Goal: Task Accomplishment & Management: Complete application form

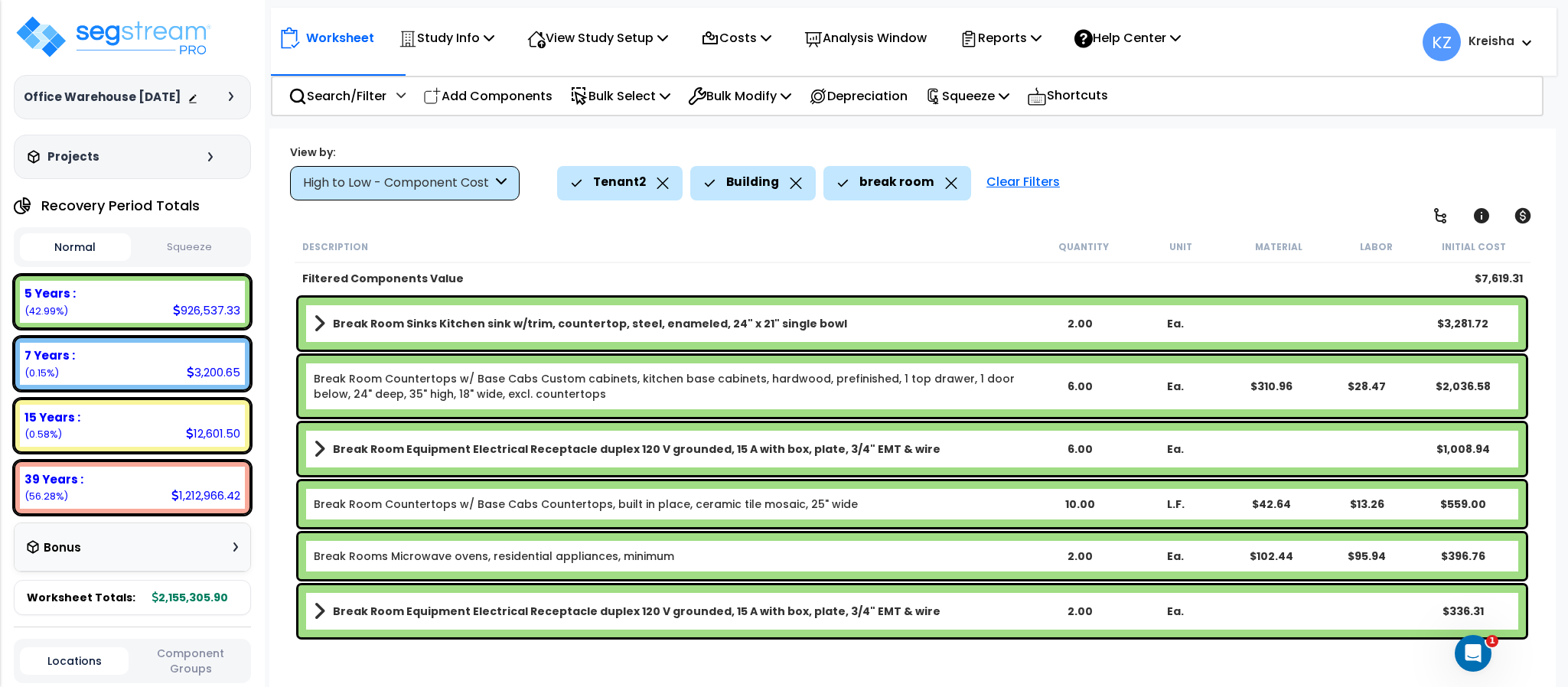
select select "2019"
click at [1118, 158] on div "View by: High to Low - Component Cost High to Low - Component Cost" at bounding box center [913, 172] width 1255 height 57
click at [315, 73] on nav "Worksheet Study Info Study Setup Add Property Unit Template study Clone study" at bounding box center [914, 41] width 1285 height 68
click at [464, 21] on div "Study Info" at bounding box center [447, 38] width 96 height 36
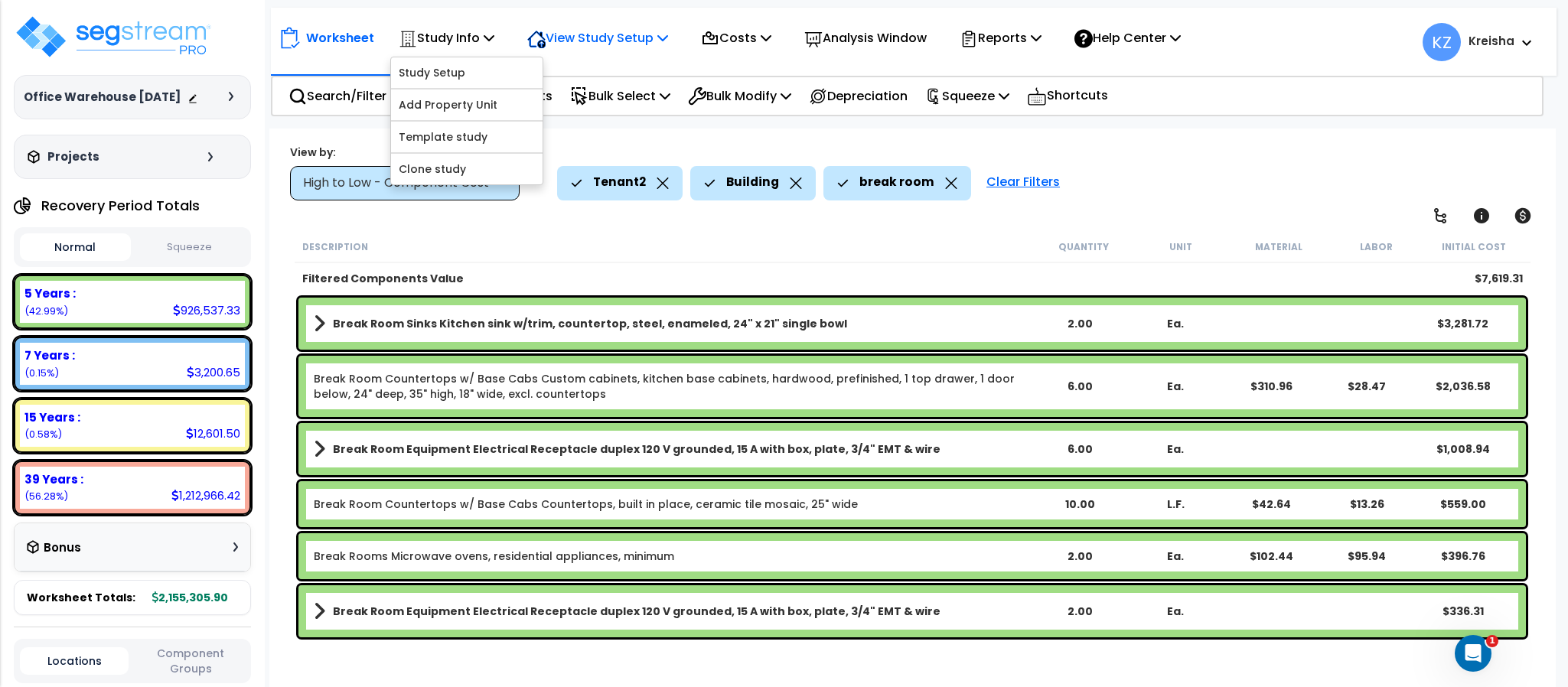
click at [591, 32] on p "View Study Setup" at bounding box center [597, 37] width 140 height 20
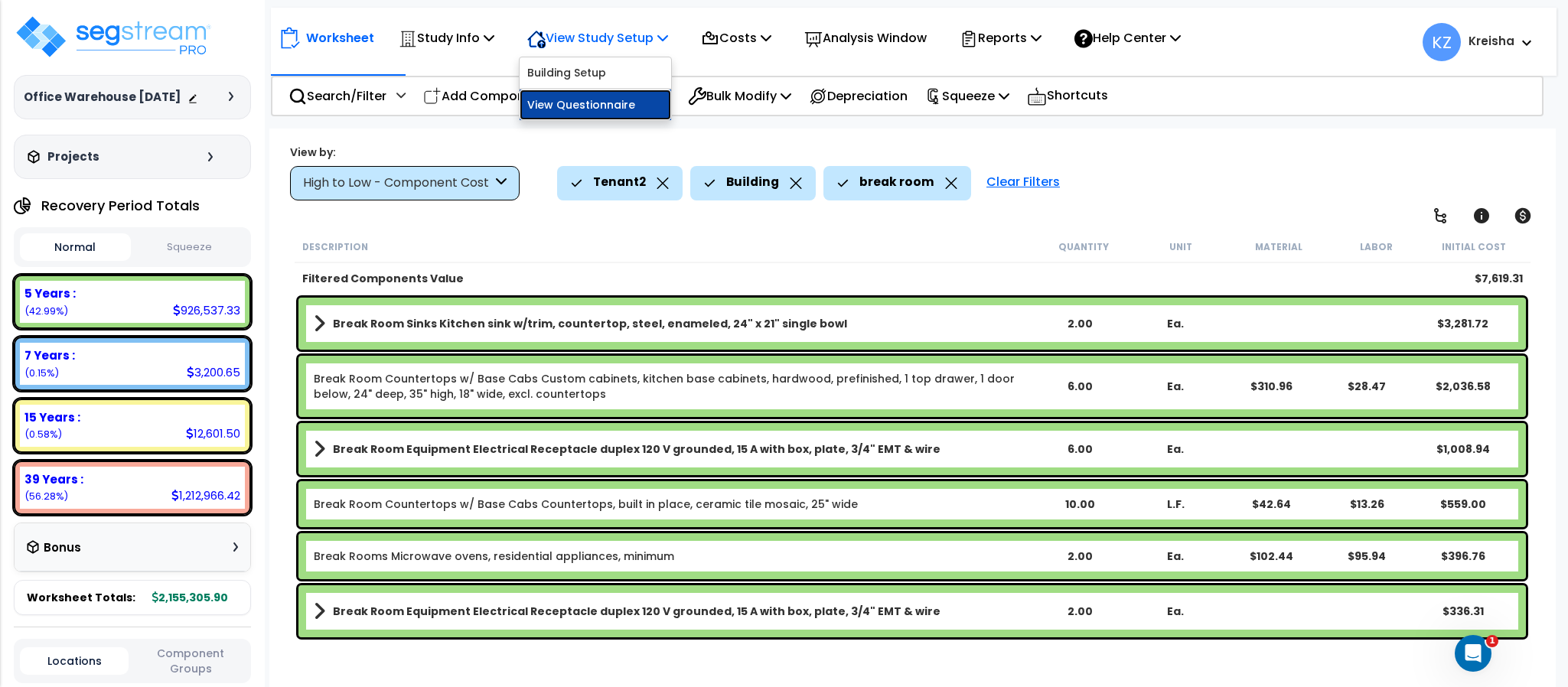
click at [595, 106] on link "View Questionnaire" at bounding box center [595, 105] width 152 height 31
click at [995, 184] on div "Clear Filters" at bounding box center [1022, 183] width 89 height 33
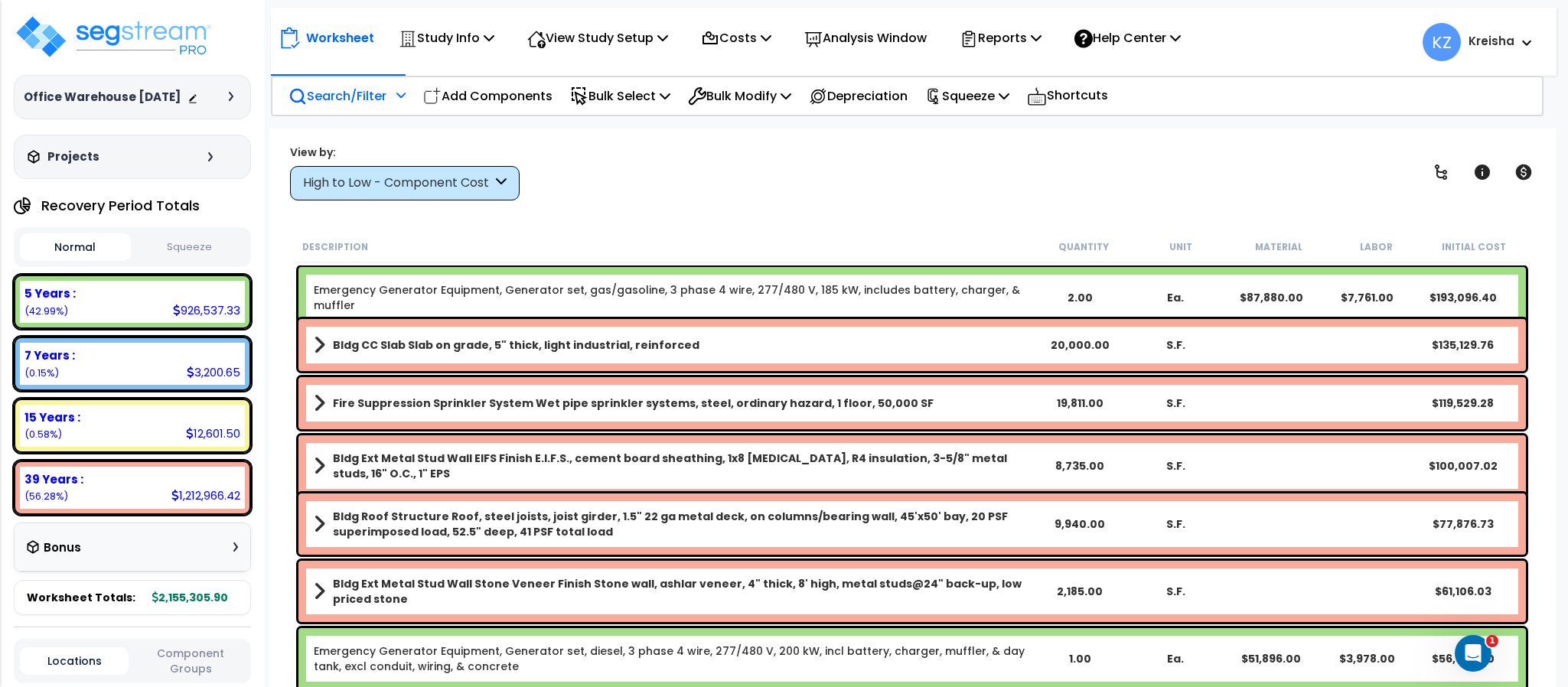
click at [361, 101] on p "Search/Filter" at bounding box center [337, 96] width 98 height 20
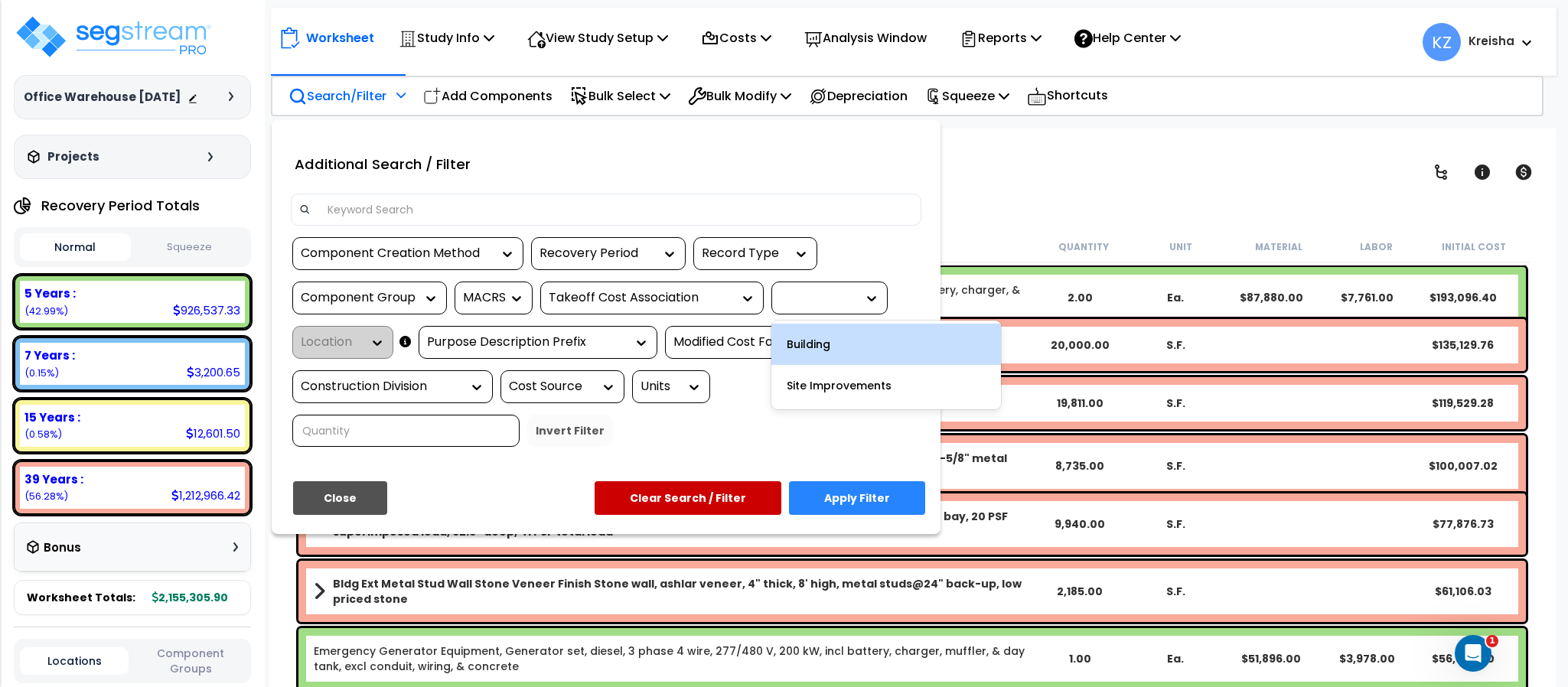
click at [859, 303] on div at bounding box center [868, 298] width 23 height 15
click at [858, 334] on div "Building" at bounding box center [886, 344] width 230 height 41
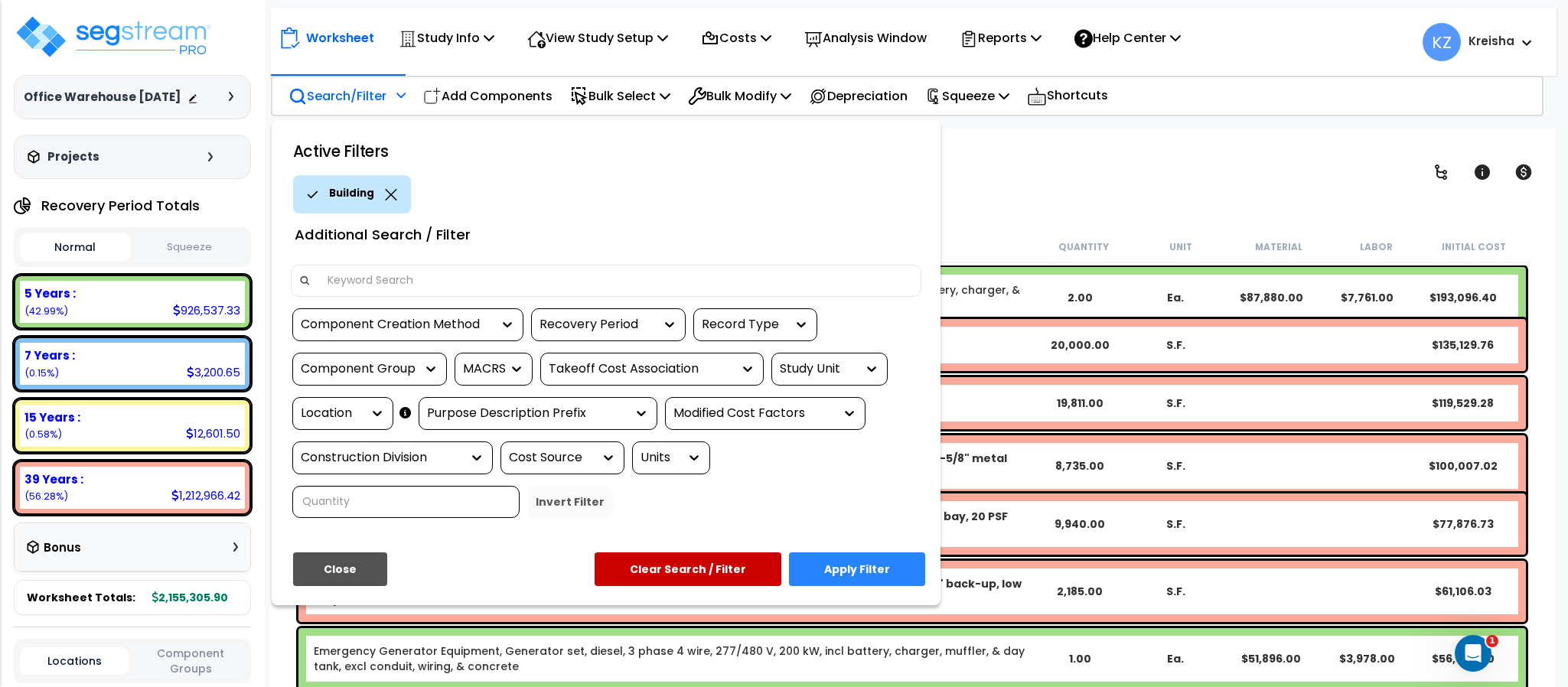
click at [853, 574] on button "Apply Filter" at bounding box center [857, 568] width 136 height 33
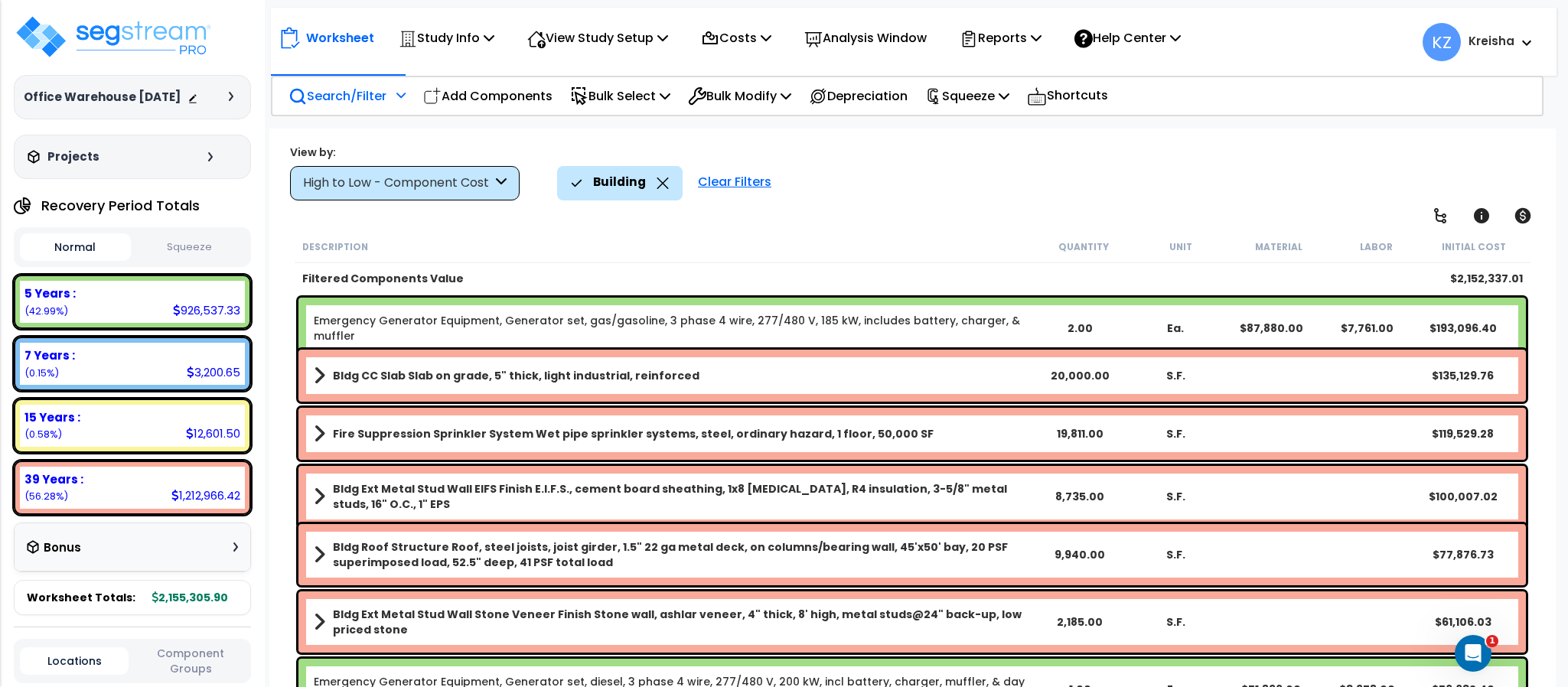
click at [441, 171] on div "High to Low - Component Cost" at bounding box center [404, 184] width 230 height 34
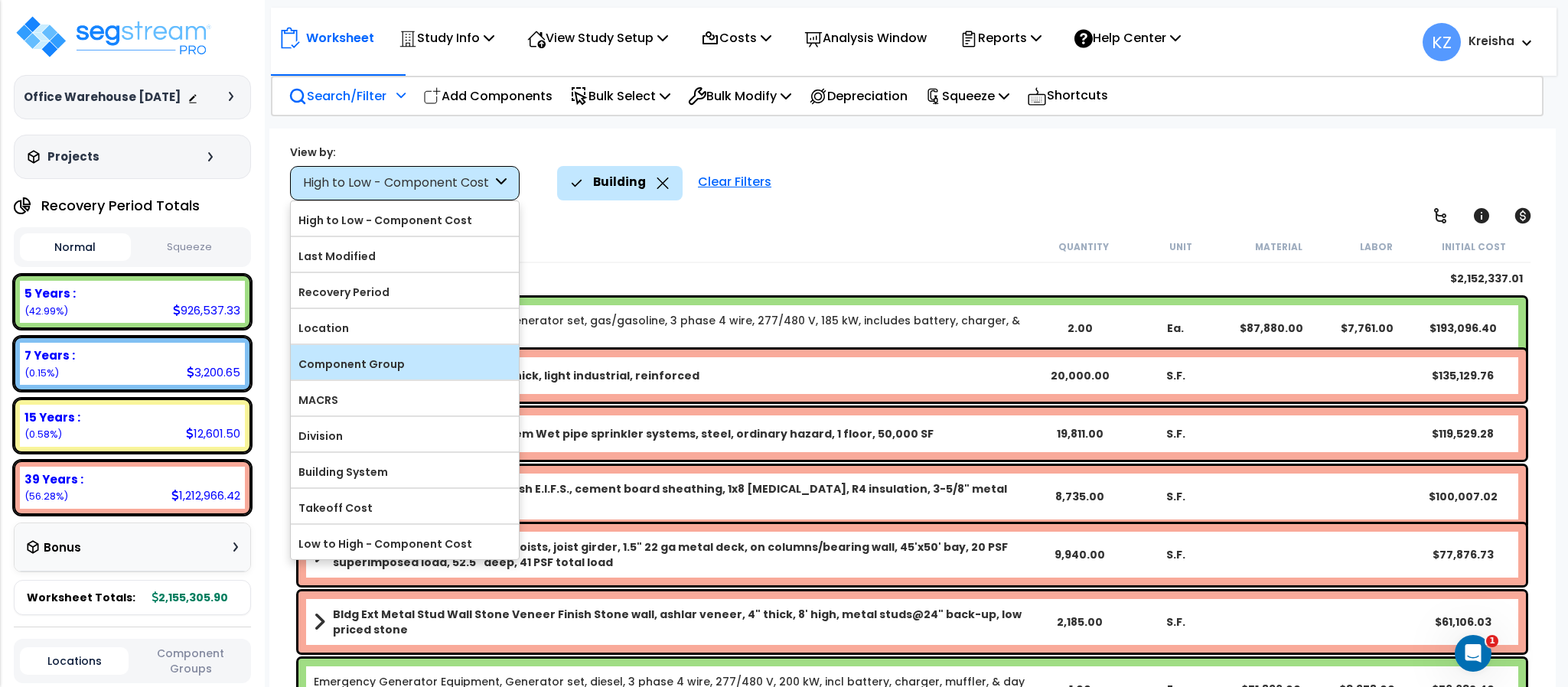
click at [420, 369] on label "Component Group" at bounding box center [404, 364] width 228 height 23
click at [0, 0] on input "Component Group" at bounding box center [0, 0] width 0 height 0
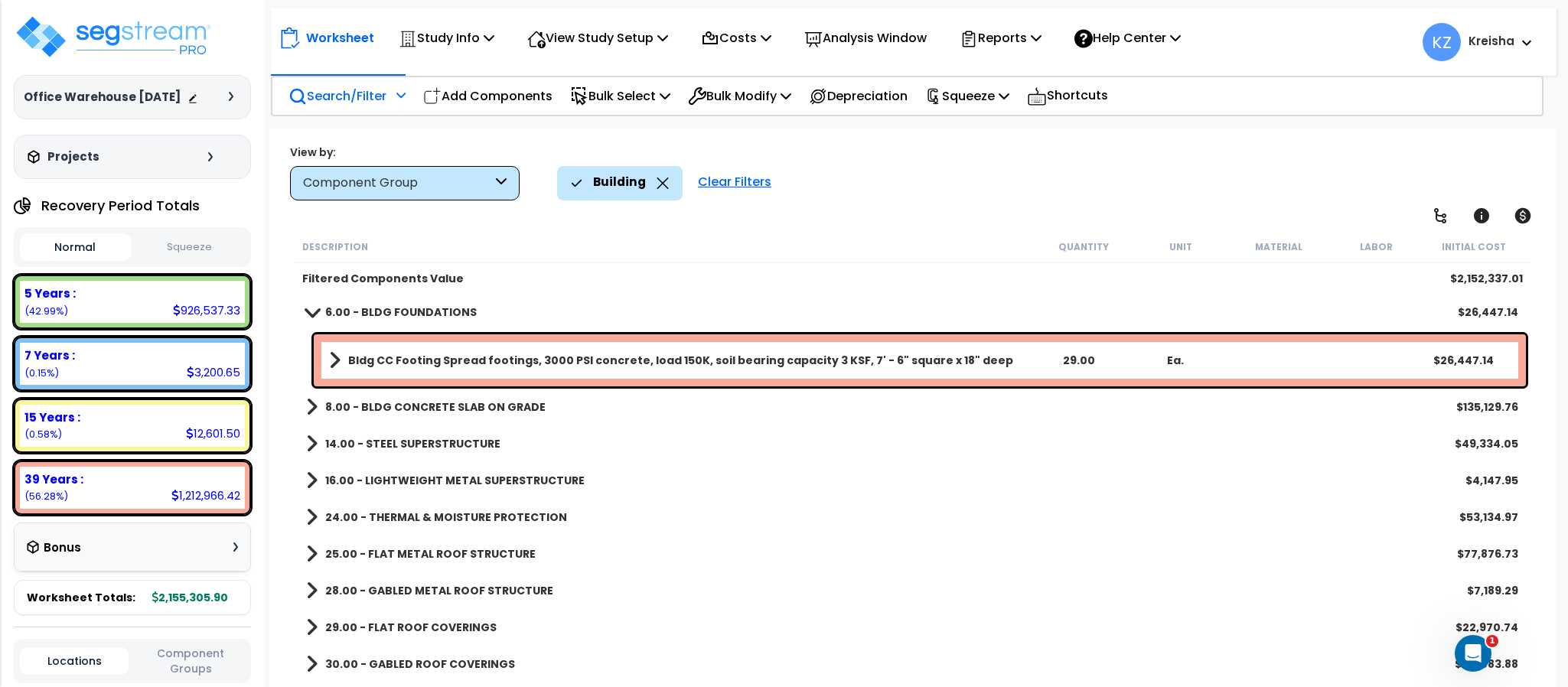
scroll to position [0, 0]
click at [928, 161] on div "View by: Component Group High to Low - Component Cost" at bounding box center [913, 172] width 1255 height 57
click at [1436, 207] on icon at bounding box center [1440, 215] width 19 height 19
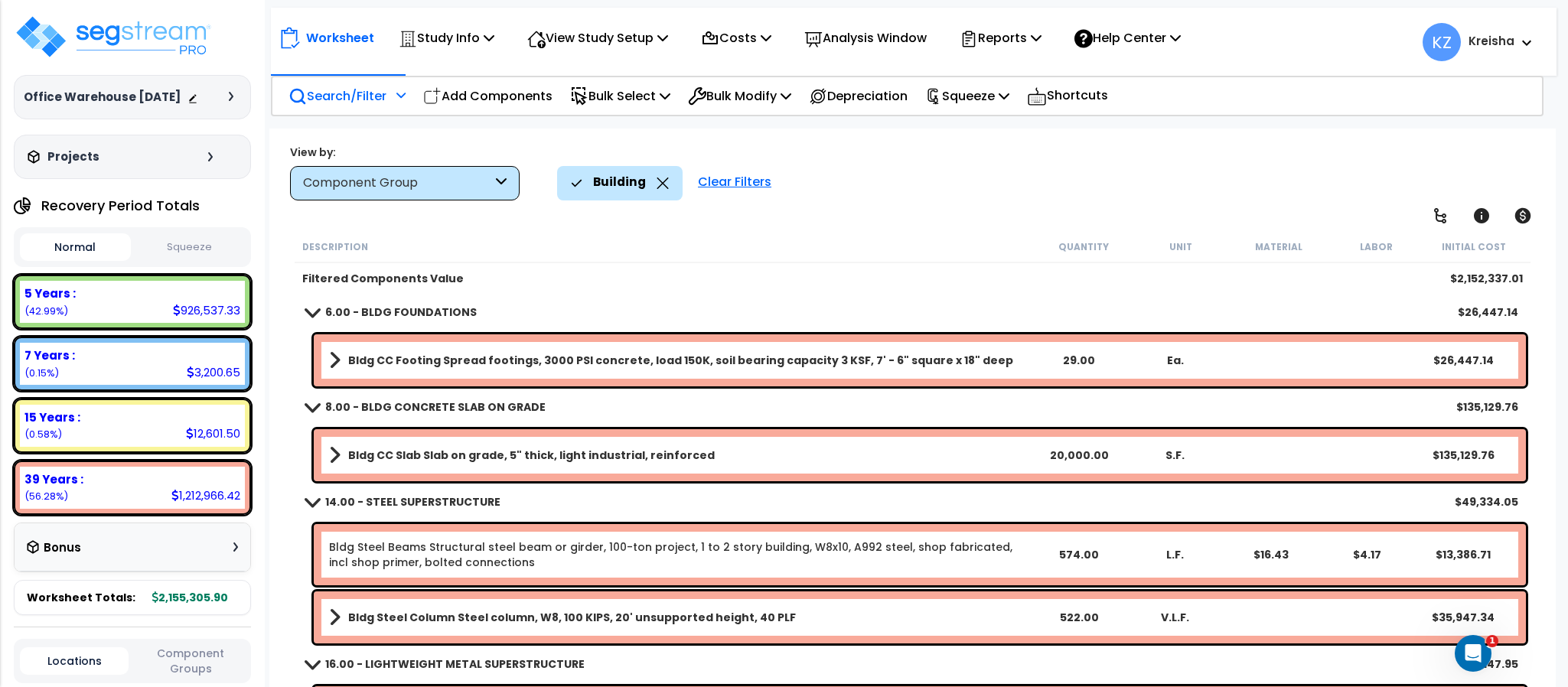
click at [1022, 152] on div "View by: Component Group High to Low - Component Cost" at bounding box center [913, 172] width 1255 height 57
click at [953, 232] on div "Description Quantity Unit Material Labor Initial Cost" at bounding box center [912, 248] width 1235 height 32
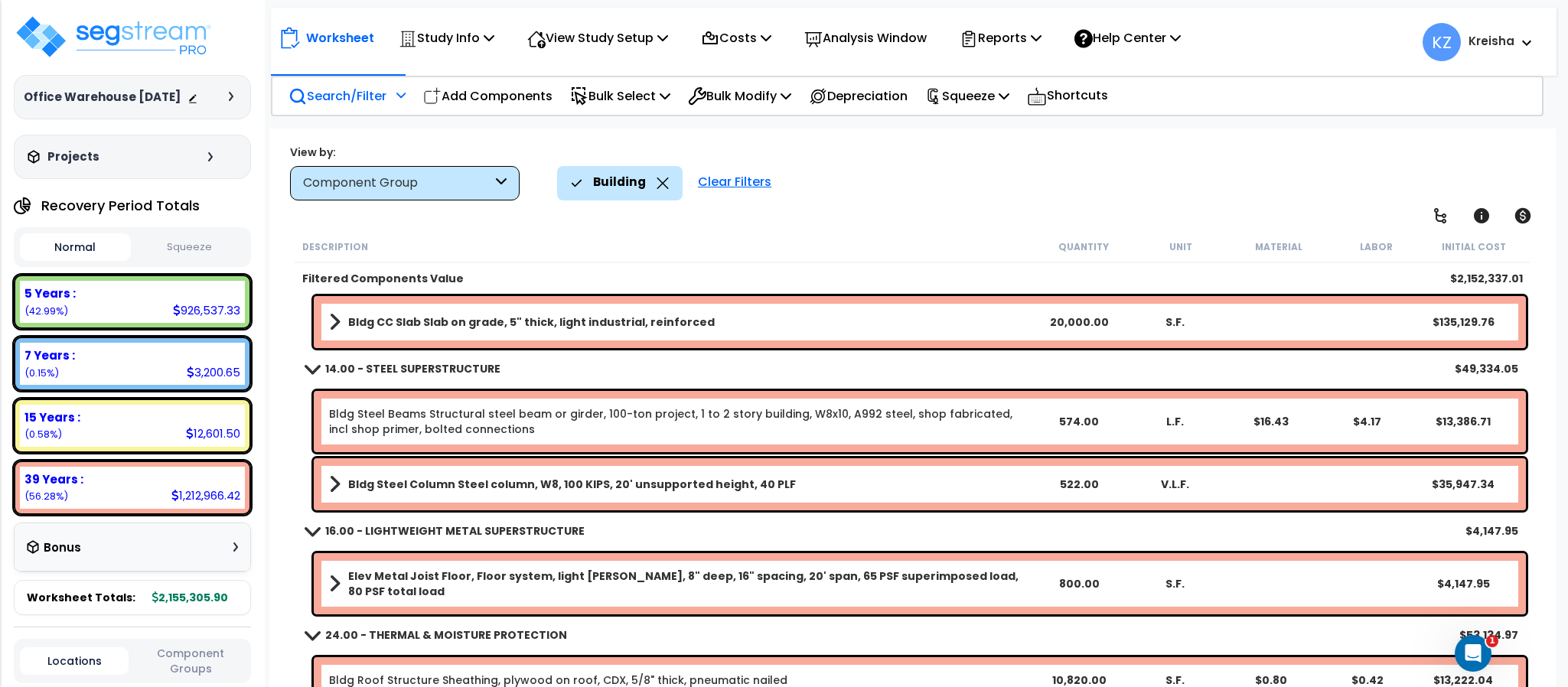
scroll to position [134, 0]
click at [958, 191] on div "Building Clear Filters" at bounding box center [1048, 183] width 983 height 33
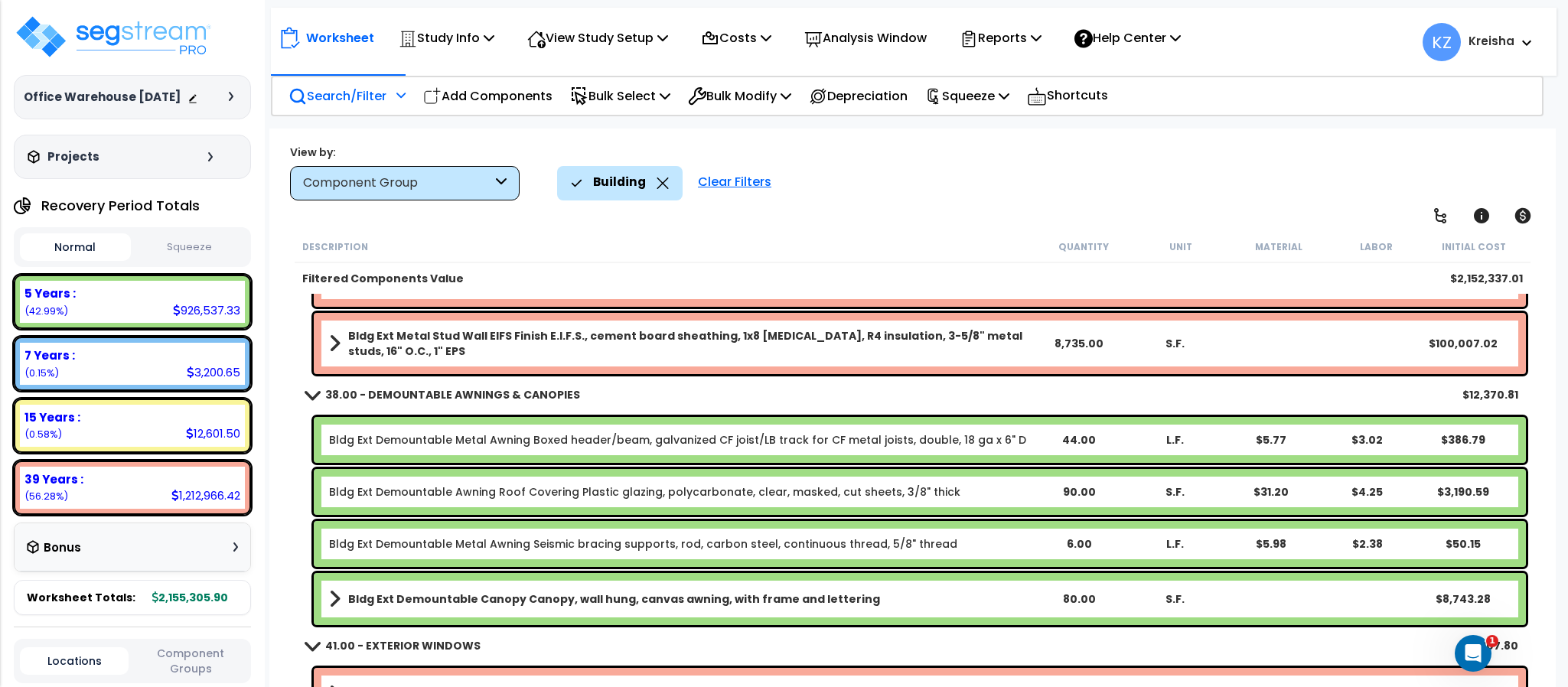
scroll to position [1635, 0]
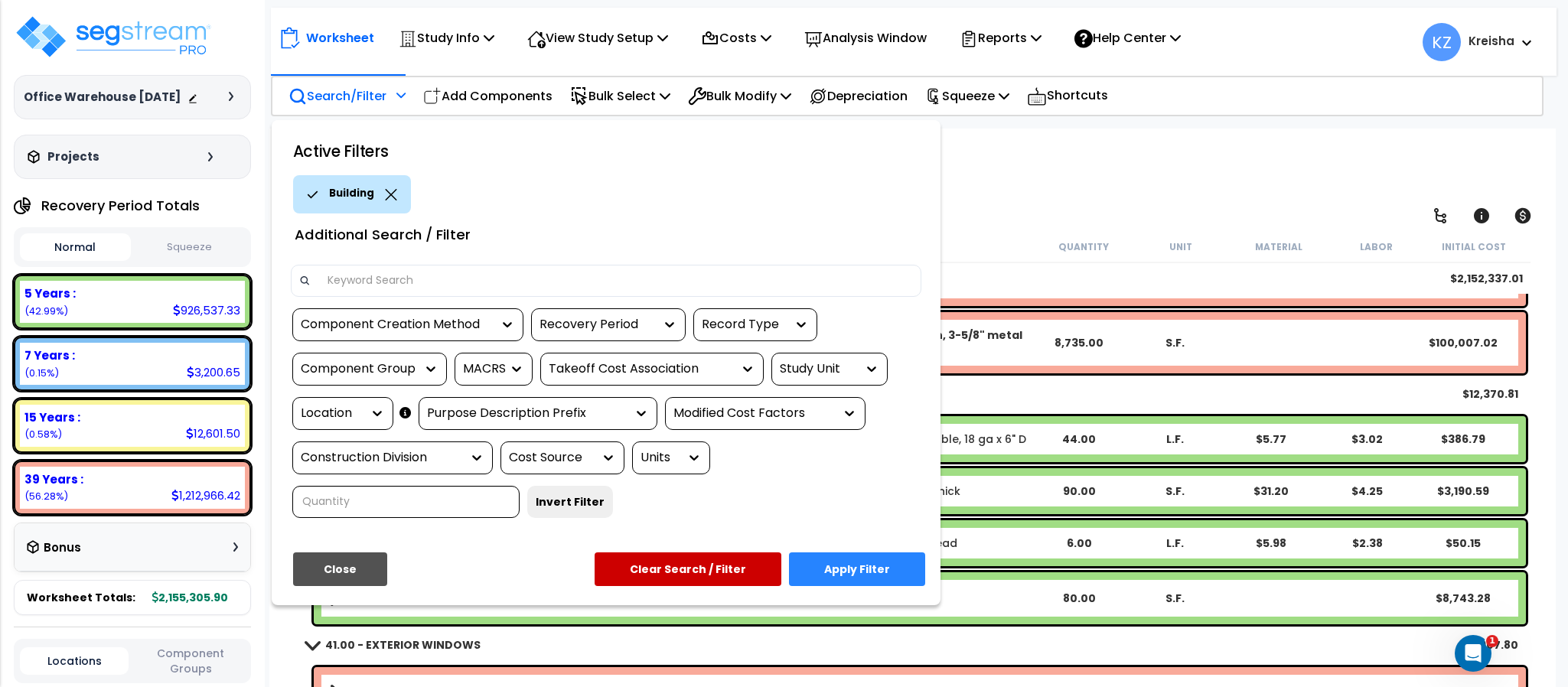
click at [1017, 197] on div "Building Clear Filters" at bounding box center [1048, 183] width 983 height 33
type input "PORTE"
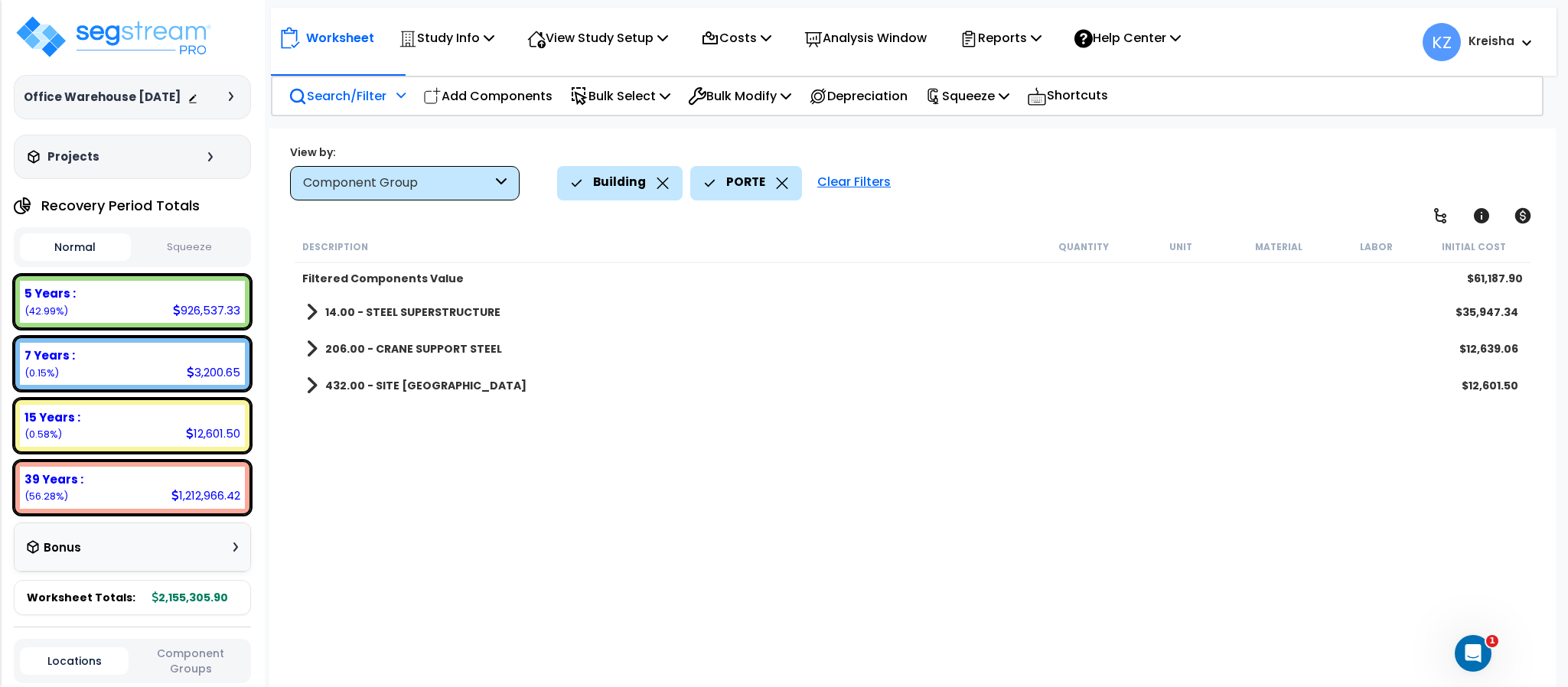
scroll to position [0, 0]
click at [1017, 197] on div "Building PORTE Clear Filters" at bounding box center [1048, 183] width 983 height 33
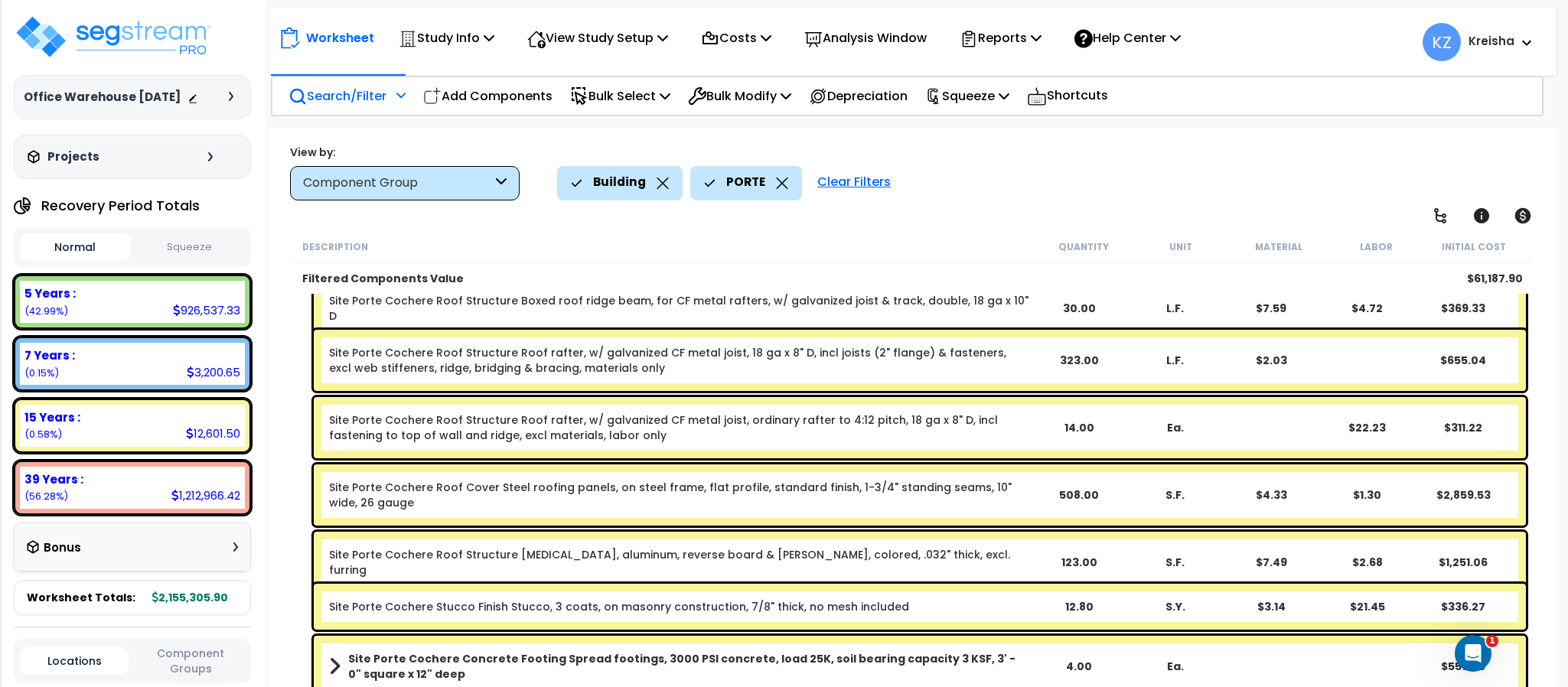
scroll to position [473, 0]
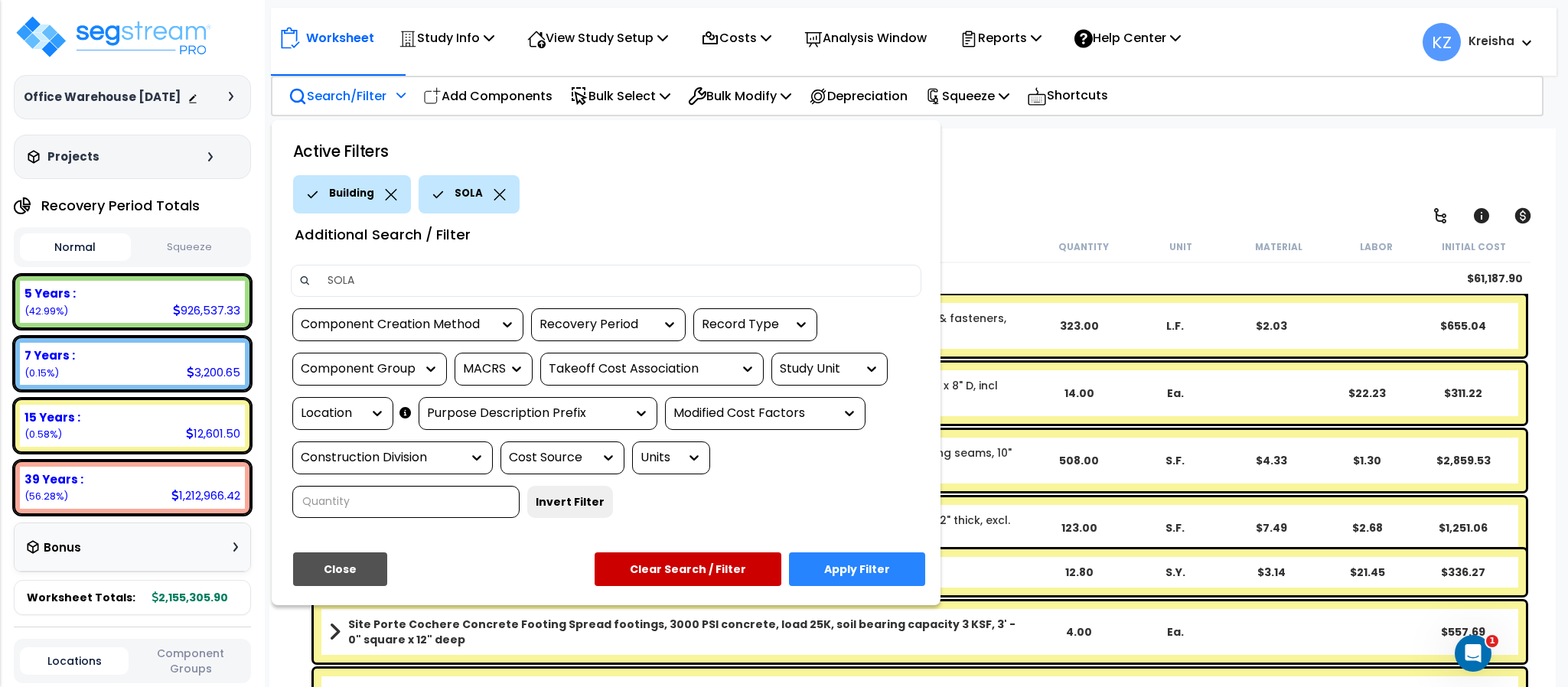
type input "SOLAR"
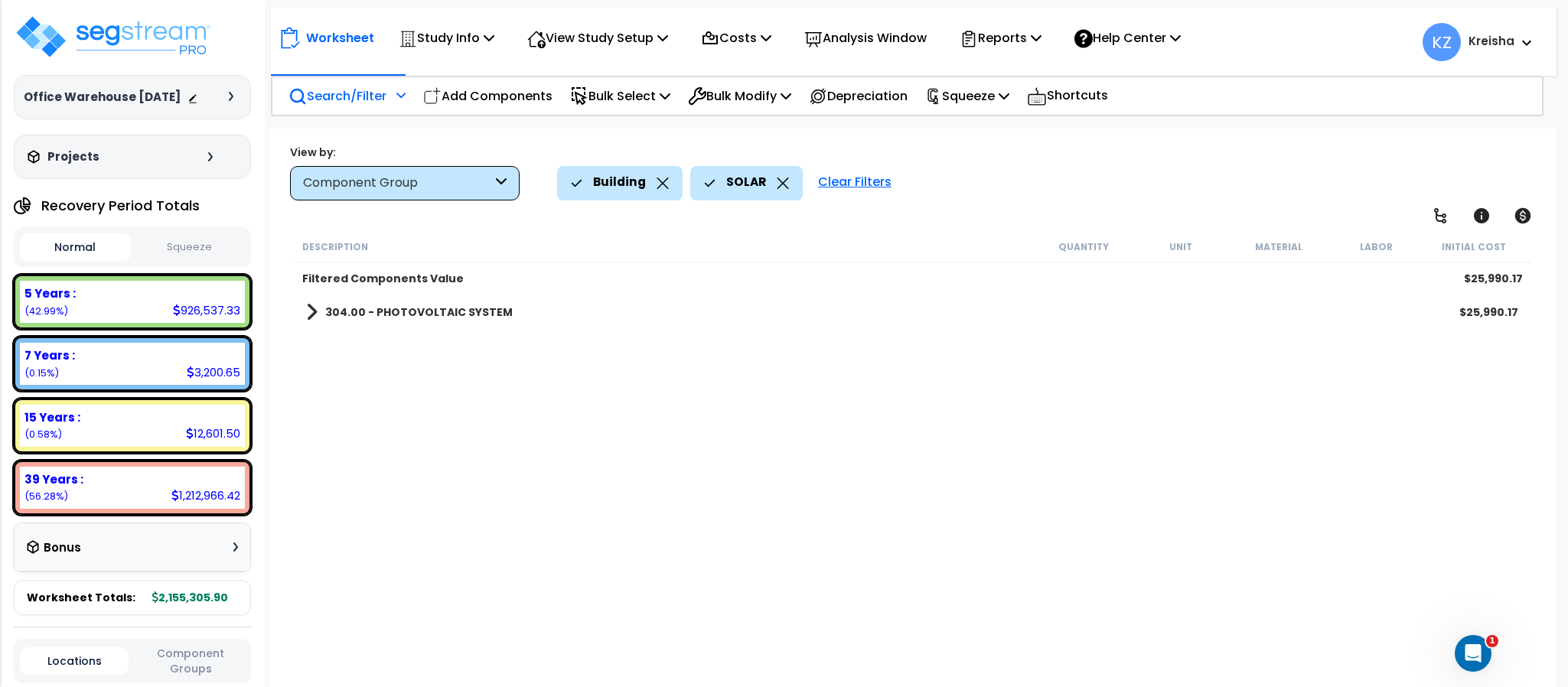
click at [854, 460] on div "Description Quantity Unit Material Labor Initial Cost Filtered Components Value…" at bounding box center [912, 461] width 1240 height 460
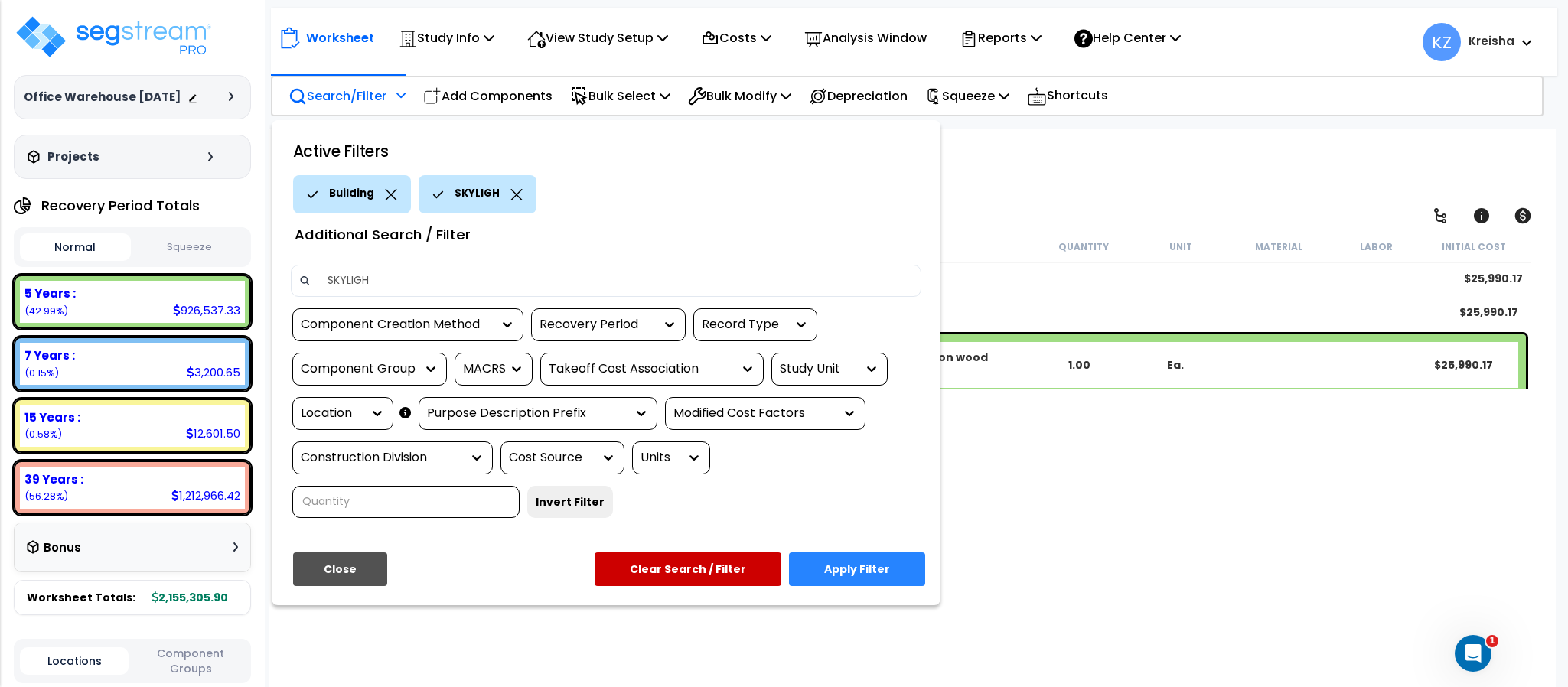
type input "SKYLIGHT"
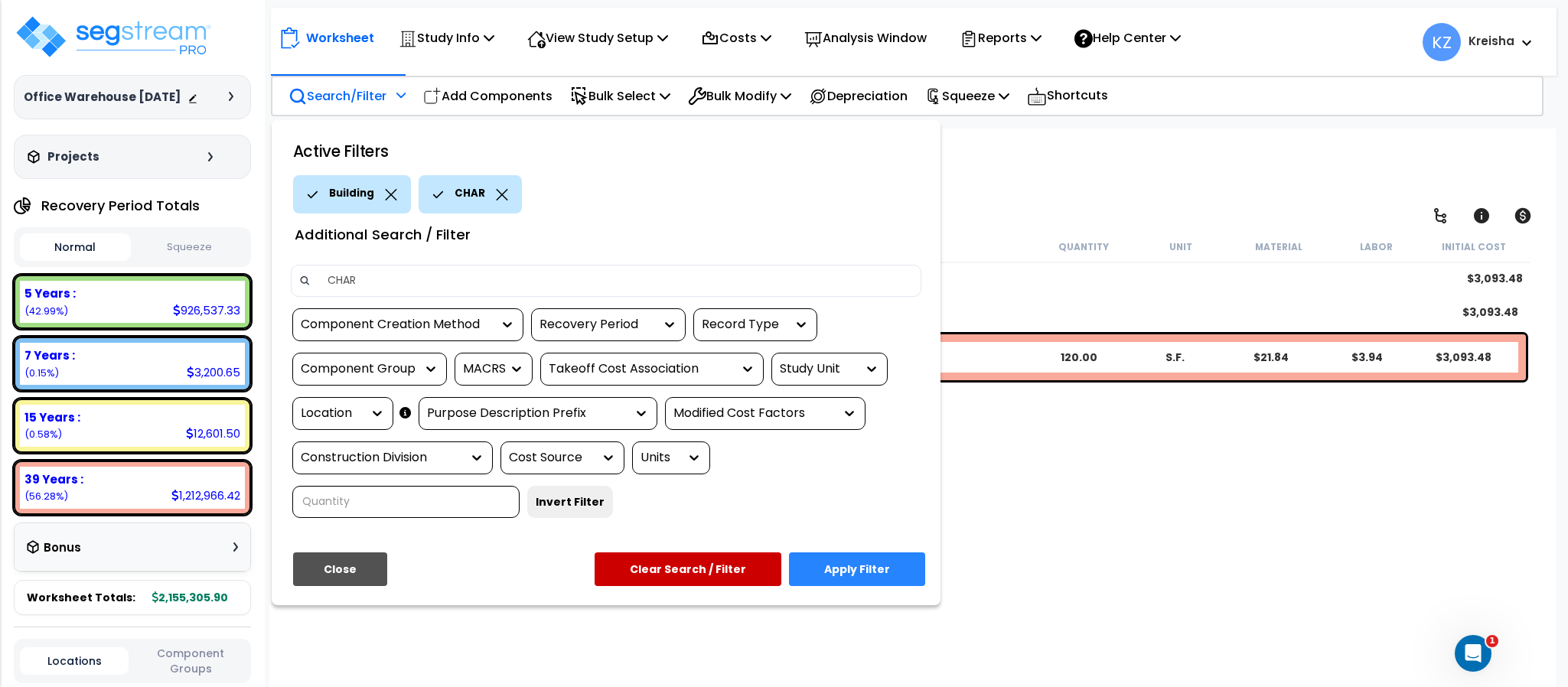
type input "CHARG"
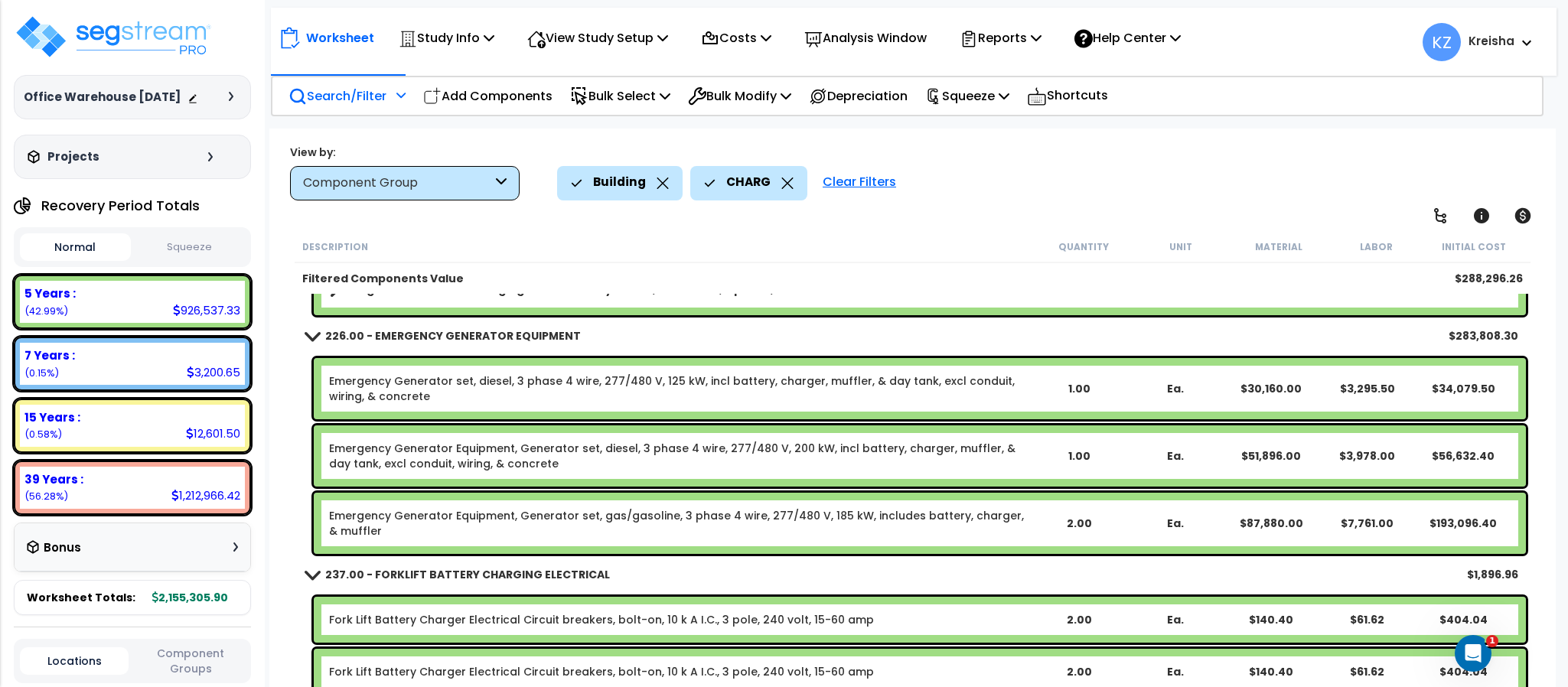
scroll to position [322, 0]
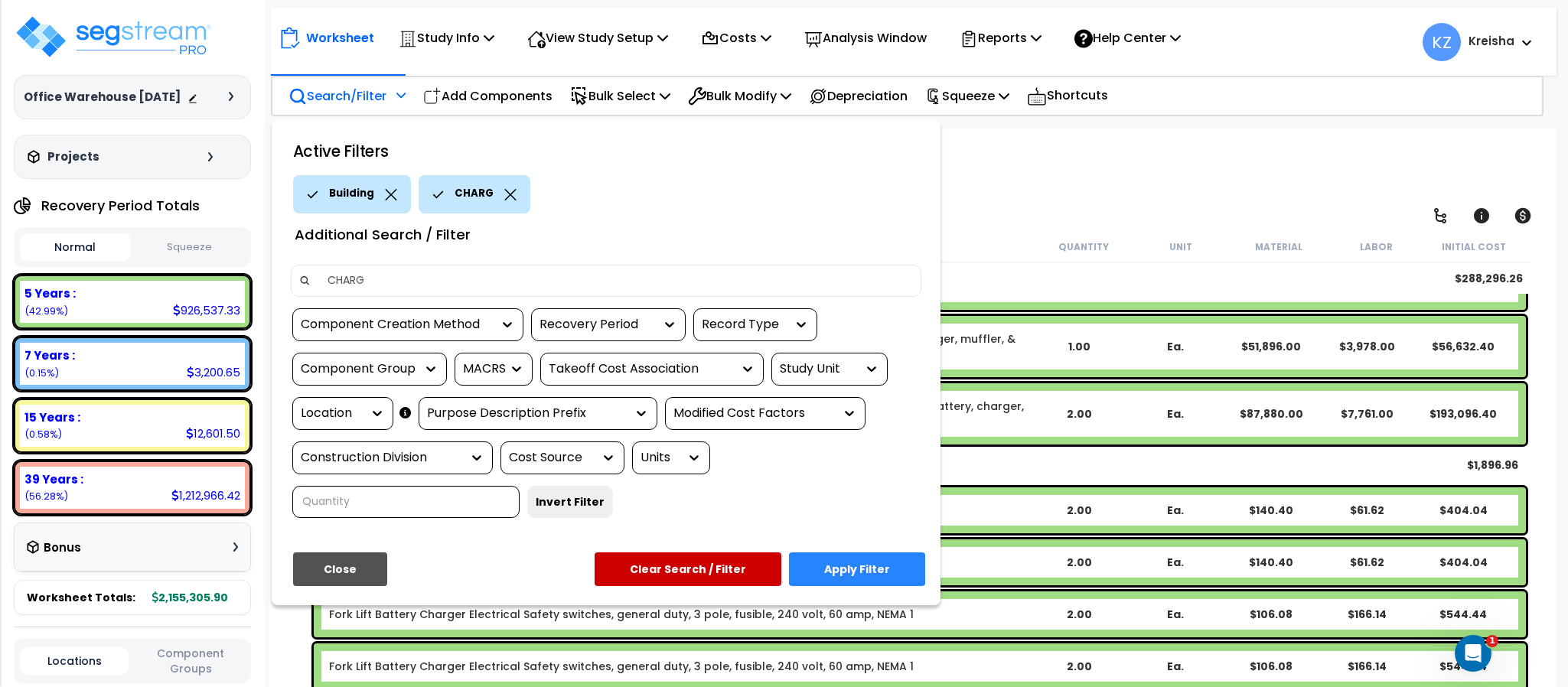
type input "CHARGA"
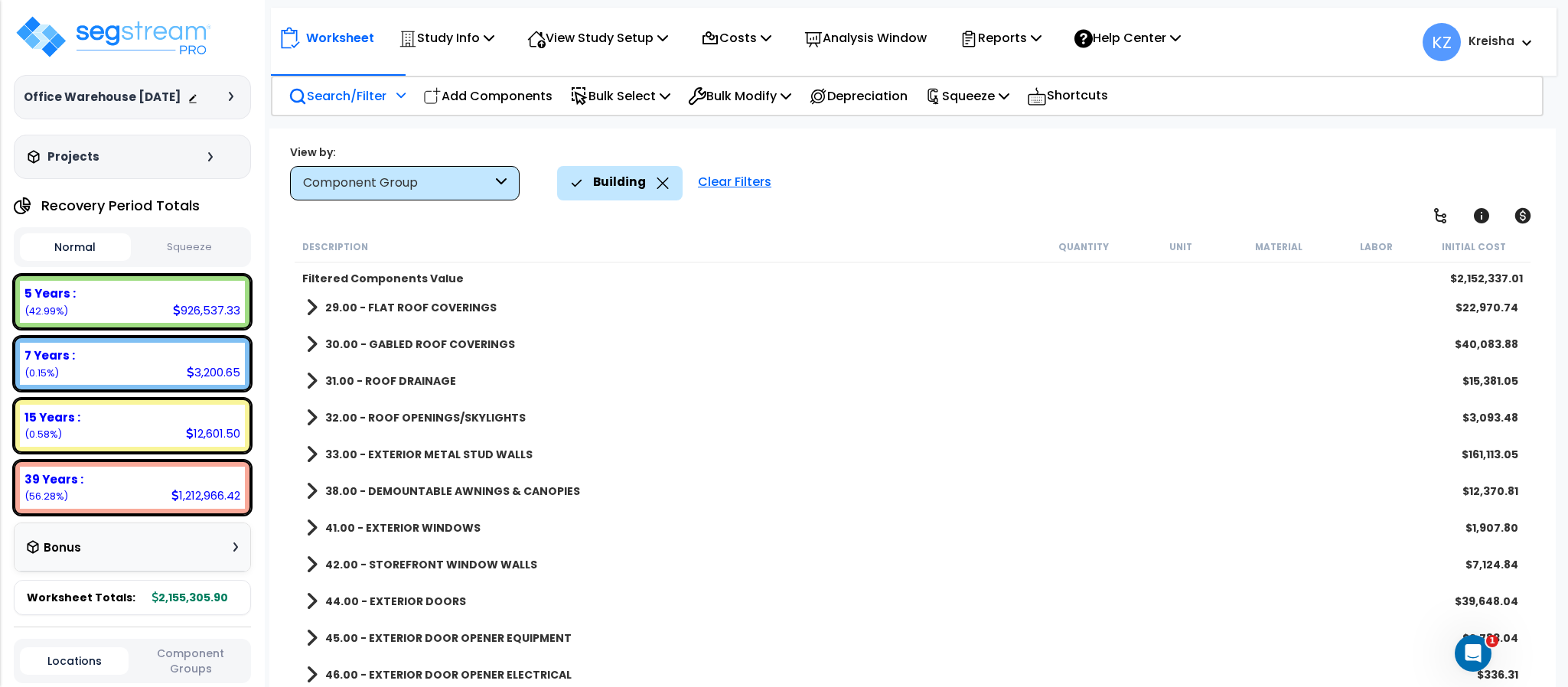
click at [1084, 178] on div "Building Clear Filters" at bounding box center [1048, 183] width 983 height 33
click at [186, 653] on button "Component Groups" at bounding box center [191, 661] width 109 height 32
click at [942, 172] on div "Building Clear Filters" at bounding box center [1048, 183] width 983 height 33
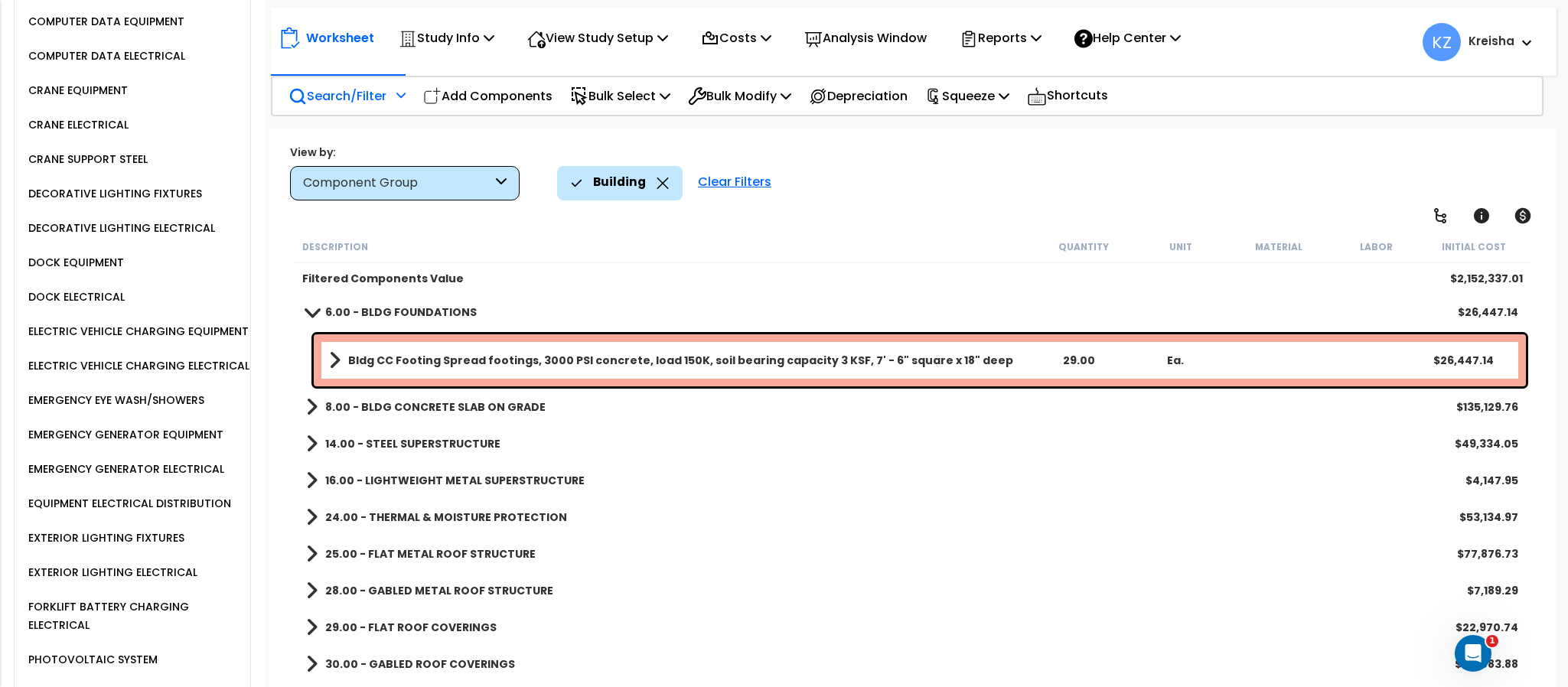
scroll to position [3450, 0]
click at [140, 547] on div "EXTERIOR LIGHTING FIXTURES" at bounding box center [104, 537] width 160 height 19
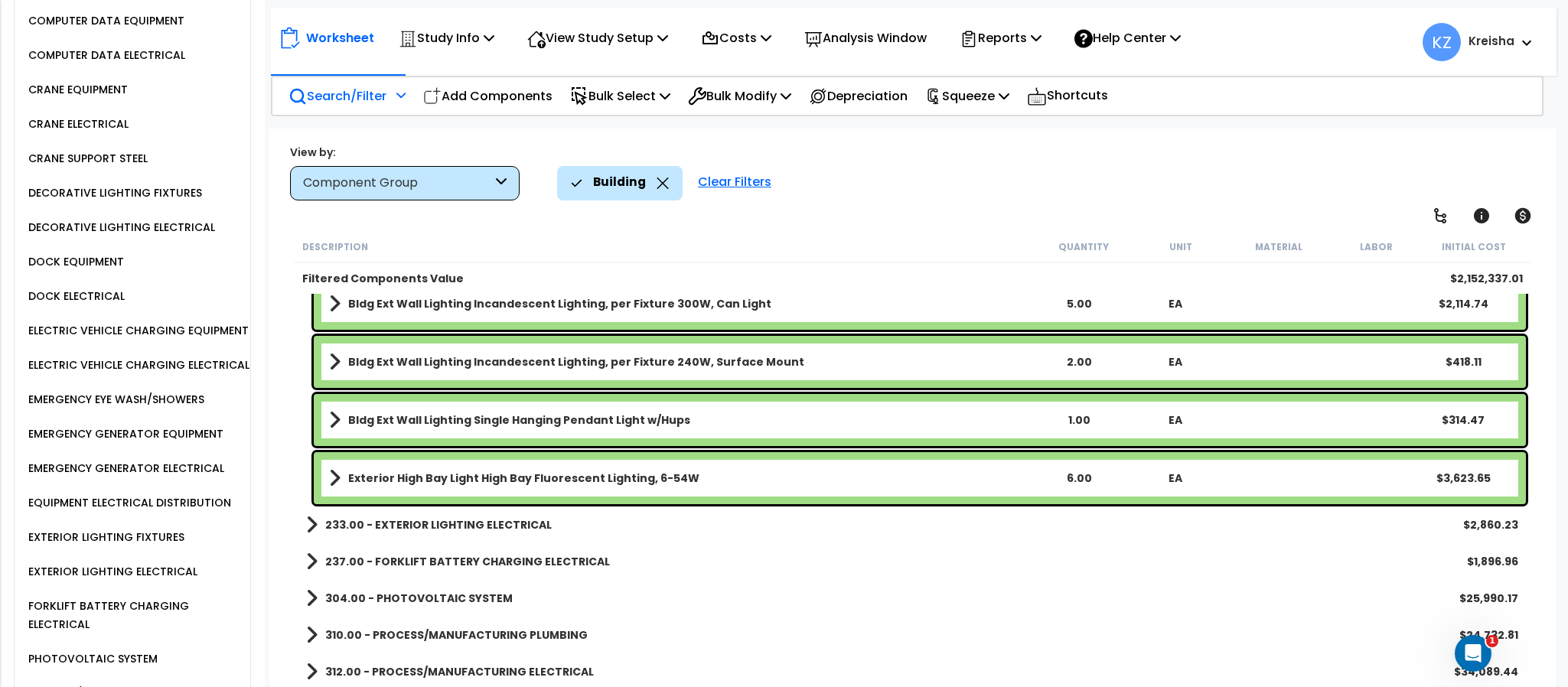
scroll to position [3956, 0]
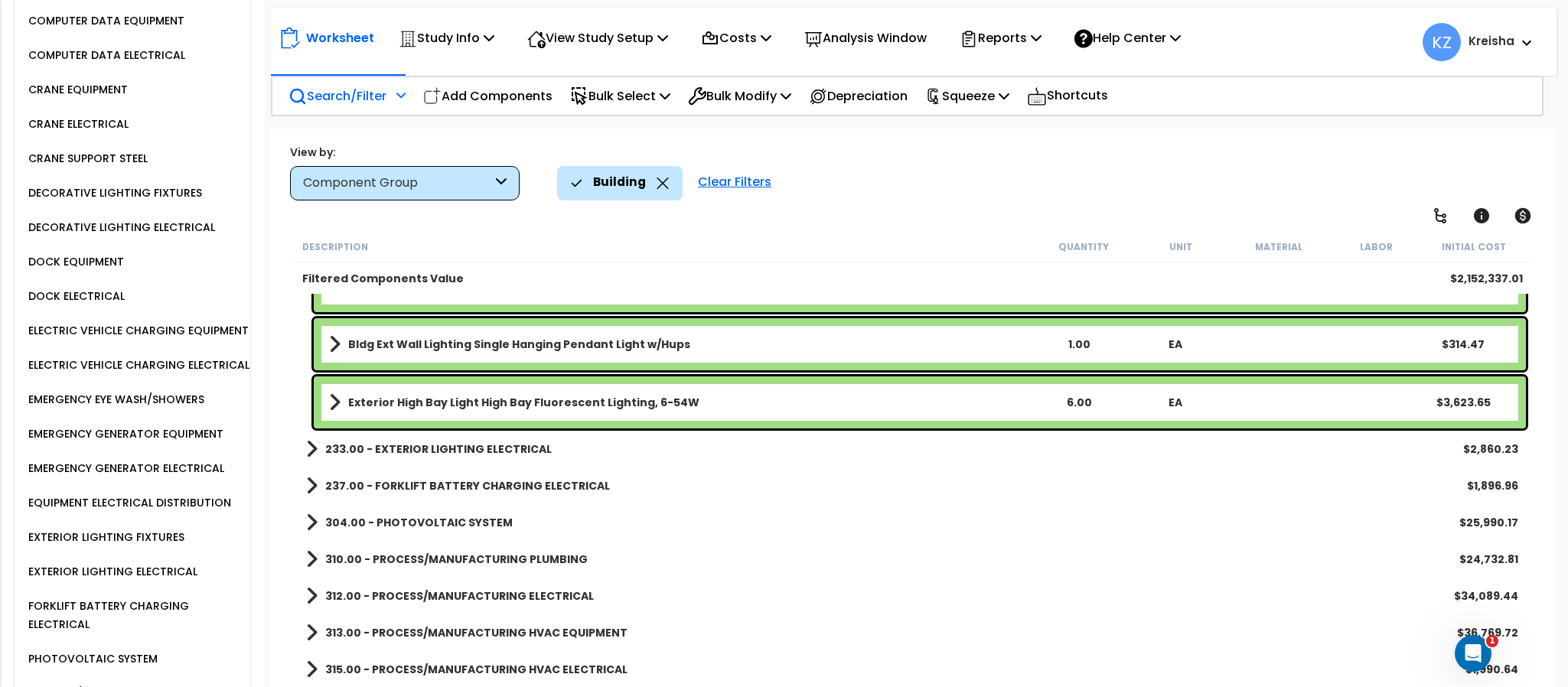
click at [489, 452] on b "233.00 - EXTERIOR LIGHTING ELECTRICAL" at bounding box center [438, 449] width 227 height 15
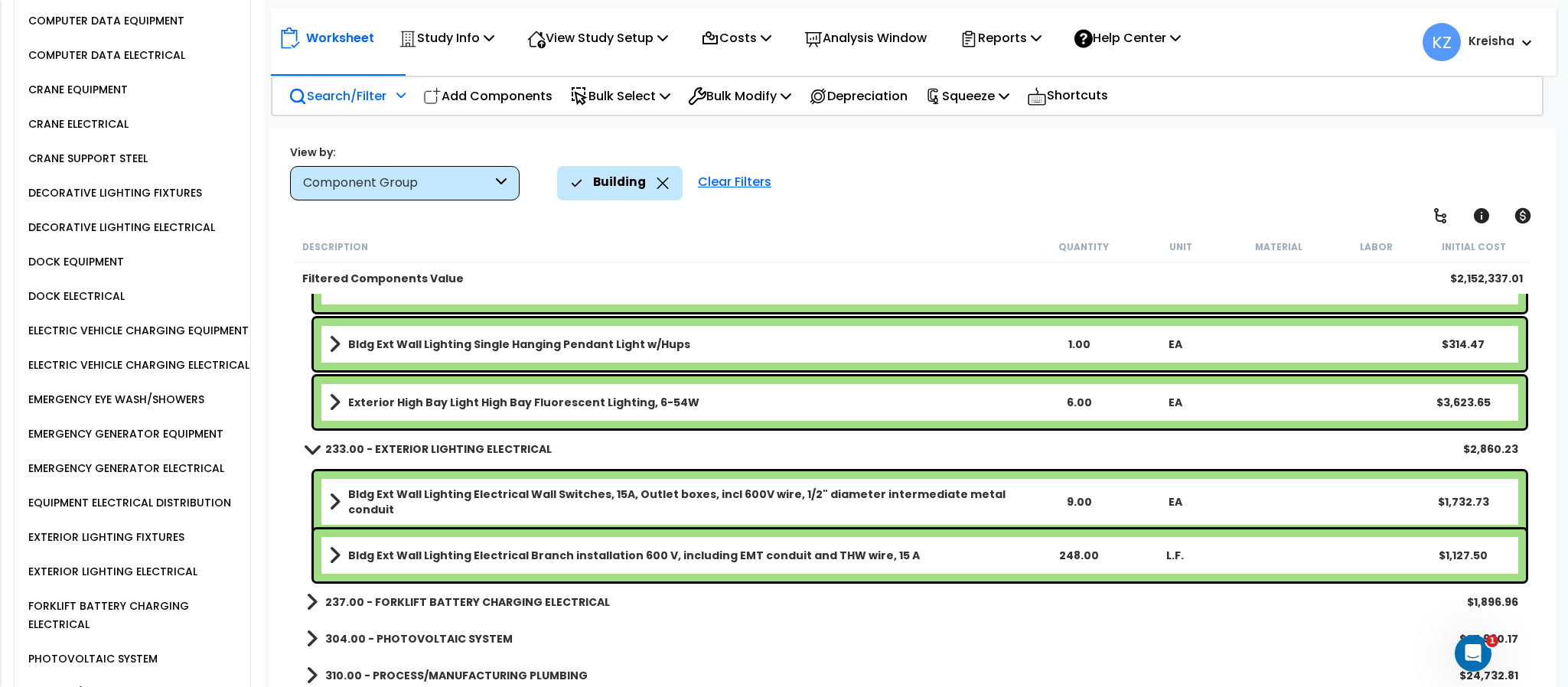
scroll to position [3947, 0]
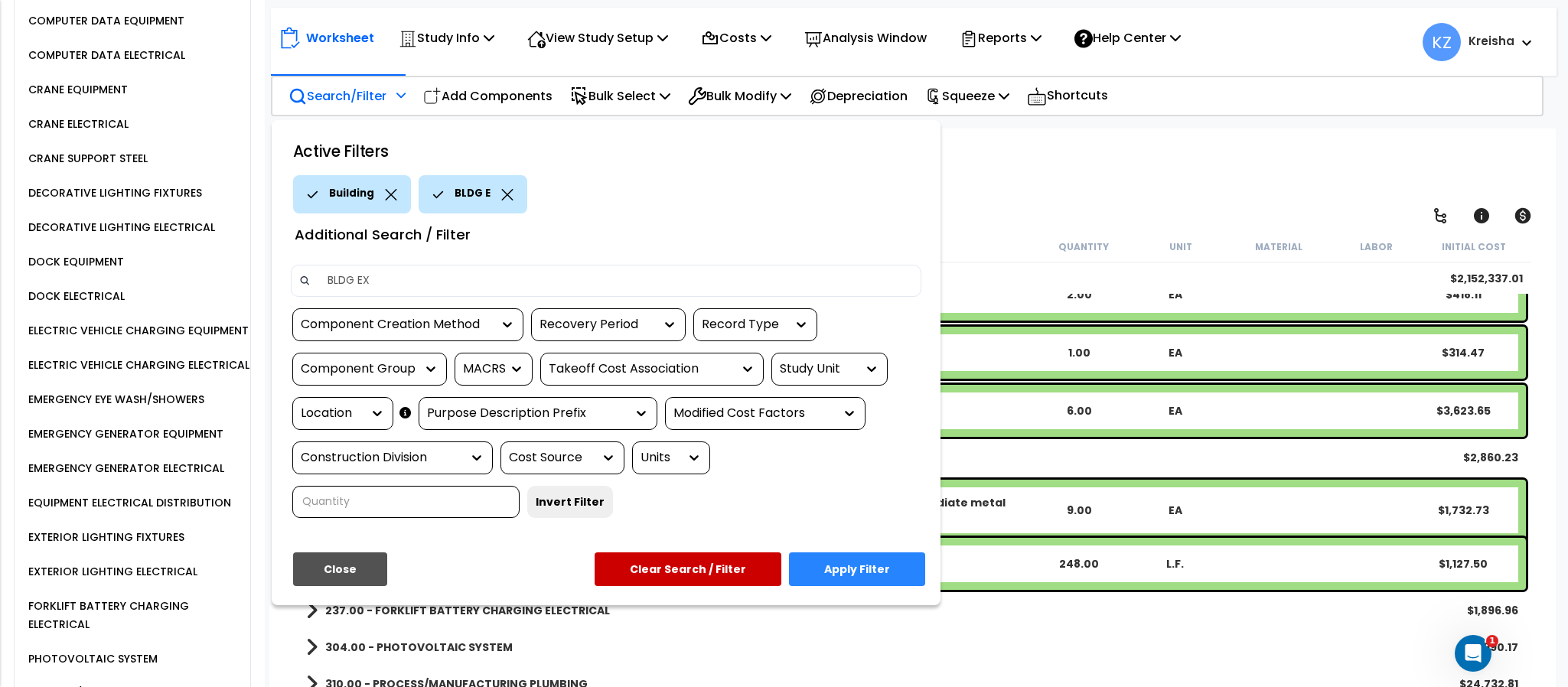
type input "BLDG EXT"
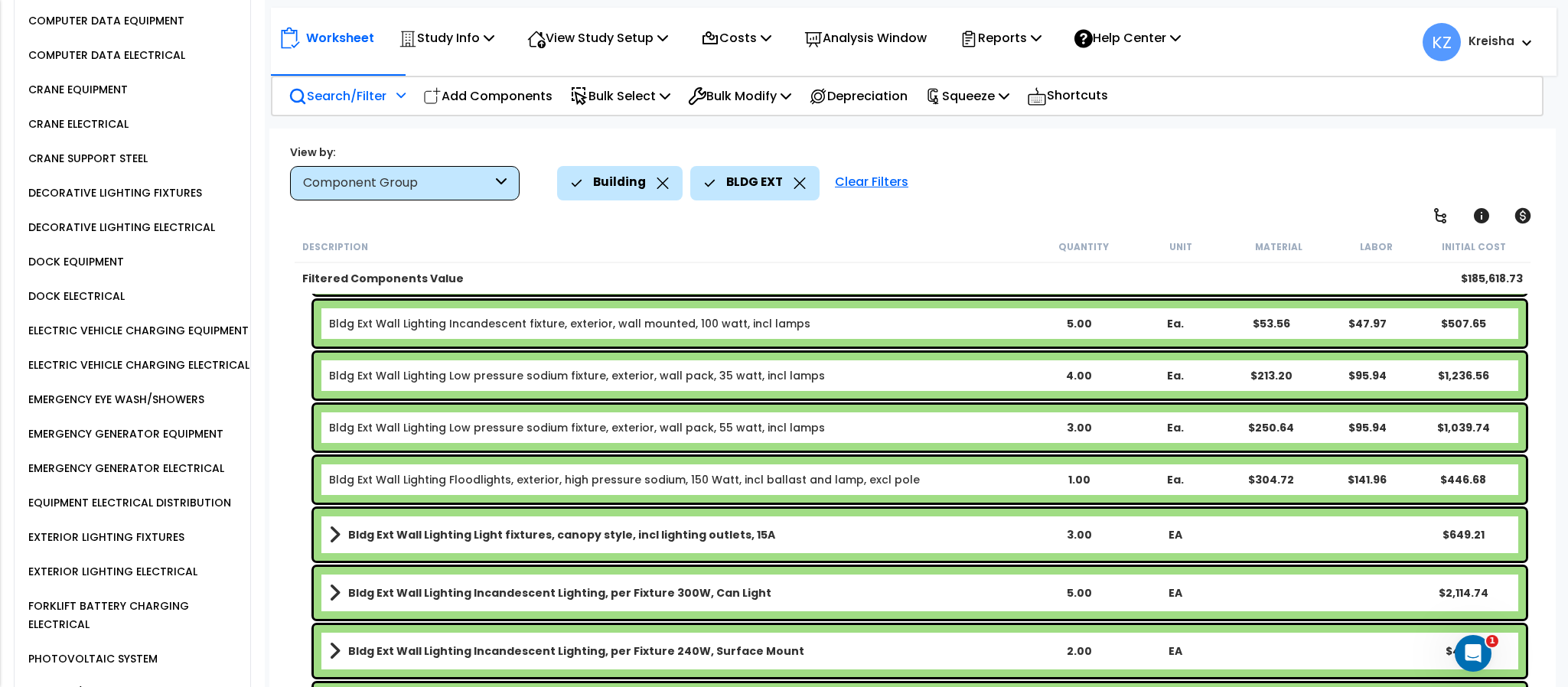
scroll to position [0, 0]
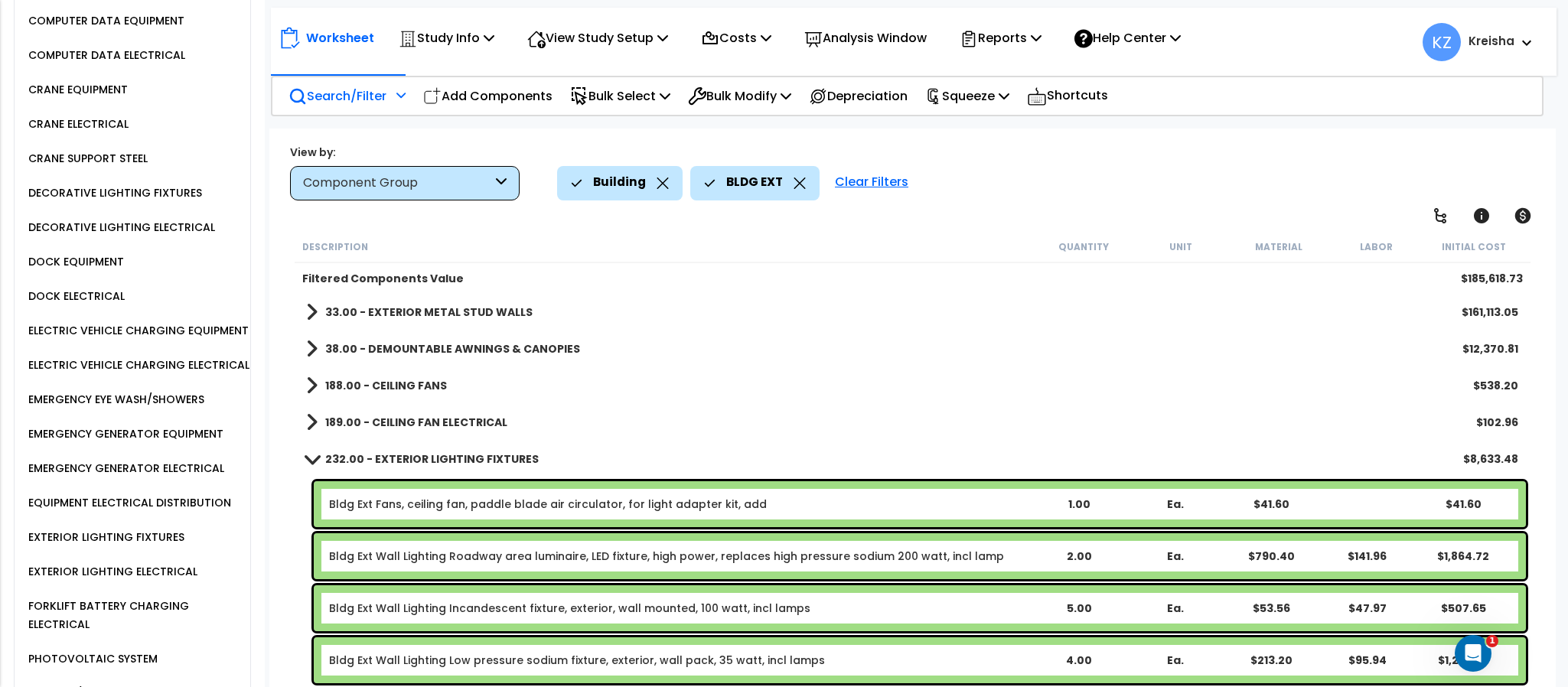
click at [432, 389] on b "188.00 - CEILING FANS" at bounding box center [387, 386] width 122 height 15
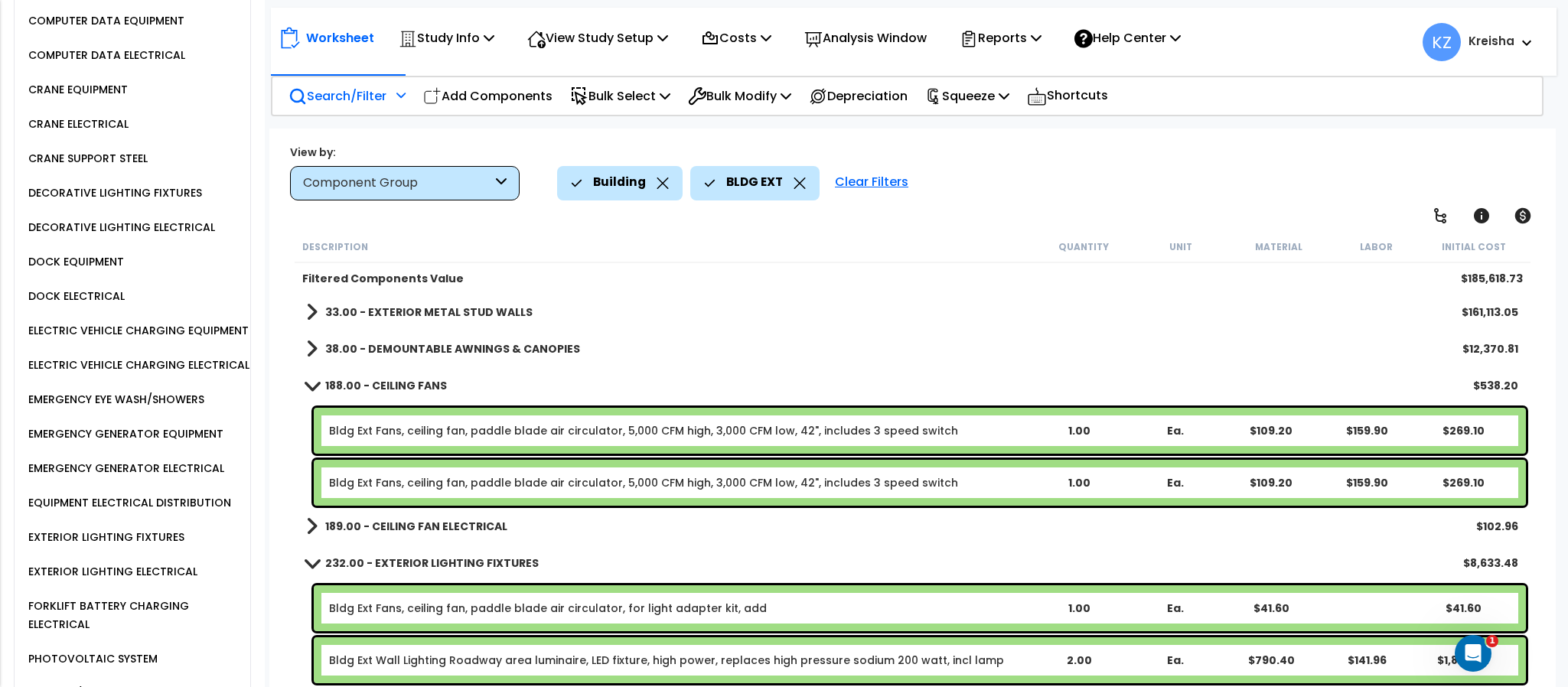
click at [432, 512] on div "189.00 - CEILING FAN ELECTRICAL $102.96" at bounding box center [913, 526] width 1228 height 37
click at [452, 538] on link "189.00 - CEILING FAN ELECTRICAL" at bounding box center [407, 526] width 201 height 21
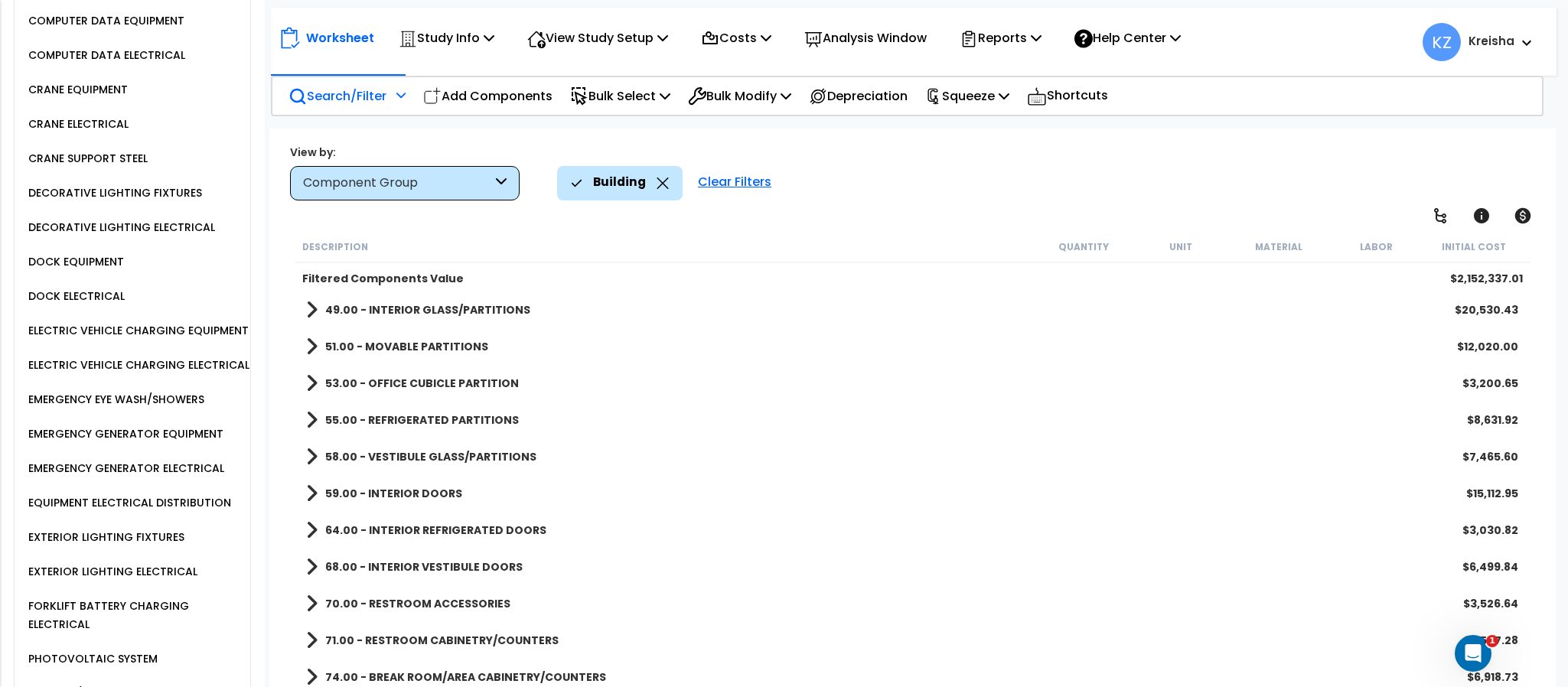
scroll to position [910, 0]
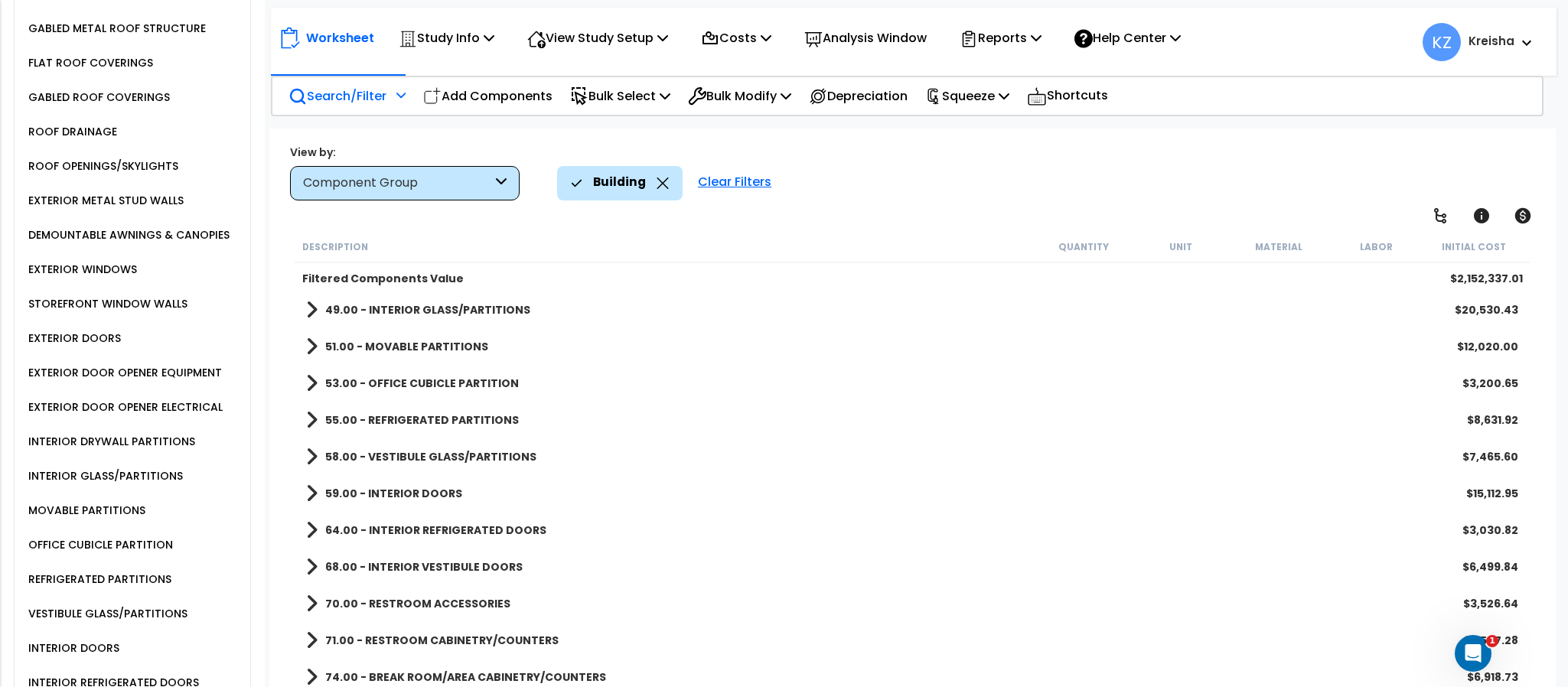
click at [97, 347] on div "EXTERIOR DOORS" at bounding box center [72, 338] width 97 height 19
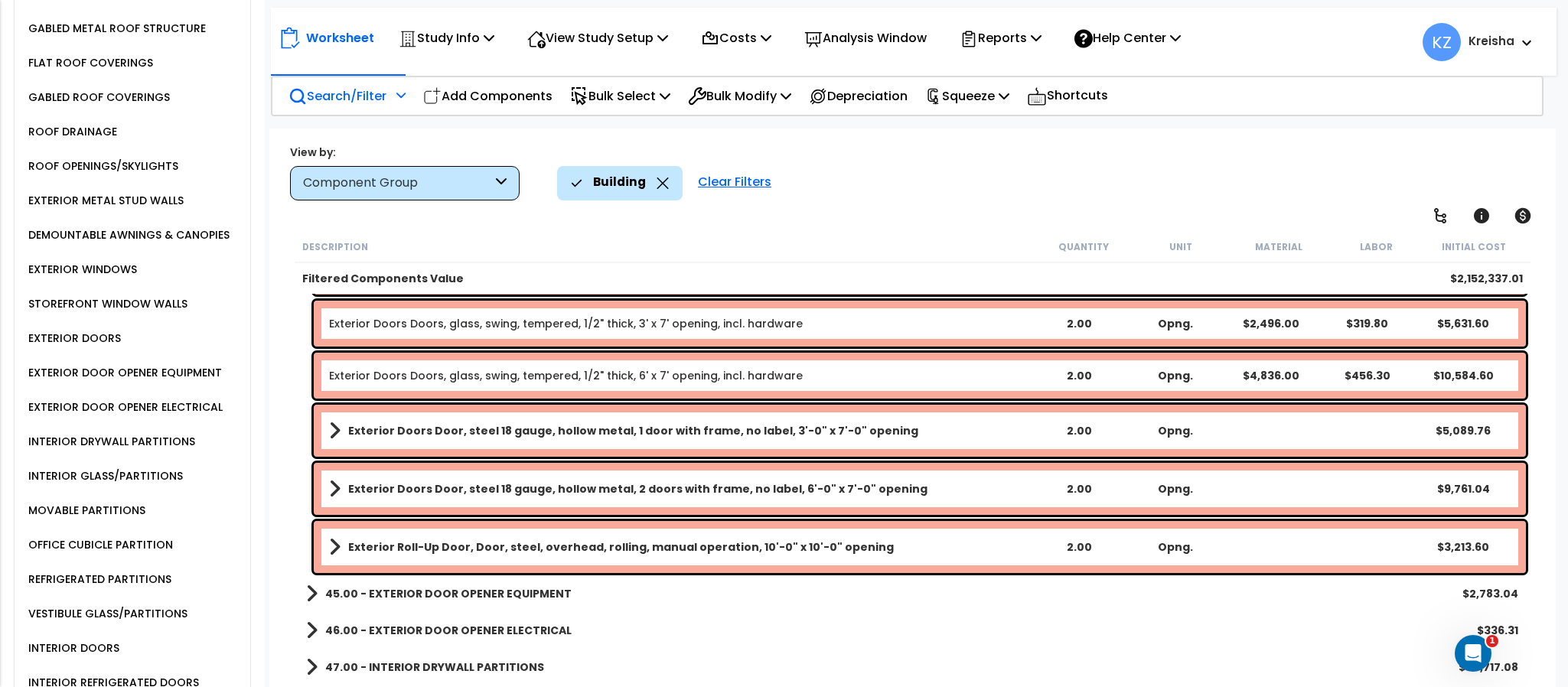
scroll to position [689, 0]
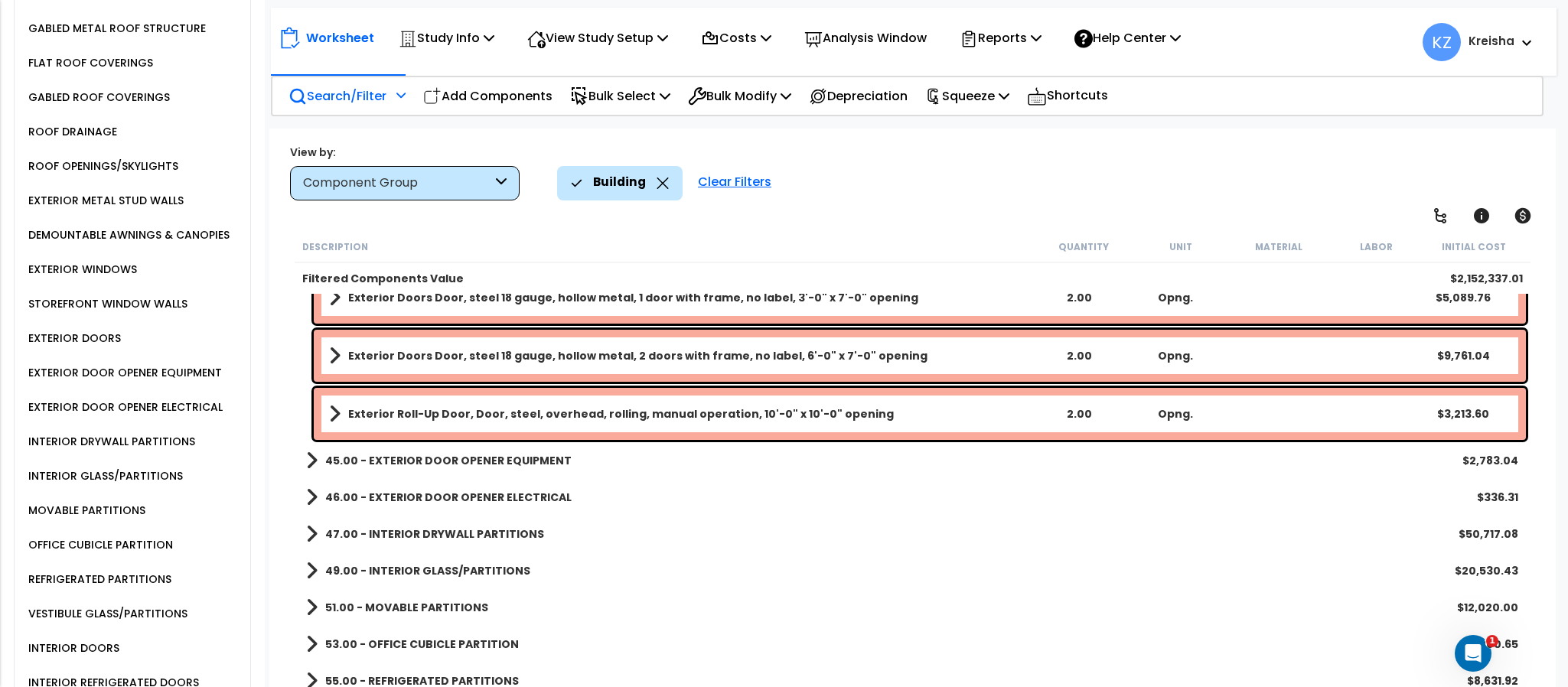
click at [335, 462] on b "45.00 - EXTERIOR DOOR OPENER EQUIPMENT" at bounding box center [448, 460] width 246 height 15
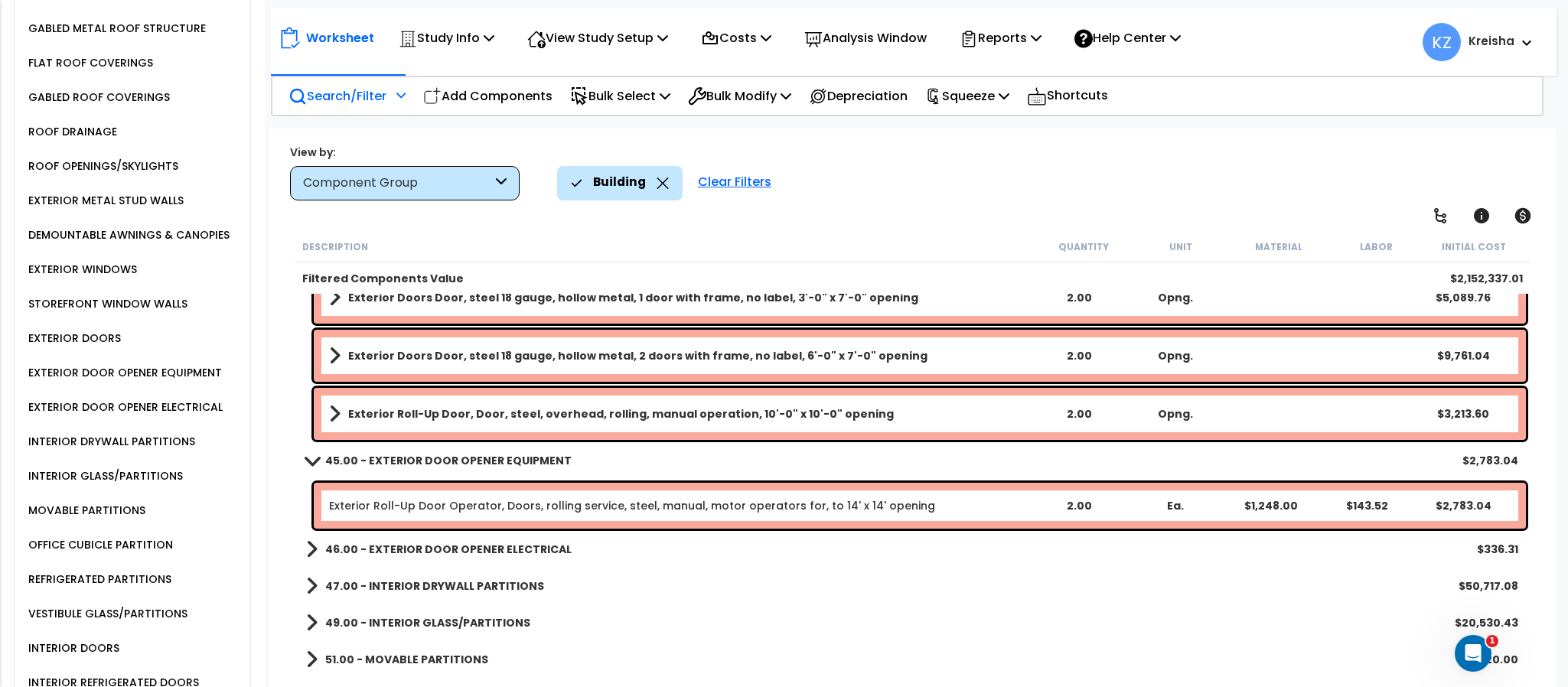
click at [348, 555] on b "46.00 - EXTERIOR DOOR OPENER ELECTRICAL" at bounding box center [448, 549] width 246 height 15
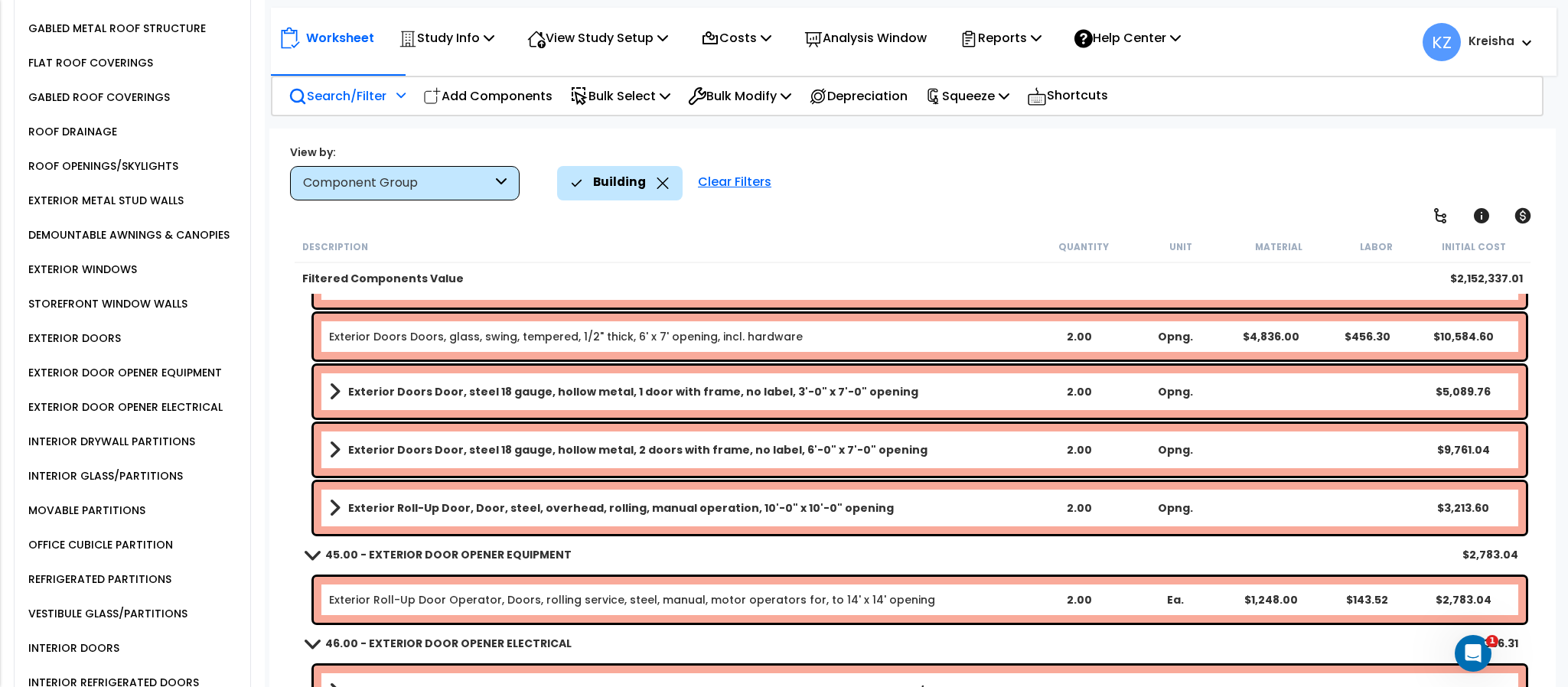
scroll to position [932, 0]
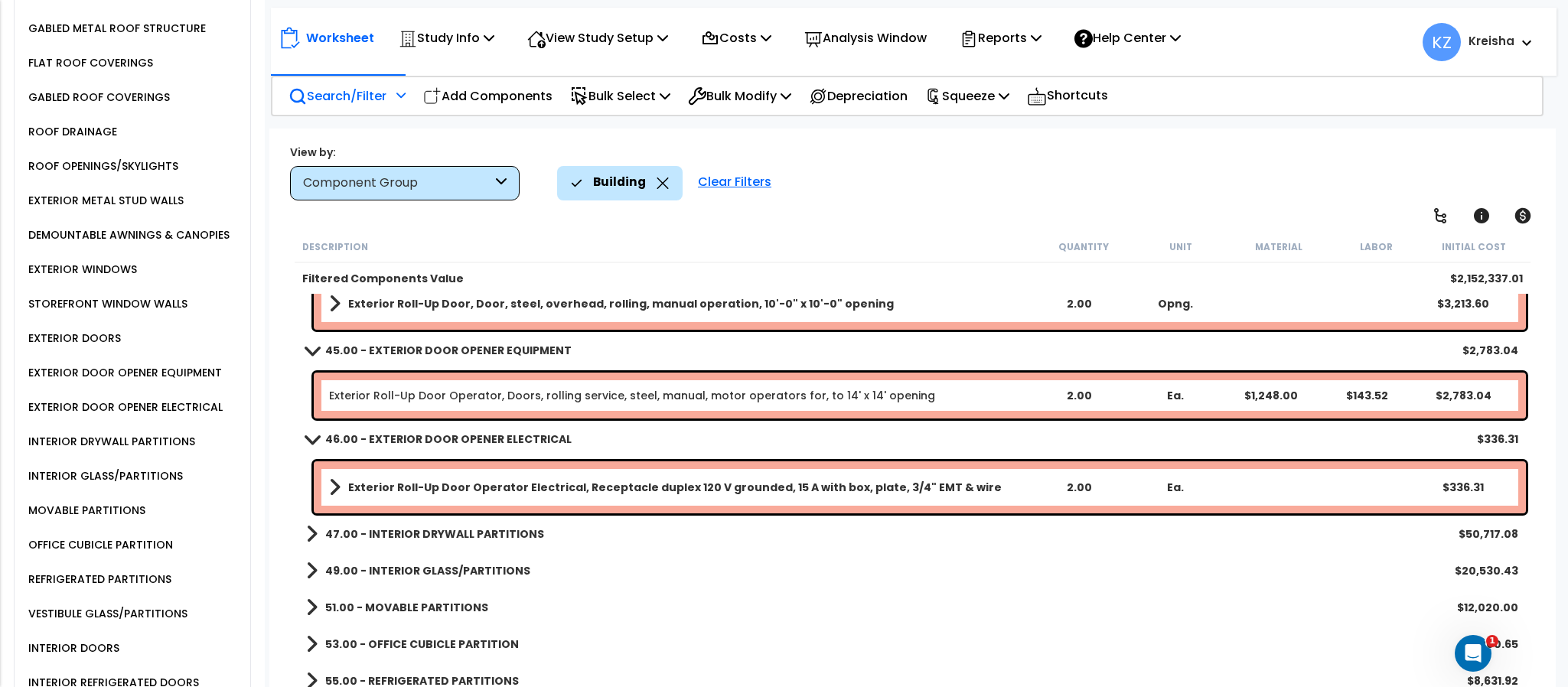
click at [957, 157] on div "View by: Component Group High to Low - Component Cost" at bounding box center [913, 172] width 1255 height 57
click at [976, 145] on div "View by: Component Group High to Low - Component Cost" at bounding box center [913, 172] width 1255 height 57
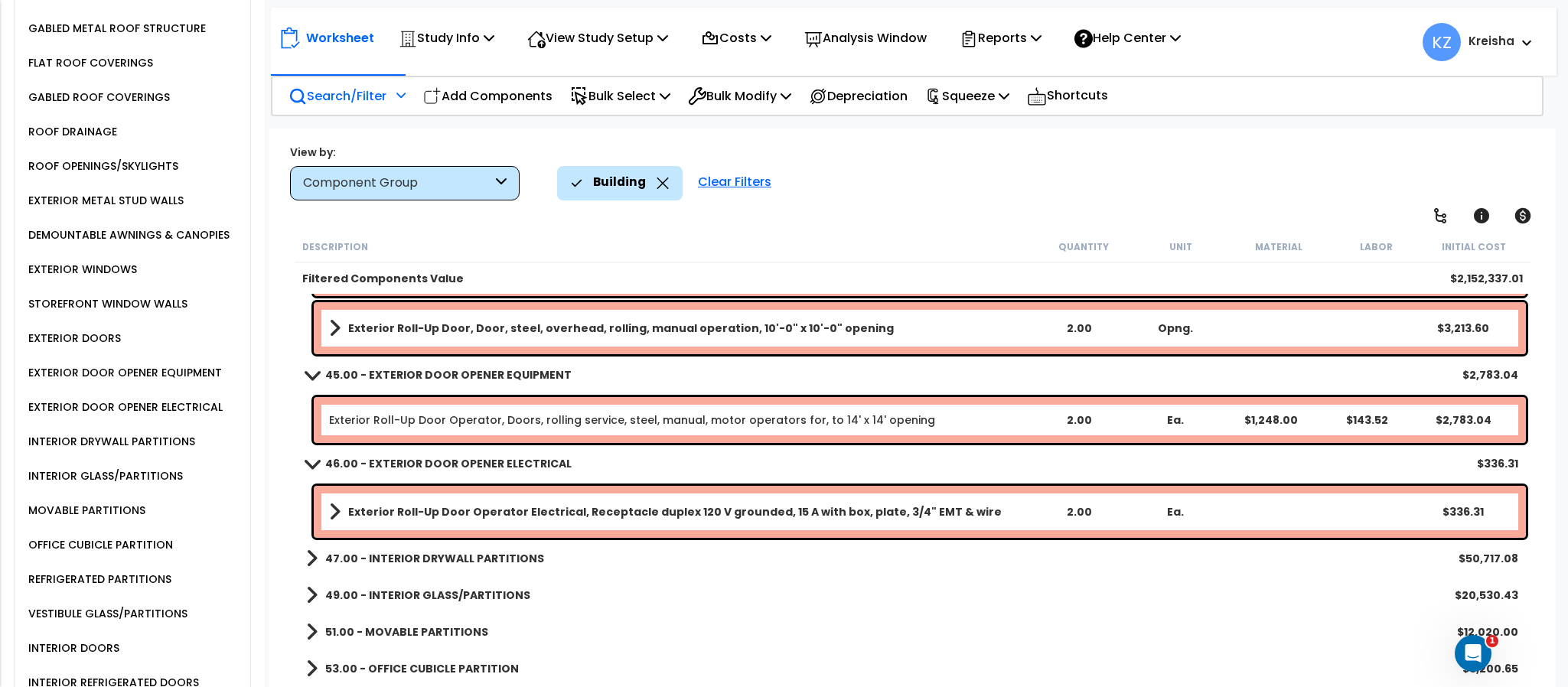
scroll to position [1001, 0]
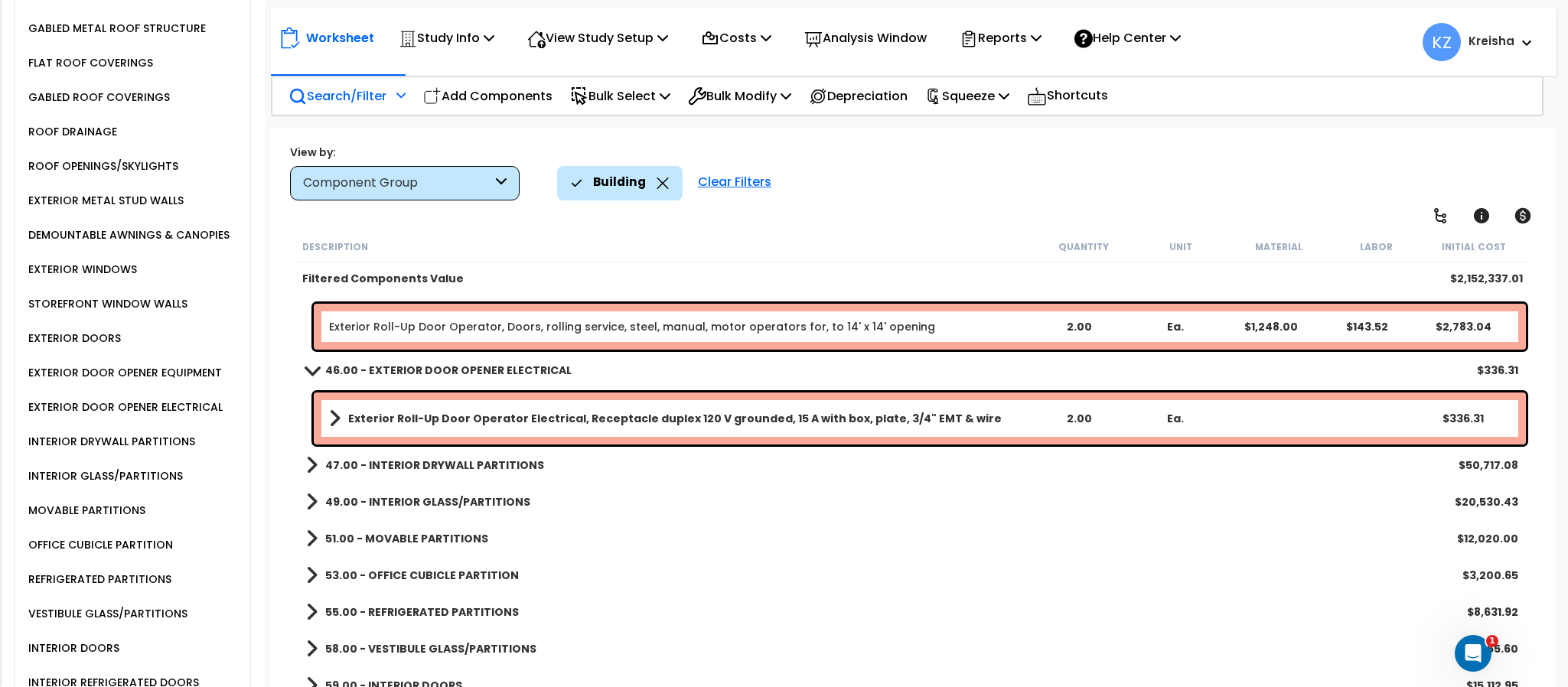
click at [935, 253] on div "Description" at bounding box center [668, 246] width 732 height 15
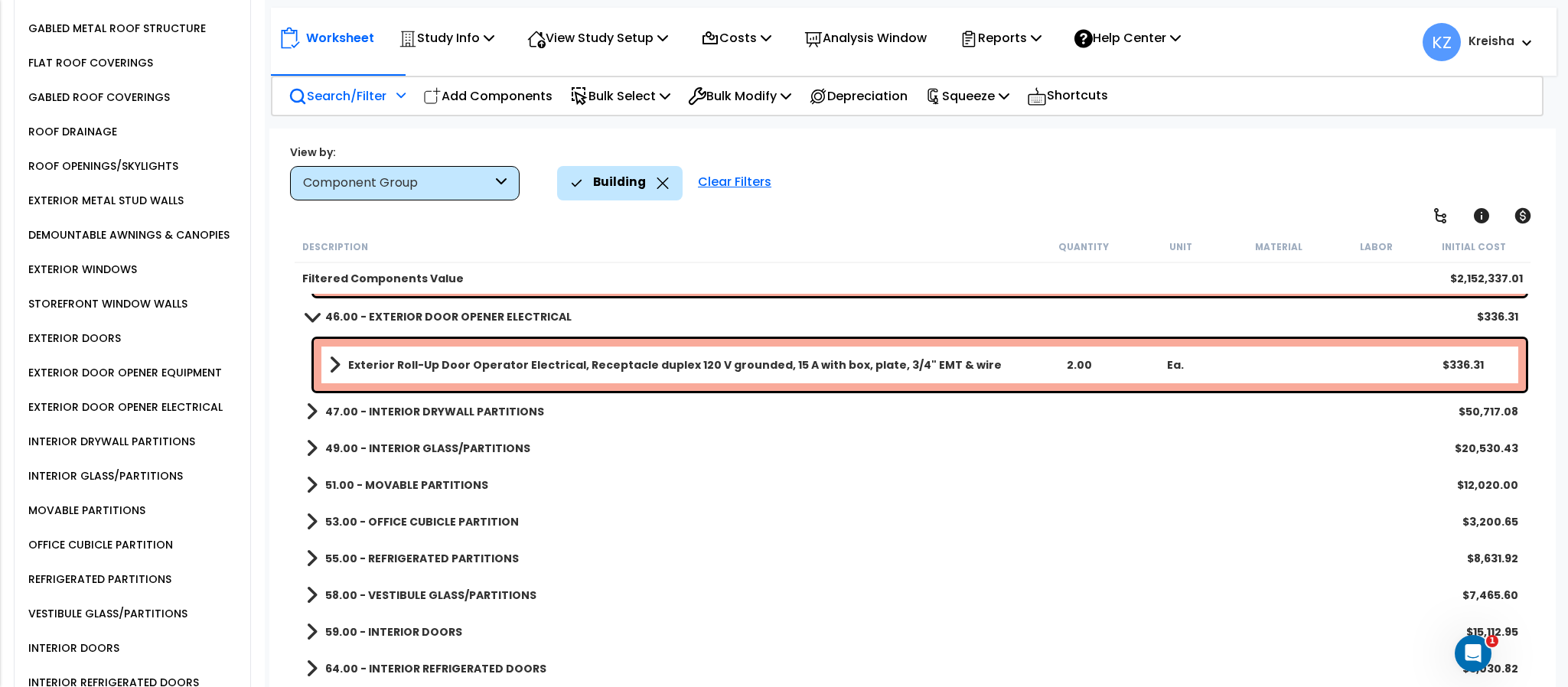
scroll to position [1055, 0]
click at [438, 645] on div "59.00 - INTERIOR DOORS $15,112.95" at bounding box center [913, 632] width 1228 height 37
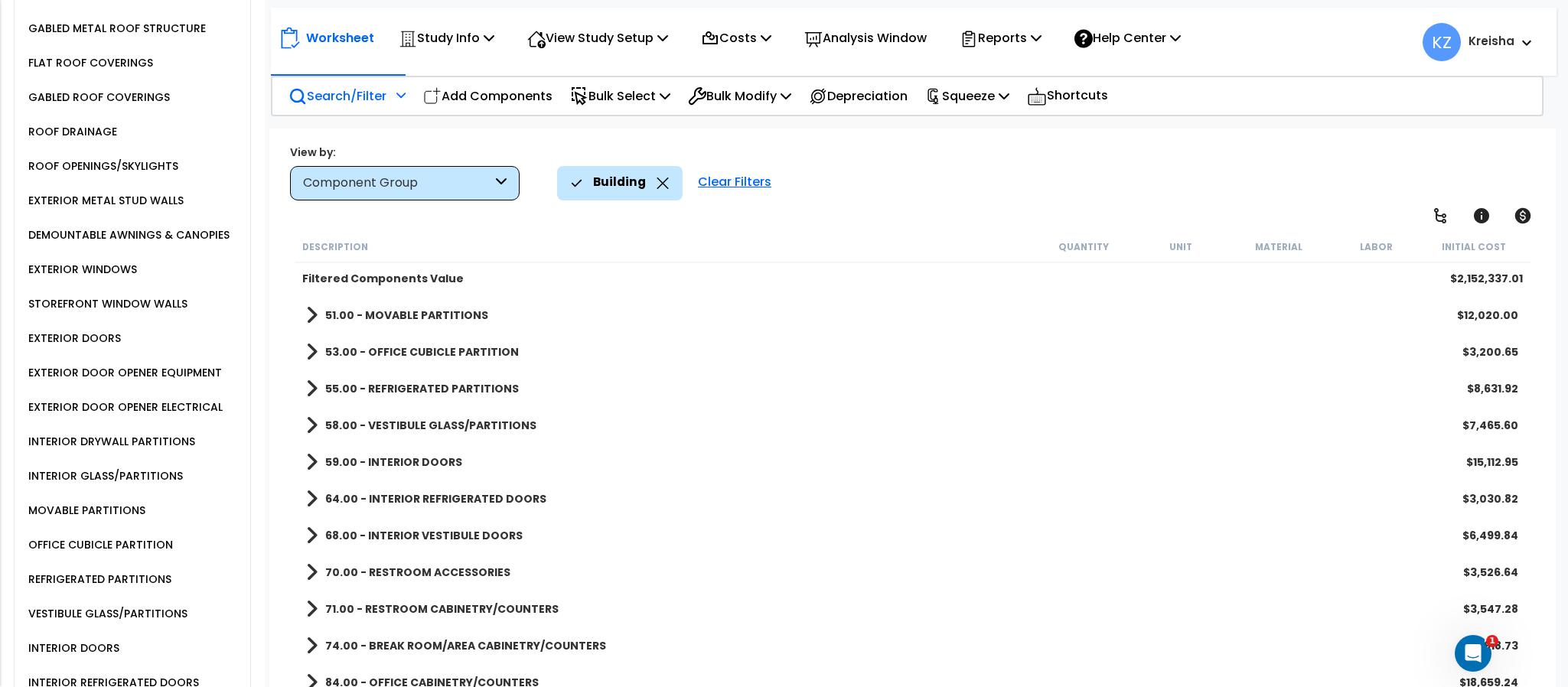
scroll to position [1277, 0]
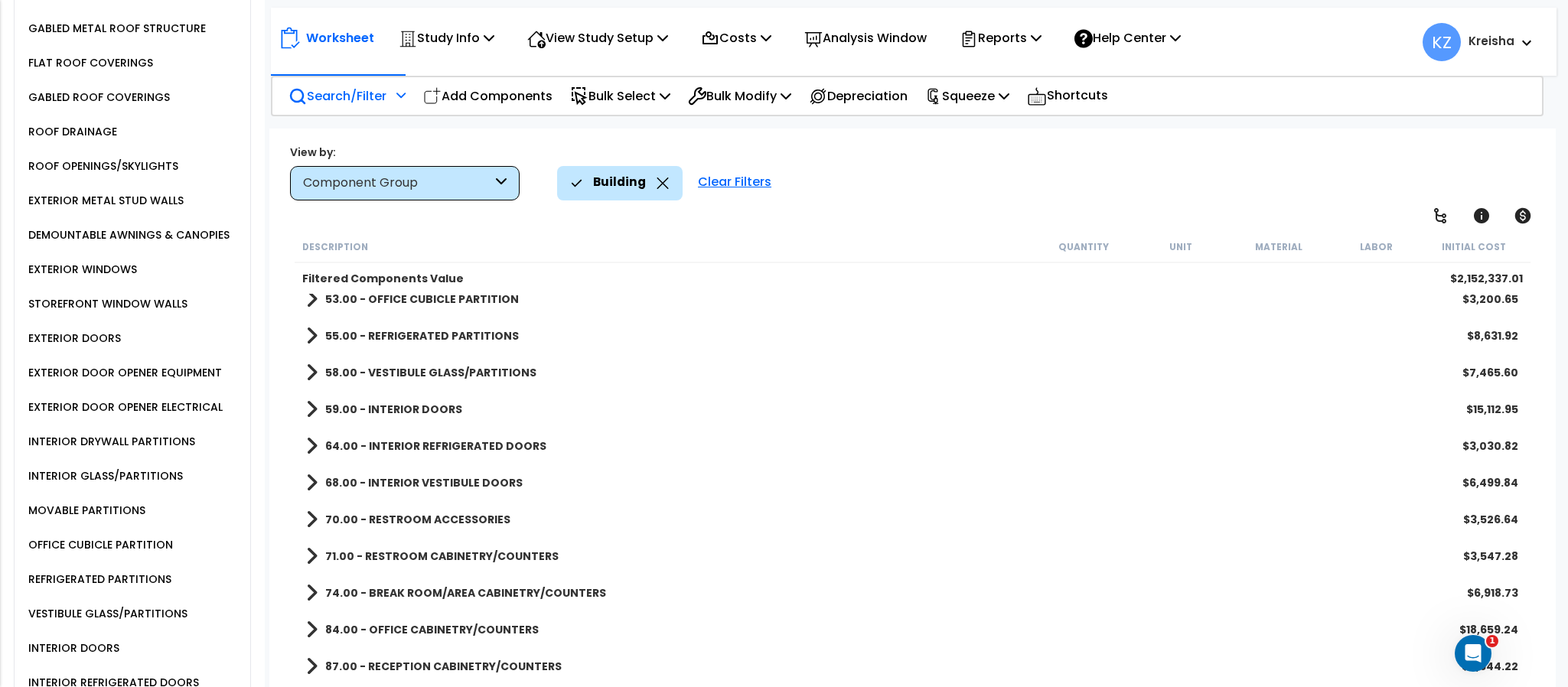
click at [430, 407] on b "59.00 - INTERIOR DOORS" at bounding box center [394, 409] width 137 height 15
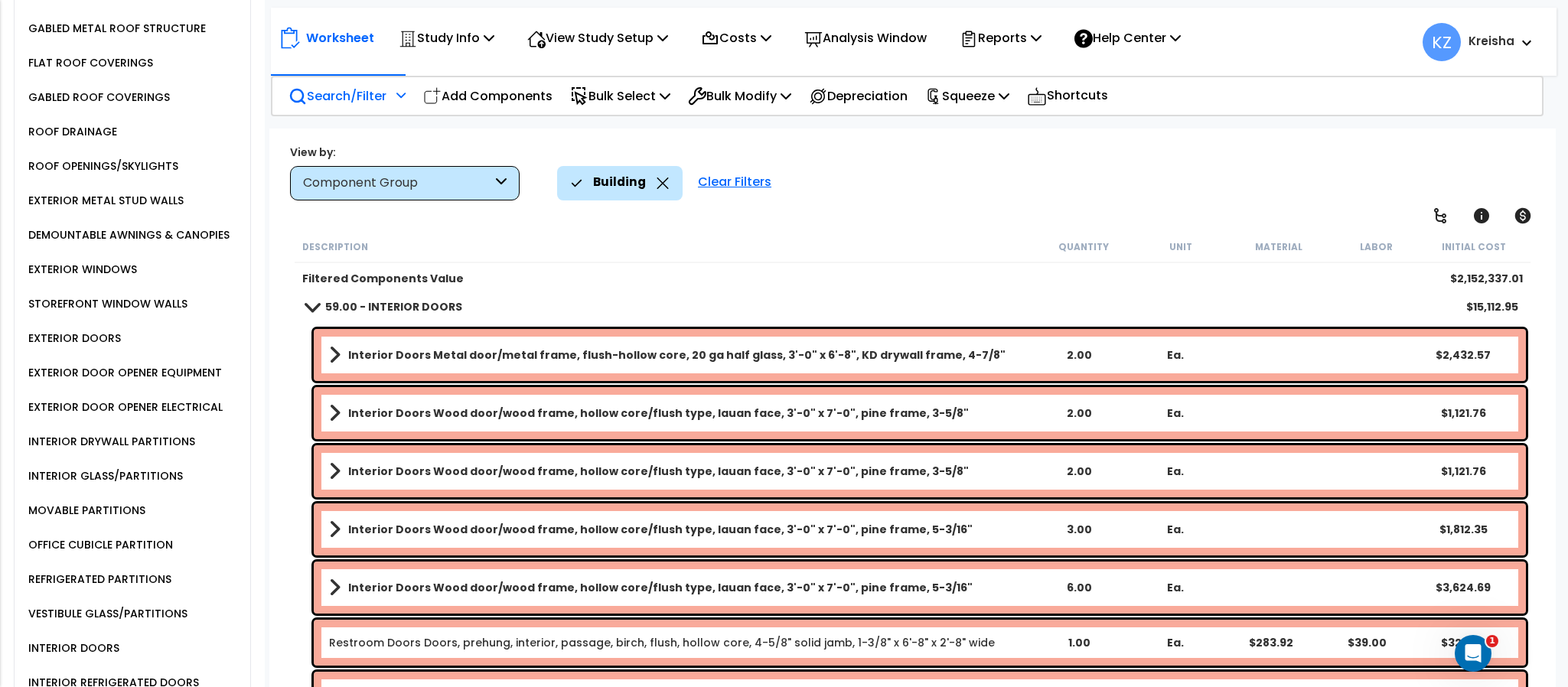
scroll to position [1378, 0]
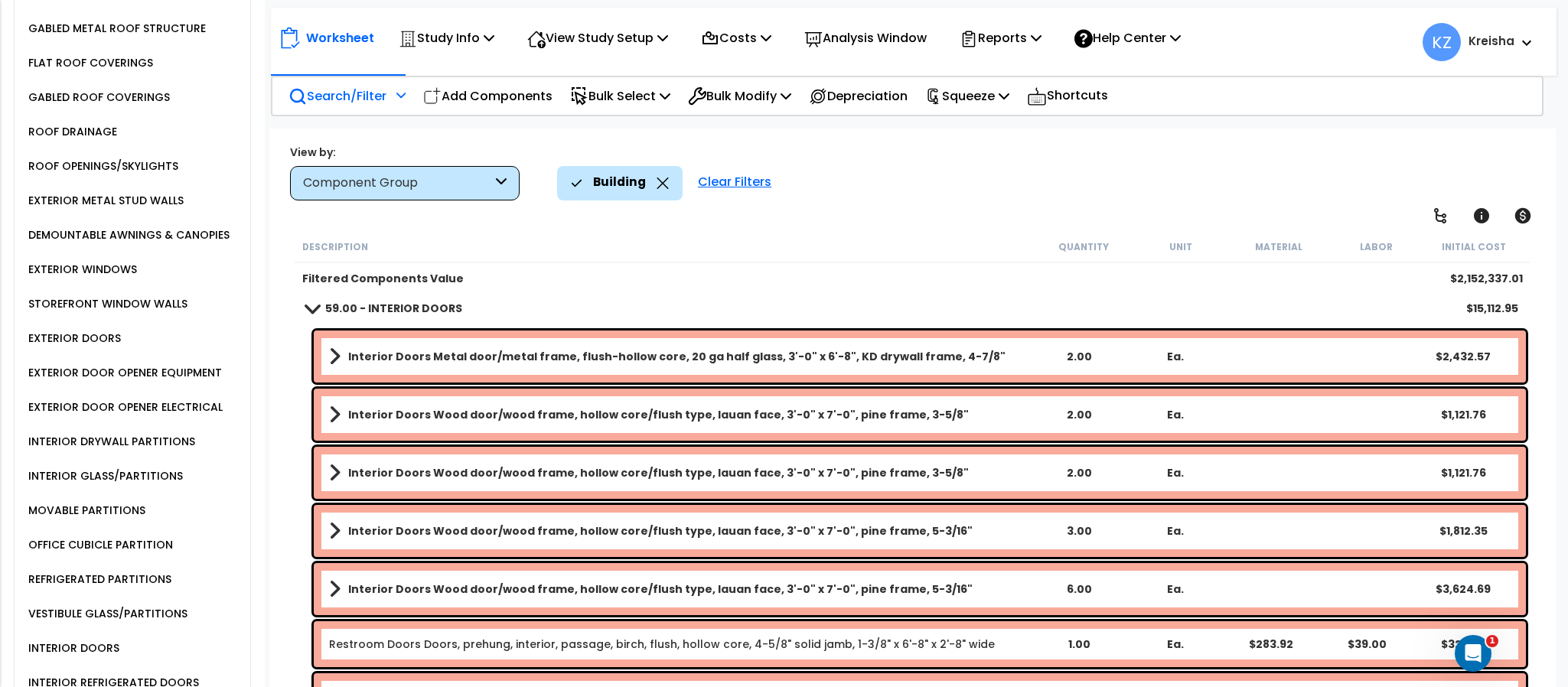
click at [387, 101] on p "Search/Filter" at bounding box center [337, 96] width 98 height 20
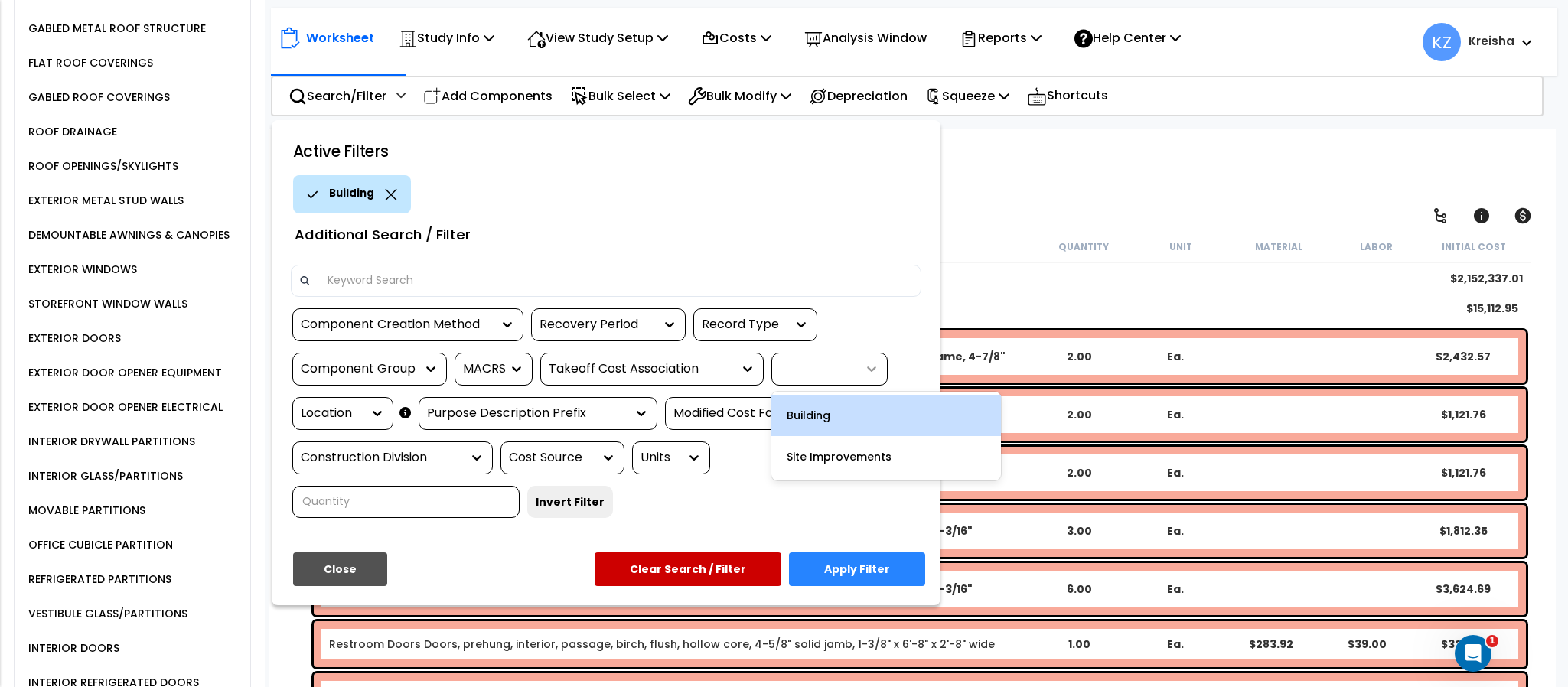
click at [857, 370] on div at bounding box center [868, 369] width 23 height 15
click at [836, 404] on div "Building" at bounding box center [886, 415] width 230 height 41
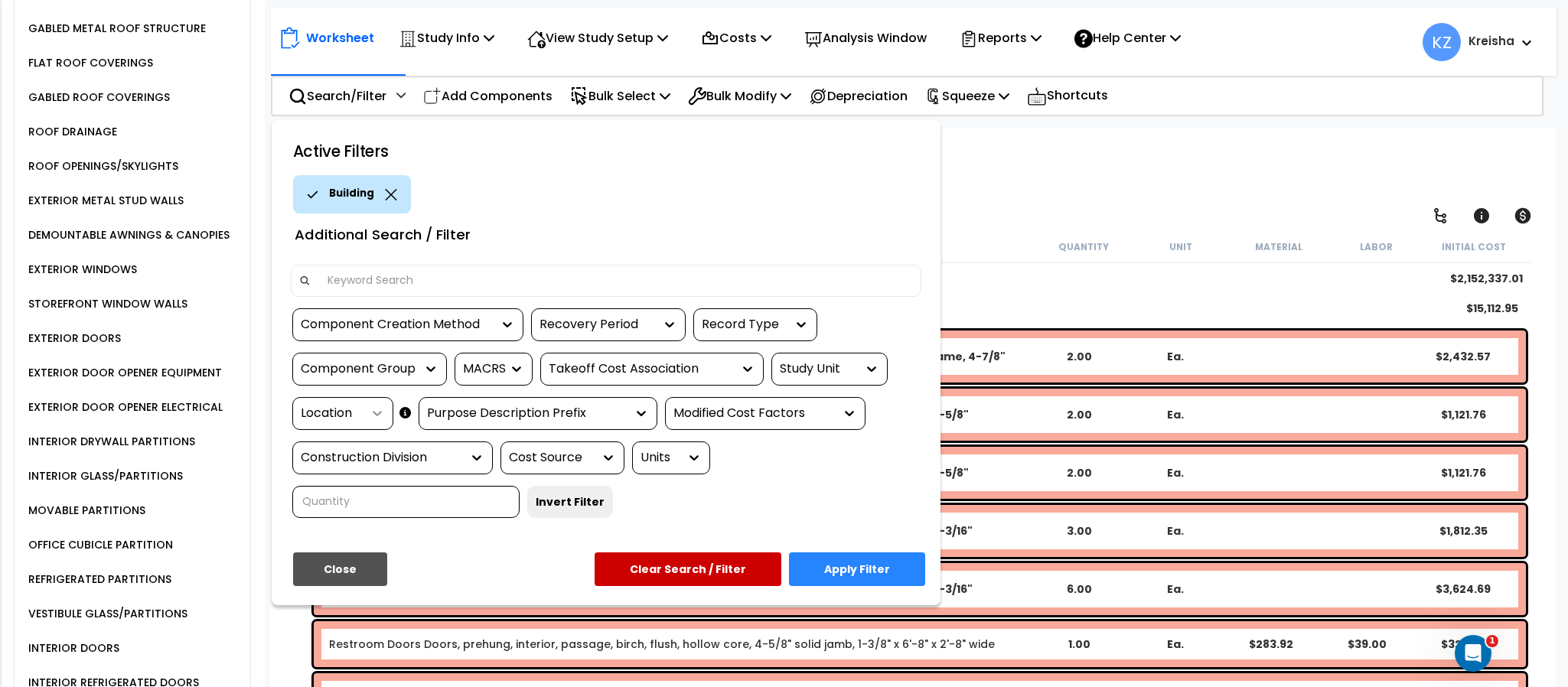
drag, startPoint x: 317, startPoint y: 428, endPoint x: 370, endPoint y: 420, distance: 53.6
click at [370, 420] on div "Location" at bounding box center [343, 413] width 101 height 33
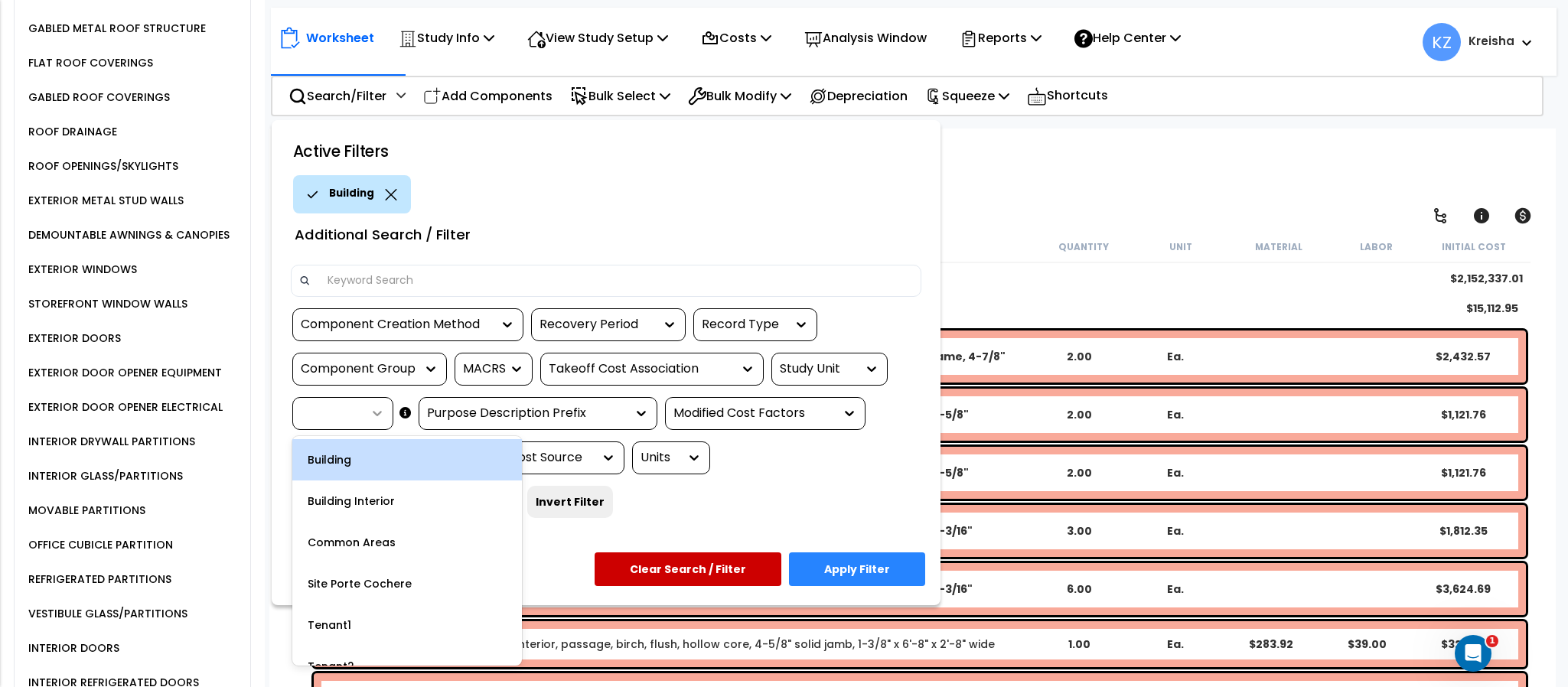
click at [370, 420] on icon at bounding box center [377, 413] width 15 height 15
click at [386, 500] on div "Building Interior" at bounding box center [407, 501] width 230 height 41
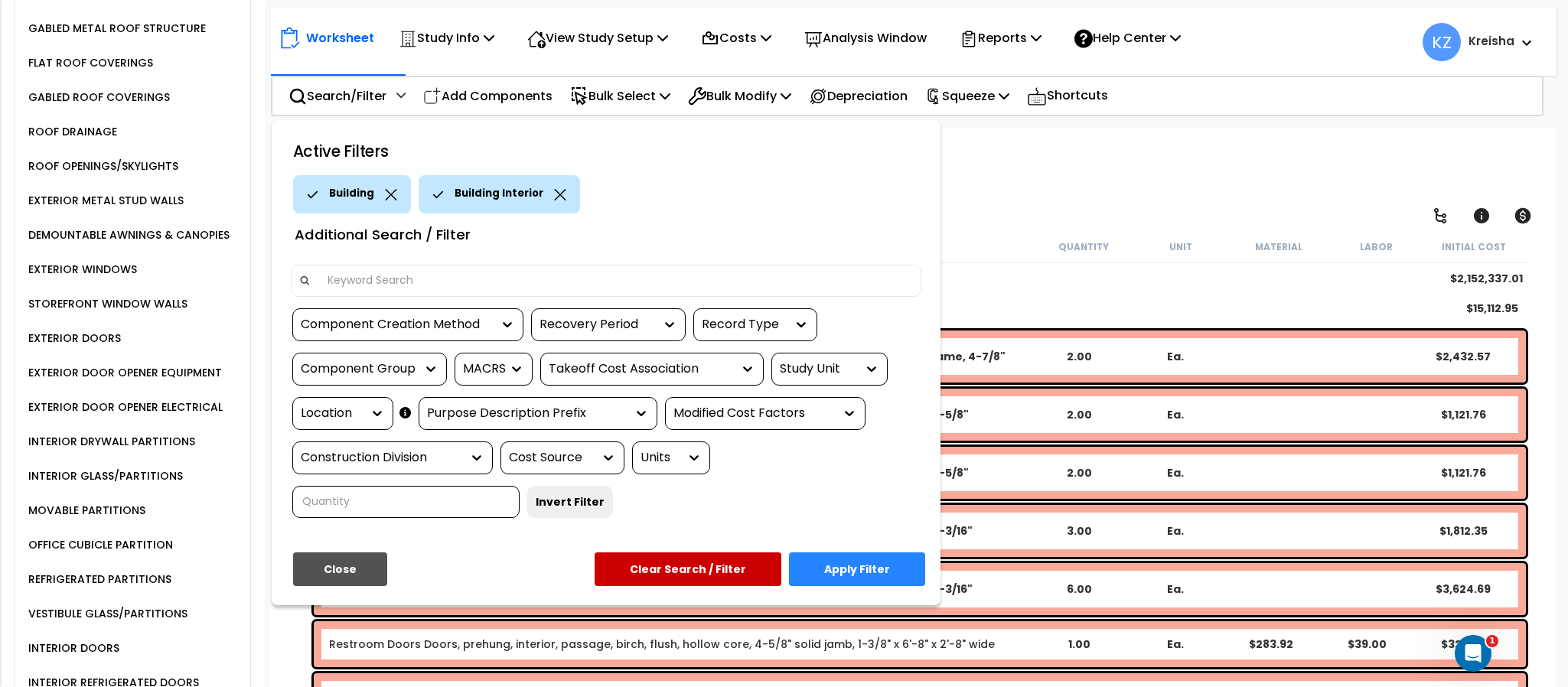
click at [356, 426] on div "Location" at bounding box center [343, 413] width 101 height 33
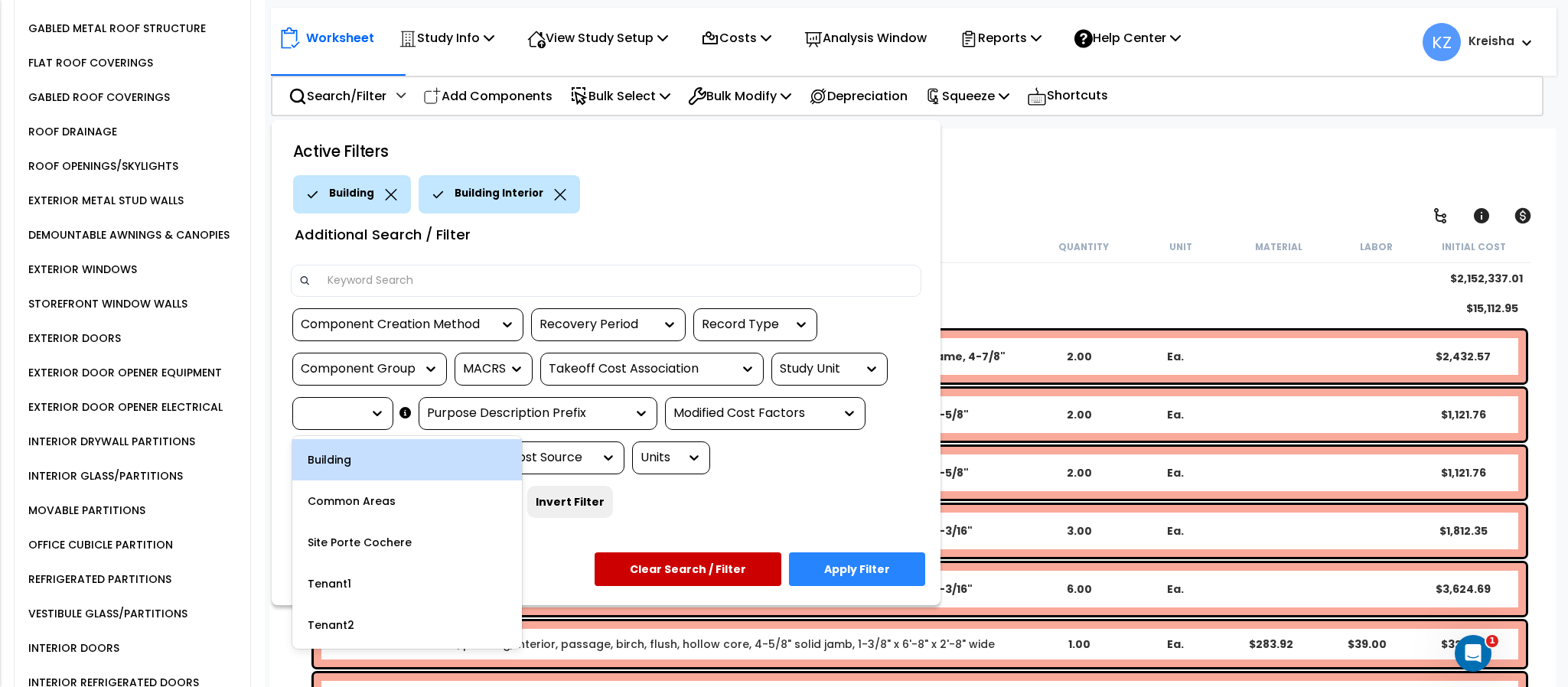
click at [398, 460] on div "Building" at bounding box center [407, 460] width 230 height 41
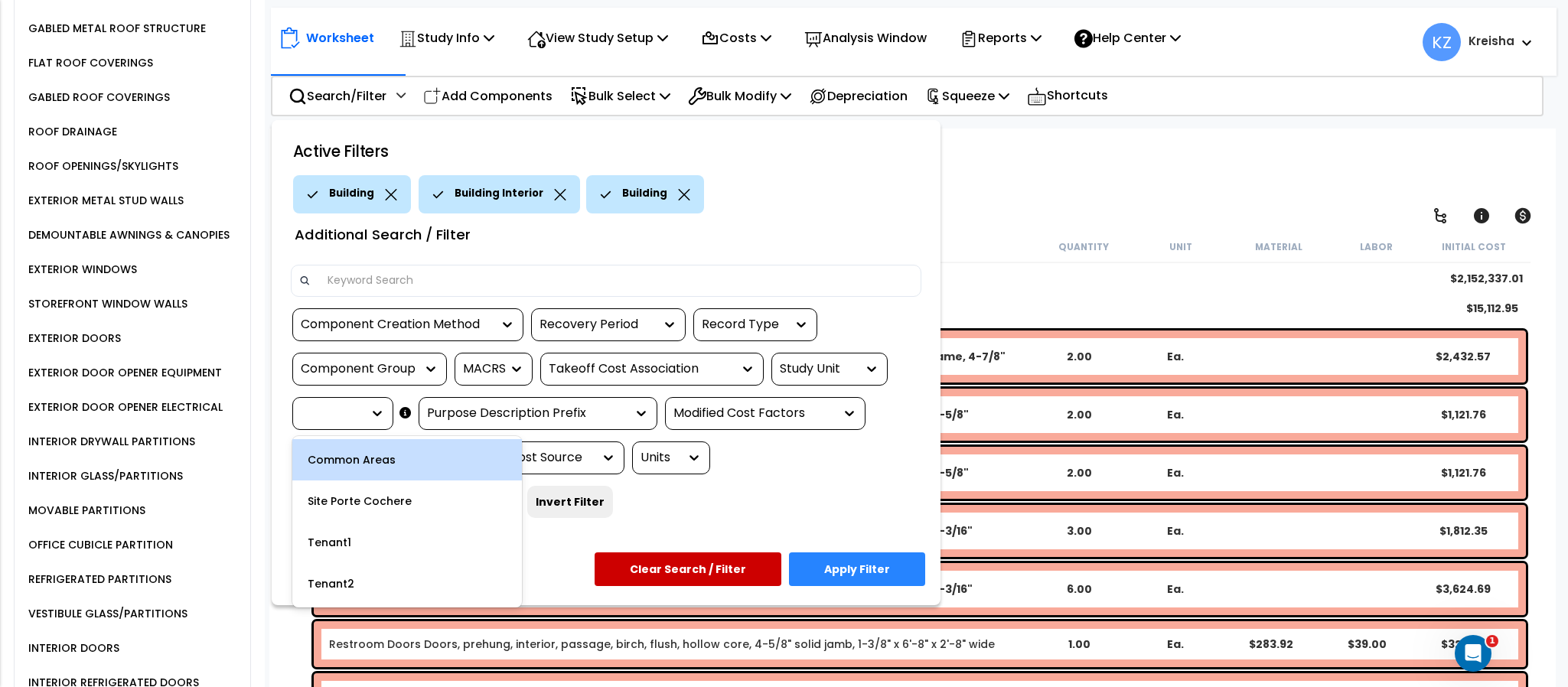
click at [364, 428] on div at bounding box center [374, 413] width 23 height 32
click at [408, 469] on div "Common Areas" at bounding box center [407, 460] width 230 height 41
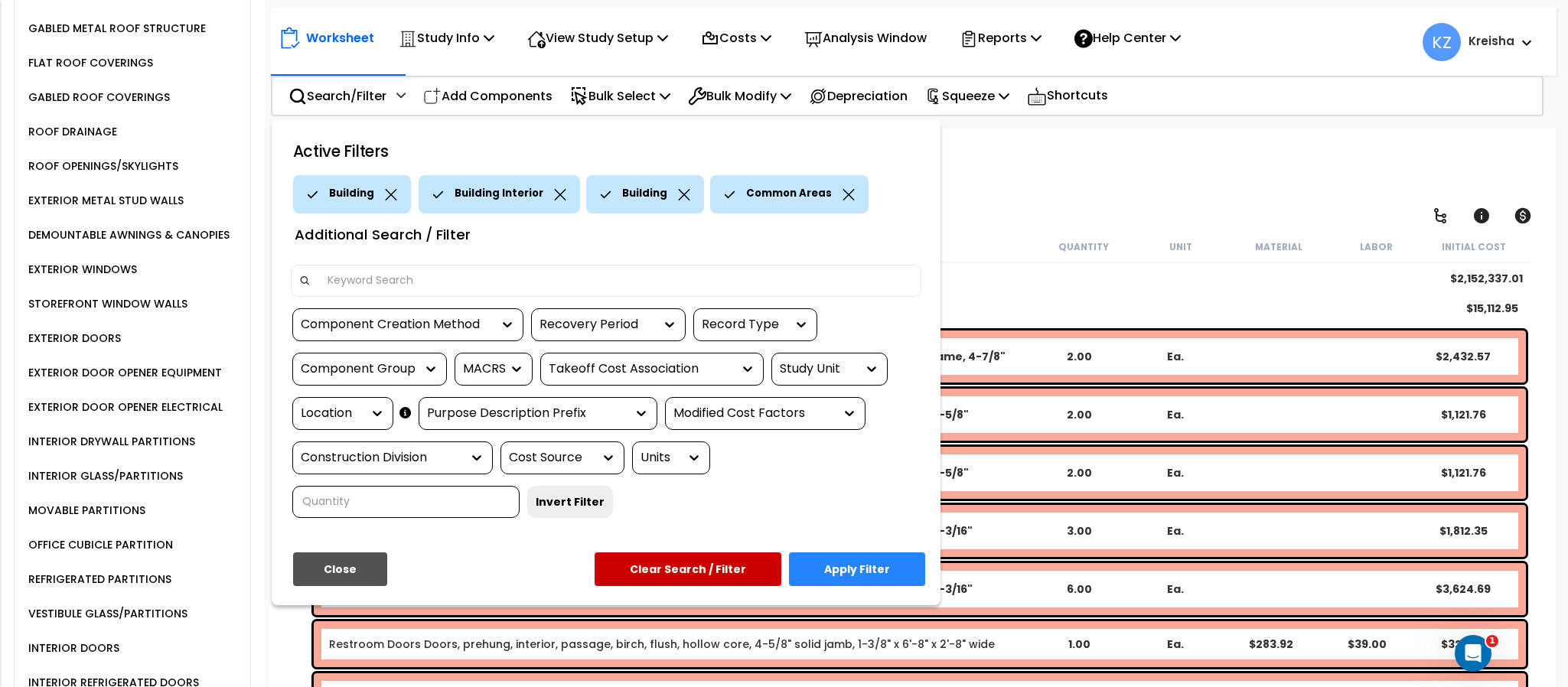
click at [840, 577] on button "Apply Filter" at bounding box center [857, 568] width 136 height 33
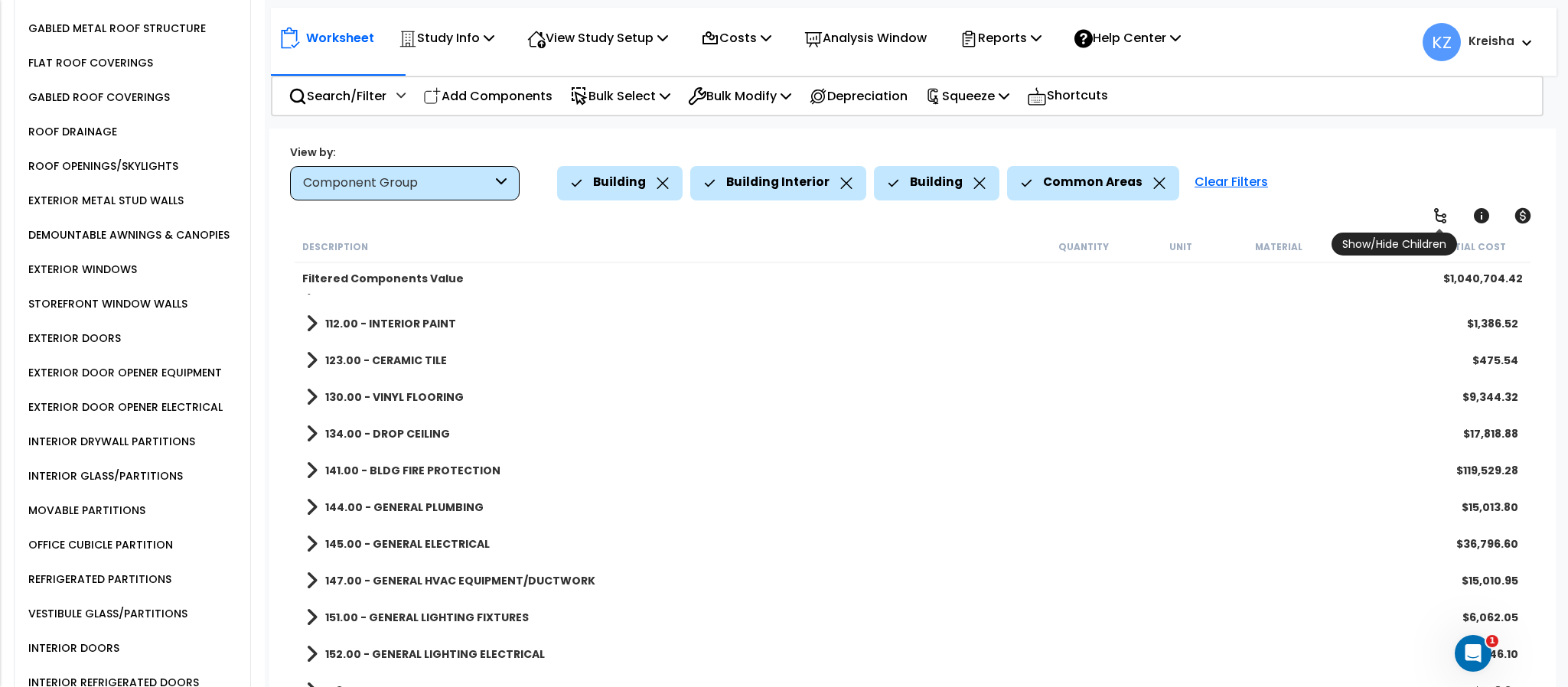
click at [1429, 214] on link at bounding box center [1440, 215] width 33 height 33
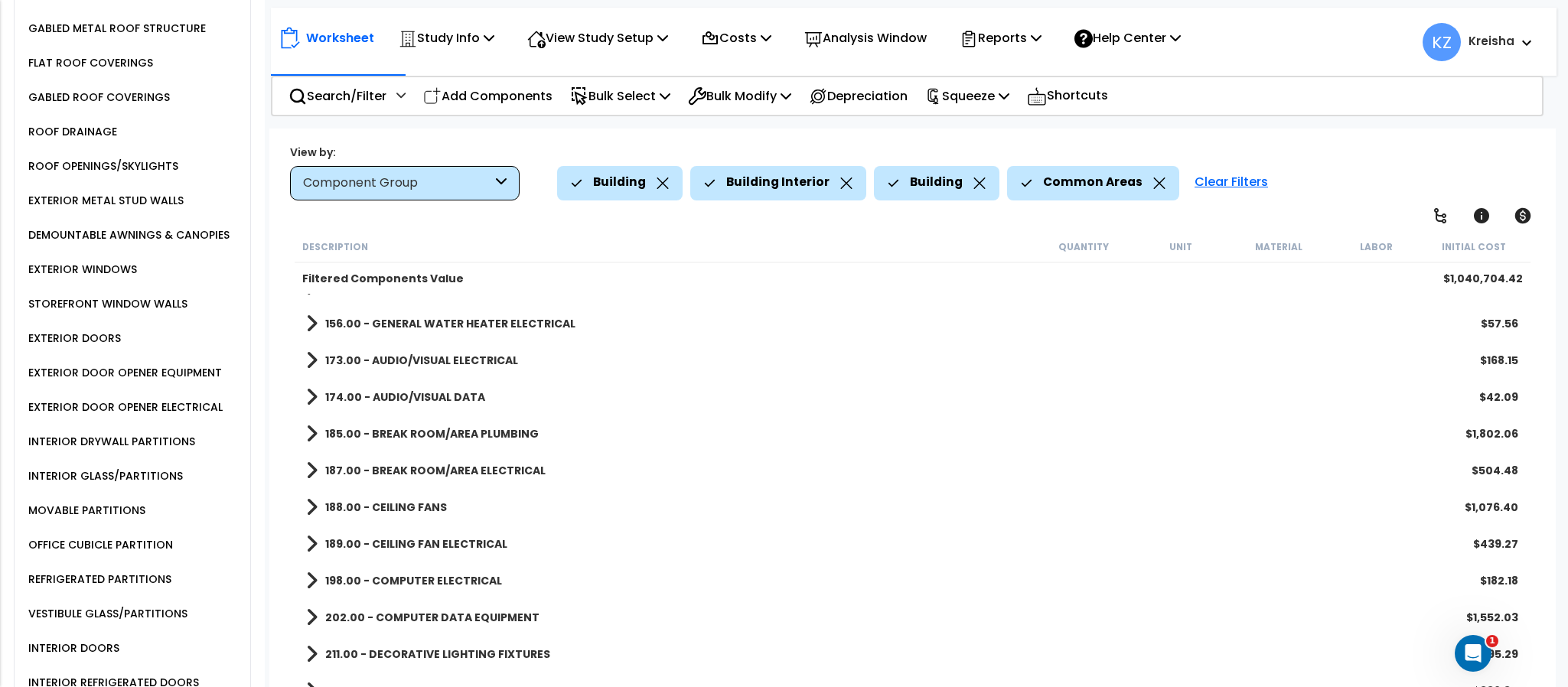
click at [1337, 157] on div "View by: Component Group High to Low - Component Cost" at bounding box center [913, 172] width 1255 height 57
drag, startPoint x: 1337, startPoint y: 157, endPoint x: 947, endPoint y: 239, distance: 398.5
click at [947, 239] on div "Worksheet Study Info Study Setup Add Property Unit Template study Clone study KZ" at bounding box center [912, 472] width 1285 height 687
click at [89, 658] on div "INTERIOR DOORS" at bounding box center [71, 648] width 95 height 19
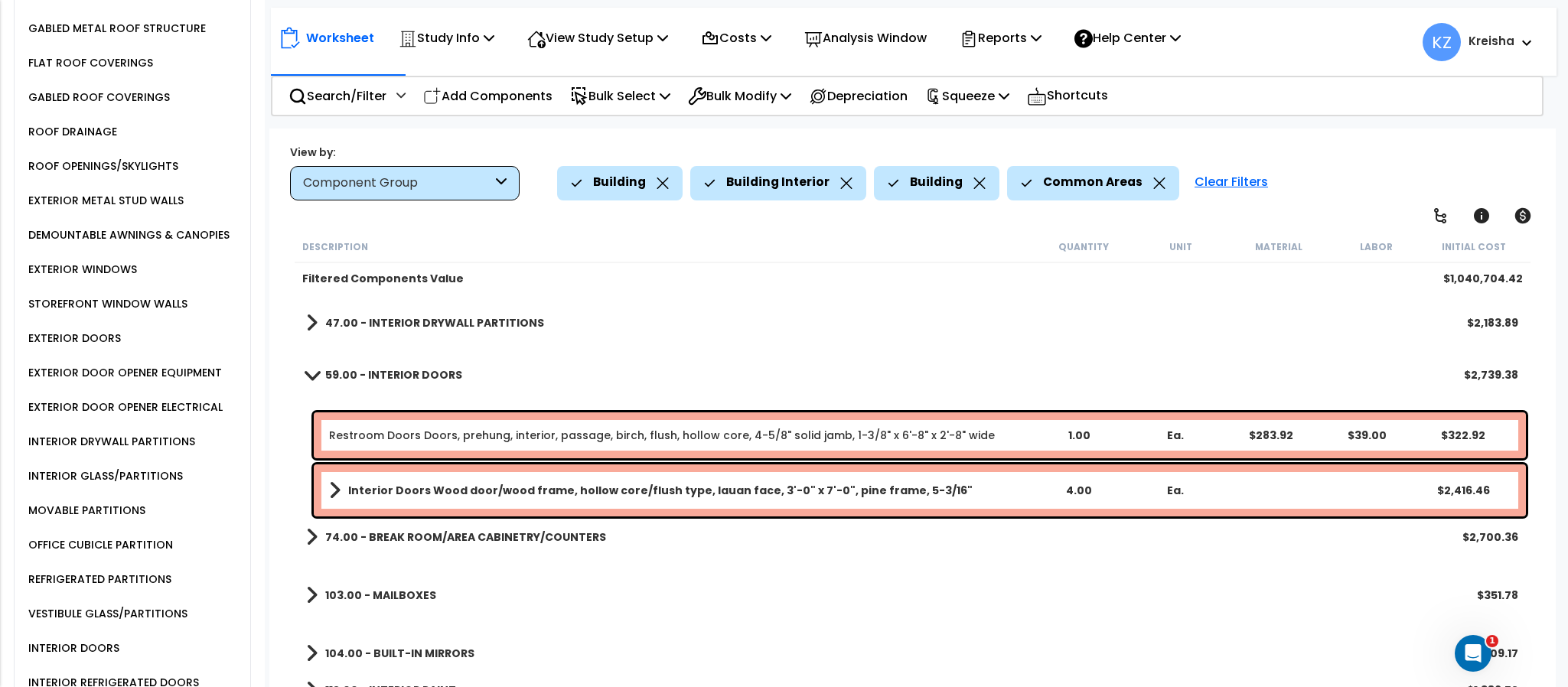
scroll to position [630, 0]
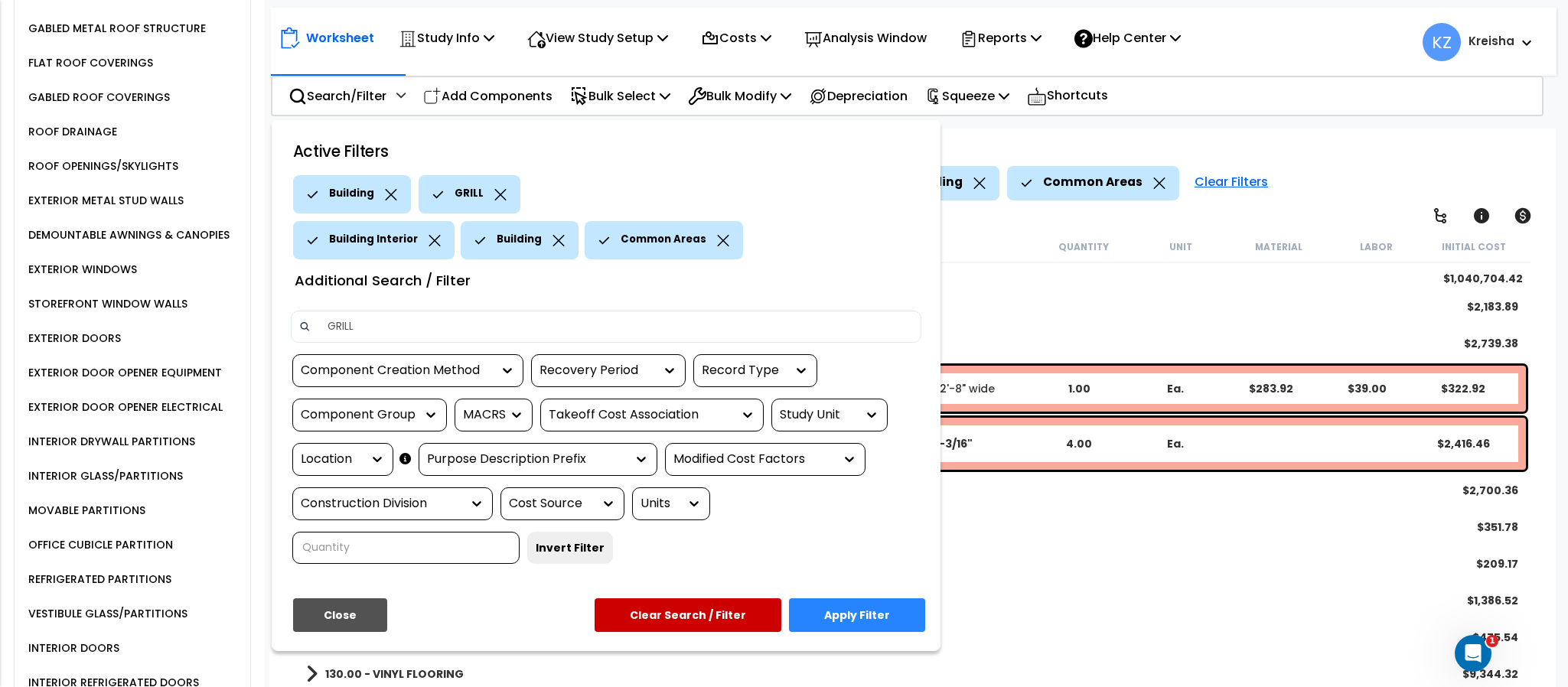
type input "GRILLE"
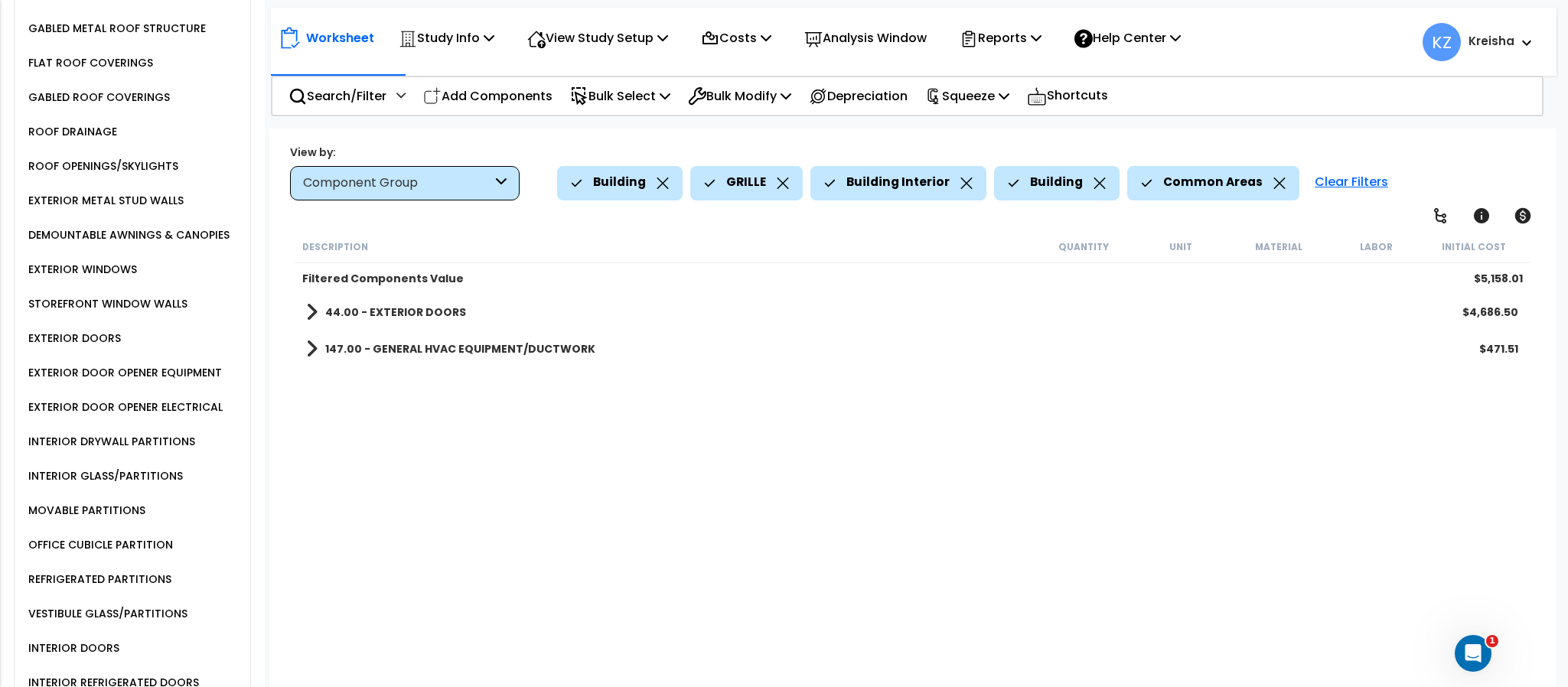
scroll to position [0, 0]
click at [427, 309] on b "44.00 - EXTERIOR DOORS" at bounding box center [395, 312] width 140 height 15
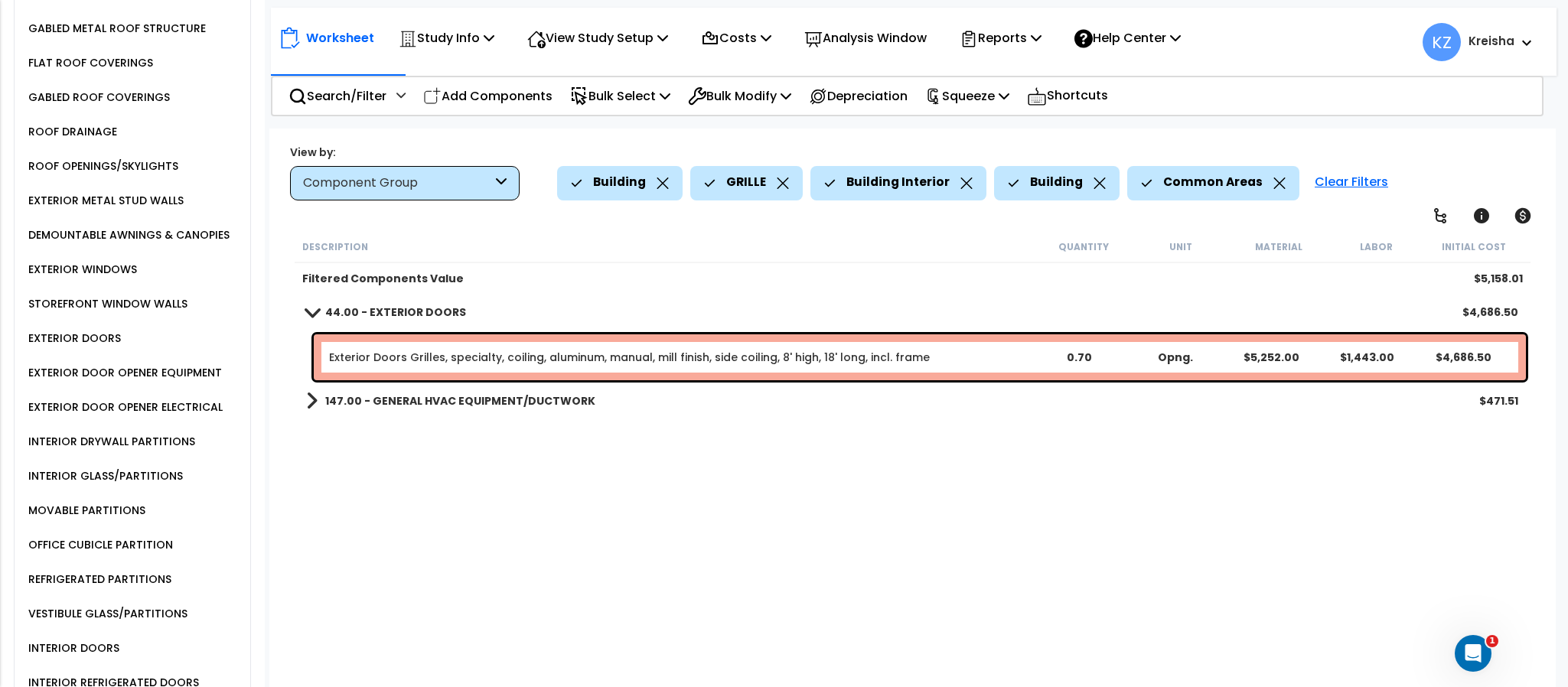
click at [427, 309] on b "44.00 - EXTERIOR DOORS" at bounding box center [395, 312] width 140 height 15
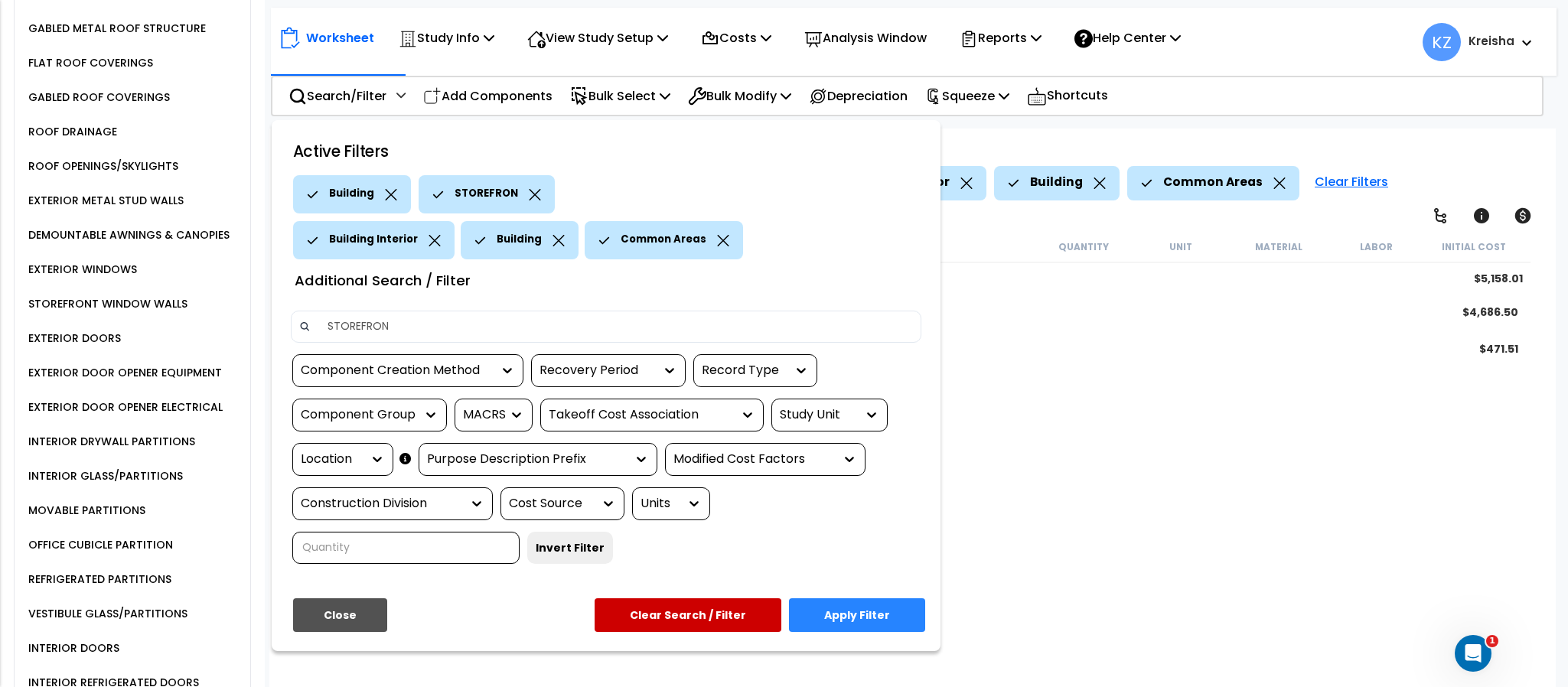
type input "STOREFRONT"
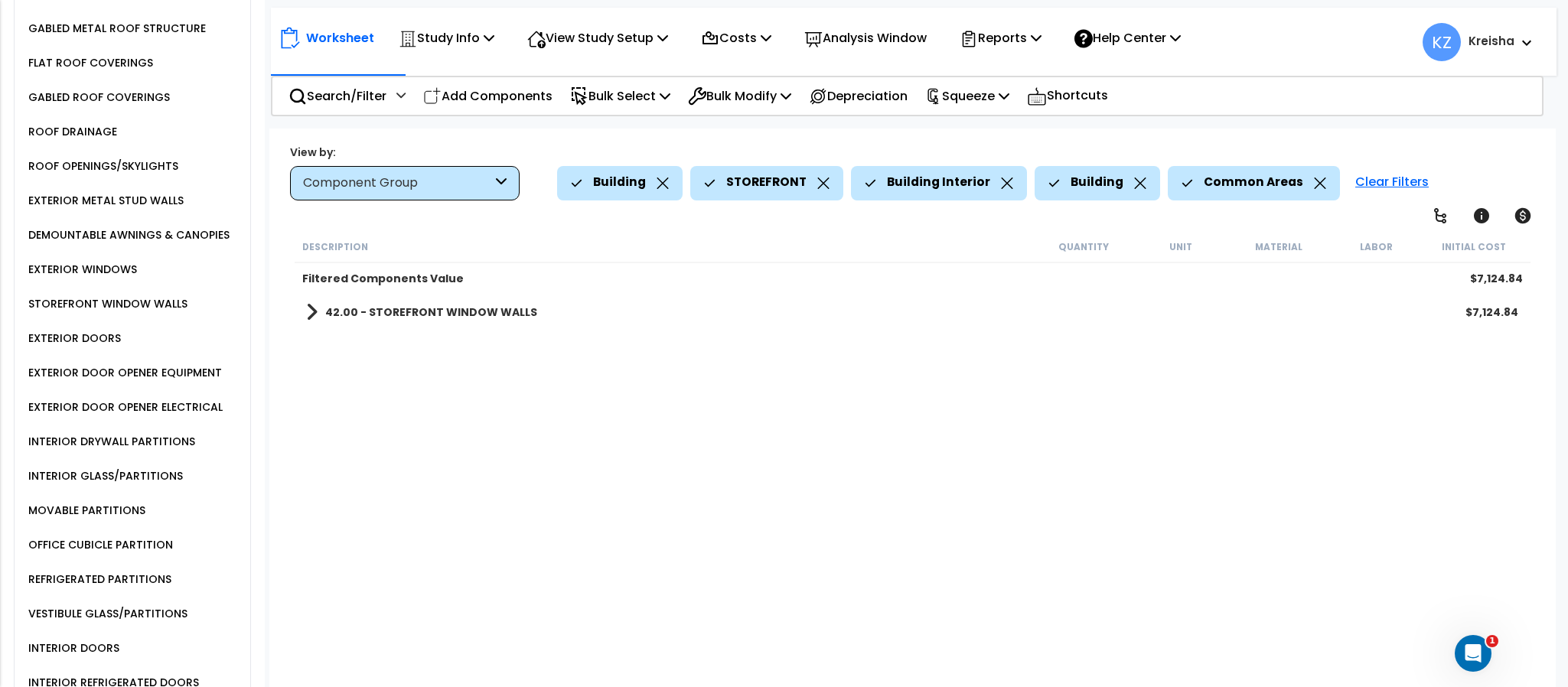
click at [427, 309] on b "42.00 - STOREFRONT WINDOW WALLS" at bounding box center [431, 312] width 212 height 15
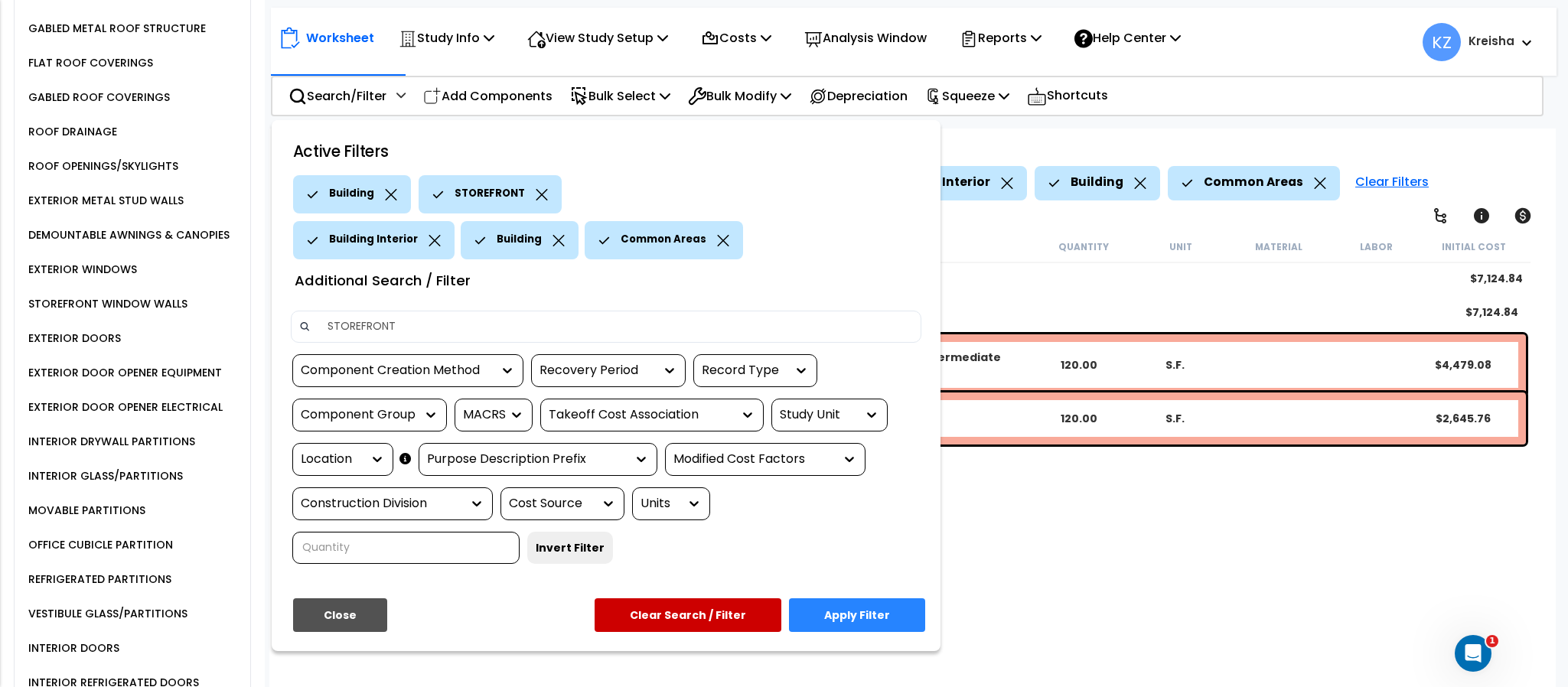
click at [589, 250] on div "Common Areas" at bounding box center [663, 240] width 158 height 38
click at [592, 326] on input "STOREFRONT" at bounding box center [616, 326] width 594 height 23
type input "STOREFRONTa"
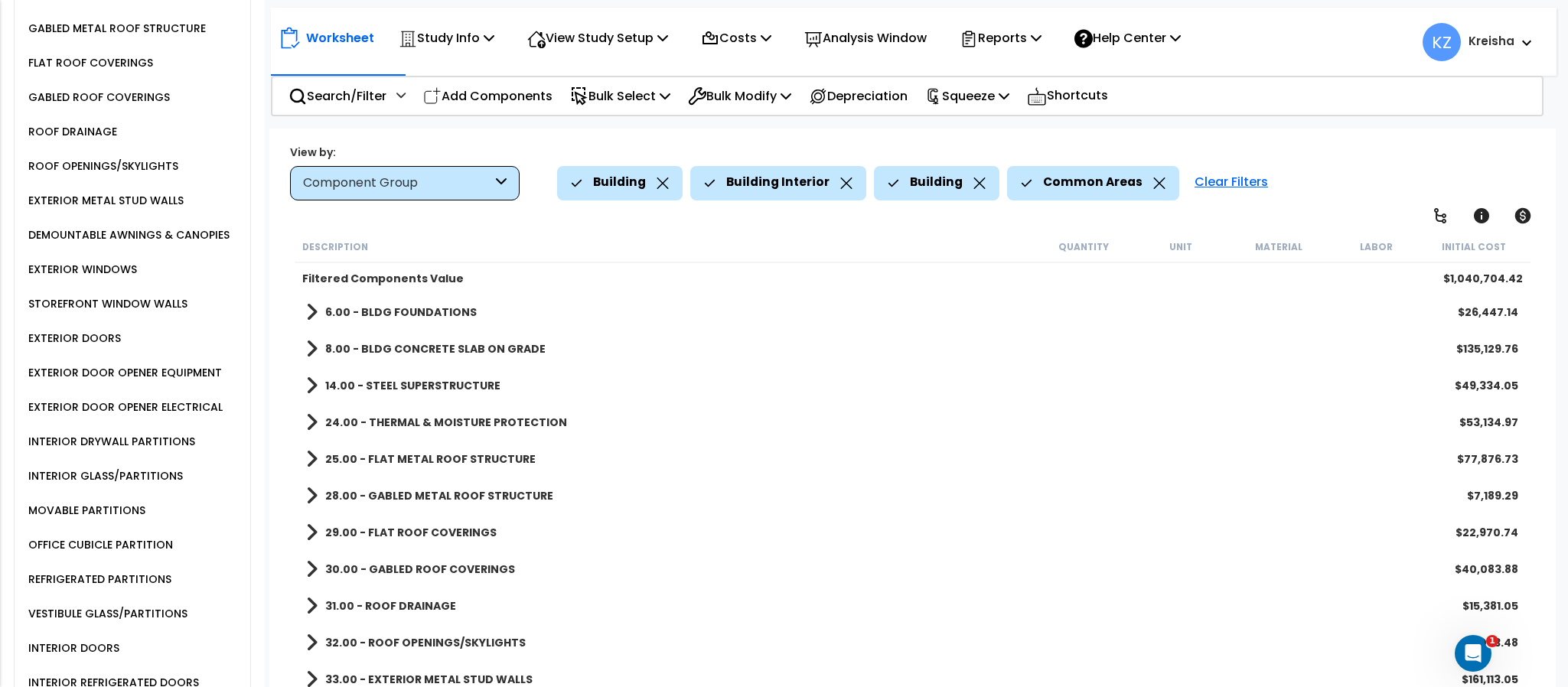
click at [614, 244] on div "Description" at bounding box center [668, 246] width 732 height 15
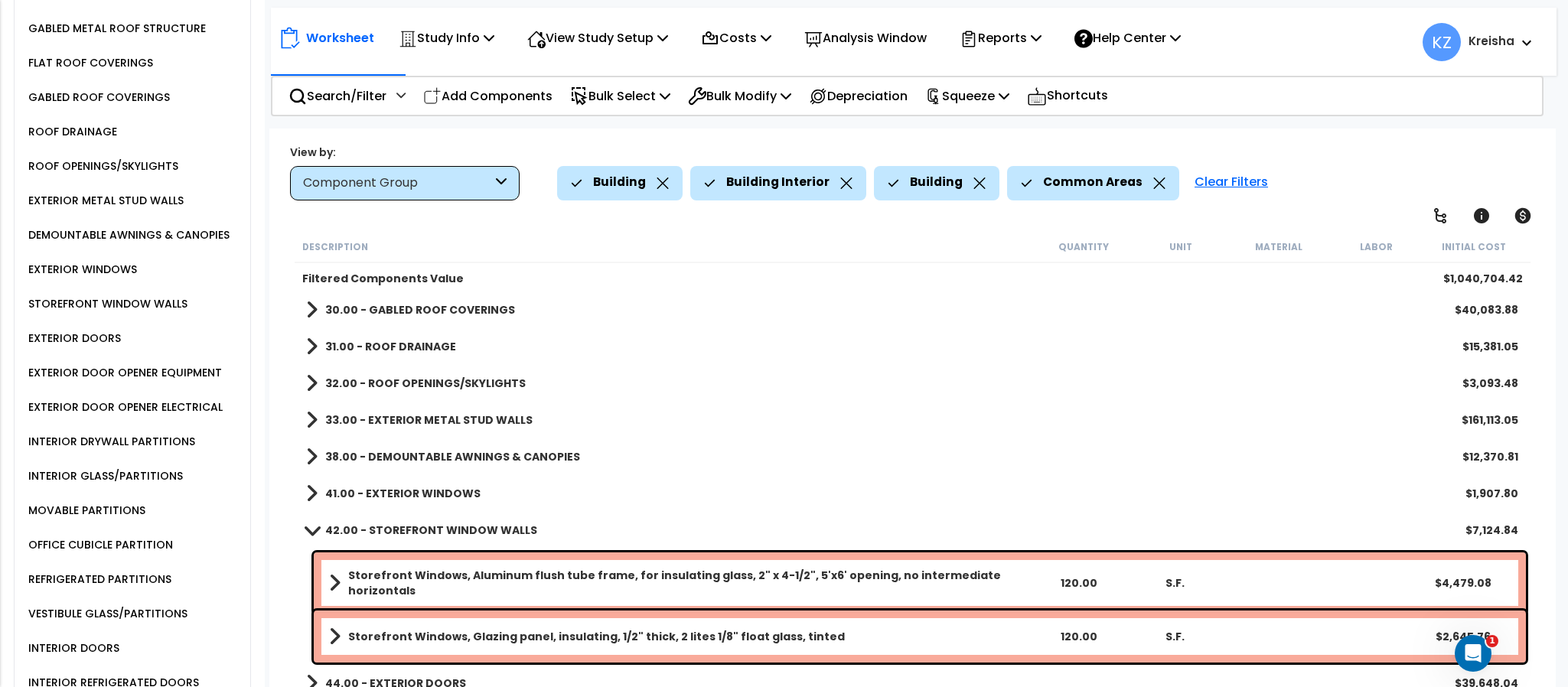
click at [69, 279] on div "EXTERIOR WINDOWS" at bounding box center [80, 269] width 113 height 19
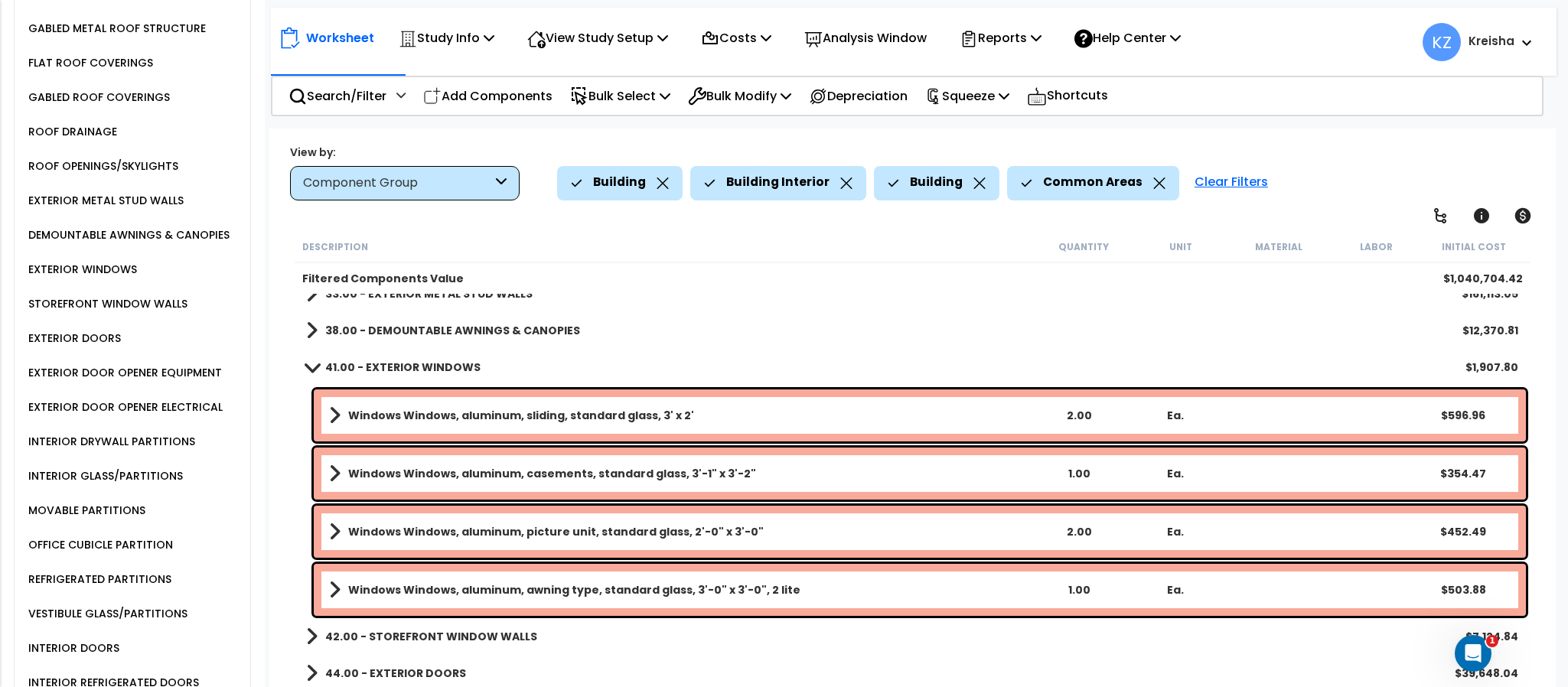
scroll to position [387, 0]
drag, startPoint x: 691, startPoint y: 490, endPoint x: 603, endPoint y: 242, distance: 263.2
click at [603, 242] on div "Description" at bounding box center [668, 246] width 732 height 15
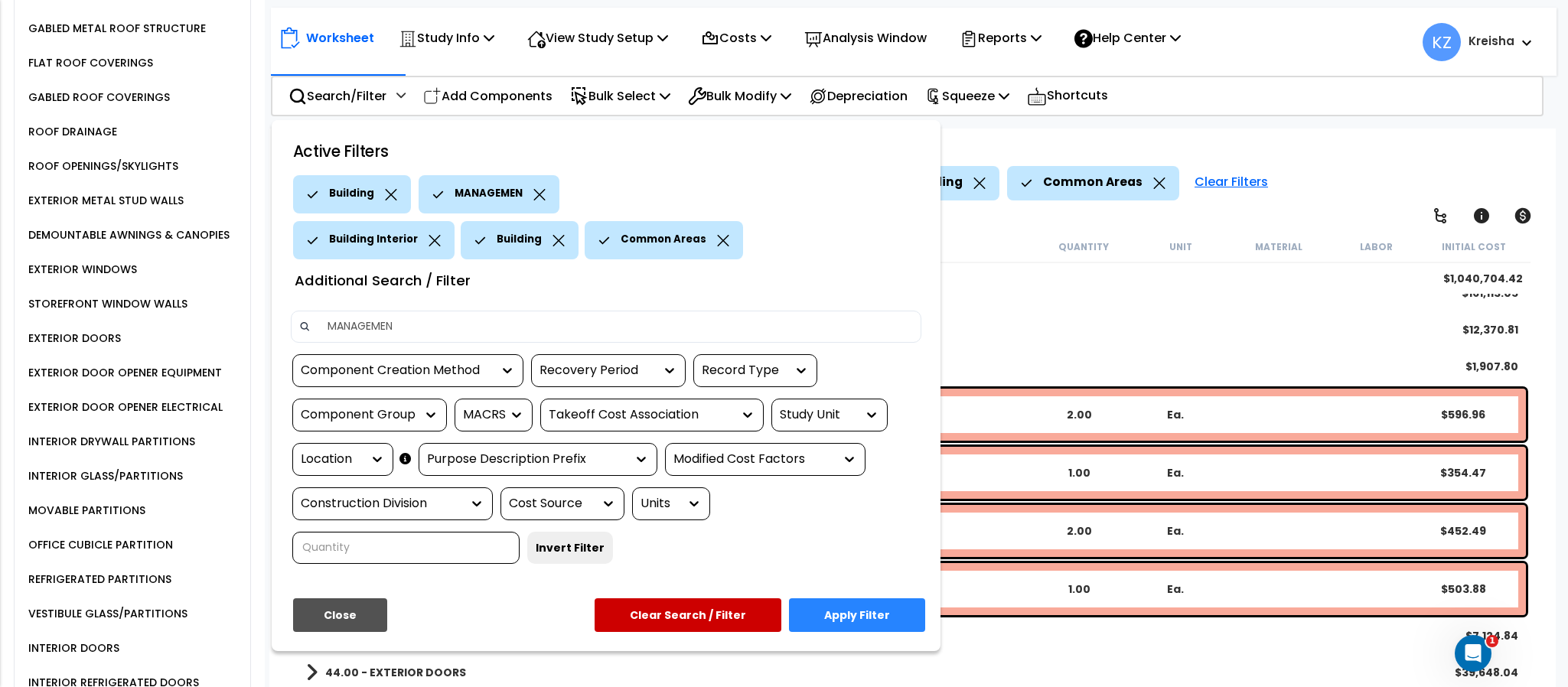
type input "MANAGEMENT"
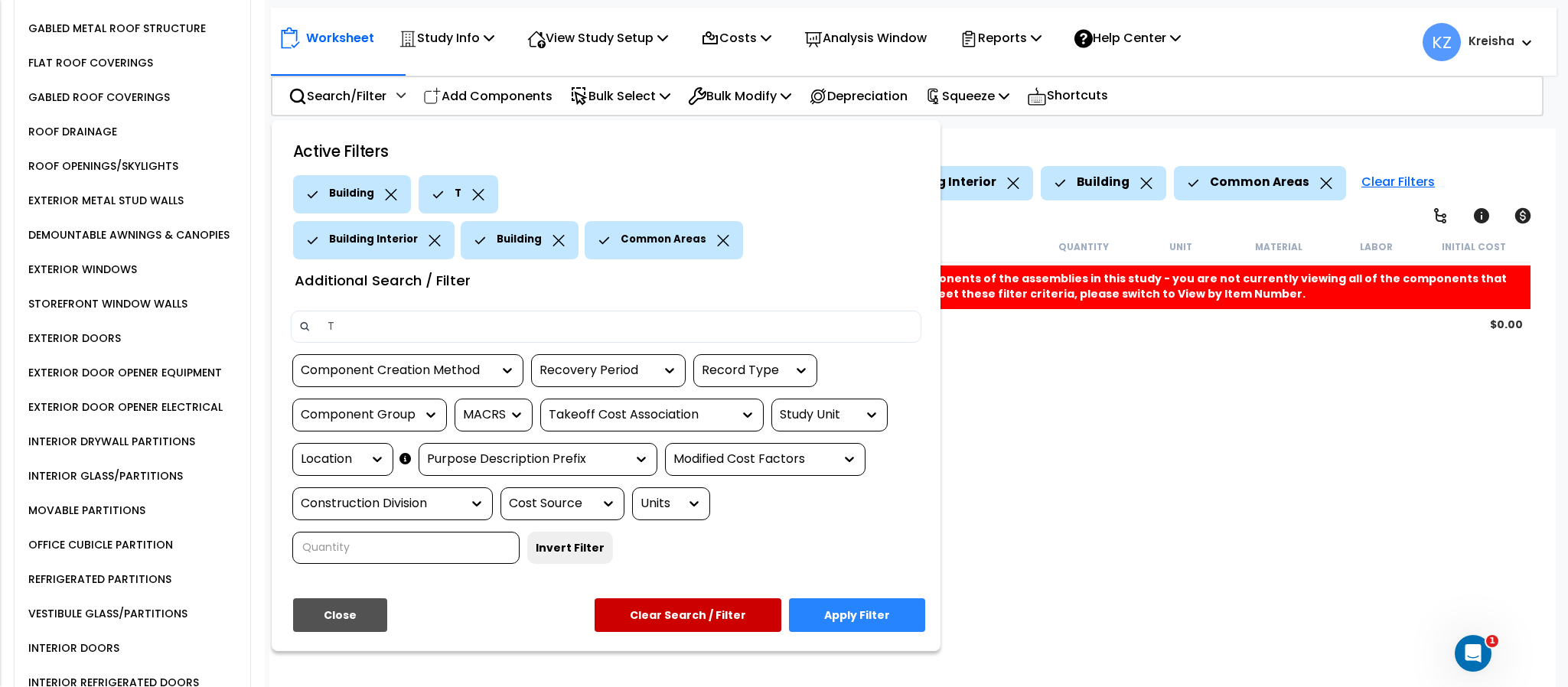
type input "TV"
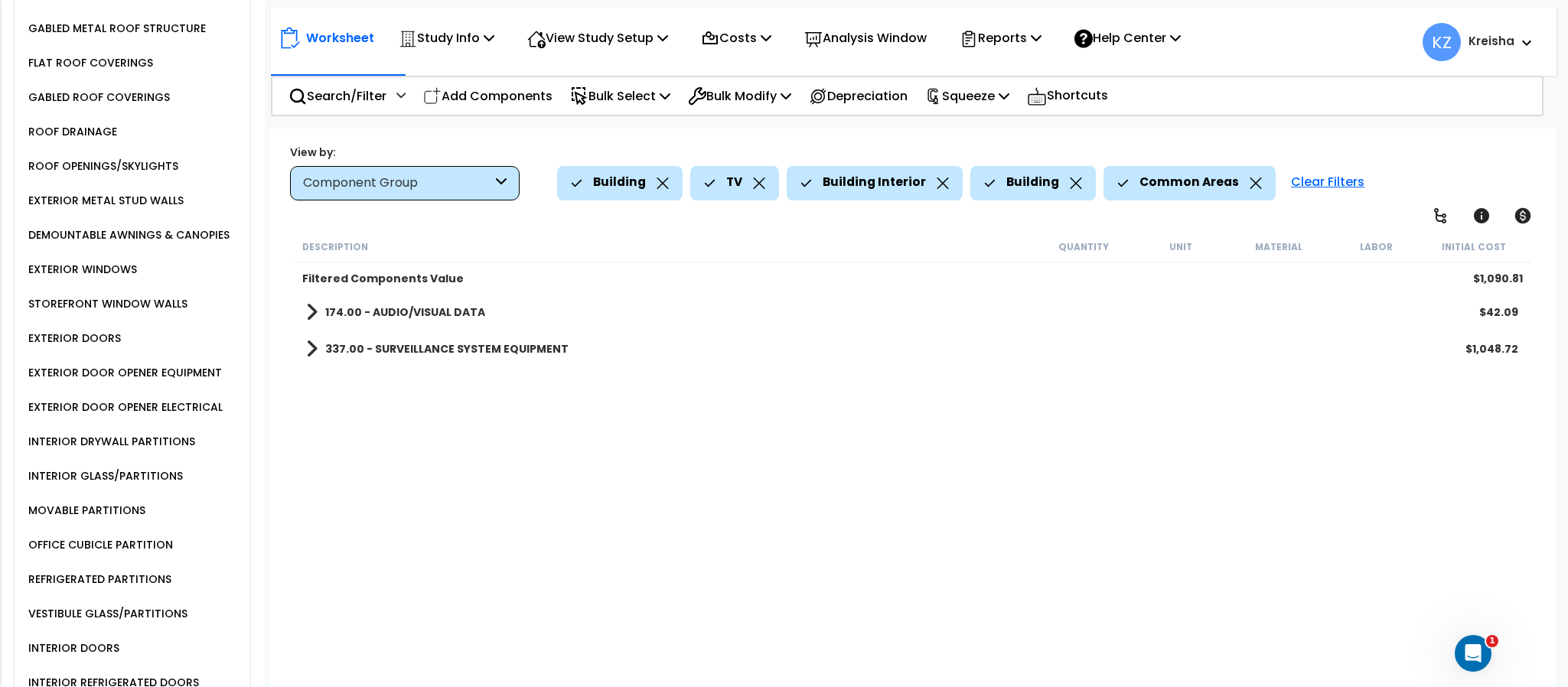
click at [524, 445] on div "Description Quantity Unit Material Labor Initial Cost Filtered Components Value…" at bounding box center [912, 461] width 1240 height 460
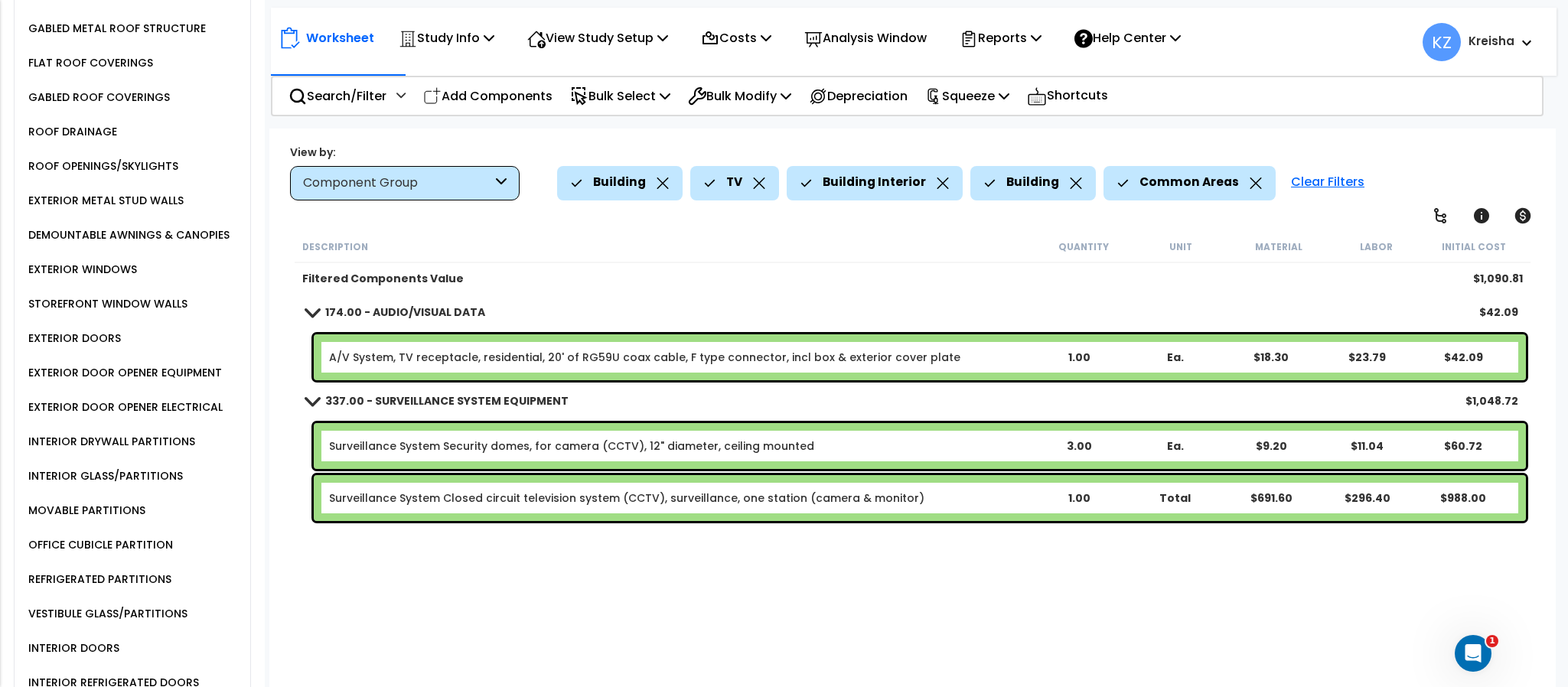
click at [538, 581] on div "Description Quantity Unit Material Labor Initial Cost Filtered Components Value…" at bounding box center [912, 461] width 1240 height 460
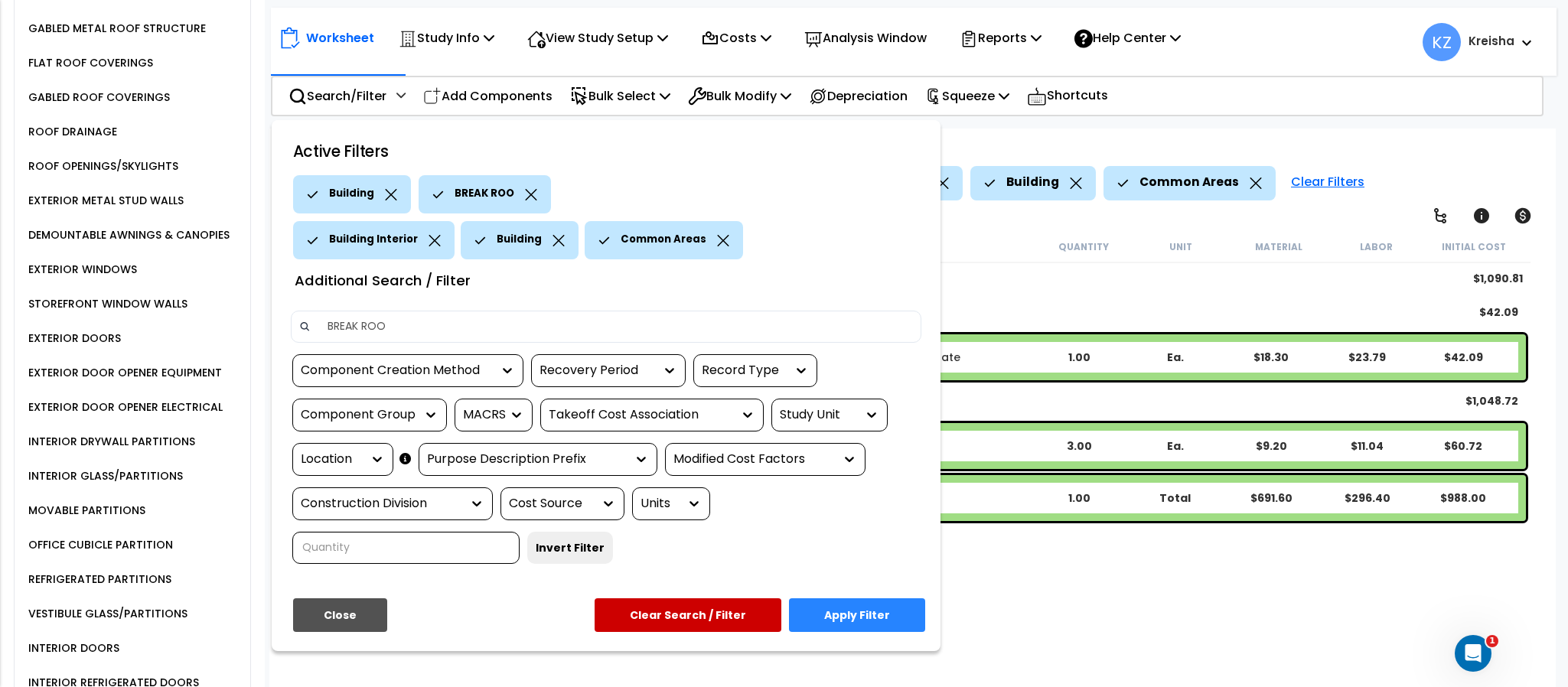
type input "BREAK ROOM"
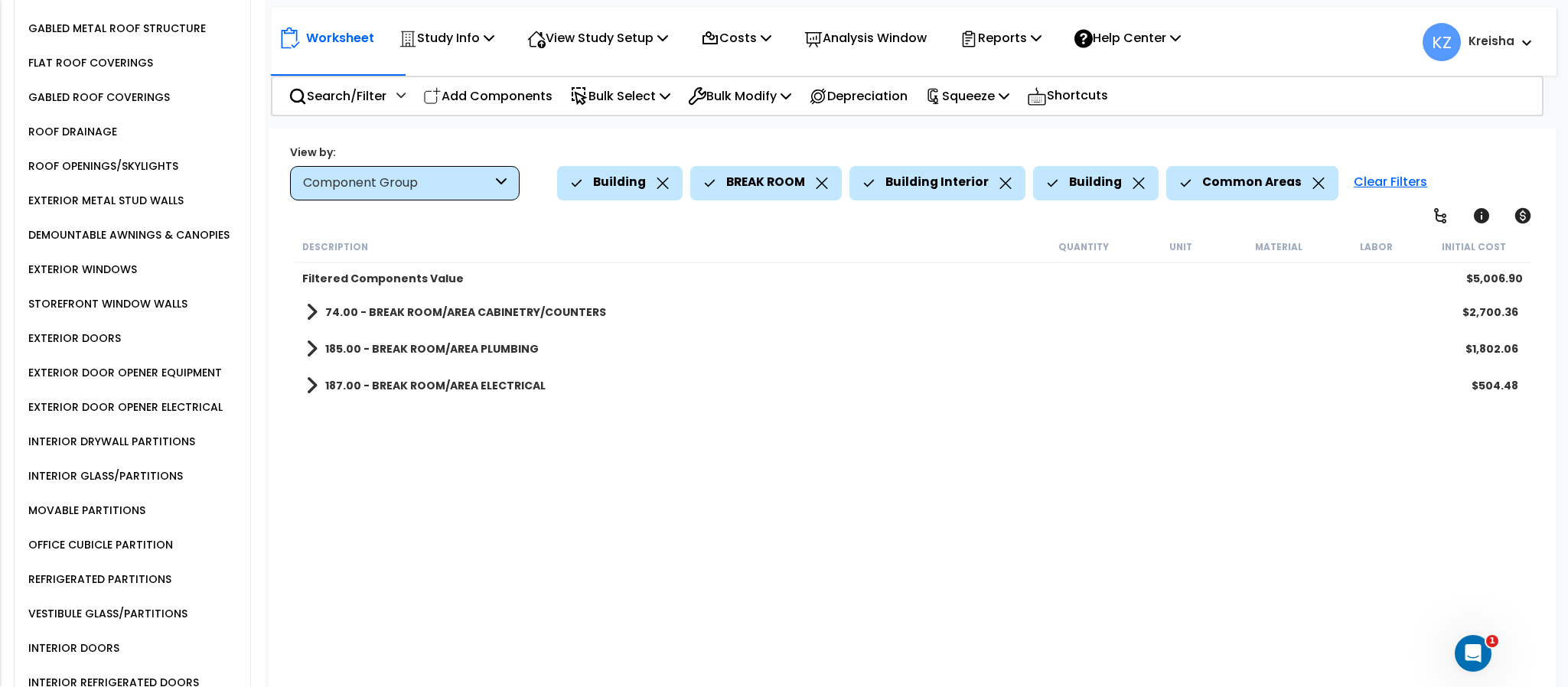
click at [367, 496] on div "Description Quantity Unit Material Labor Initial Cost Filtered Components Value…" at bounding box center [912, 461] width 1240 height 460
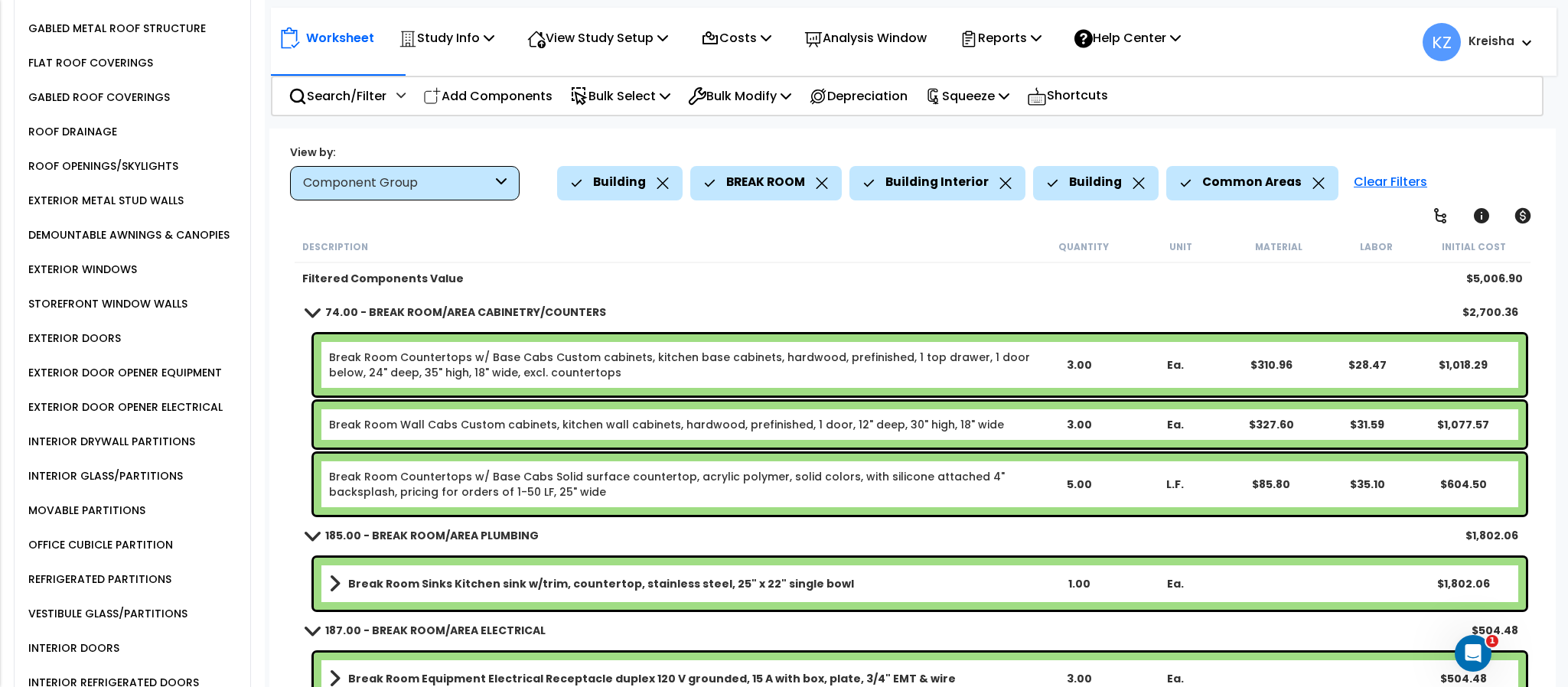
scroll to position [15, 0]
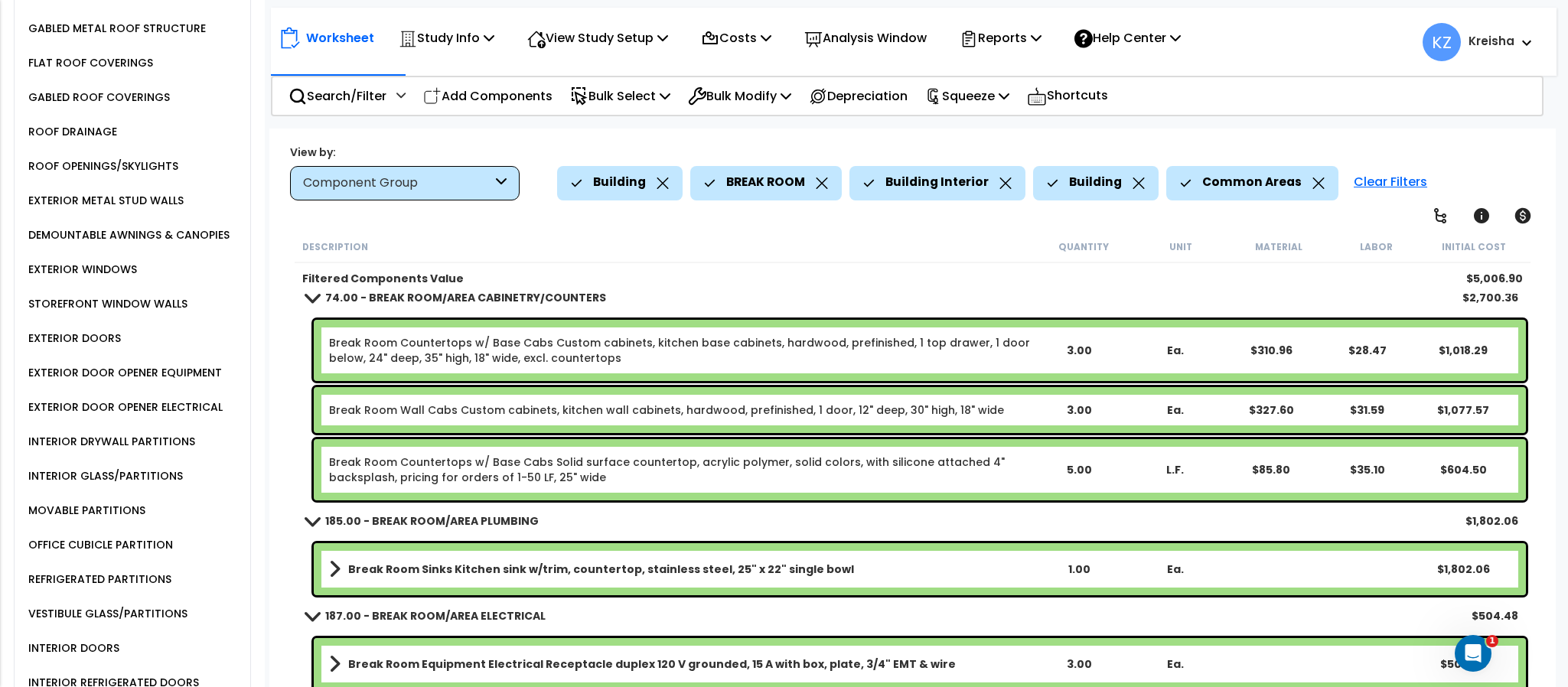
click at [486, 461] on link "Break Room Countertops w/ Base Cabs Solid surface countertop, acrylic polymer, …" at bounding box center [680, 470] width 702 height 31
click at [680, 260] on div "Description Quantity Unit Material Labor Initial Cost" at bounding box center [912, 248] width 1235 height 32
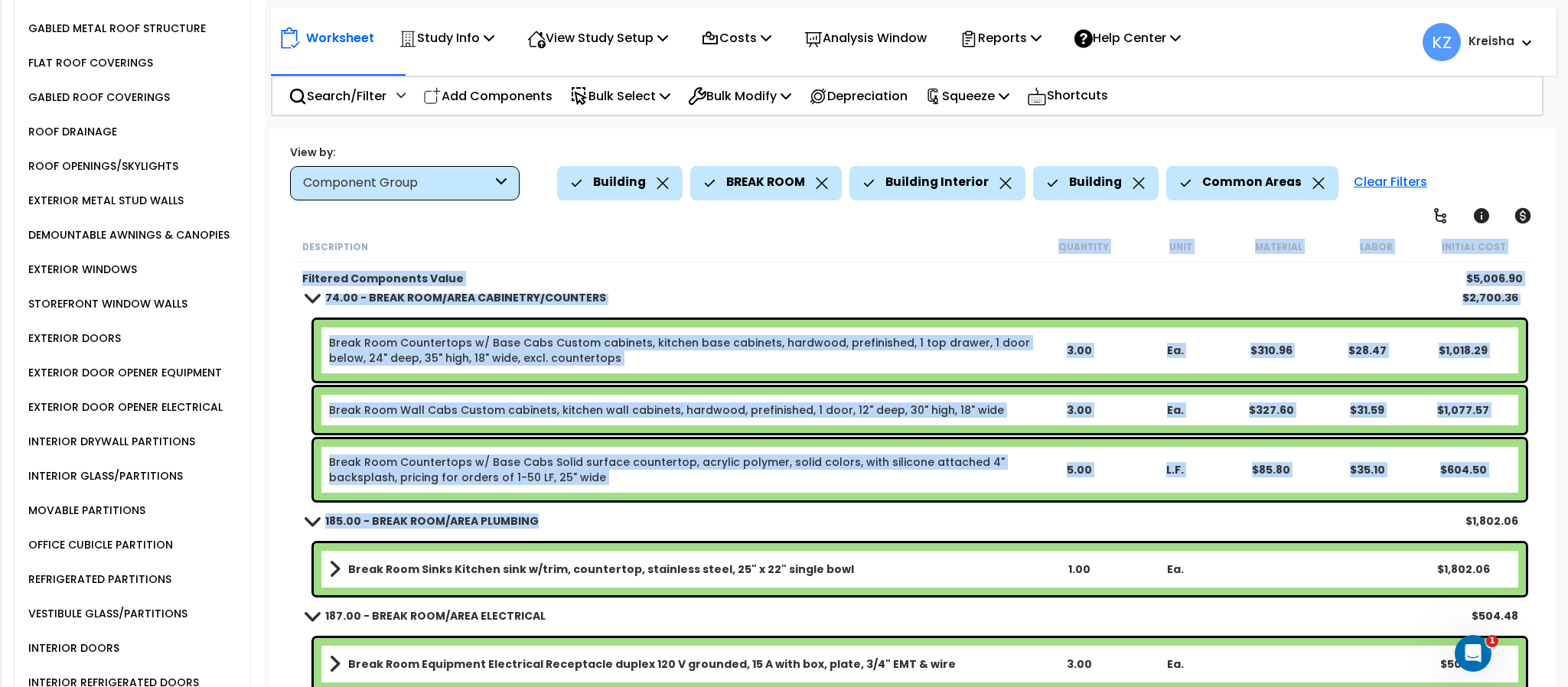
drag, startPoint x: 680, startPoint y: 260, endPoint x: 645, endPoint y: 519, distance: 261.4
click at [645, 519] on div "Description Quantity Unit Material Labor Initial Cost Filtered Components Value…" at bounding box center [912, 461] width 1240 height 460
click at [728, 236] on div "Description Quantity Unit Material Labor Initial Cost" at bounding box center [912, 248] width 1235 height 32
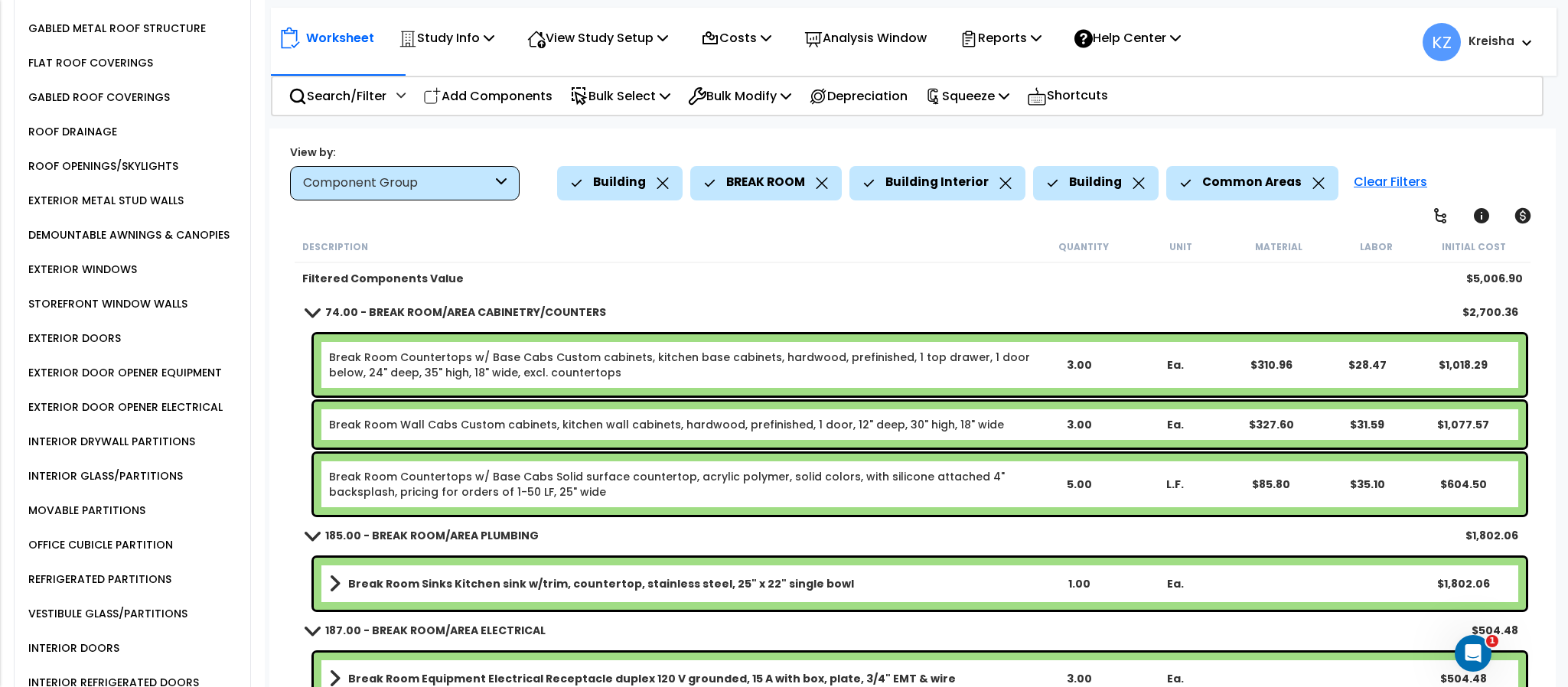
scroll to position [15, 0]
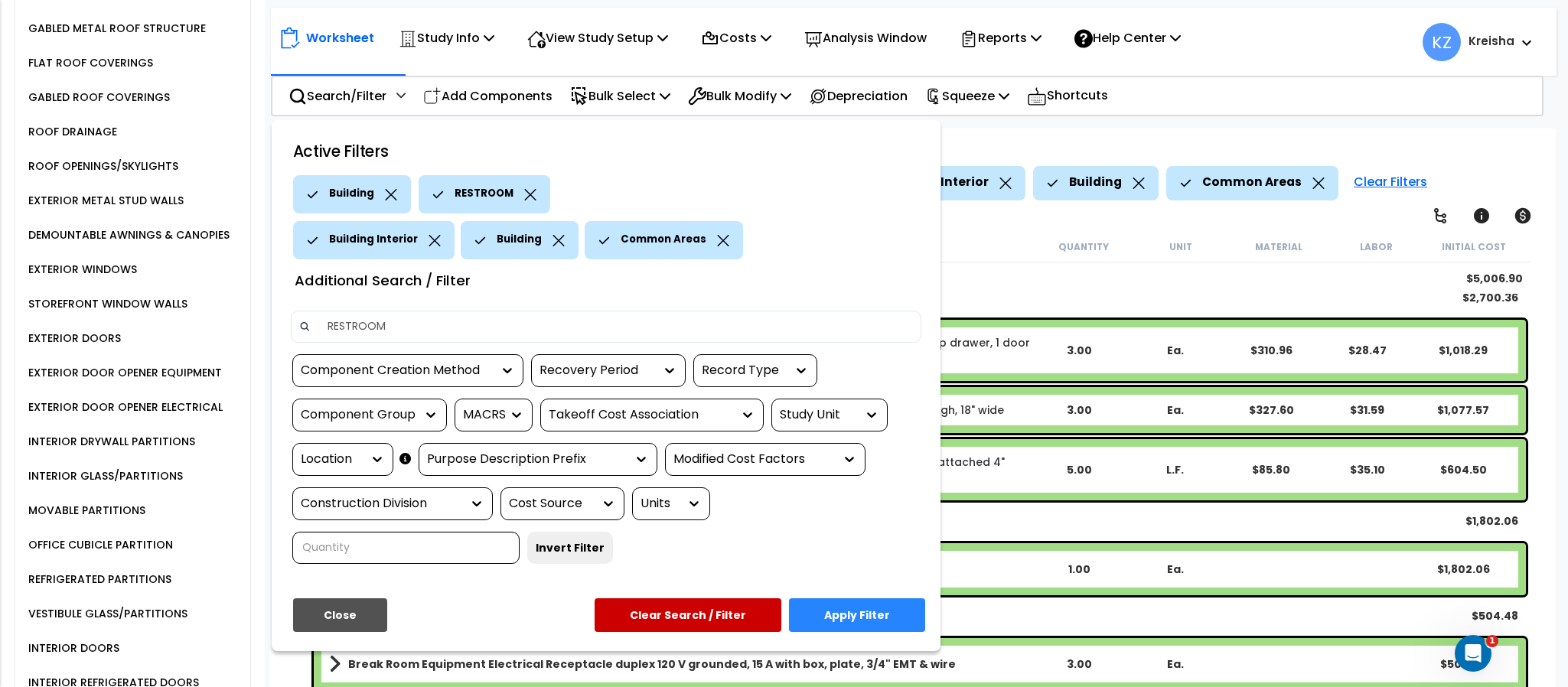
type input "RESTROOM"
click at [629, 313] on div "RESTROOM" at bounding box center [606, 327] width 631 height 32
click at [848, 613] on button "Apply Filter" at bounding box center [857, 615] width 136 height 33
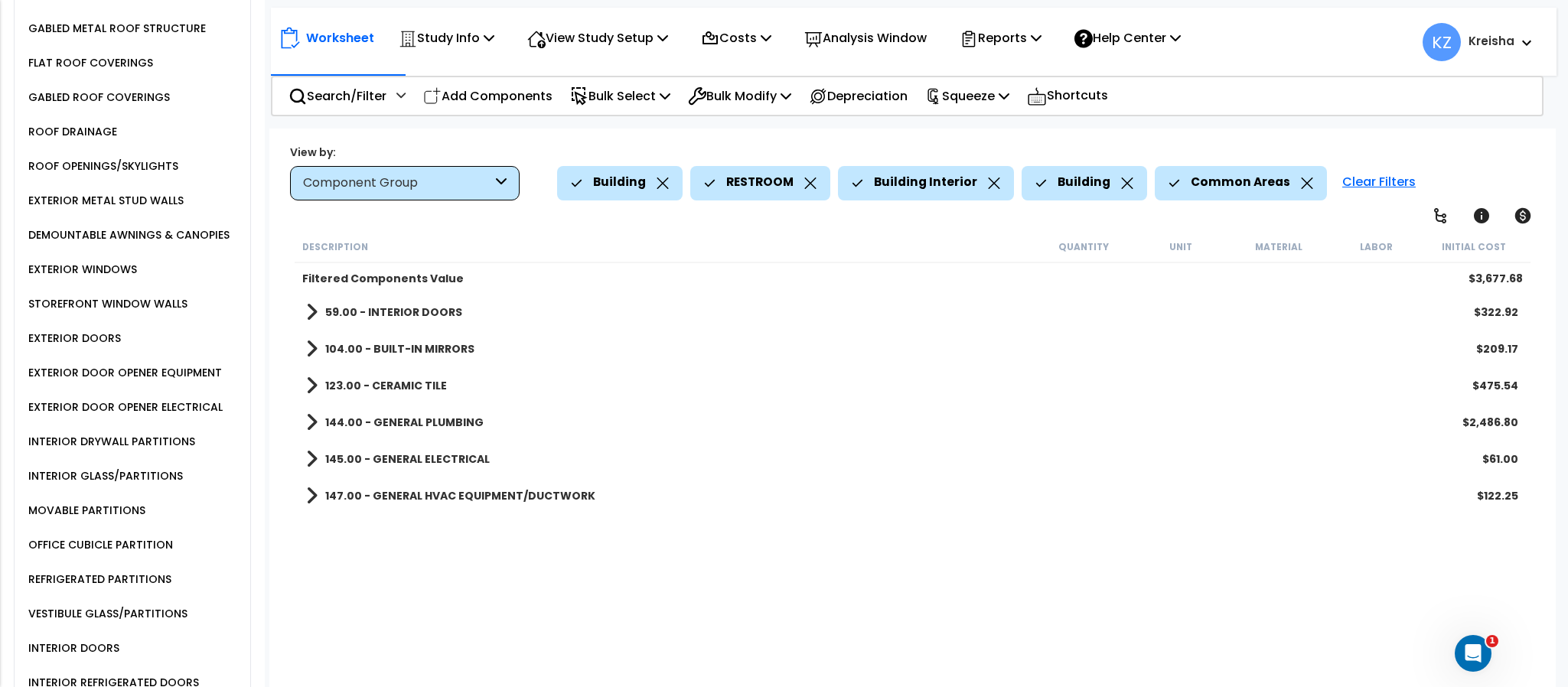
scroll to position [0, 0]
click at [848, 613] on div "Description Quantity Unit Material Labor Initial Cost Filtered Components Value…" at bounding box center [912, 461] width 1240 height 460
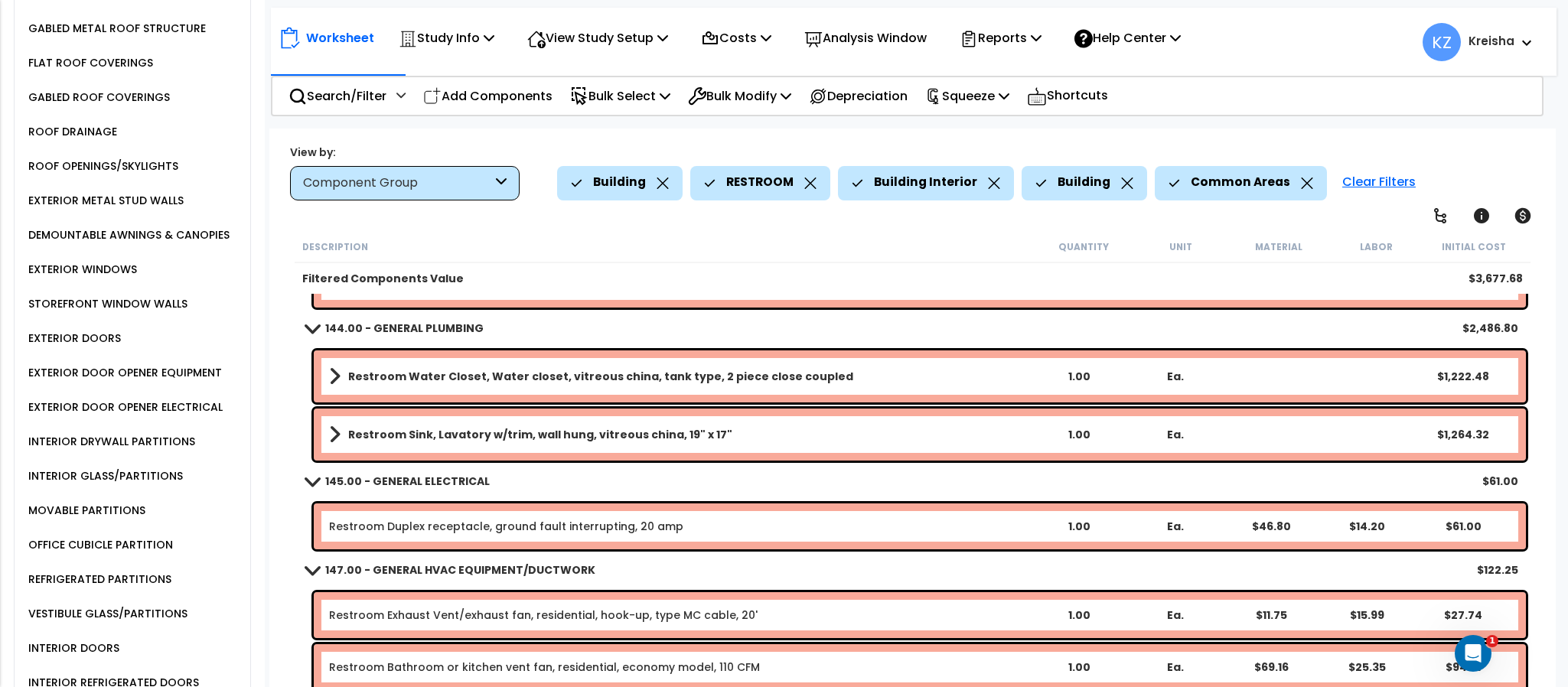
scroll to position [197, 0]
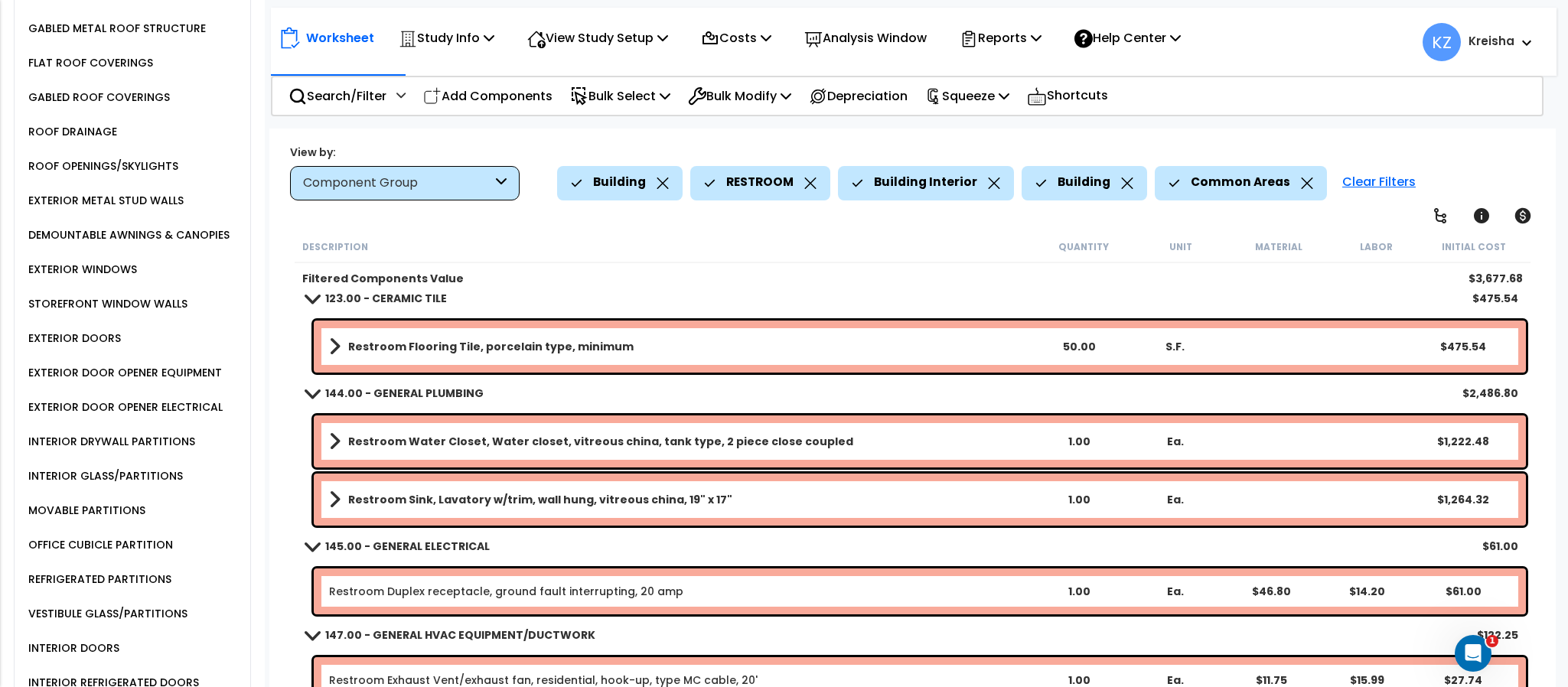
drag, startPoint x: 914, startPoint y: 445, endPoint x: 763, endPoint y: 239, distance: 255.4
click at [763, 239] on div "Description" at bounding box center [668, 246] width 732 height 15
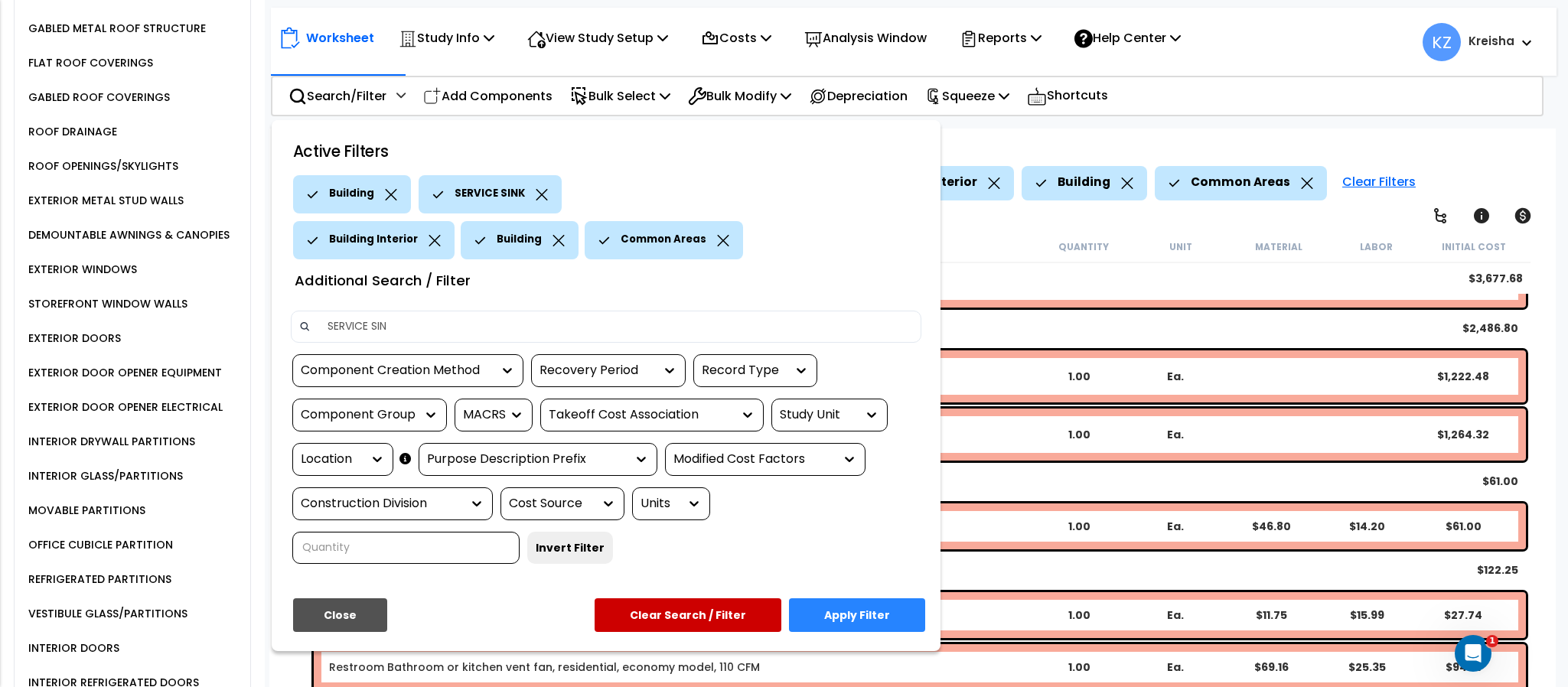
type input "SERVICE SINK"
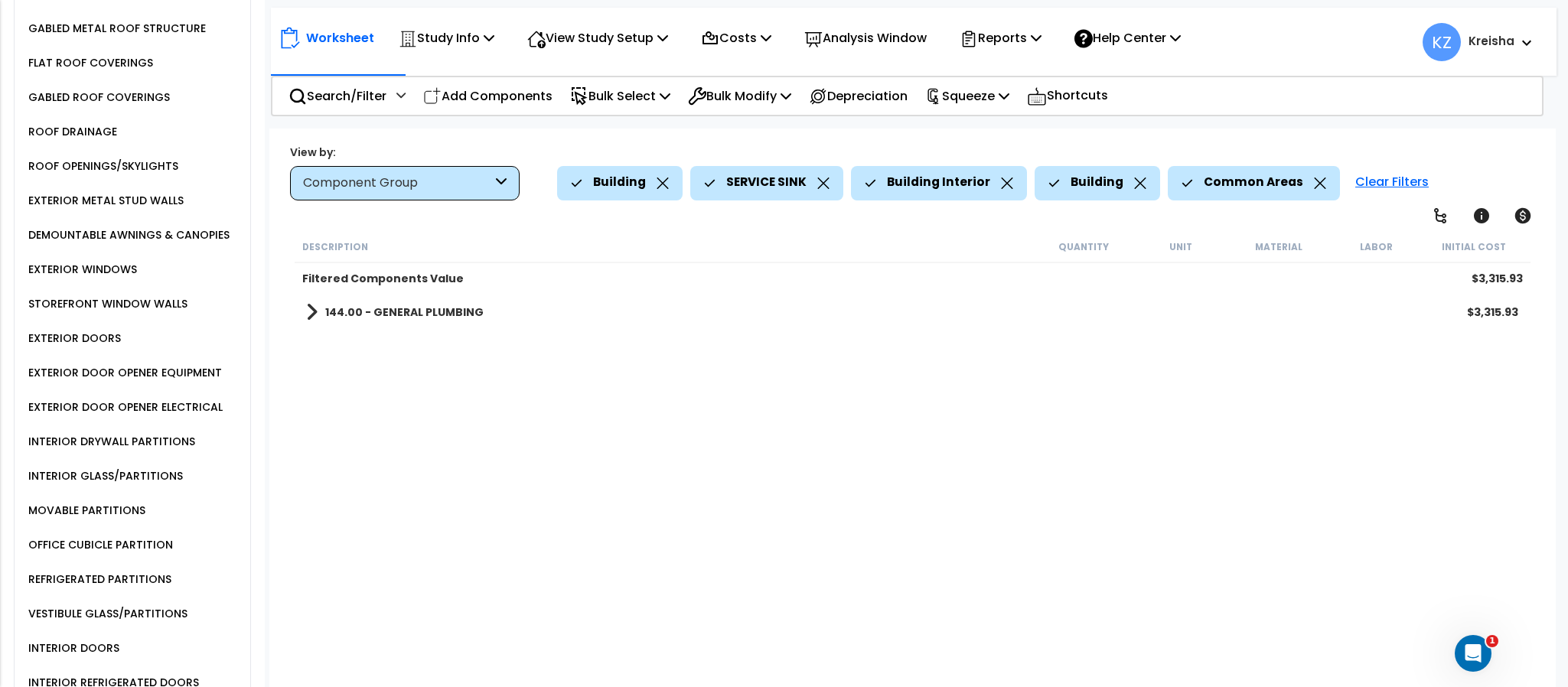
scroll to position [0, 0]
click at [788, 320] on div "144.00 - GENERAL PLUMBING $3,315.93" at bounding box center [913, 312] width 1228 height 37
click at [439, 318] on b "144.00 - GENERAL PLUMBING" at bounding box center [404, 312] width 158 height 15
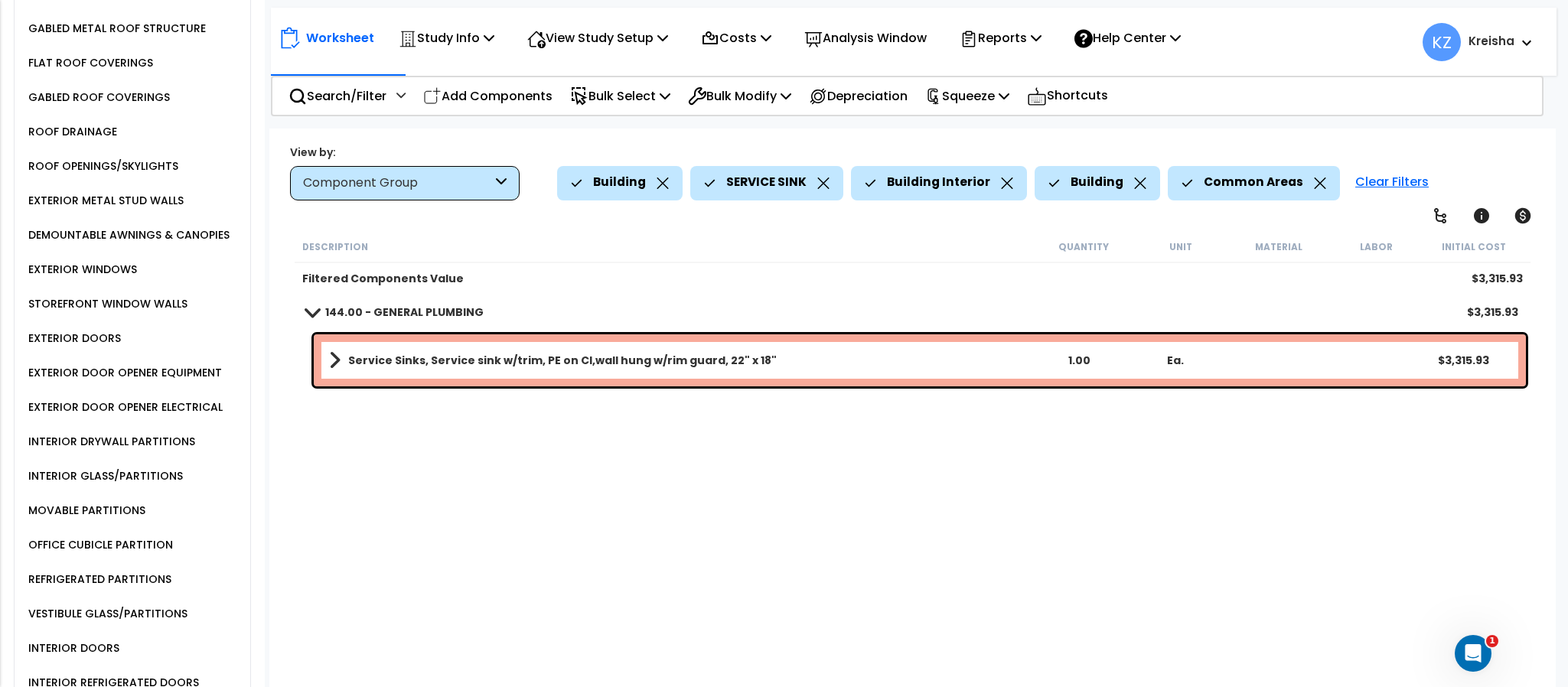
click at [584, 520] on div "Description Quantity Unit Material Labor Initial Cost Filtered Components Value…" at bounding box center [912, 461] width 1240 height 460
click at [815, 191] on div "SERVICE SINK" at bounding box center [767, 183] width 126 height 33
click at [818, 184] on icon at bounding box center [823, 184] width 11 height 11
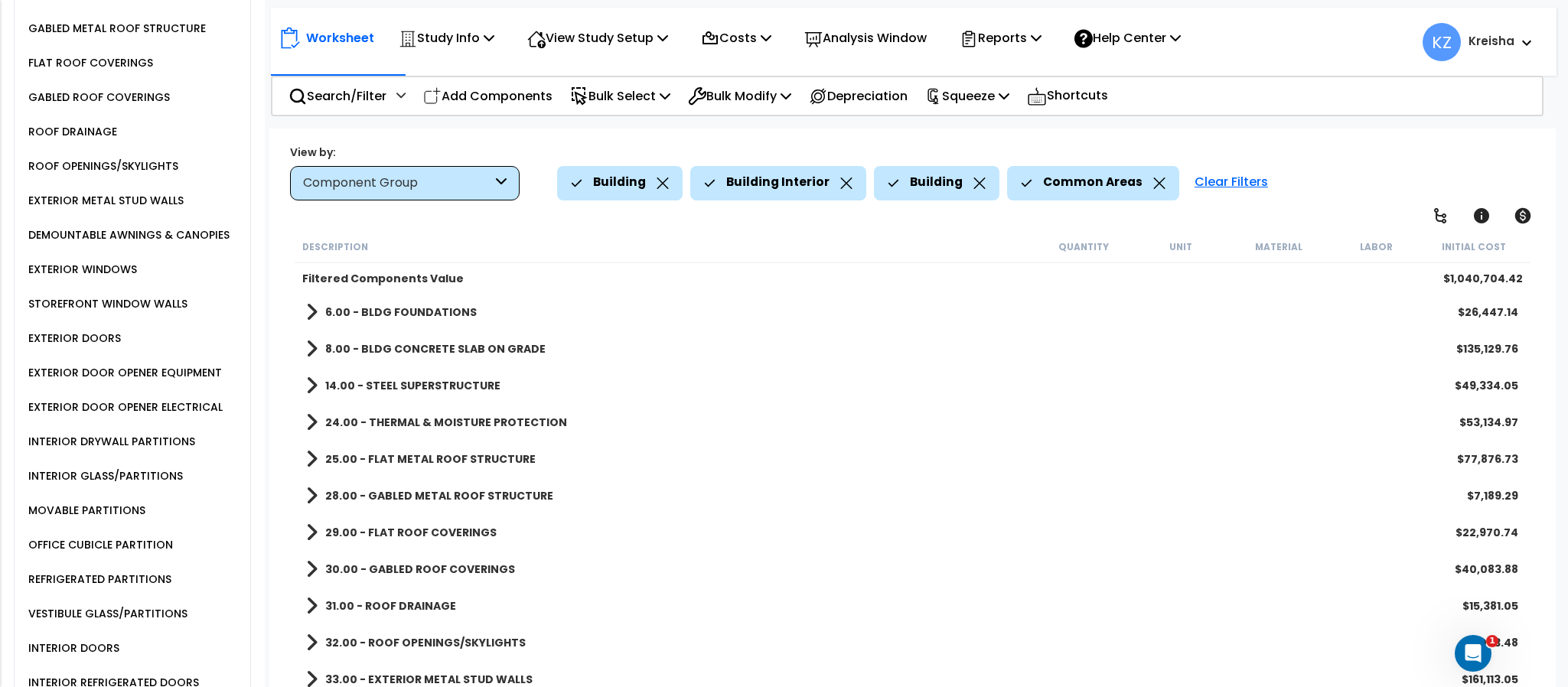
click at [841, 236] on div "Description Quantity Unit Material Labor Initial Cost" at bounding box center [912, 248] width 1235 height 32
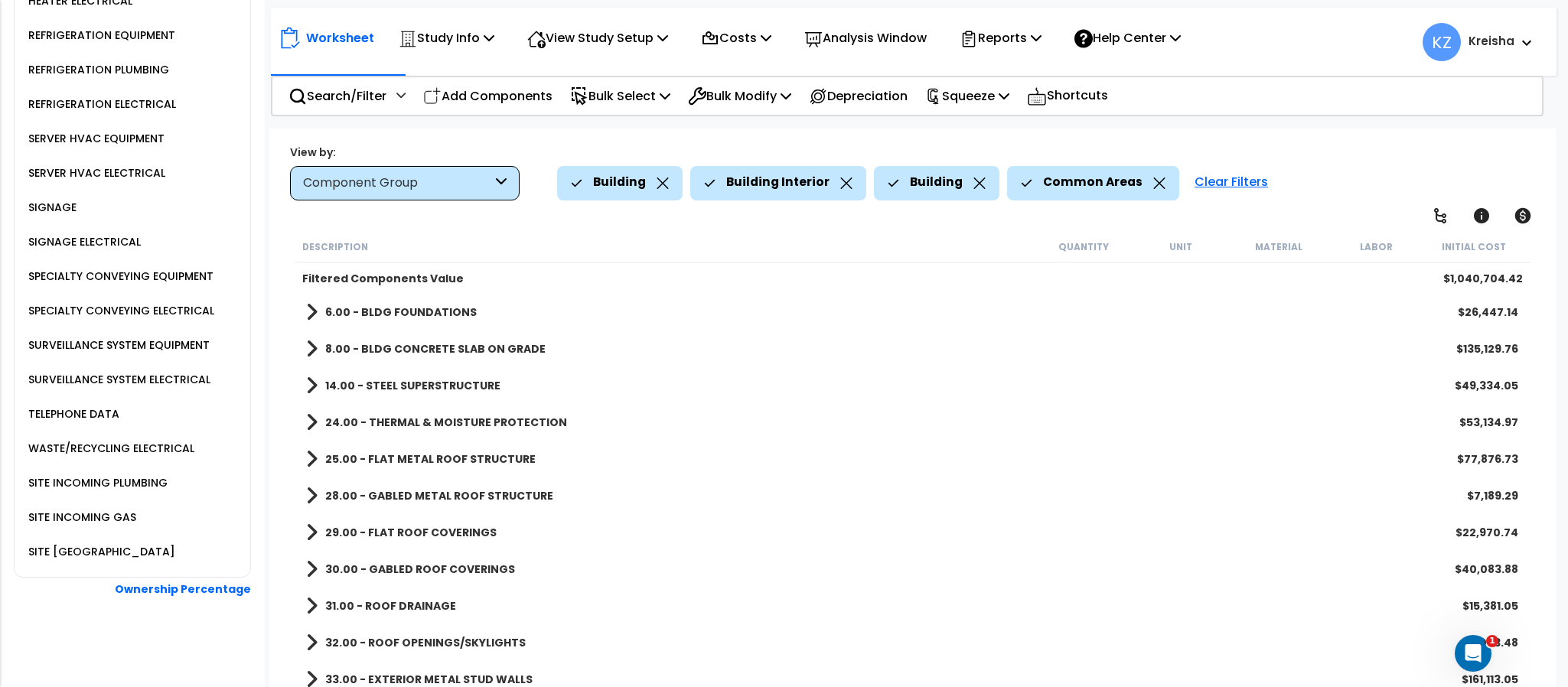
click at [97, 336] on div "SURVEILLANCE SYSTEM EQUIPMENT" at bounding box center [117, 345] width 185 height 19
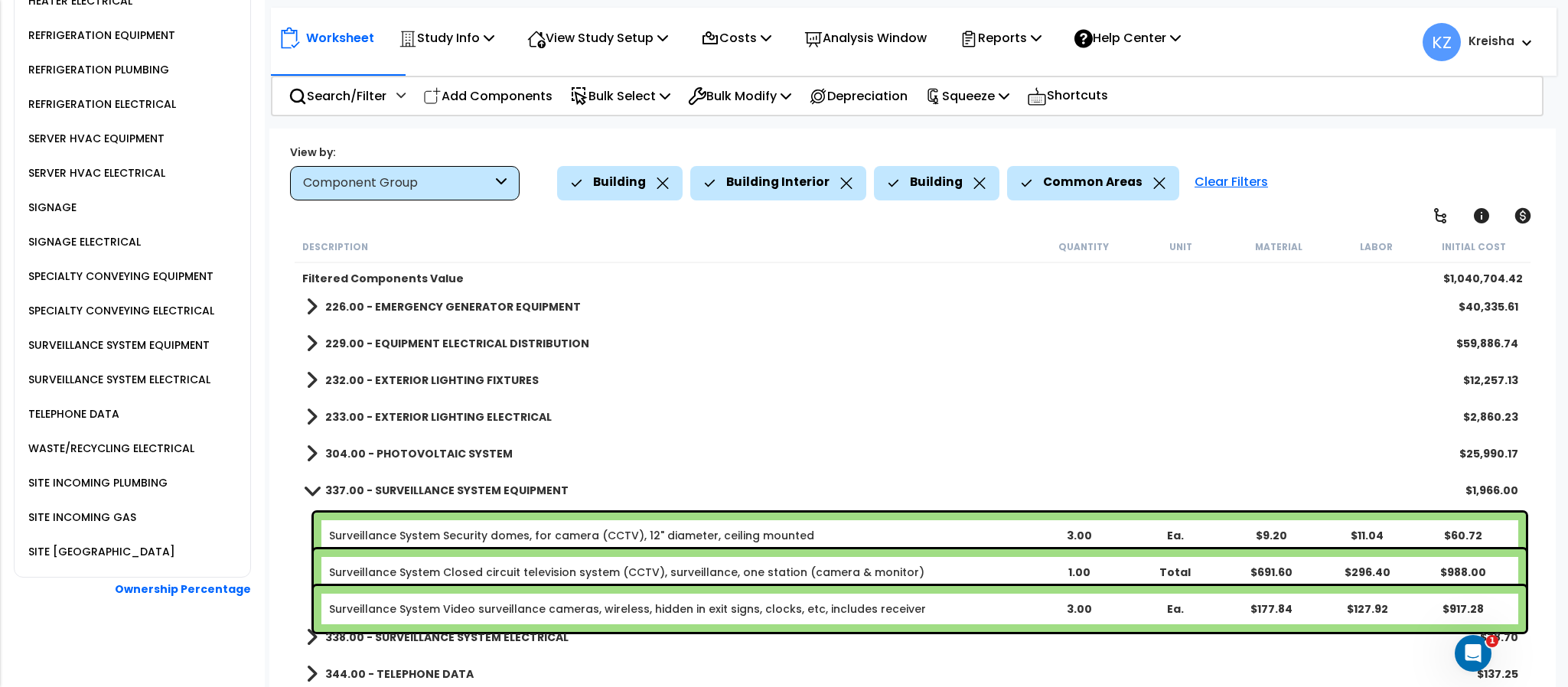
scroll to position [1778, 0]
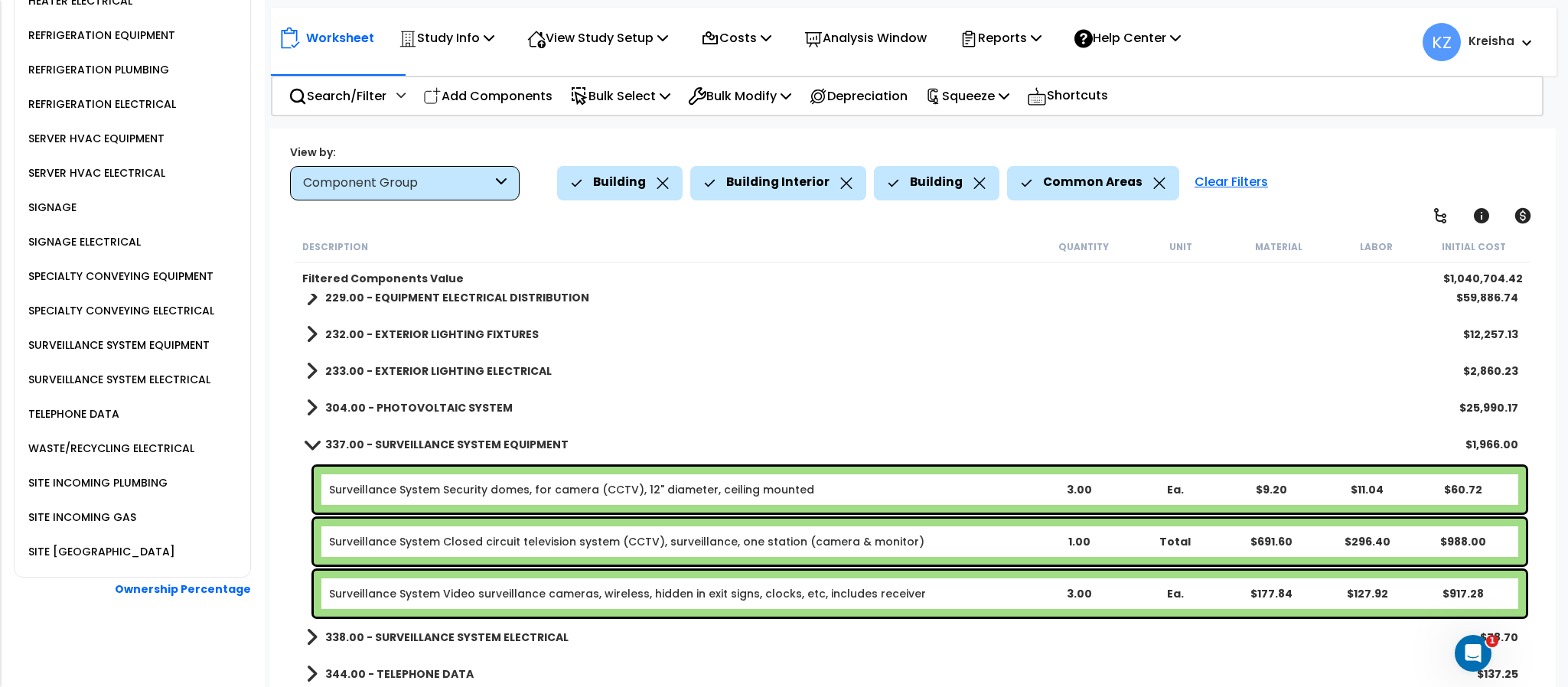
click at [471, 634] on b "338.00 - SURVEILLANCE SYSTEM ELECTRICAL" at bounding box center [447, 637] width 244 height 15
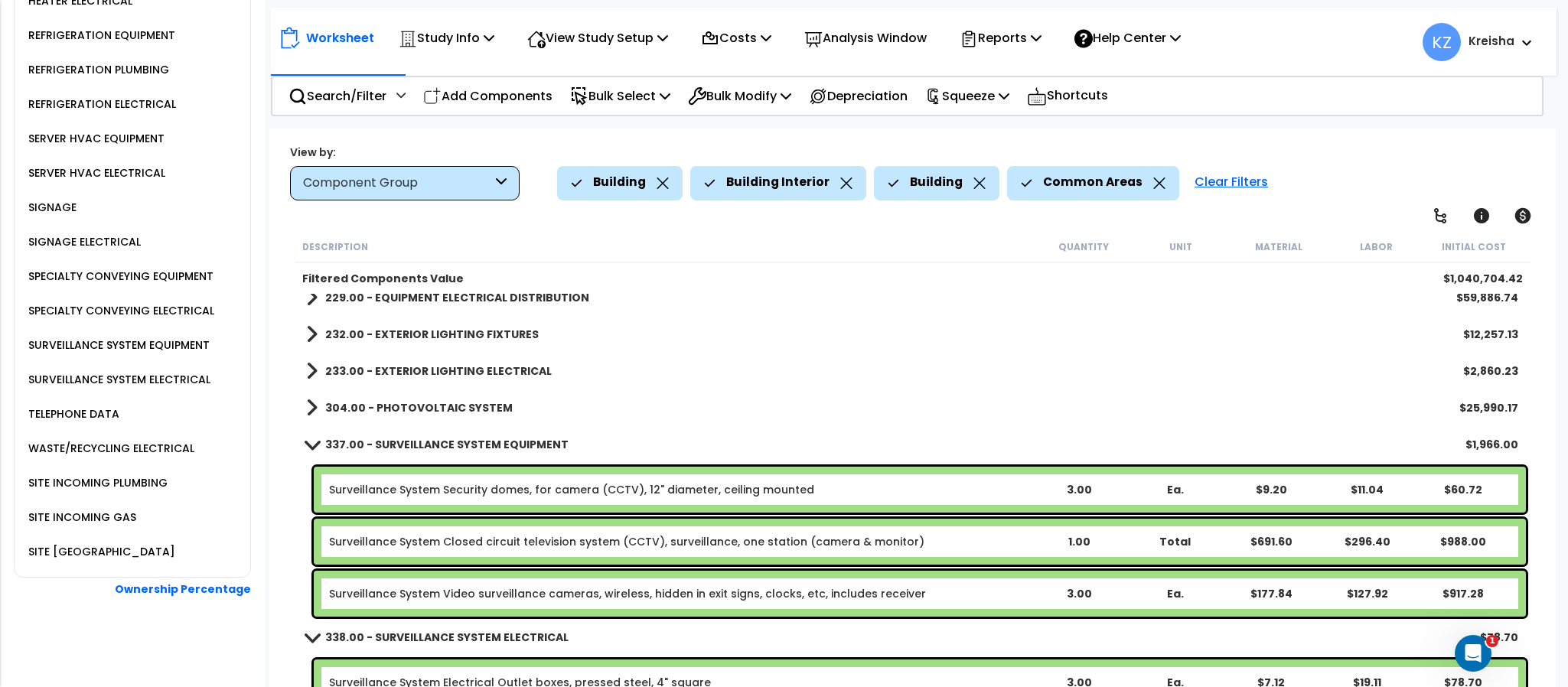
scroll to position [1830, 0]
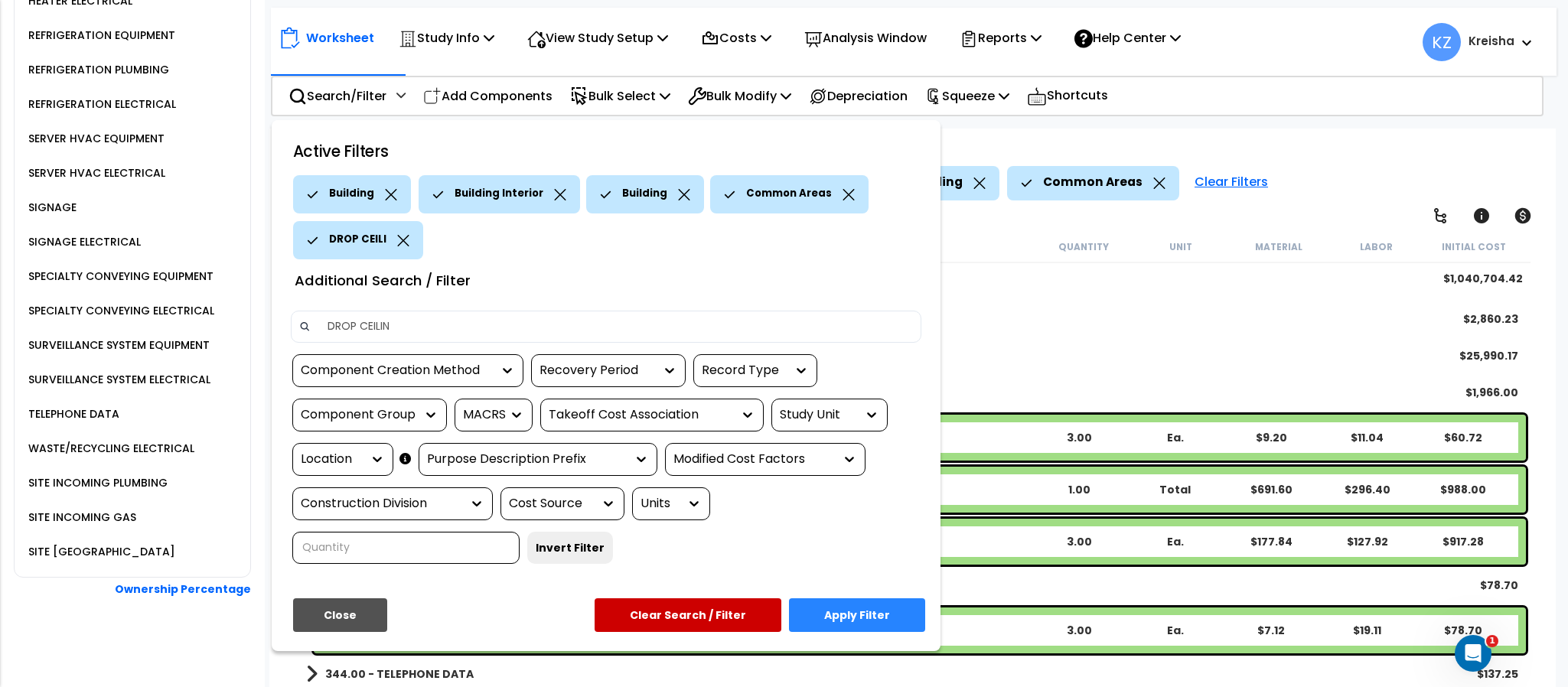
type input "DROP CEILING"
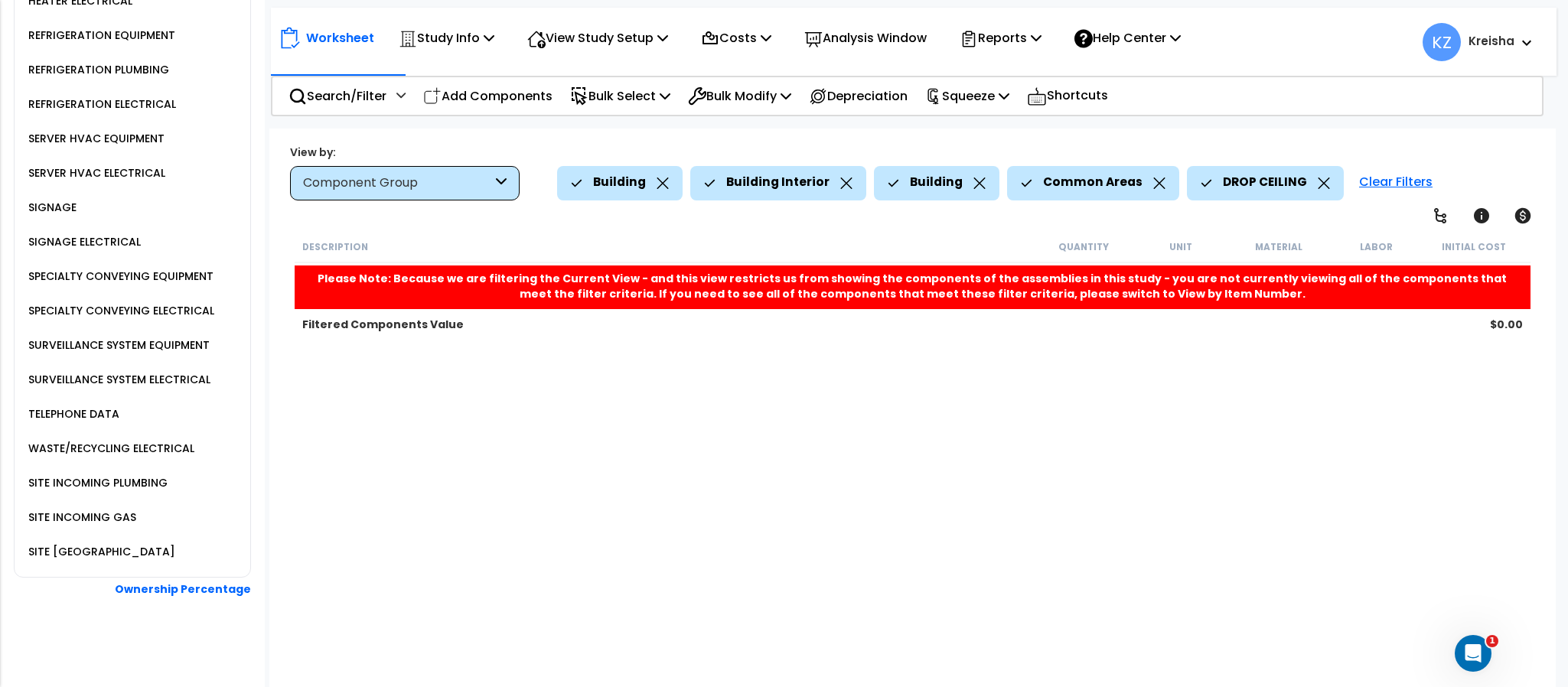
click at [1319, 184] on icon at bounding box center [1324, 184] width 11 height 11
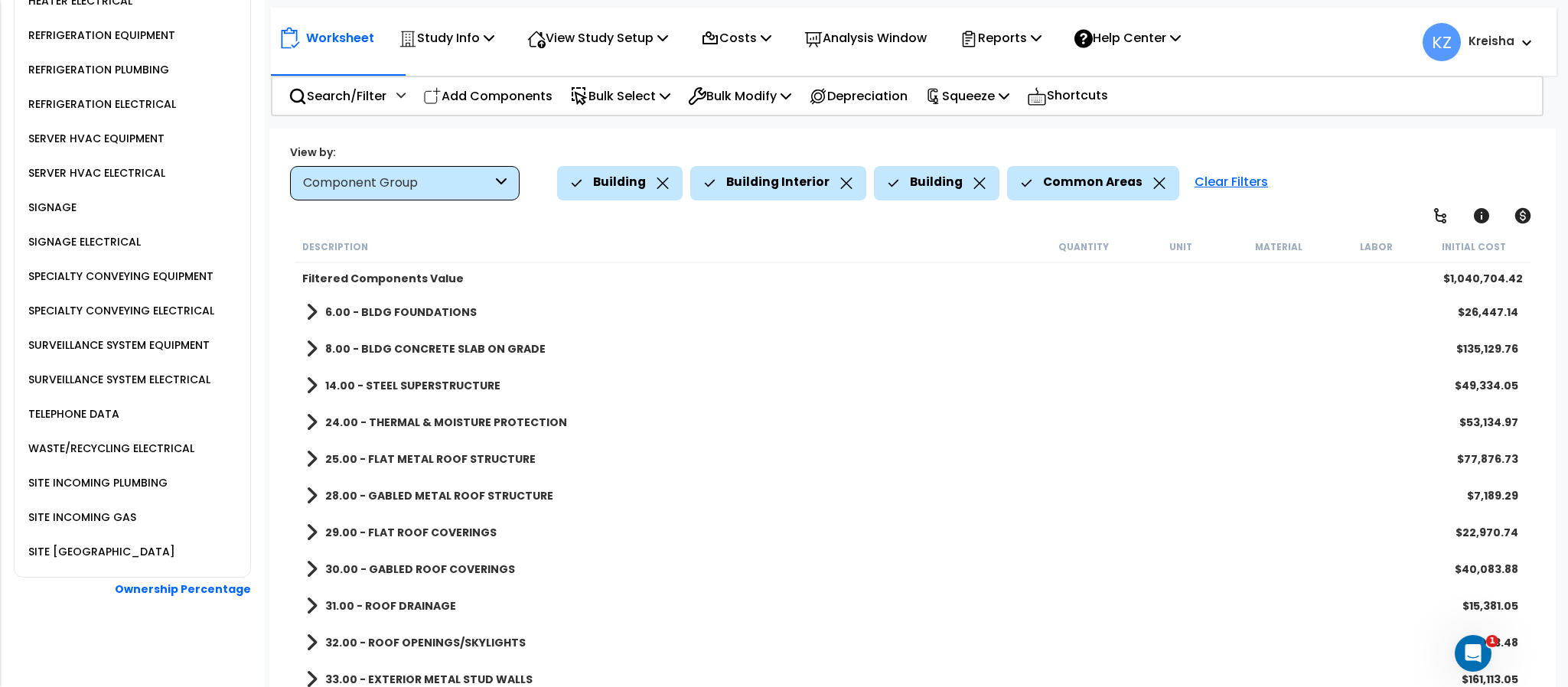
click at [1302, 142] on div "Worksheet Study Info Study Setup Add Property Unit Template study Clone study KZ" at bounding box center [912, 472] width 1285 height 687
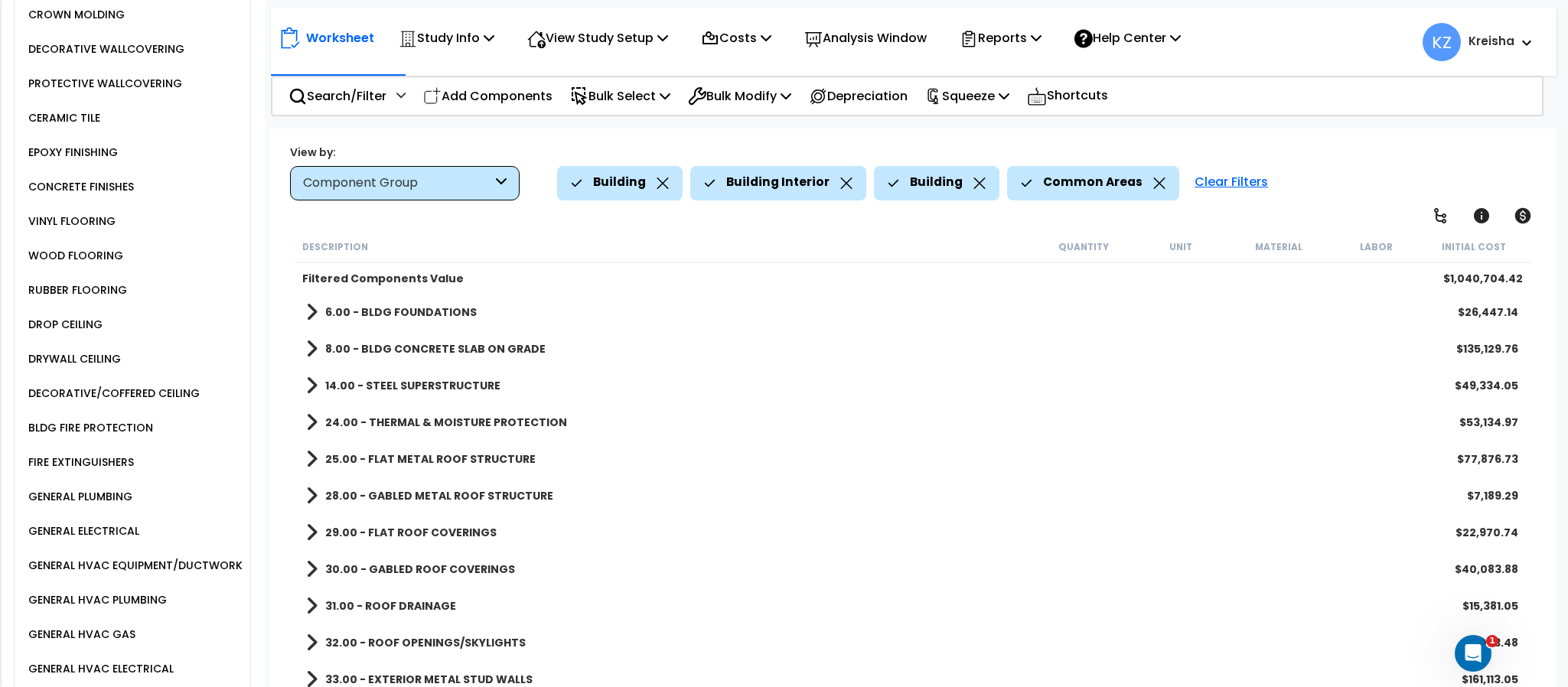
click at [81, 334] on div "DROP CEILING" at bounding box center [63, 324] width 78 height 19
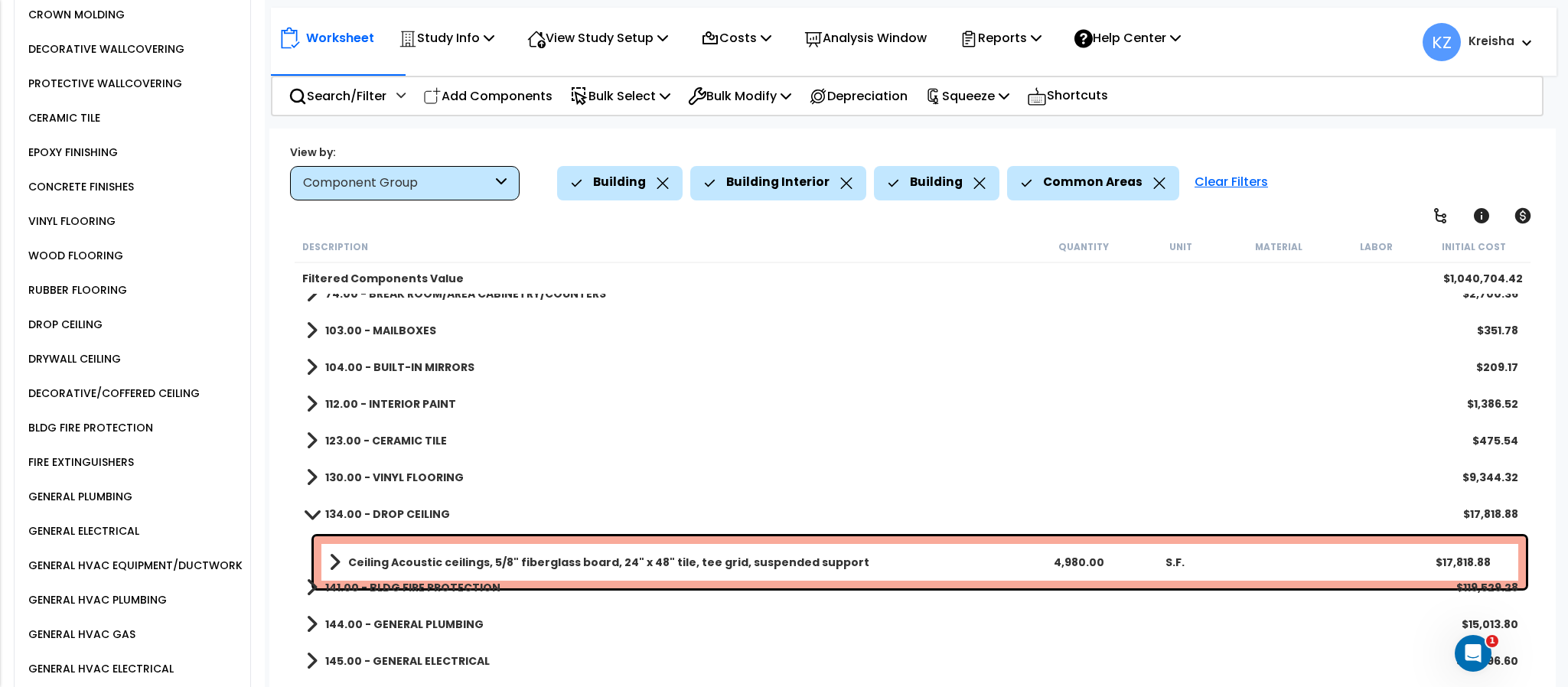
scroll to position [753, 0]
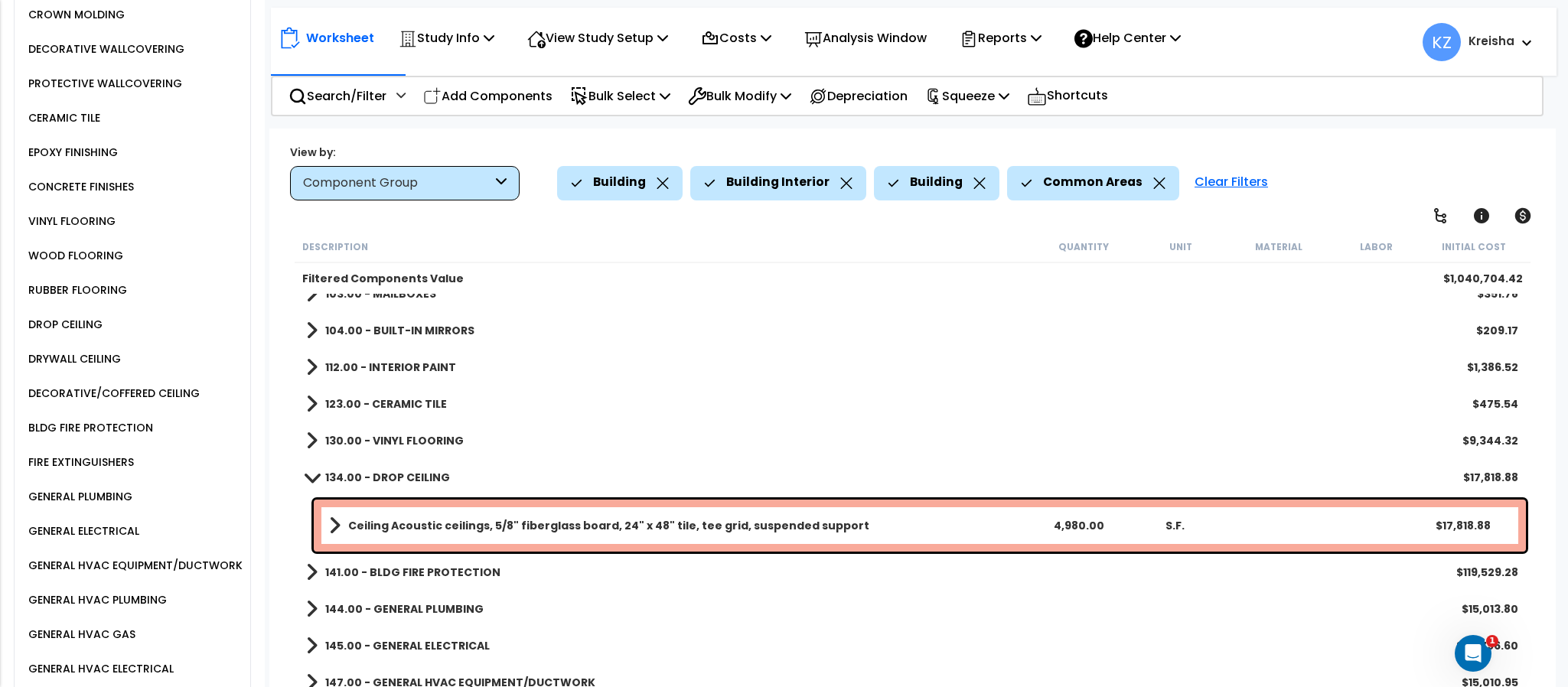
click at [97, 231] on div "VINYL FLOORING" at bounding box center [70, 221] width 91 height 19
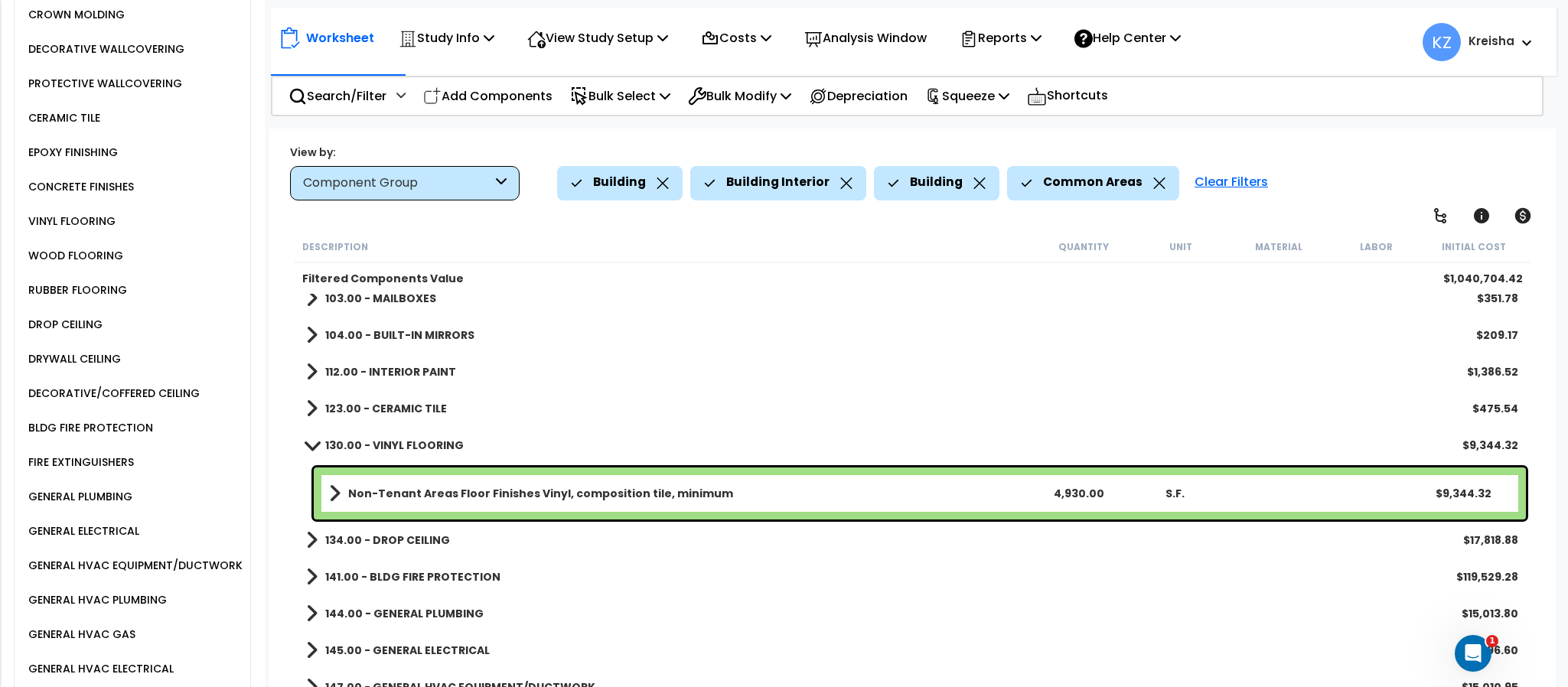
scroll to position [845, 0]
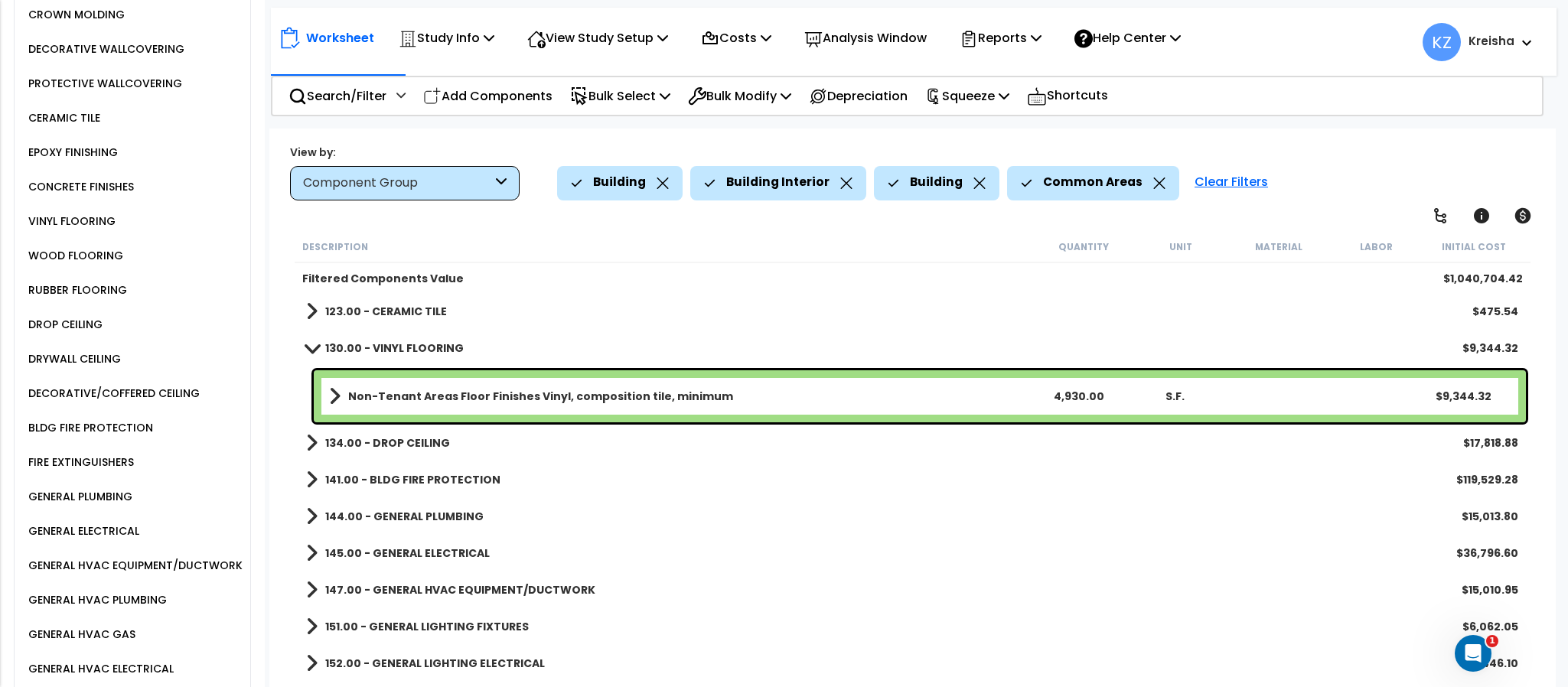
click at [772, 241] on div "Description" at bounding box center [668, 246] width 732 height 15
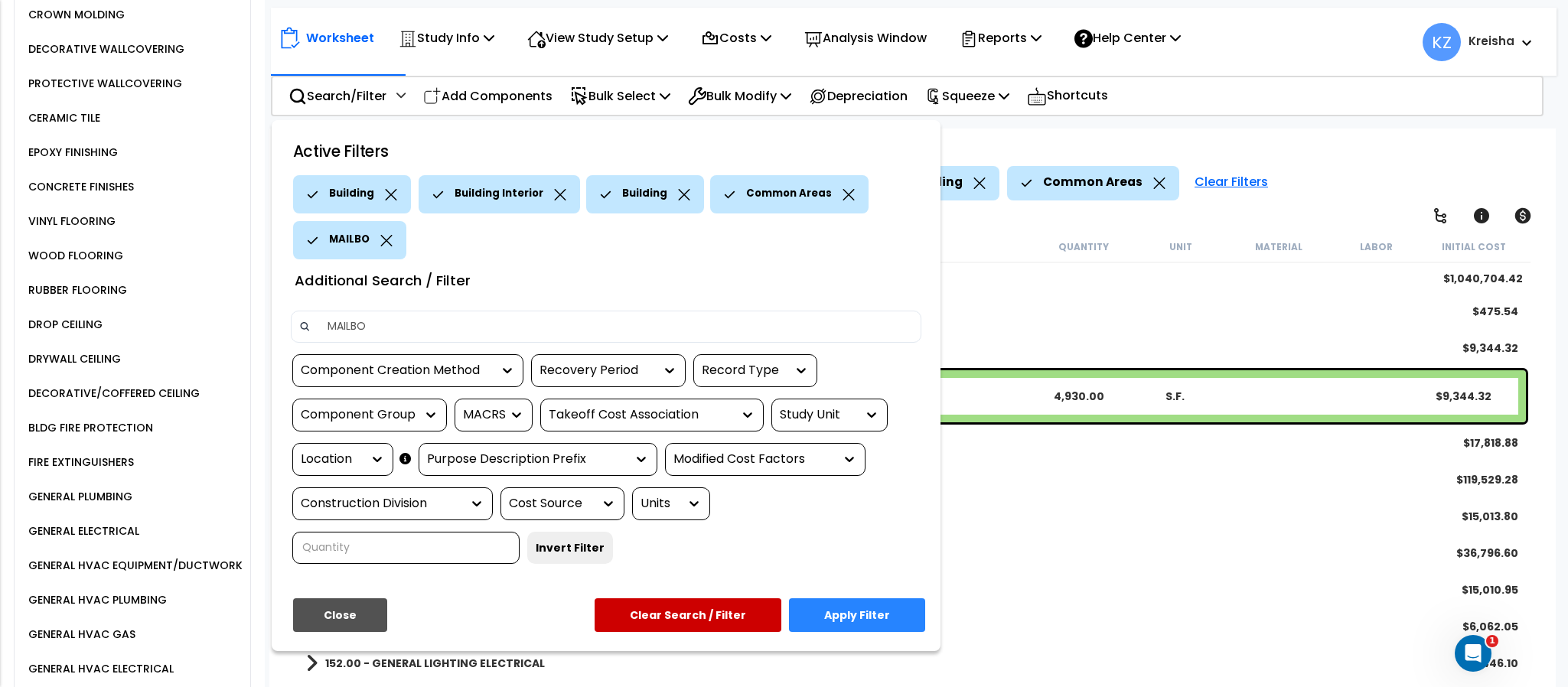
type input "MAILBOX"
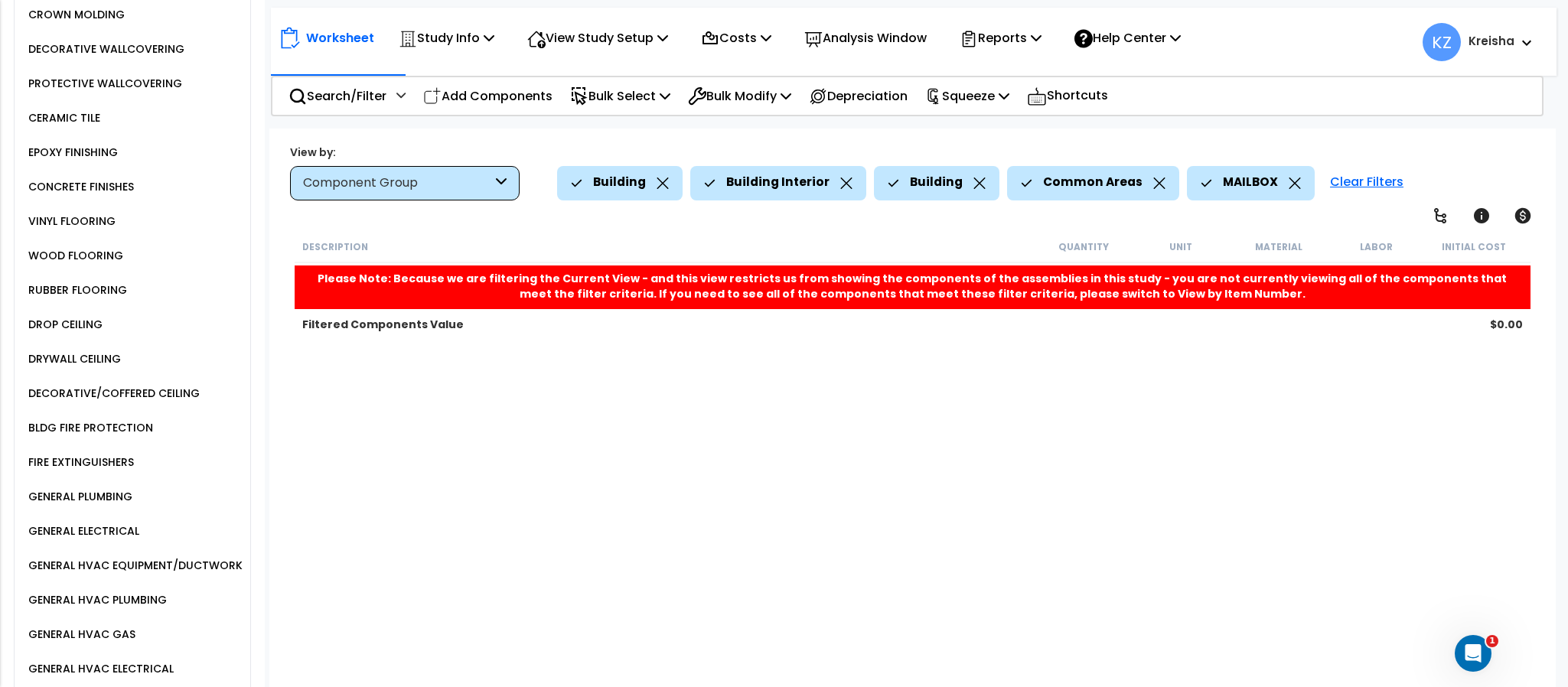
scroll to position [0, 0]
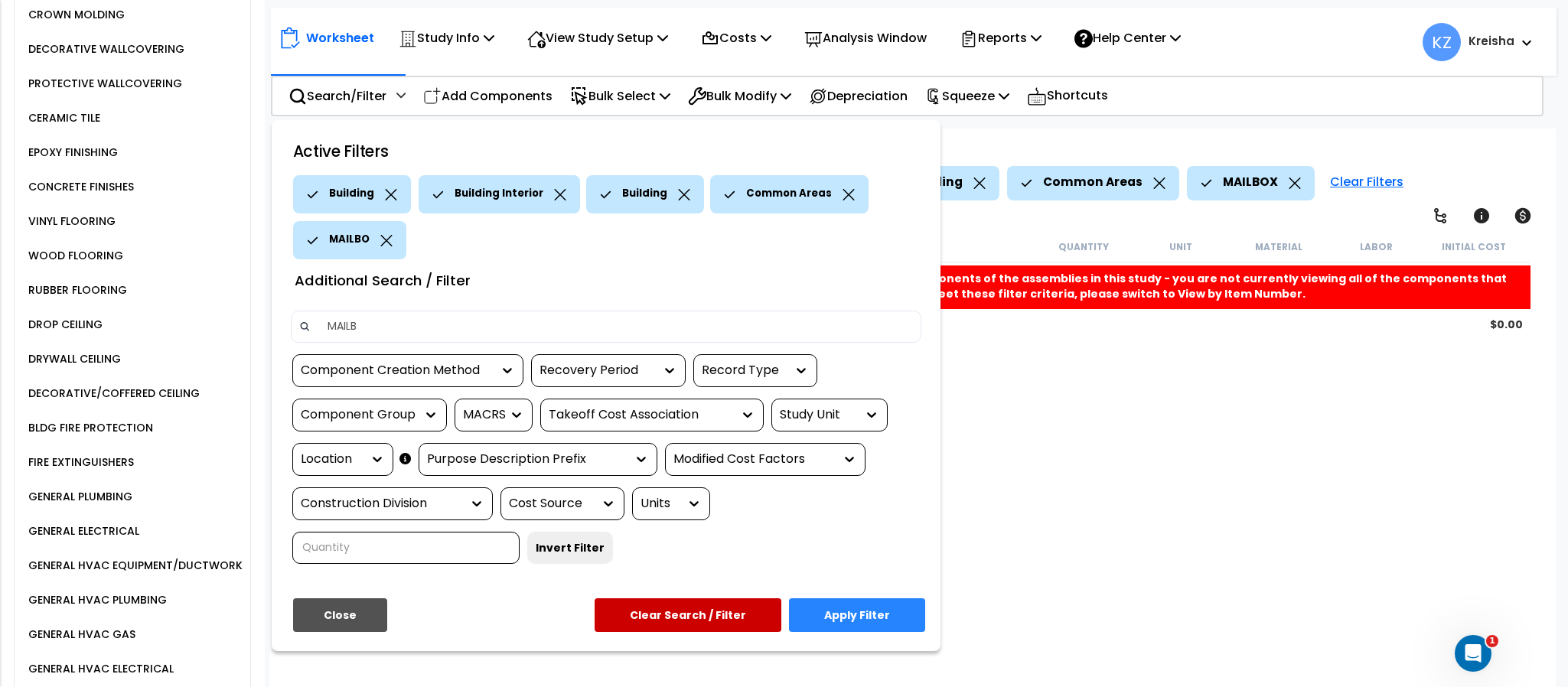
type input "MAIL"
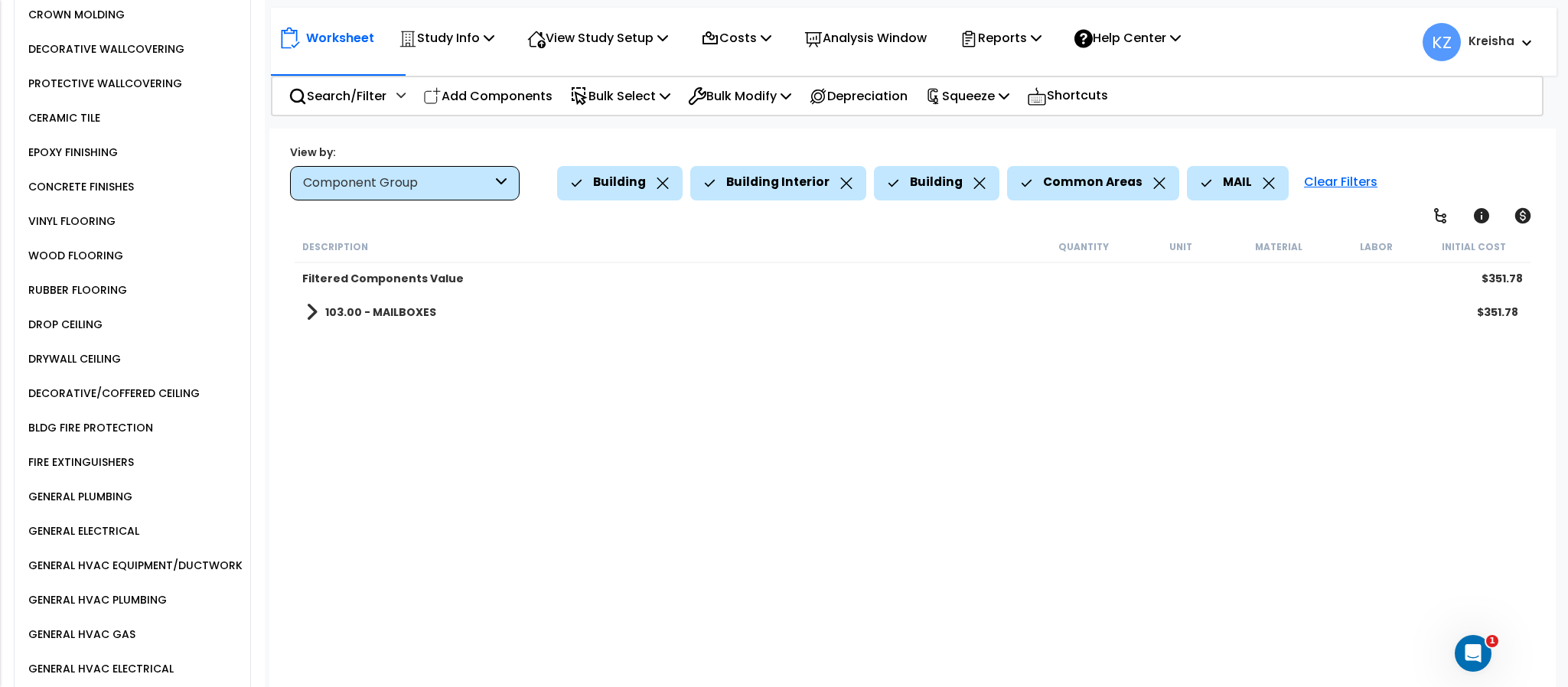
click at [870, 320] on div "103.00 - MAILBOXES $351.78" at bounding box center [913, 312] width 1228 height 37
click at [395, 310] on b "103.00 - MAILBOXES" at bounding box center [381, 312] width 111 height 15
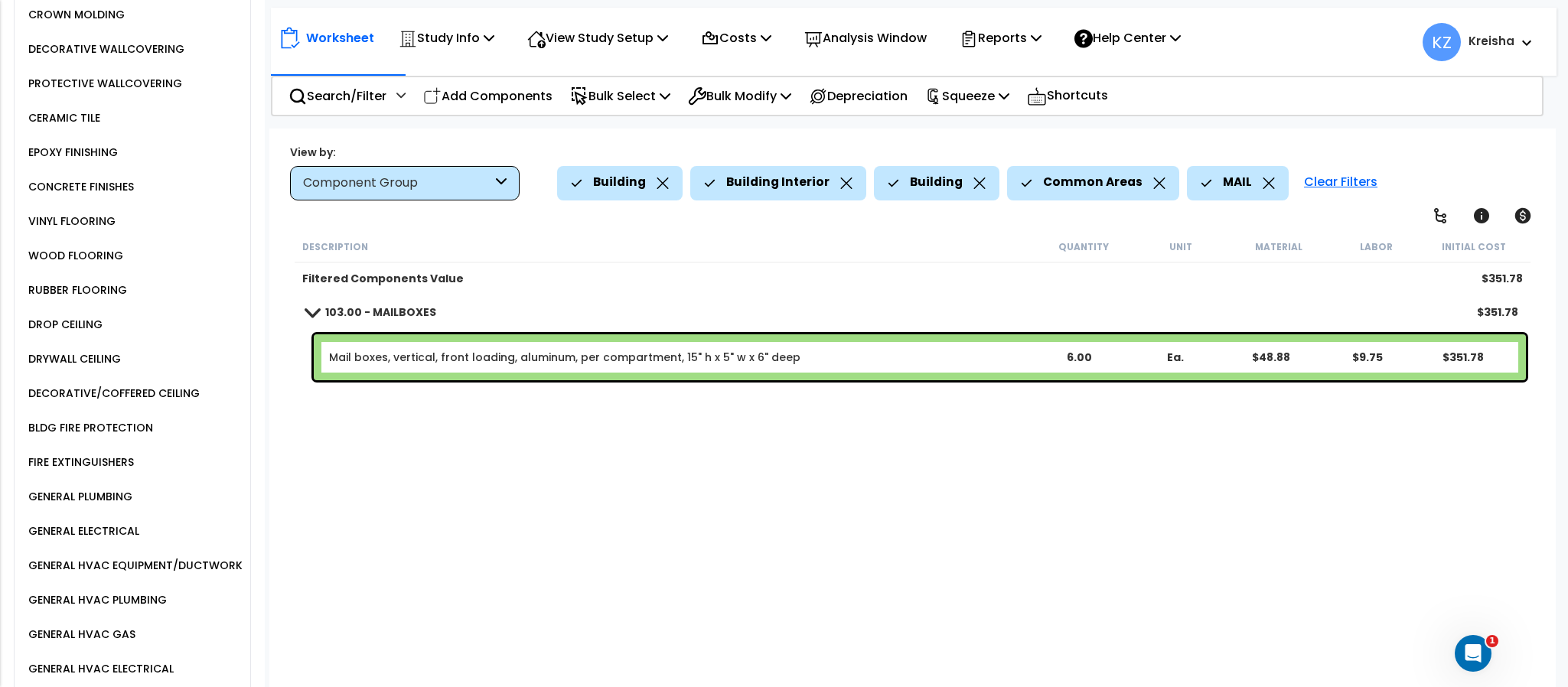
click at [442, 477] on div "Description Quantity Unit Material Labor Initial Cost Filtered Components Value…" at bounding box center [912, 461] width 1240 height 460
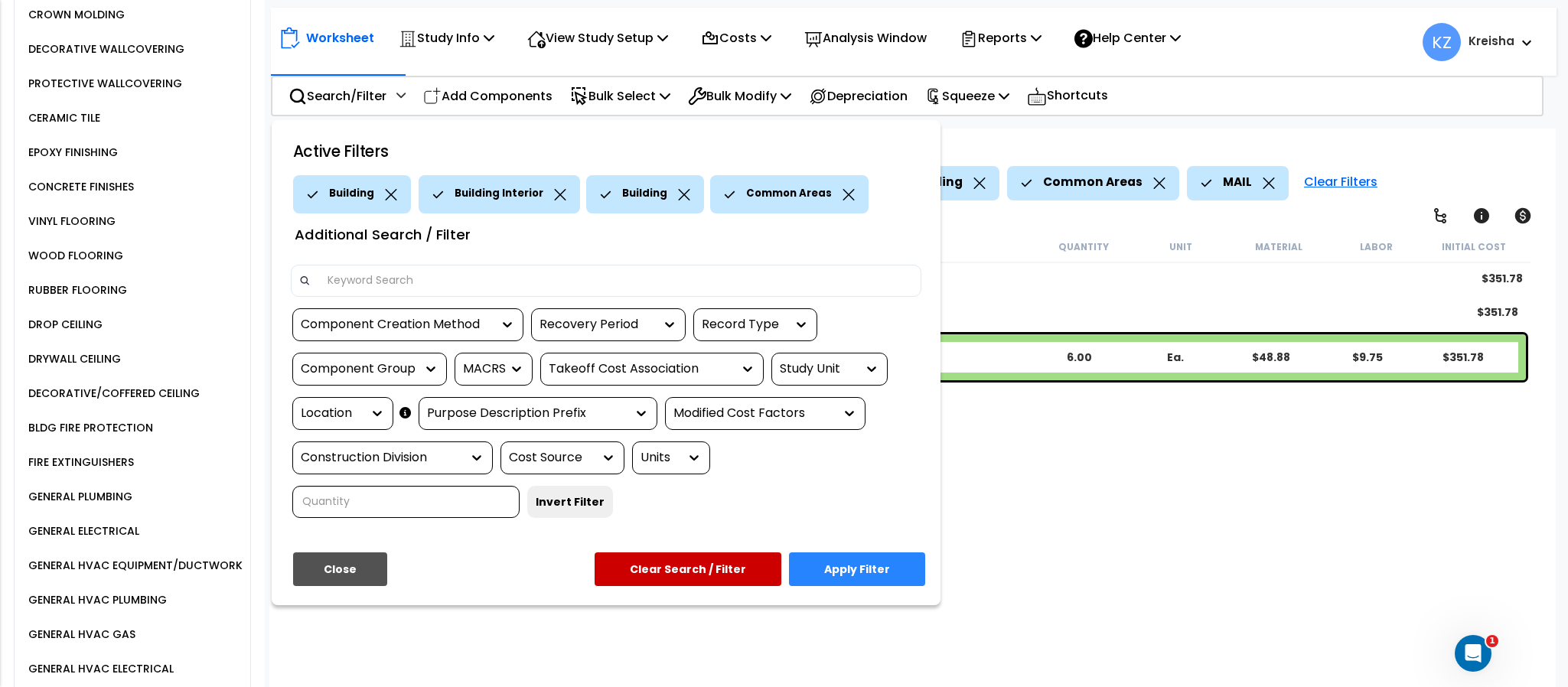
click at [1038, 485] on div at bounding box center [784, 344] width 1568 height 687
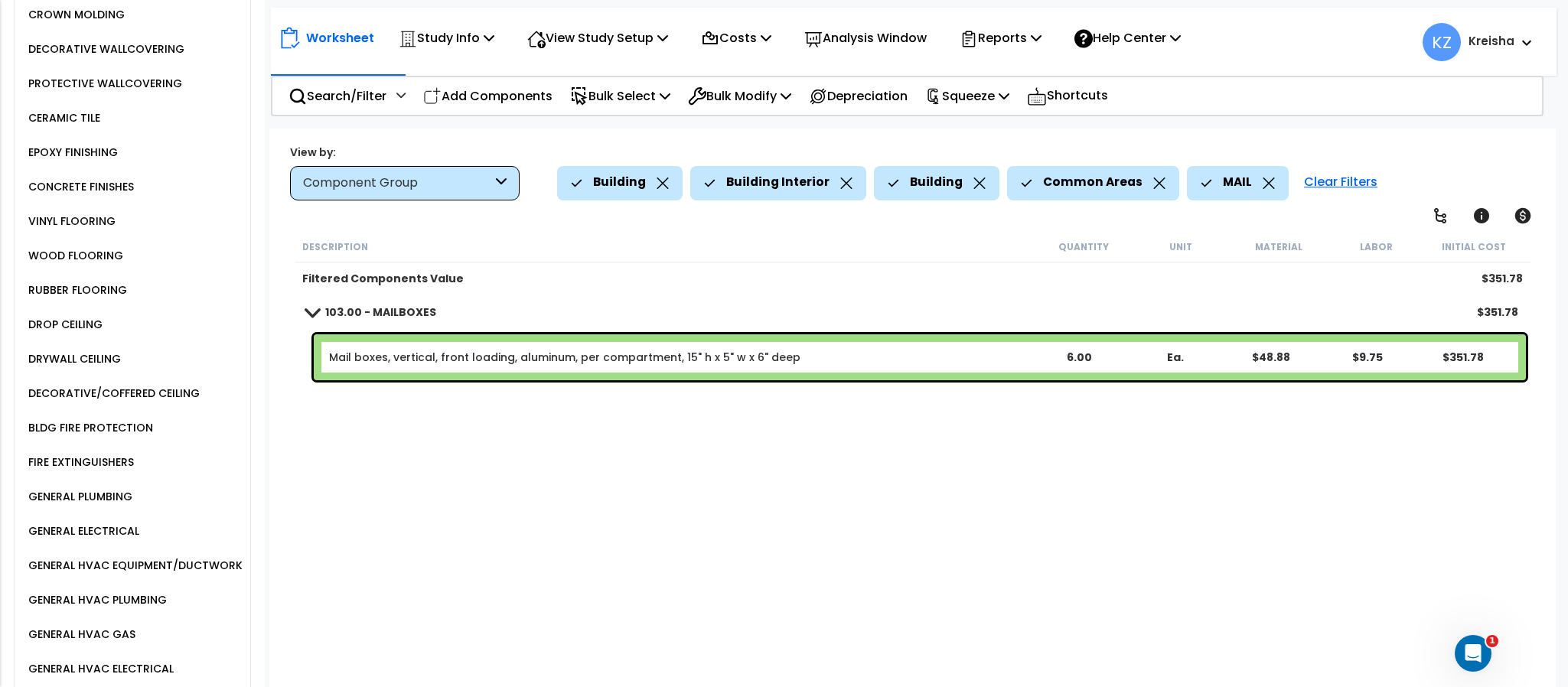
click at [1263, 179] on icon at bounding box center [1269, 184] width 11 height 11
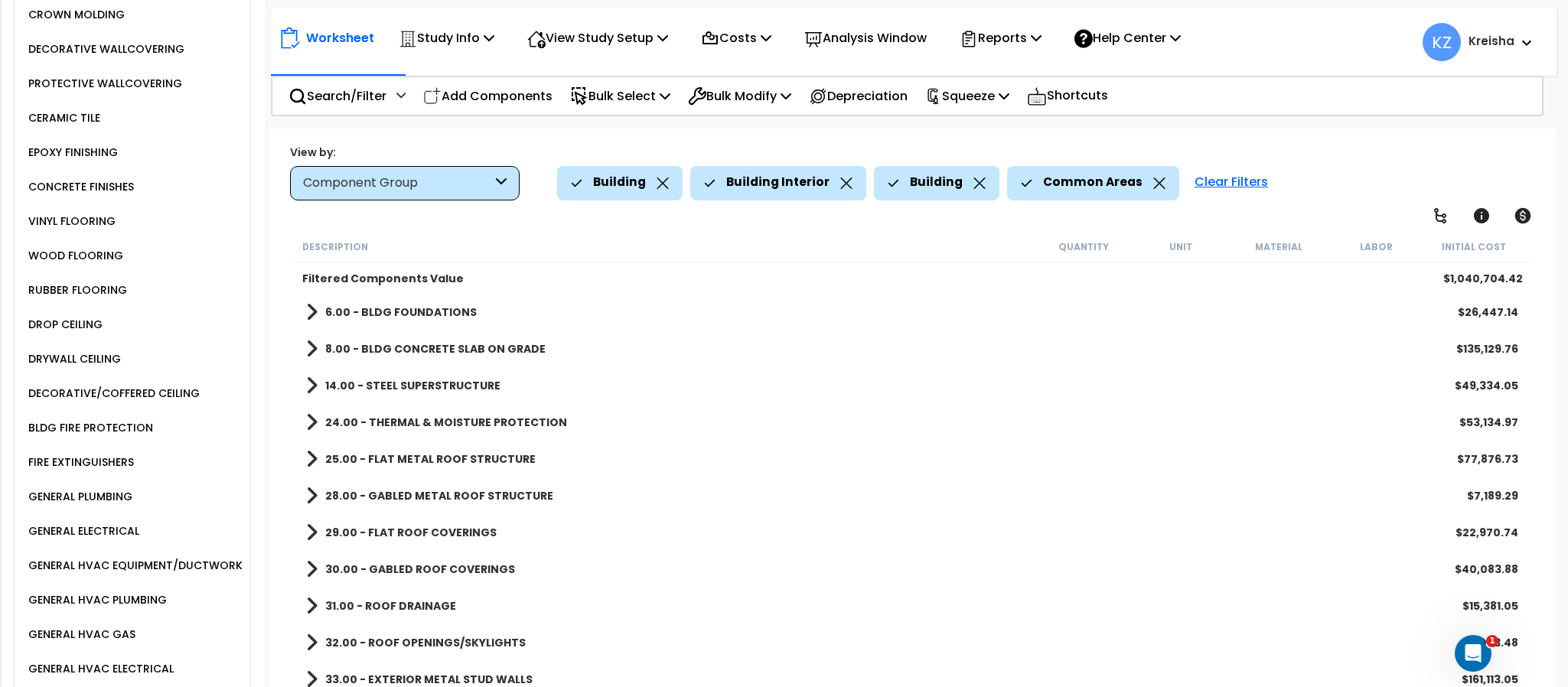
click at [1384, 140] on div "Worksheet Study Info Study Setup Add Property Unit Template study Clone study KZ" at bounding box center [912, 472] width 1285 height 687
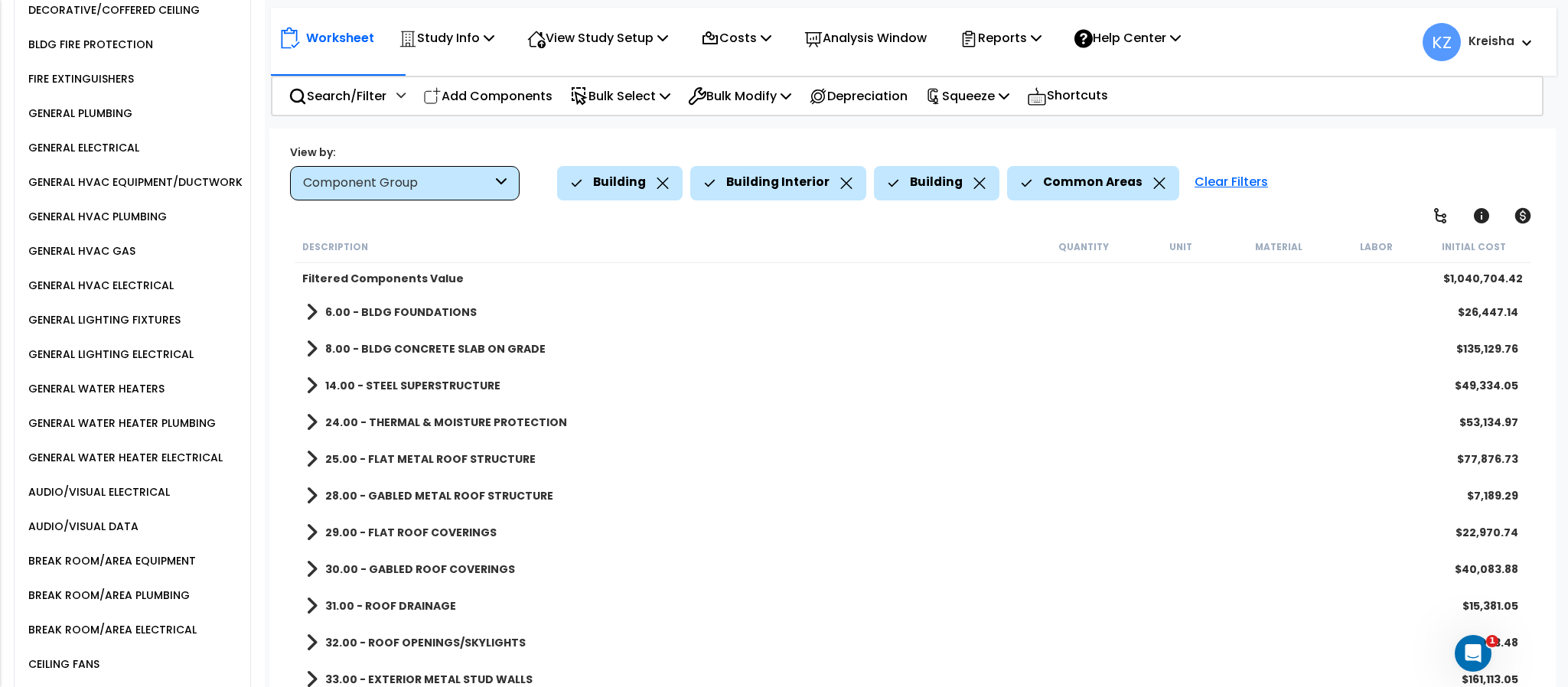
click at [128, 329] on div "GENERAL LIGHTING FIXTURES" at bounding box center [102, 320] width 156 height 19
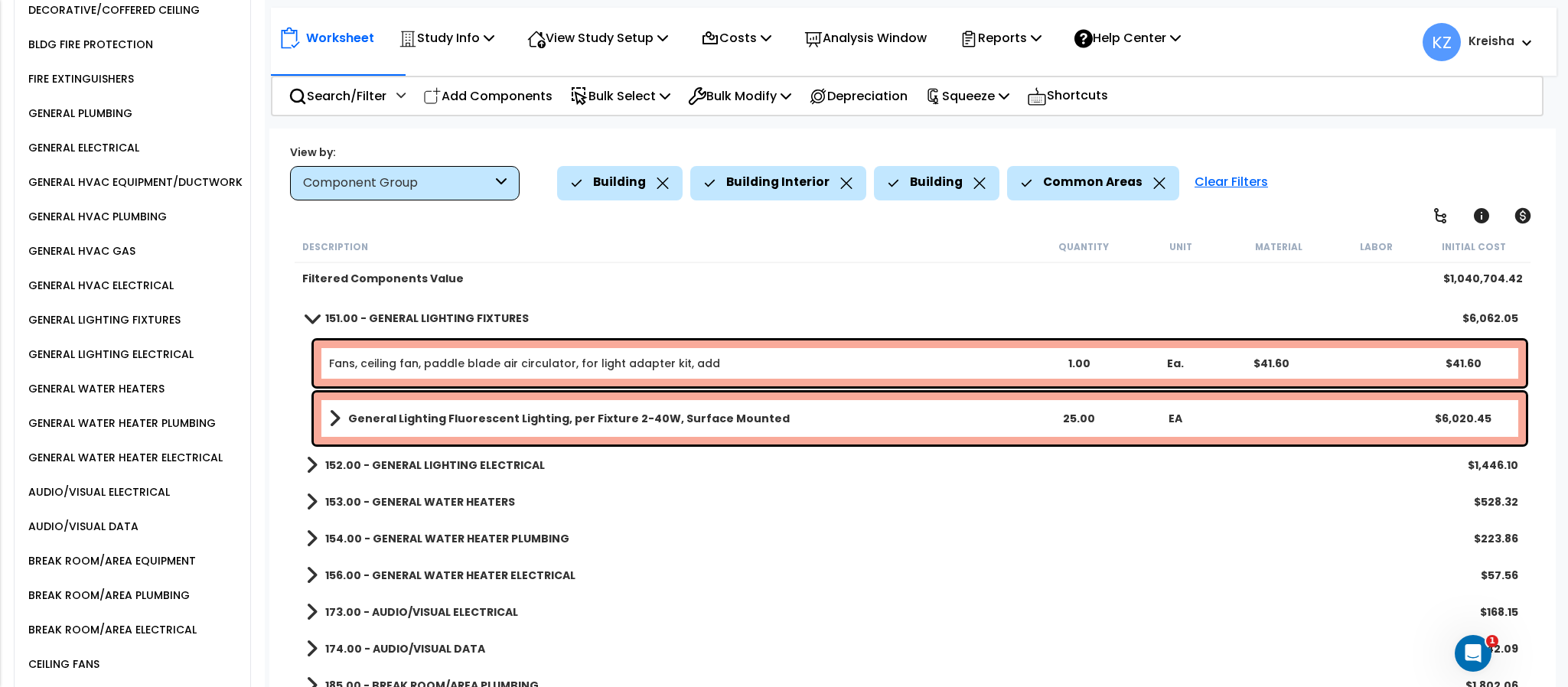
scroll to position [1097, 0]
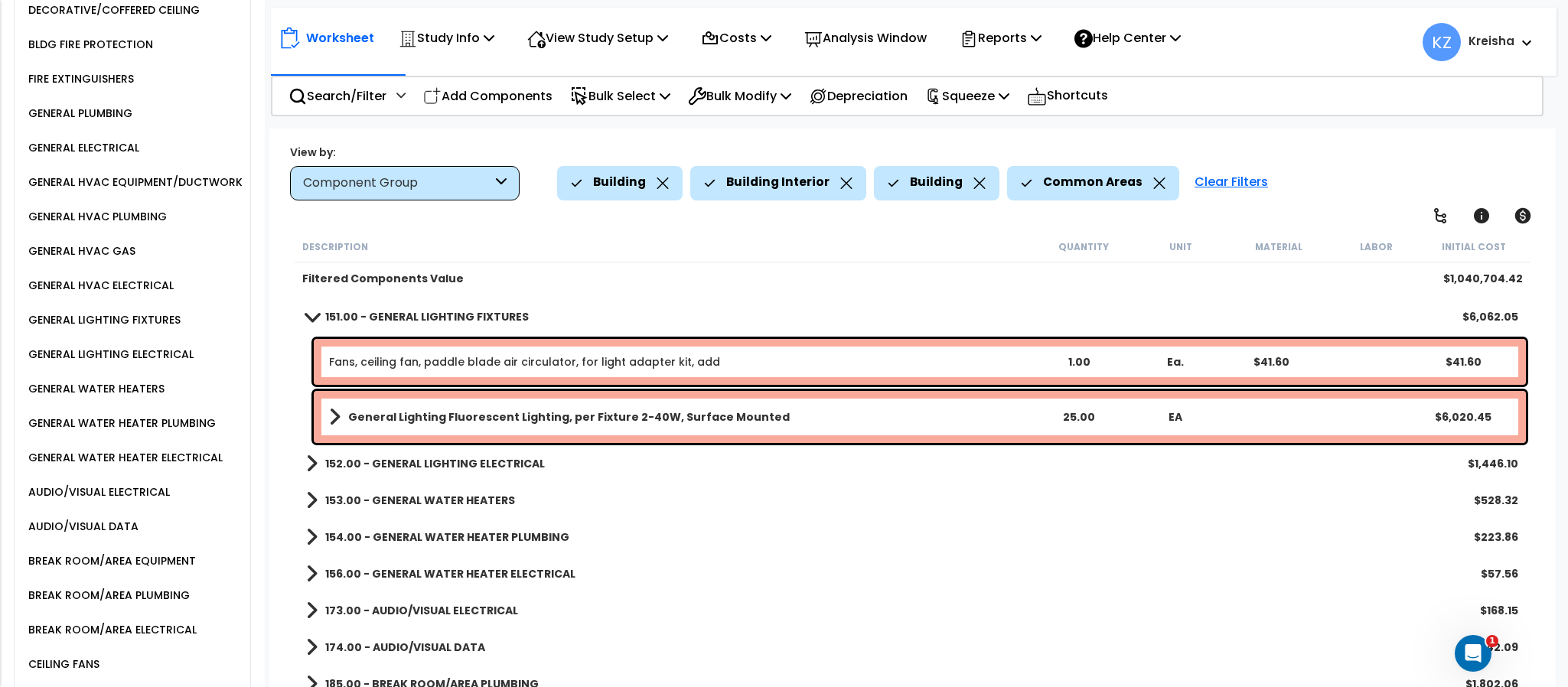
click at [418, 464] on b "152.00 - GENERAL LIGHTING ELECTRICAL" at bounding box center [435, 464] width 219 height 15
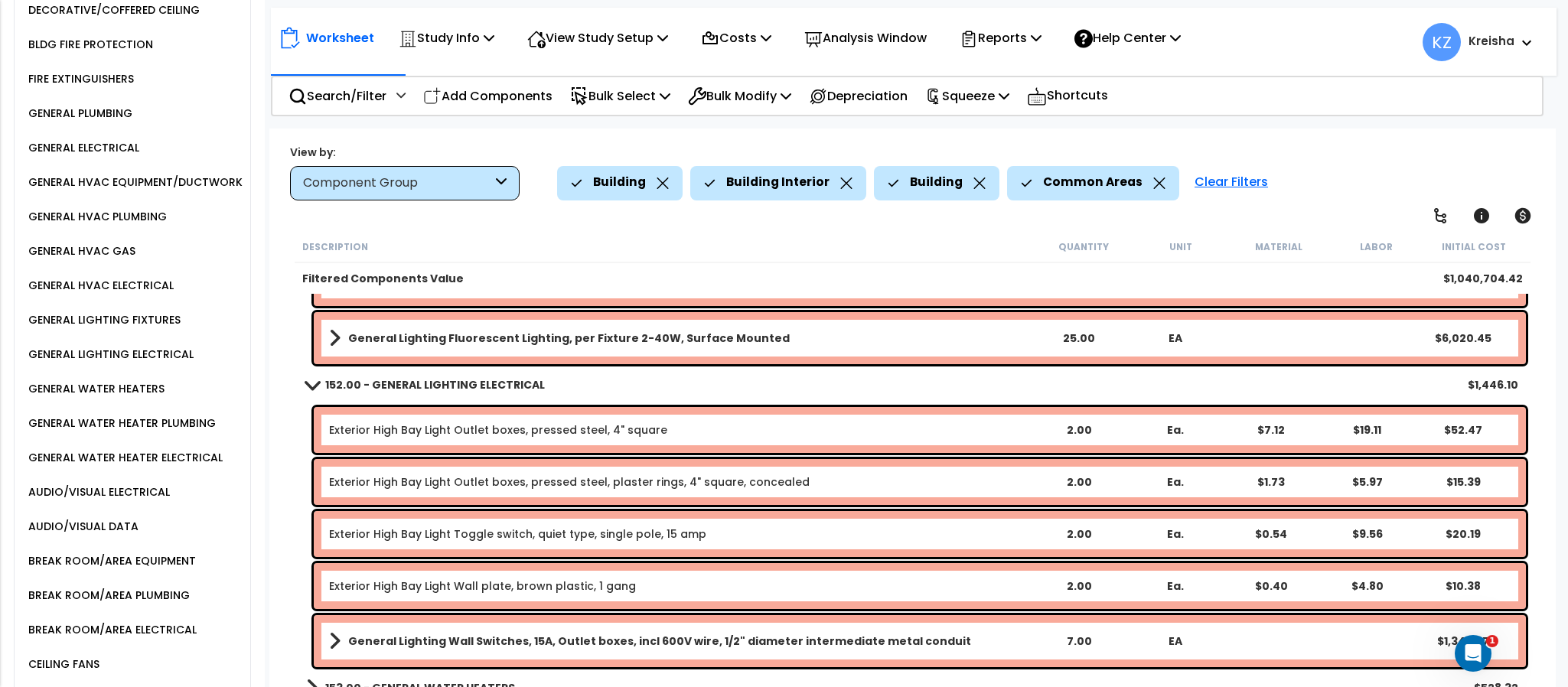
scroll to position [1177, 0]
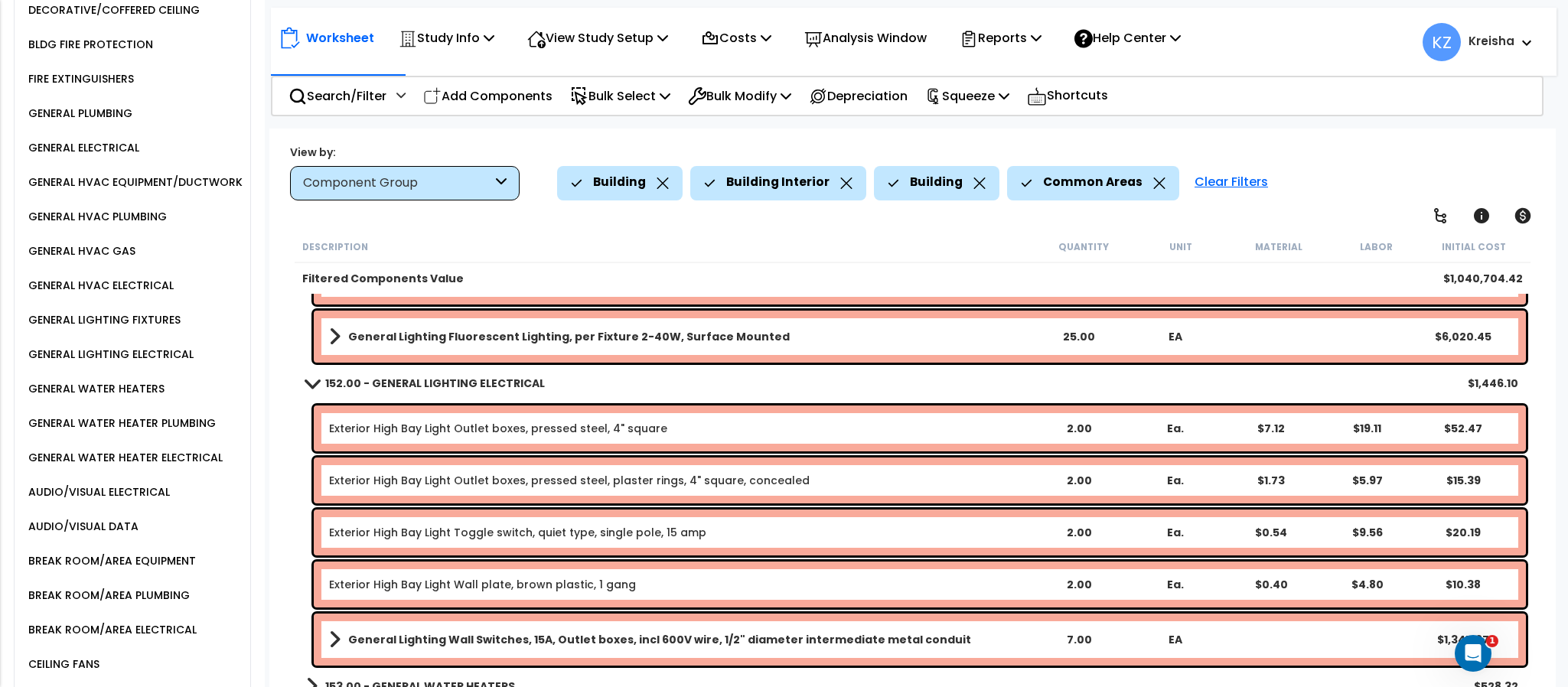
click at [1378, 153] on div "View by: Component Group High to Low - Component Cost" at bounding box center [913, 172] width 1255 height 57
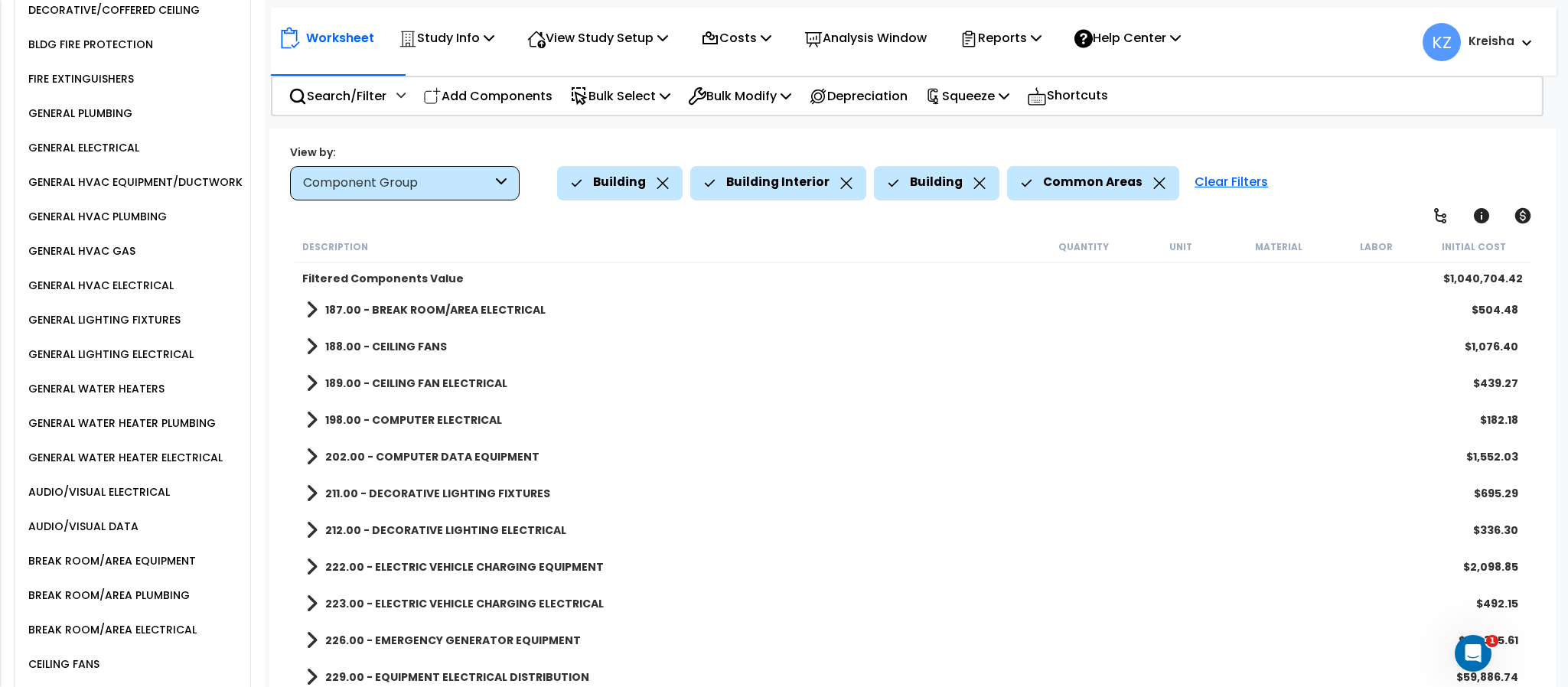
scroll to position [1868, 0]
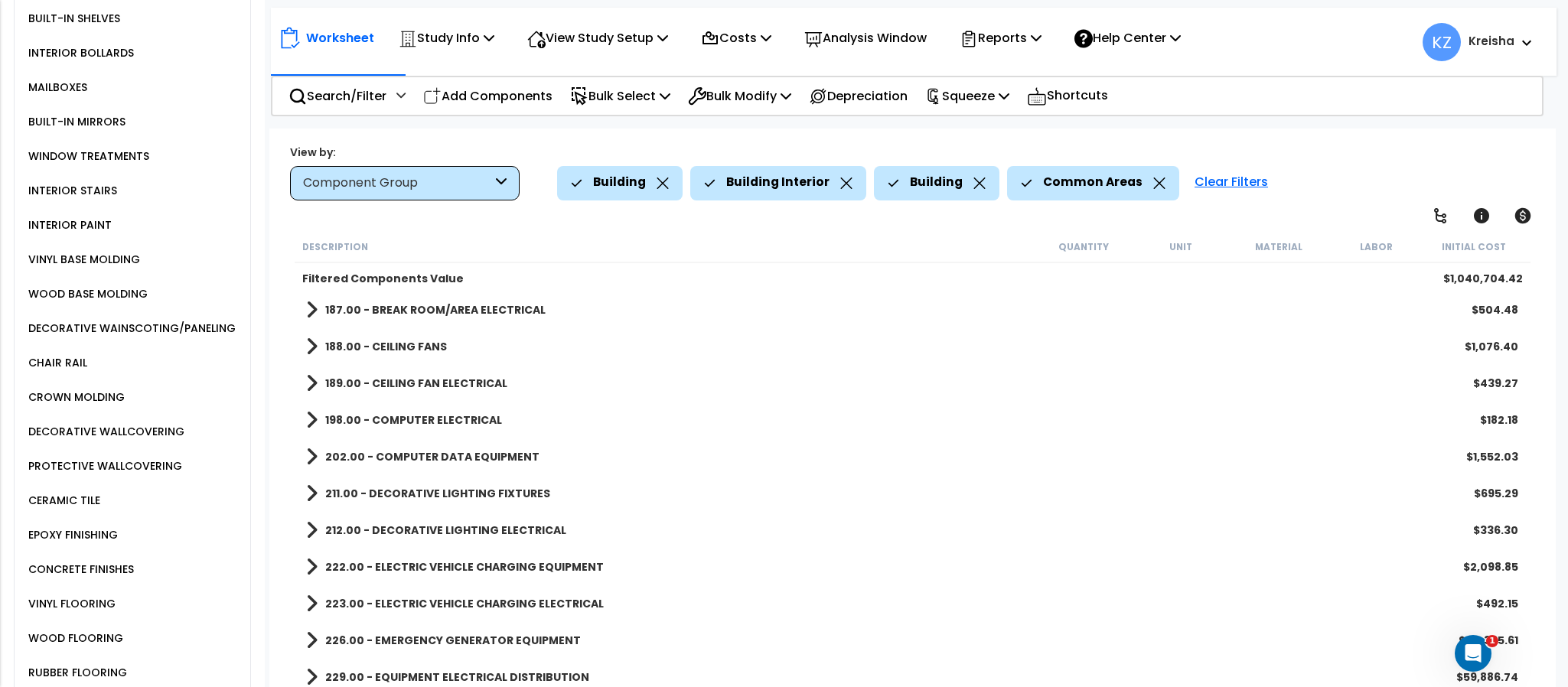
click at [501, 486] on b "211.00 - DECORATIVE LIGHTING FIXTURES" at bounding box center [438, 493] width 225 height 15
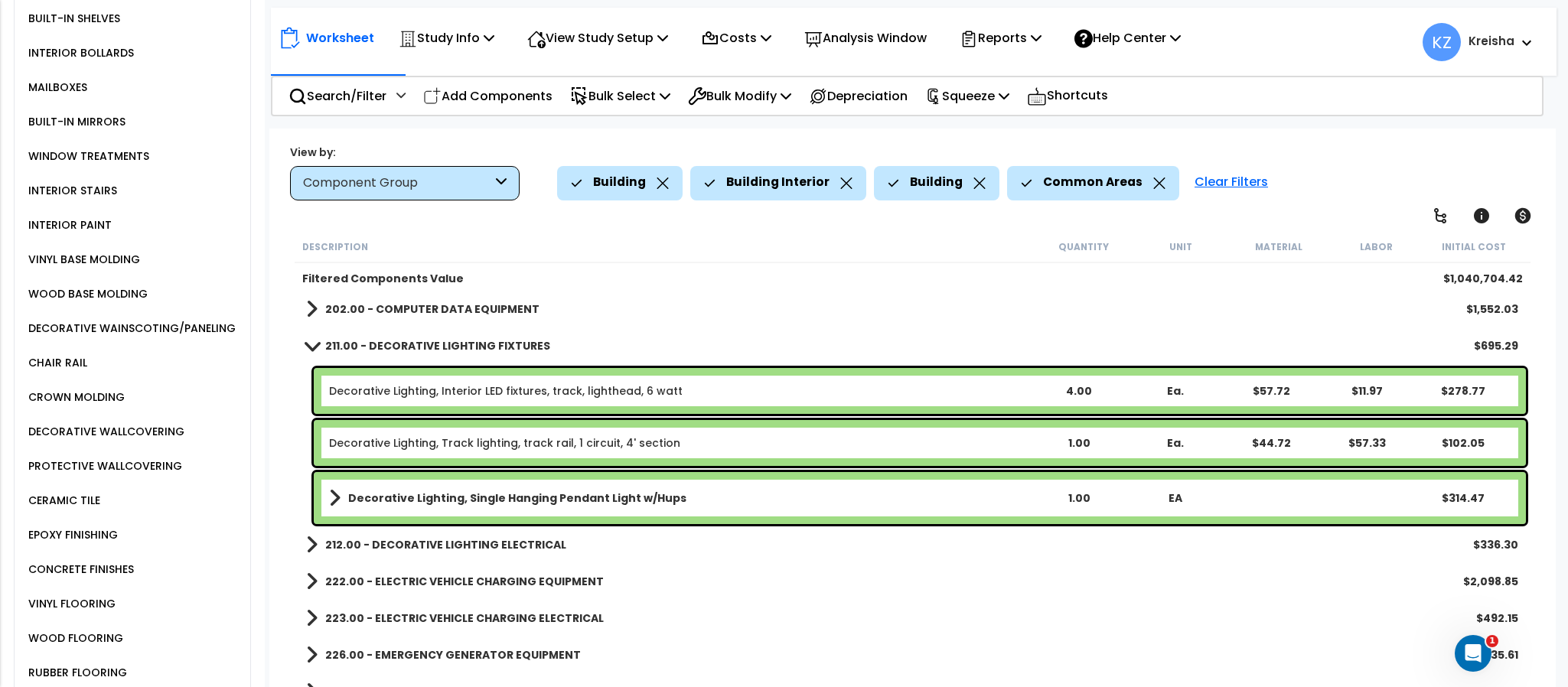
scroll to position [1938, 0]
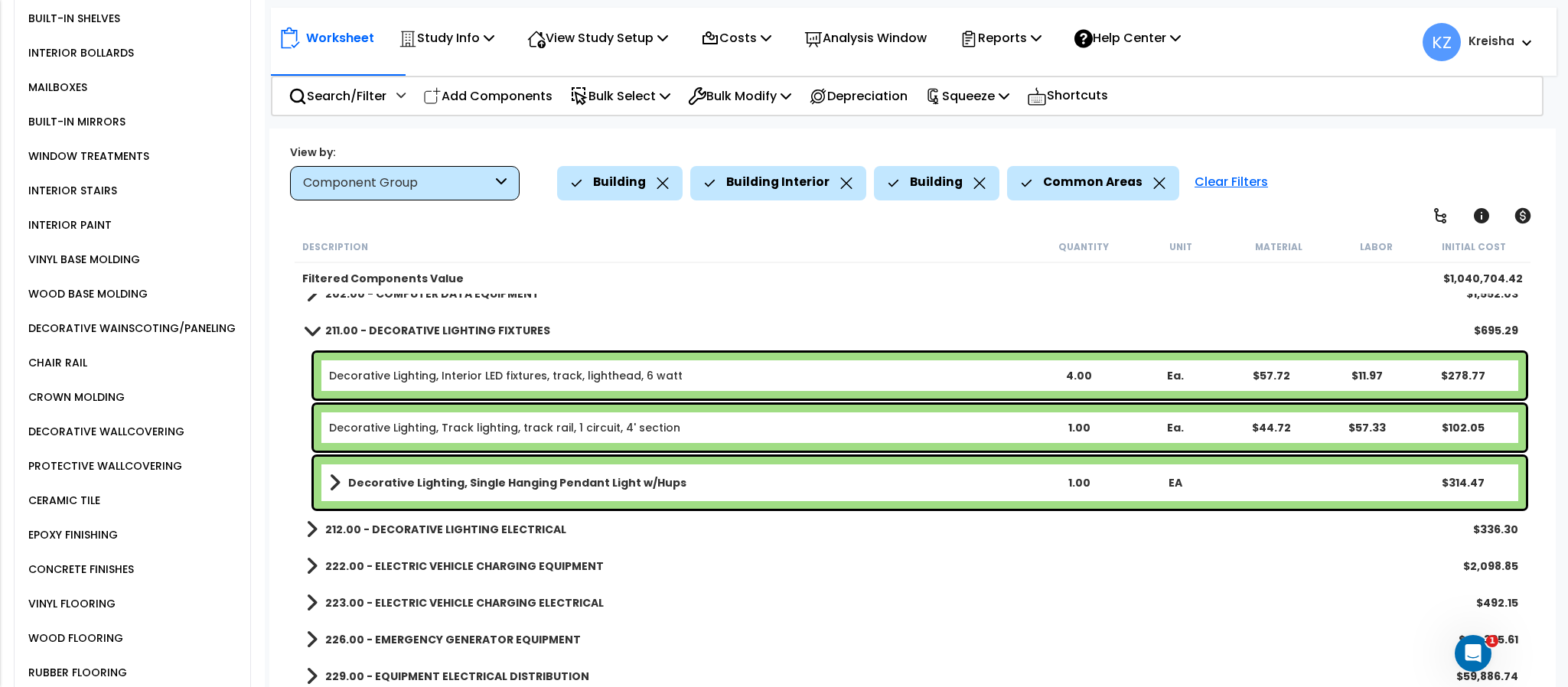
click at [522, 526] on b "212.00 - DECORATIVE LIGHTING ELECTRICAL" at bounding box center [446, 529] width 241 height 15
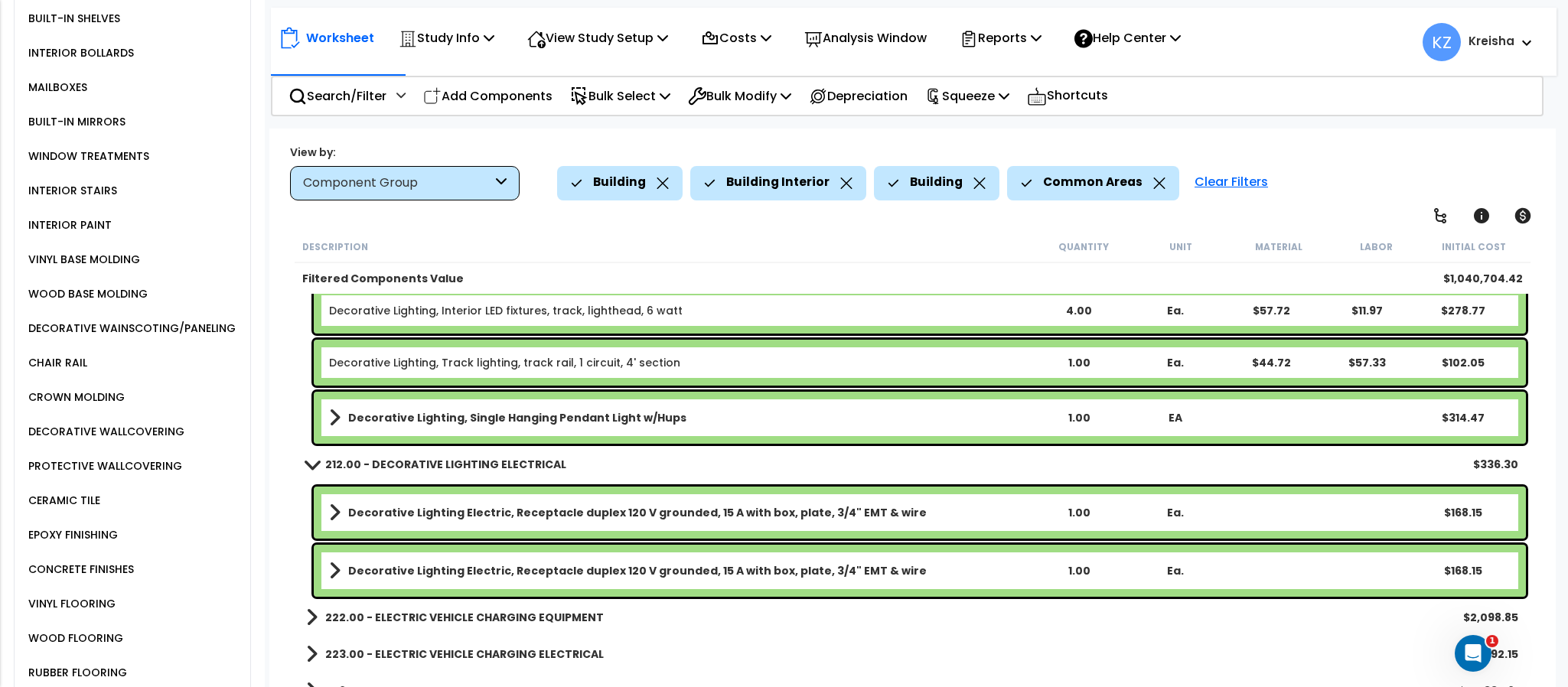
scroll to position [2003, 0]
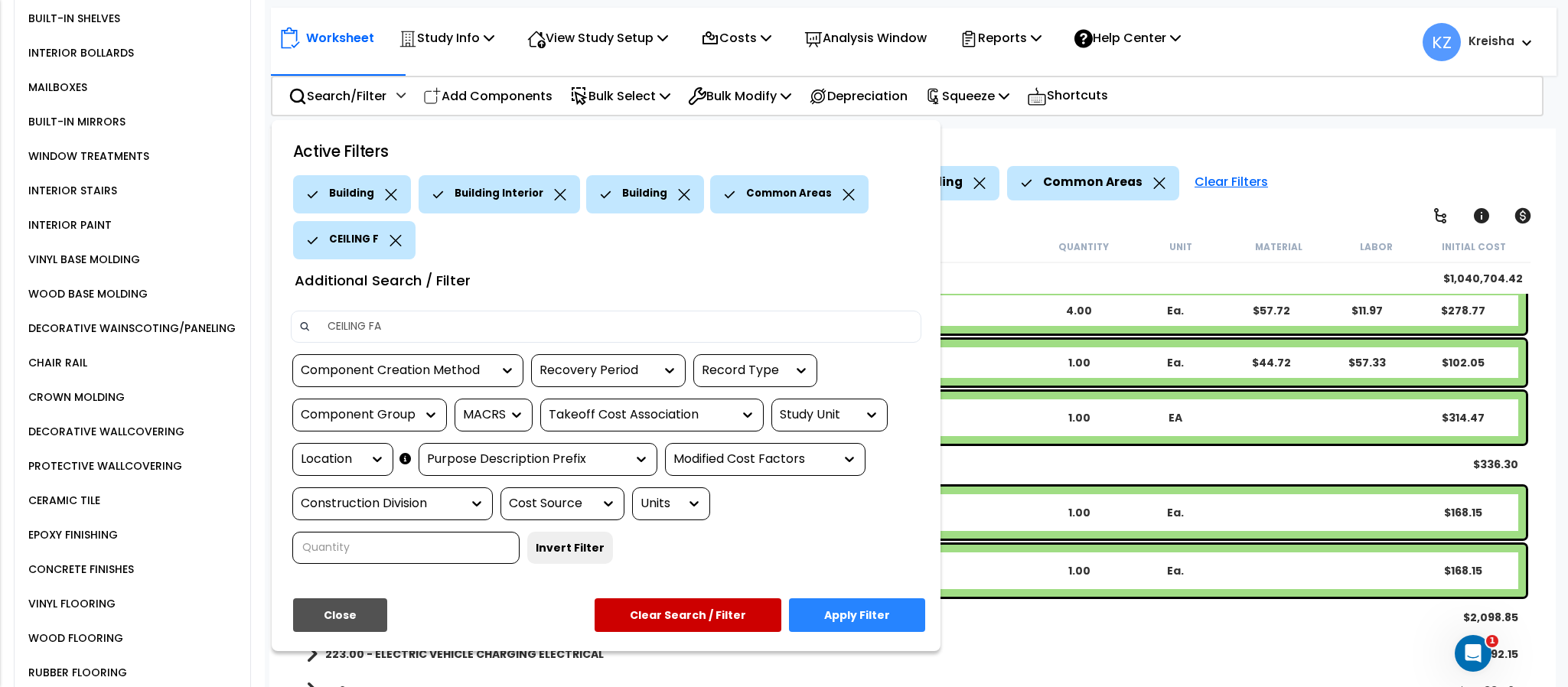
type input "CEILING FAN"
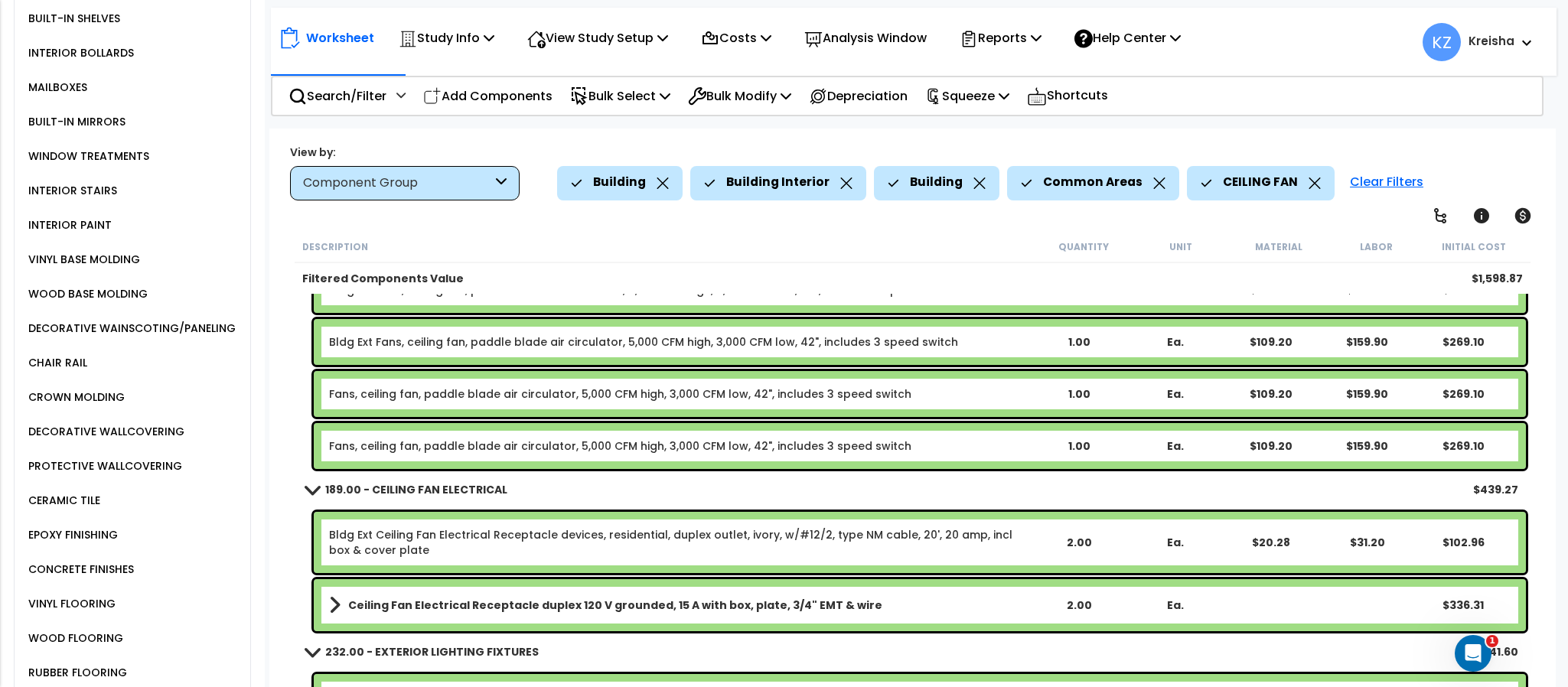
scroll to position [186, 0]
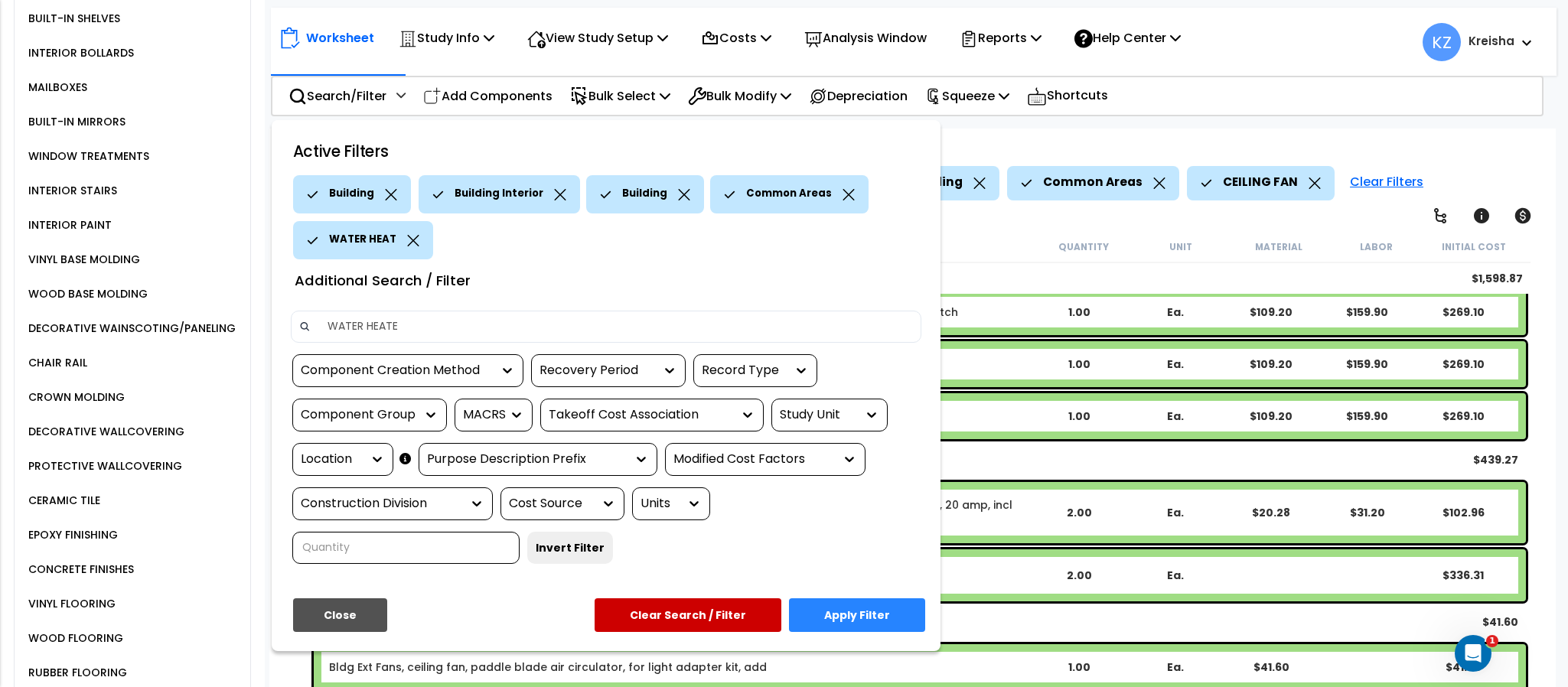
type input "WATER HEATER"
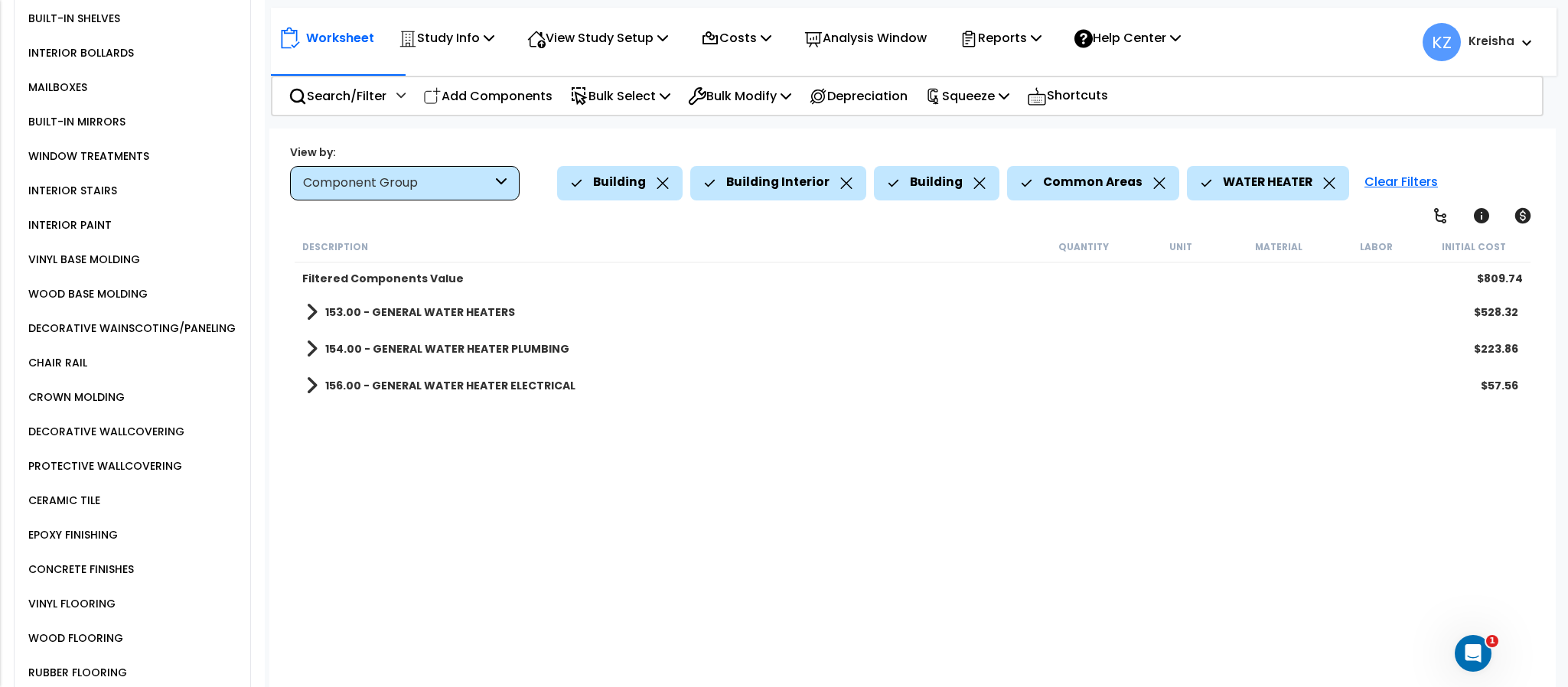
scroll to position [0, 0]
click at [522, 526] on div "Description Quantity Unit Material Labor Initial Cost Filtered Components Value…" at bounding box center [912, 461] width 1240 height 460
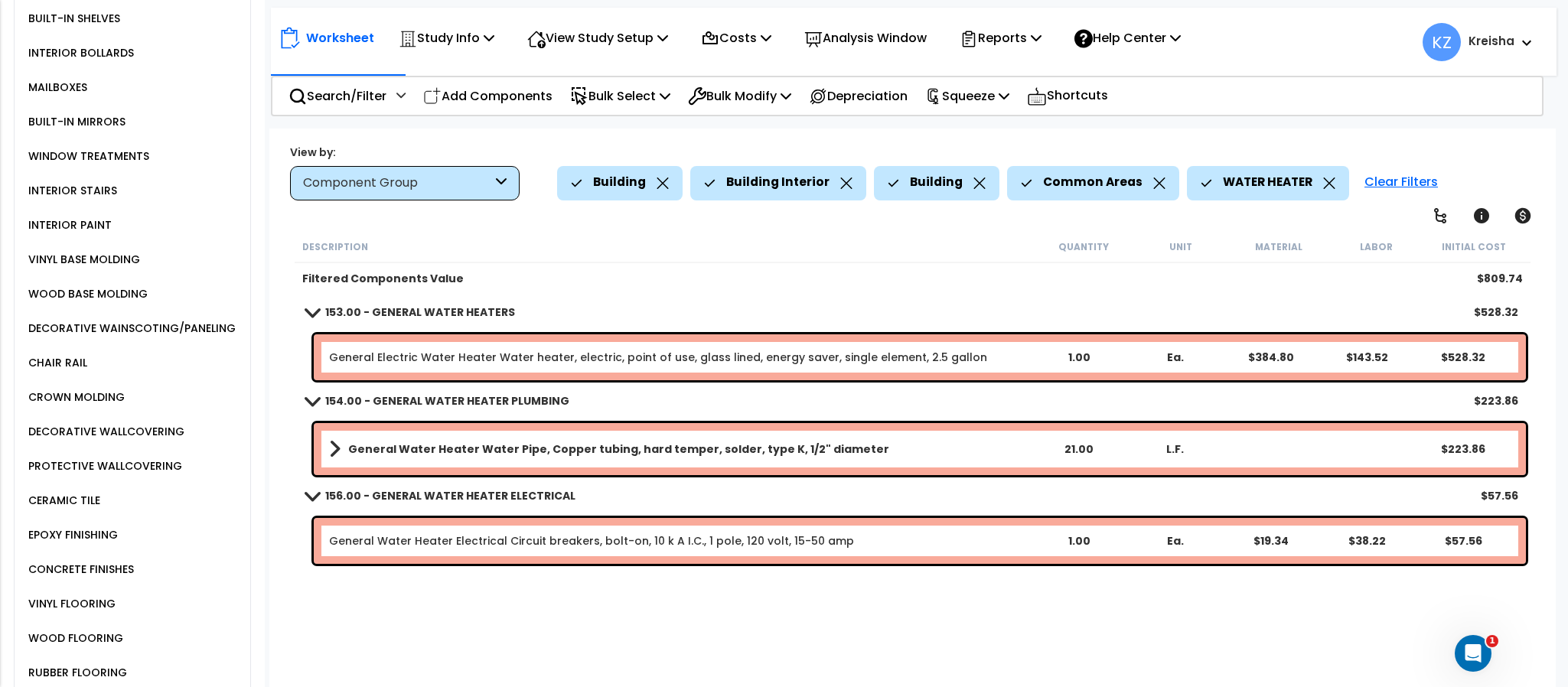
click at [1323, 178] on icon at bounding box center [1328, 184] width 12 height 11
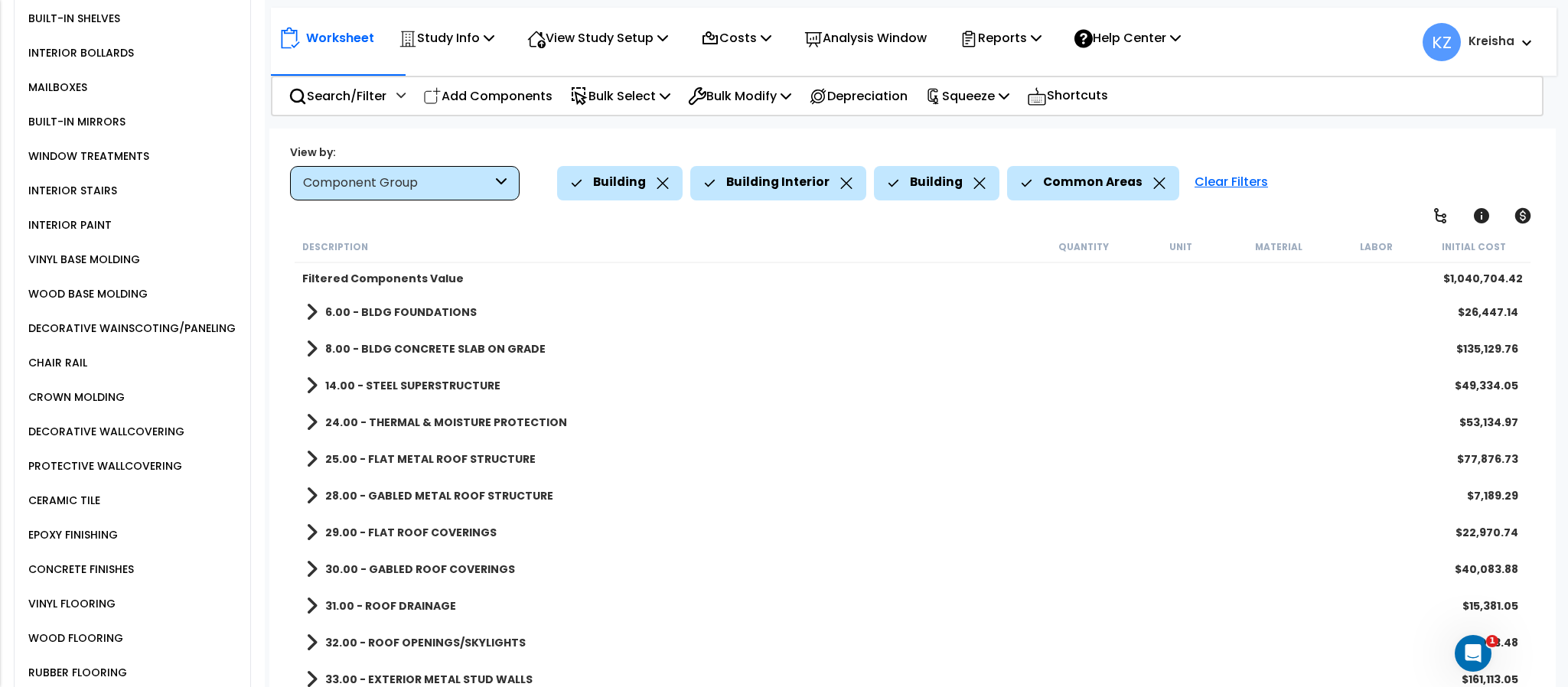
click at [1313, 136] on div "Worksheet Study Info Study Setup Add Property Unit Template study Clone study KZ" at bounding box center [912, 472] width 1285 height 687
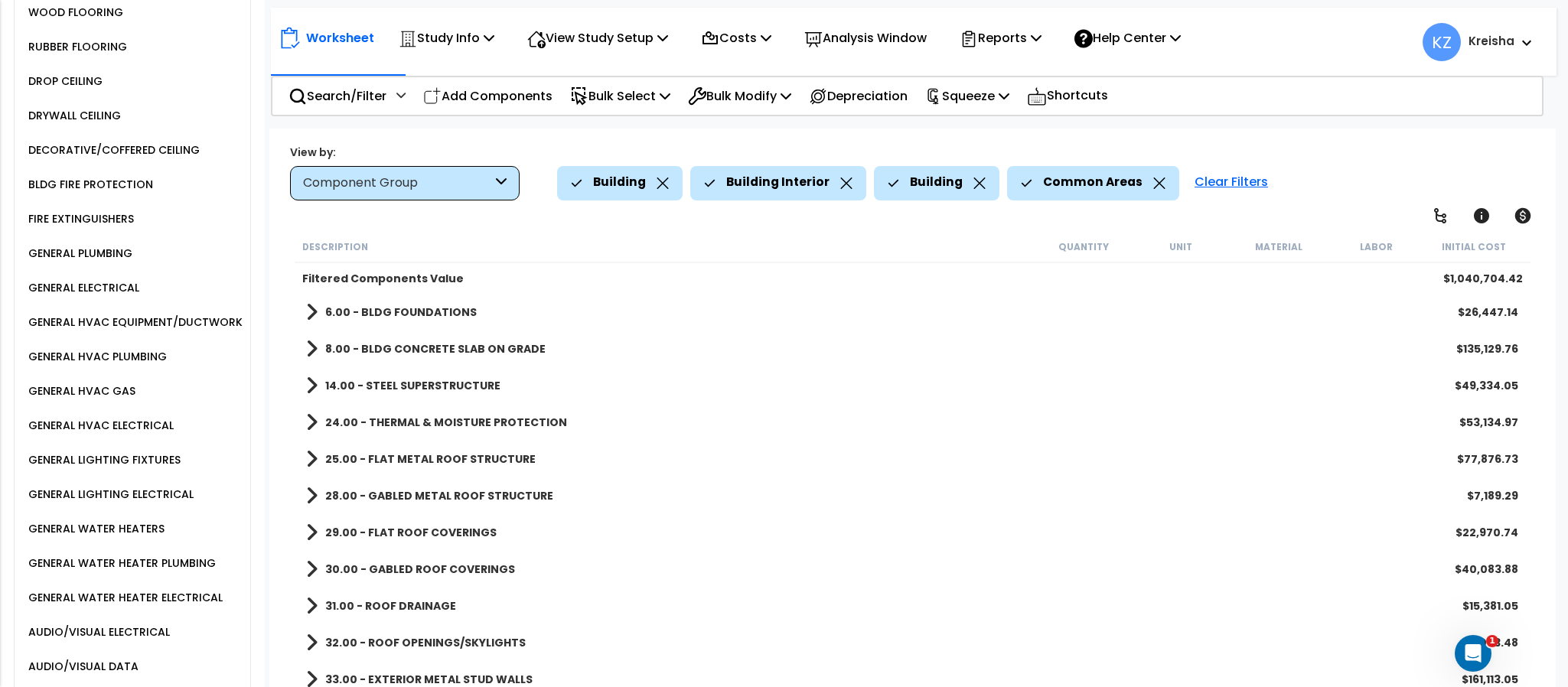
click at [118, 331] on div "GENERAL HVAC EQUIPMENT/DUCTWORK" at bounding box center [133, 322] width 218 height 19
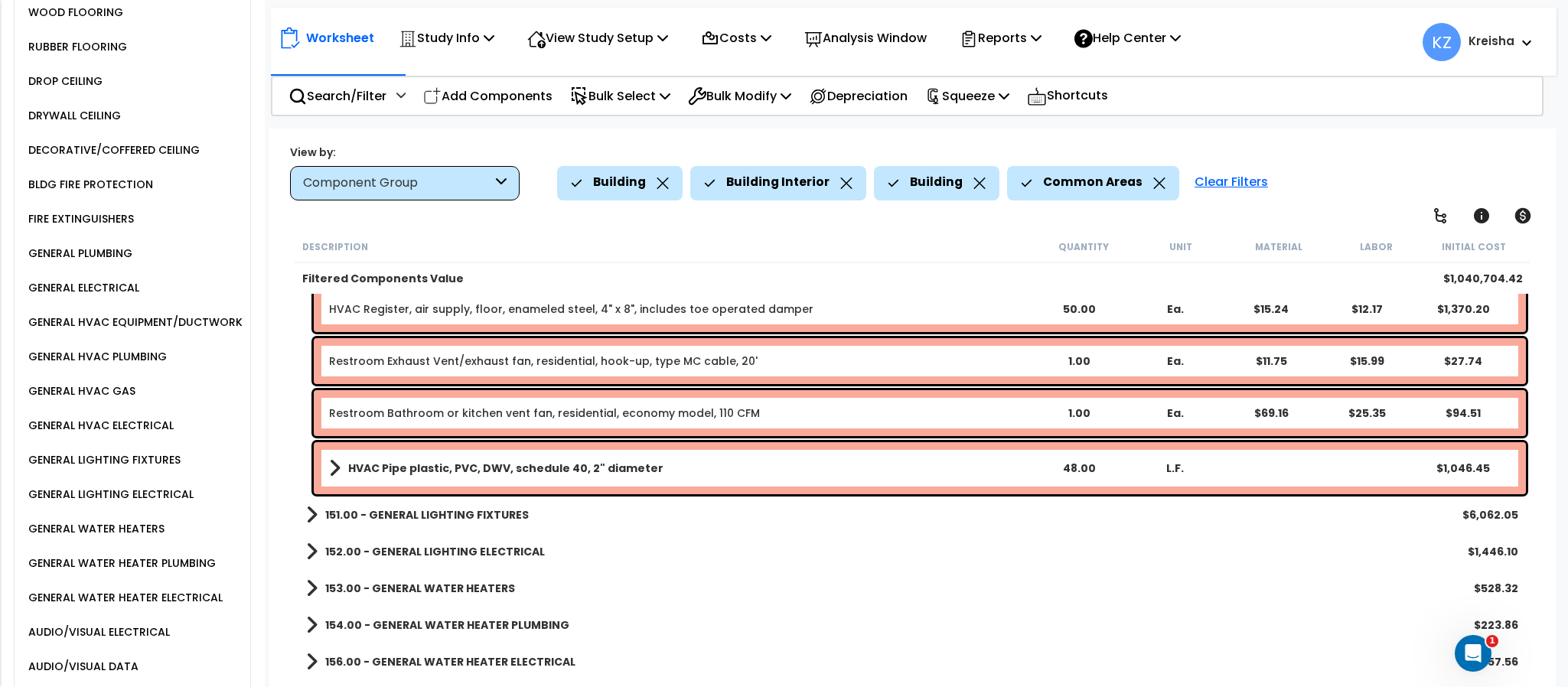
scroll to position [1475, 0]
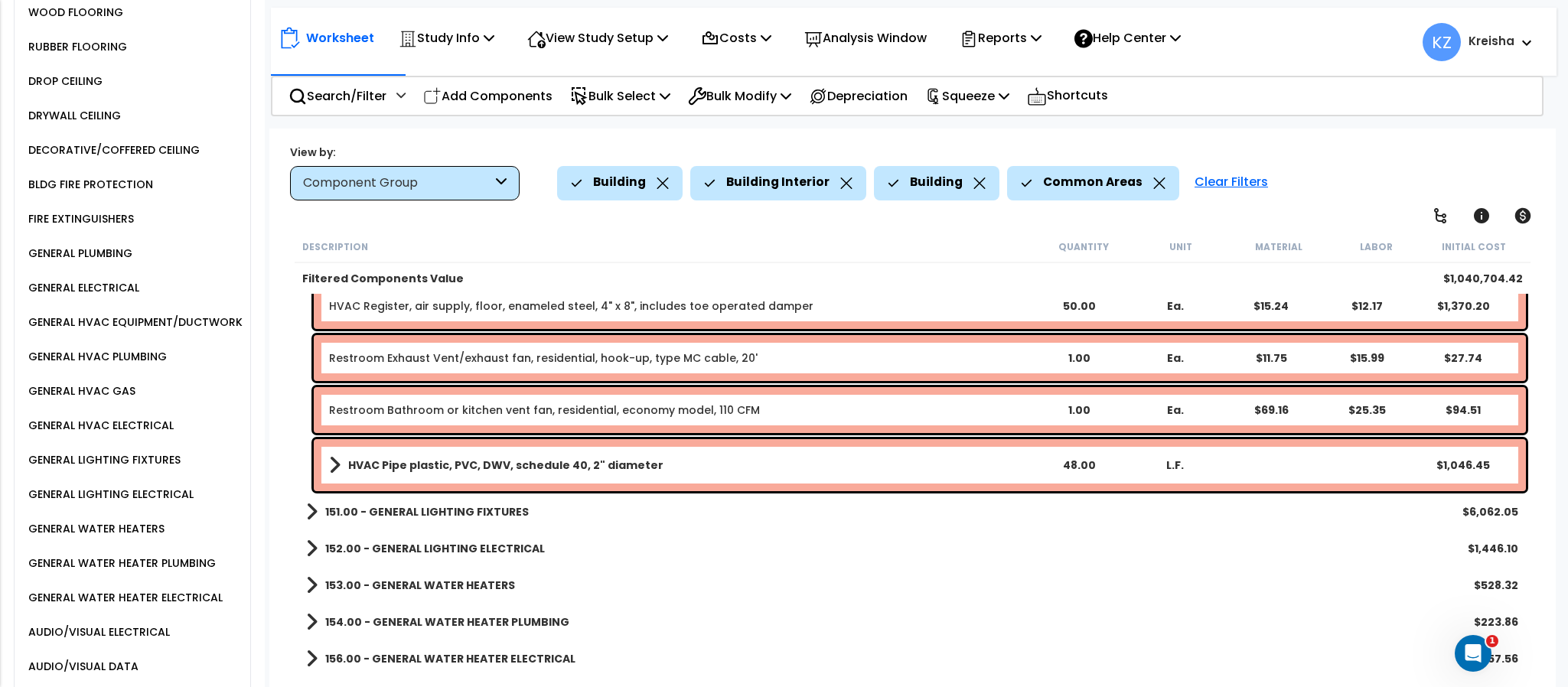
click at [447, 522] on link "151.00 - GENERAL LIGHTING FIXTURES" at bounding box center [417, 512] width 222 height 21
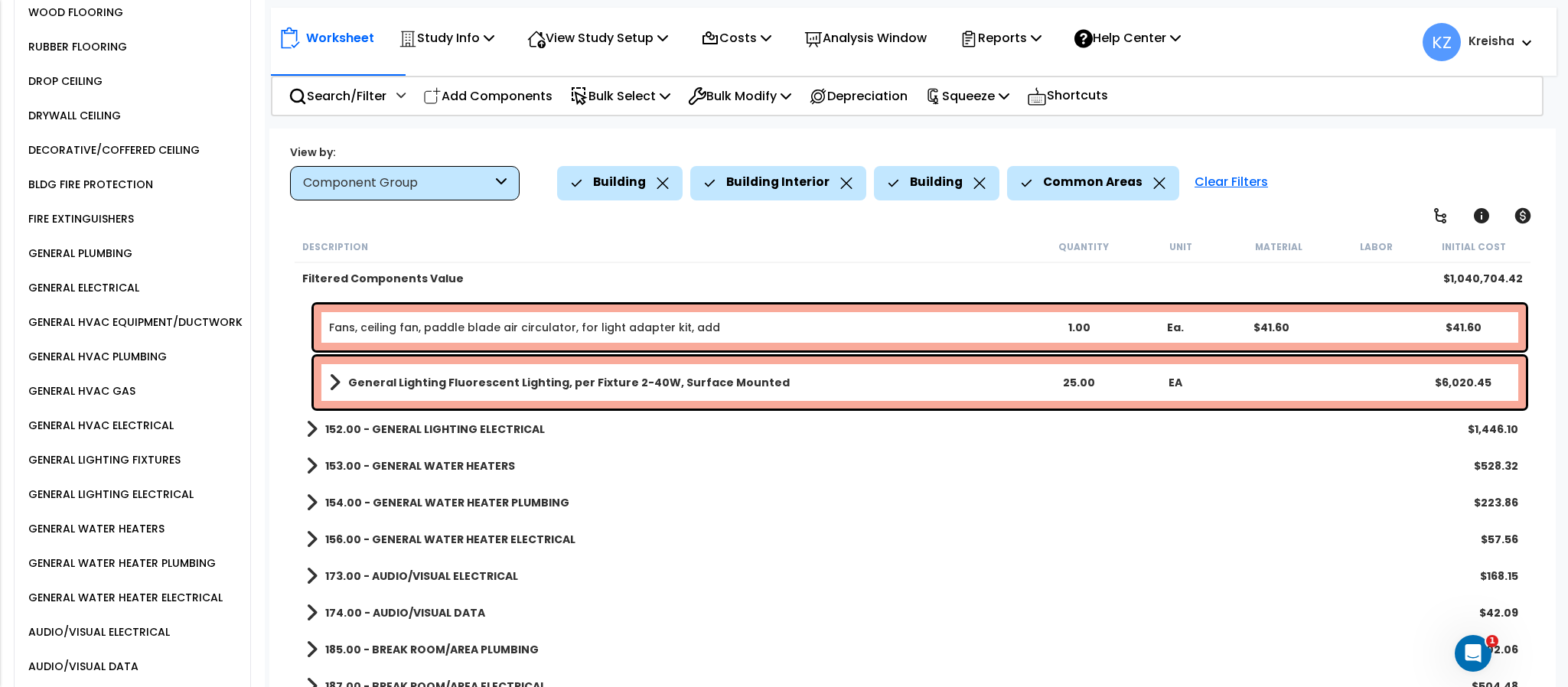
scroll to position [1706, 0]
click at [126, 365] on div "GENERAL HVAC PLUMBING" at bounding box center [95, 356] width 142 height 19
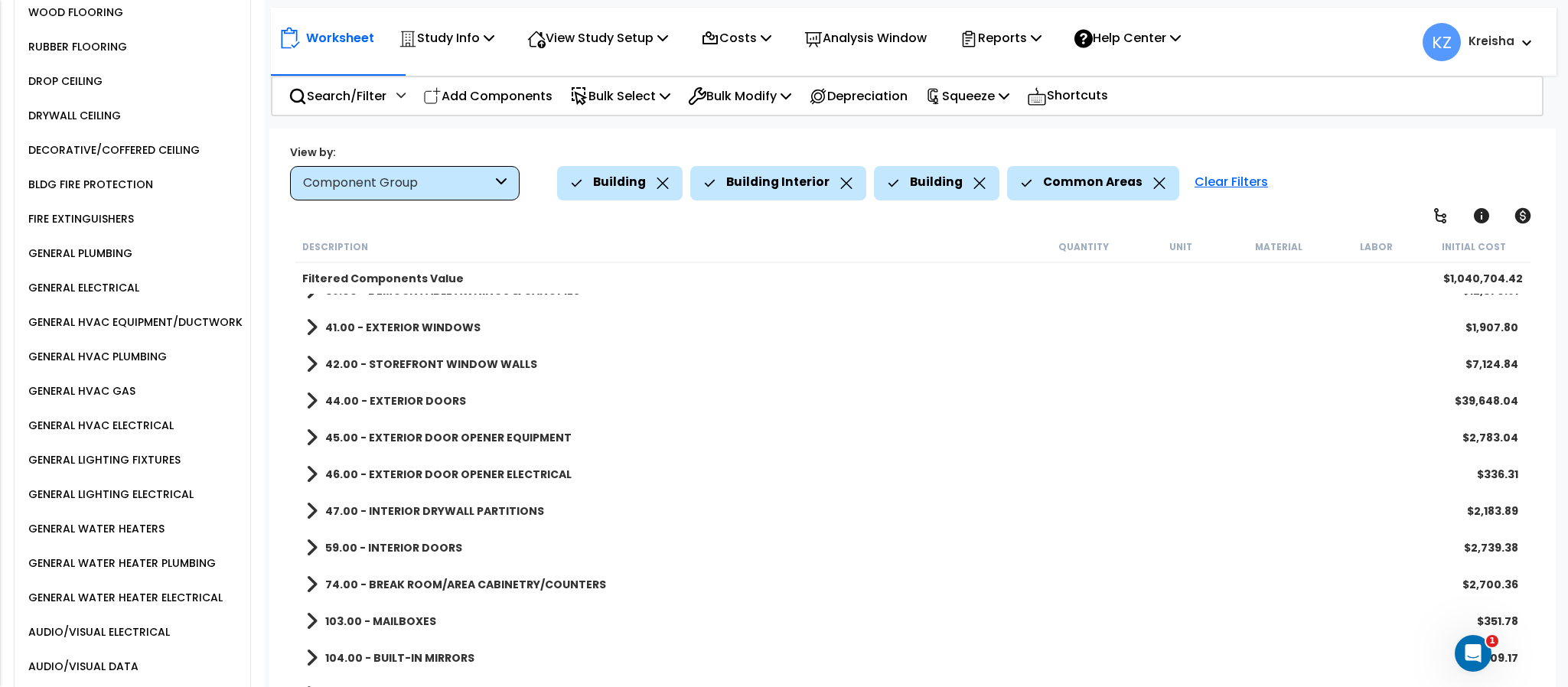
scroll to position [425, 0]
click at [1153, 181] on icon at bounding box center [1159, 184] width 12 height 11
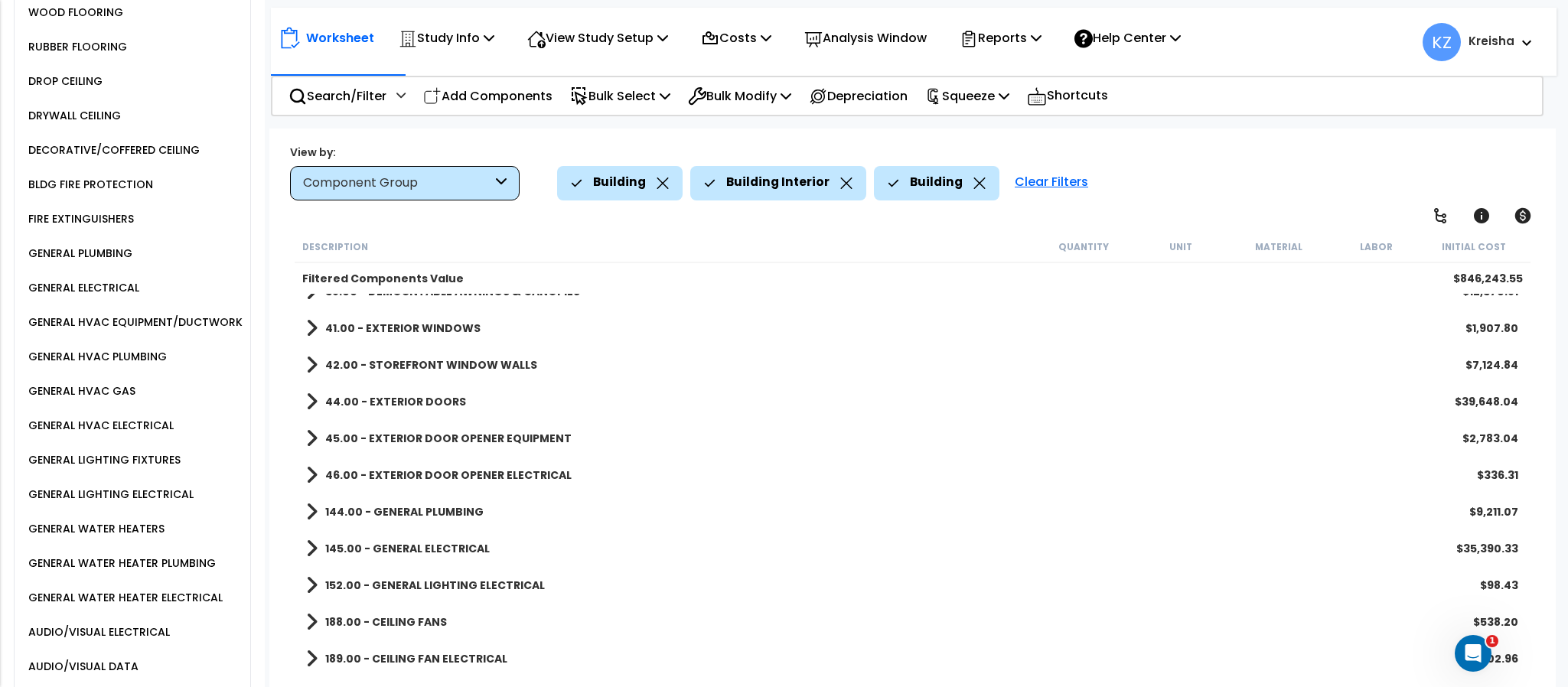
click at [172, 331] on div "GENERAL HVAC EQUIPMENT/DUCTWORK" at bounding box center [133, 322] width 218 height 19
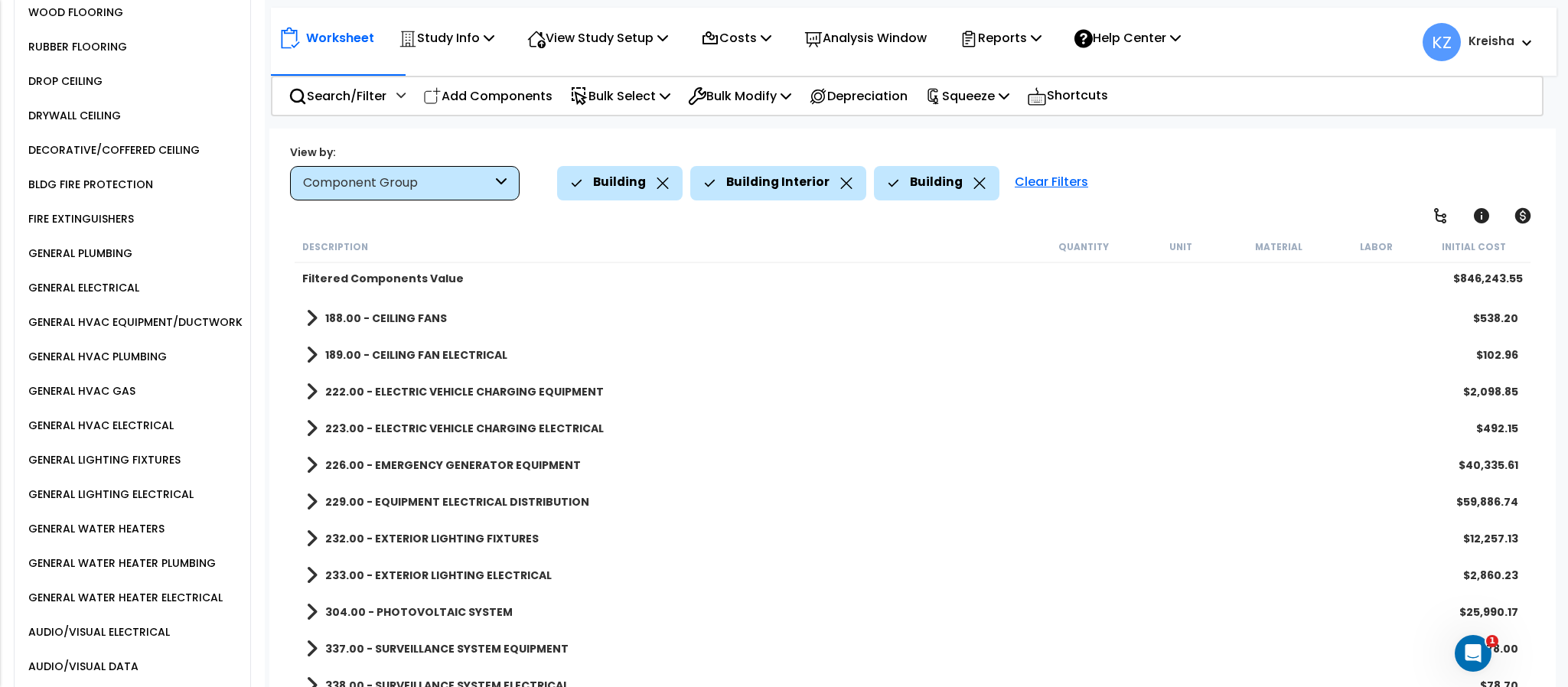
scroll to position [67, 0]
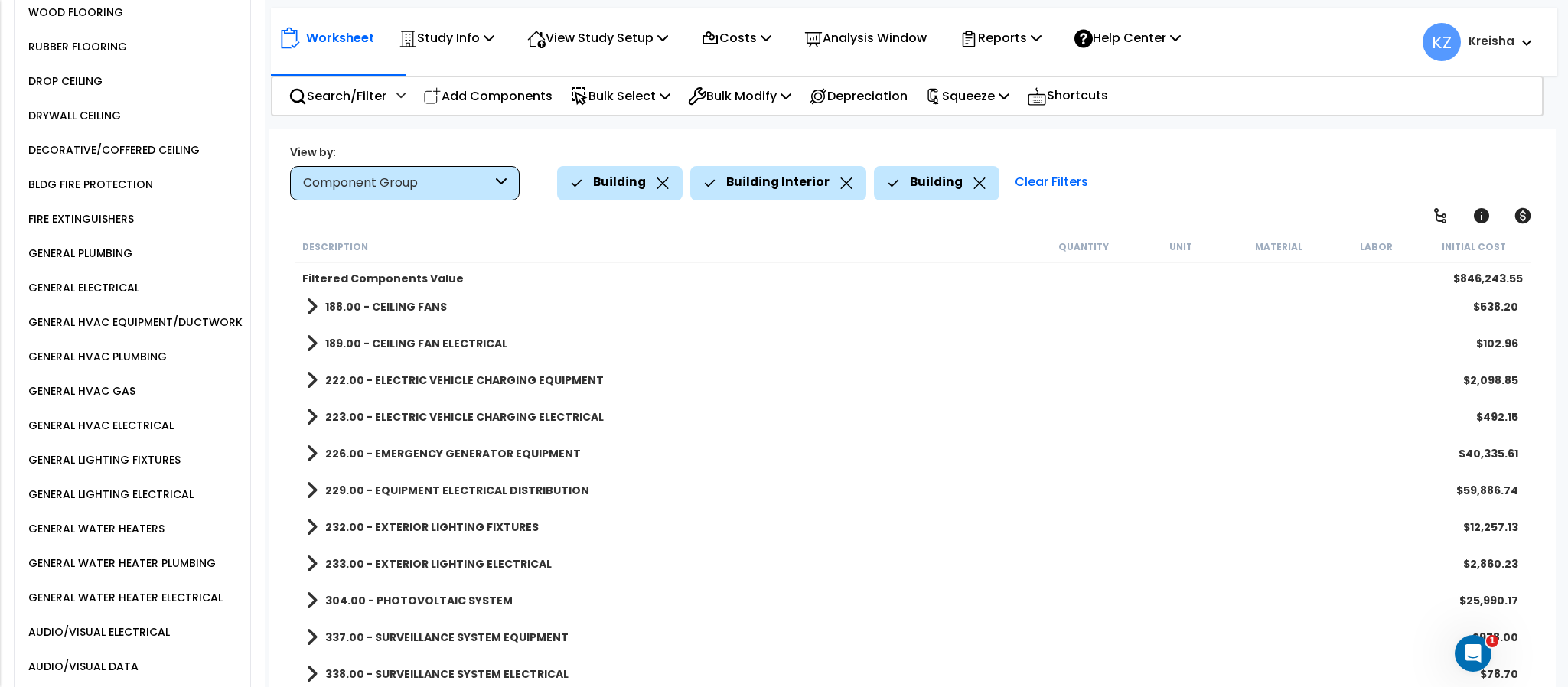
click at [159, 331] on div "GENERAL HVAC EQUIPMENT/DUCTWORK" at bounding box center [133, 322] width 218 height 19
click at [361, 101] on p "Search/Filter" at bounding box center [337, 96] width 98 height 20
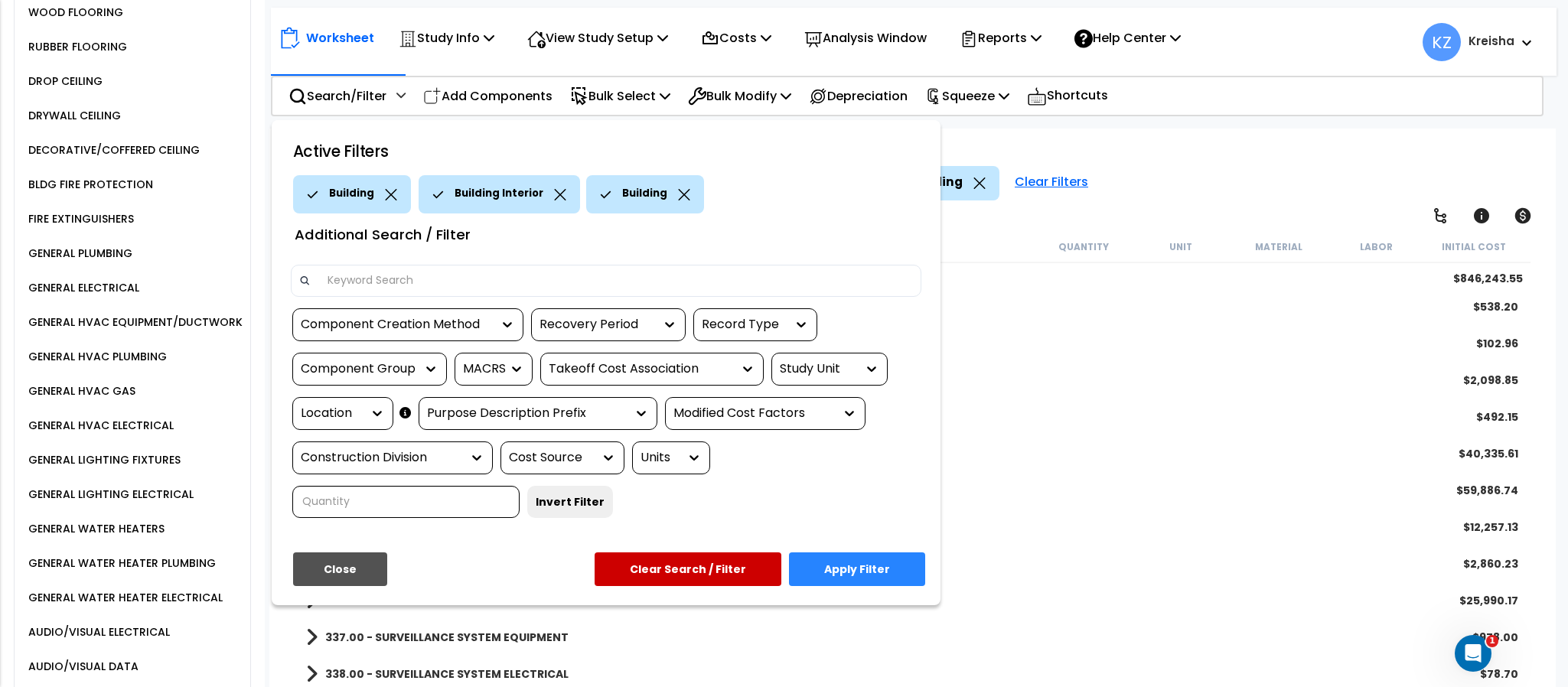
click at [861, 354] on div at bounding box center [868, 369] width 23 height 32
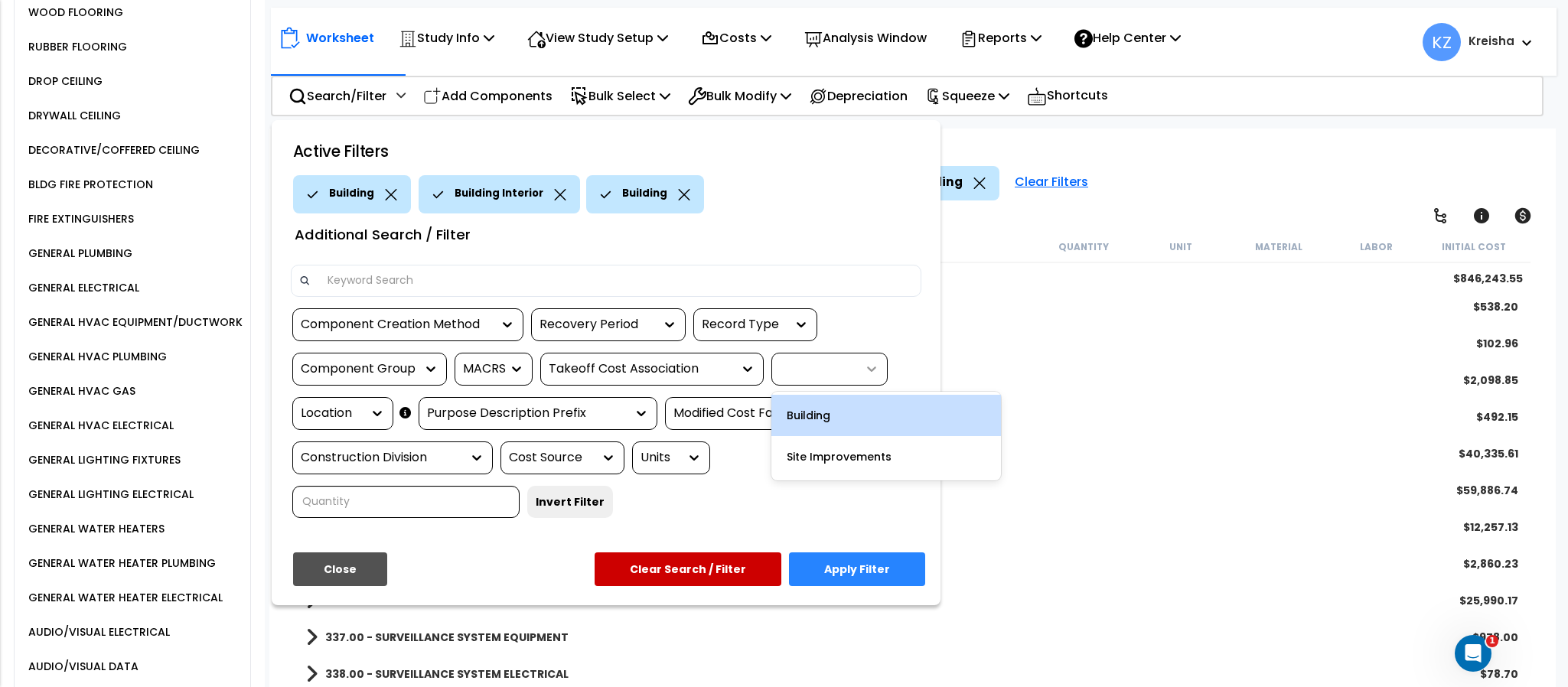
click at [864, 369] on div at bounding box center [868, 369] width 23 height 15
click at [802, 417] on div "Building" at bounding box center [886, 415] width 230 height 41
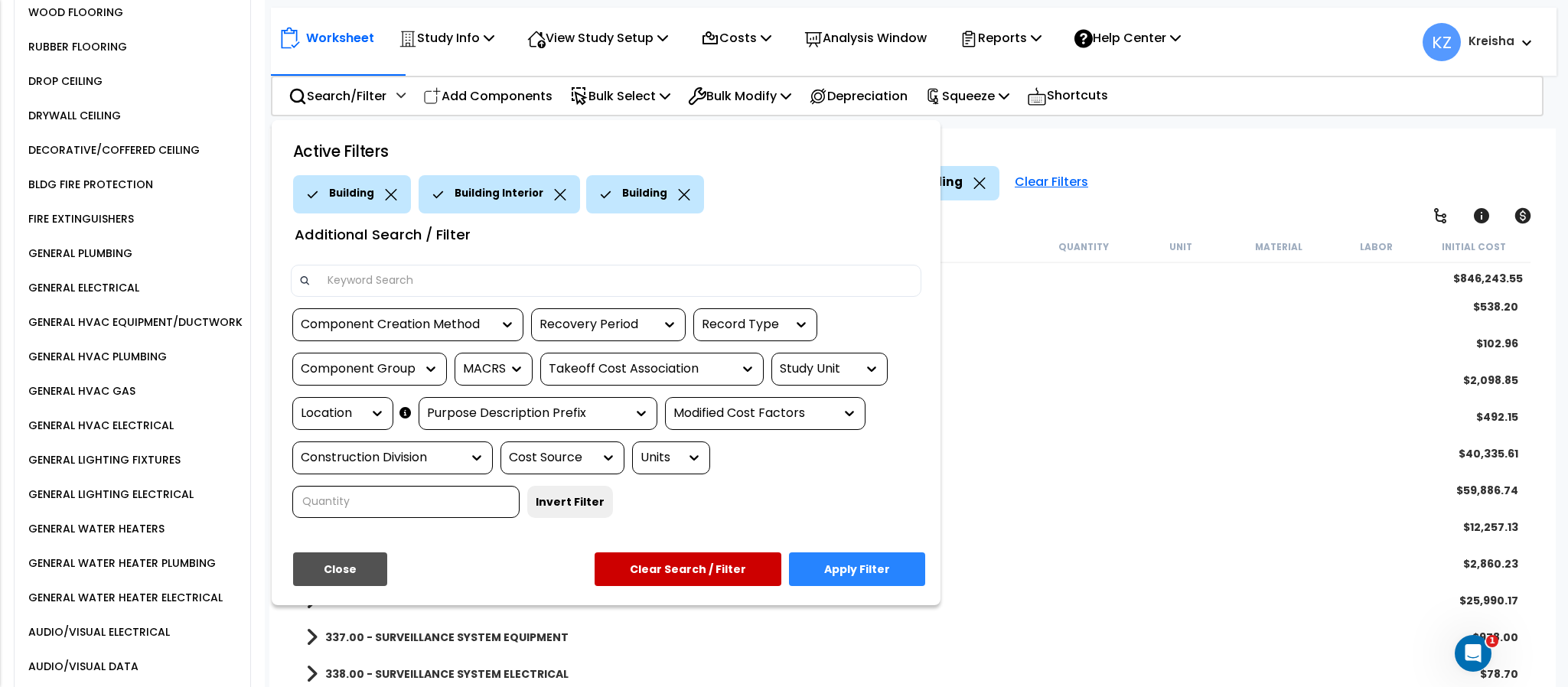
click at [348, 408] on div "Location" at bounding box center [330, 414] width 61 height 18
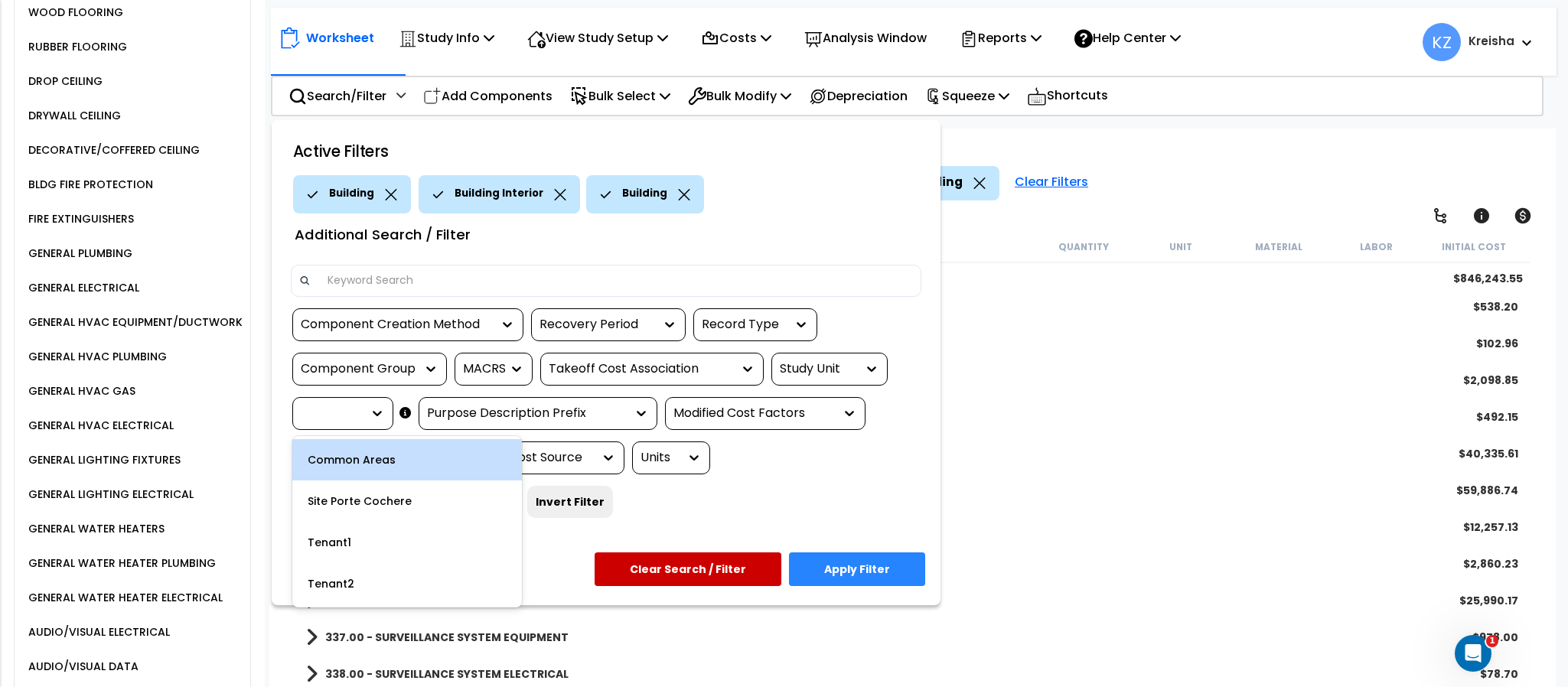
click at [391, 473] on div "Common Areas" at bounding box center [407, 460] width 230 height 41
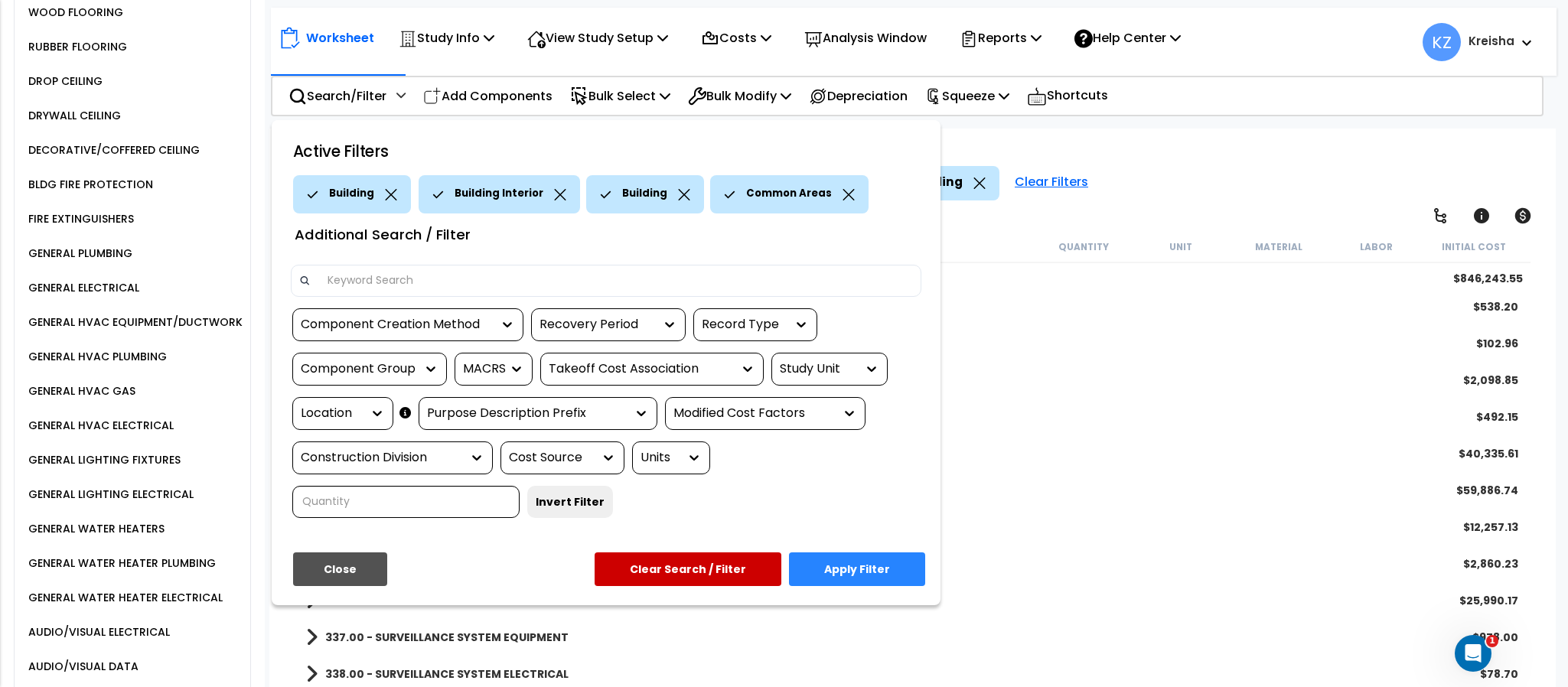
click at [849, 561] on button "Apply Filter" at bounding box center [857, 568] width 136 height 33
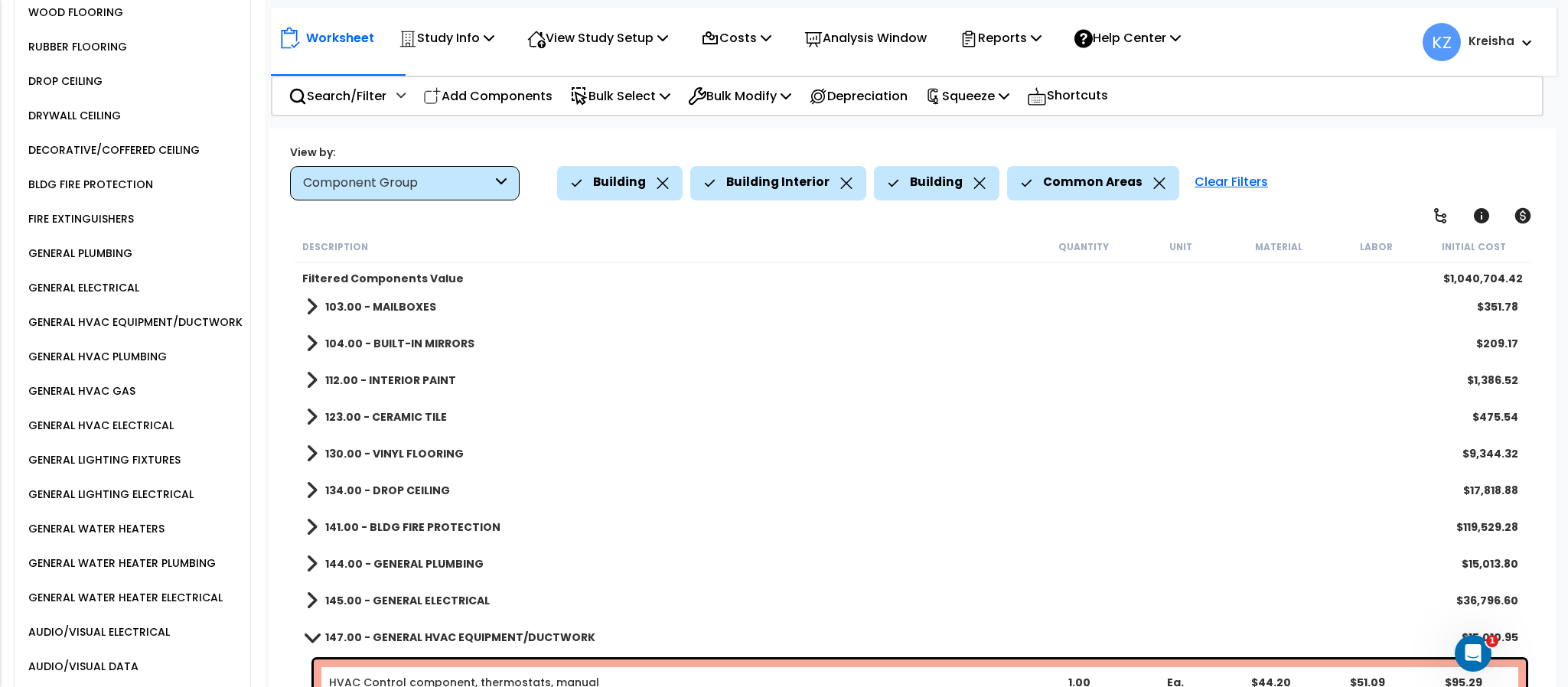
click at [1397, 147] on div "View by: Component Group High to Low - Component Cost" at bounding box center [913, 172] width 1255 height 57
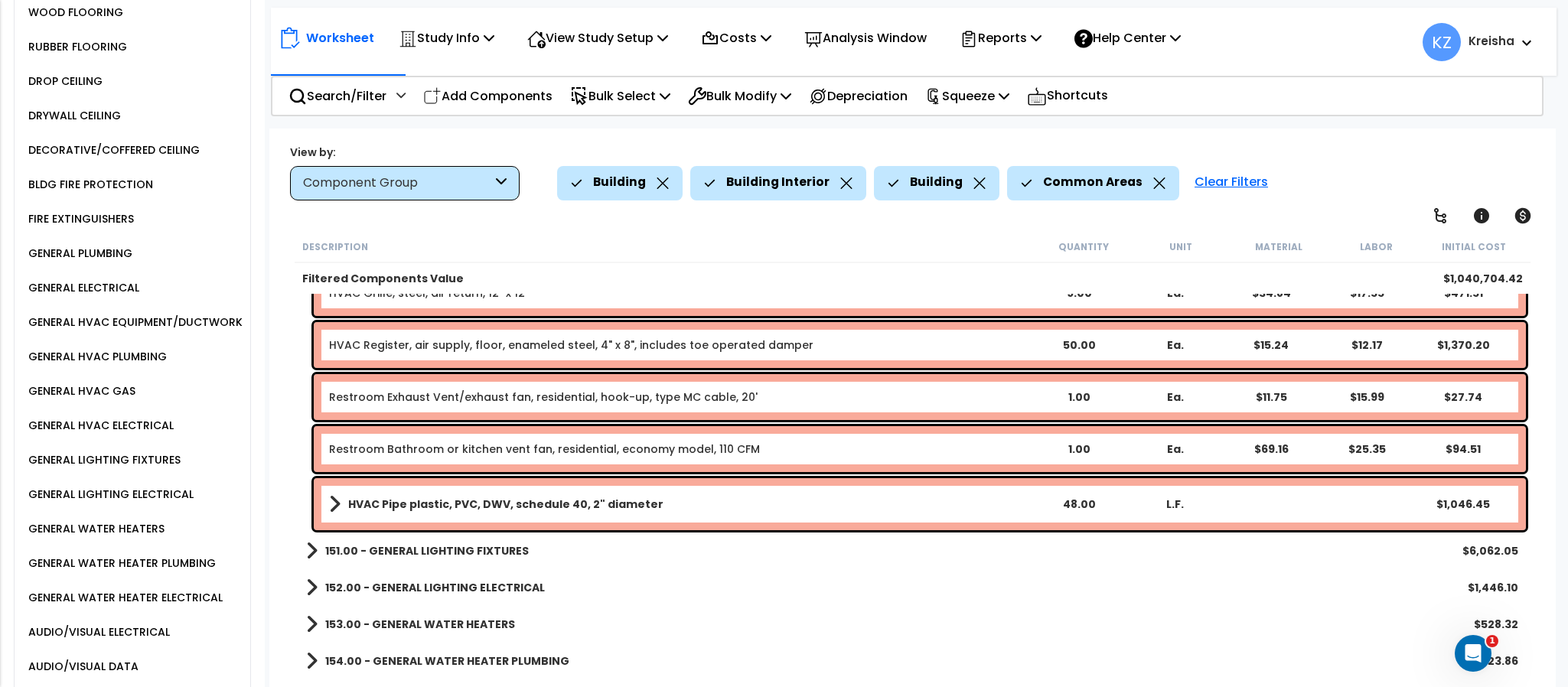
scroll to position [1437, 0]
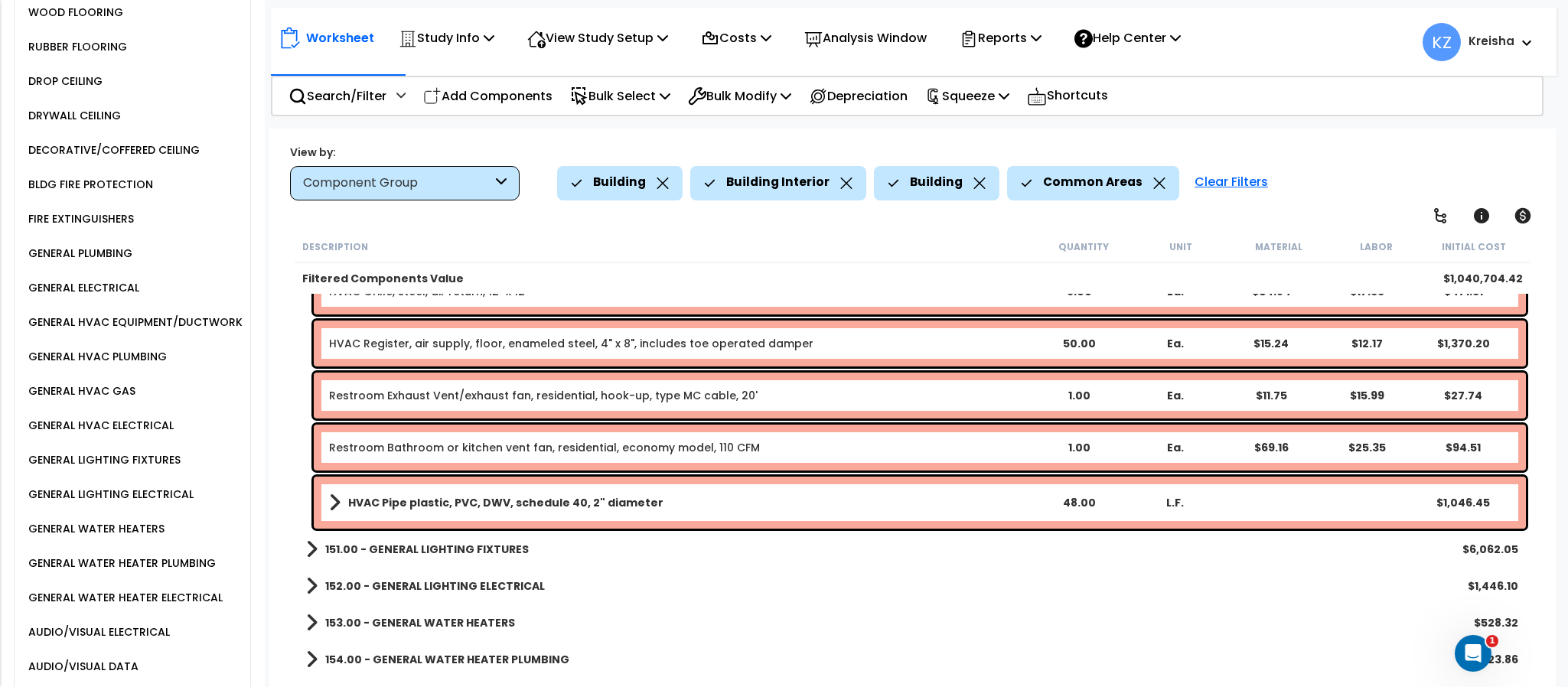
drag, startPoint x: 531, startPoint y: 499, endPoint x: 289, endPoint y: 398, distance: 262.2
click at [289, 398] on div "Description Quantity Unit Material Labor Initial Cost Filtered Components Value…" at bounding box center [913, 461] width 1255 height 460
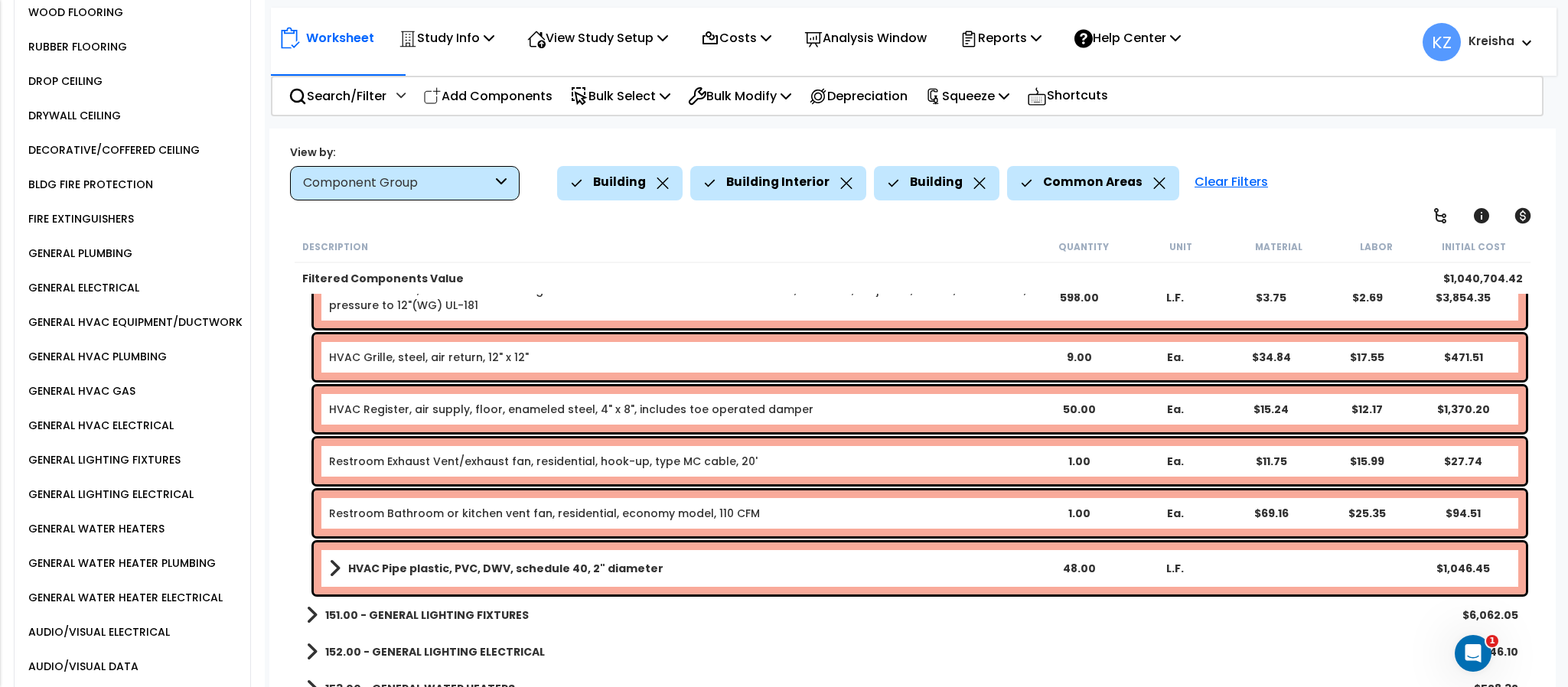
scroll to position [1376, 0]
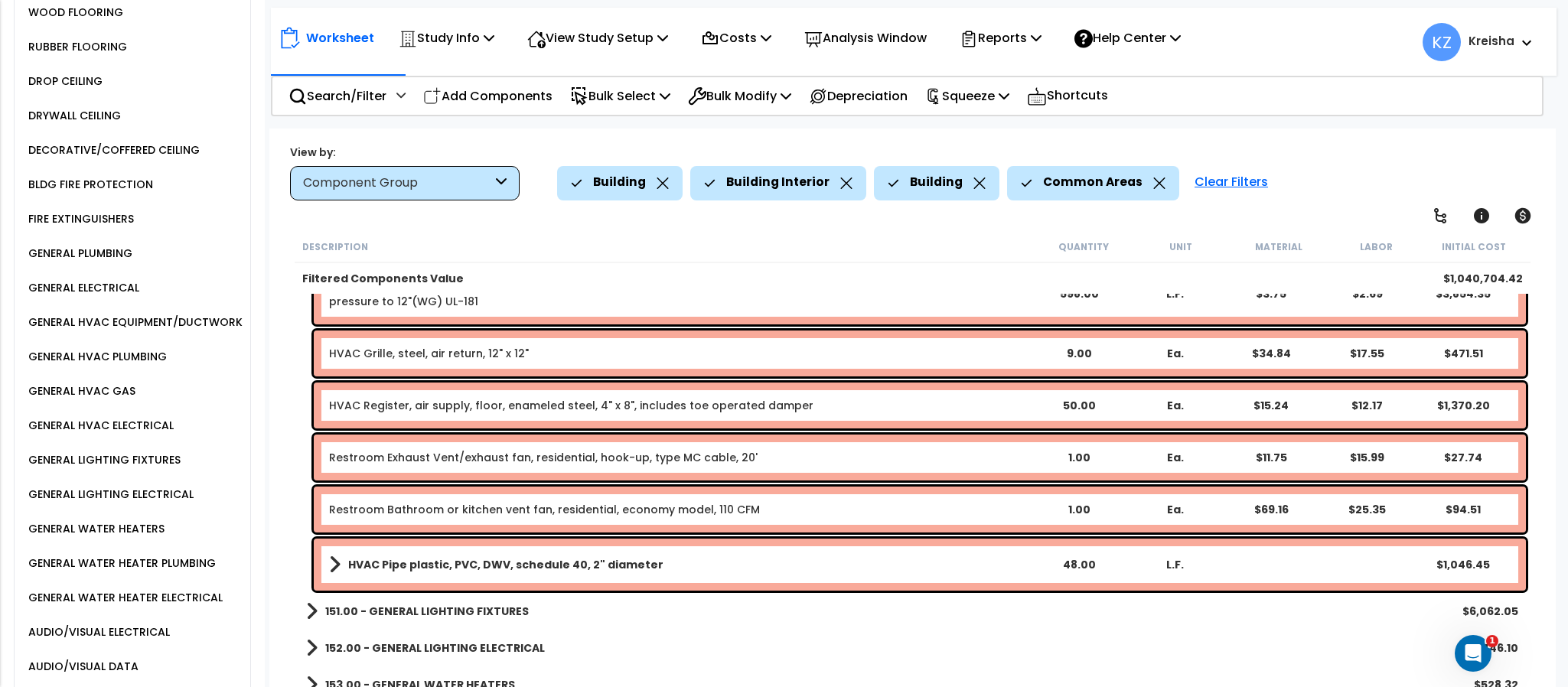
click at [1203, 173] on div "Clear Filters" at bounding box center [1231, 183] width 89 height 33
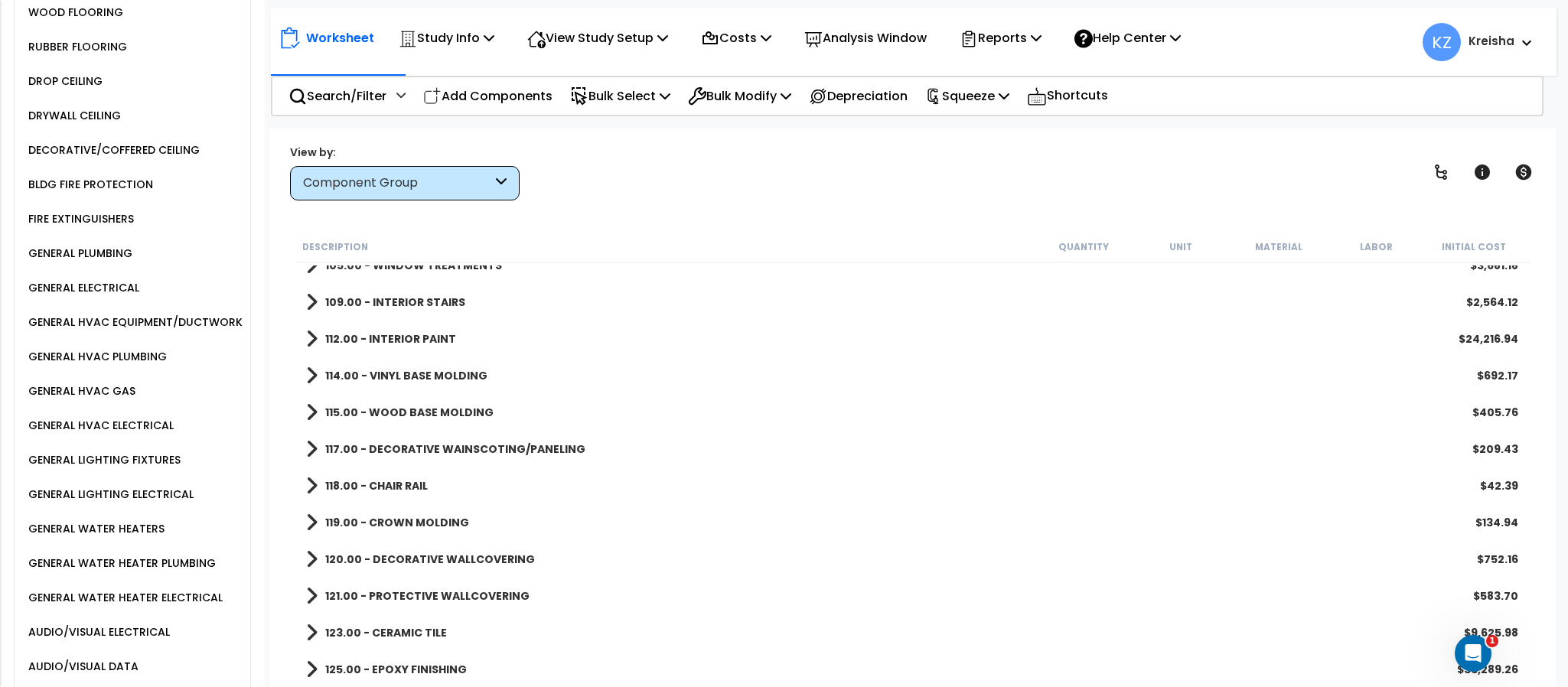
click at [158, 331] on div "GENERAL HVAC EQUIPMENT/DUCTWORK" at bounding box center [133, 322] width 218 height 19
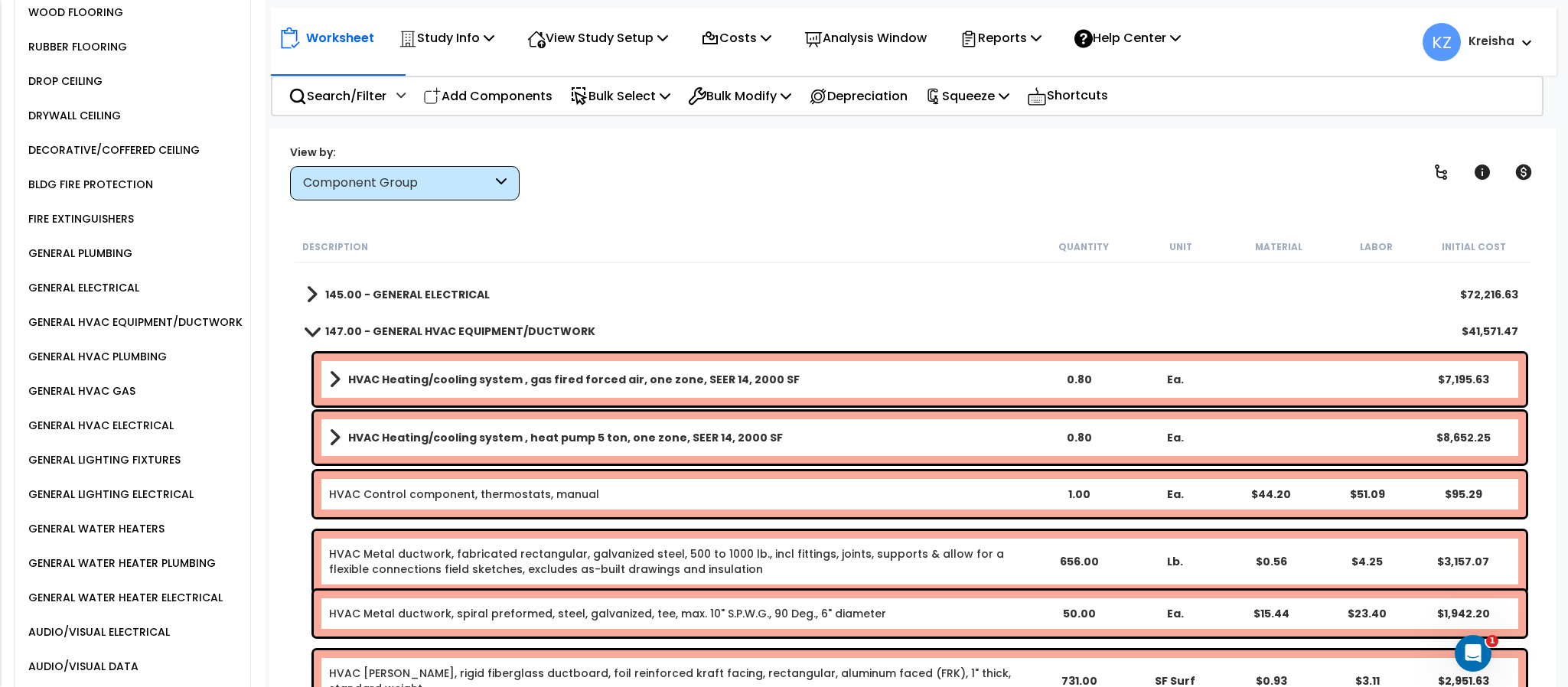
scroll to position [2200, 0]
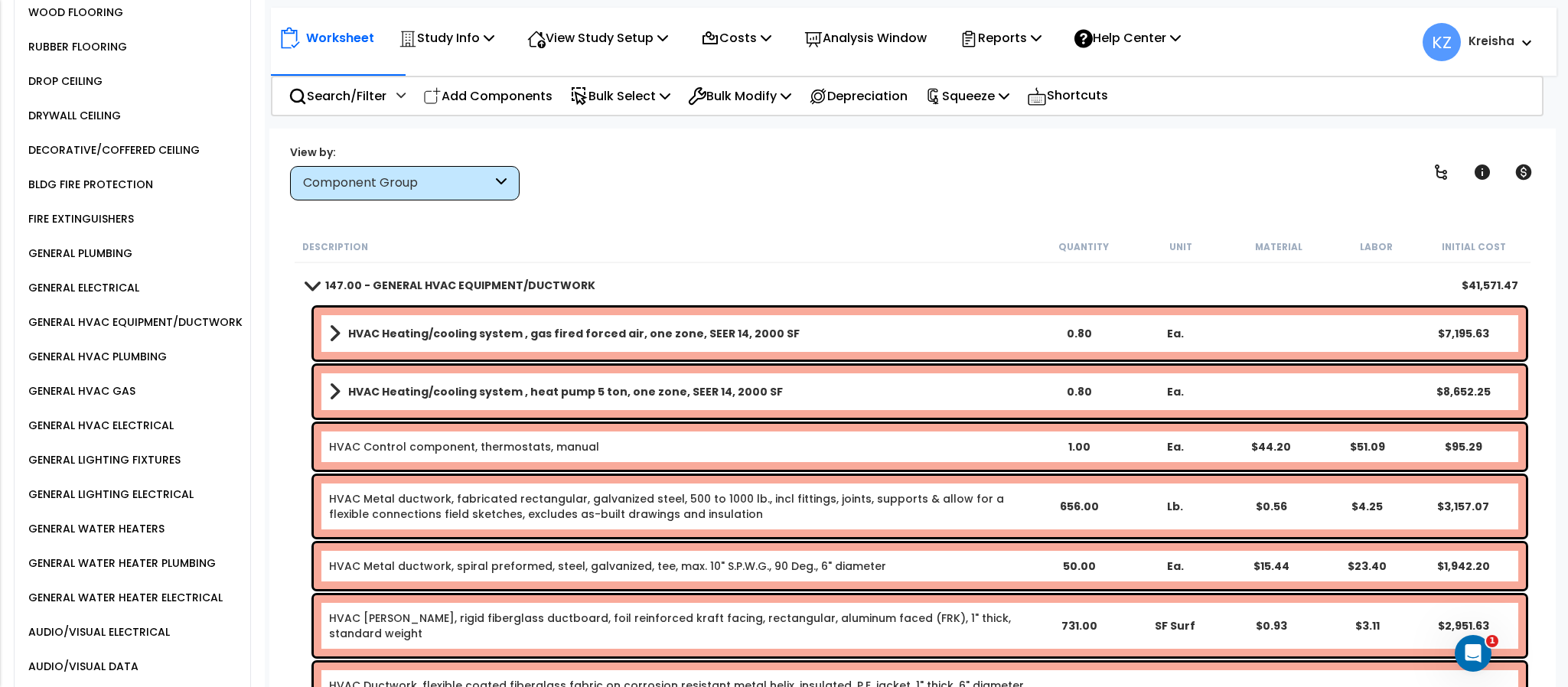
click at [739, 195] on div "View by: Component Group High to Low - Component Cost" at bounding box center [913, 172] width 1255 height 57
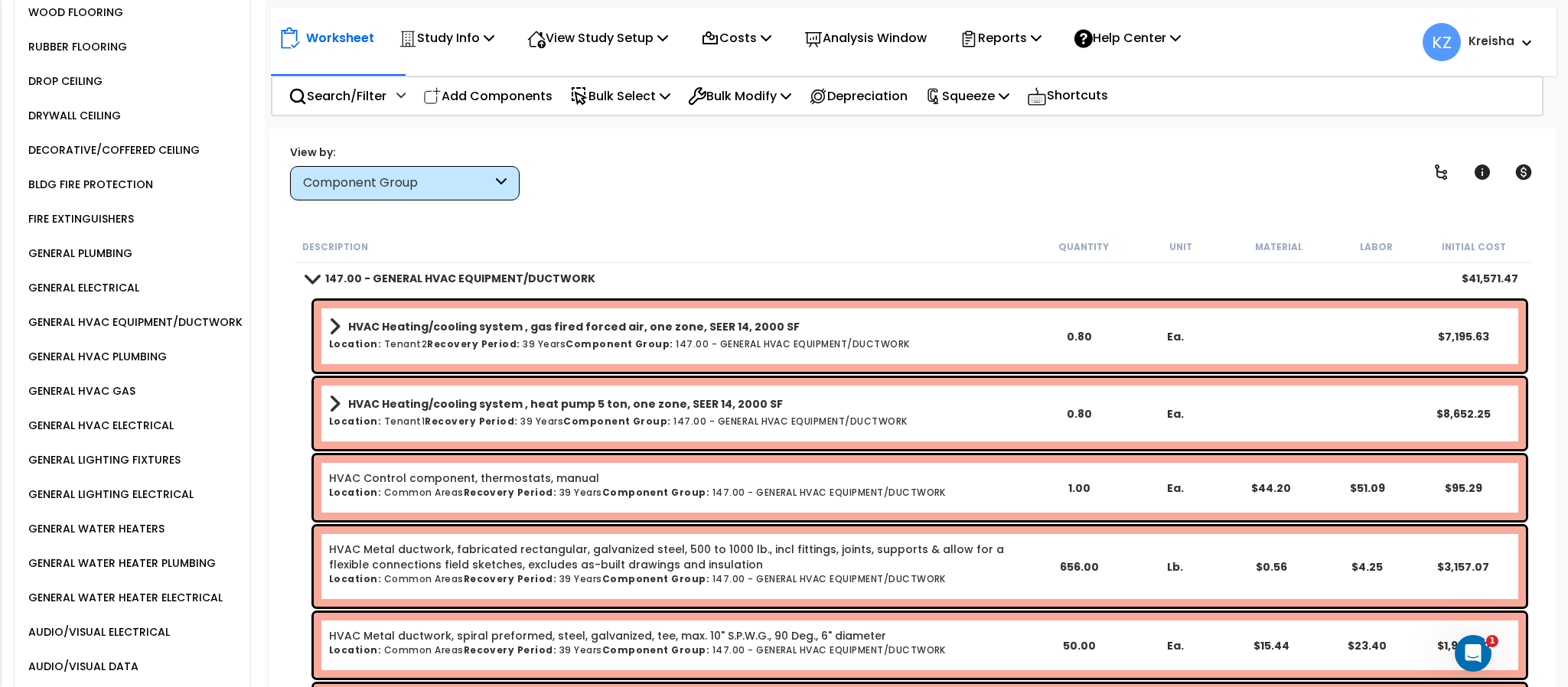
scroll to position [2206, 0]
click at [749, 210] on div "Worksheet Study Info Study Setup Add Property Unit Template study Clone study KZ" at bounding box center [912, 472] width 1285 height 687
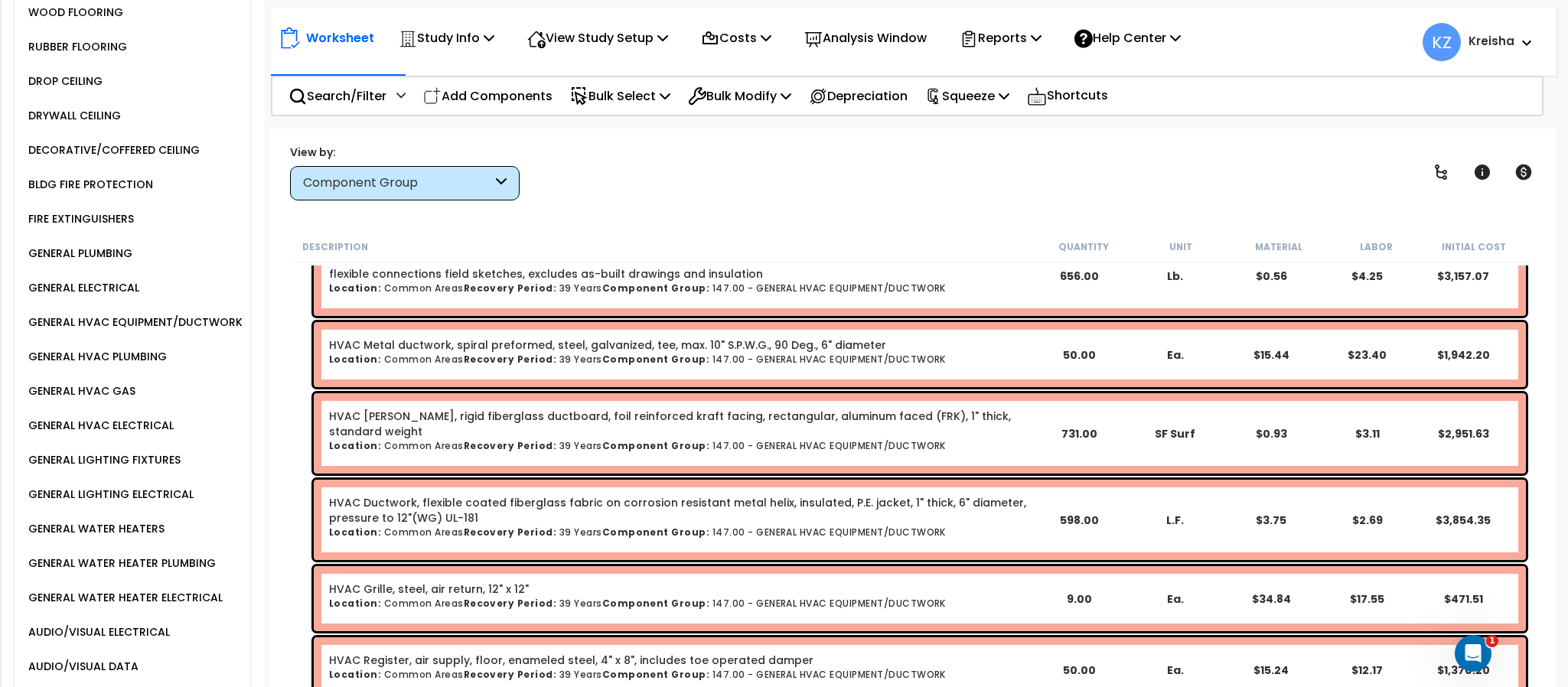
drag, startPoint x: 694, startPoint y: 444, endPoint x: 682, endPoint y: 693, distance: 249.3
click at [682, 620] on html "We are Building your Study. So please grab a coffee and let us do the heavy lif…" at bounding box center [784, 276] width 1568 height 687
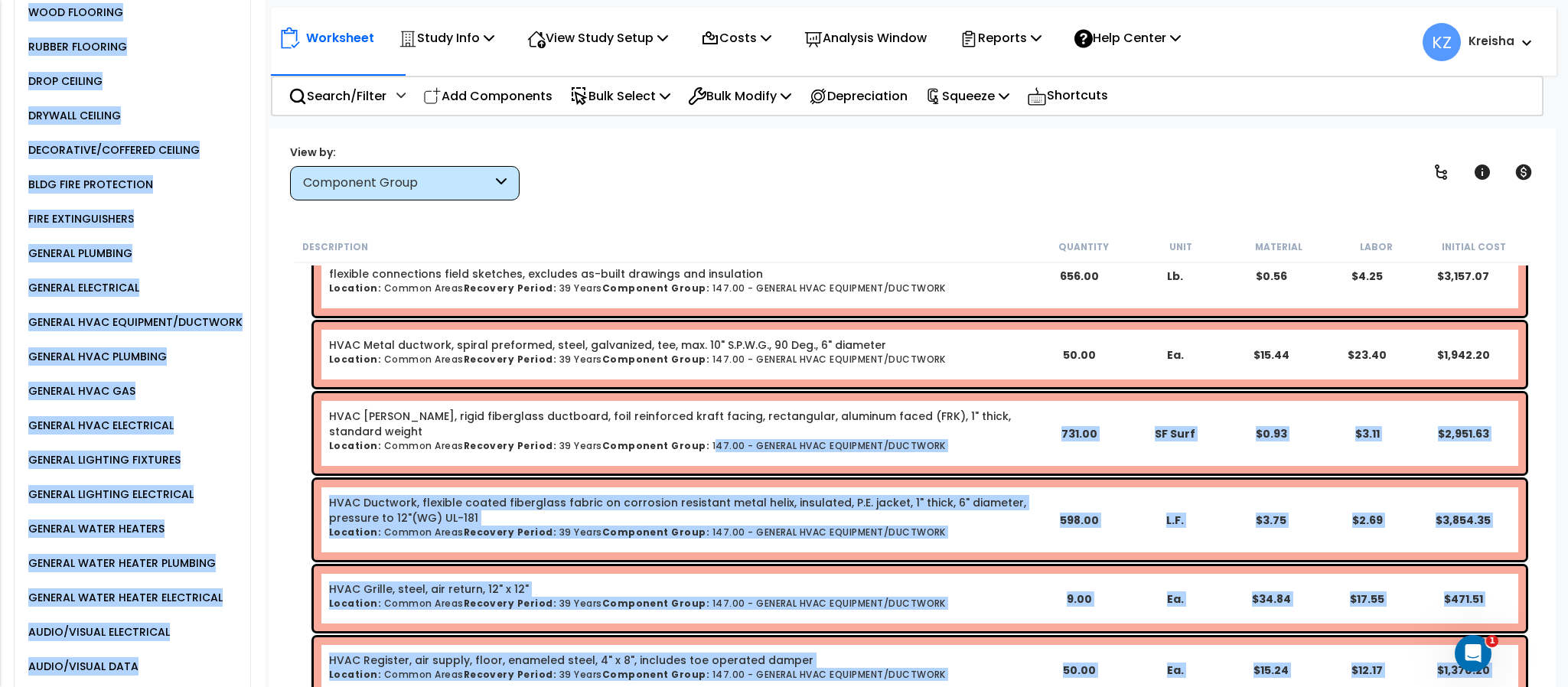
scroll to position [2244, 0]
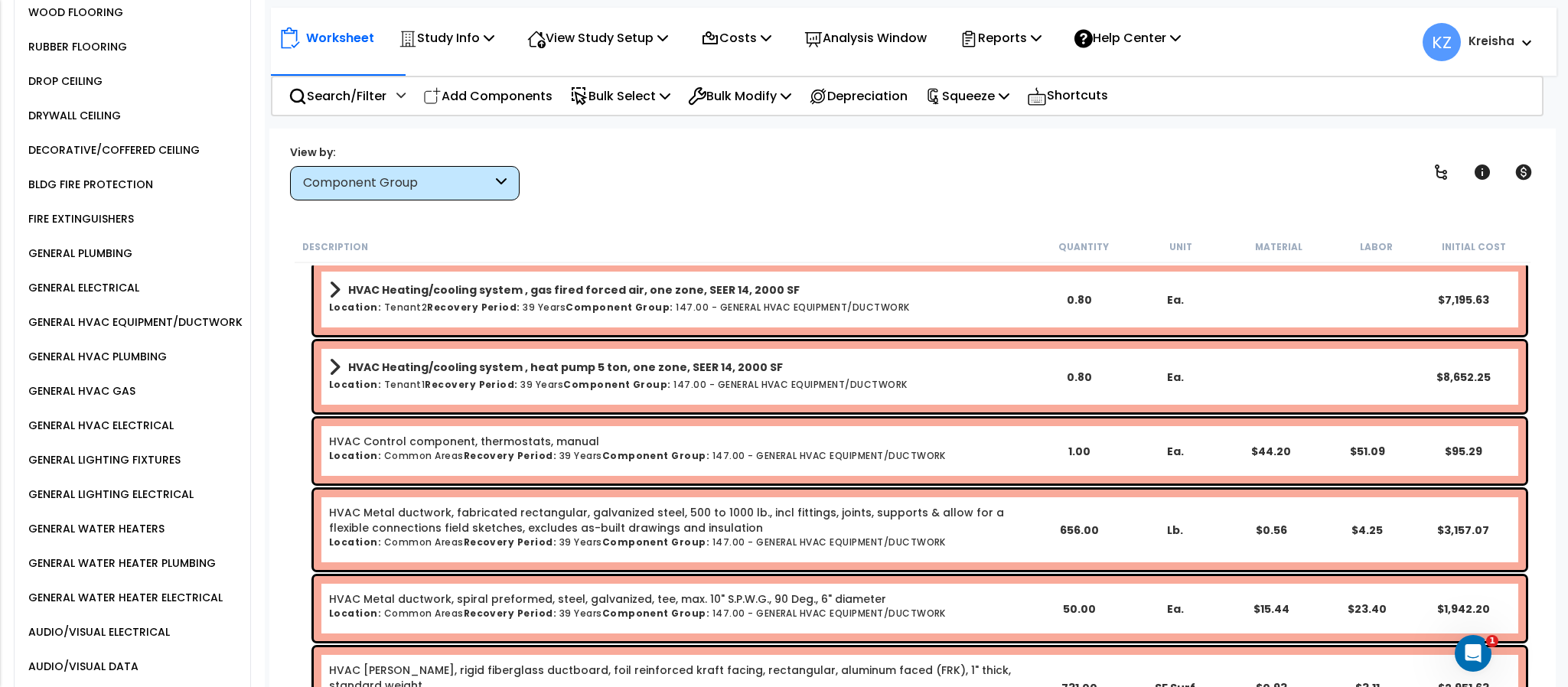
click at [1052, 167] on div "View by: Component Group High to Low - Component Cost" at bounding box center [913, 172] width 1255 height 57
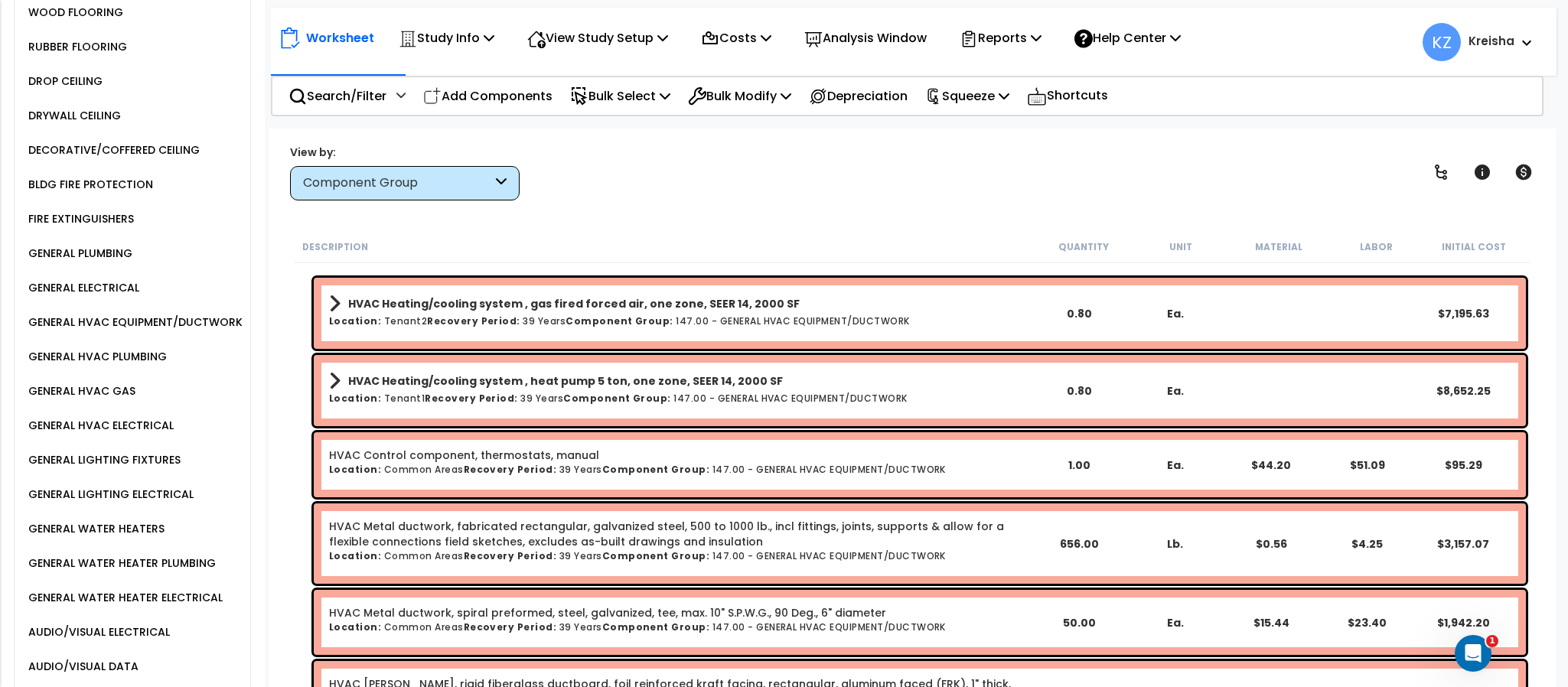
scroll to position [2232, 0]
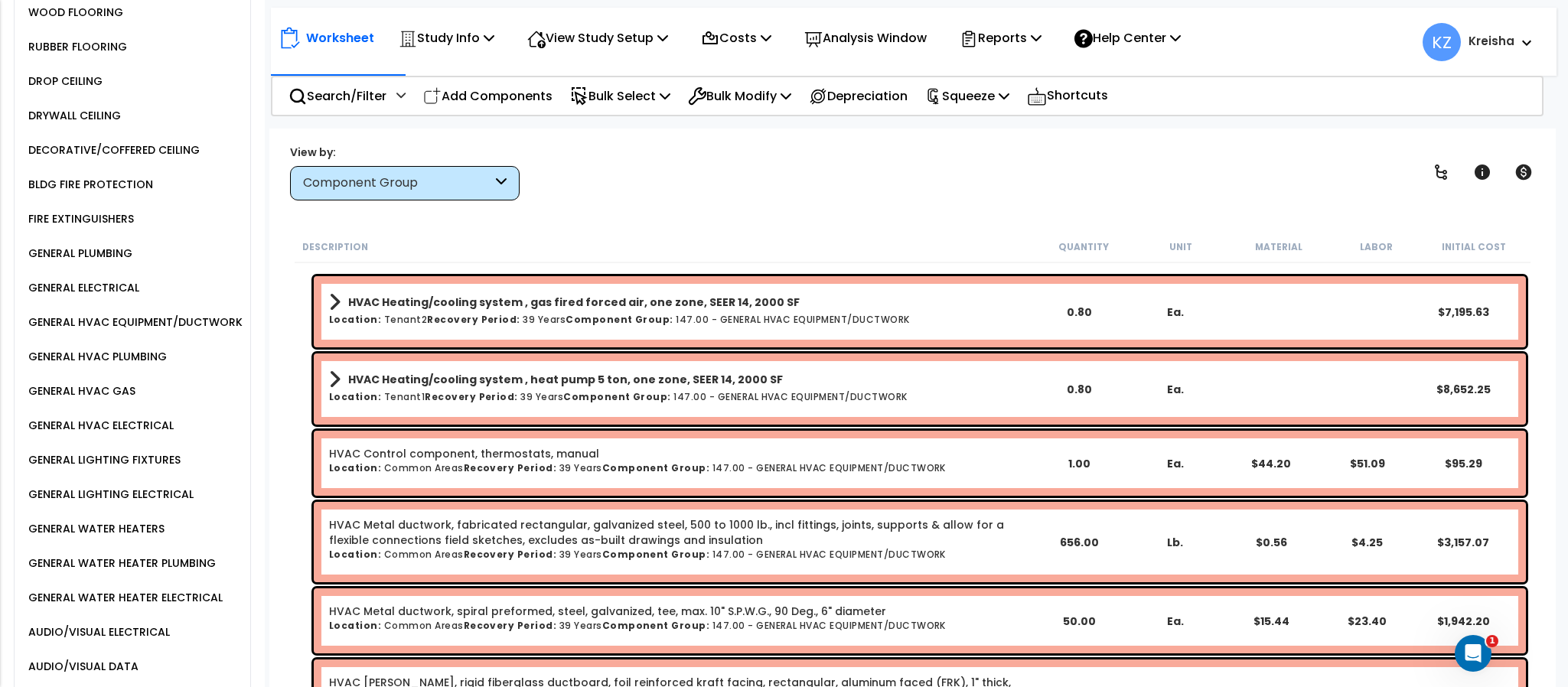
click at [330, 296] on span at bounding box center [335, 302] width 11 height 21
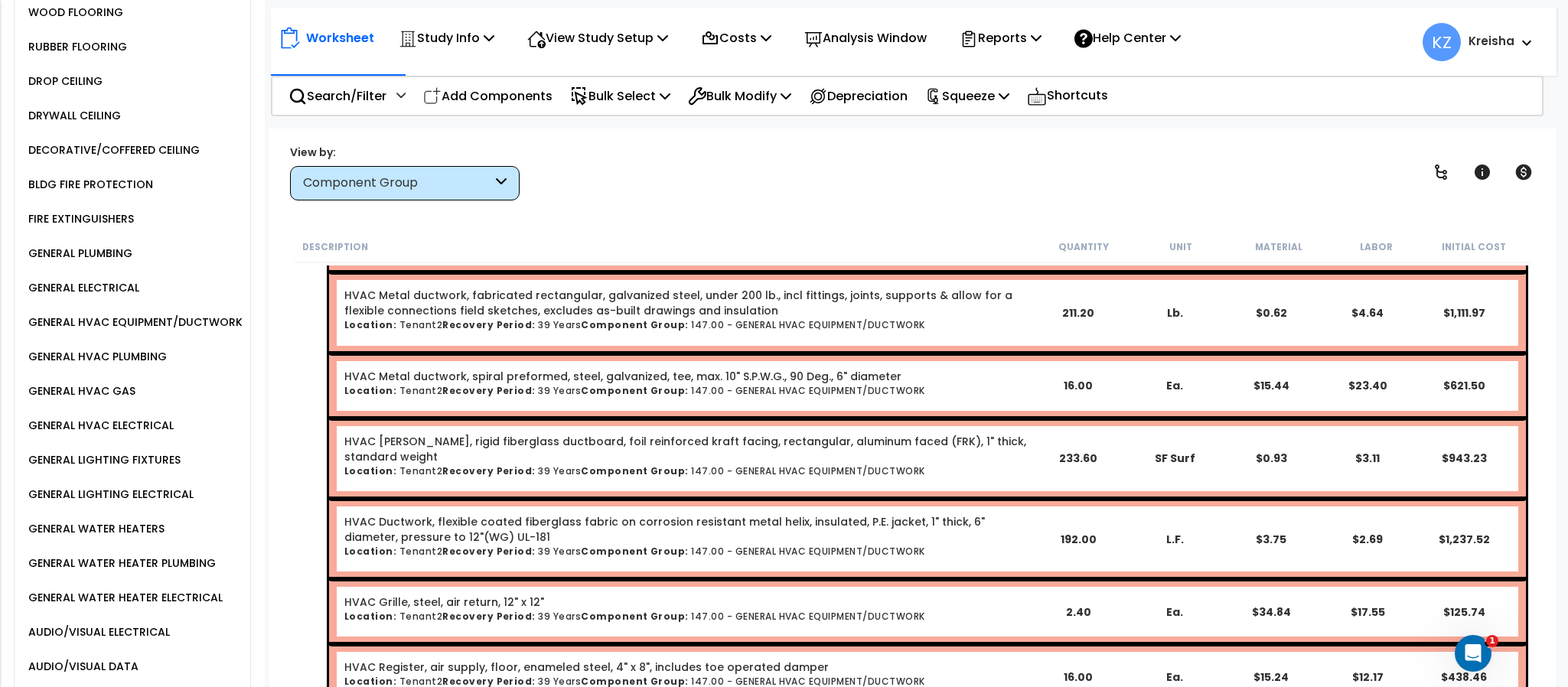
scroll to position [2182, 0]
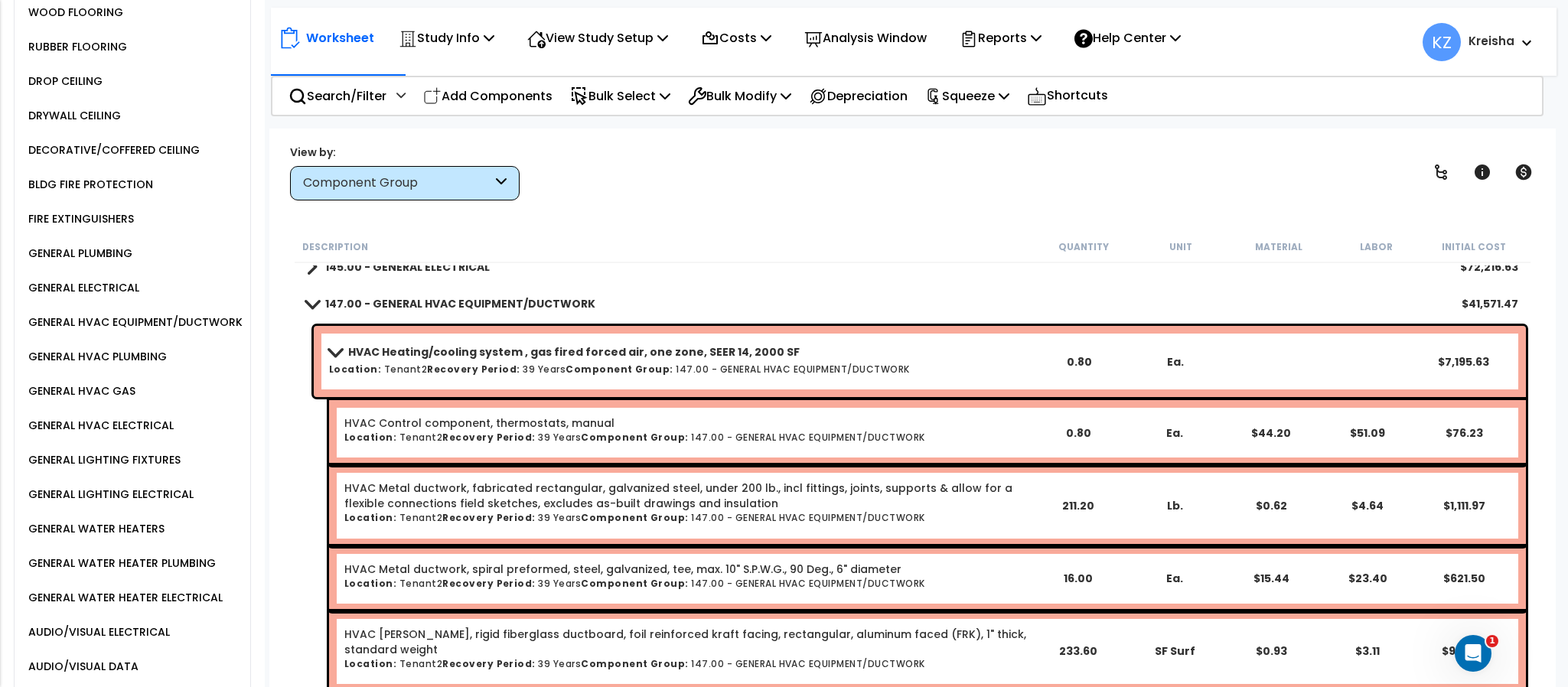
click at [414, 365] on h6 "Location: Tenant2 Recovery Period: 39 Years Component Group: 147.00 - GENERAL H…" at bounding box center [680, 369] width 702 height 10
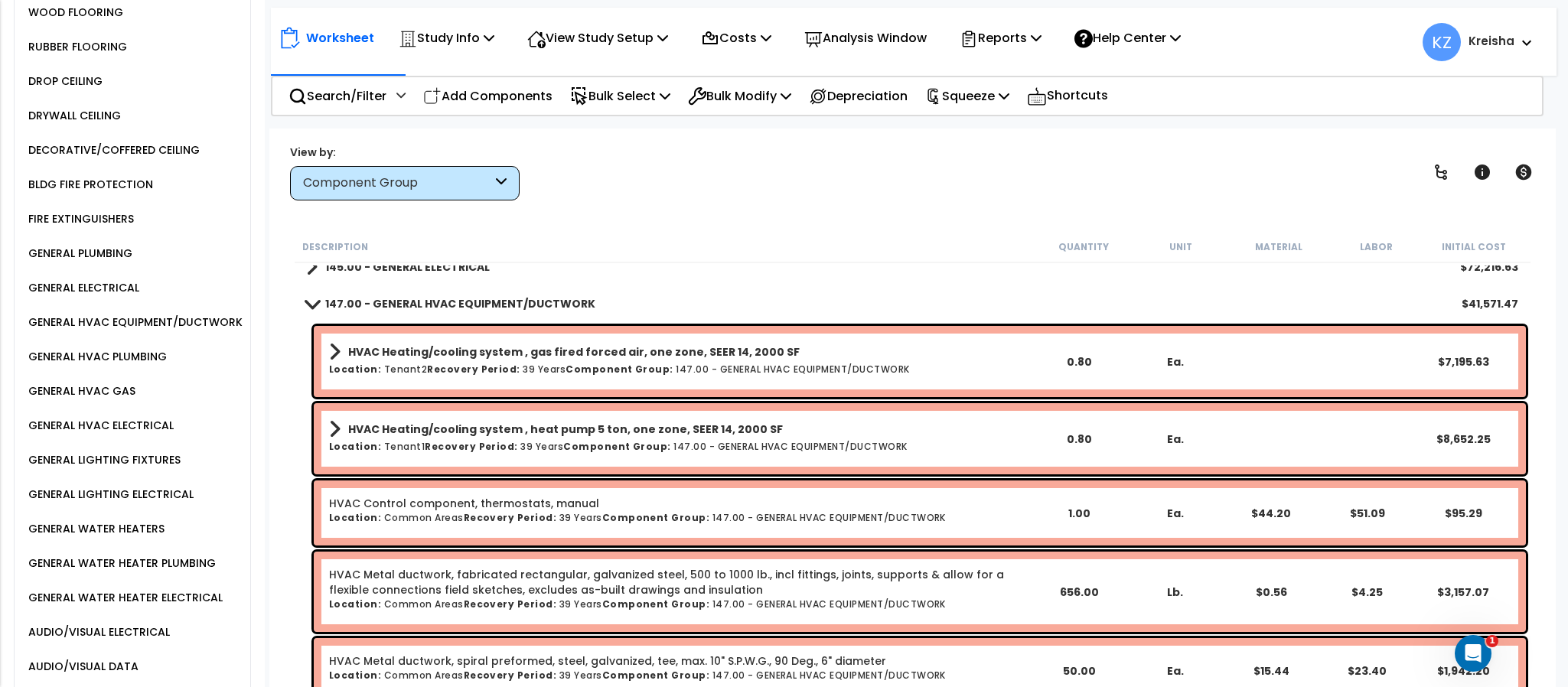
click at [814, 244] on div "Description" at bounding box center [668, 246] width 732 height 15
click at [405, 108] on div at bounding box center [399, 100] width 13 height 27
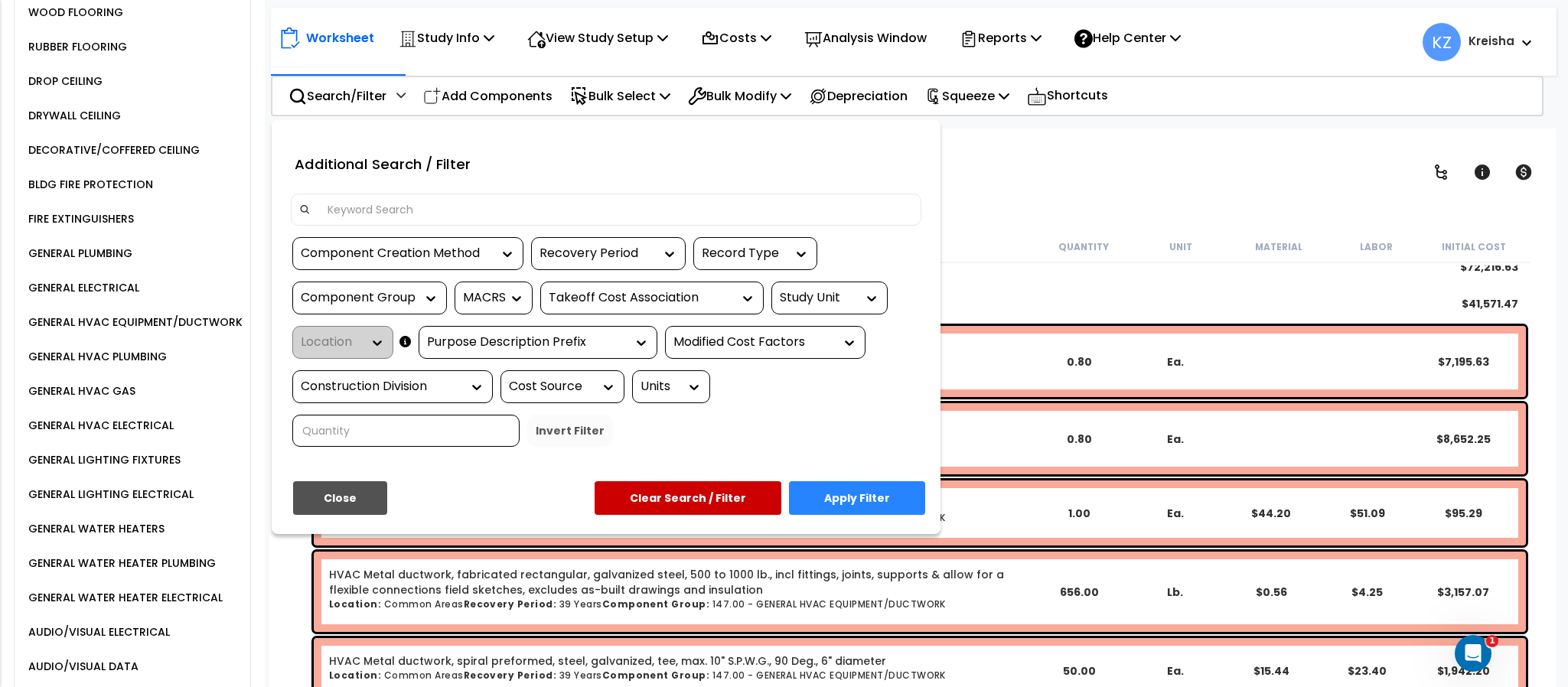
click at [857, 300] on div "Study Unit" at bounding box center [818, 298] width 76 height 18
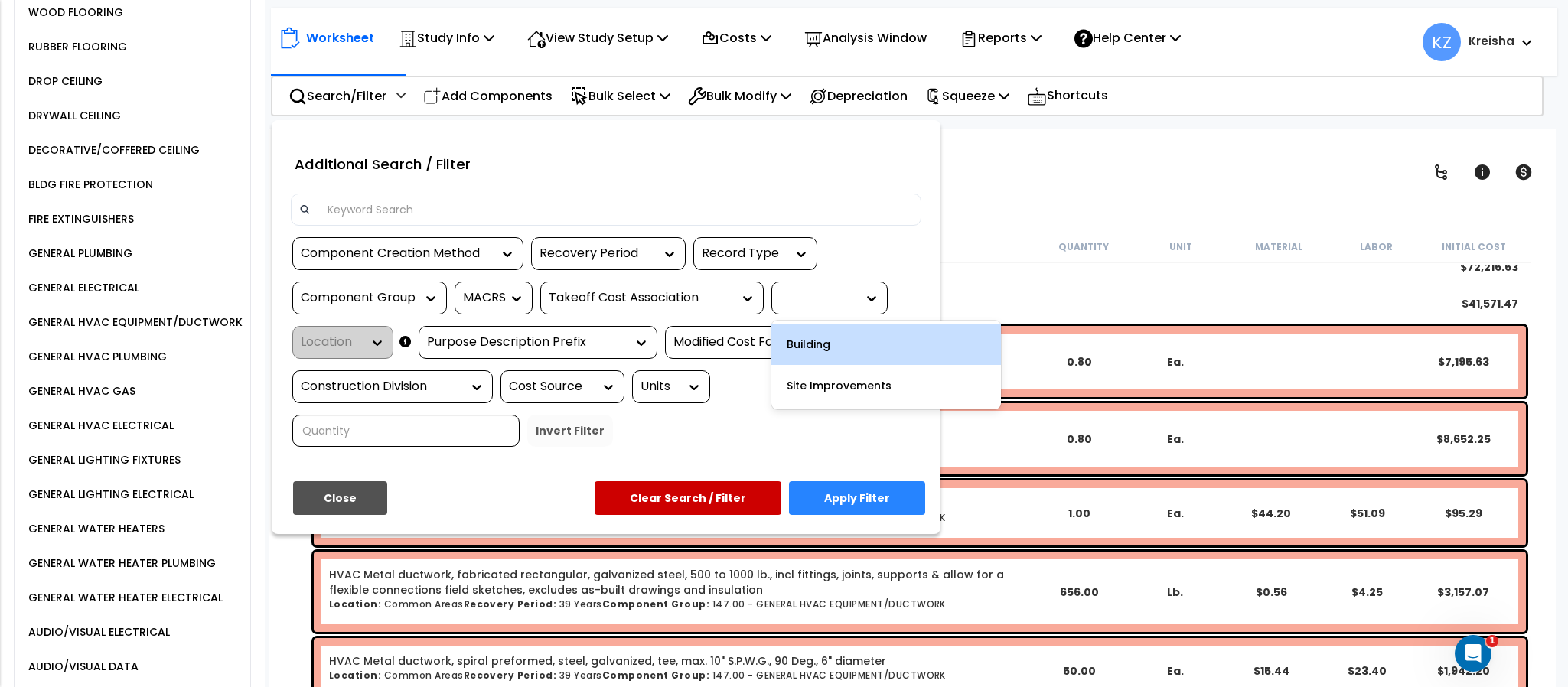
click at [858, 343] on div "Building" at bounding box center [886, 344] width 230 height 41
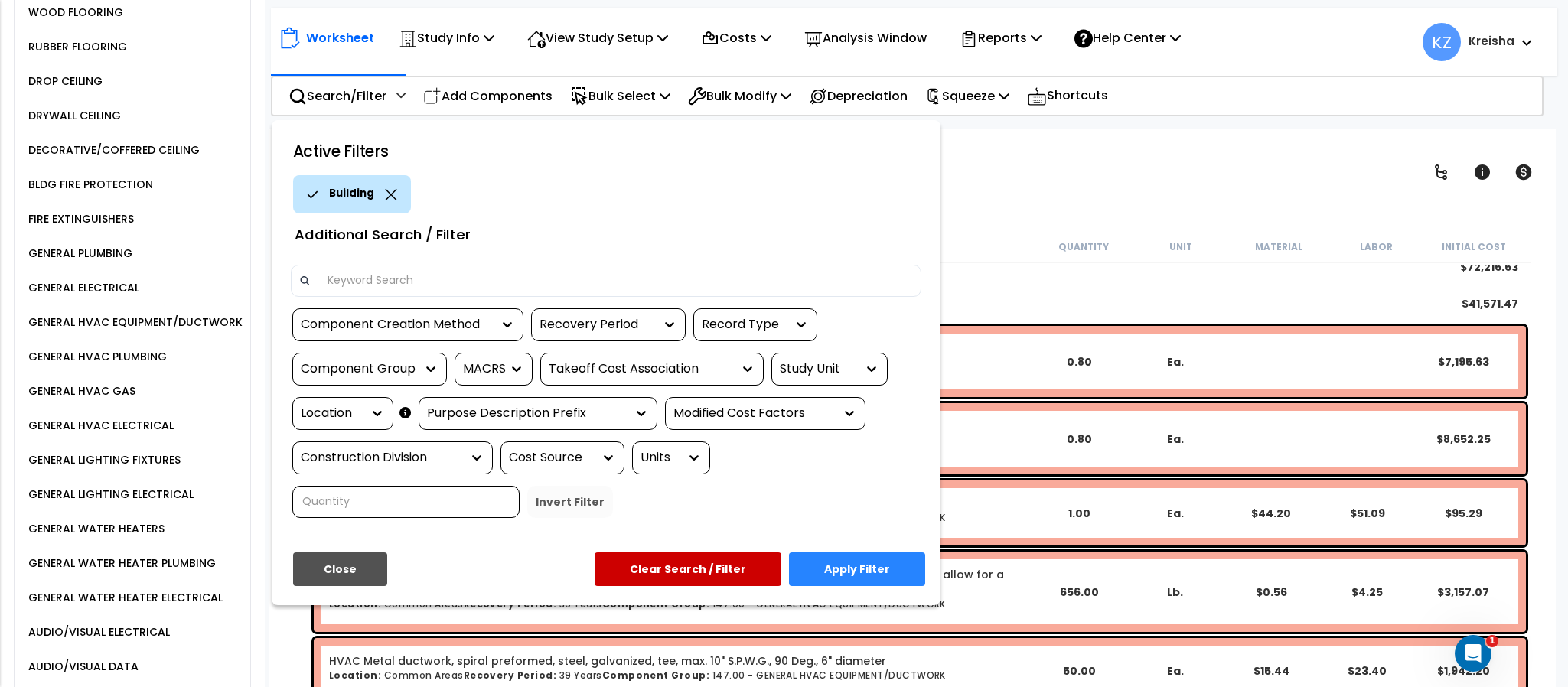
click at [358, 428] on div "Location" at bounding box center [343, 413] width 101 height 33
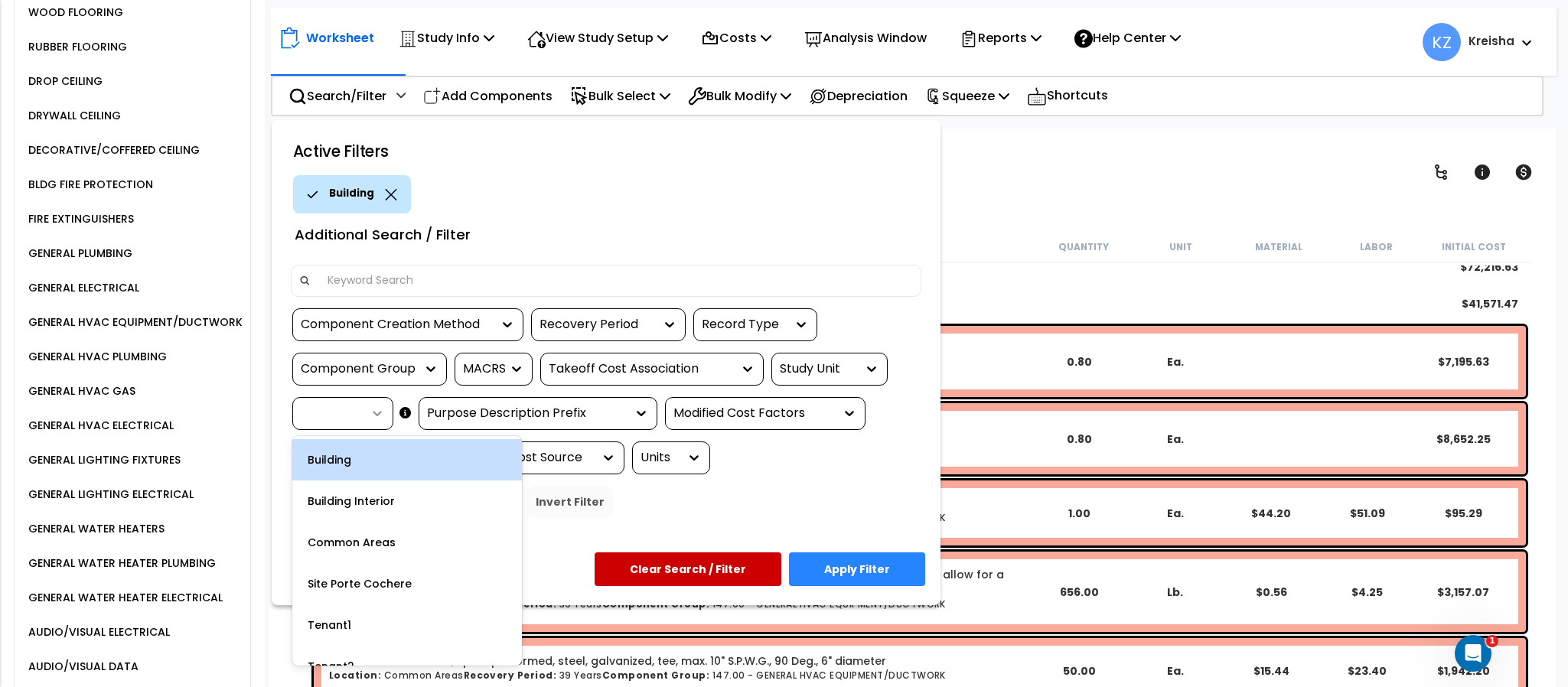
click at [378, 411] on icon at bounding box center [377, 413] width 15 height 15
click at [368, 464] on div "Building" at bounding box center [407, 460] width 230 height 41
click at [363, 422] on div at bounding box center [374, 413] width 23 height 32
click at [398, 443] on div "Building Interior" at bounding box center [407, 460] width 230 height 41
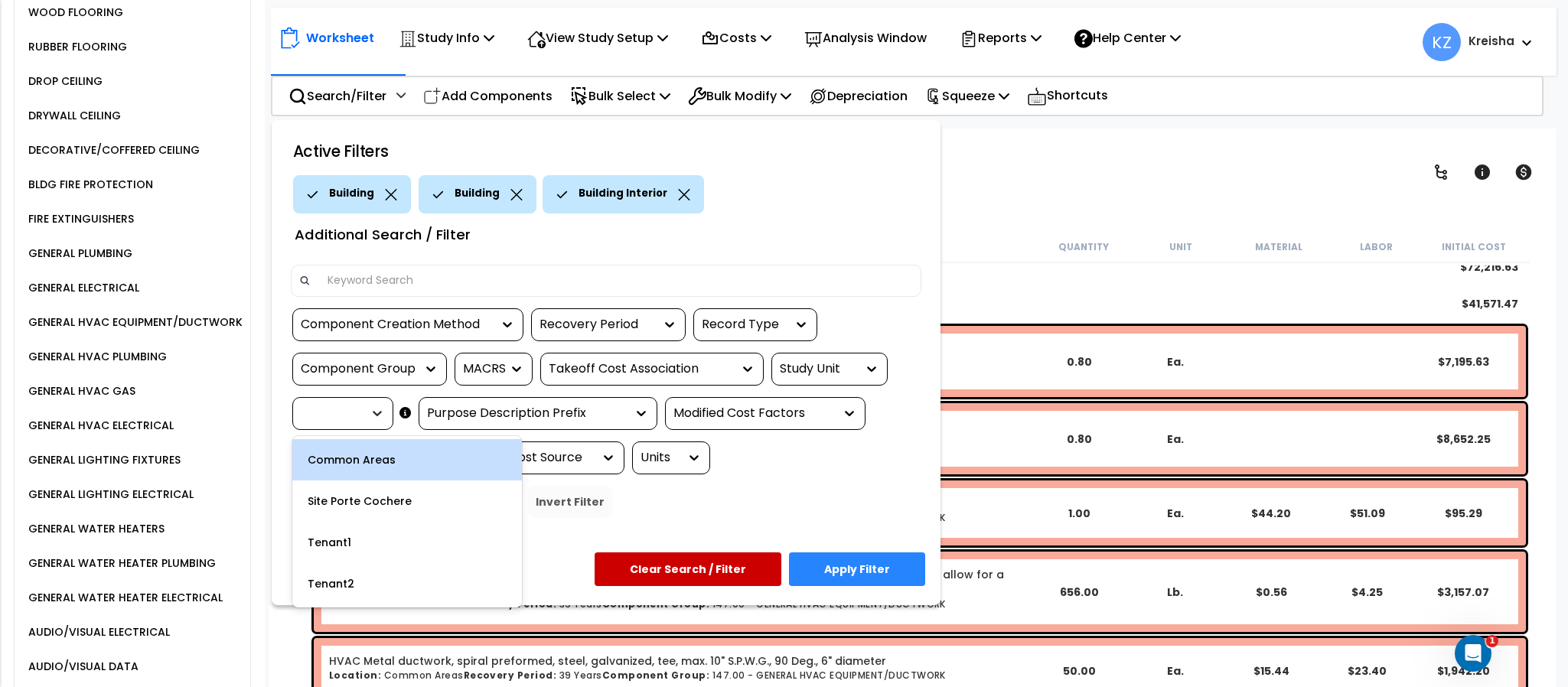
click at [362, 408] on div at bounding box center [374, 413] width 23 height 15
click at [377, 447] on div "Common Areas" at bounding box center [407, 460] width 230 height 41
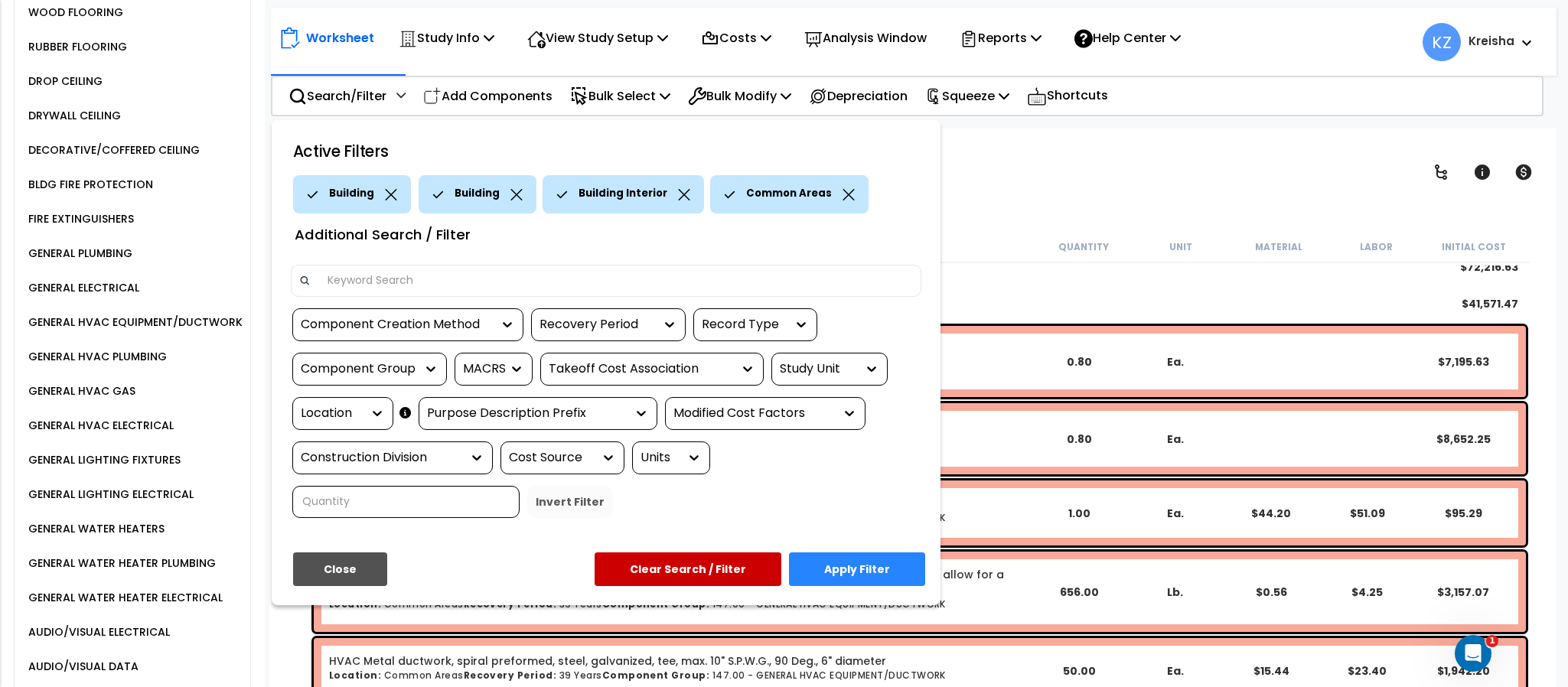
click at [880, 567] on button "Apply Filter" at bounding box center [857, 568] width 136 height 33
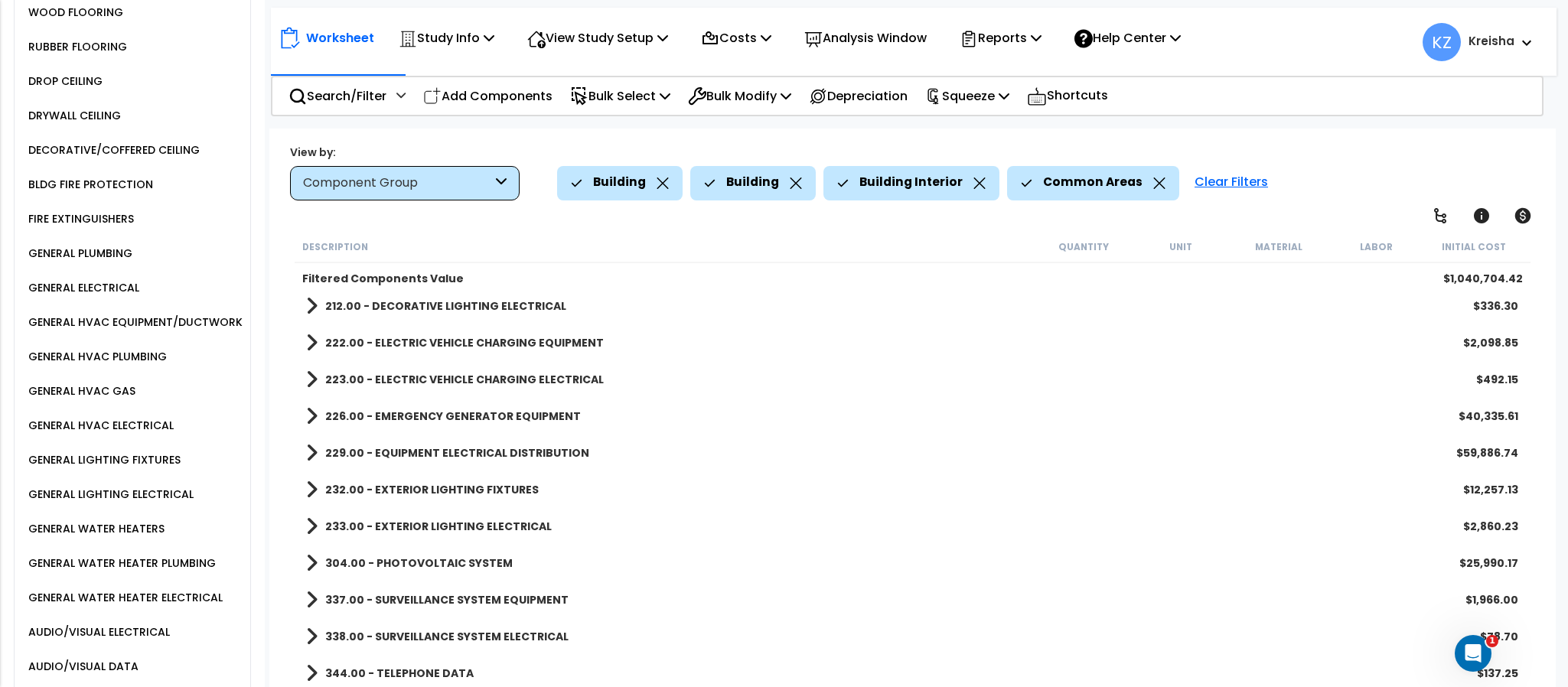
scroll to position [2035, 0]
click at [1393, 124] on body "We are Building your Study. So please grab a coffee and let us do the heavy lif…" at bounding box center [784, 344] width 1568 height 687
drag, startPoint x: 1435, startPoint y: 197, endPoint x: 1444, endPoint y: 214, distance: 19.2
click at [1444, 201] on div "View by: Component Group High to Low - Component Cost" at bounding box center [913, 172] width 1255 height 57
click at [1444, 214] on icon at bounding box center [1440, 215] width 19 height 19
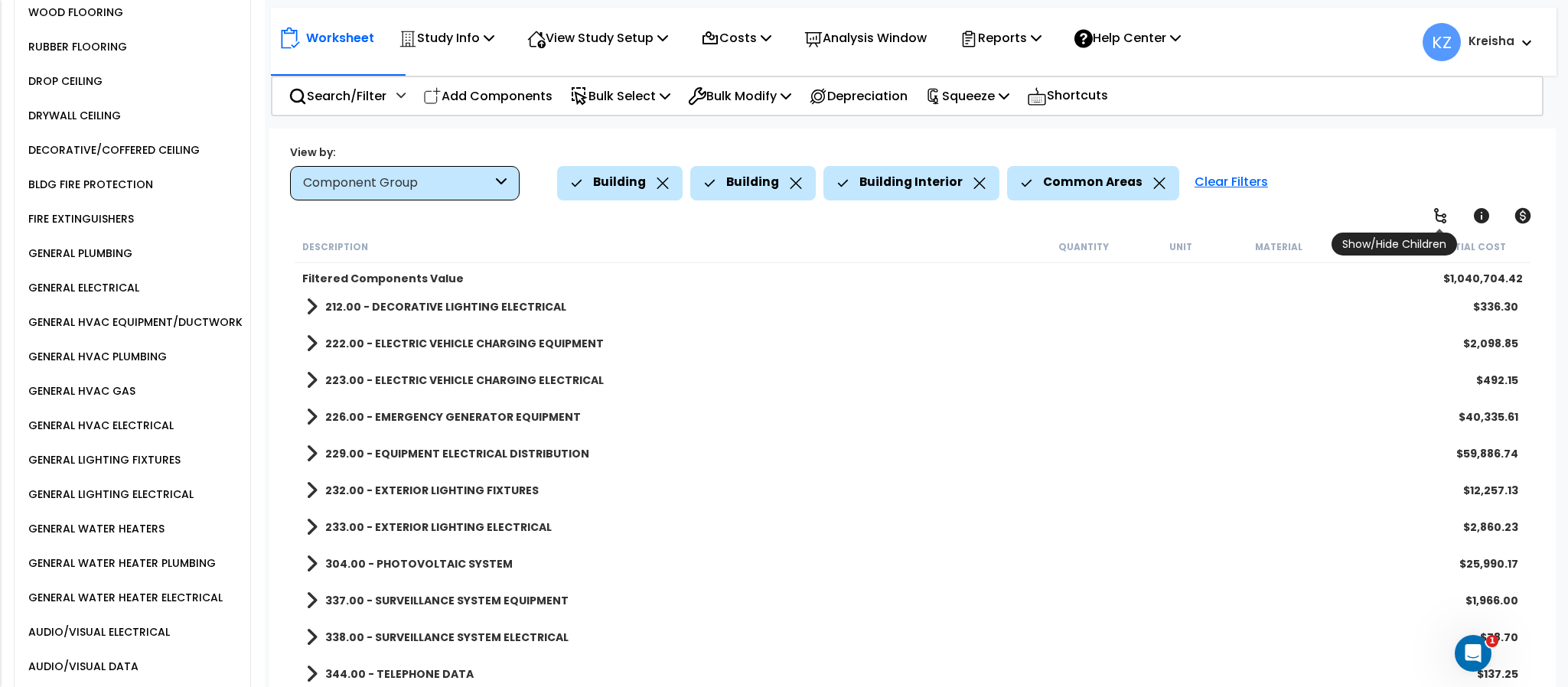
click at [1444, 214] on icon at bounding box center [1440, 215] width 19 height 19
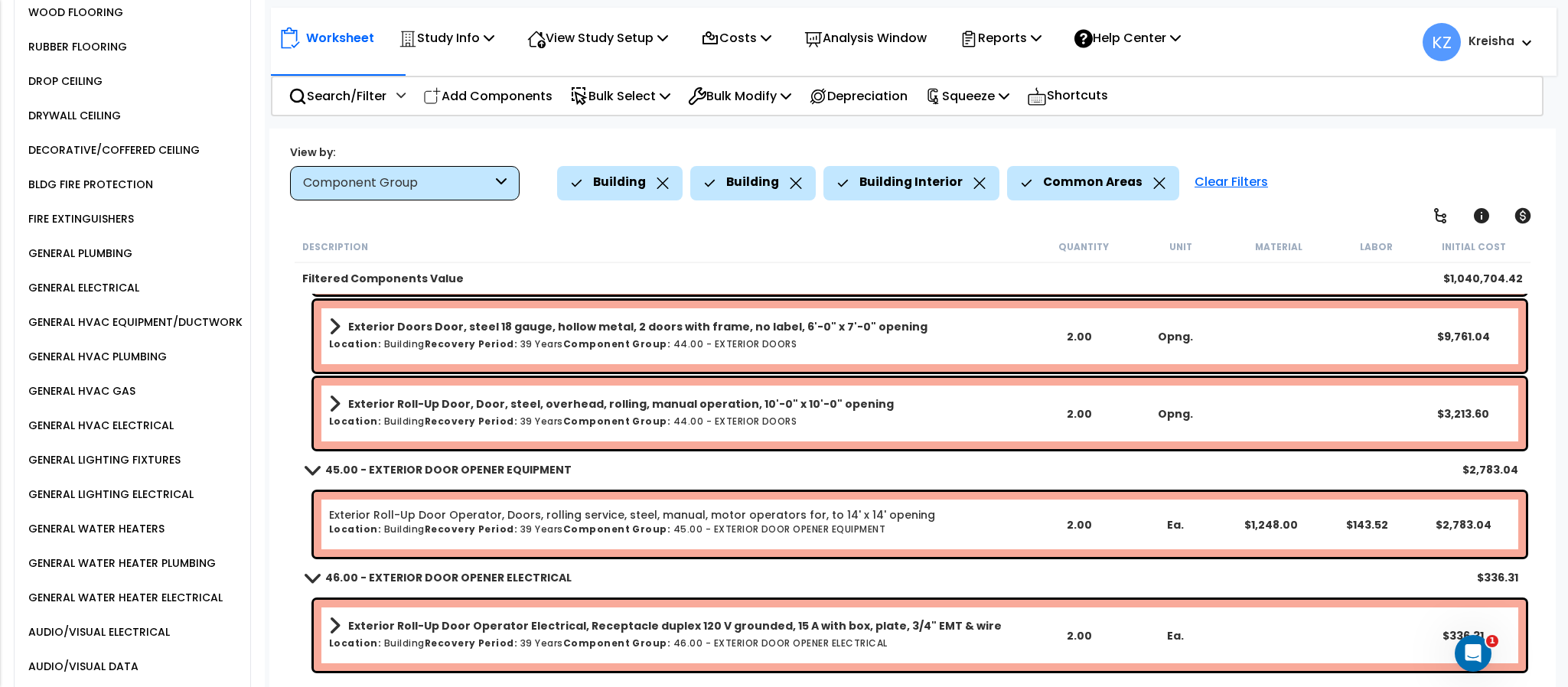
click at [1413, 153] on div "View by: Component Group High to Low - Component Cost" at bounding box center [913, 172] width 1255 height 57
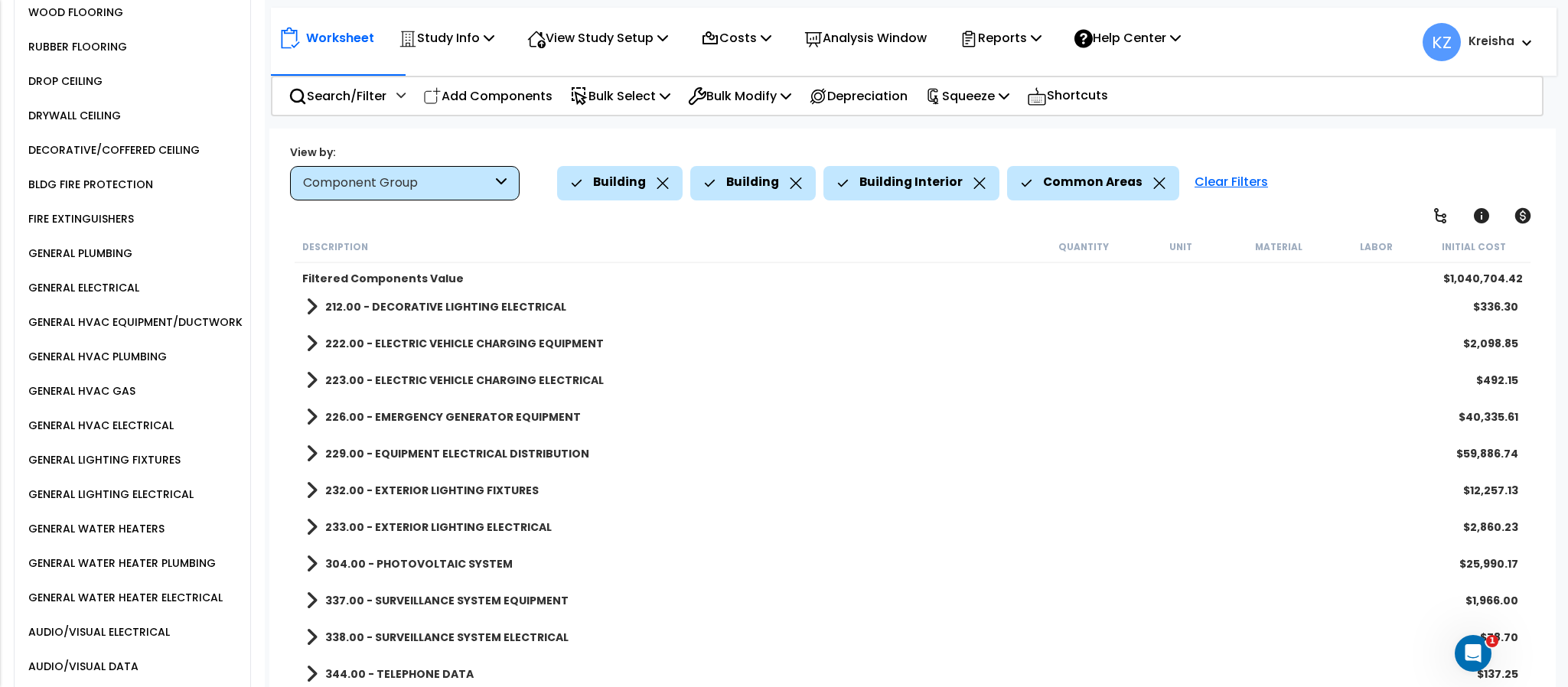
click at [450, 228] on div "Worksheet Study Info Study Setup Add Property Unit Template study Clone study KZ" at bounding box center [912, 472] width 1285 height 687
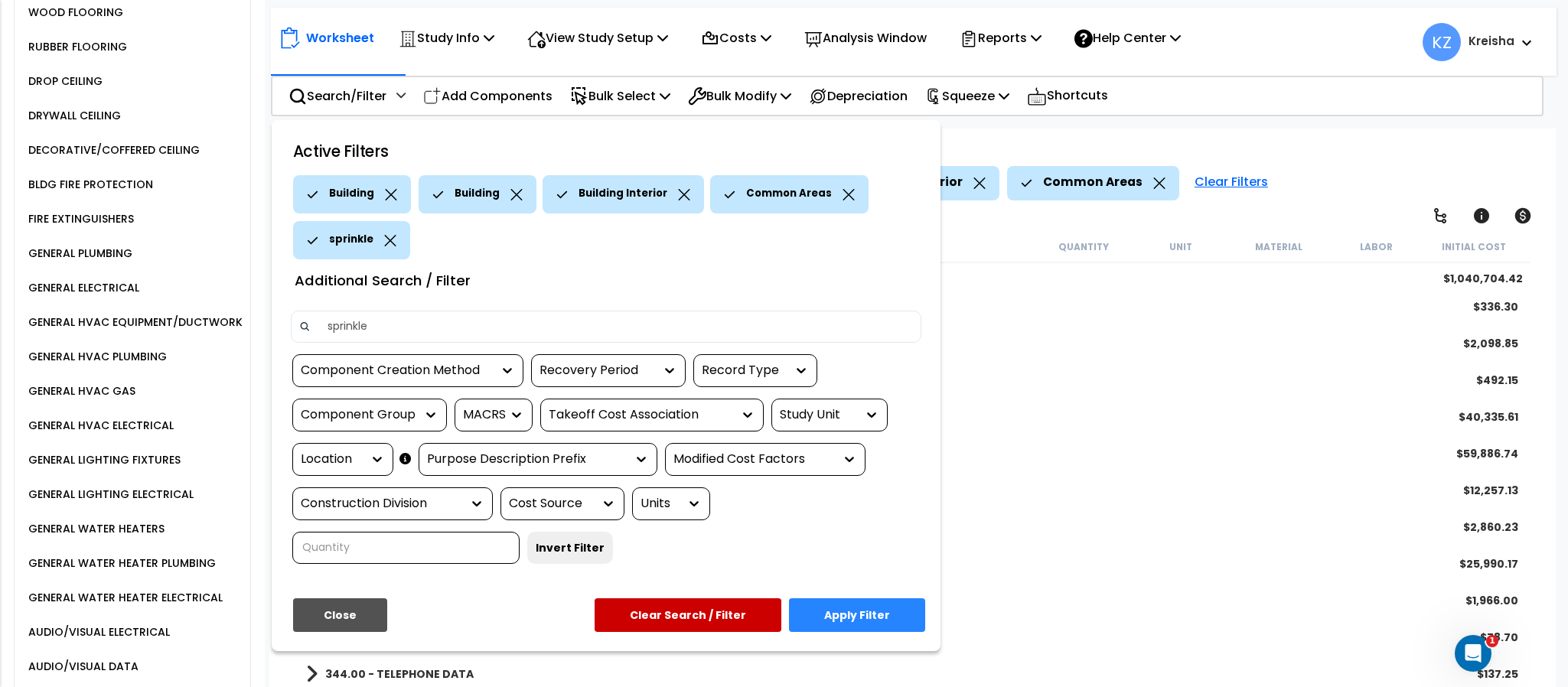
type input "sprinkler"
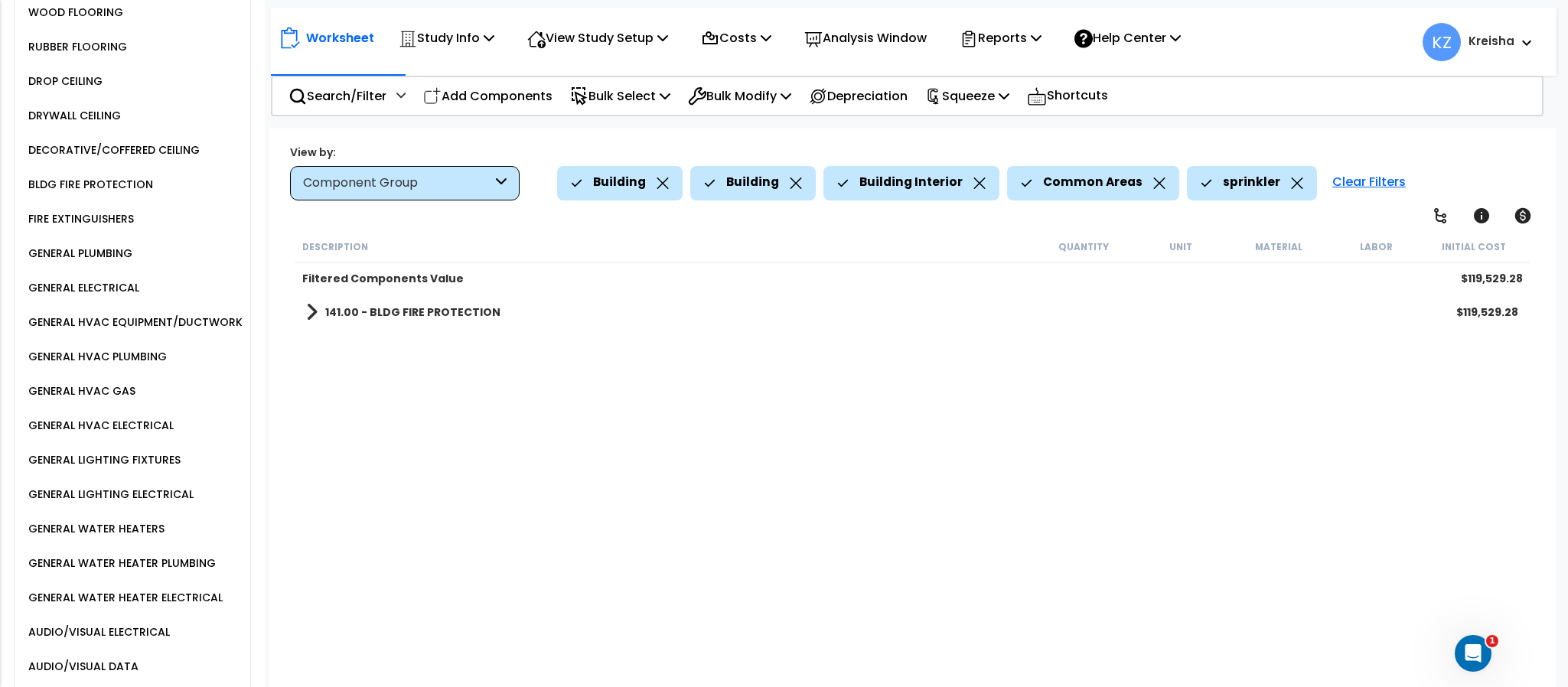
click at [448, 310] on b "141.00 - BLDG FIRE PROTECTION" at bounding box center [413, 312] width 175 height 15
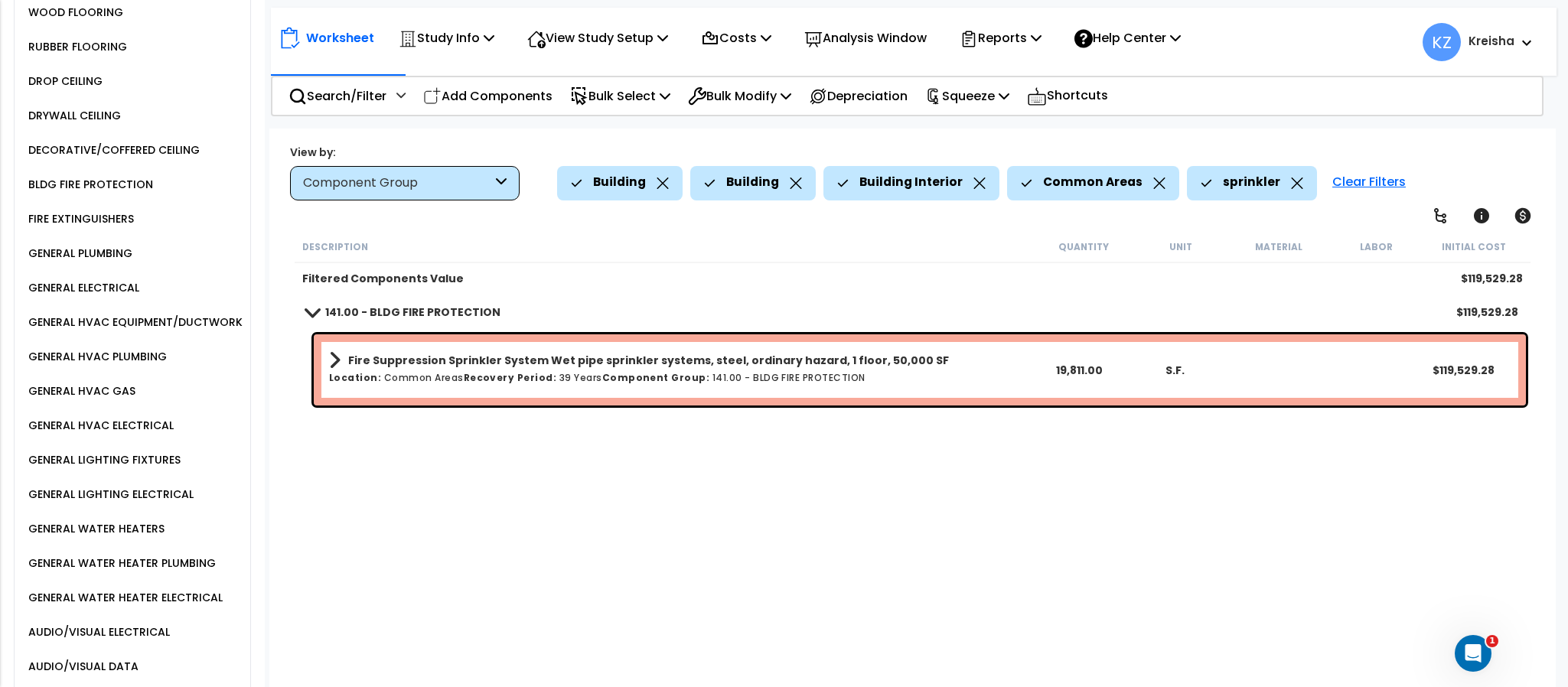
click at [466, 545] on div "Description Quantity Unit Material Labor Initial Cost Filtered Components Value…" at bounding box center [912, 461] width 1240 height 460
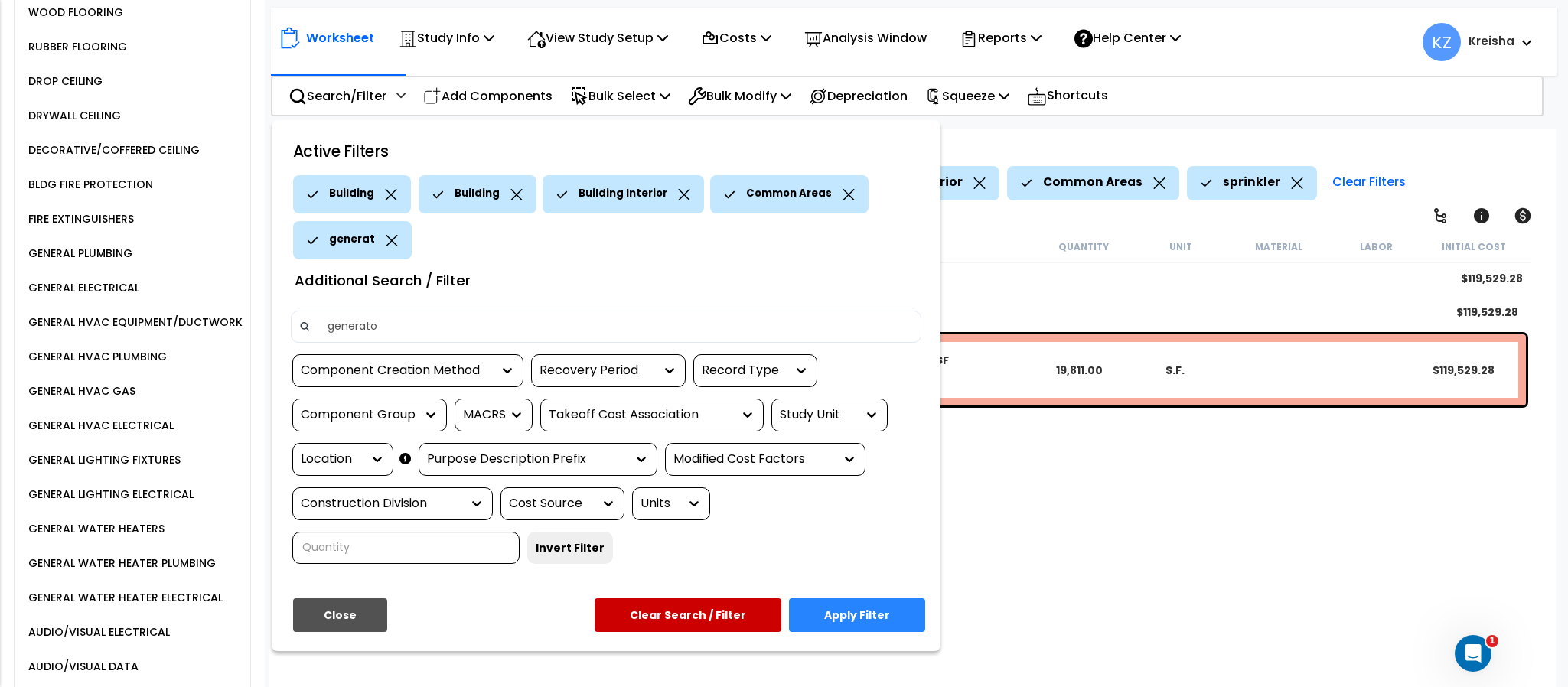
type input "generator"
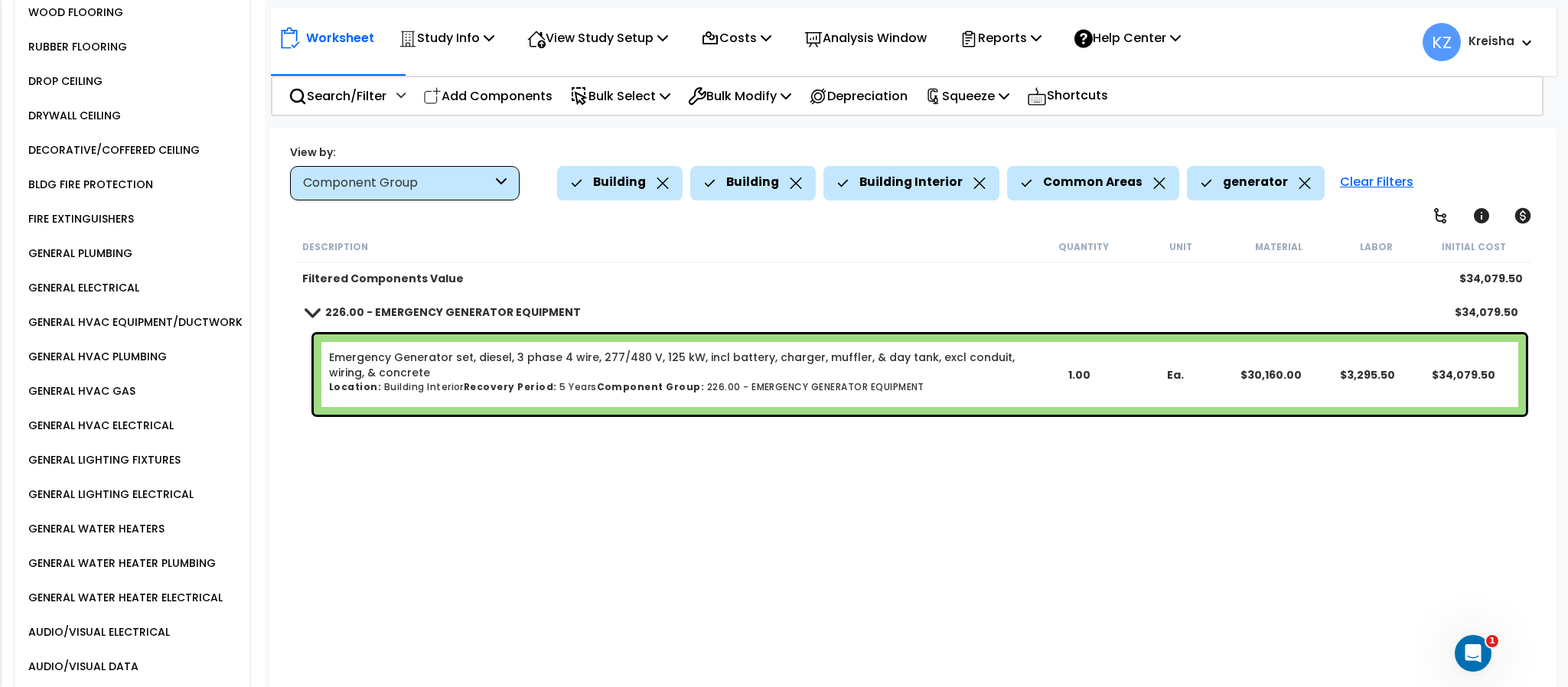
click at [1299, 184] on icon at bounding box center [1305, 184] width 11 height 11
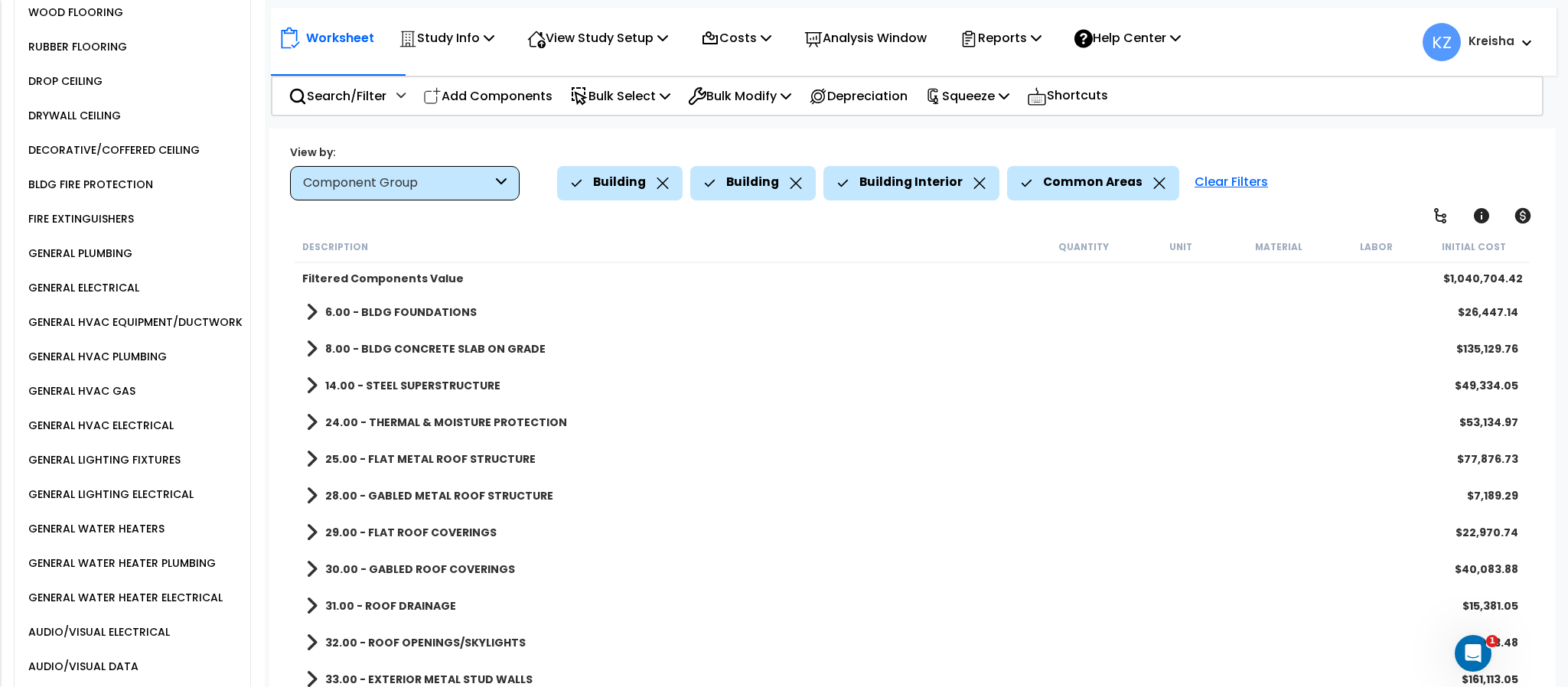
click at [1230, 182] on div "Clear Filters" at bounding box center [1231, 183] width 89 height 33
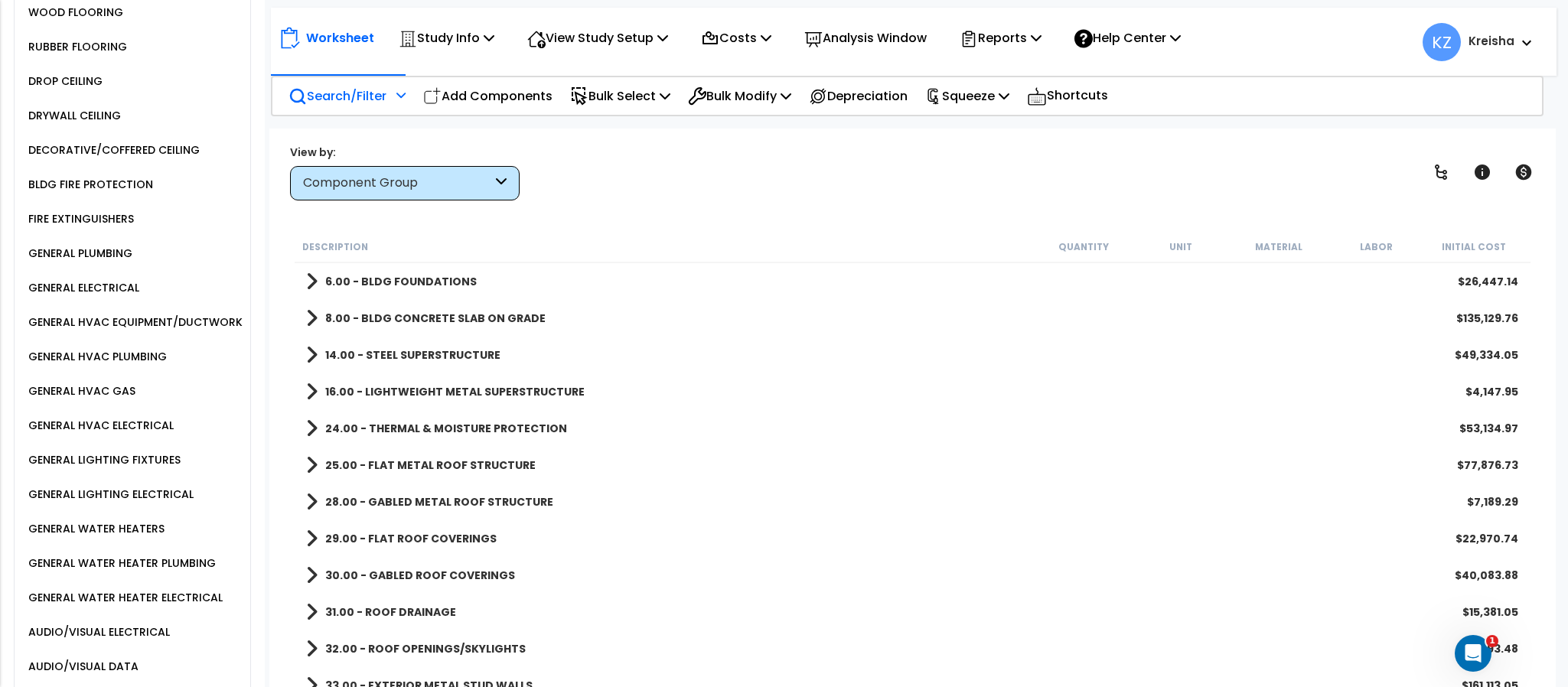
click at [389, 102] on div "Search/Filter Additional Search / Filter" at bounding box center [347, 96] width 117 height 36
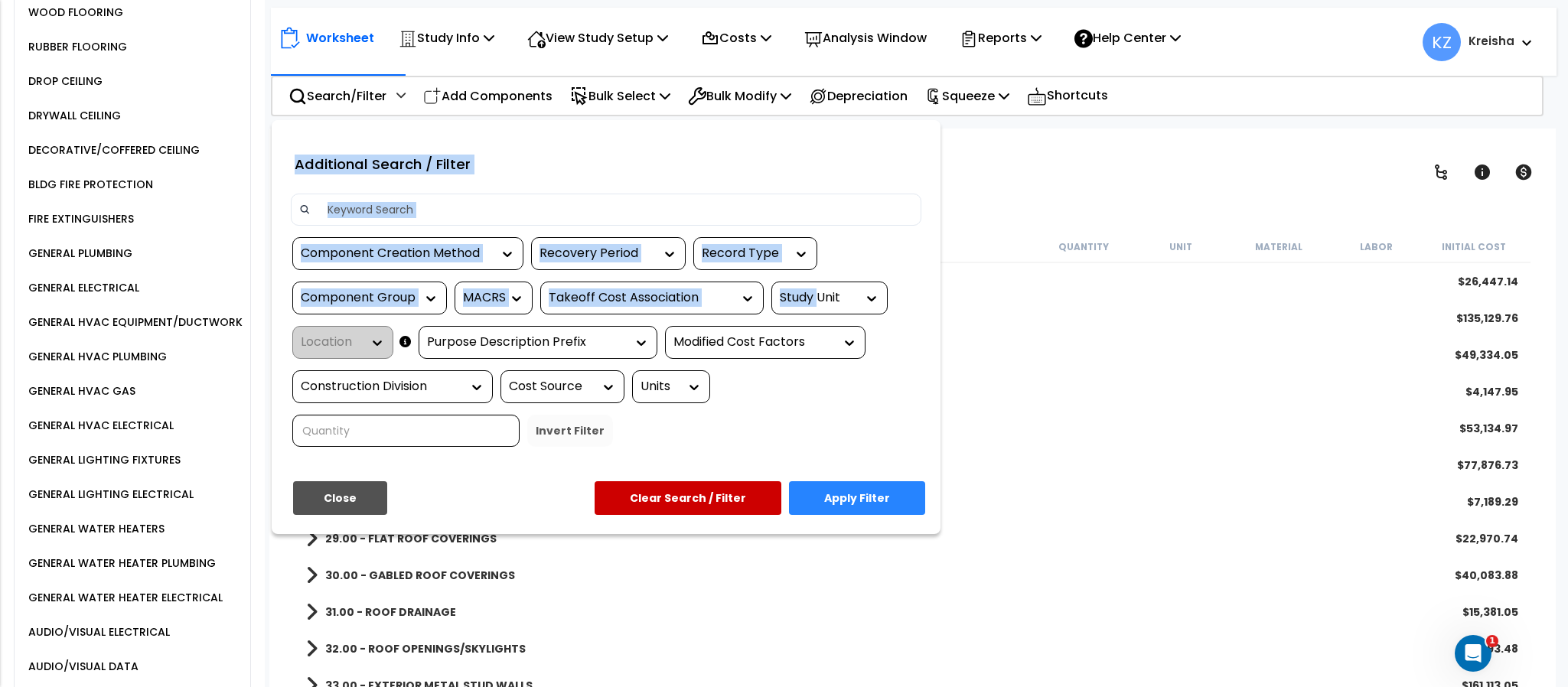
drag, startPoint x: 389, startPoint y: 102, endPoint x: 827, endPoint y: 299, distance: 480.3
click at [827, 299] on div "Additional Search / Filter Component Creation Method Recovery Period Record Typ…" at bounding box center [607, 327] width 669 height 414
click at [827, 300] on div "Study Unit" at bounding box center [818, 298] width 76 height 18
click at [866, 297] on icon at bounding box center [871, 298] width 15 height 15
click at [855, 303] on div "Study Unit" at bounding box center [818, 298] width 76 height 18
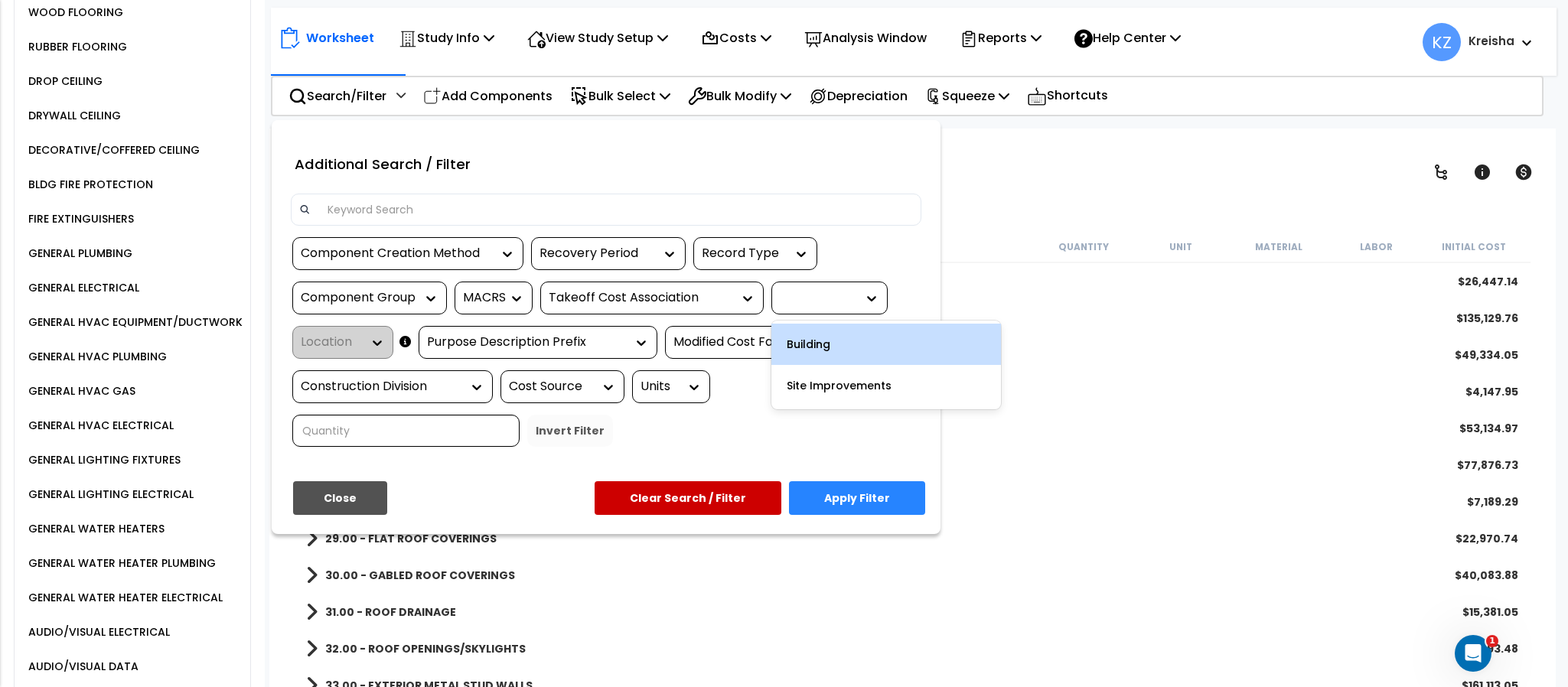
click at [836, 345] on div "Building" at bounding box center [886, 344] width 230 height 41
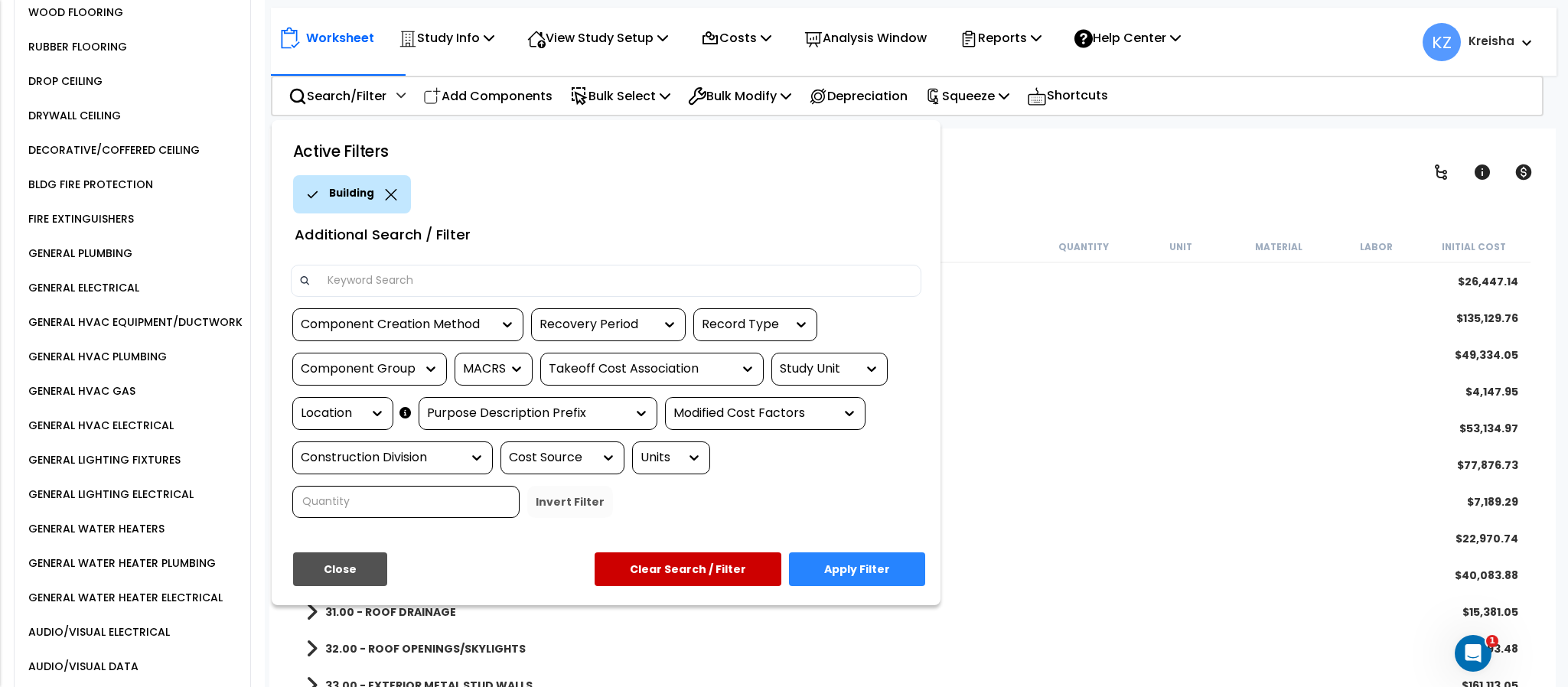
click at [333, 420] on div "Location" at bounding box center [330, 414] width 61 height 18
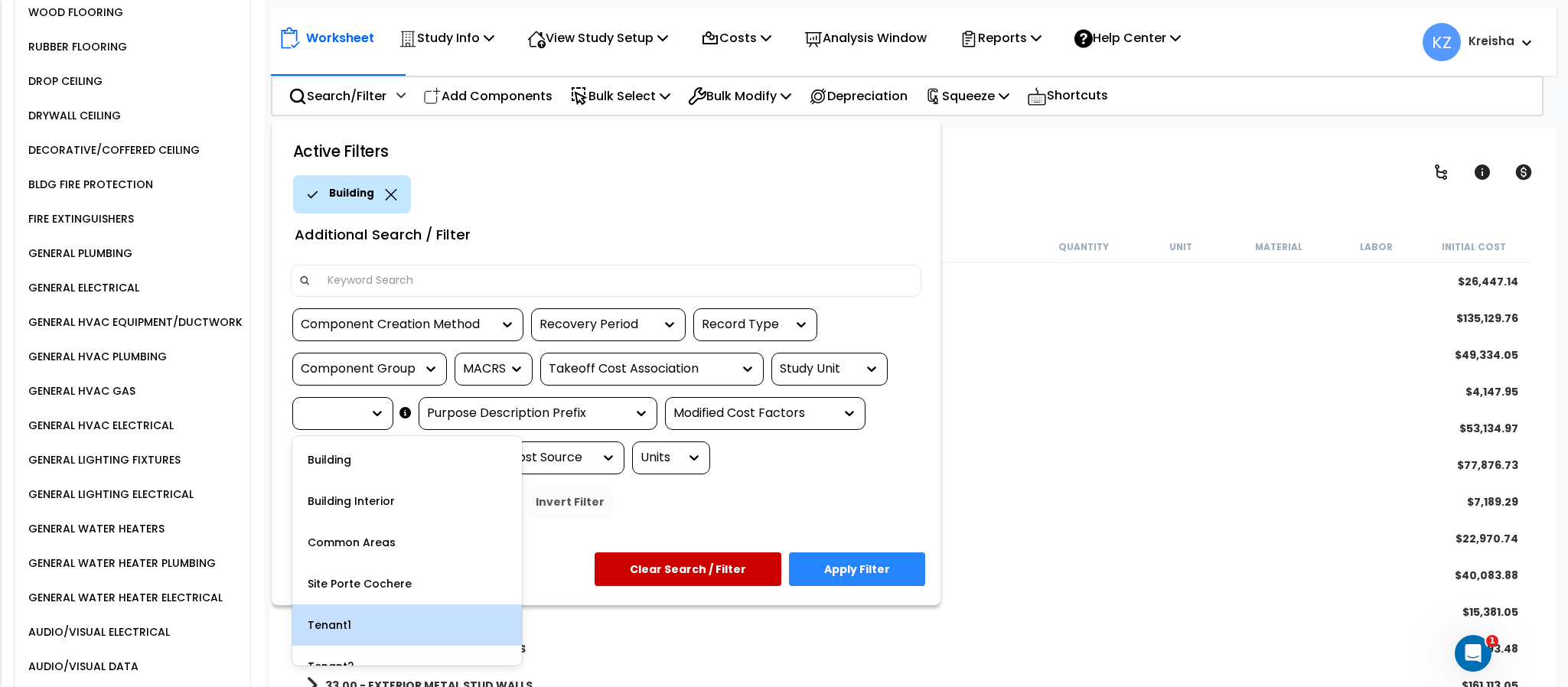
click at [347, 616] on div "Tenant1" at bounding box center [407, 625] width 230 height 41
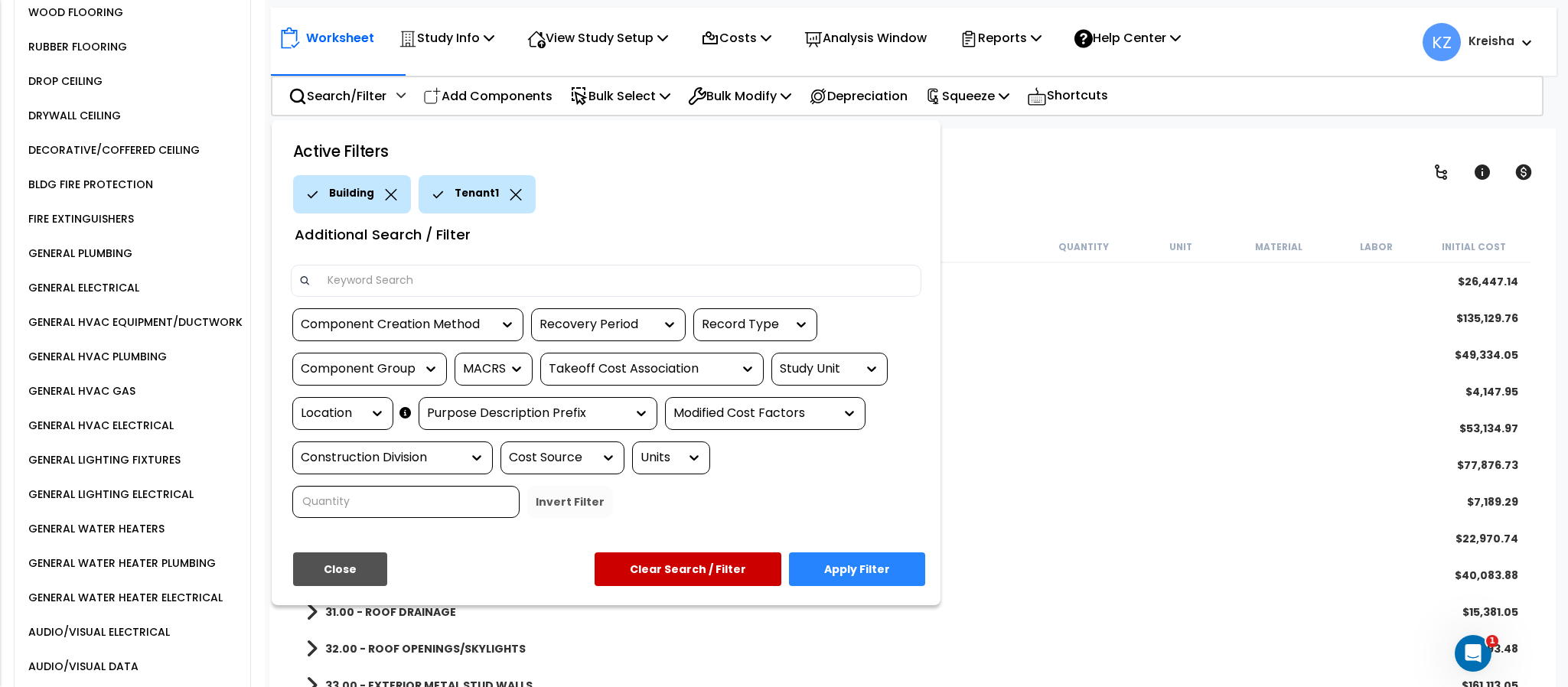
click at [863, 567] on button "Apply Filter" at bounding box center [857, 568] width 136 height 33
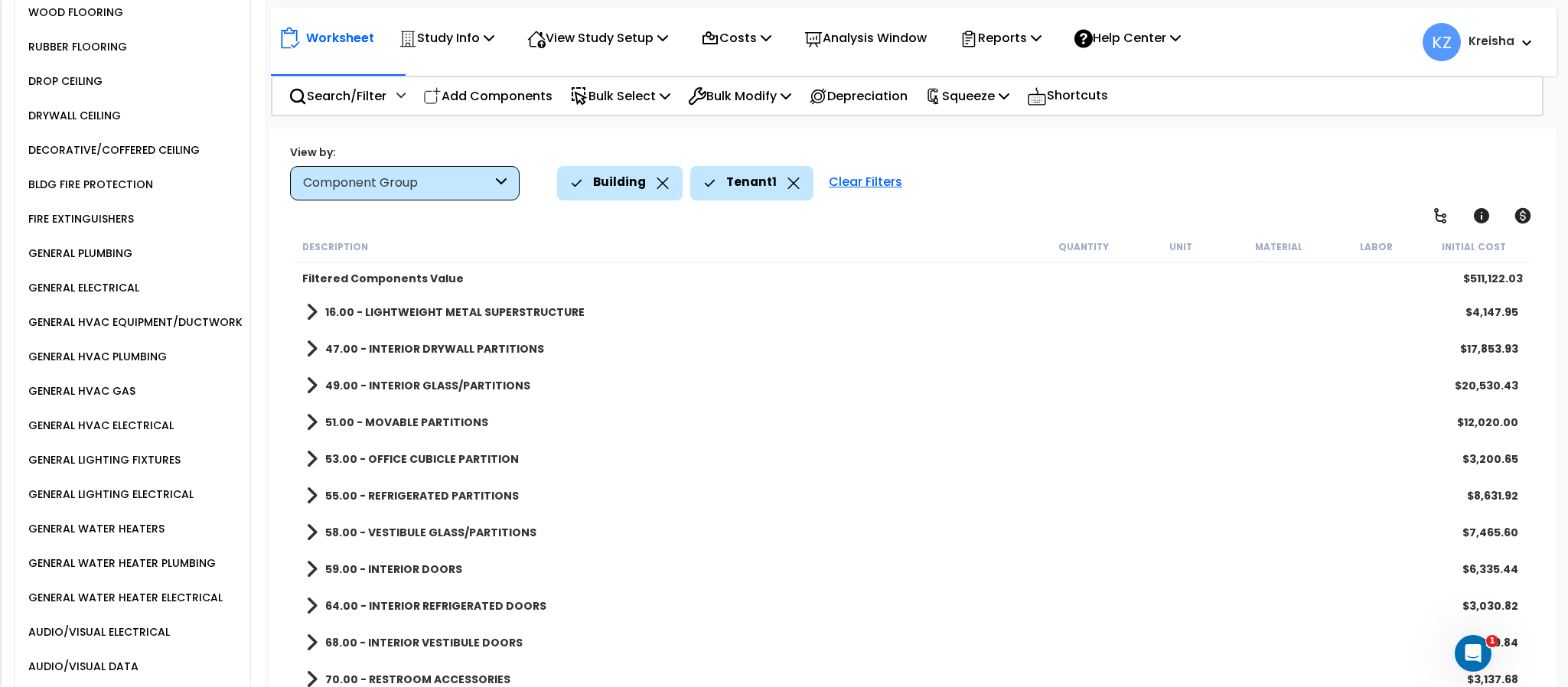
click at [1056, 232] on div "Description Quantity Unit Material Labor Initial Cost" at bounding box center [912, 248] width 1235 height 32
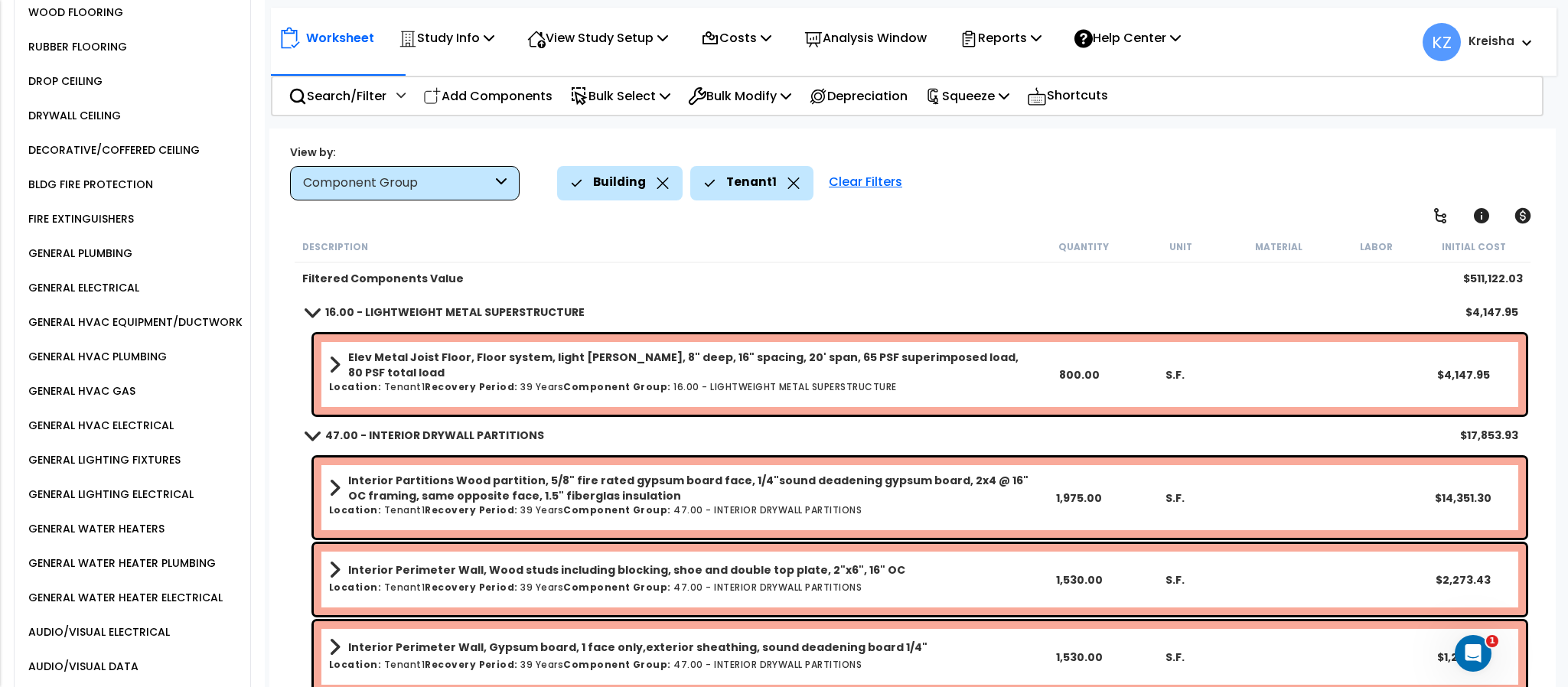
scroll to position [4326, 0]
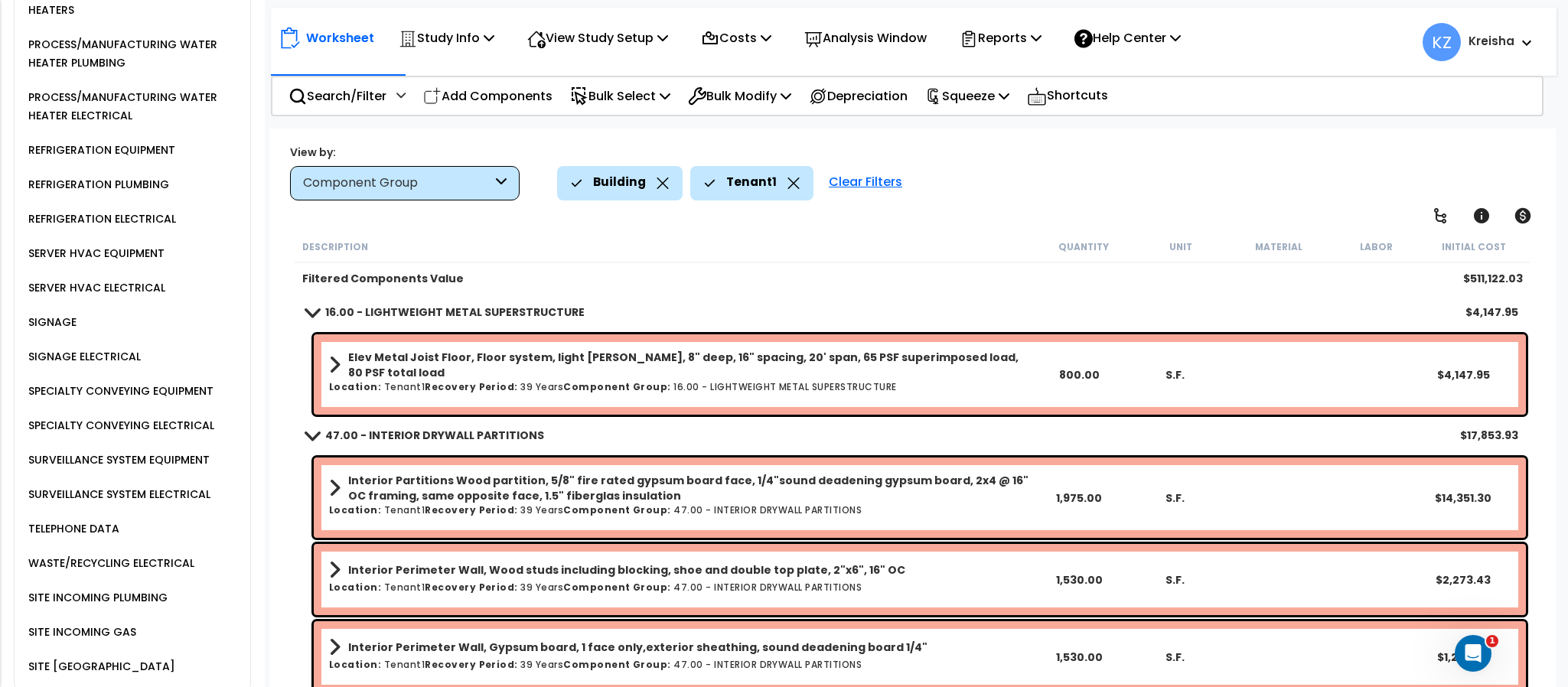
click at [53, 331] on div "SIGNAGE" at bounding box center [137, 322] width 226 height 34
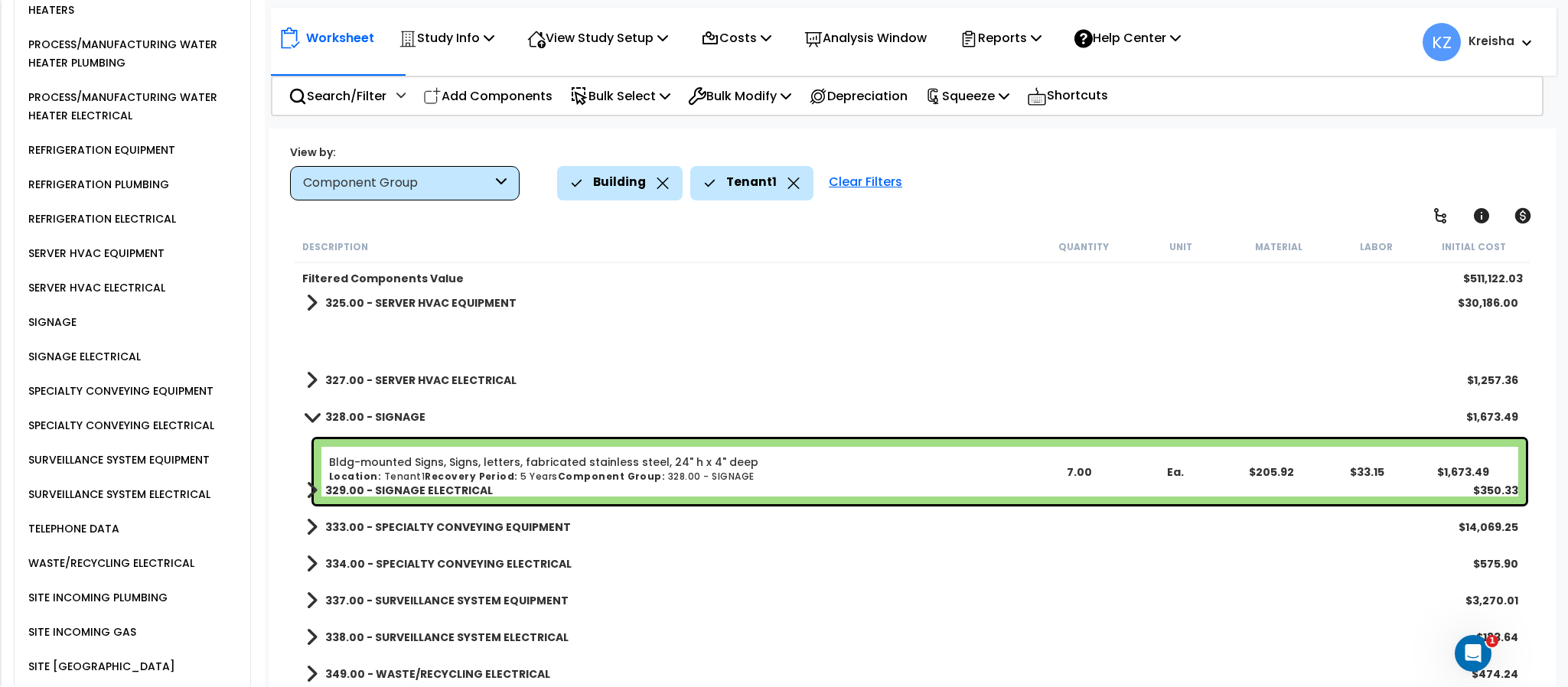
scroll to position [2832, 0]
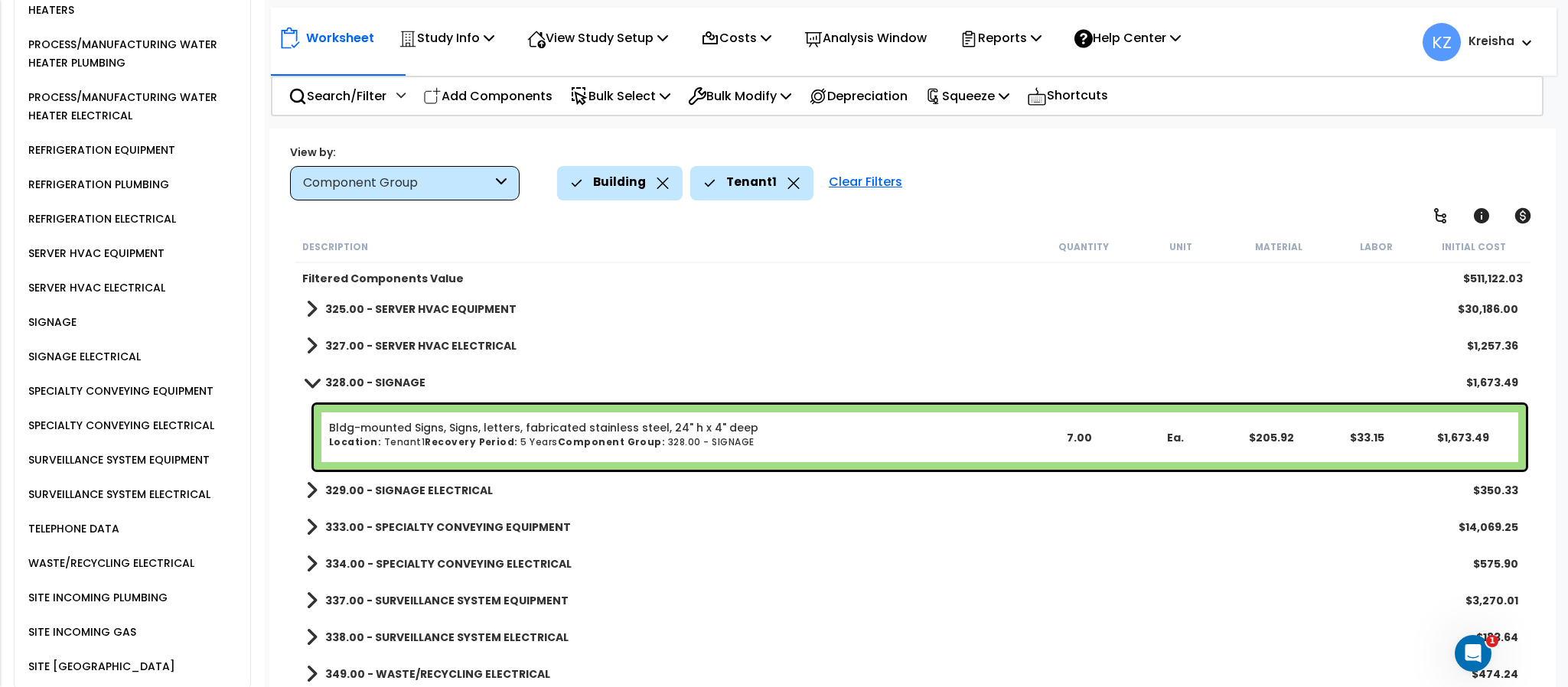
click at [406, 486] on b "329.00 - SIGNAGE ELECTRICAL" at bounding box center [409, 490] width 167 height 15
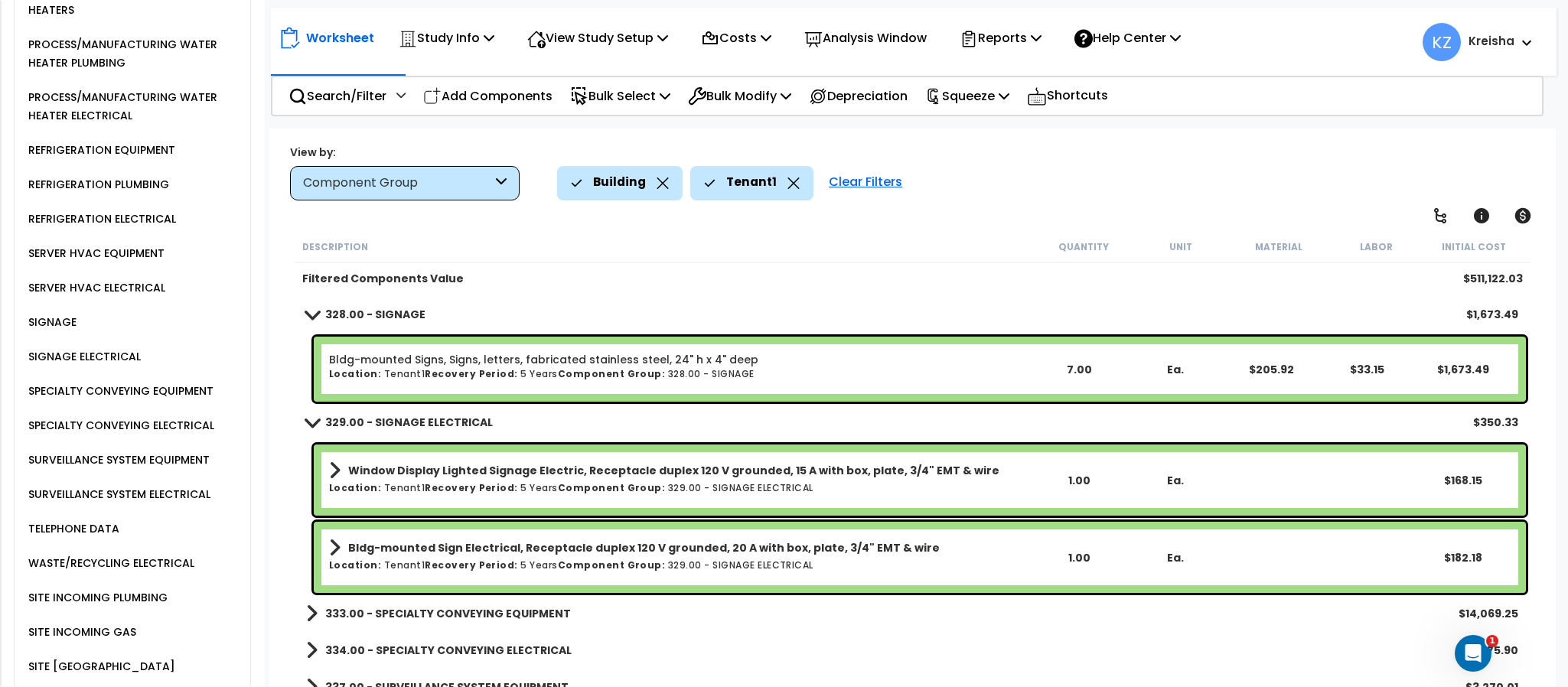
scroll to position [1188, 0]
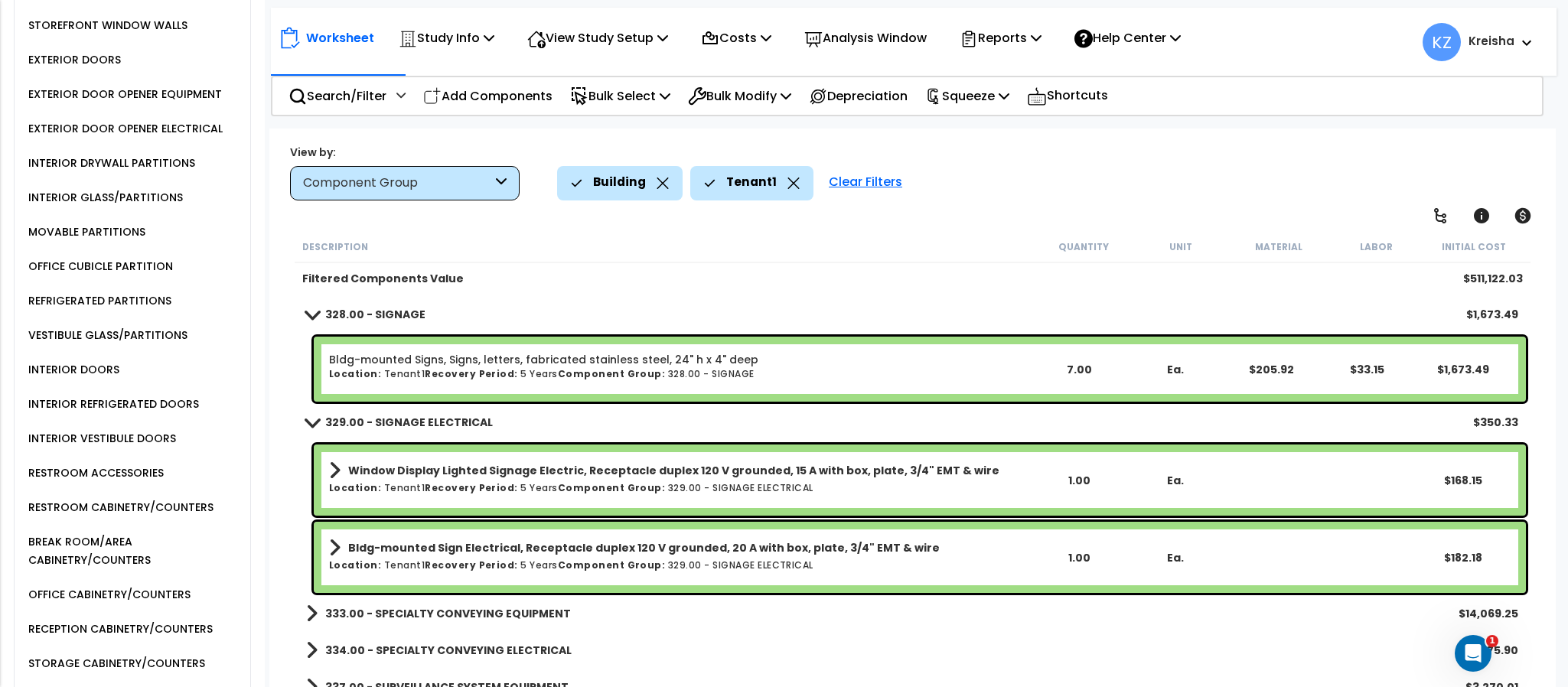
click at [89, 344] on div "VESTIBULE GLASS/PARTITIONS" at bounding box center [106, 335] width 163 height 19
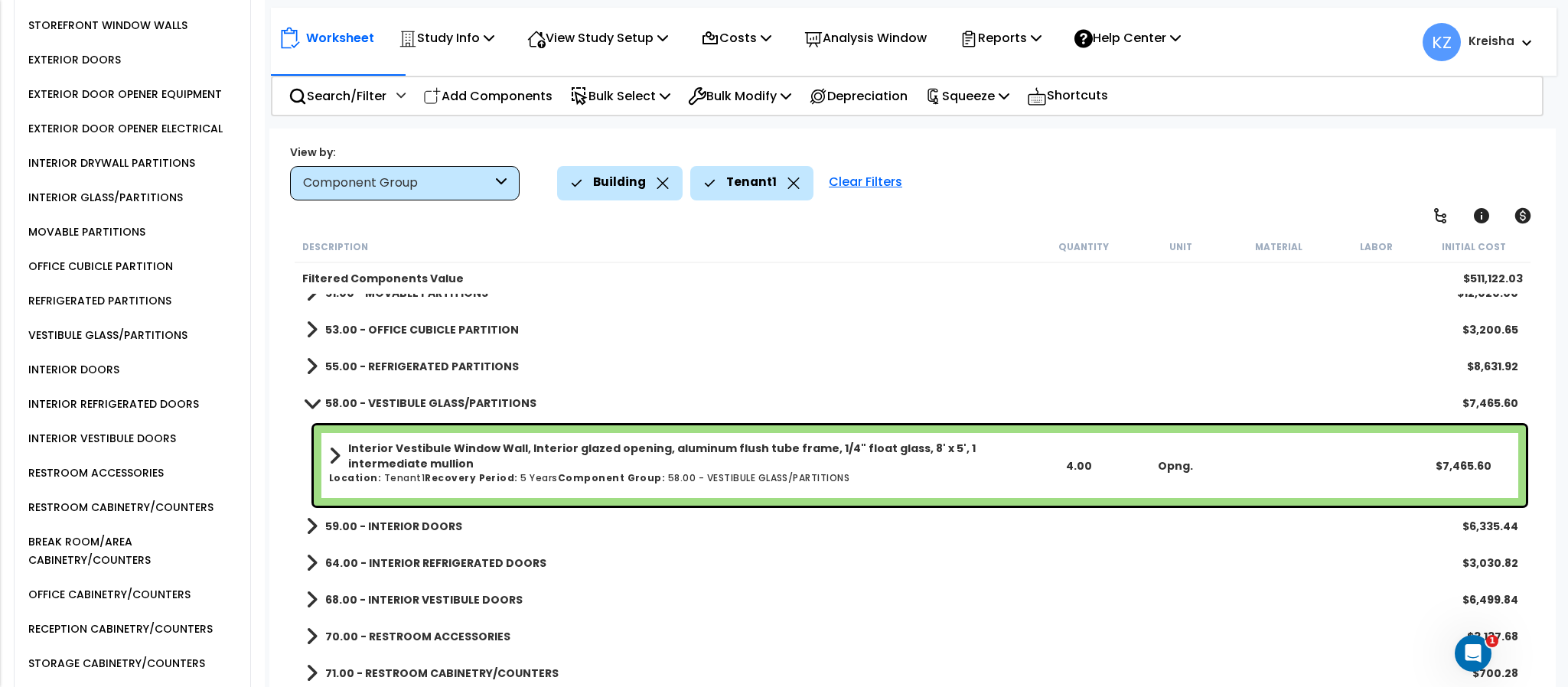
scroll to position [131, 0]
click at [131, 445] on div "INTERIOR VESTIBULE DOORS" at bounding box center [100, 439] width 152 height 19
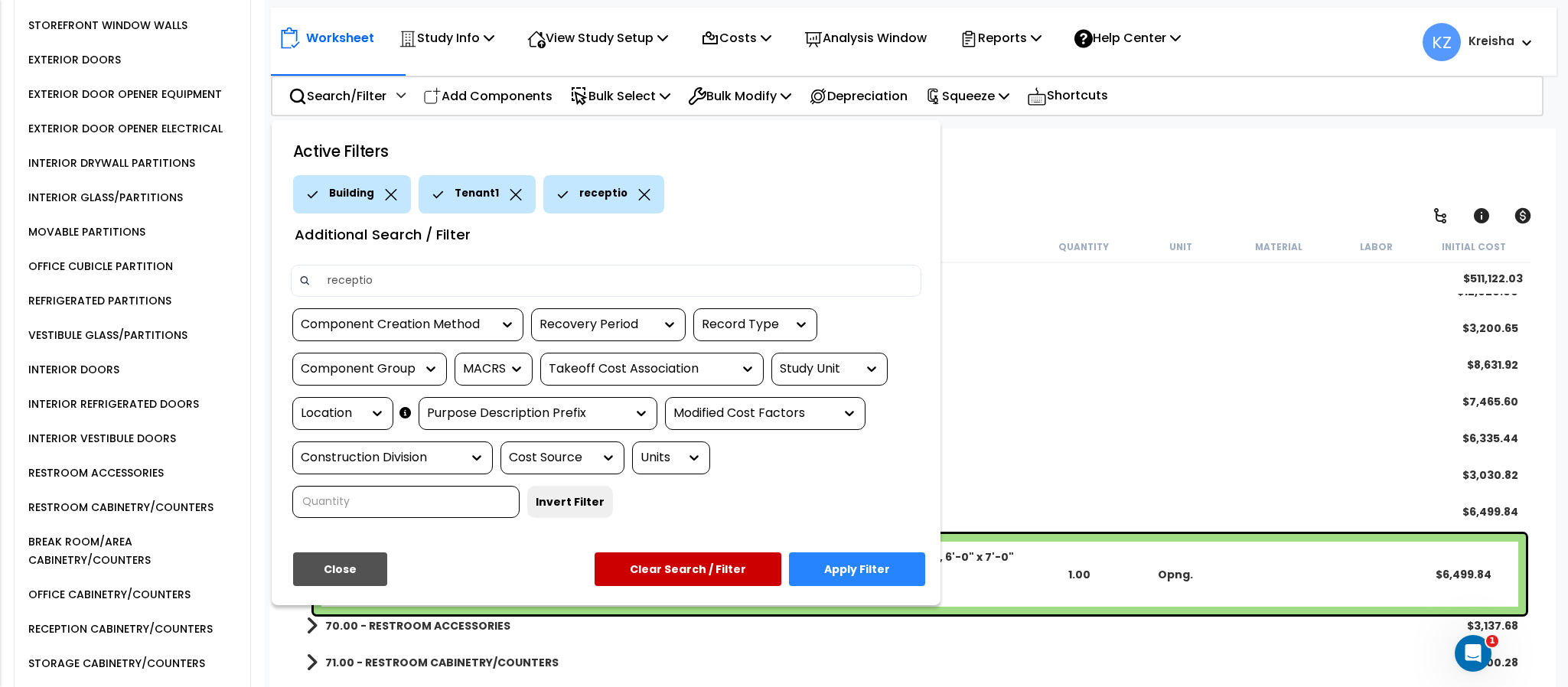
type input "reception"
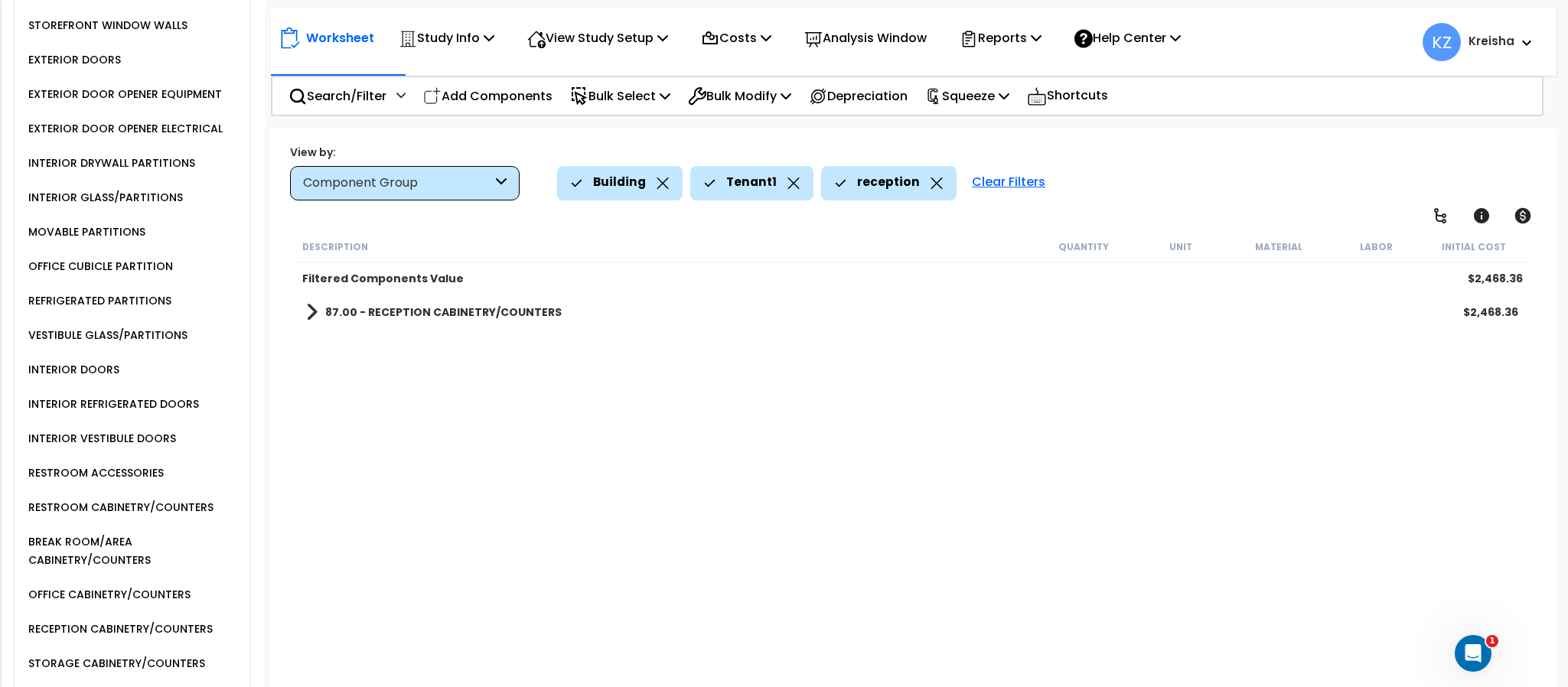
scroll to position [0, 0]
click at [506, 322] on link "87.00 - RECEPTION CABINETRY/COUNTERS" at bounding box center [434, 312] width 256 height 21
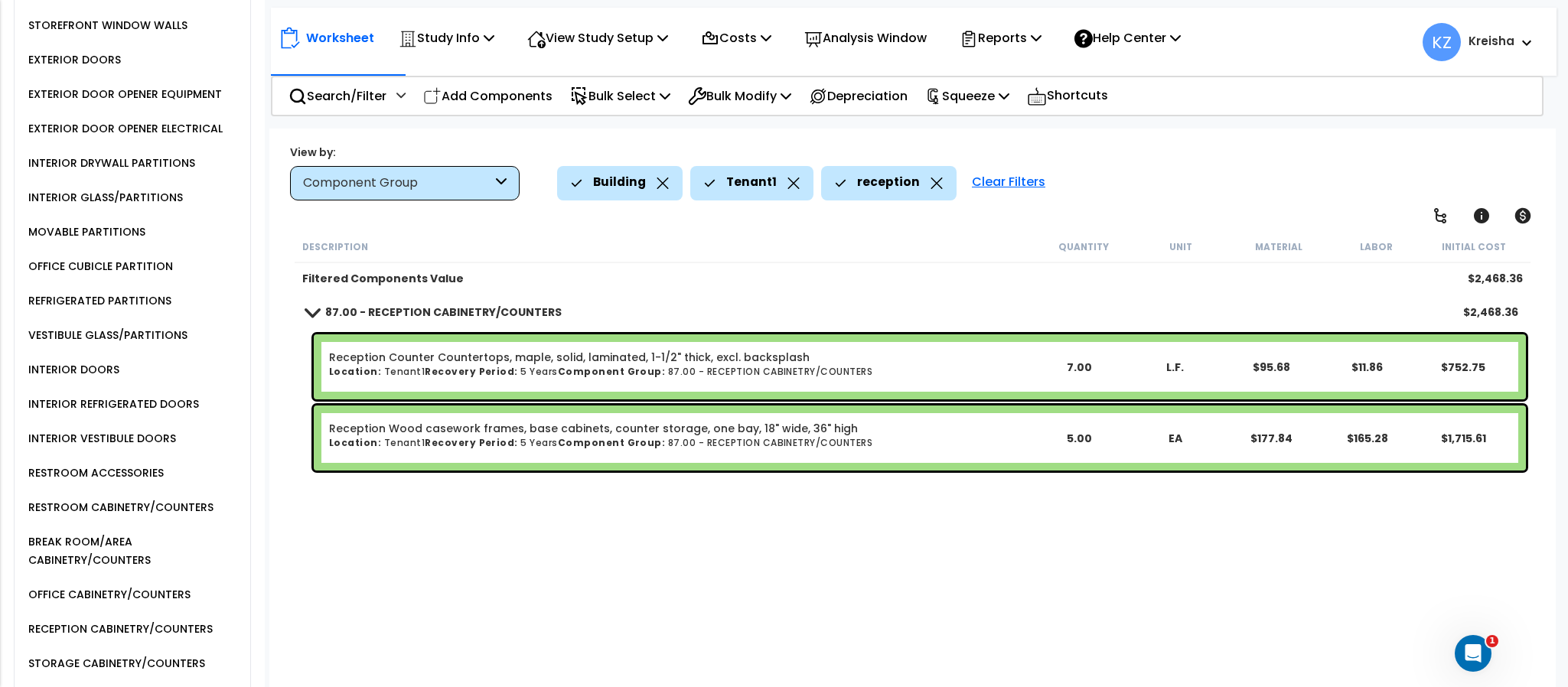
click at [547, 531] on div "Description Quantity Unit Material Labor Initial Cost Filtered Components Value…" at bounding box center [912, 461] width 1240 height 460
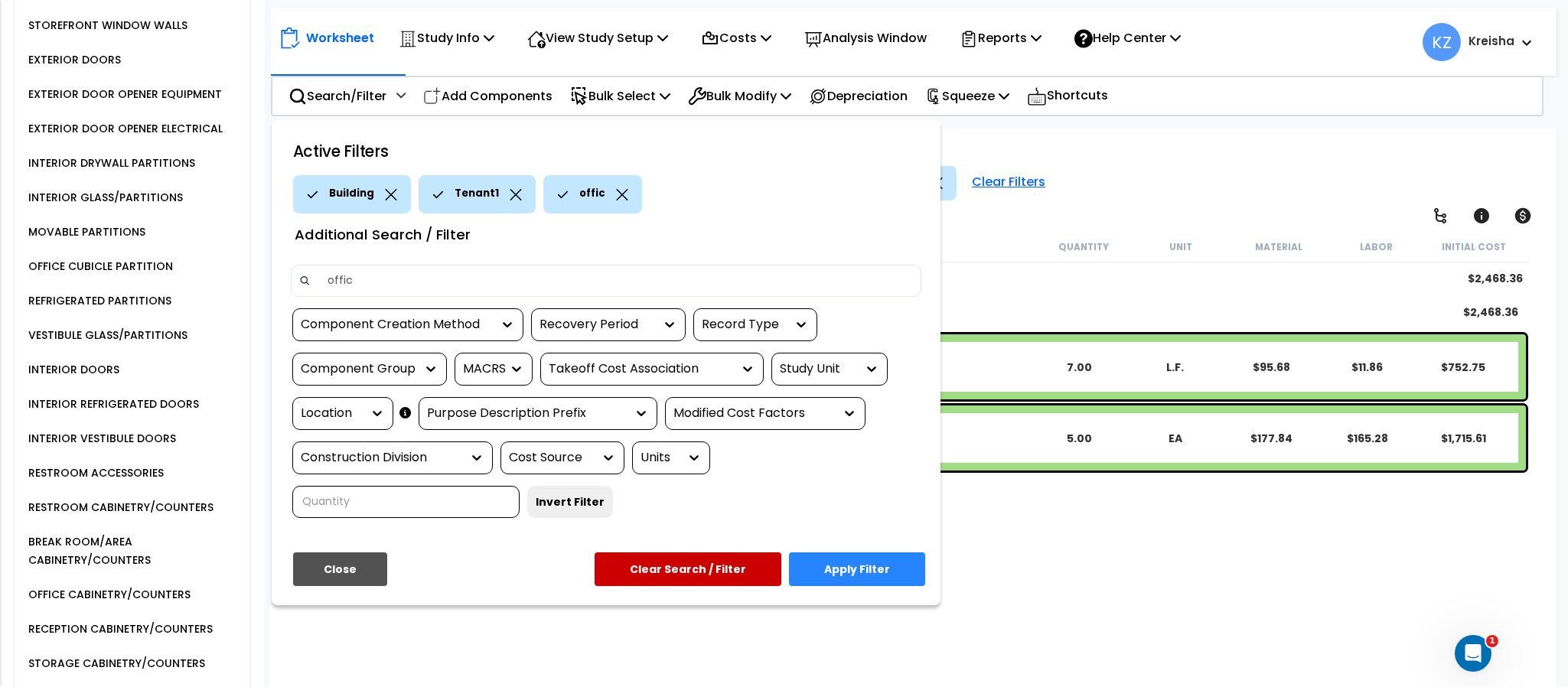
type input "office"
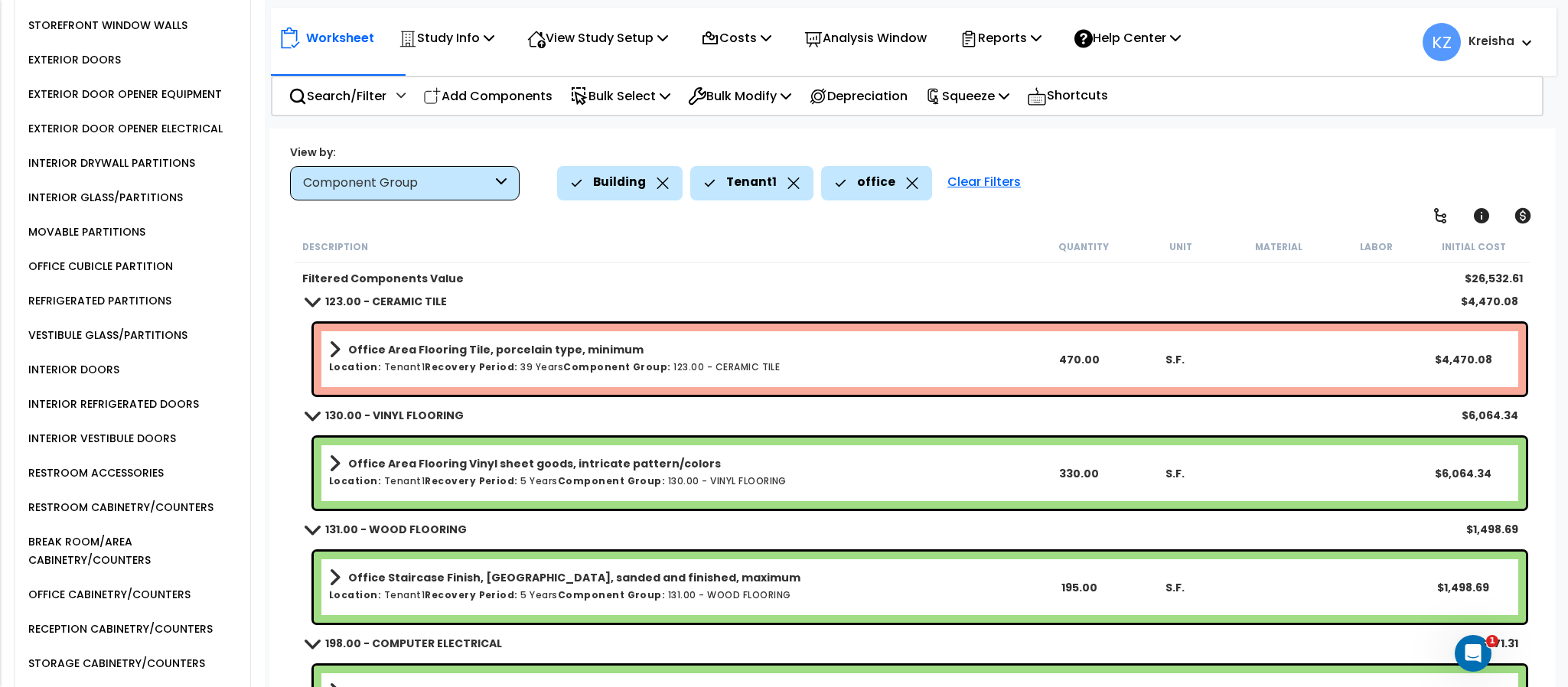
scroll to position [616, 0]
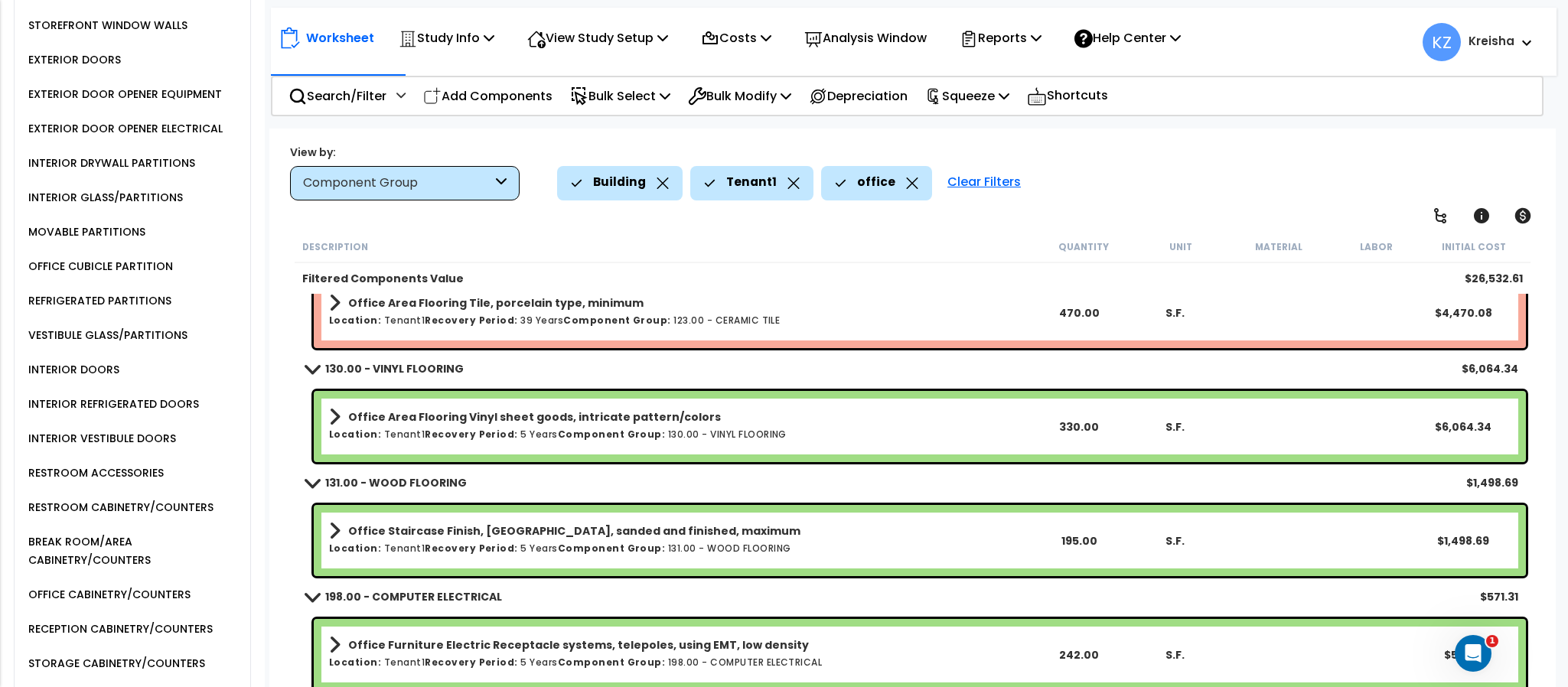
click at [907, 189] on div "office" at bounding box center [876, 183] width 84 height 33
click at [907, 187] on icon at bounding box center [913, 184] width 11 height 11
click at [940, 187] on div "Clear Filters" at bounding box center [983, 183] width 89 height 33
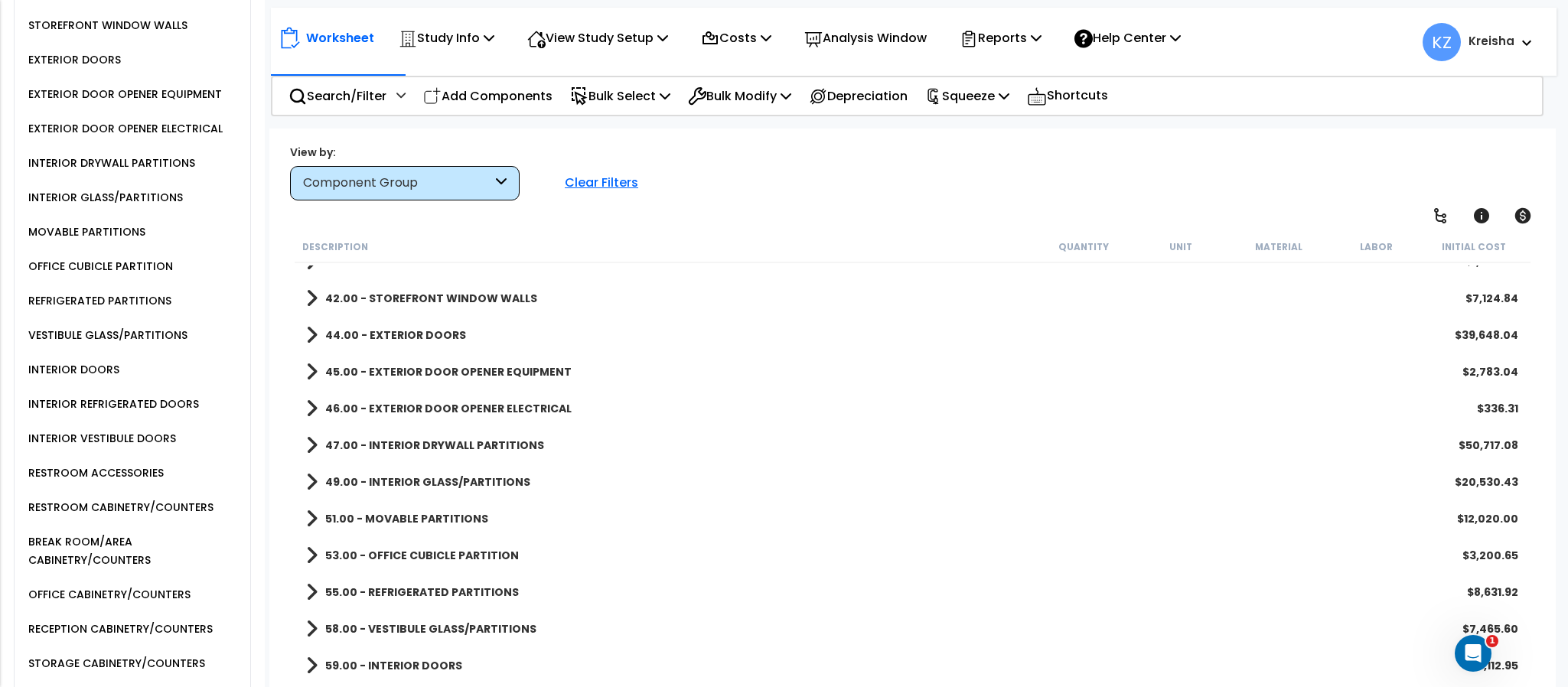
click at [949, 186] on div "Building Tenant1 Clear Filters" at bounding box center [1048, 183] width 983 height 33
click at [384, 95] on p "Search/Filter" at bounding box center [337, 96] width 98 height 20
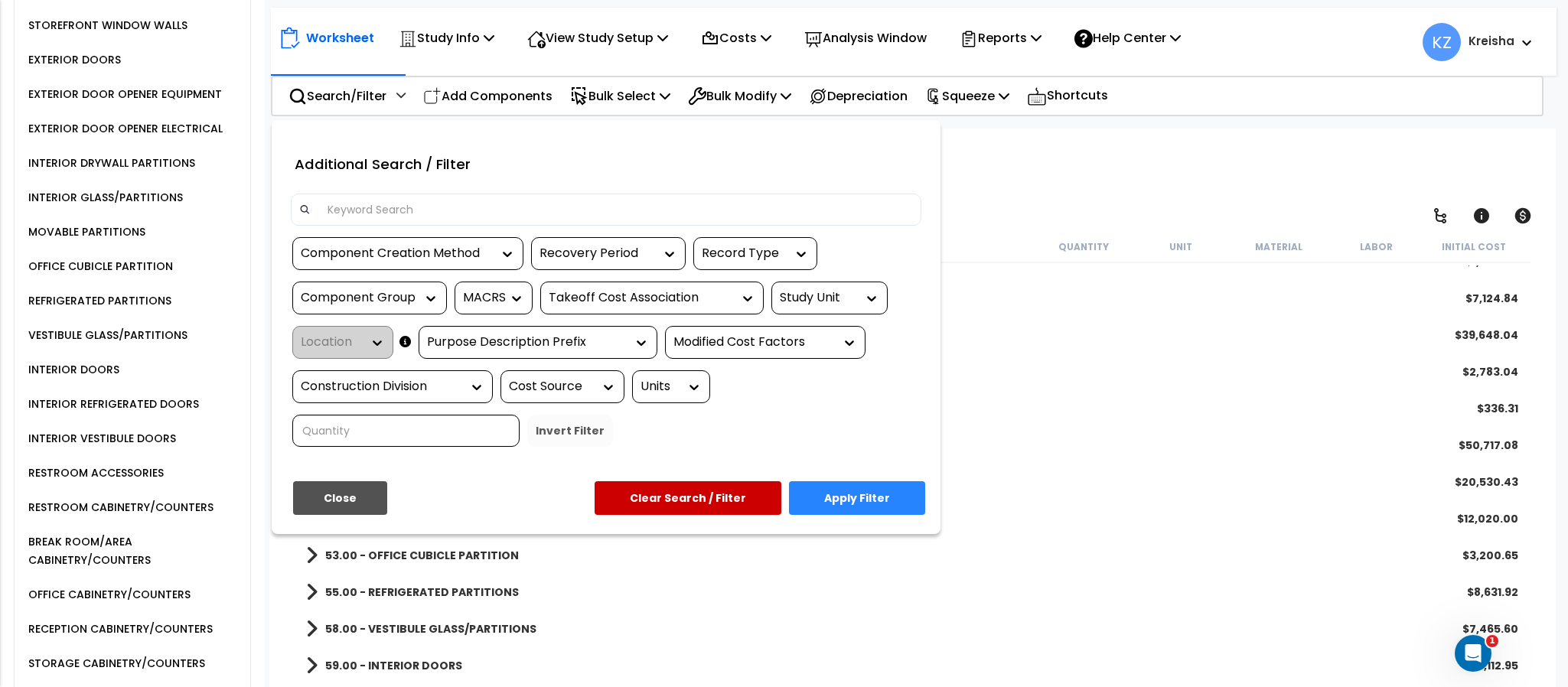
click at [857, 289] on div "Study Unit" at bounding box center [818, 298] width 76 height 18
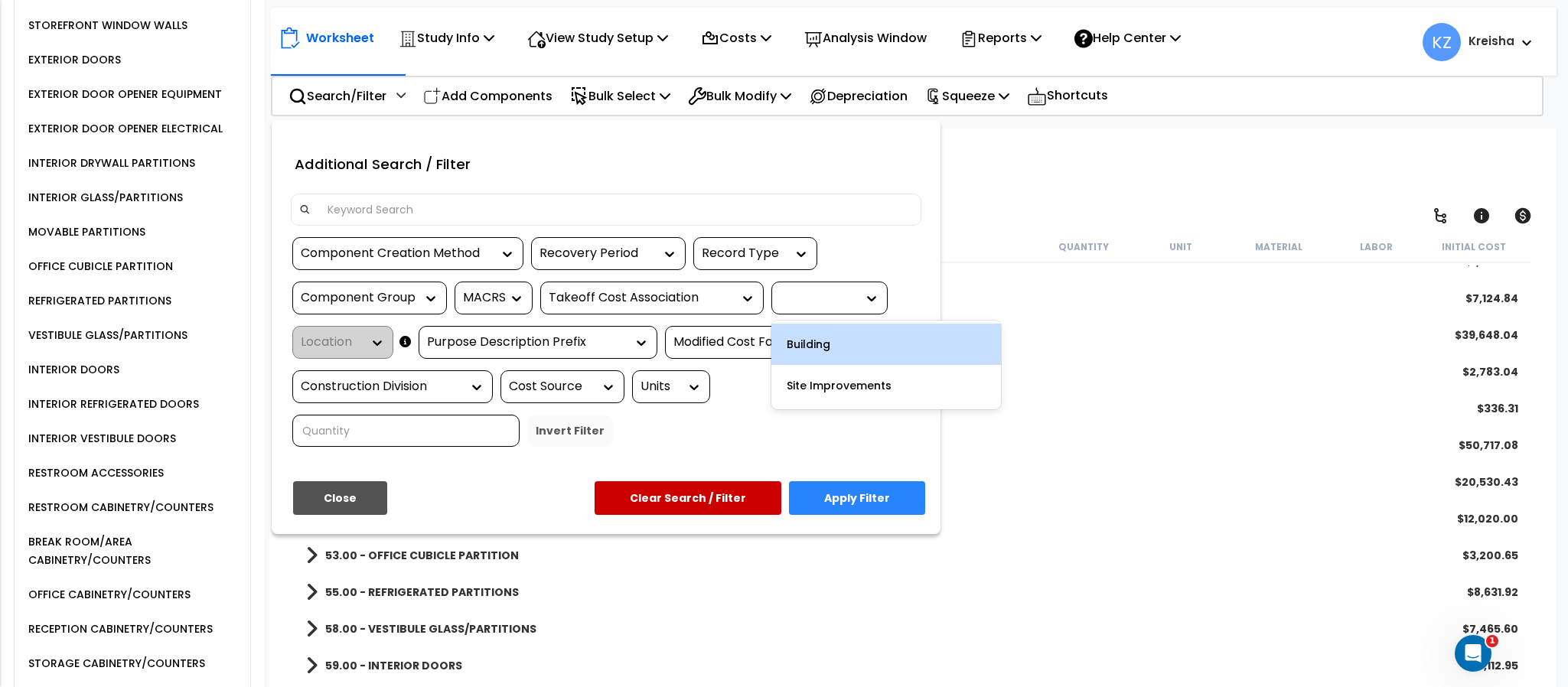
click at [845, 336] on div "Building" at bounding box center [886, 344] width 230 height 41
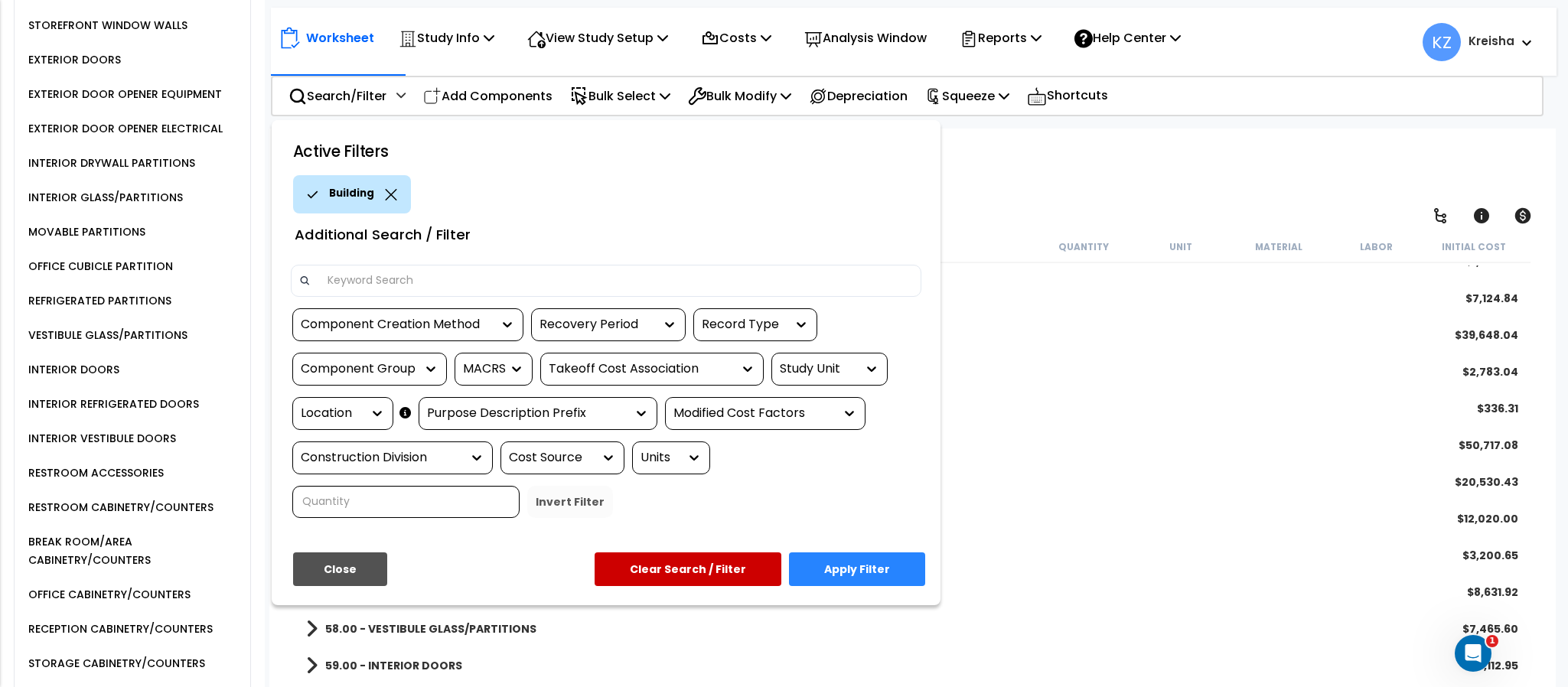
click at [344, 416] on div "Location" at bounding box center [330, 414] width 61 height 18
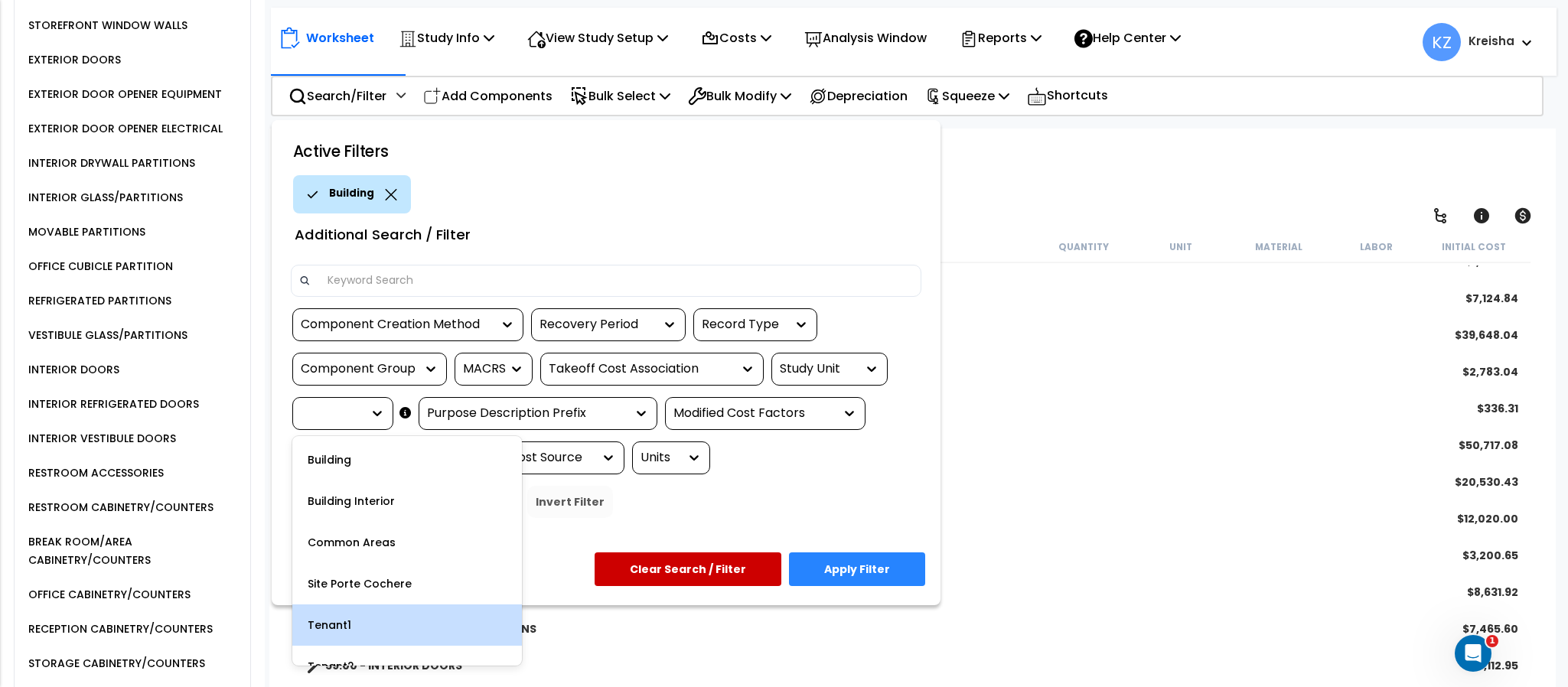
click at [370, 616] on div "Tenant1" at bounding box center [407, 625] width 230 height 41
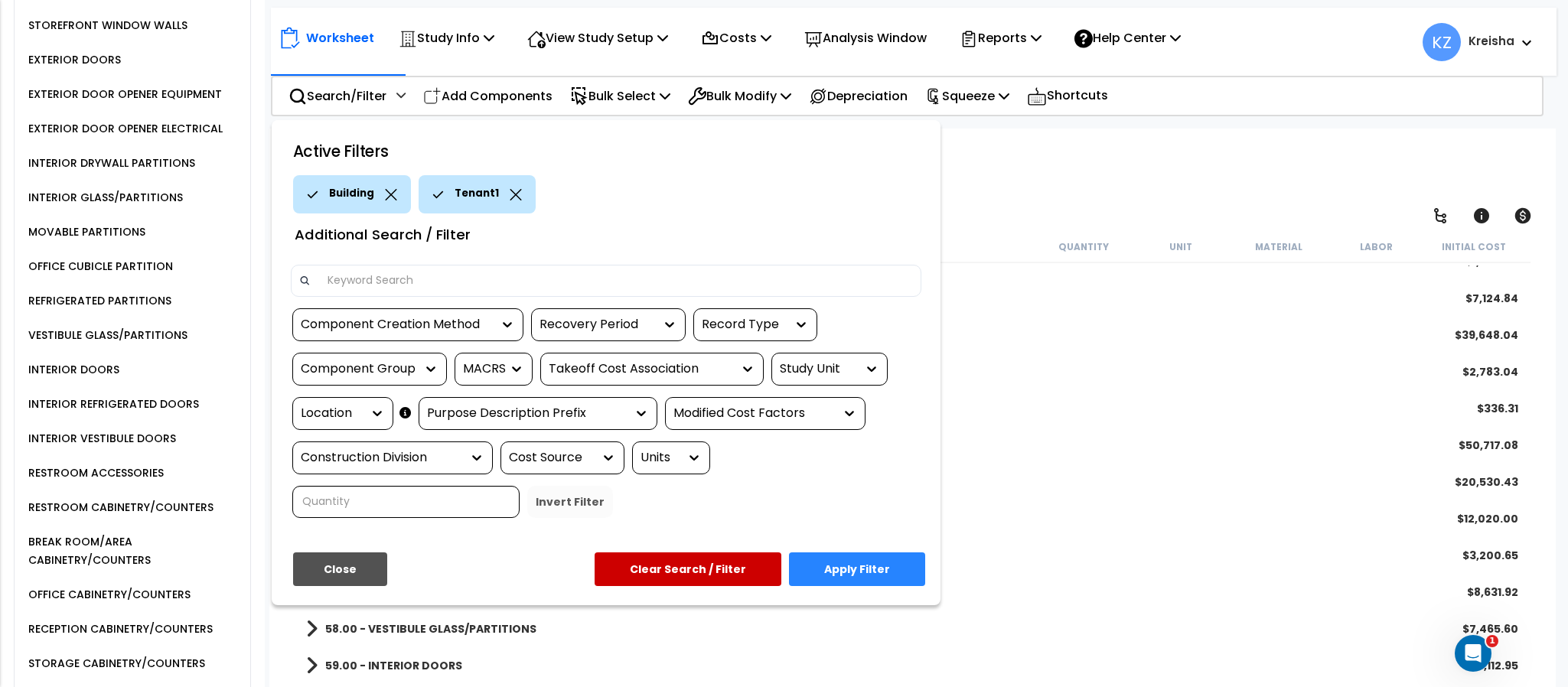
click at [845, 570] on button "Apply Filter" at bounding box center [857, 568] width 136 height 33
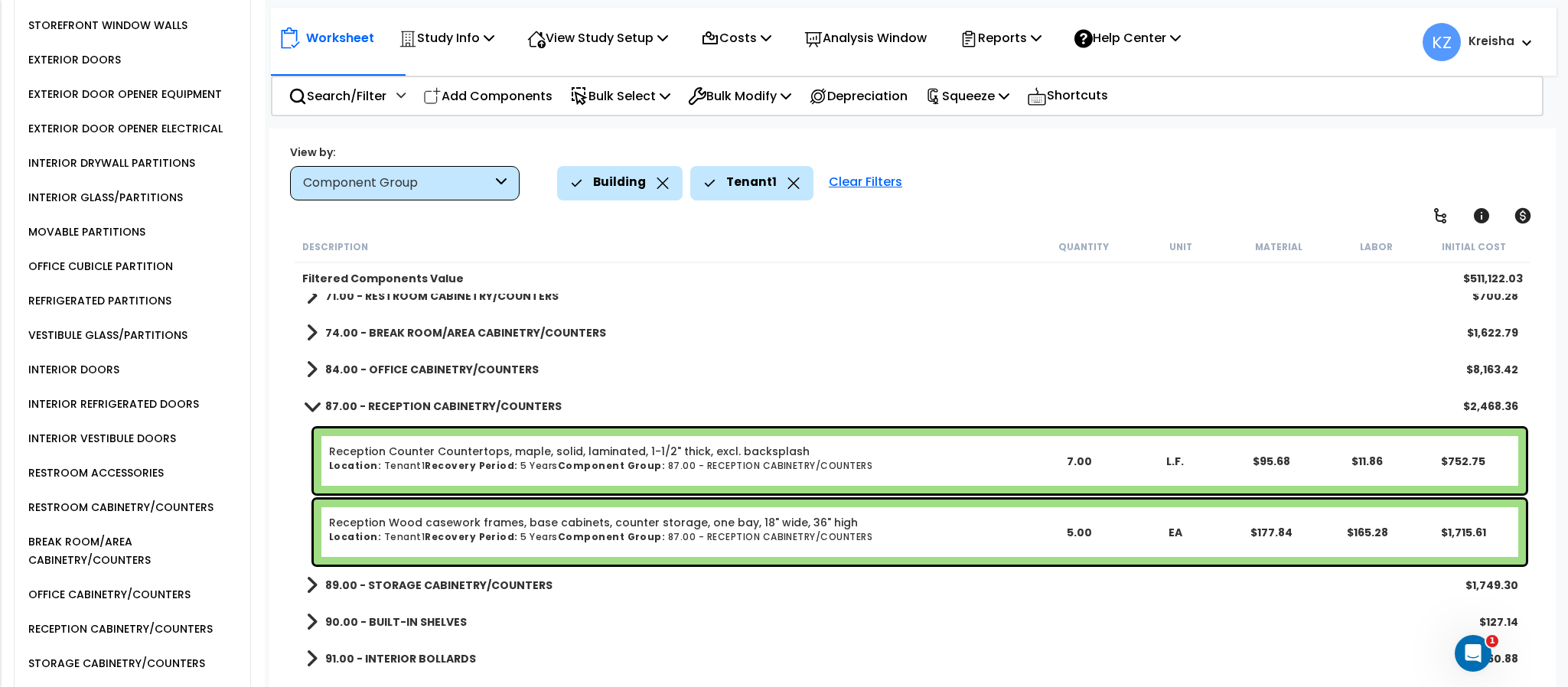
click at [1016, 197] on div "Building Tenant1 Clear Filters" at bounding box center [1048, 183] width 983 height 33
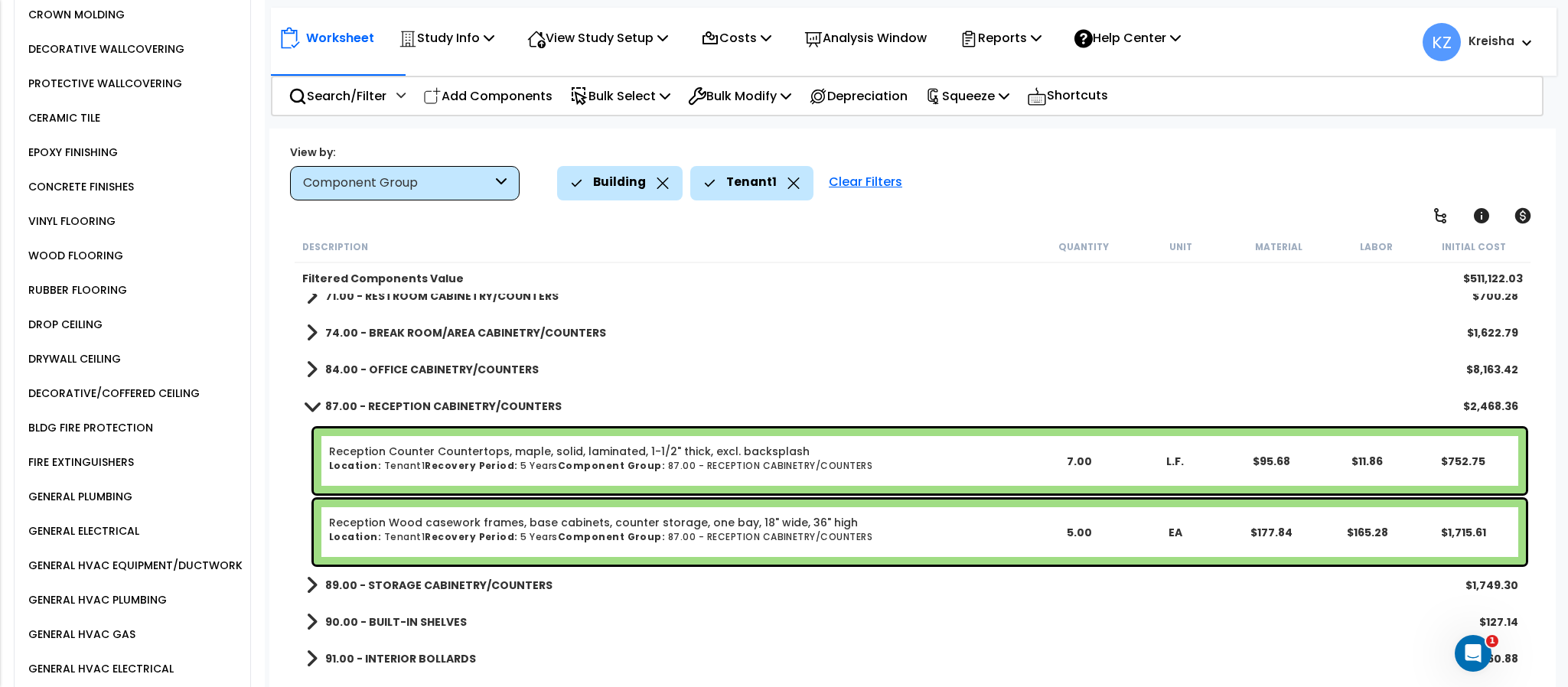
click at [74, 334] on div "DROP CEILING" at bounding box center [63, 324] width 78 height 19
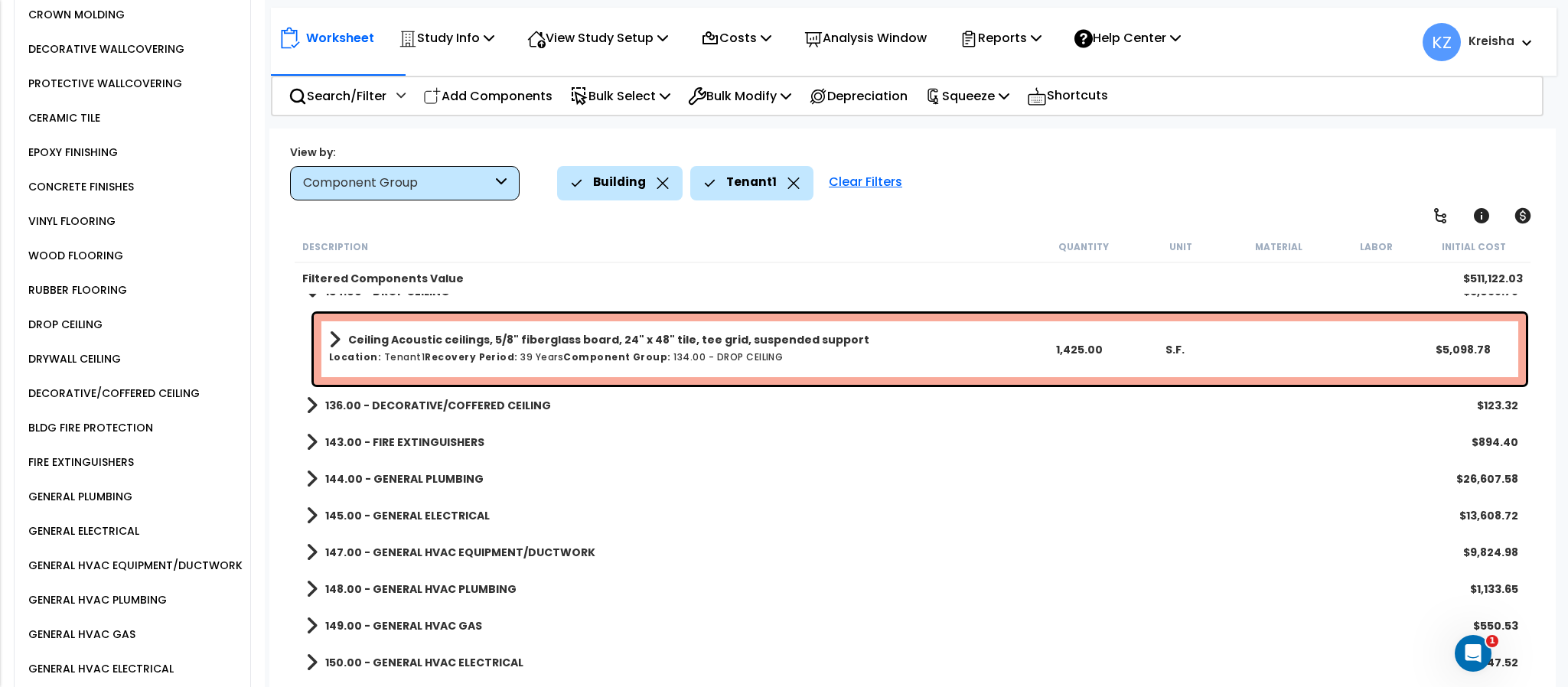
scroll to position [1234, 0]
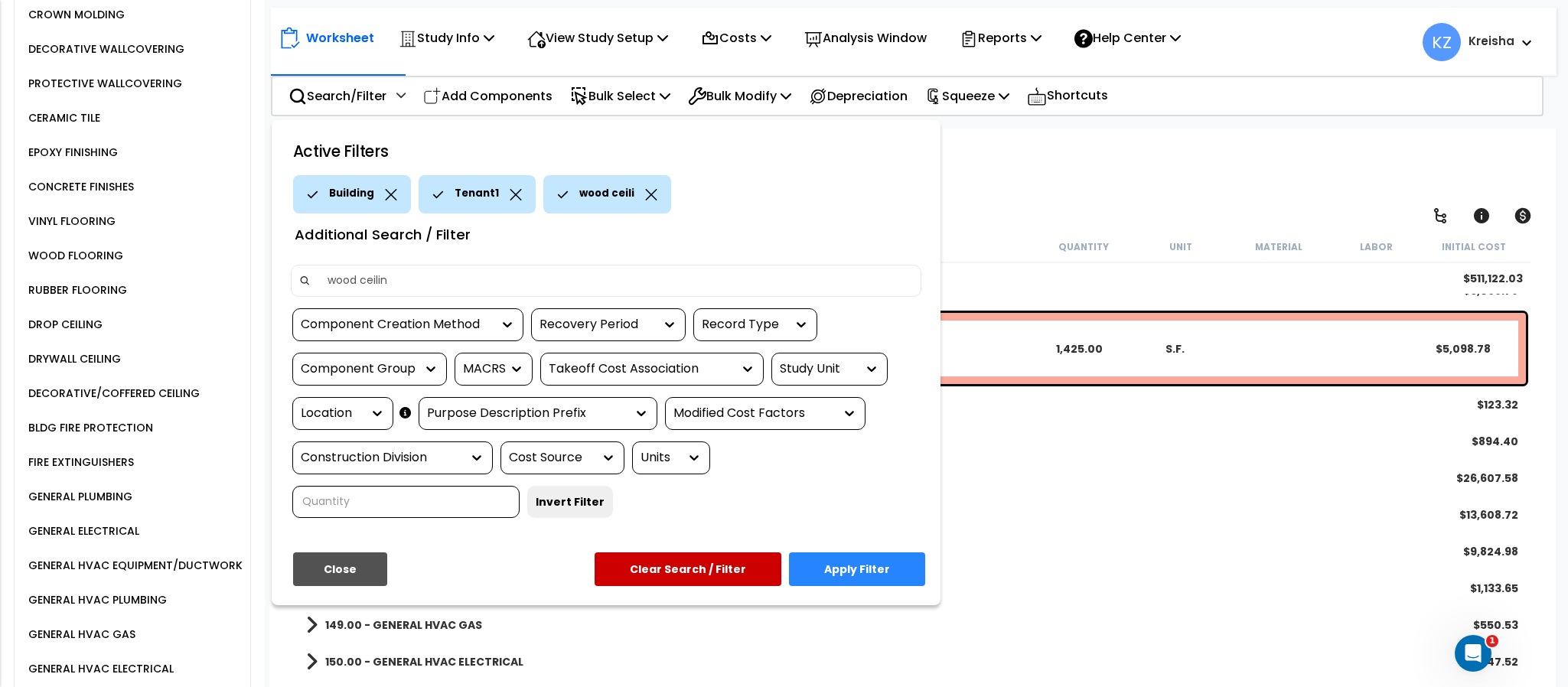
type input "wood ceiling"
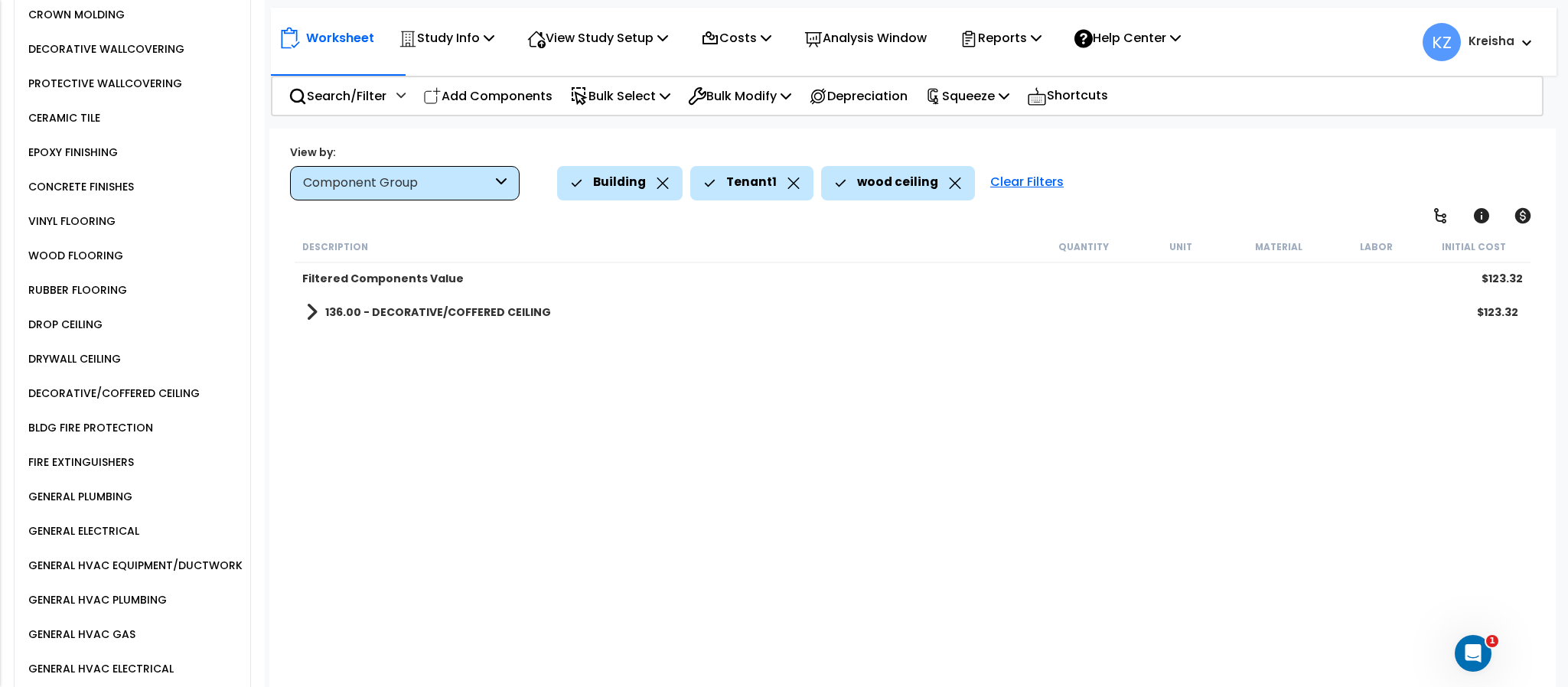
scroll to position [0, 0]
click at [492, 318] on b "136.00 - DECORATIVE/COFFERED CEILING" at bounding box center [438, 312] width 226 height 15
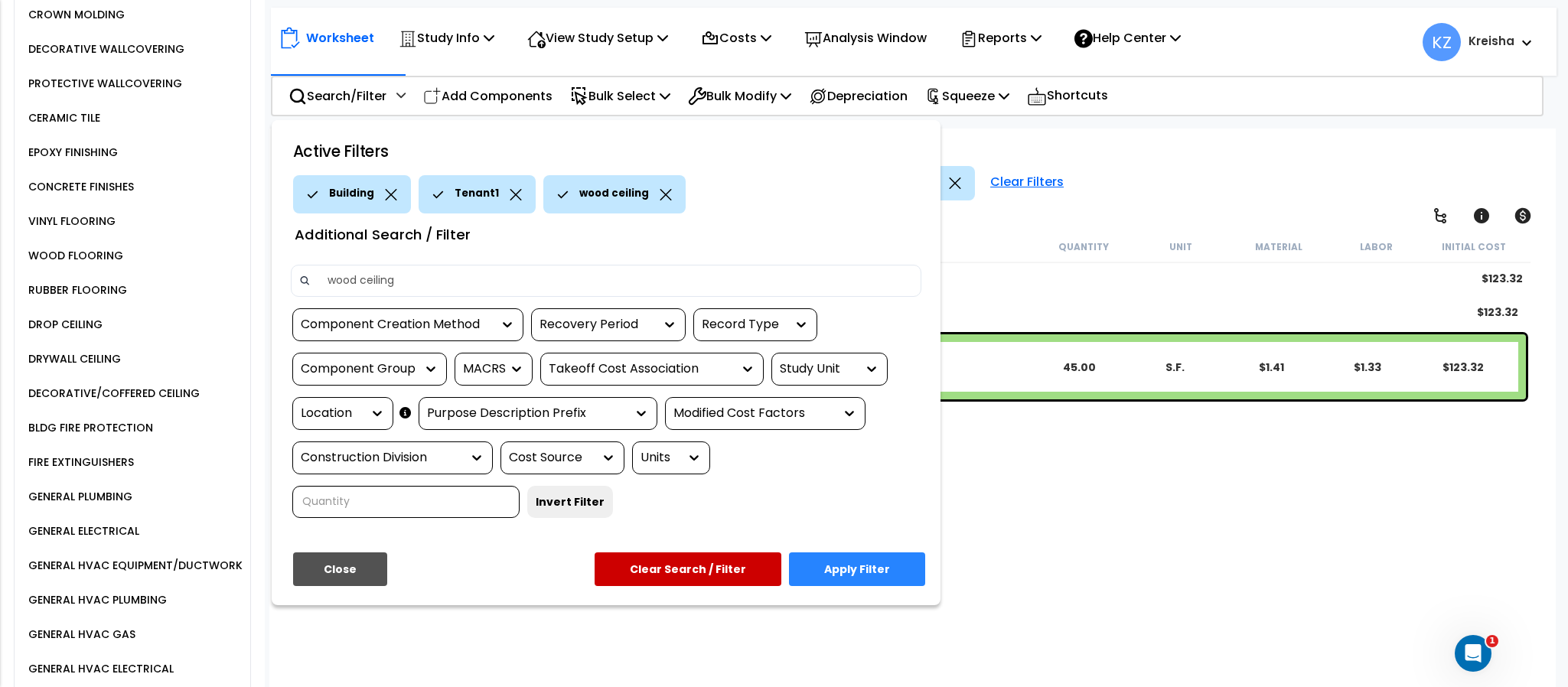
click at [593, 246] on div "Additional Search / Filter" at bounding box center [606, 233] width 654 height 39
click at [641, 283] on input "wood ceiling" at bounding box center [616, 281] width 594 height 23
type input "vinyl wall"
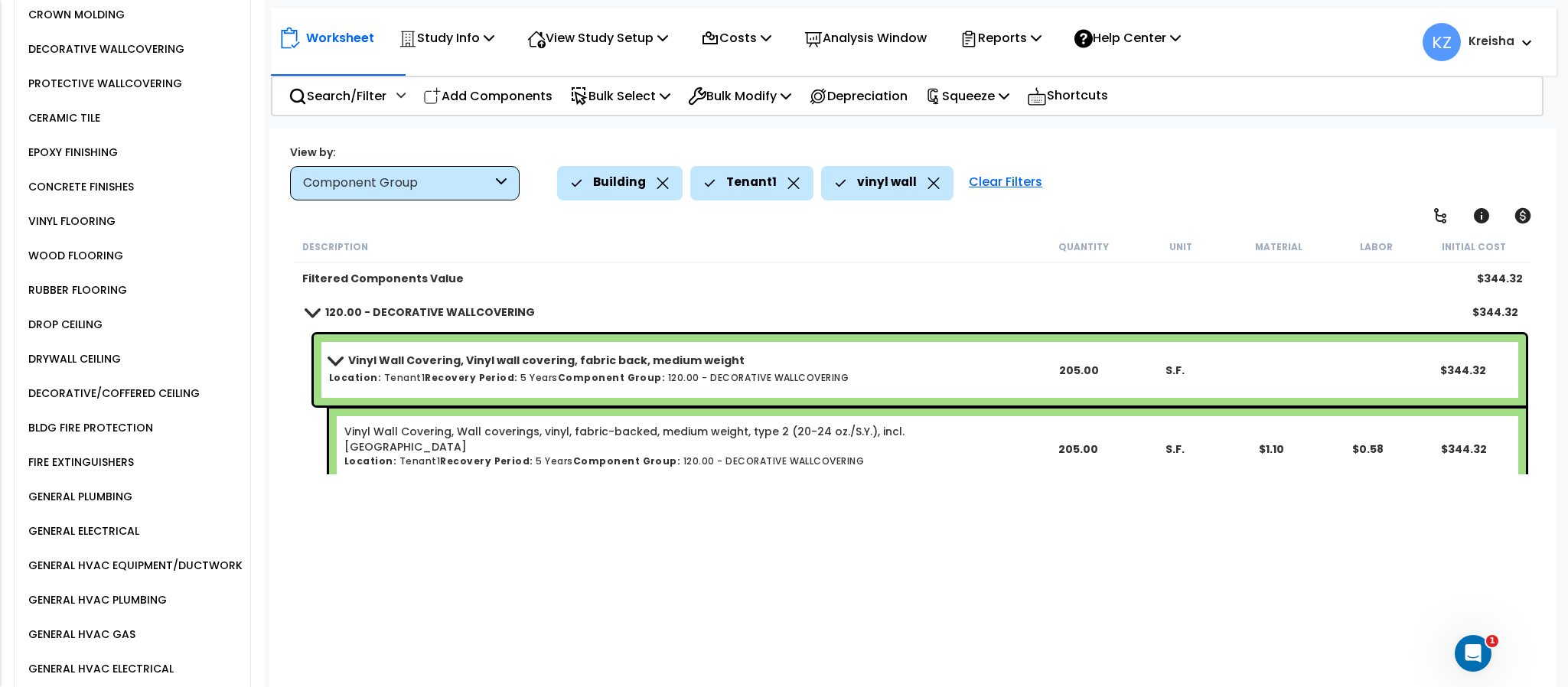
click at [927, 184] on icon at bounding box center [933, 184] width 12 height 11
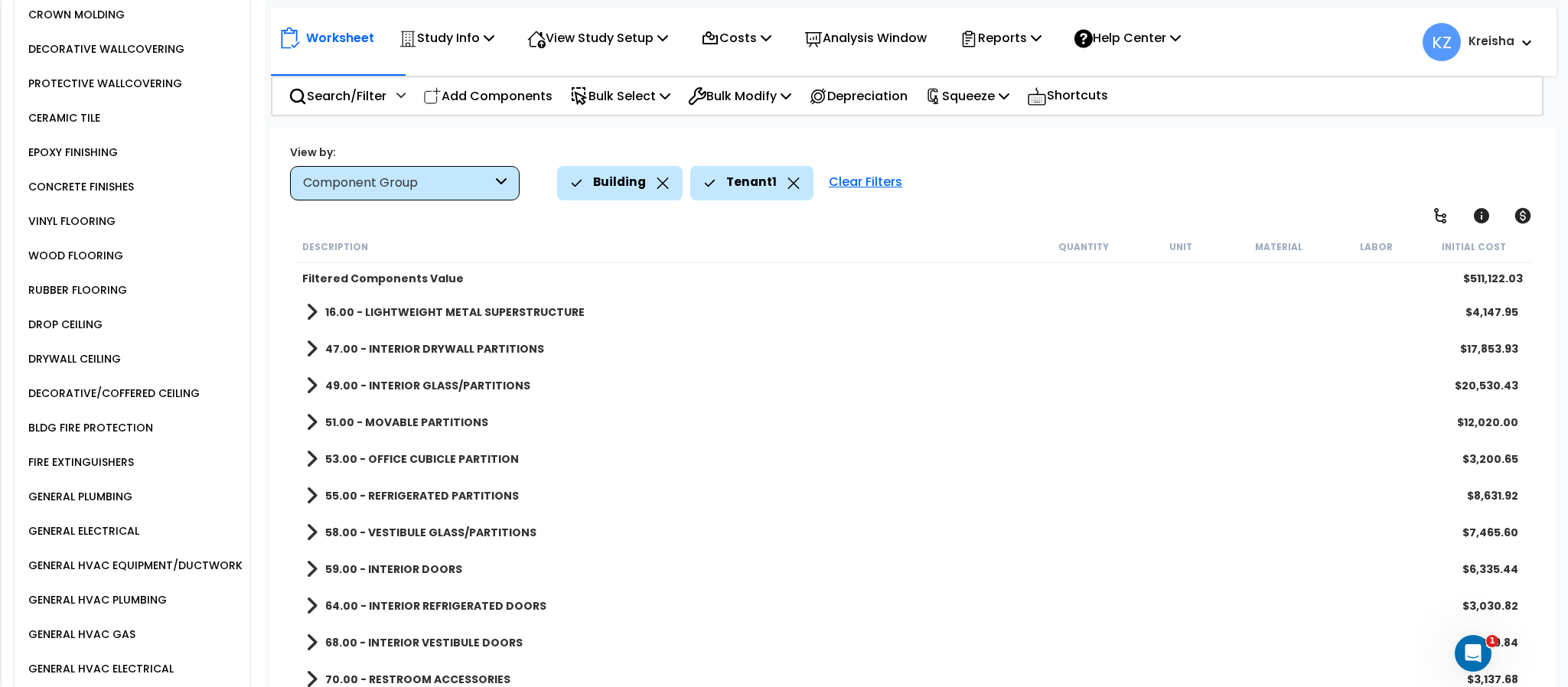
click at [1083, 178] on div "Building Tenant1 Clear Filters" at bounding box center [1048, 183] width 983 height 33
click at [67, 127] on div "CERAMIC TILE" at bounding box center [62, 118] width 76 height 19
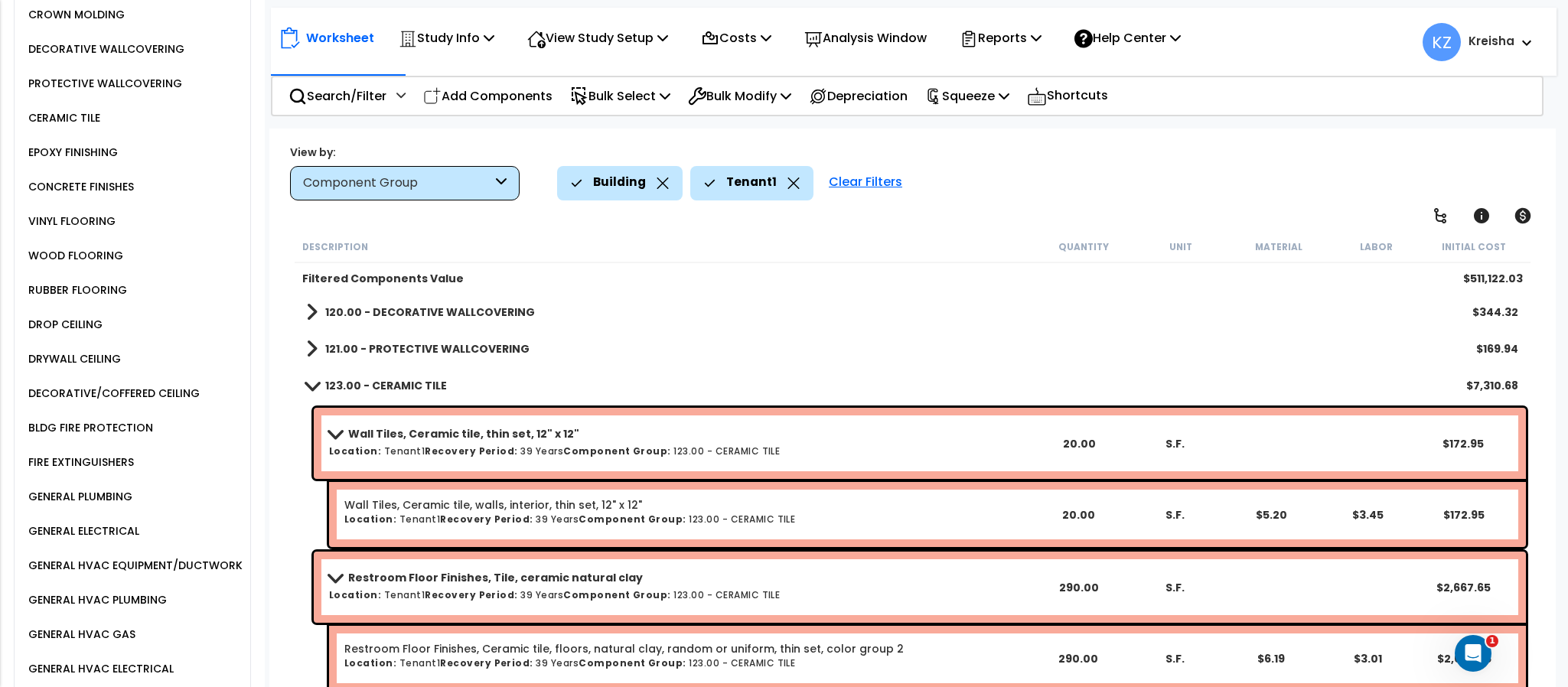
scroll to position [1004, 0]
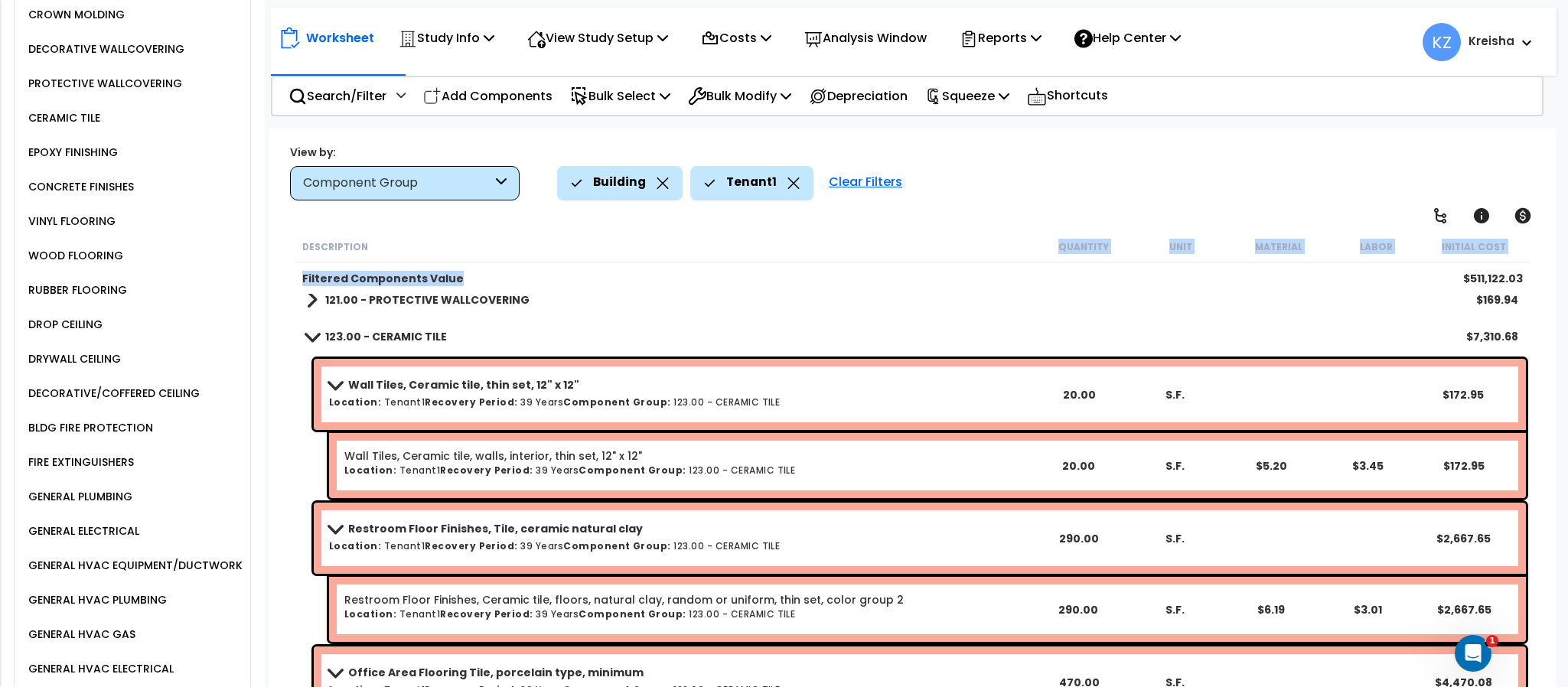
drag, startPoint x: 584, startPoint y: 269, endPoint x: 577, endPoint y: 234, distance: 35.7
click at [577, 234] on div "Description Quantity Unit Material Labor Initial Cost Filtered Components Value…" at bounding box center [912, 461] width 1240 height 460
click at [577, 234] on div "Description Quantity Unit Material Labor Initial Cost" at bounding box center [912, 248] width 1235 height 32
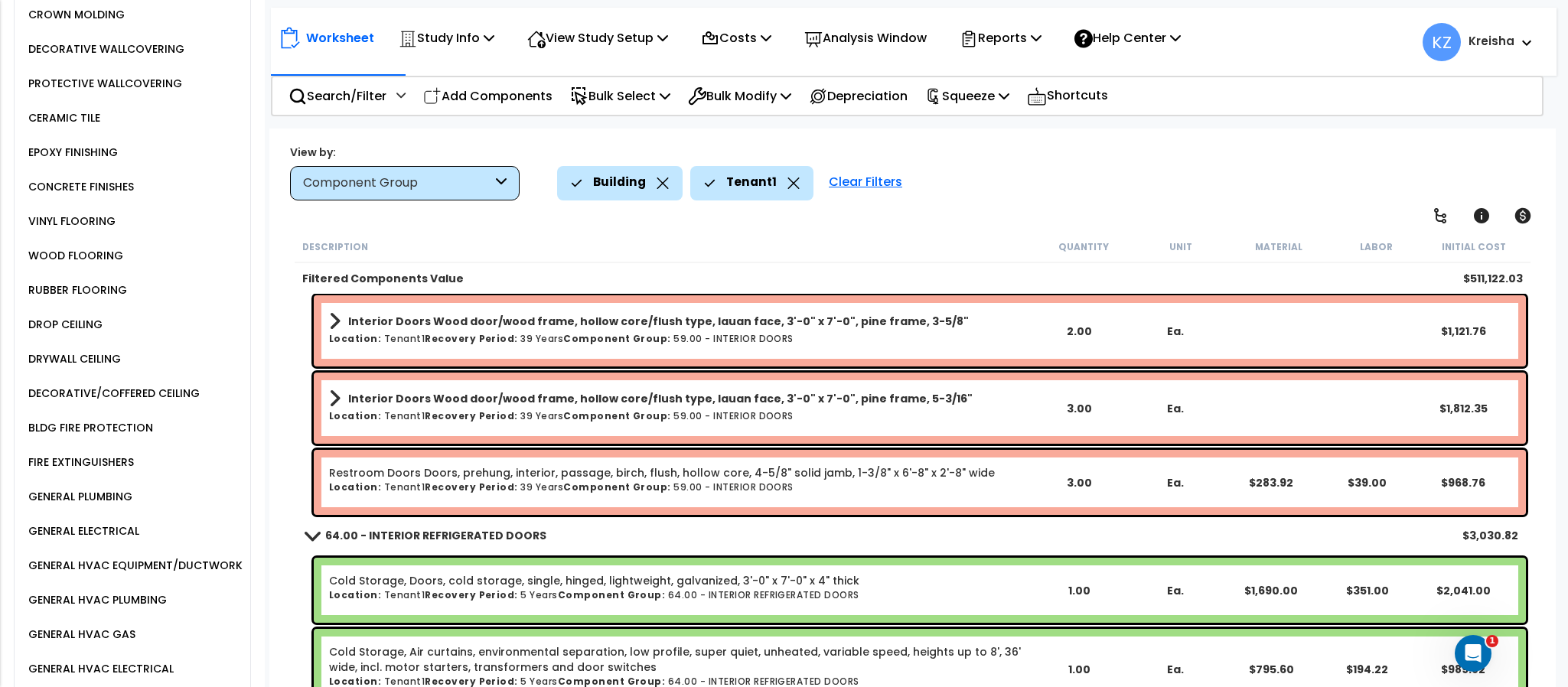
click at [56, 127] on div "CERAMIC TILE" at bounding box center [62, 118] width 76 height 19
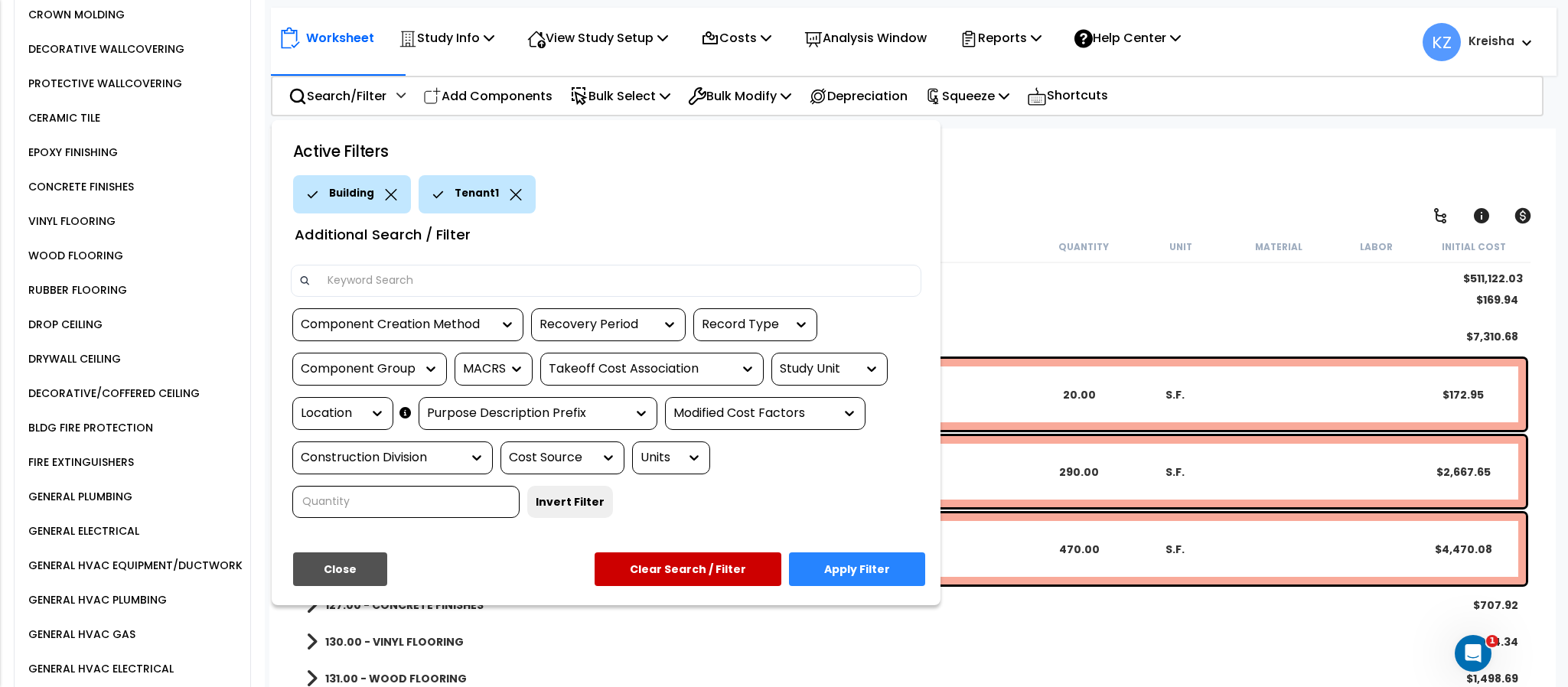
click at [685, 236] on div "Additional Search / Filter" at bounding box center [606, 233] width 654 height 39
click at [686, 270] on input at bounding box center [616, 281] width 594 height 23
type input "wood wall"
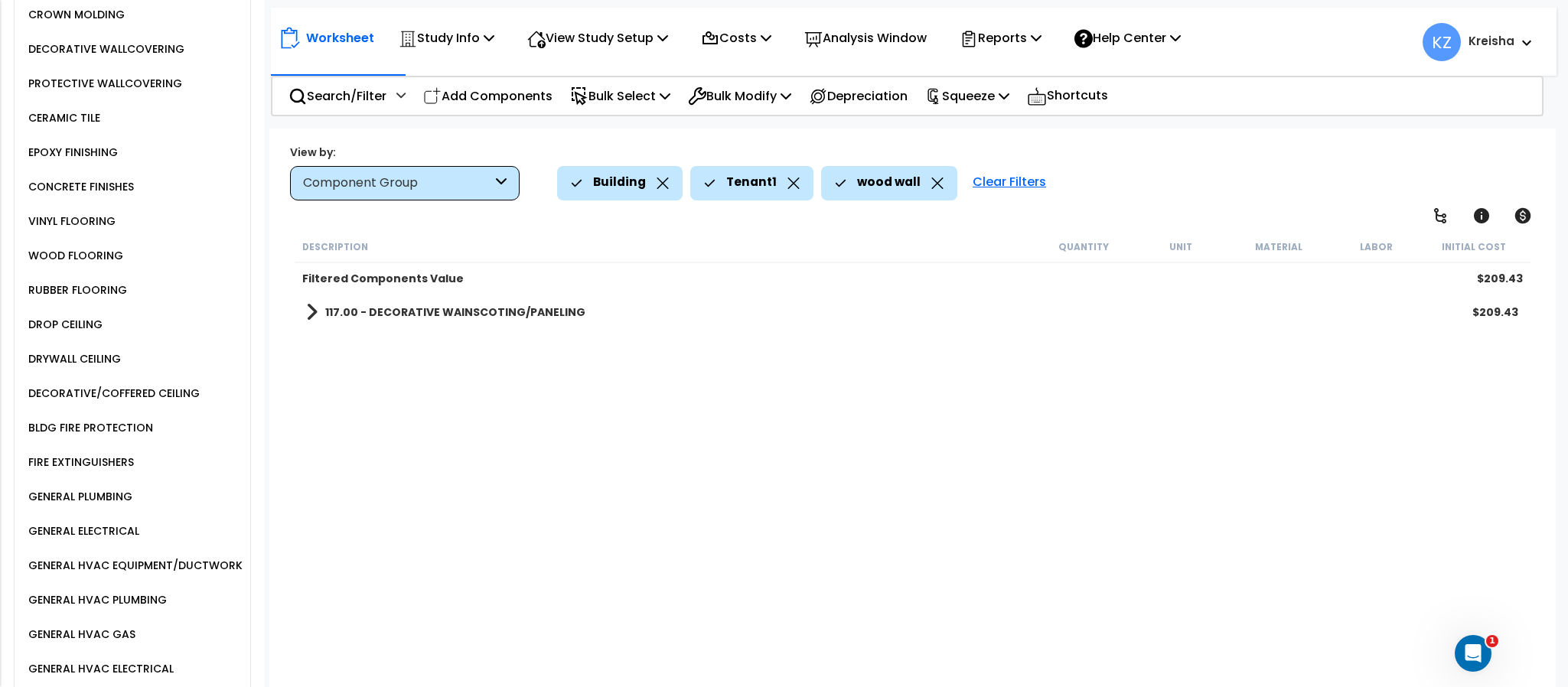
scroll to position [0, 0]
click at [624, 407] on div "Description Quantity Unit Material Labor Initial Cost Filtered Components Value…" at bounding box center [912, 461] width 1240 height 460
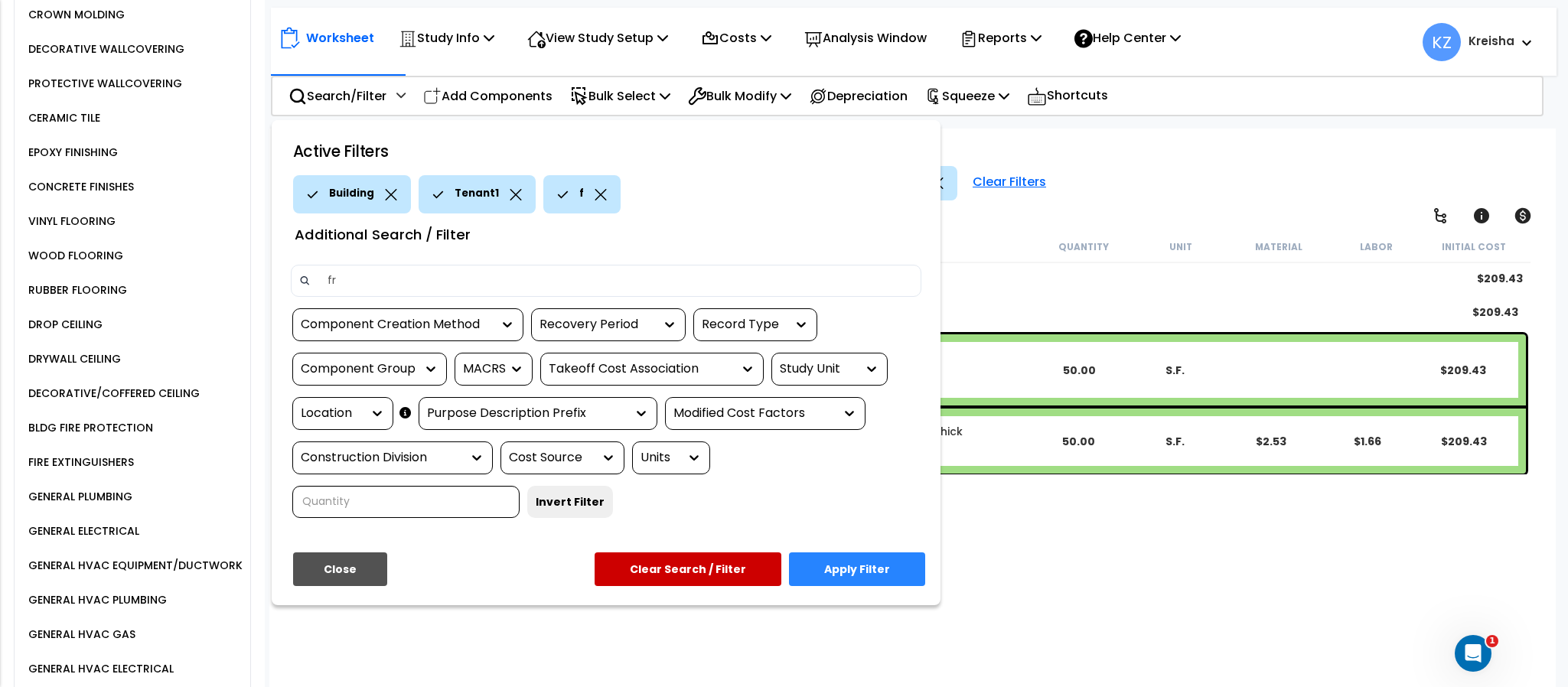
type input "frp"
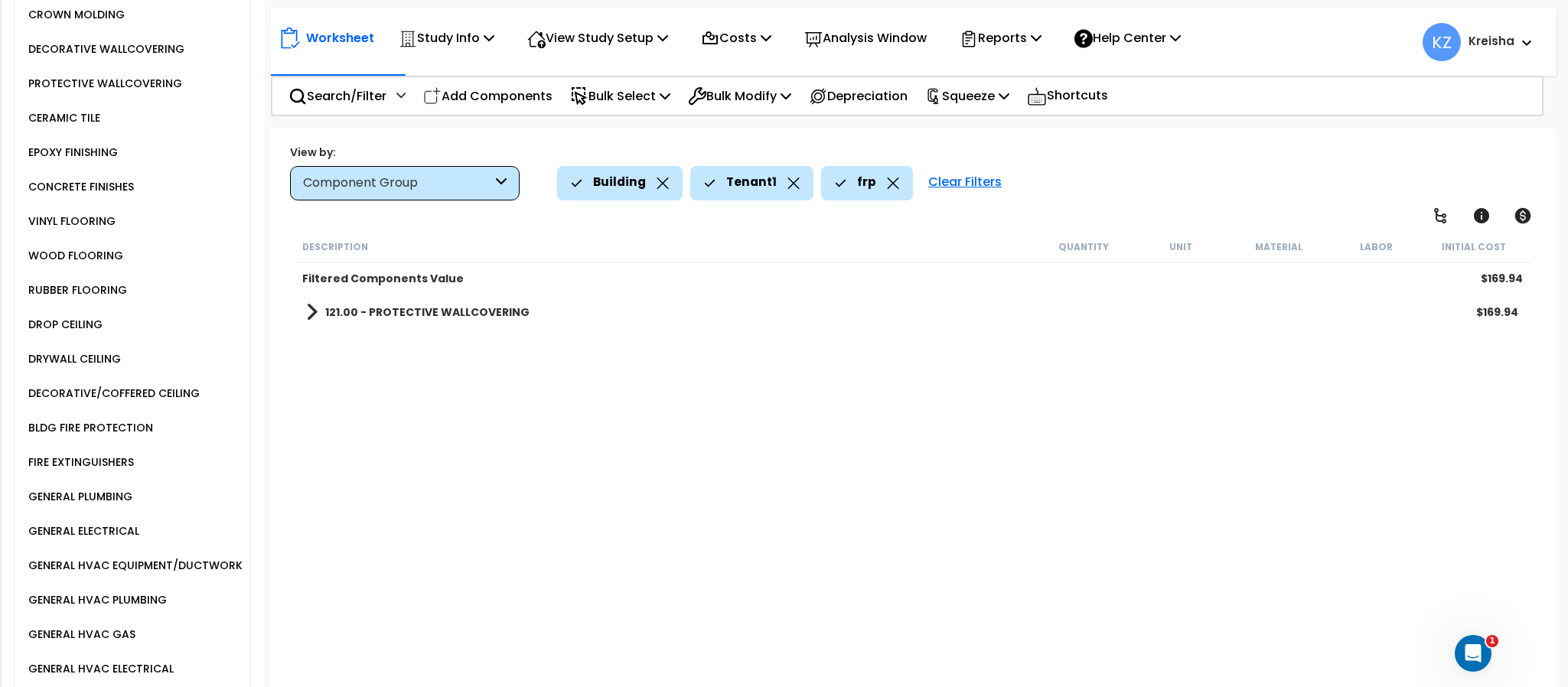
click at [737, 446] on div "Description Quantity Unit Material Labor Initial Cost Filtered Components Value…" at bounding box center [912, 461] width 1240 height 460
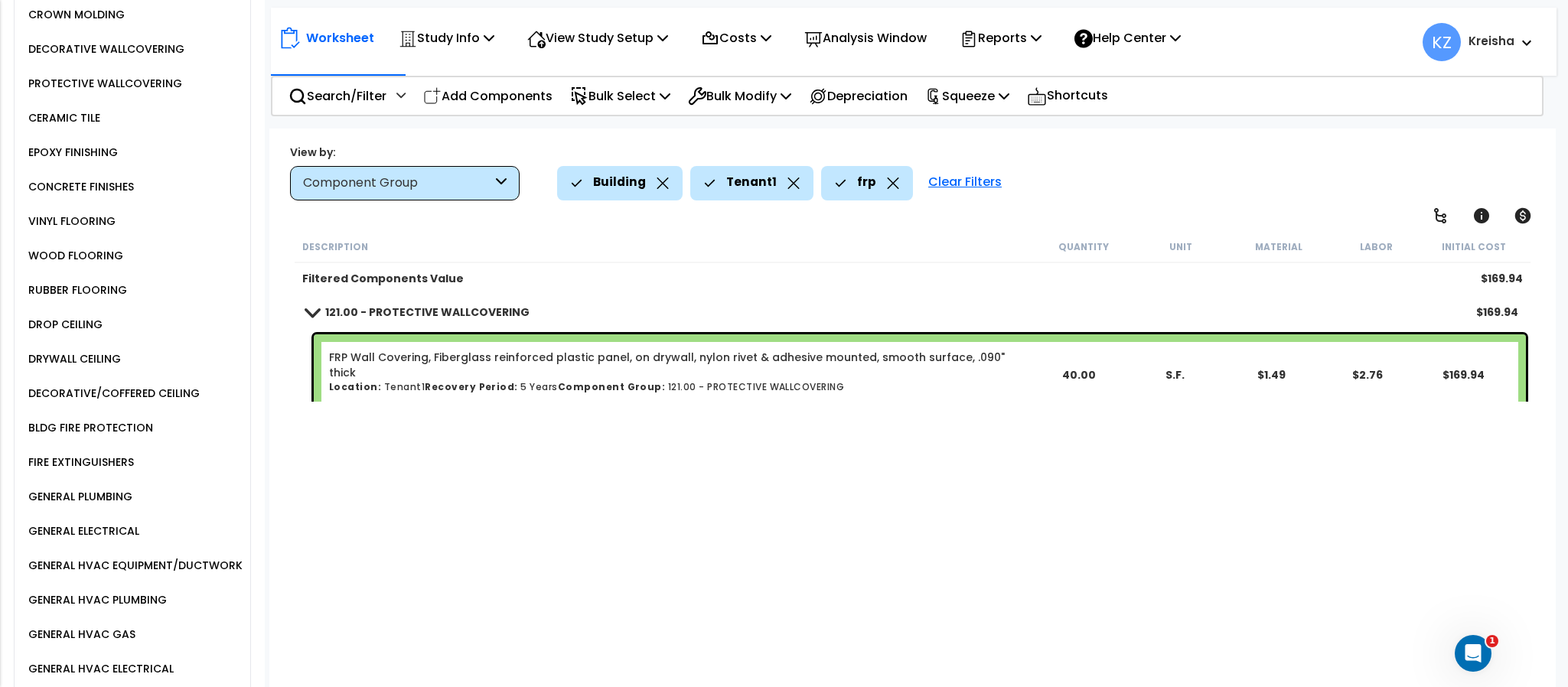
click at [888, 184] on icon at bounding box center [893, 184] width 11 height 11
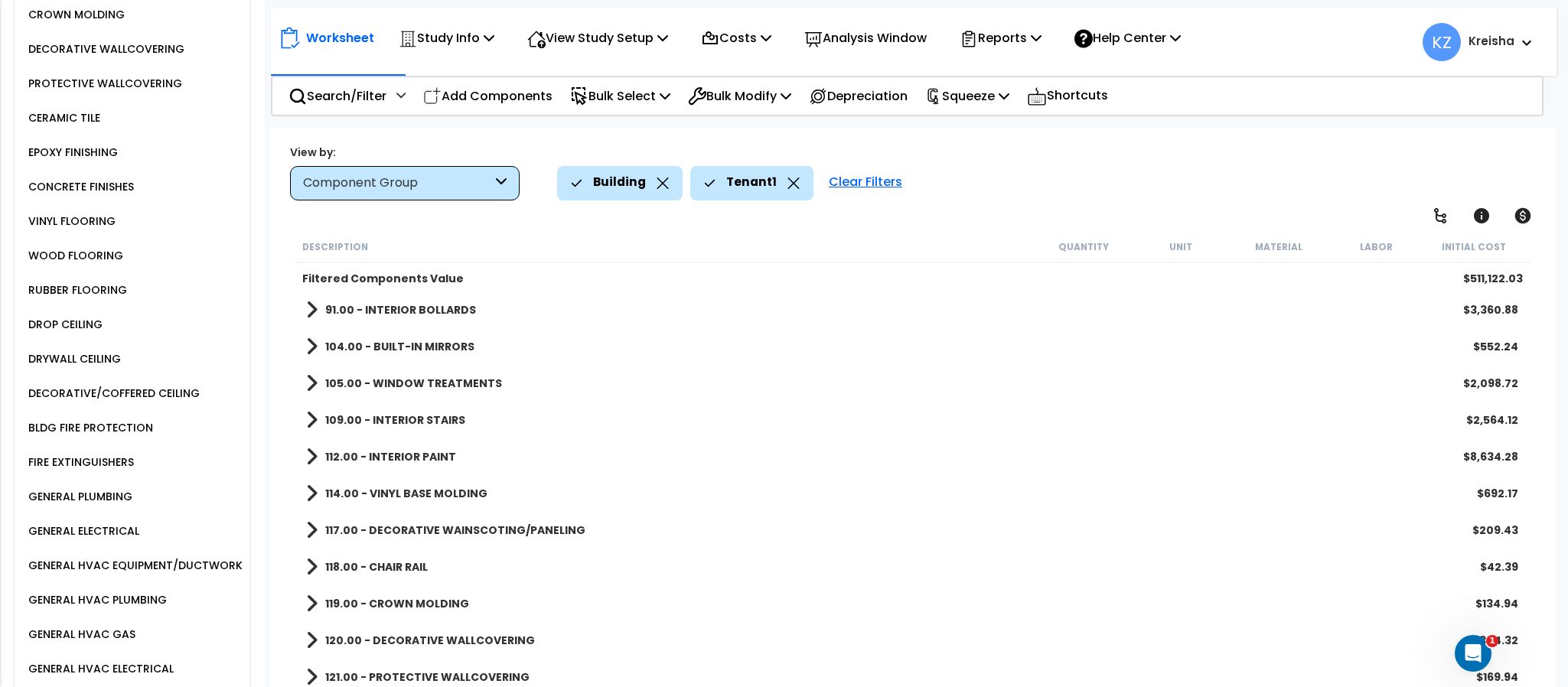
scroll to position [1798, 0]
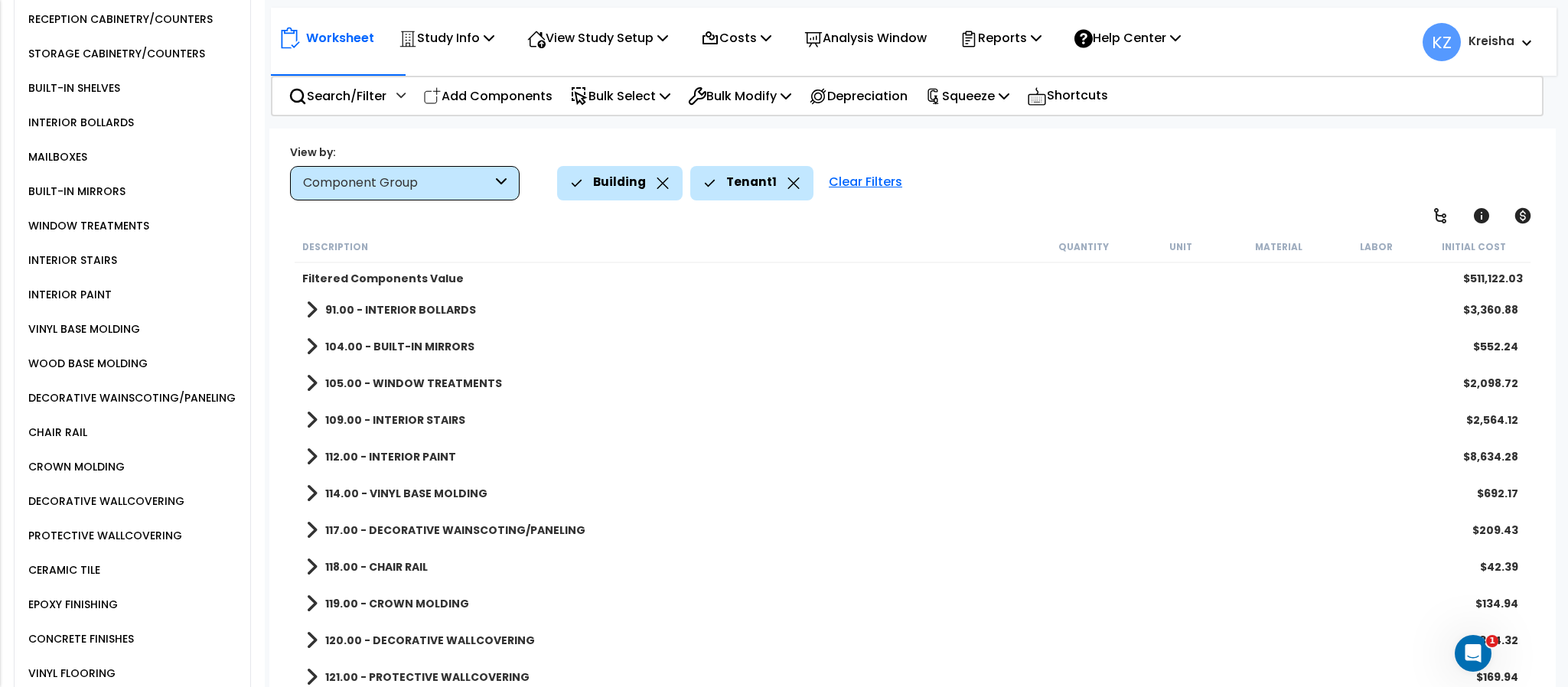
click at [383, 487] on b "114.00 - VINYL BASE MOLDING" at bounding box center [407, 493] width 162 height 15
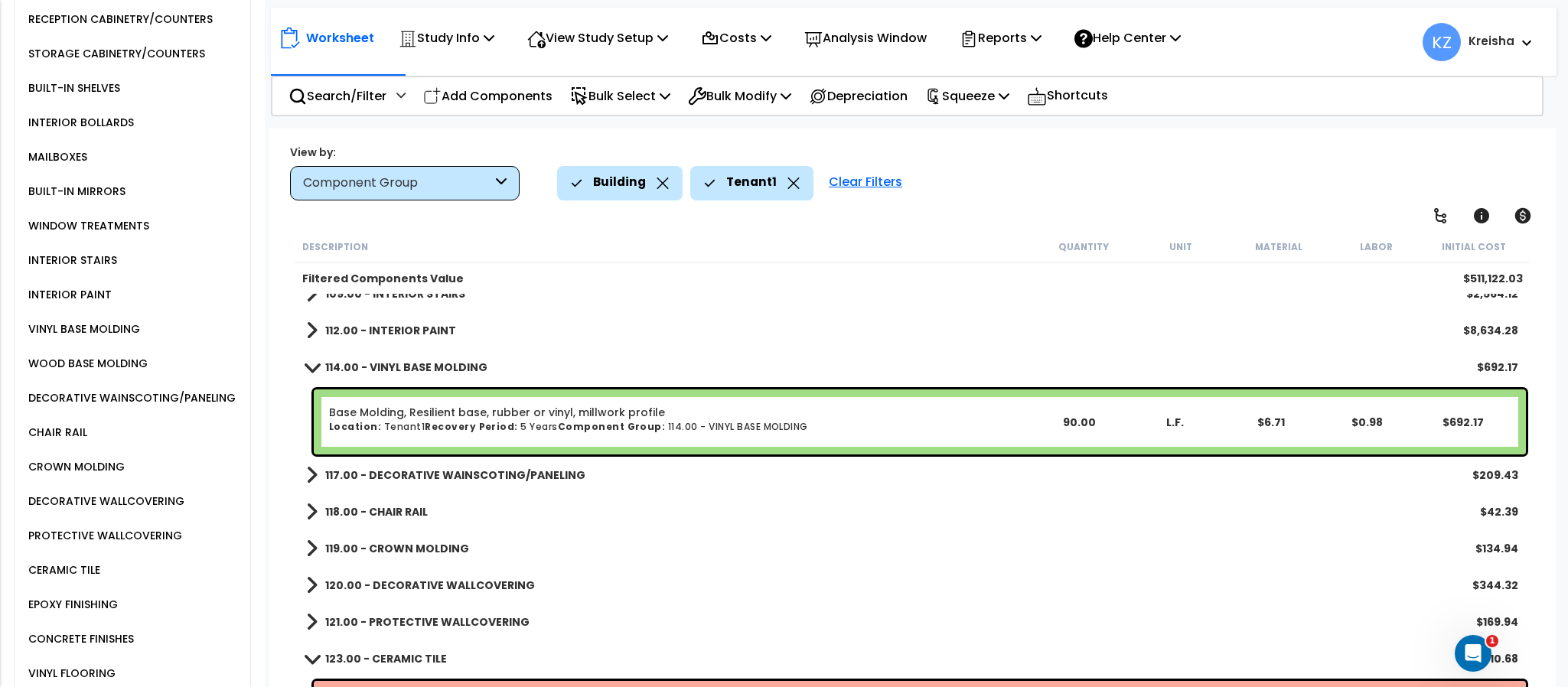
scroll to position [754, 0]
click at [408, 553] on b "119.00 - CROWN MOLDING" at bounding box center [397, 547] width 144 height 15
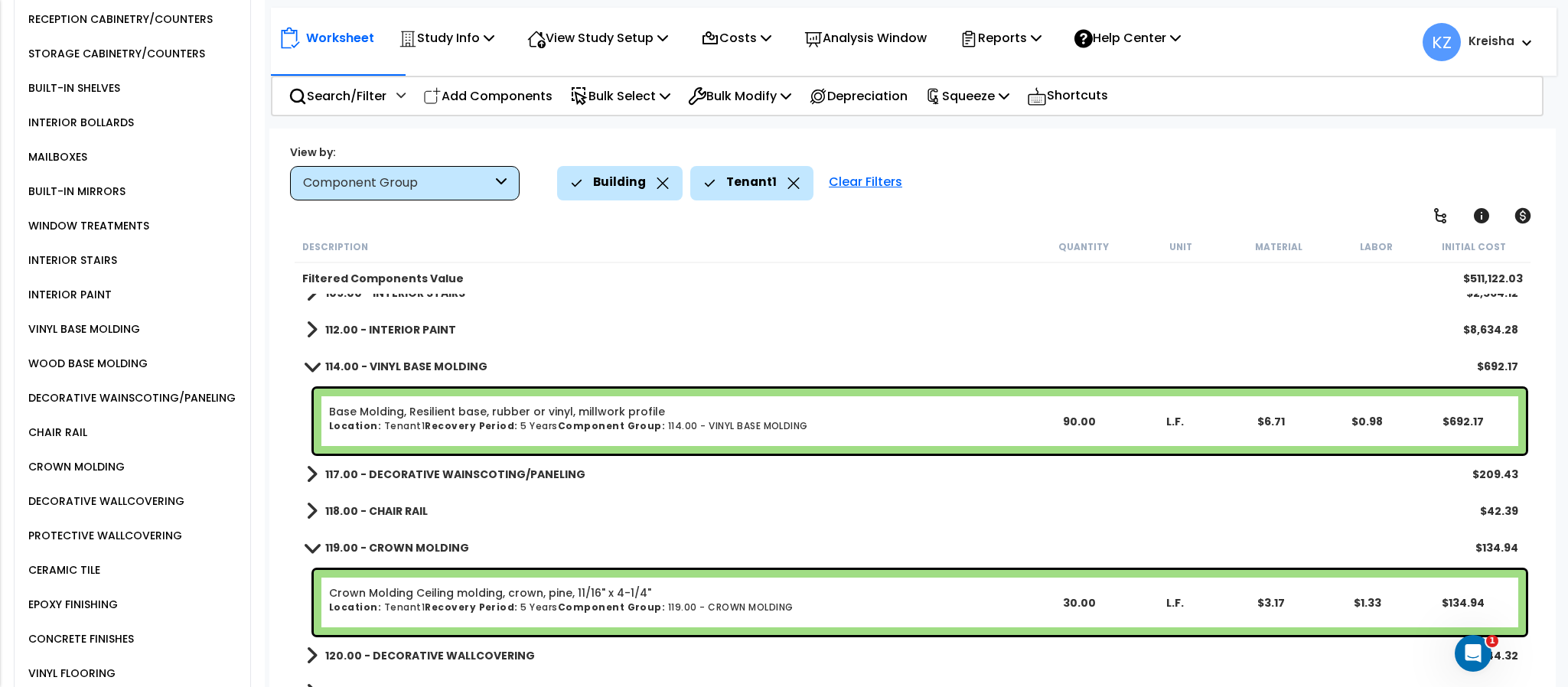
click at [403, 516] on b "118.00 - CHAIR RAIL" at bounding box center [377, 511] width 102 height 15
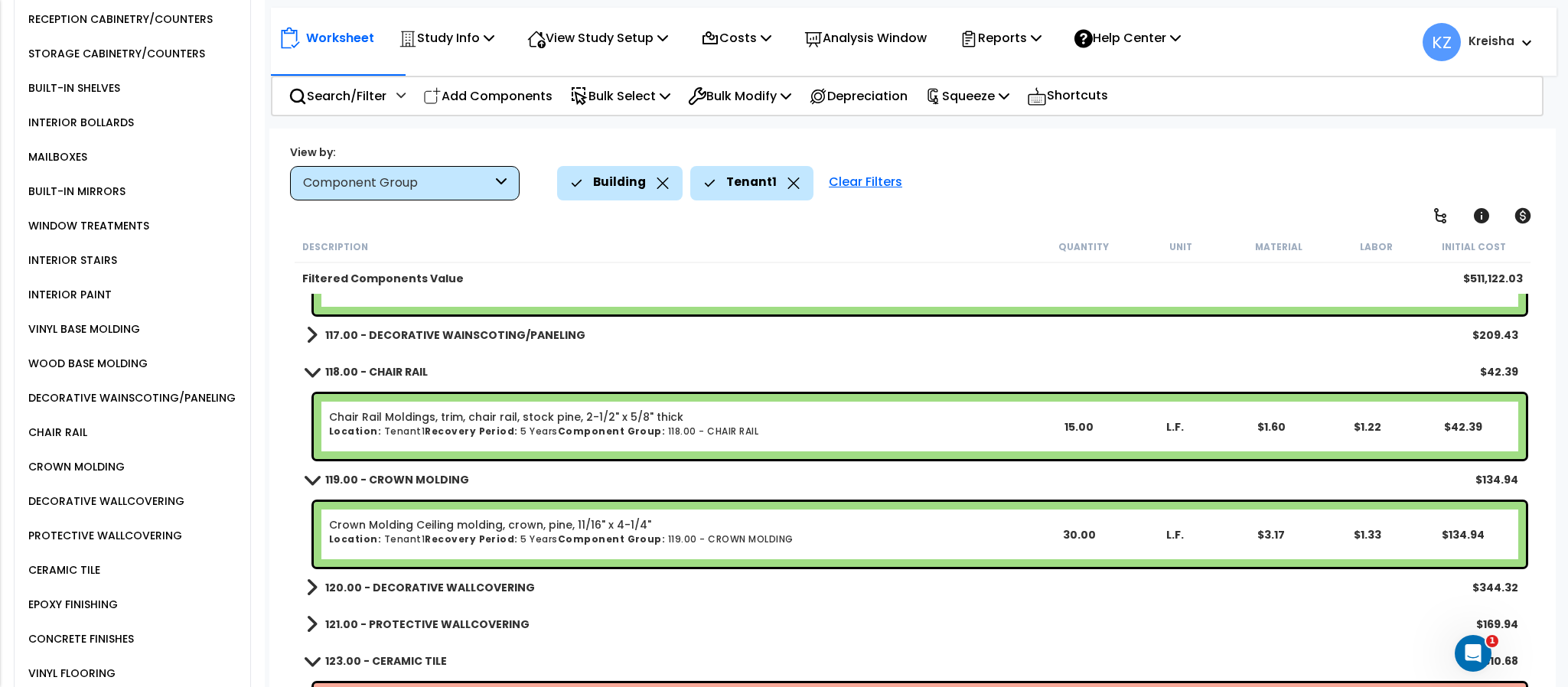
scroll to position [894, 0]
click at [657, 251] on div "Description" at bounding box center [668, 246] width 732 height 15
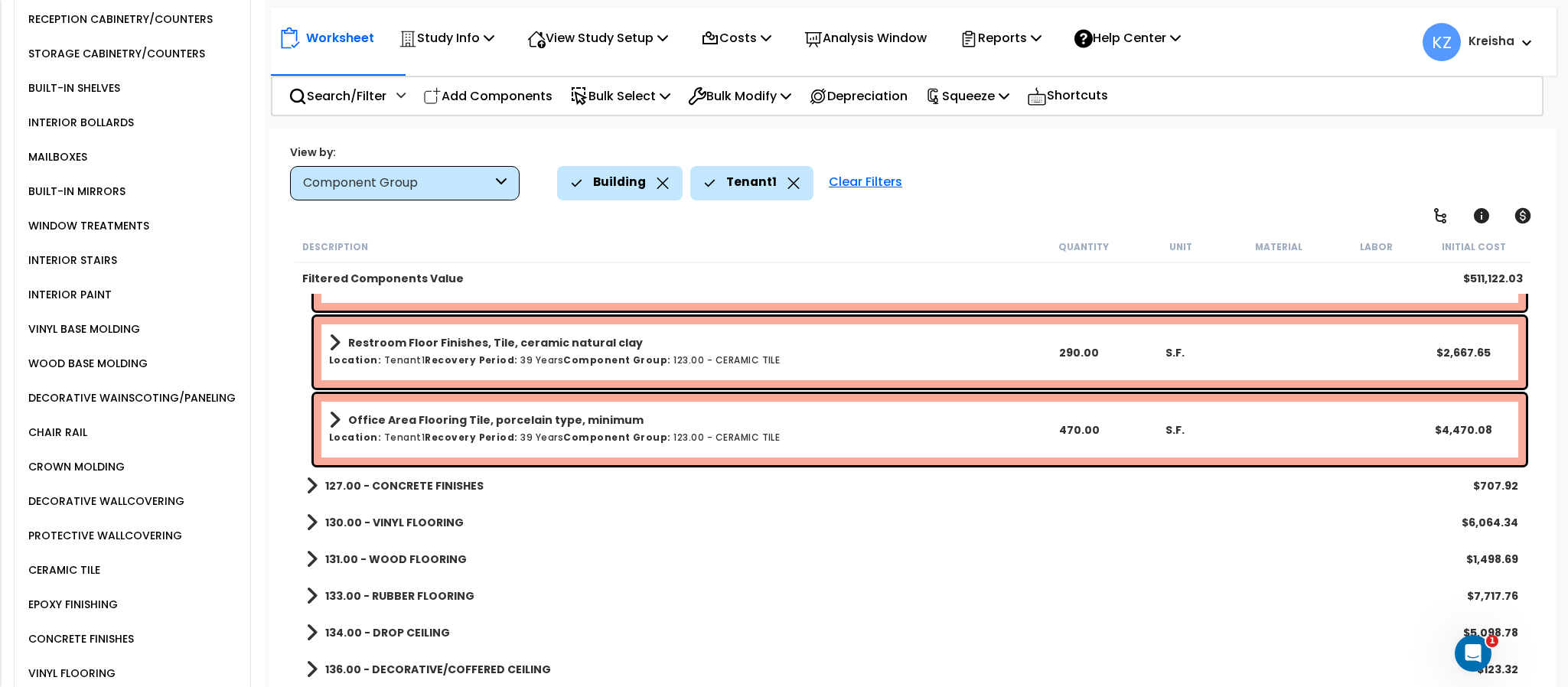
scroll to position [1265, 0]
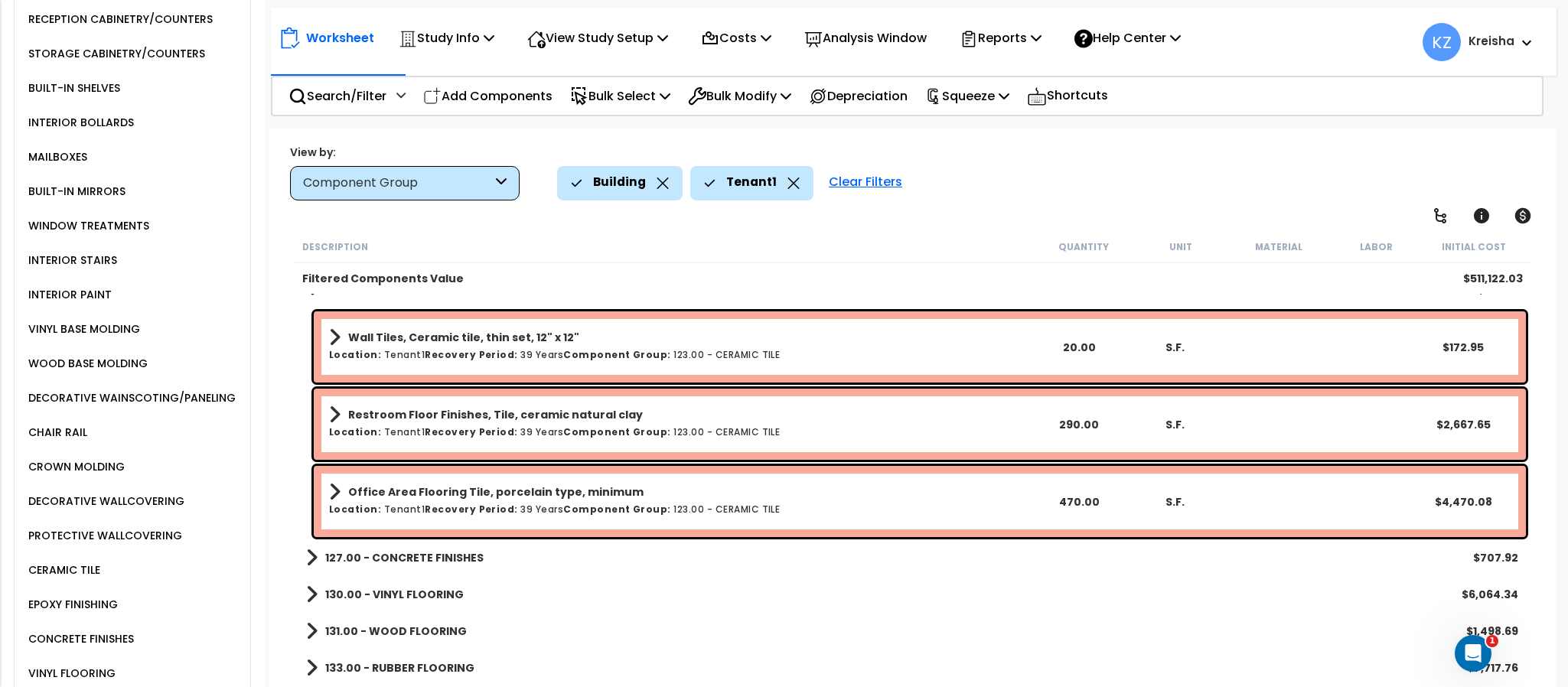
click at [430, 584] on link "130.00 - VINYL FLOORING" at bounding box center [385, 594] width 158 height 21
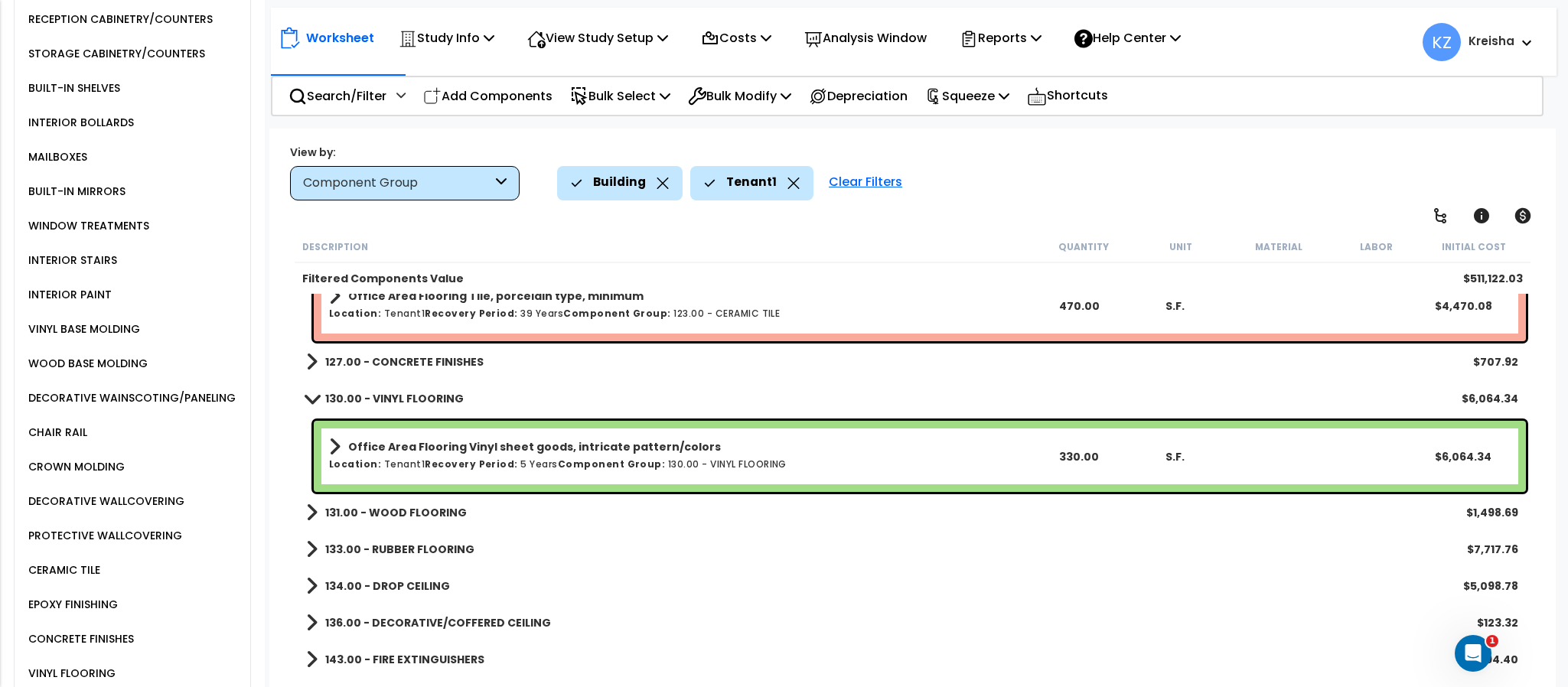
scroll to position [1460, 0]
click at [432, 503] on link "131.00 - WOOD FLOORING" at bounding box center [387, 513] width 161 height 21
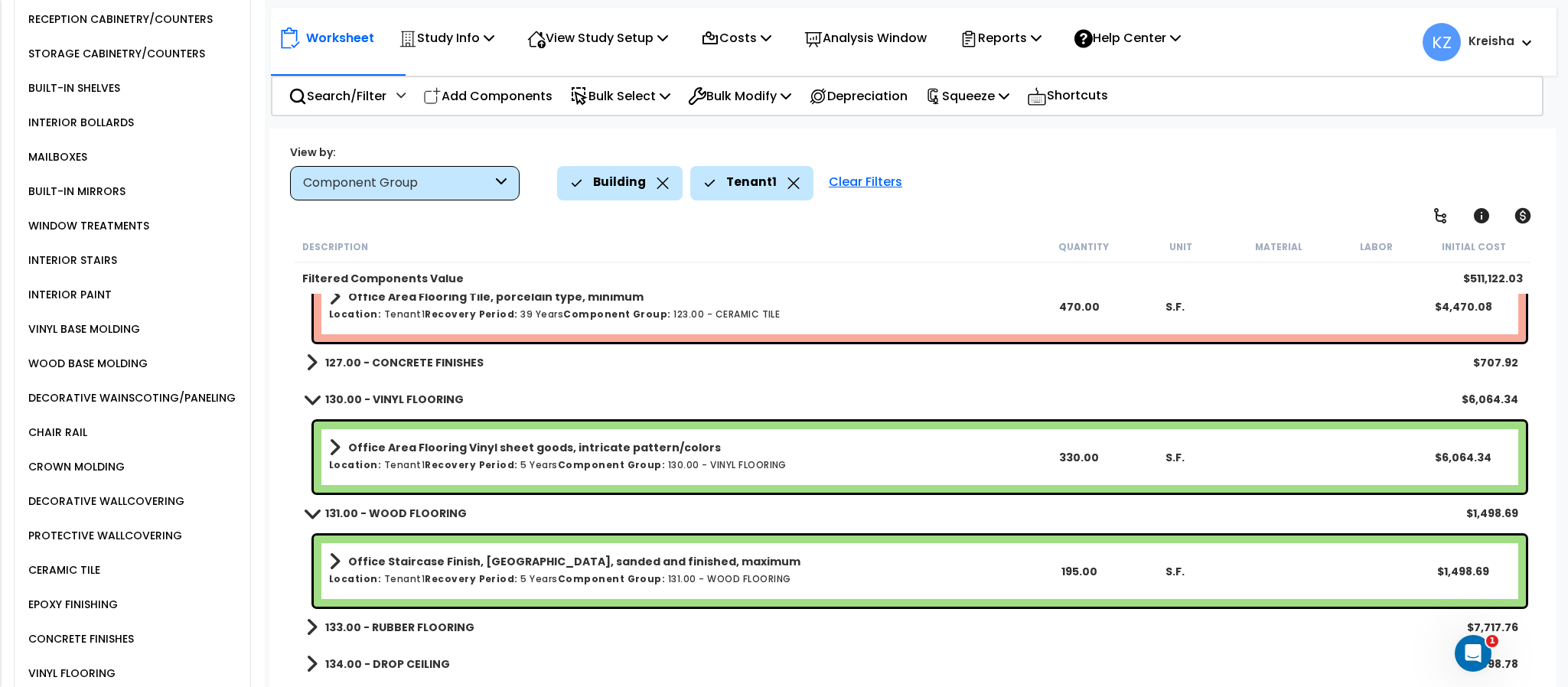
click at [421, 632] on b "133.00 - RUBBER FLOORING" at bounding box center [400, 627] width 149 height 15
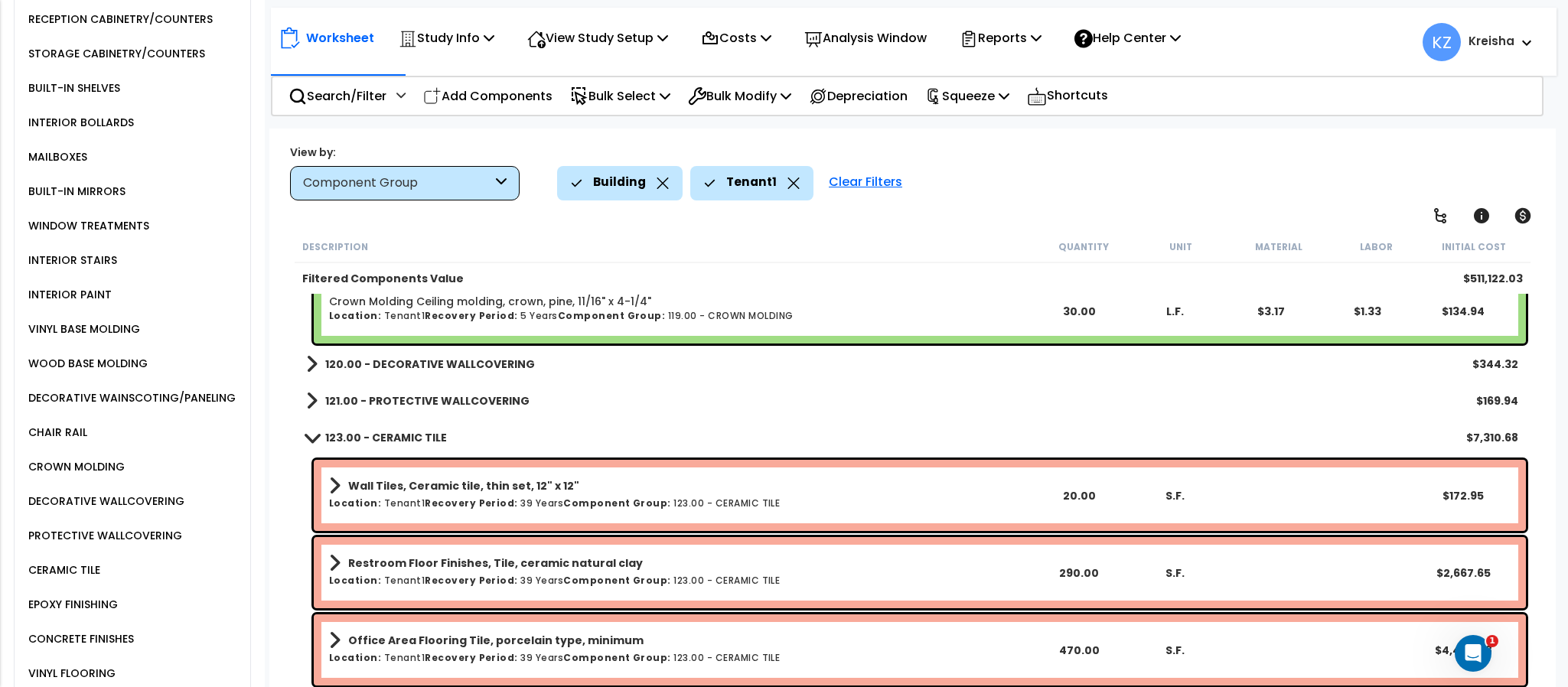
scroll to position [1188, 0]
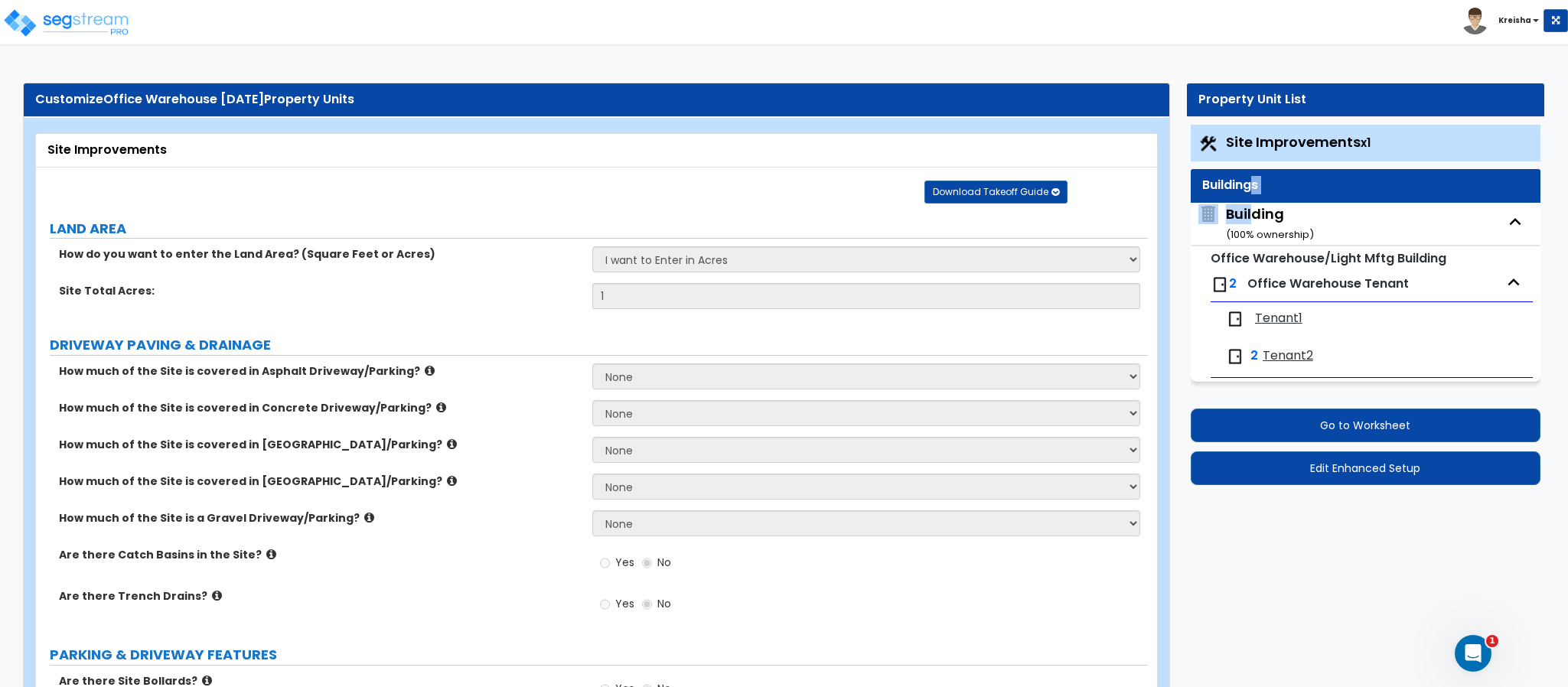
drag, startPoint x: 1254, startPoint y: 179, endPoint x: 1254, endPoint y: 205, distance: 26.0
click at [1254, 205] on div "Site Improvements x1 Buildings Building ( 100 % ownership) Office Warehouse/Lig…" at bounding box center [1365, 257] width 350 height 266
click at [1254, 205] on div "Building ( 100 % ownership)" at bounding box center [1270, 224] width 88 height 39
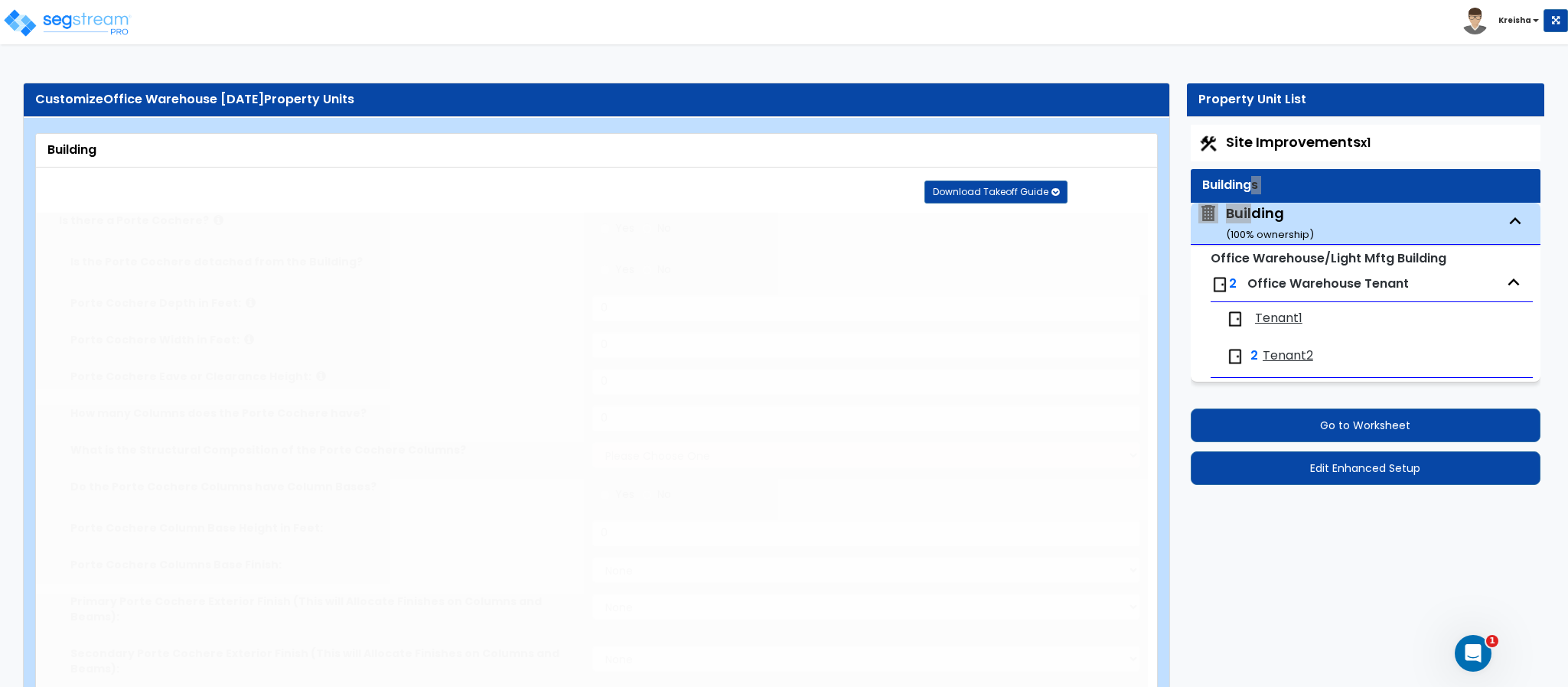
radio input "true"
type input "20"
type input "10"
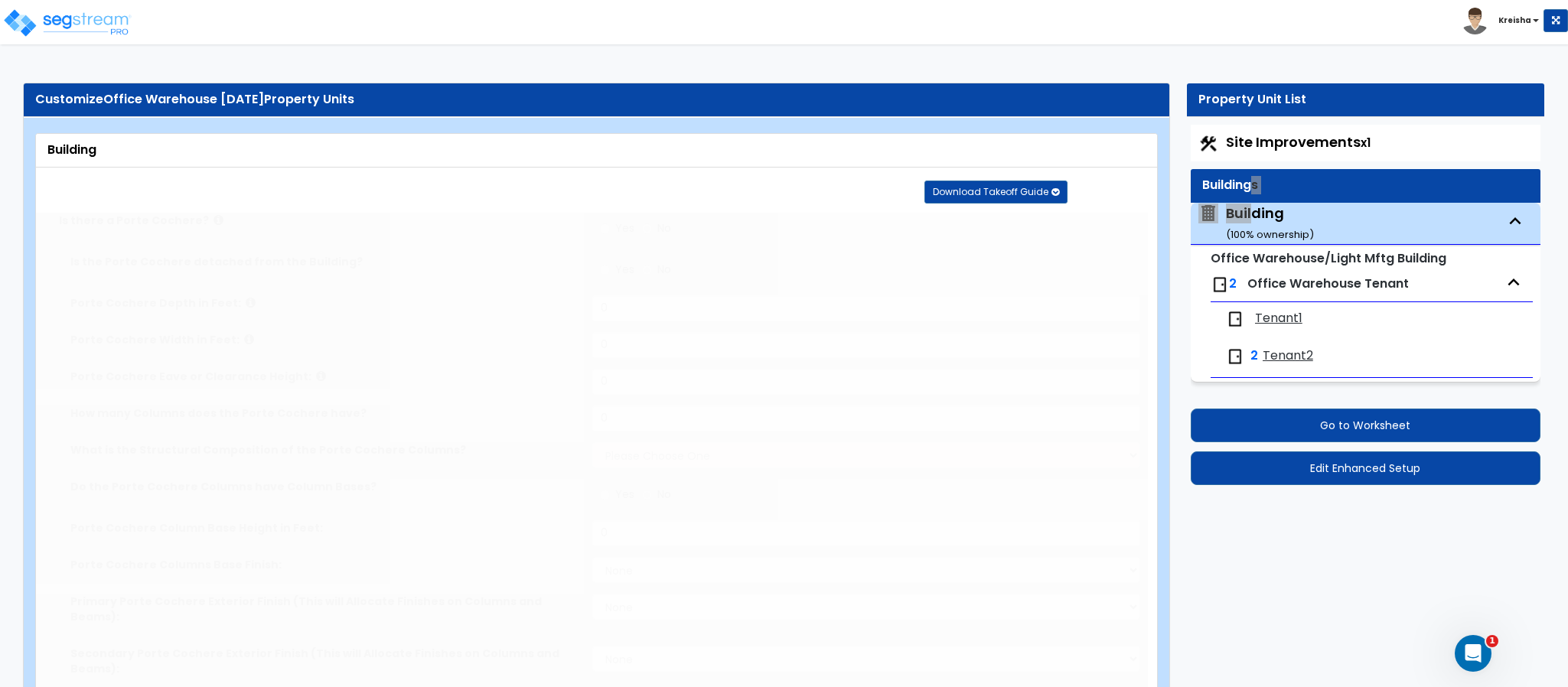
type input "4"
select select "3"
select select "2"
select select "5"
select select "1"
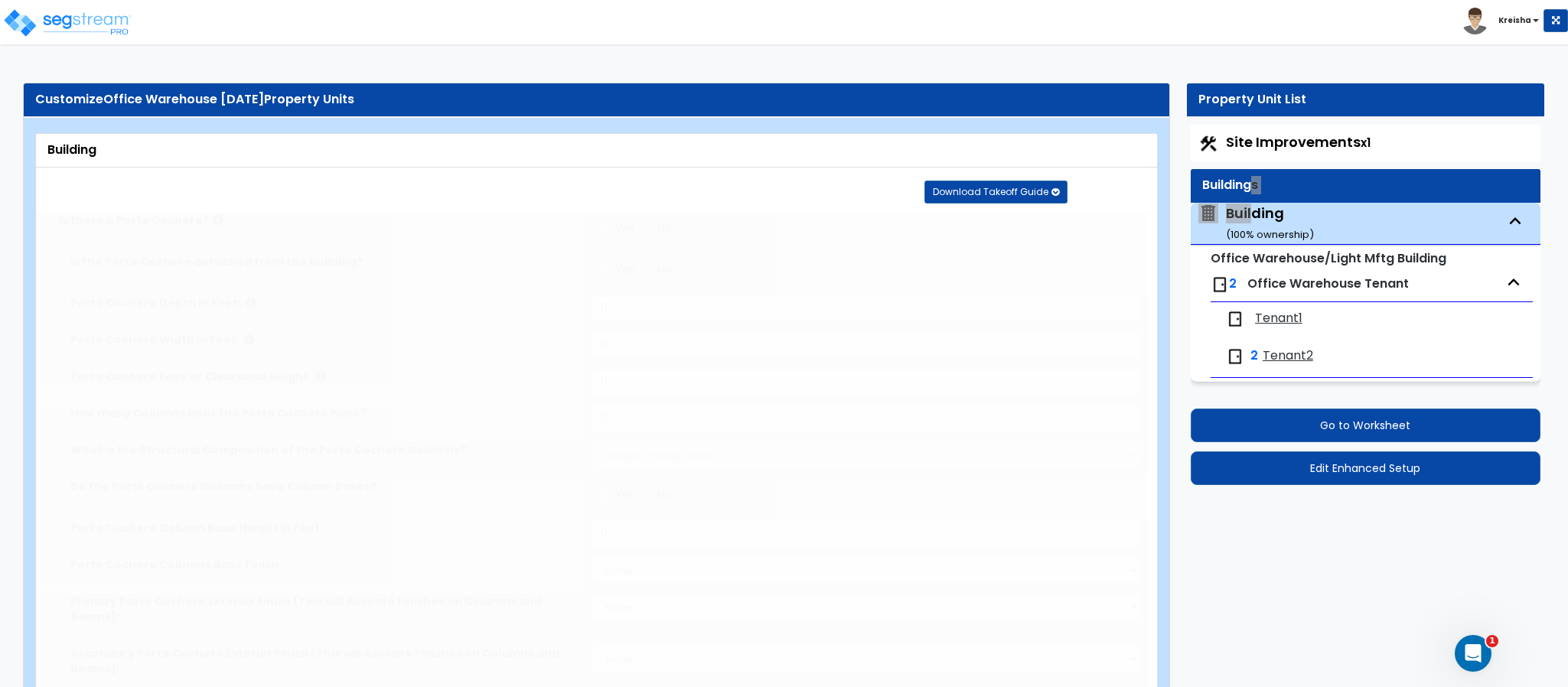
select select "5"
select select "2"
select select "1"
type input "20000"
type input "20"
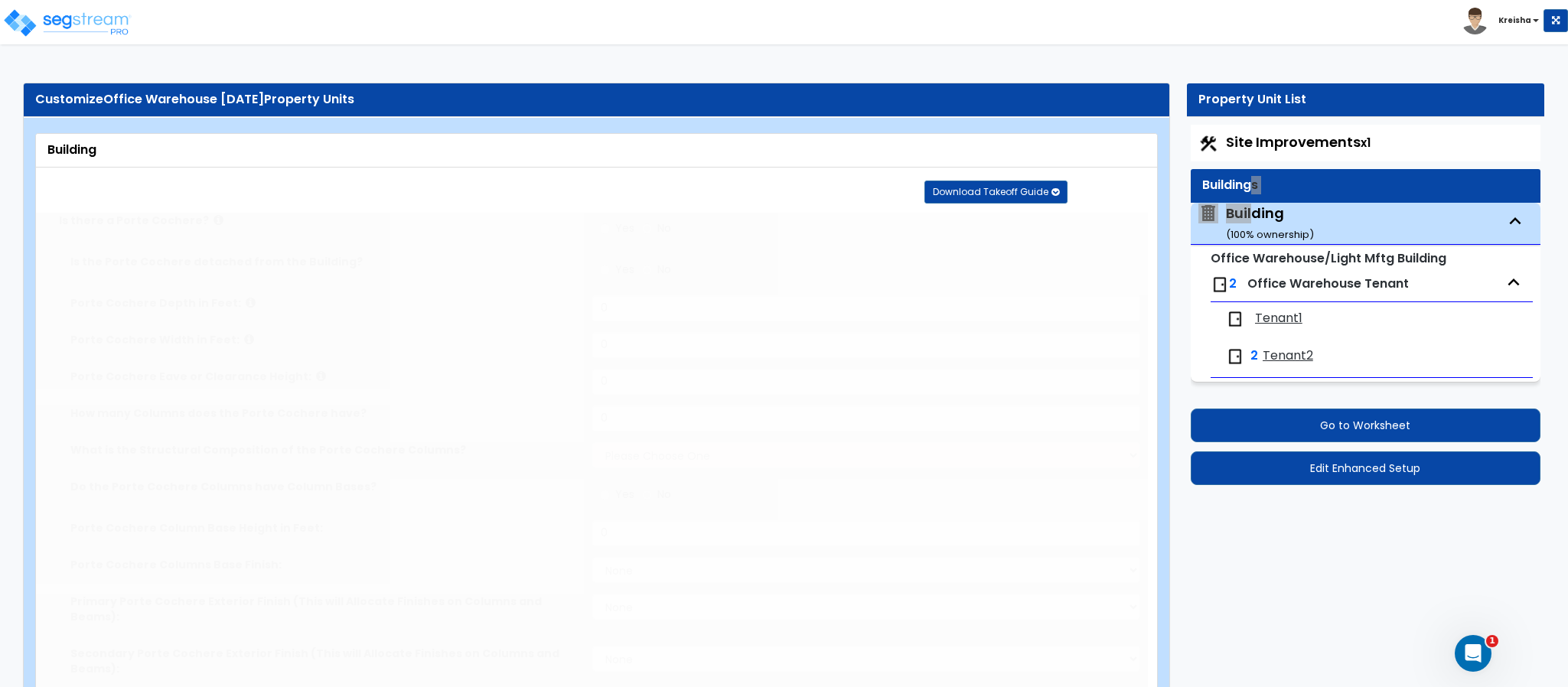
type input "120"
radio input "true"
select select "4"
select select "2"
select select "5"
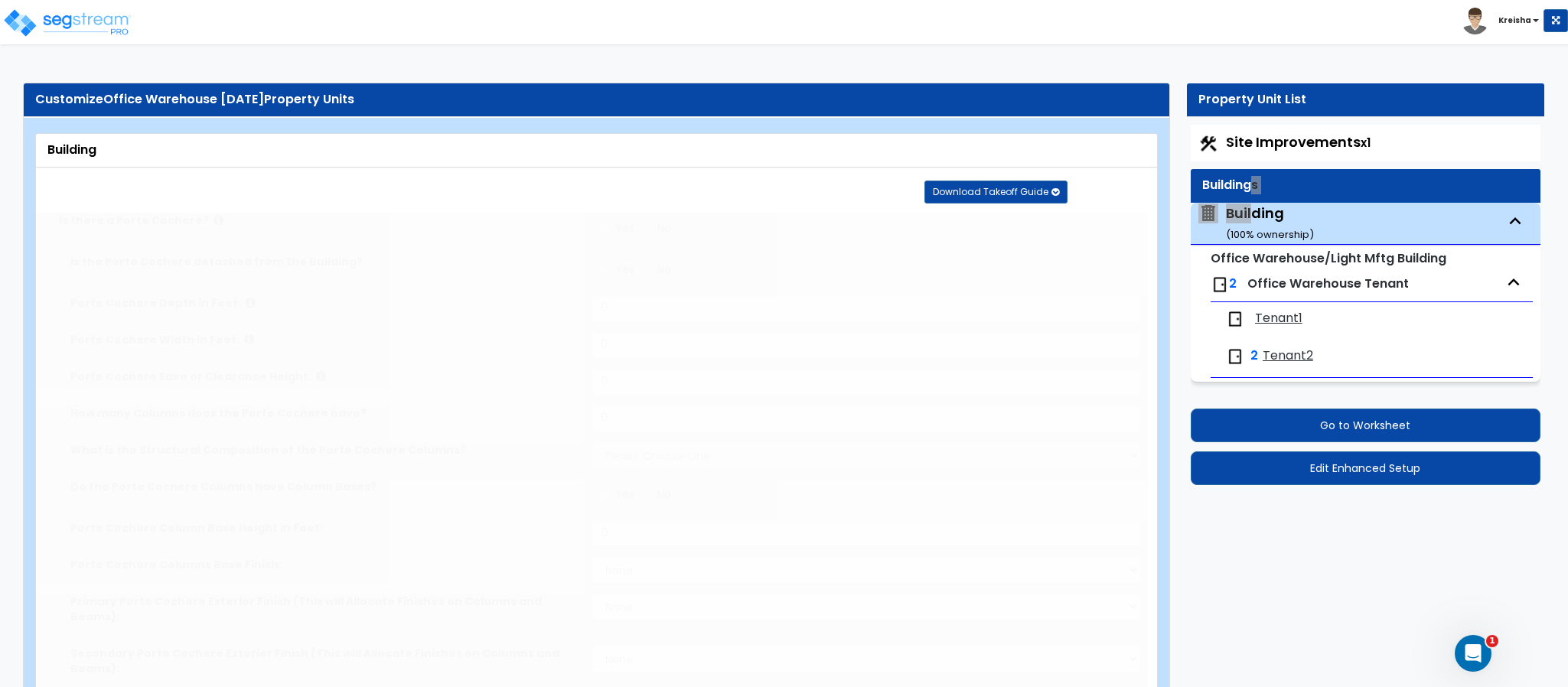
select select "8"
type input "80"
select select "3"
select select "1"
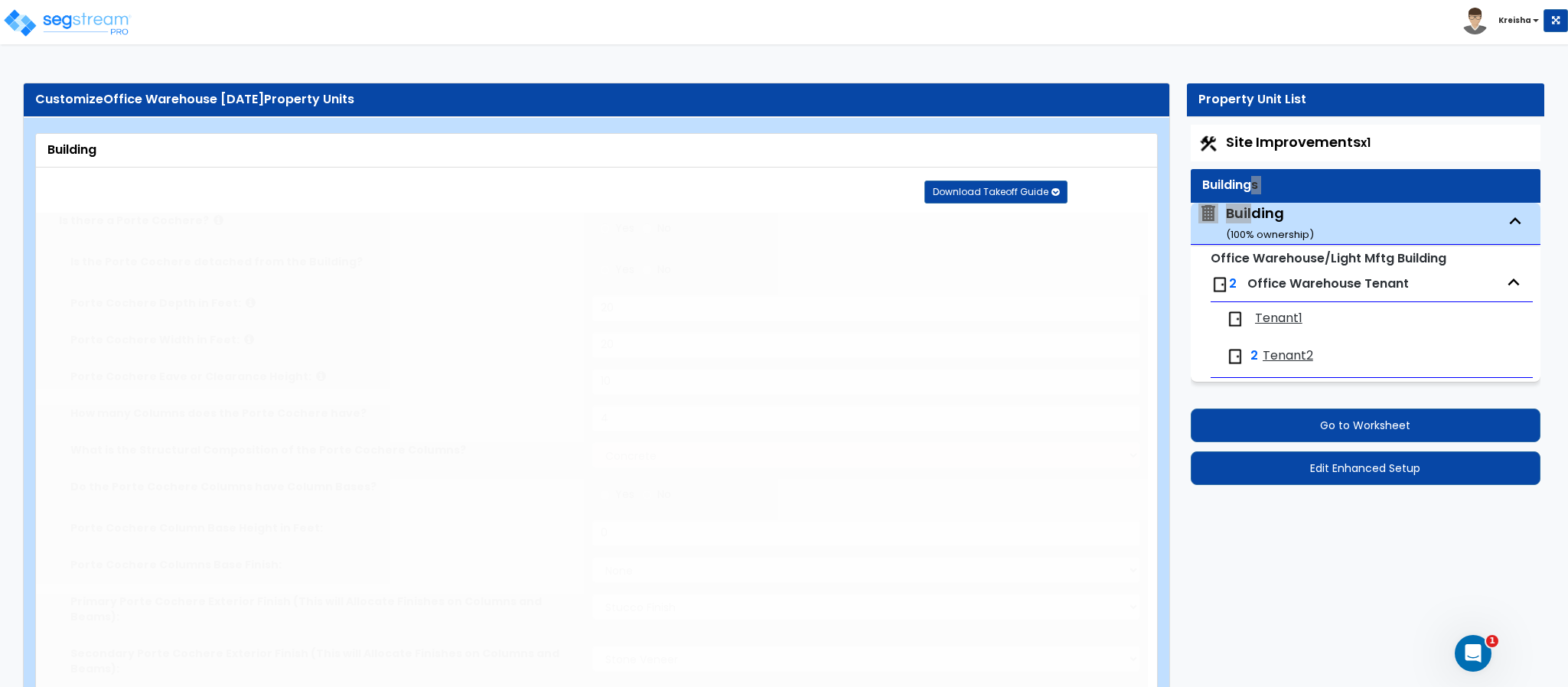
select select "4"
select select "1"
select select "2"
radio input "true"
select select "2"
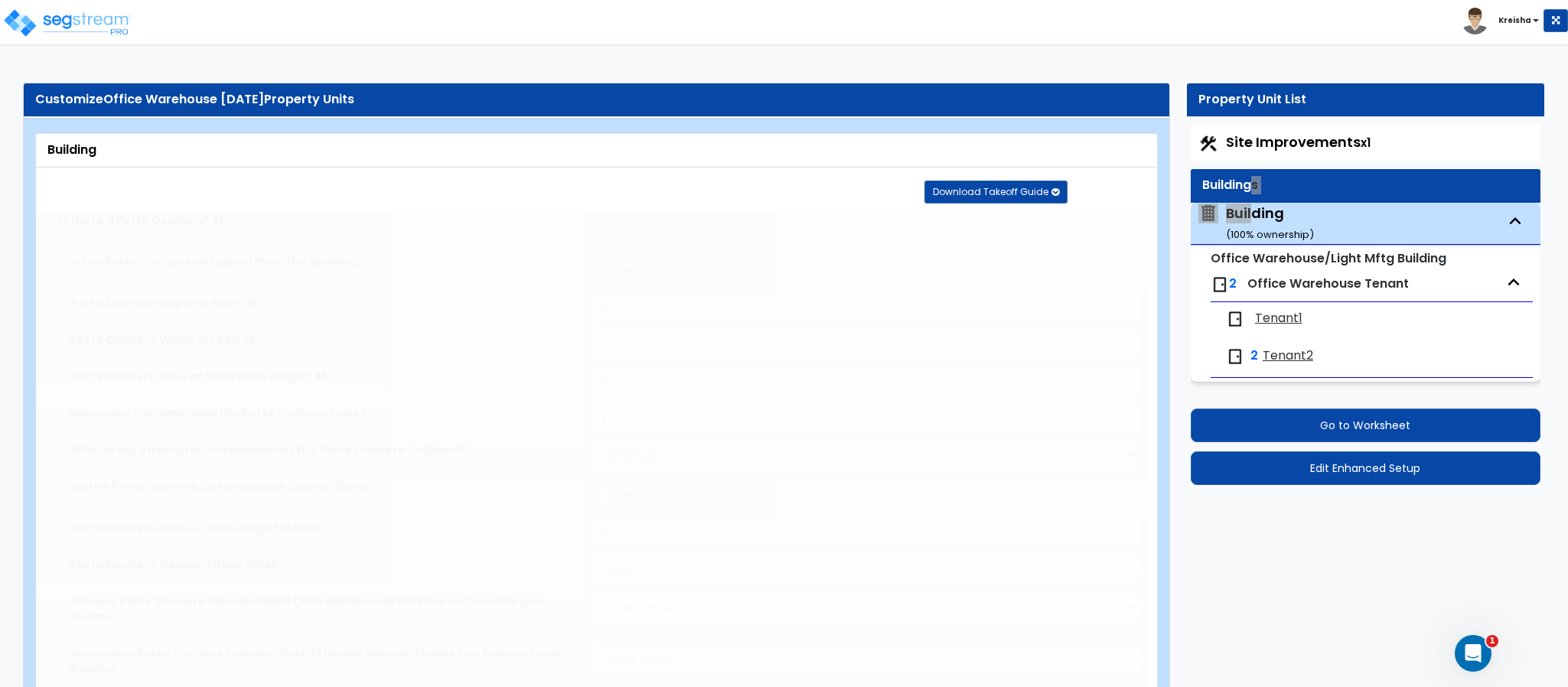
type input "300"
radio input "true"
select select "1"
type input "120"
radio input "true"
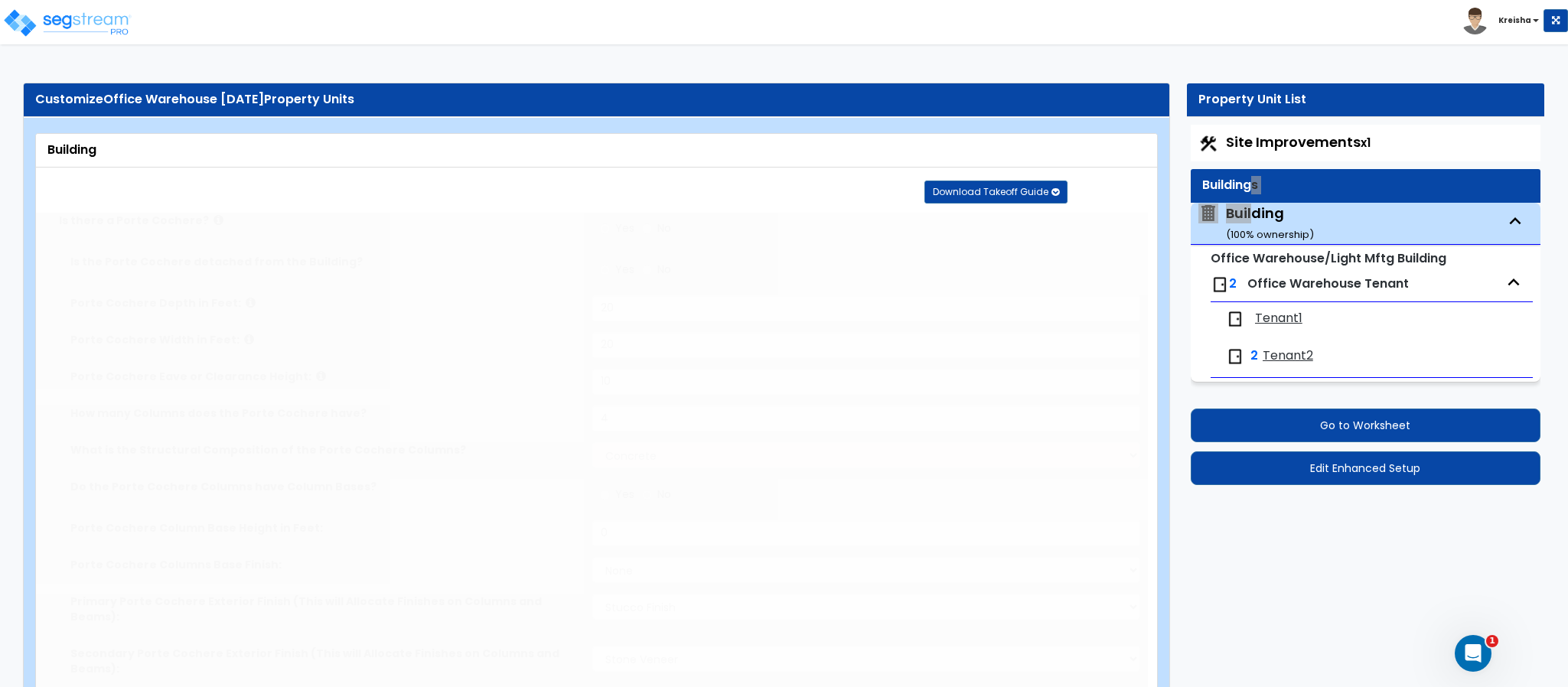
radio input "true"
select select "1"
type input "90"
radio input "true"
type input "80"
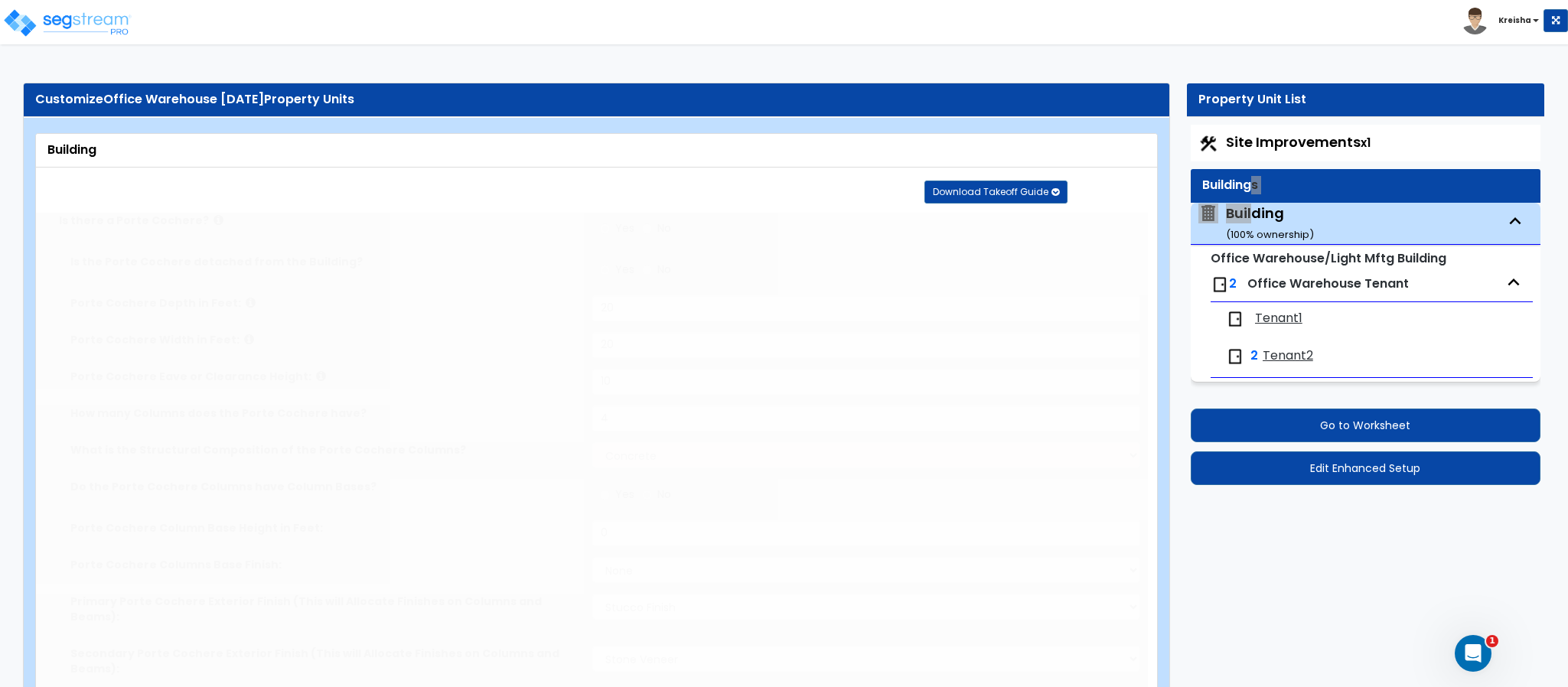
radio input "true"
select select "2"
type input "1"
radio input "true"
type input "4"
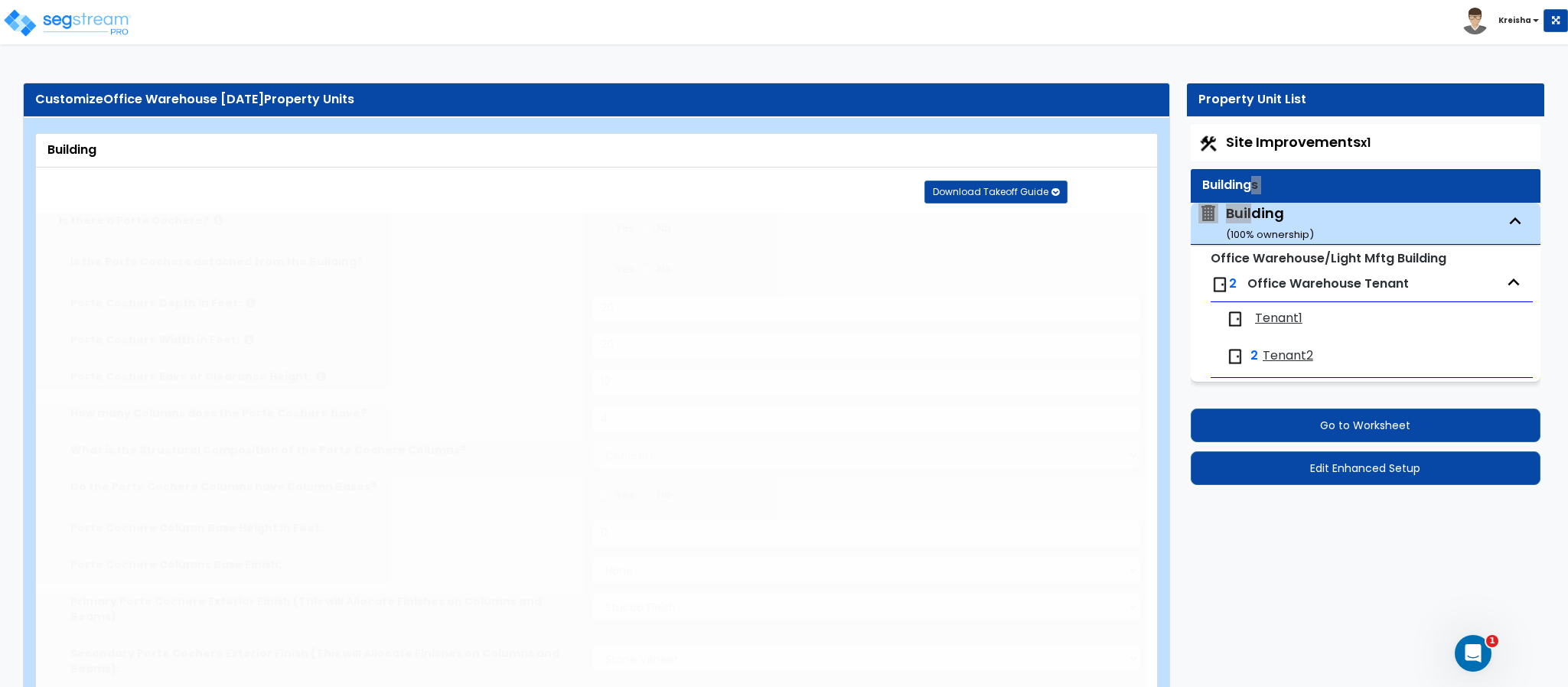
type input "3"
type input "2"
type input "5"
type input "3"
type input "1"
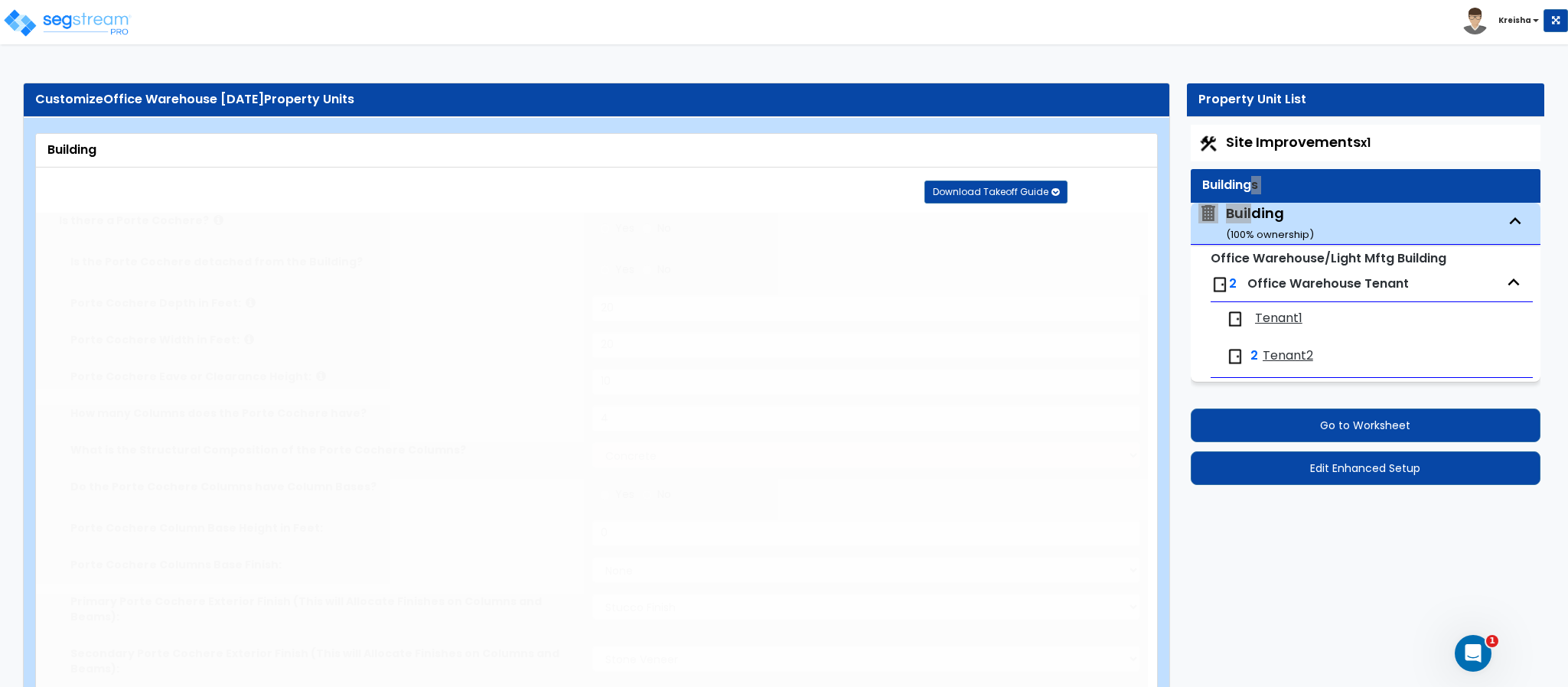
type input "5"
type input "2"
type input "1"
radio input "true"
select select "3"
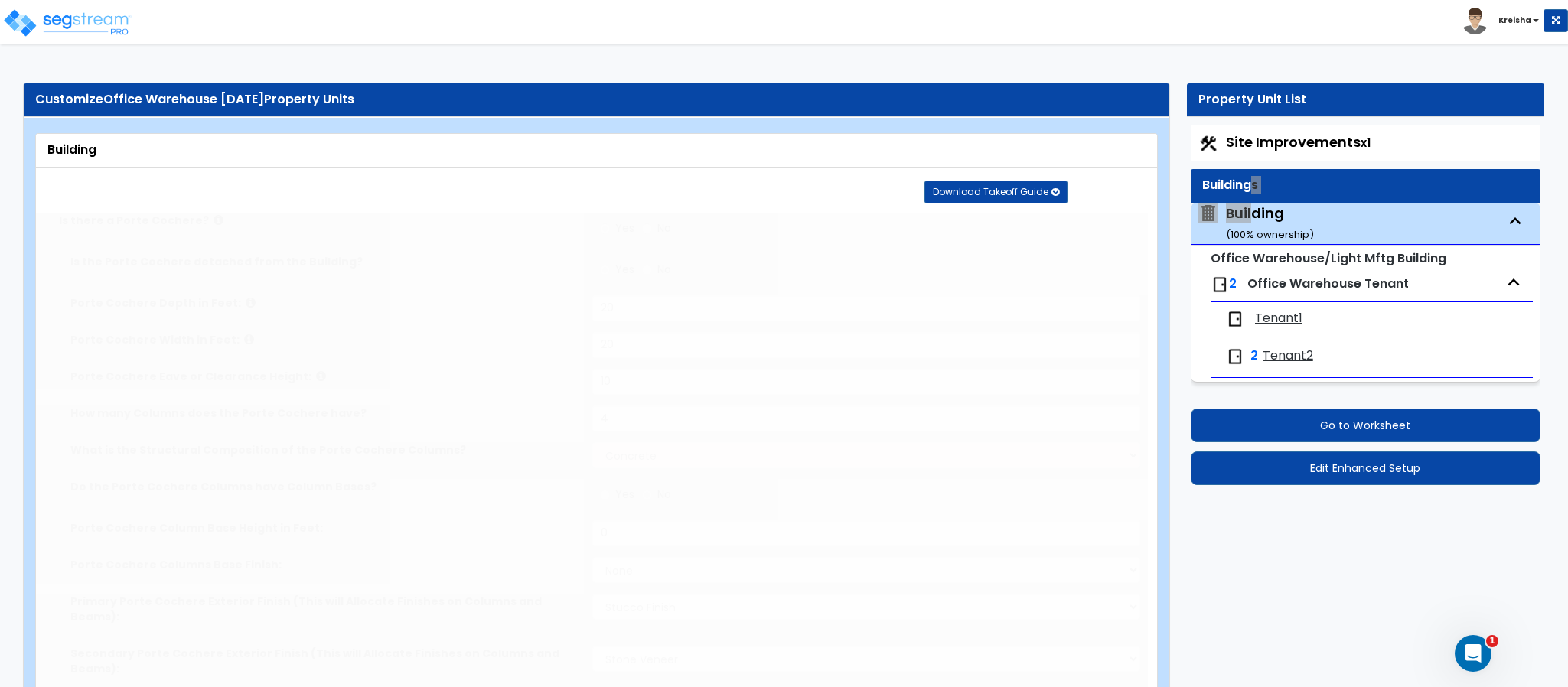
type input "6"
radio input "true"
type input "1"
radio input "true"
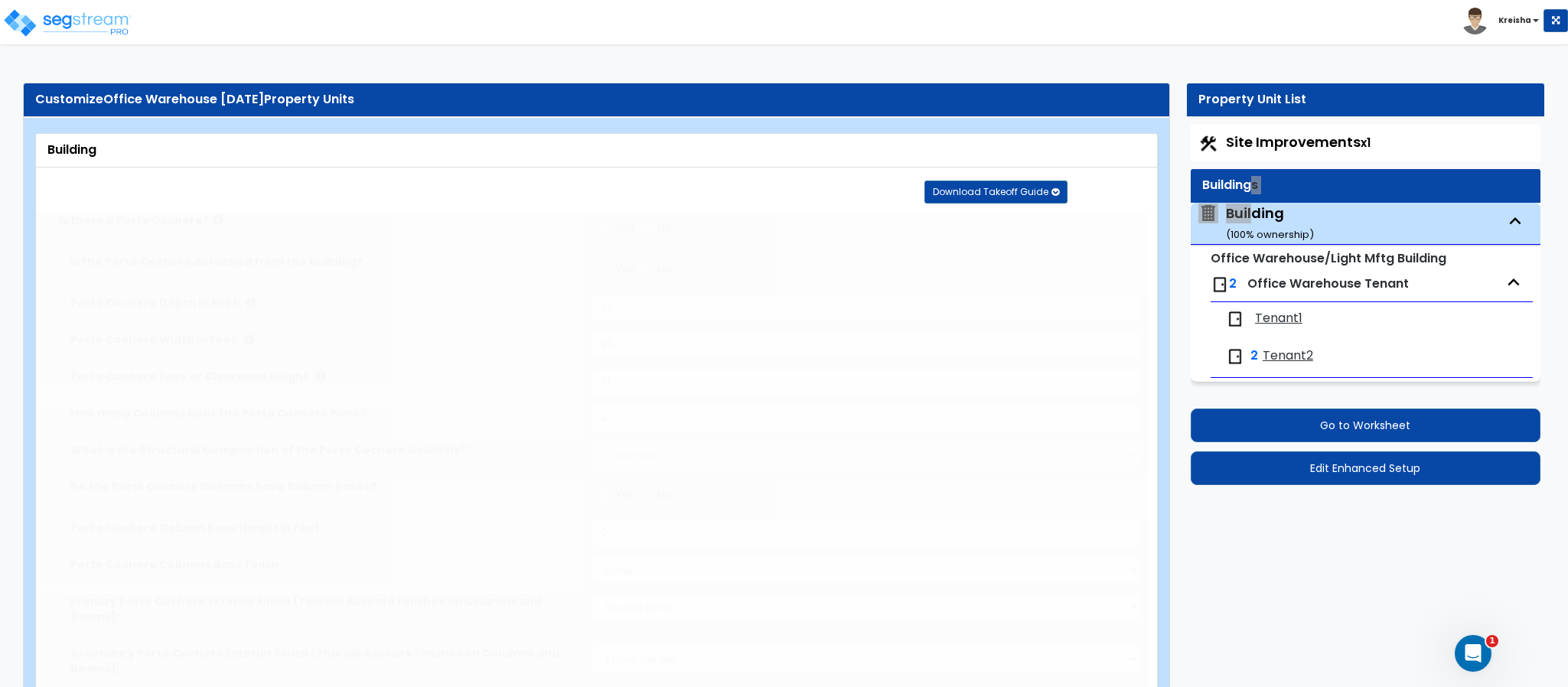
type input "2"
type input "1"
radio input "true"
type input "2"
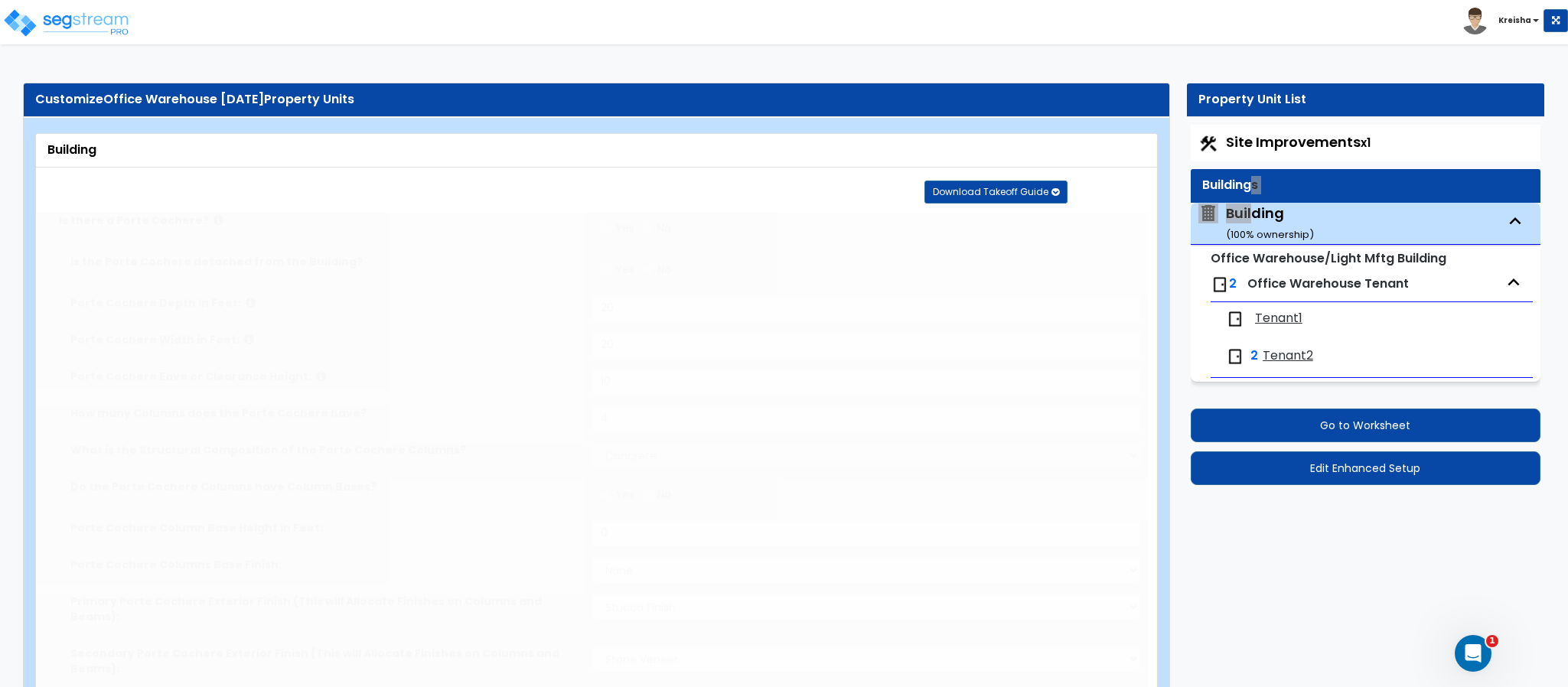
type input "2"
radio input "true"
select select "1"
select select "2"
type input "2"
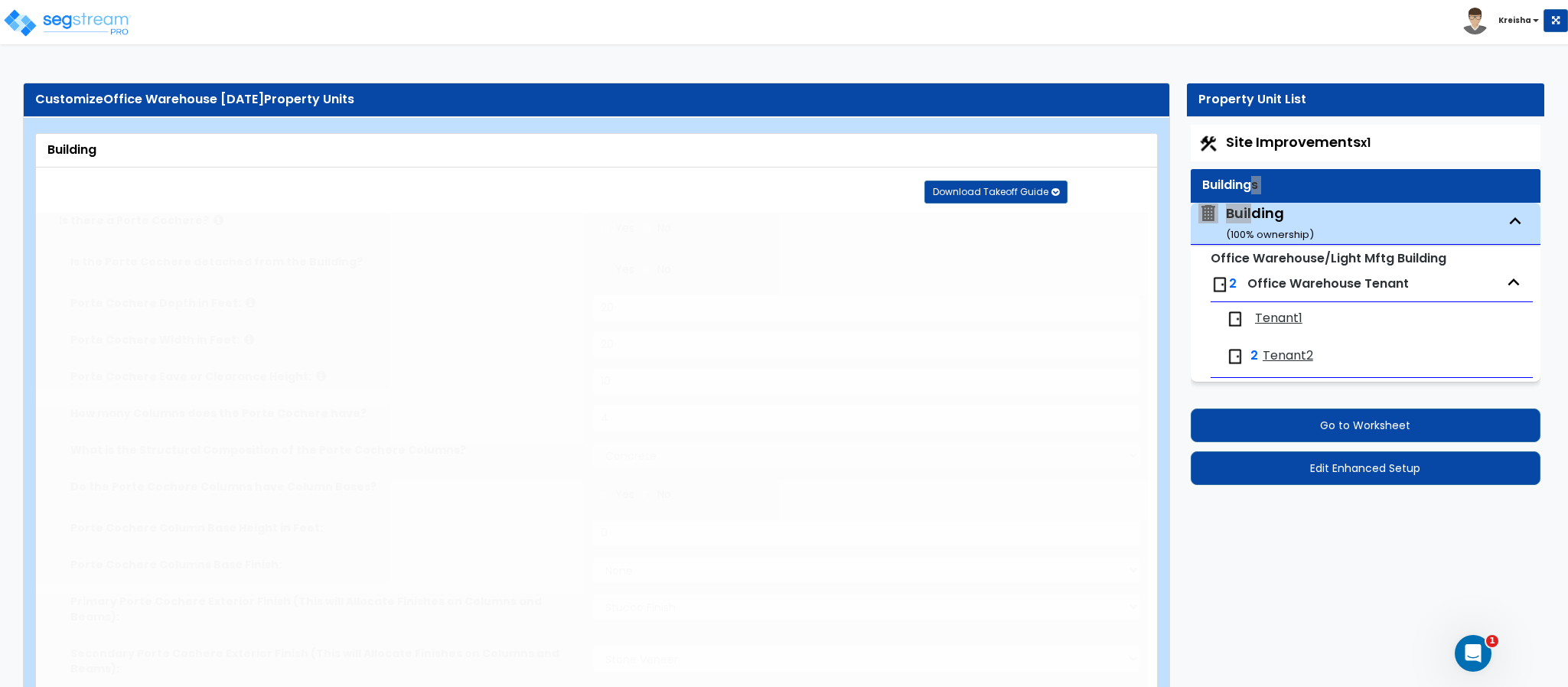
select select "2"
radio input "true"
select select "3"
type input "12"
radio input "true"
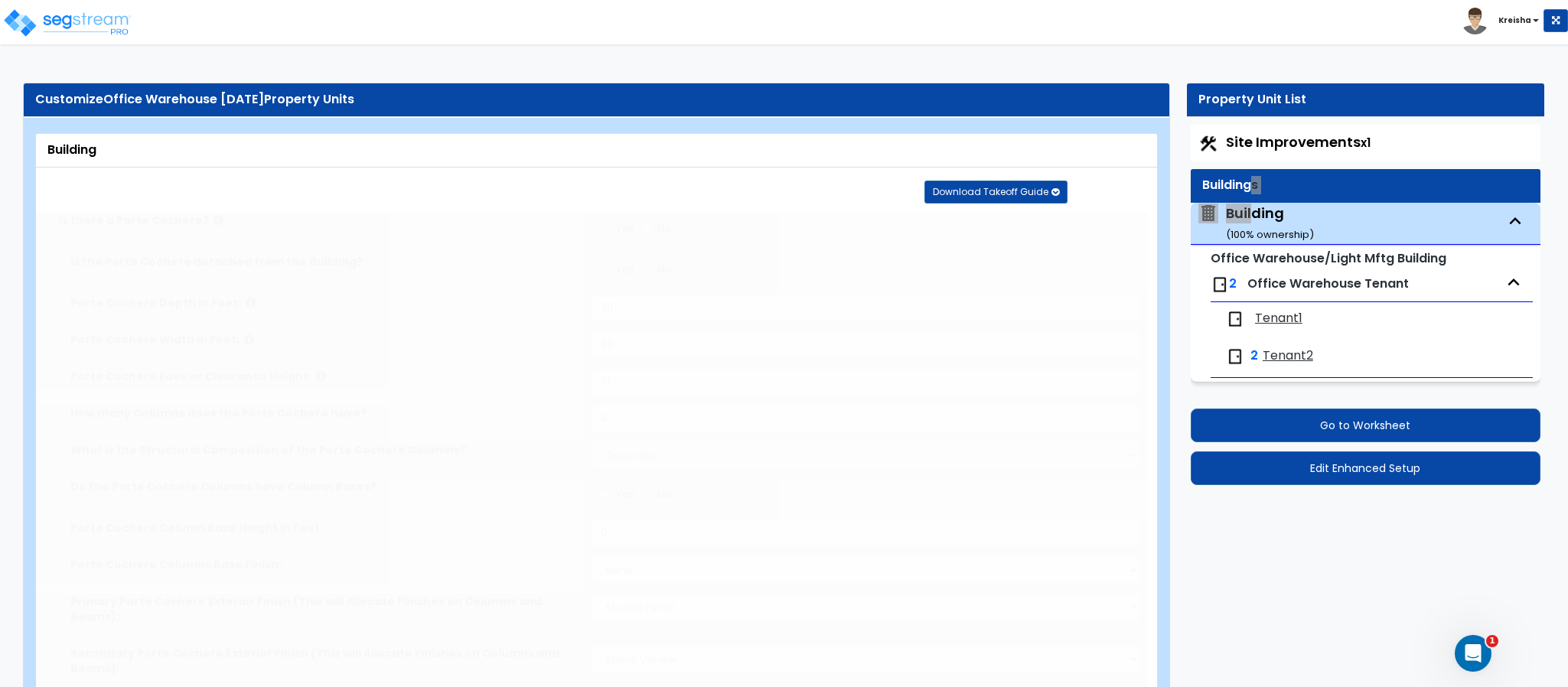
type input "120"
radio input "true"
type input "120"
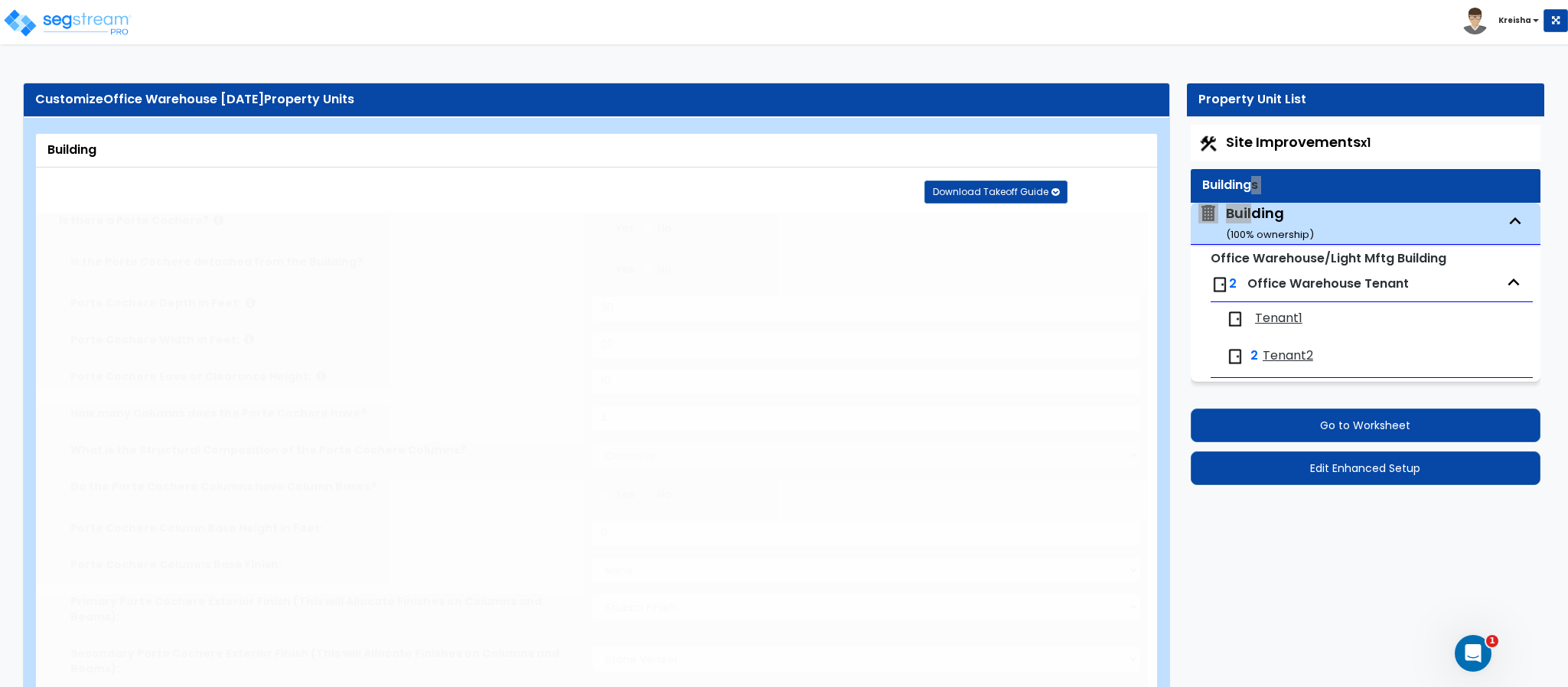
radio input "true"
type input "1"
select select "1"
radio input "true"
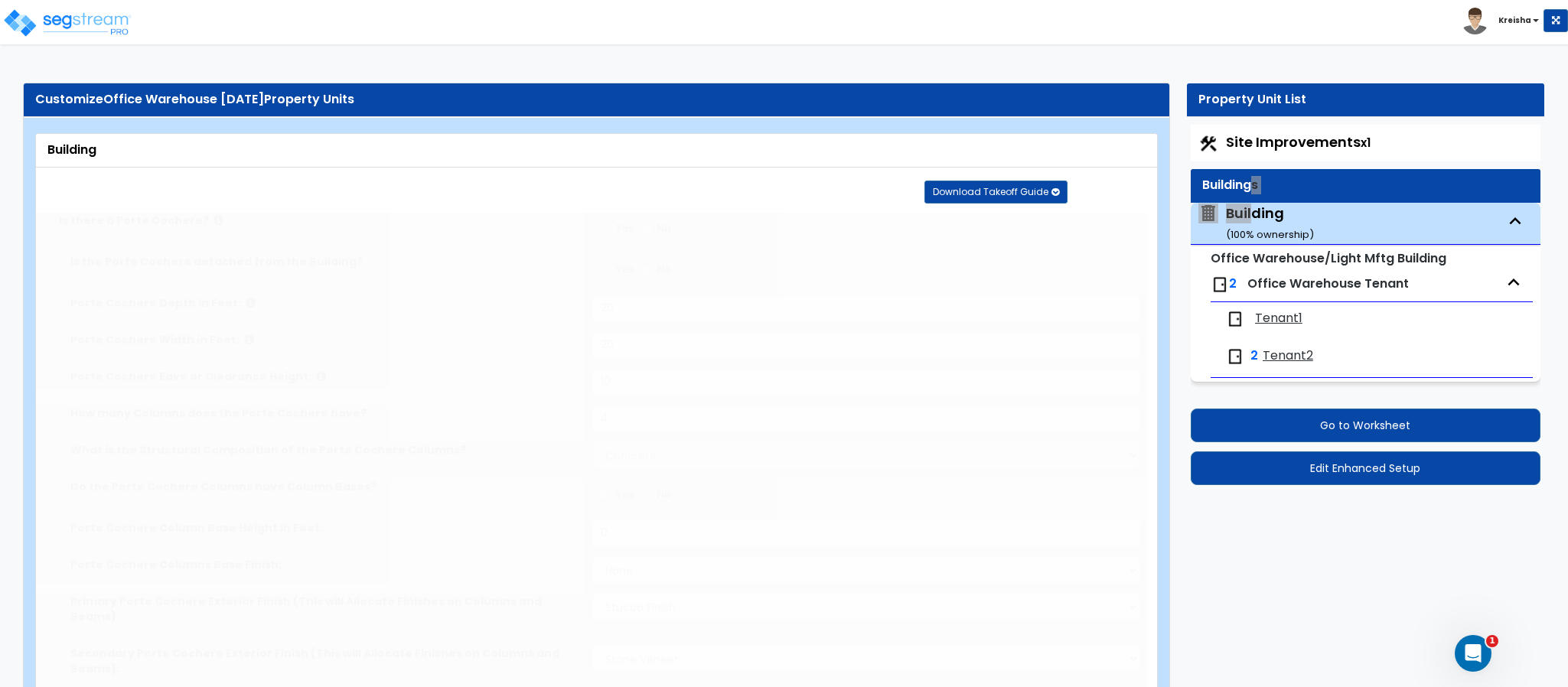
type input "1"
type input "80"
select select "2"
type input "5"
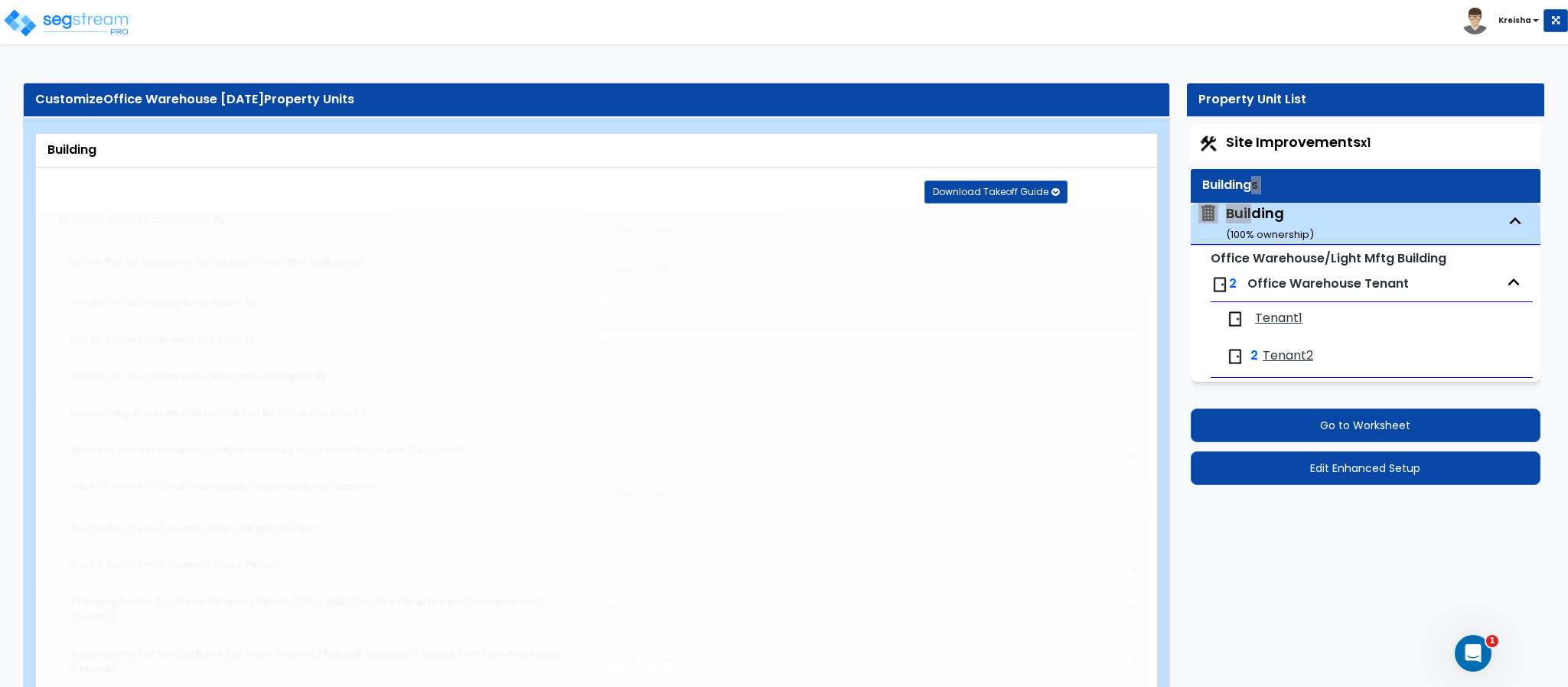
type input "1"
select select "1"
radio input "true"
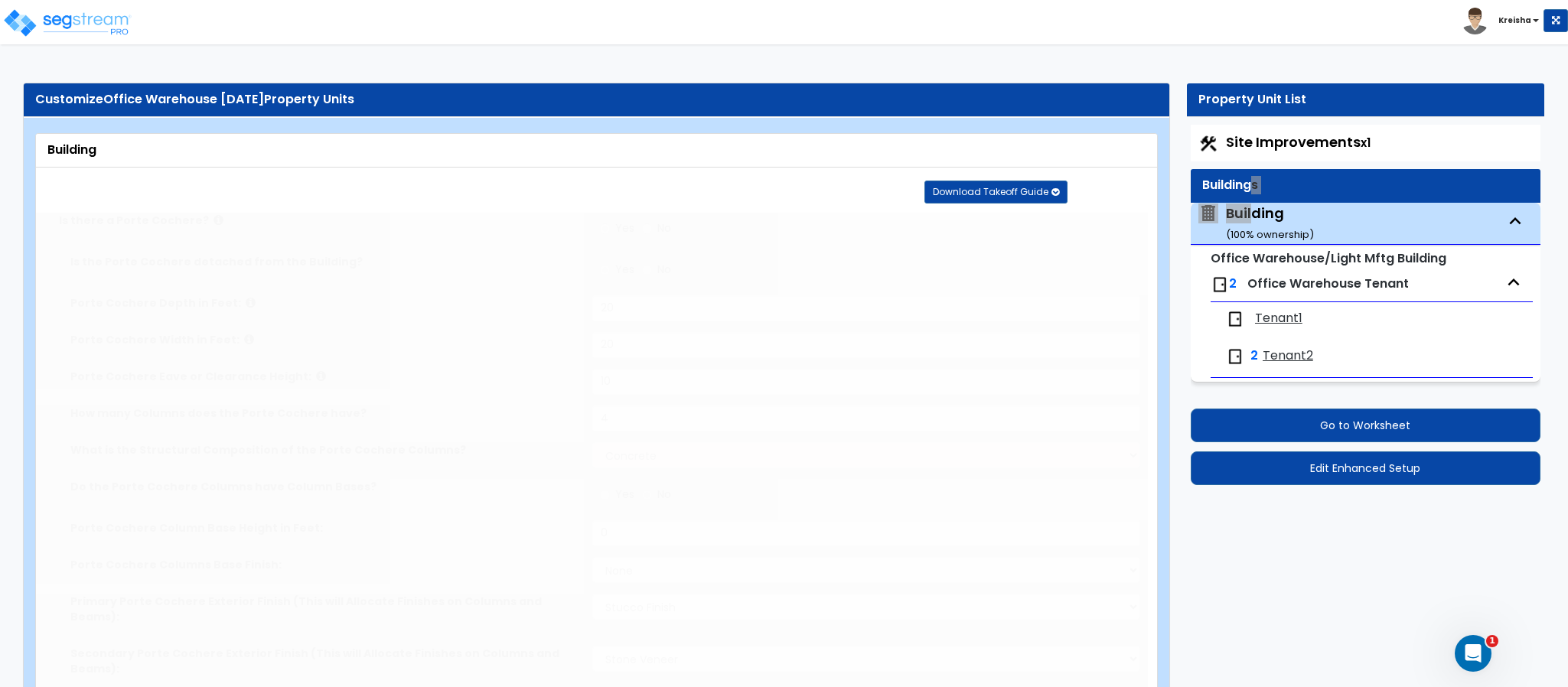
type input "1"
select select "1"
radio input "true"
type input "1"
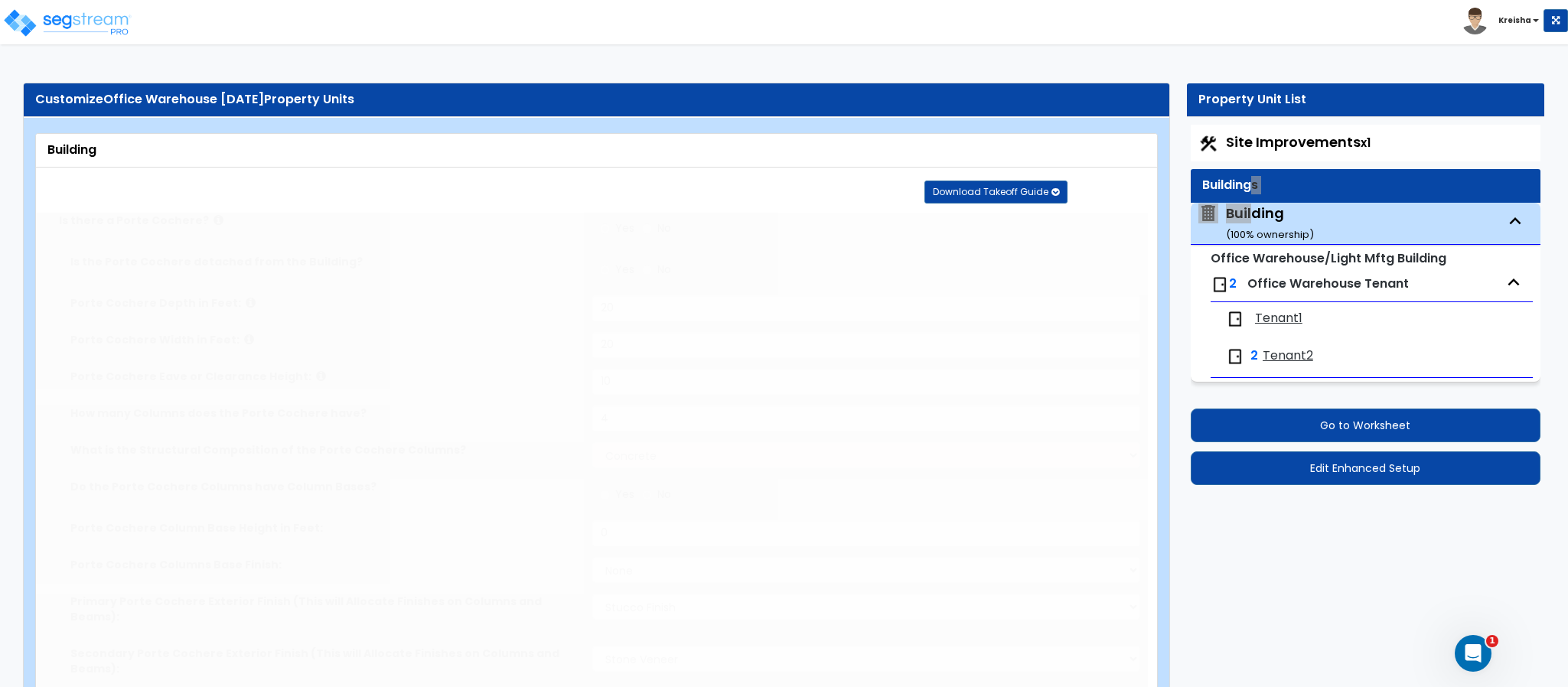
radio input "true"
select select "1"
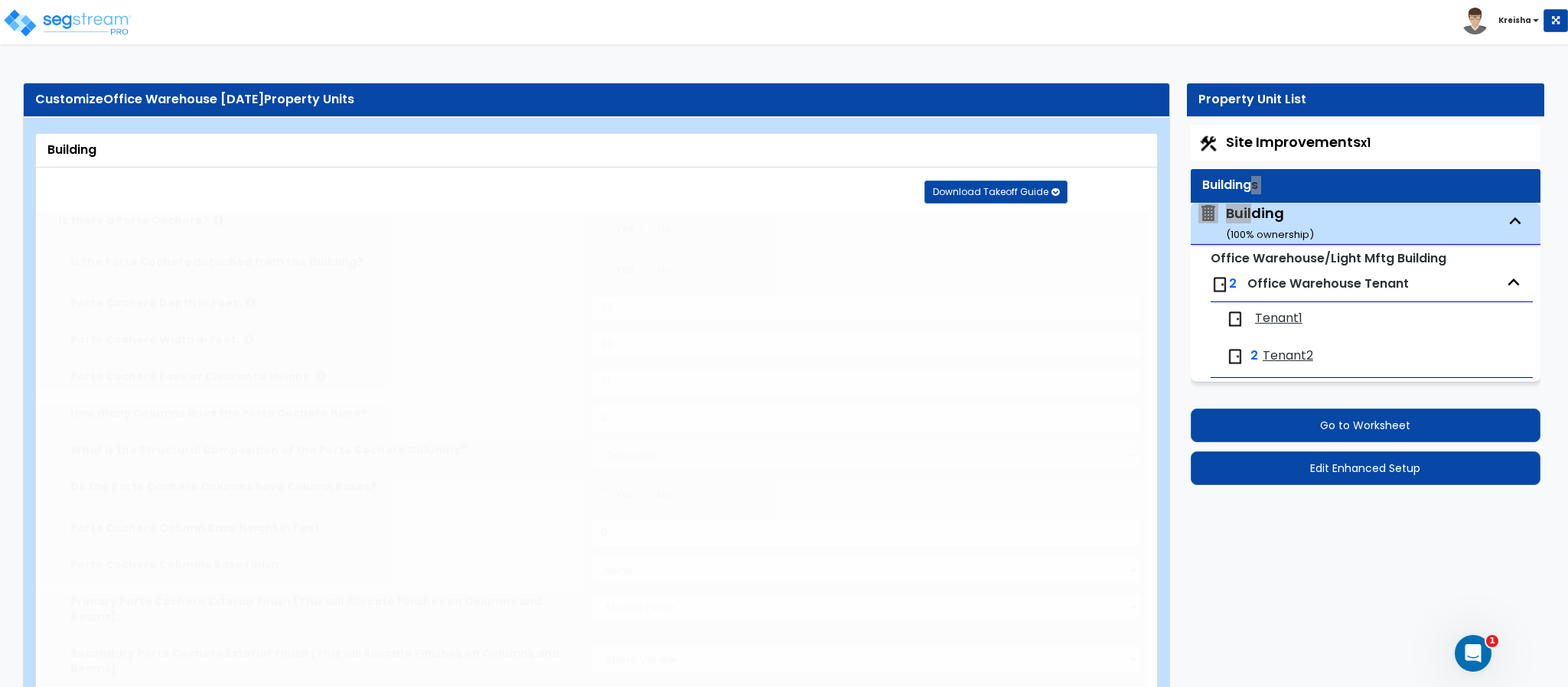
select select "4"
radio input "true"
type input "6"
select select "1"
select select "3"
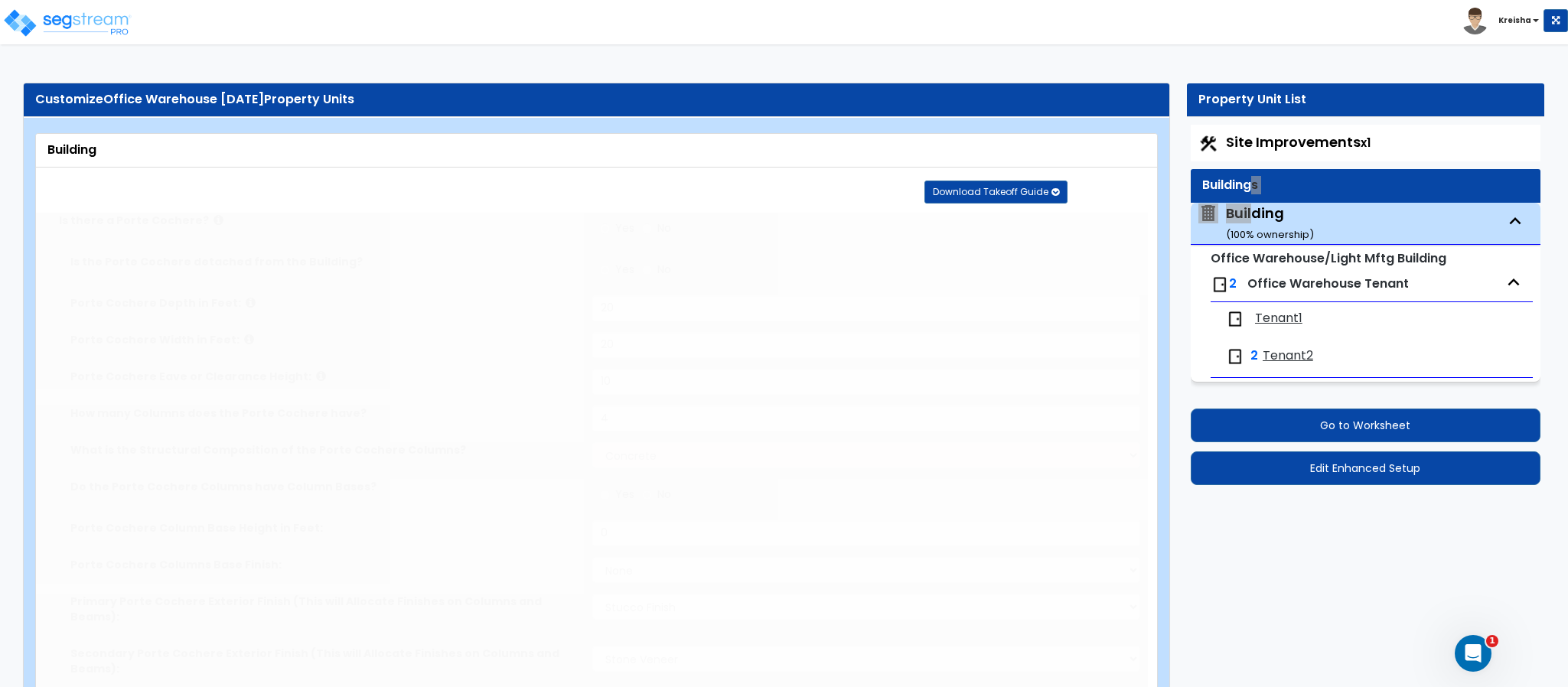
radio input "true"
type input "4"
type input "1"
radio input "true"
type input "1"
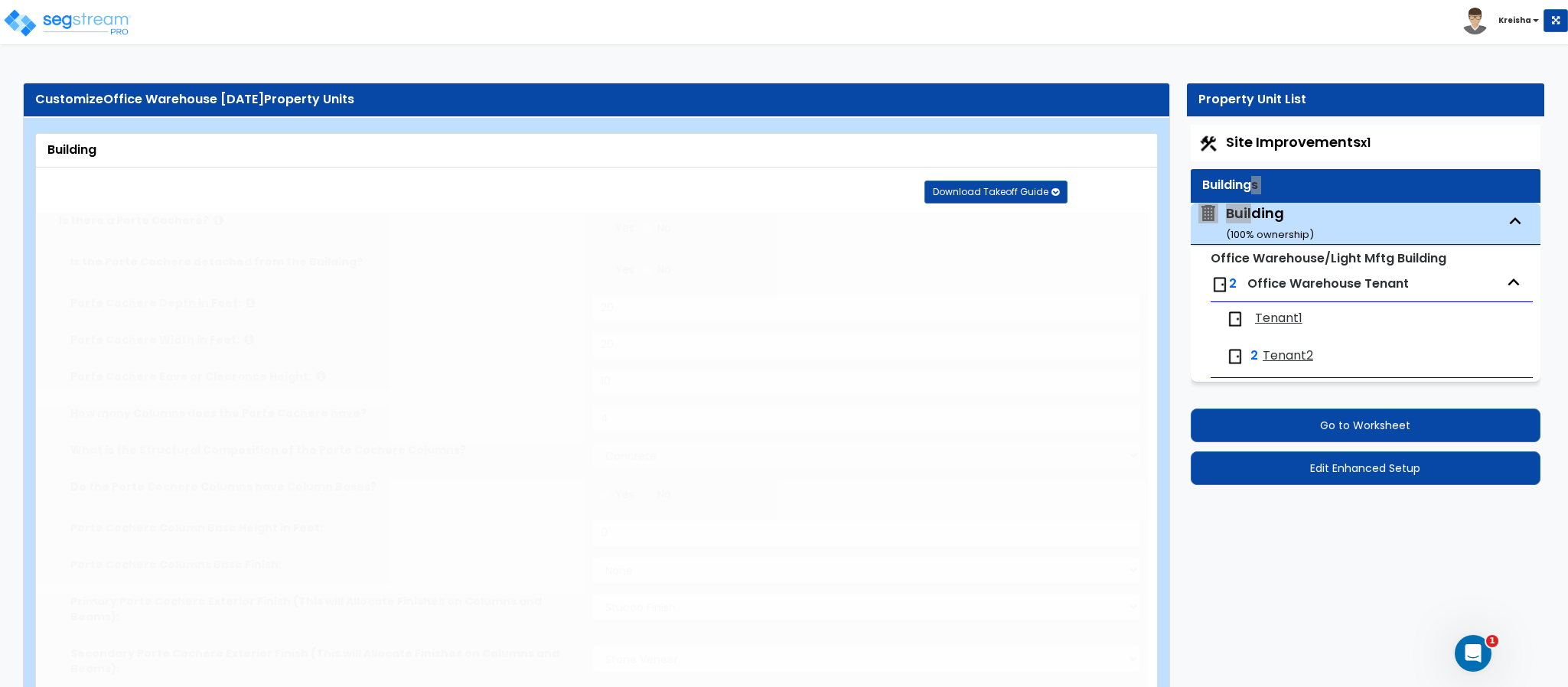
type input "1"
radio input "true"
select select "2"
radio input "true"
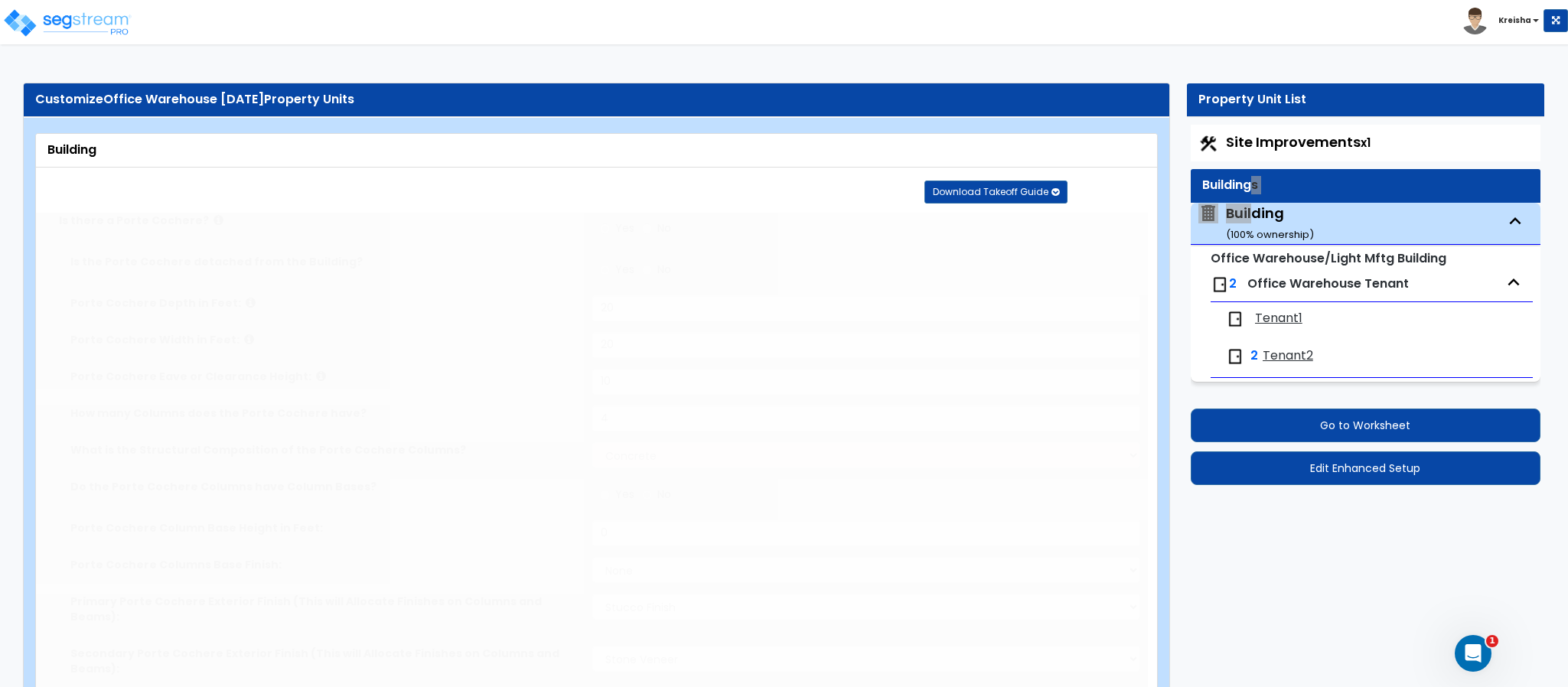
radio input "true"
select select "2"
select select "1"
select select "5"
type input "10000"
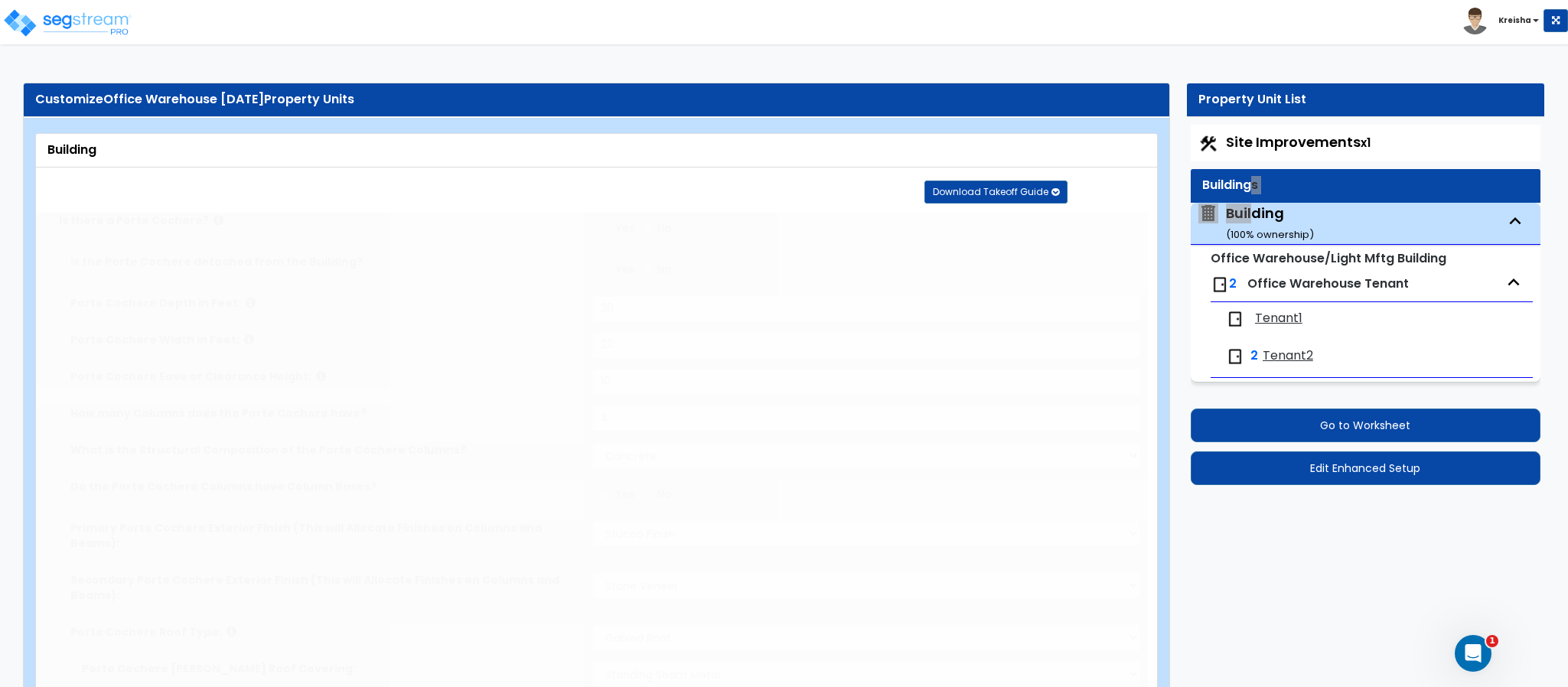
radio input "true"
select select "2"
type input "2"
type input "1"
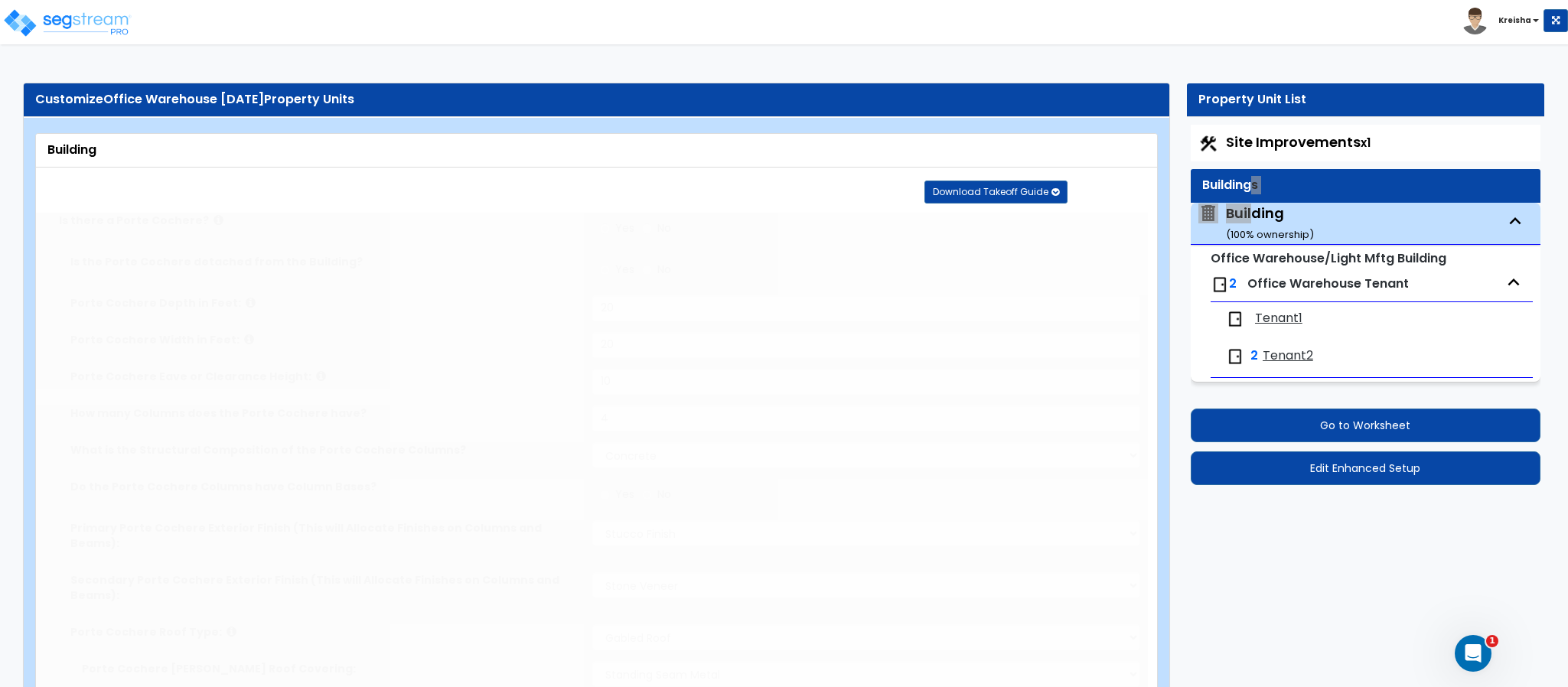
type input "2"
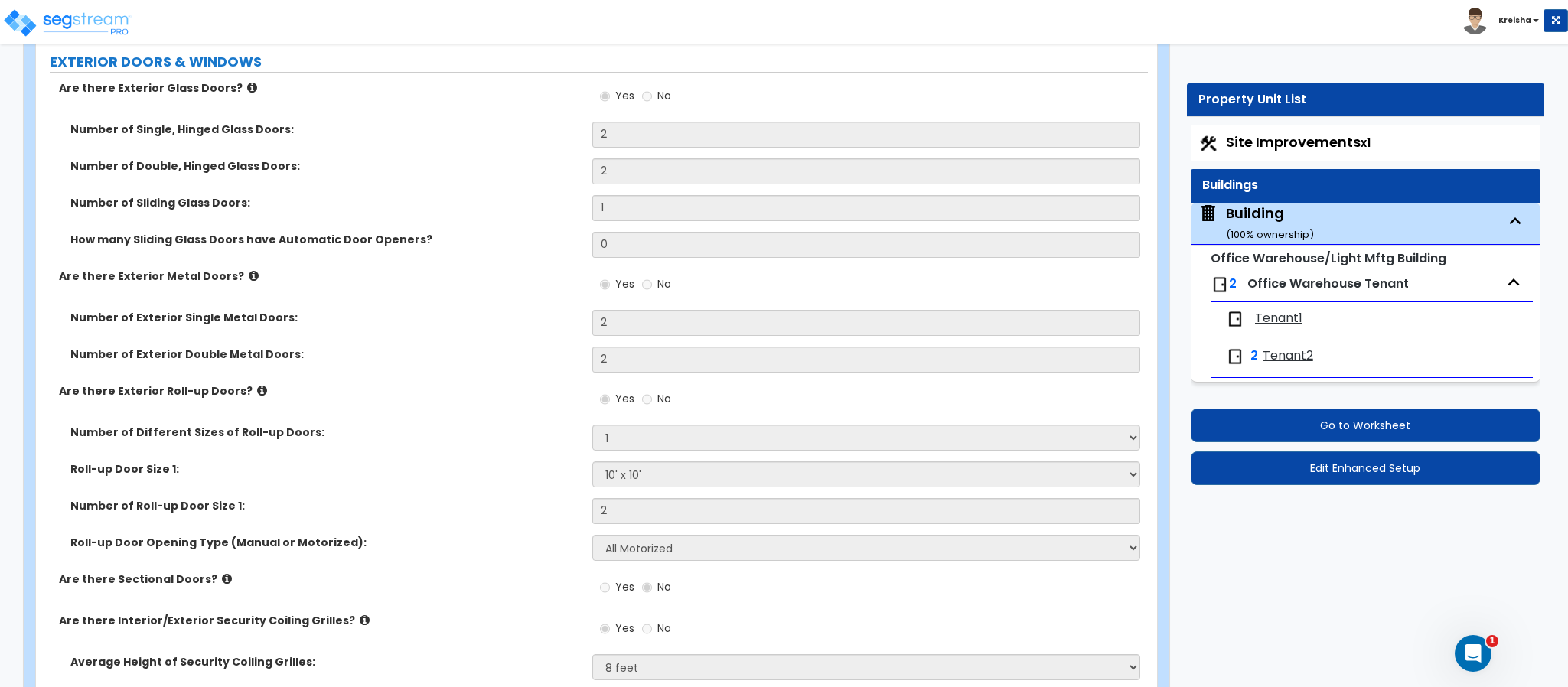
scroll to position [2990, 0]
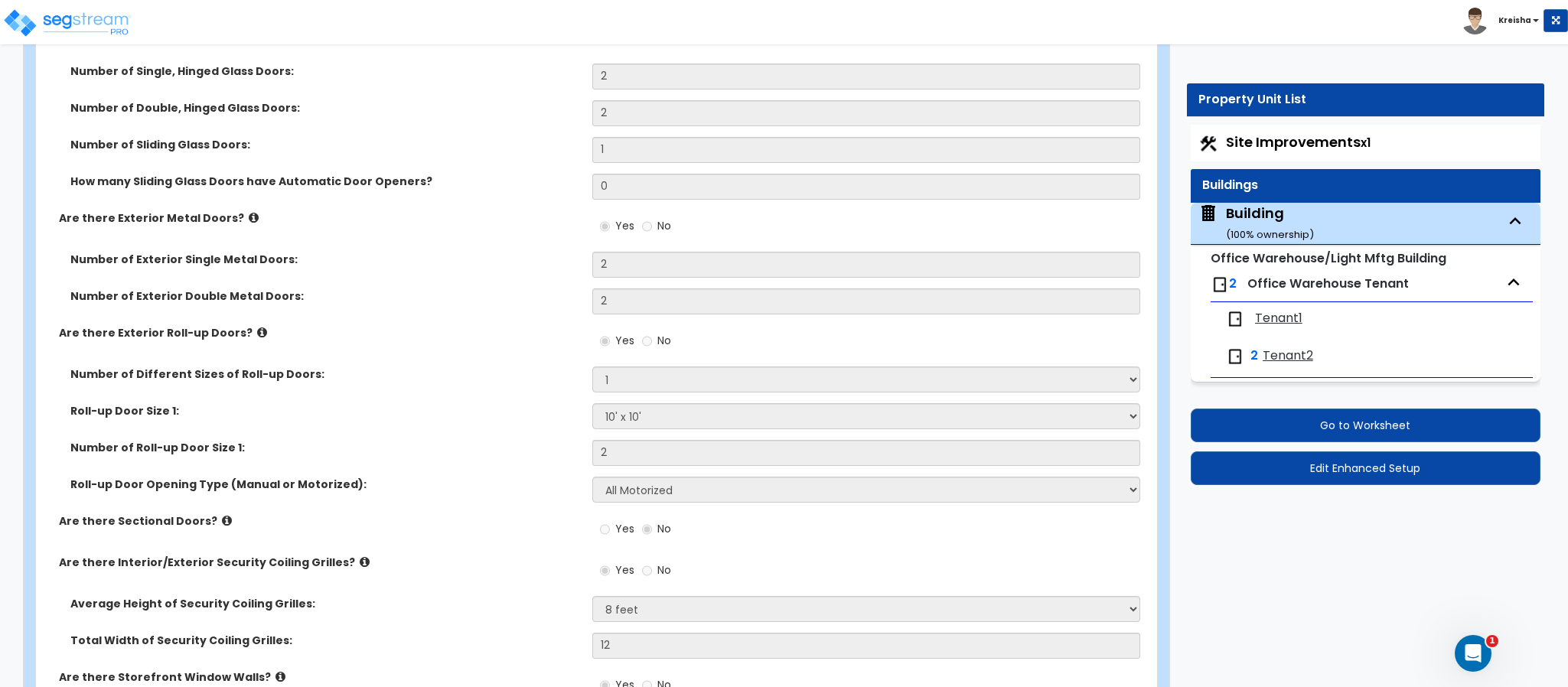
click at [824, 513] on div "Yes No" at bounding box center [870, 534] width 556 height 41
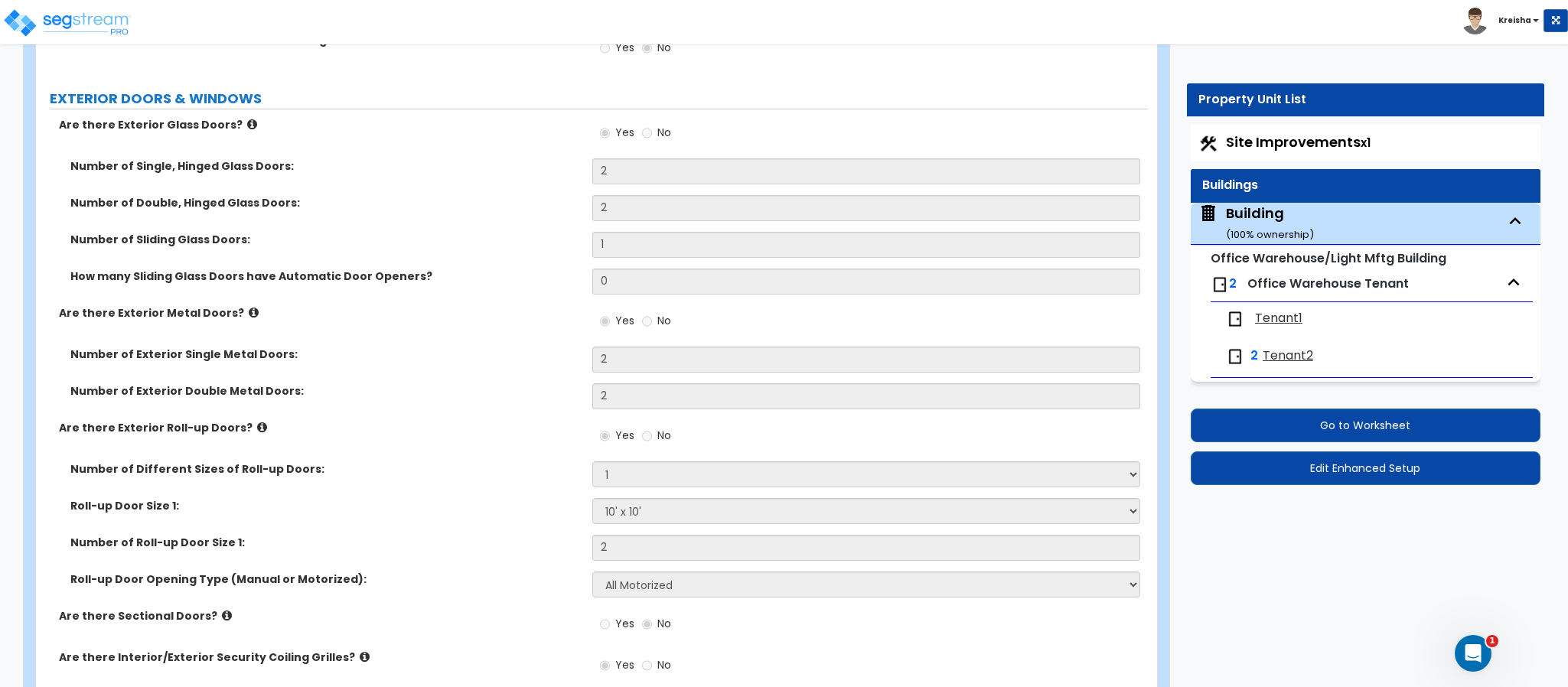
scroll to position [2893, 0]
click at [441, 537] on div "Number of Roll-up Door Size 1: 2" at bounding box center [591, 555] width 1112 height 37
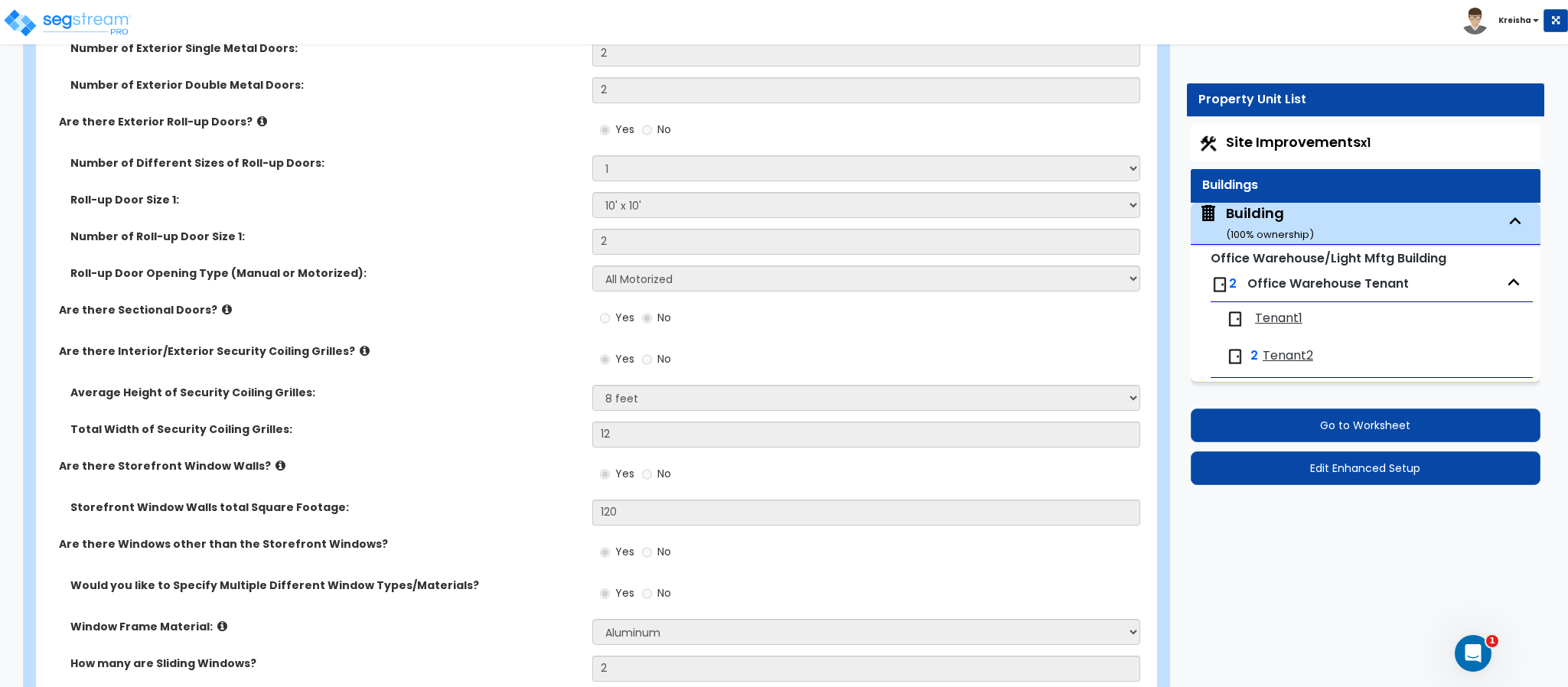
scroll to position [3208, 0]
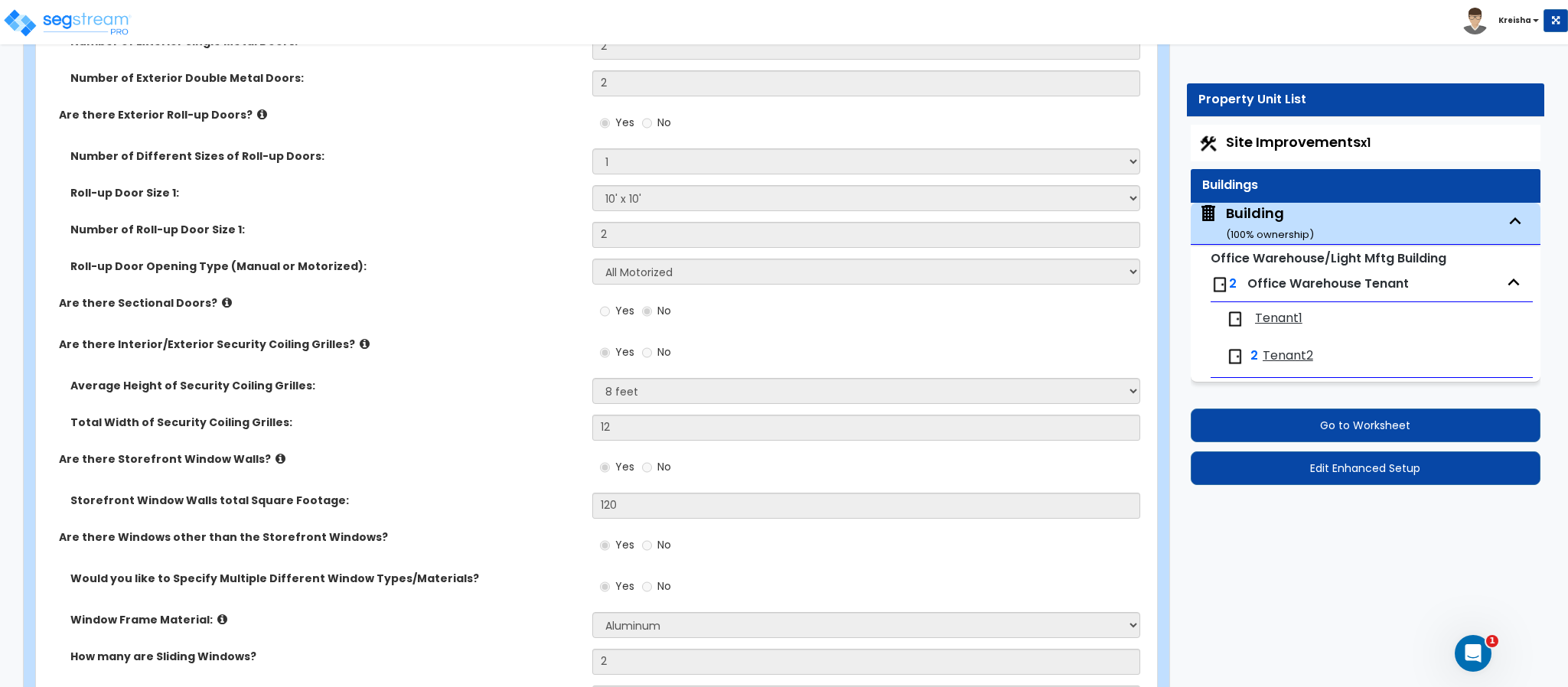
click at [427, 337] on div "Are there Interior/Exterior Security Coiling Grilles? Yes No" at bounding box center [591, 357] width 1112 height 41
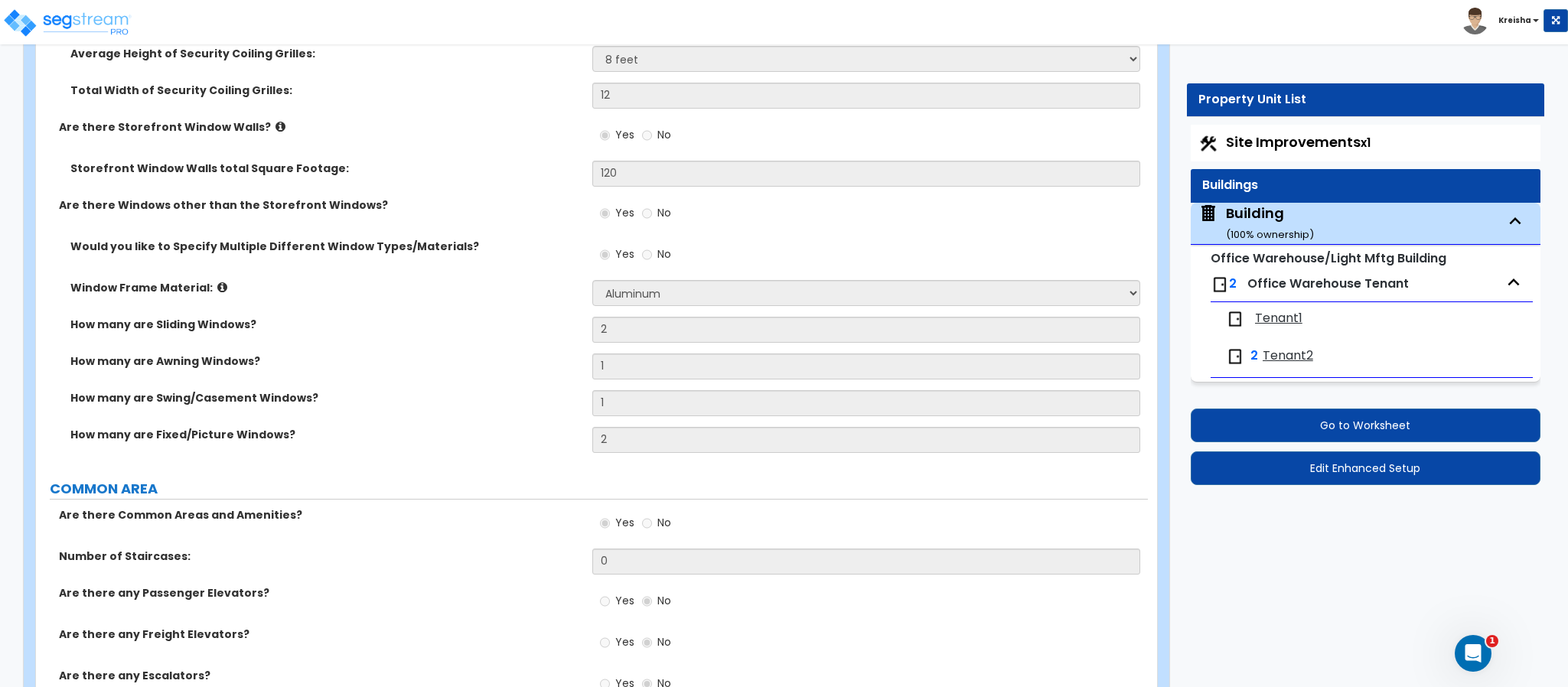
scroll to position [3545, 0]
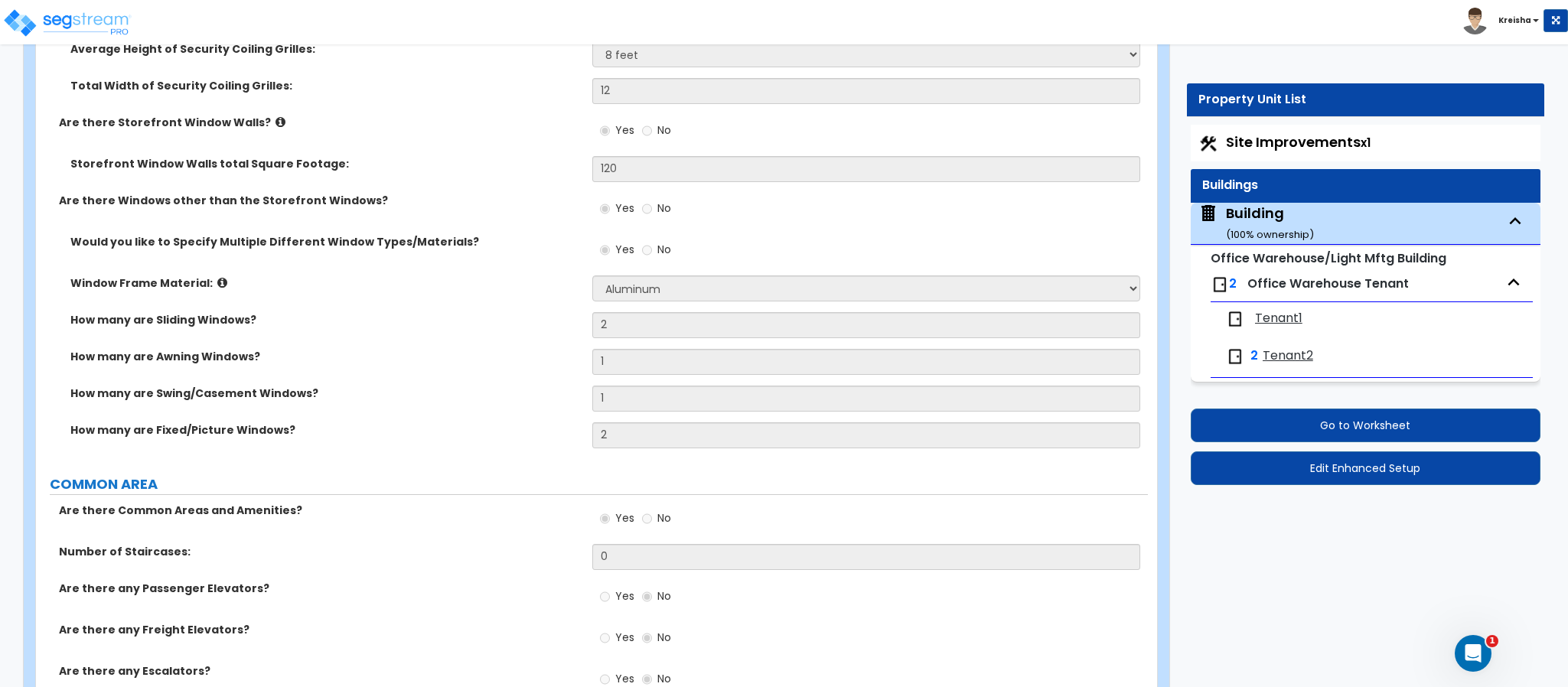
click at [691, 503] on div "Yes No" at bounding box center [870, 523] width 556 height 41
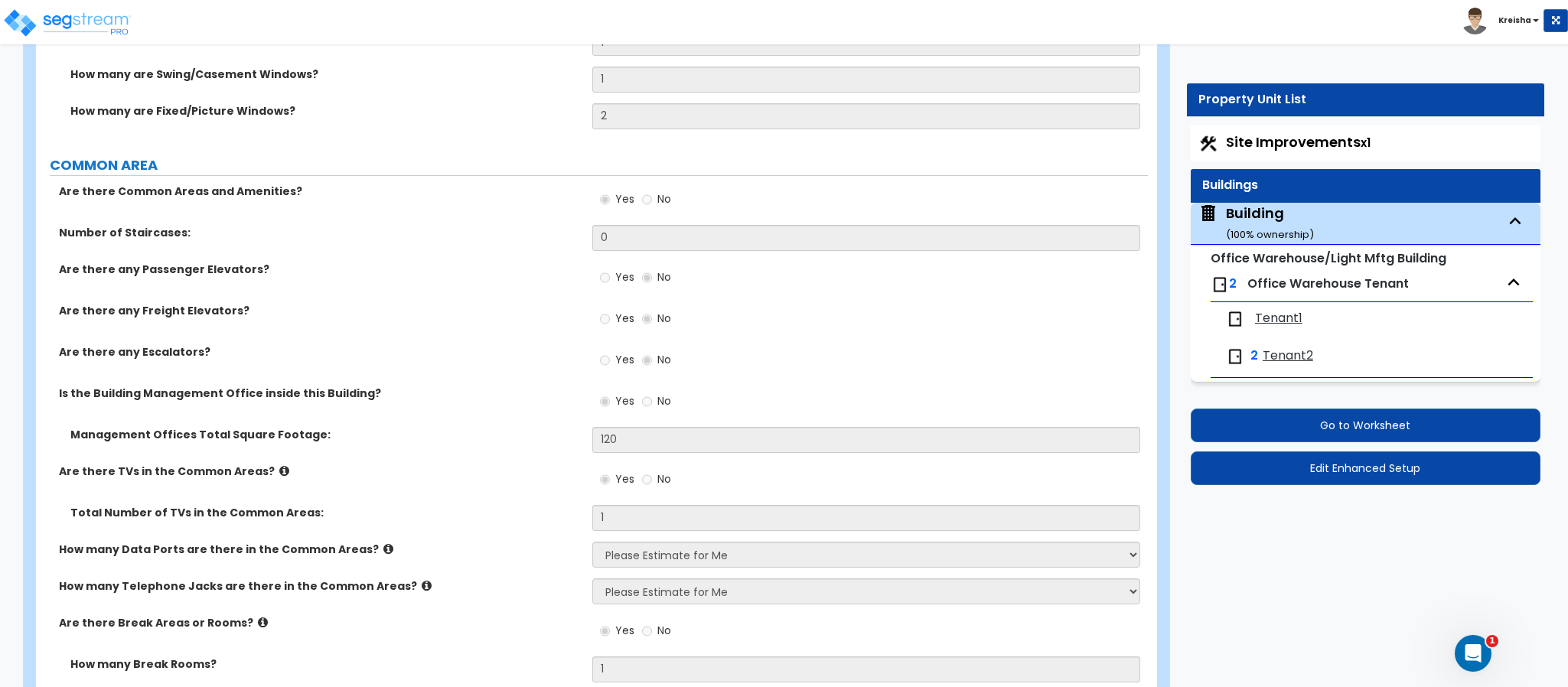
scroll to position [3865, 0]
click at [487, 463] on label "Are there TVs in the Common Areas?" at bounding box center [320, 470] width 522 height 15
click at [391, 463] on div "Are there TVs in the Common Areas? Yes No" at bounding box center [591, 483] width 1112 height 41
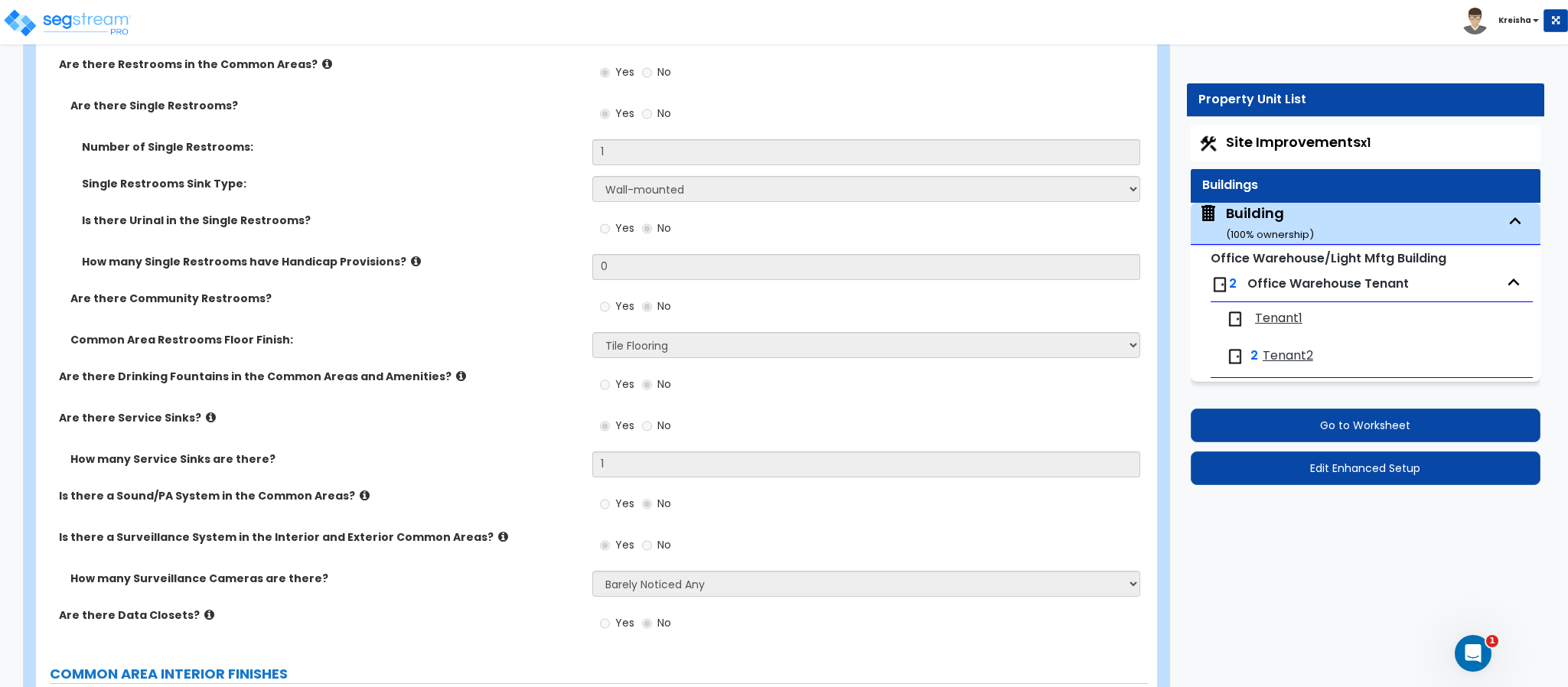
scroll to position [4984, 0]
click at [483, 486] on label "Is there a Sound/PA System in the Common Areas?" at bounding box center [320, 494] width 522 height 15
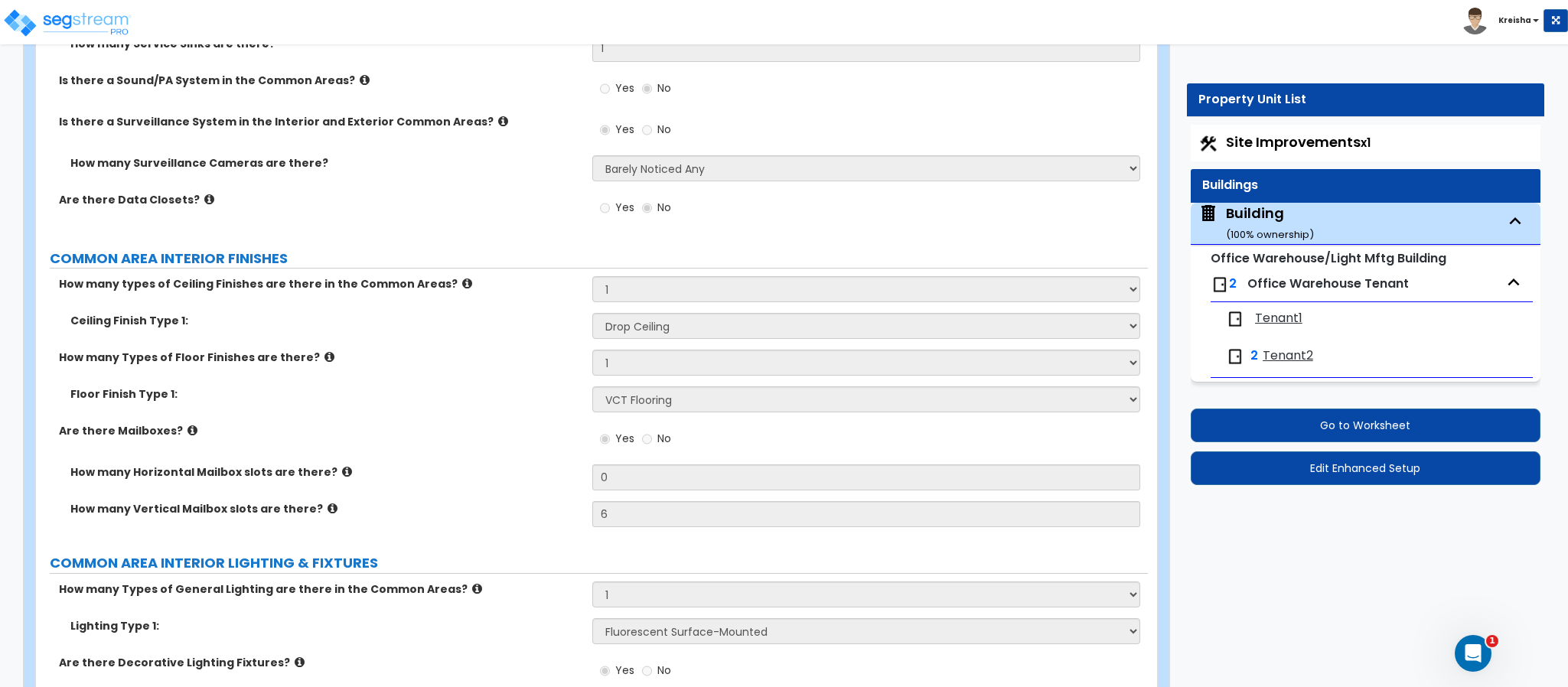
scroll to position [5407, 0]
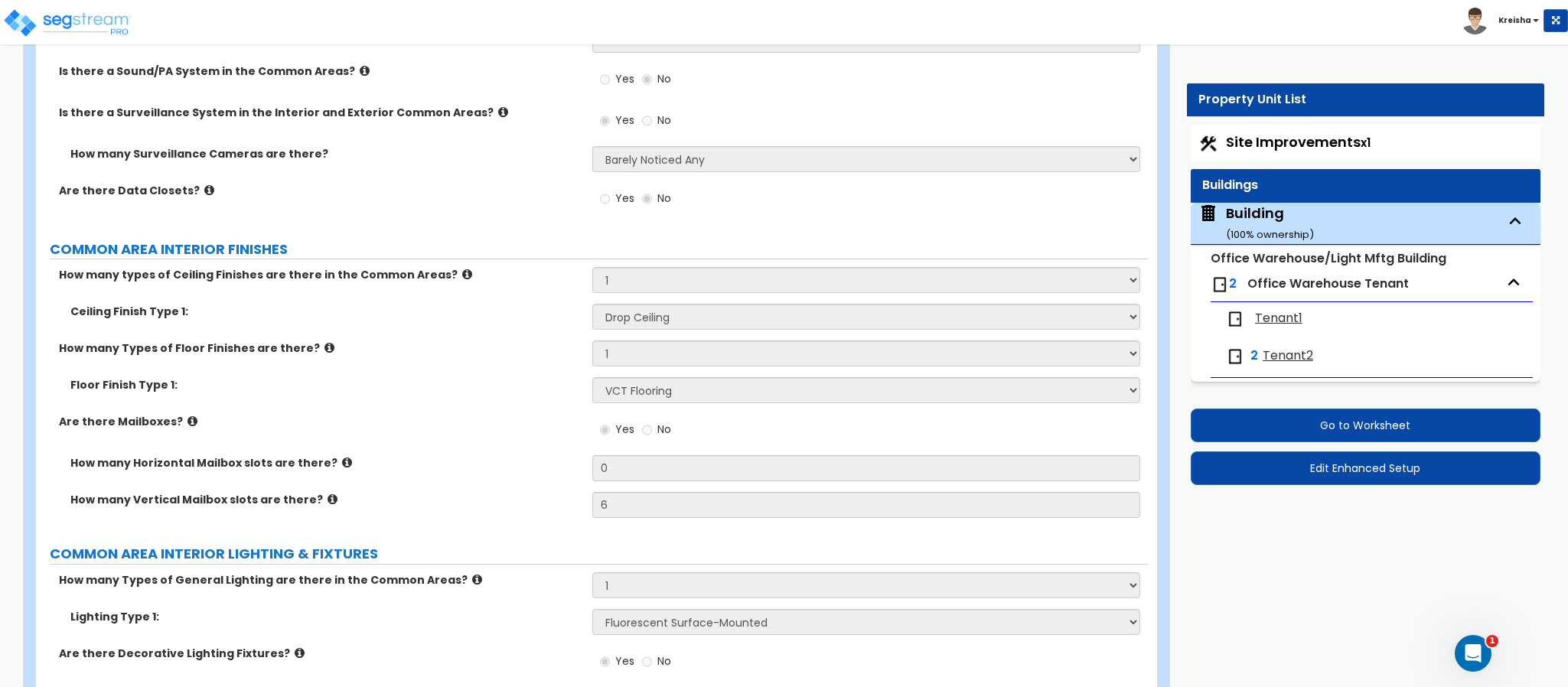
click at [501, 378] on div "Floor Finish Type 1: None Tile Flooring Hardwood Flooring Resilient Laminate Fl…" at bounding box center [591, 395] width 1112 height 37
click at [365, 378] on div "Floor Finish Type 1: None Tile Flooring Hardwood Flooring Resilient Laminate Fl…" at bounding box center [591, 395] width 1112 height 37
click at [510, 340] on div "How many Types of Floor Finishes are there? None 1 2 3 4" at bounding box center [591, 358] width 1112 height 37
click at [501, 414] on label "Are there Mailboxes?" at bounding box center [320, 421] width 522 height 15
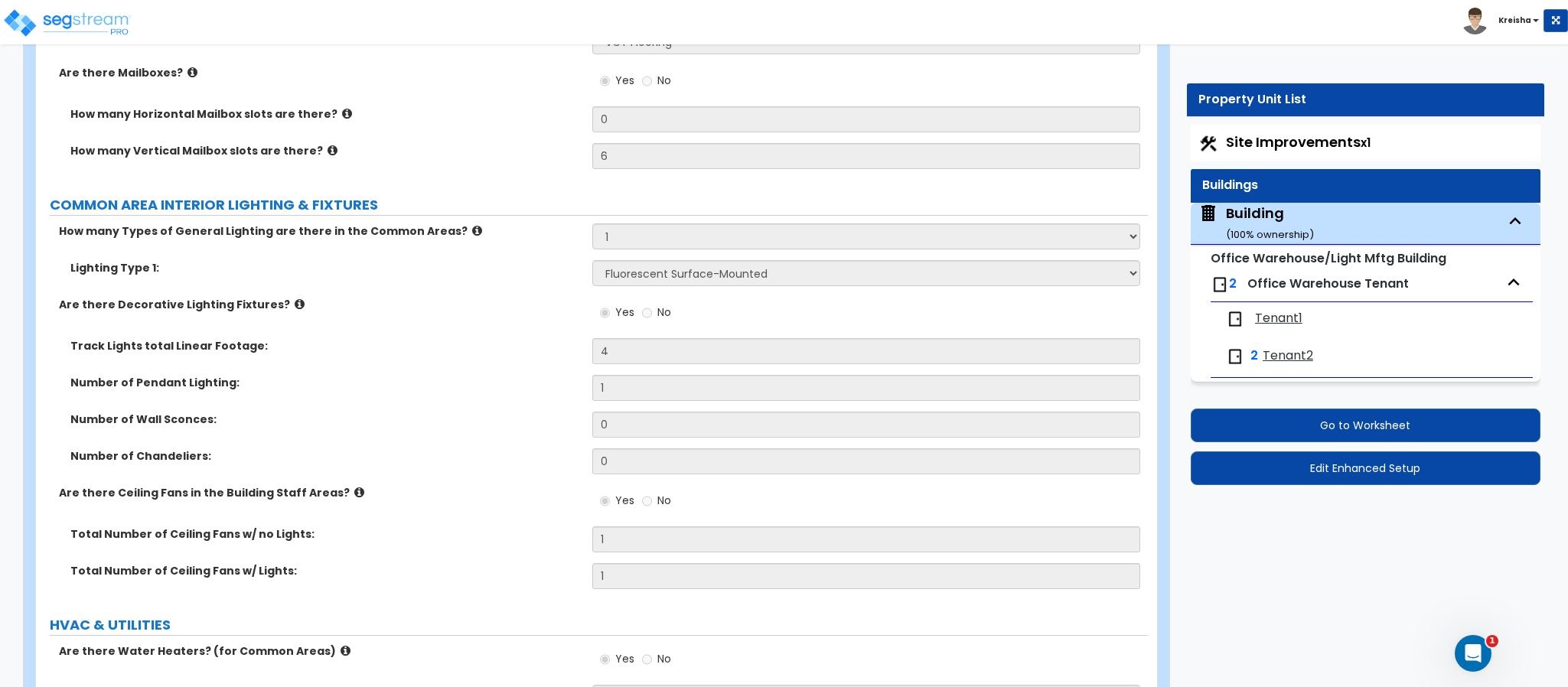
scroll to position [6087, 0]
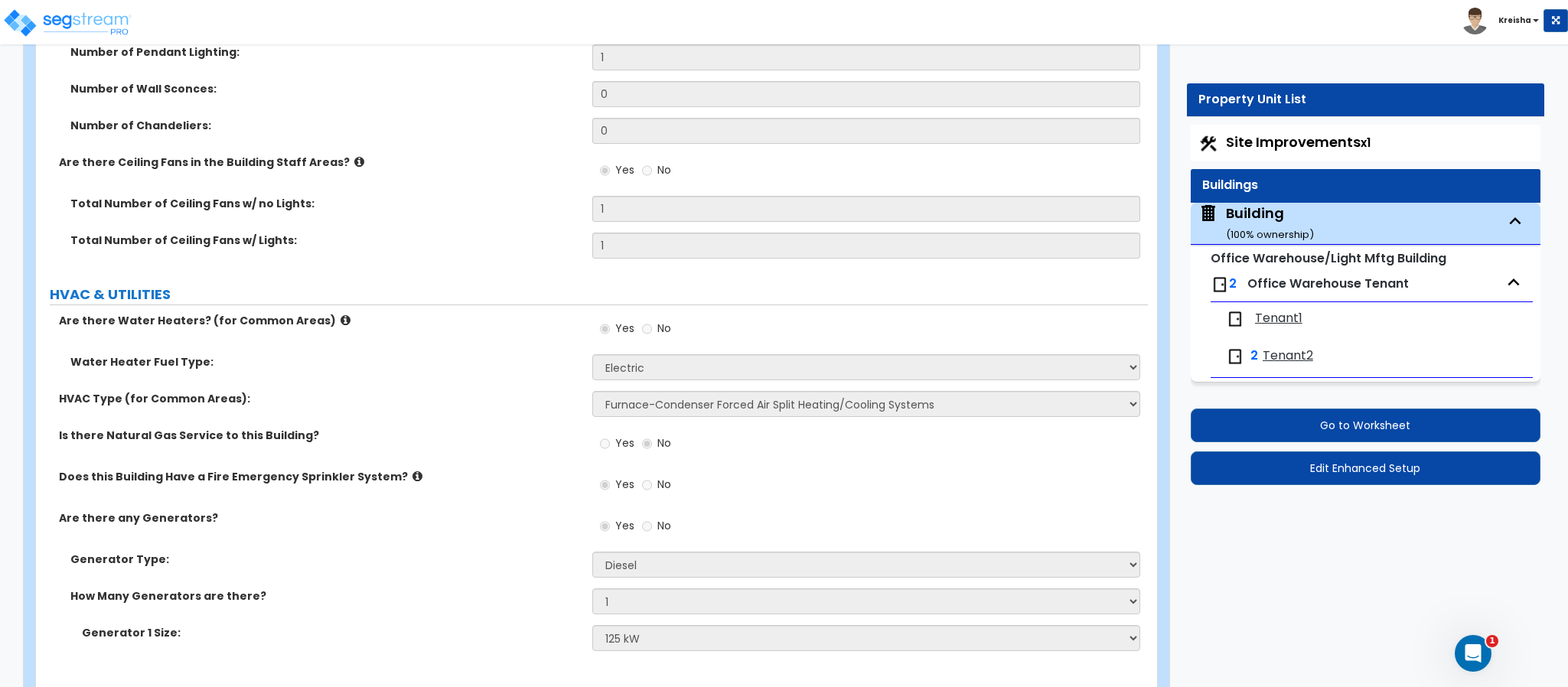
click at [427, 551] on div "Generator Type: Please Choose One Gas Diesel" at bounding box center [591, 569] width 1112 height 37
click at [280, 391] on label "HVAC Type (for Common Areas):" at bounding box center [320, 399] width 522 height 15
drag, startPoint x: 299, startPoint y: 426, endPoint x: 172, endPoint y: 428, distance: 127.0
click at [172, 469] on label "Does this Building Have a Fire Emergency Sprinkler System?" at bounding box center [320, 477] width 522 height 15
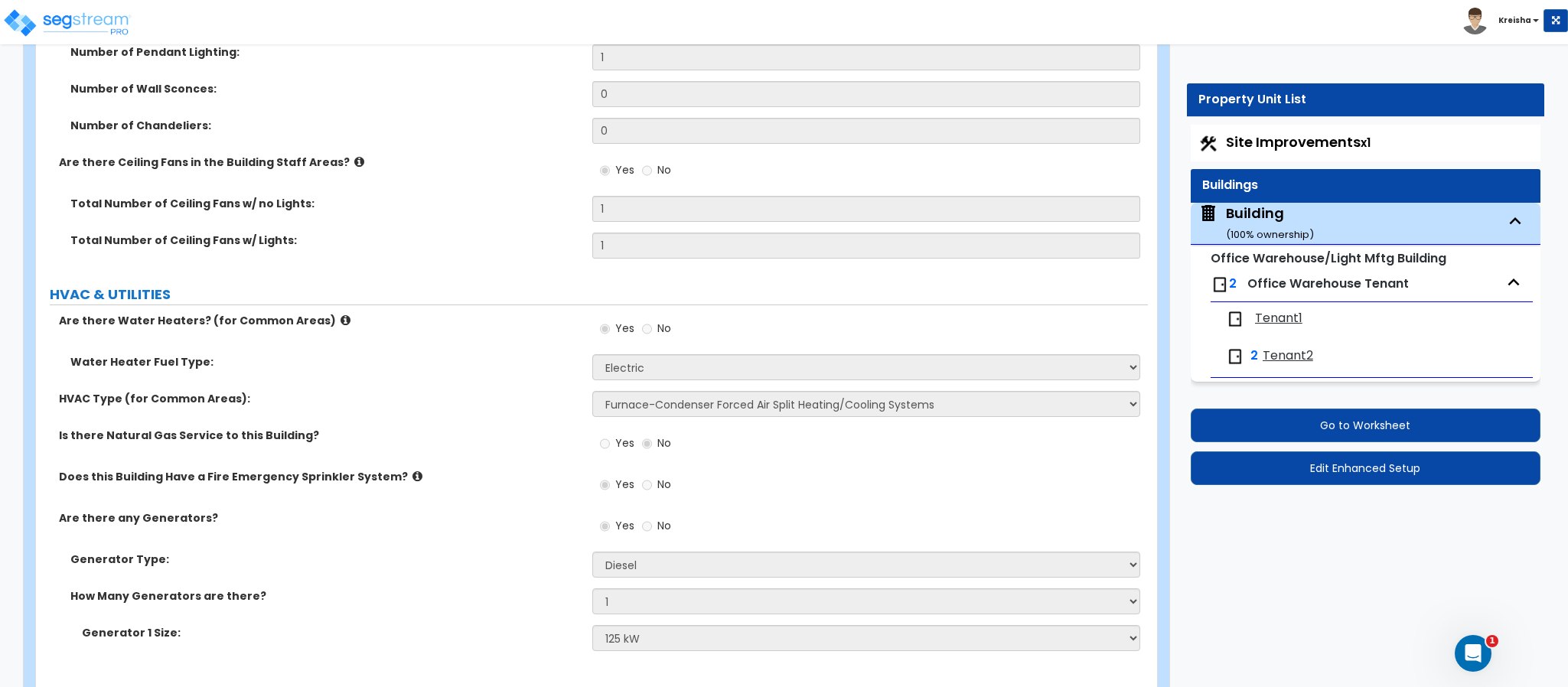
click at [1268, 314] on span "Tenant1" at bounding box center [1279, 319] width 47 height 18
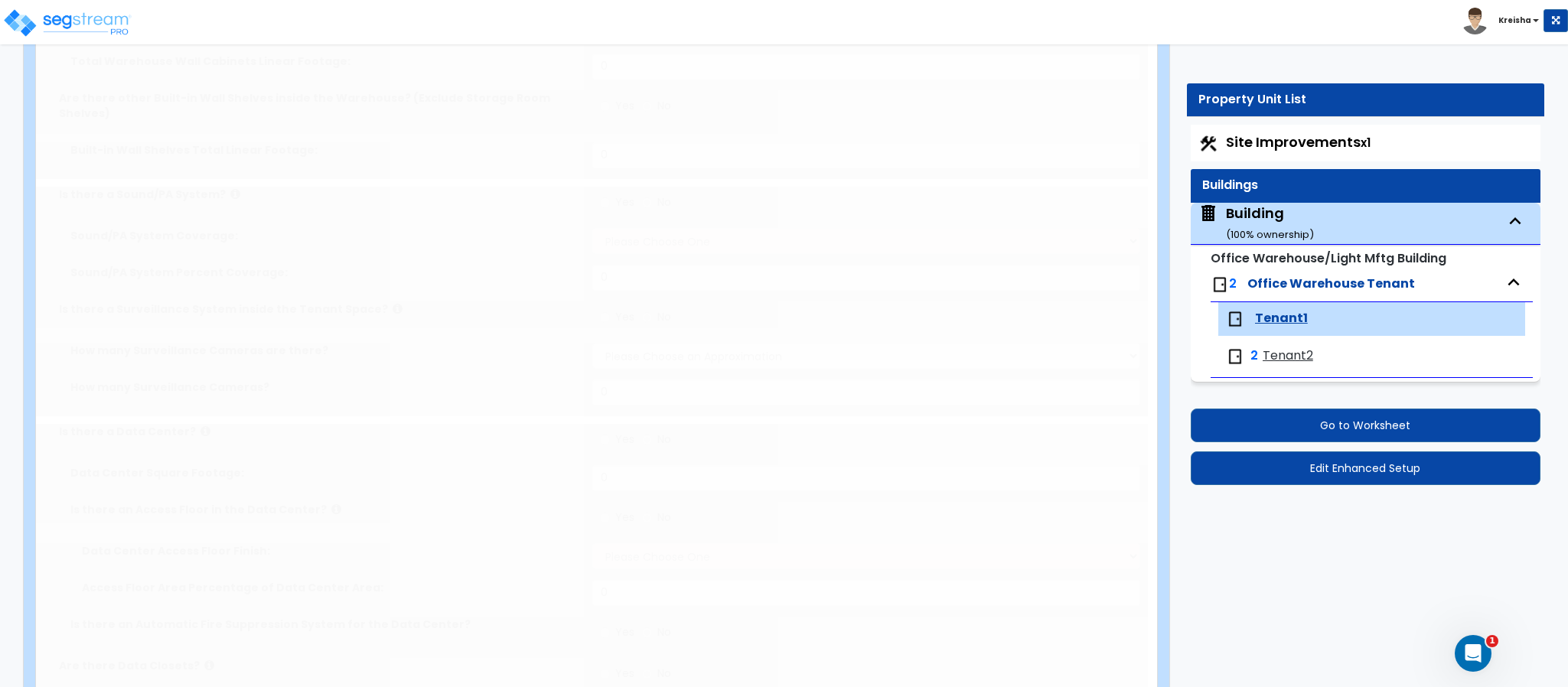
type input "5000"
radio input "true"
type input "7"
radio input "true"
type input "1"
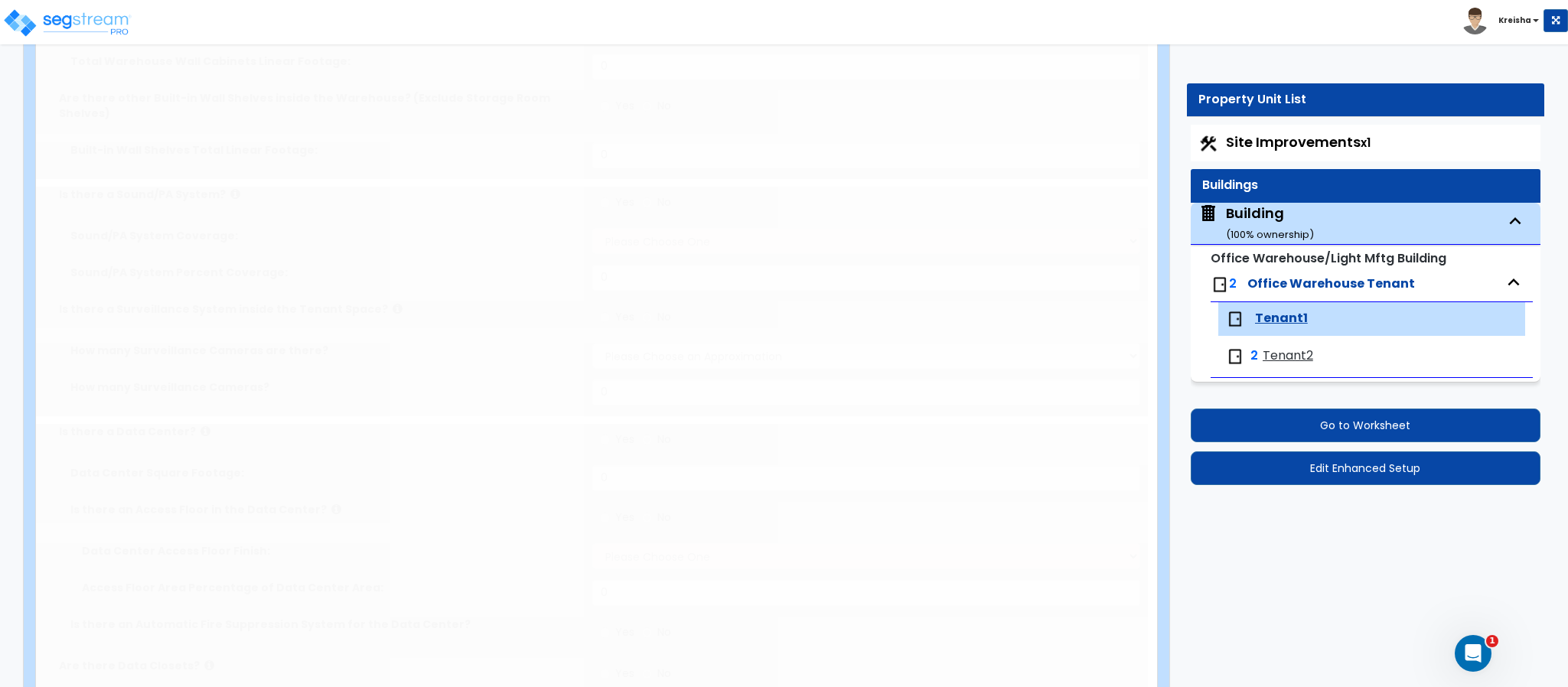
radio input "true"
select select "1"
radio input "true"
select select "7"
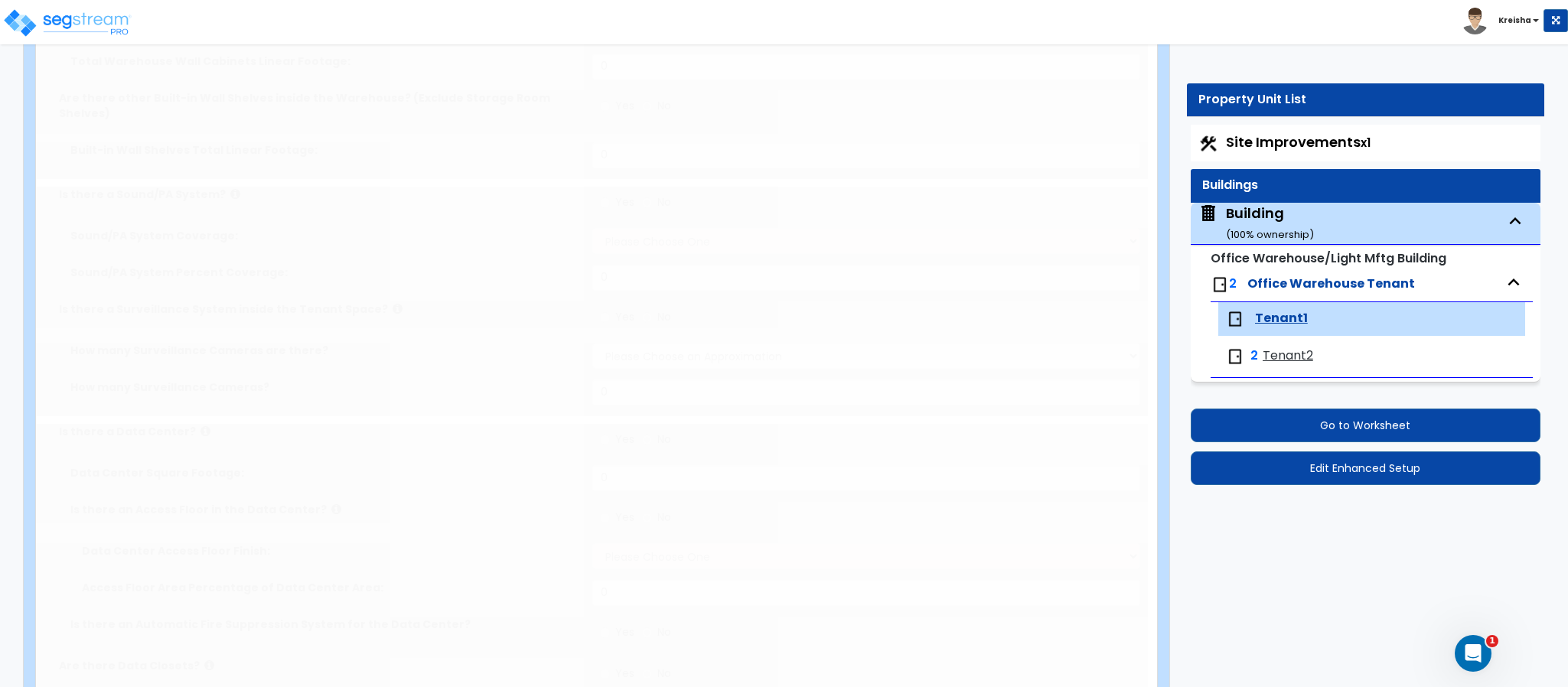
type input "7"
radio input "true"
select select "2"
type input "800"
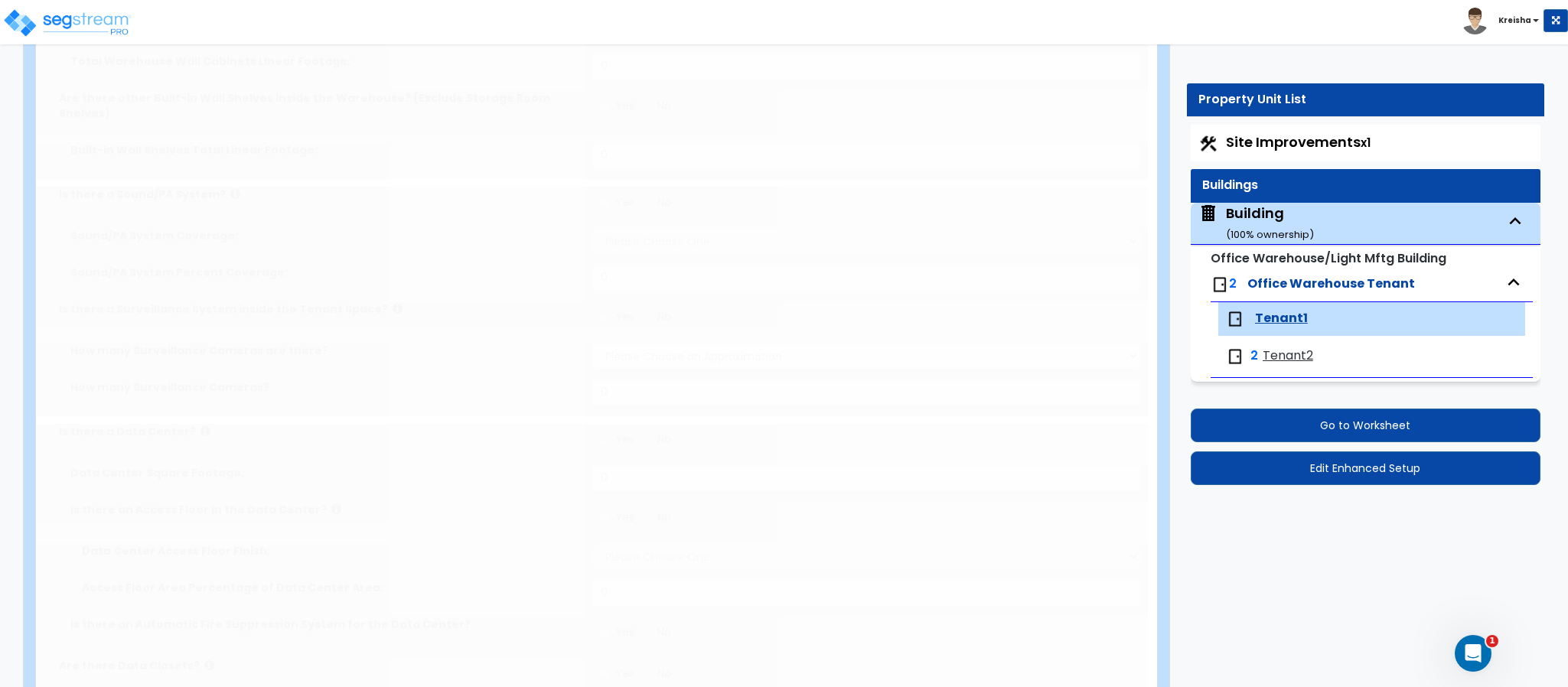
radio input "true"
type input "20"
radio input "true"
select select "1"
radio input "true"
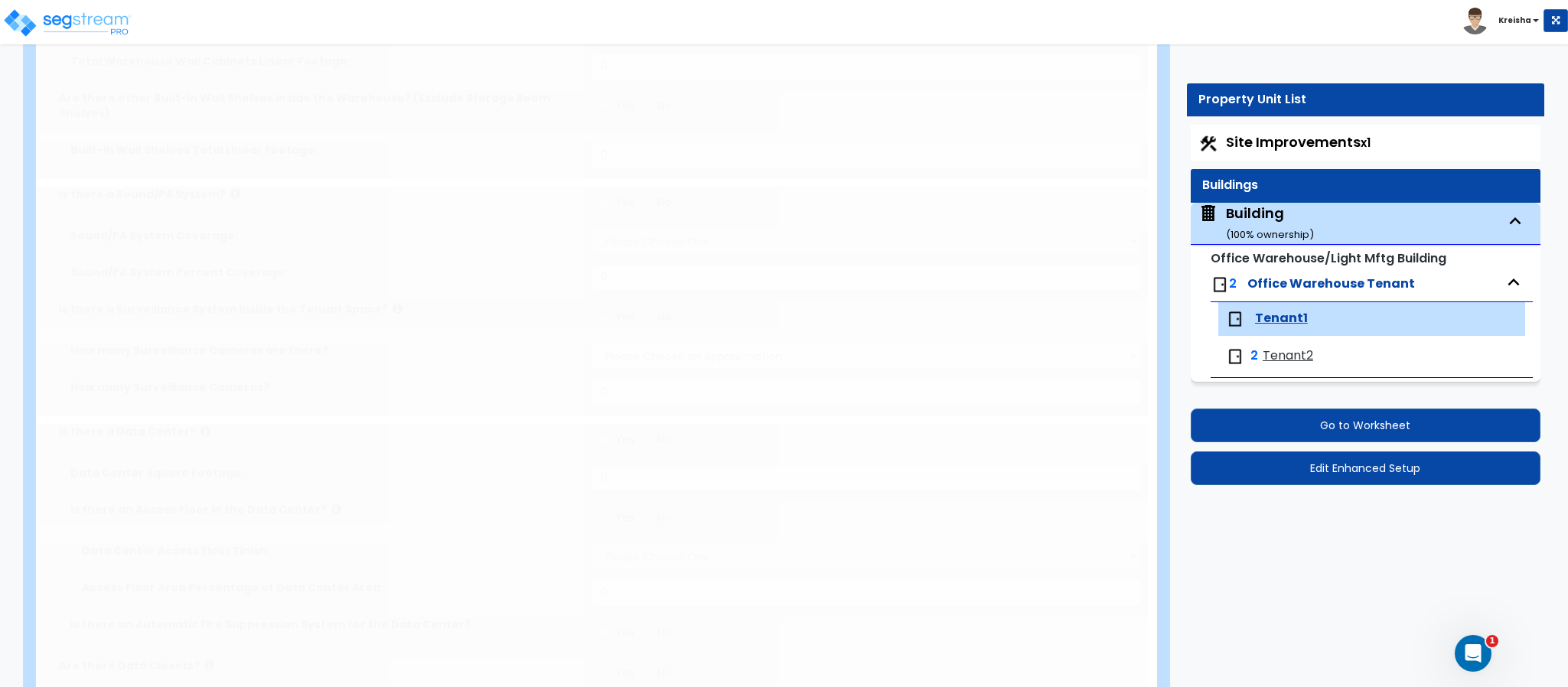
radio input "true"
select select "2"
type input "2"
radio input "true"
type input "9"
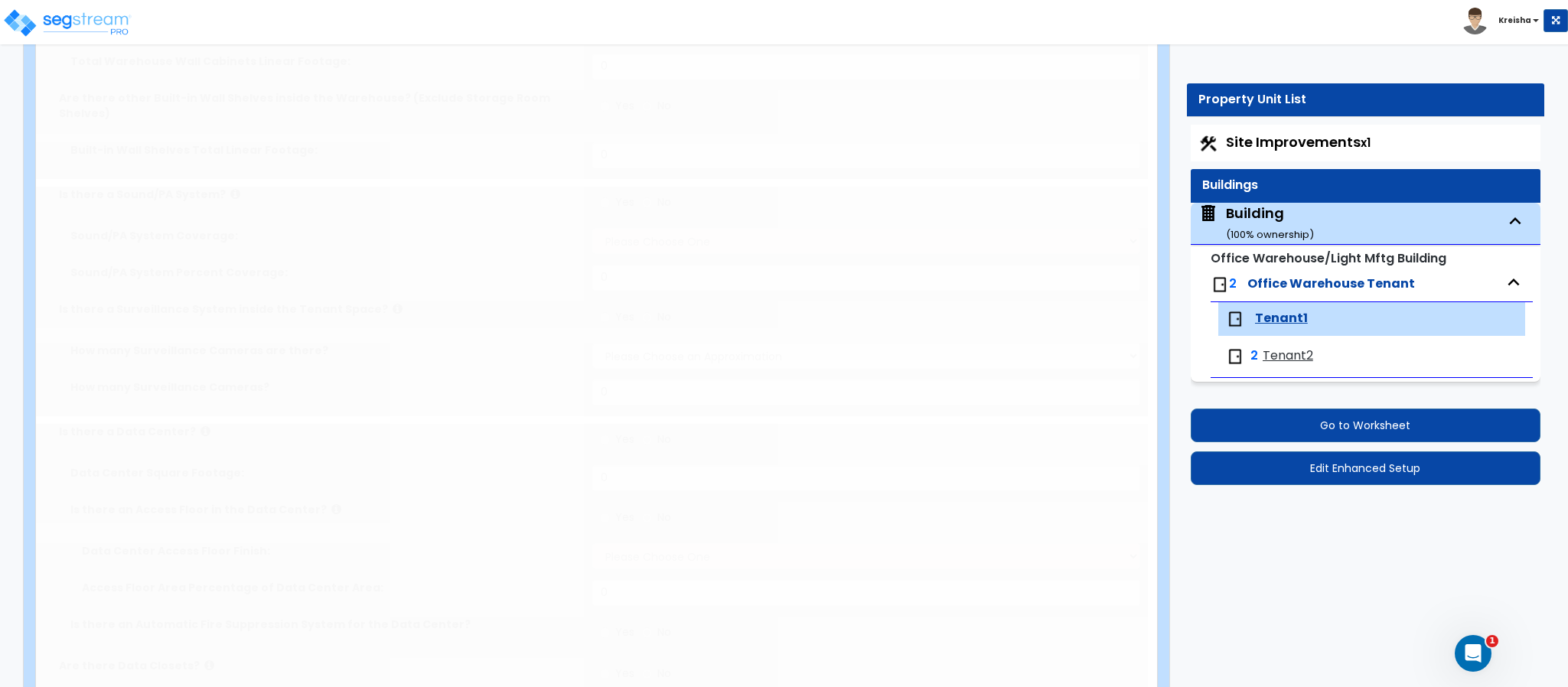
type input "9"
radio input "true"
type input "150"
type input "1"
select select "3"
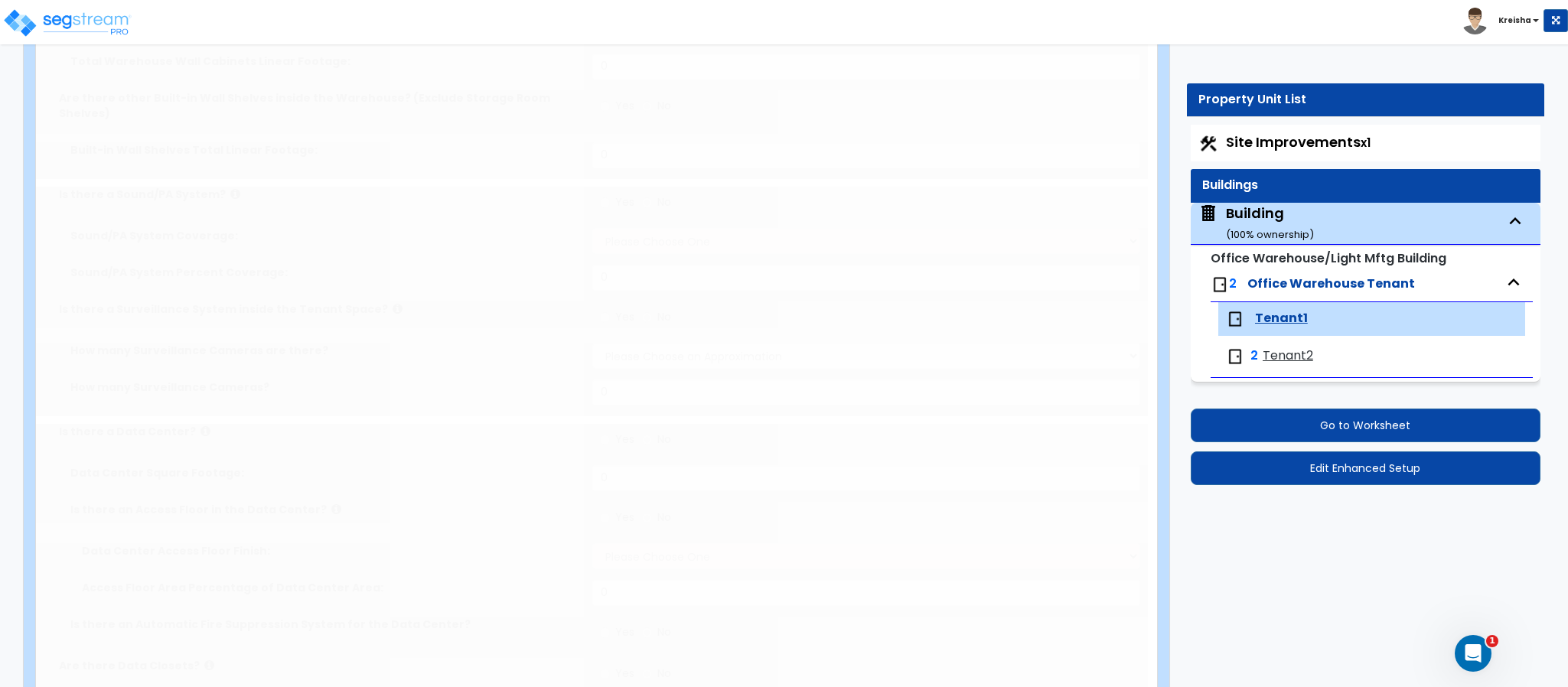
select select "1"
radio input "true"
type input "45"
radio input "true"
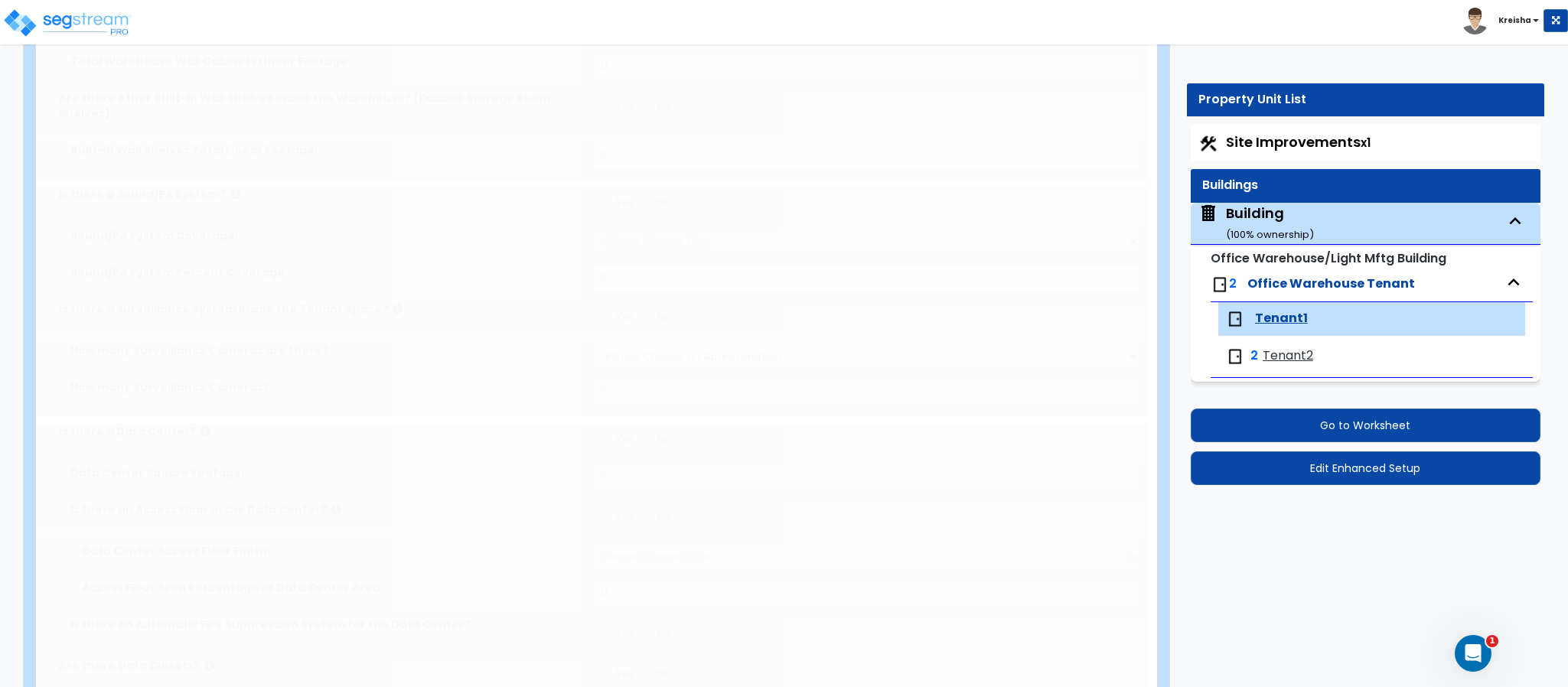
radio input "true"
select select "1"
radio input "true"
type input "20"
radio input "true"
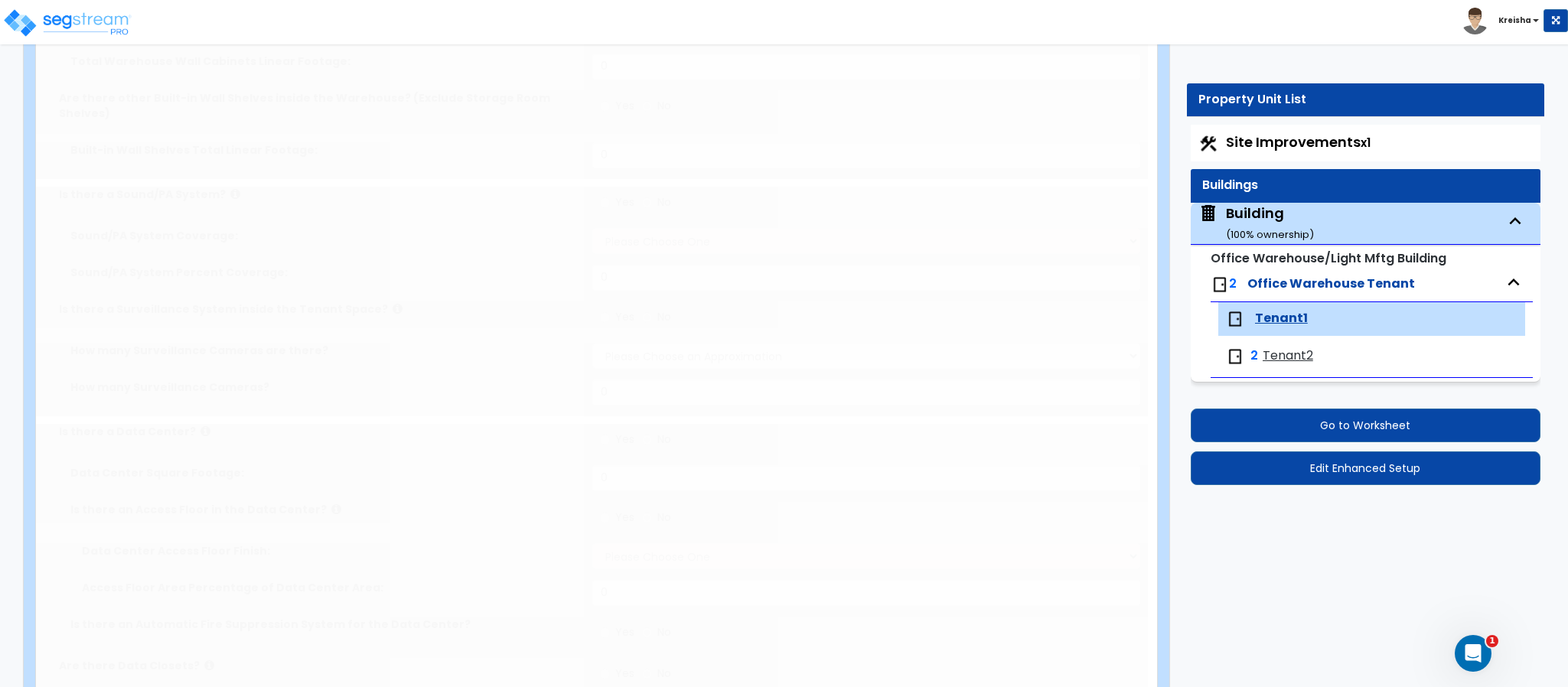
select select "2"
type input "50"
radio input "true"
type input "40"
radio input "true"
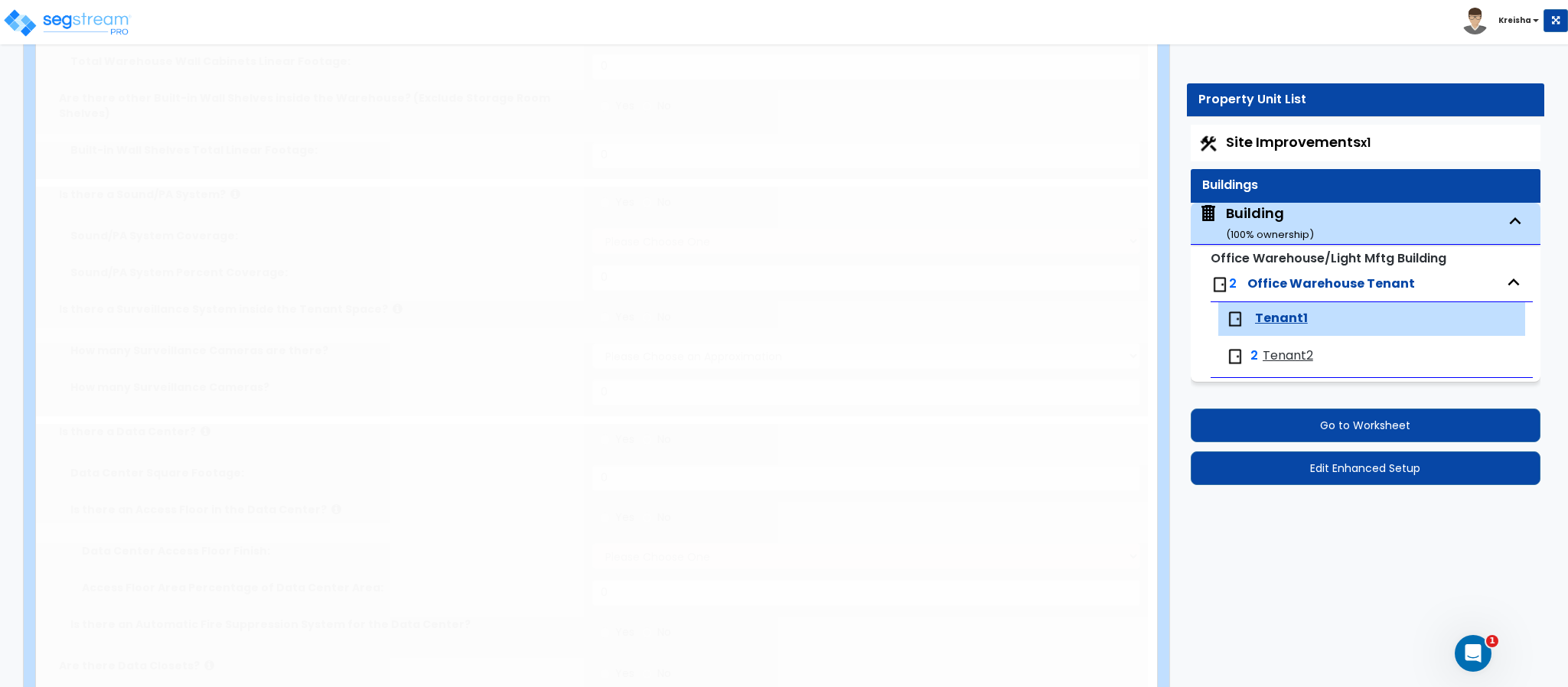
select select "2"
select select "1"
type input "90"
radio input "true"
select select "1"
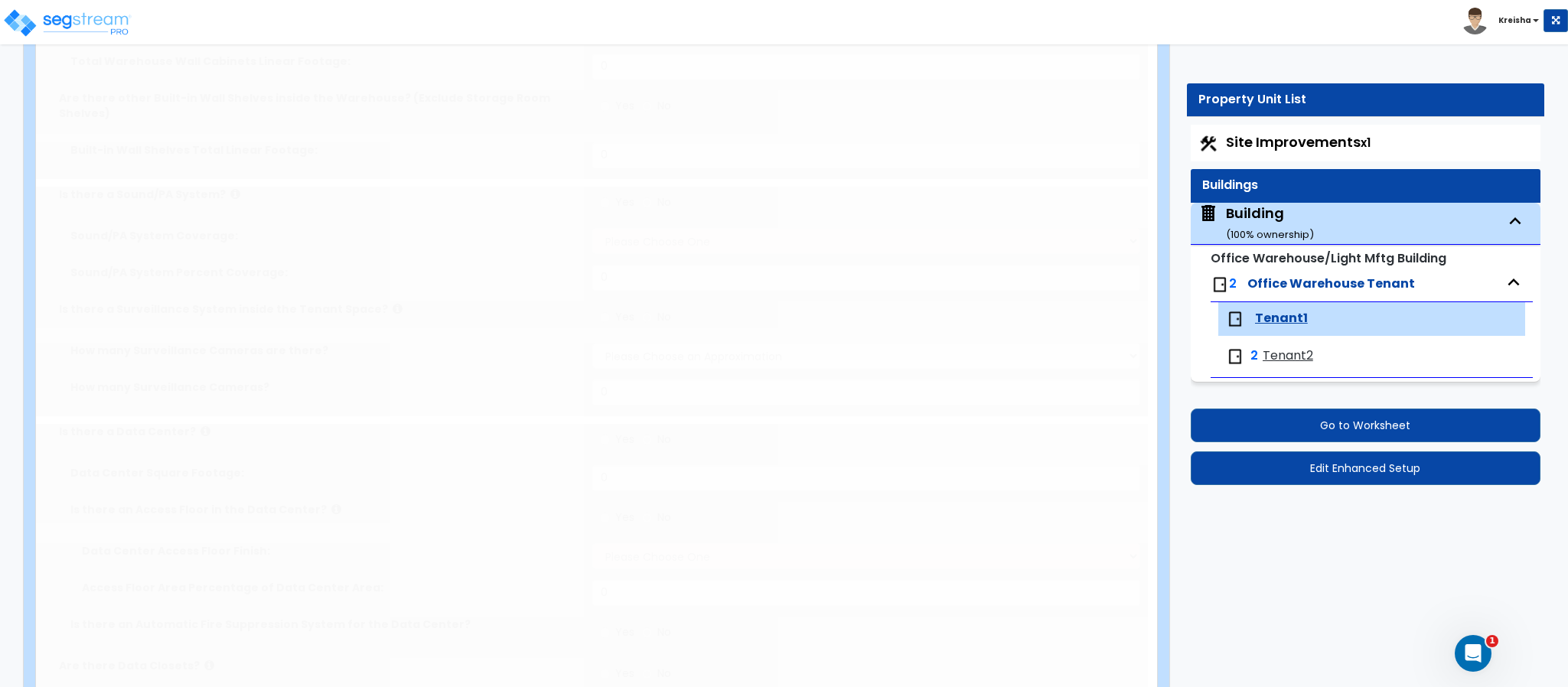
type input "30"
radio input "true"
select select "1"
type input "15"
select select "3"
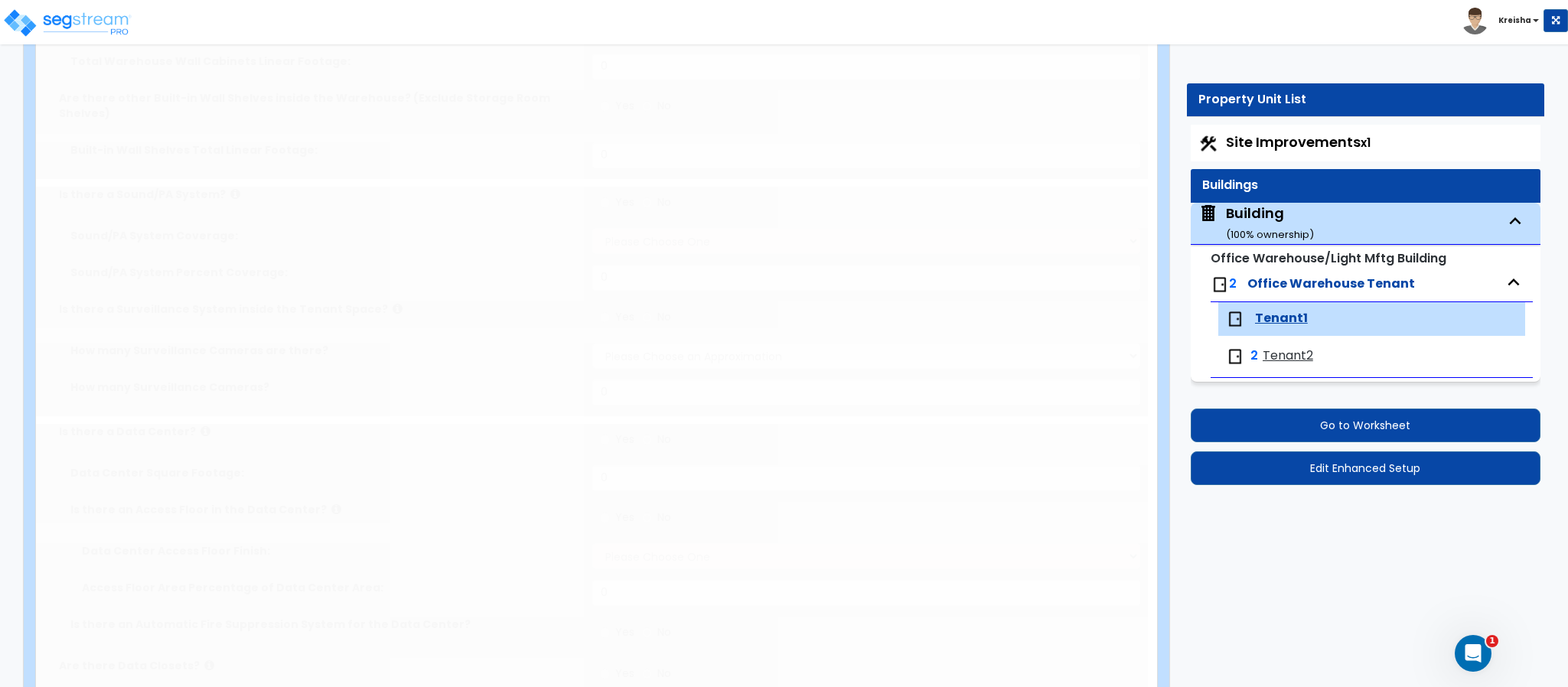
select select "1"
type input "50"
type input "15"
select select "6"
select select "1"
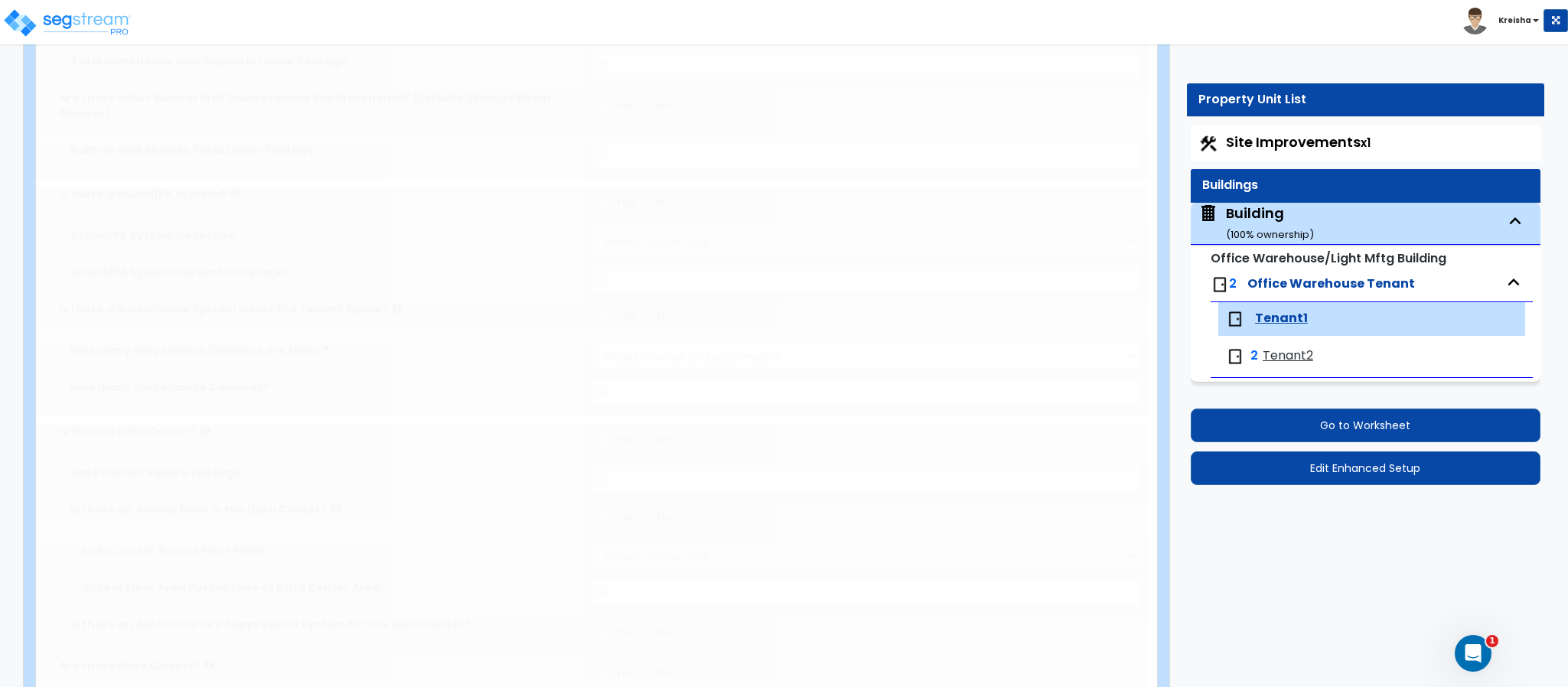
select select "2"
radio input "true"
type input "6"
type input "2"
type input "1"
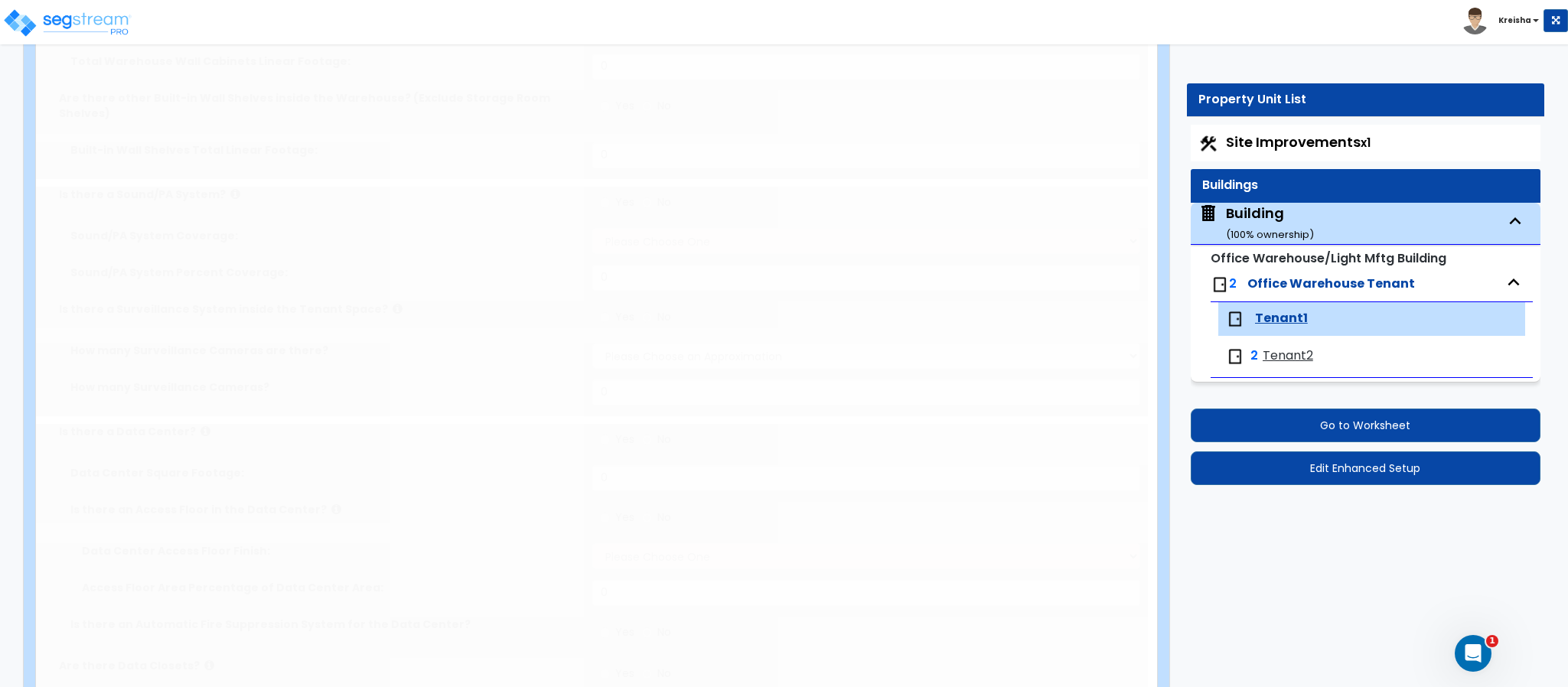
radio input "true"
type input "2"
radio input "true"
select select "1"
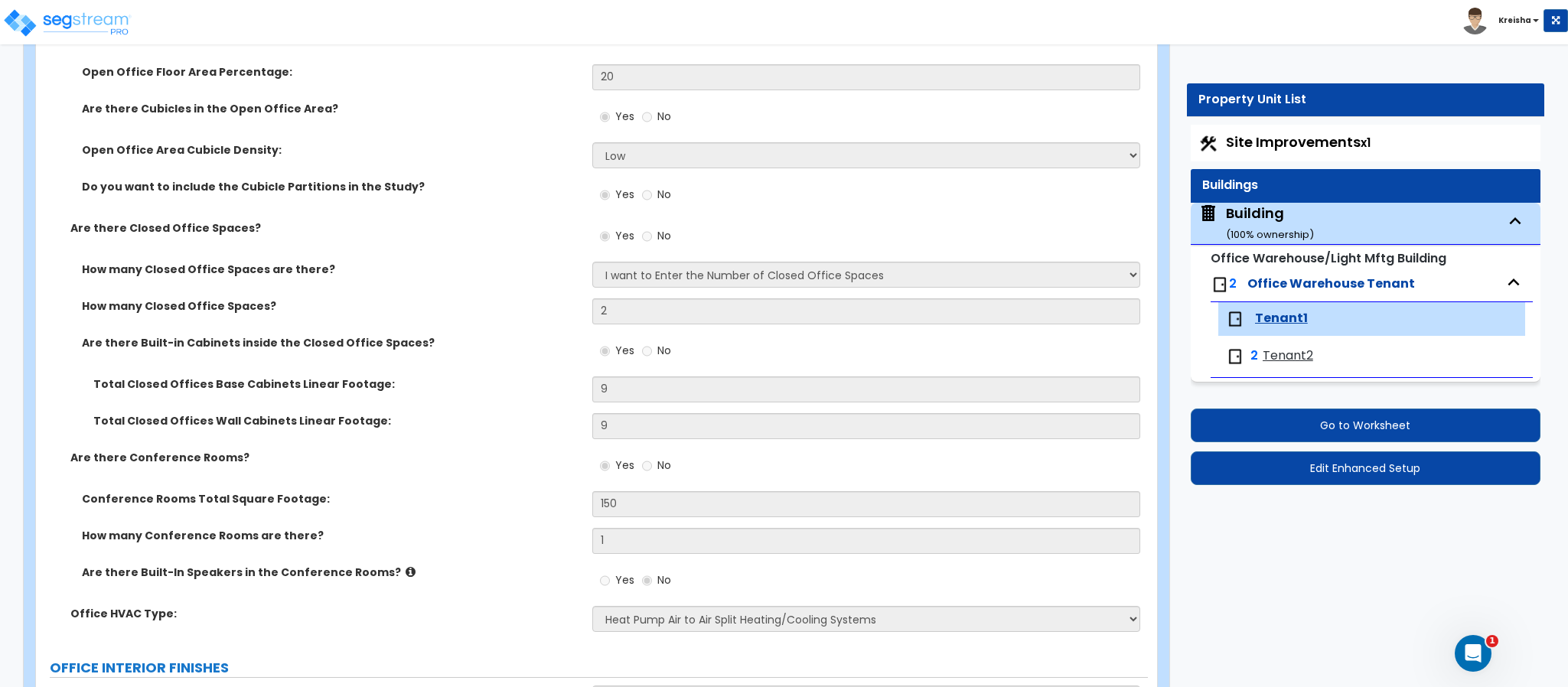
scroll to position [1010, 0]
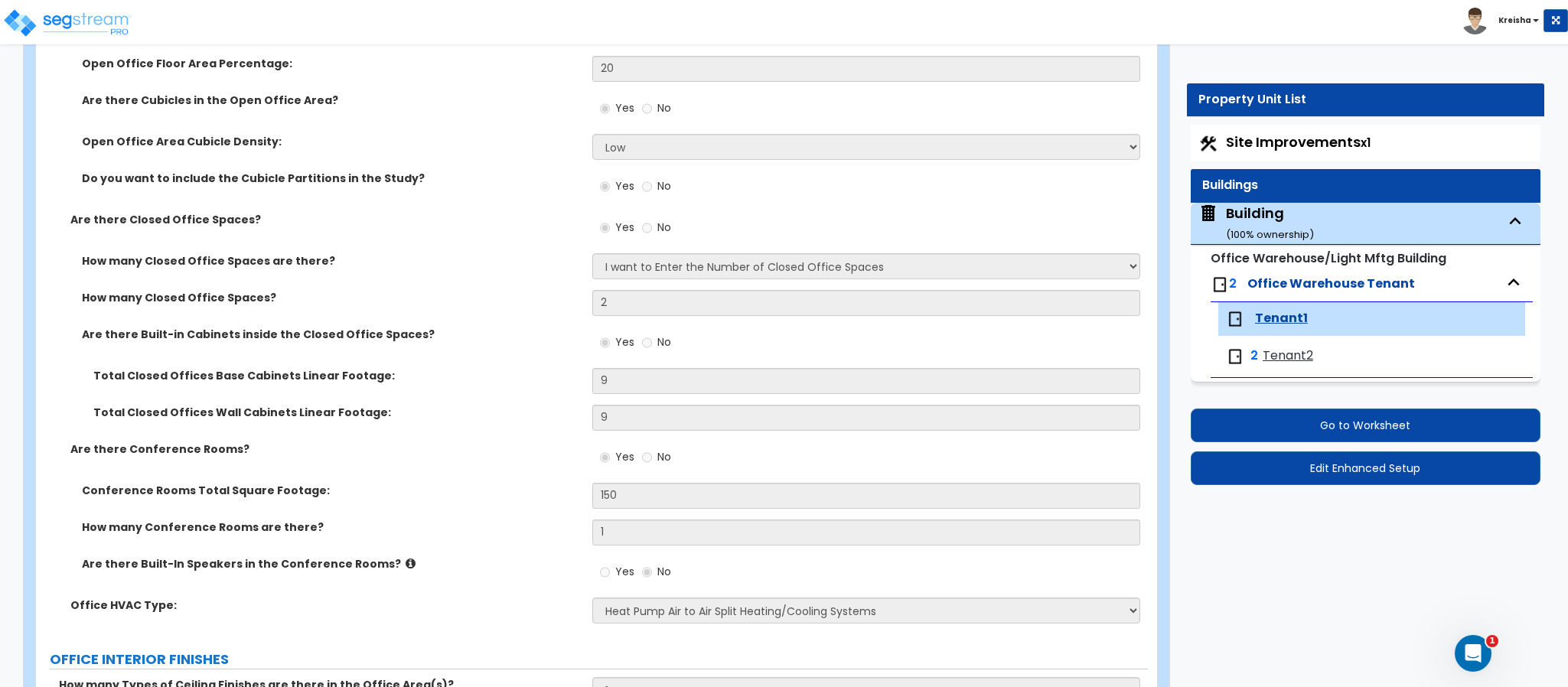
click at [491, 411] on label "Total Closed Offices Wall Cabinets Linear Footage:" at bounding box center [337, 413] width 487 height 15
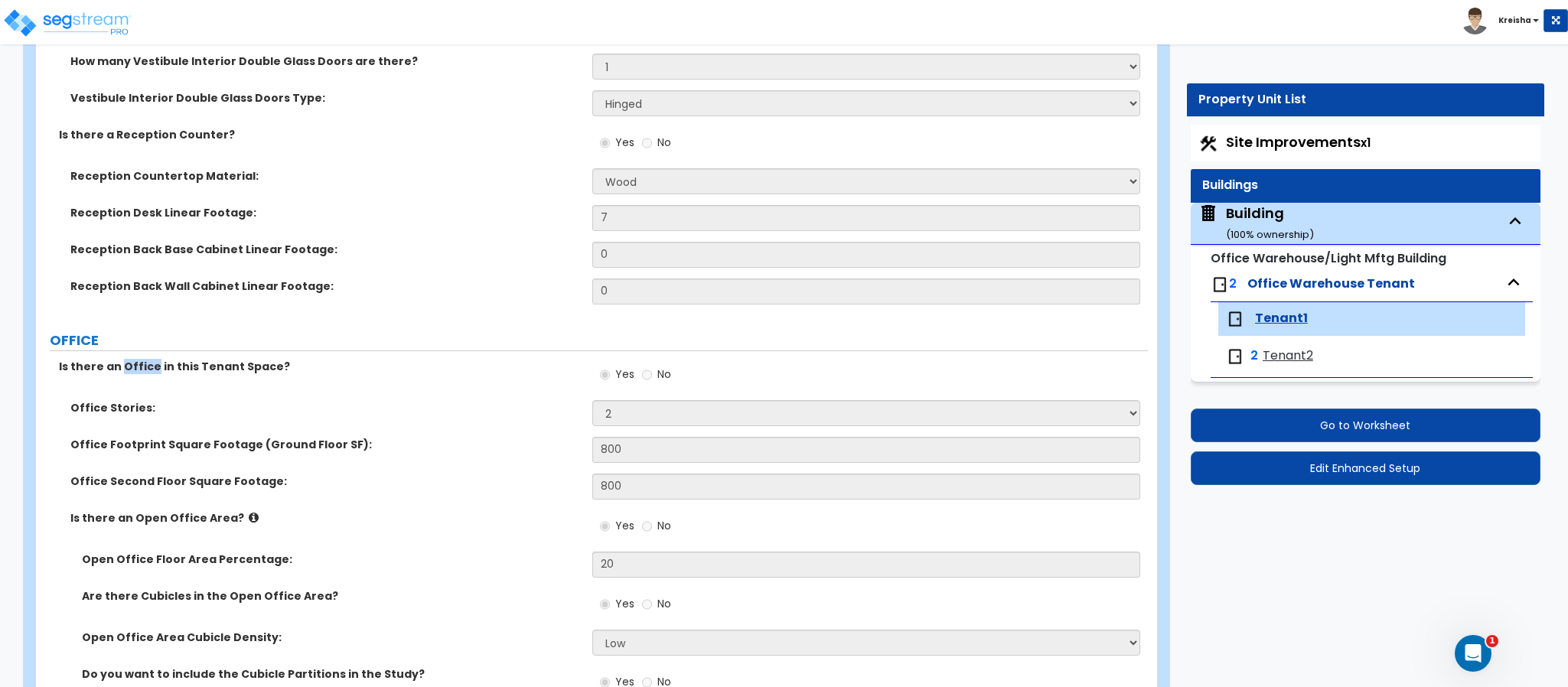
scroll to position [716, 0]
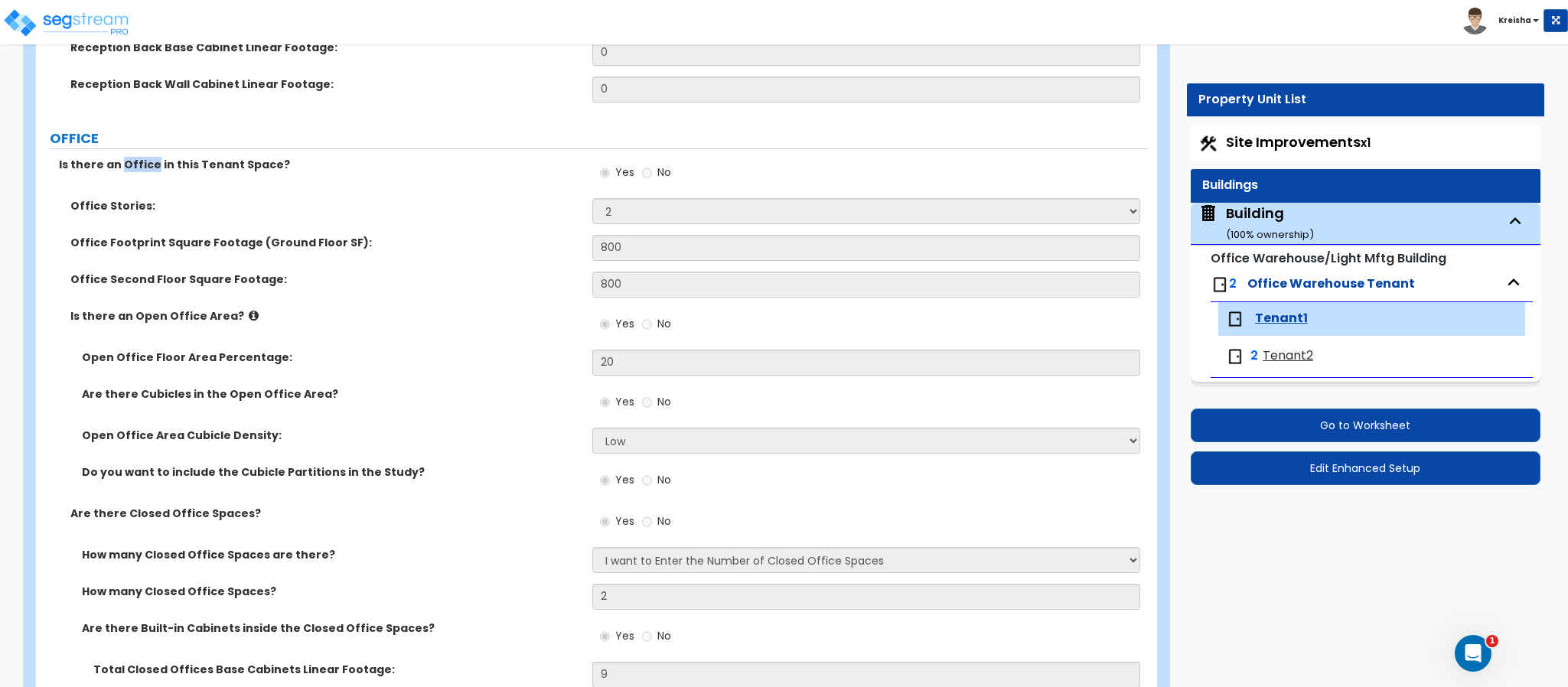
click at [476, 443] on label "Open Office Area Cubicle Density:" at bounding box center [331, 435] width 499 height 15
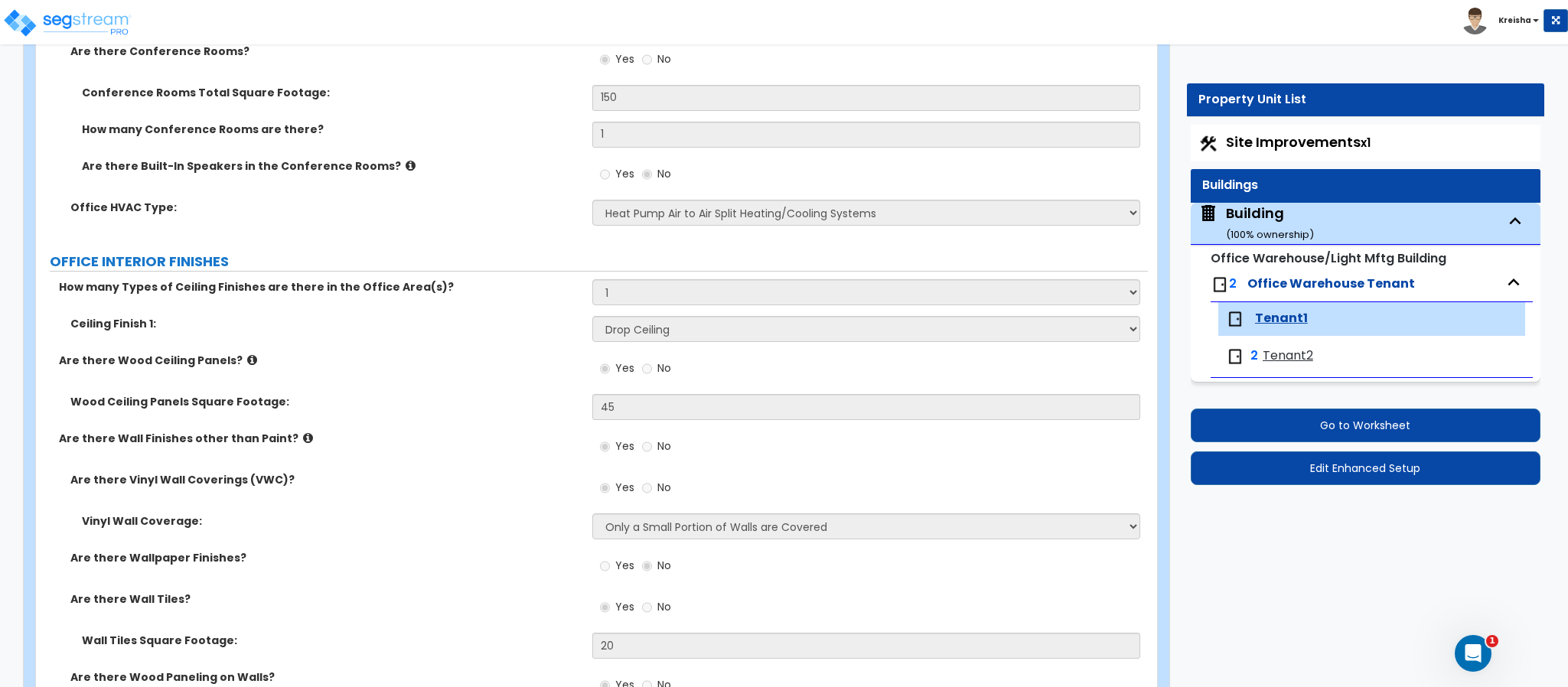
scroll to position [1408, 0]
click at [492, 318] on label "Ceiling Finish 1:" at bounding box center [326, 323] width 511 height 15
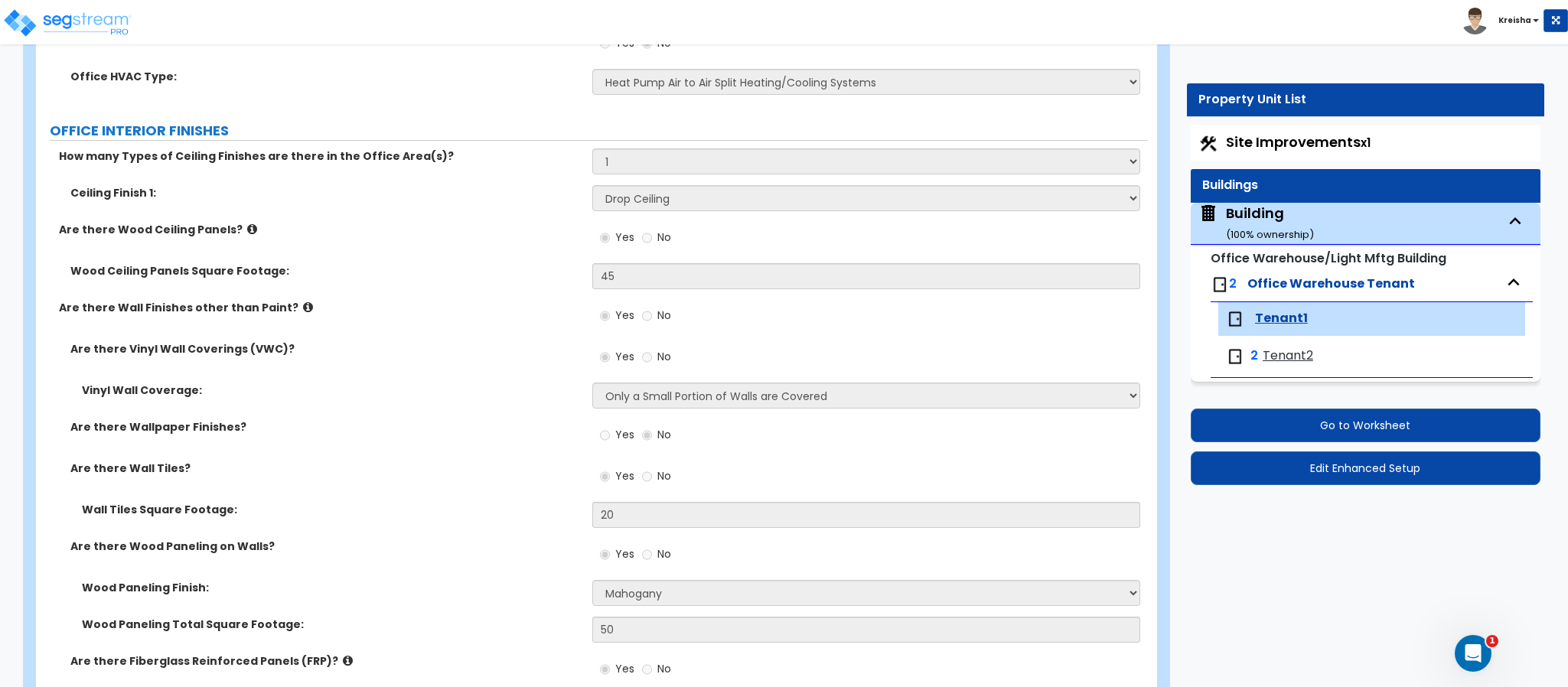
scroll to position [1540, 0]
click at [398, 422] on label "Are there Wallpaper Finishes?" at bounding box center [326, 426] width 511 height 15
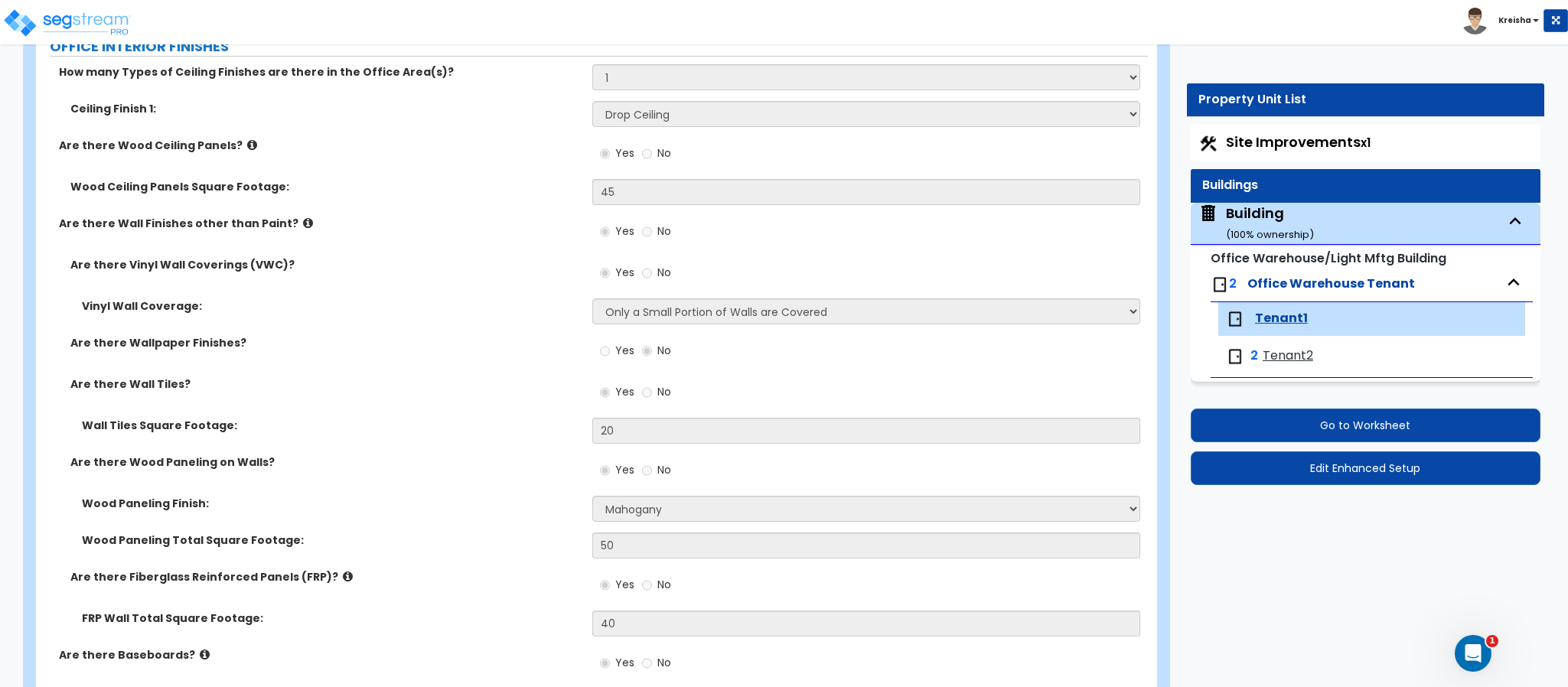
scroll to position [1696, 0]
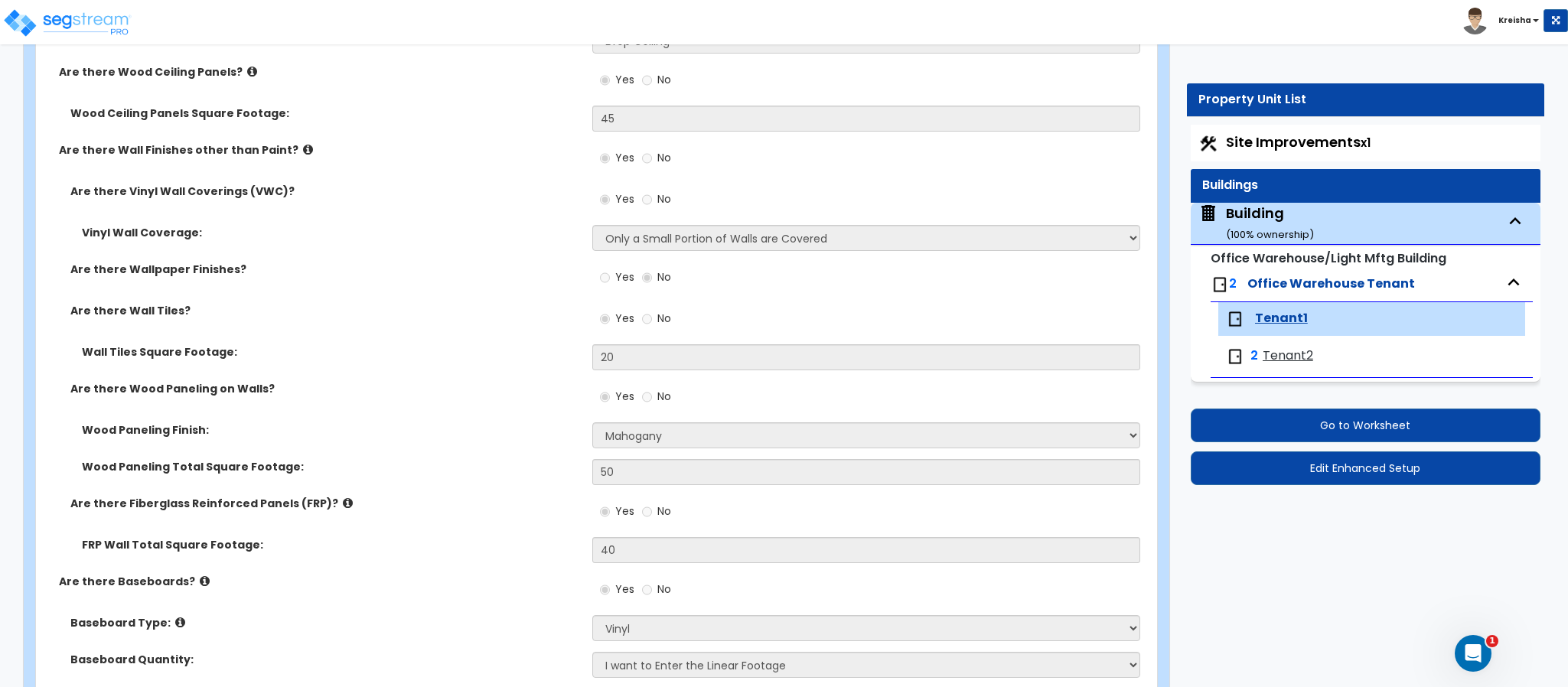
click at [472, 524] on div "Are there Fiberglass Reinforced Panels (FRP)? Yes No" at bounding box center [591, 516] width 1112 height 41
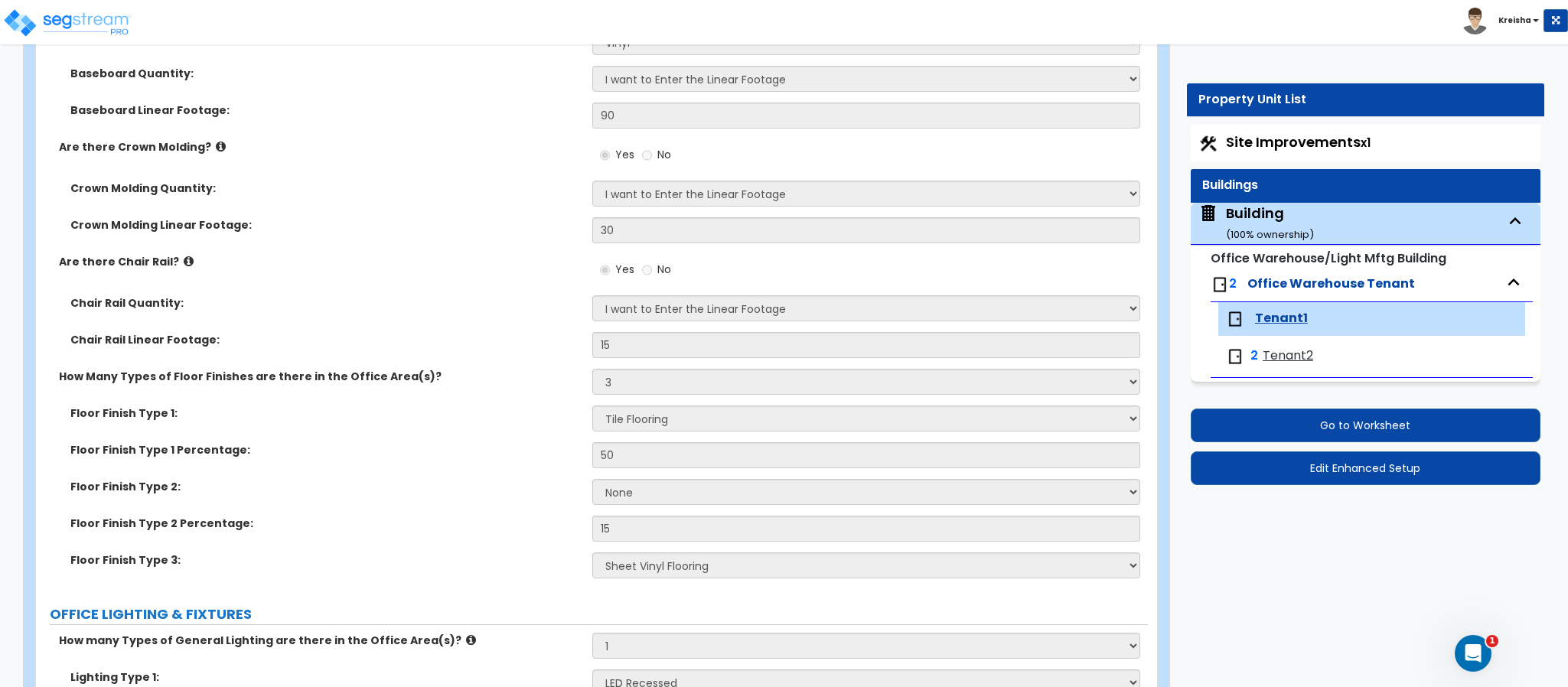
scroll to position [2333, 0]
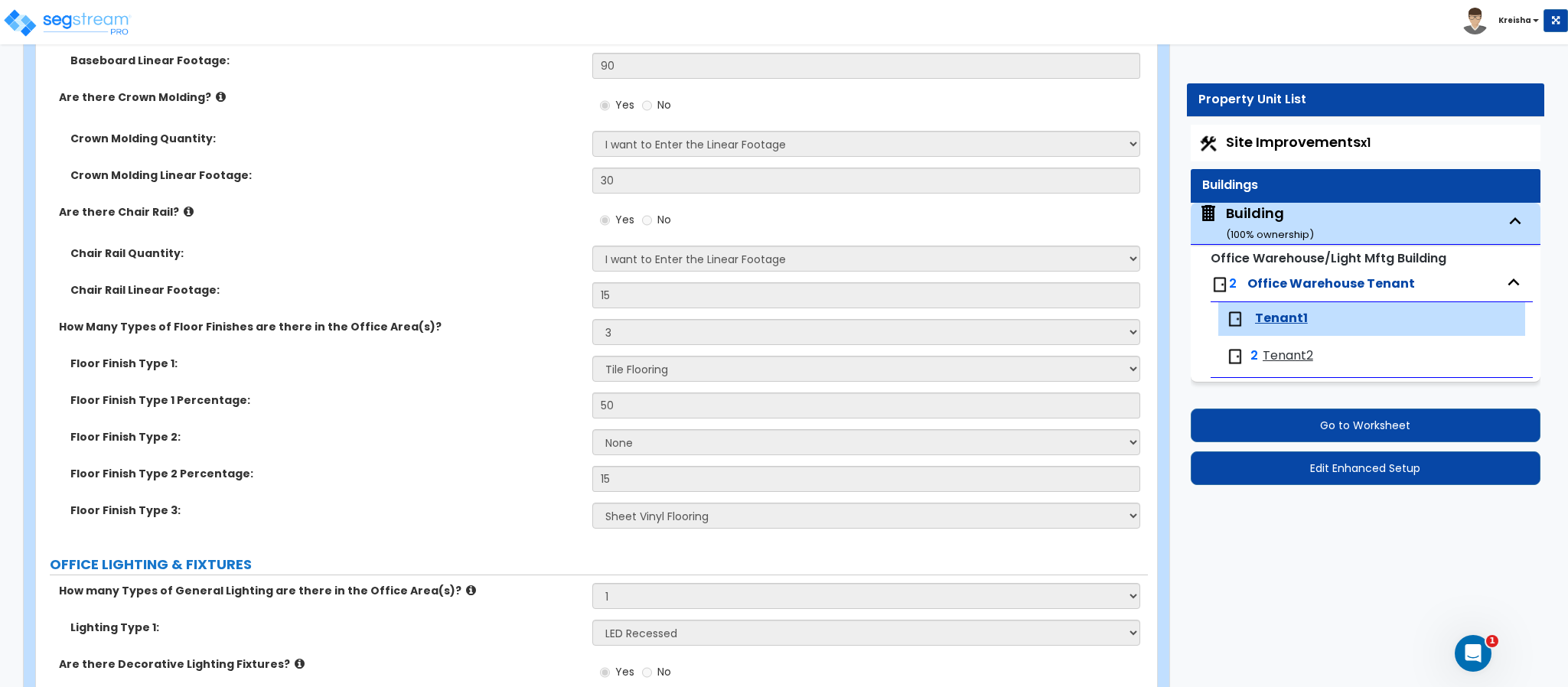
click at [425, 516] on label "Floor Finish Type 3:" at bounding box center [326, 510] width 511 height 15
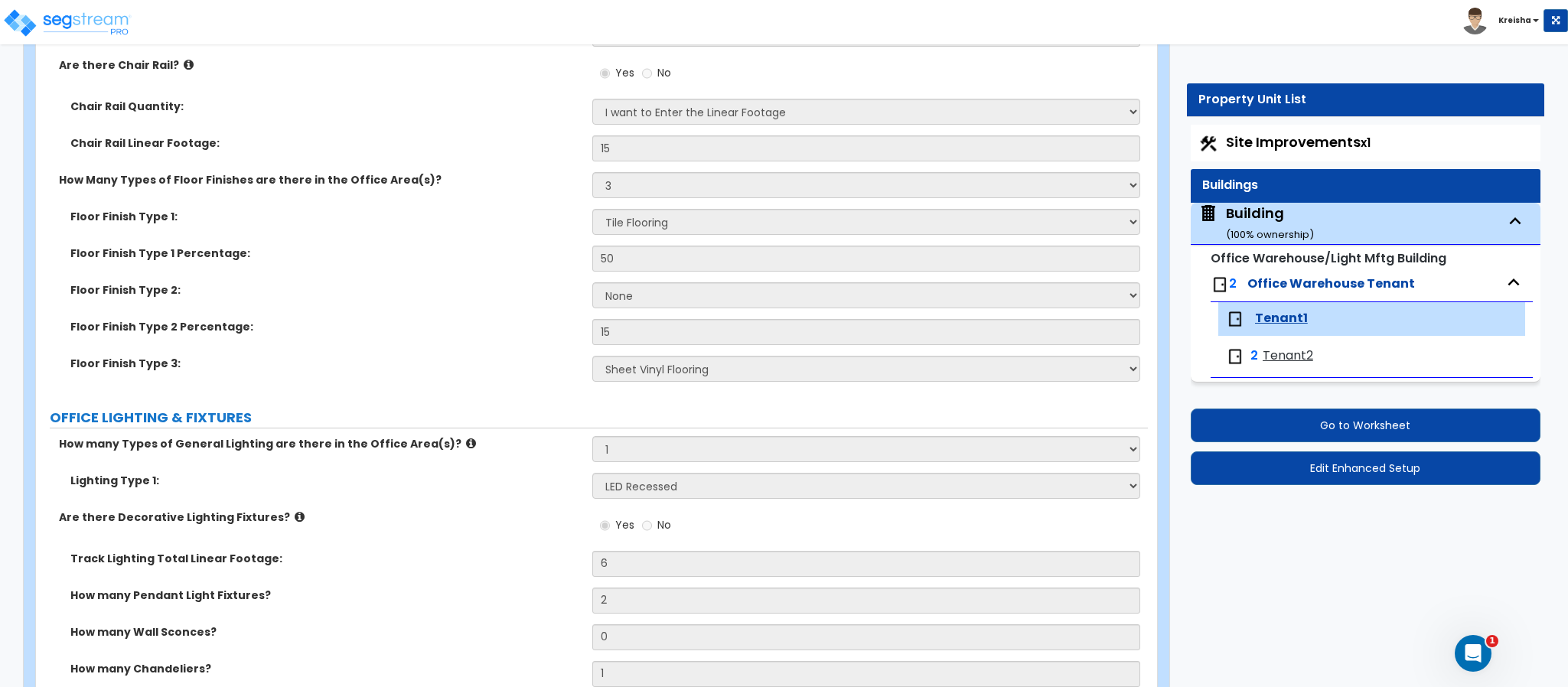
click at [425, 516] on label "Are there Decorative Lighting Fixtures?" at bounding box center [320, 517] width 522 height 15
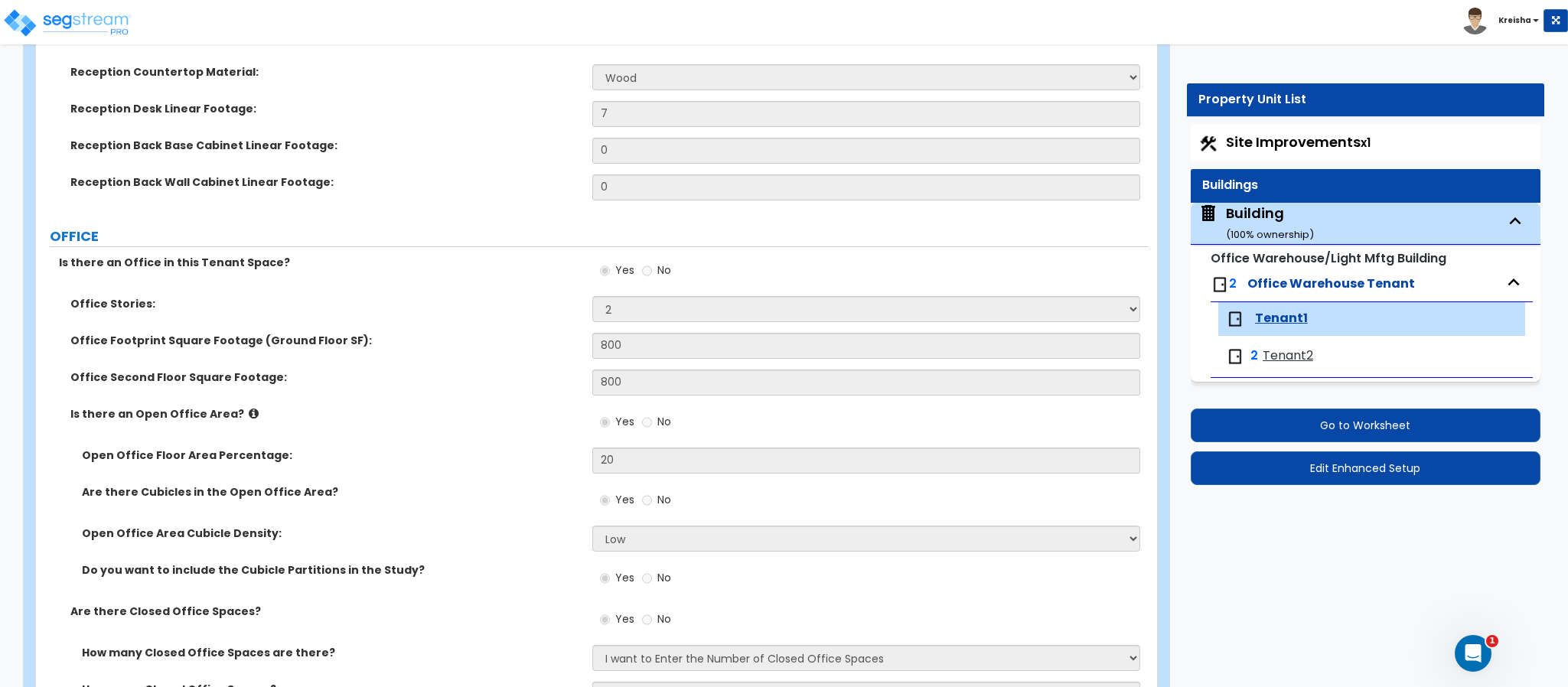
scroll to position [2319, 0]
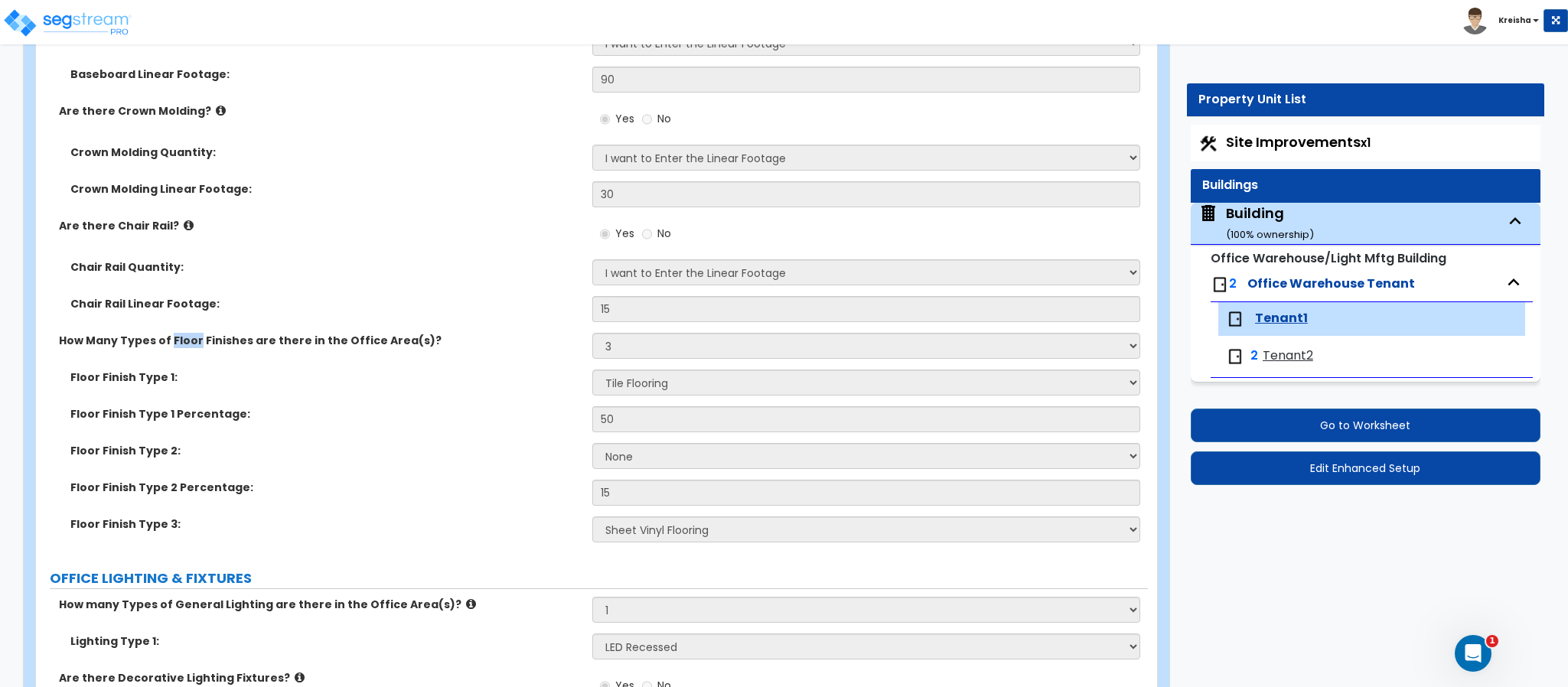
click at [451, 477] on div "Floor Finish Type 2: None Tile Flooring Hardwood Flooring Resilient Laminate Fl…" at bounding box center [591, 461] width 1112 height 37
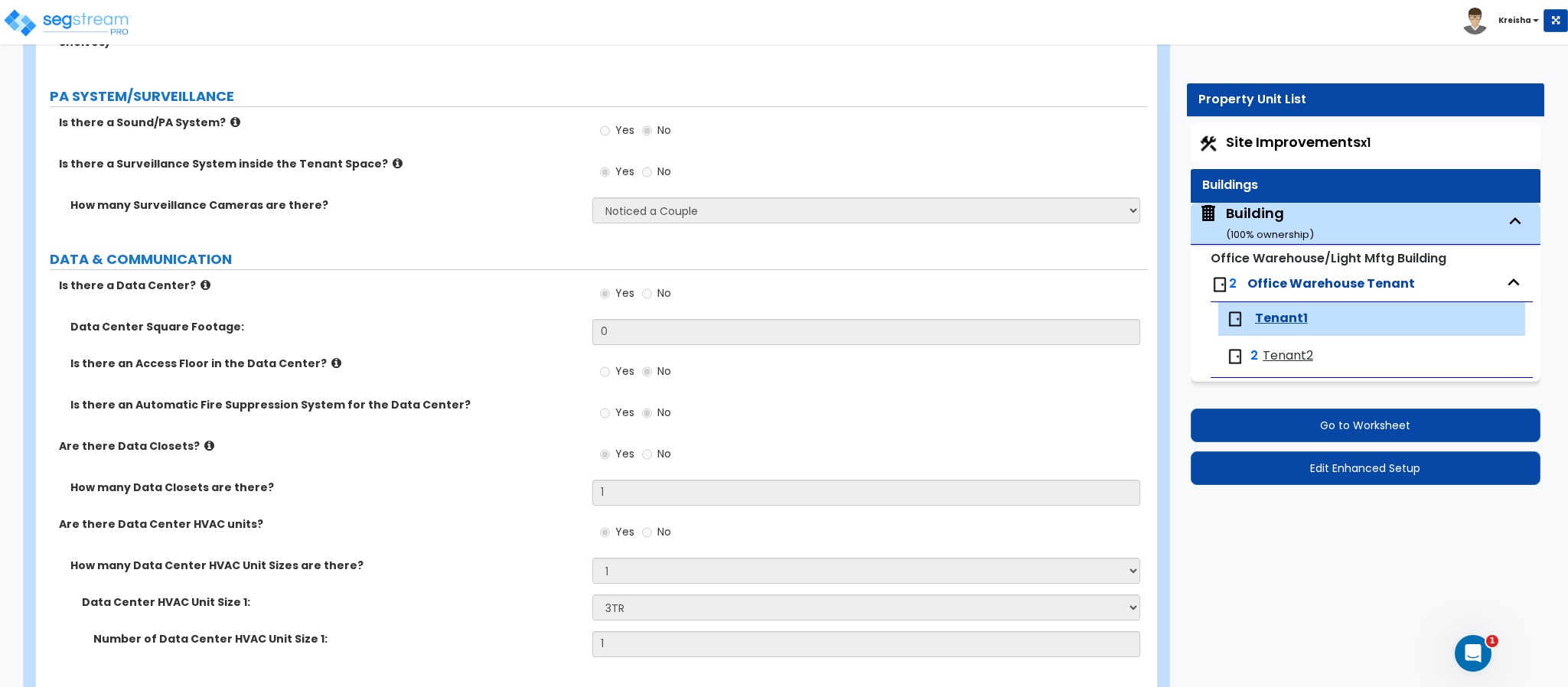
scroll to position [8438, 0]
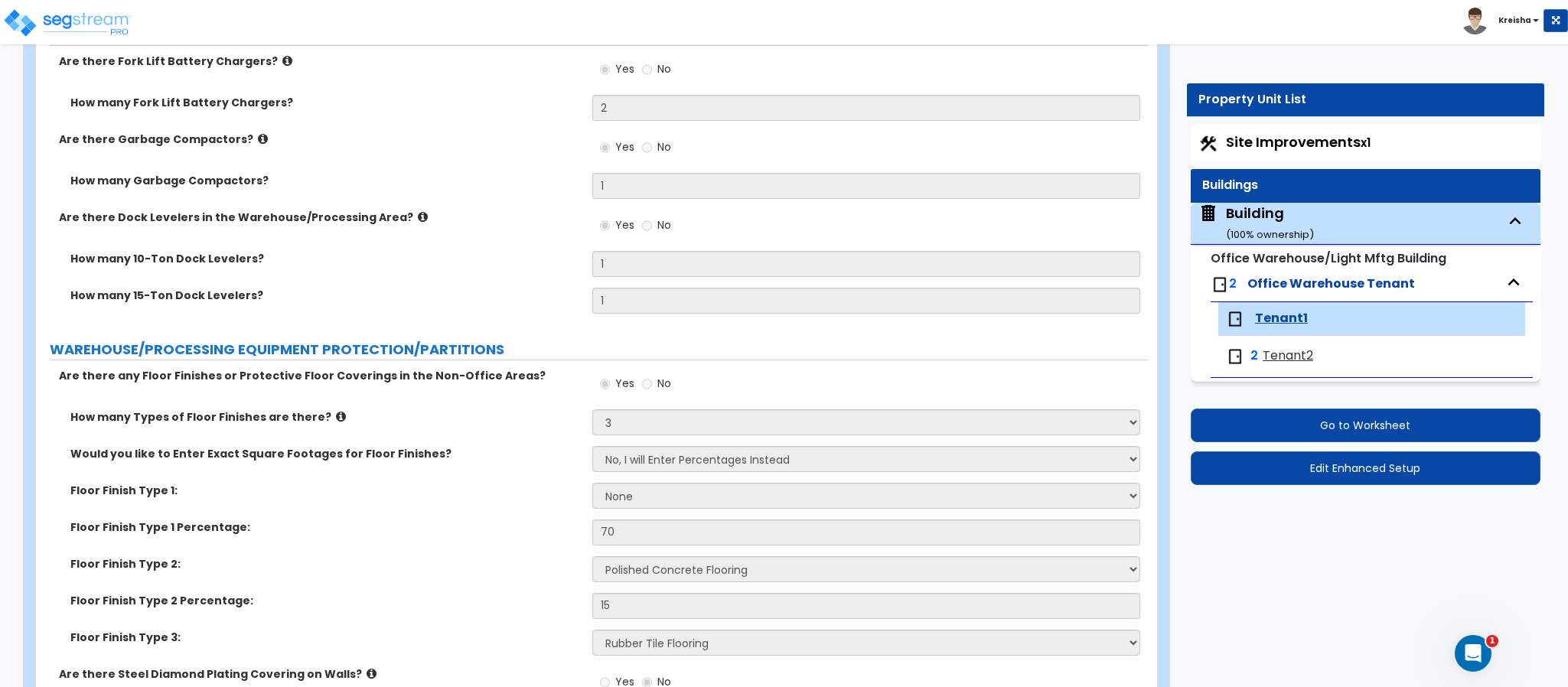
click at [255, 368] on label "Are there any Floor Finishes or Protective Floor Coverings in the Non-Office Ar…" at bounding box center [320, 375] width 522 height 15
click at [383, 556] on div "Floor Finish Type 2: None Tile Flooring Hardwood Flooring Resilient Laminate Fl…" at bounding box center [591, 574] width 1112 height 37
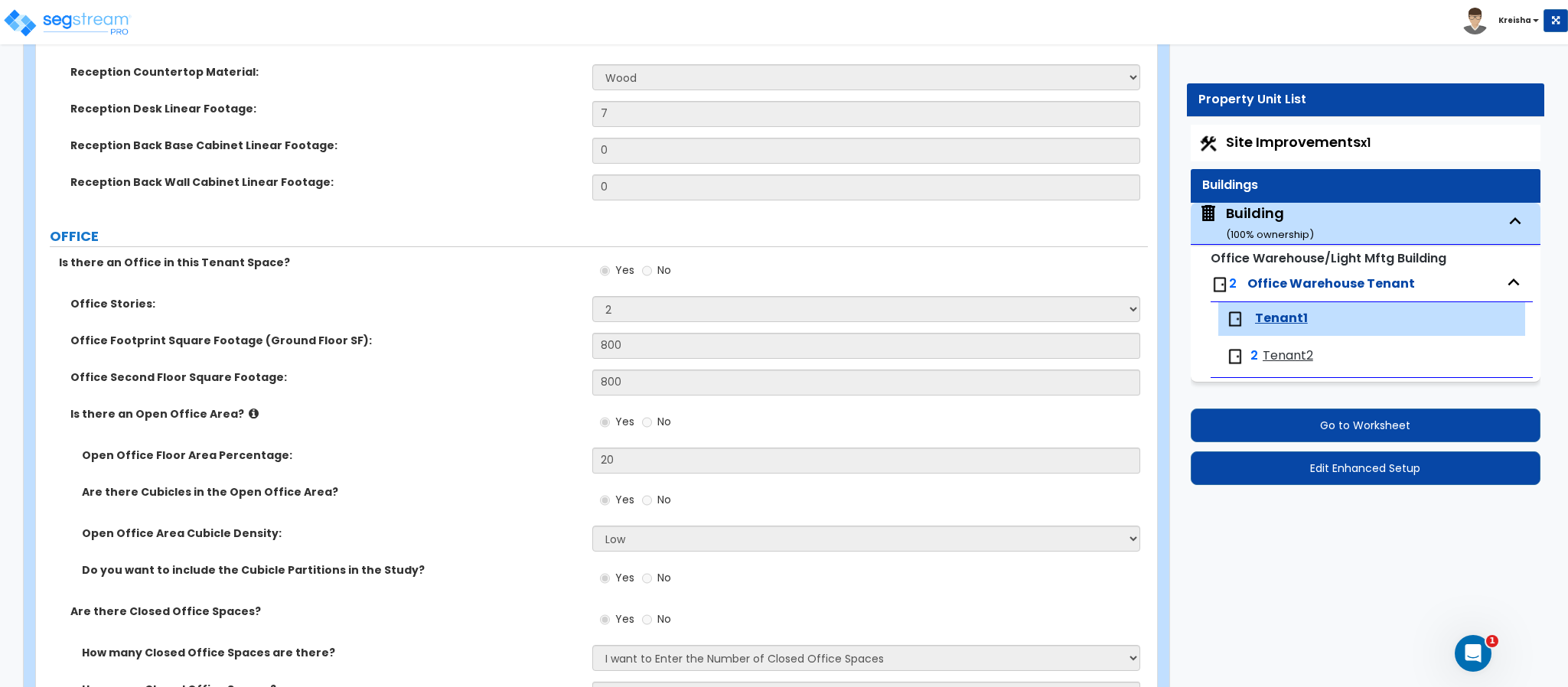
scroll to position [2319, 0]
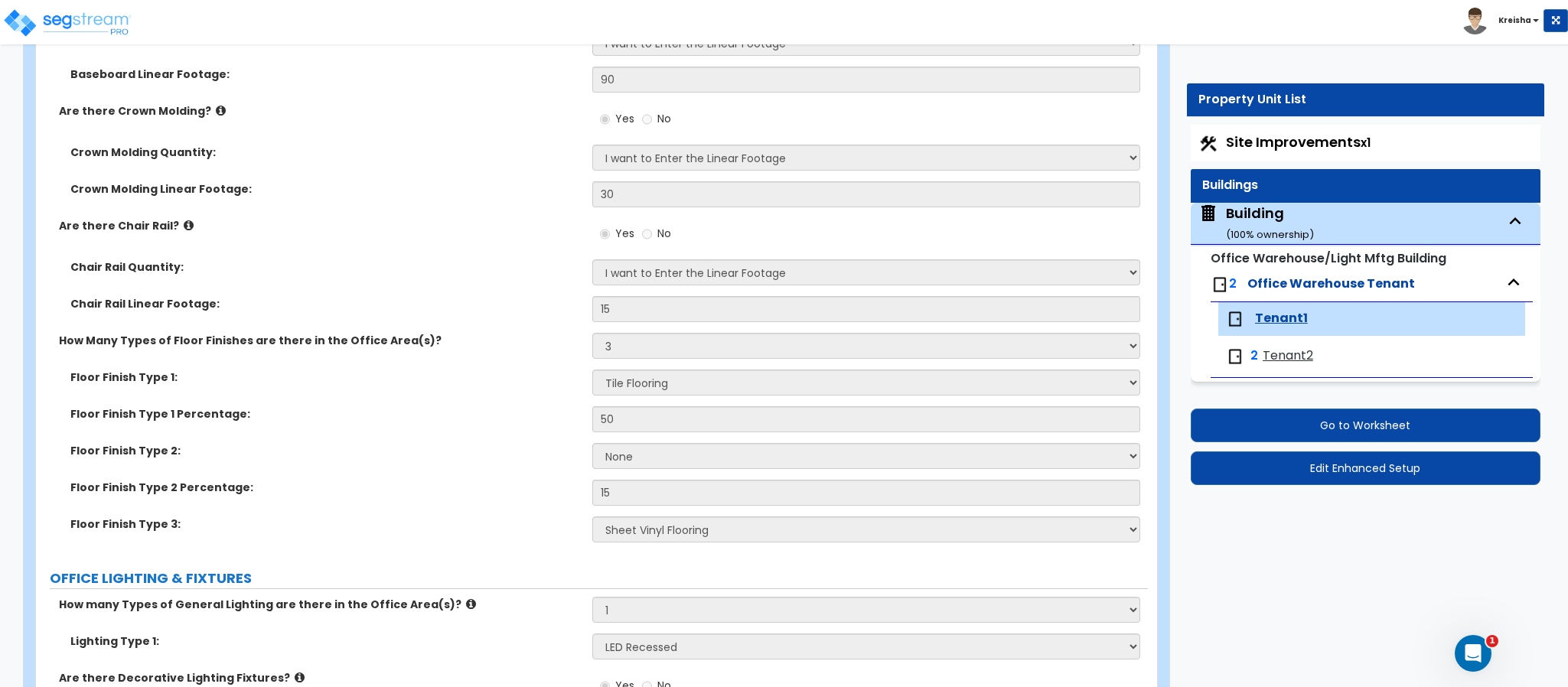
click at [365, 416] on label "Floor Finish Type 1 Percentage:" at bounding box center [326, 413] width 511 height 15
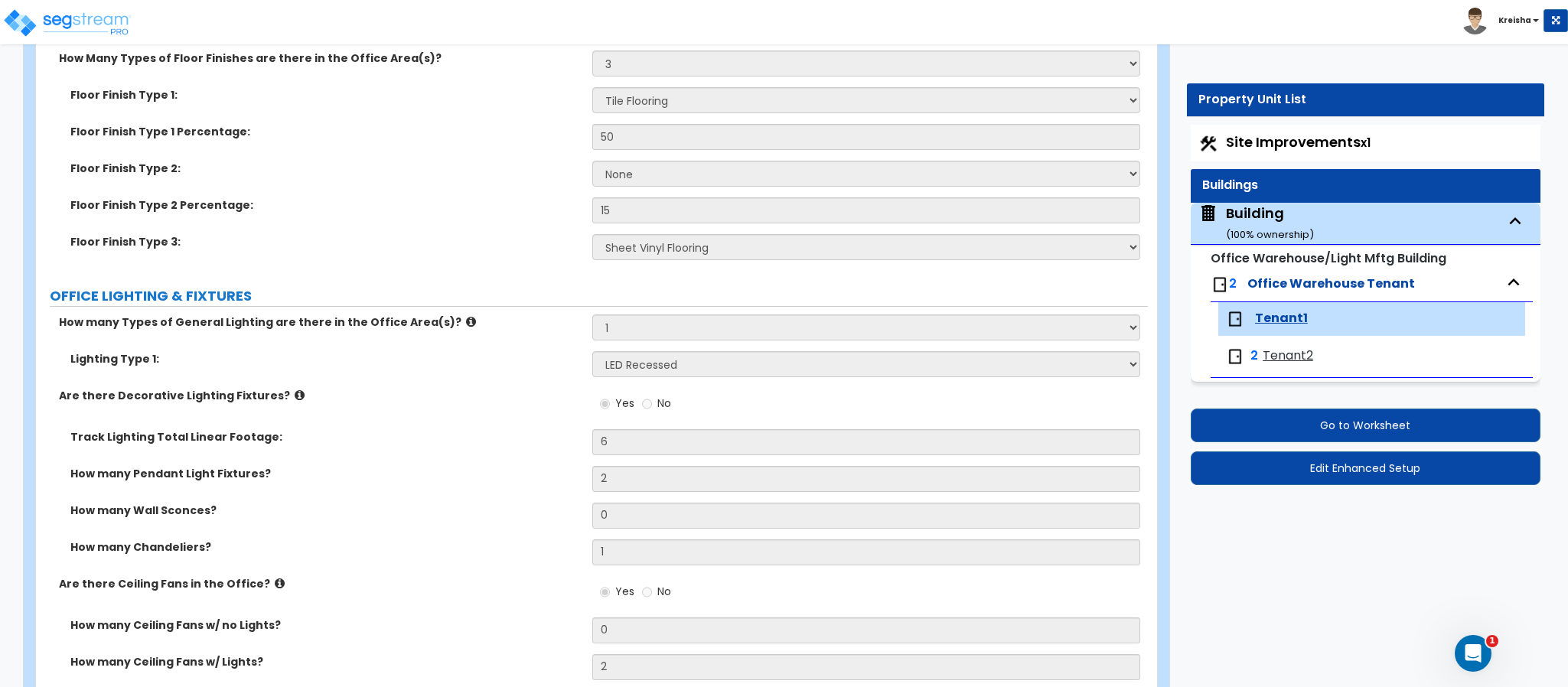
scroll to position [2648, 0]
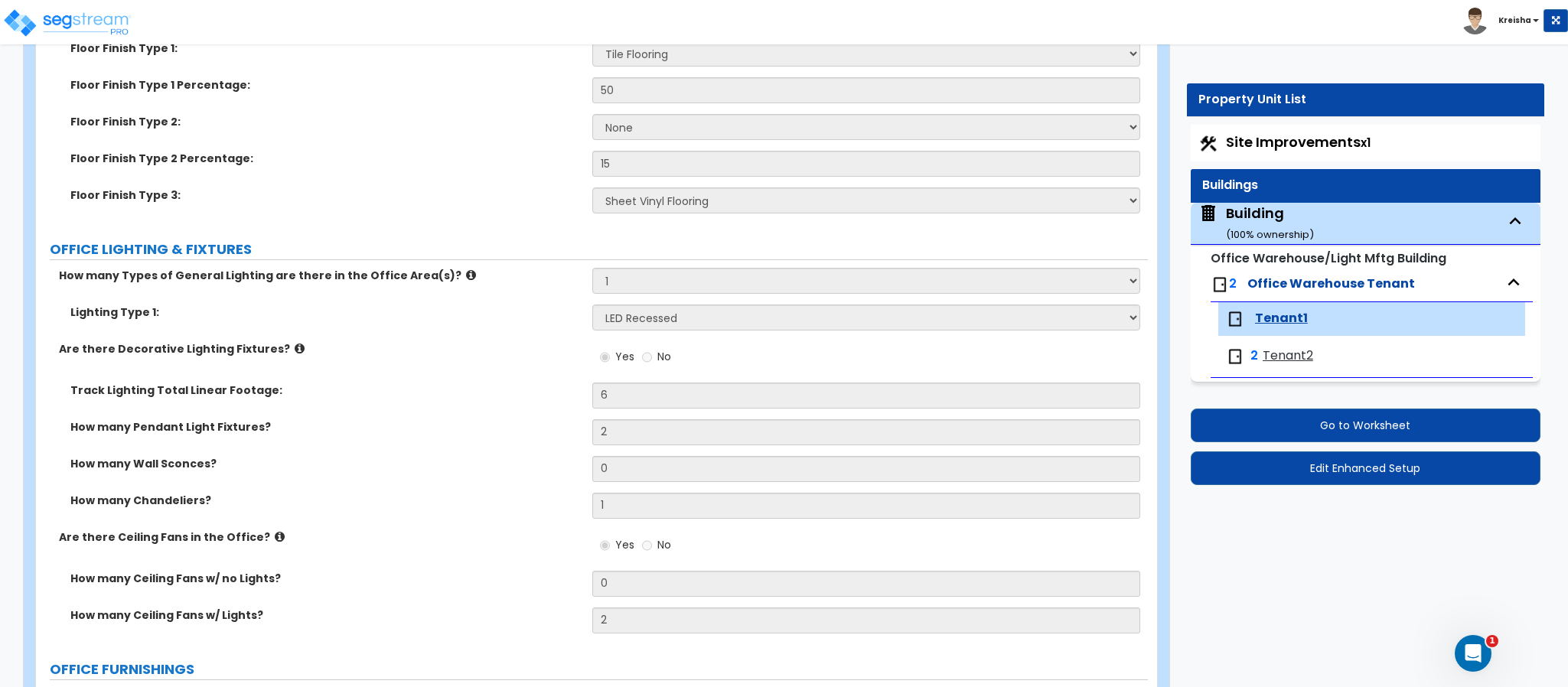
click at [565, 446] on div "How many Pendant Light Fixtures? 2" at bounding box center [591, 437] width 1112 height 37
click at [405, 447] on div "How many Pendant Light Fixtures? 2" at bounding box center [591, 437] width 1112 height 37
click at [503, 422] on label "How many Pendant Light Fixtures?" at bounding box center [326, 426] width 511 height 15
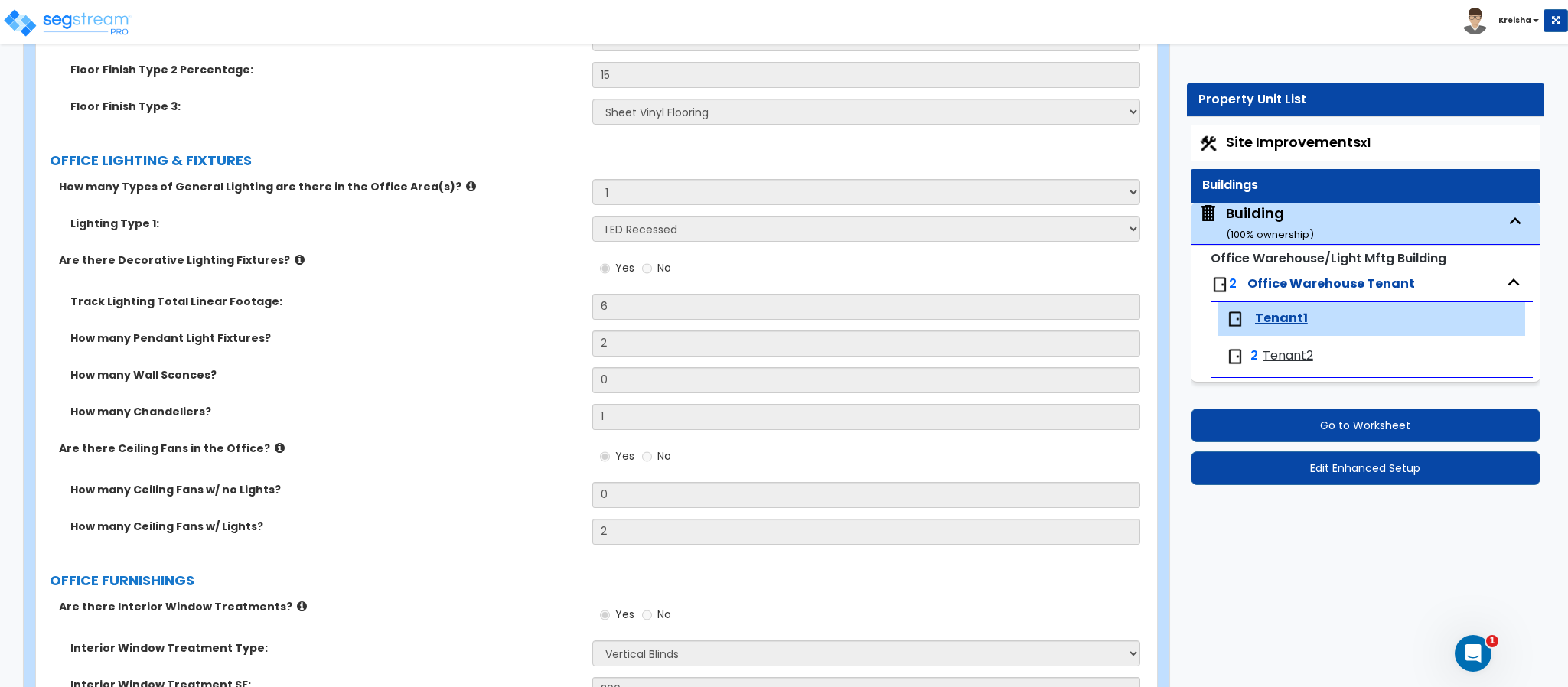
scroll to position [2737, 0]
click at [458, 365] on div "How many Pendant Light Fixtures? 2" at bounding box center [591, 348] width 1112 height 37
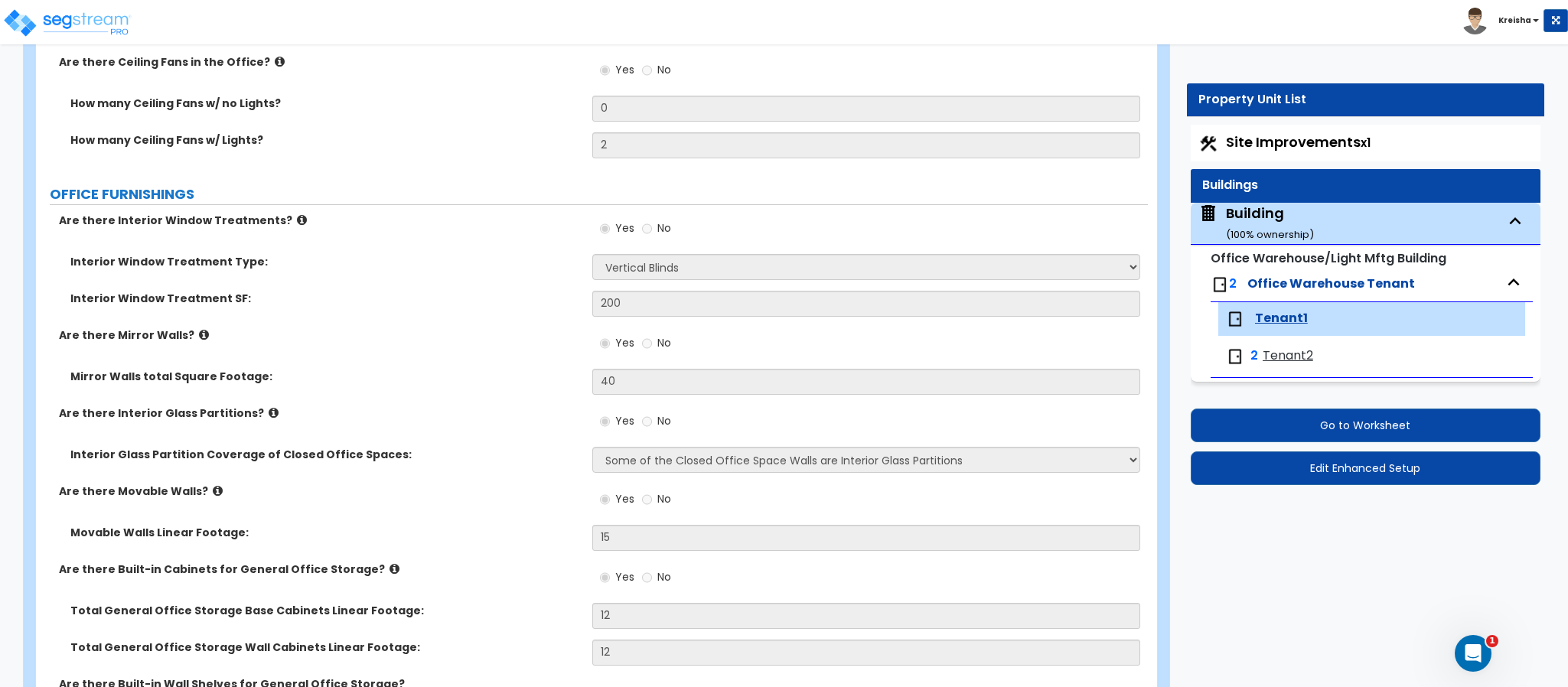
scroll to position [3192, 0]
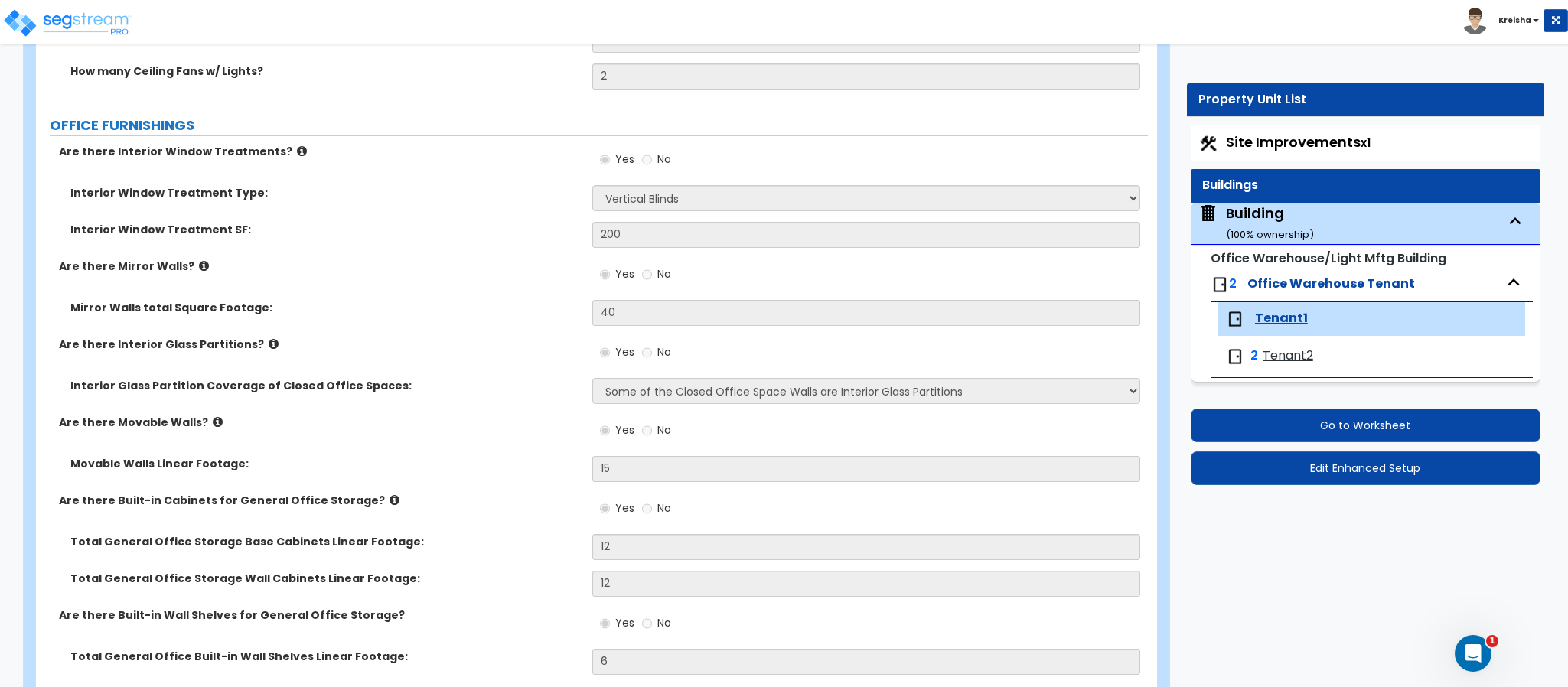
click at [432, 393] on label "Interior Glass Partition Coverage of Closed Office Spaces:" at bounding box center [326, 386] width 511 height 15
click at [430, 322] on div "Mirror Walls total Square Footage: 40" at bounding box center [591, 318] width 1112 height 37
click at [437, 503] on label "Are there Built-in Cabinets for General Office Storage?" at bounding box center [320, 500] width 522 height 15
click at [456, 439] on div "Are there Movable Walls? Yes No" at bounding box center [591, 435] width 1112 height 41
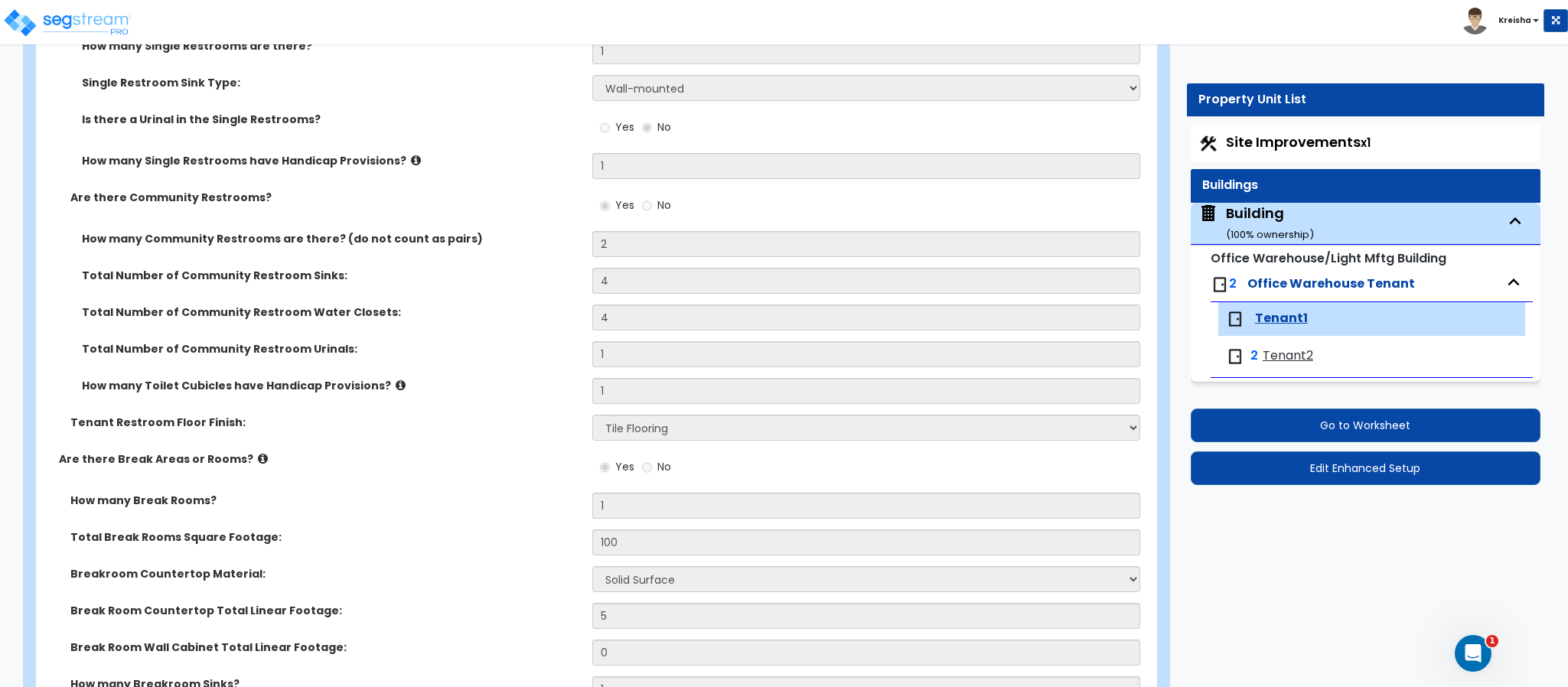
scroll to position [3964, 0]
click at [510, 364] on div "Total Number of Community Restroom Urinals: 1" at bounding box center [591, 361] width 1112 height 37
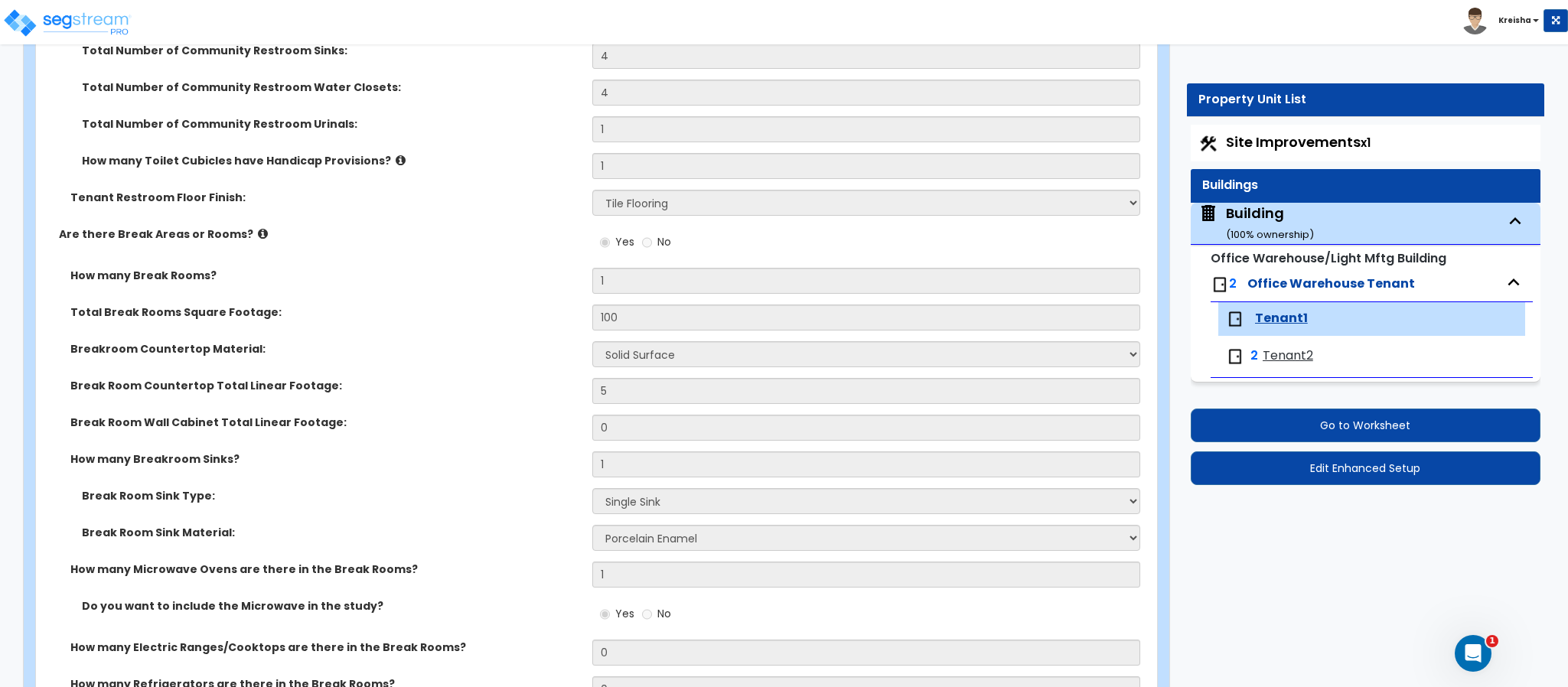
scroll to position [4191, 0]
click at [510, 364] on div "Breakroom Countertop Material: None Plastic Laminate Solid Surface Stone Quartz…" at bounding box center [591, 358] width 1112 height 37
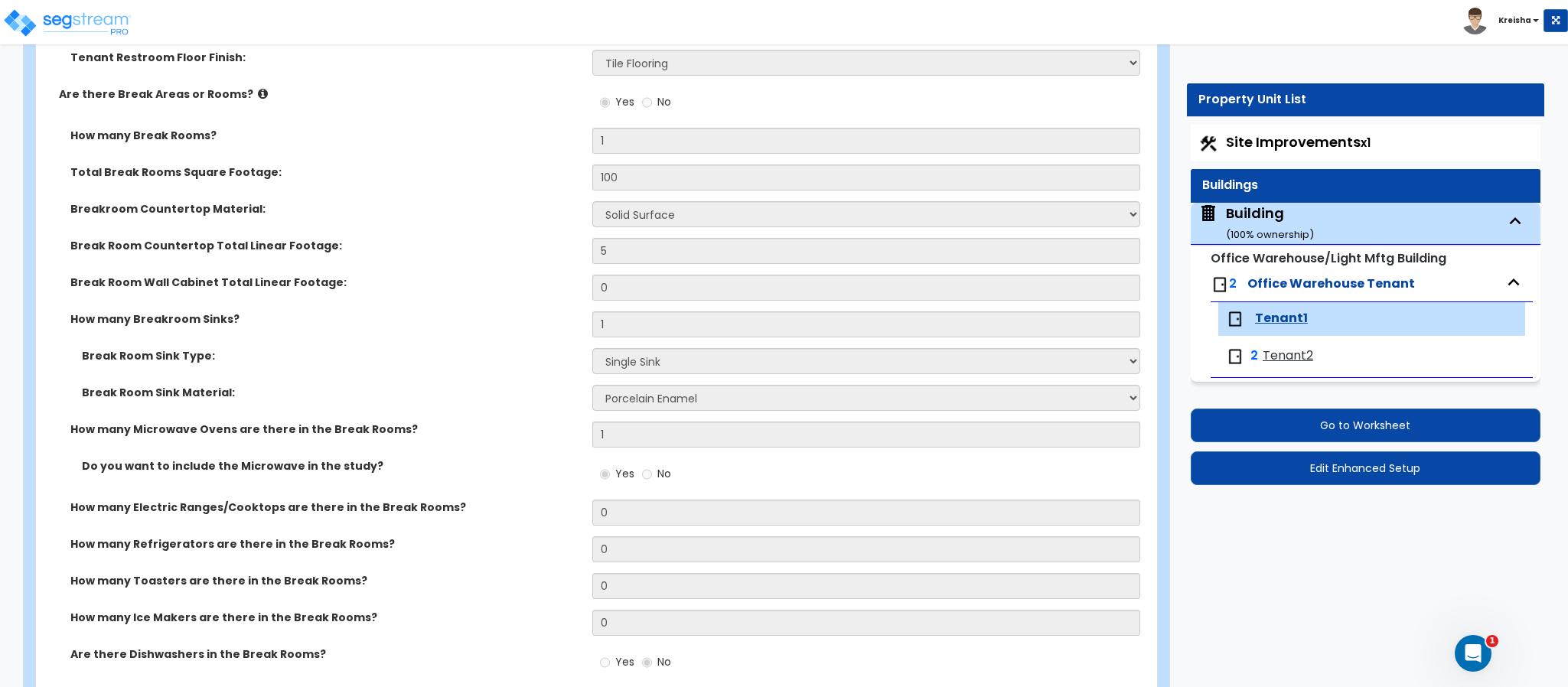
scroll to position [4331, 0]
click at [457, 356] on label "Break Room Sink Type:" at bounding box center [331, 355] width 499 height 15
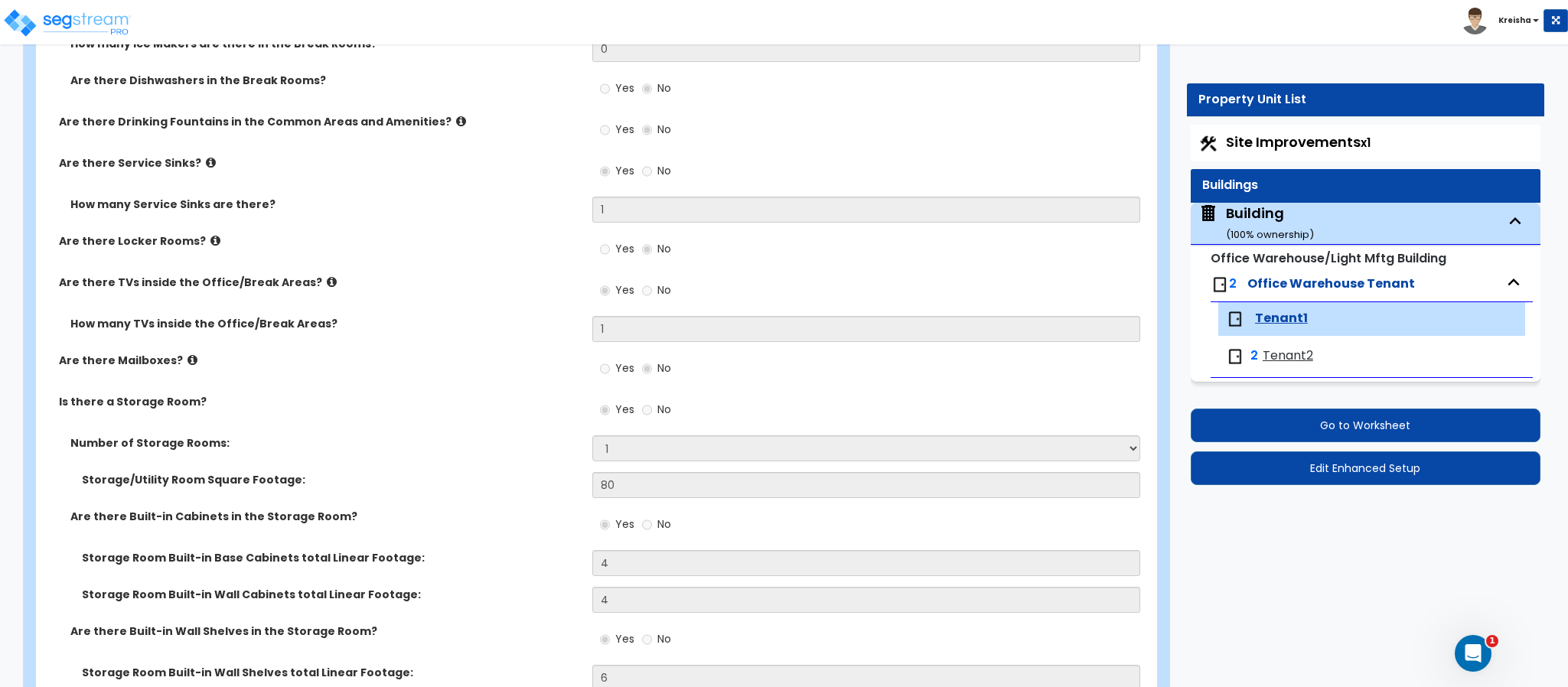
scroll to position [4902, 0]
click at [457, 356] on label "Are there Mailboxes?" at bounding box center [320, 361] width 522 height 15
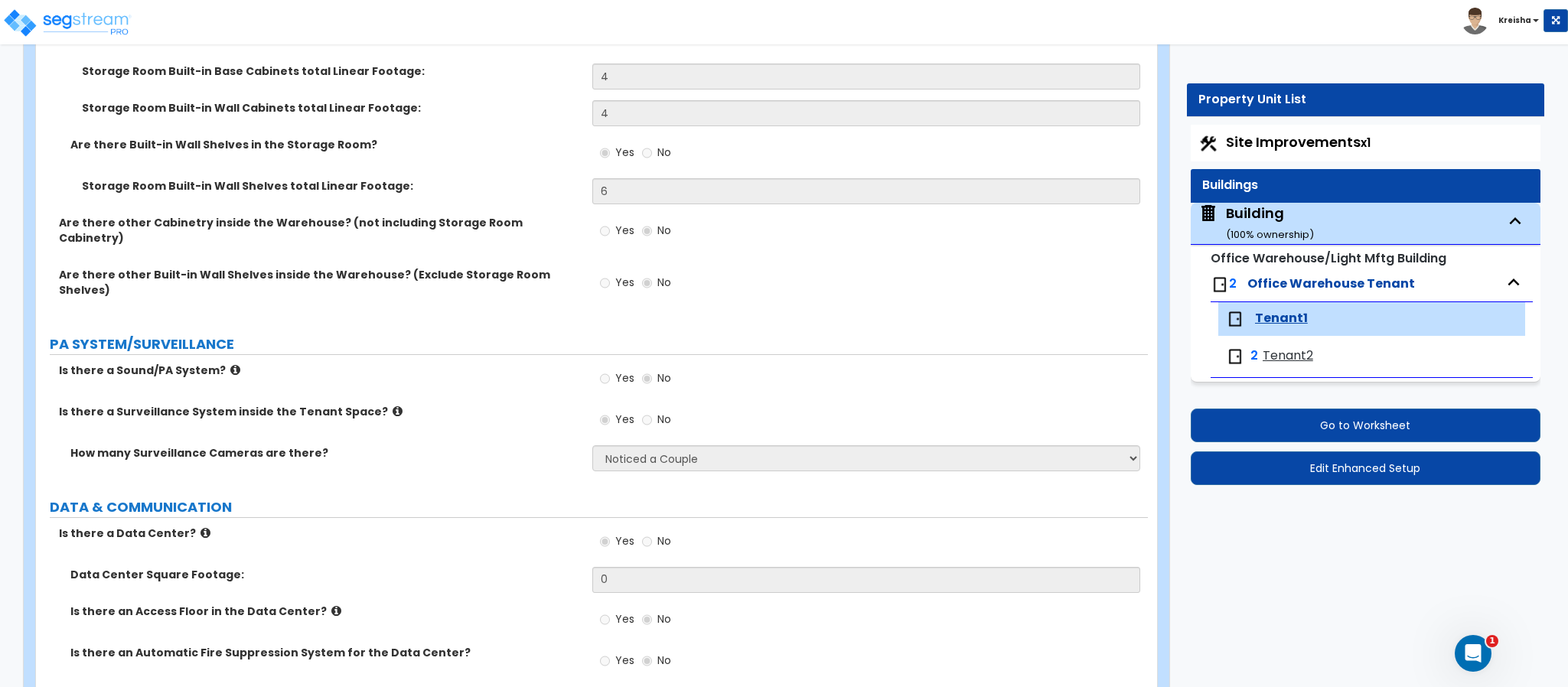
scroll to position [5391, 0]
click at [352, 445] on div "How many Surveillance Cameras are there? Please Choose an Approximation Barely …" at bounding box center [591, 463] width 1112 height 37
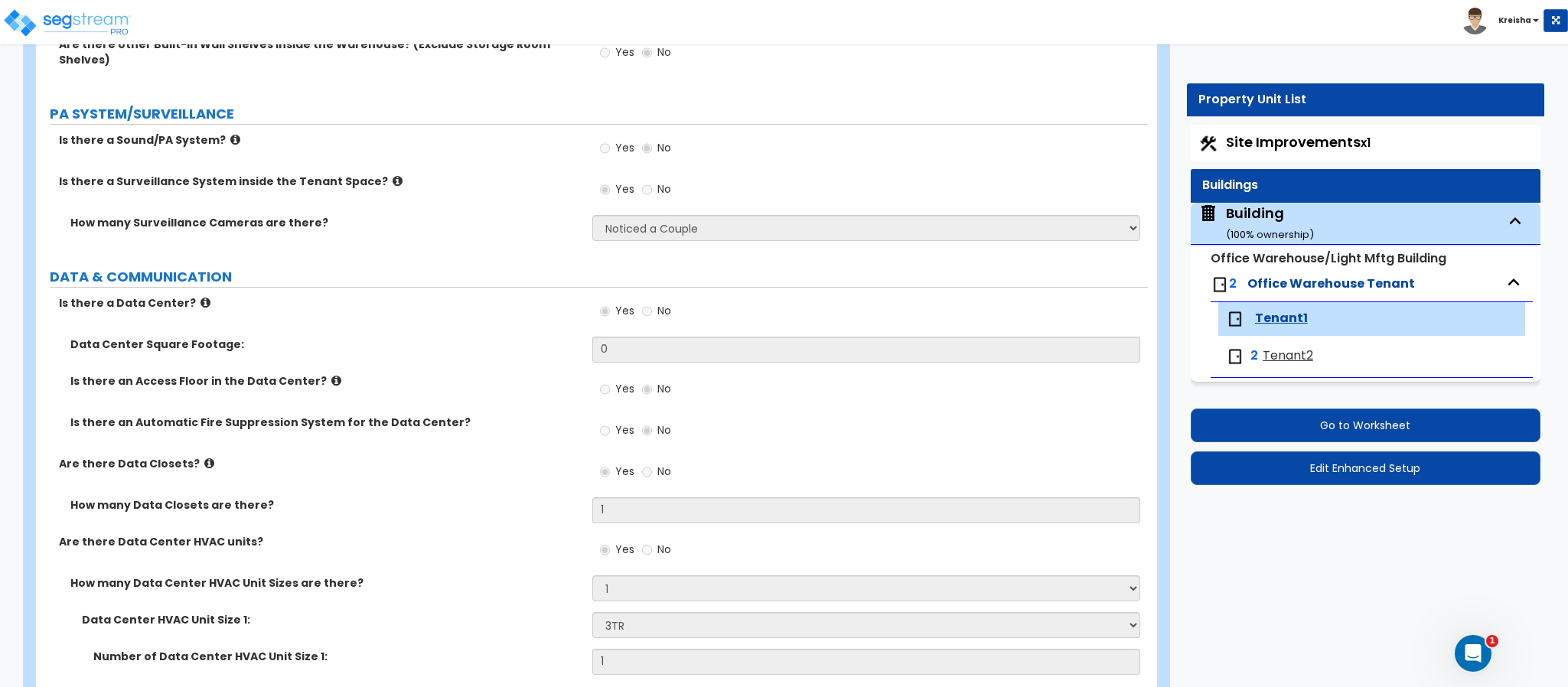
click at [418, 337] on div "Data Center Square Footage: 0" at bounding box center [591, 355] width 1112 height 37
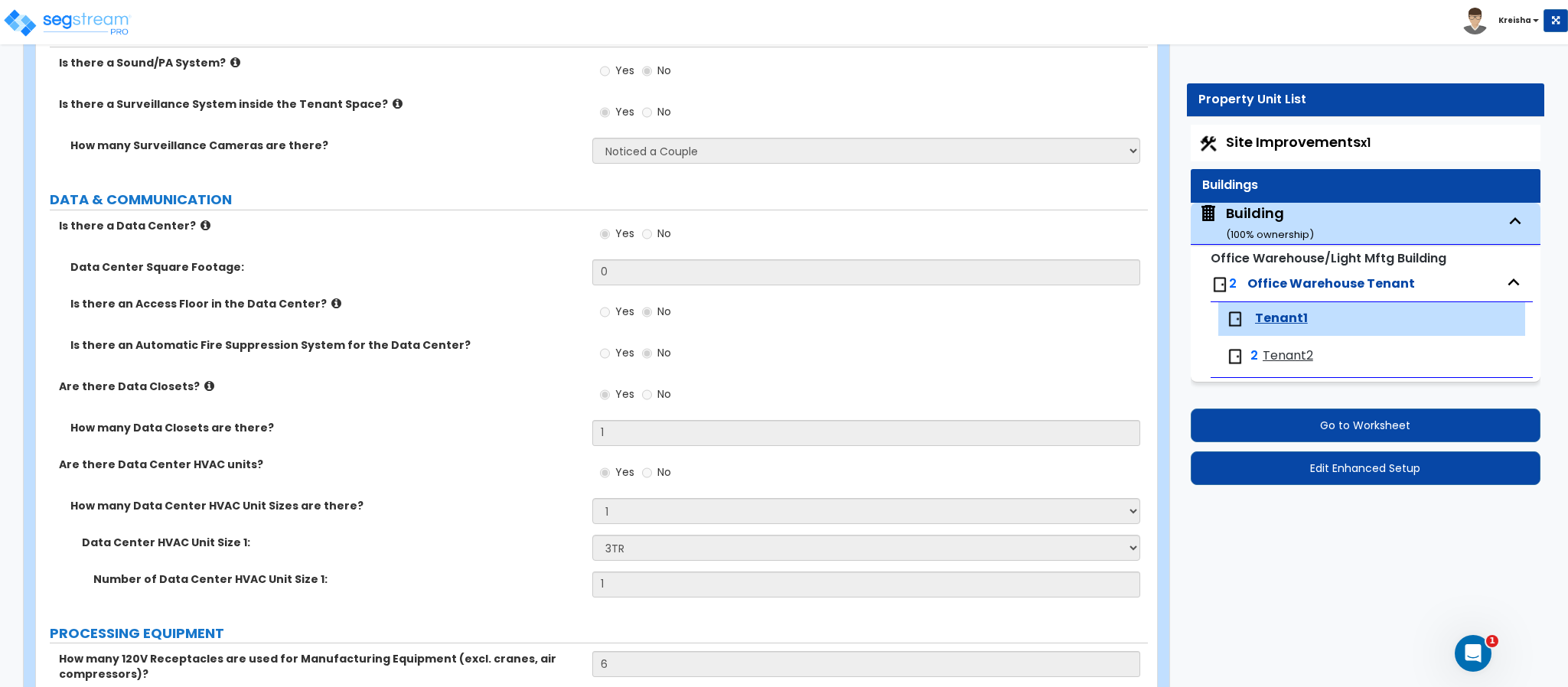
click at [455, 420] on div "How many Data Closets are there? 1" at bounding box center [591, 438] width 1112 height 37
click at [300, 395] on div "Are there Data Closets? Yes No" at bounding box center [591, 399] width 1112 height 41
click at [296, 420] on label "How many Data Closets are there?" at bounding box center [326, 427] width 511 height 15
drag, startPoint x: 156, startPoint y: 451, endPoint x: 202, endPoint y: 457, distance: 46.4
click at [201, 457] on div "Are there Data Center HVAC units? Yes No" at bounding box center [591, 477] width 1112 height 41
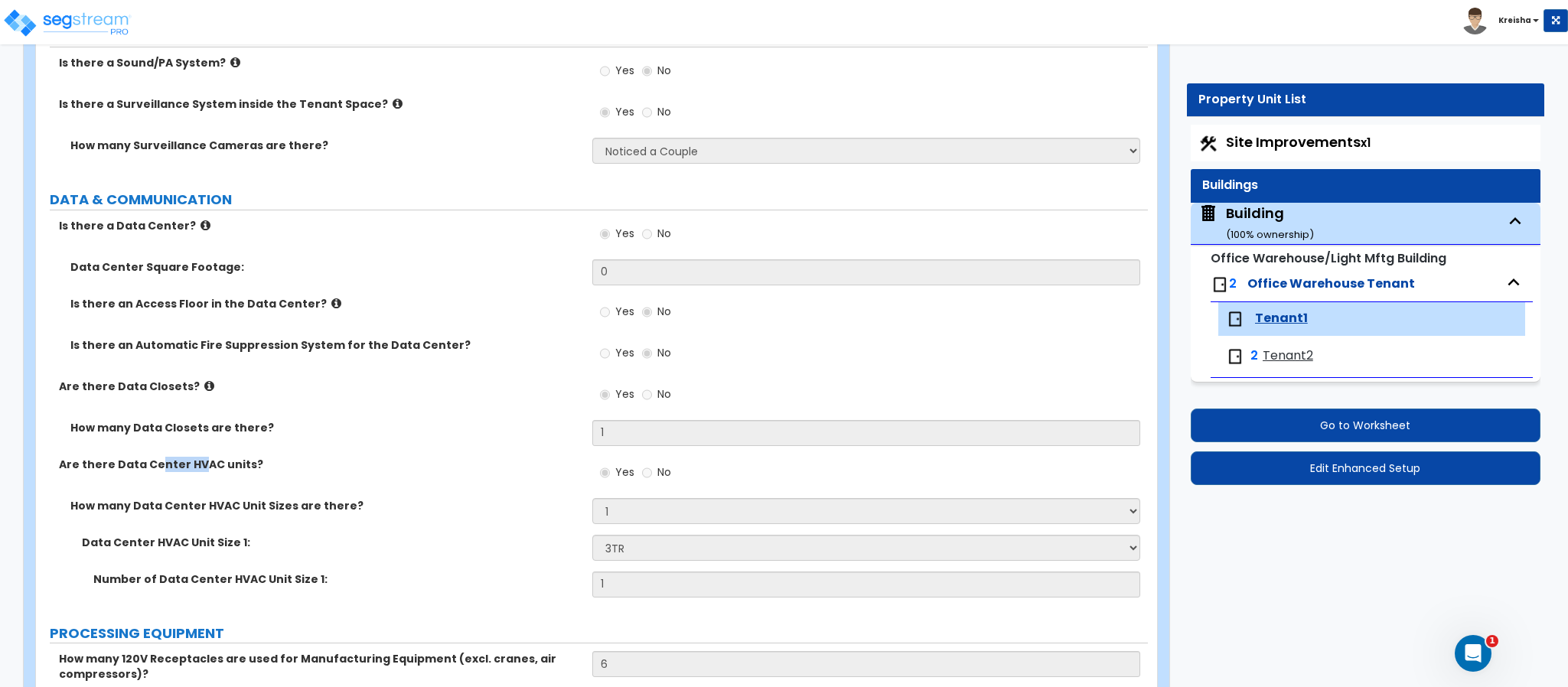
click at [457, 499] on label "How many Data Center HVAC Unit Sizes are there?" at bounding box center [326, 506] width 511 height 15
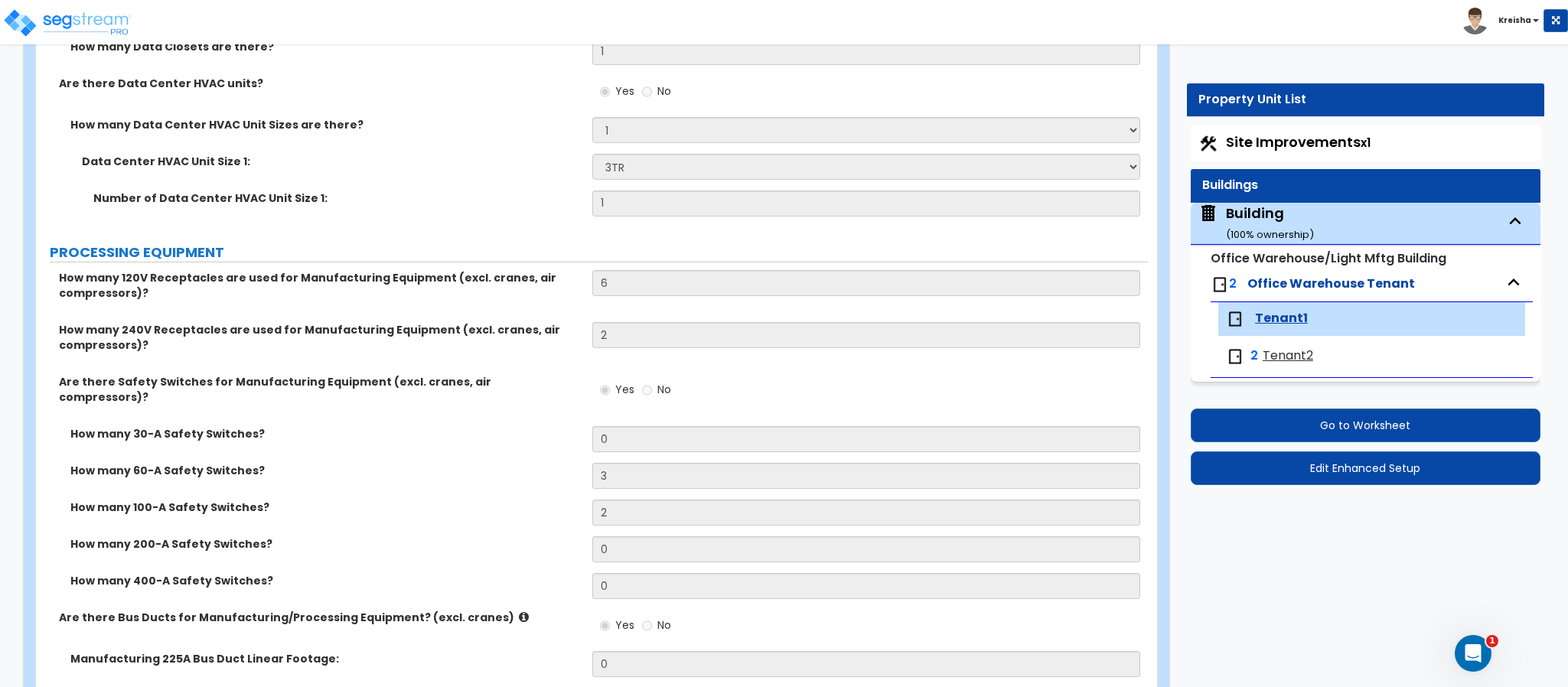
scroll to position [6081, 0]
click at [342, 276] on label "How many 120V Receptacles are used for Manufacturing Equipment (excl. cranes, a…" at bounding box center [320, 285] width 522 height 31
drag, startPoint x: 214, startPoint y: 359, endPoint x: 326, endPoint y: 365, distance: 112.2
click at [326, 374] on label "Are there Safety Switches for Manufacturing Equipment (excl. cranes, air compre…" at bounding box center [320, 389] width 522 height 31
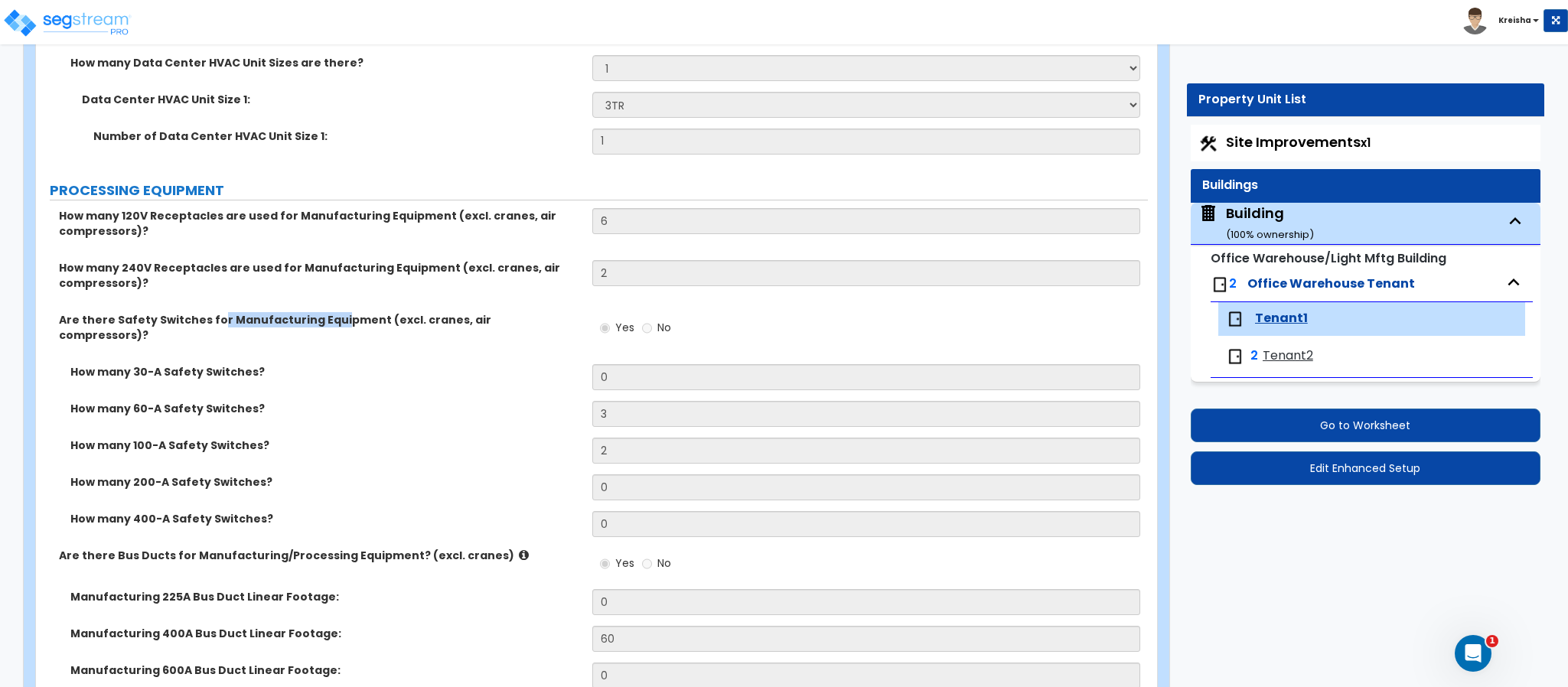
scroll to position [6158, 0]
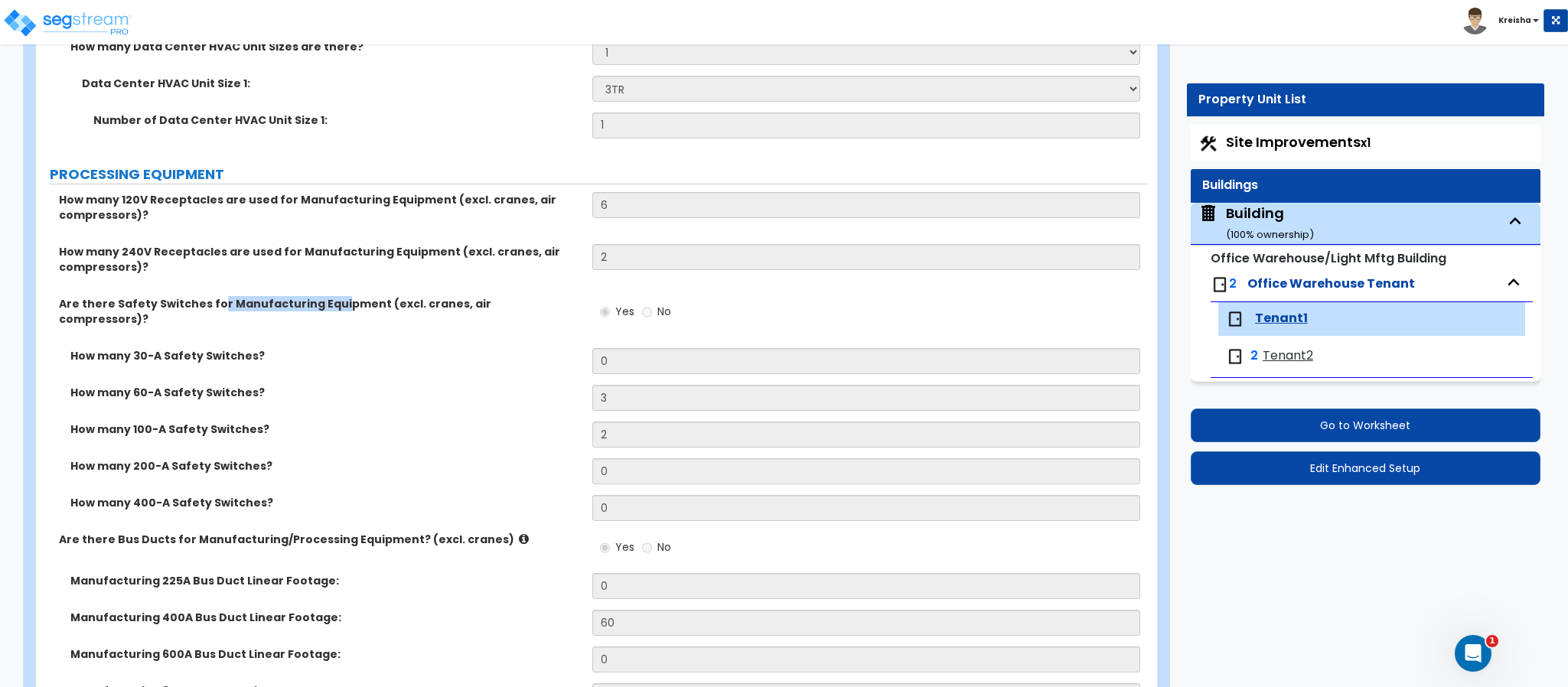
click at [519, 421] on div "How many 100-A Safety Switches? 2" at bounding box center [591, 439] width 1112 height 37
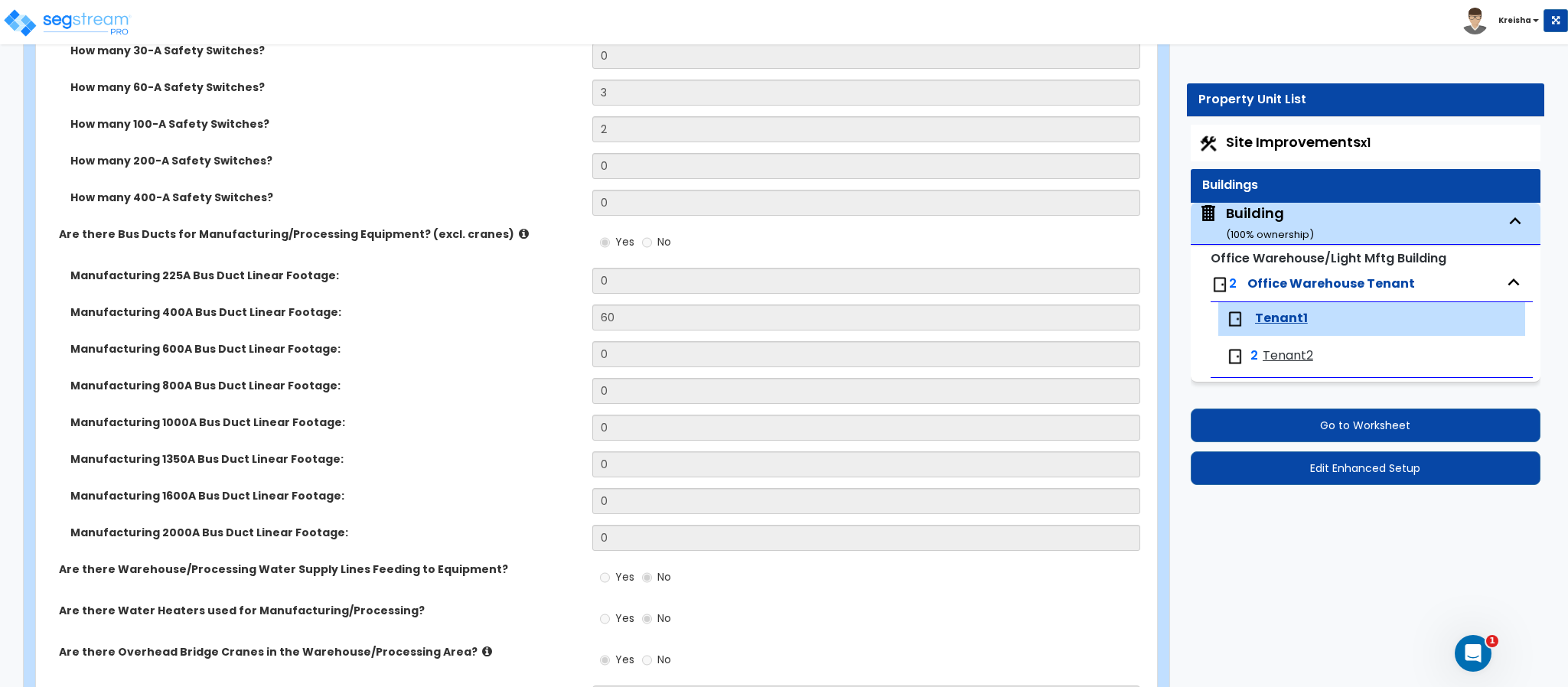
scroll to position [6617, 0]
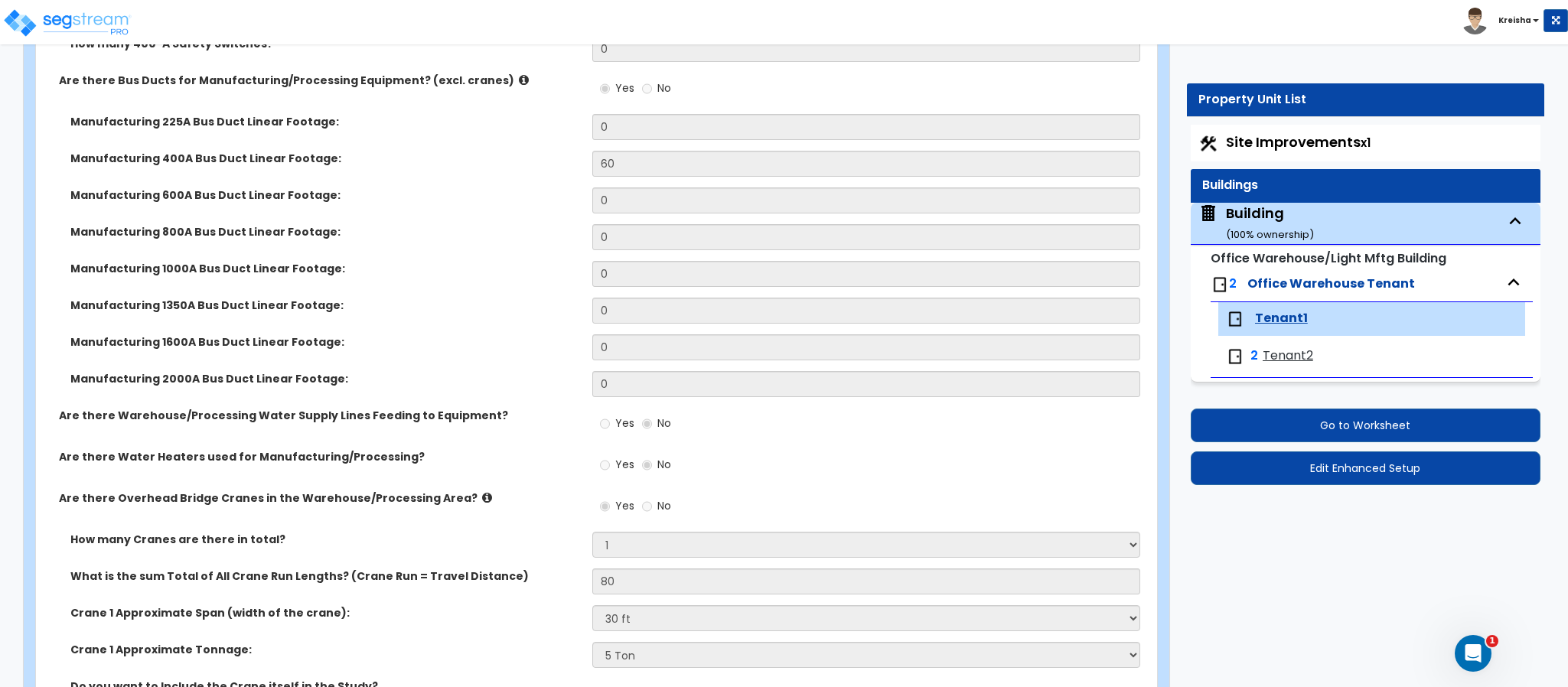
click at [512, 335] on label "Manufacturing 1600A Bus Duct Linear Footage:" at bounding box center [326, 342] width 511 height 15
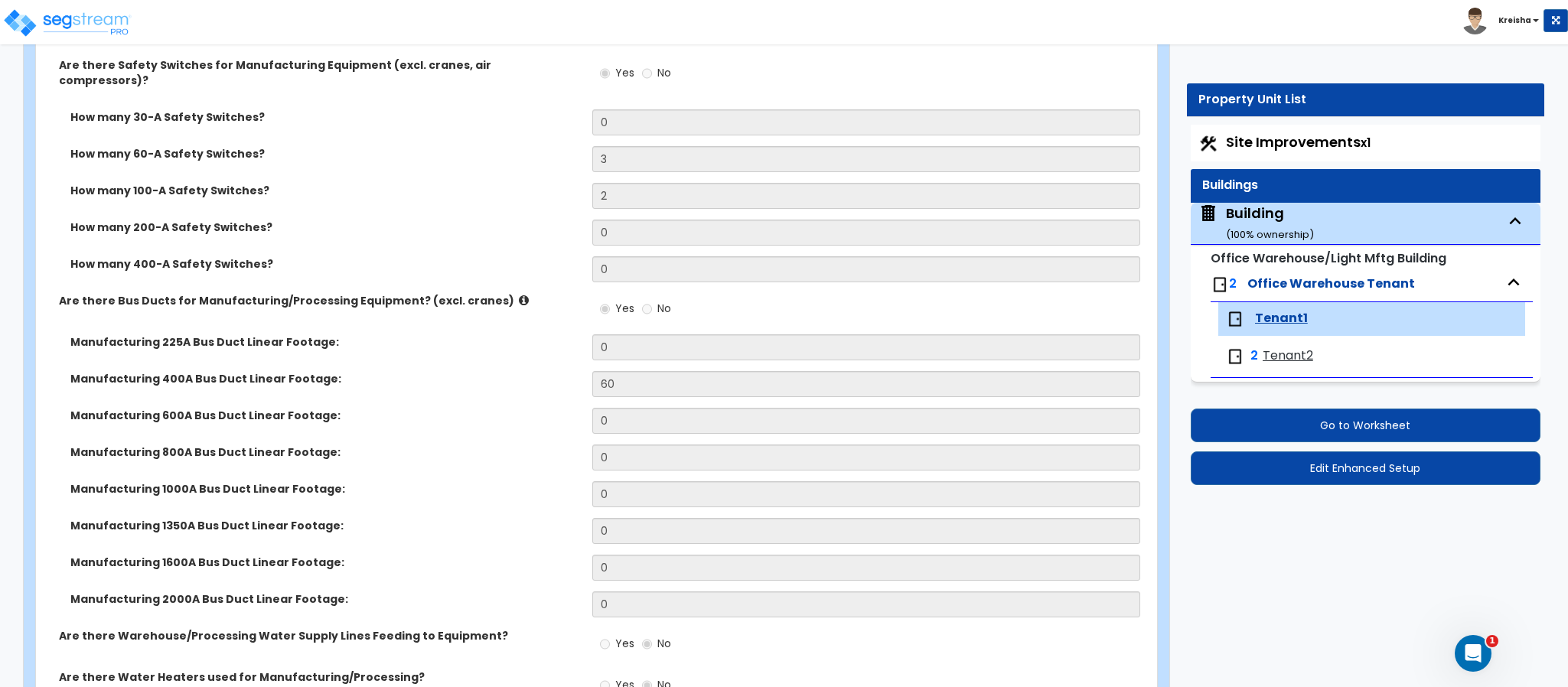
scroll to position [6387, 0]
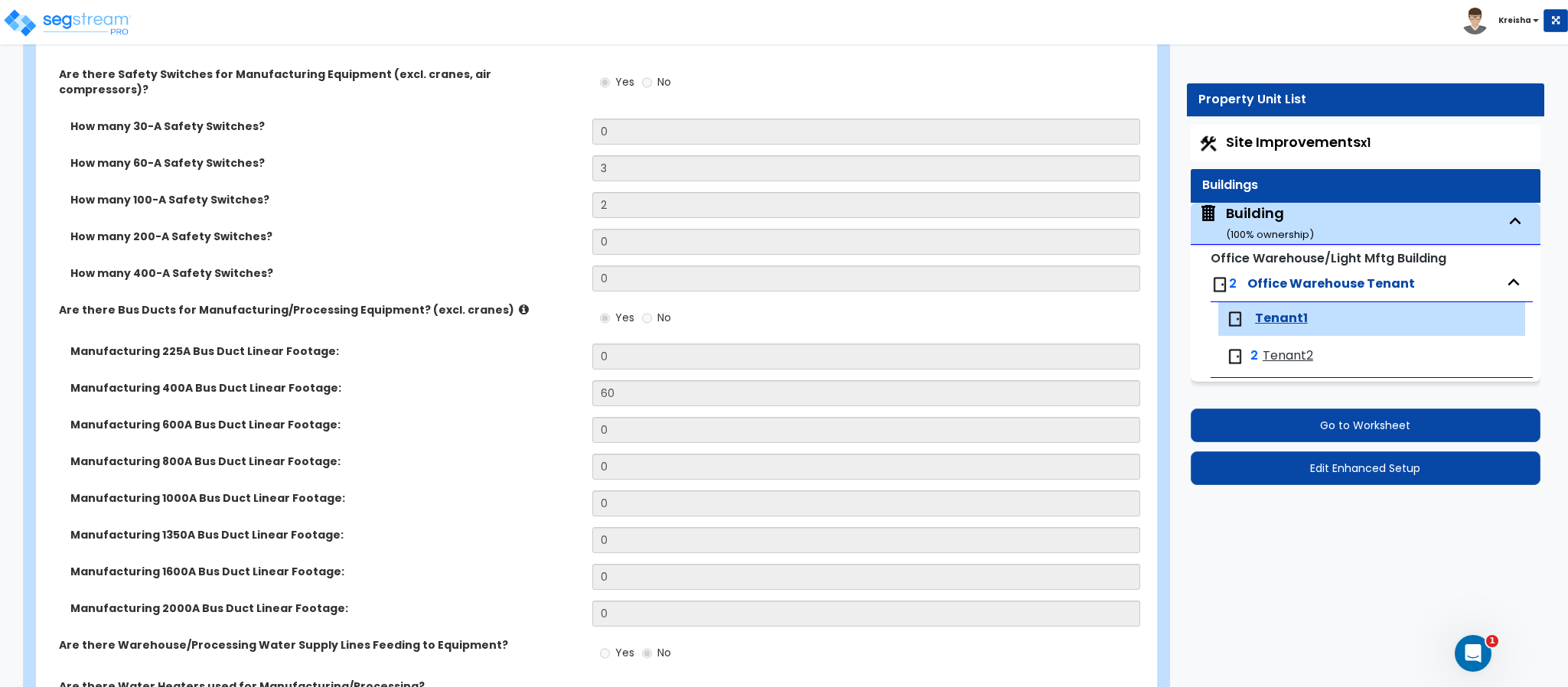
click at [486, 417] on div "Manufacturing 600A Bus Duct Linear Footage: 0" at bounding box center [591, 435] width 1112 height 37
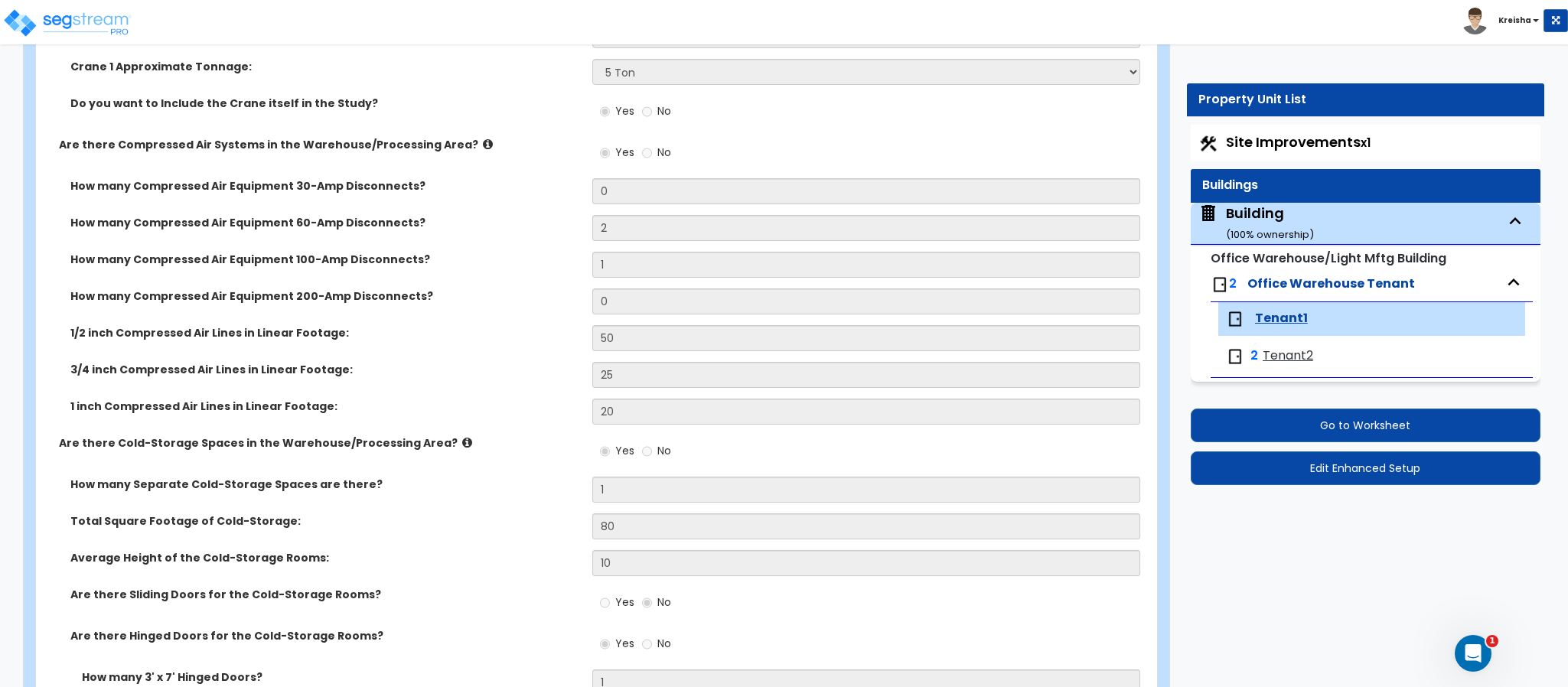
scroll to position [7202, 0]
click at [808, 433] on div "Yes No" at bounding box center [870, 453] width 556 height 41
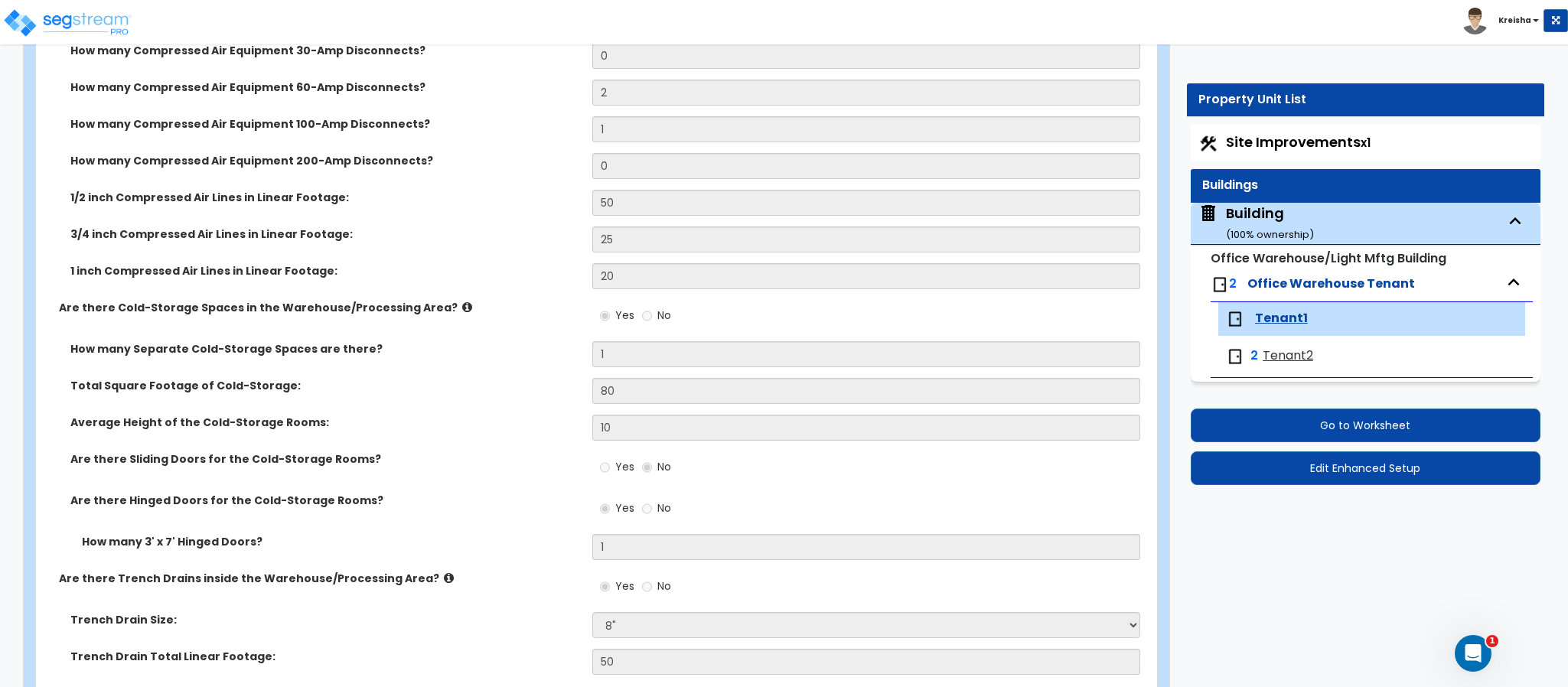
scroll to position [7375, 0]
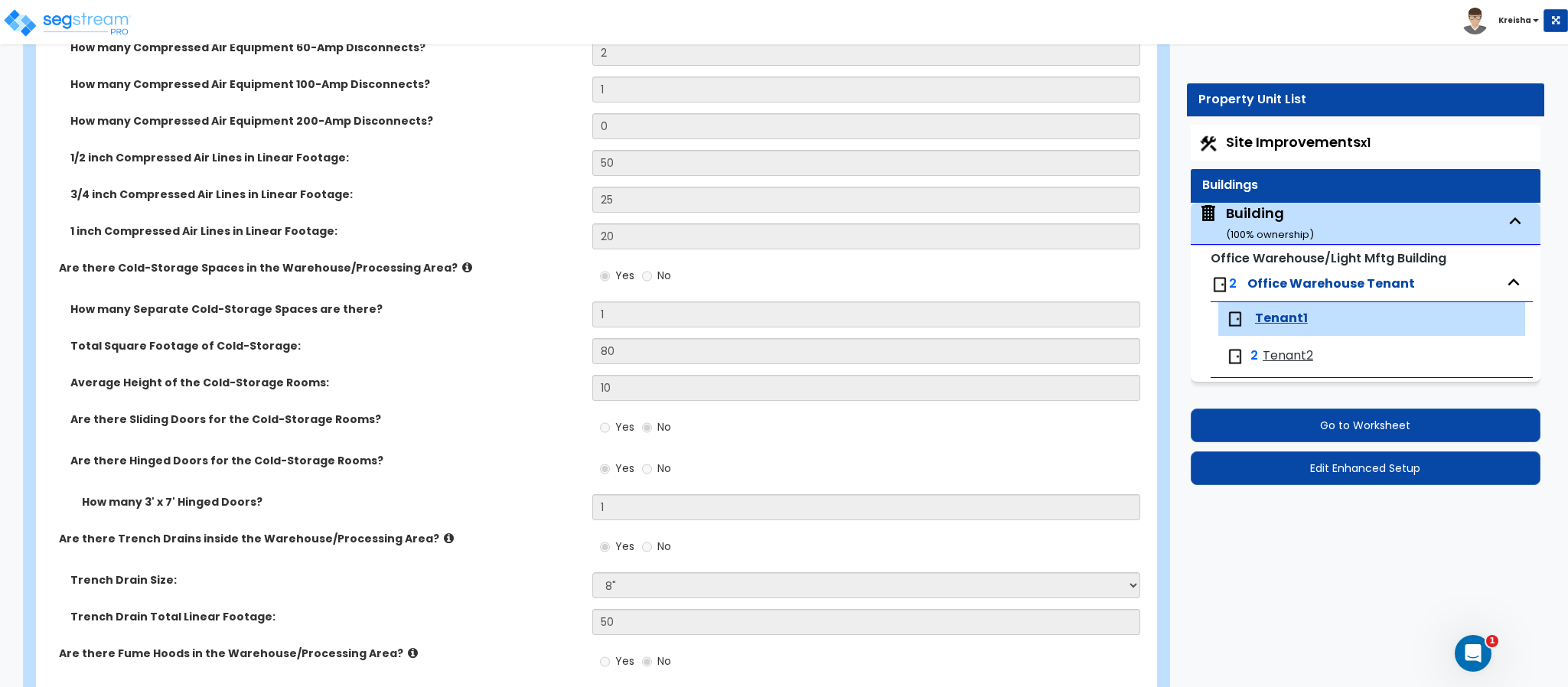
click at [398, 453] on div "Are there Hinged Doors for the Cold-Storage Rooms? Yes No" at bounding box center [591, 473] width 1112 height 41
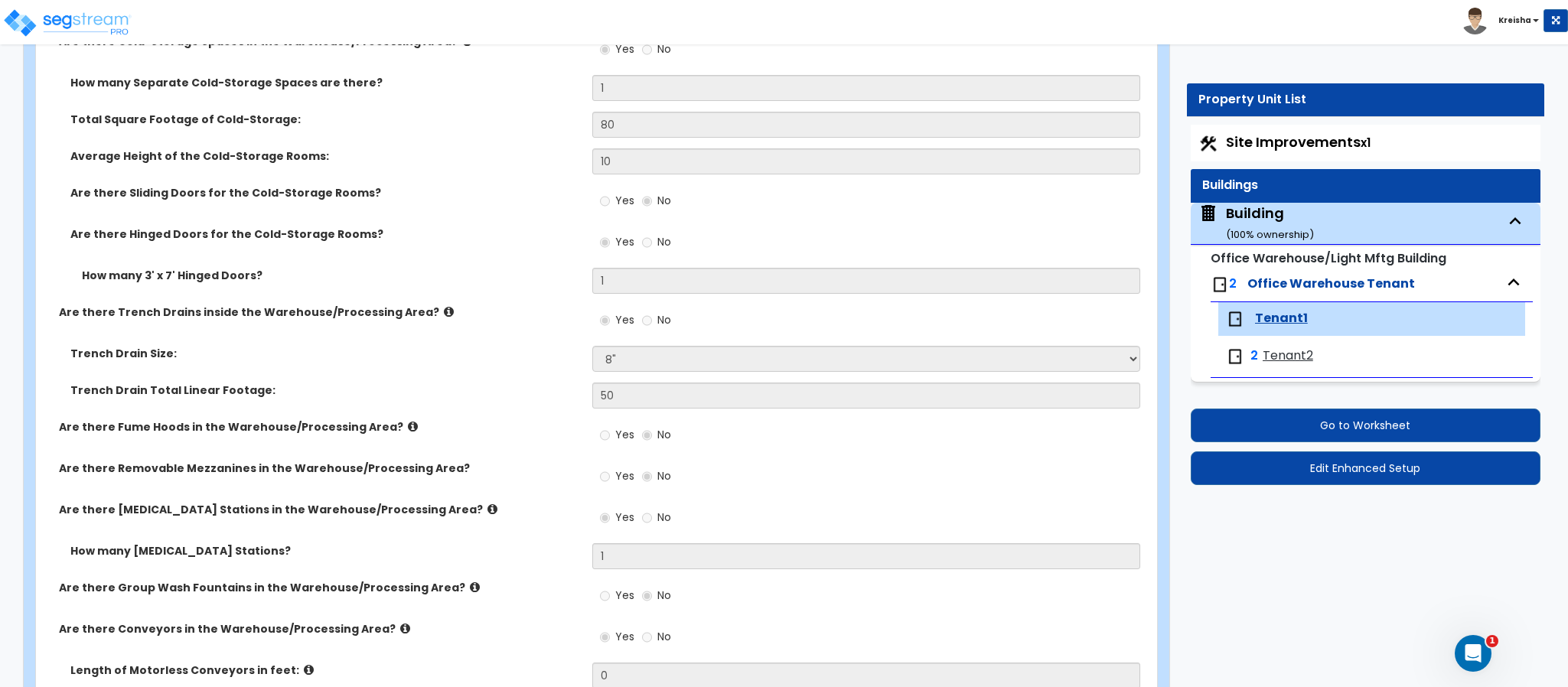
scroll to position [7605, 0]
click at [456, 343] on div "Trench Drain Size: Please Choose One 4" 8" 12"" at bounding box center [591, 361] width 1112 height 37
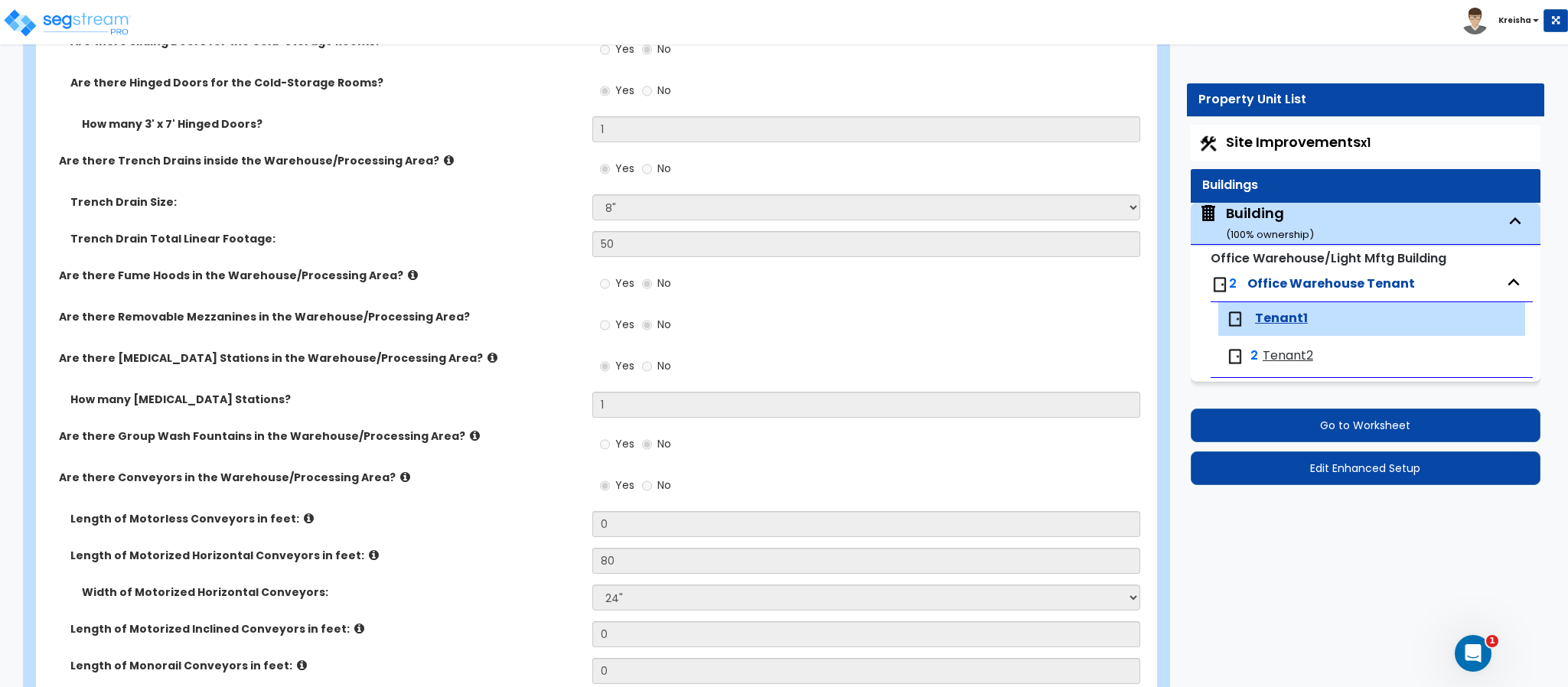
scroll to position [7758, 0]
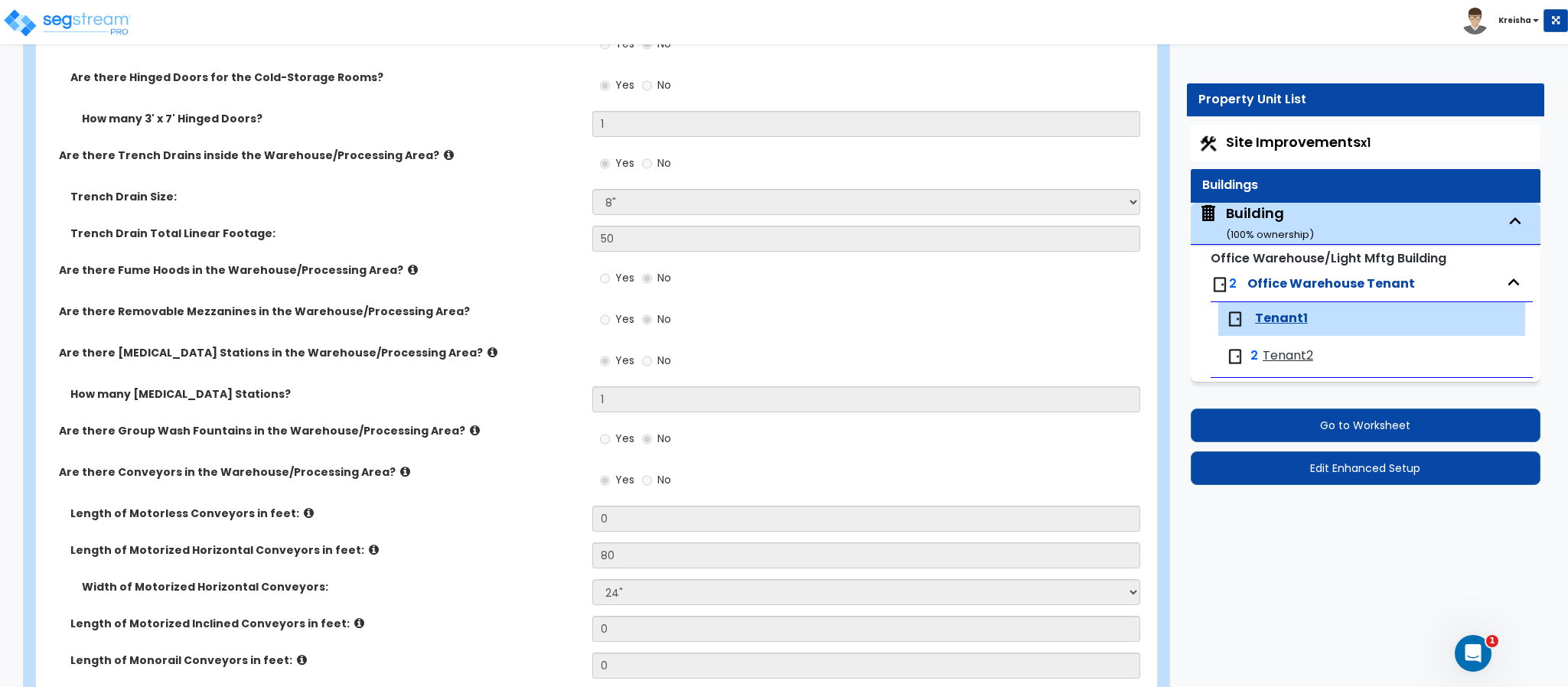
click at [398, 345] on label "Are there Eyewash Stations in the Warehouse/Processing Area?" at bounding box center [320, 352] width 522 height 15
click at [515, 467] on div "Are there Conveyors in the Warehouse/Processing Area? Yes No" at bounding box center [591, 485] width 1112 height 41
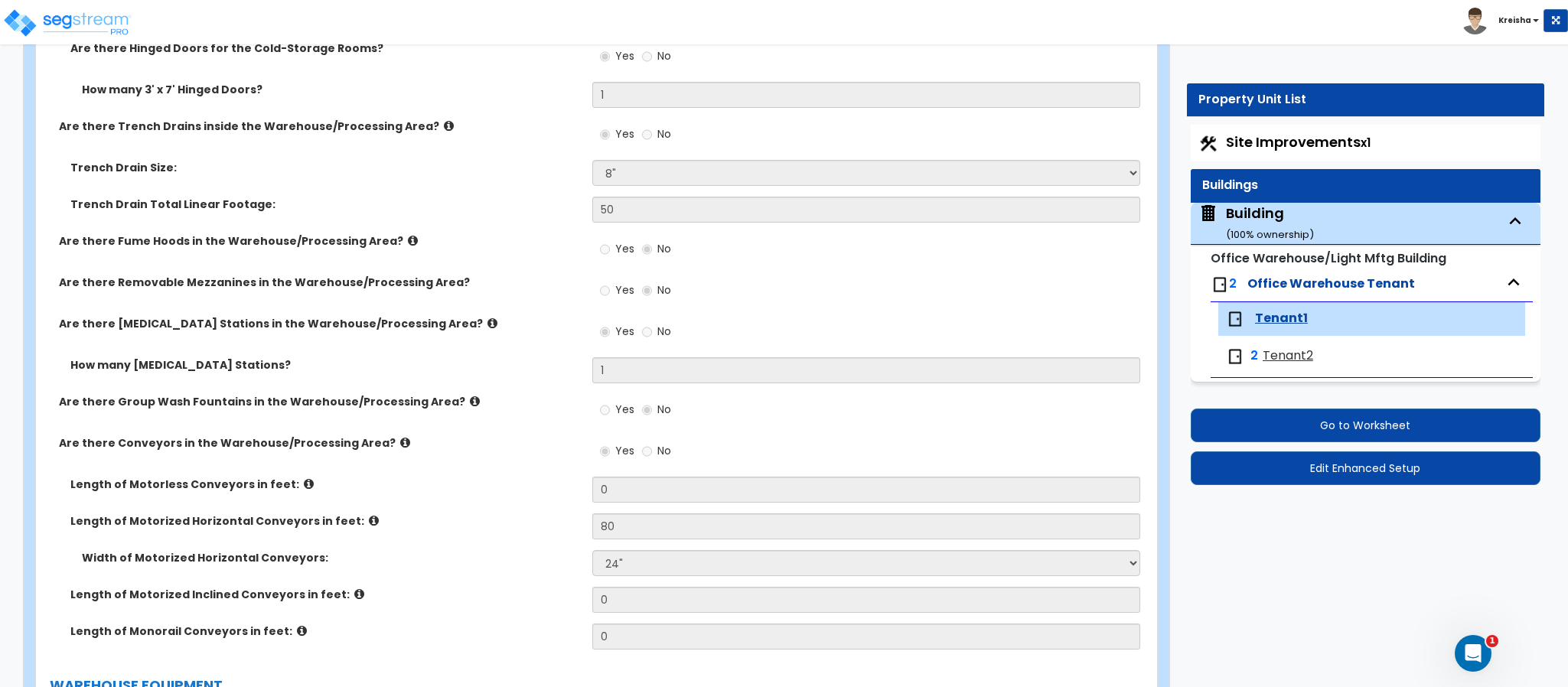
scroll to position [7835, 0]
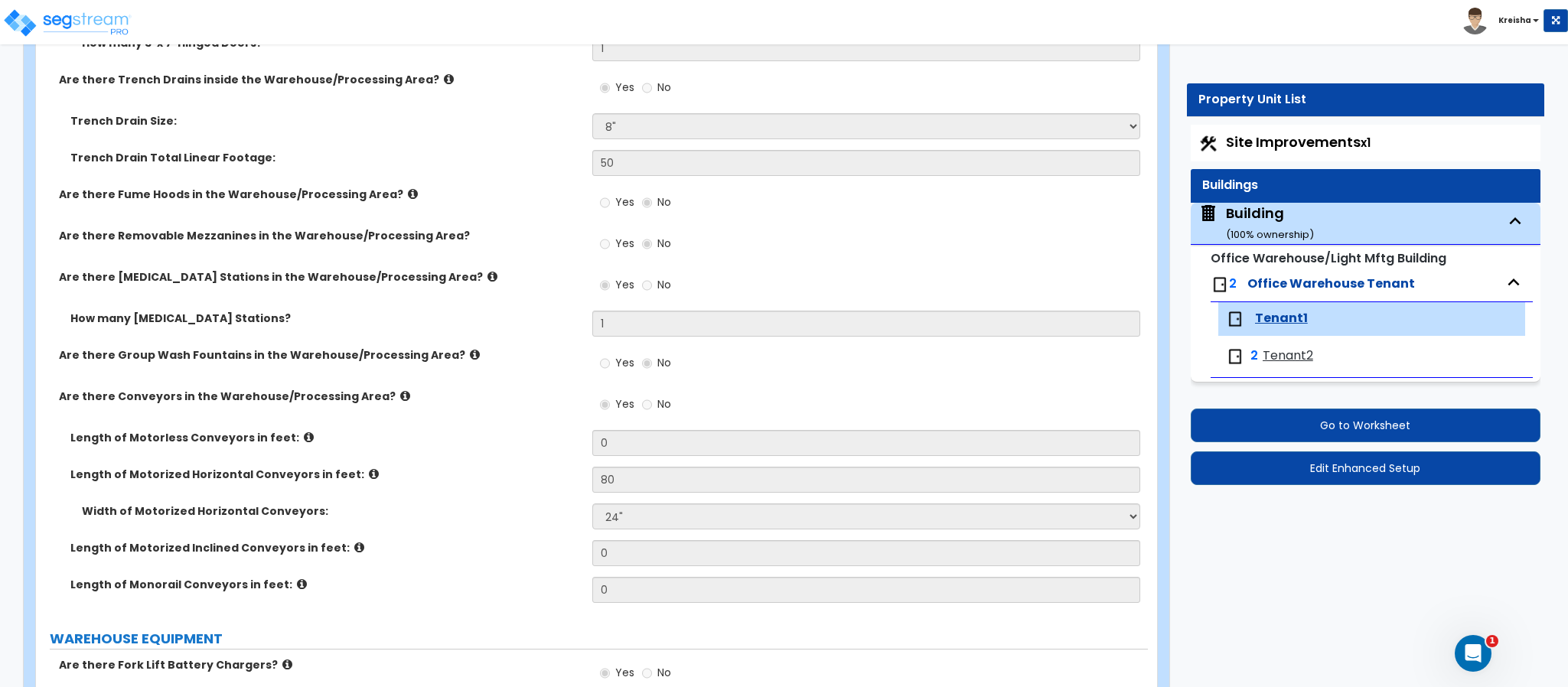
click at [492, 430] on div "Length of Motorless Conveyors in feet: 0" at bounding box center [591, 448] width 1112 height 37
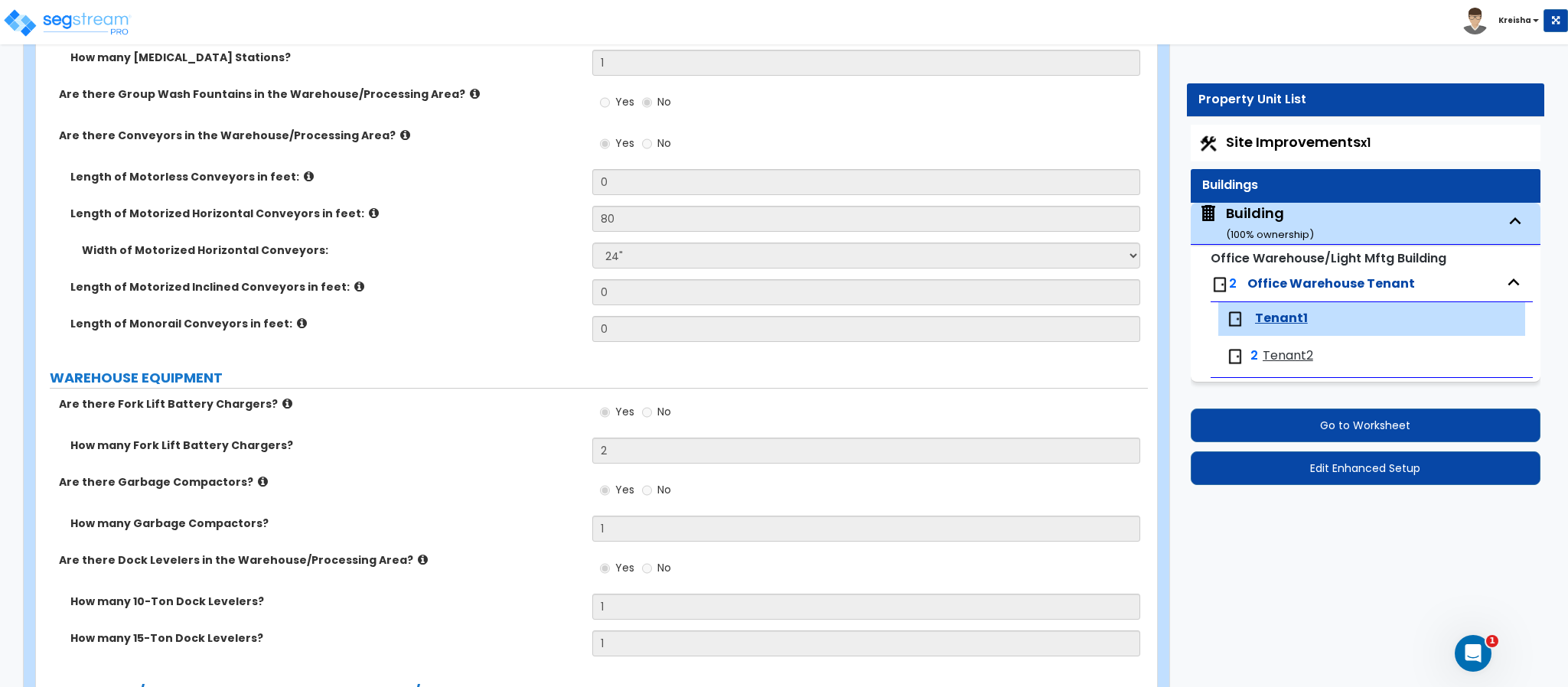
scroll to position [8141, 0]
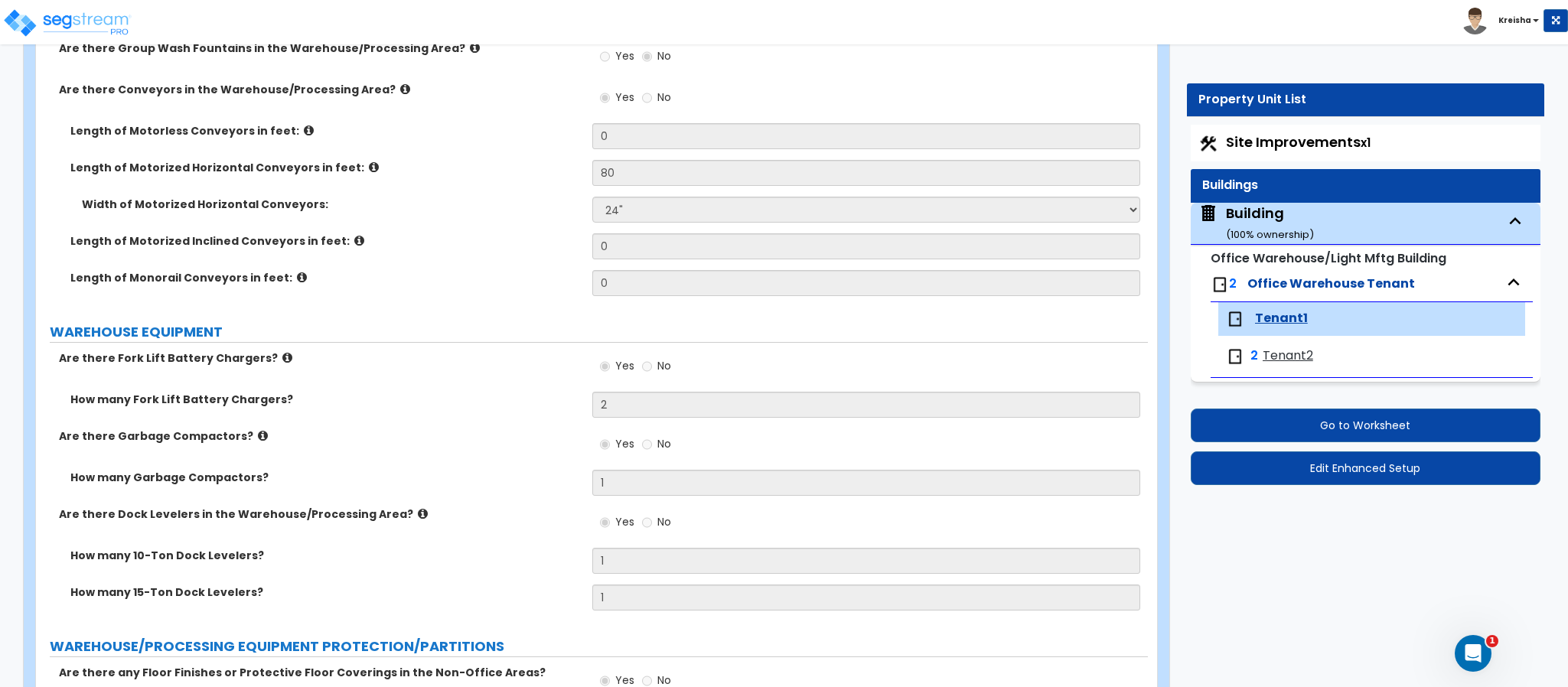
click at [441, 392] on div "How many Fork Lift Battery Chargers? 2" at bounding box center [591, 410] width 1112 height 37
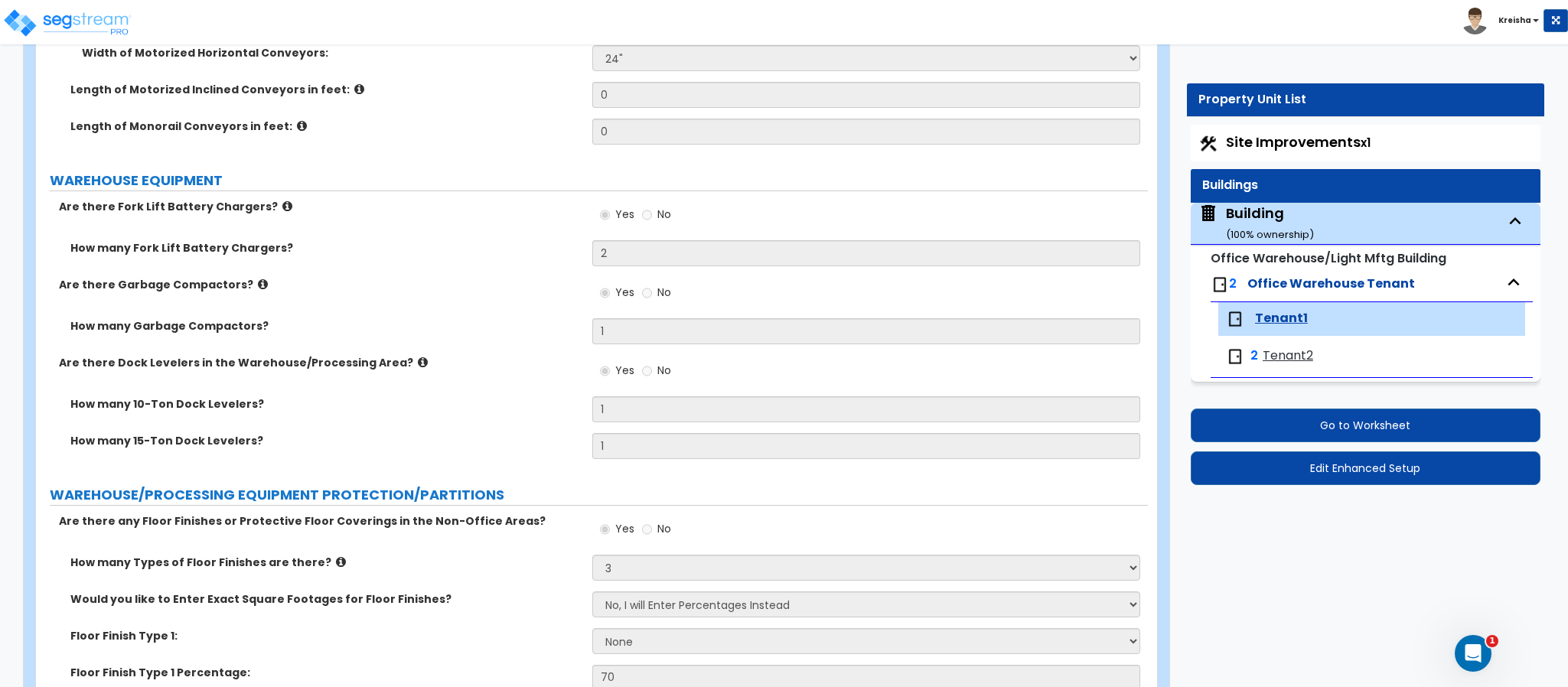
scroll to position [8294, 0]
click at [461, 395] on div "How many 10-Ton Dock Levelers? 1" at bounding box center [591, 413] width 1112 height 37
click at [497, 395] on label "How many 10-Ton Dock Levelers?" at bounding box center [326, 403] width 511 height 15
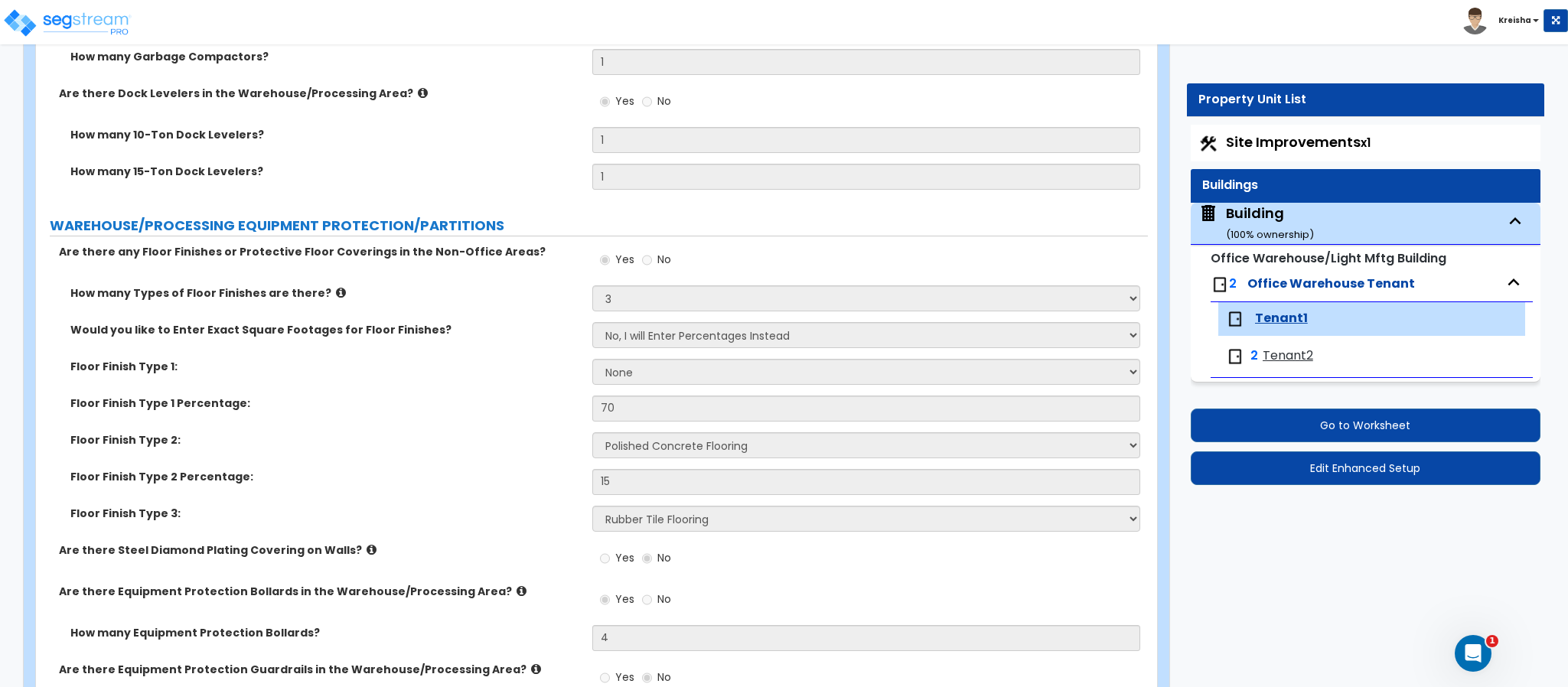
scroll to position [8600, 0]
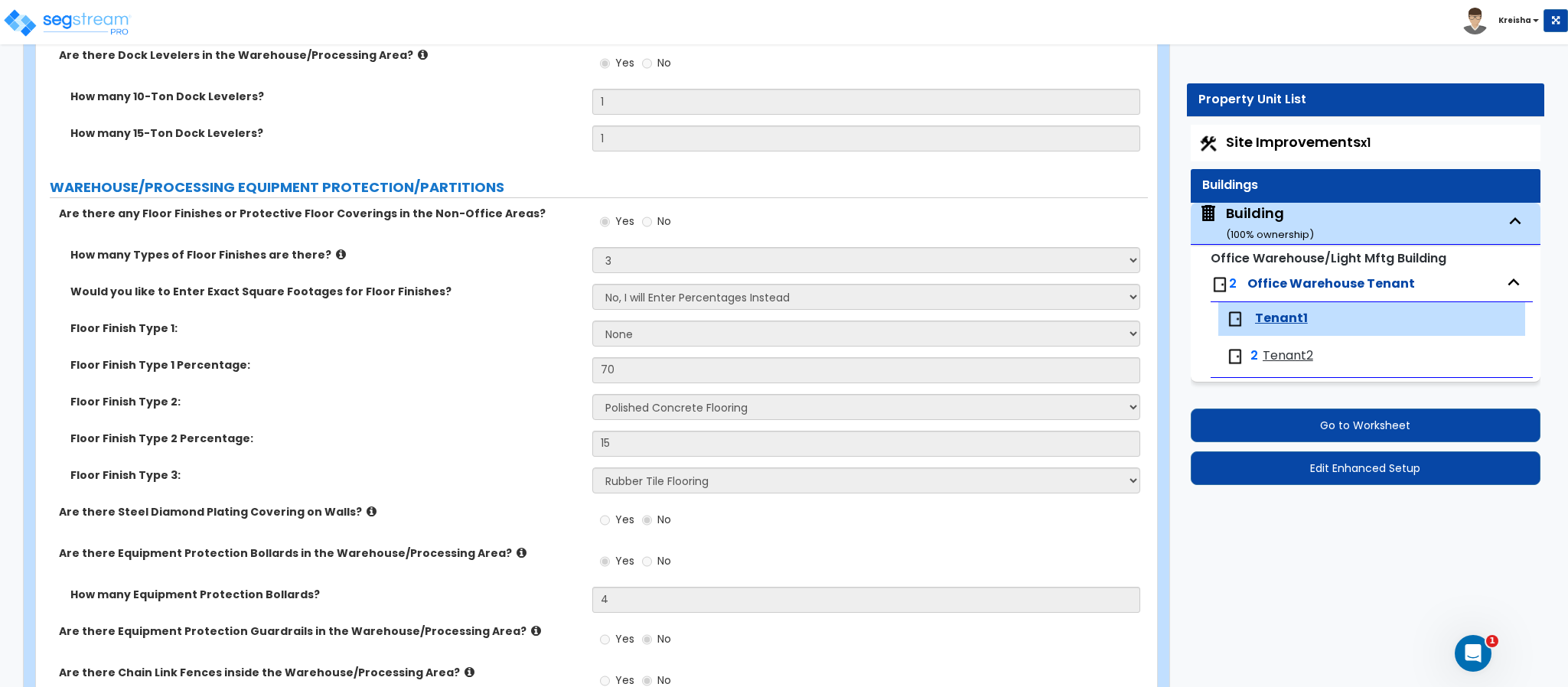
click at [361, 321] on label "Floor Finish Type 1:" at bounding box center [326, 328] width 511 height 15
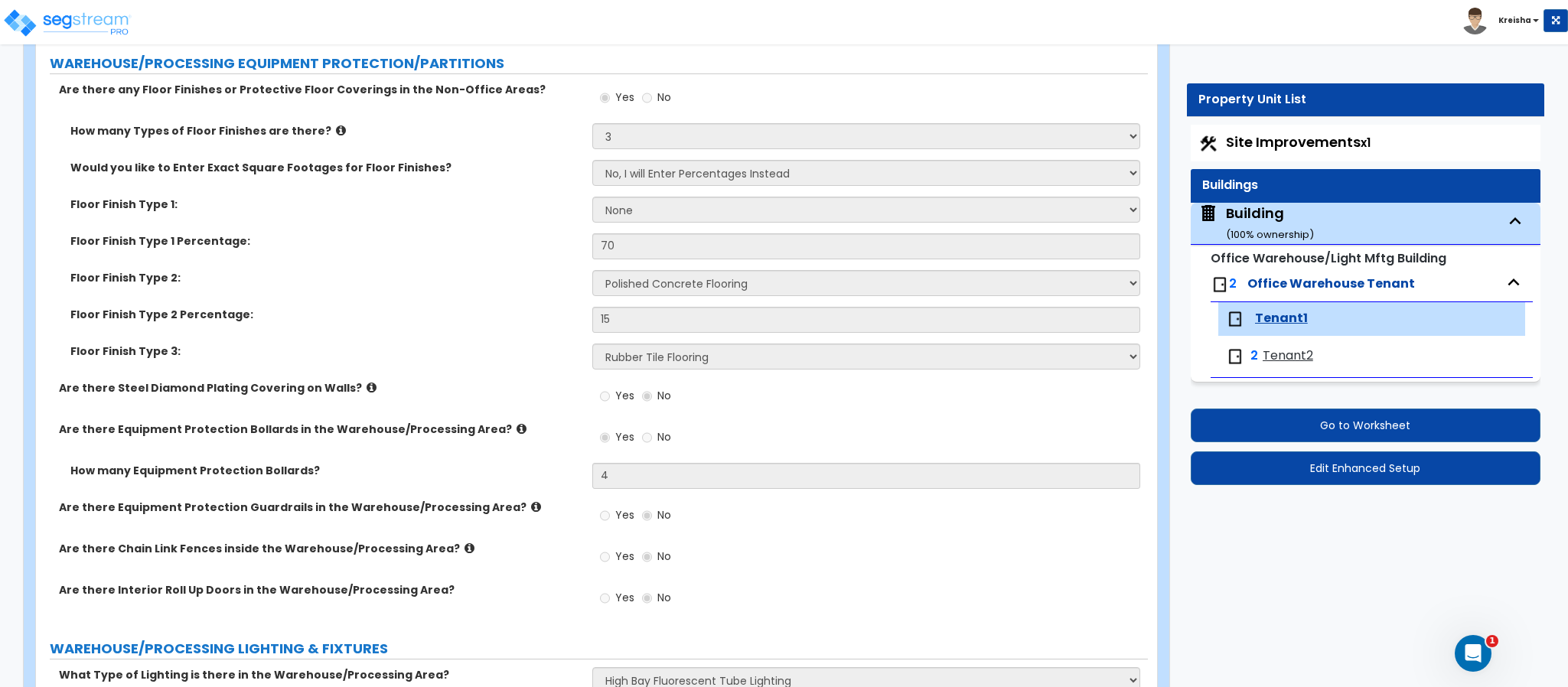
scroll to position [8830, 0]
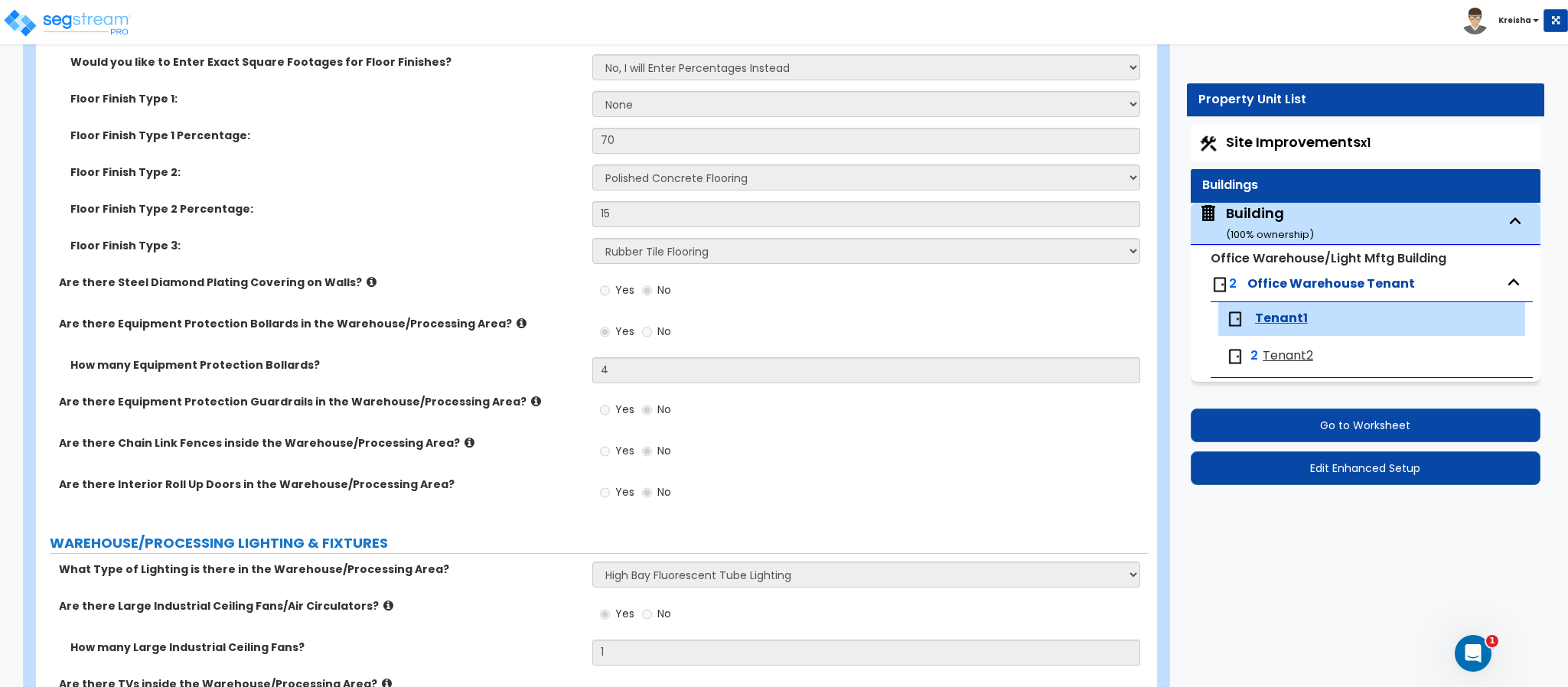
click at [524, 435] on label "Are there Chain Link Fences inside the Warehouse/Processing Area?" at bounding box center [320, 443] width 522 height 15
click at [299, 357] on label "How many Equipment Protection Bollards?" at bounding box center [326, 365] width 511 height 15
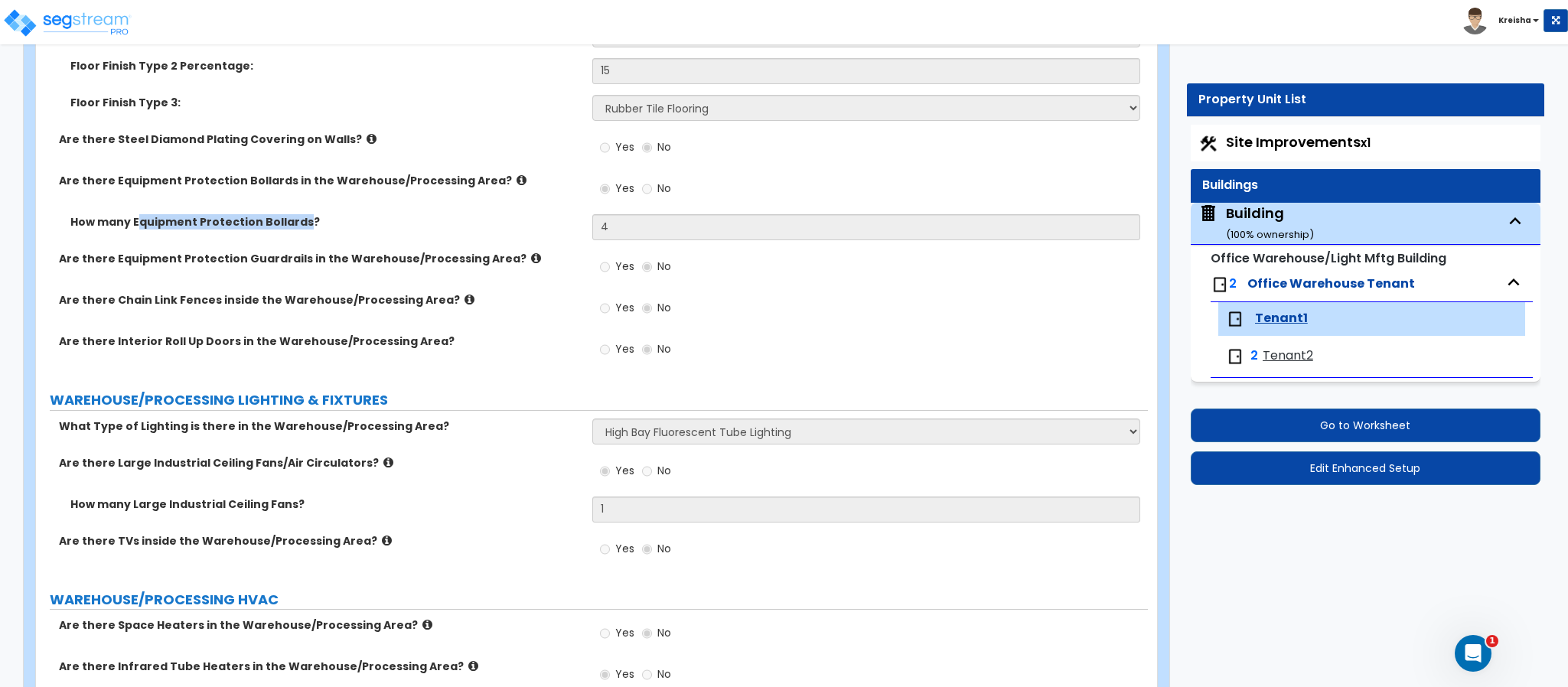
scroll to position [8982, 0]
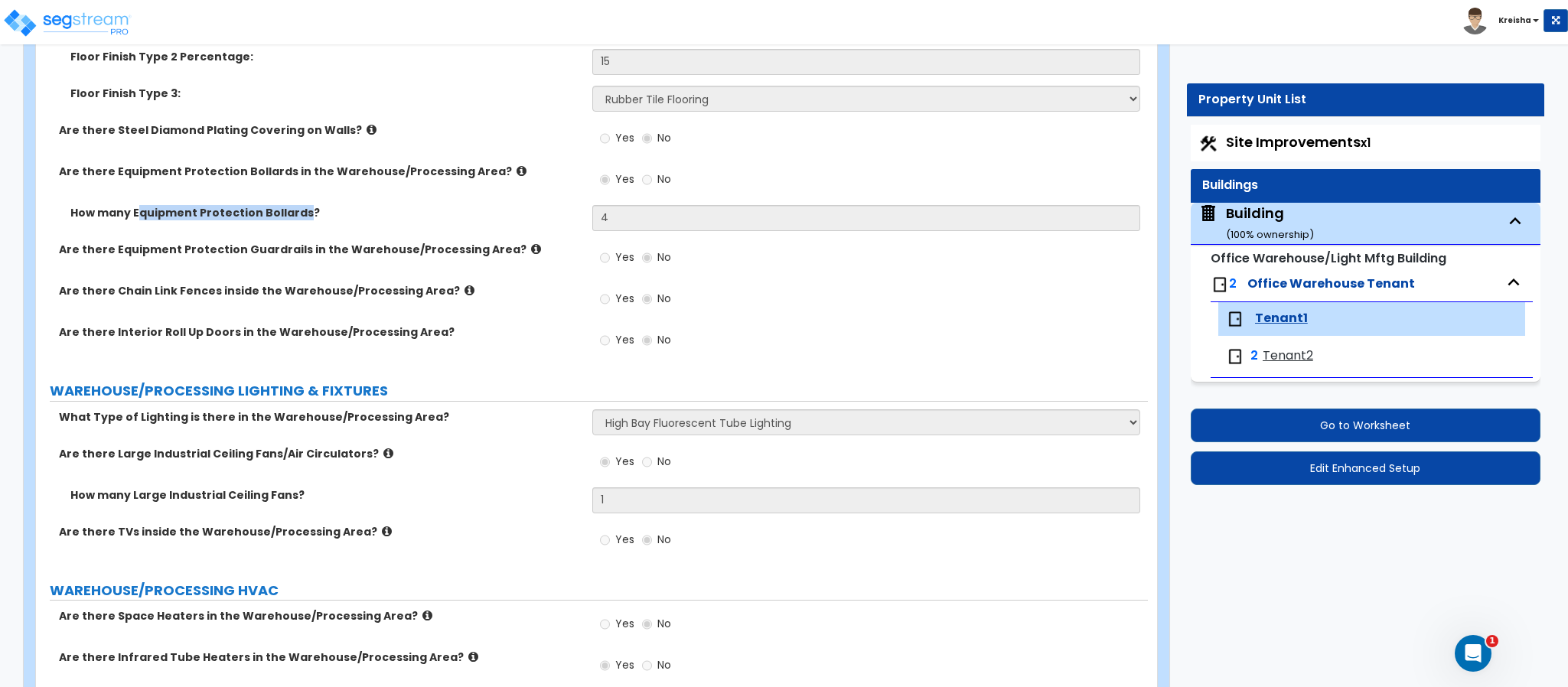
click at [241, 487] on label "How many Large Industrial Ceiling Fans?" at bounding box center [326, 495] width 511 height 15
click at [422, 610] on icon at bounding box center [427, 616] width 10 height 11
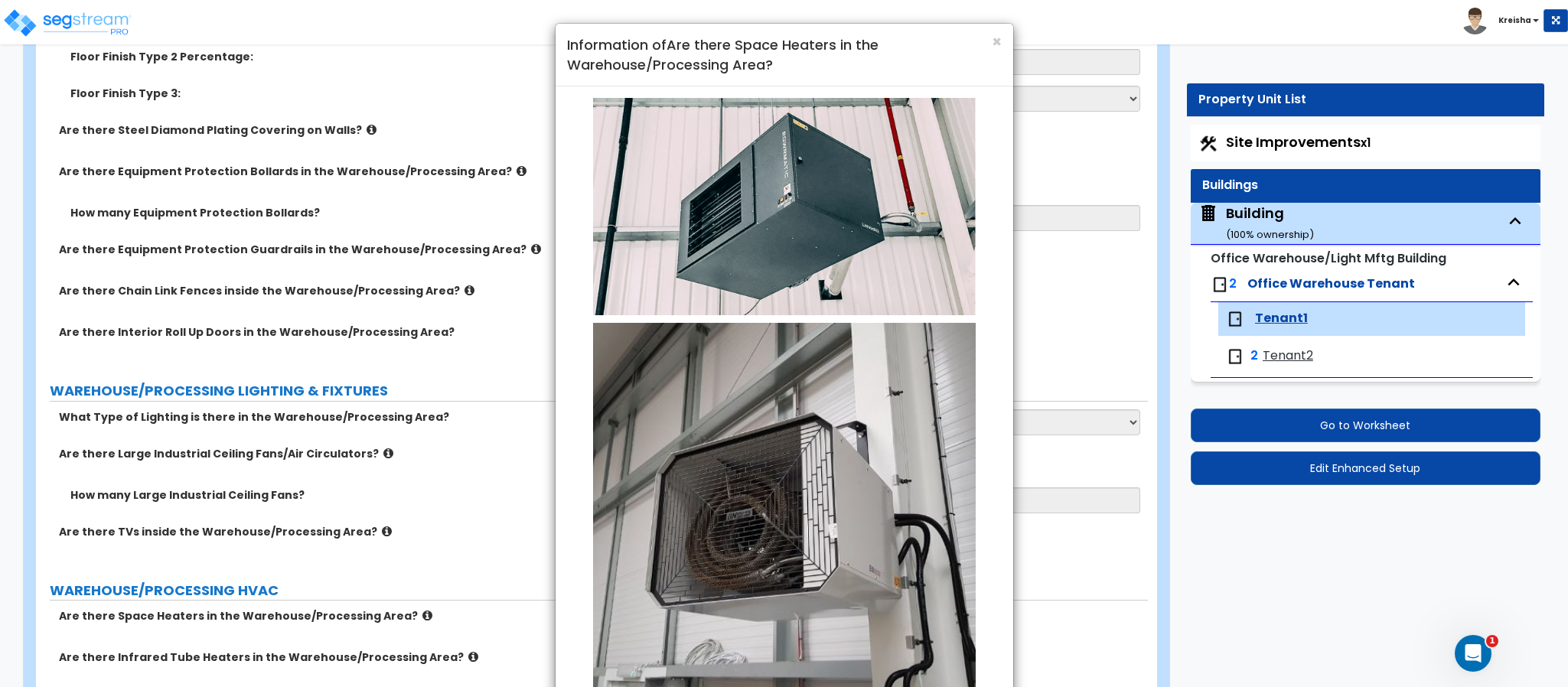
click at [512, 389] on div "× Information of Are there Space Heaters in the Warehouse/Processing Area? Exam…" at bounding box center [784, 344] width 1568 height 687
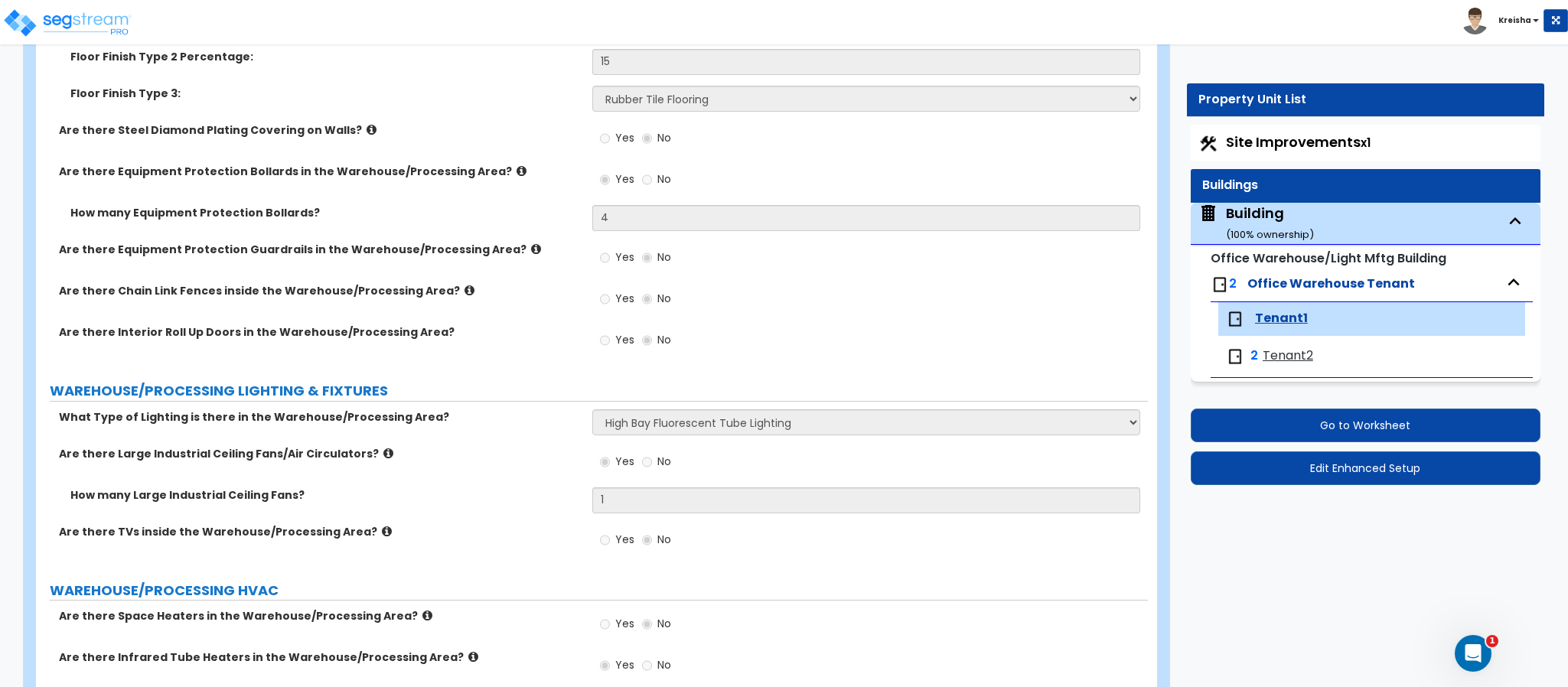
click at [512, 409] on label "What Type of Lighting is there in the Warehouse/Processing Area?" at bounding box center [320, 417] width 522 height 15
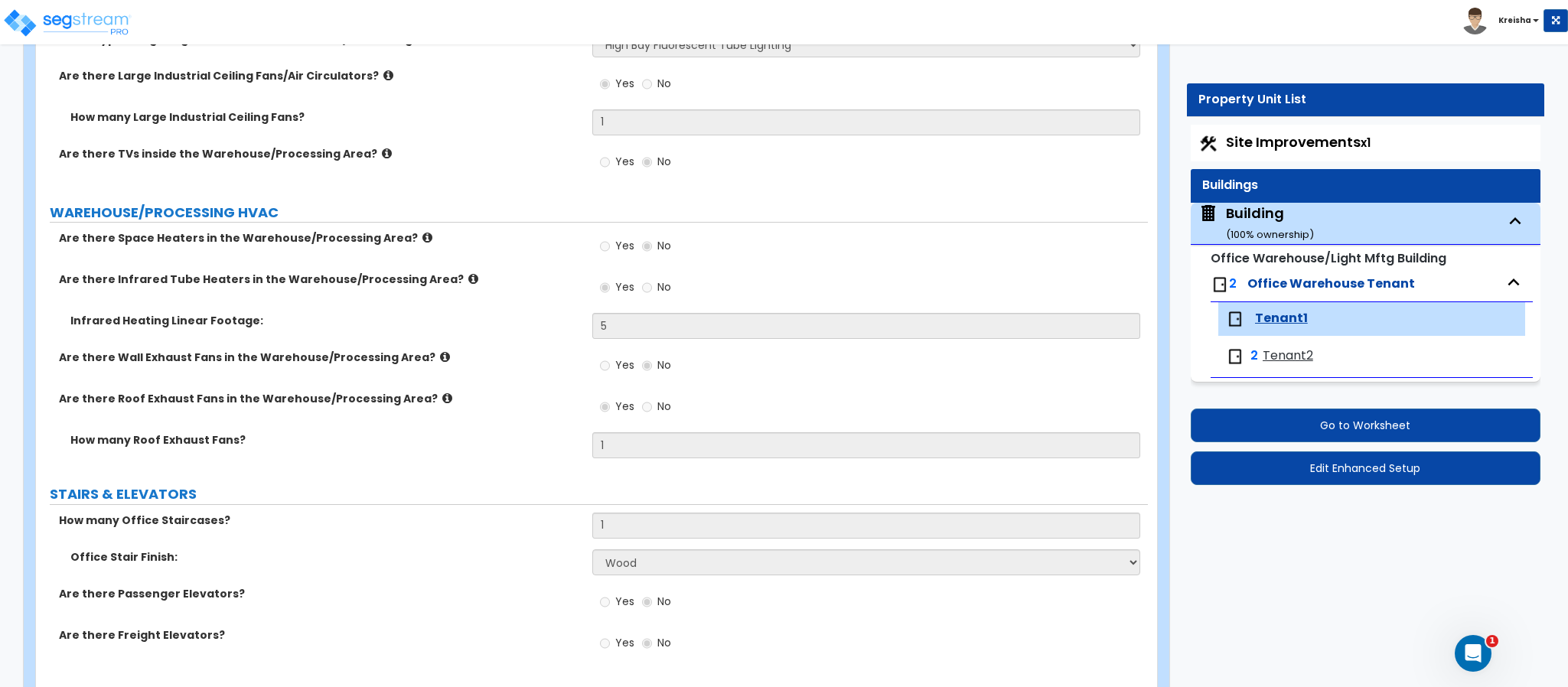
scroll to position [9365, 0]
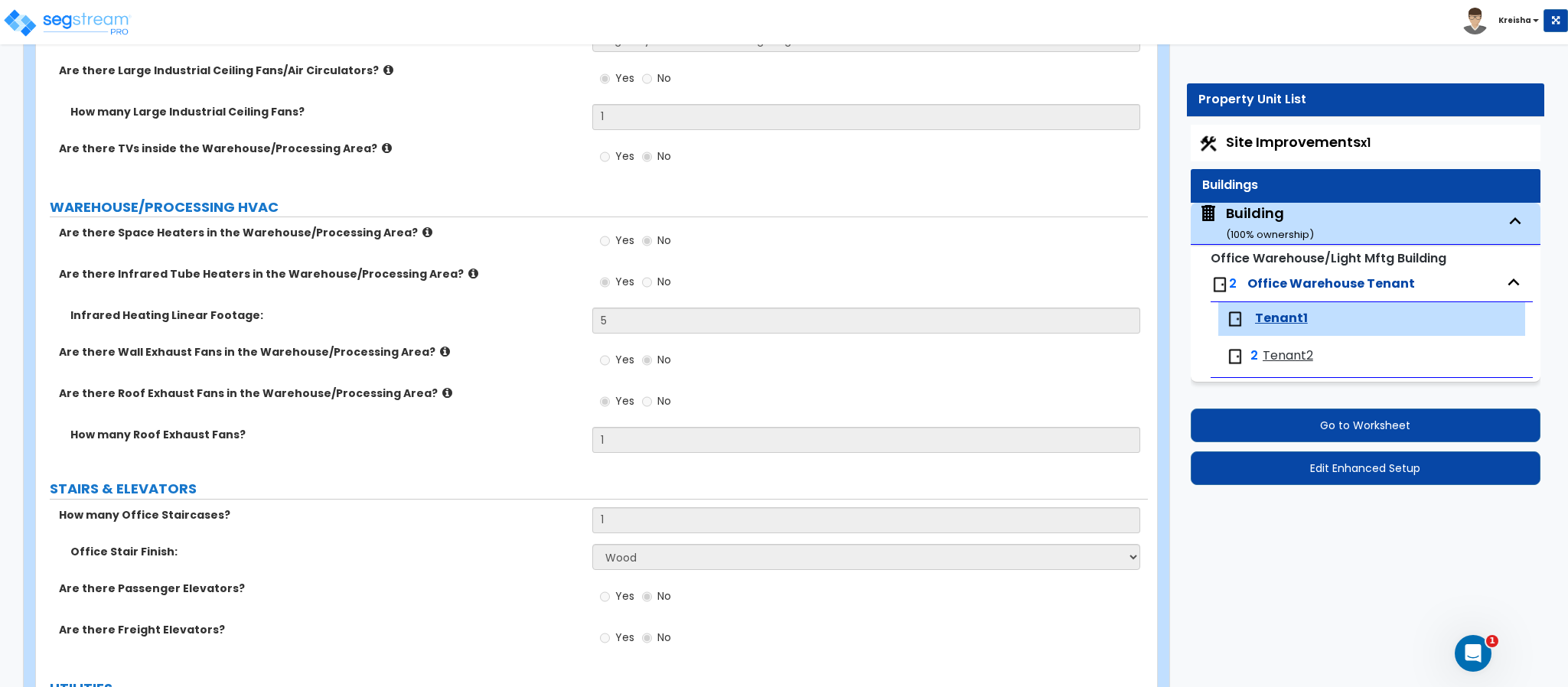
click at [445, 427] on div "How many Roof Exhaust Fans? 1" at bounding box center [591, 445] width 1112 height 37
click at [416, 479] on label "STAIRS & ELEVATORS" at bounding box center [598, 489] width 1098 height 20
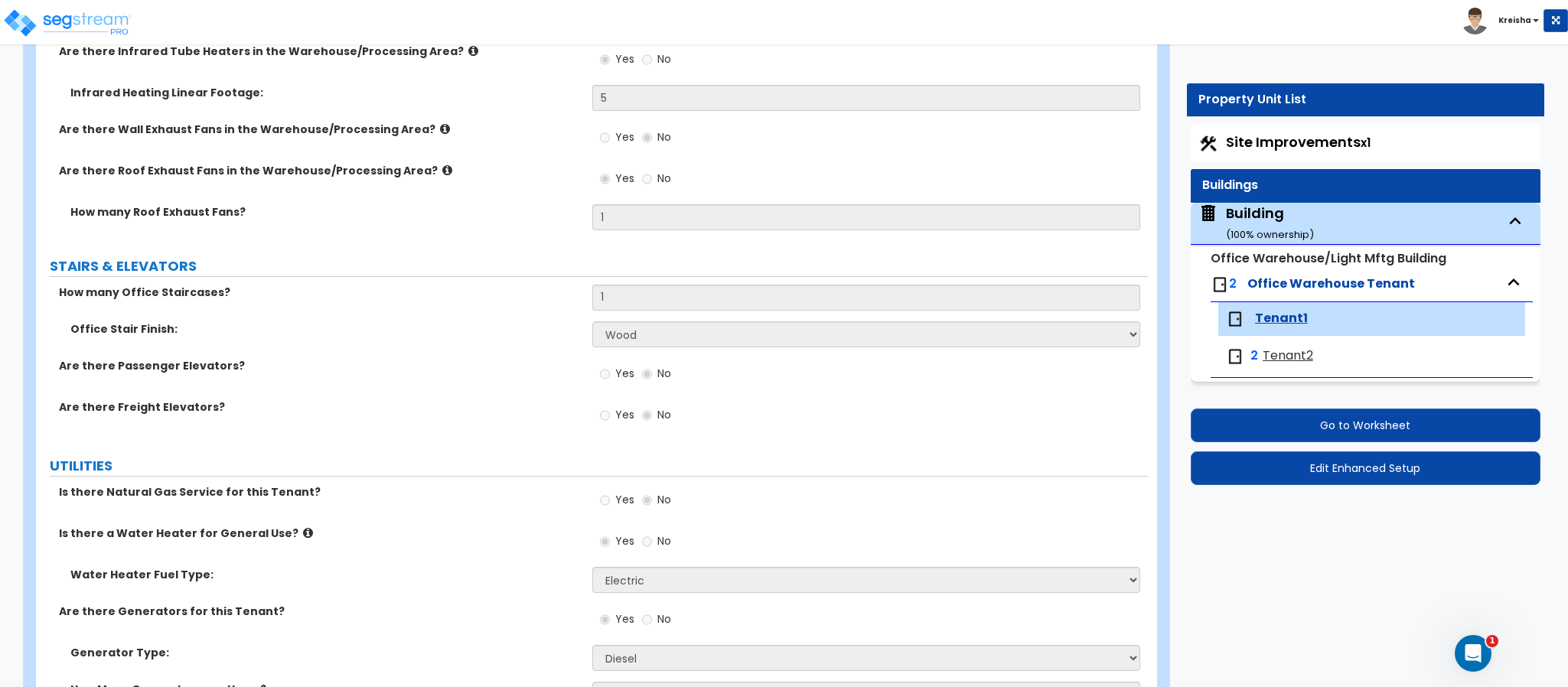
scroll to position [9595, 0]
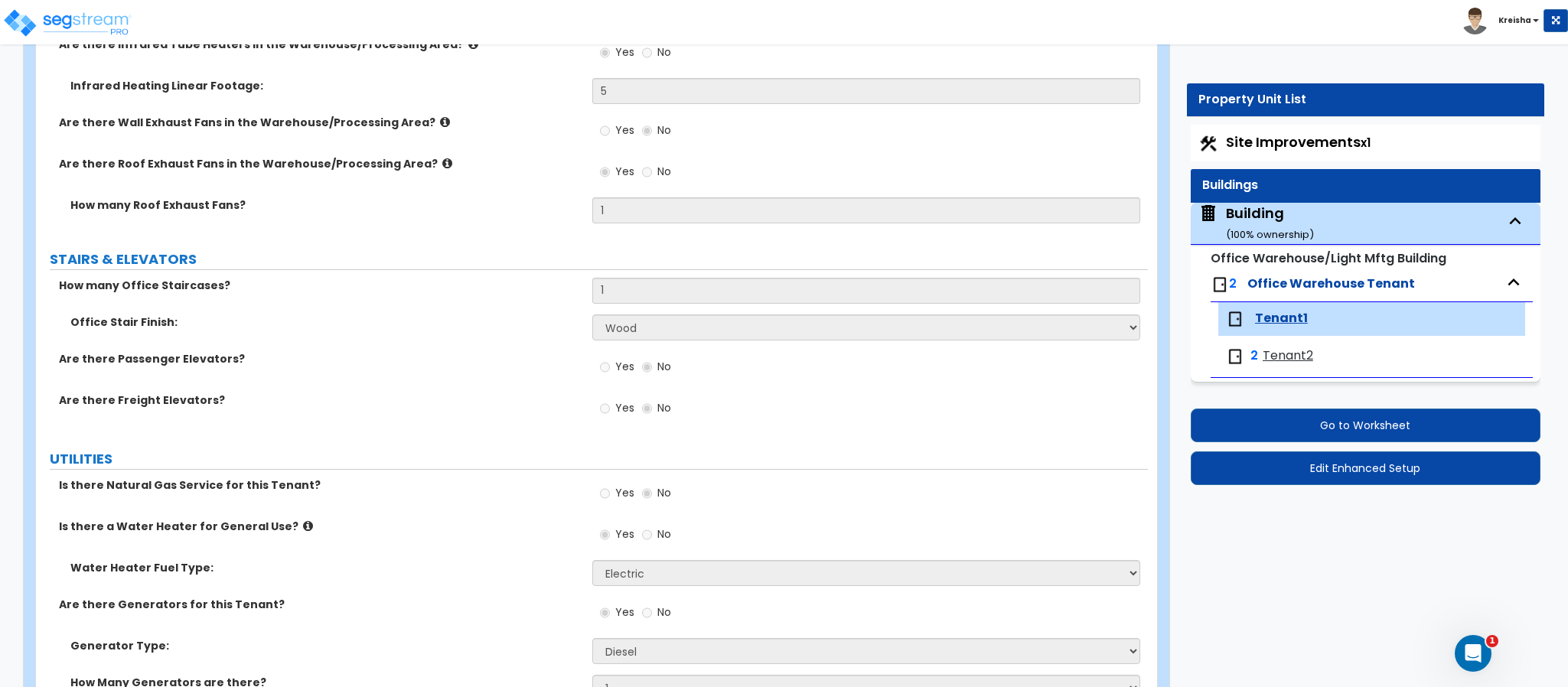
click at [508, 353] on div "Are there Passenger Elevators? Yes No" at bounding box center [591, 372] width 1112 height 41
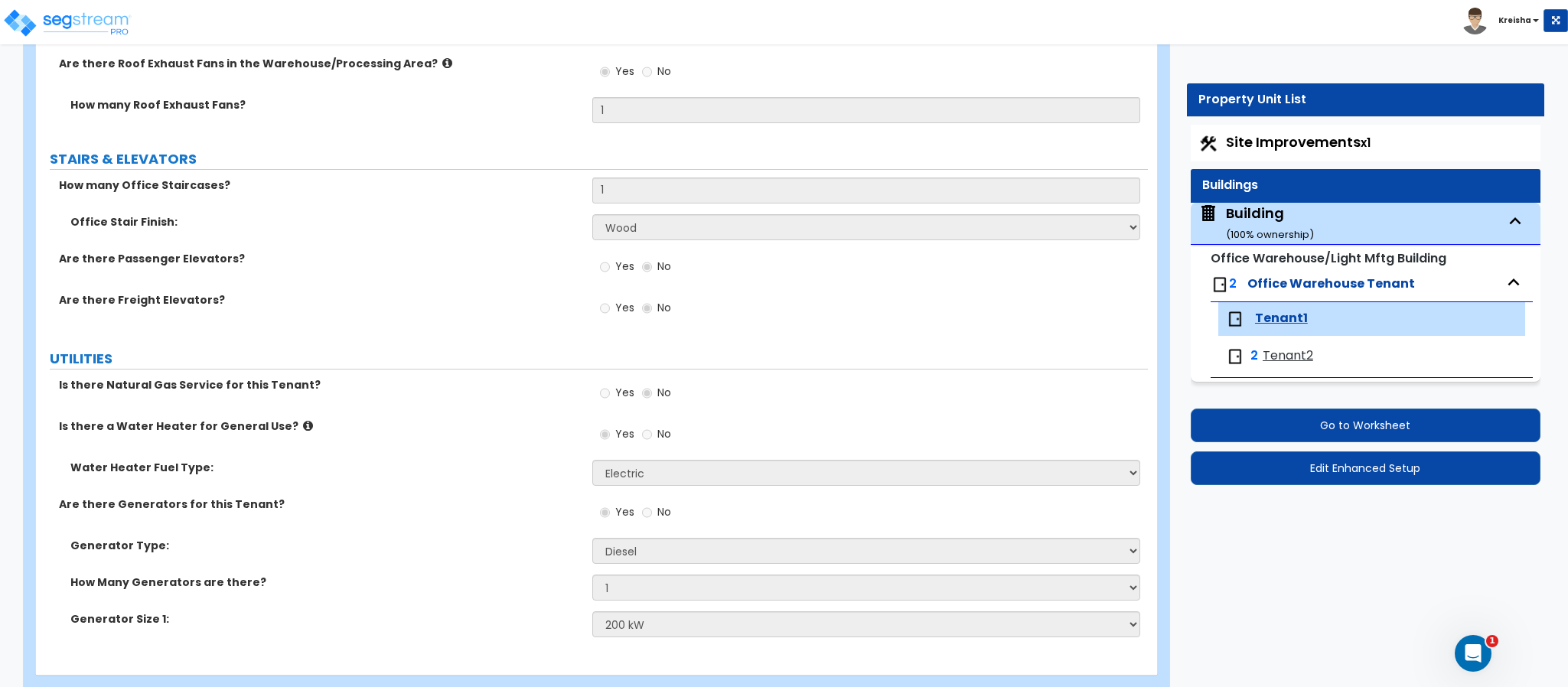
scroll to position [9697, 0]
click at [508, 377] on label "Is there Natural Gas Service for this Tenant?" at bounding box center [320, 384] width 522 height 15
click at [545, 538] on label "Generator Type:" at bounding box center [326, 545] width 511 height 15
click at [505, 538] on label "Generator Type:" at bounding box center [326, 545] width 511 height 15
click at [1285, 354] on span "Tenant2" at bounding box center [1288, 356] width 50 height 18
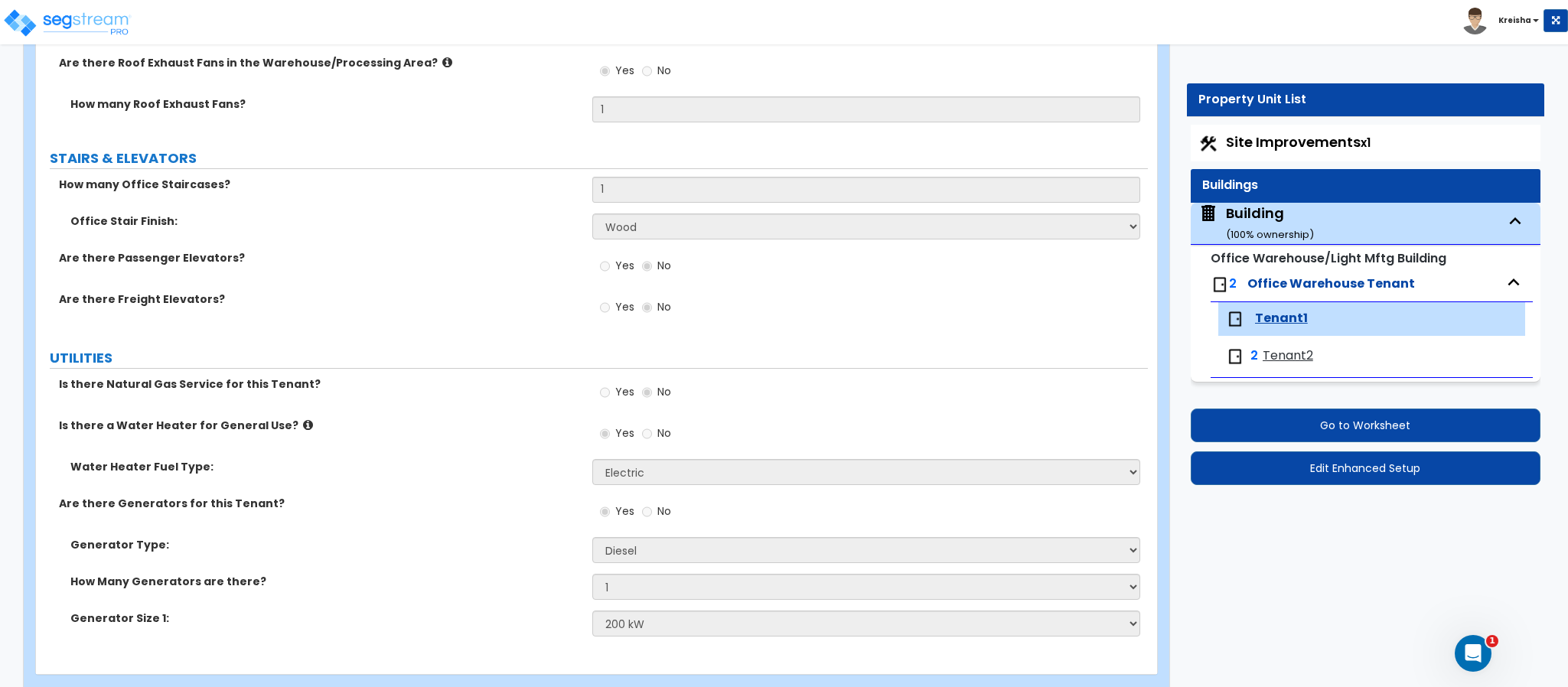
scroll to position [0, 0]
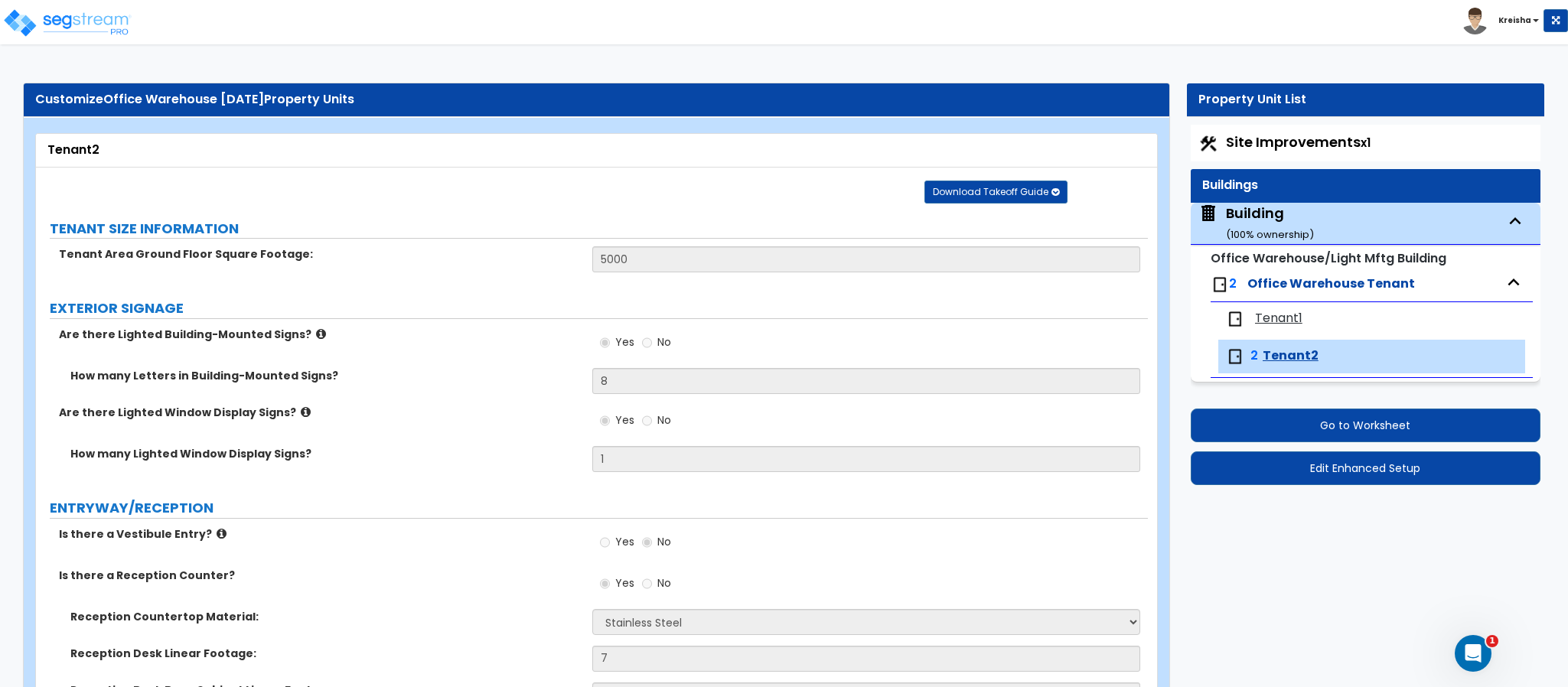
click at [420, 416] on label "Are there Lighted Window Display Signs?" at bounding box center [320, 413] width 522 height 15
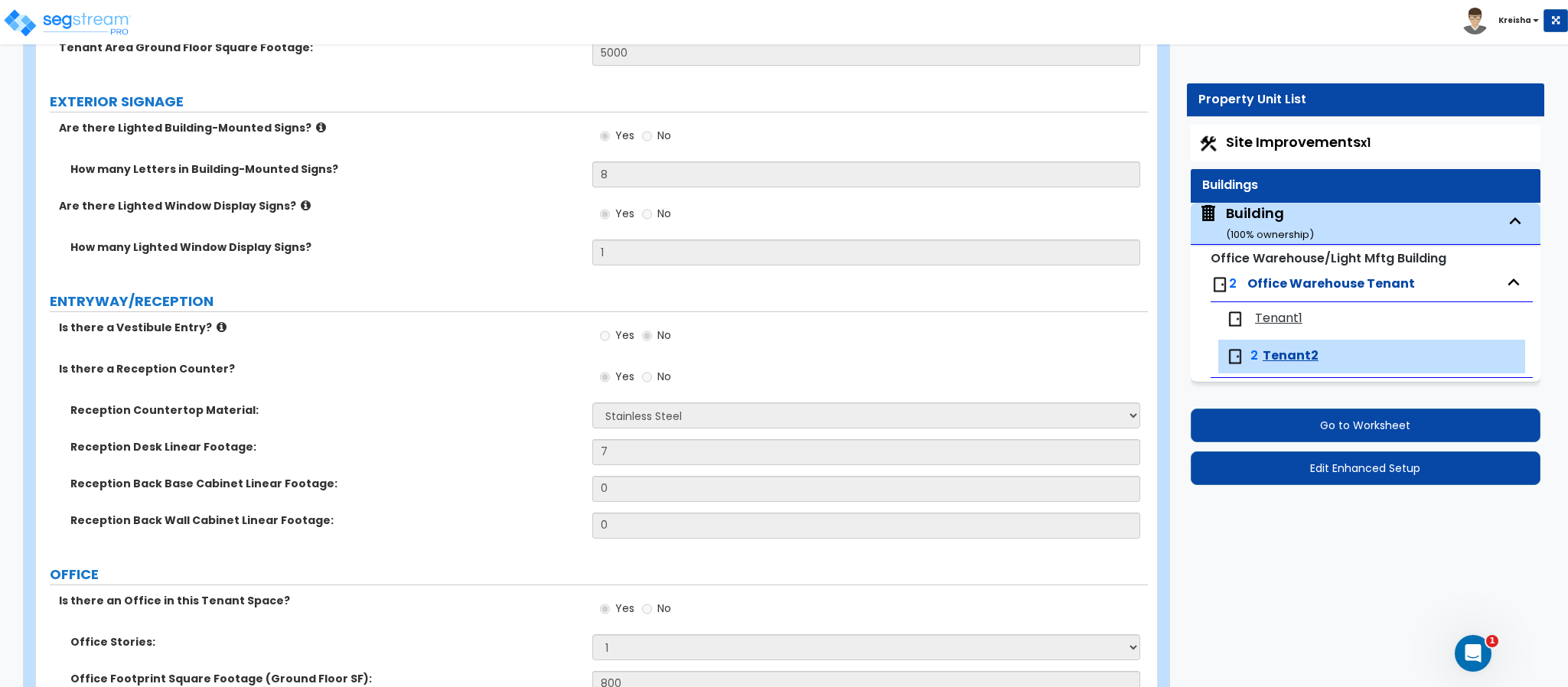
scroll to position [230, 0]
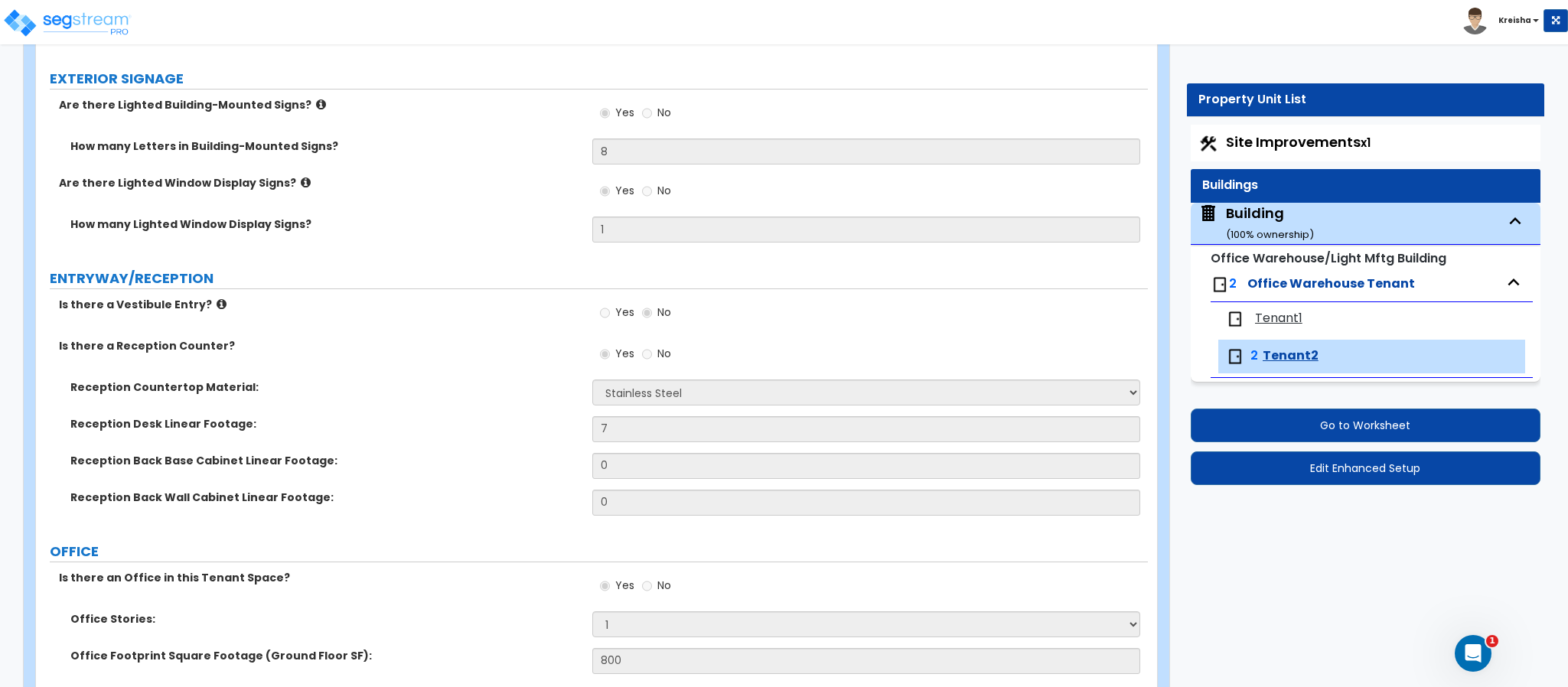
click at [383, 377] on div "Is there a Reception Counter? Yes No" at bounding box center [591, 359] width 1112 height 41
click at [481, 414] on div "Reception Countertop Material: None Plastic Laminate Solid Surface Stone Quartz…" at bounding box center [591, 397] width 1112 height 37
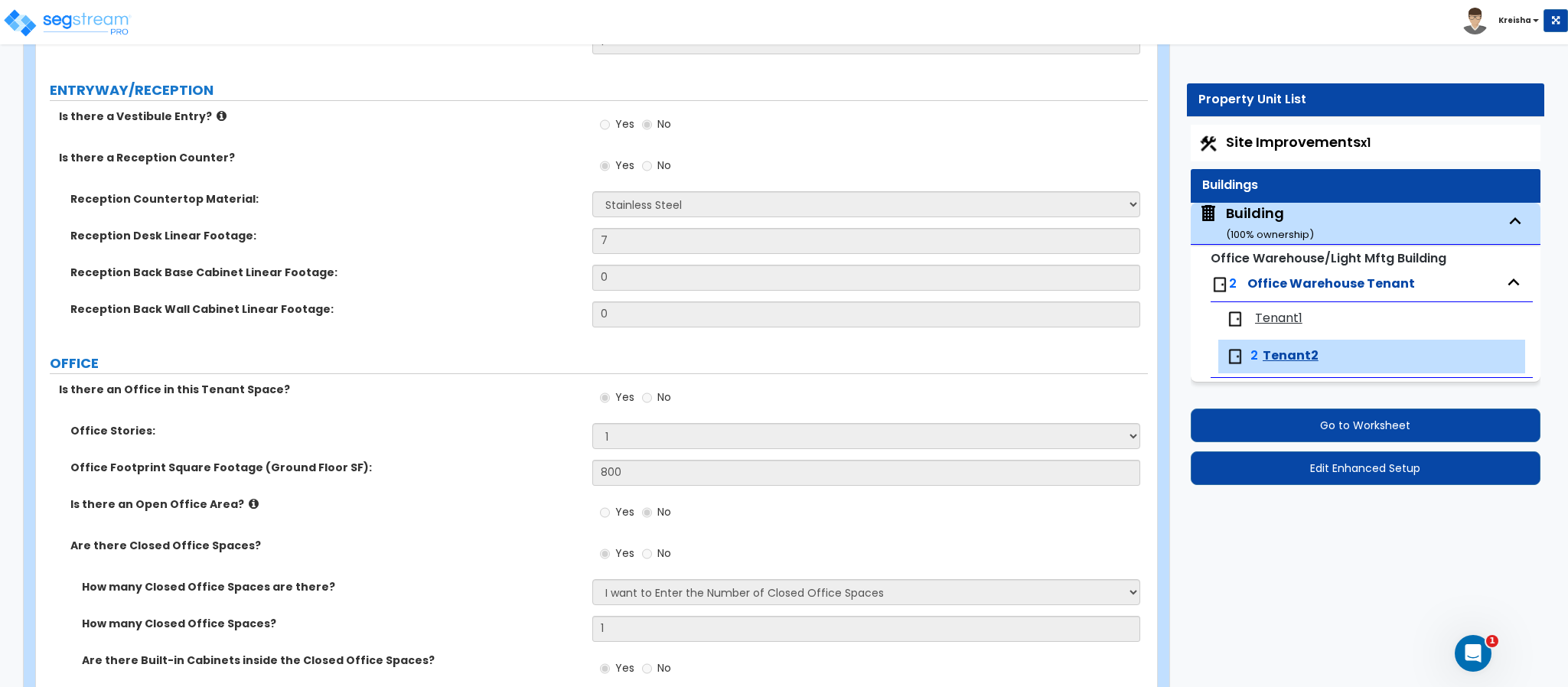
scroll to position [459, 0]
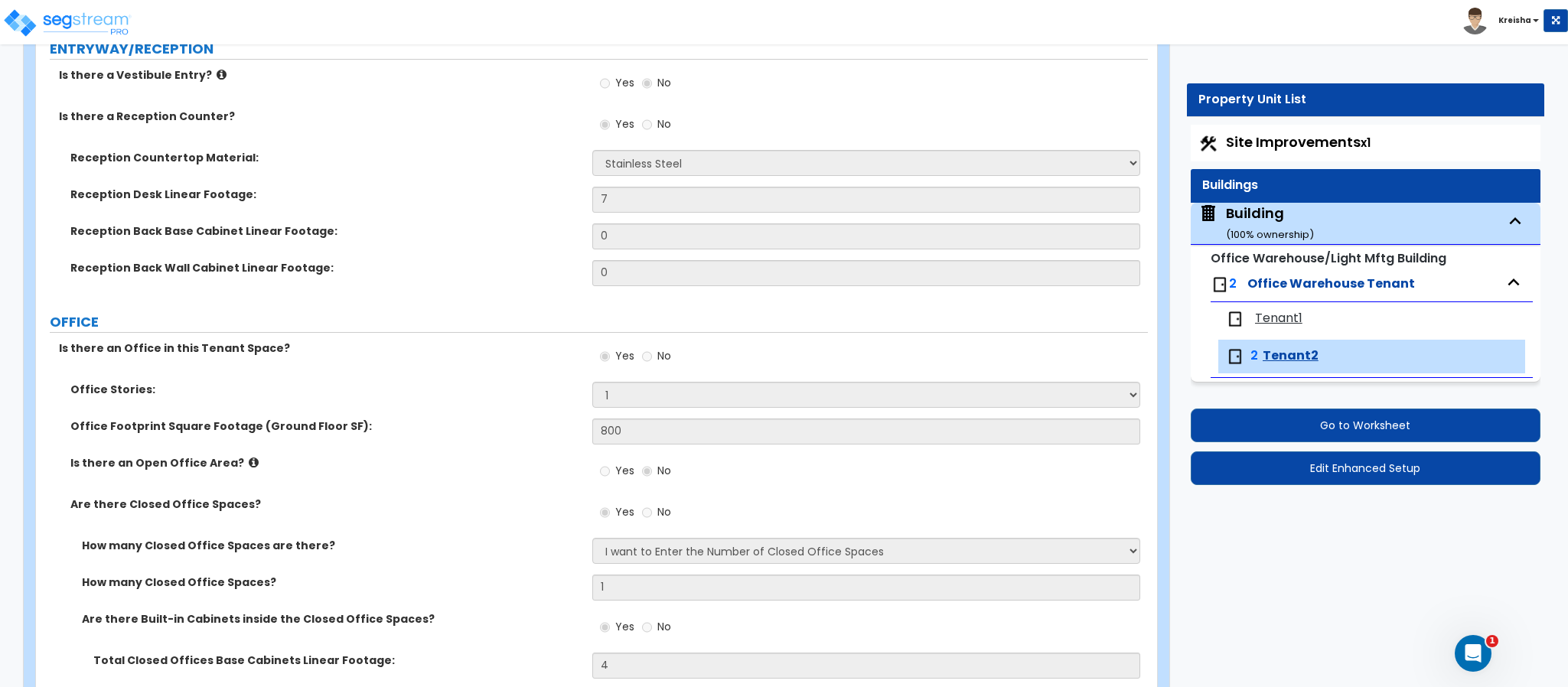
click at [481, 412] on div "Office Stories: 1 2 3" at bounding box center [591, 400] width 1112 height 37
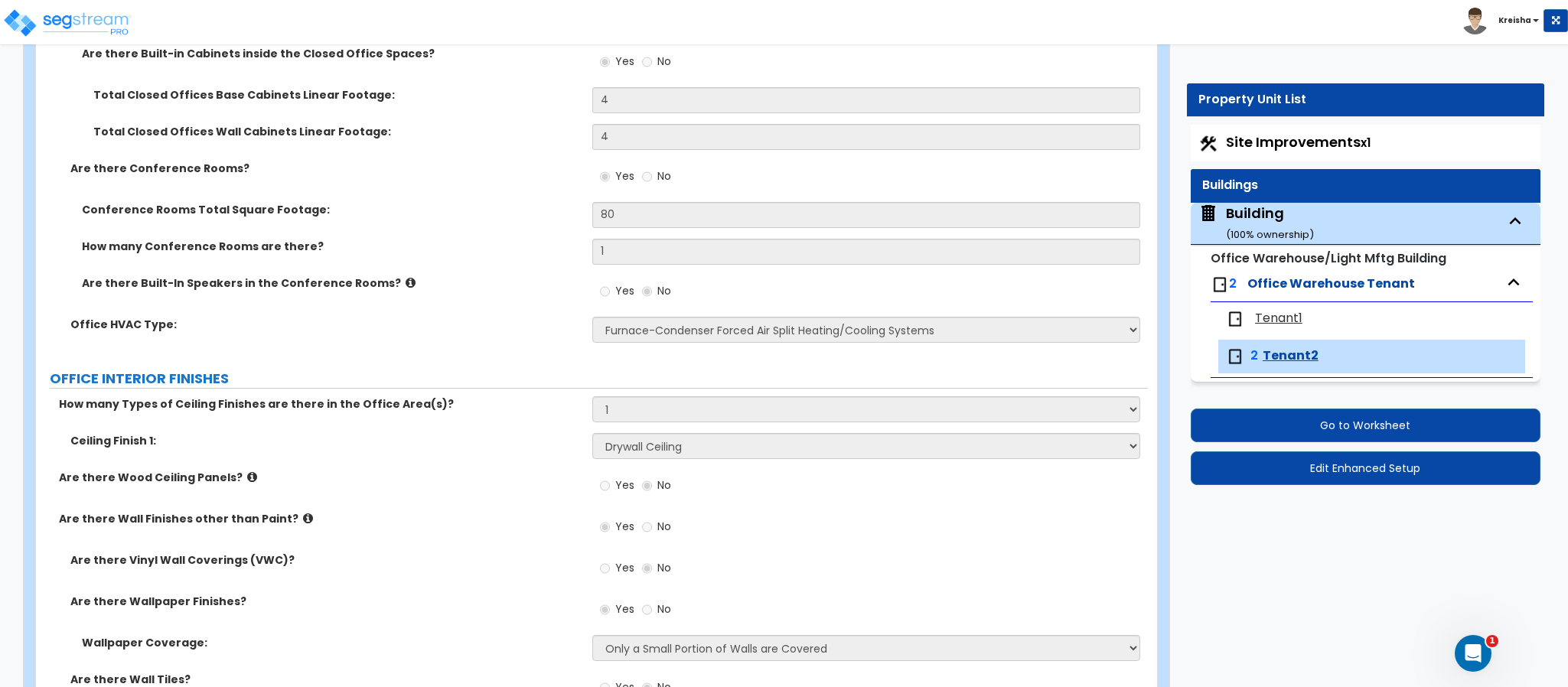
scroll to position [1070, 0]
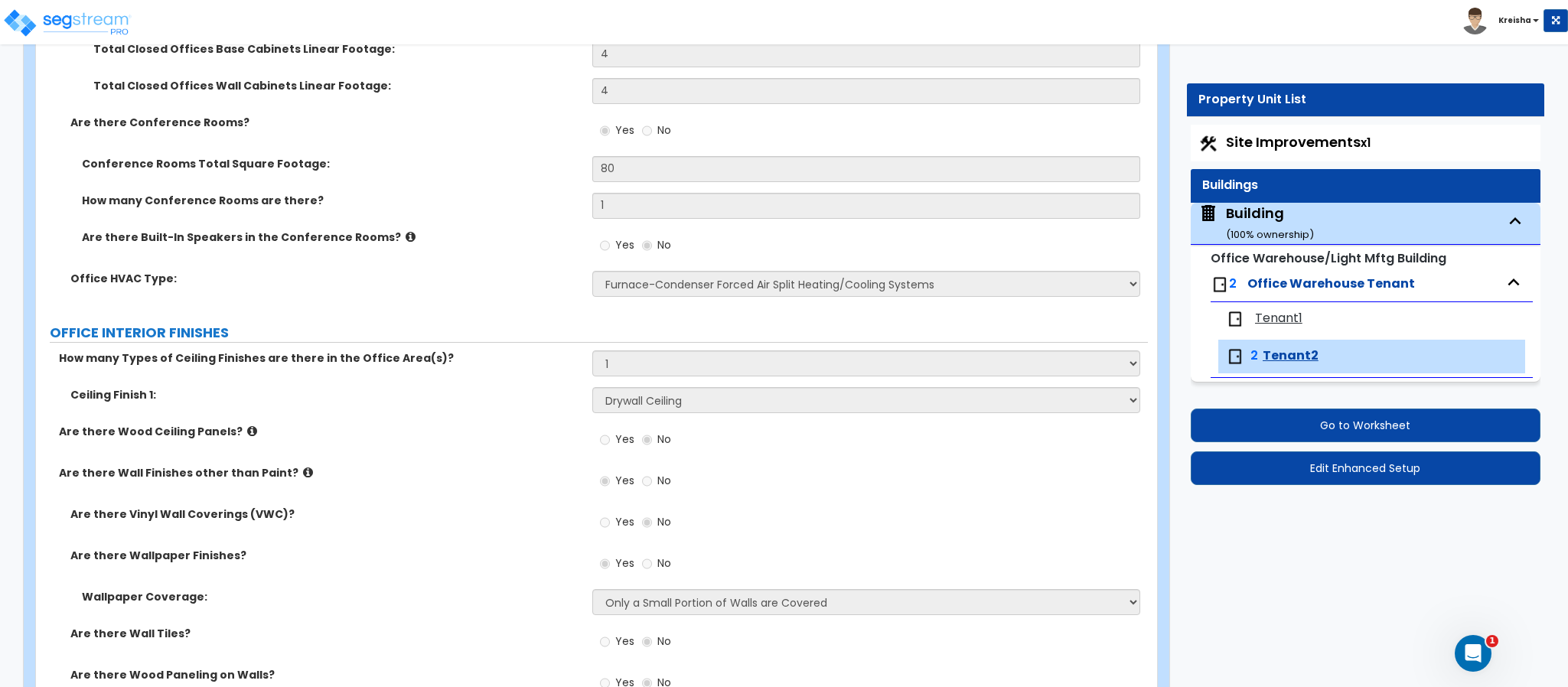
click at [491, 447] on div "Are there Wood Ceiling Panels? Yes No" at bounding box center [591, 444] width 1112 height 41
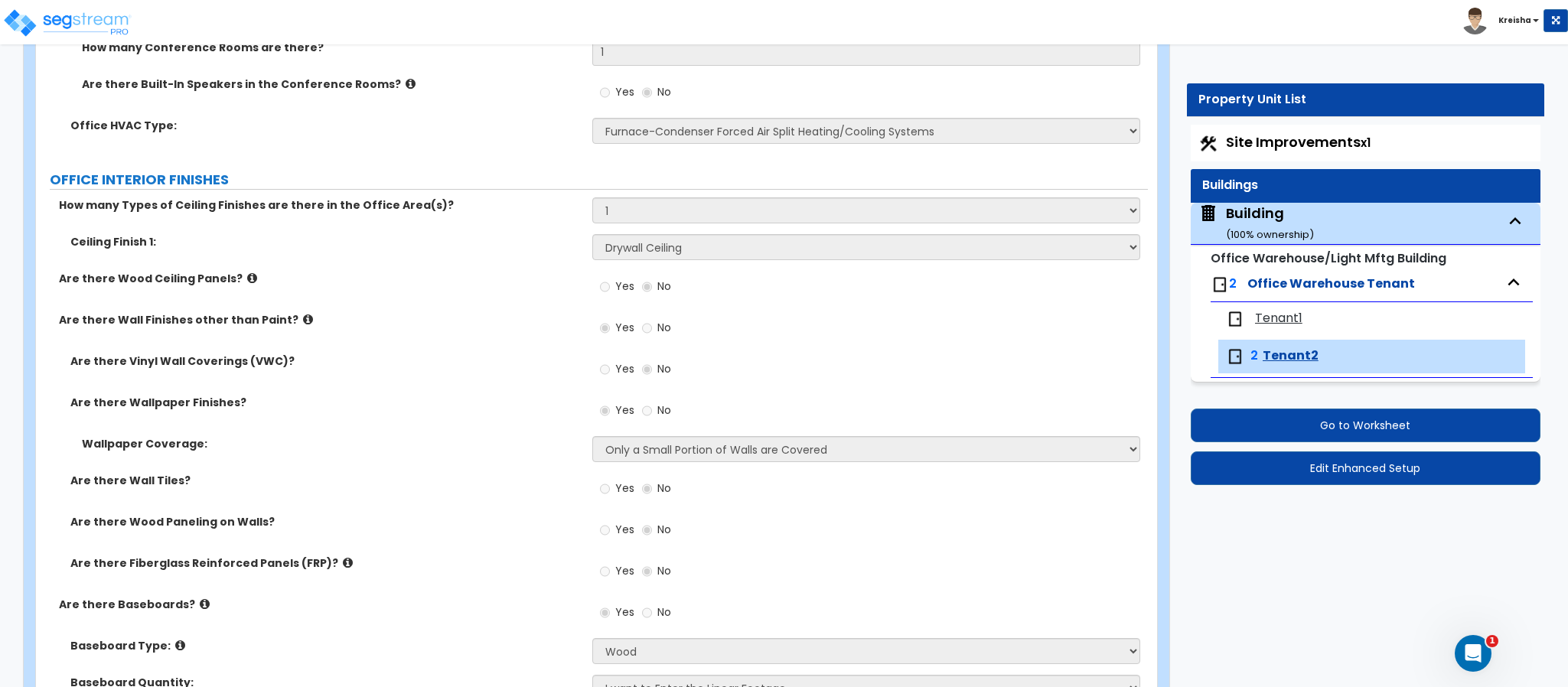
scroll to position [1225, 0]
click at [499, 495] on div "Are there Wall Tiles? Yes No" at bounding box center [591, 492] width 1112 height 41
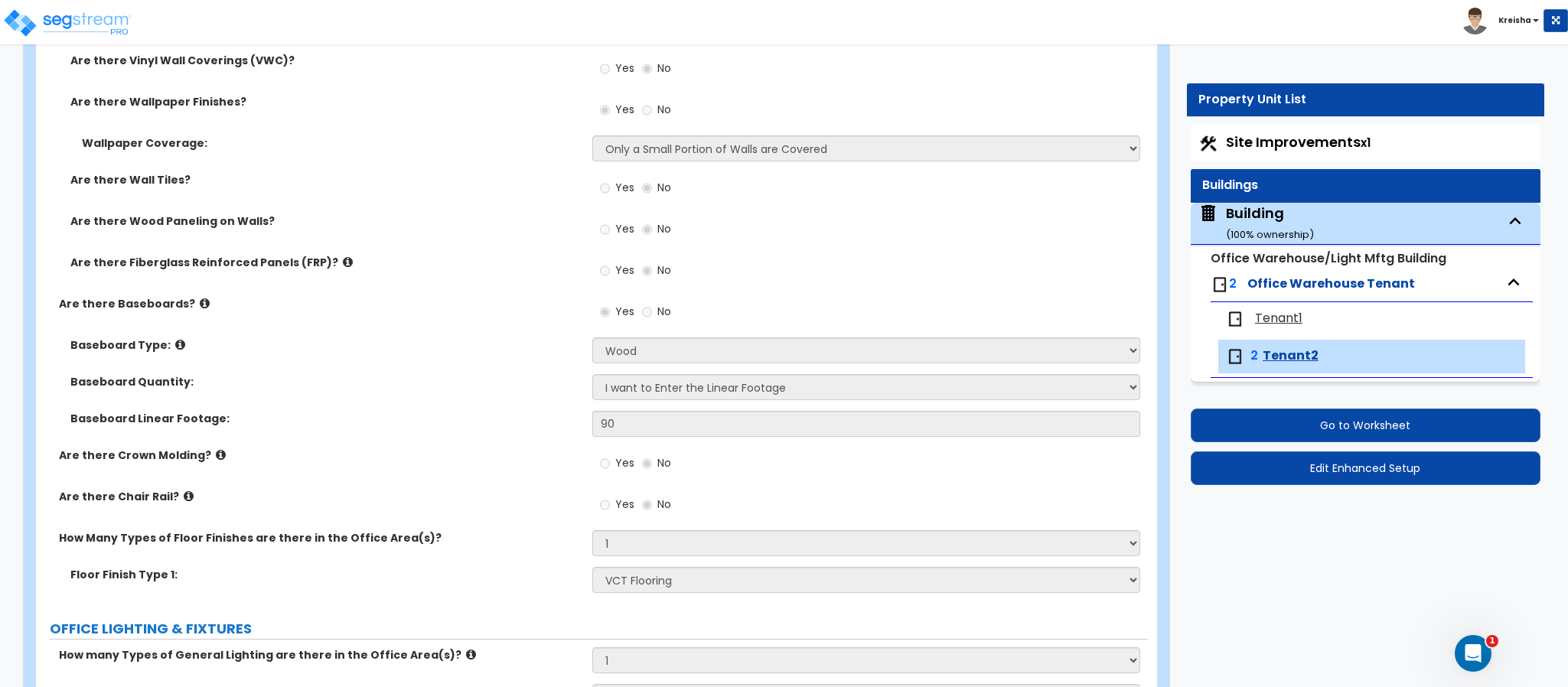
scroll to position [1530, 0]
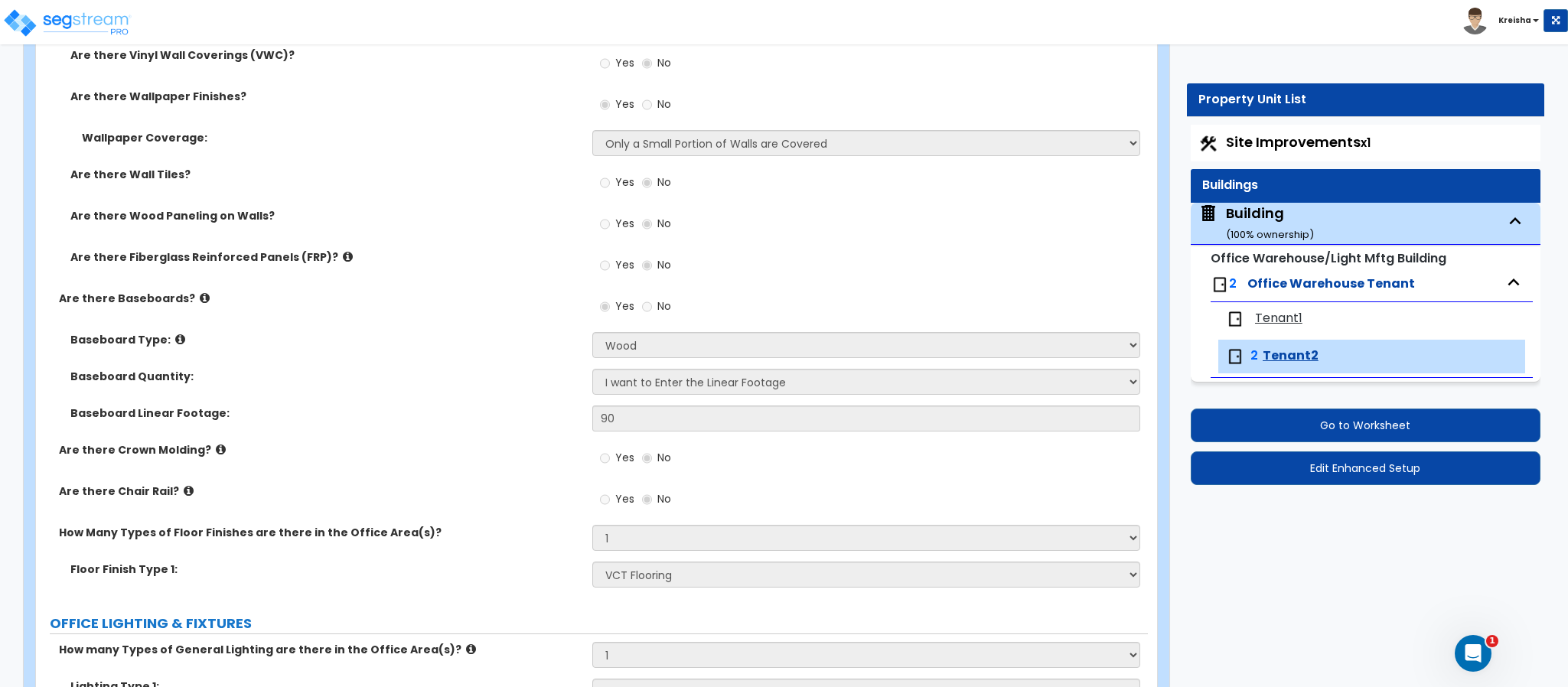
click at [514, 382] on label "Baseboard Quantity:" at bounding box center [326, 376] width 511 height 15
click at [565, 426] on div "Baseboard Linear Footage: 90" at bounding box center [591, 423] width 1112 height 37
click at [403, 383] on label "Baseboard Quantity:" at bounding box center [326, 376] width 511 height 15
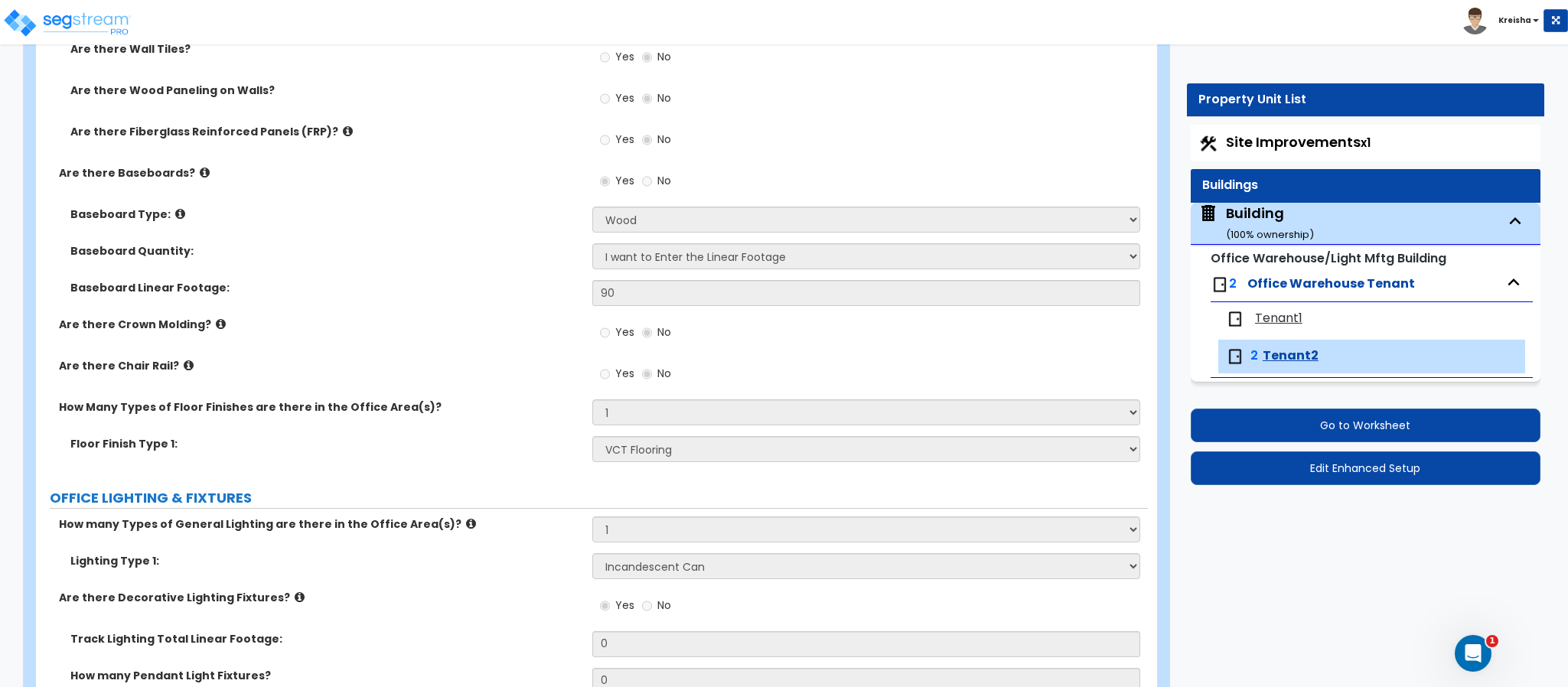
scroll to position [1683, 0]
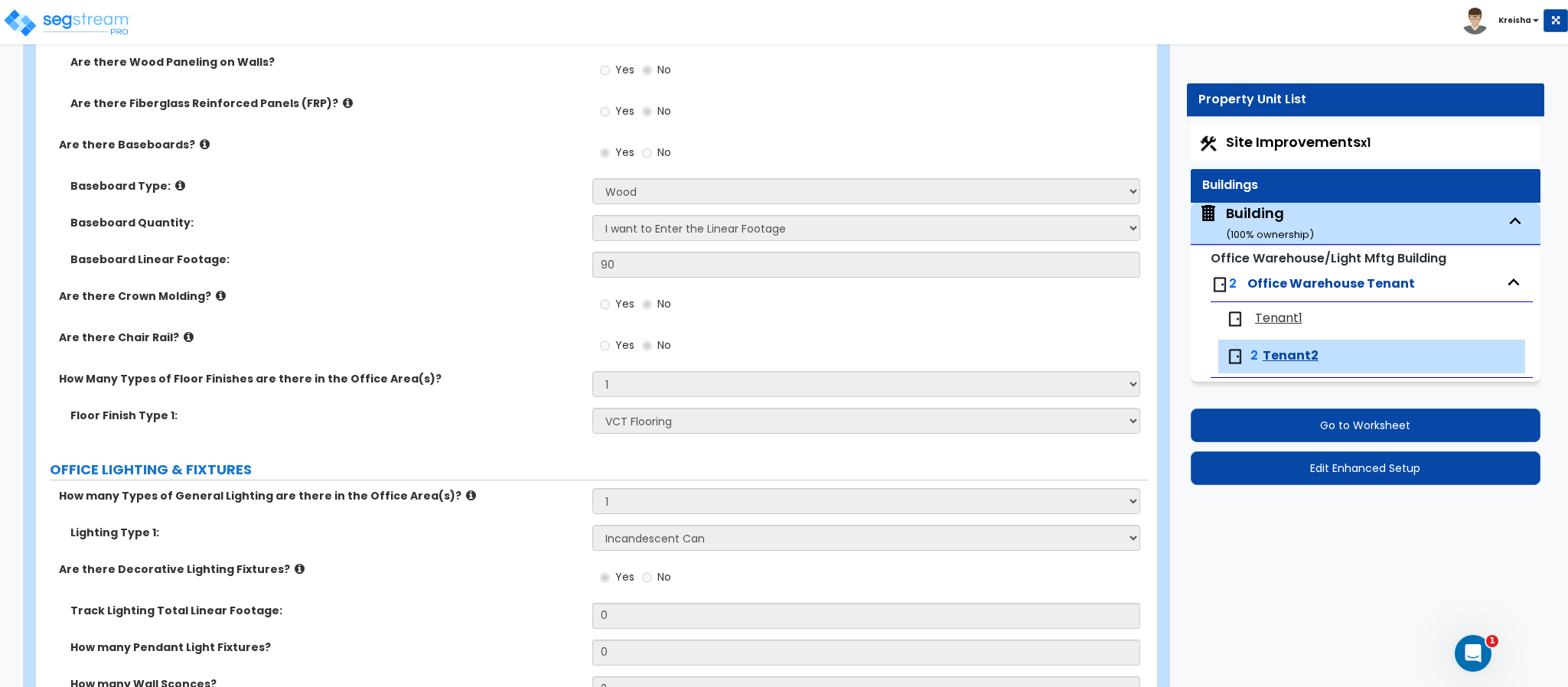
click at [499, 430] on div "Floor Finish Type 1: None Tile Flooring Hardwood Flooring Resilient Laminate Fl…" at bounding box center [591, 426] width 1112 height 37
click at [499, 427] on div "Floor Finish Type 1: None Tile Flooring Hardwood Flooring Resilient Laminate Fl…" at bounding box center [591, 426] width 1112 height 37
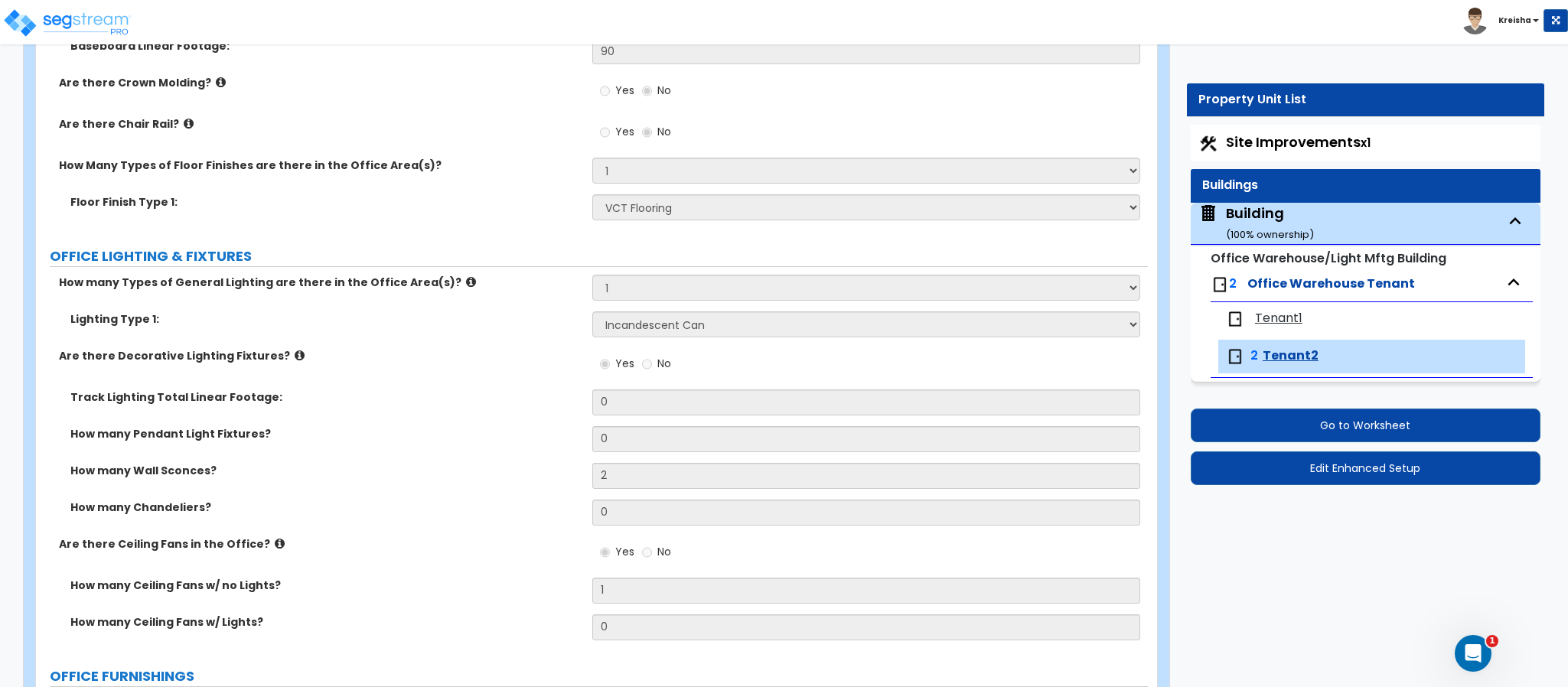
scroll to position [1989, 0]
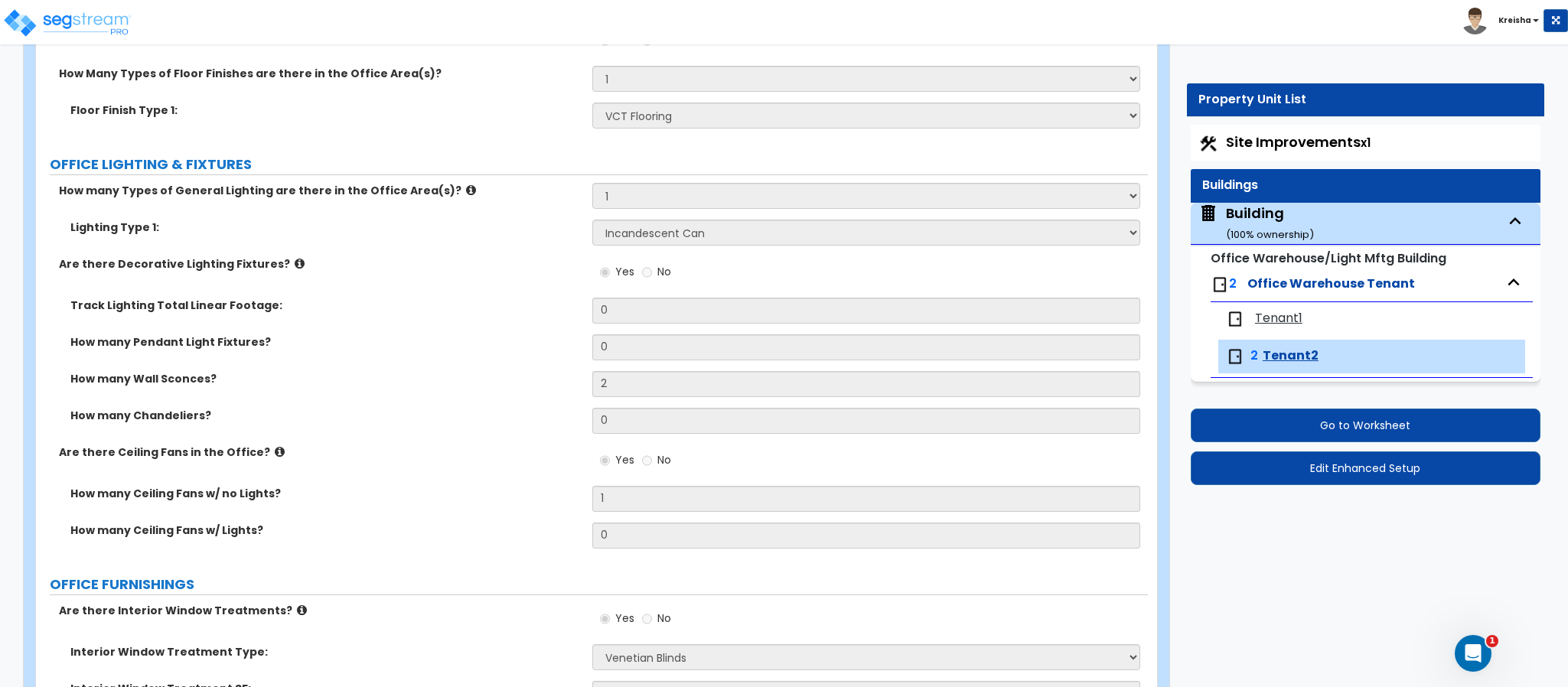
click at [533, 331] on div "Track Lighting Total Linear Footage: 0" at bounding box center [591, 316] width 1112 height 37
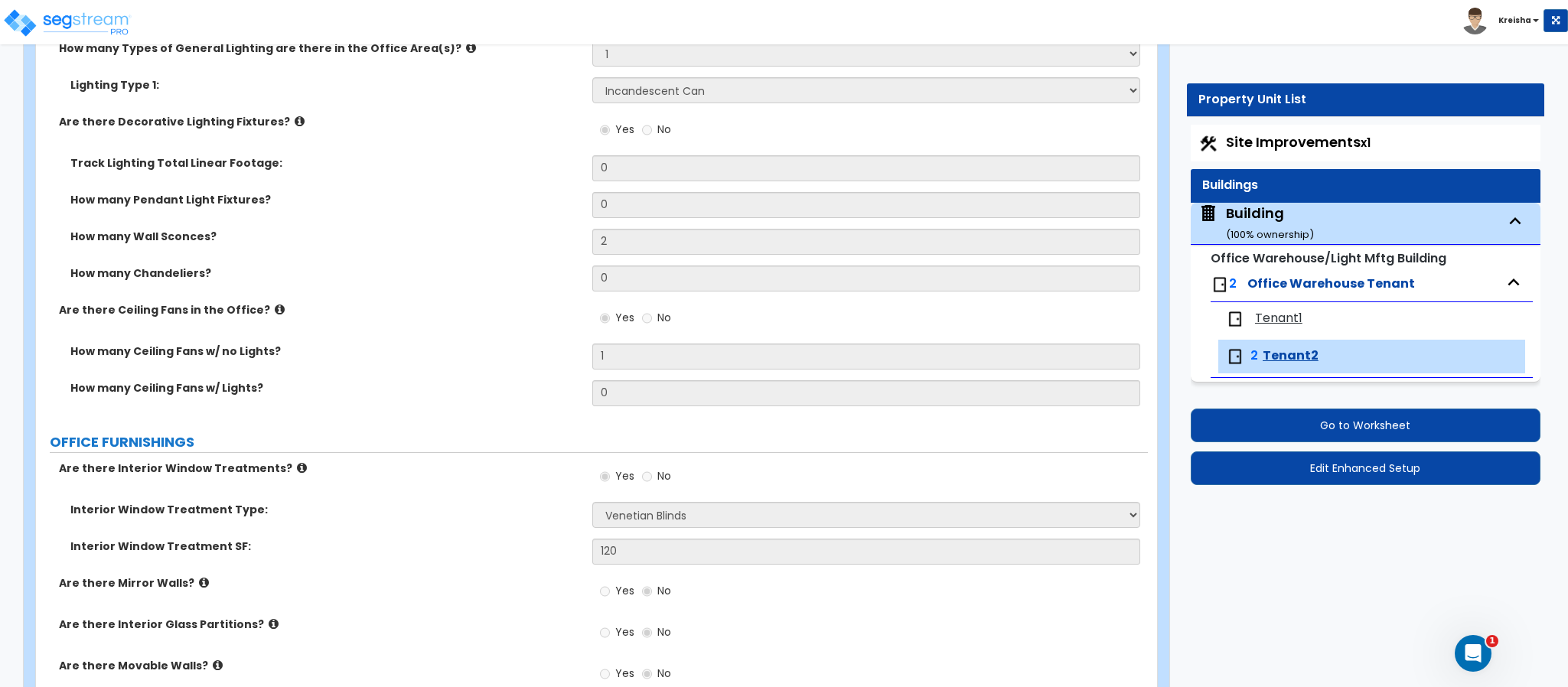
scroll to position [2296, 0]
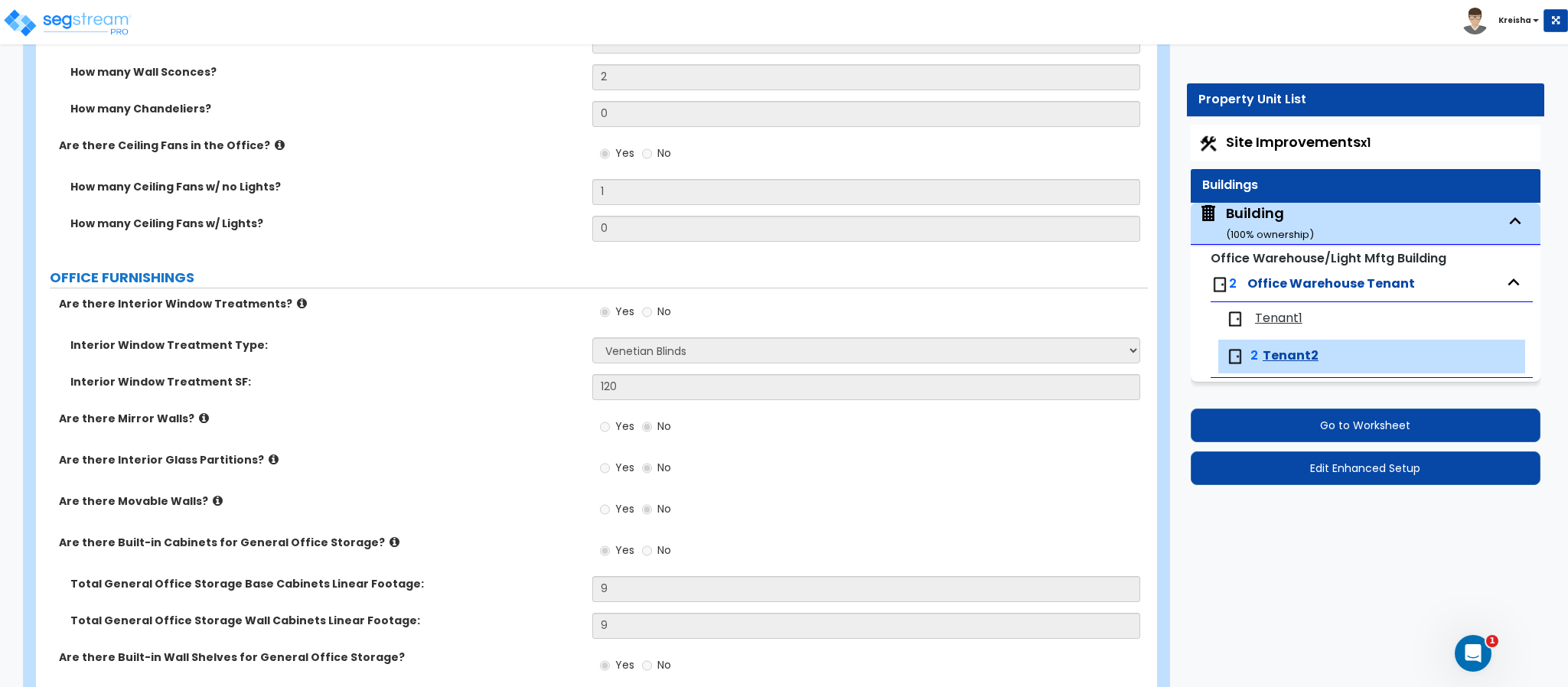
click at [481, 364] on div "Are there Interior Window Treatments? Yes No Interior Window Treatment Type: Pl…" at bounding box center [591, 512] width 1089 height 432
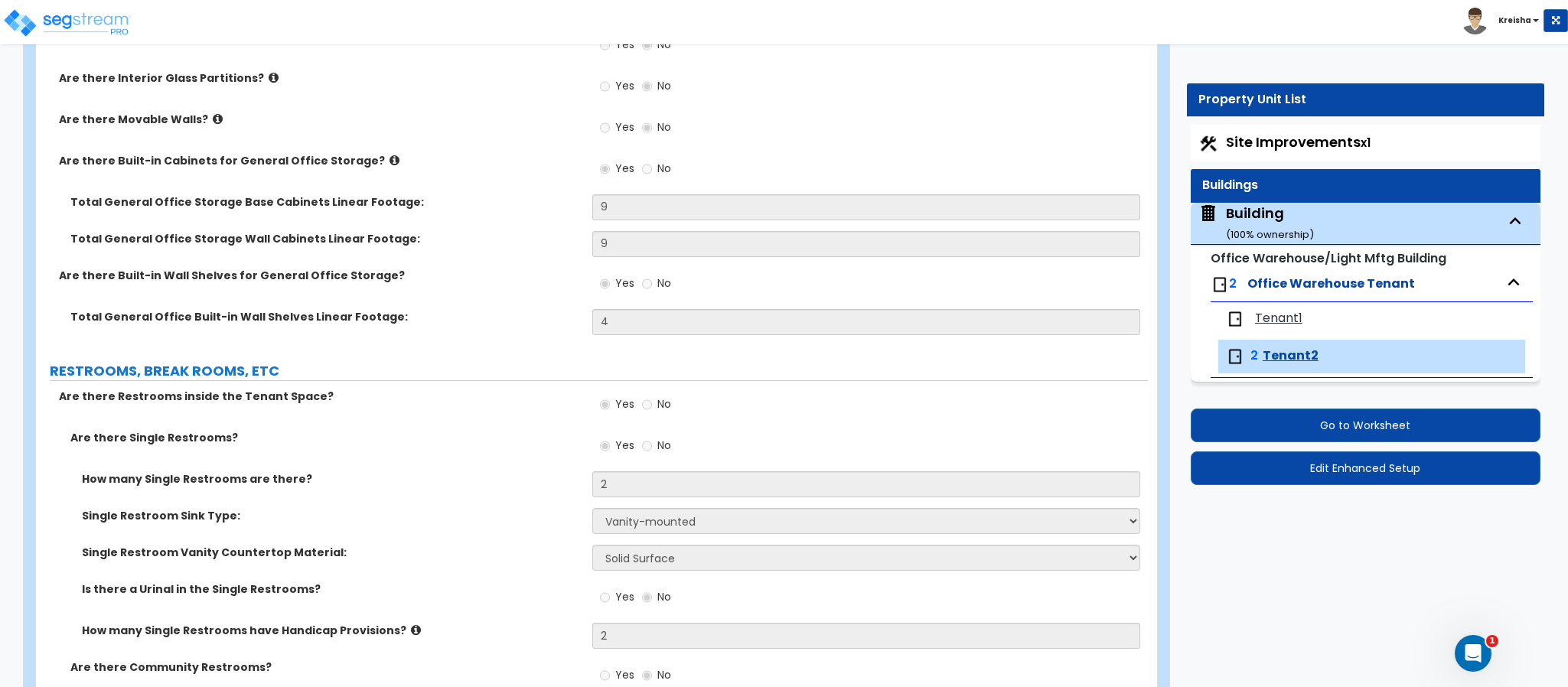
click at [475, 378] on label "RESTROOMS, BREAK ROOMS, ETC" at bounding box center [598, 371] width 1098 height 20
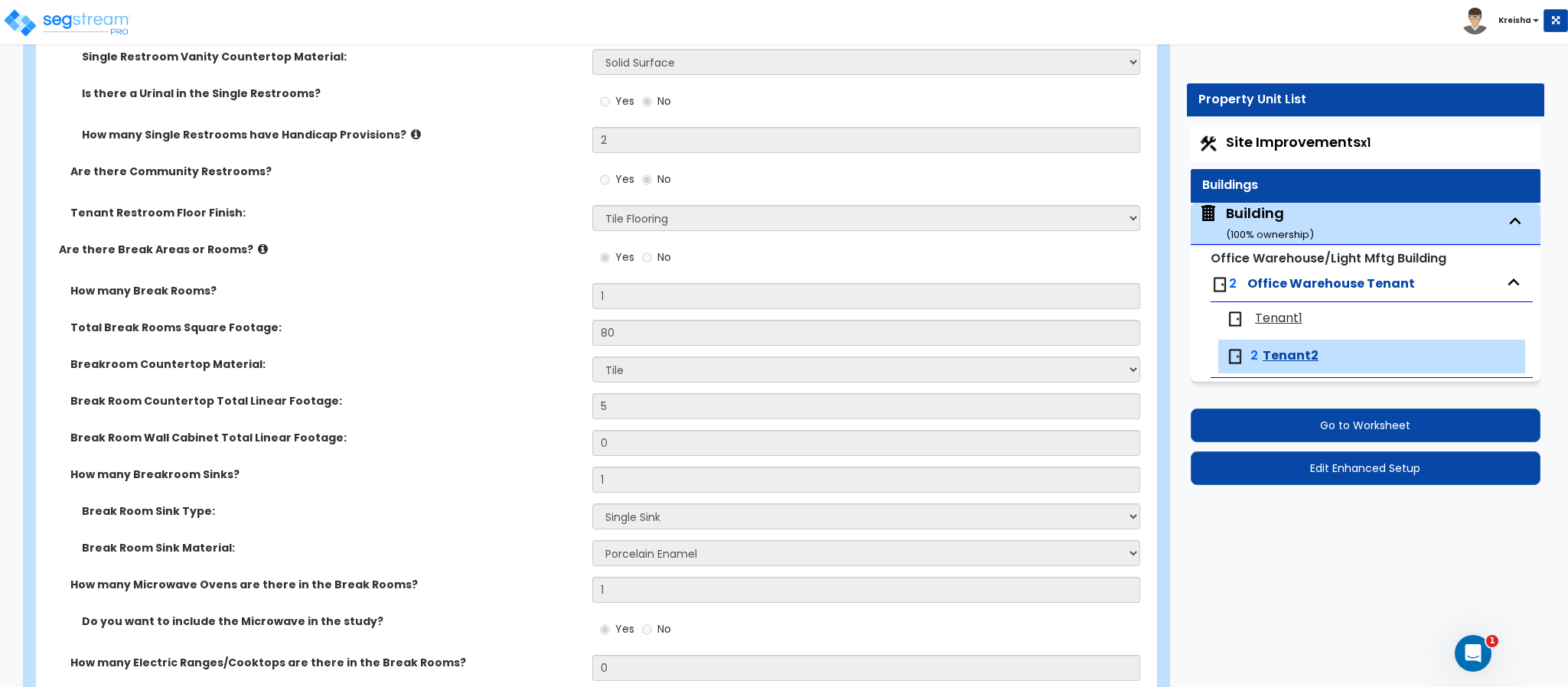
scroll to position [3214, 0]
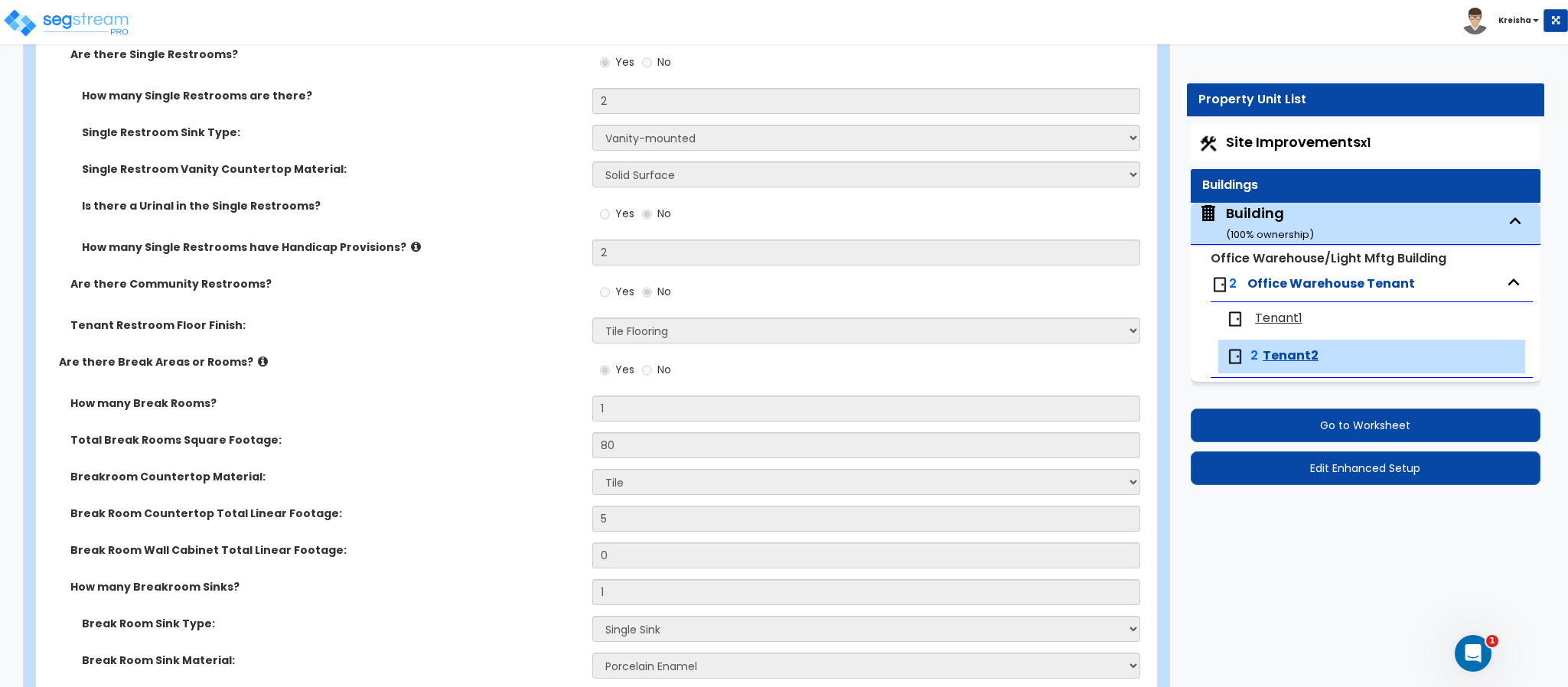
click at [391, 414] on div "How many Break Rooms? 1" at bounding box center [591, 413] width 1112 height 37
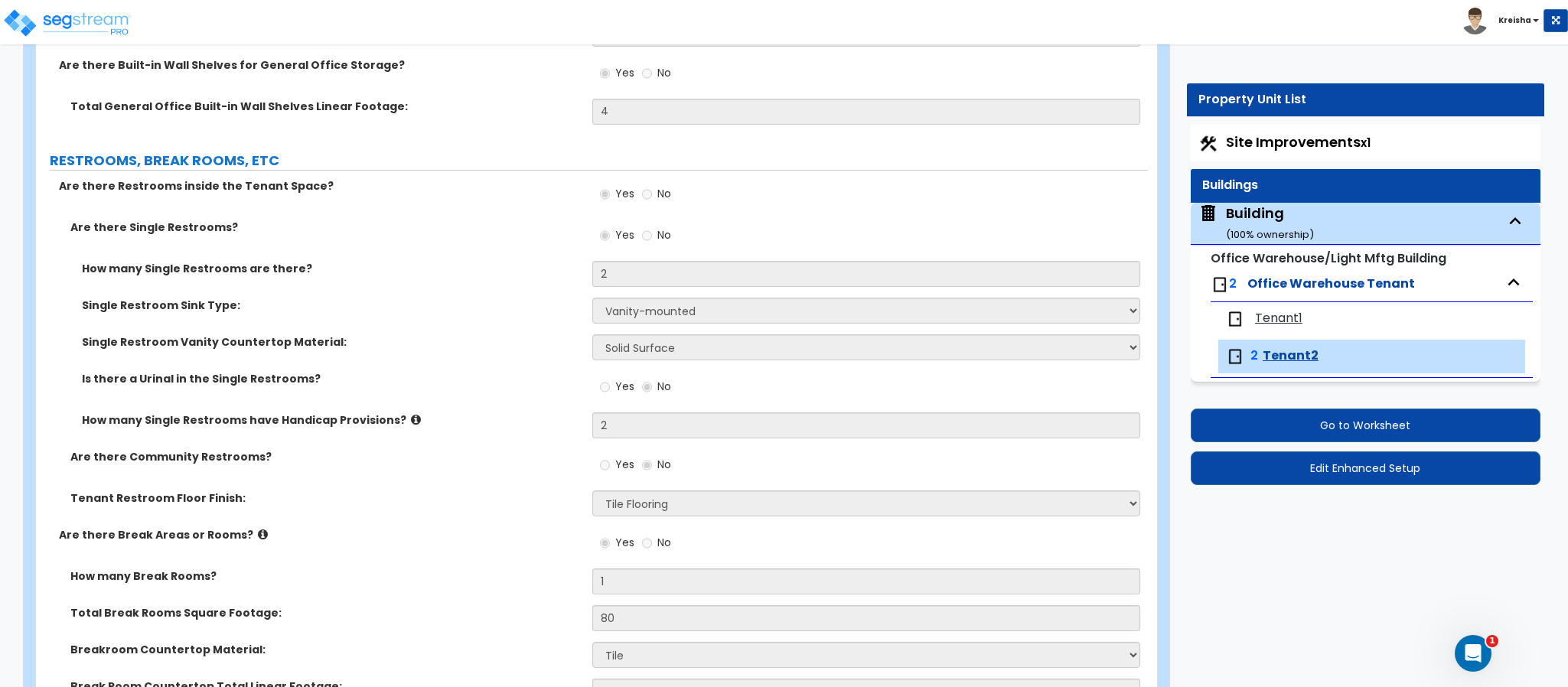
scroll to position [2907, 0]
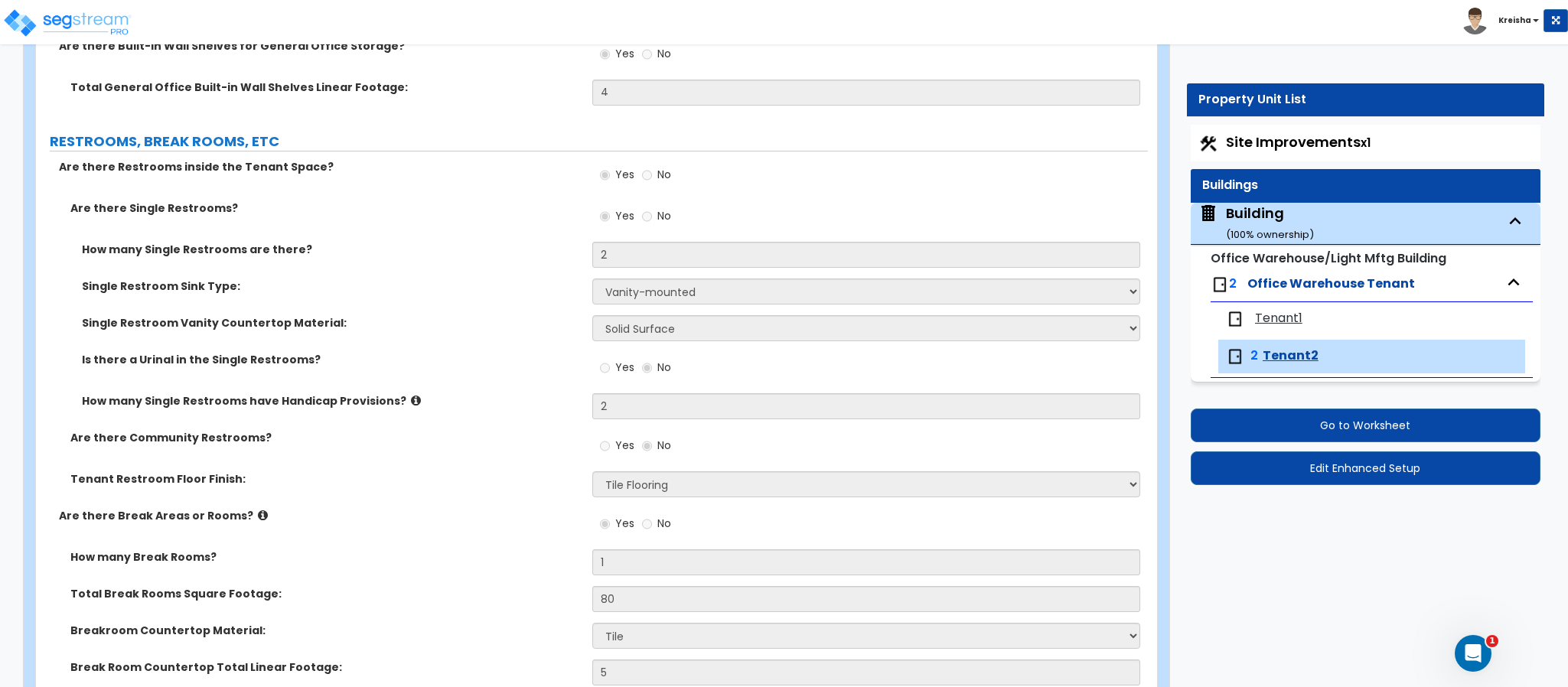
click at [393, 315] on div "Single Restroom Sink Type: Please Choose One Wall-mounted Vanity-mounted" at bounding box center [591, 296] width 1112 height 37
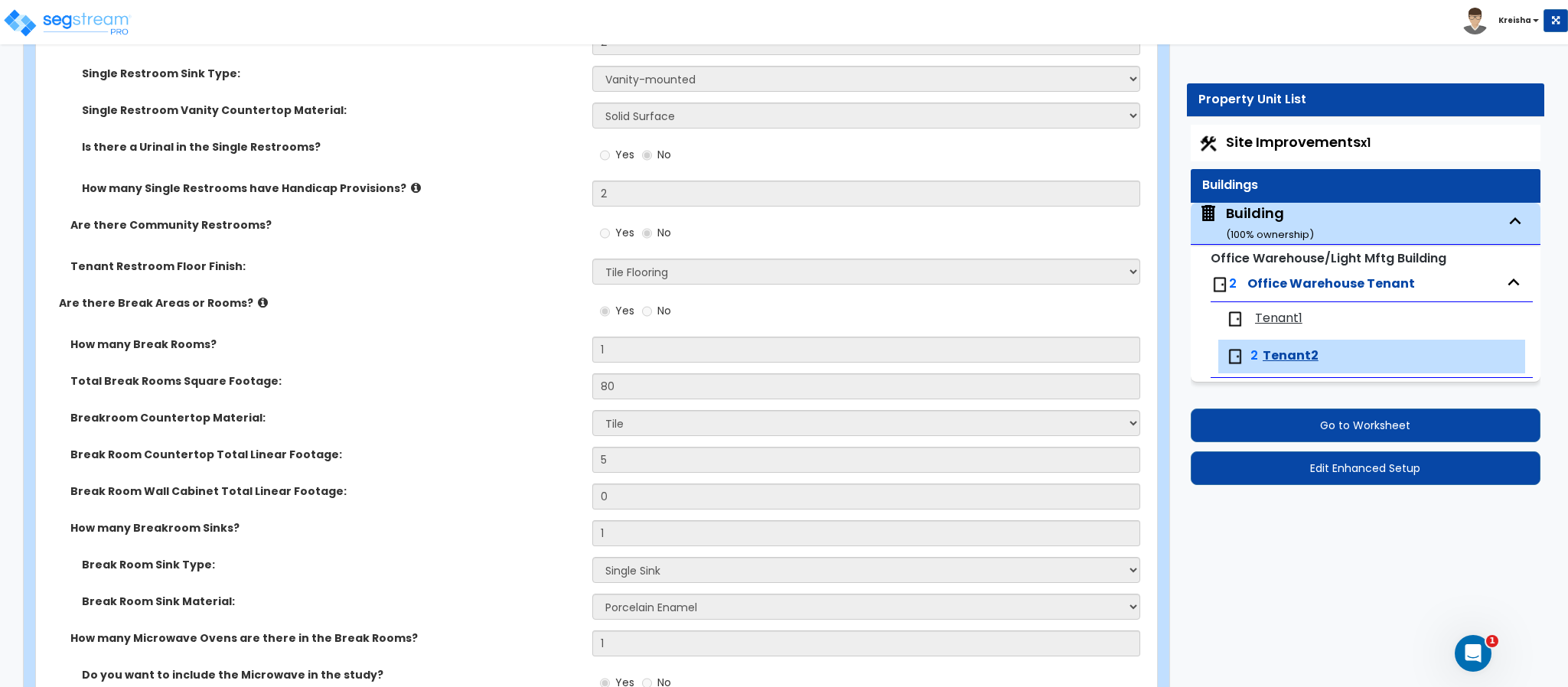
scroll to position [3137, 0]
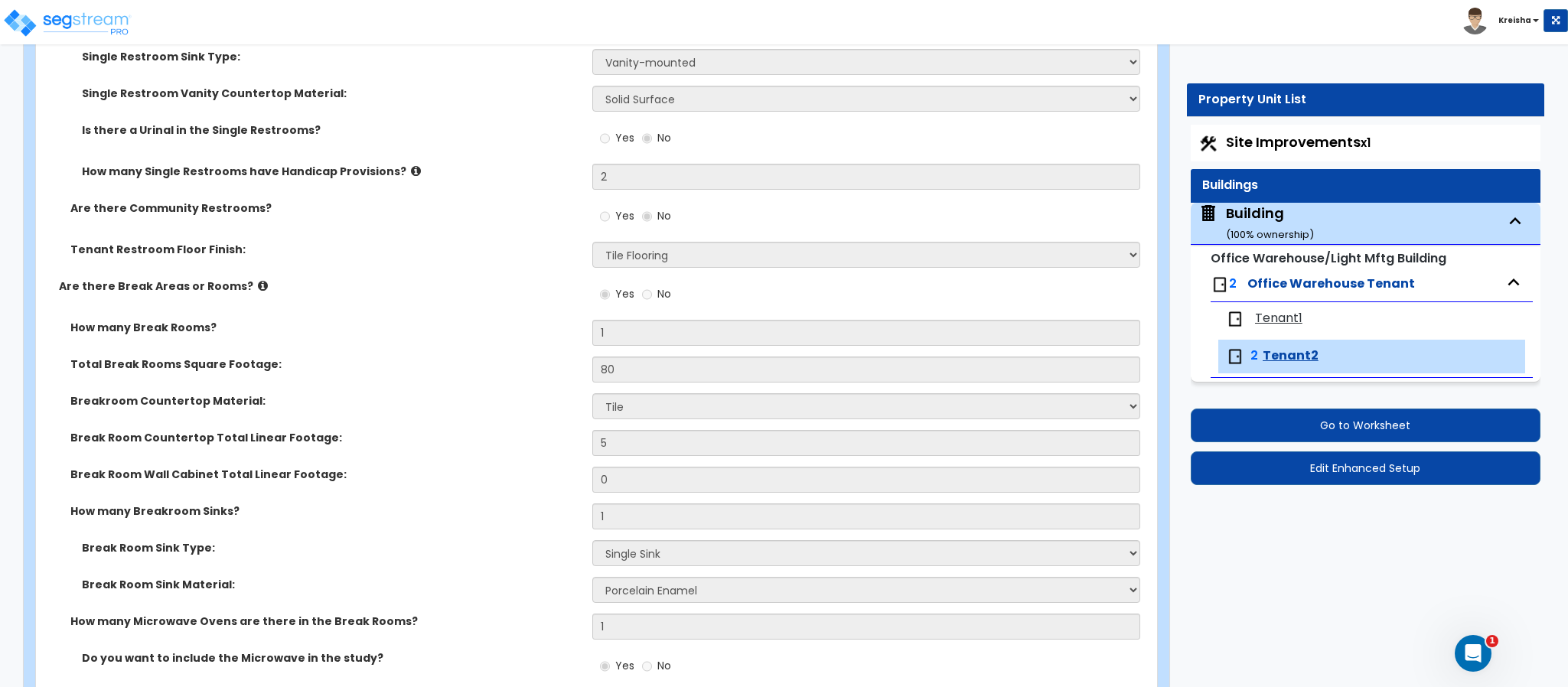
click at [453, 421] on div "Breakroom Countertop Material: None Plastic Laminate Solid Surface Stone Quartz…" at bounding box center [591, 411] width 1112 height 37
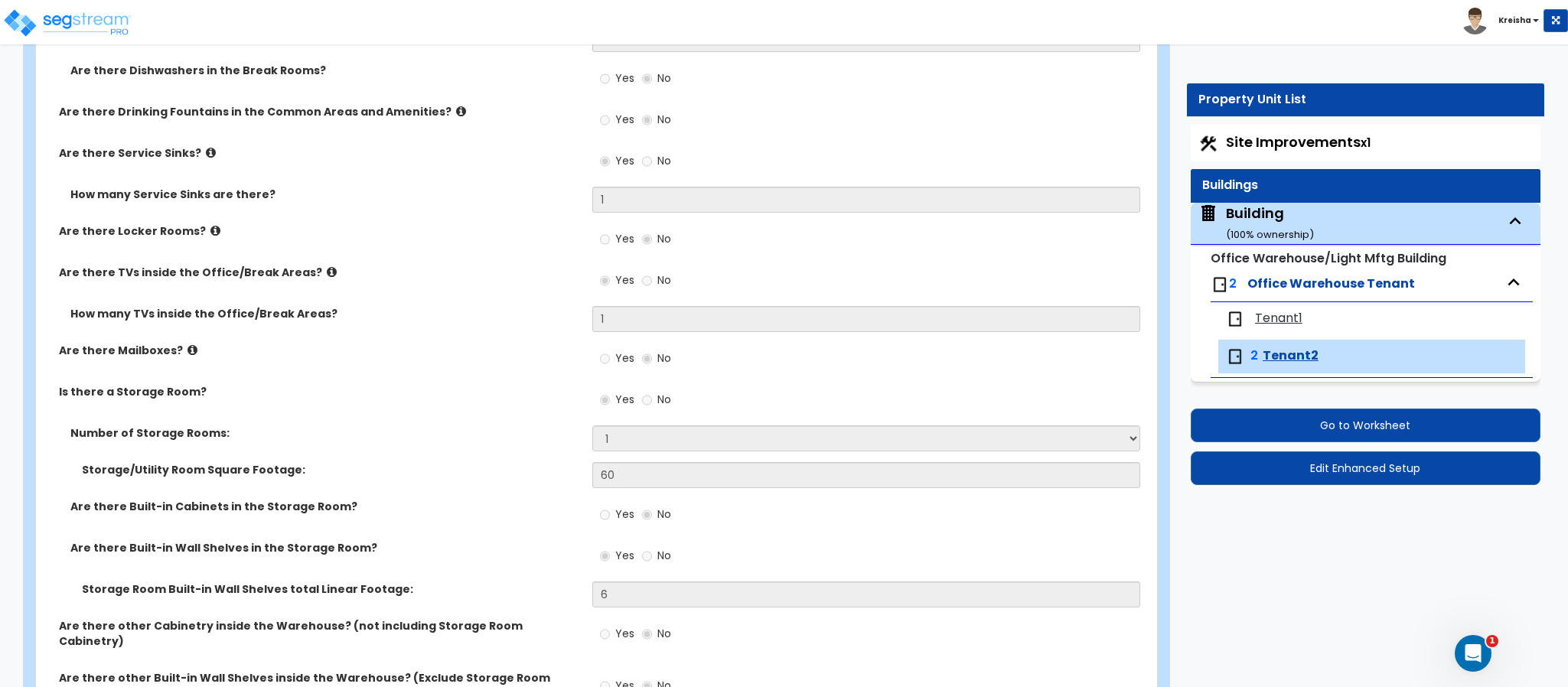
scroll to position [4055, 0]
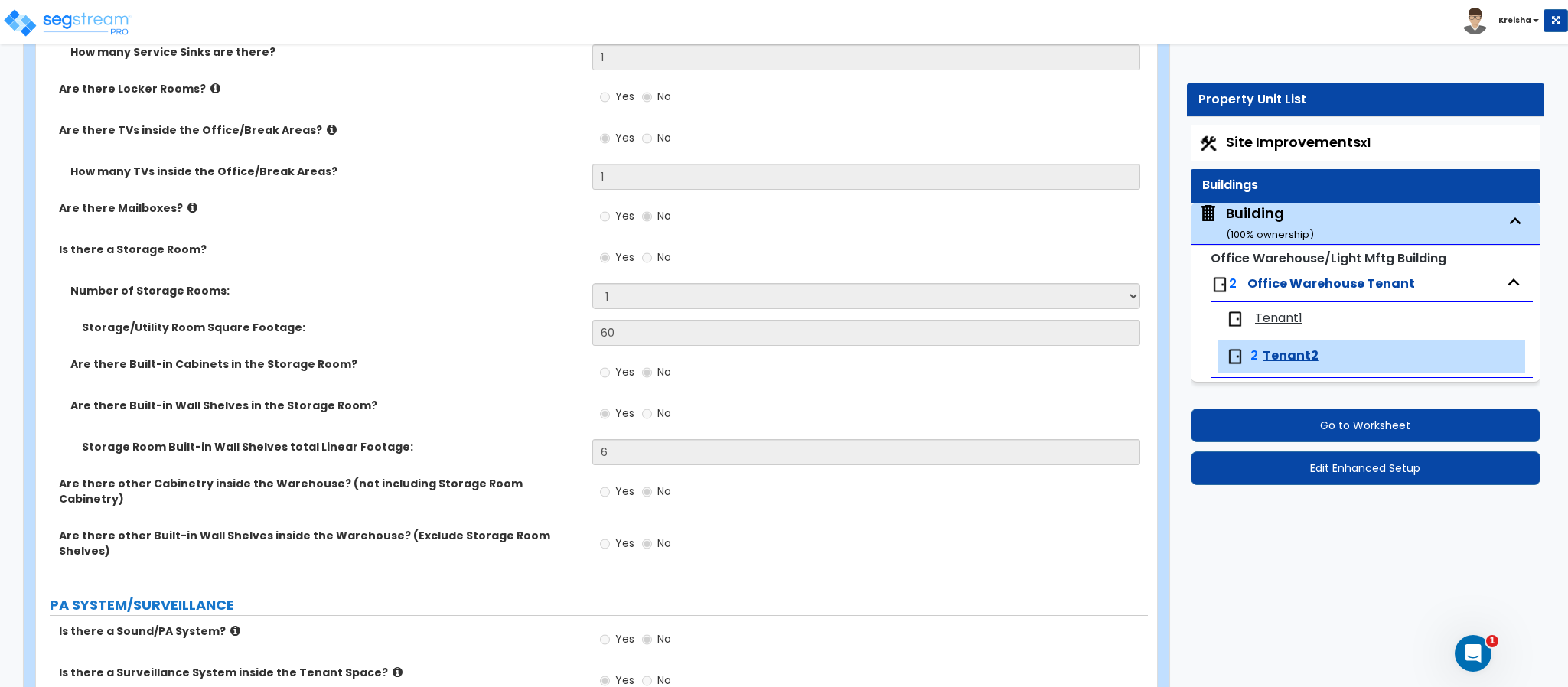
click at [328, 352] on div "Storage/Utility Room Square Footage: 60" at bounding box center [591, 338] width 1112 height 37
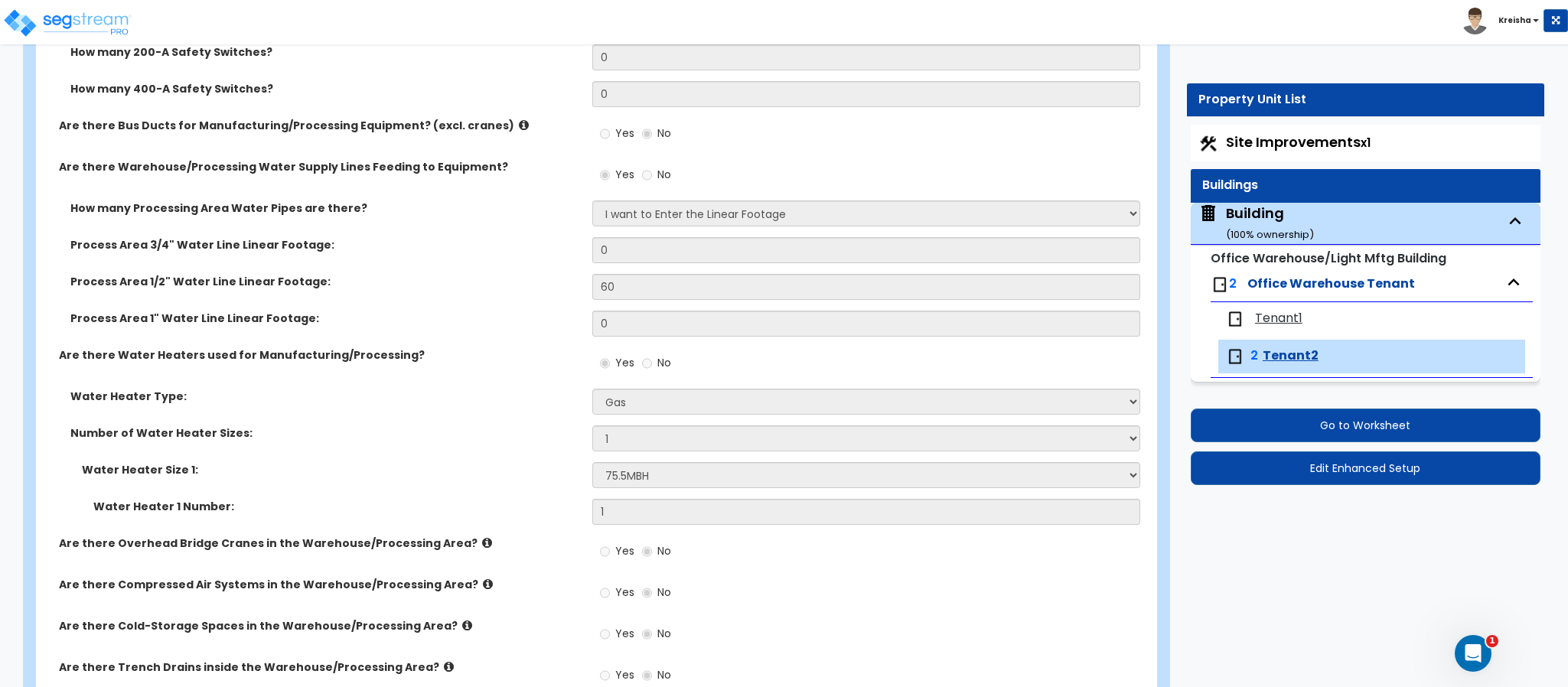
scroll to position [5204, 0]
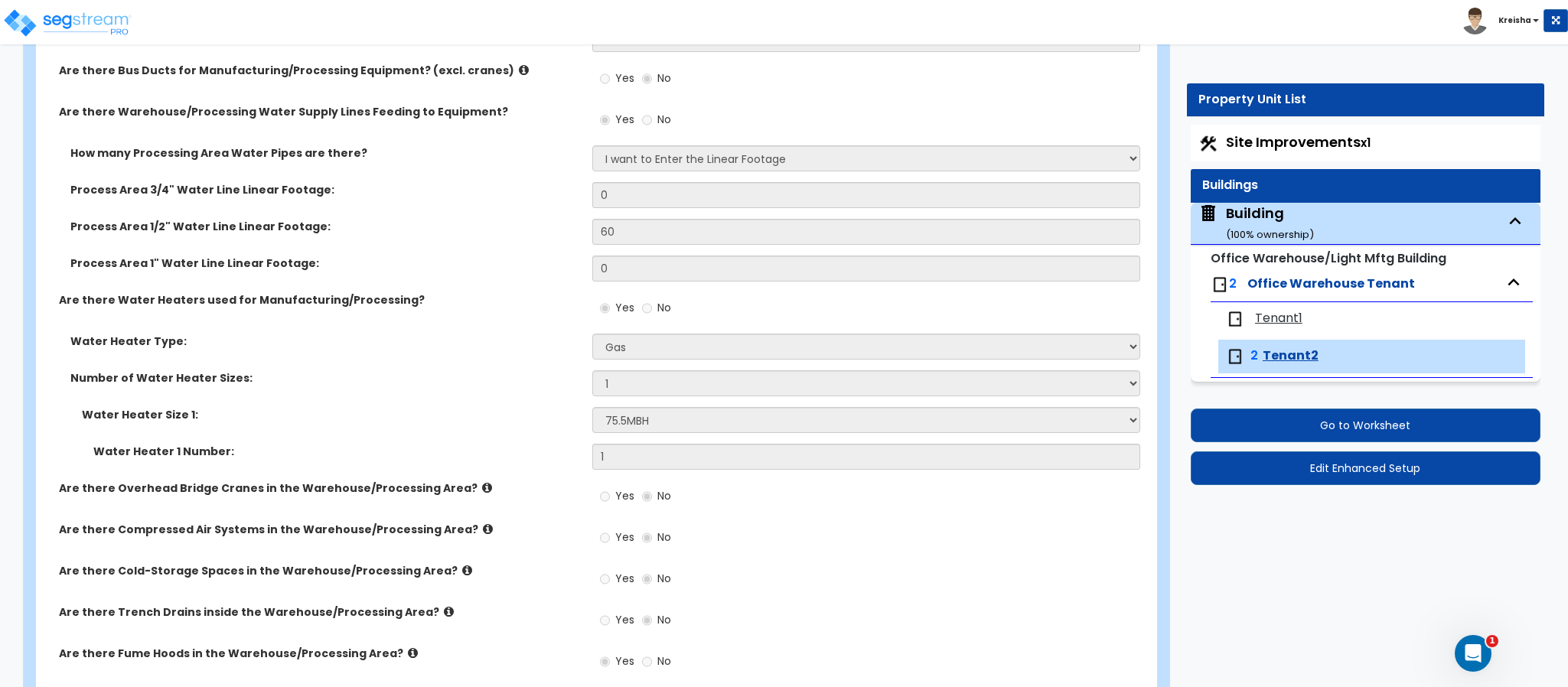
click at [450, 370] on label "Number of Water Heater Sizes:" at bounding box center [326, 378] width 511 height 15
click at [413, 444] on label "Water Heater 1 Number:" at bounding box center [337, 452] width 487 height 15
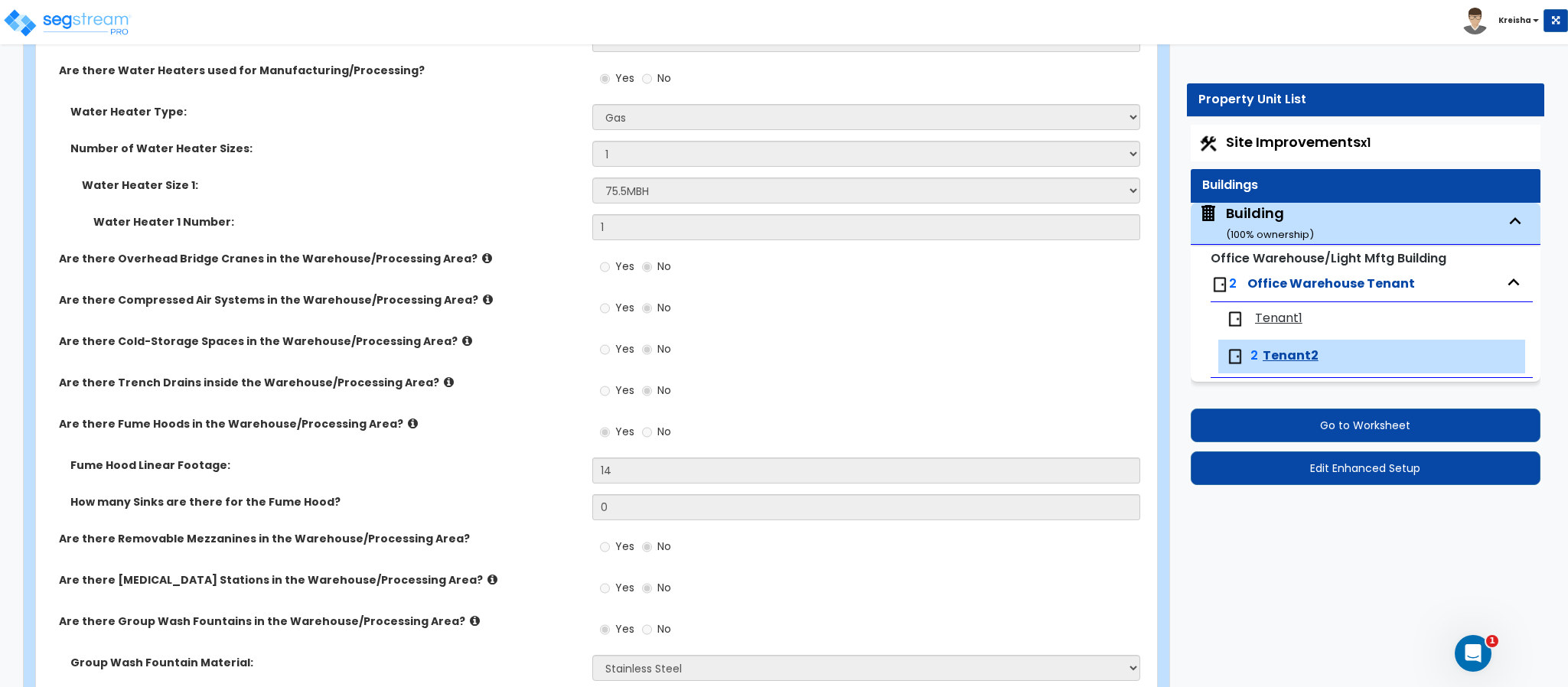
scroll to position [5587, 0]
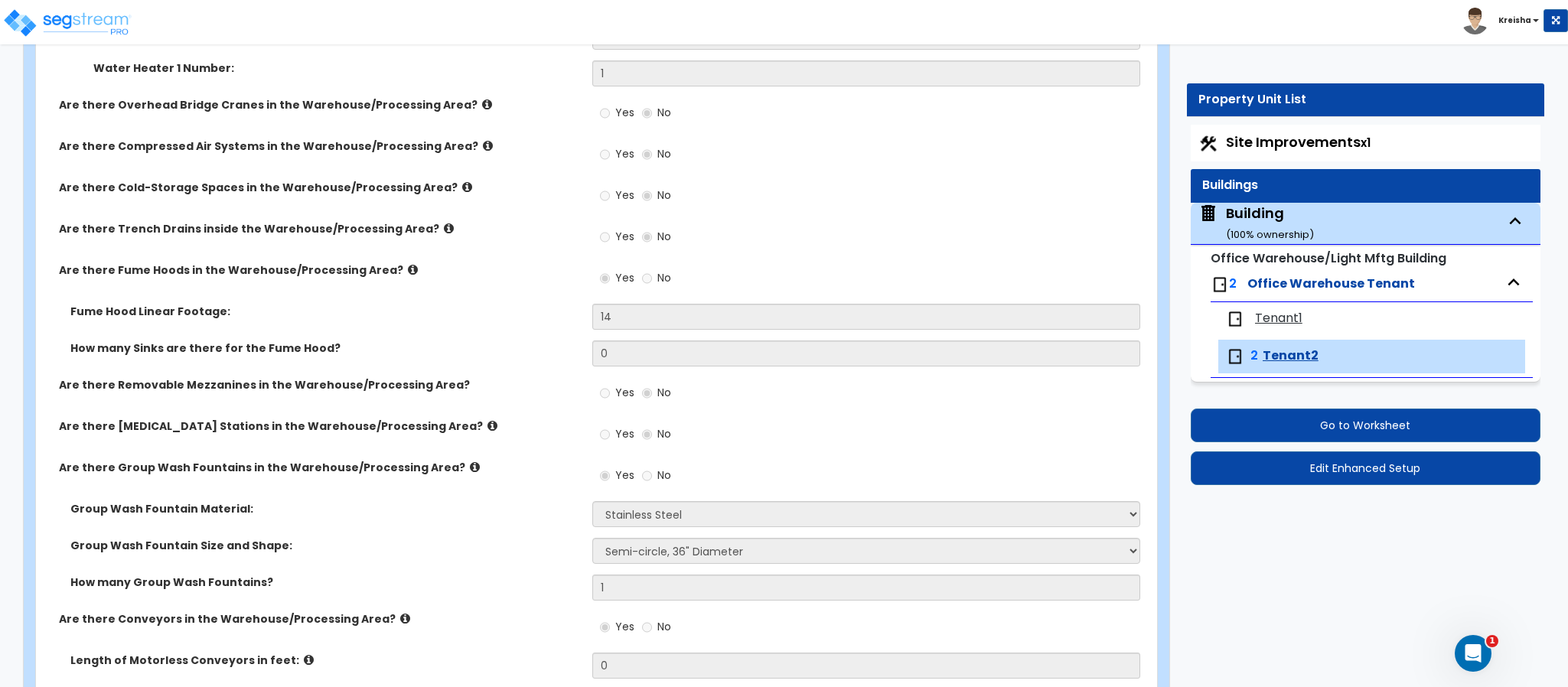
click at [494, 503] on div "Group Wash Fountain Material: Please Choose One Terrazo Stainless Steel Plastic" at bounding box center [591, 519] width 1112 height 37
click at [453, 575] on label "How many Group Wash Fountains?" at bounding box center [326, 582] width 511 height 15
click at [508, 383] on div "How many 120V Receptacles are used for Manufacturing Equipment (excl. cranes, a…" at bounding box center [591, 88] width 1089 height 1497
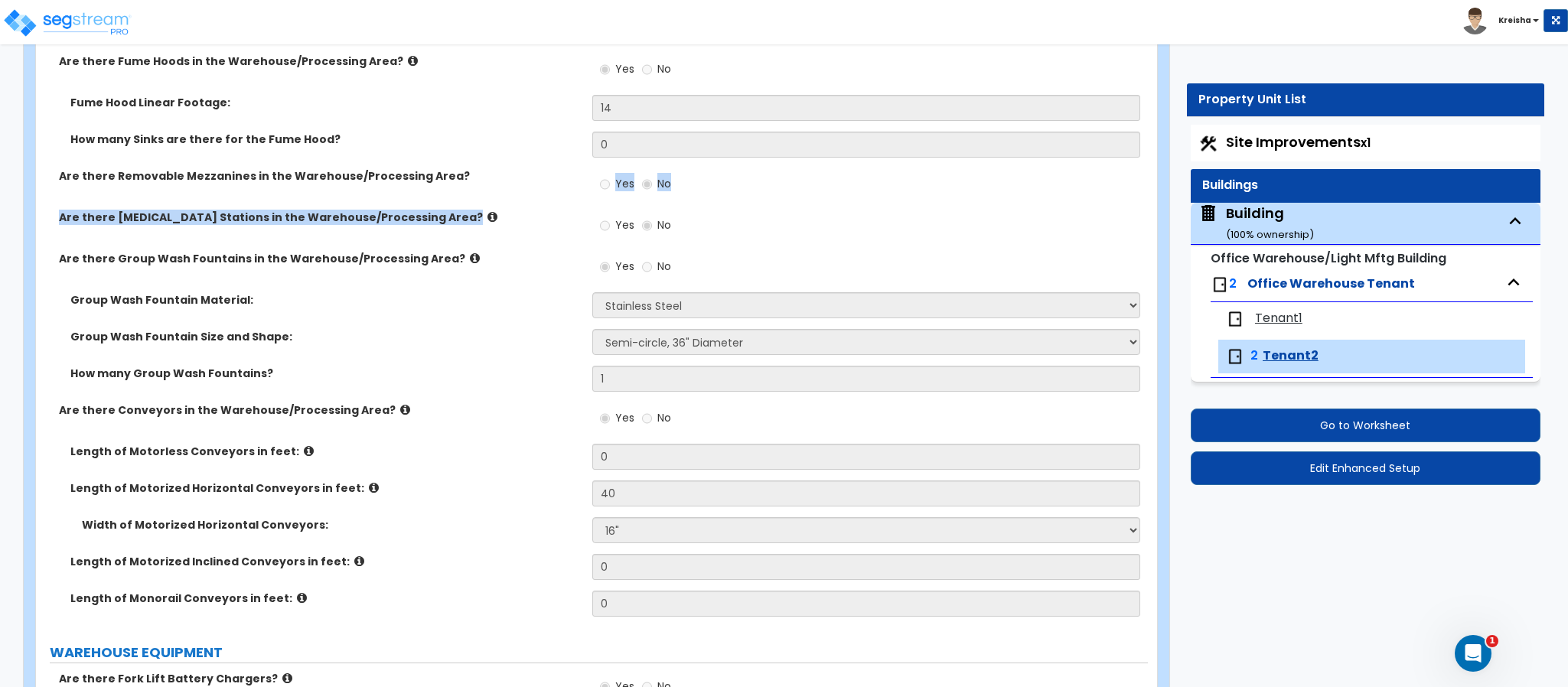
scroll to position [5816, 0]
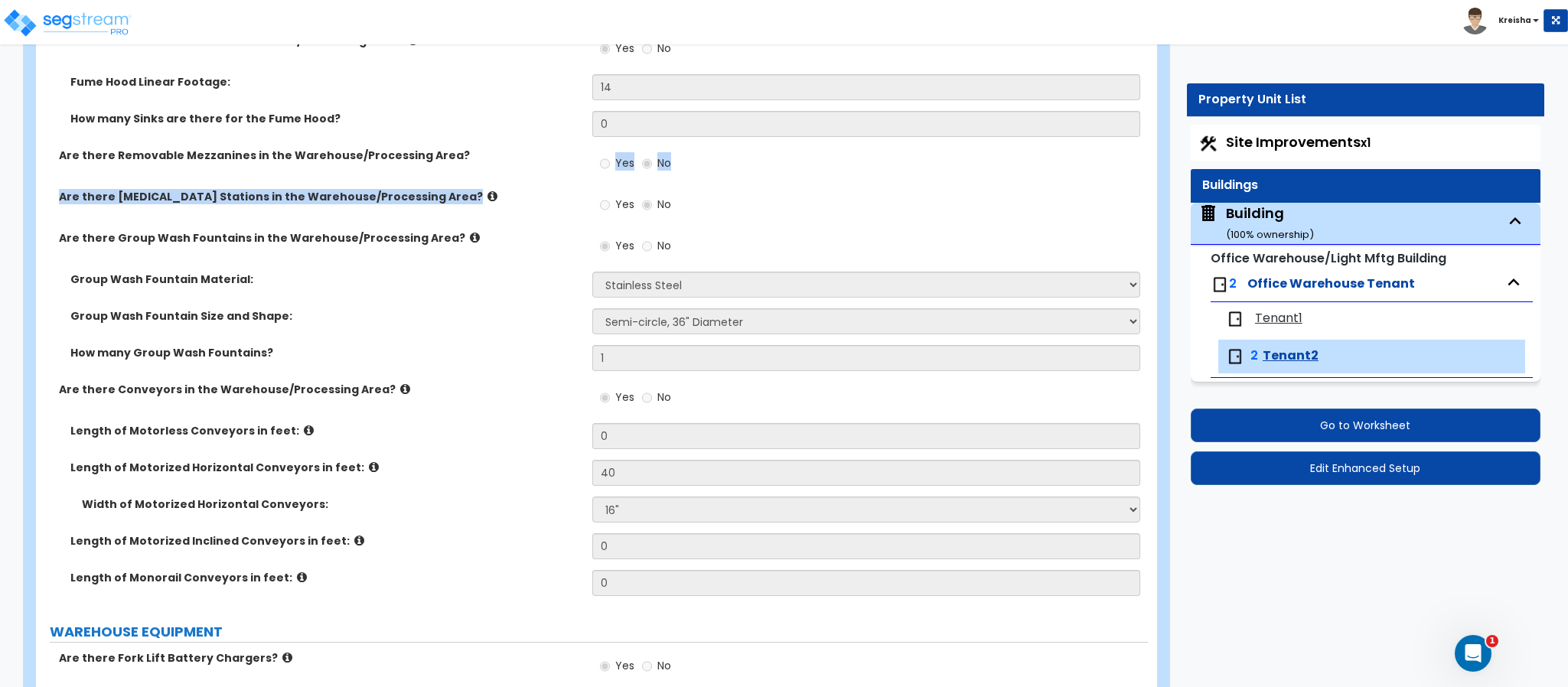
click at [508, 386] on div "Are there Conveyors in the Warehouse/Processing Area? Yes No" at bounding box center [591, 402] width 1112 height 41
click at [508, 383] on div "Are there Conveyors in the Warehouse/Processing Area? Yes No" at bounding box center [591, 402] width 1112 height 41
click at [512, 423] on label "Length of Motorless Conveyors in feet:" at bounding box center [326, 430] width 511 height 15
click at [430, 460] on div "Length of Motorized Horizontal Conveyors in feet: 40" at bounding box center [591, 477] width 1112 height 37
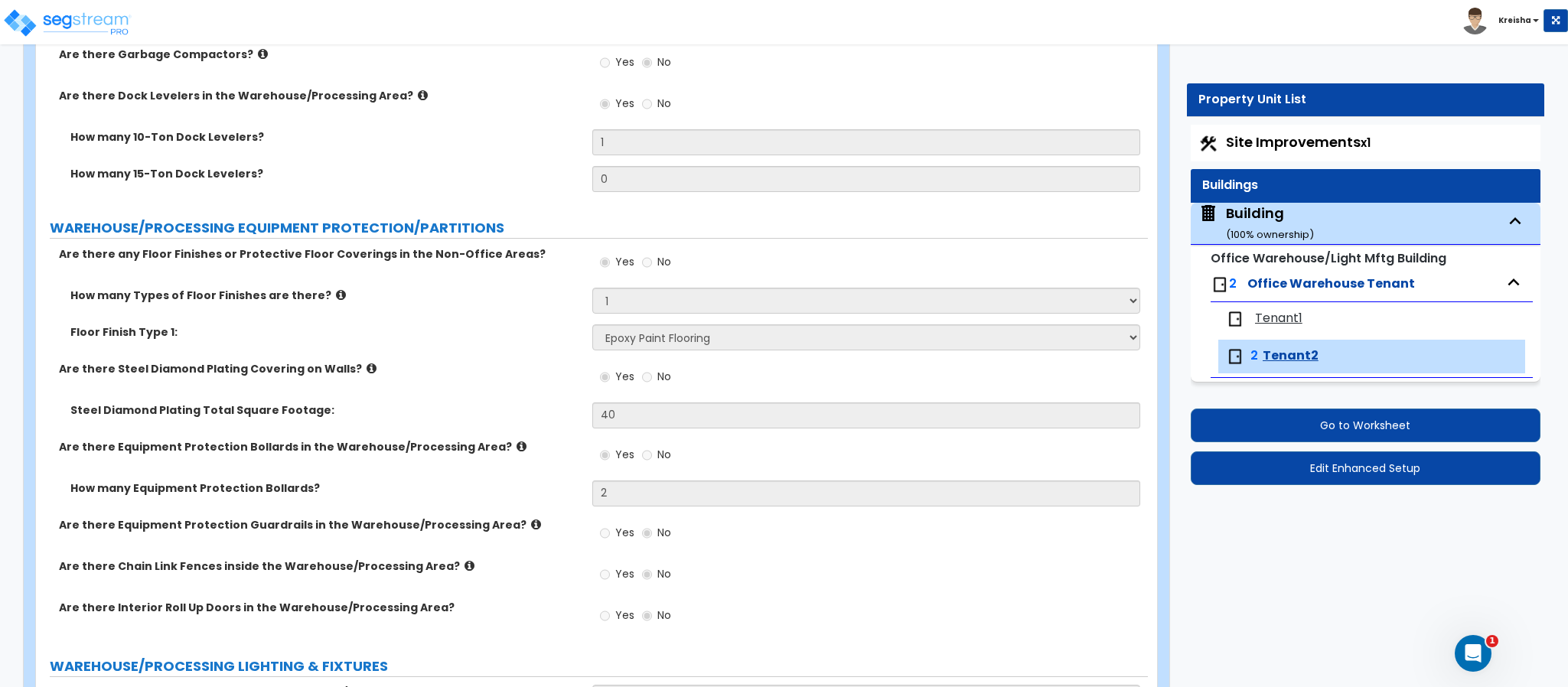
scroll to position [6581, 0]
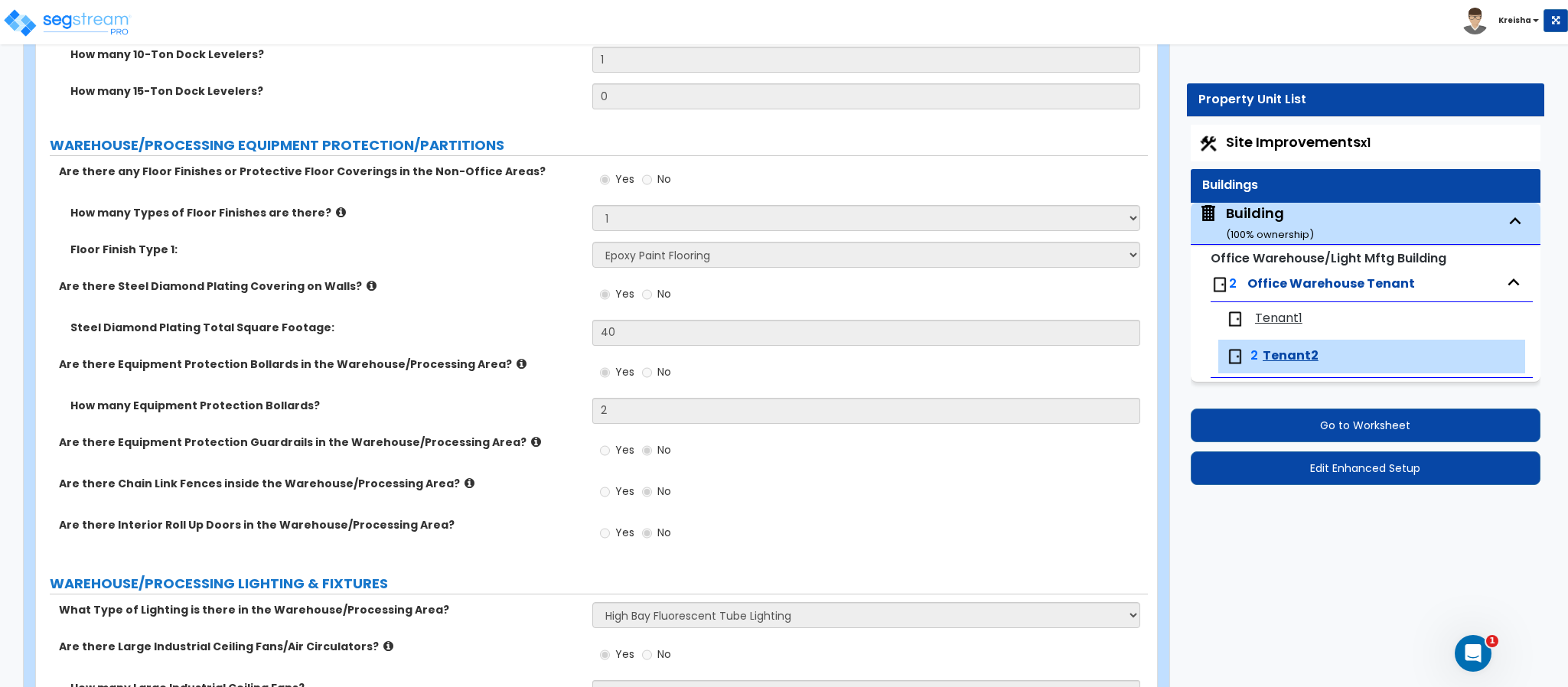
click at [525, 476] on div "Are there Chain Link Fences inside the Warehouse/Processing Area? Yes No" at bounding box center [591, 496] width 1112 height 41
click at [546, 476] on div "Are there Chain Link Fences inside the Warehouse/Processing Area? Yes No" at bounding box center [591, 496] width 1112 height 41
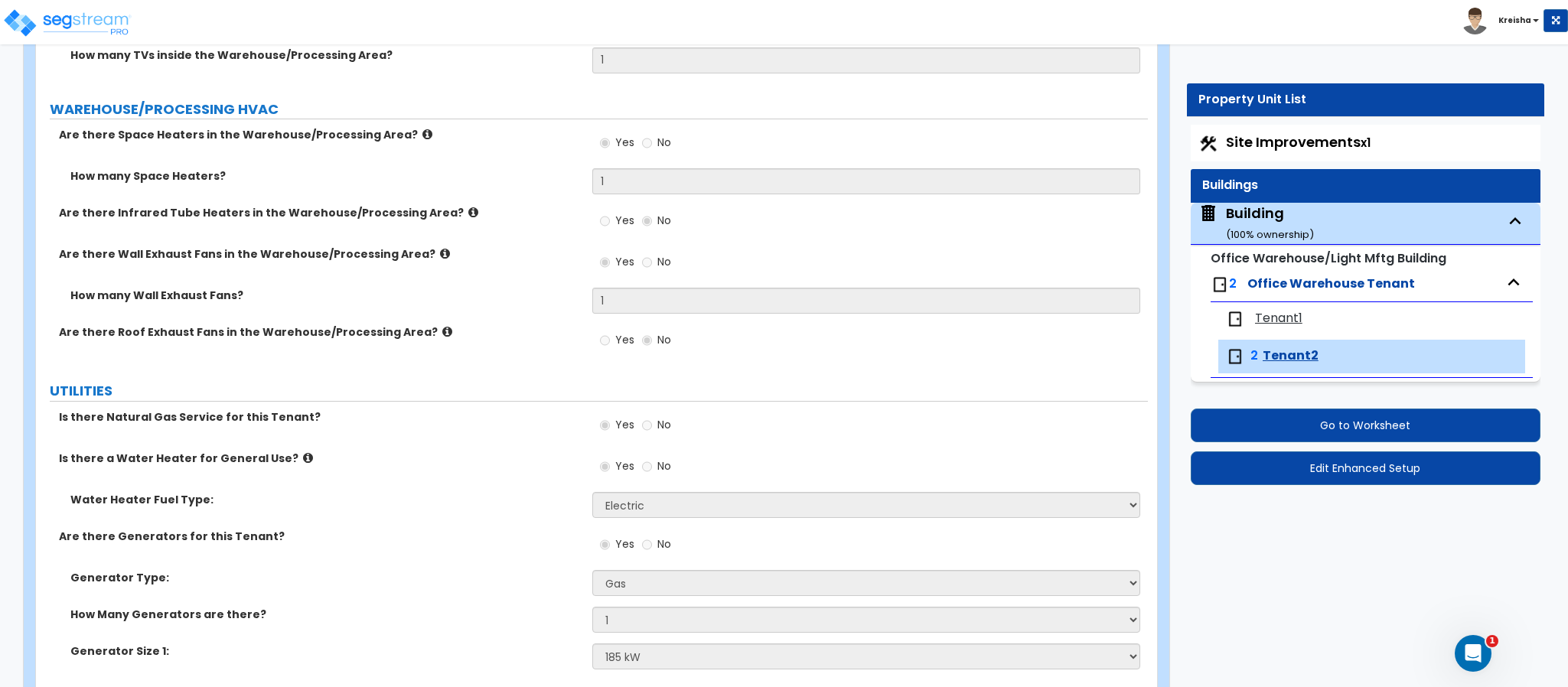
scroll to position [7326, 0]
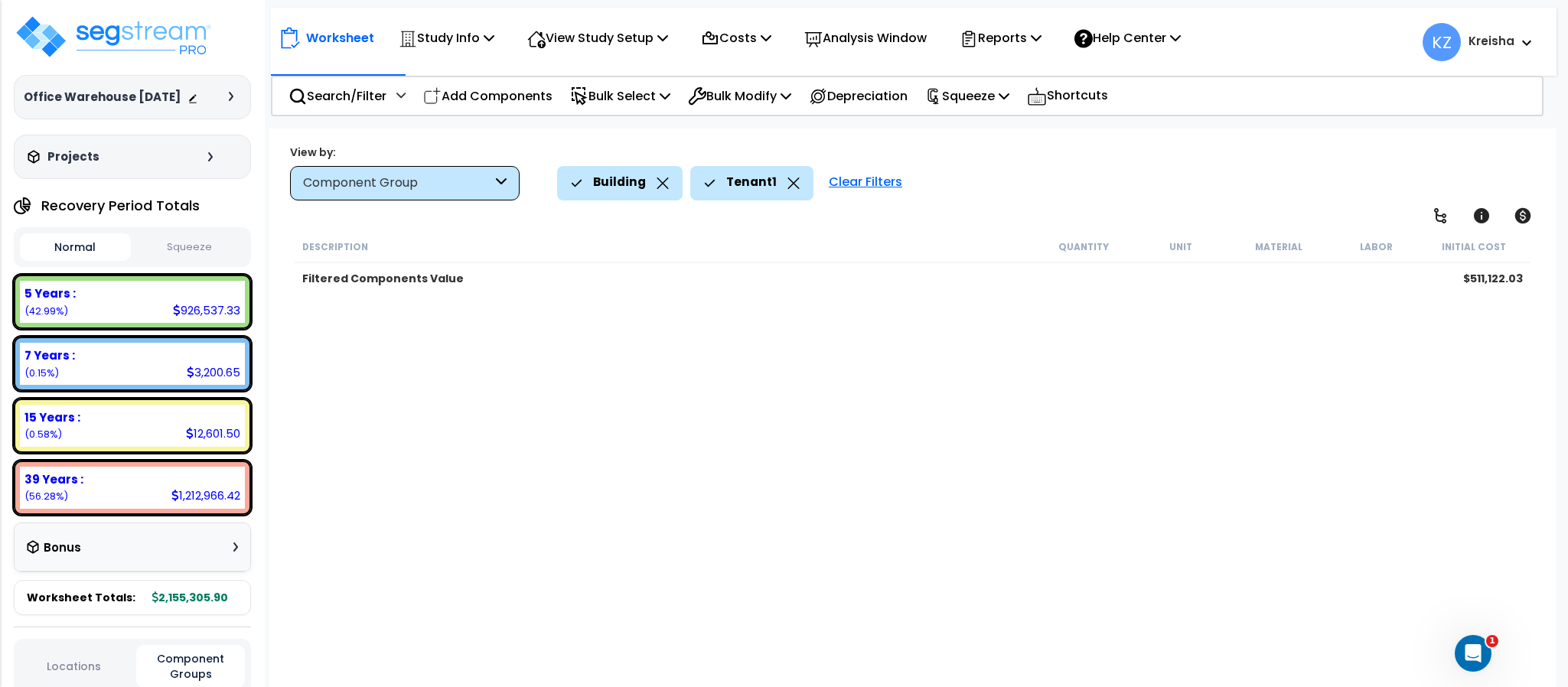
select select "2019"
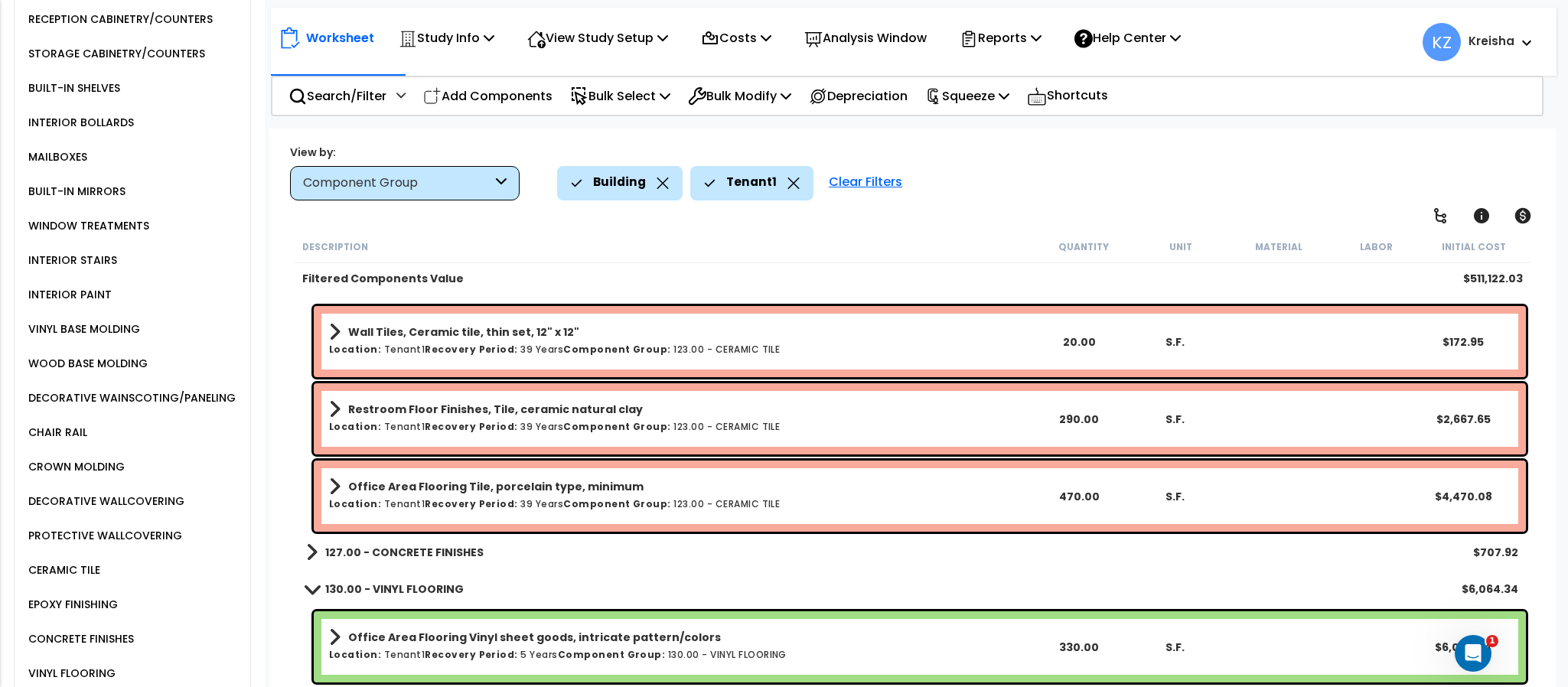
scroll to position [1281, 0]
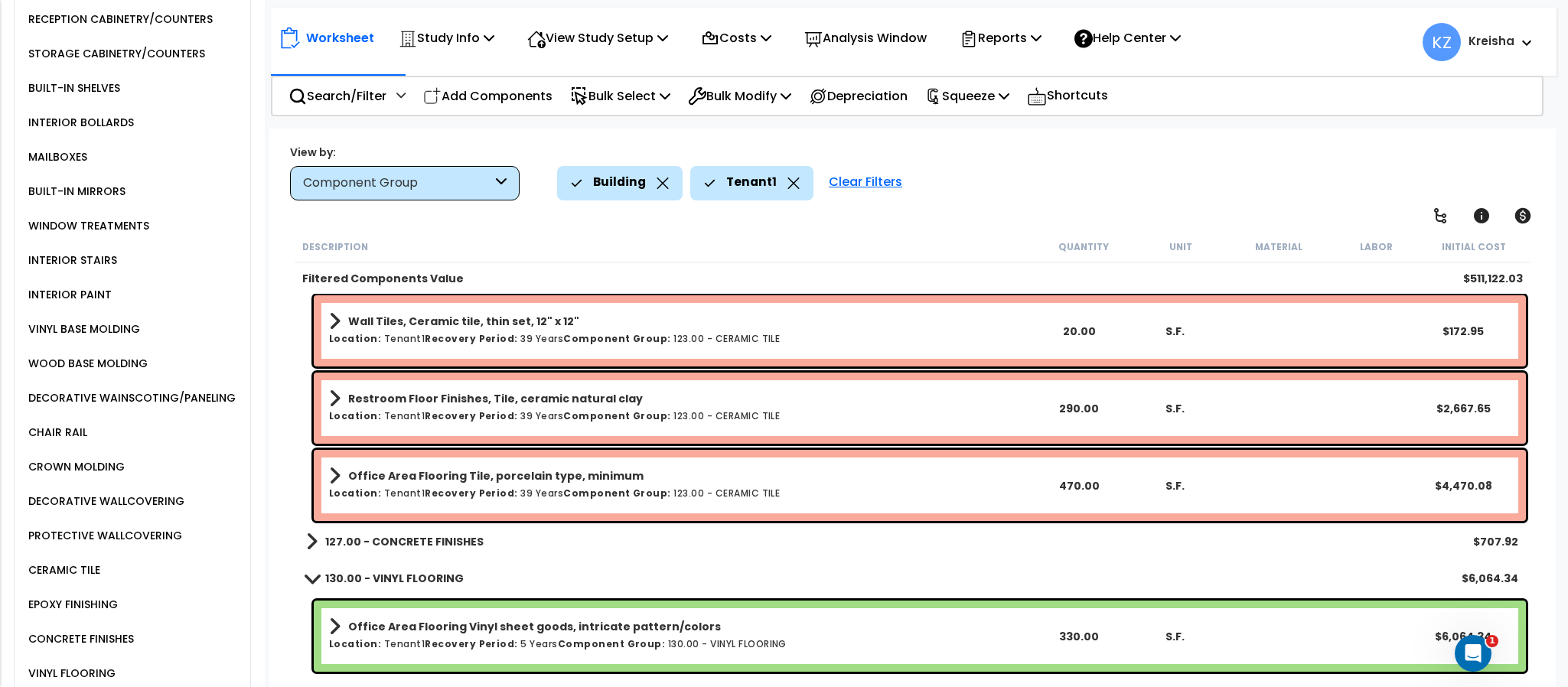
click at [407, 538] on b "127.00 - CONCRETE FINISHES" at bounding box center [404, 542] width 158 height 15
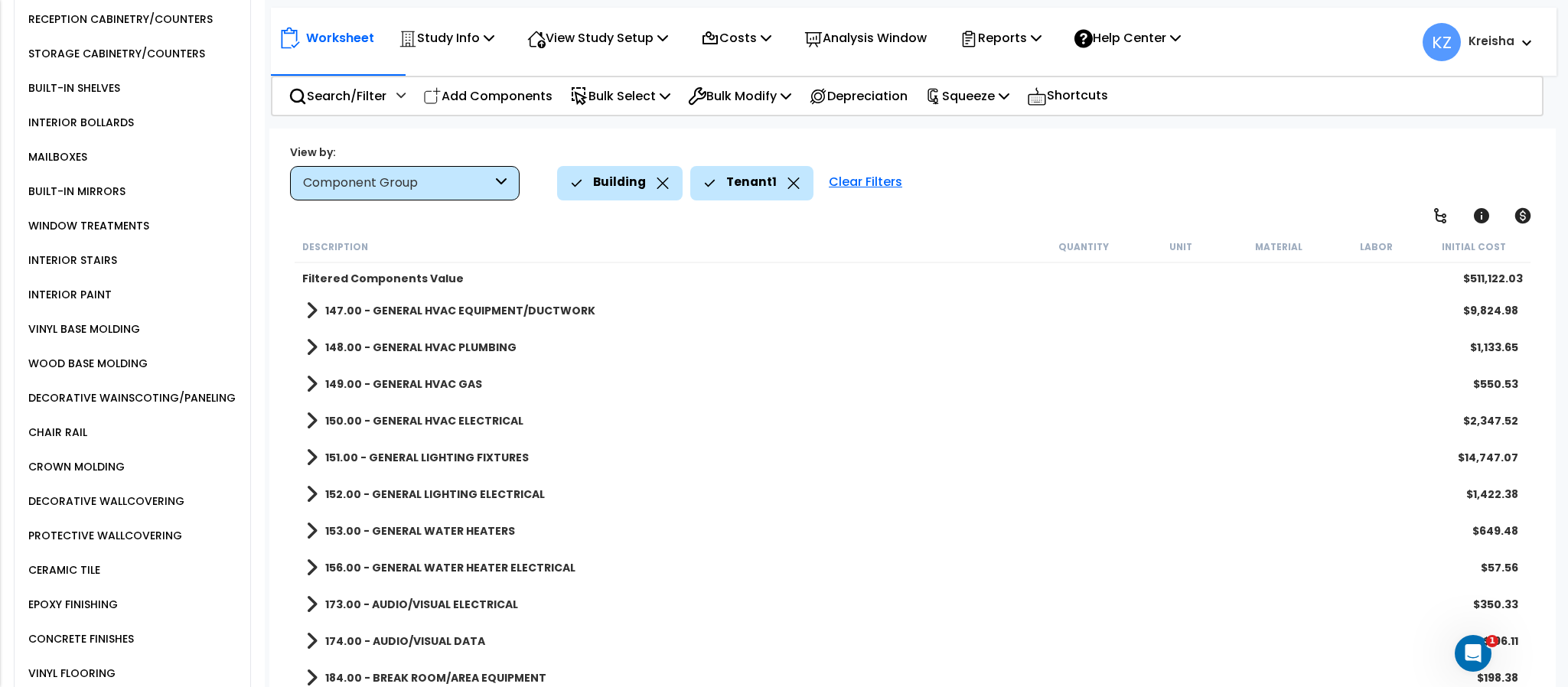
scroll to position [2425, 0]
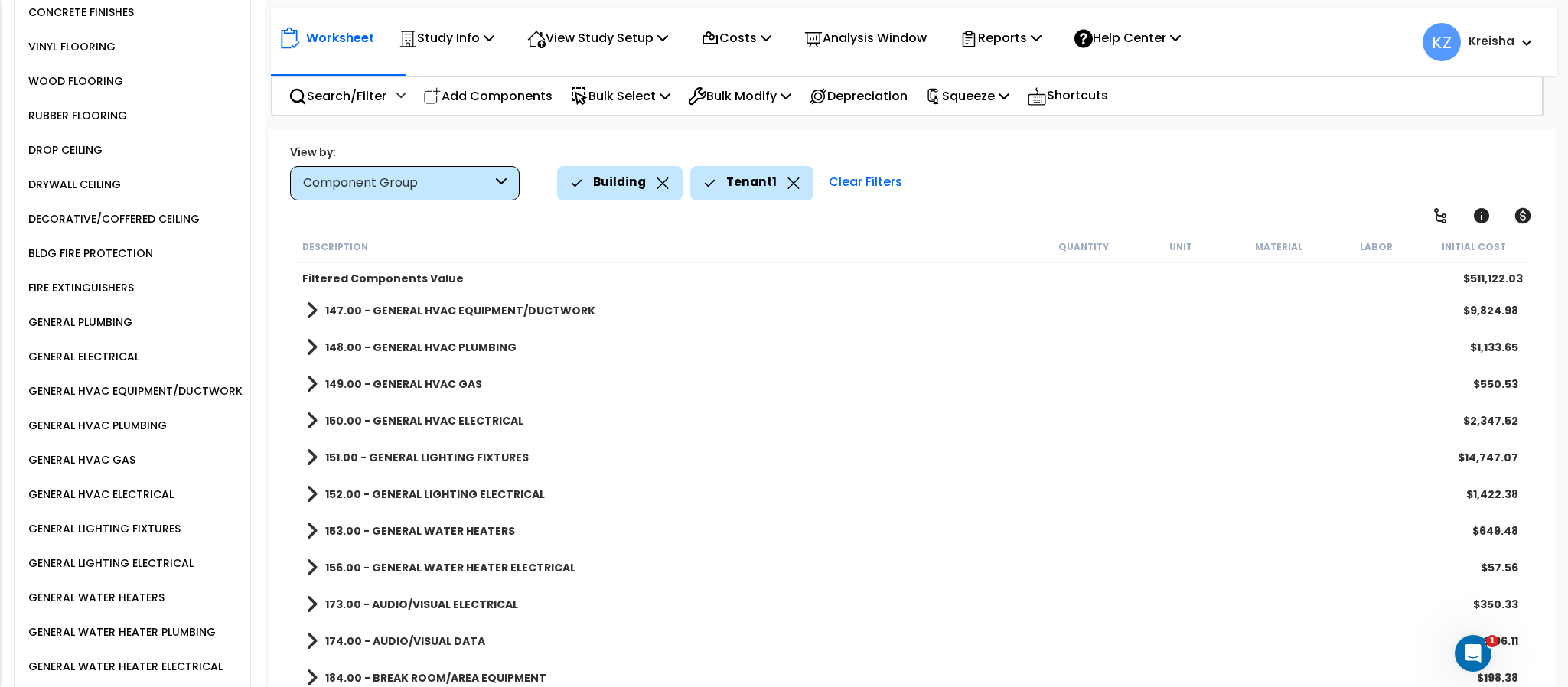
click at [408, 464] on b "151.00 - GENERAL LIGHTING FIXTURES" at bounding box center [427, 457] width 204 height 15
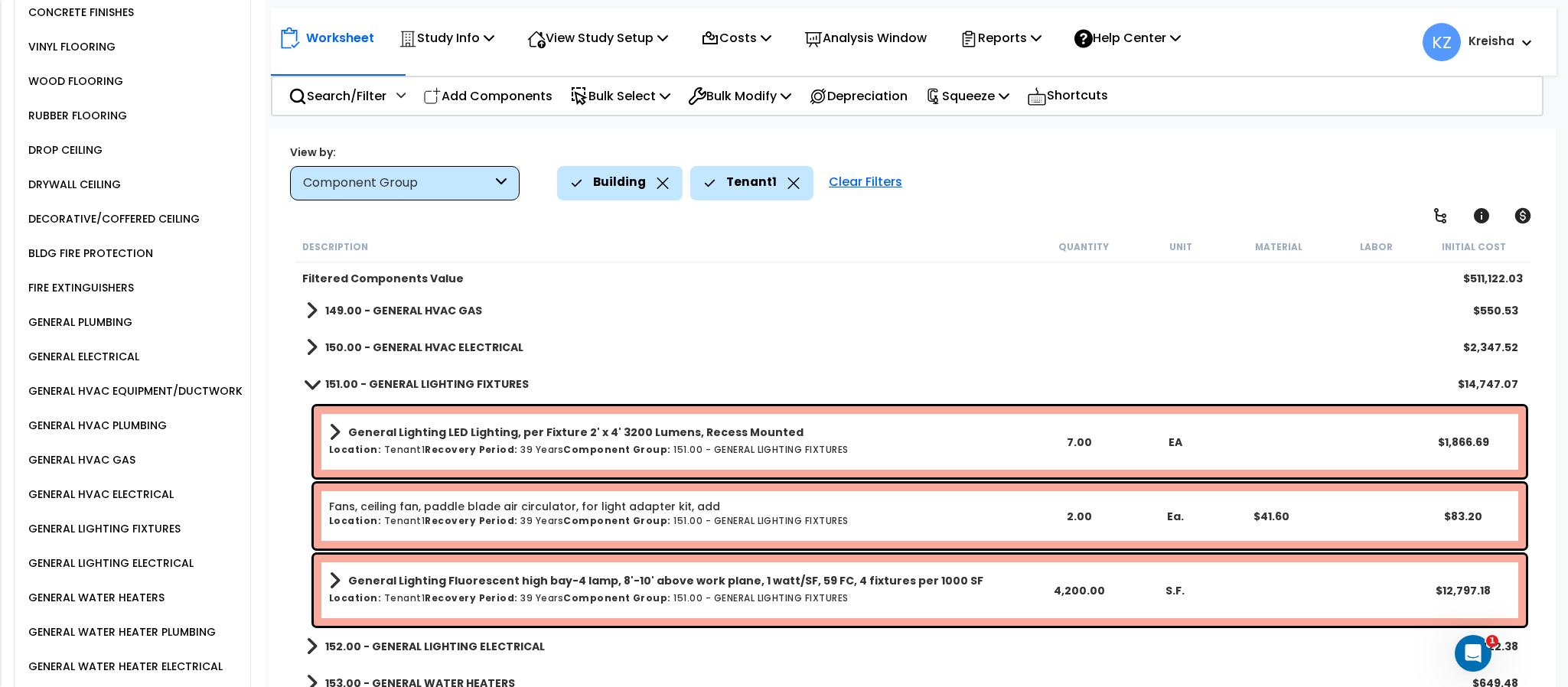
scroll to position [2381, 0]
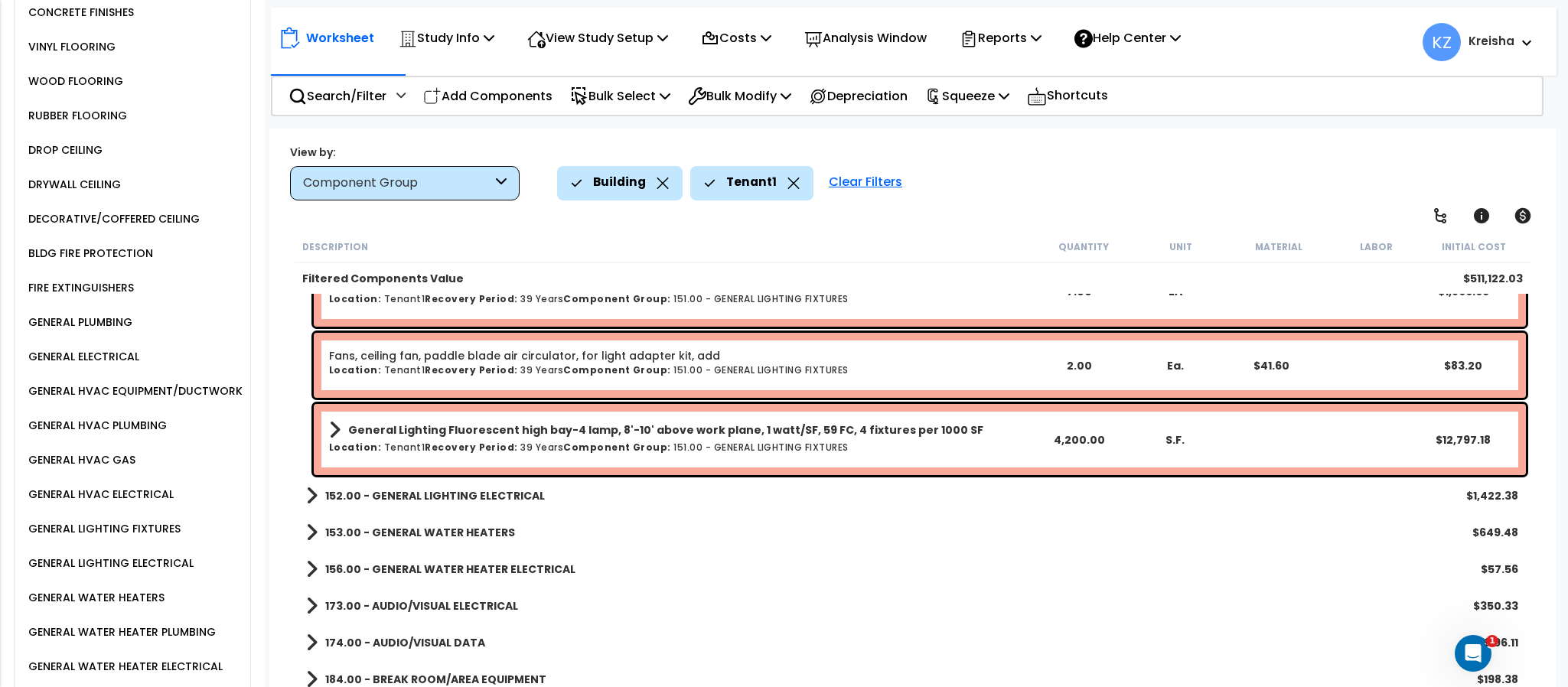
click at [444, 485] on link "152.00 - GENERAL LIGHTING ELECTRICAL" at bounding box center [425, 495] width 239 height 21
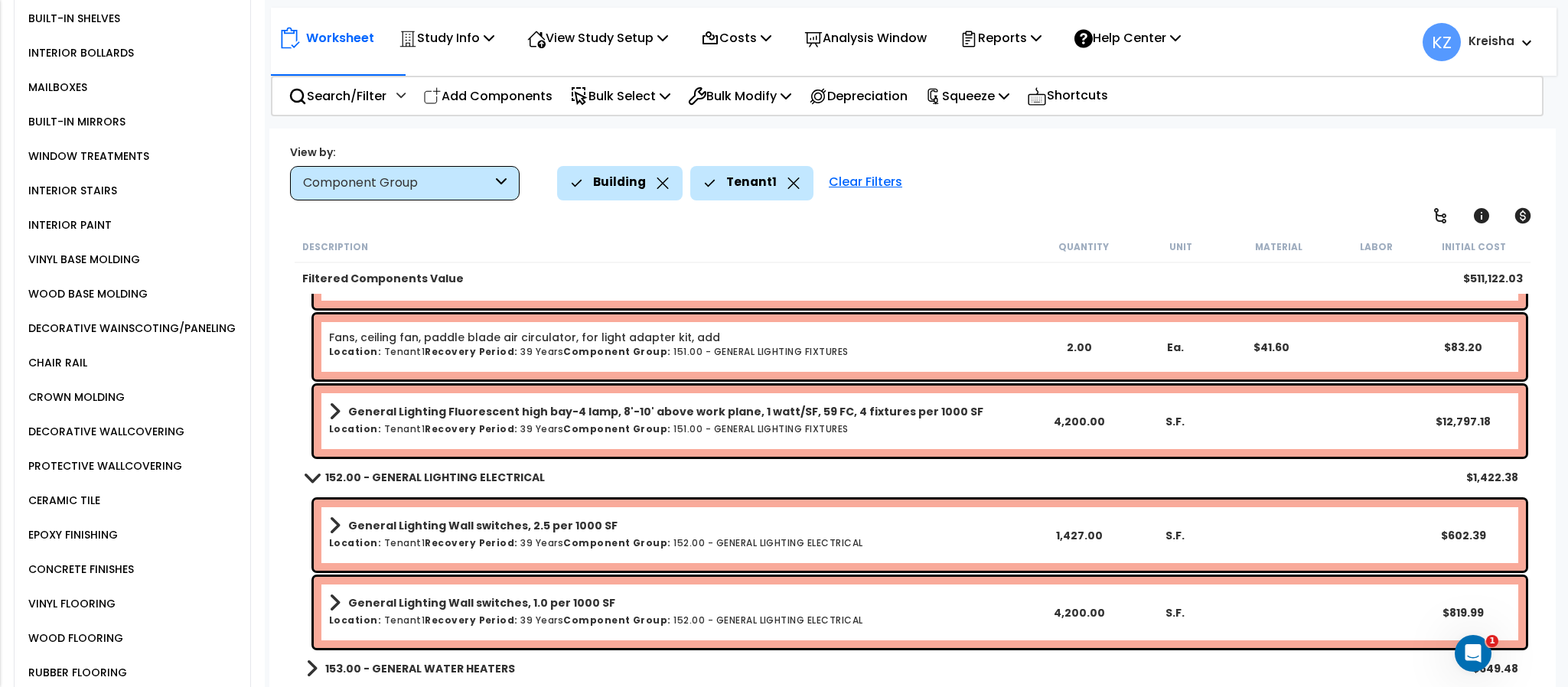
scroll to position [3329, 0]
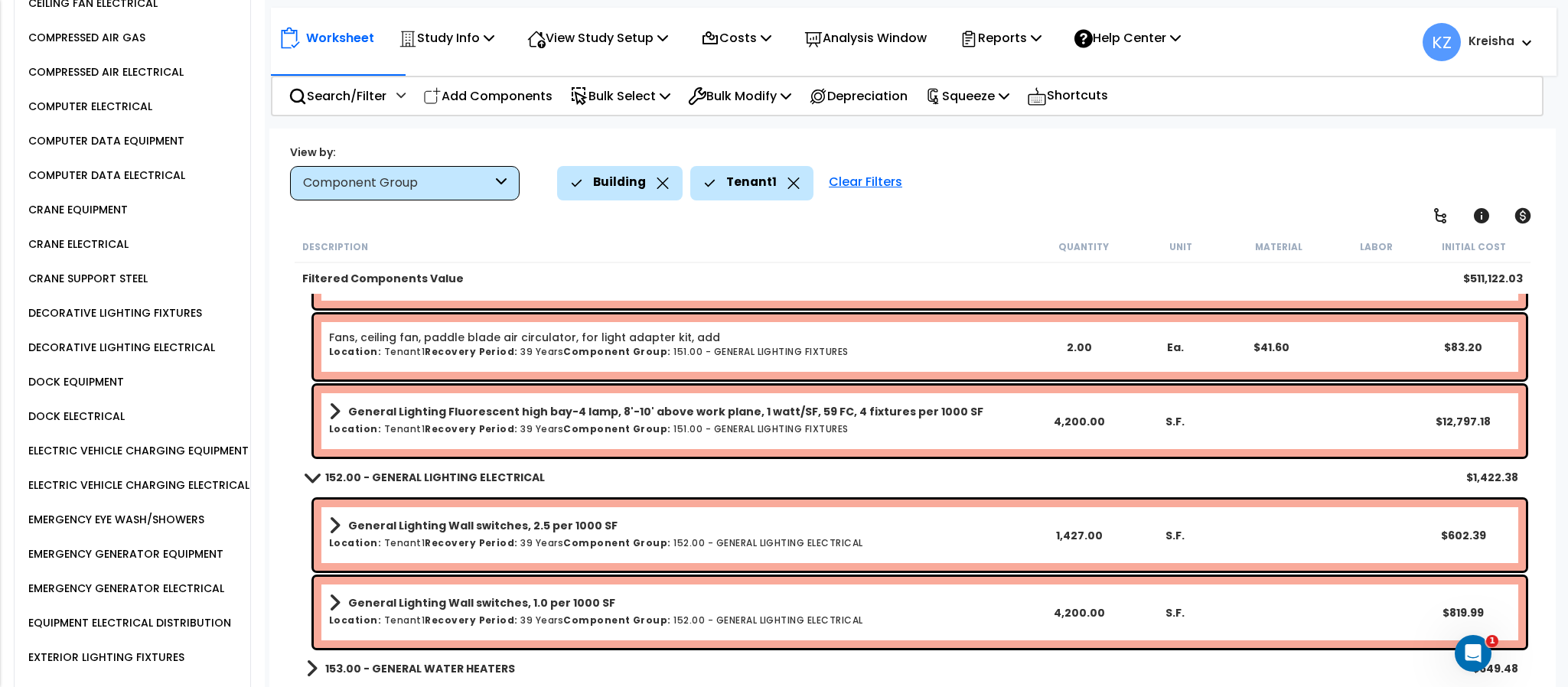
click at [175, 322] on div "DECORATIVE LIGHTING FIXTURES" at bounding box center [113, 313] width 178 height 19
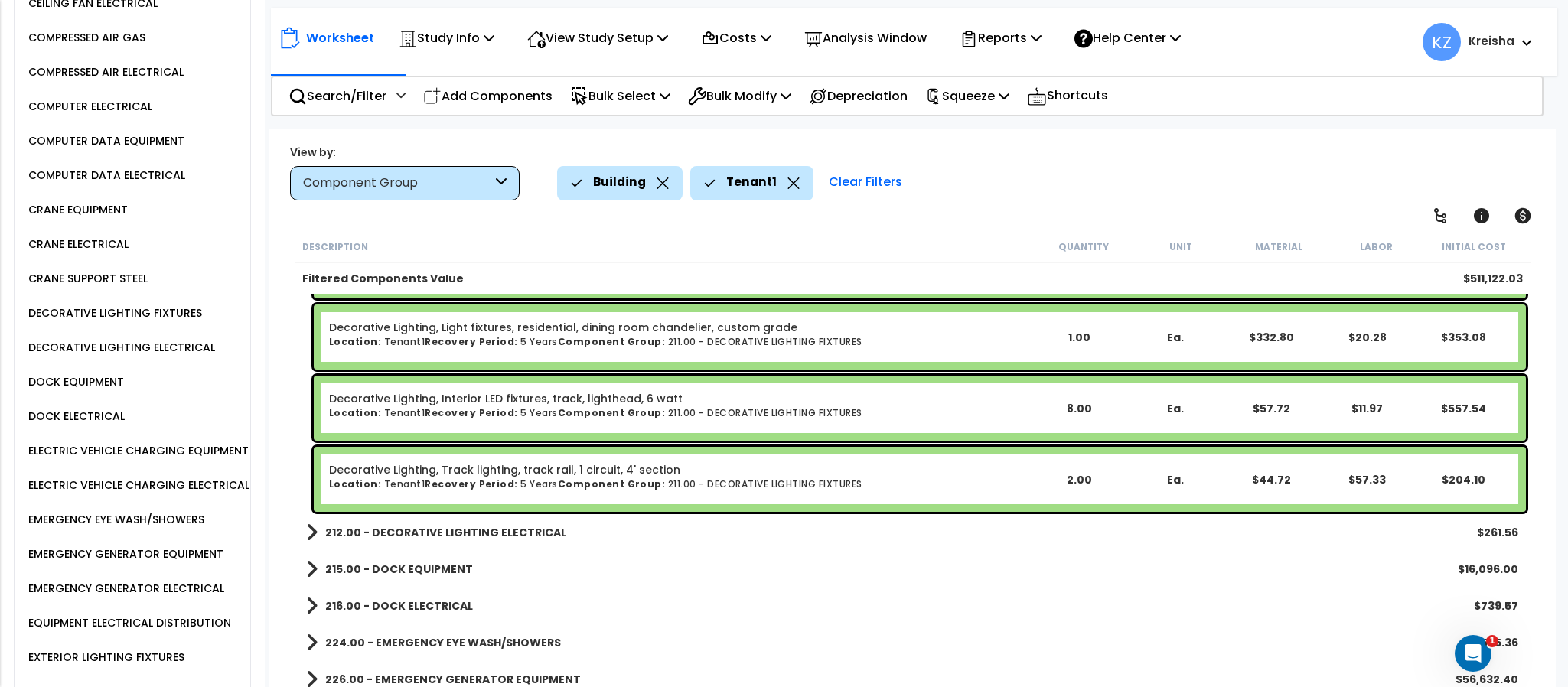
scroll to position [2590, 0]
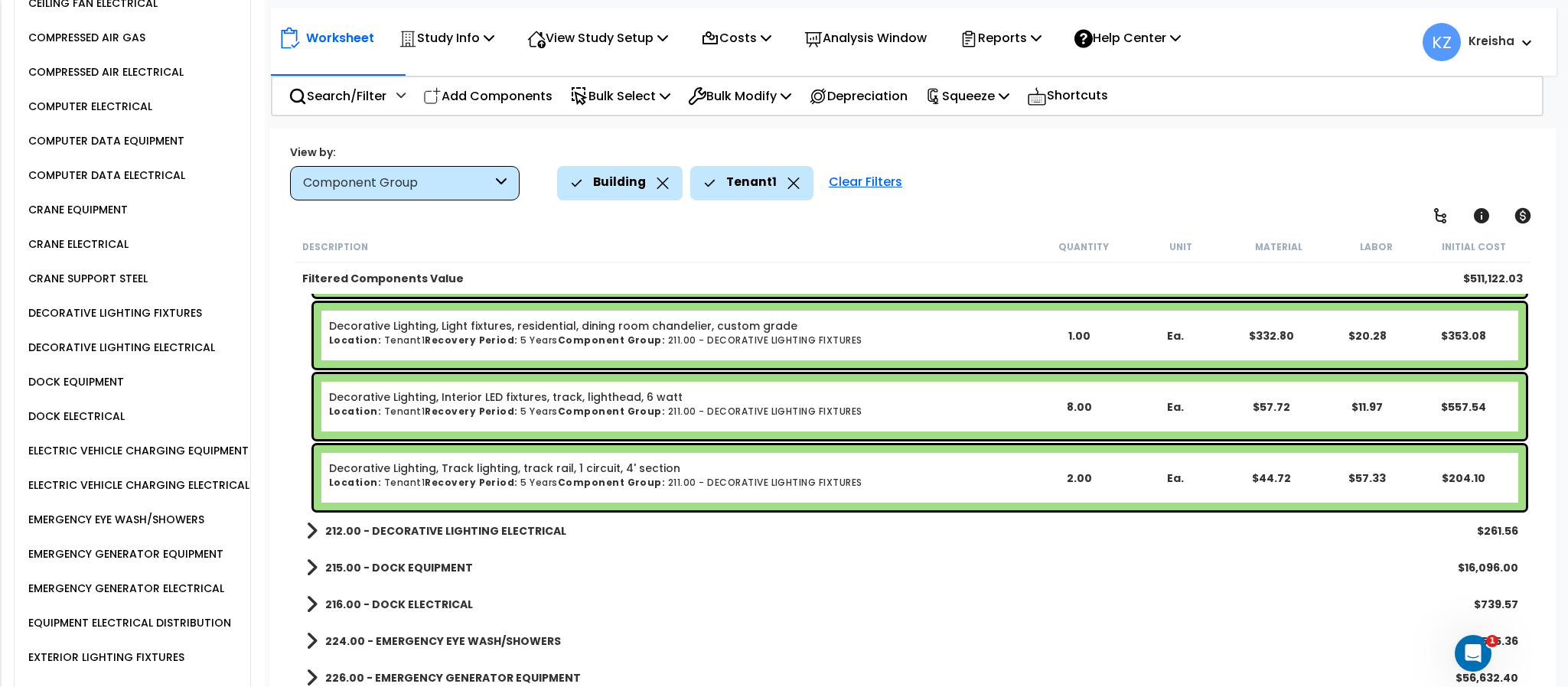
click at [516, 528] on b "212.00 - DECORATIVE LIGHTING ELECTRICAL" at bounding box center [446, 531] width 241 height 15
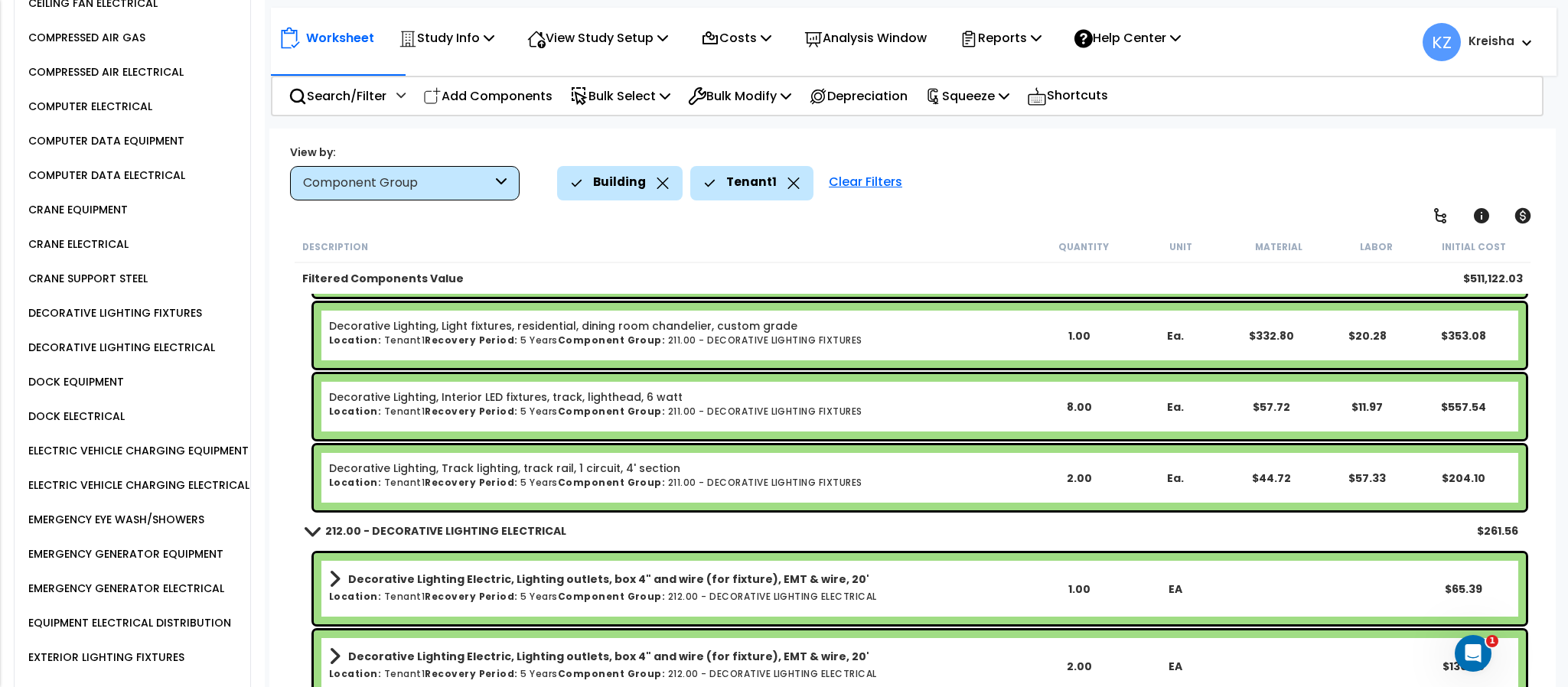
click at [516, 528] on b "212.00 - DECORATIVE LIGHTING ELECTRICAL" at bounding box center [446, 531] width 241 height 15
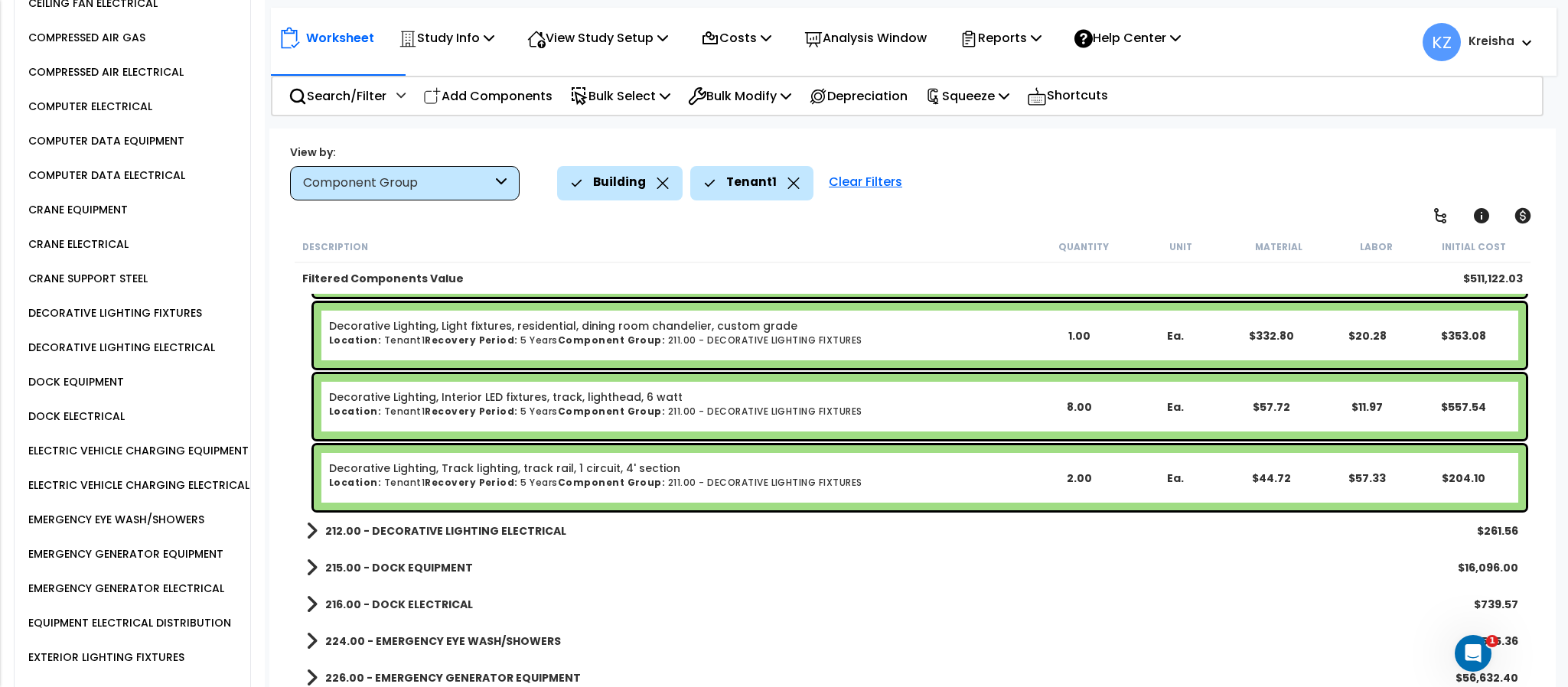
click at [452, 542] on link "212.00 - DECORATIVE LIGHTING ELECTRICAL" at bounding box center [436, 531] width 260 height 21
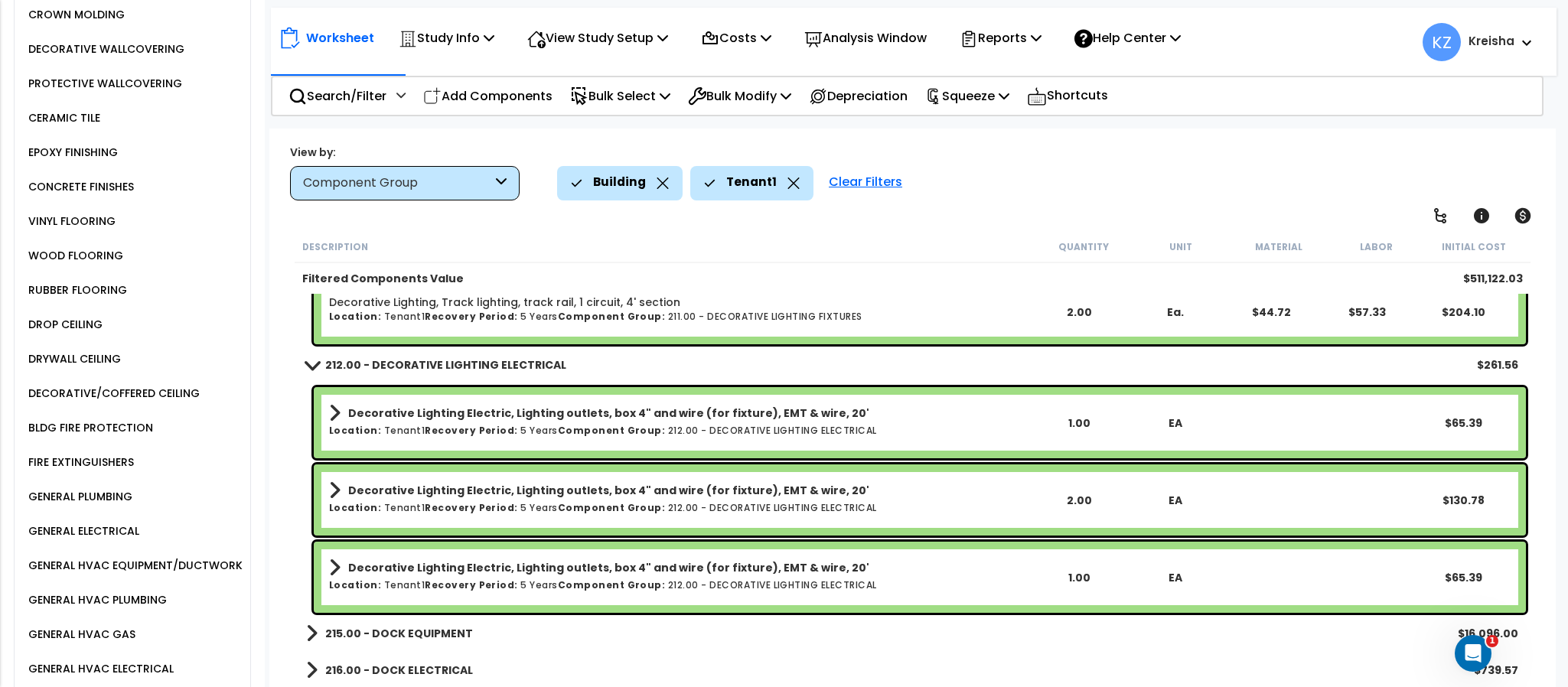
scroll to position [2981, 0]
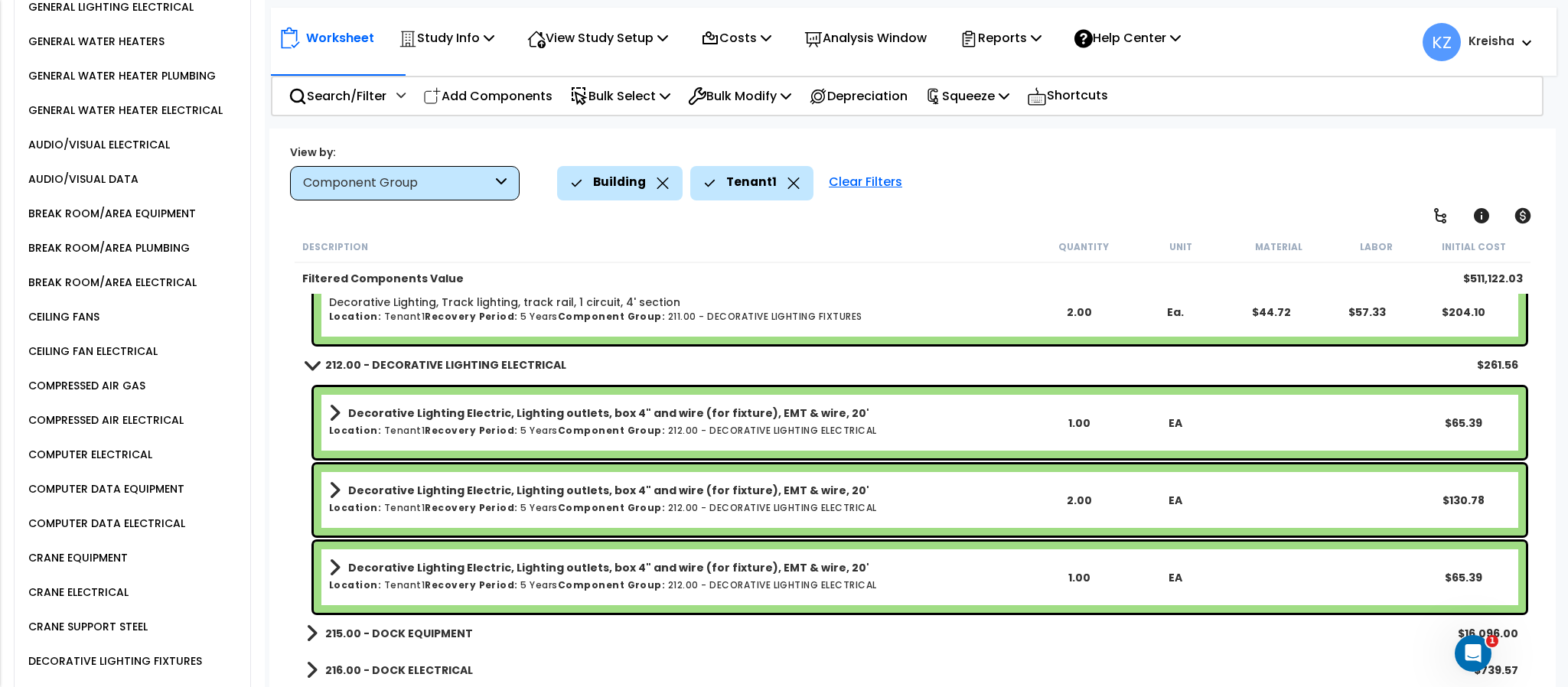
click at [70, 326] on div "CEILING FANS" at bounding box center [62, 317] width 75 height 19
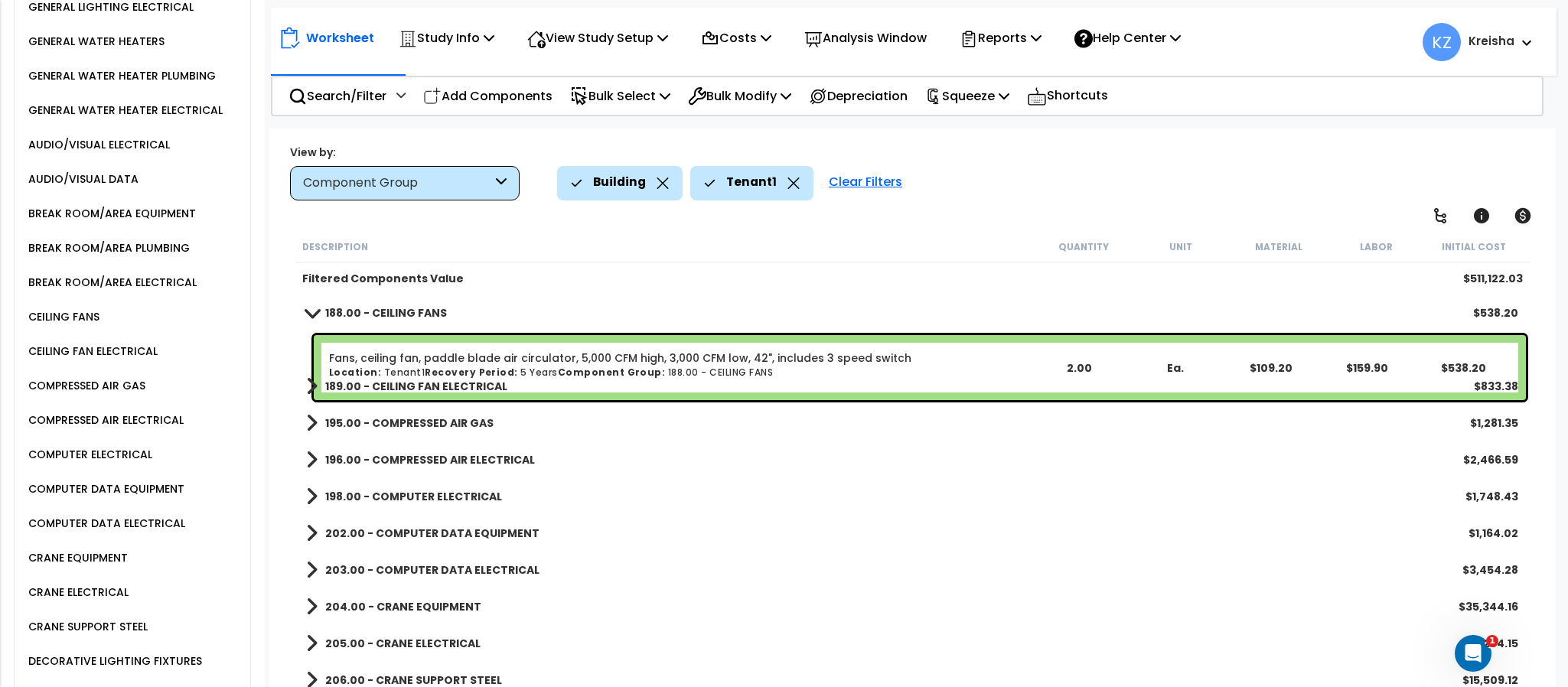
scroll to position [2112, 0]
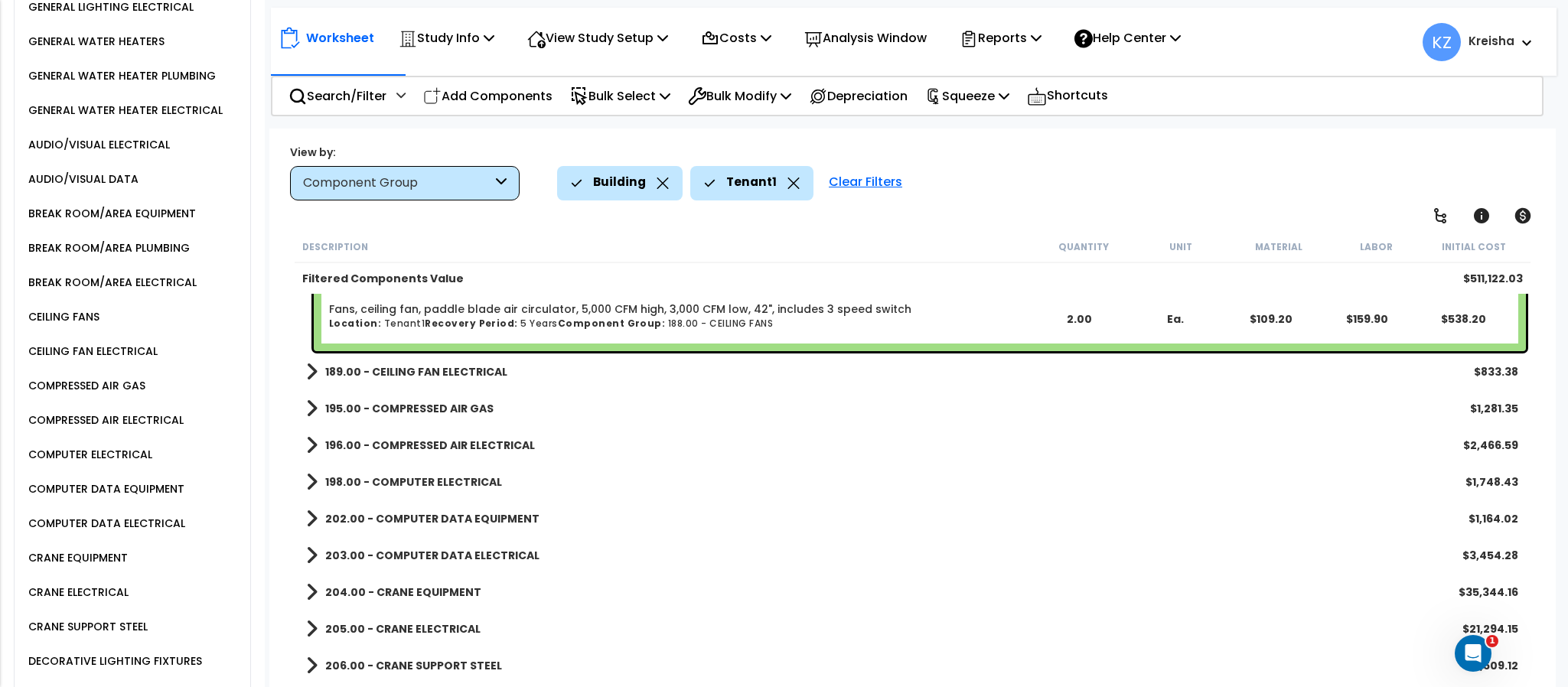
click at [458, 365] on b "189.00 - CEILING FAN ELECTRICAL" at bounding box center [417, 372] width 182 height 15
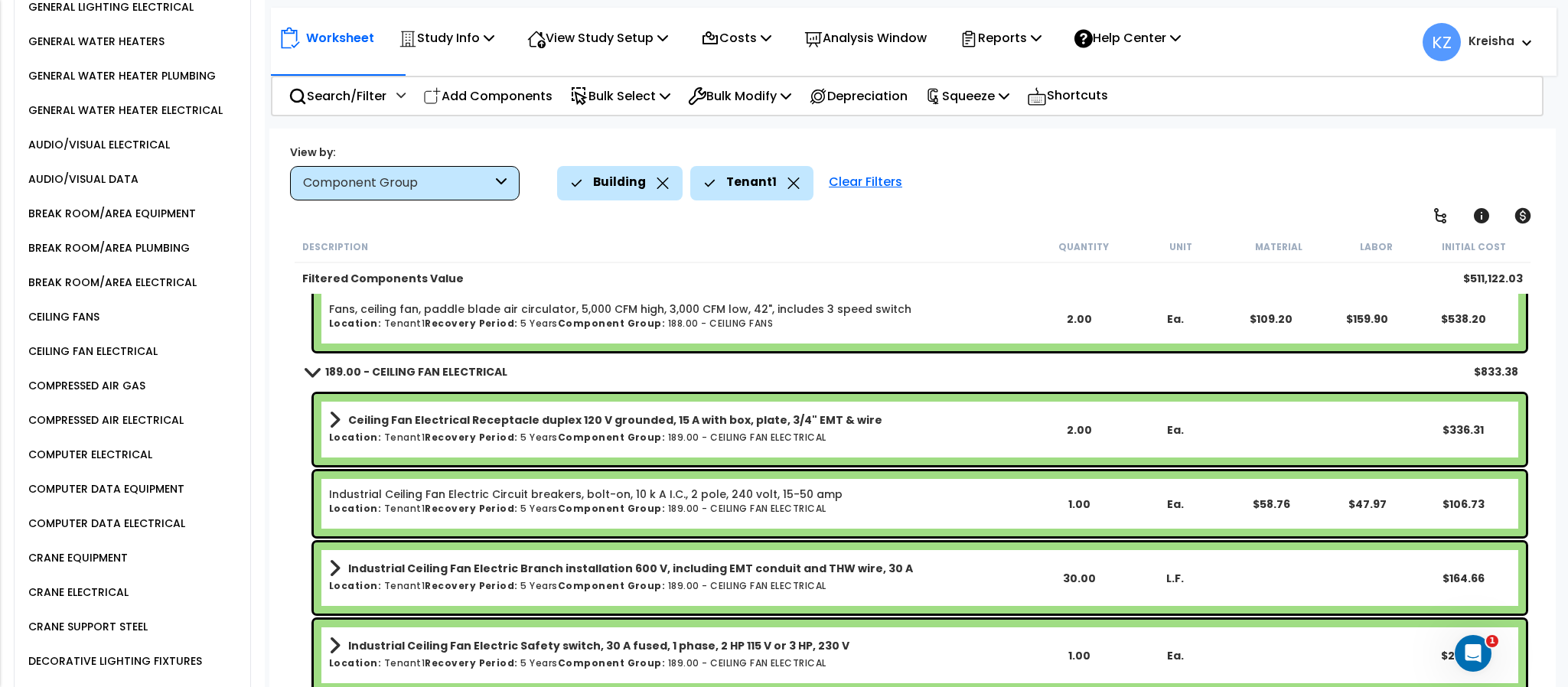
scroll to position [2029, 0]
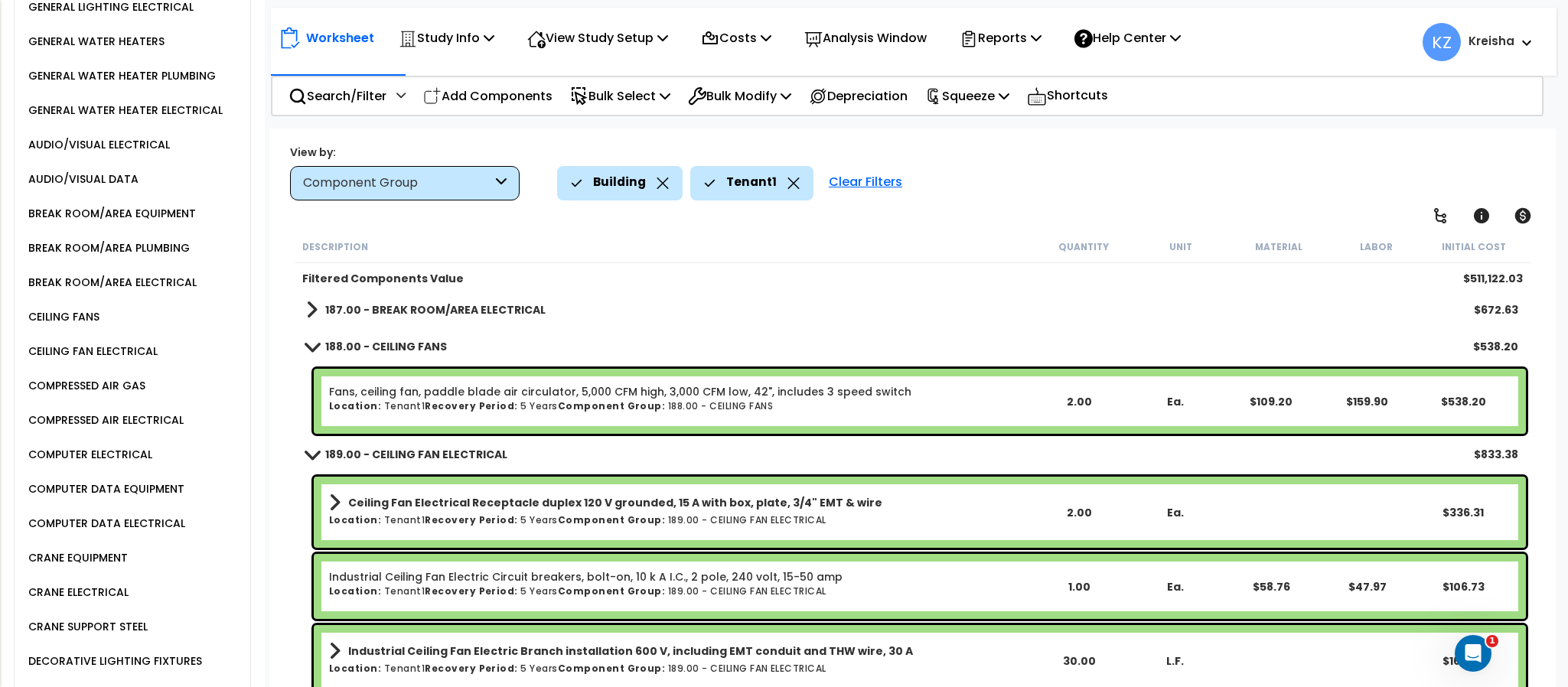
click at [769, 251] on div "Description" at bounding box center [668, 246] width 732 height 15
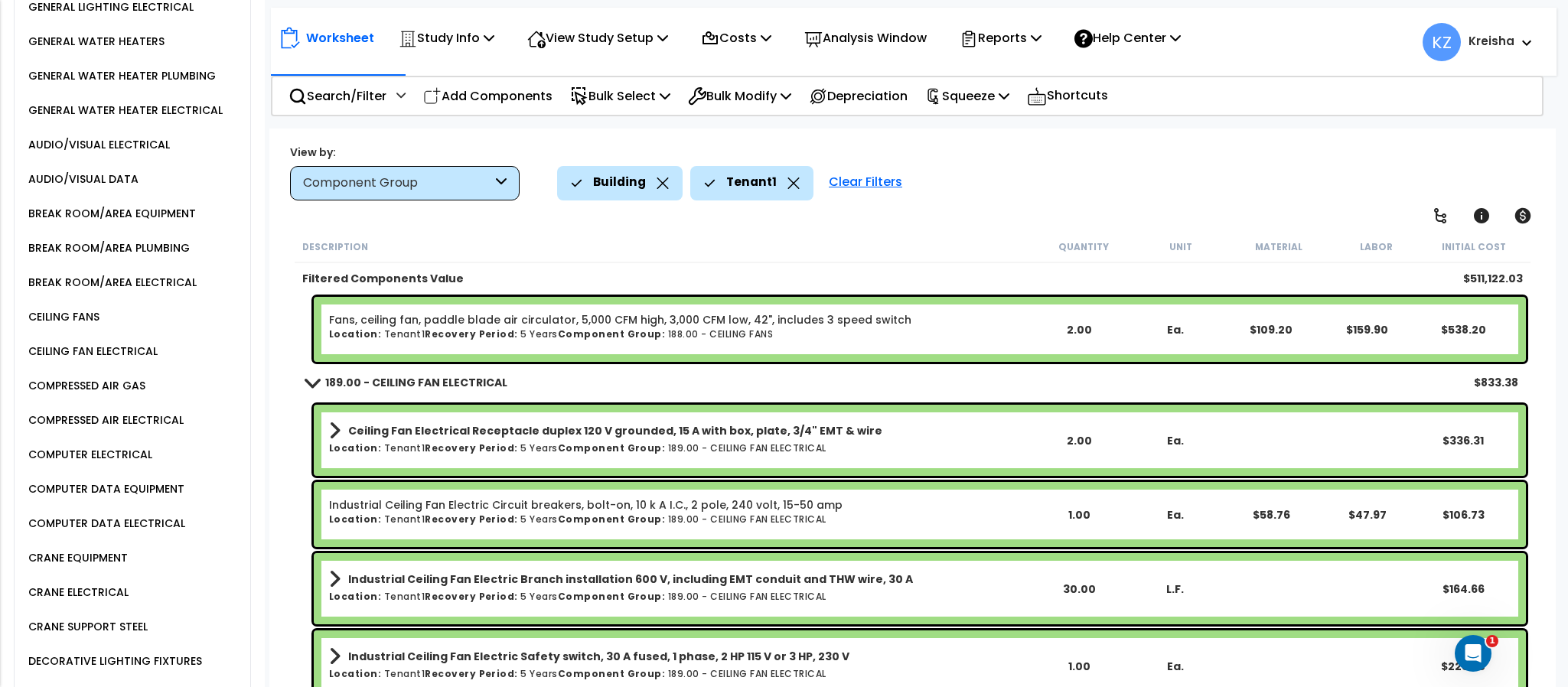
scroll to position [1693, 0]
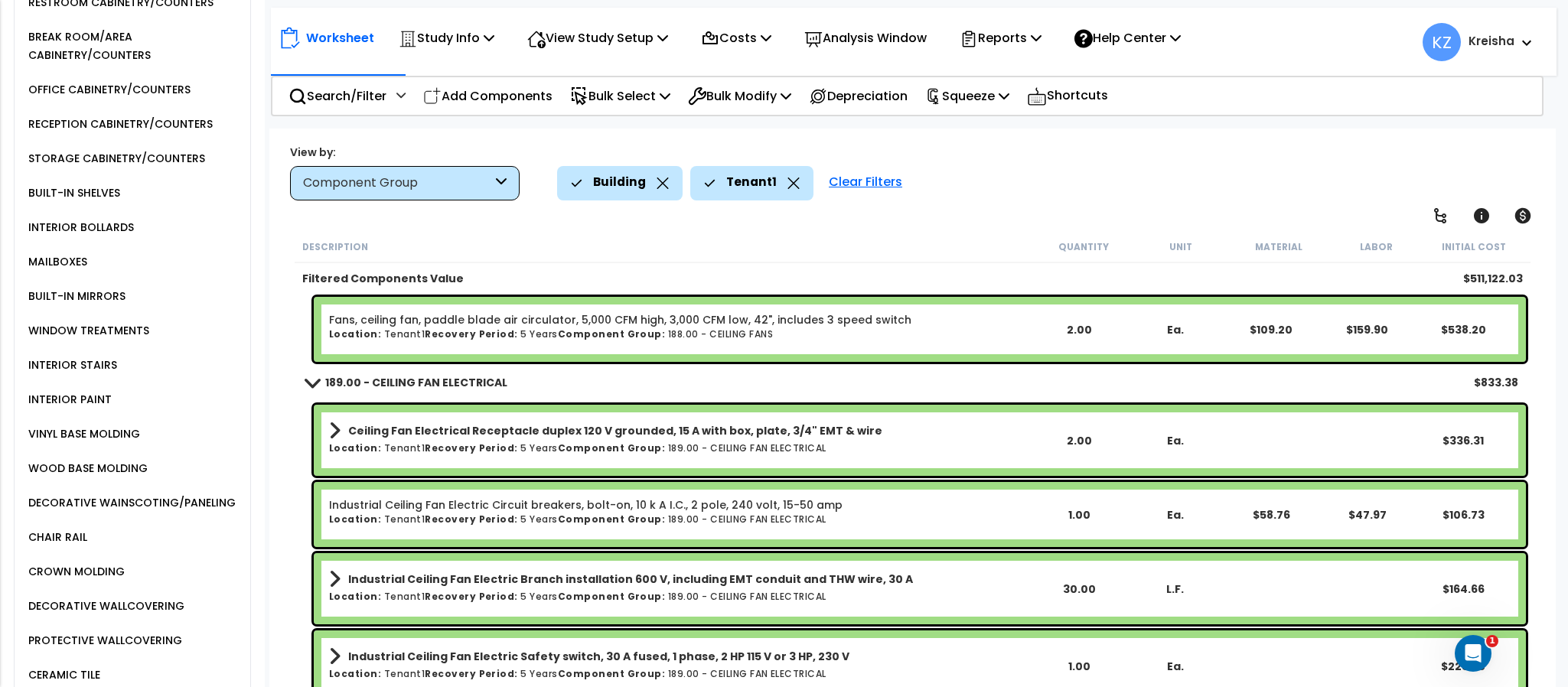
click at [123, 339] on div "WINDOW TREATMENTS" at bounding box center [87, 331] width 125 height 19
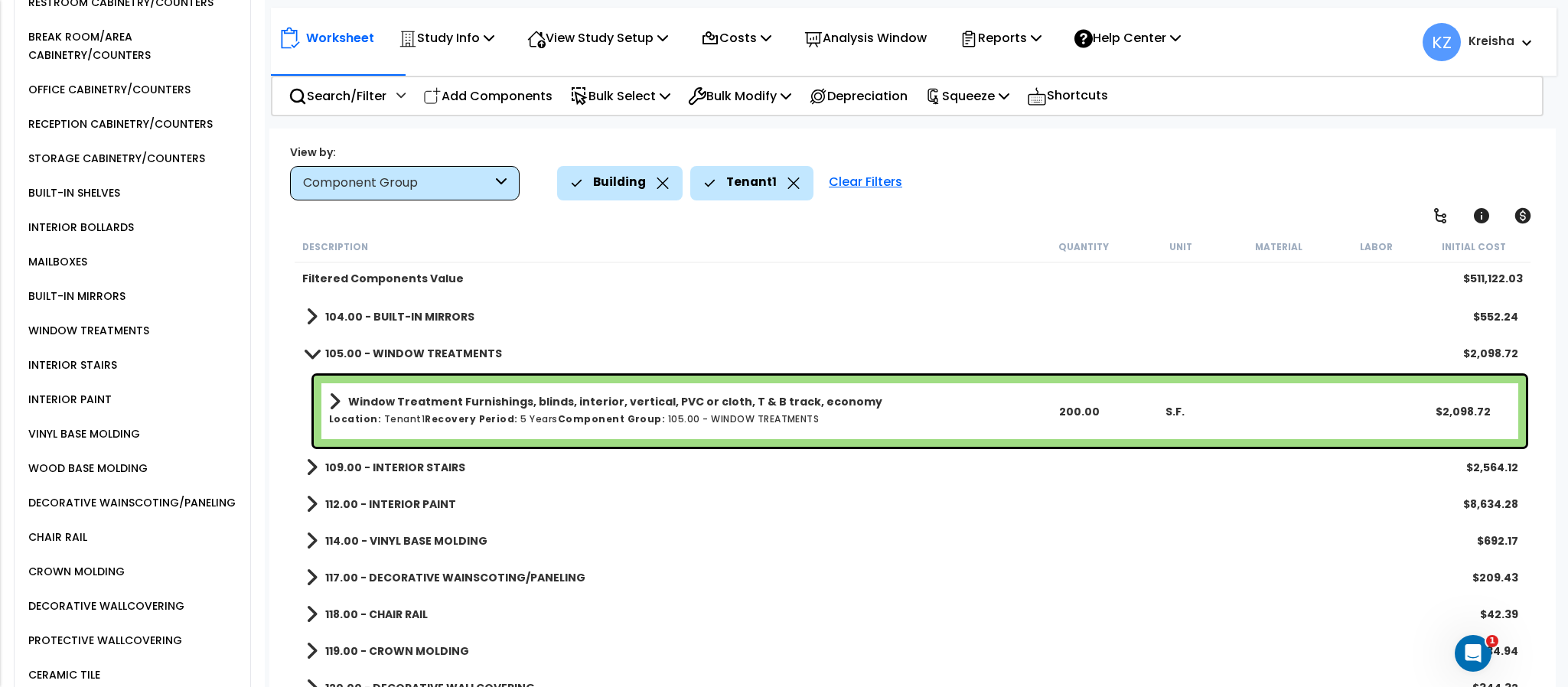
scroll to position [655, 0]
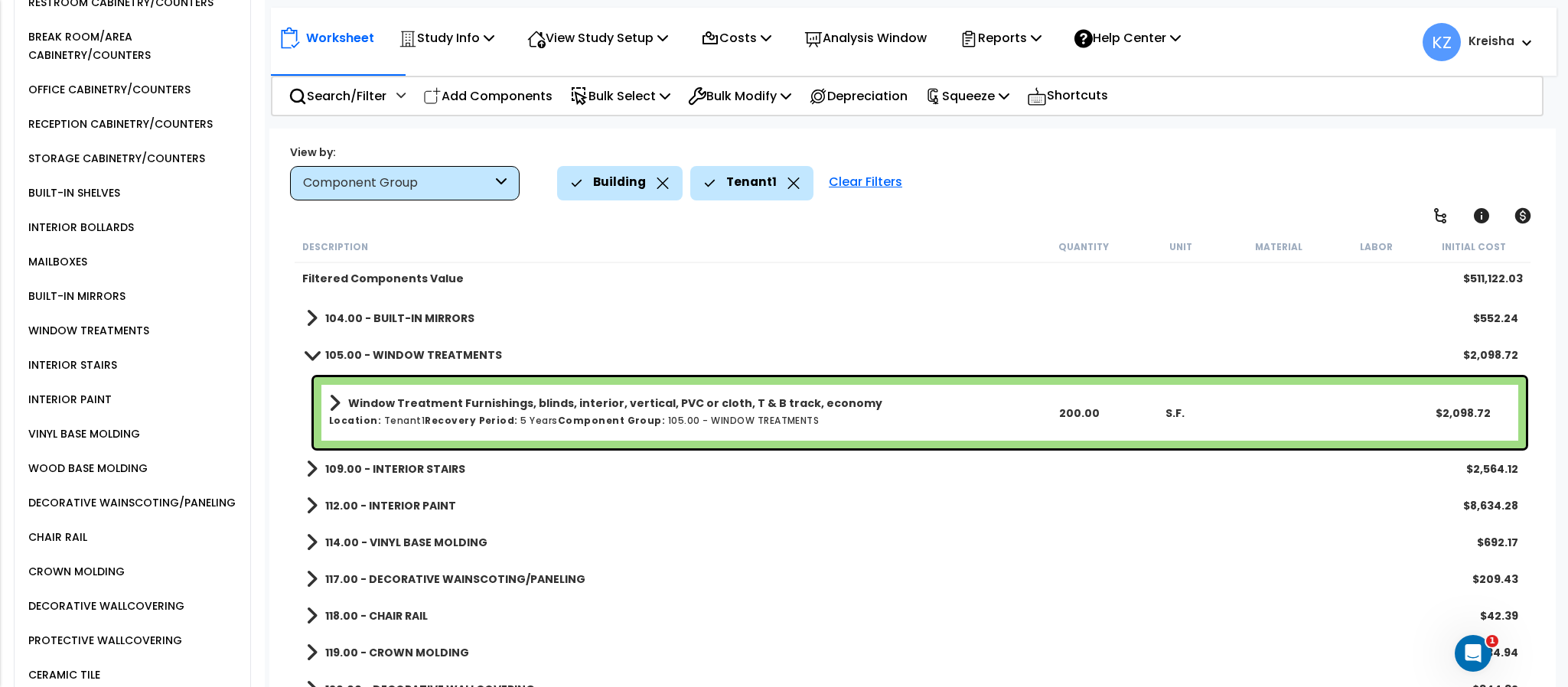
click at [387, 317] on b "104.00 - BUILT-IN MIRRORS" at bounding box center [400, 318] width 149 height 15
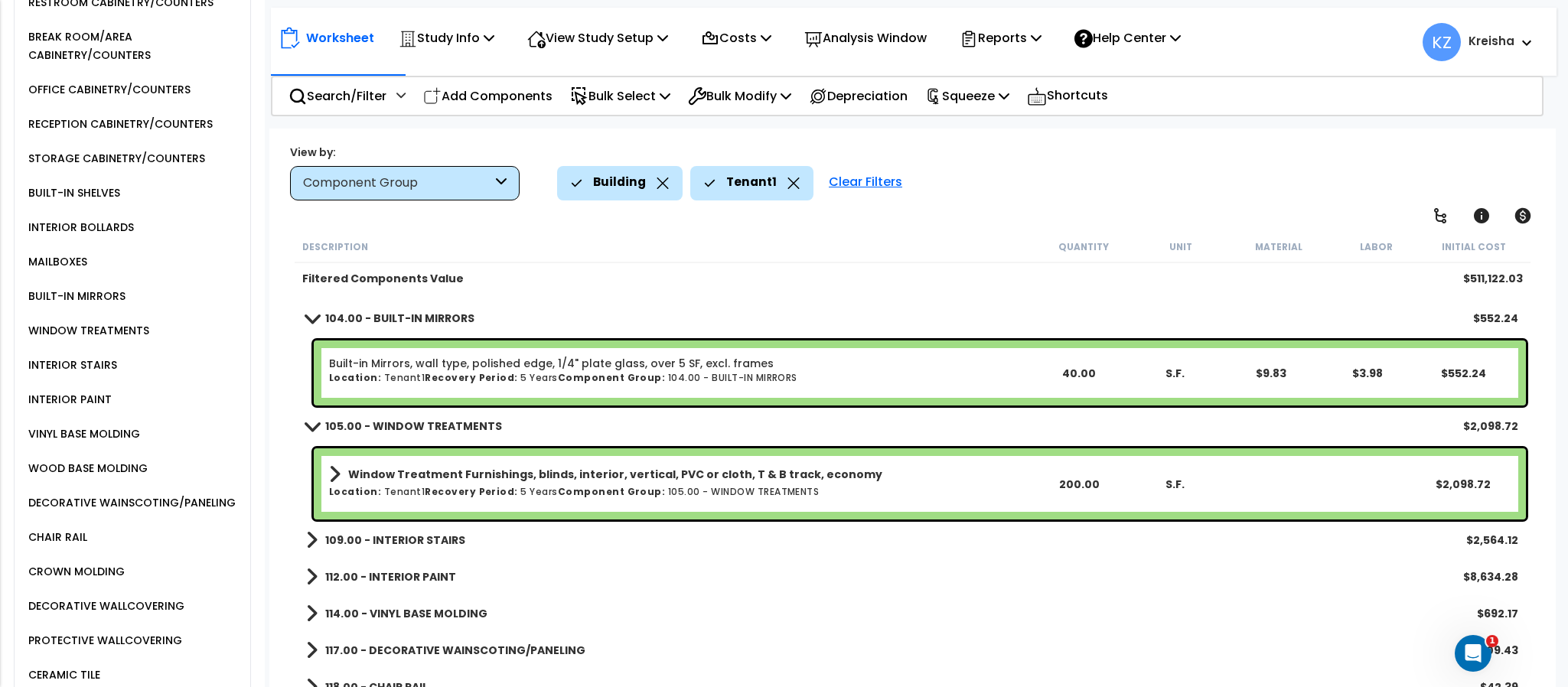
scroll to position [1049, 0]
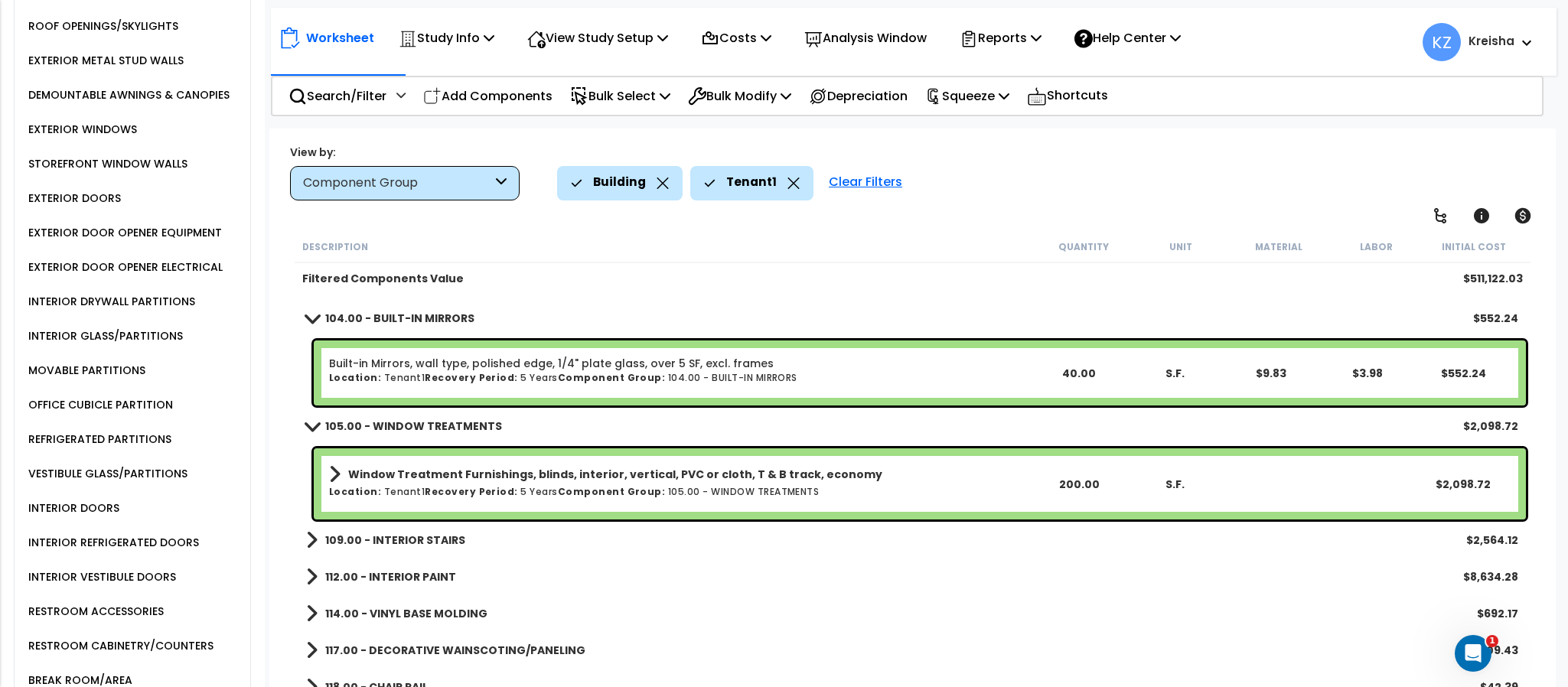
click at [166, 345] on div "INTERIOR GLASS/PARTITIONS" at bounding box center [103, 335] width 158 height 19
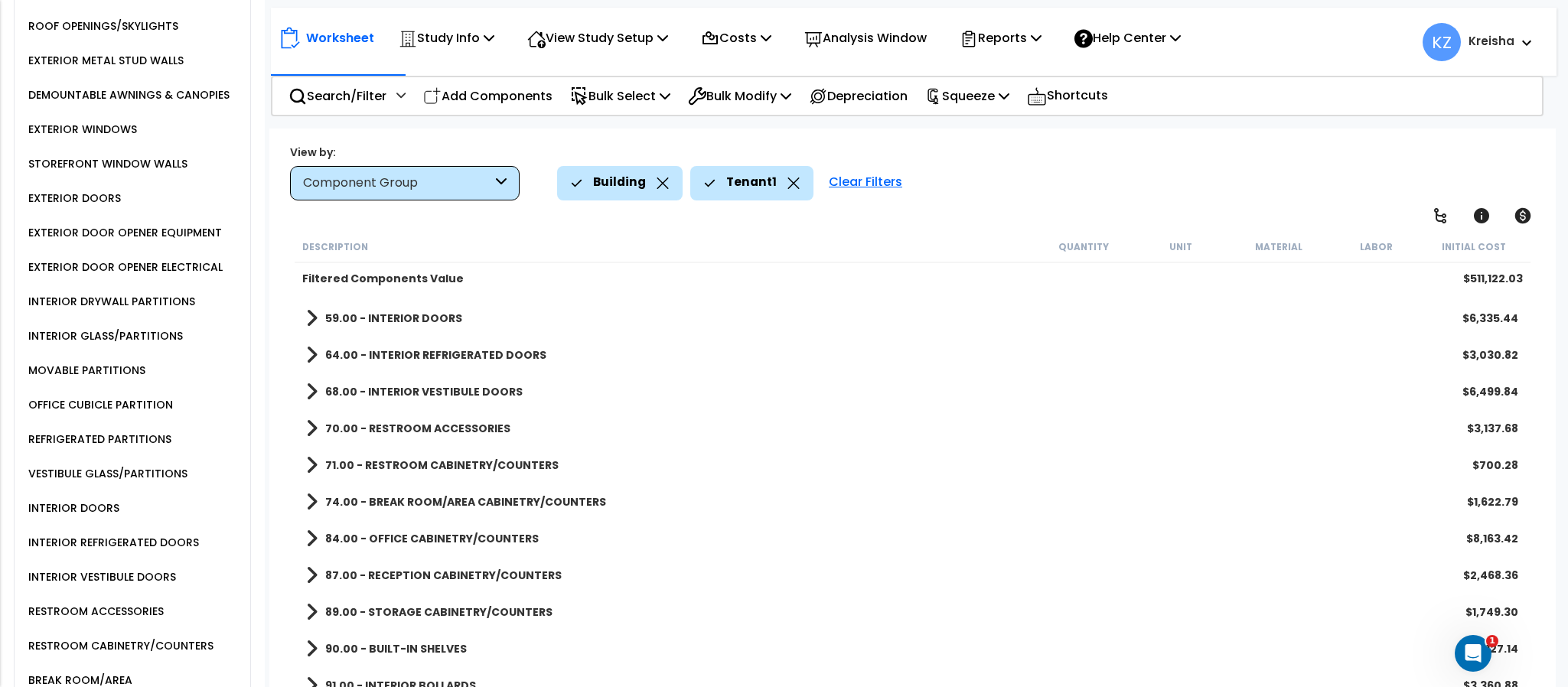
scroll to position [0, 0]
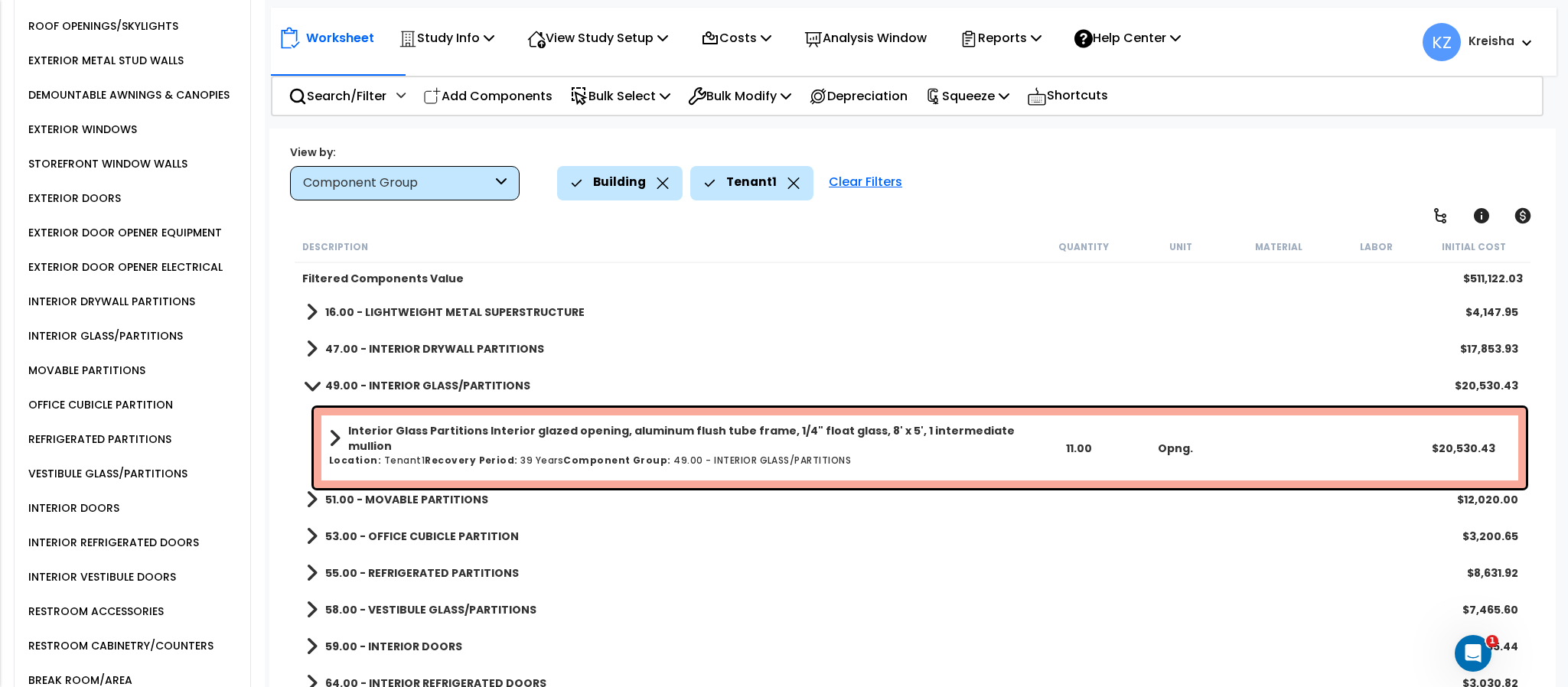
click at [1060, 179] on div "Building Tenant1 Clear Filters" at bounding box center [1048, 183] width 983 height 33
click at [437, 503] on b "51.00 - MOVABLE PARTITIONS" at bounding box center [407, 499] width 163 height 15
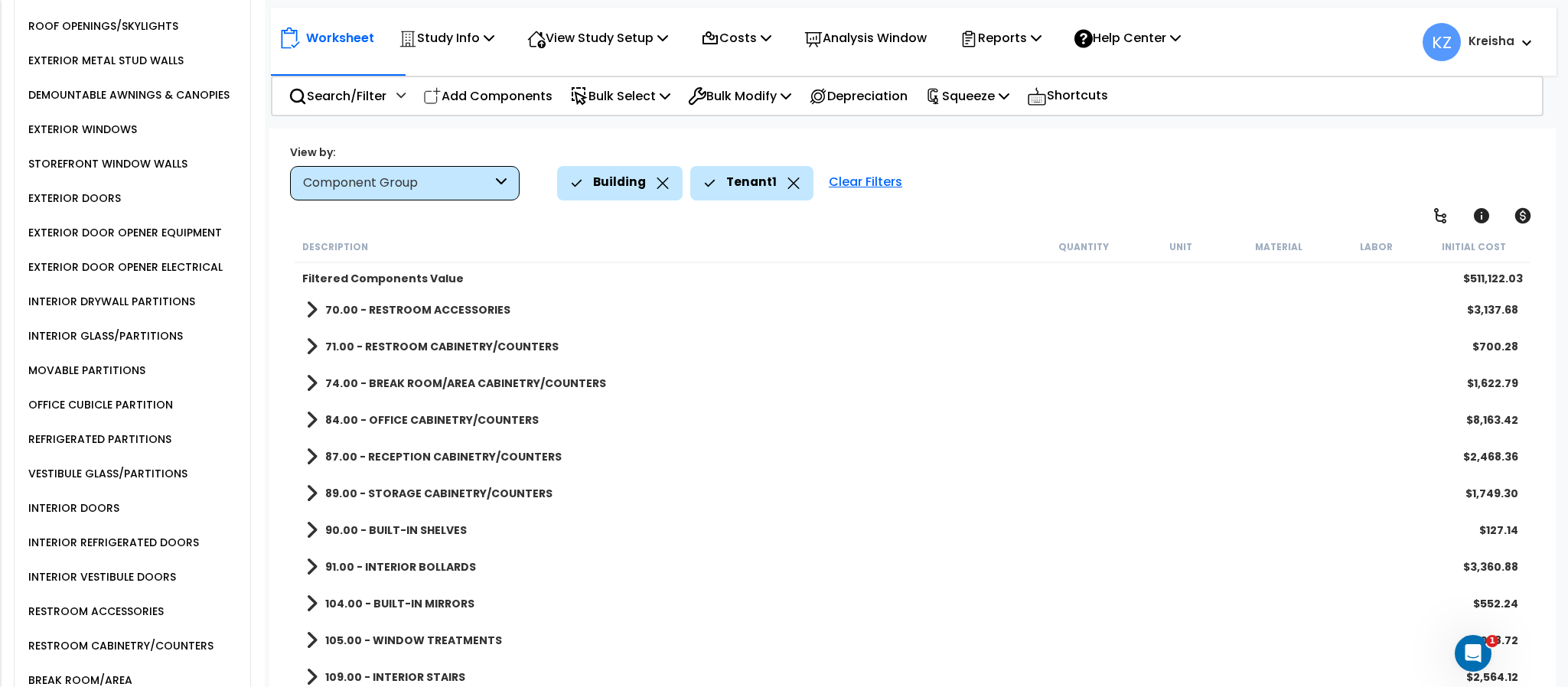
scroll to position [1520, 0]
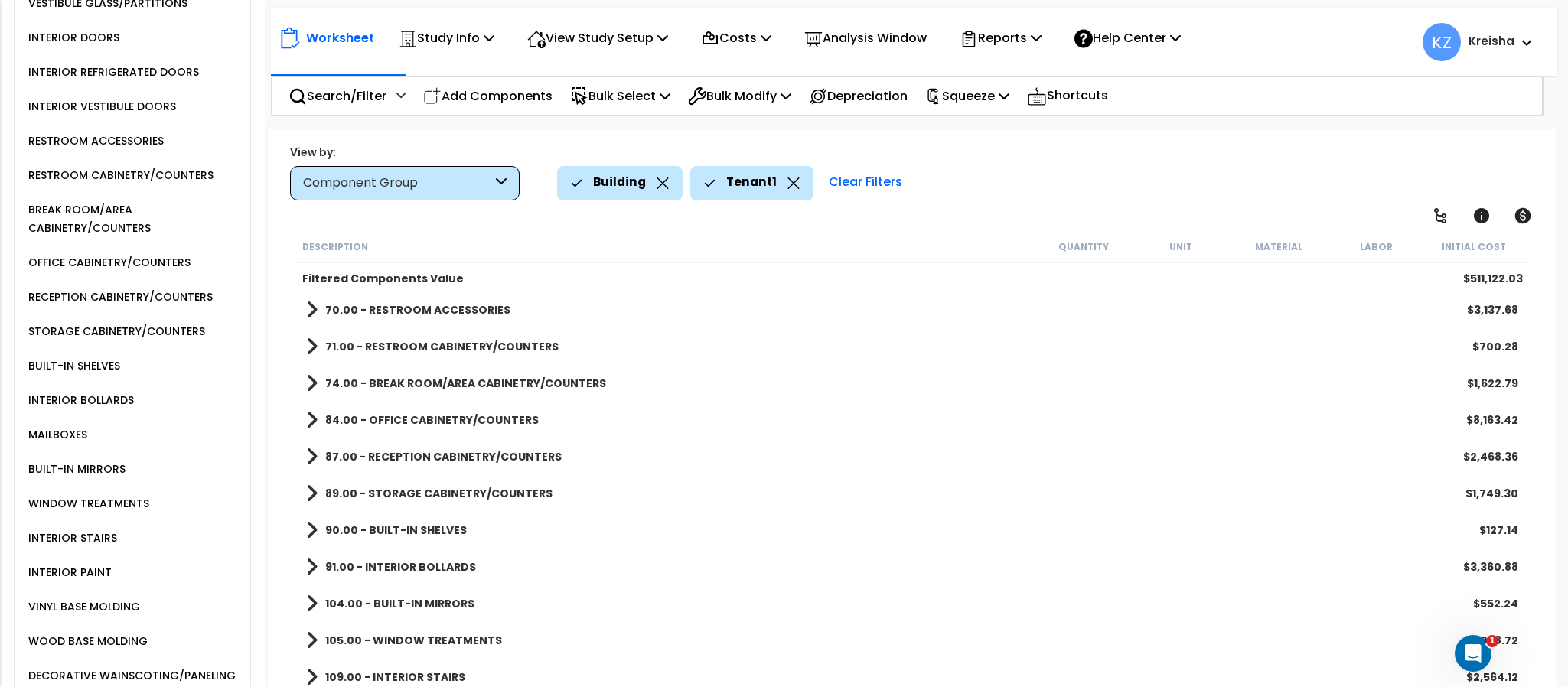
click at [469, 492] on b "89.00 - STORAGE CABINETRY/COUNTERS" at bounding box center [439, 493] width 227 height 15
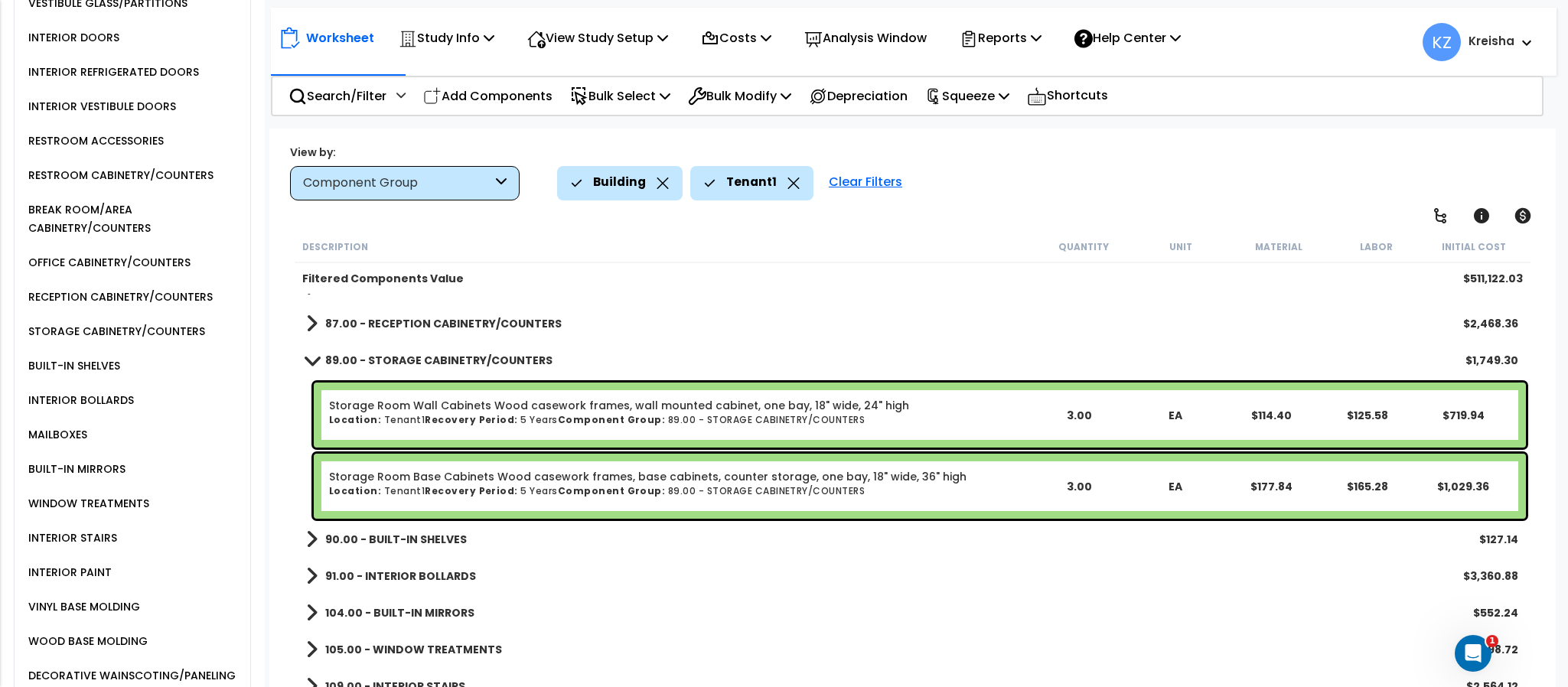
scroll to position [659, 0]
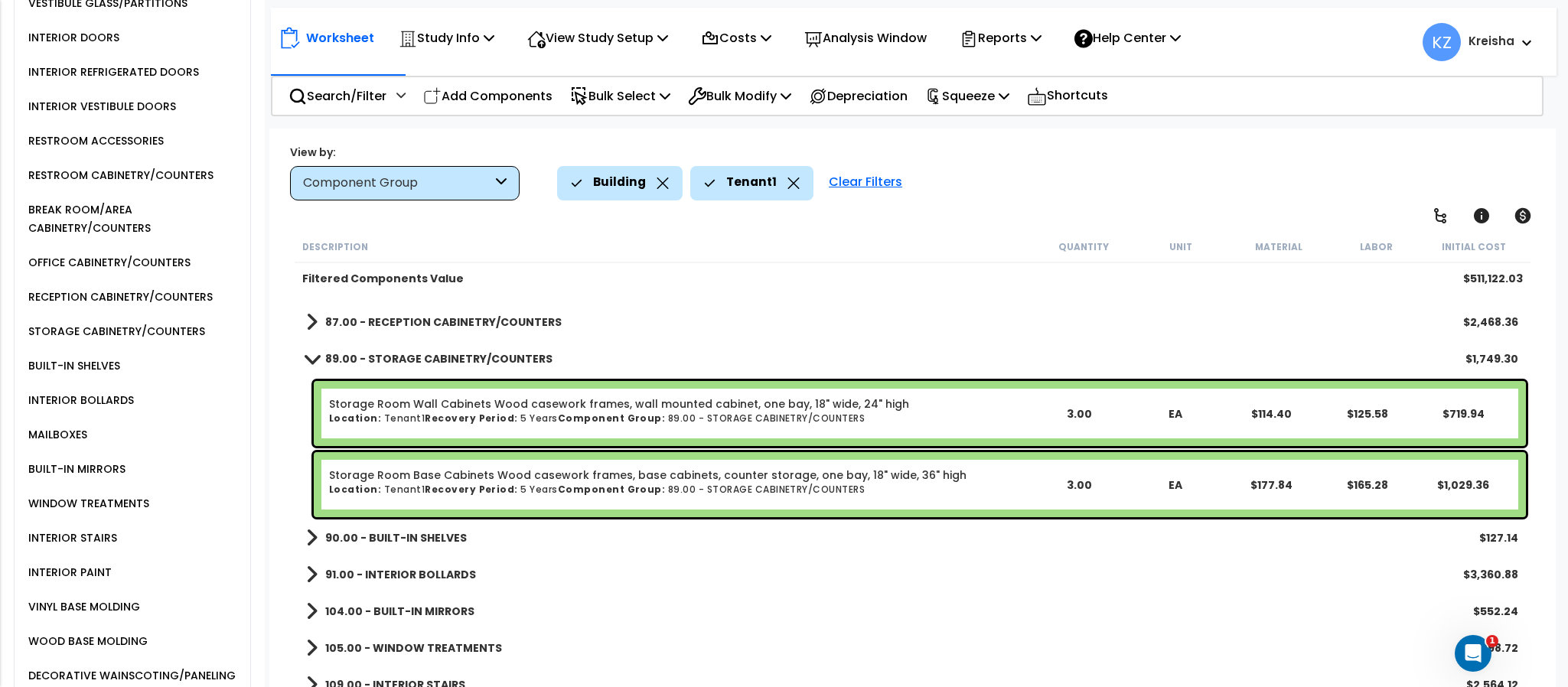
click at [450, 536] on b "90.00 - BUILT-IN SHELVES" at bounding box center [396, 538] width 141 height 15
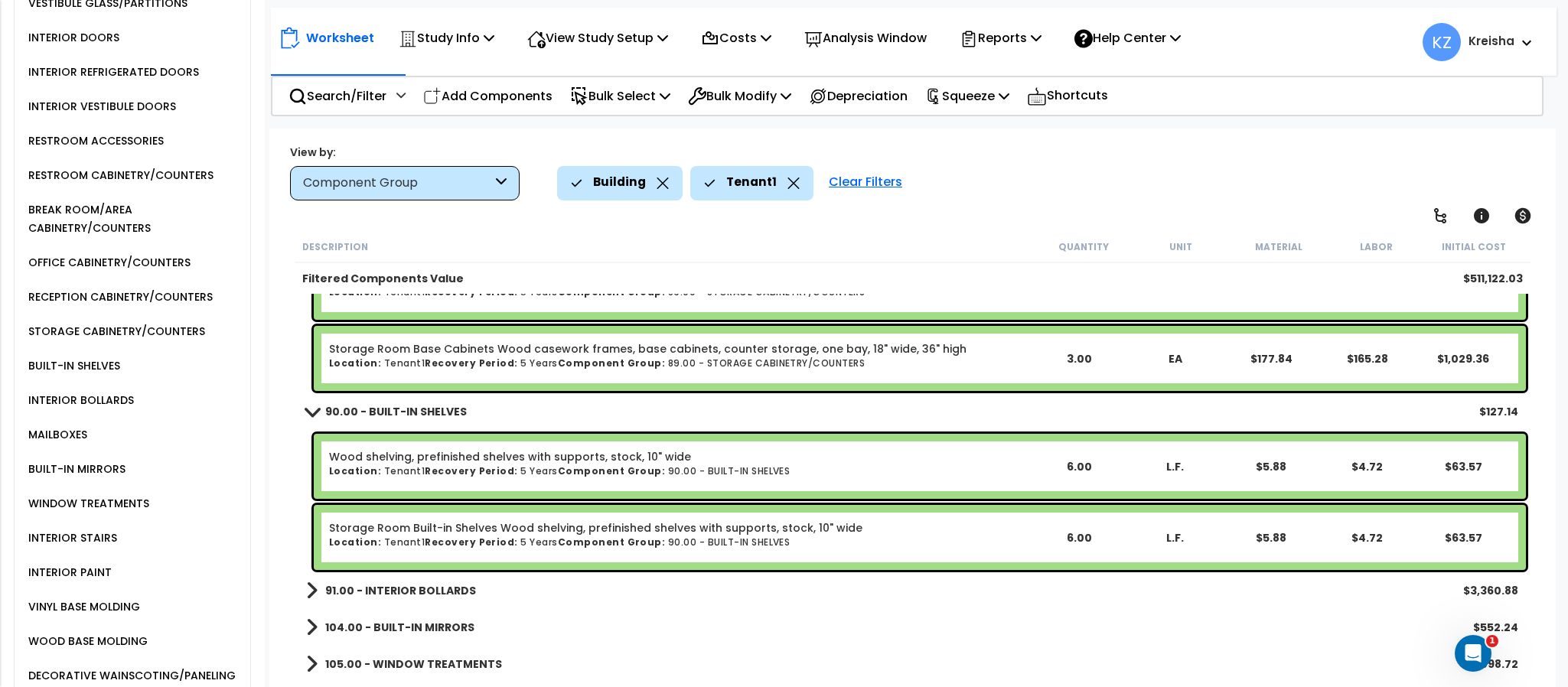
scroll to position [786, 0]
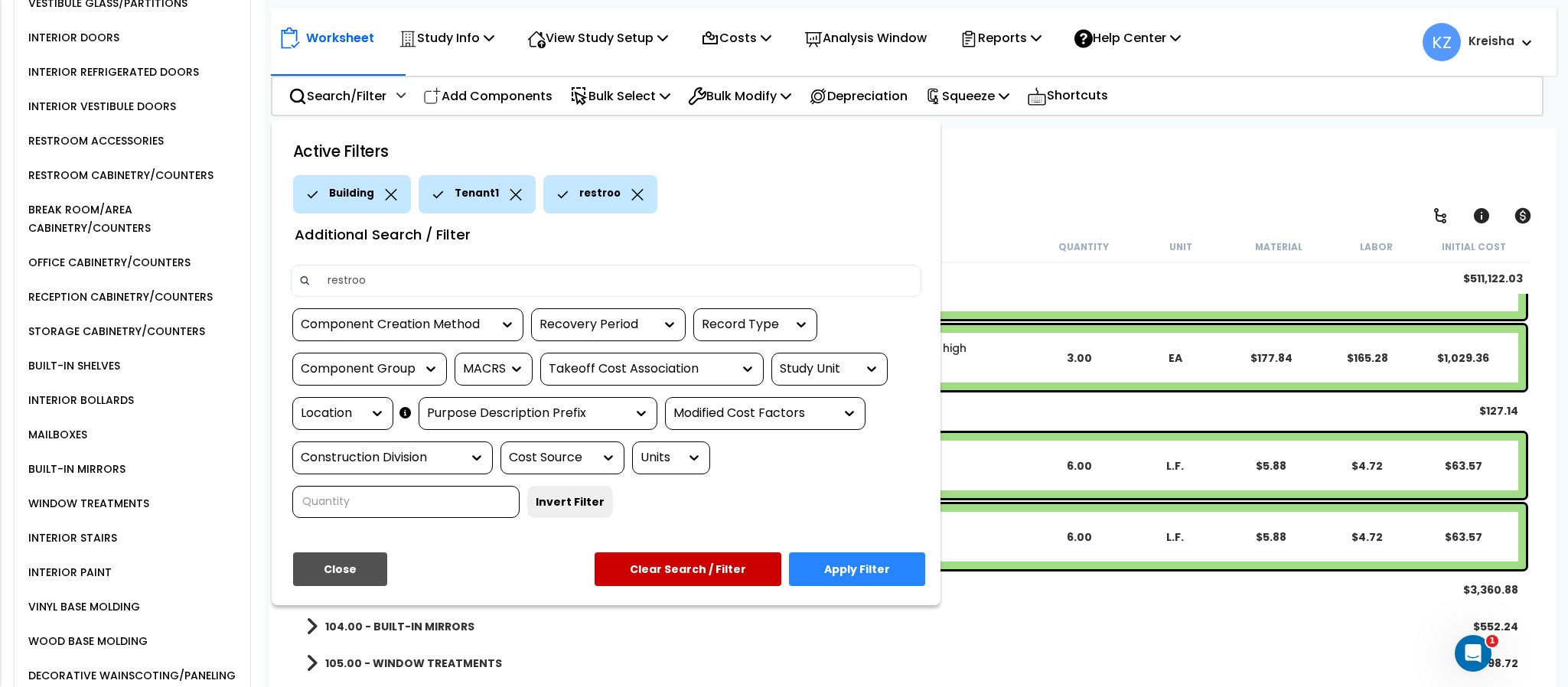
type input "restroom"
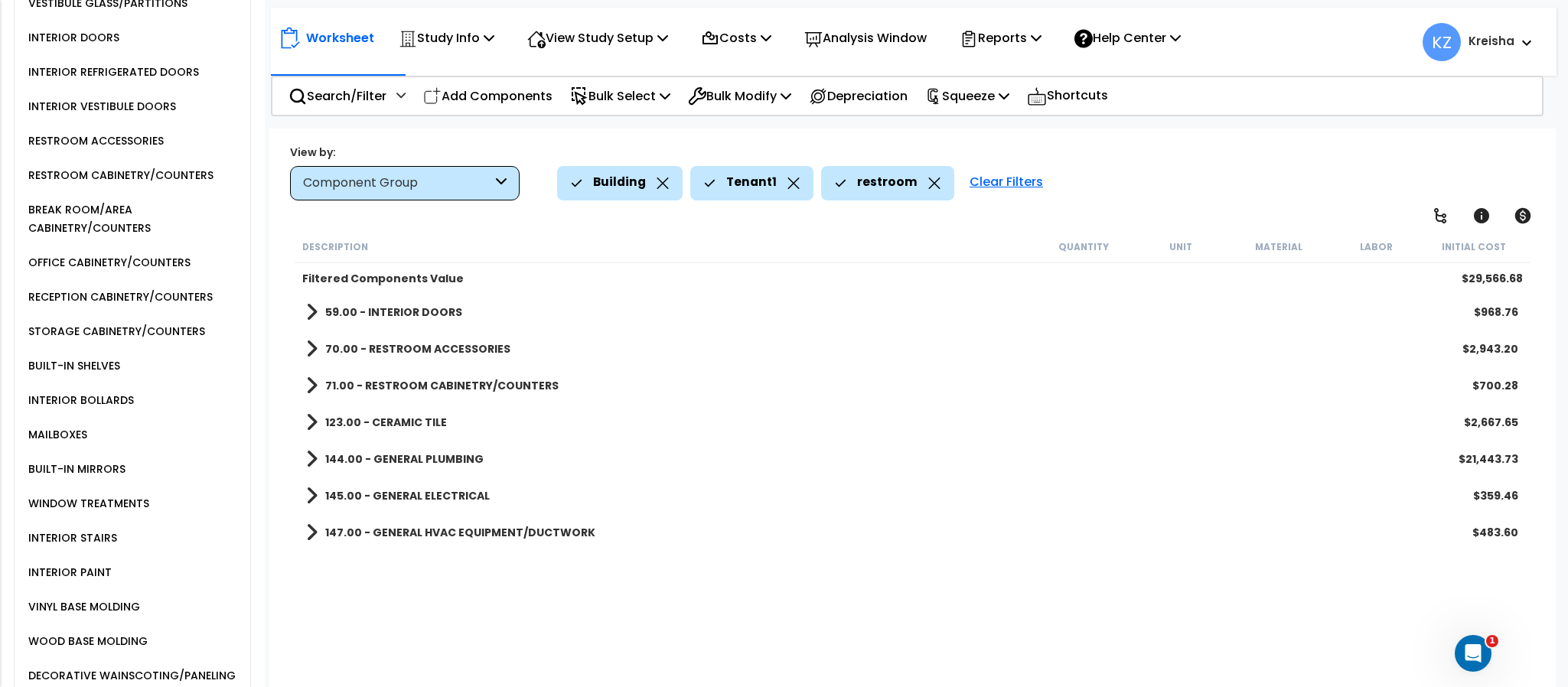
scroll to position [0, 0]
click at [462, 602] on div "Description Quantity Unit Material Labor Initial Cost Filtered Components Value…" at bounding box center [912, 461] width 1240 height 460
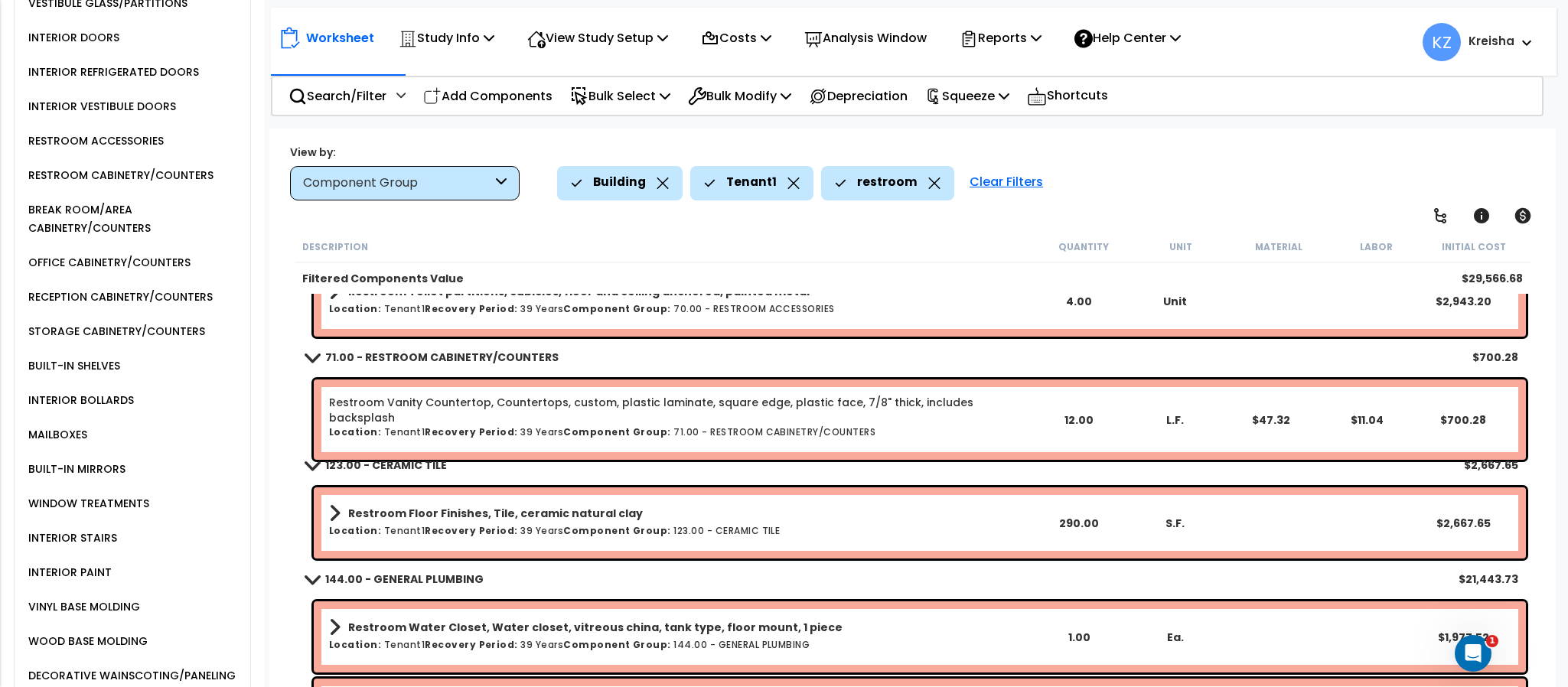
scroll to position [178, 0]
click at [266, 432] on body "We are Building your Study. So please grab a coffee and let us do the heavy lif…" at bounding box center [784, 411] width 1568 height 687
click at [286, 404] on div "Description Quantity Unit Material Labor Initial Cost Filtered Components Value…" at bounding box center [913, 461] width 1255 height 460
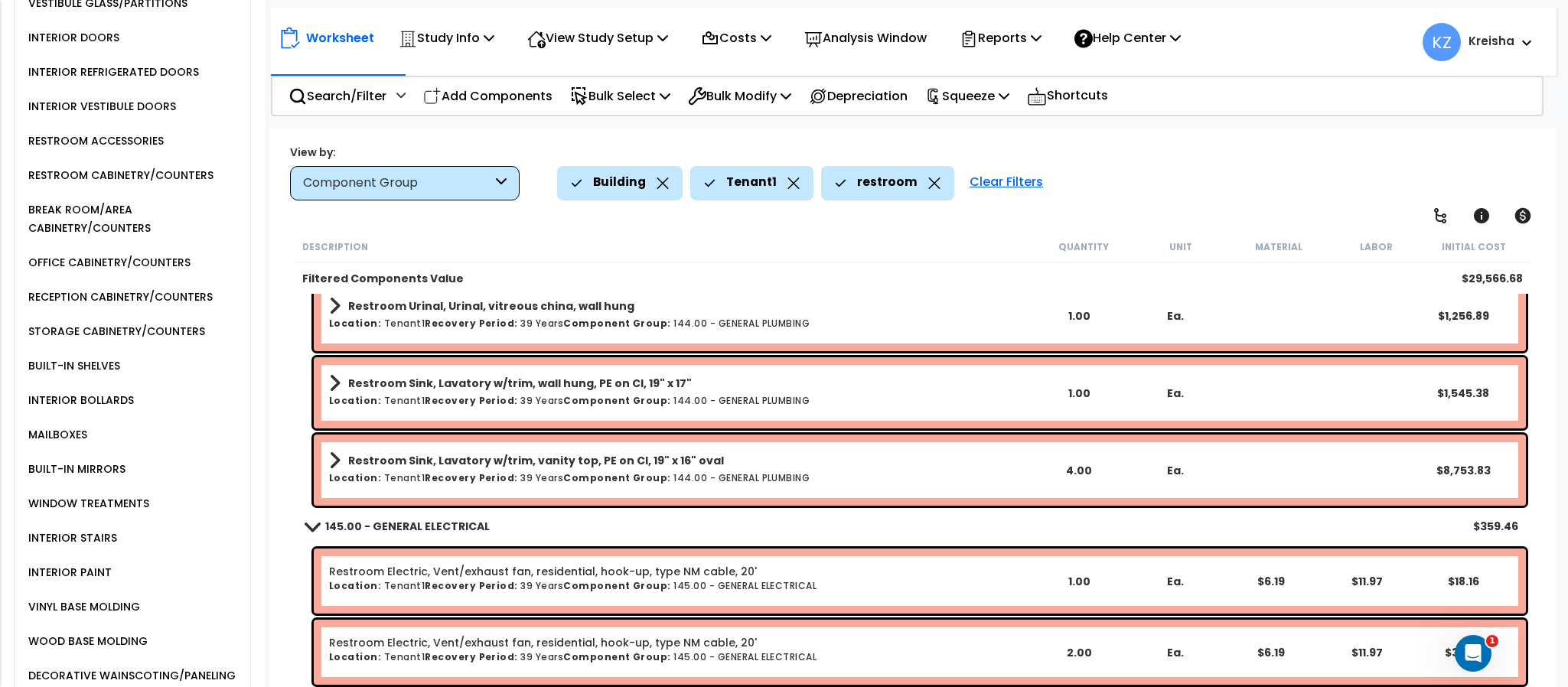
scroll to position [830, 0]
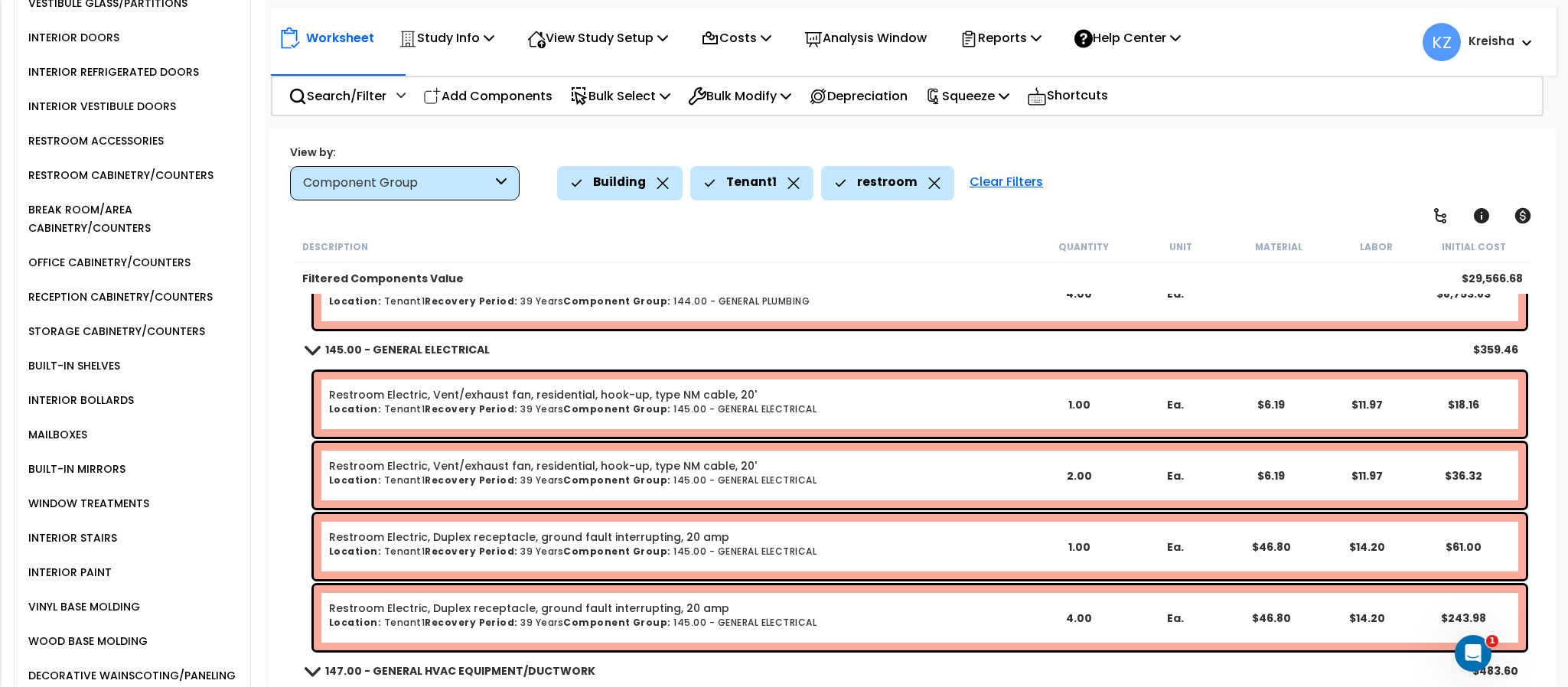
click at [928, 186] on icon at bounding box center [934, 184] width 12 height 11
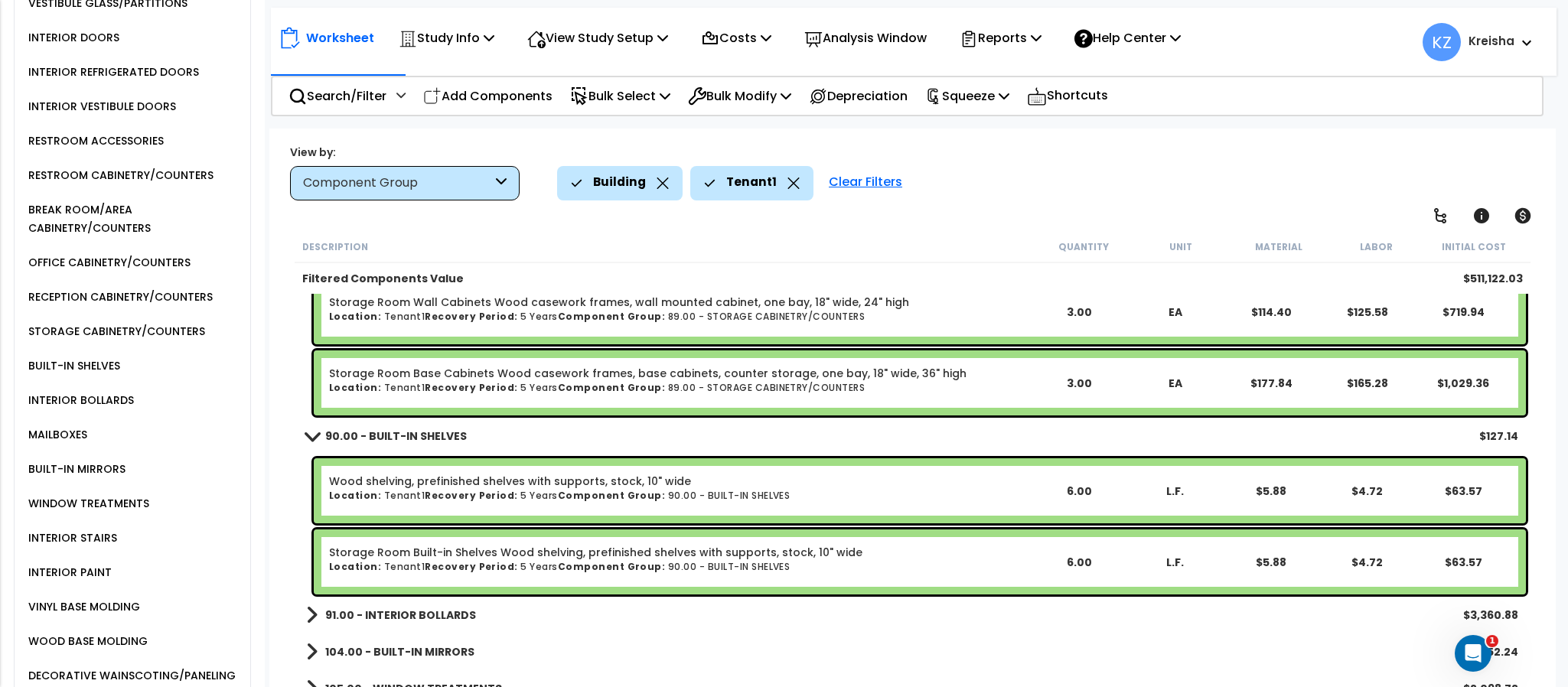
click at [1017, 179] on div "Building Tenant1 Clear Filters" at bounding box center [1048, 183] width 983 height 33
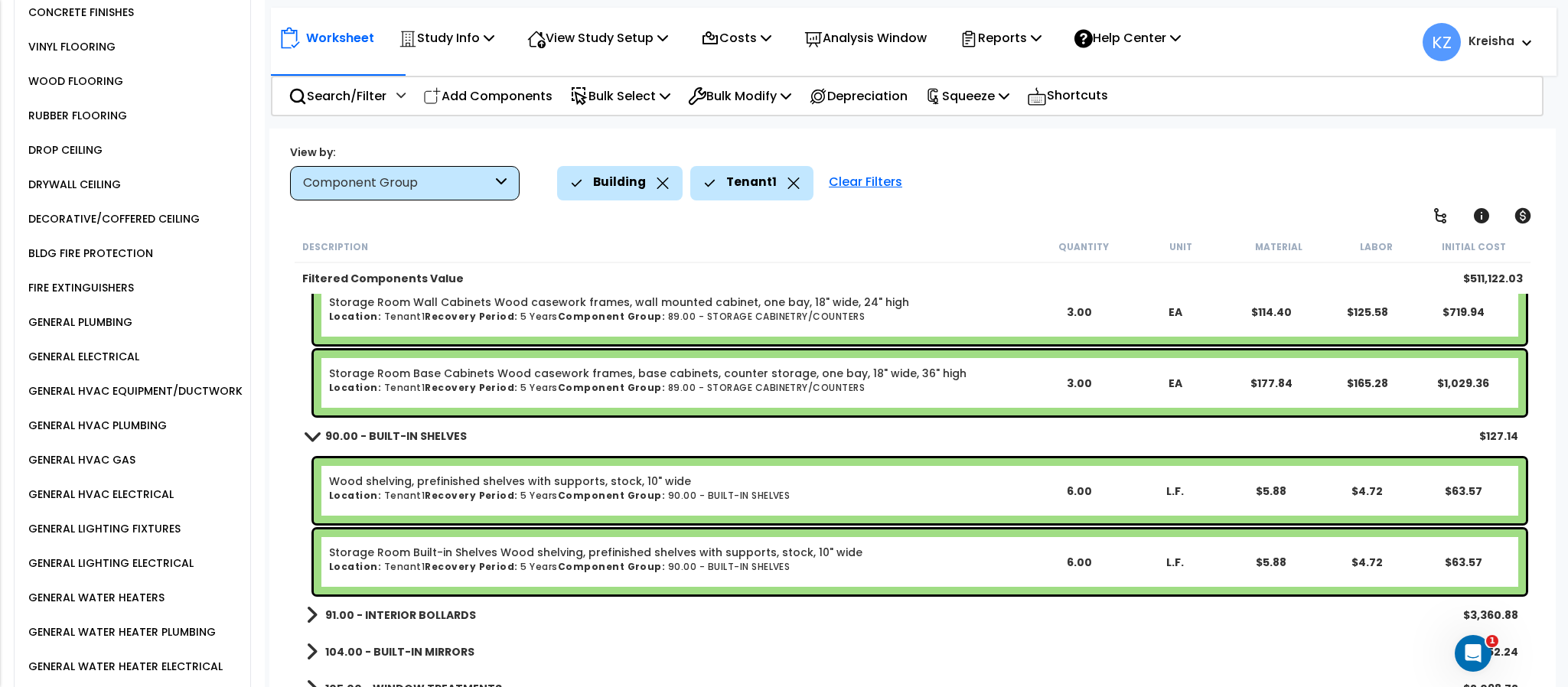
click at [86, 331] on div "GENERAL PLUMBING" at bounding box center [78, 322] width 108 height 19
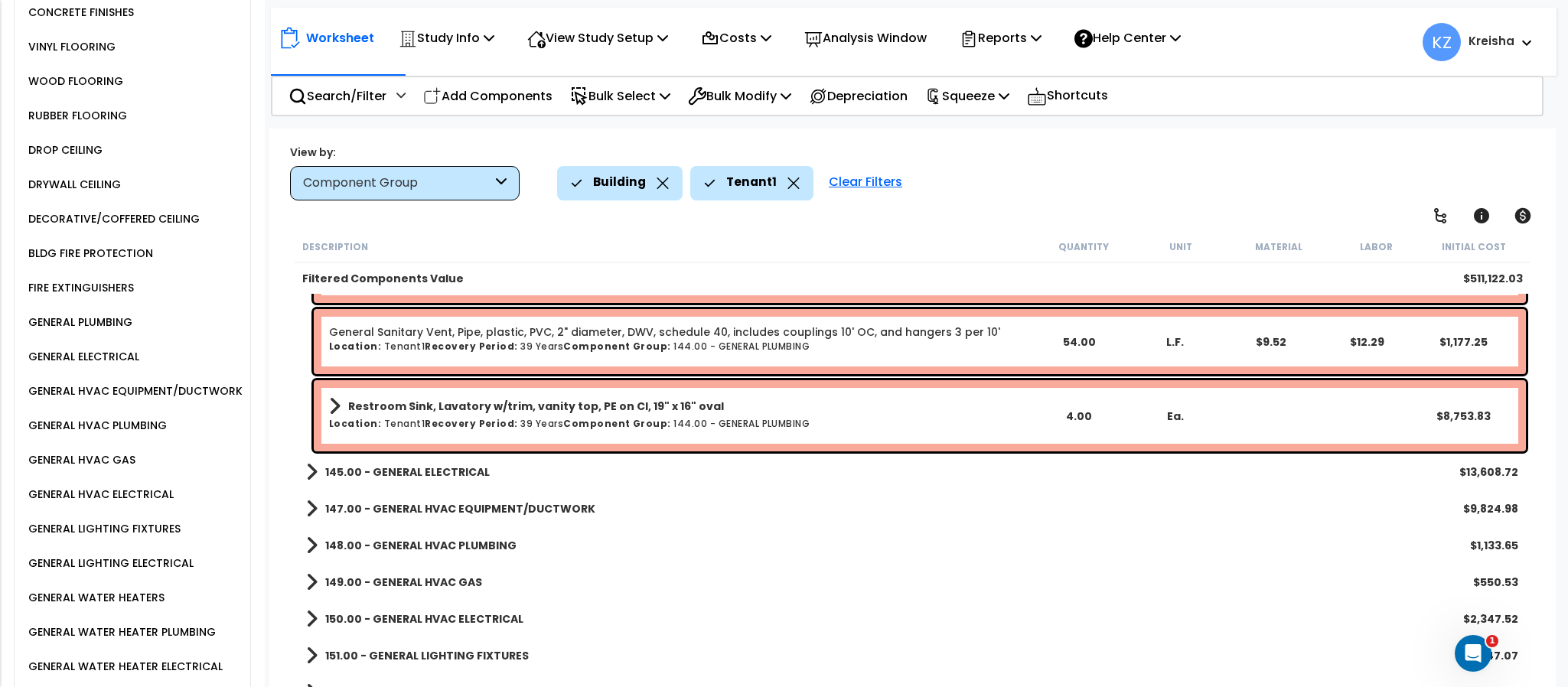
scroll to position [1807, 0]
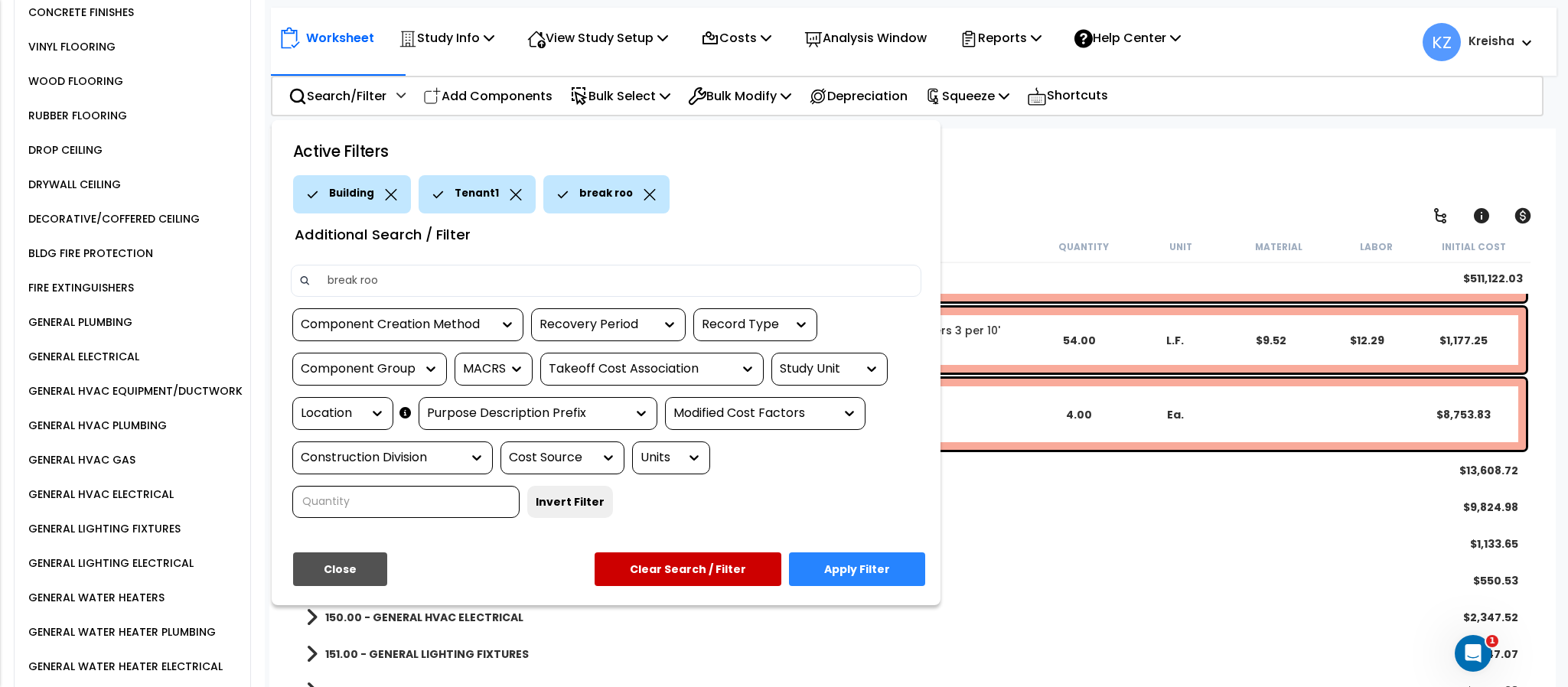
type input "break room"
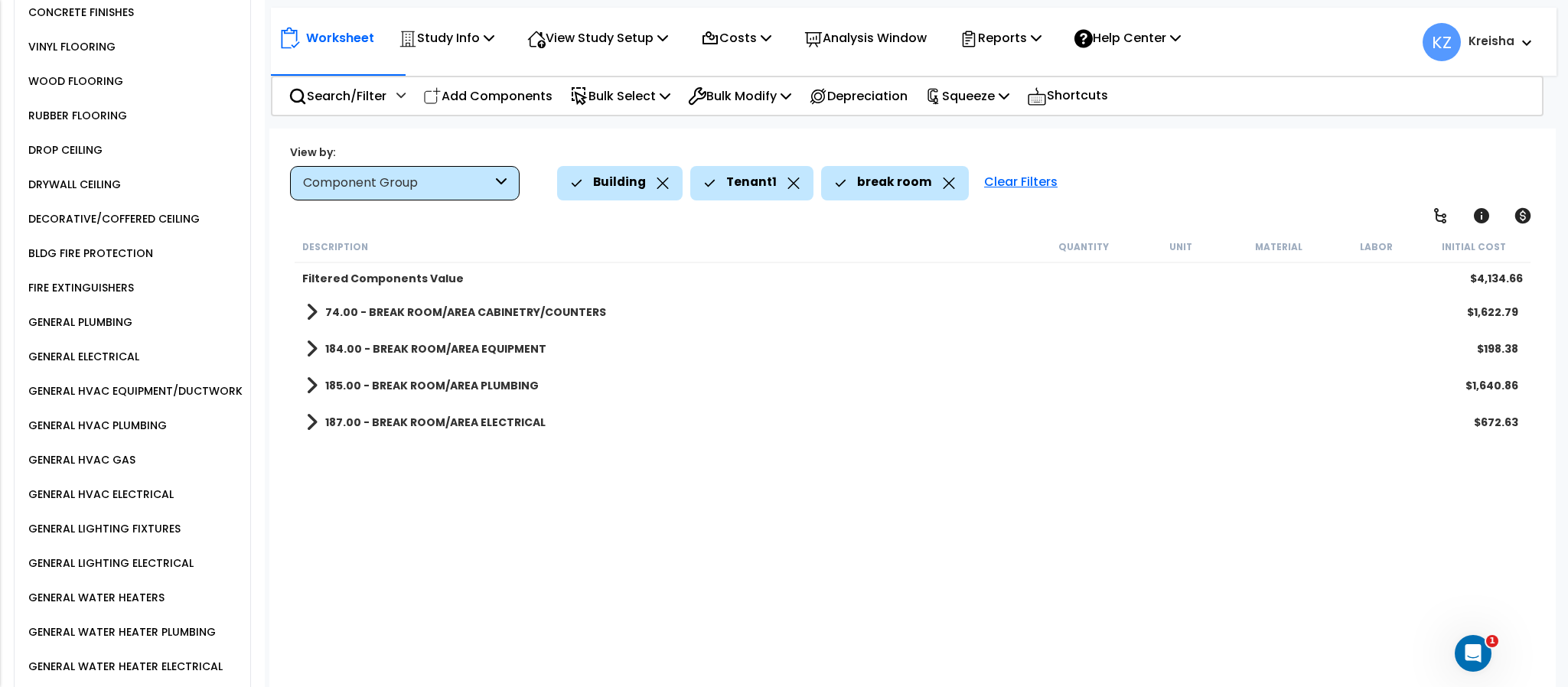
scroll to position [0, 0]
click at [526, 556] on div "Description Quantity Unit Material Labor Initial Cost Filtered Components Value…" at bounding box center [912, 461] width 1240 height 460
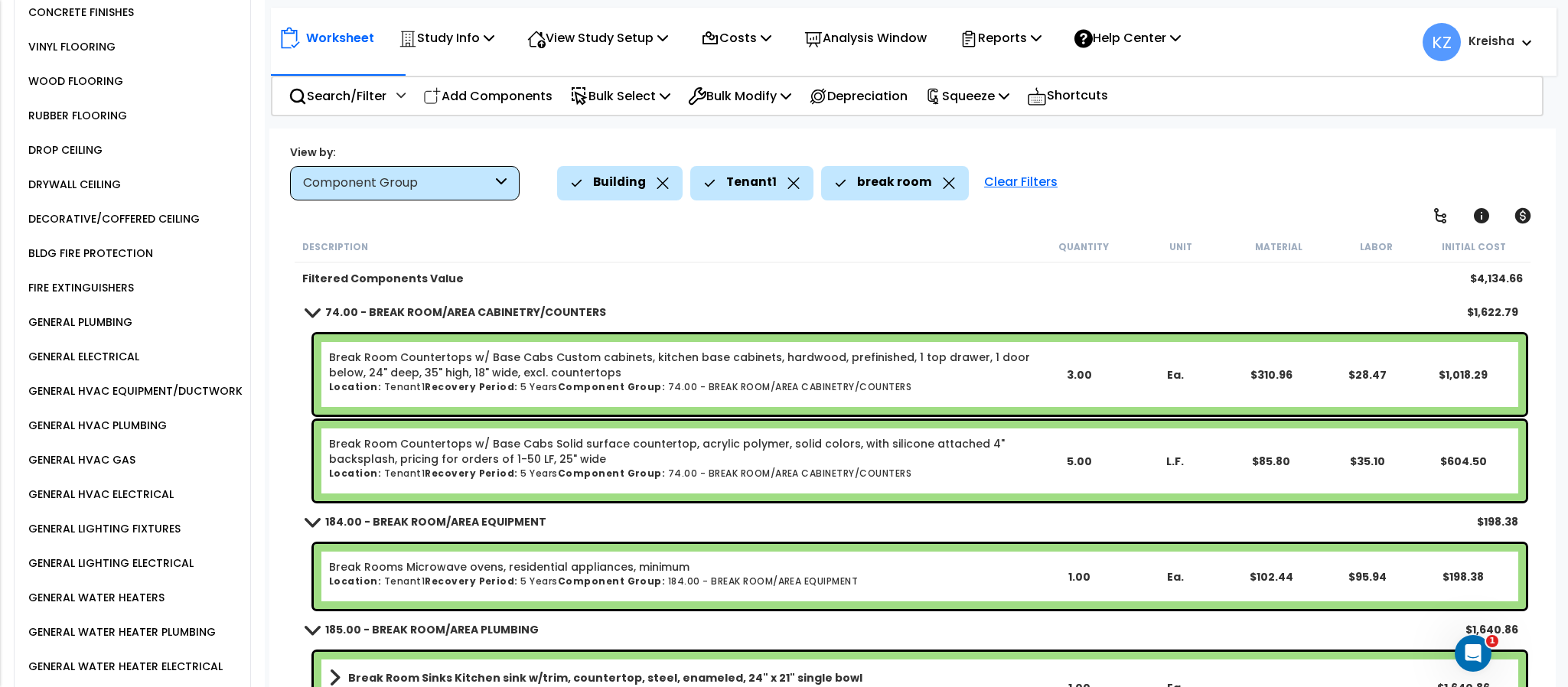
scroll to position [53, 0]
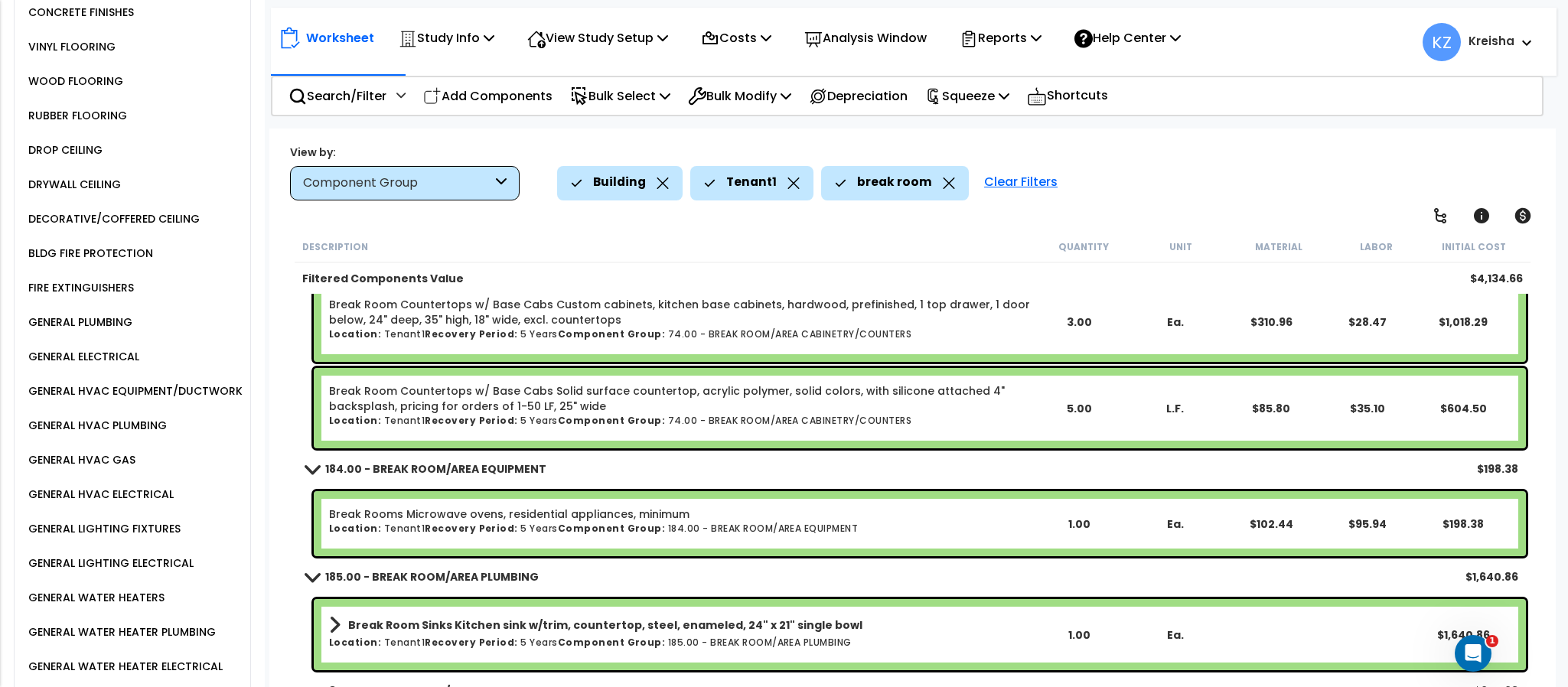
click at [820, 239] on div "Description" at bounding box center [668, 246] width 732 height 15
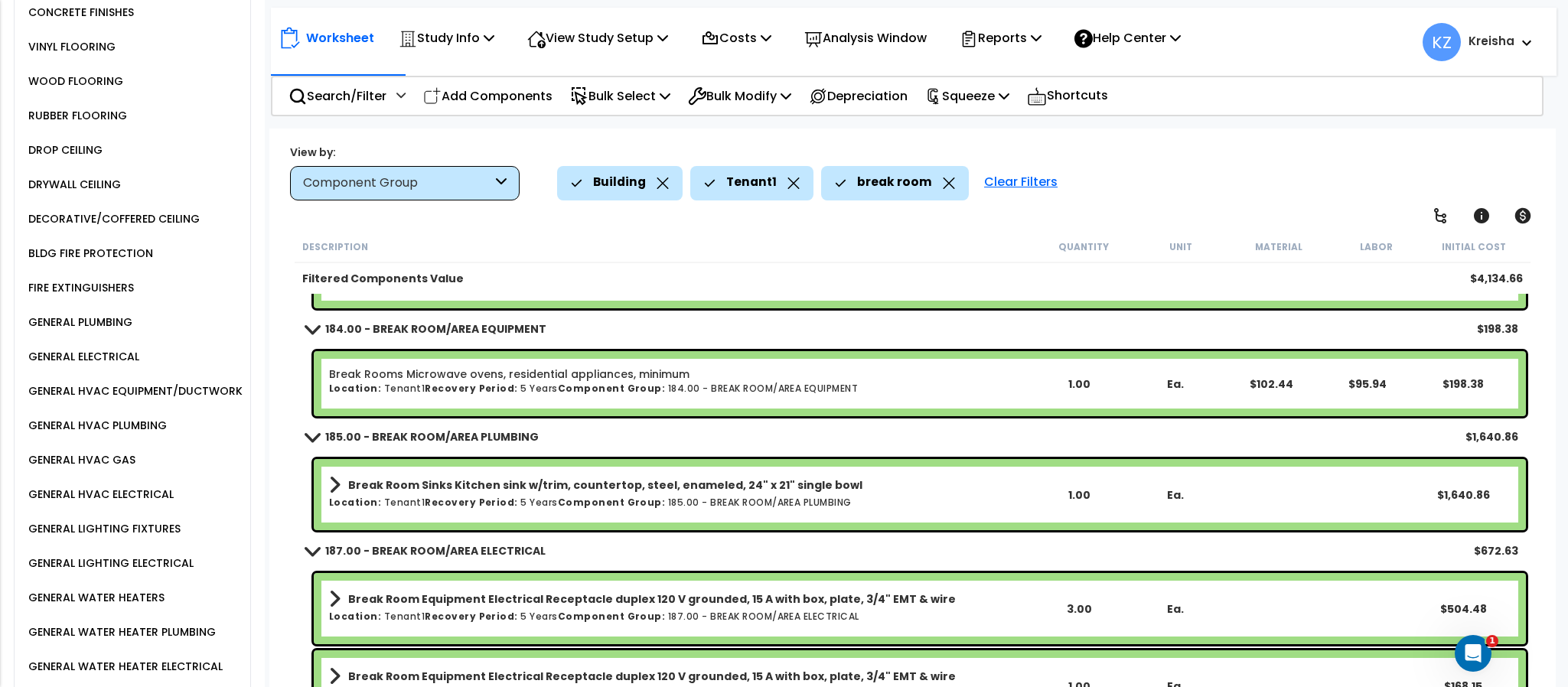
scroll to position [225, 0]
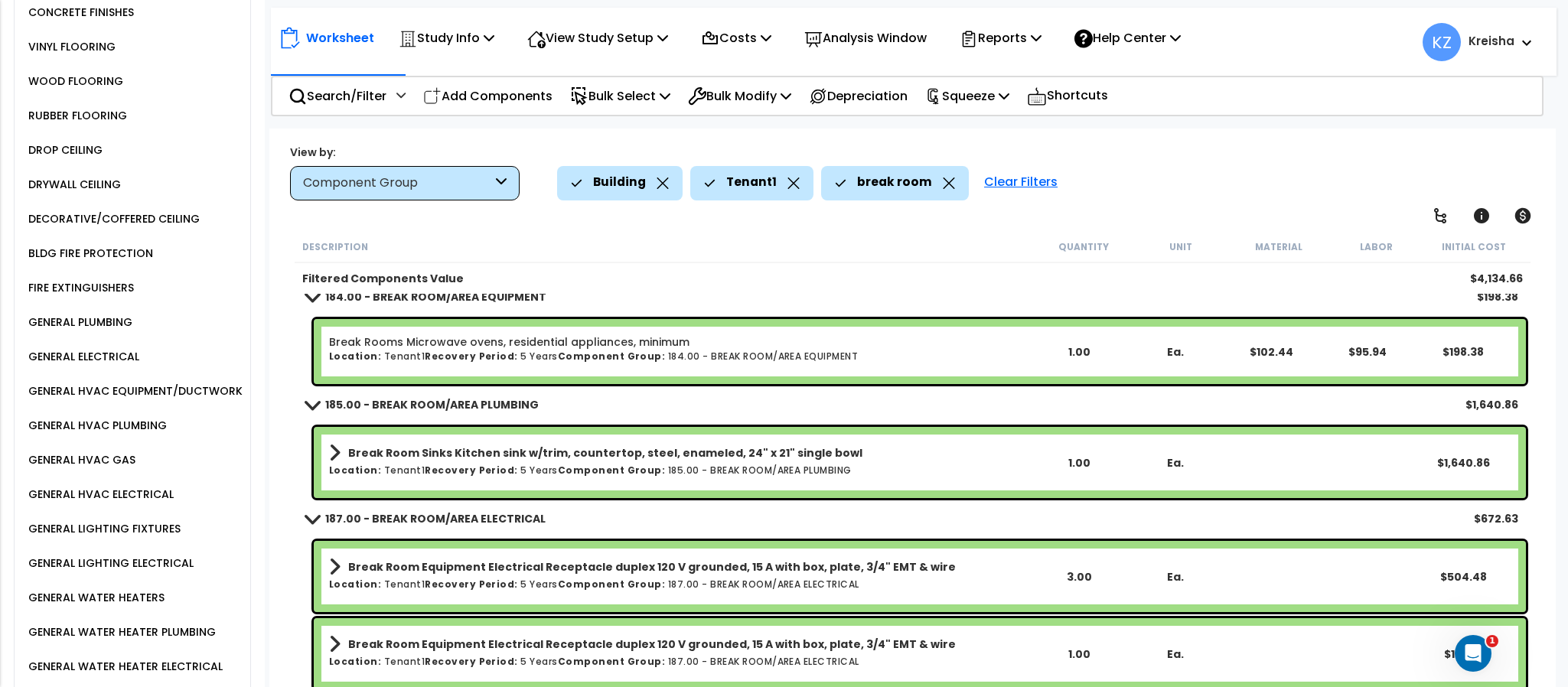
click at [655, 226] on div "Worksheet Study Info Study Setup Add Property Unit Template study Clone study KZ" at bounding box center [912, 472] width 1285 height 687
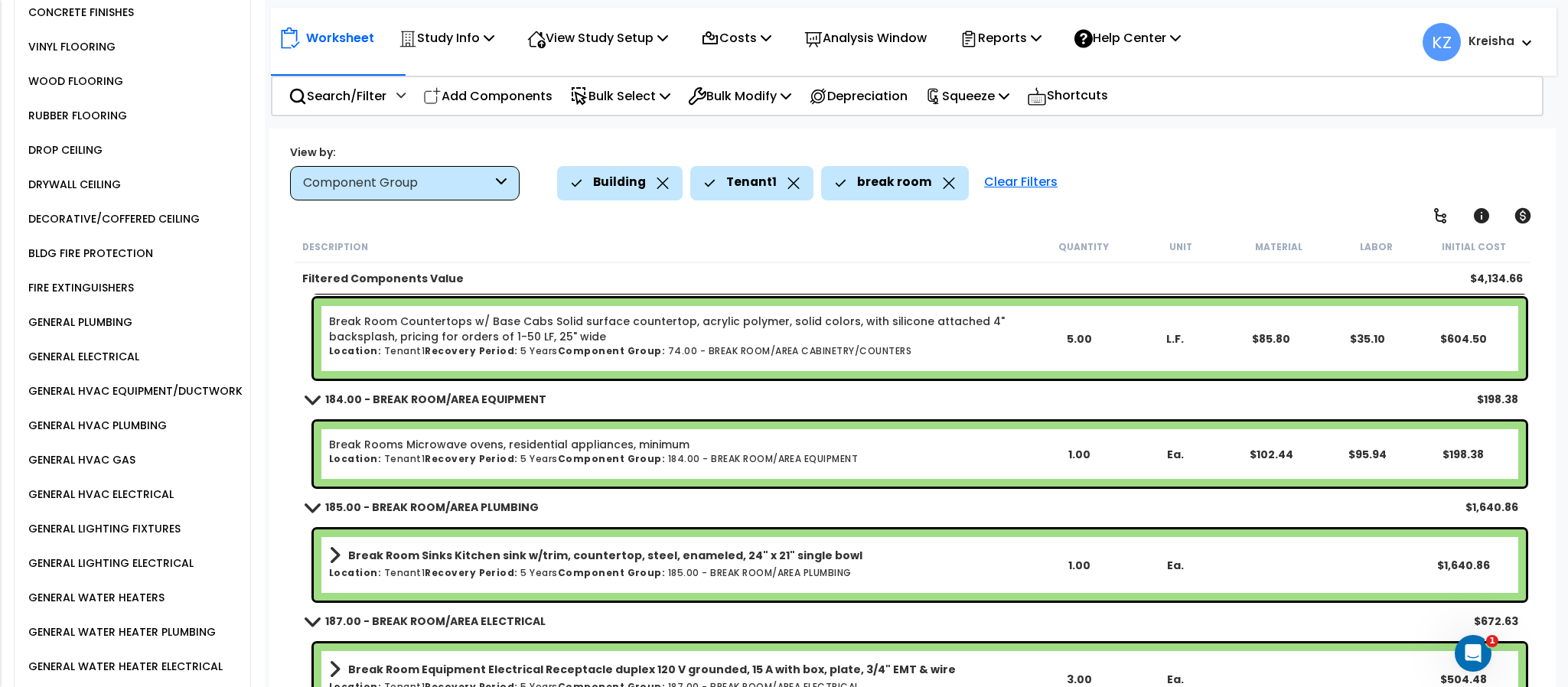
scroll to position [0, 0]
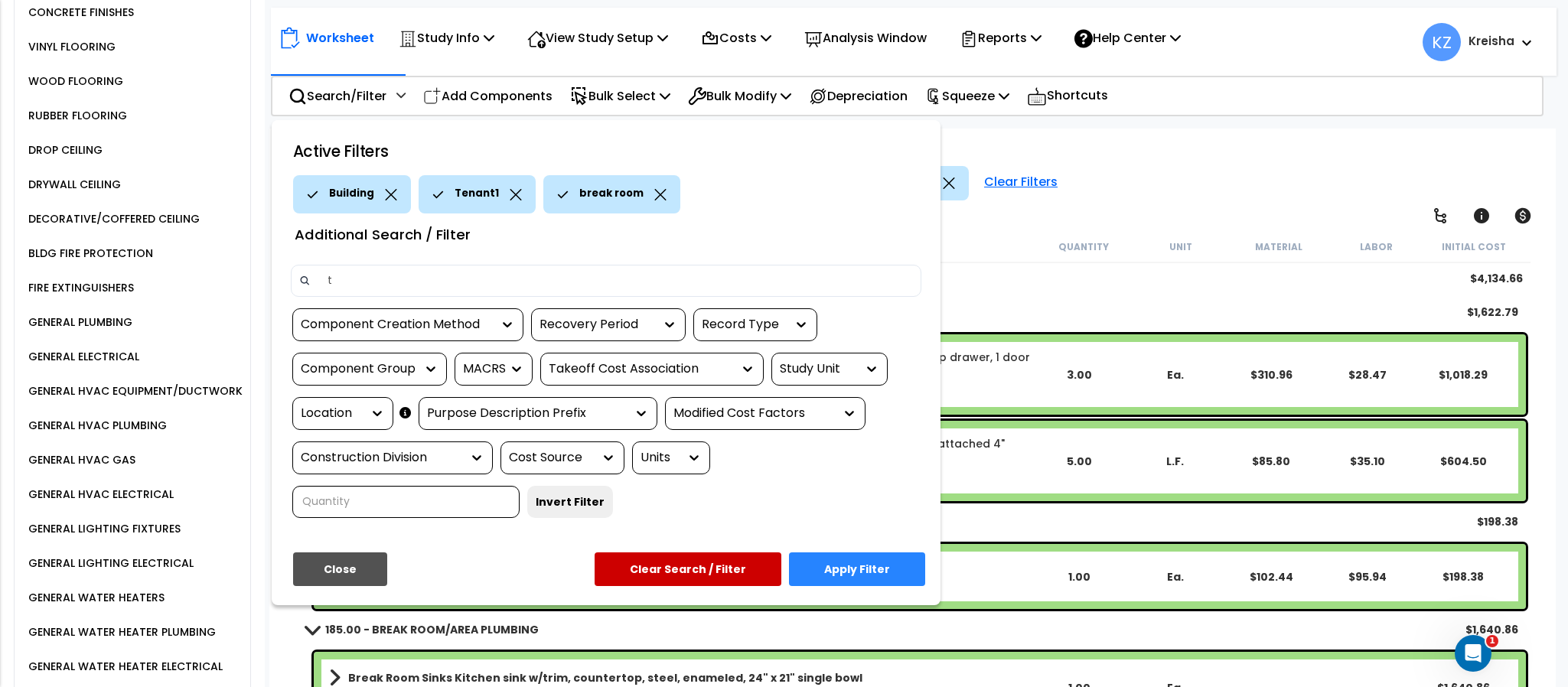
type input "tv"
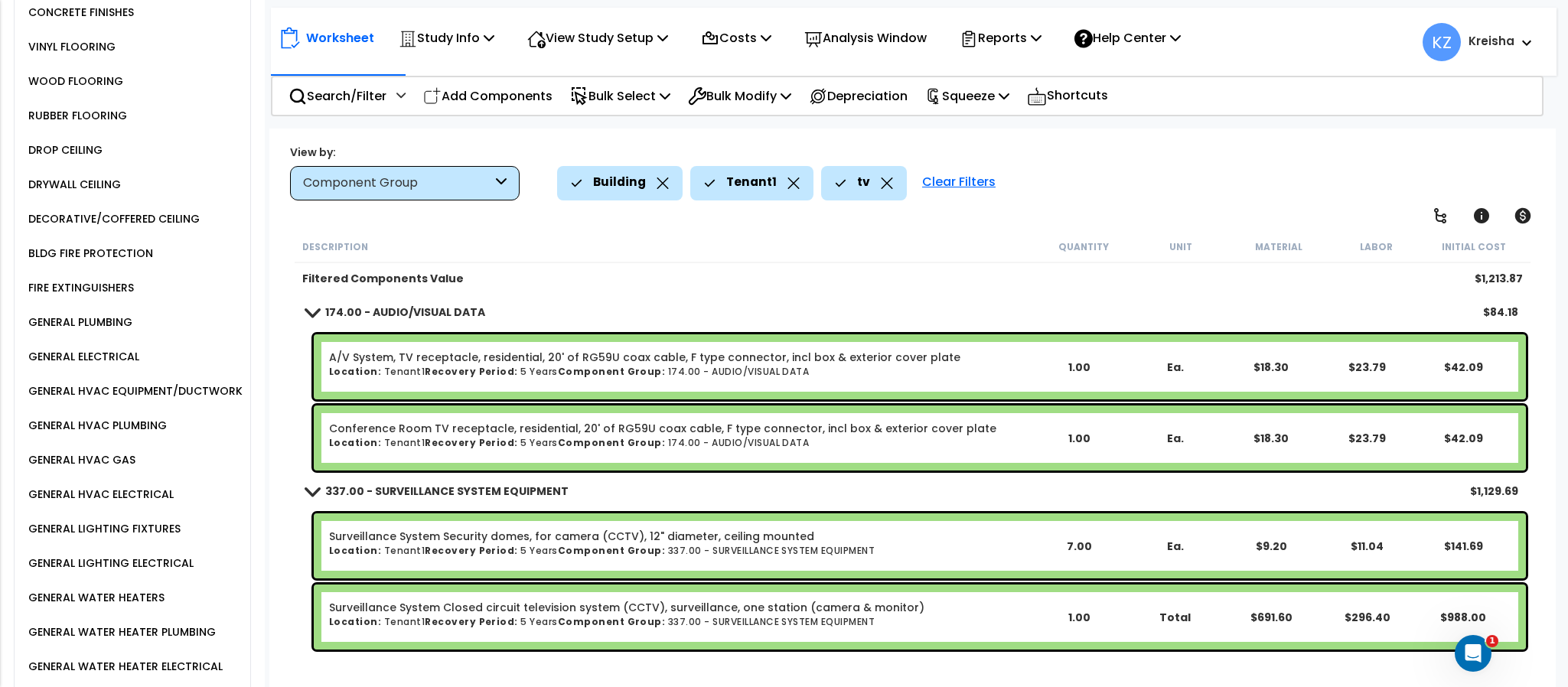
click at [882, 181] on icon at bounding box center [888, 184] width 11 height 11
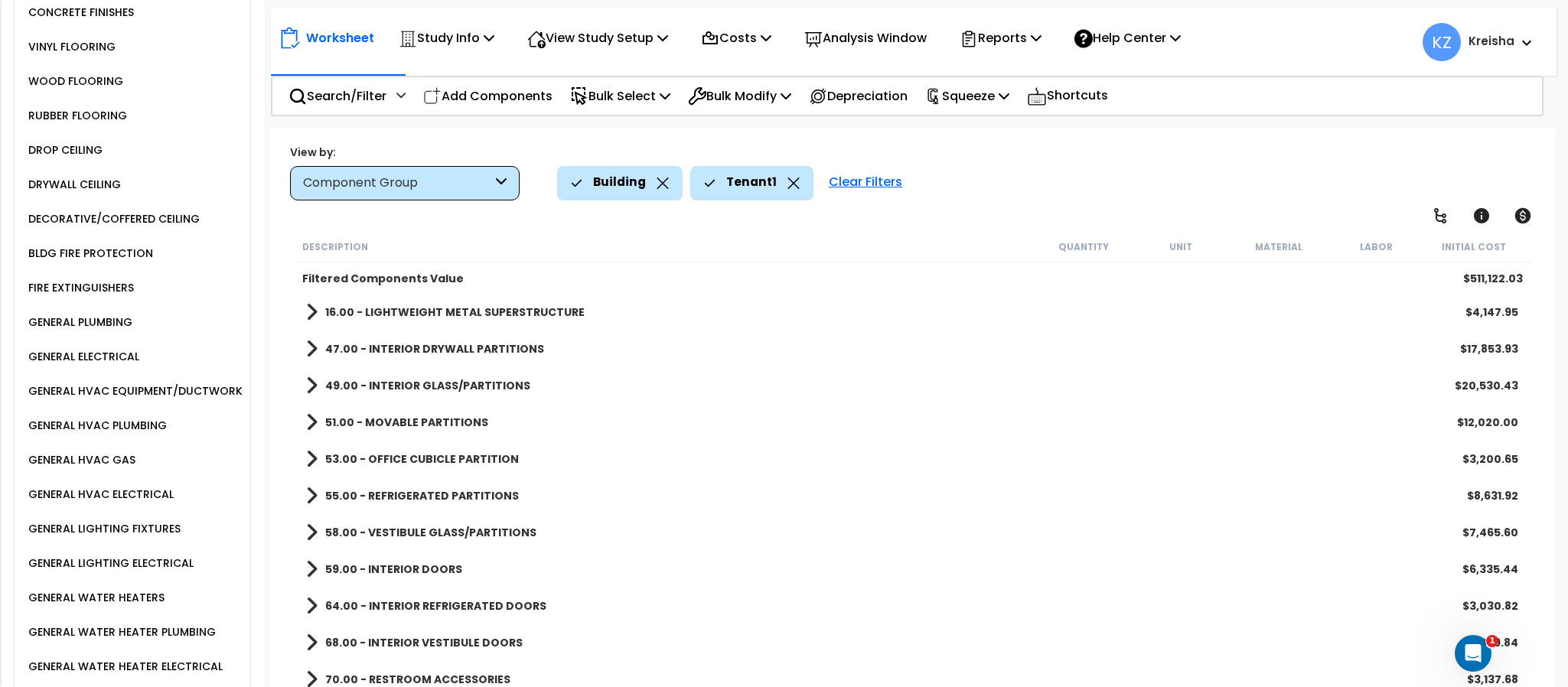
click at [1041, 168] on div "Building Tenant1 Clear Filters" at bounding box center [1048, 183] width 983 height 33
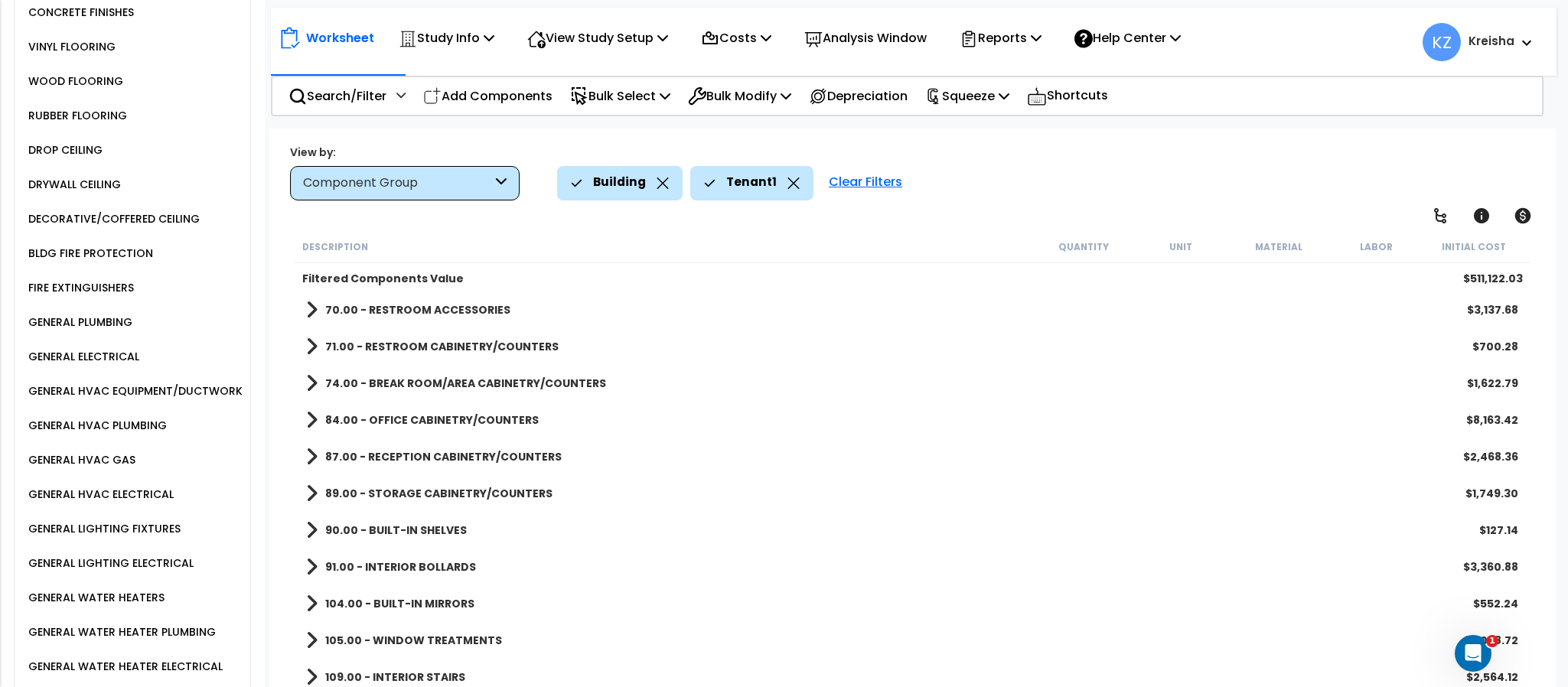
scroll to position [1520, 0]
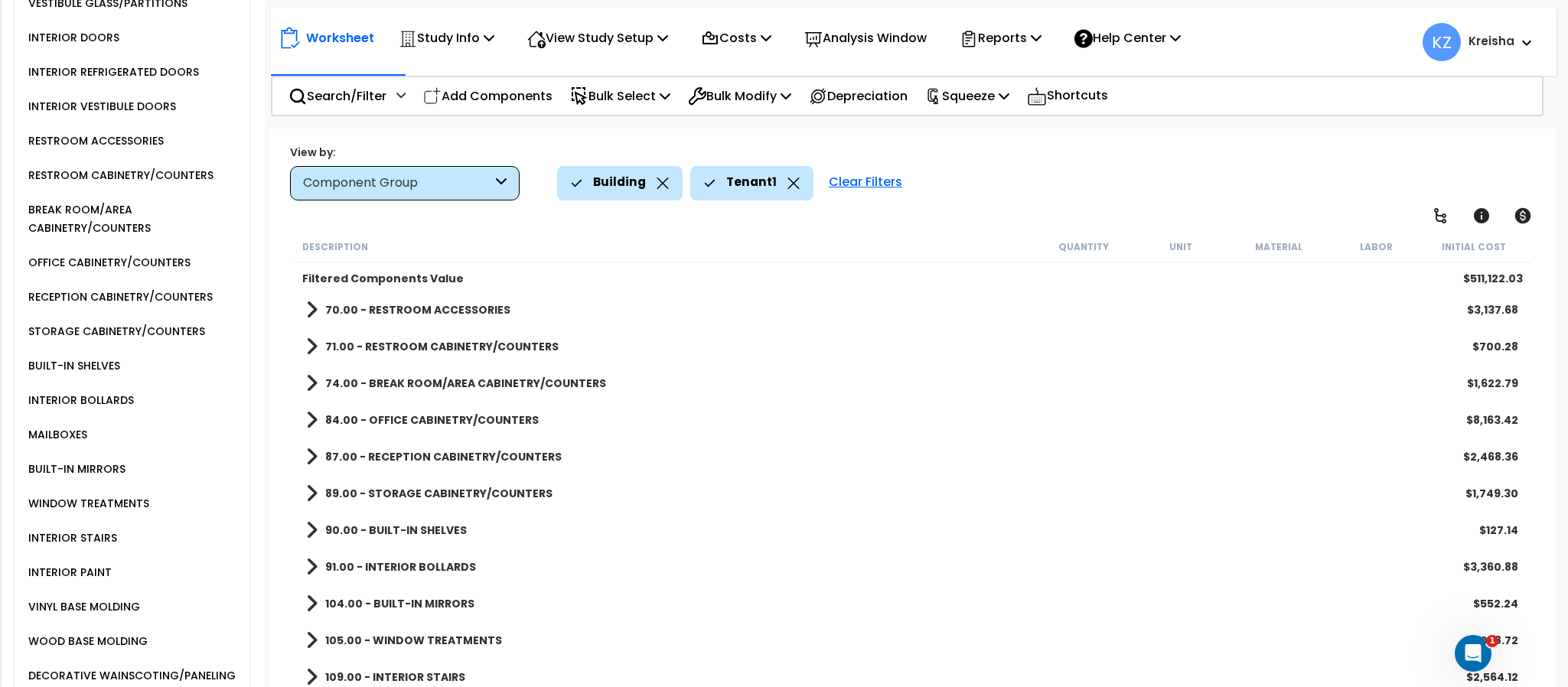
click at [480, 499] on b "89.00 - STORAGE CABINETRY/COUNTERS" at bounding box center [439, 493] width 227 height 15
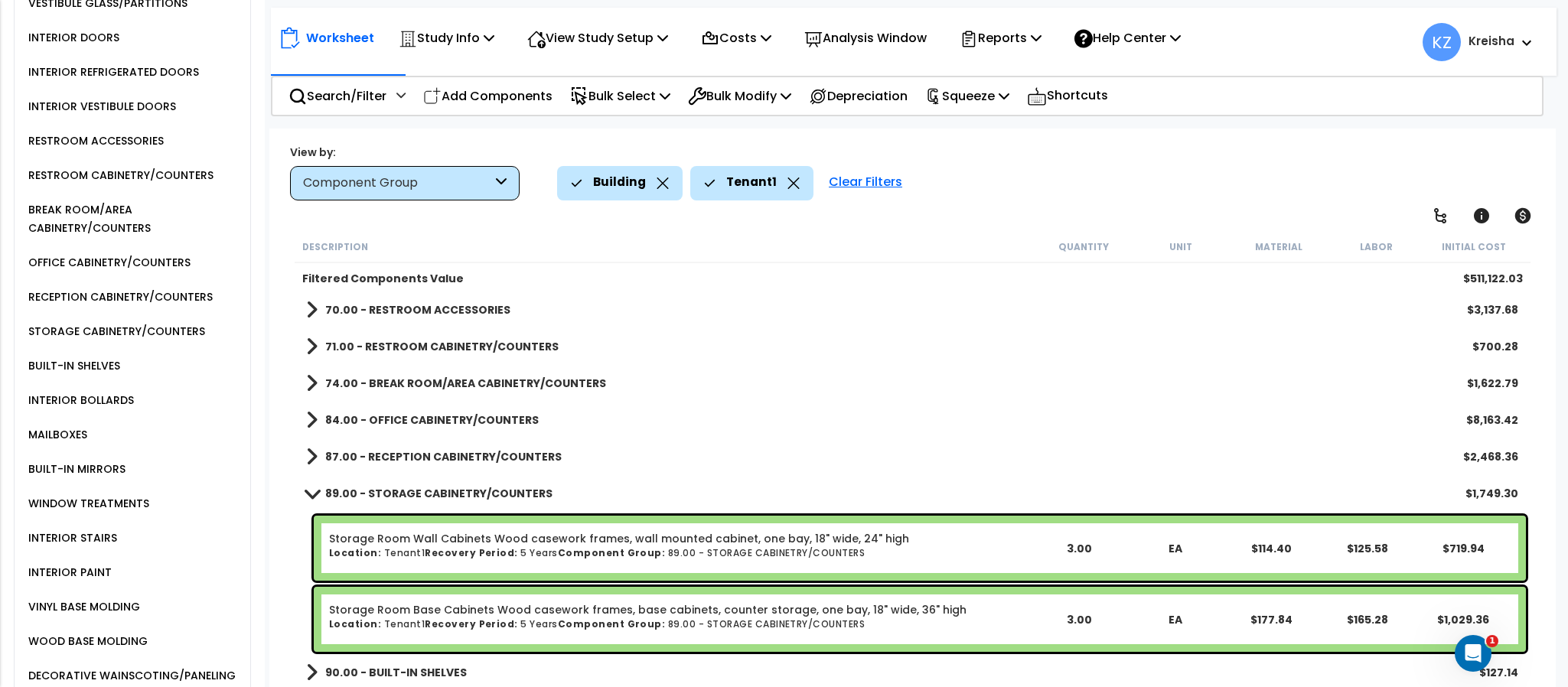
scroll to position [481, 0]
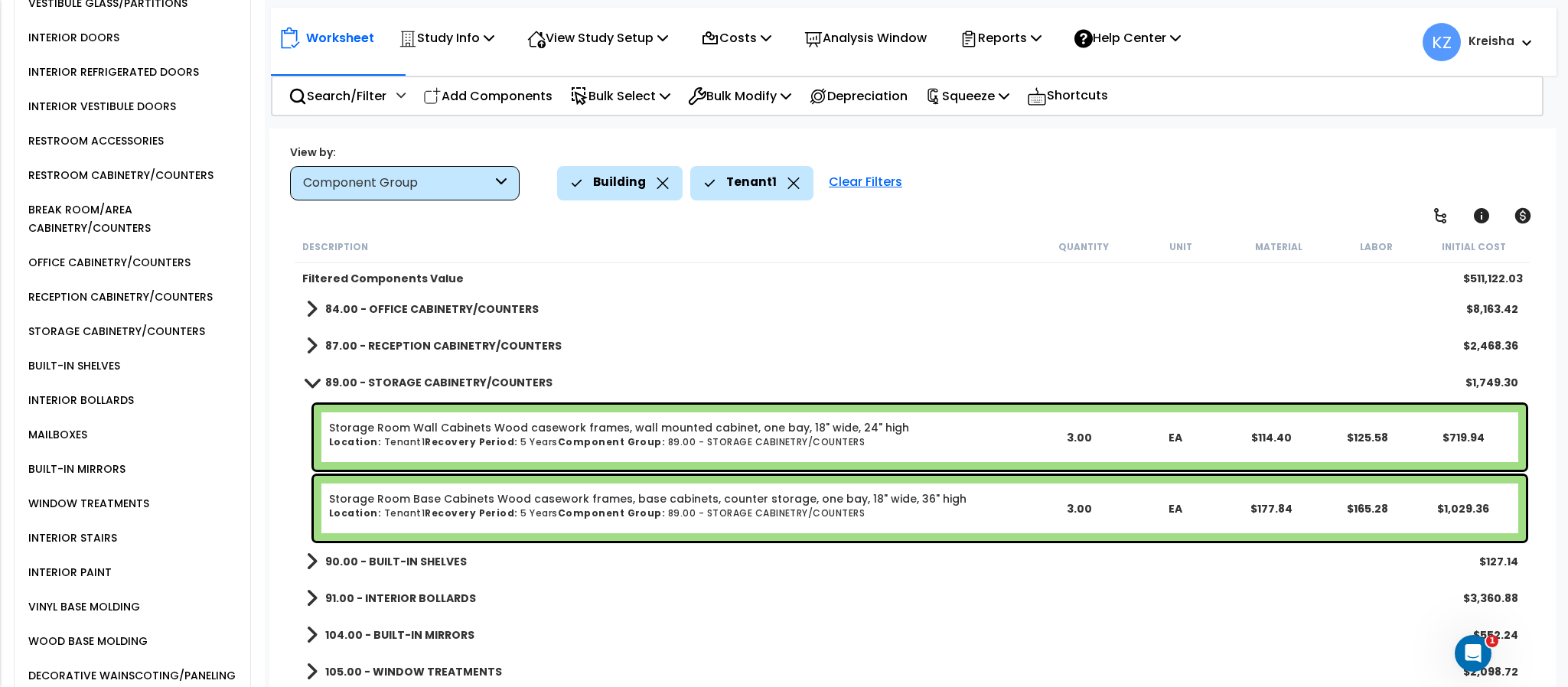
click at [430, 564] on b "90.00 - BUILT-IN SHELVES" at bounding box center [396, 561] width 141 height 15
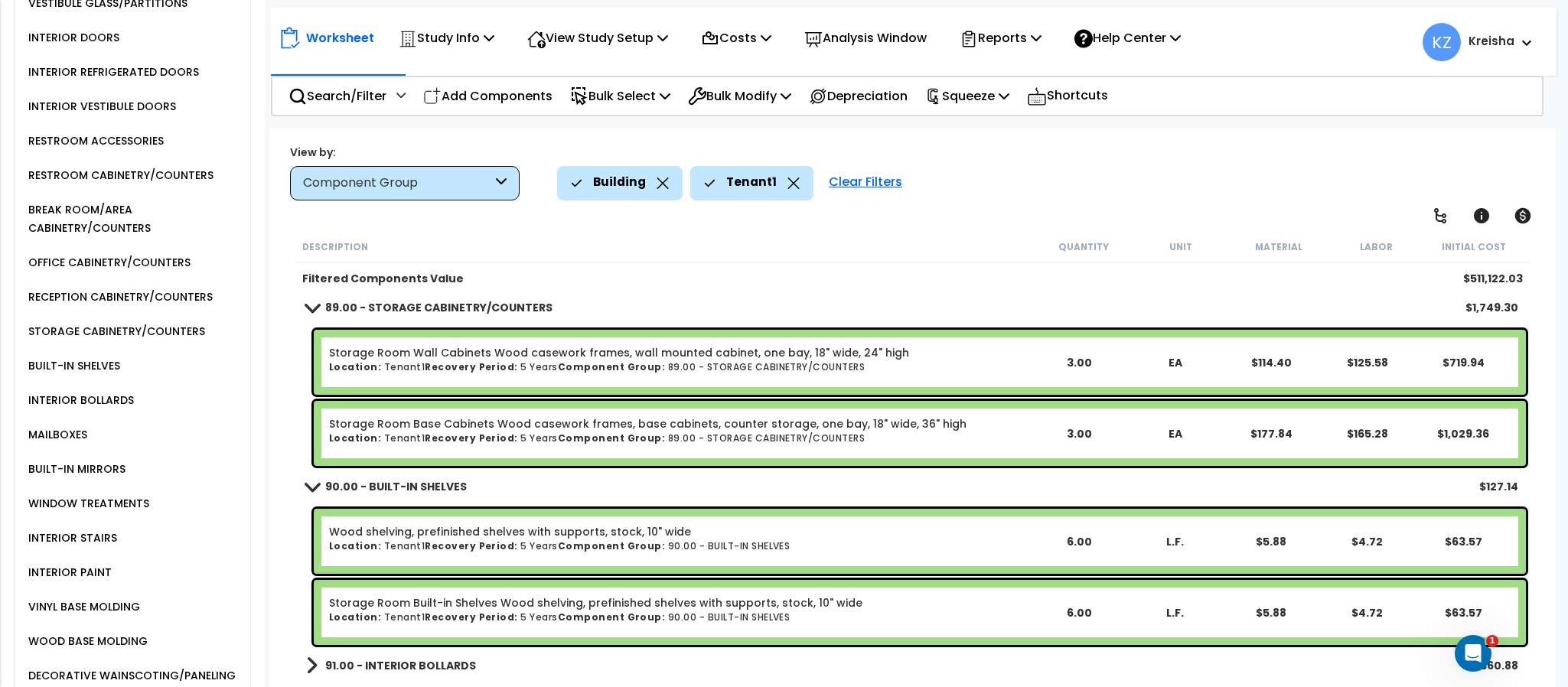
scroll to position [556, 0]
click at [265, 339] on body "We are Building your Study. So please grab a coffee and let us do the heavy lif…" at bounding box center [784, 411] width 1568 height 687
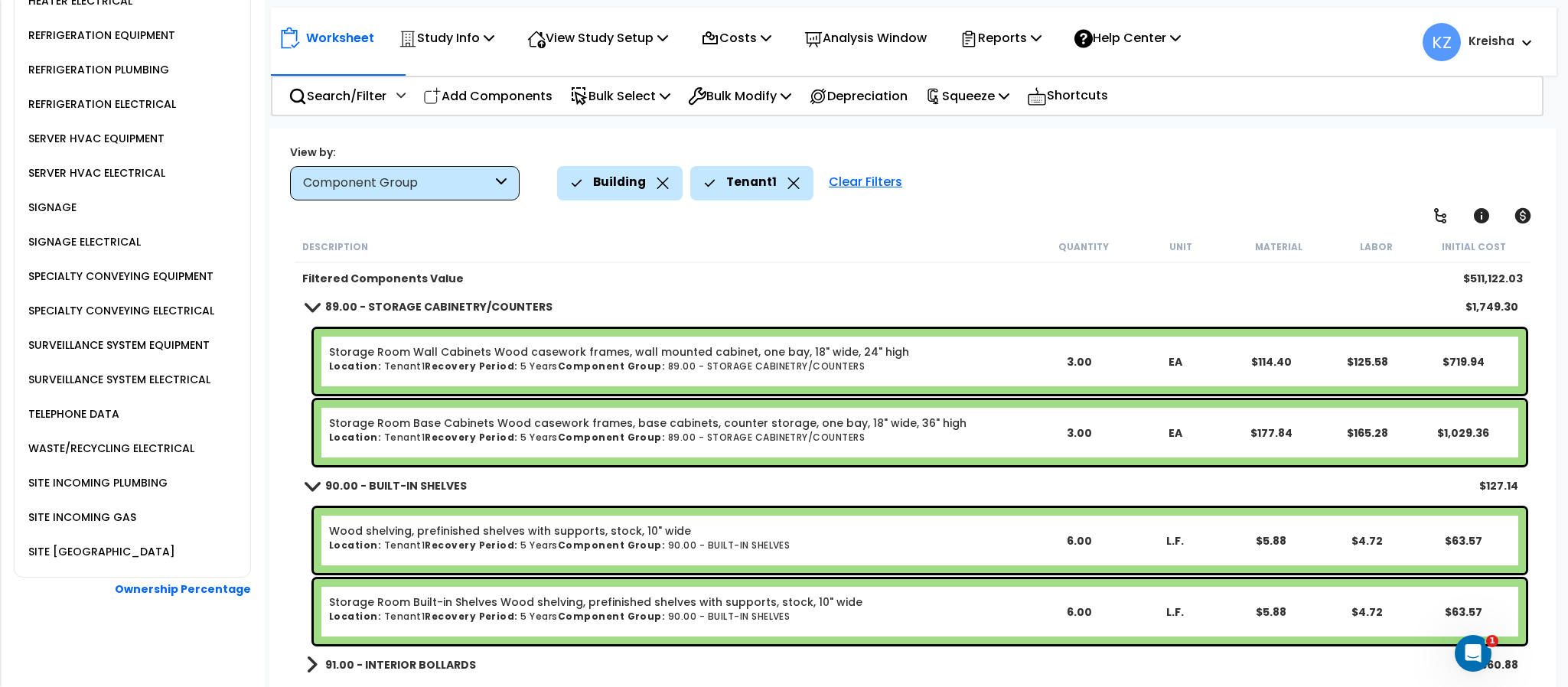
drag, startPoint x: 197, startPoint y: 391, endPoint x: 108, endPoint y: 347, distance: 99.3
click at [108, 347] on div "SURVEILLANCE SYSTEM EQUIPMENT" at bounding box center [137, 345] width 226 height 34
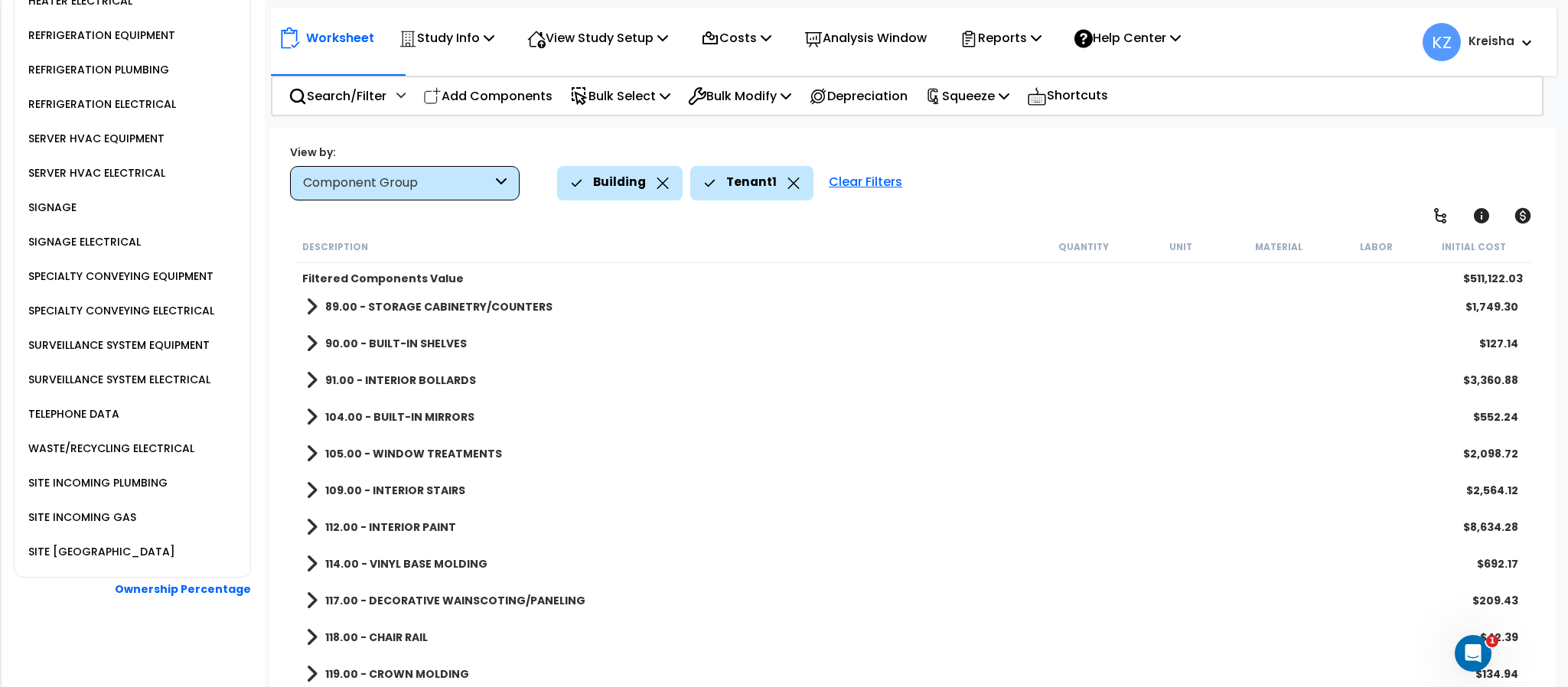
click at [108, 347] on div "SURVEILLANCE SYSTEM EQUIPMENT" at bounding box center [117, 345] width 185 height 19
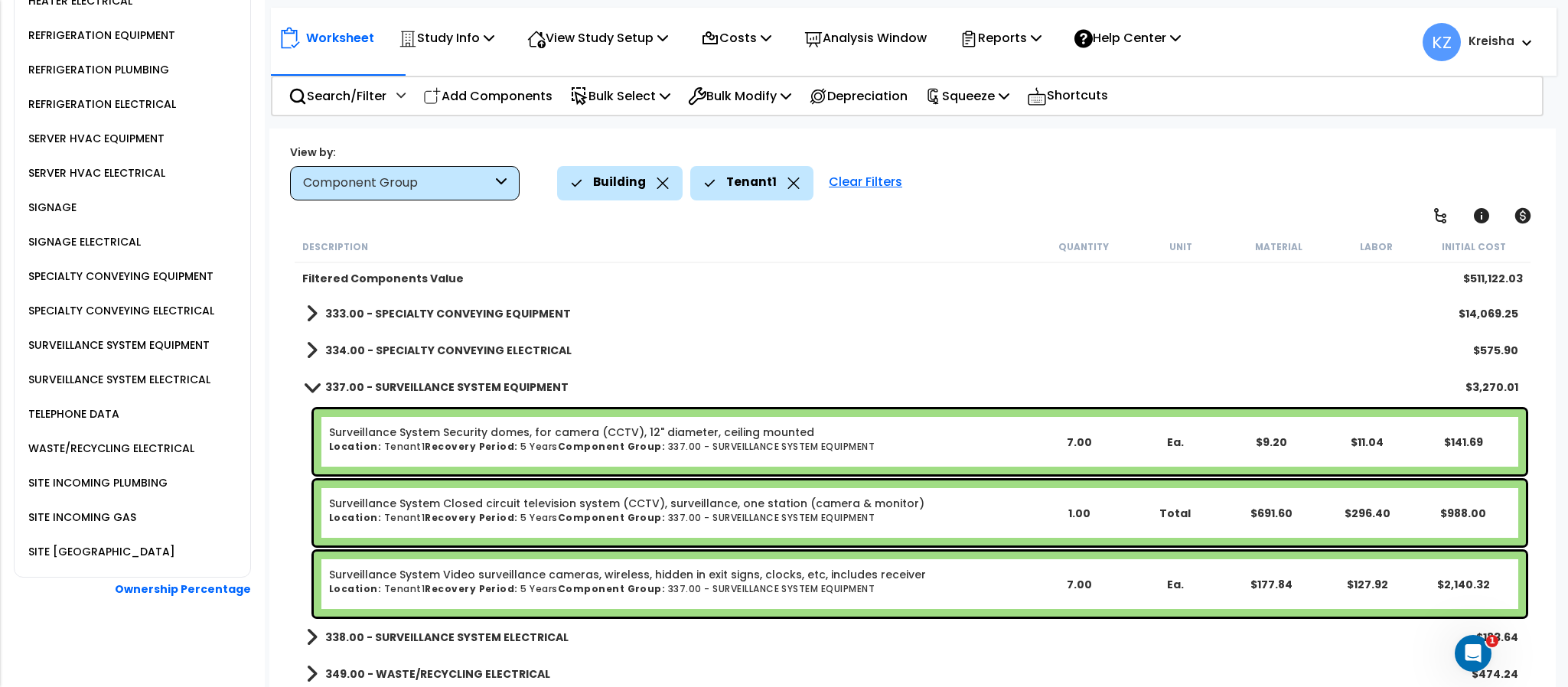
scroll to position [67, 0]
click at [450, 633] on b "338.00 - SURVEILLANCE SYSTEM ELECTRICAL" at bounding box center [447, 637] width 244 height 15
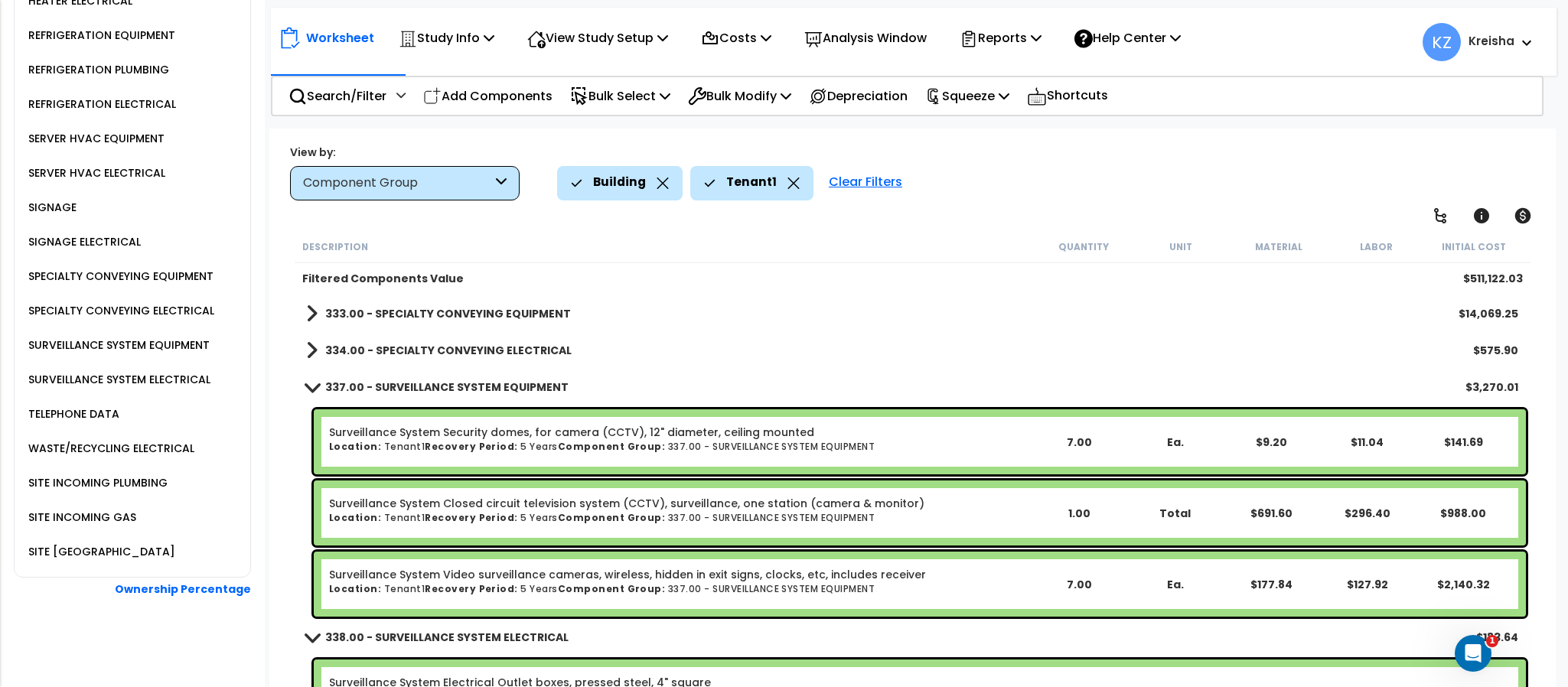
scroll to position [3045, 0]
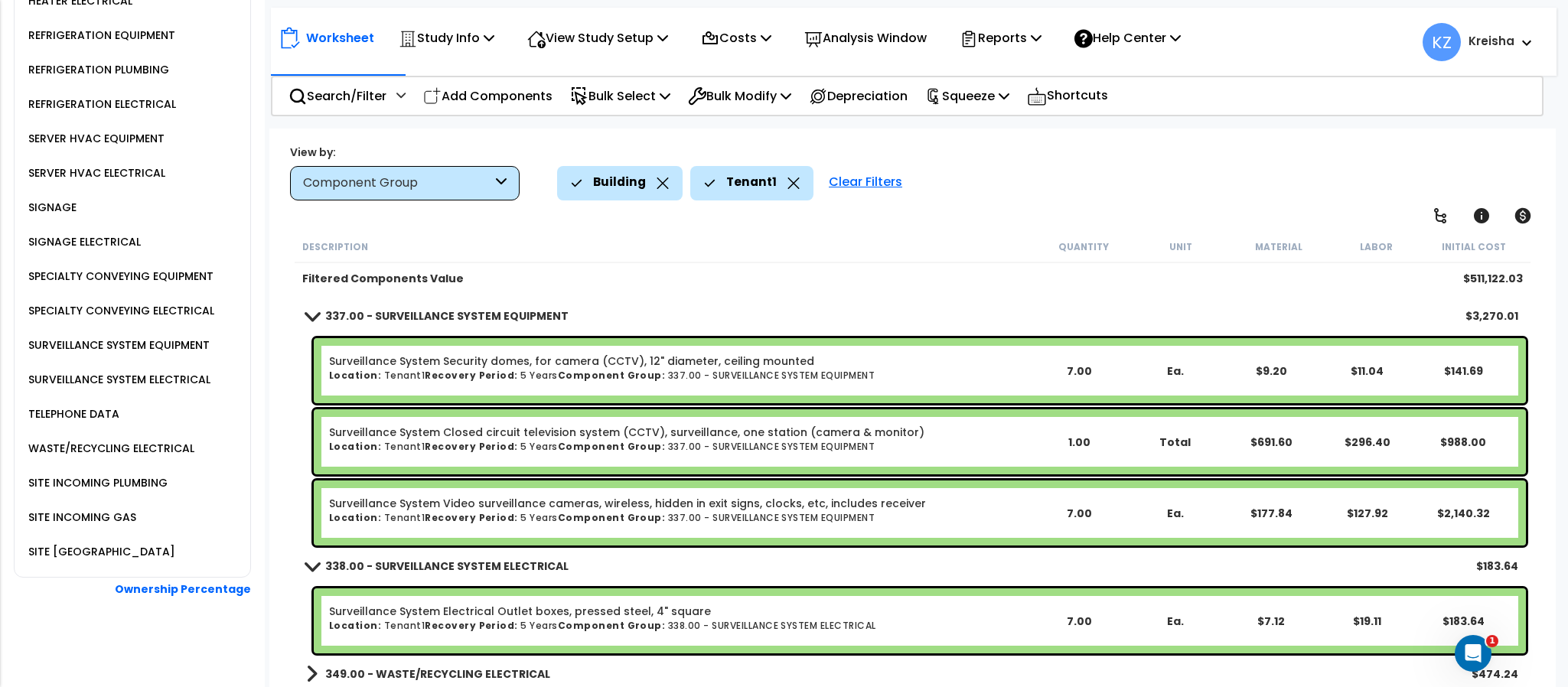
click at [988, 175] on div "Building Tenant1 Clear Filters" at bounding box center [1048, 183] width 983 height 33
click at [983, 171] on div "Building Tenant1 Clear Filters" at bounding box center [1048, 183] width 983 height 33
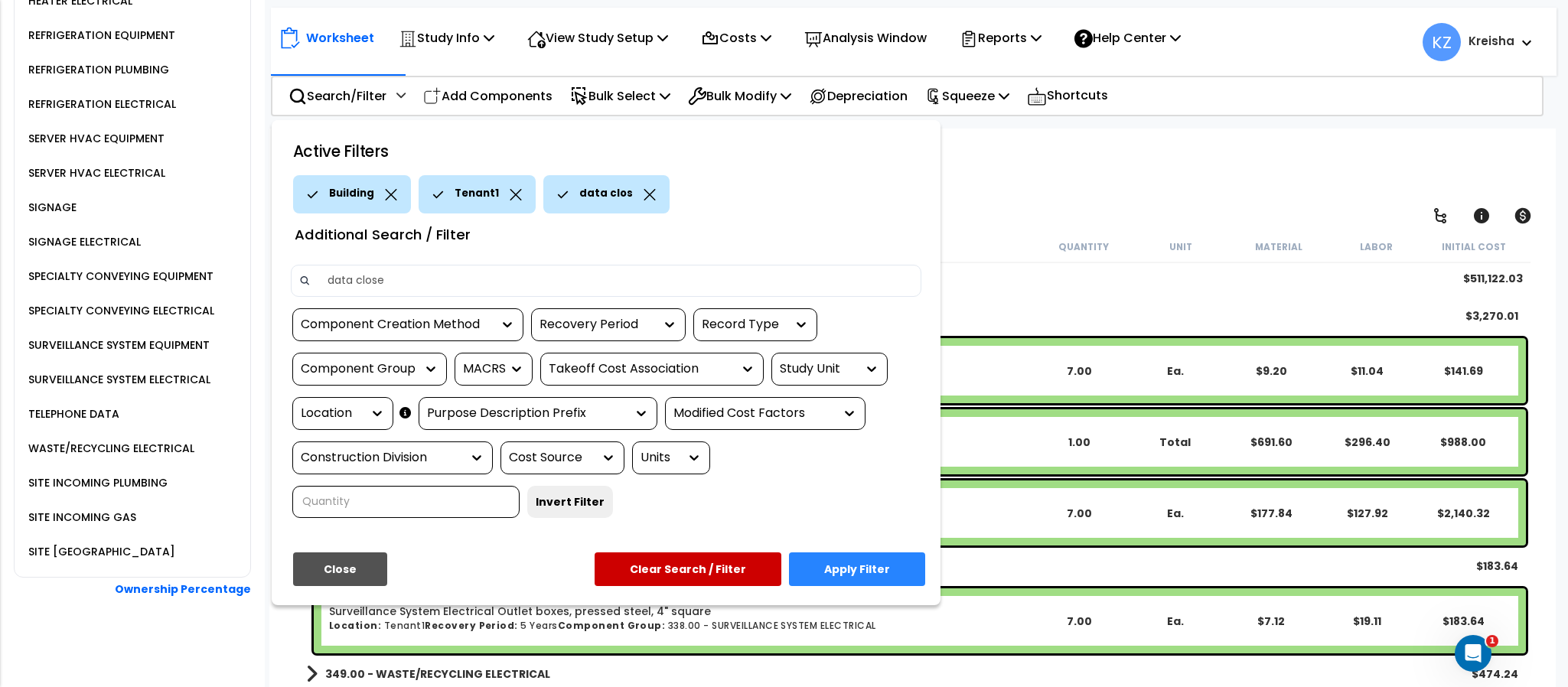
type input "data closet"
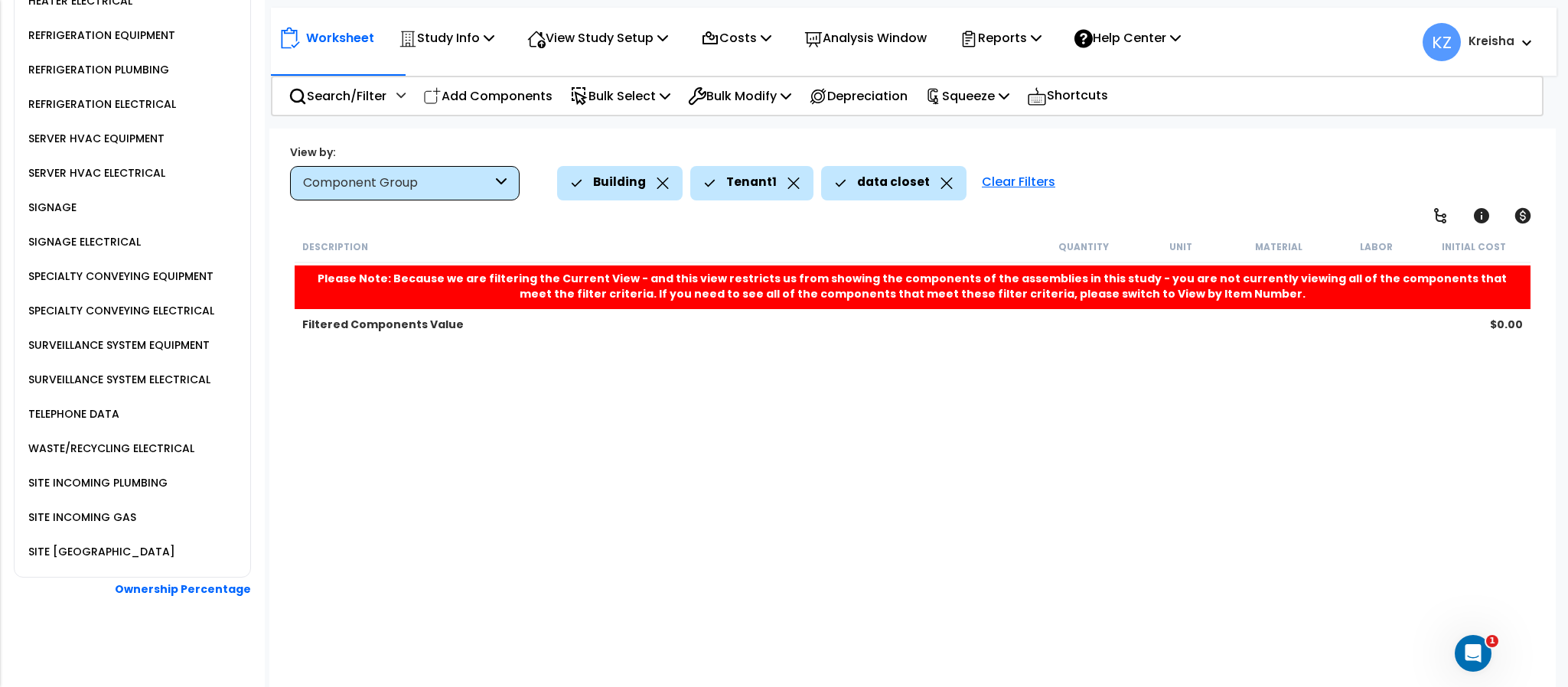
click at [940, 181] on icon at bounding box center [946, 184] width 12 height 11
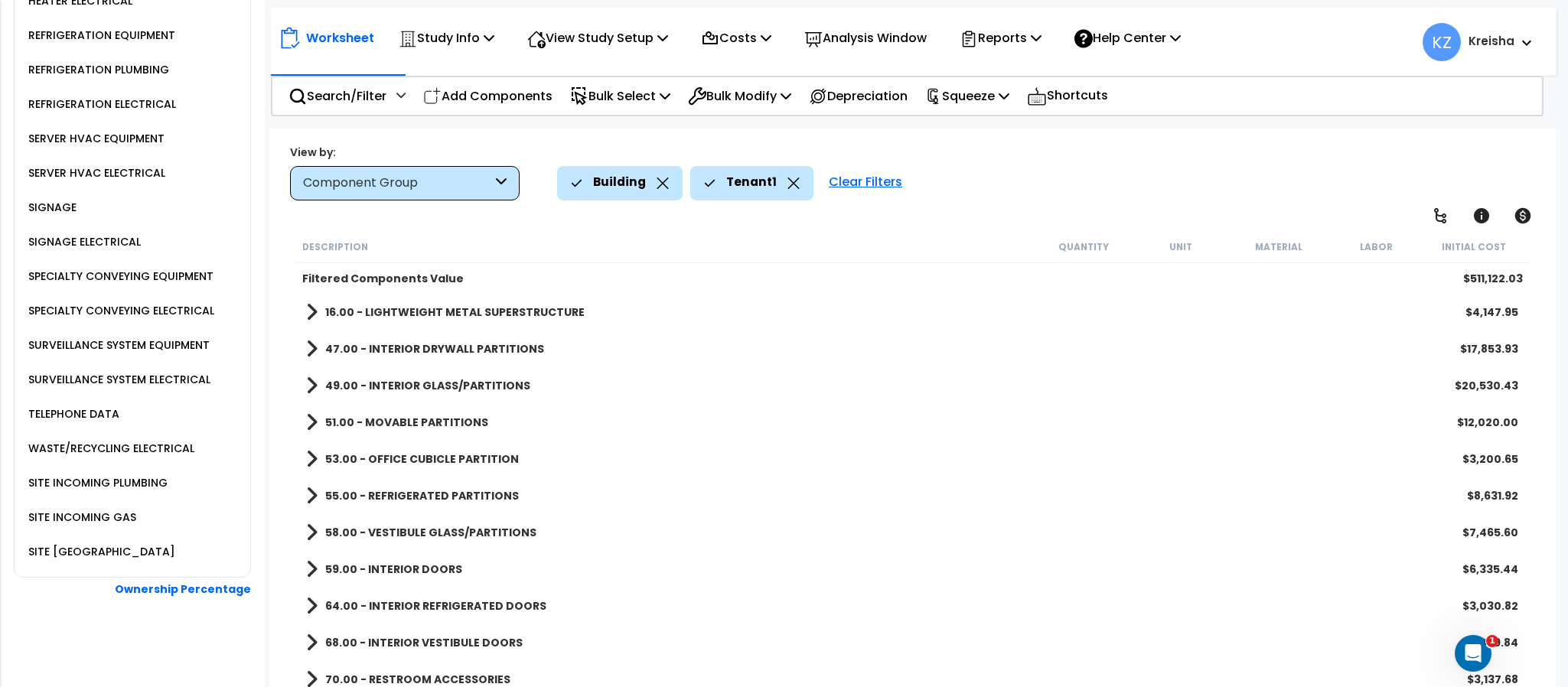
click at [950, 175] on div "Building Tenant1 Clear Filters" at bounding box center [1048, 183] width 983 height 33
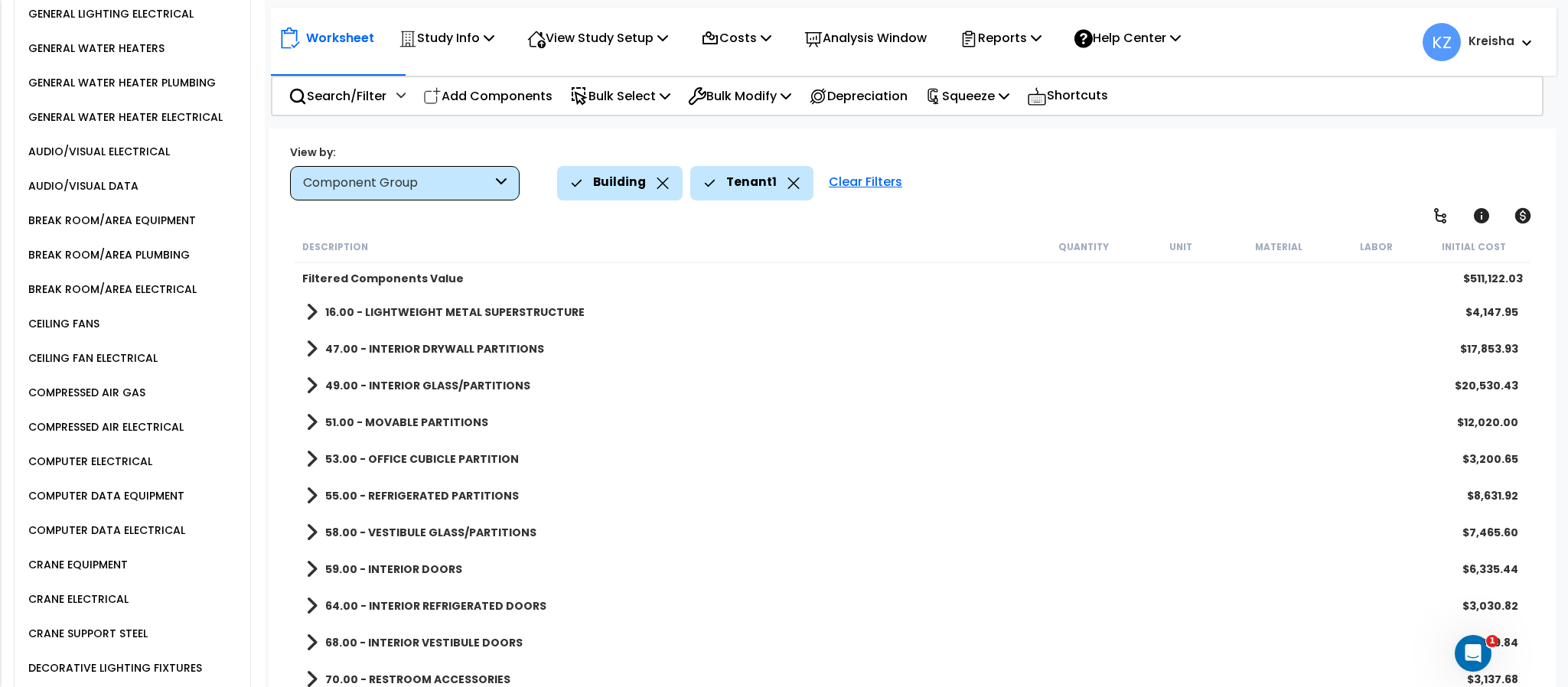
scroll to position [2994, 0]
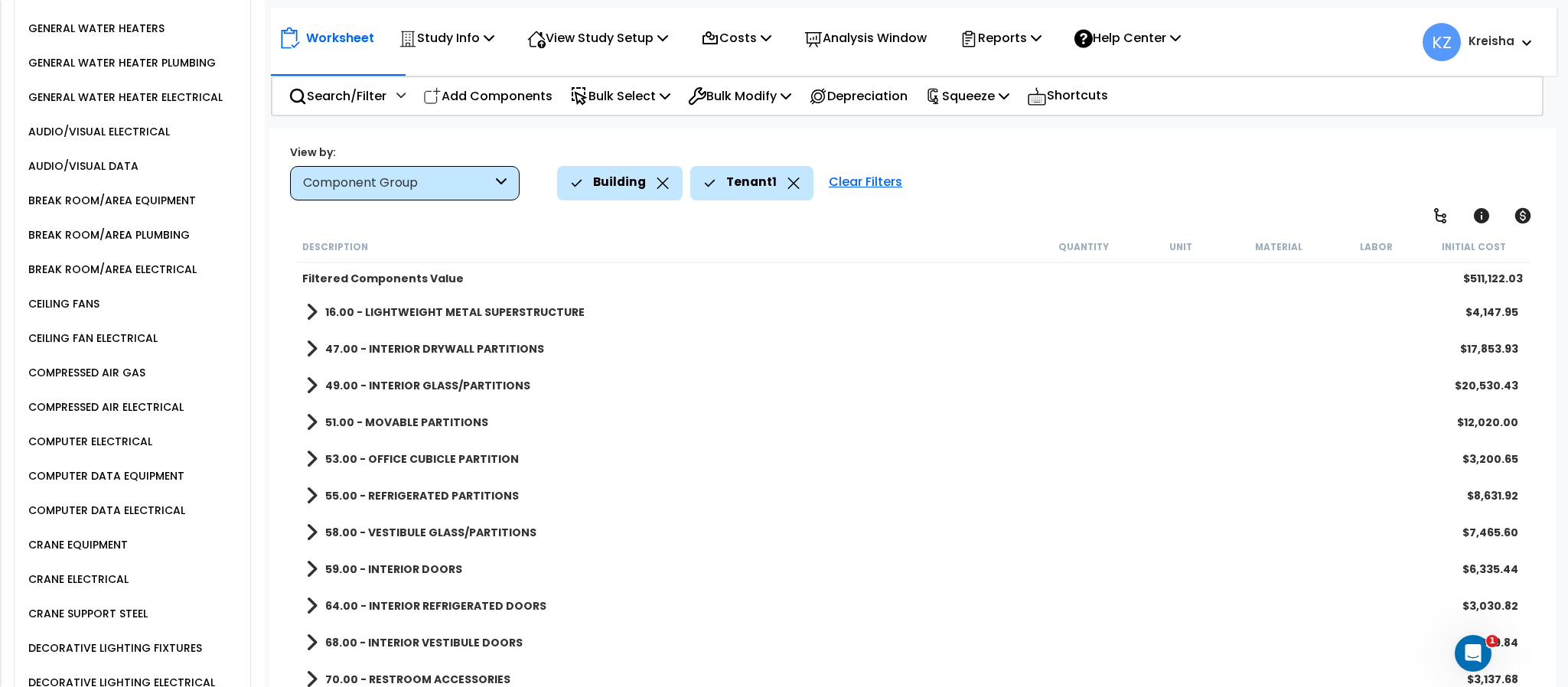
click at [110, 485] on div "COMPUTER DATA EQUIPMENT" at bounding box center [104, 476] width 160 height 19
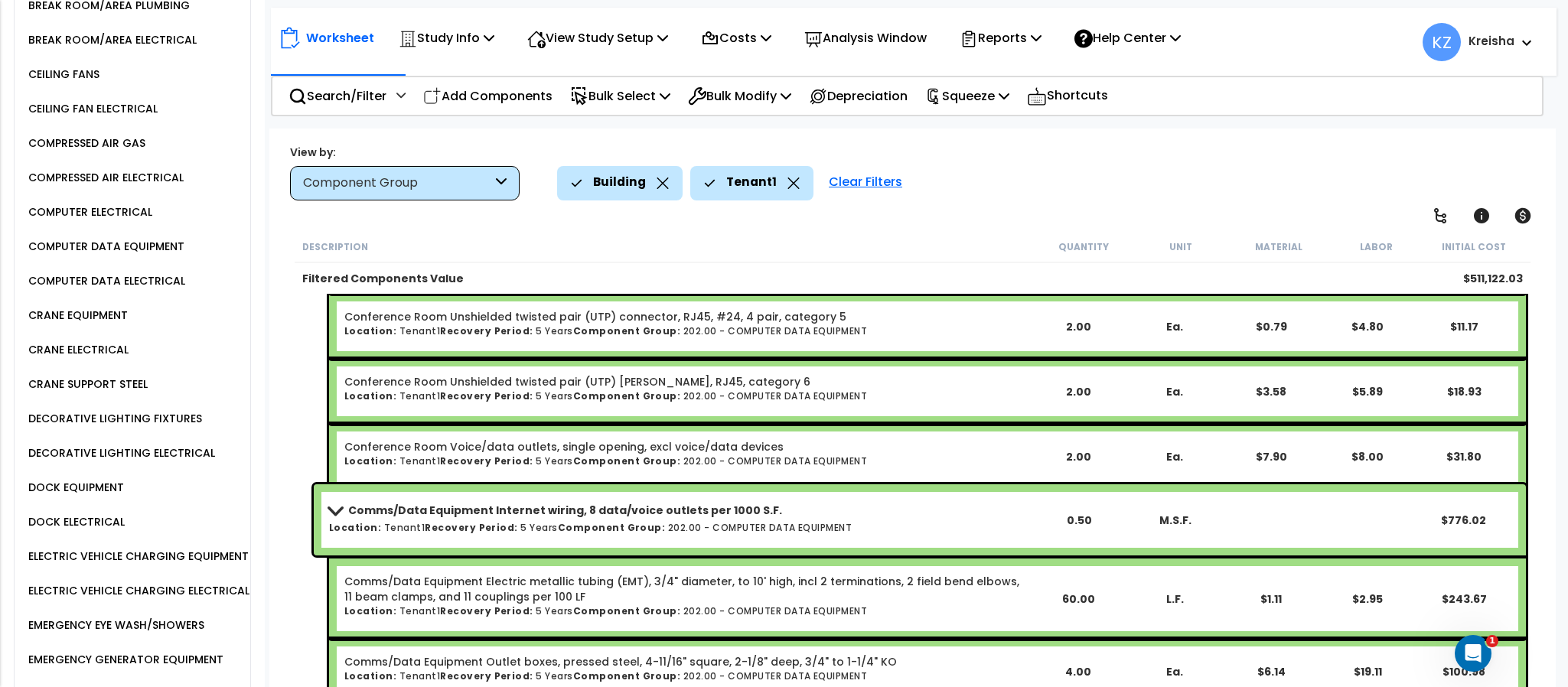
scroll to position [2067, 0]
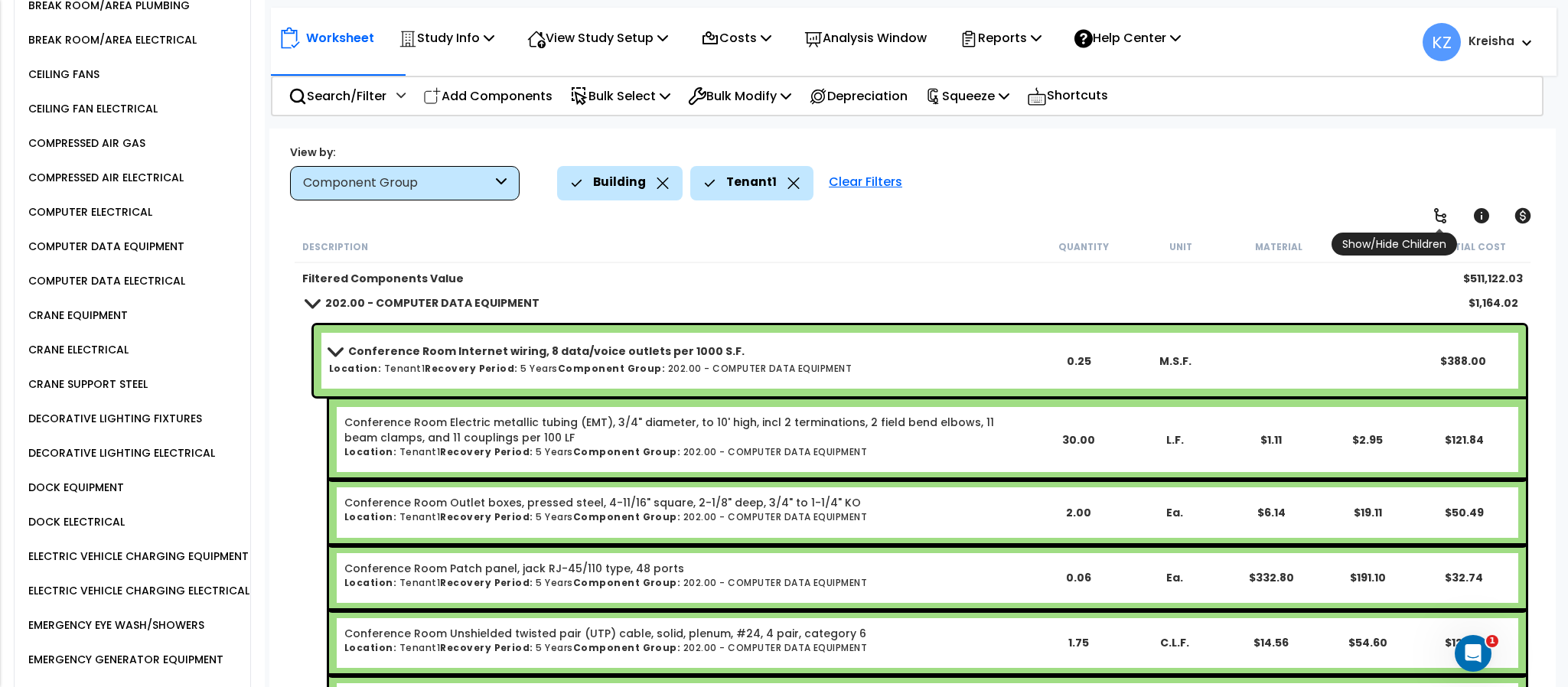
click at [1445, 216] on icon at bounding box center [1440, 215] width 12 height 15
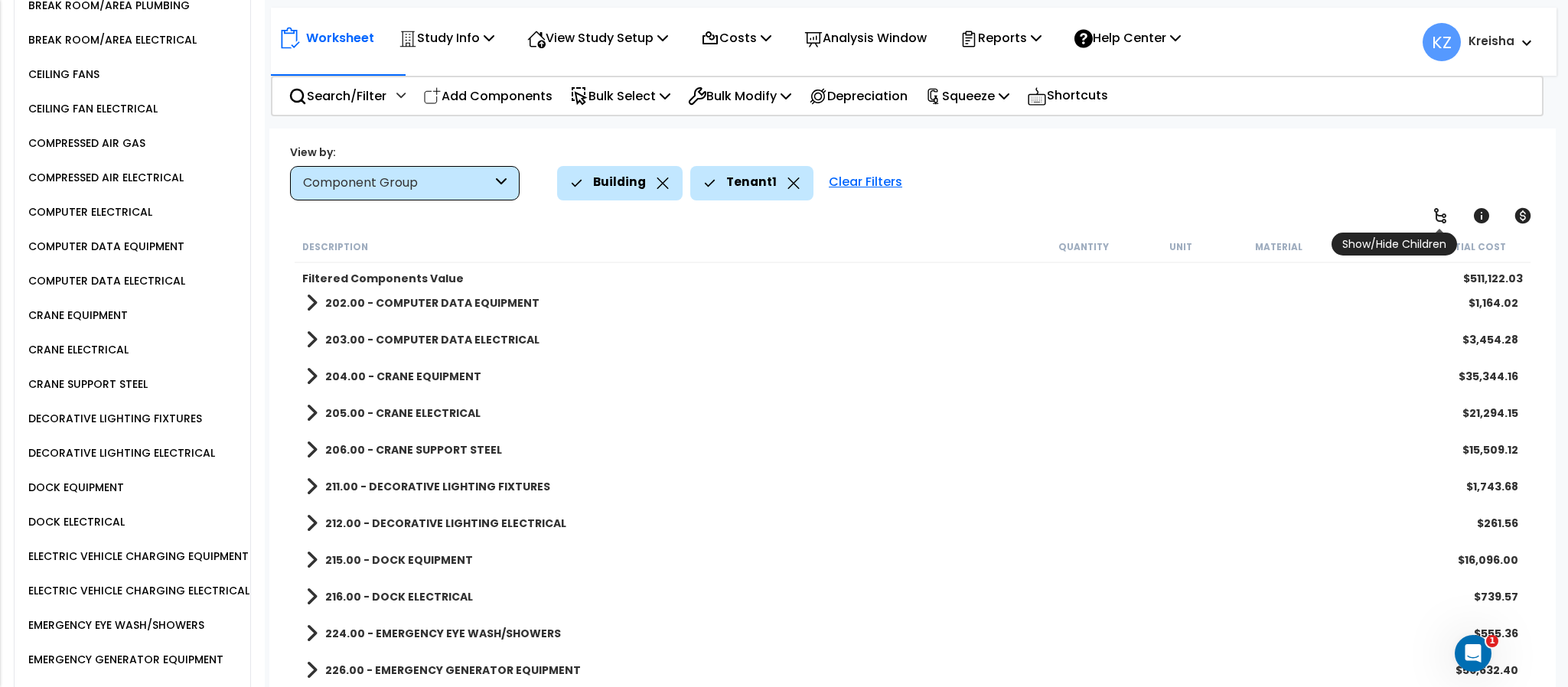
click at [1445, 214] on icon at bounding box center [1440, 215] width 19 height 19
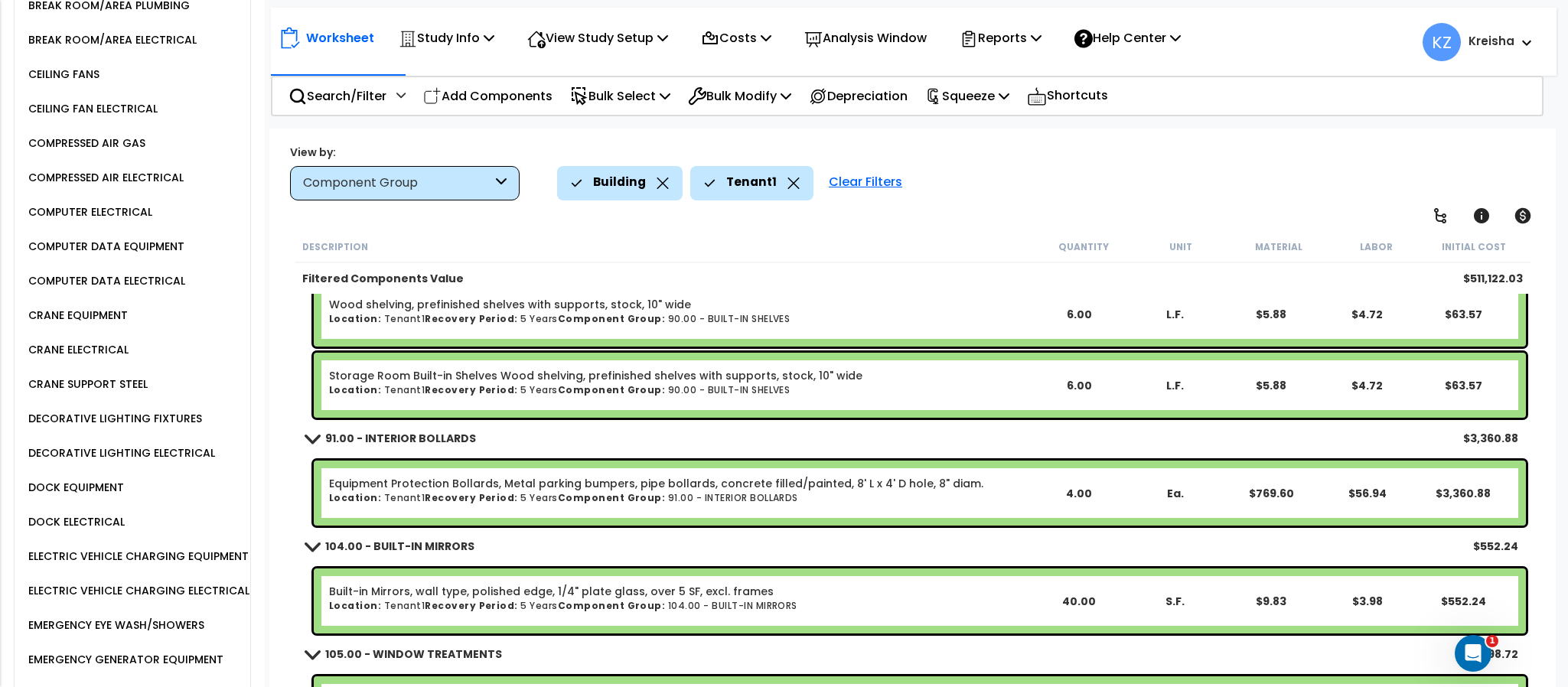
click at [140, 260] on div "COMPUTER DATA EQUIPMENT" at bounding box center [137, 247] width 226 height 34
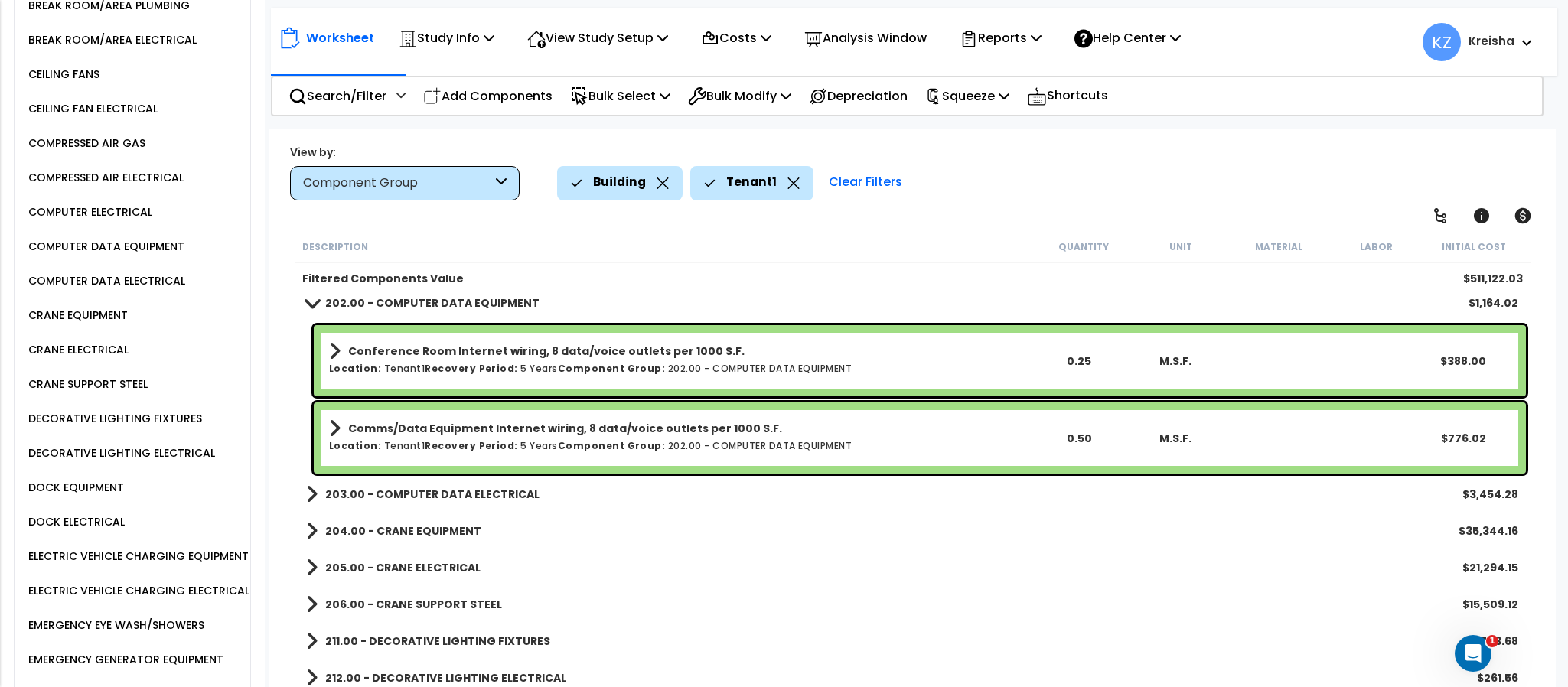
click at [436, 497] on b "203.00 - COMPUTER DATA ELECTRICAL" at bounding box center [433, 494] width 214 height 15
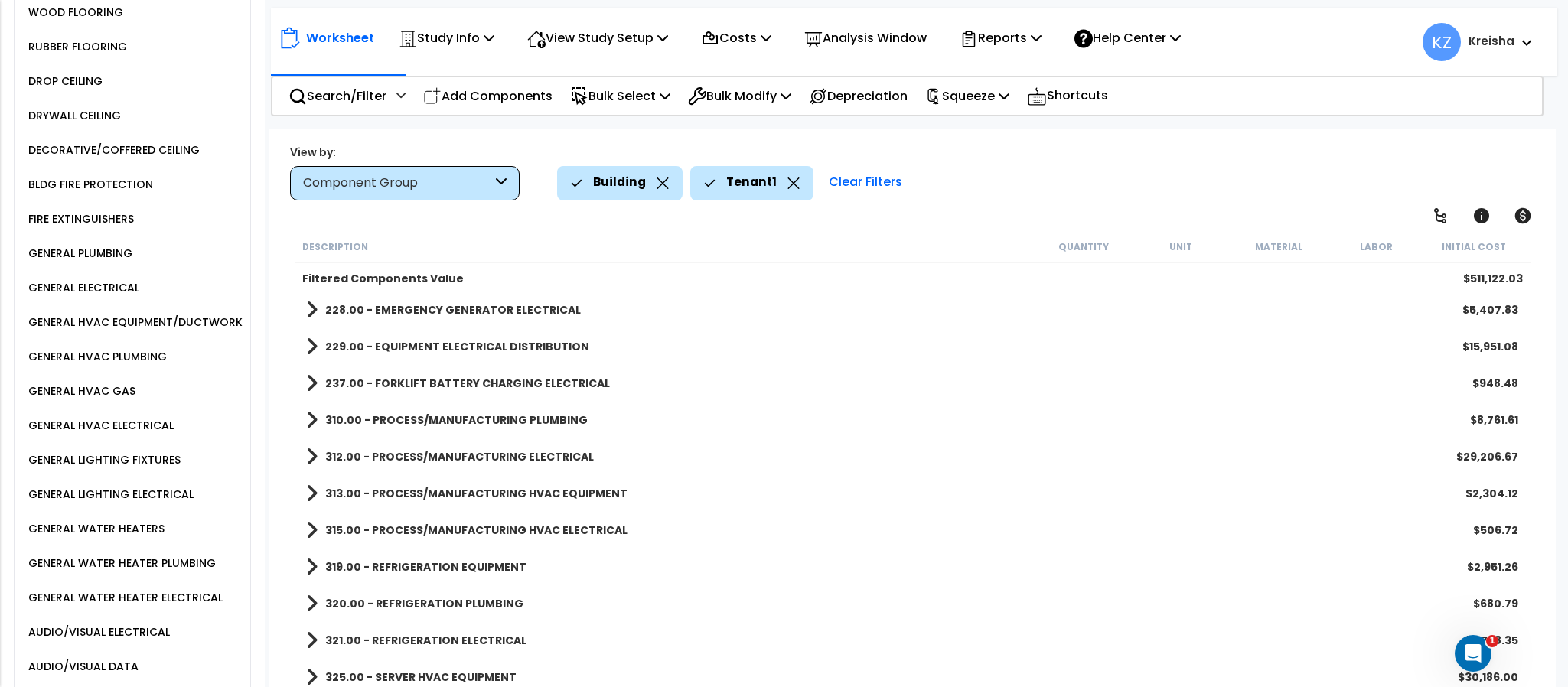
scroll to position [3886, 0]
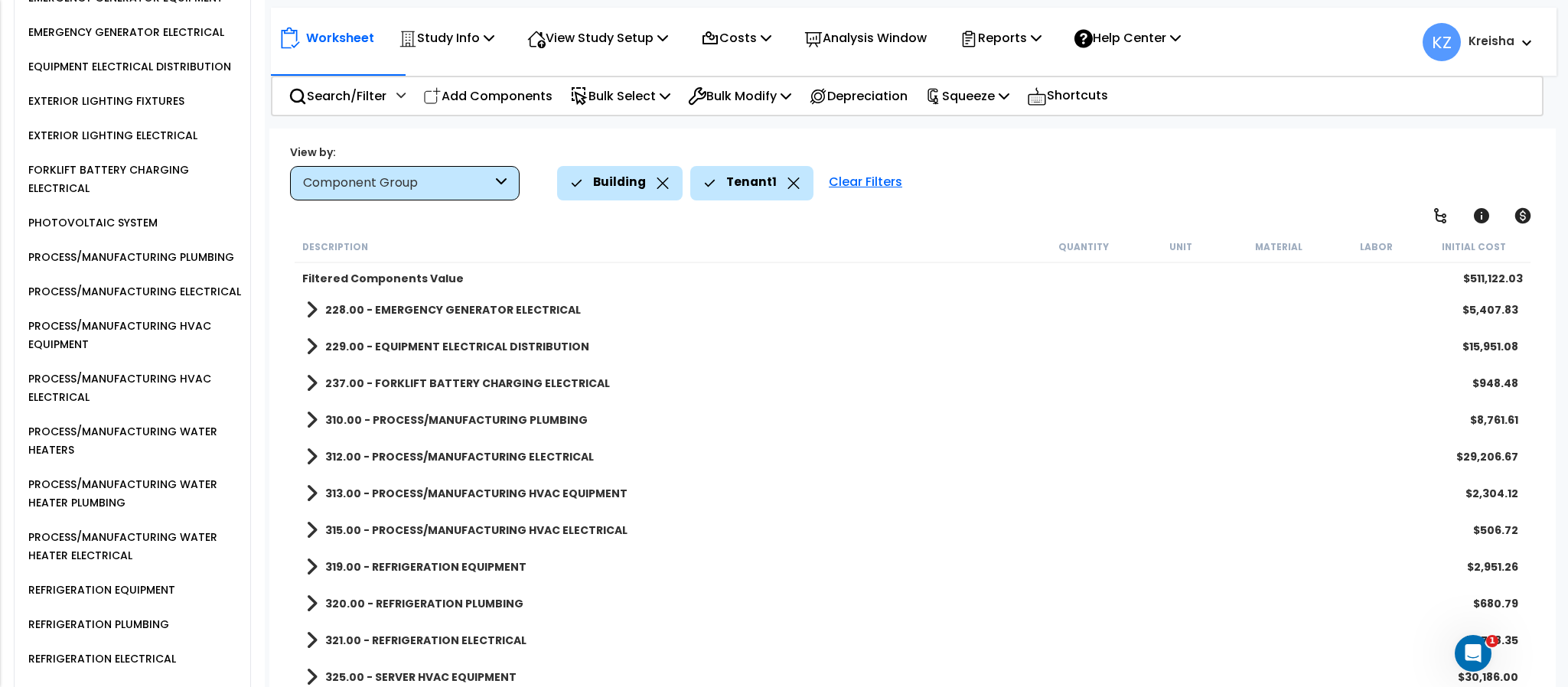
click at [78, 352] on div "PROCESS/MANUFACTURING HVAC EQUIPMENT" at bounding box center [137, 335] width 226 height 37
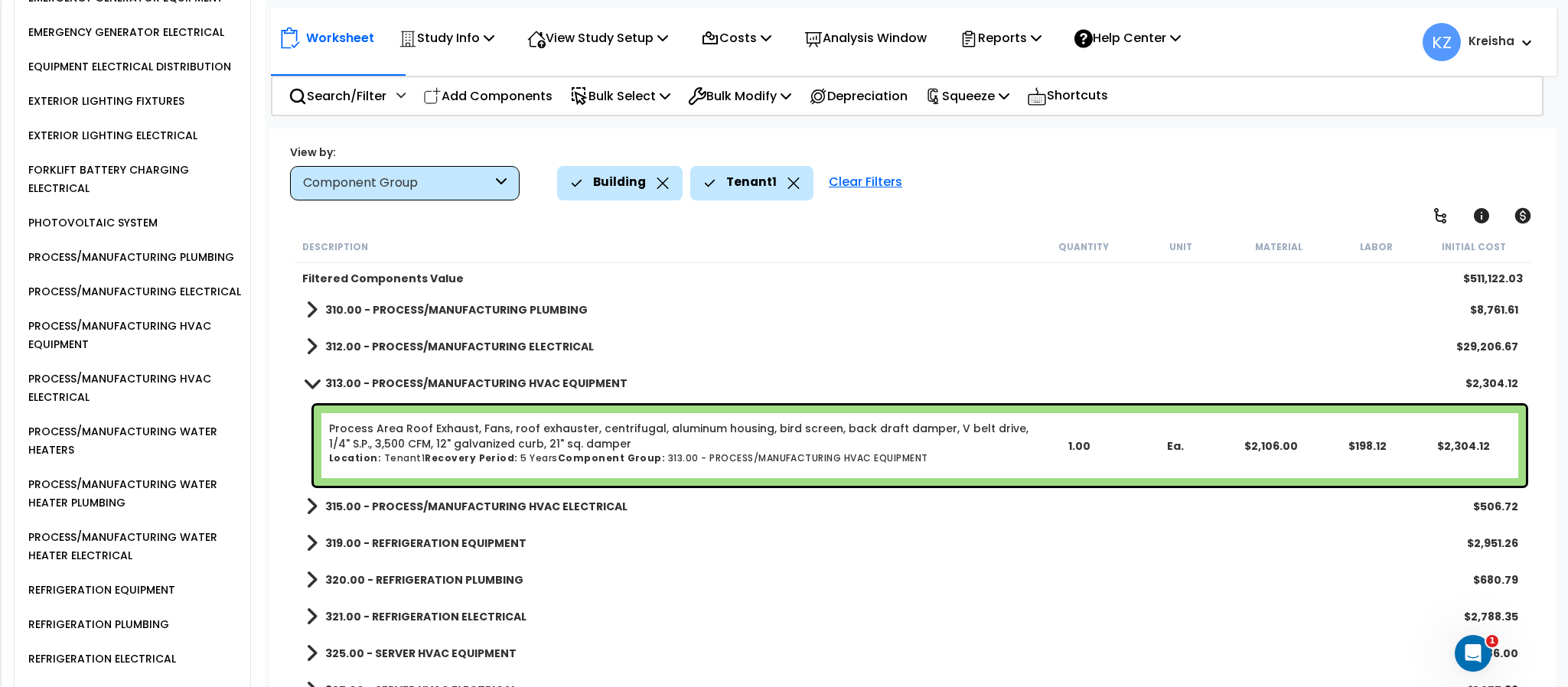
click at [416, 503] on b "315.00 - PROCESS/MANUFACTURING HVAC ELECTRICAL" at bounding box center [477, 506] width 302 height 15
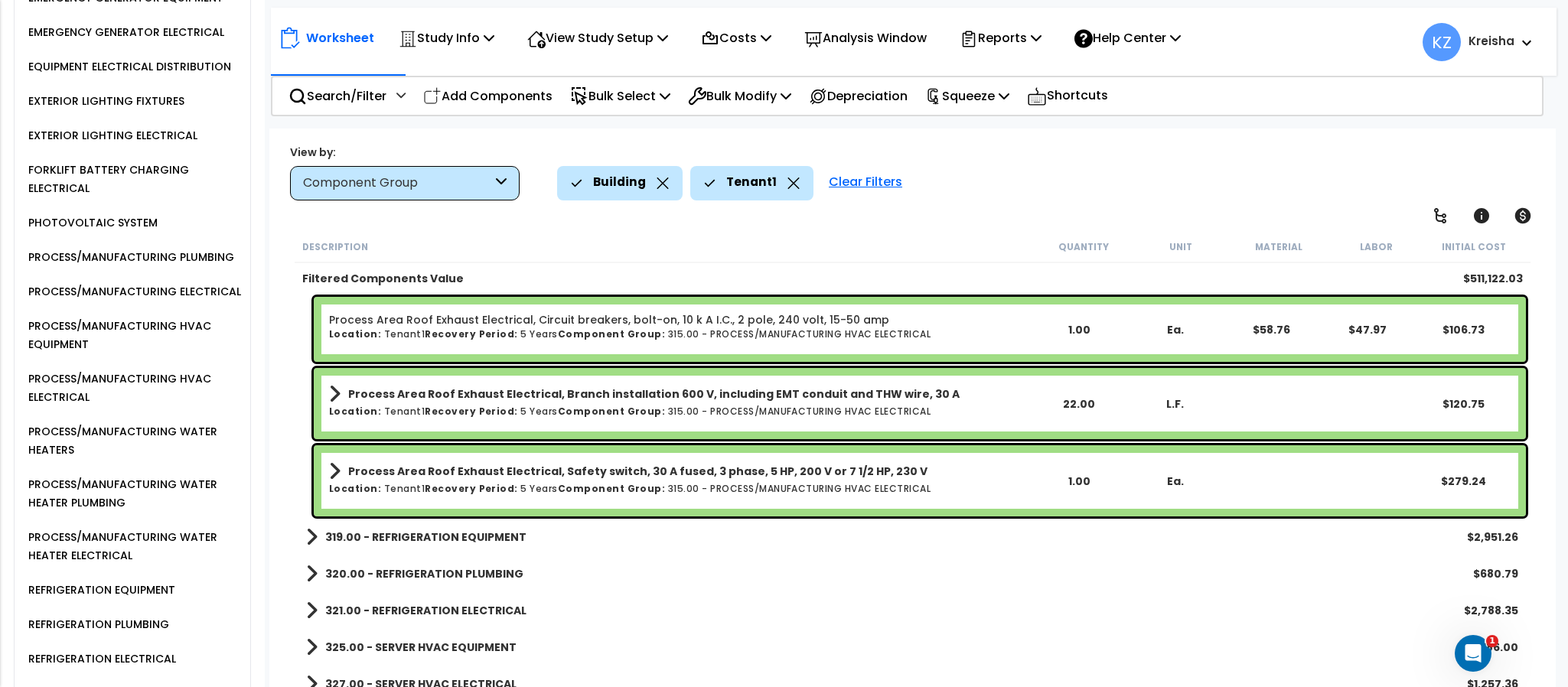
scroll to position [4255, 0]
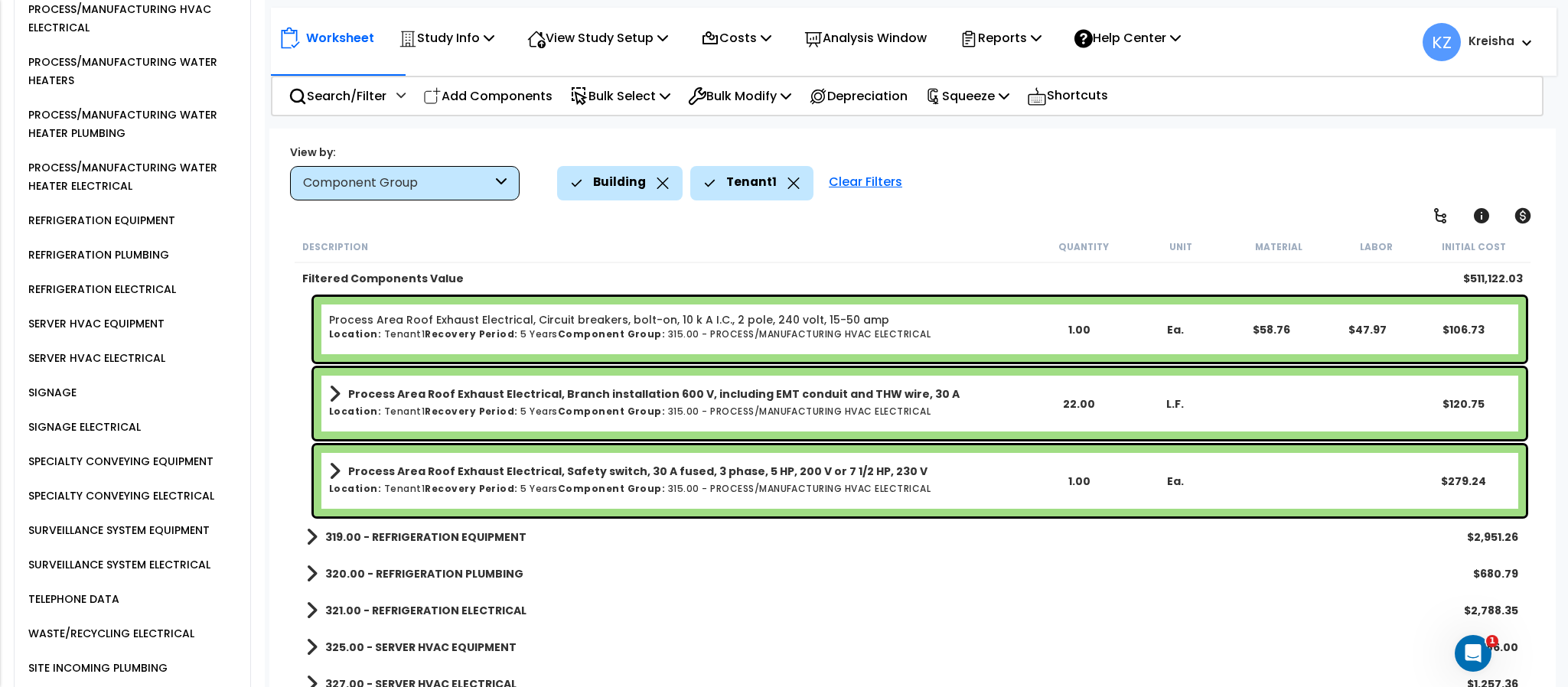
click at [103, 333] on div "SERVER HVAC EQUIPMENT" at bounding box center [94, 323] width 140 height 19
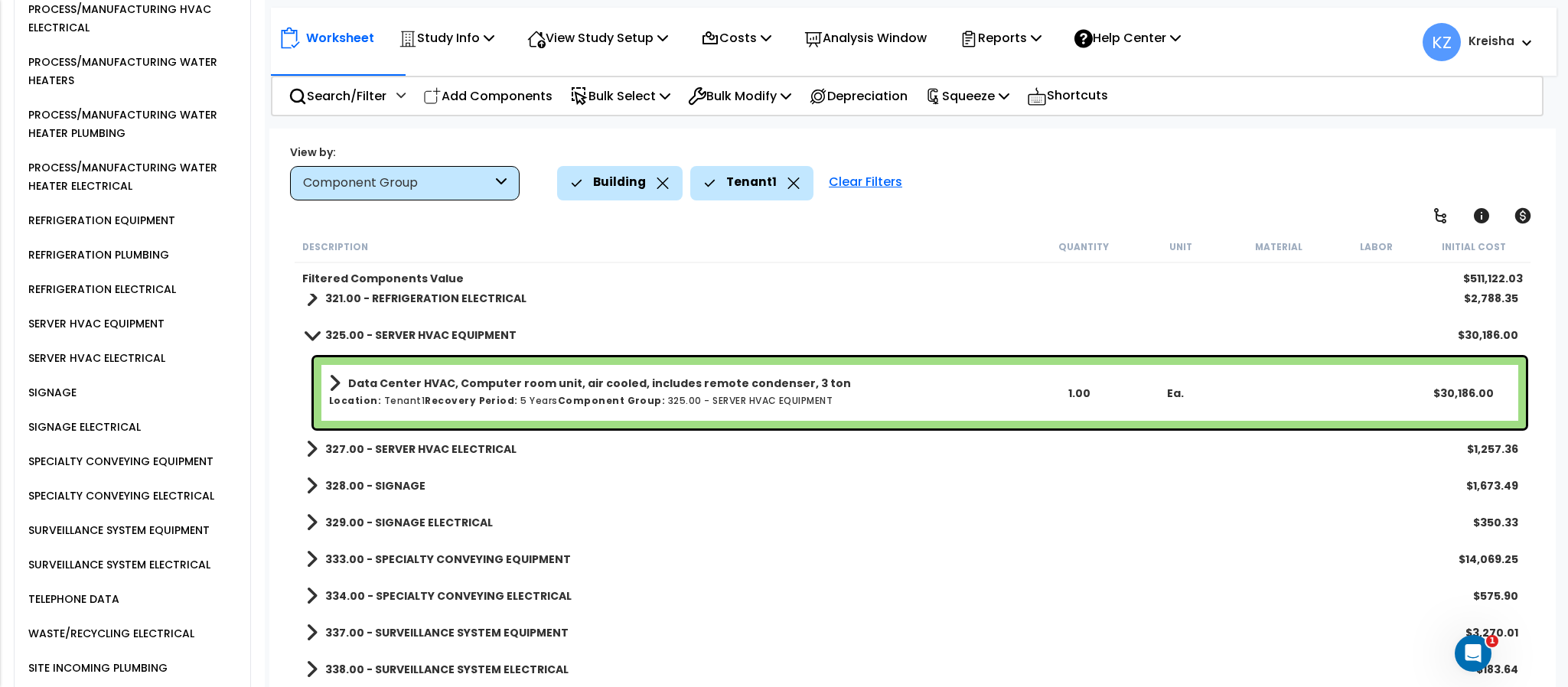
click at [425, 434] on div "327.00 - SERVER HVAC ELECTRICAL $1,257.36" at bounding box center [913, 449] width 1228 height 37
click at [423, 448] on b "327.00 - SERVER HVAC ELECTRICAL" at bounding box center [421, 449] width 192 height 15
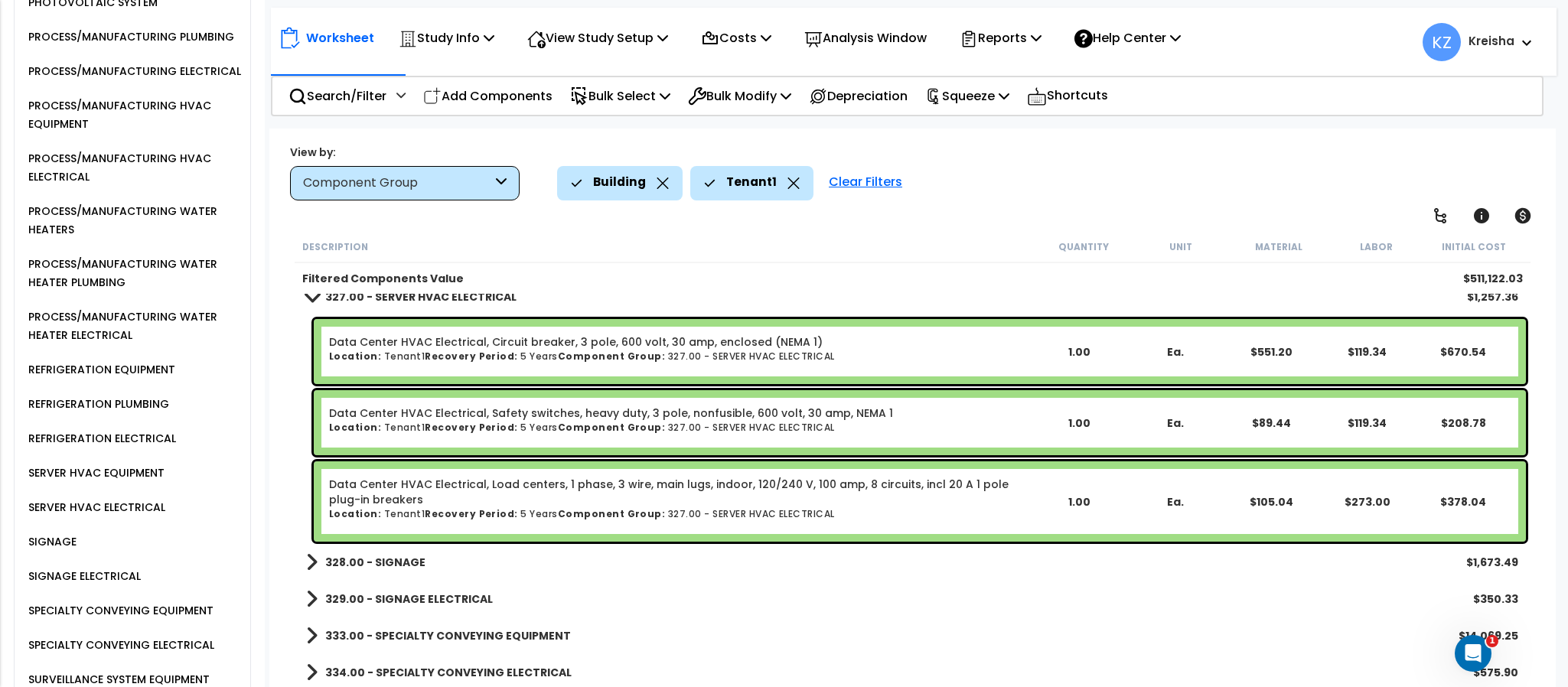
scroll to position [4103, 0]
click at [58, 188] on div "PROCESS/MANUFACTURING HVAC ELECTRICAL" at bounding box center [137, 171] width 226 height 37
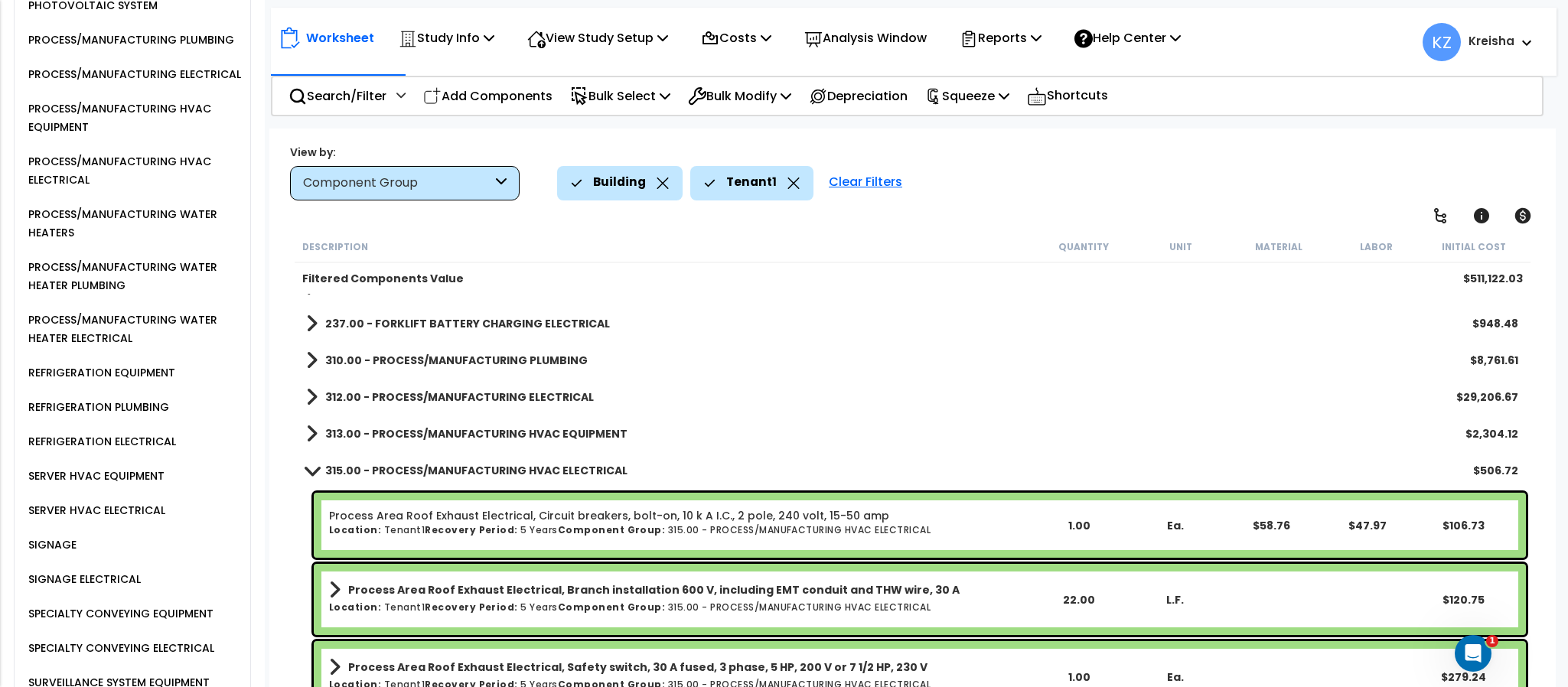
scroll to position [2802, 0]
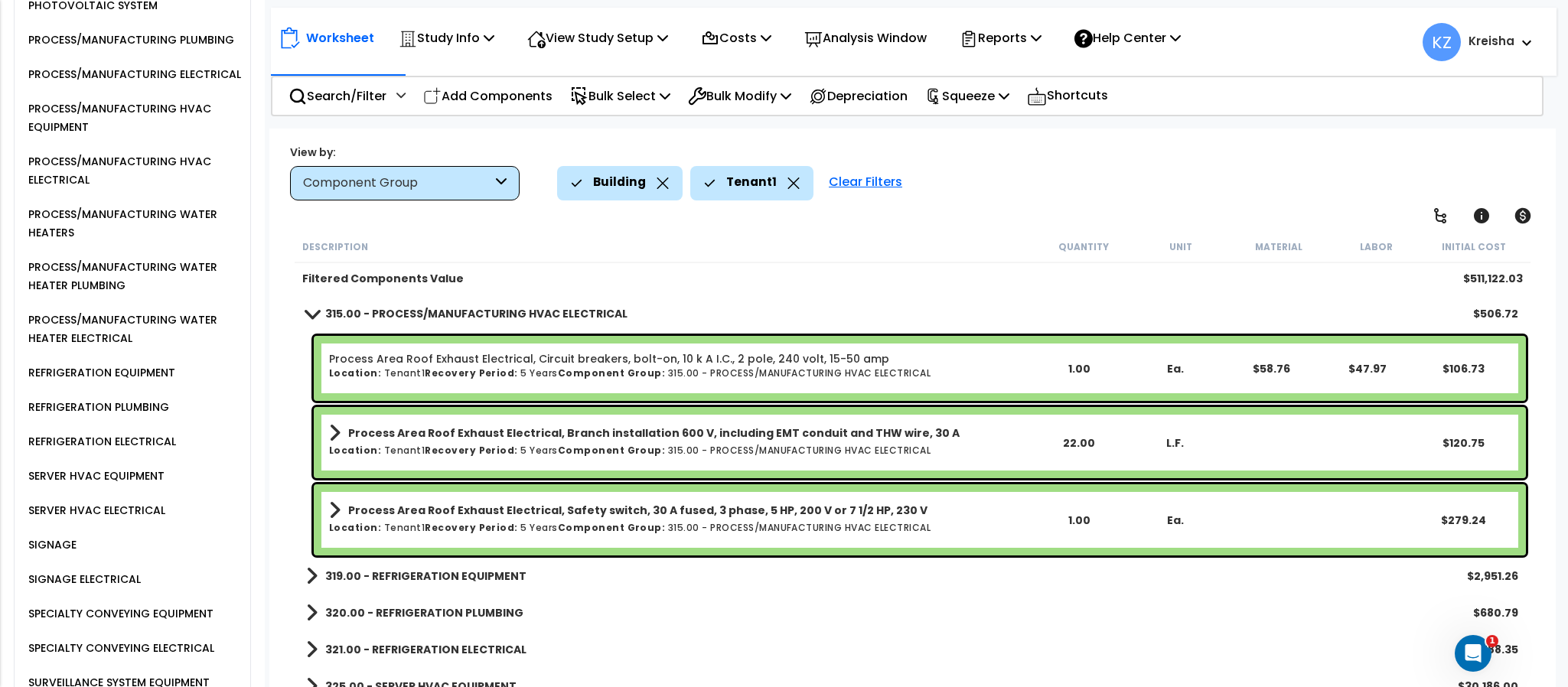
click at [279, 354] on div "Worksheet Study Info Study Setup Add Property Unit Template study Clone study KZ" at bounding box center [912, 472] width 1285 height 687
click at [285, 349] on div "Description Quantity Unit Material Labor Initial Cost Filtered Components Value…" at bounding box center [913, 461] width 1255 height 460
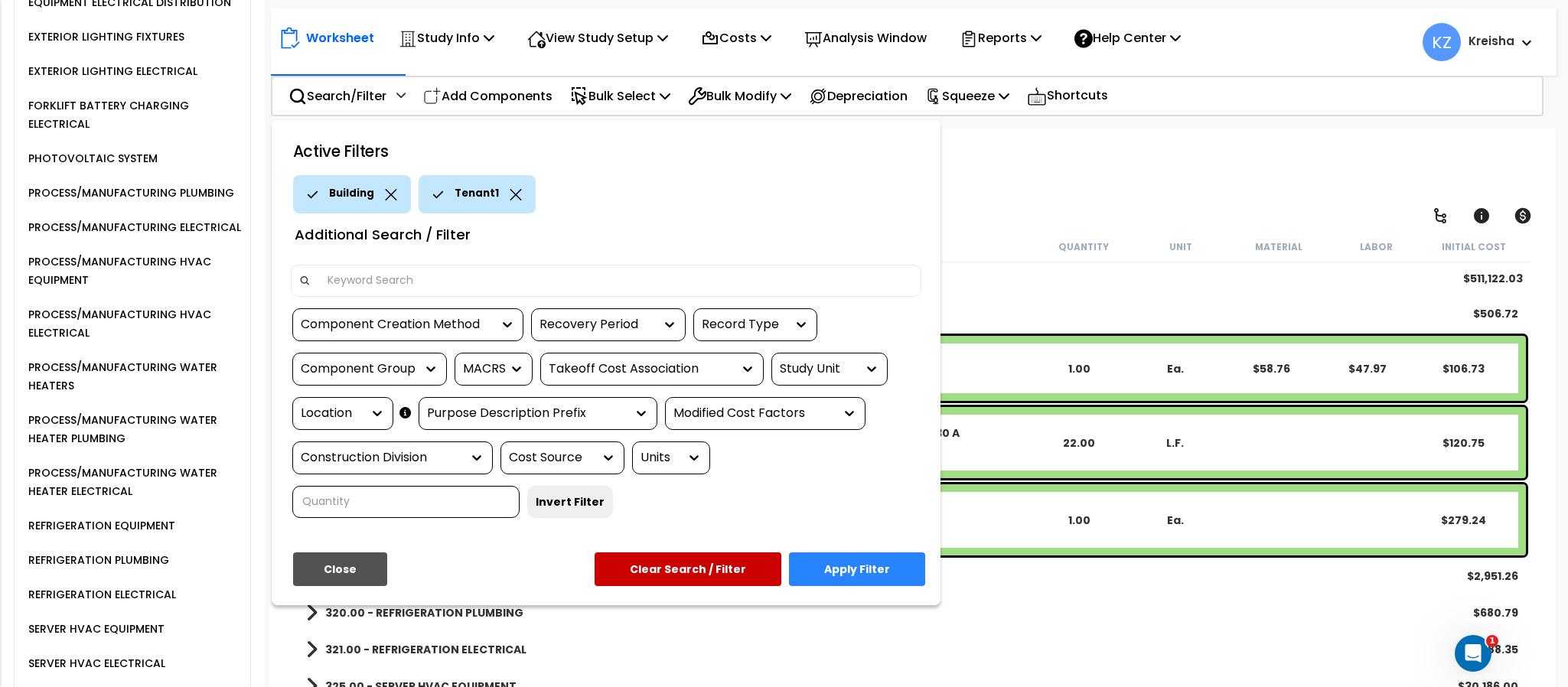
click at [994, 214] on div at bounding box center [784, 344] width 1568 height 687
type input "switch"
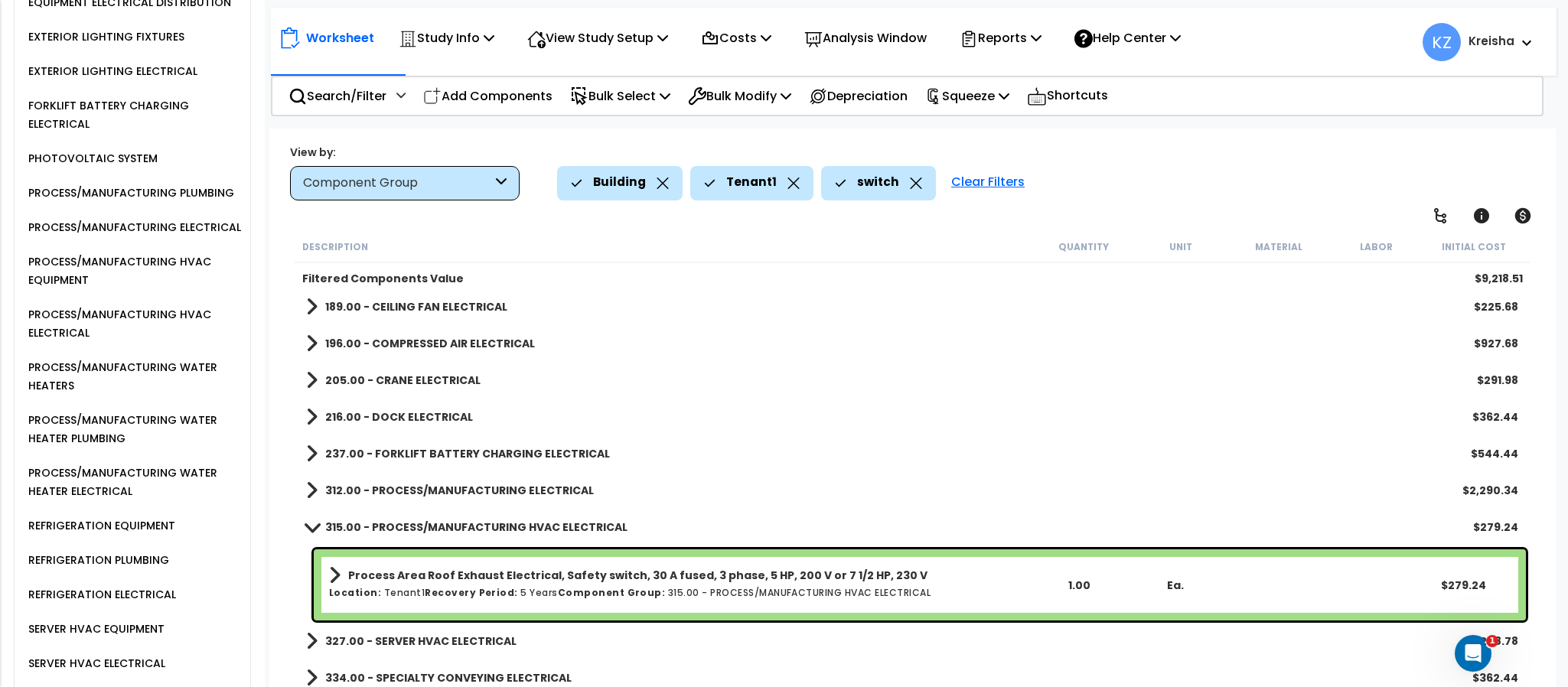
click at [1077, 184] on div "Building Tenant1 switch Clear Filters" at bounding box center [1048, 183] width 983 height 33
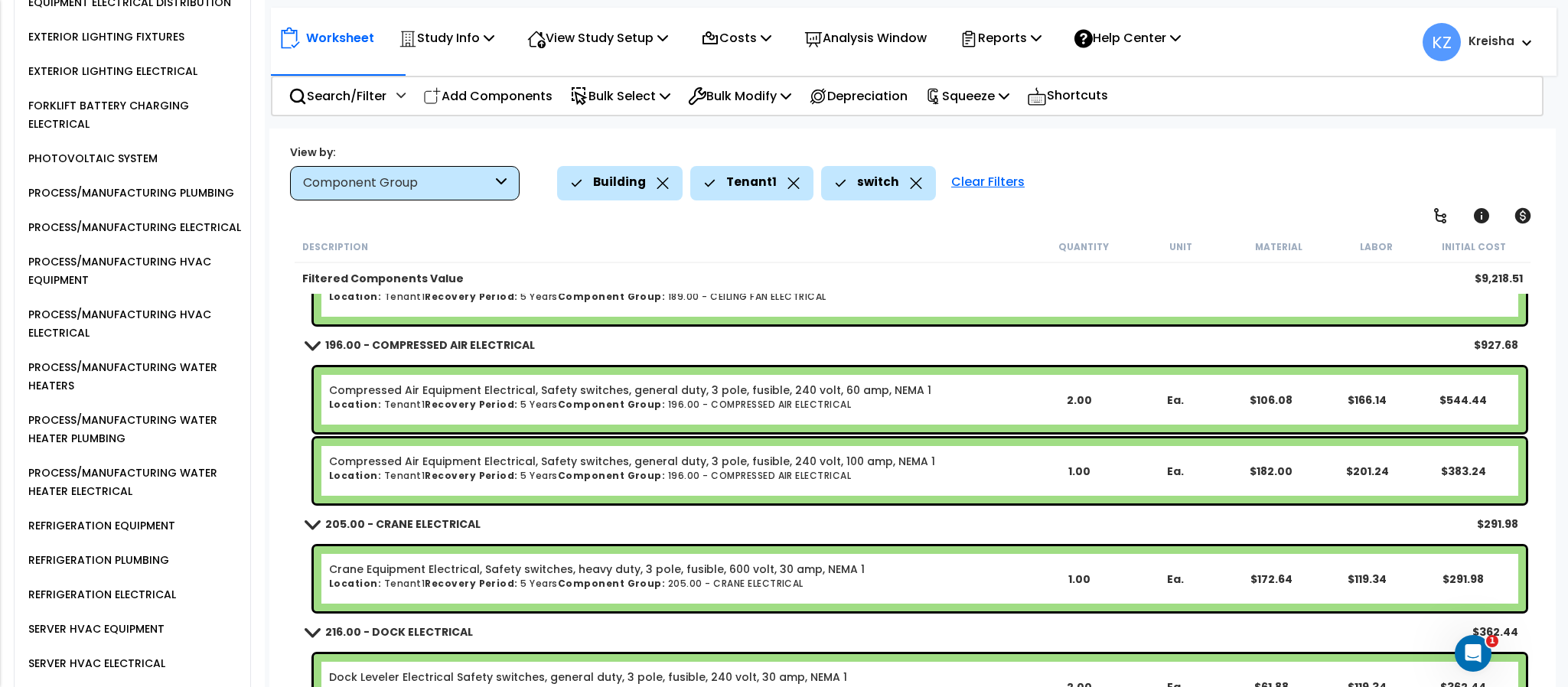
scroll to position [995, 0]
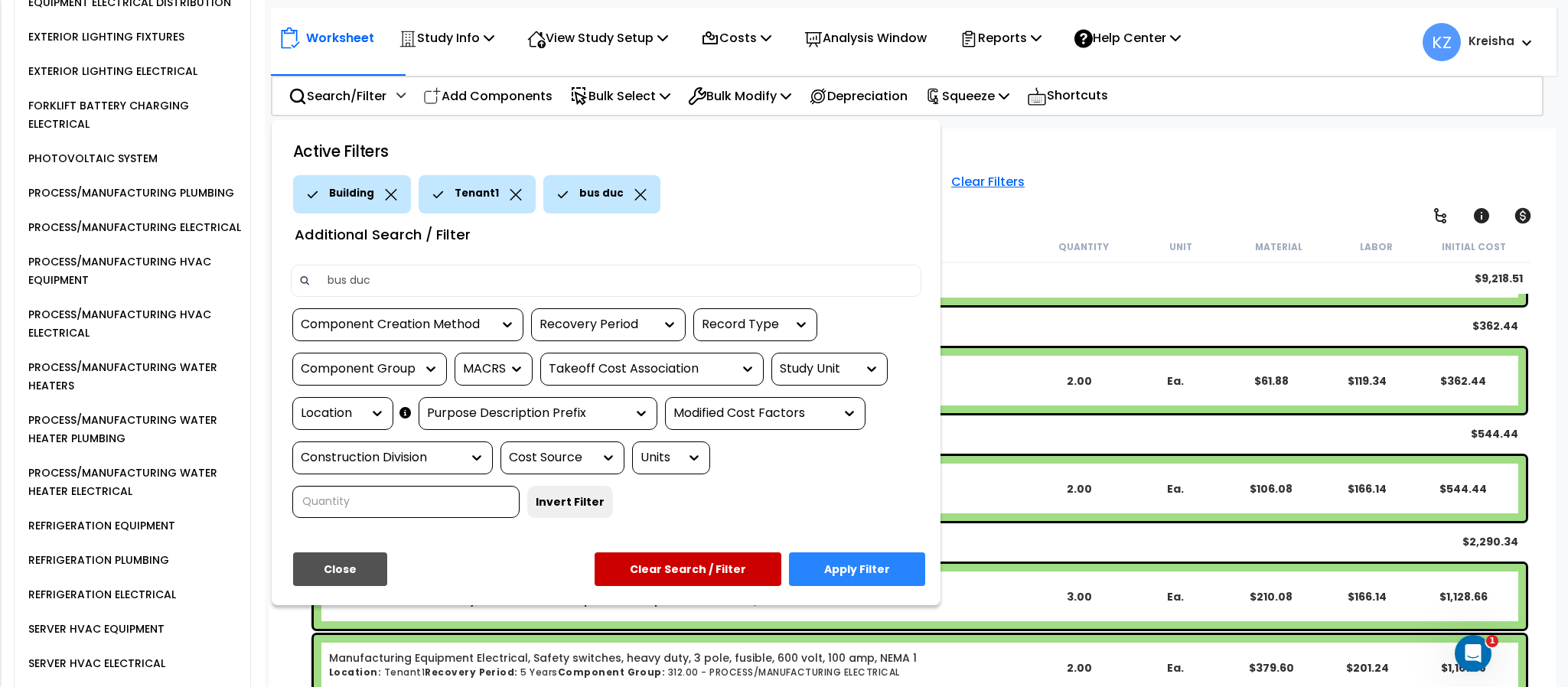
type input "bus duct"
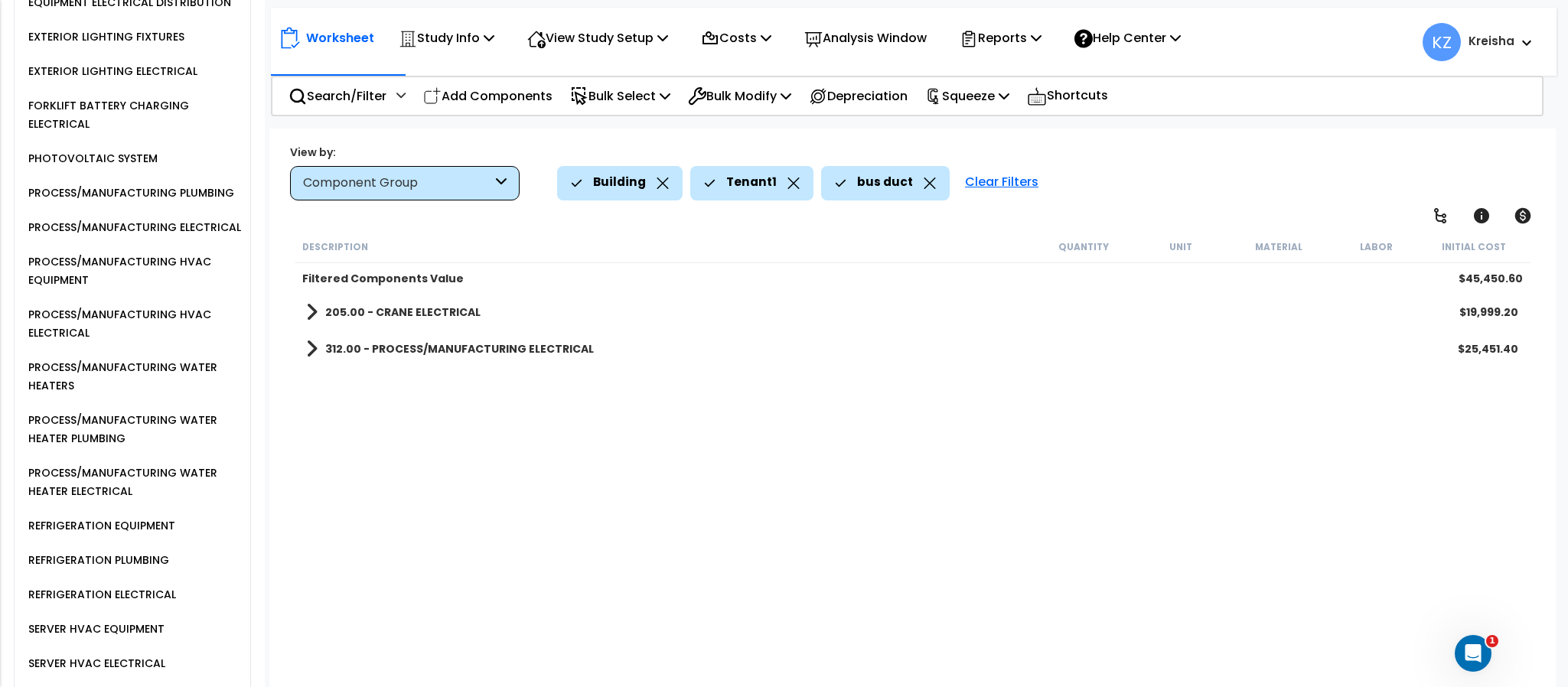
scroll to position [0, 0]
click at [522, 414] on div "Description Quantity Unit Material Labor Initial Cost Filtered Components Value…" at bounding box center [912, 461] width 1240 height 460
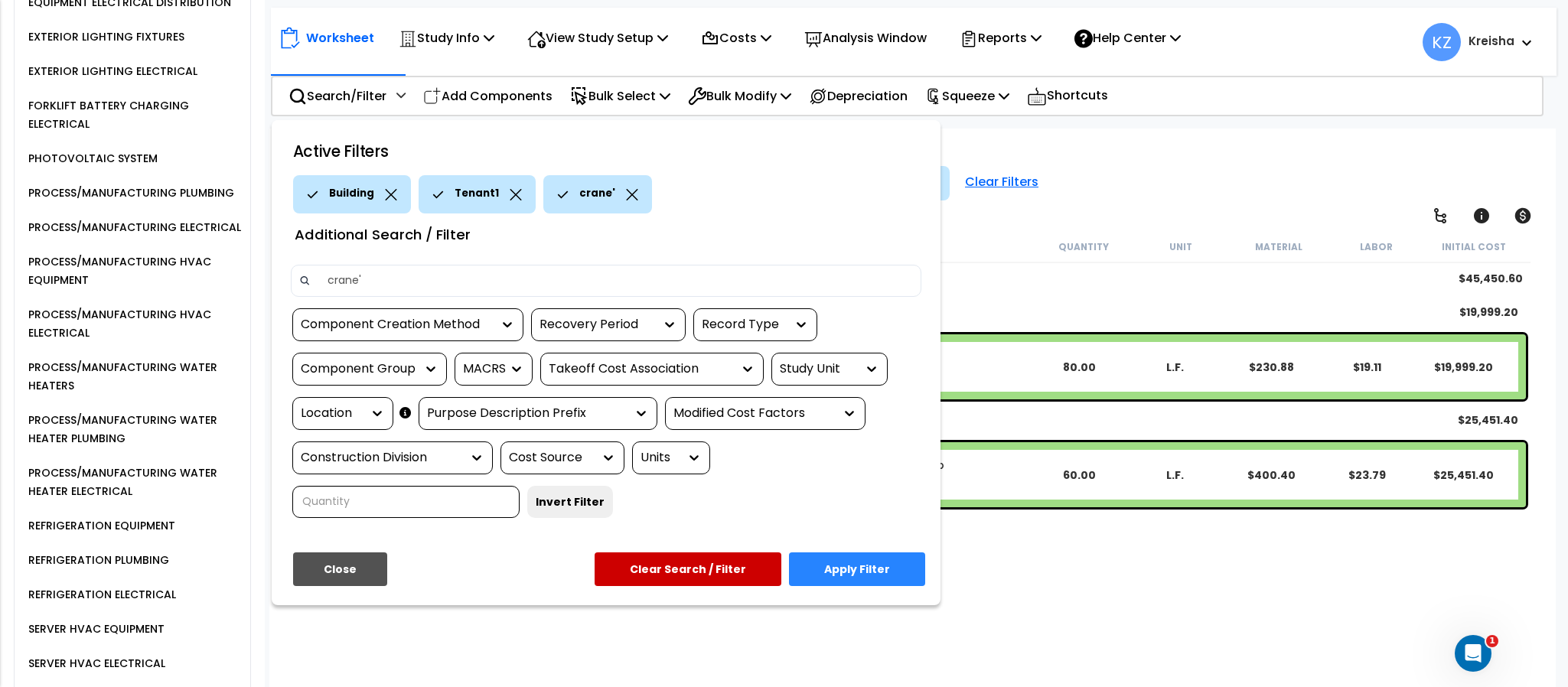
type input "crane"
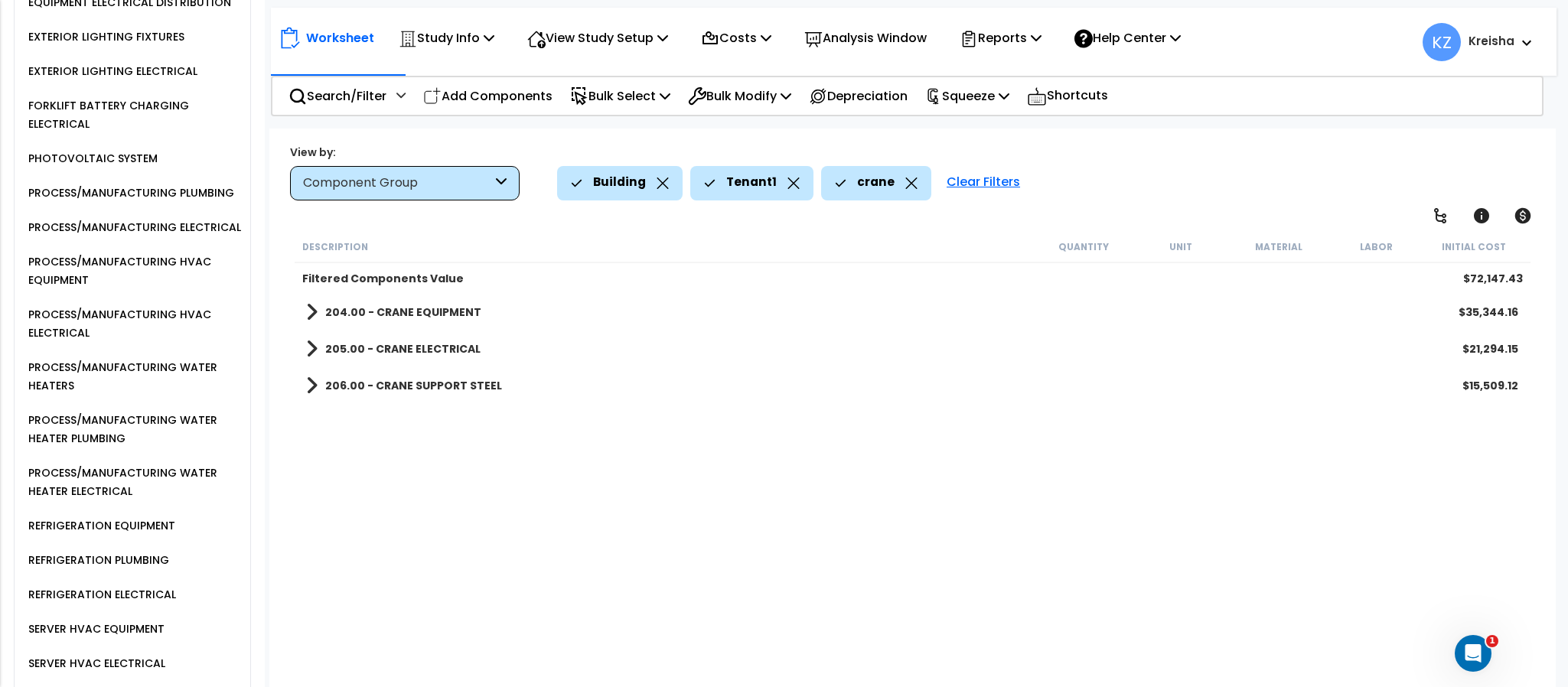
click at [1177, 163] on div "View by: Component Group High to Low - Component Cost" at bounding box center [913, 172] width 1255 height 57
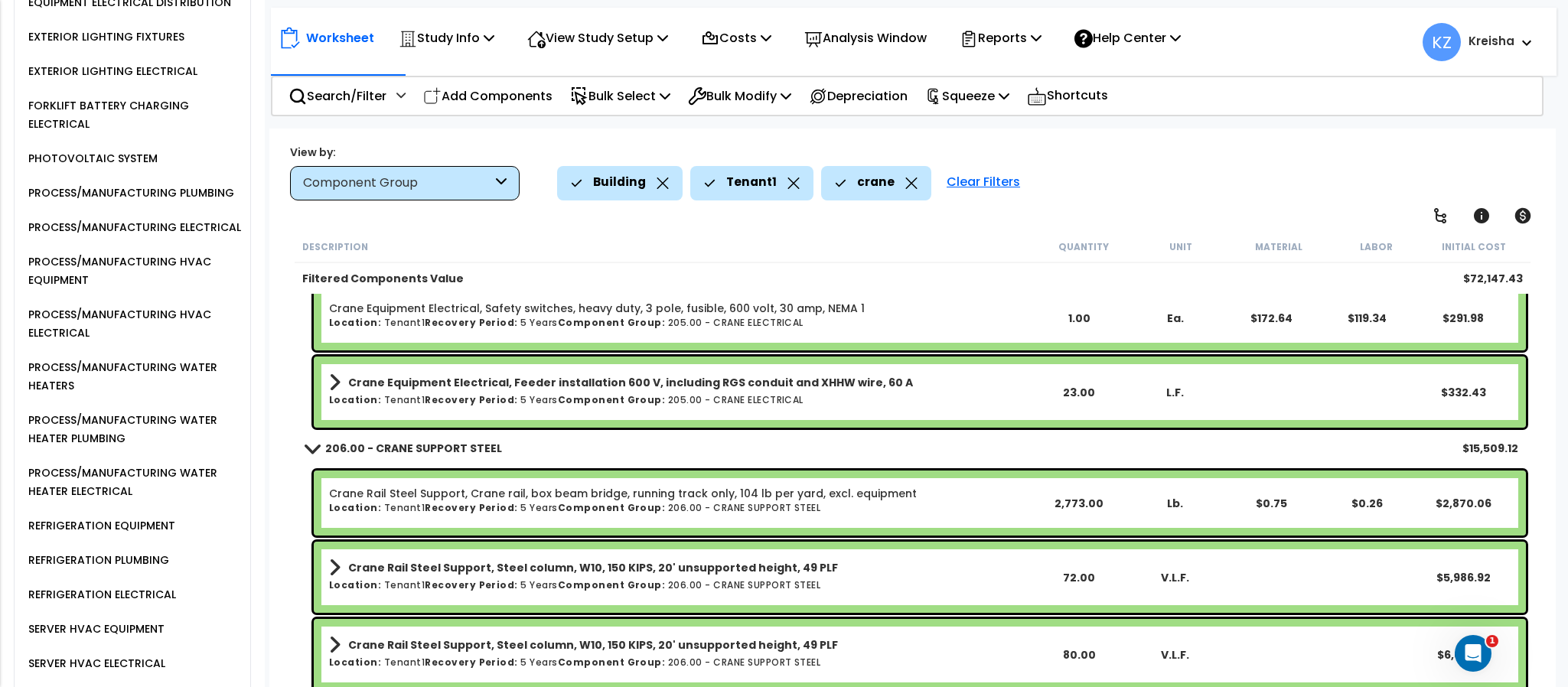
scroll to position [67, 0]
drag, startPoint x: 930, startPoint y: 369, endPoint x: 728, endPoint y: 430, distance: 211.0
click at [728, 430] on div "206.00 - CRANE SUPPORT STEEL $15,509.12" at bounding box center [913, 448] width 1228 height 37
click at [906, 181] on icon at bounding box center [912, 184] width 11 height 11
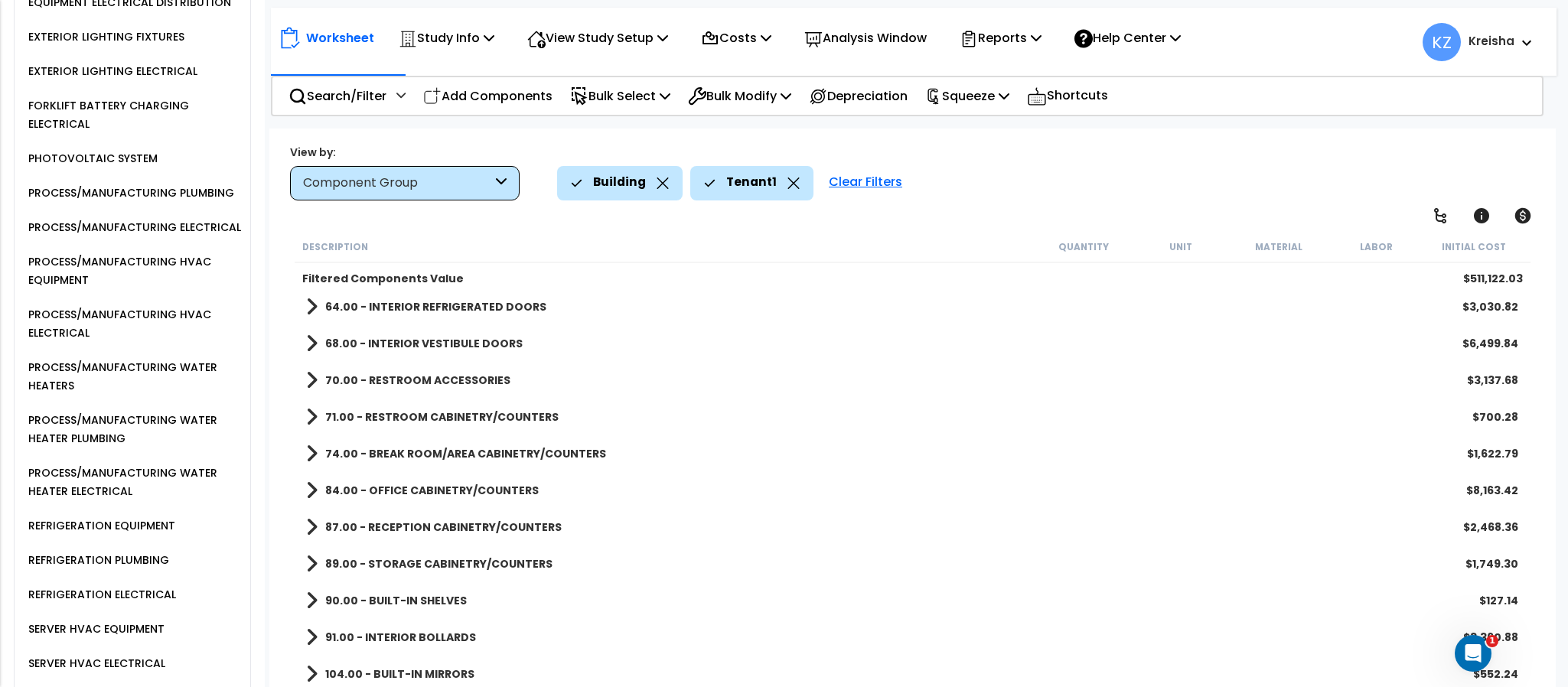
click at [1058, 153] on div "View by: Component Group High to Low - Component Cost" at bounding box center [913, 172] width 1255 height 57
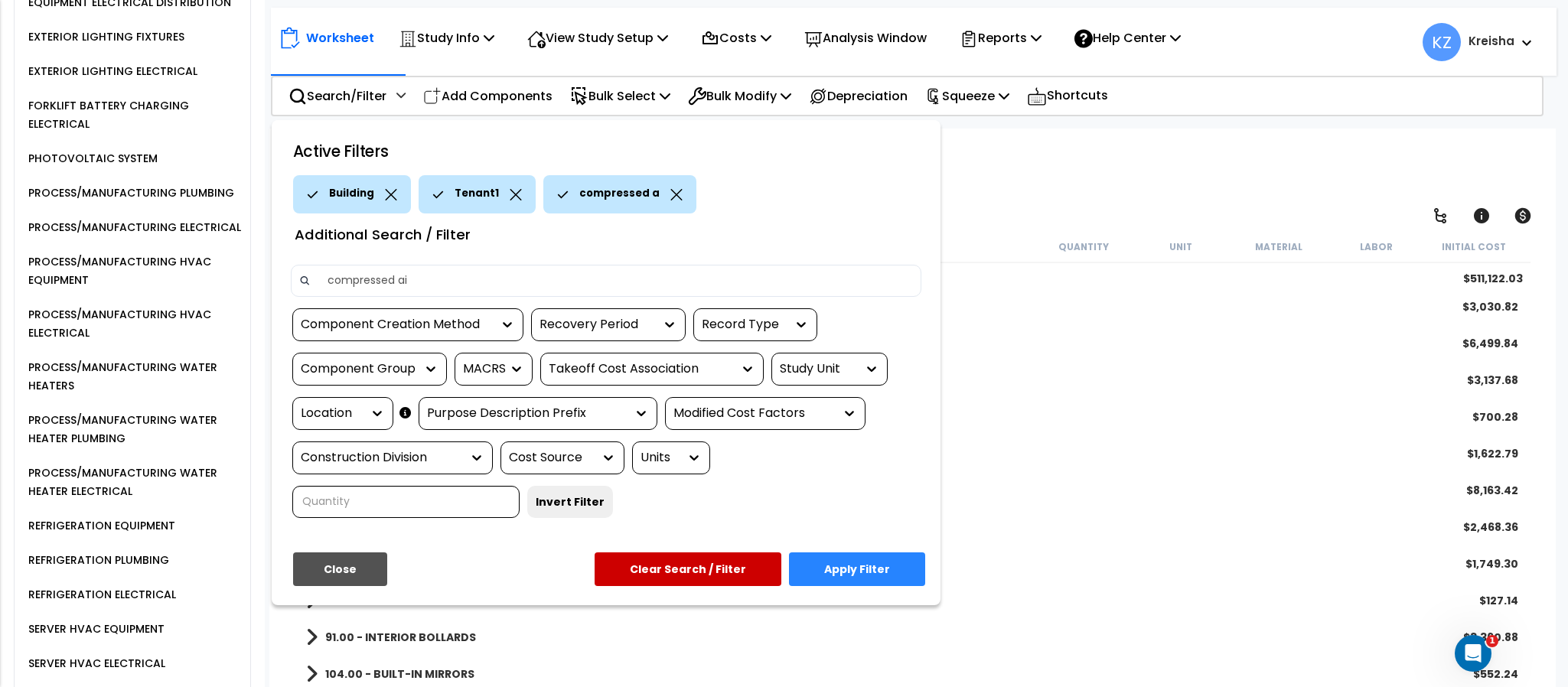
type input "compressed air"
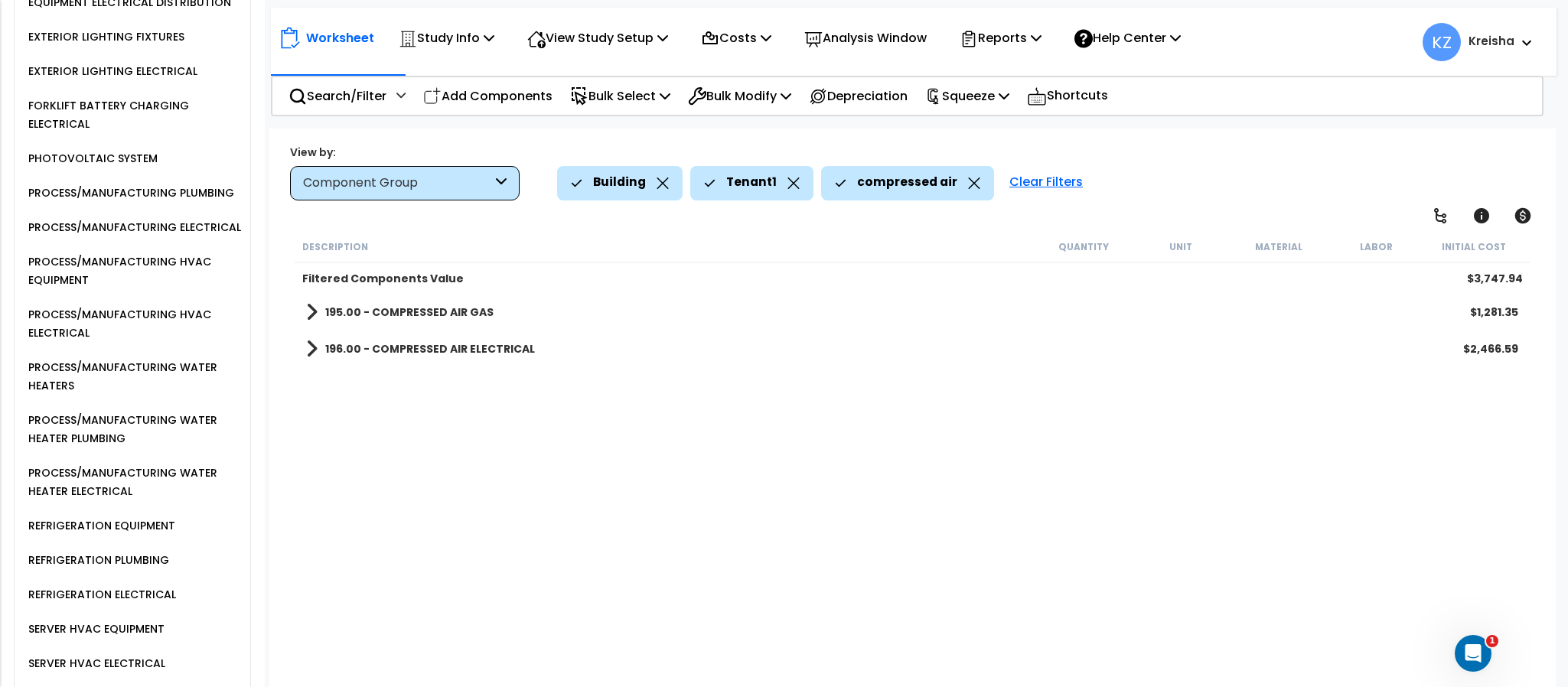
scroll to position [0, 0]
click at [1135, 166] on div "View by: Component Group High to Low - Component Cost" at bounding box center [913, 172] width 1255 height 57
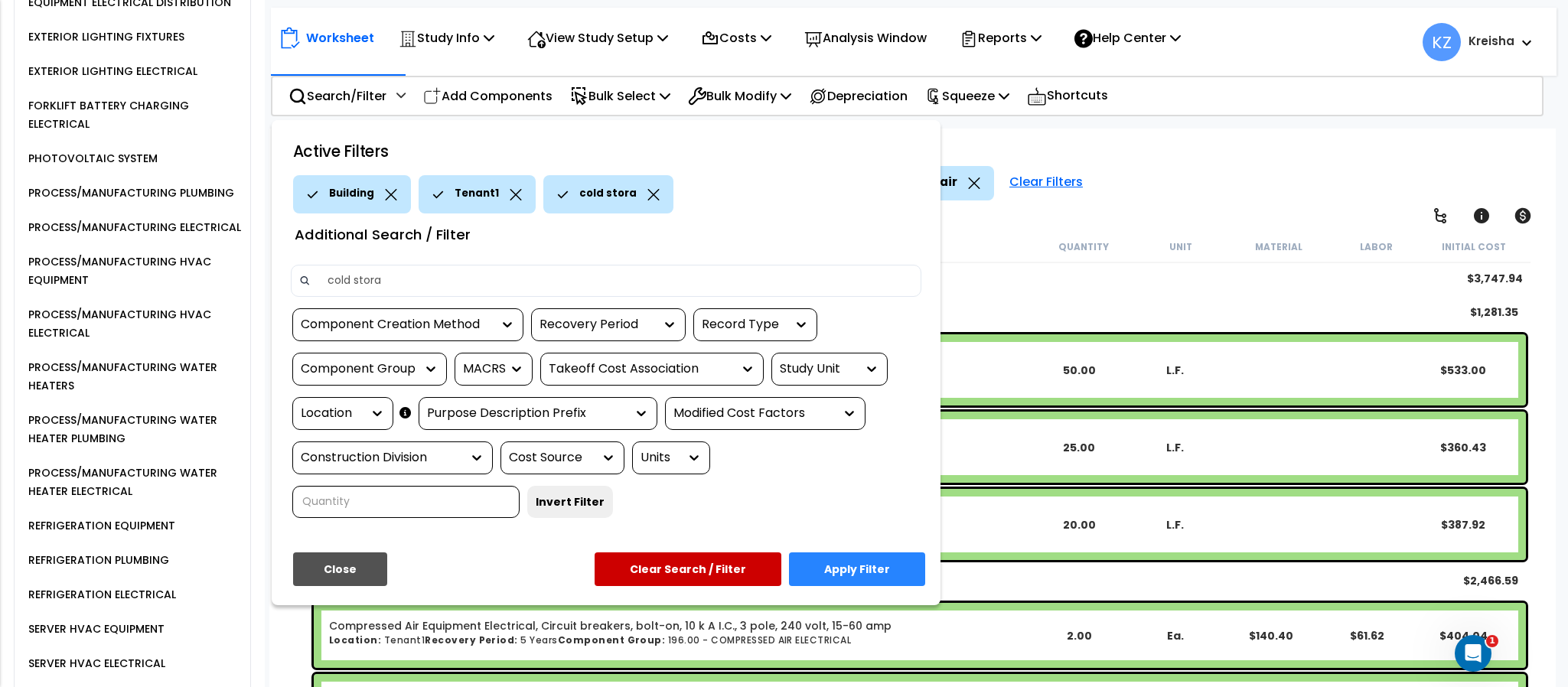
type input "cold storag"
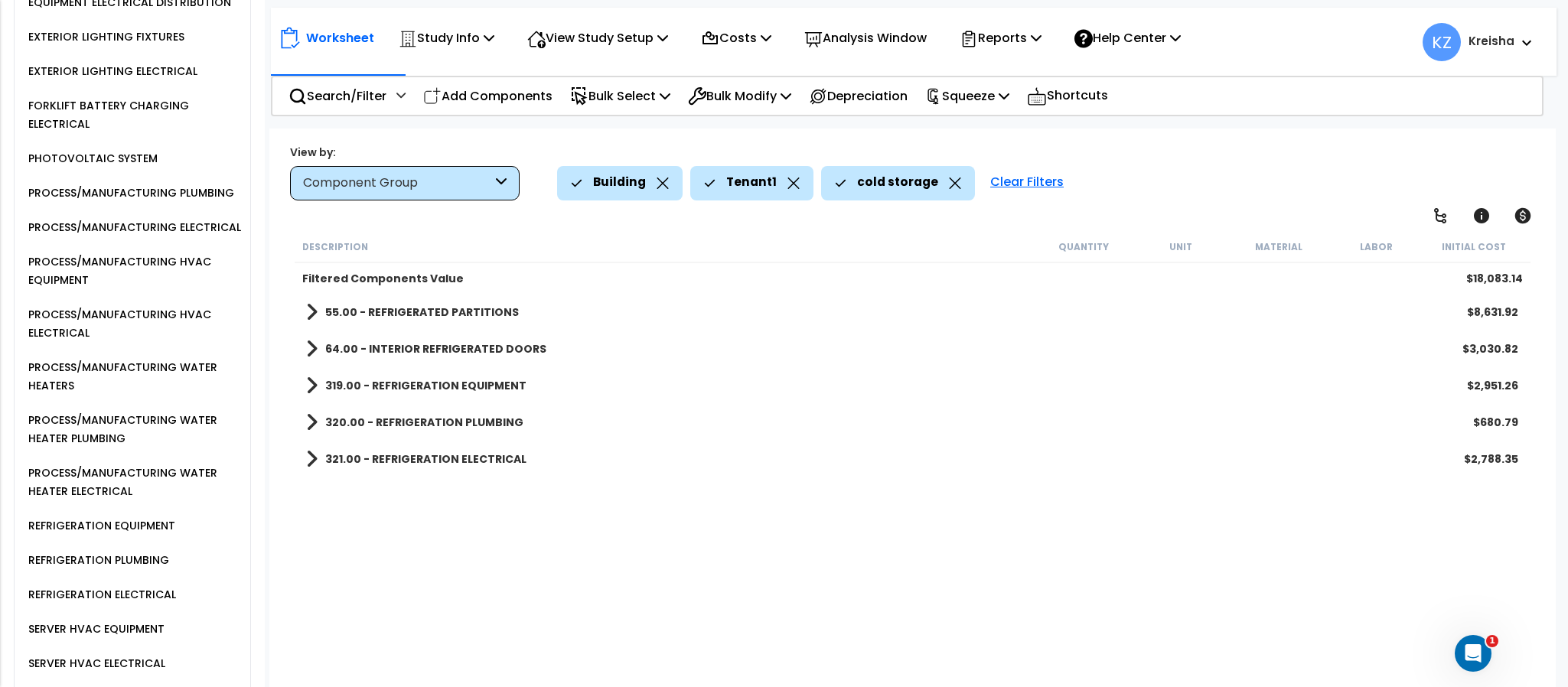
click at [1210, 181] on div "Building Tenant1 cold storage Clear Filters" at bounding box center [1048, 183] width 983 height 33
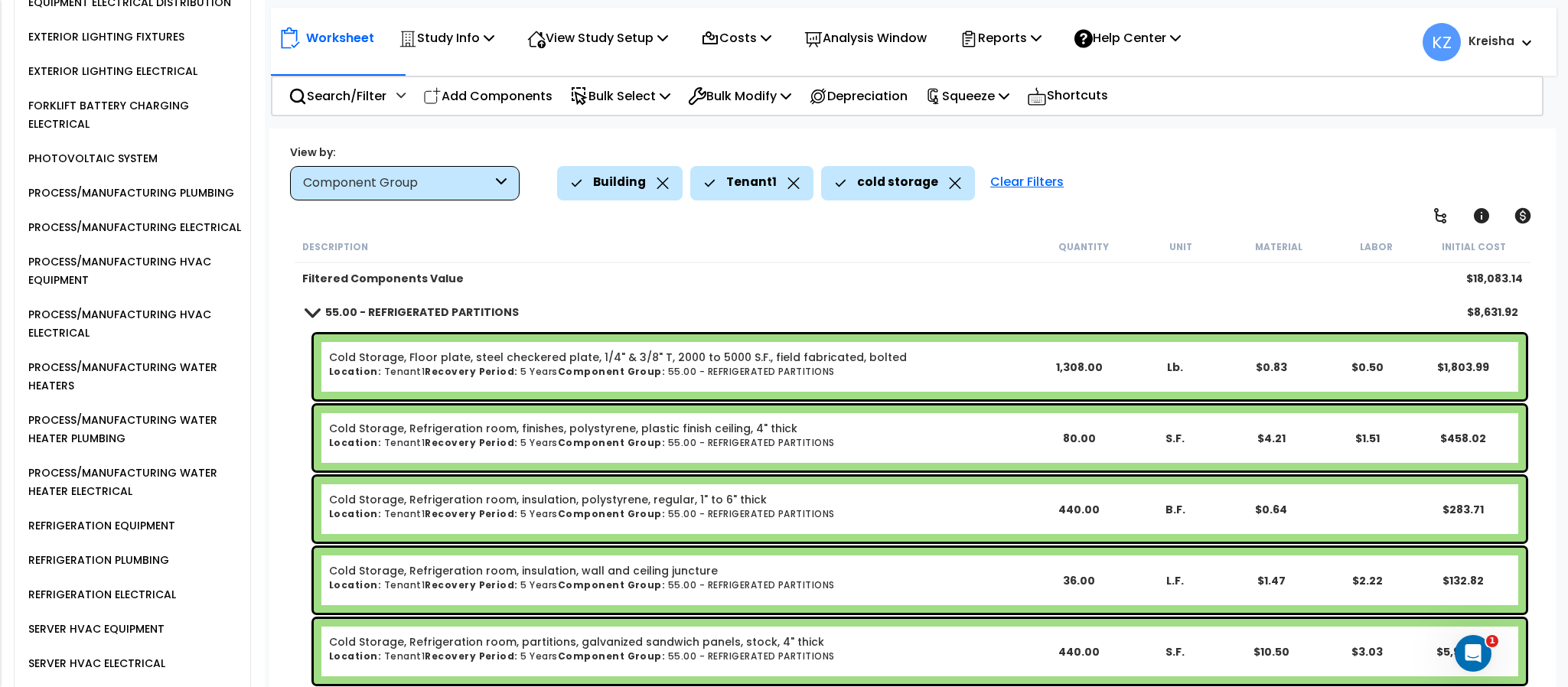
click at [925, 231] on div "Description Quantity Unit Material Labor Initial Cost" at bounding box center [912, 248] width 1235 height 32
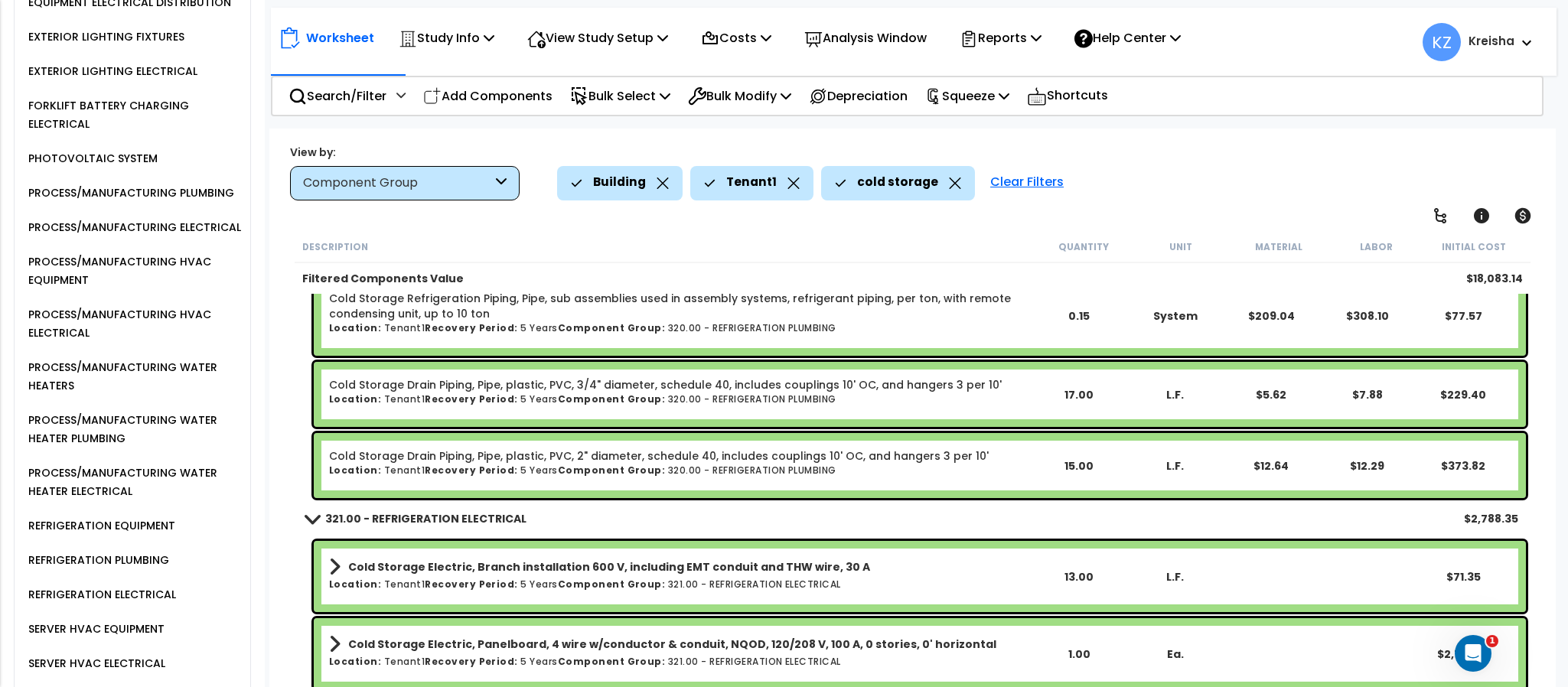
scroll to position [534, 0]
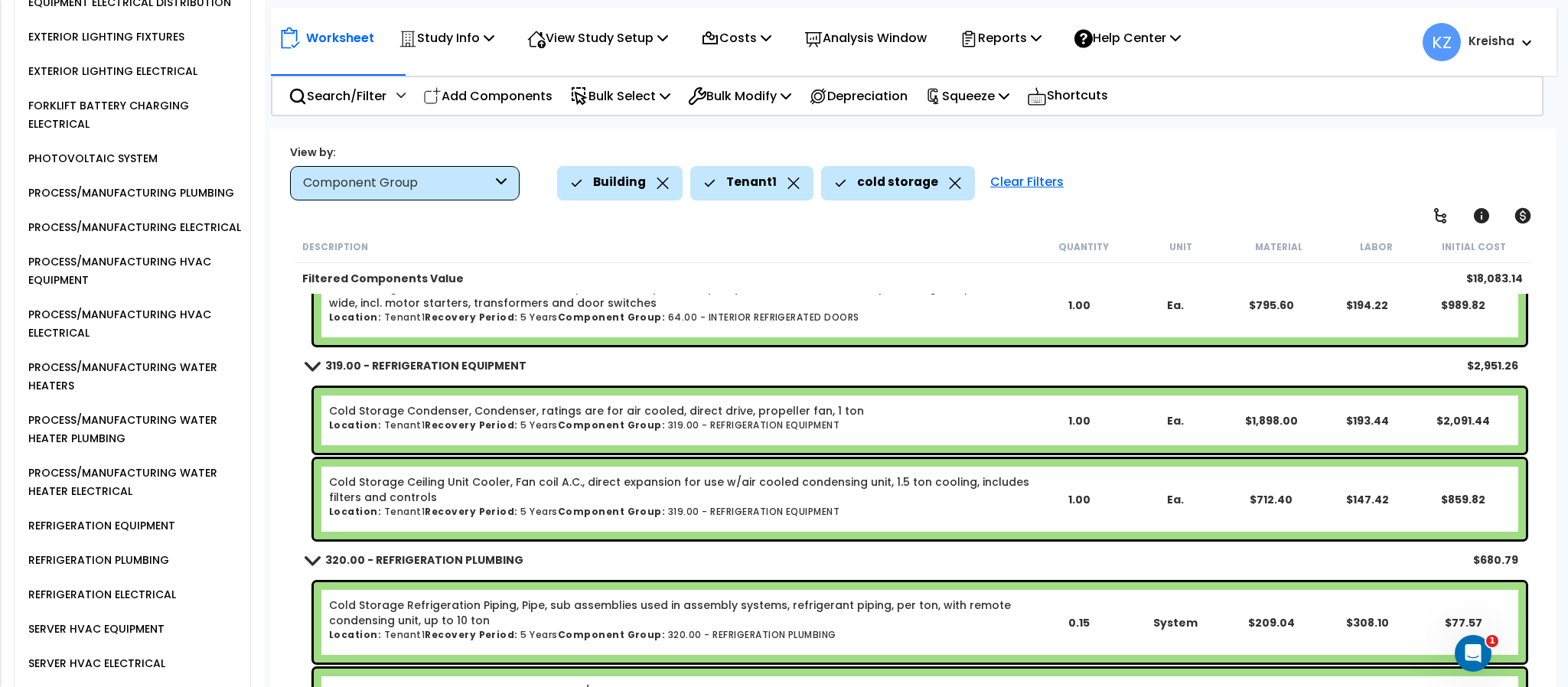
click at [1178, 161] on div "View by: Component Group High to Low - Component Cost" at bounding box center [913, 172] width 1255 height 57
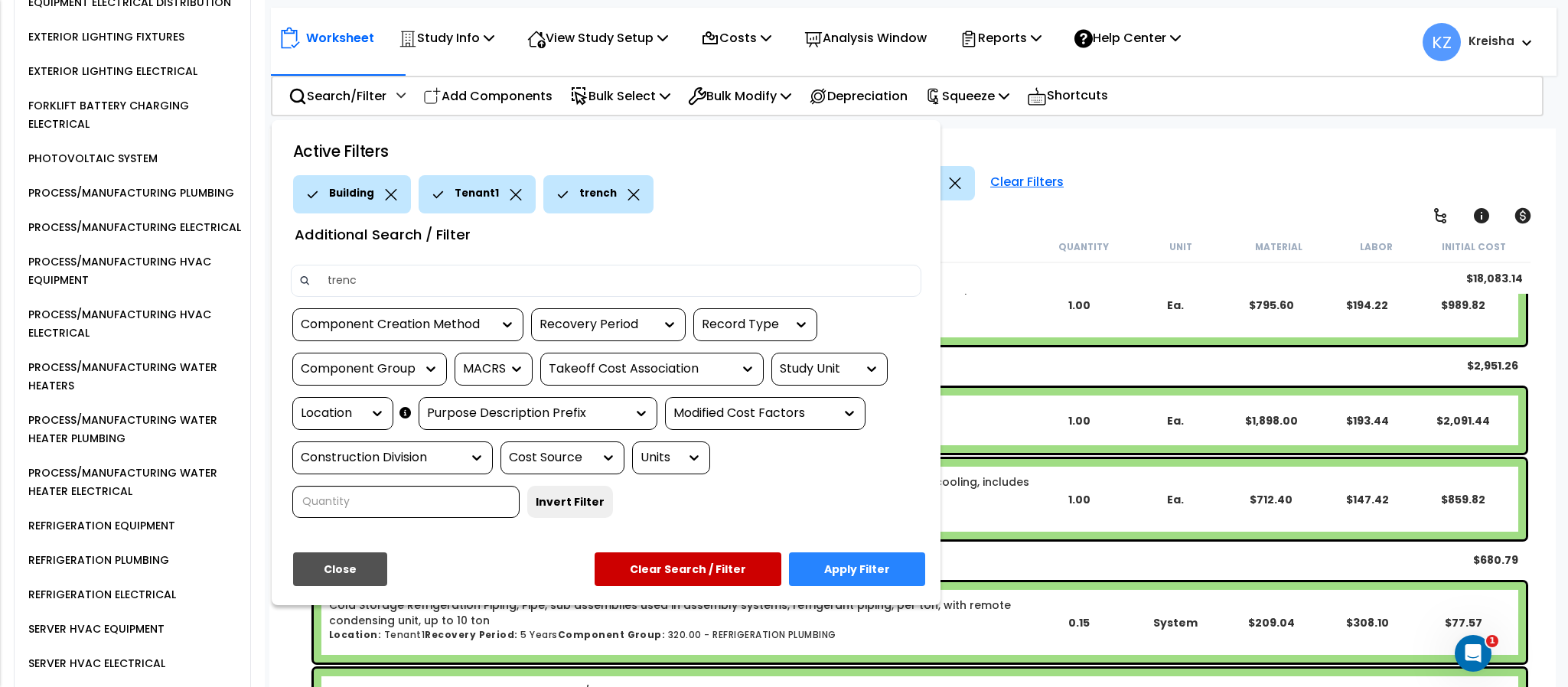
type input "trench"
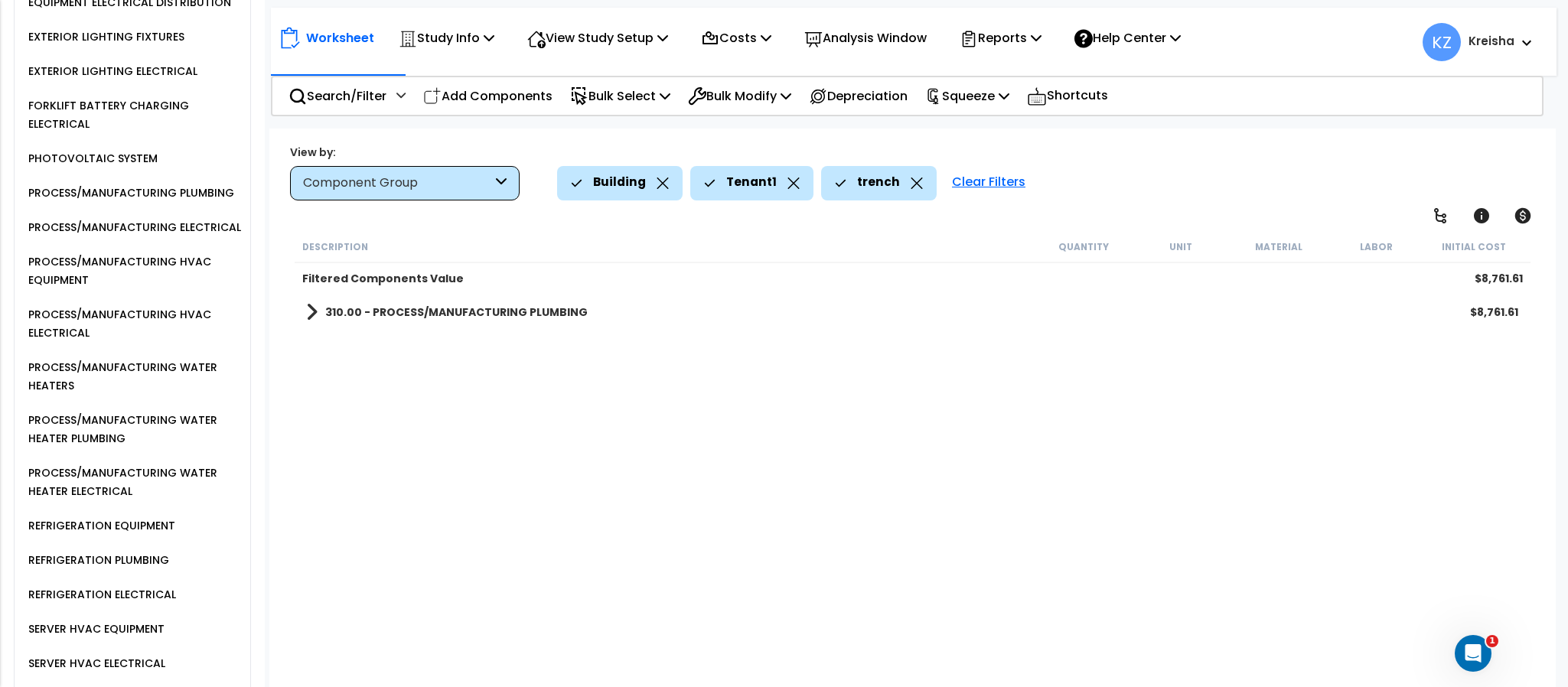
scroll to position [0, 0]
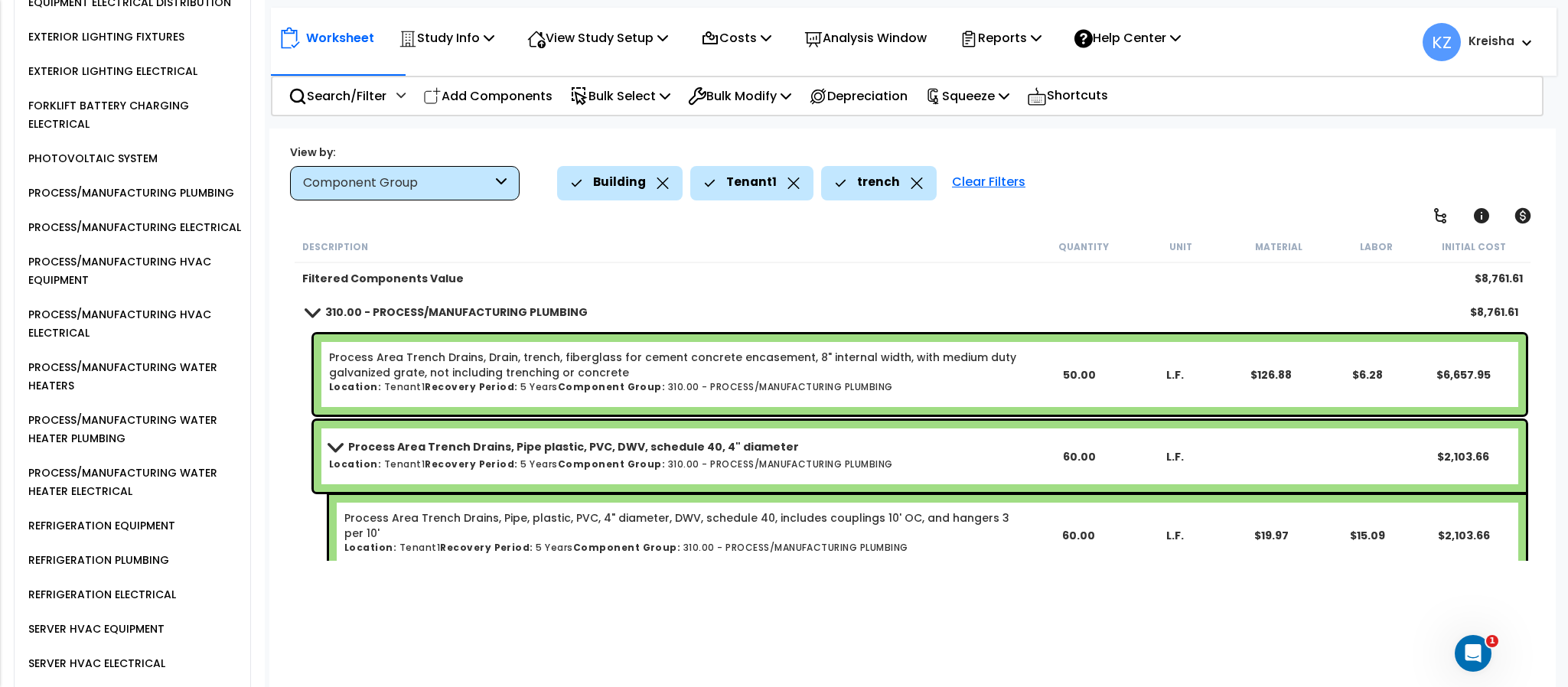
click at [641, 432] on div "Process Area Trench Drains, Pipe plastic, PVC, DWV, schedule 40, 4" diameter Lo…" at bounding box center [919, 456] width 1212 height 71
click at [680, 260] on div "Description Quantity Unit Material Labor Initial Cost" at bounding box center [912, 248] width 1235 height 32
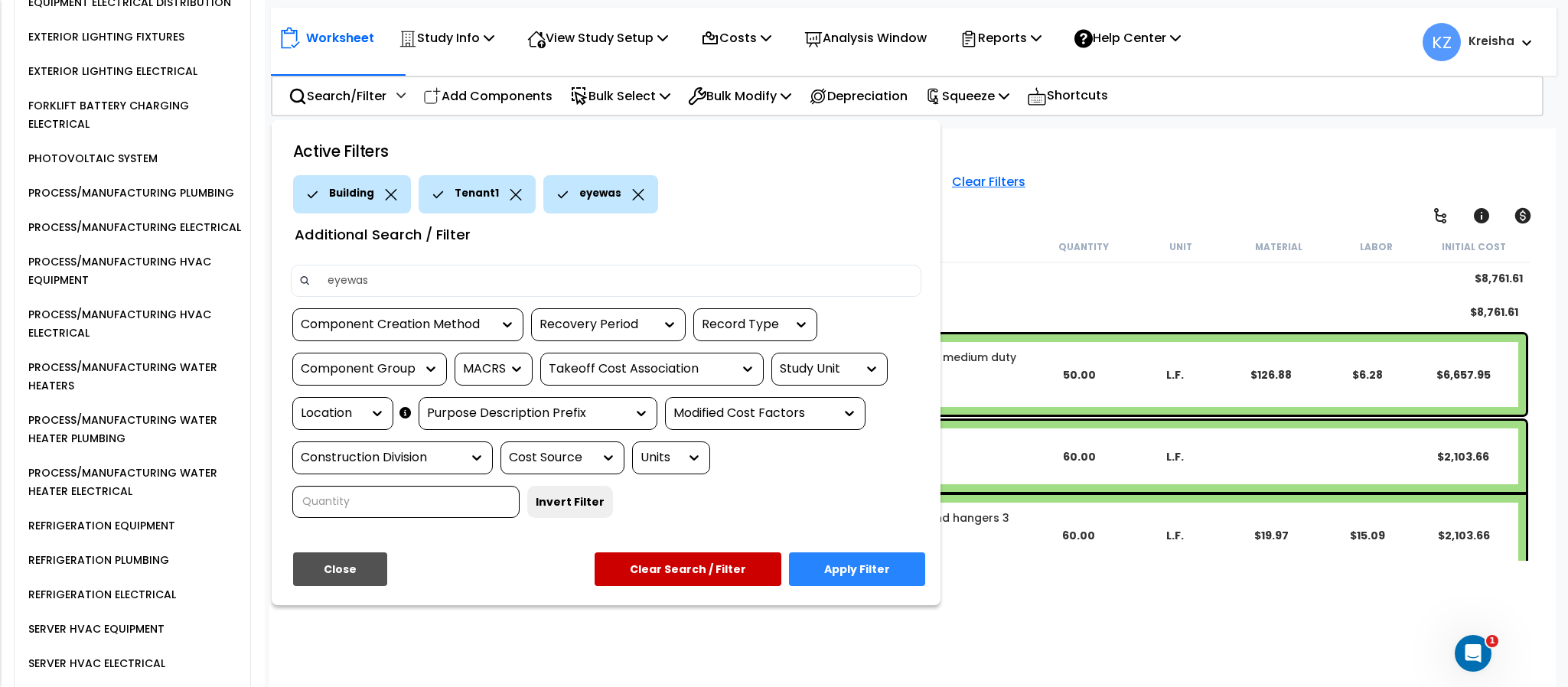
type input "[MEDICAL_DATA]"
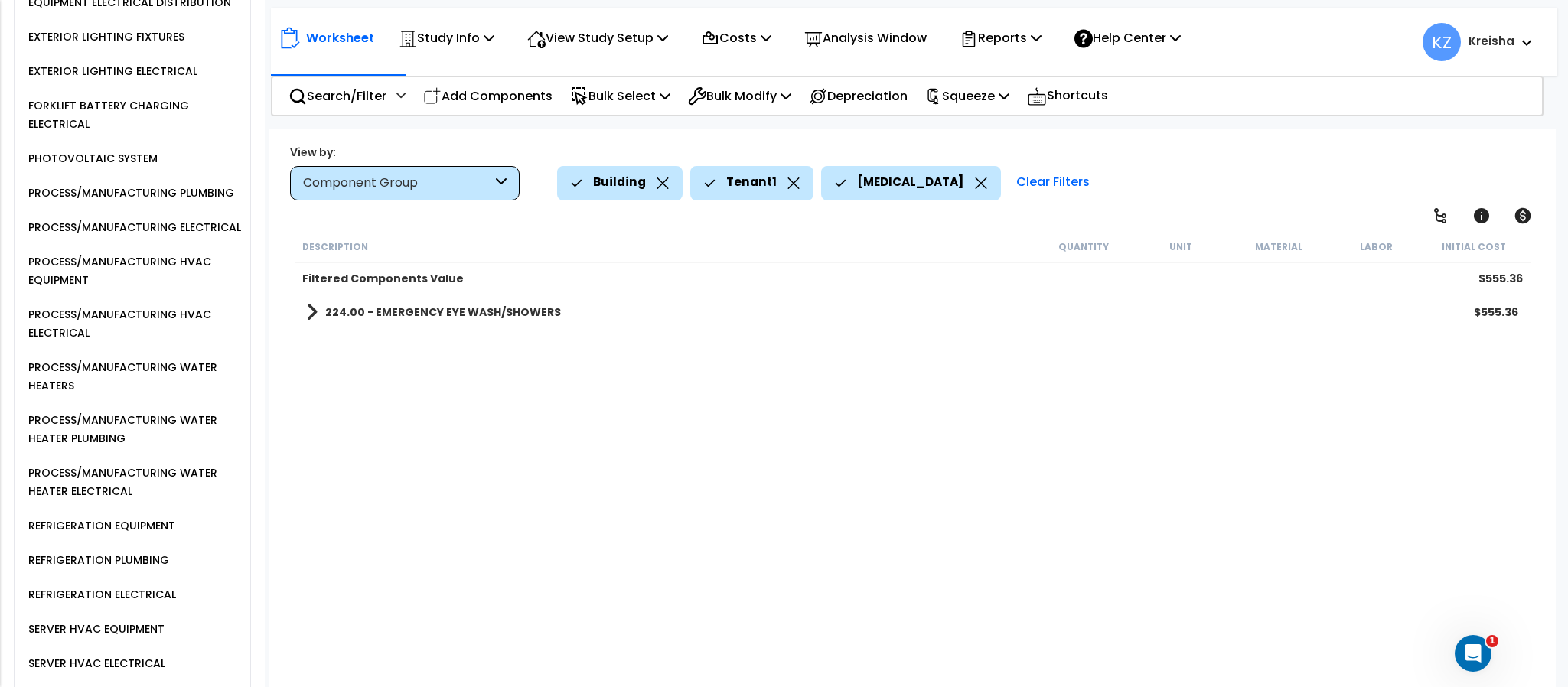
click at [395, 325] on div "224.00 - EMERGENCY EYE WASH/SHOWERS $555.36" at bounding box center [913, 312] width 1228 height 37
click at [397, 320] on link "224.00 - EMERGENCY EYE WASH/SHOWERS" at bounding box center [434, 312] width 255 height 21
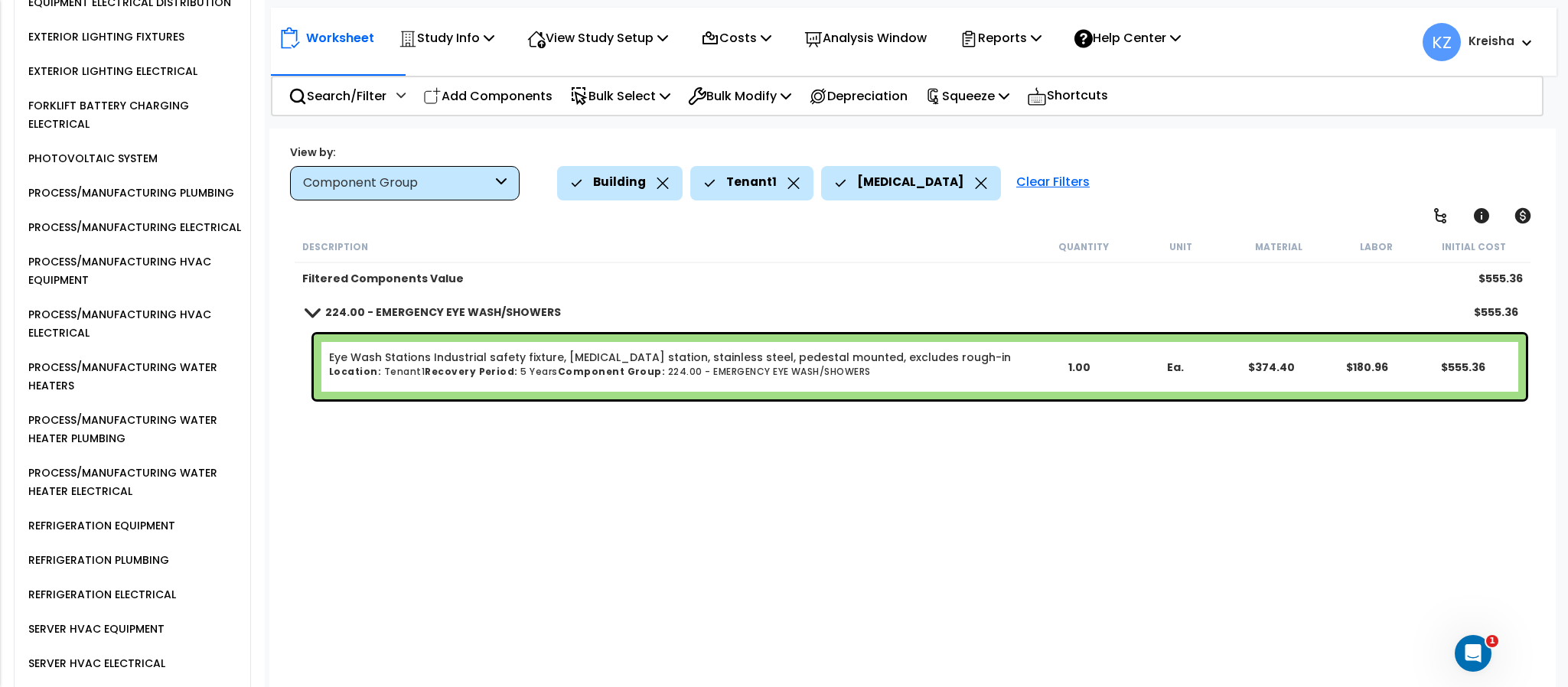
click at [413, 402] on div "Description Quantity Unit Material Labor Initial Cost Filtered Components Value…" at bounding box center [912, 461] width 1240 height 460
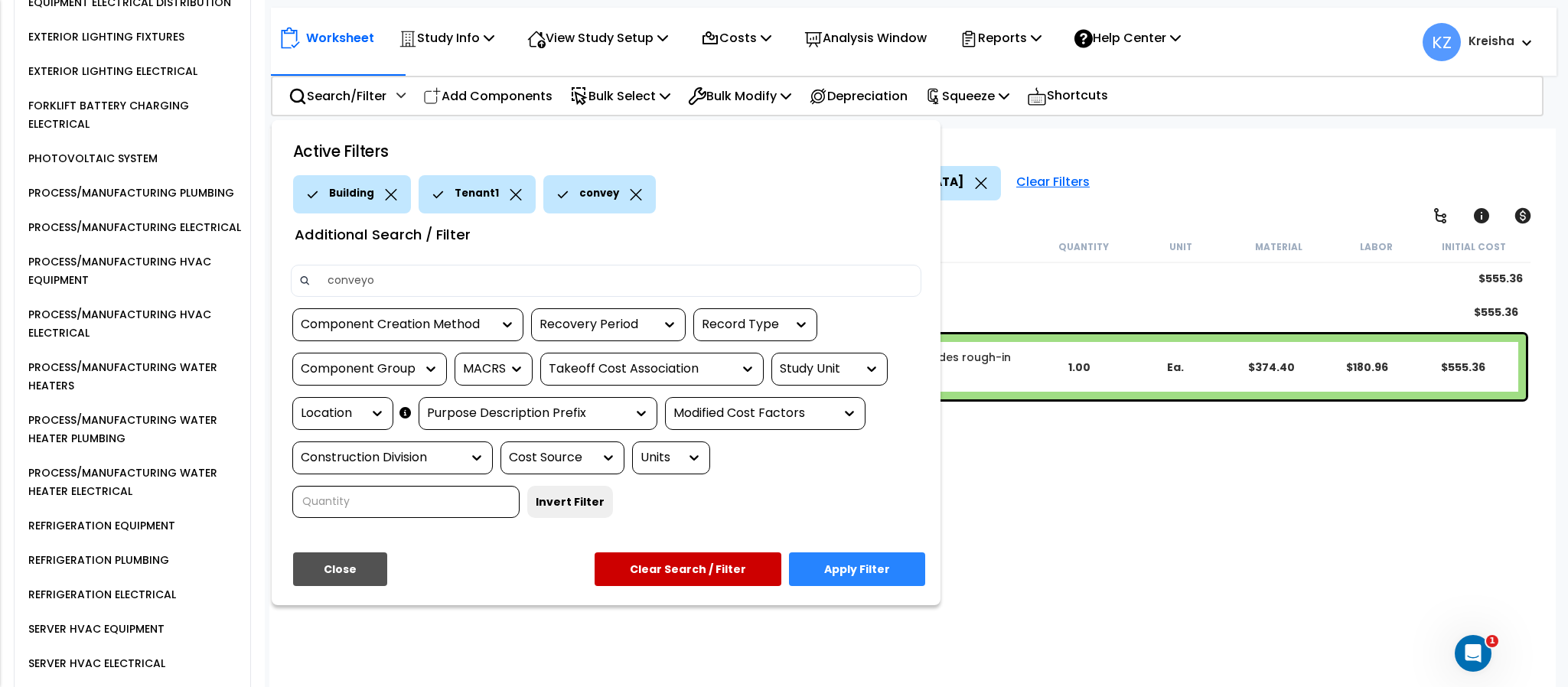
type input "conveyor"
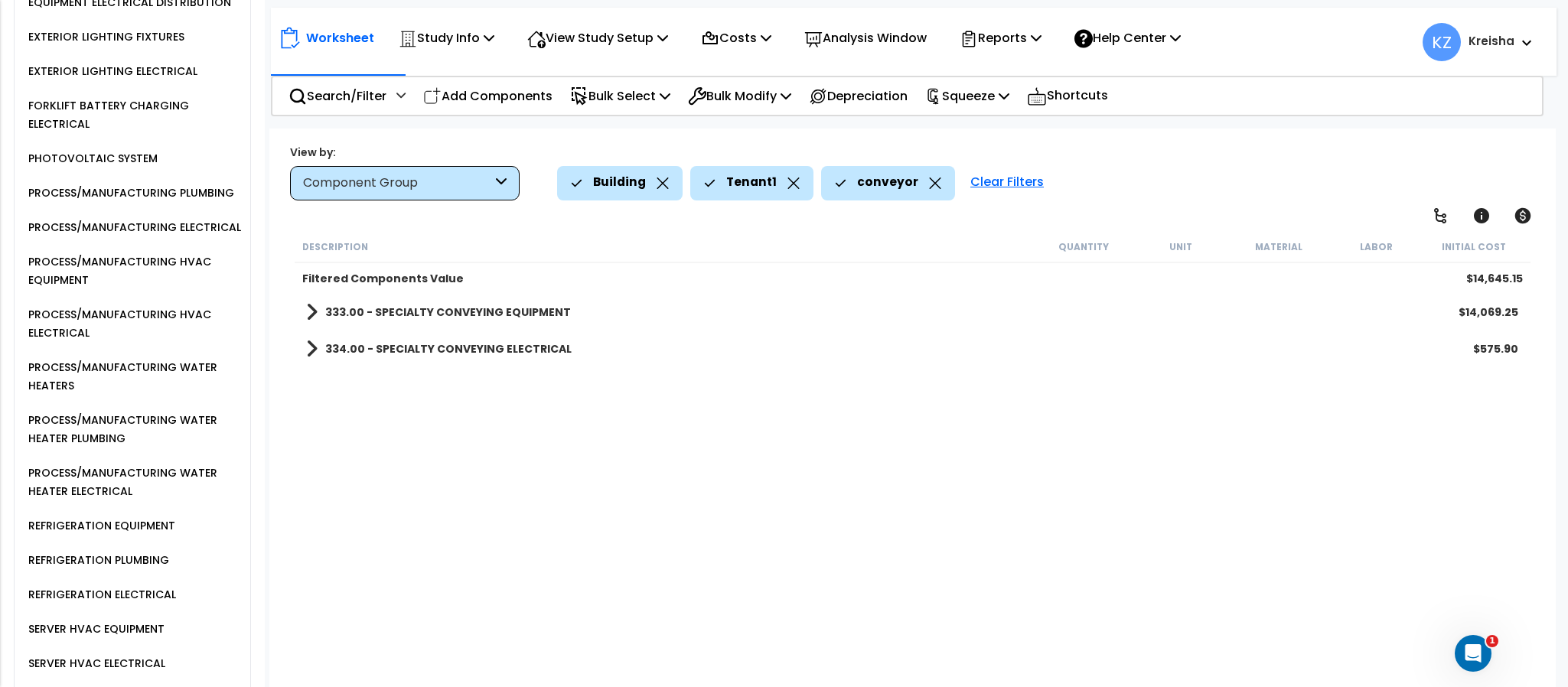
drag, startPoint x: 430, startPoint y: 457, endPoint x: 457, endPoint y: 458, distance: 27.0
click at [456, 458] on div "Description Quantity Unit Material Labor Initial Cost Filtered Components Value…" at bounding box center [912, 461] width 1240 height 460
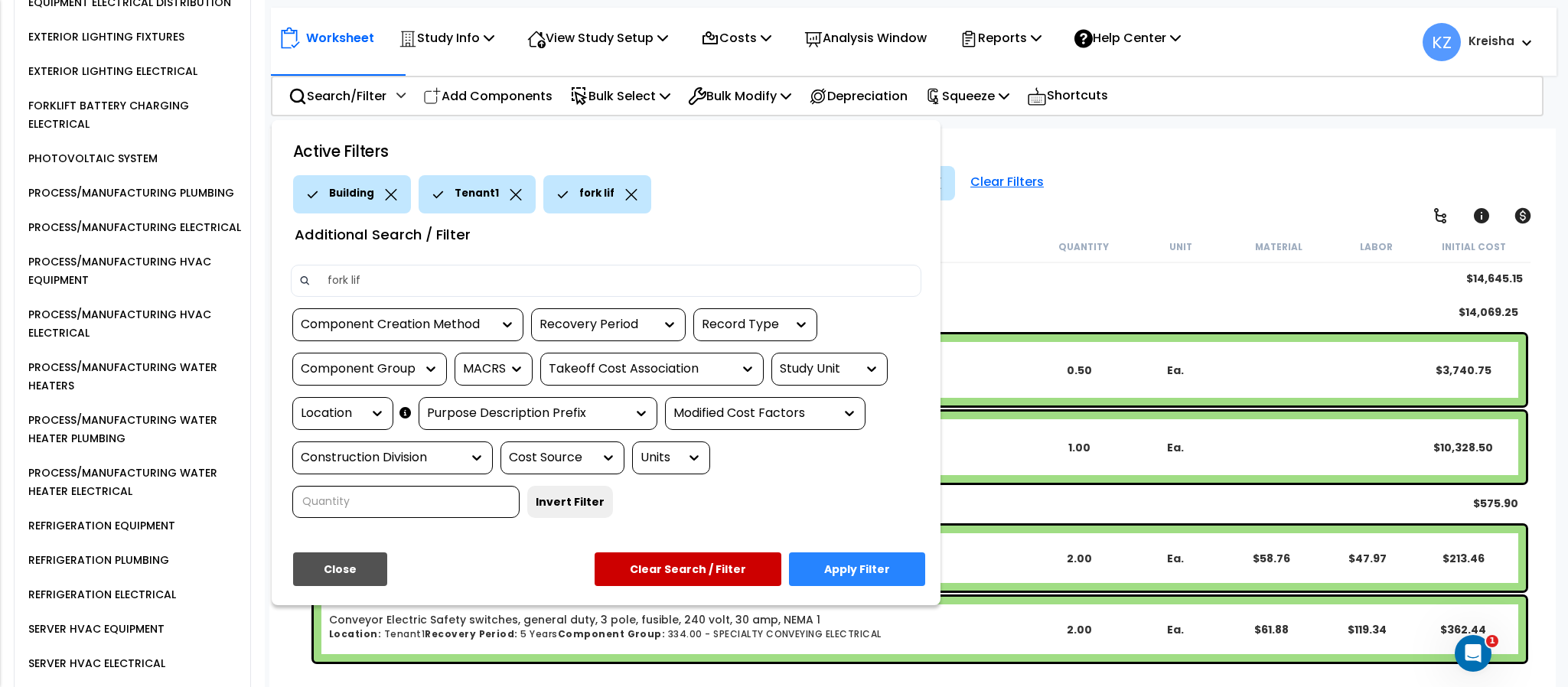
type input "fork lift"
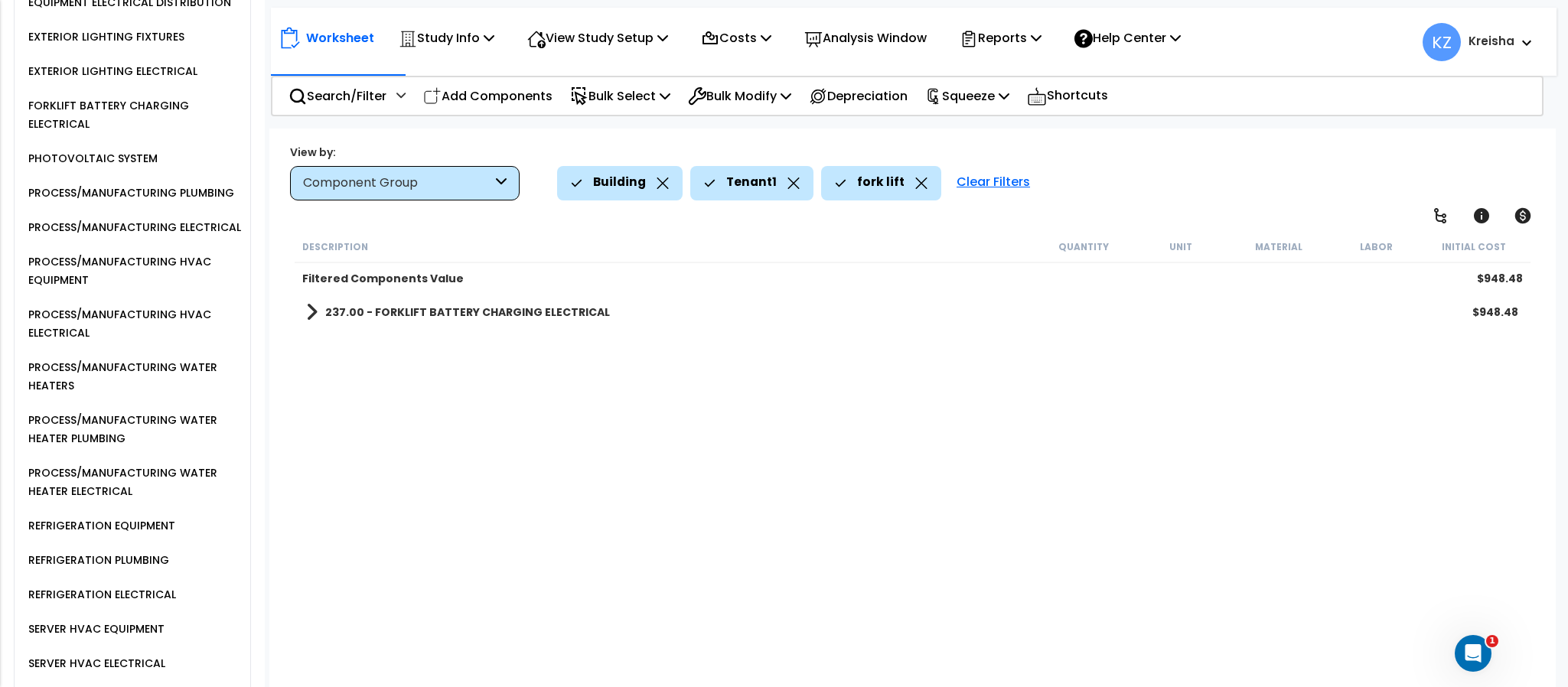
click at [395, 421] on div "Description Quantity Unit Material Labor Initial Cost Filtered Components Value…" at bounding box center [912, 461] width 1240 height 460
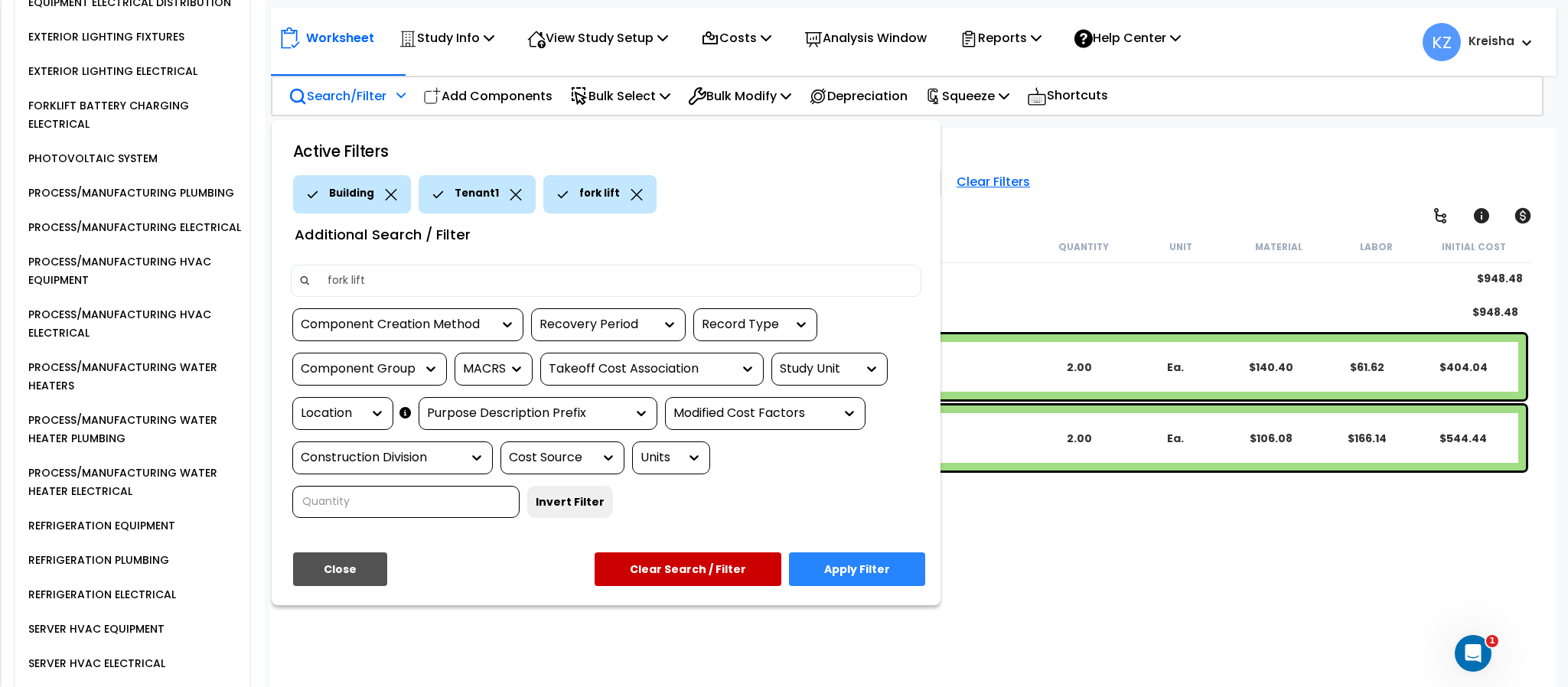
click at [483, 538] on div "Active Filters Building Tenant1 fork lift Additional Search / Filter fork lift …" at bounding box center [607, 362] width 669 height 485
click at [526, 271] on input "fork lift" at bounding box center [616, 281] width 594 height 23
type input "garbage compactor"
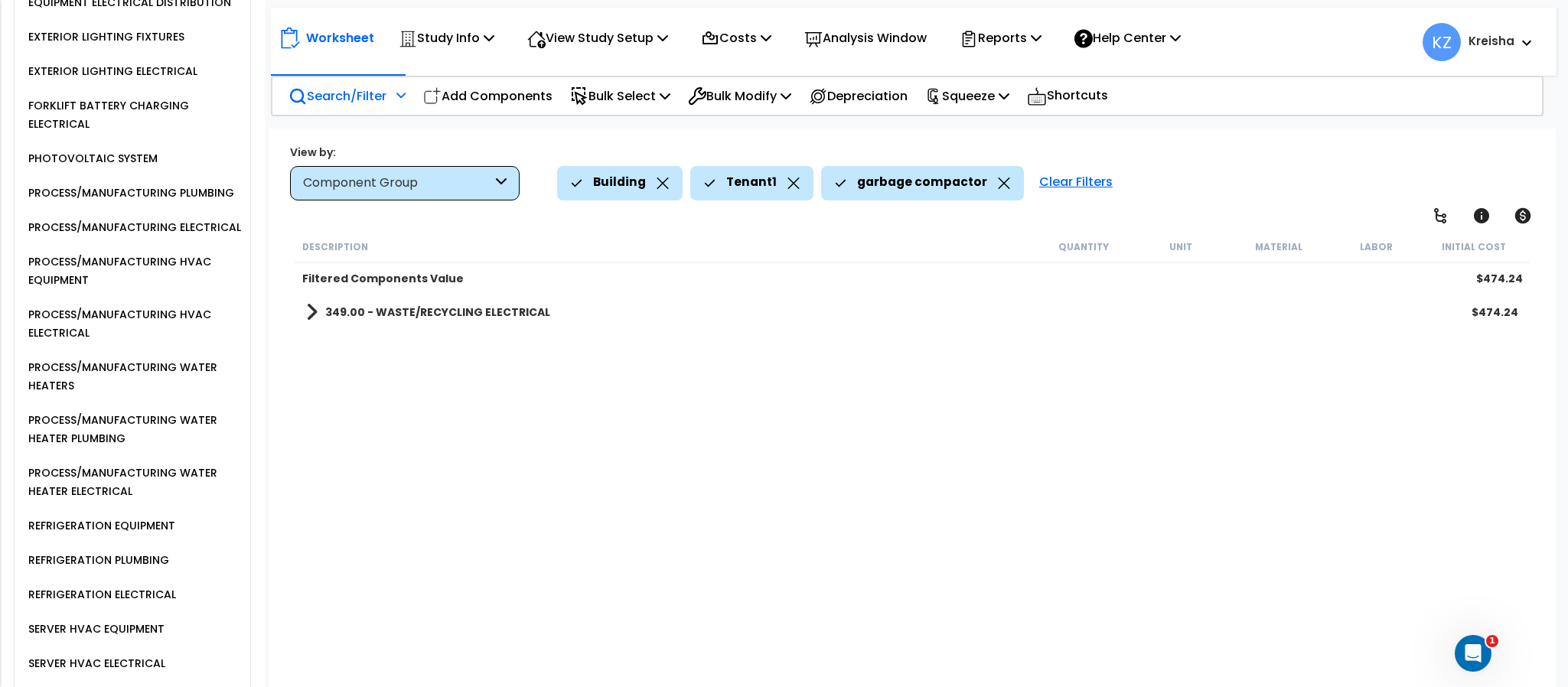
click at [514, 426] on div "Description Quantity Unit Material Labor Initial Cost Filtered Components Value…" at bounding box center [912, 461] width 1240 height 460
click at [538, 309] on b "349.00 - WASTE/RECYCLING ELECTRICAL" at bounding box center [438, 312] width 225 height 15
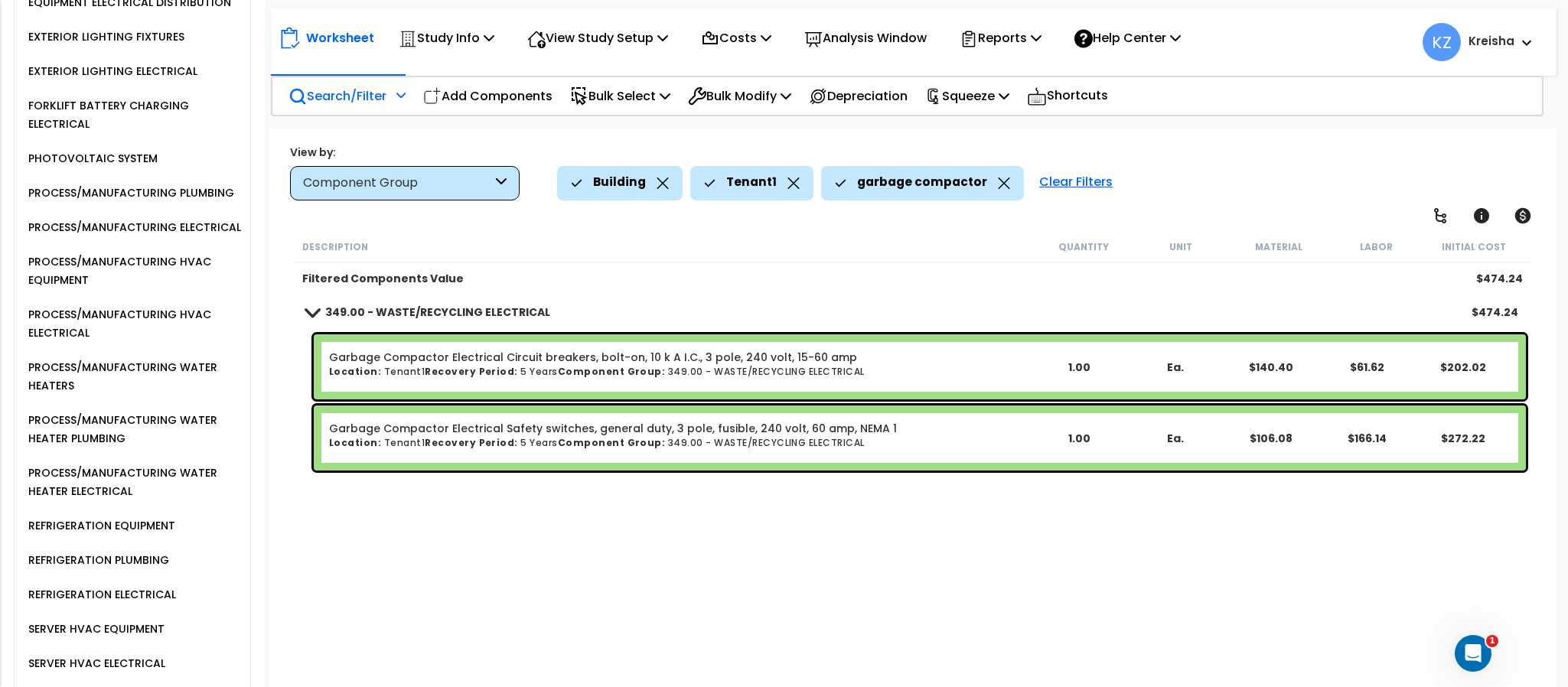
click at [539, 542] on div "Description Quantity Unit Material Labor Initial Cost Filtered Components Value…" at bounding box center [912, 461] width 1240 height 460
click at [632, 244] on div "Description" at bounding box center [668, 246] width 732 height 15
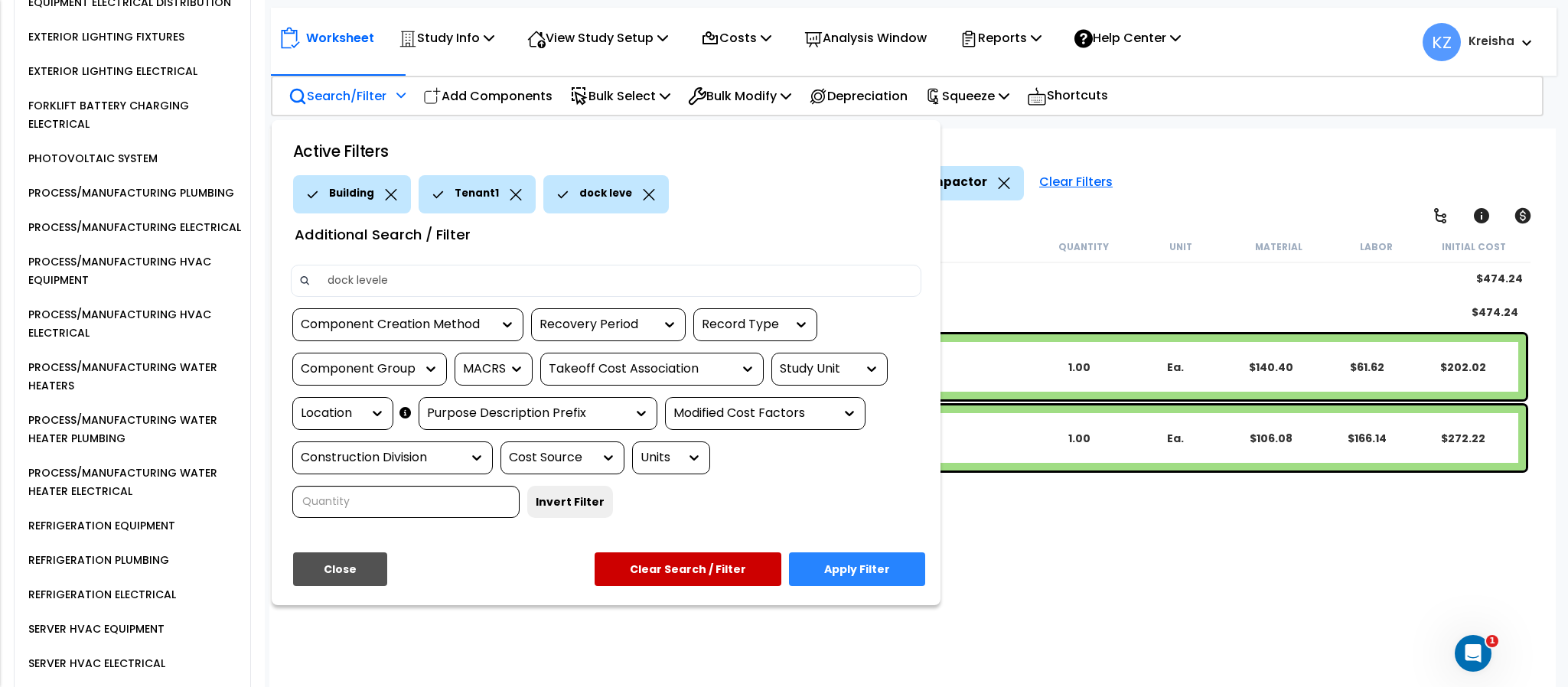
type input "dock leveler"
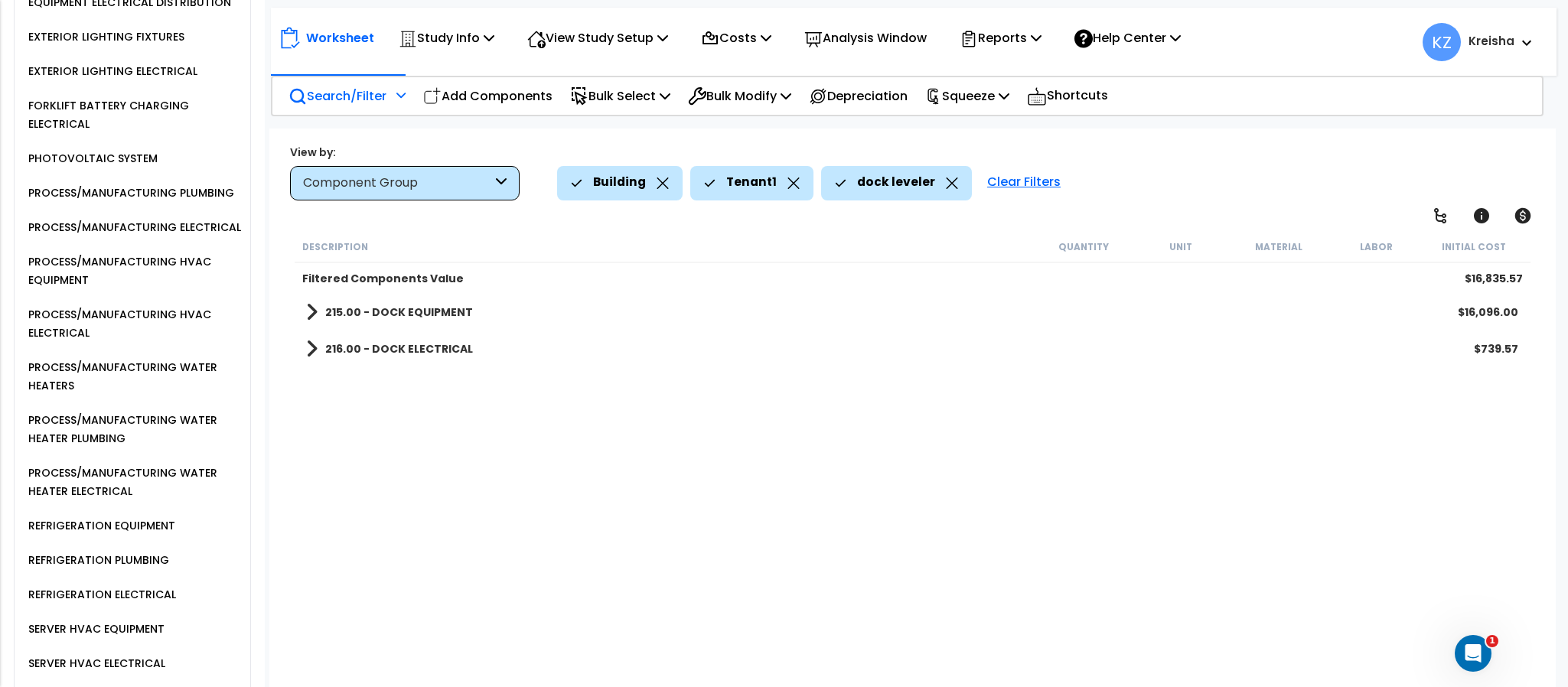
click at [560, 441] on div "Description Quantity Unit Material Labor Initial Cost Filtered Components Value…" at bounding box center [912, 461] width 1240 height 460
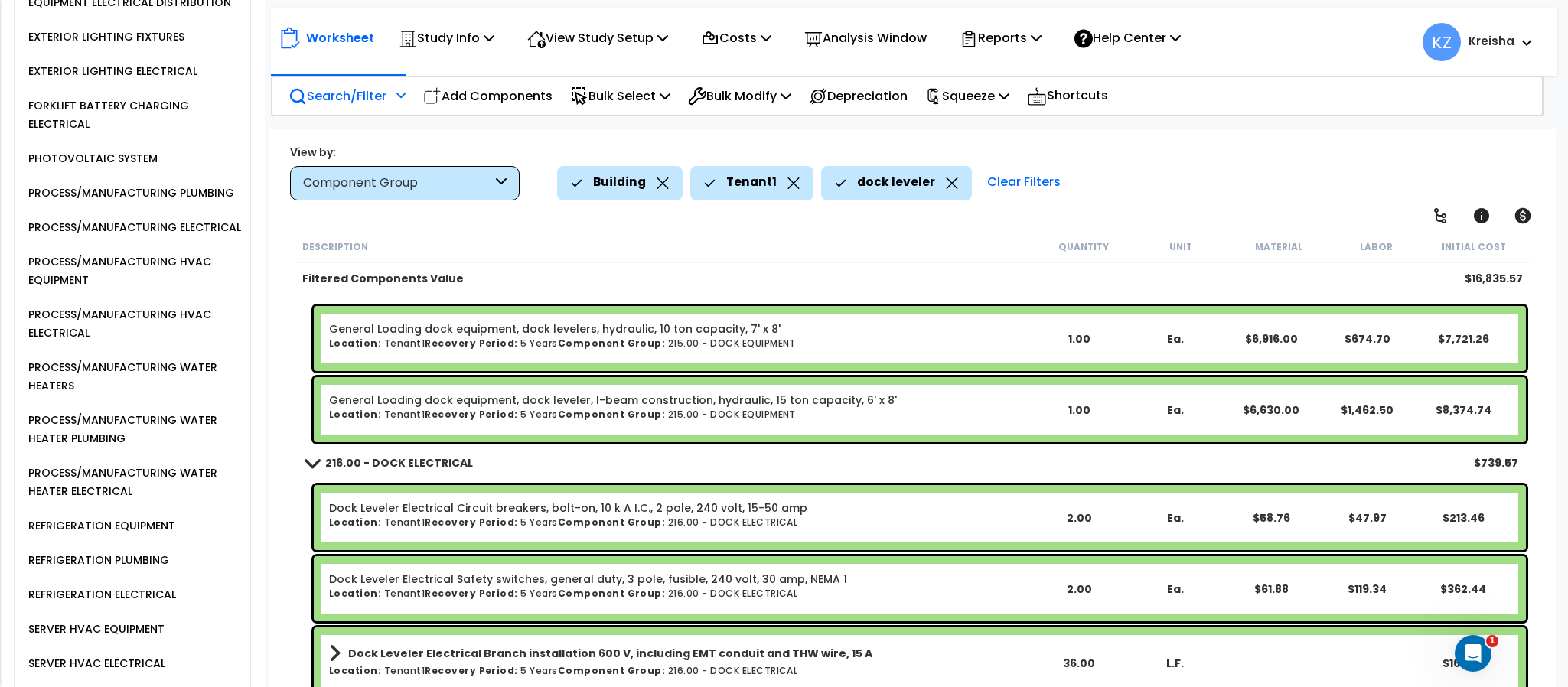
scroll to position [37, 0]
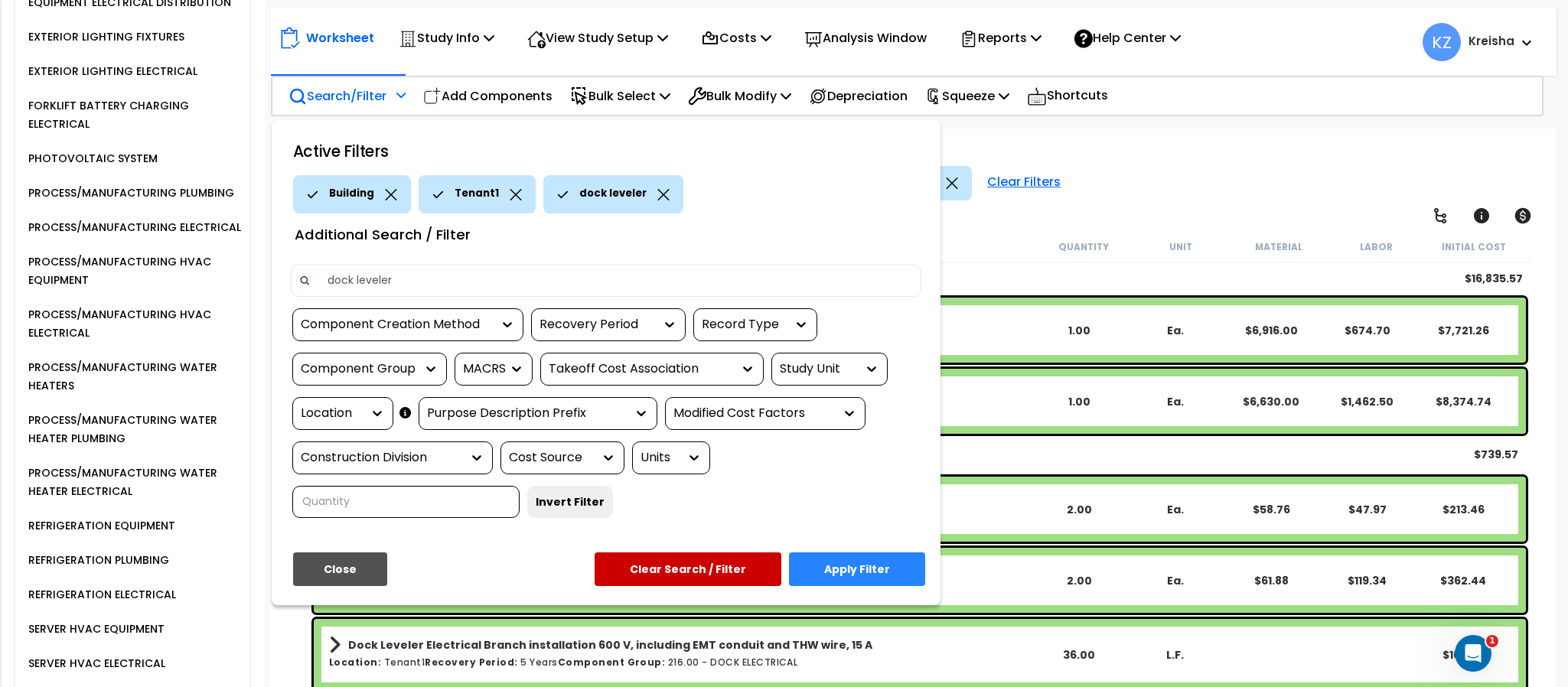
click at [508, 223] on div "Additional Search / Filter" at bounding box center [606, 233] width 654 height 39
click at [506, 272] on input "dock leveler" at bounding box center [616, 281] width 594 height 23
type input "steel diamond"
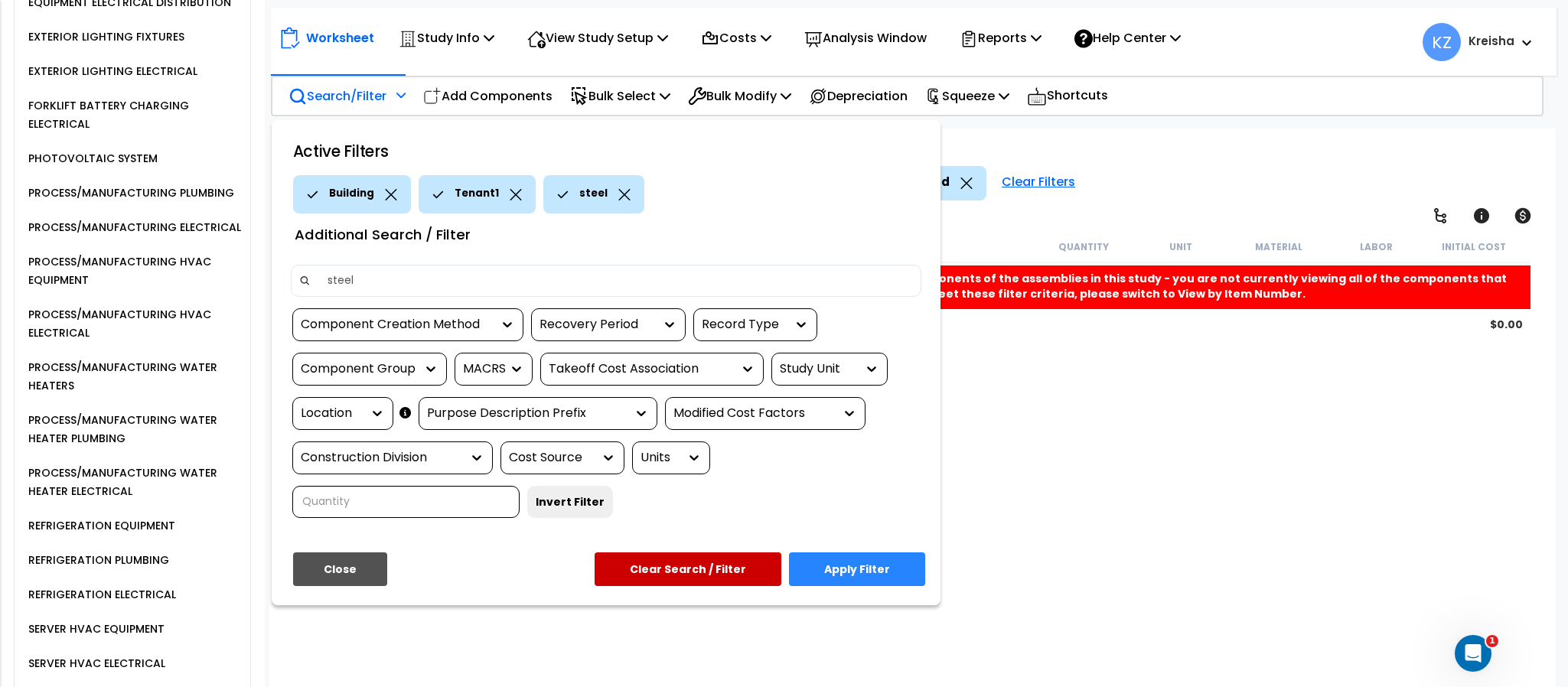
type input "steel"
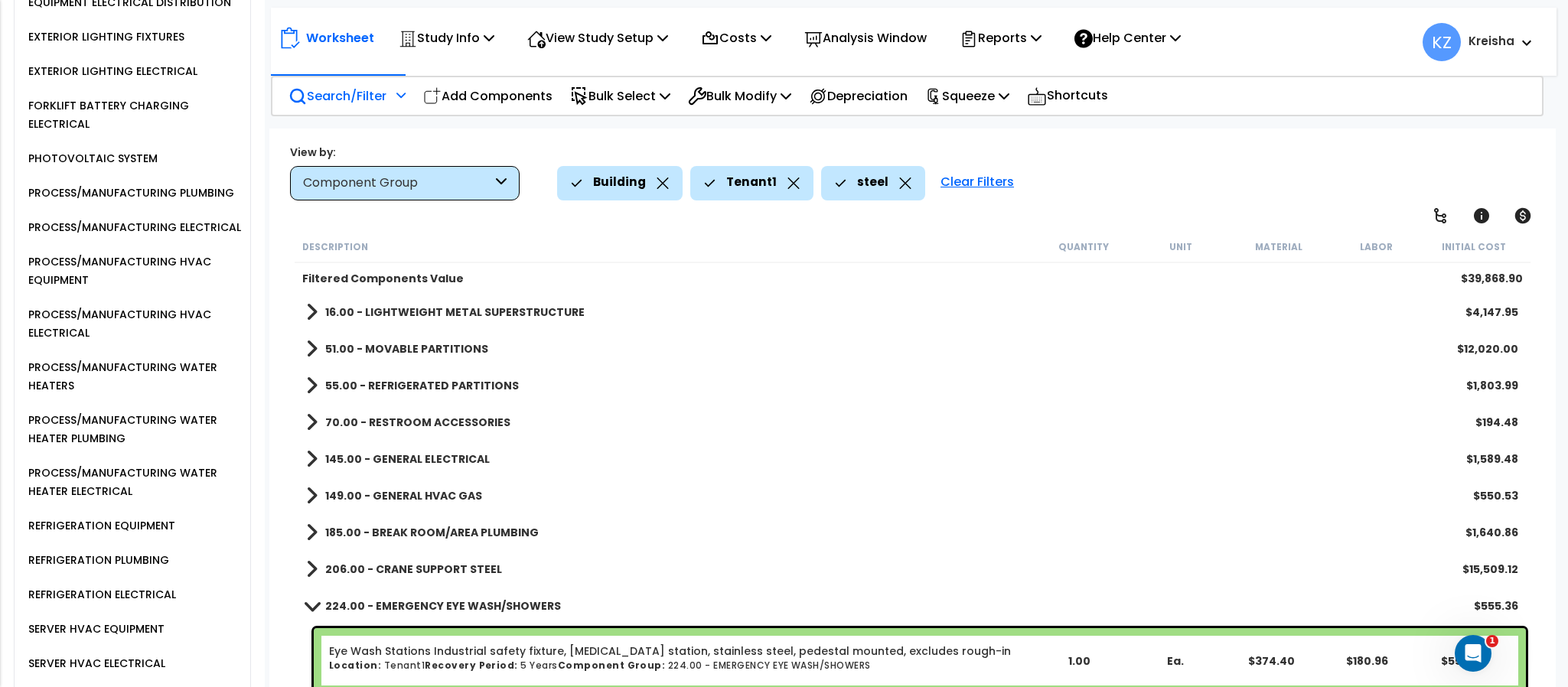
click at [563, 225] on div "Worksheet Study Info Study Setup Add Property Unit Template study Clone study KZ" at bounding box center [912, 472] width 1285 height 687
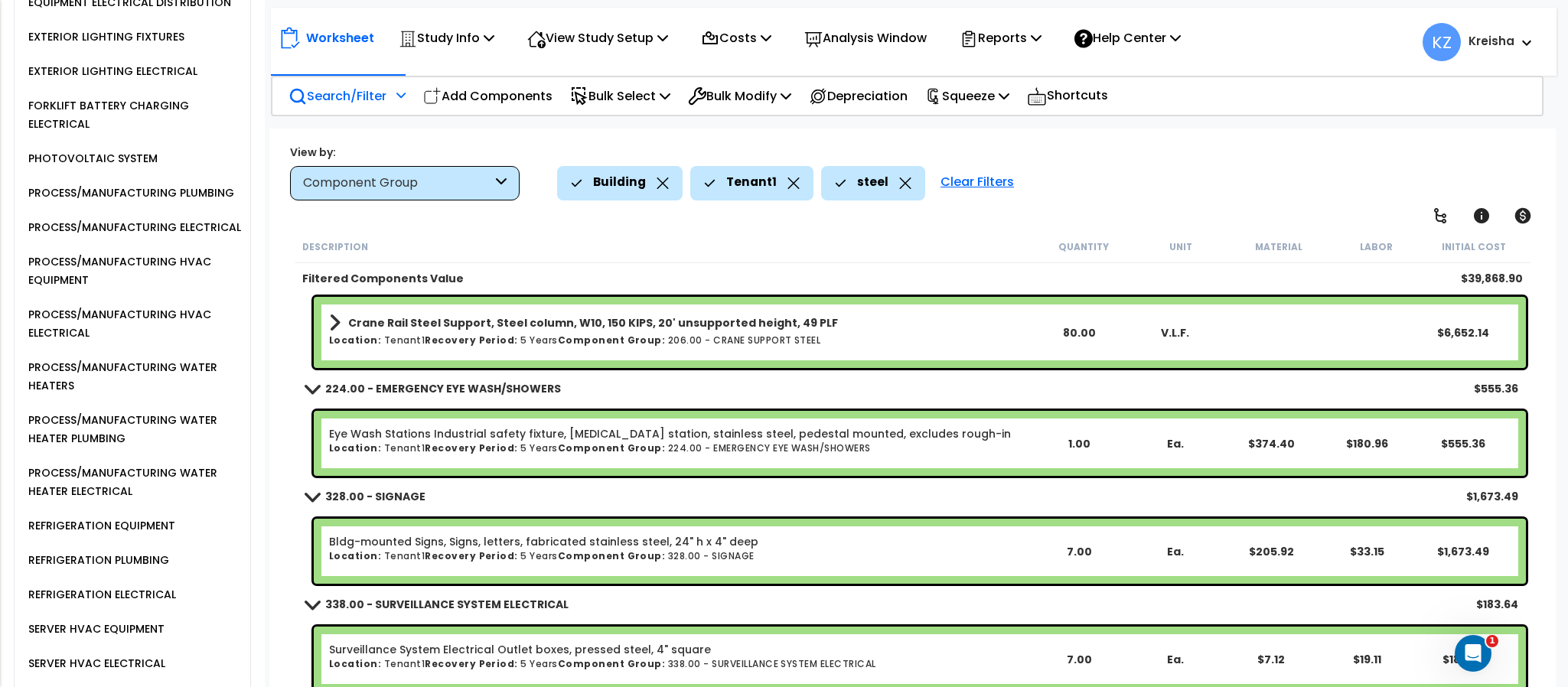
scroll to position [1205, 0]
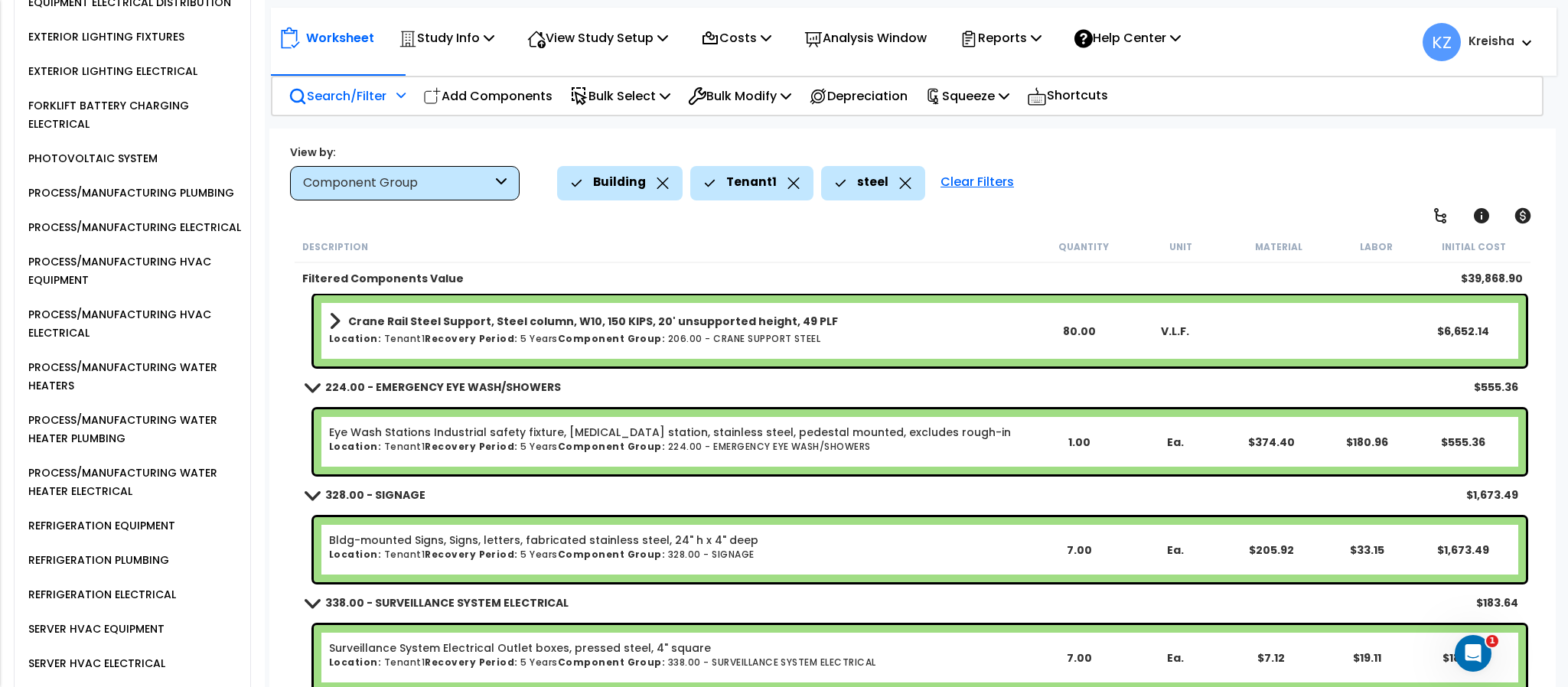
click at [271, 203] on div "Worksheet Study Info Study Setup Add Property Unit Template study Clone study KZ" at bounding box center [912, 472] width 1285 height 687
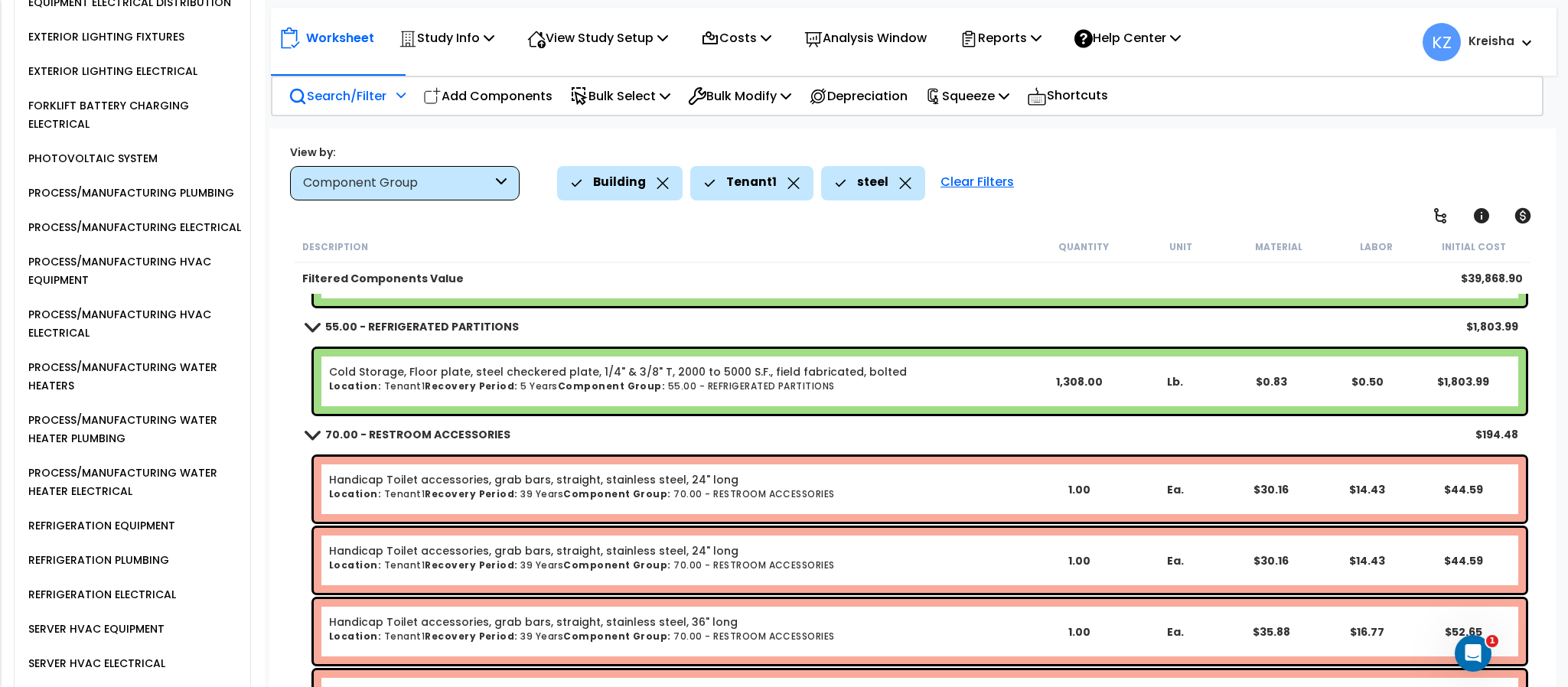
scroll to position [0, 0]
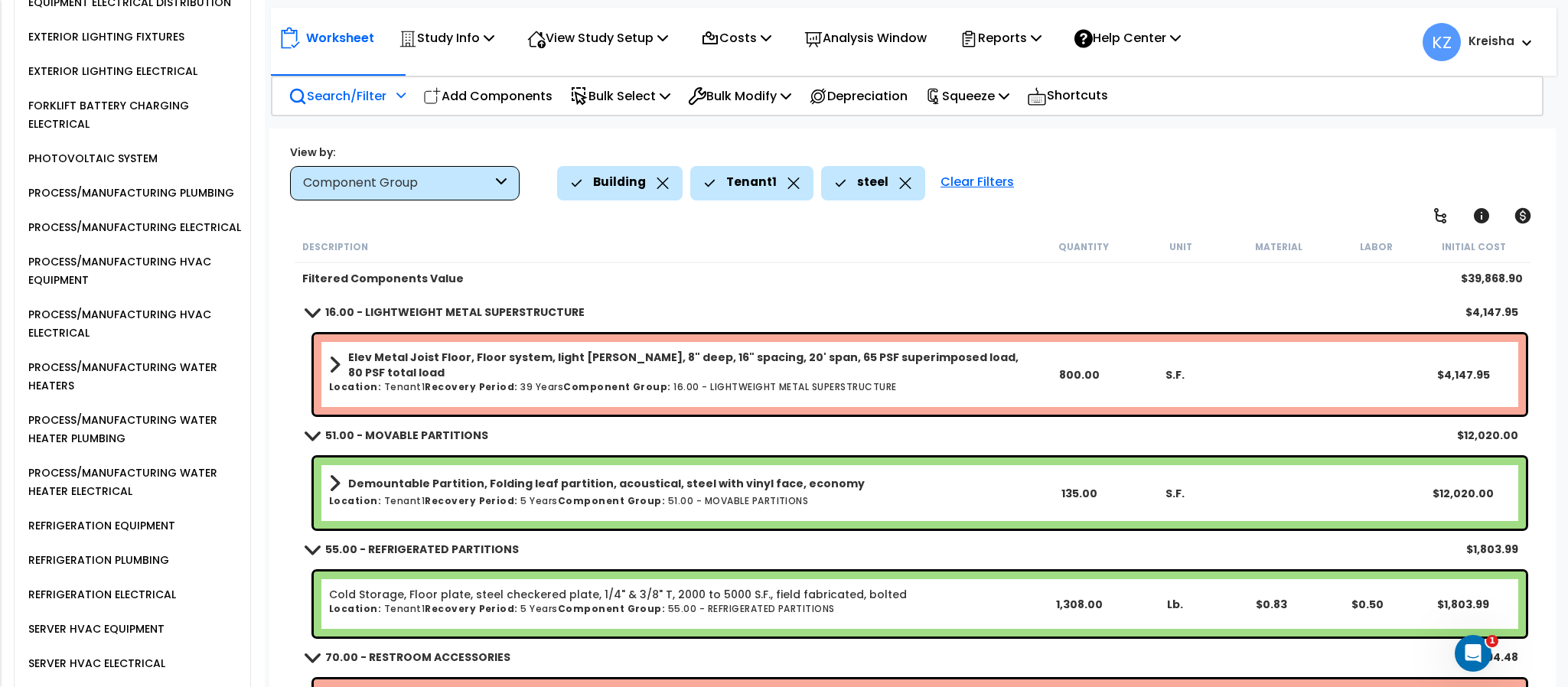
click at [574, 253] on div "Description" at bounding box center [668, 246] width 732 height 15
click at [1088, 188] on div "Building Tenant1 steel Clear Filters" at bounding box center [1048, 183] width 983 height 33
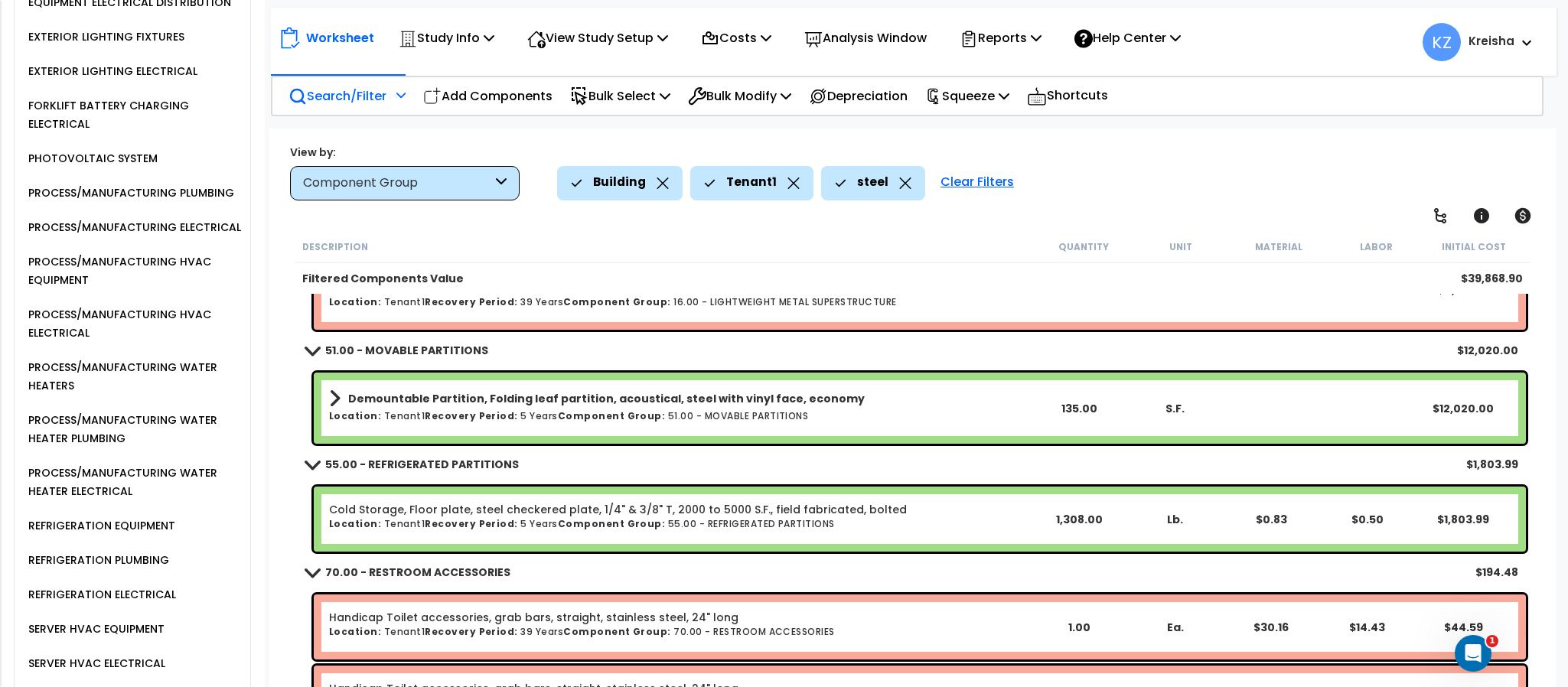
scroll to position [306, 0]
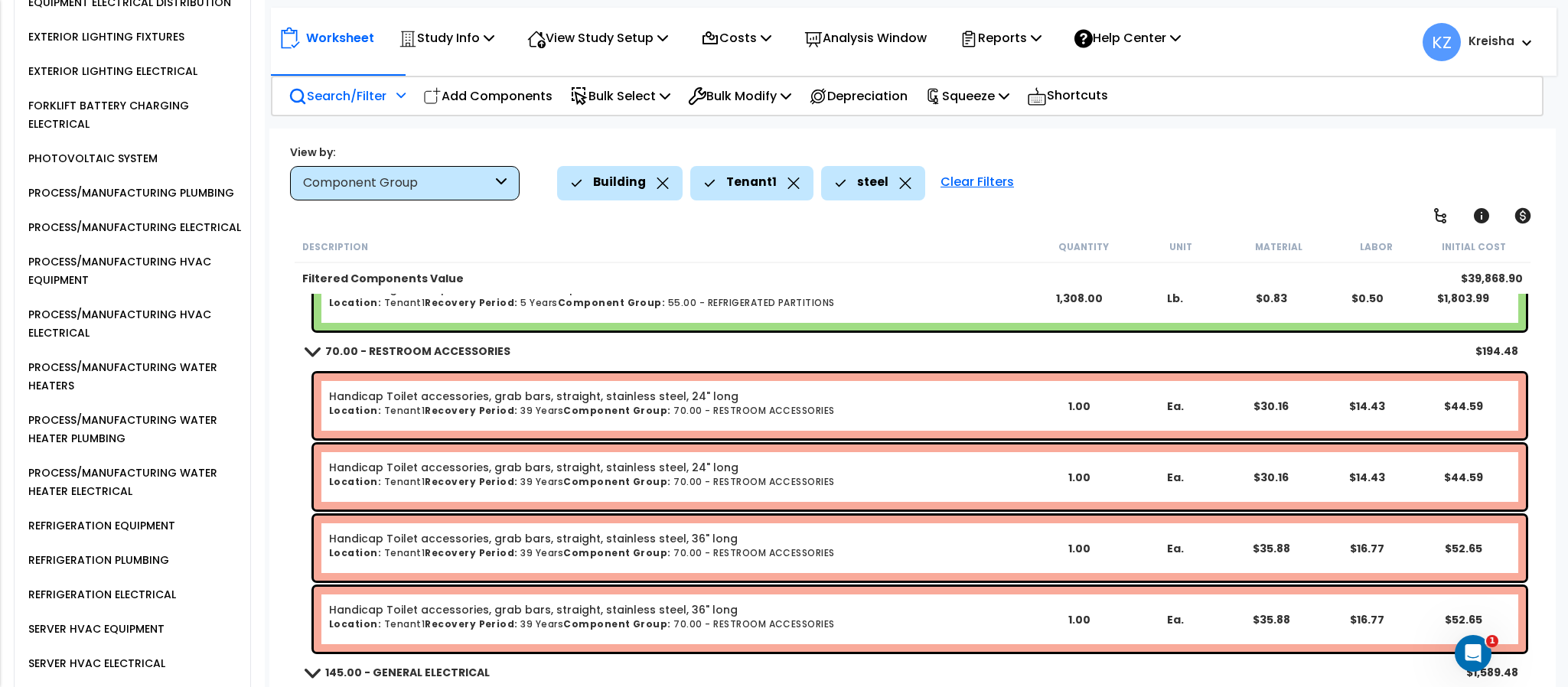
click at [540, 218] on div "Worksheet Study Info Study Setup Add Property Unit Template study Clone study KZ" at bounding box center [912, 472] width 1285 height 687
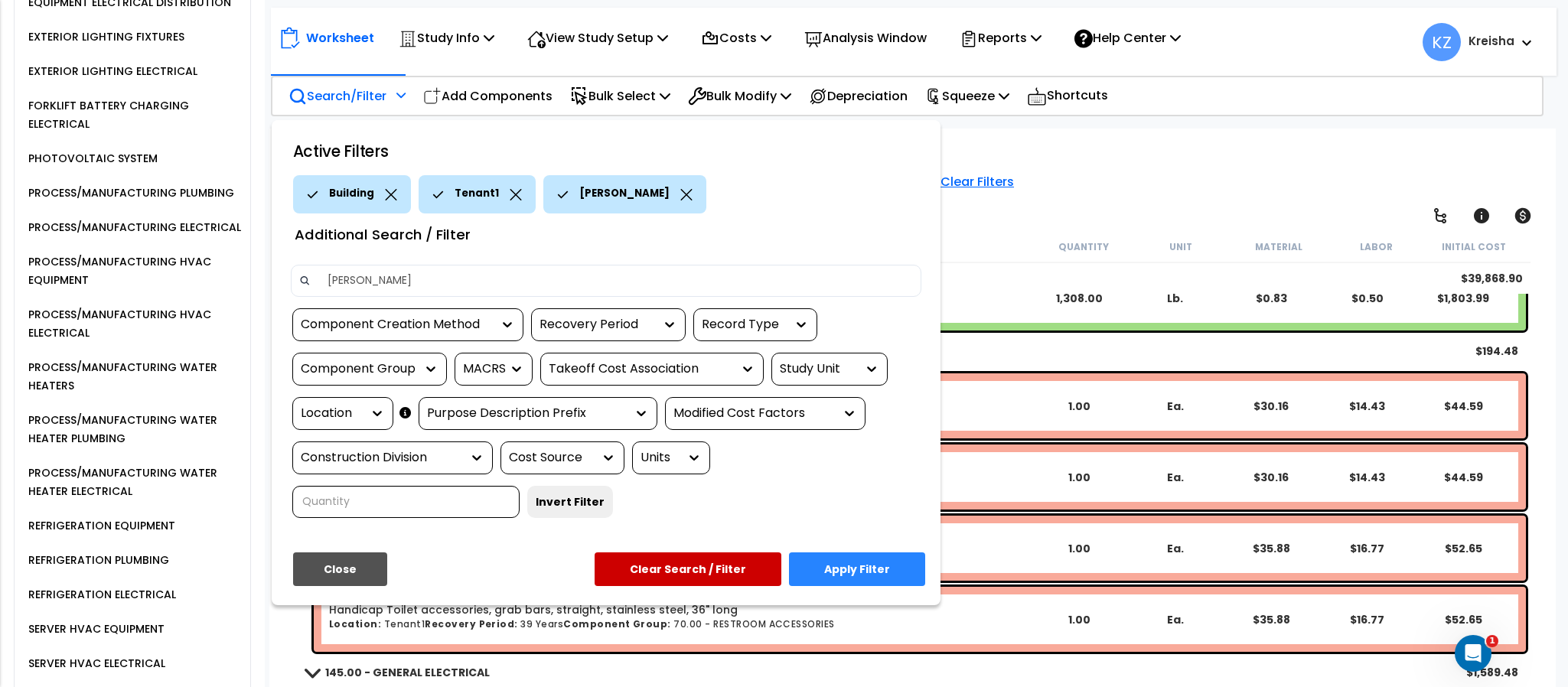
type input "bollard"
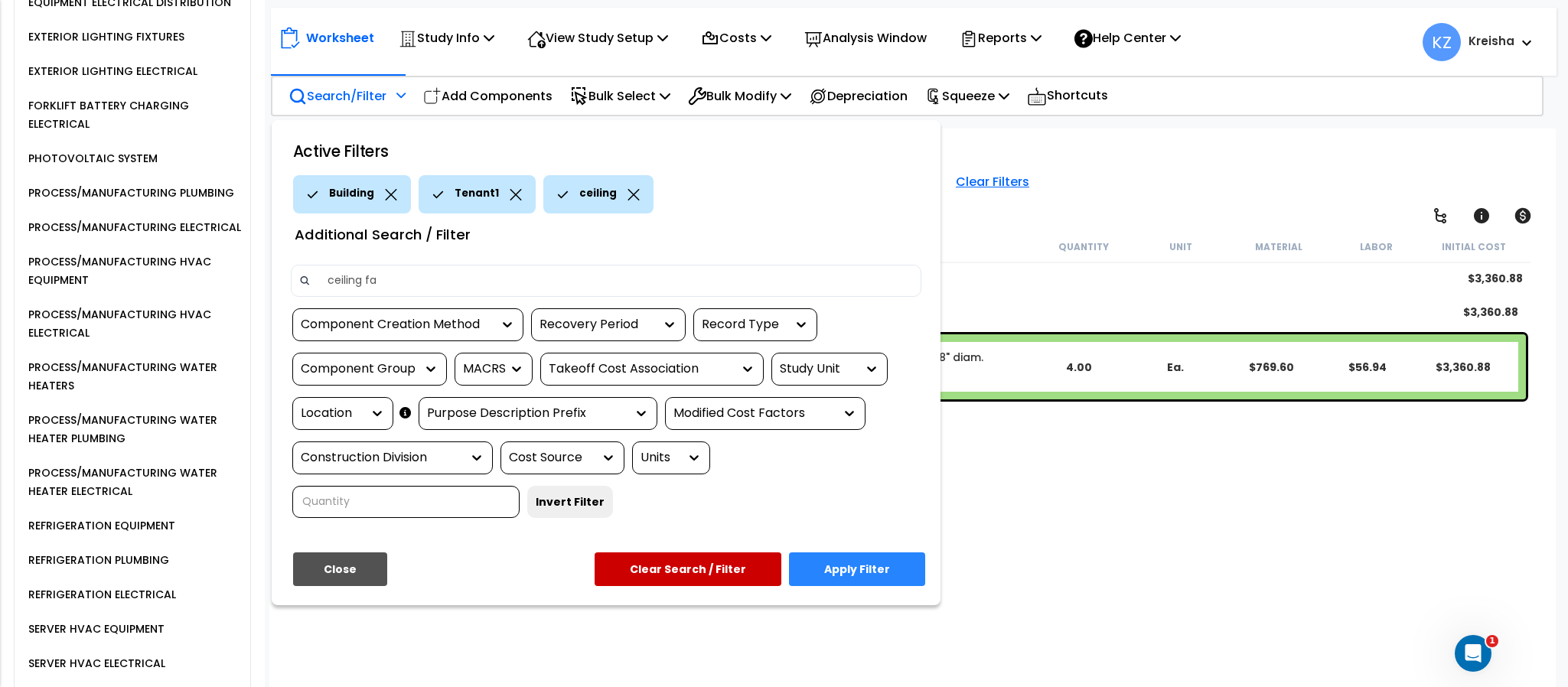
type input "ceiling fan"
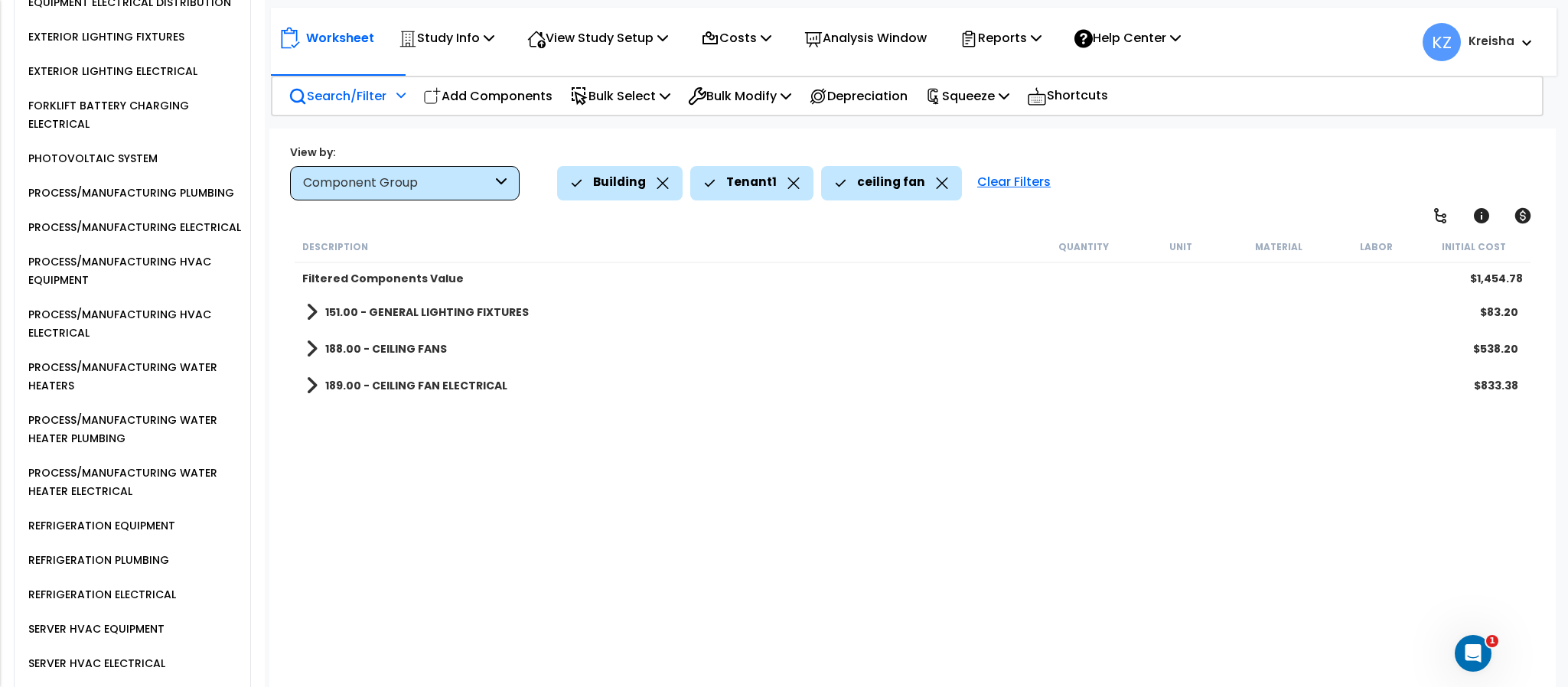
click at [364, 451] on div "Description Quantity Unit Material Labor Initial Cost Filtered Components Value…" at bounding box center [912, 461] width 1240 height 460
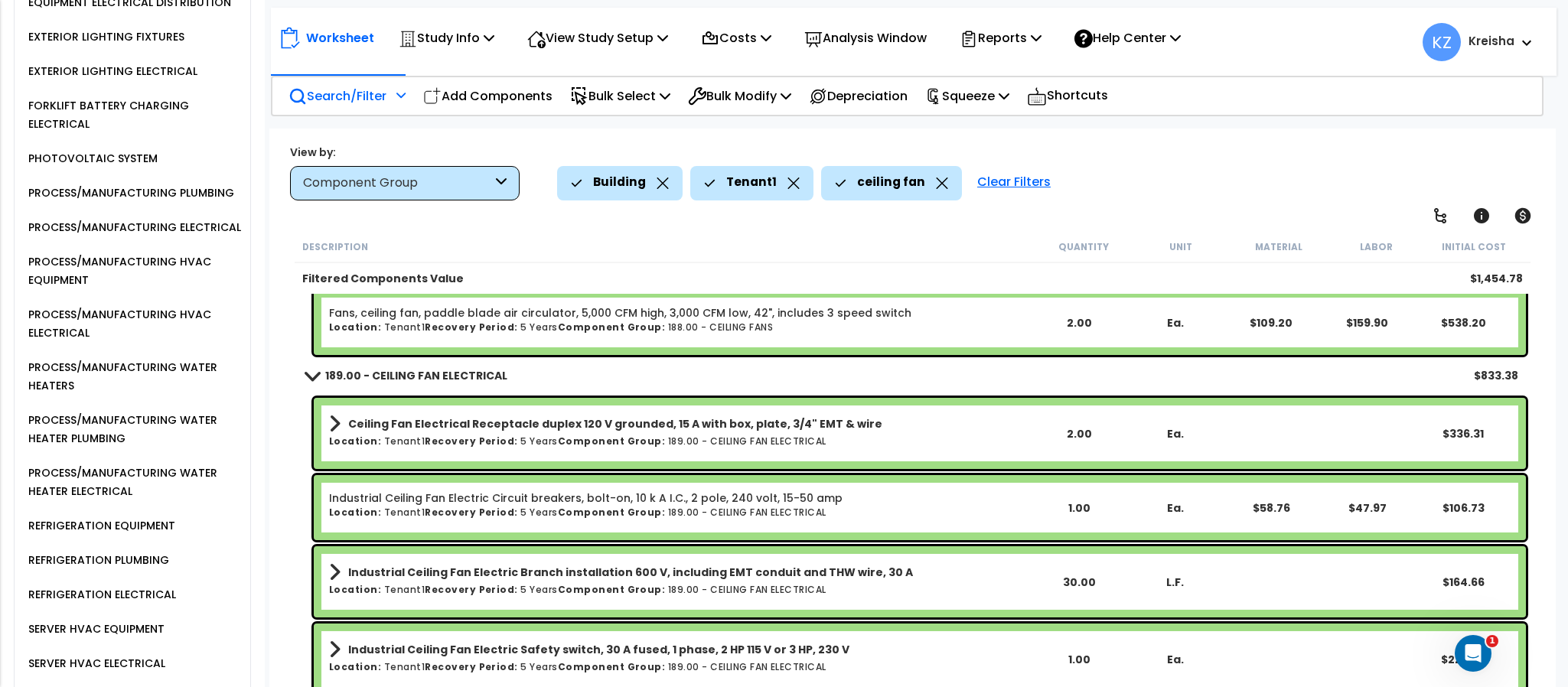
scroll to position [157, 0]
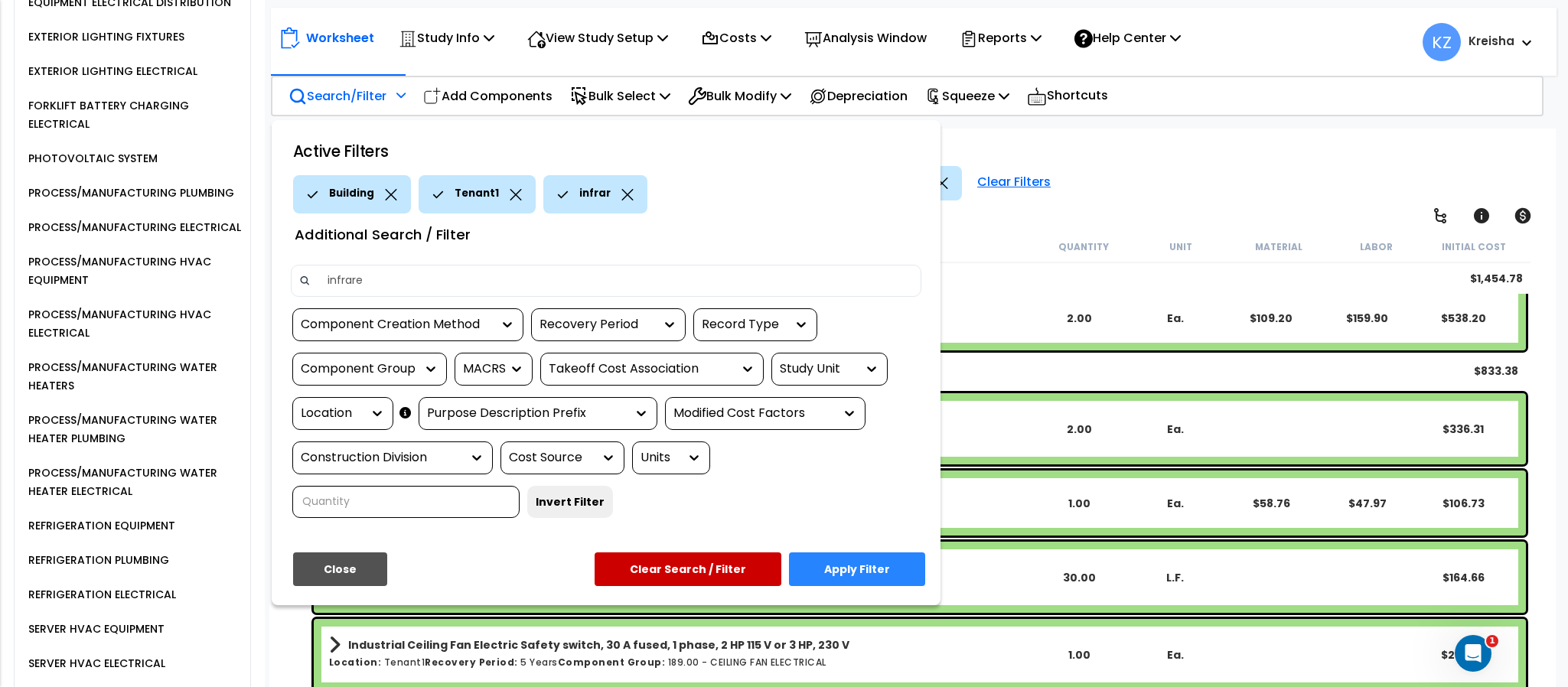
type input "infrared"
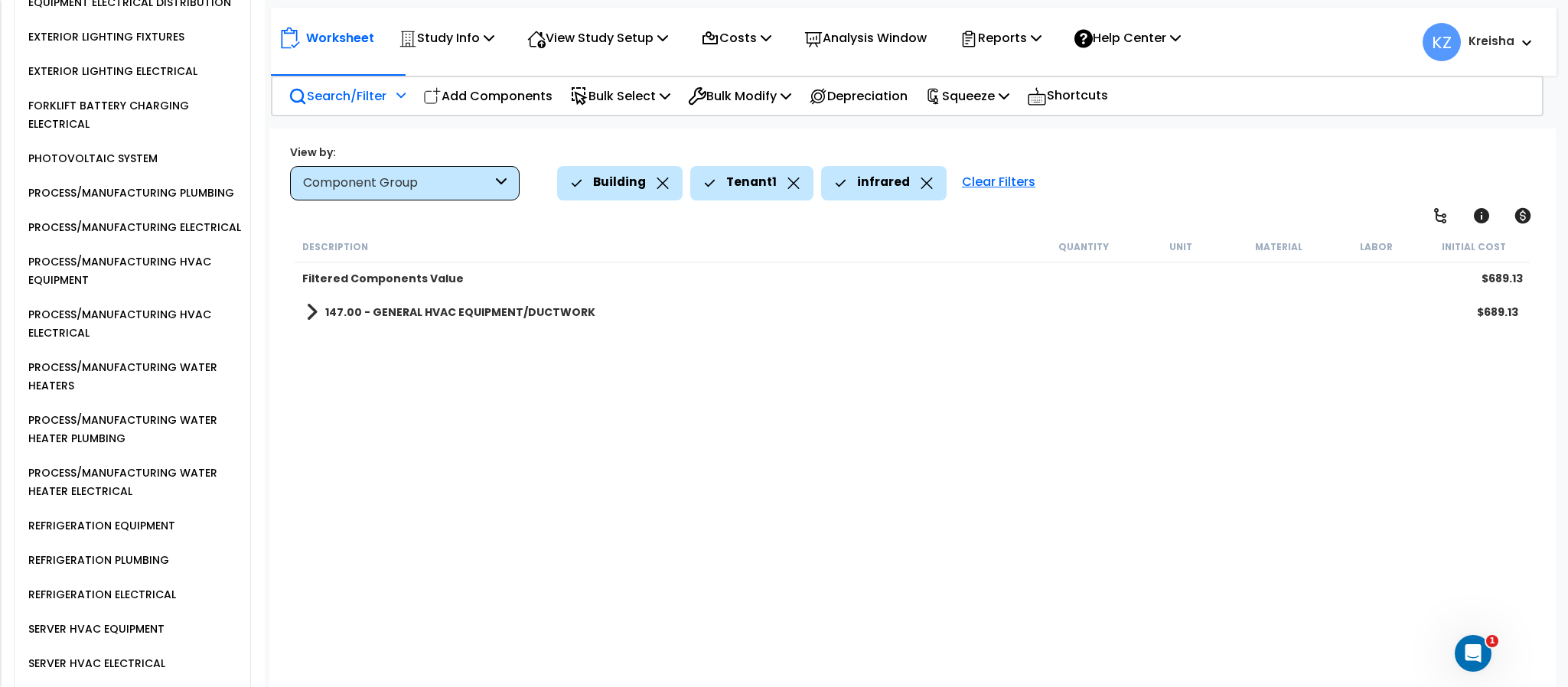
scroll to position [0, 0]
click at [512, 381] on div "Description Quantity Unit Material Labor Initial Cost Filtered Components Value…" at bounding box center [912, 461] width 1240 height 460
click at [485, 325] on div "147.00 - GENERAL HVAC EQUIPMENT/DUCTWORK $689.13" at bounding box center [913, 312] width 1228 height 37
click at [489, 313] on b "147.00 - GENERAL HVAC EQUIPMENT/DUCTWORK" at bounding box center [460, 312] width 270 height 15
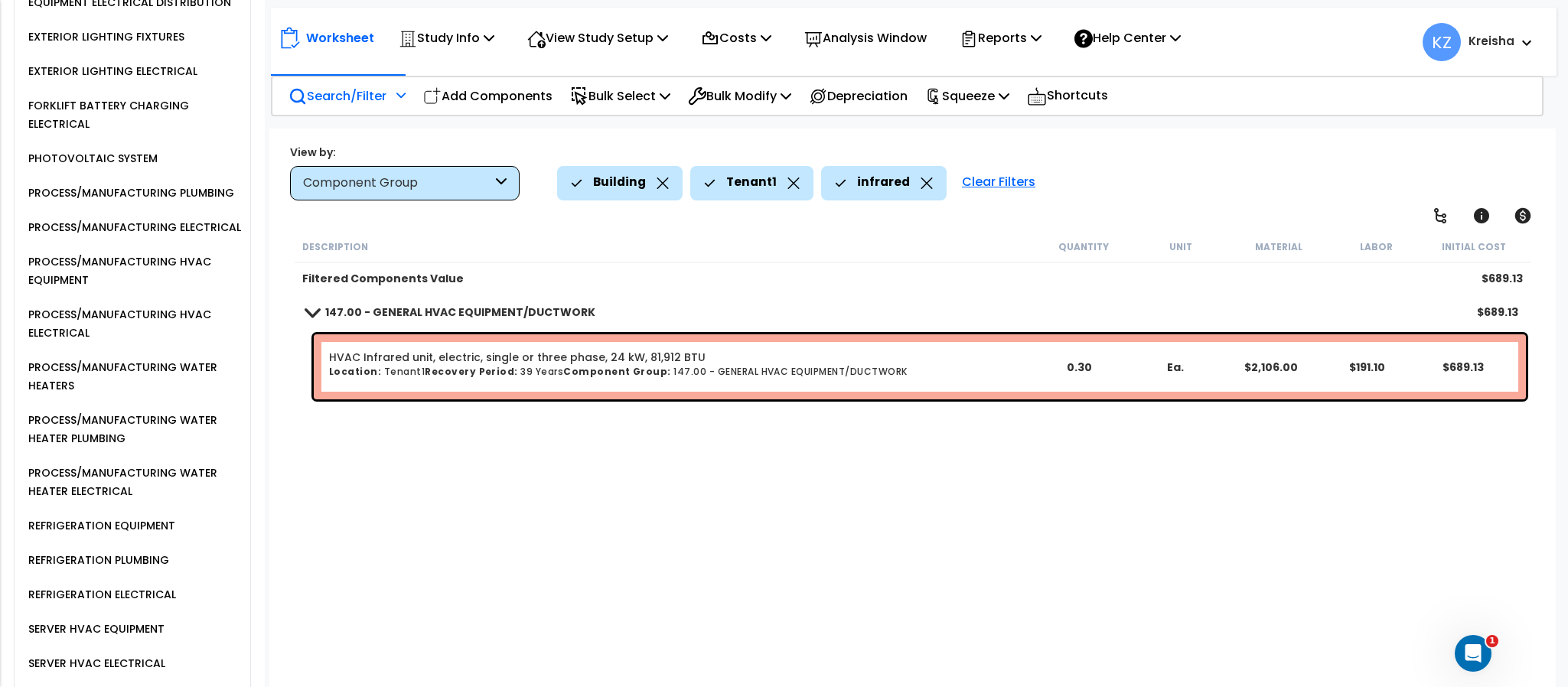
click at [545, 473] on div "Description Quantity Unit Material Labor Initial Cost Filtered Components Value…" at bounding box center [912, 461] width 1240 height 460
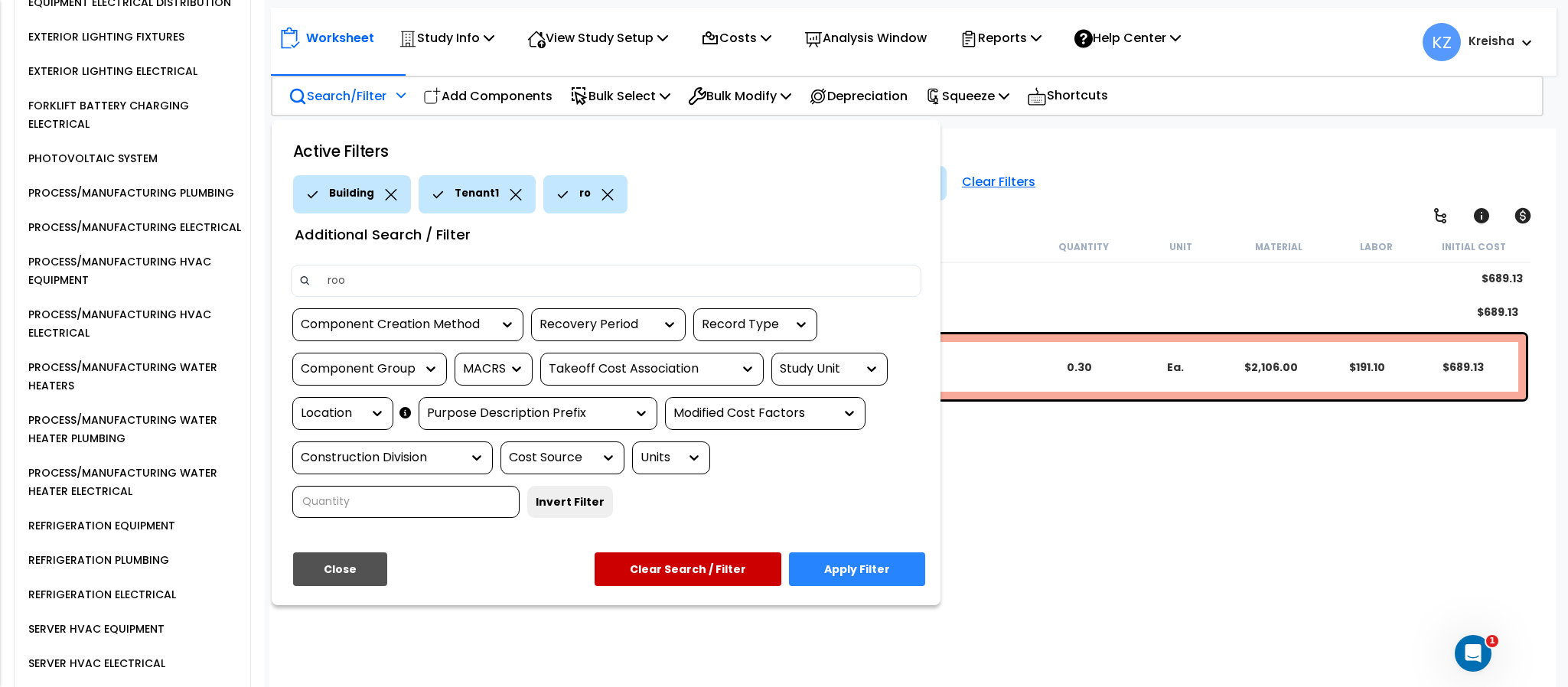
type input "roof"
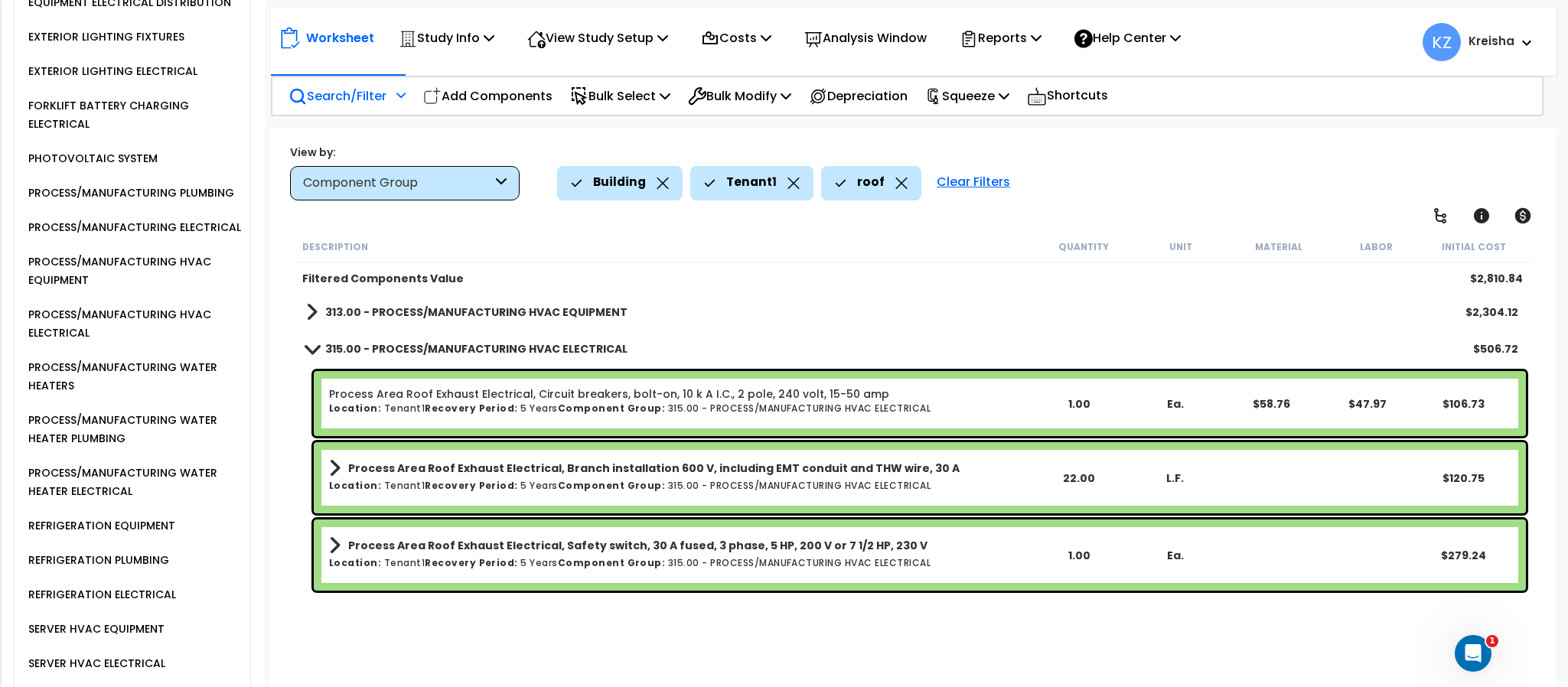
click at [514, 314] on b "313.00 - PROCESS/MANUFACTURING HVAC EQUIPMENT" at bounding box center [477, 312] width 302 height 15
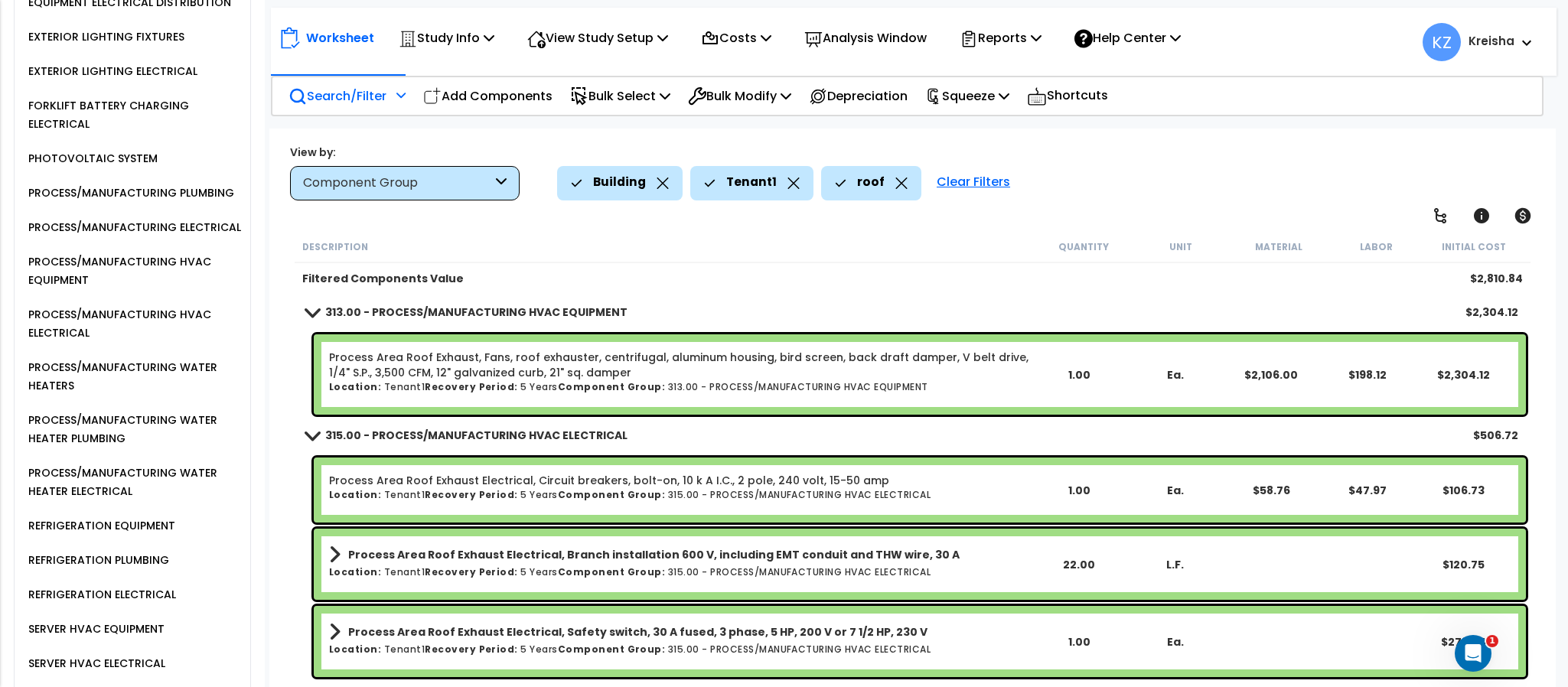
click at [538, 246] on div "Description" at bounding box center [668, 246] width 732 height 15
click at [1119, 182] on div "Building Tenant1 roof Clear Filters" at bounding box center [1048, 183] width 983 height 33
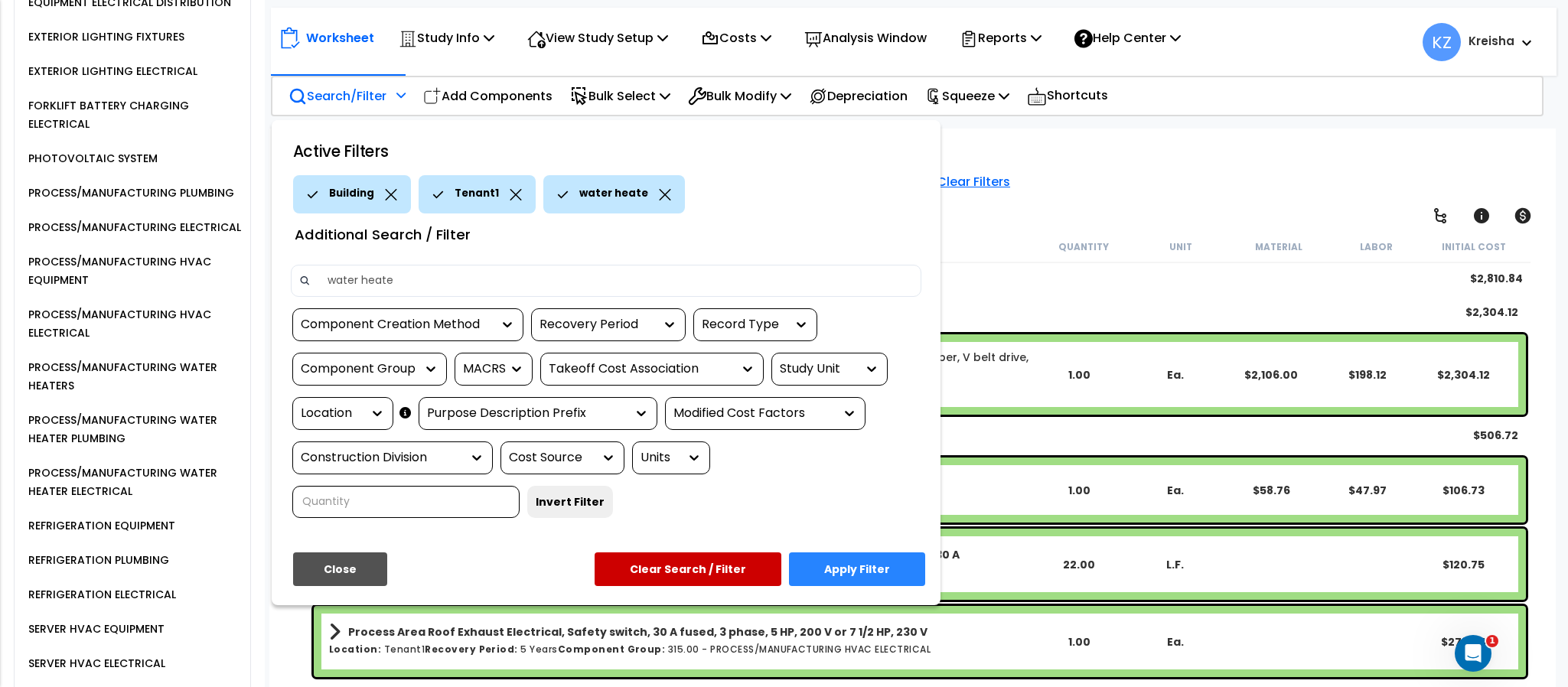
type input "water heater"
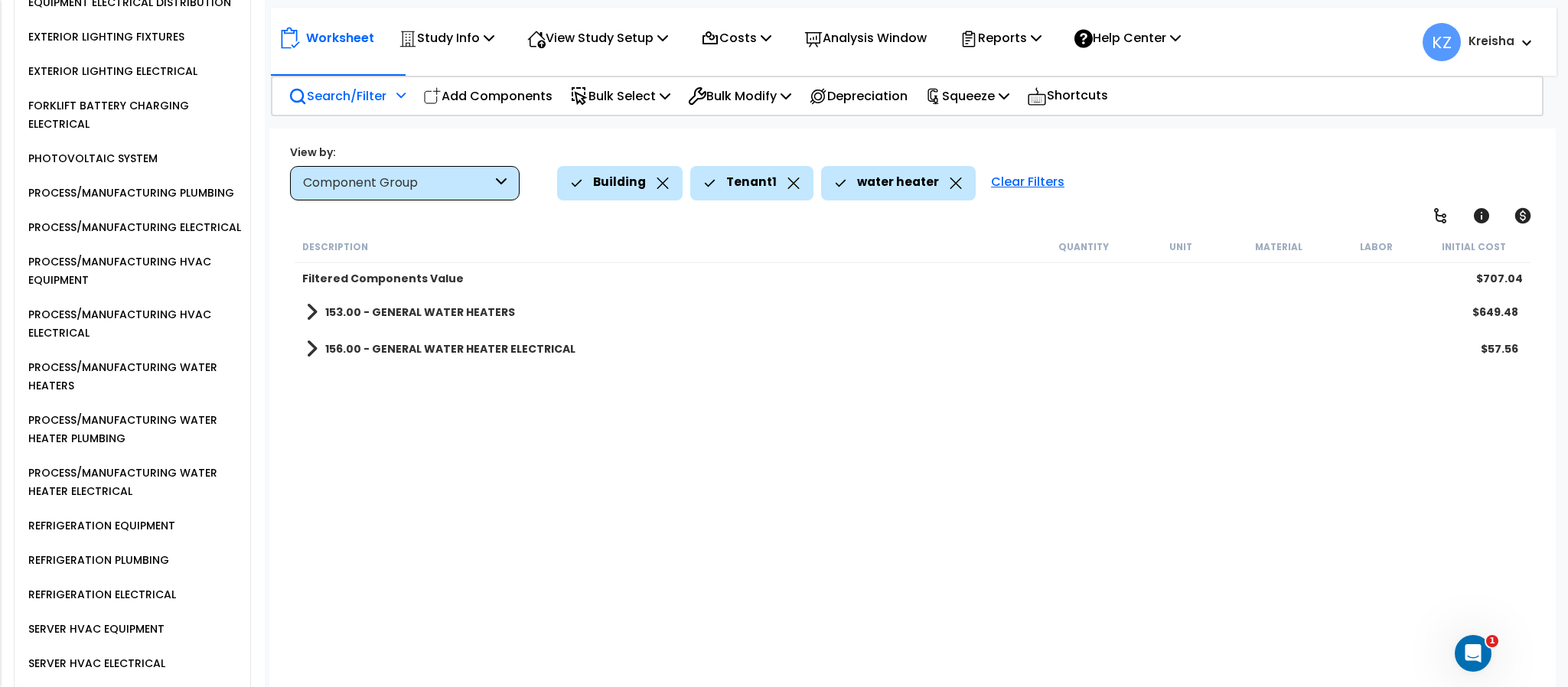
click at [1108, 187] on div "Building Tenant1 water heater Clear Filters" at bounding box center [1048, 183] width 983 height 33
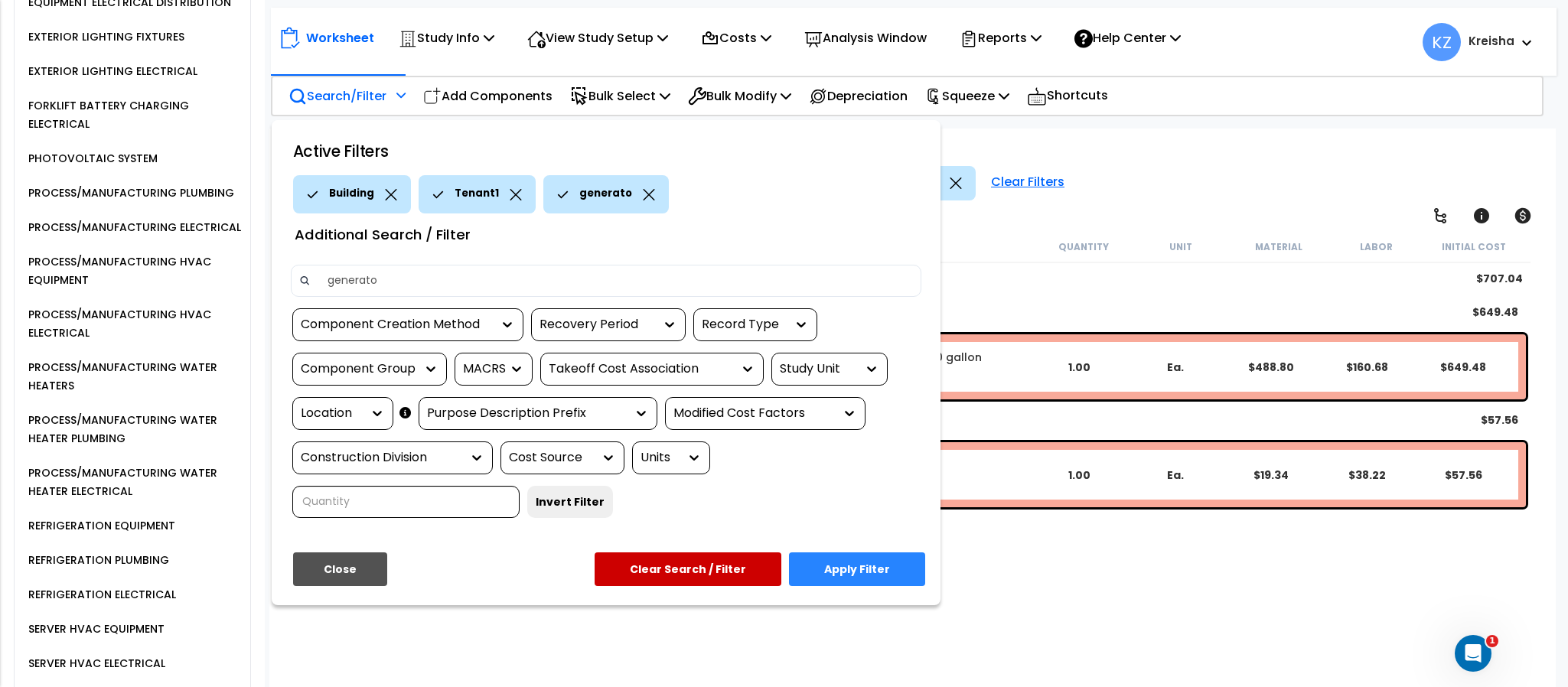
type input "generator"
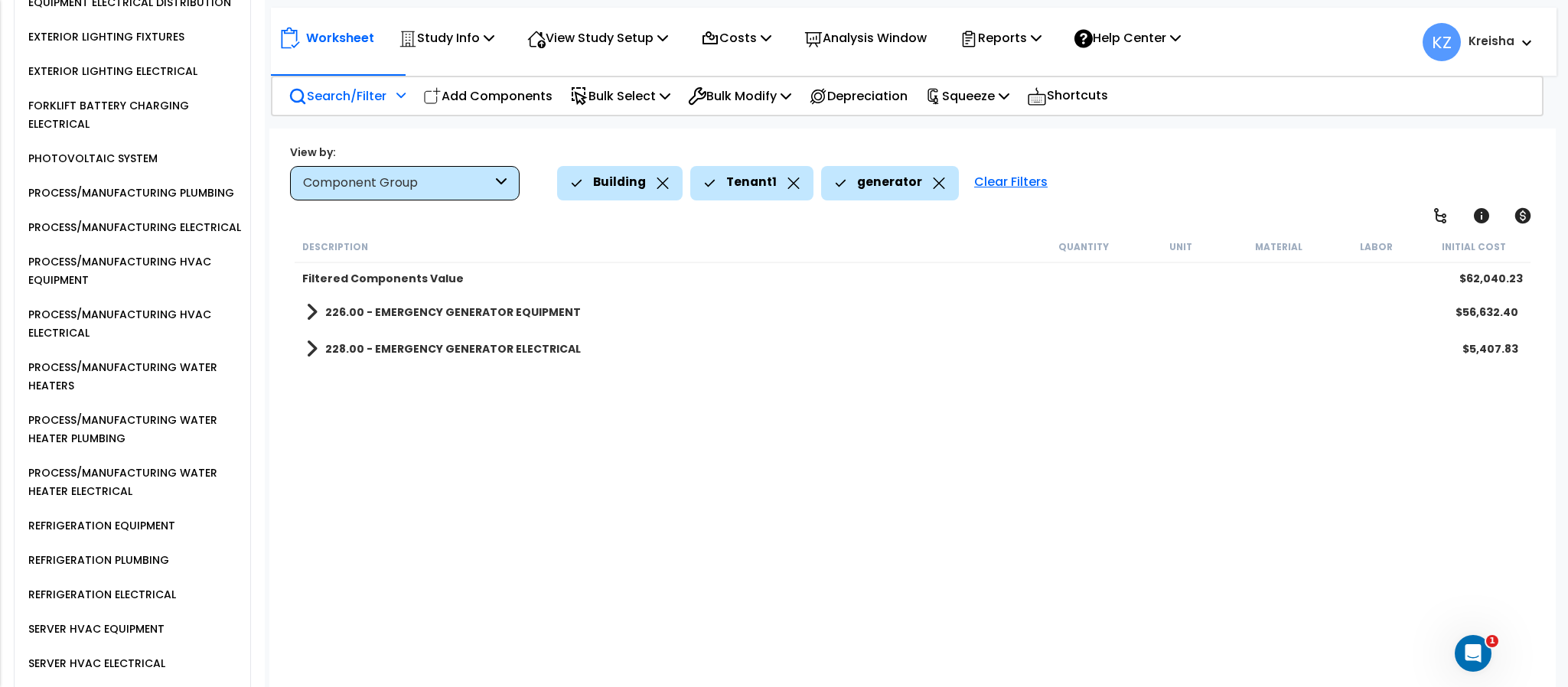
click at [545, 508] on div "Description Quantity Unit Material Labor Initial Cost Filtered Components Value…" at bounding box center [912, 461] width 1240 height 460
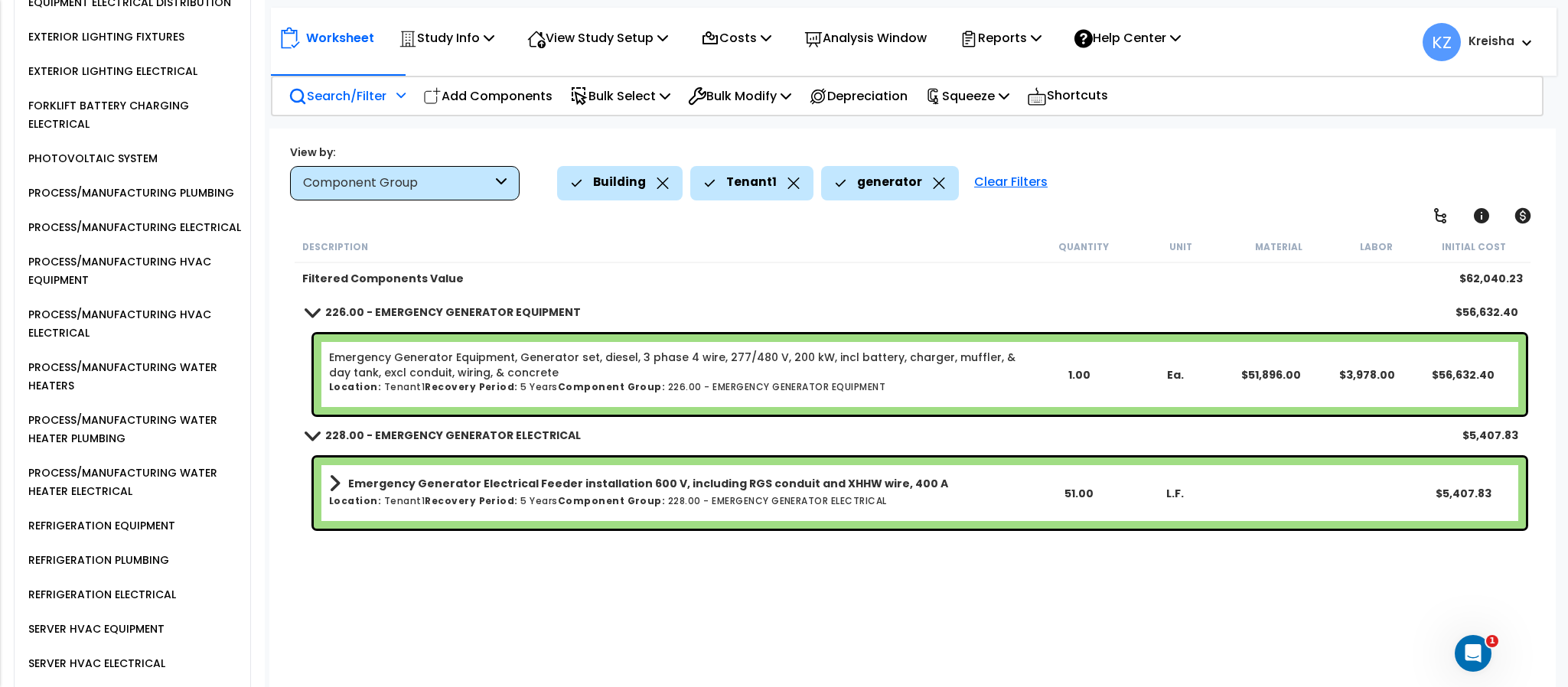
click at [969, 184] on div "Clear Filters" at bounding box center [1010, 183] width 89 height 33
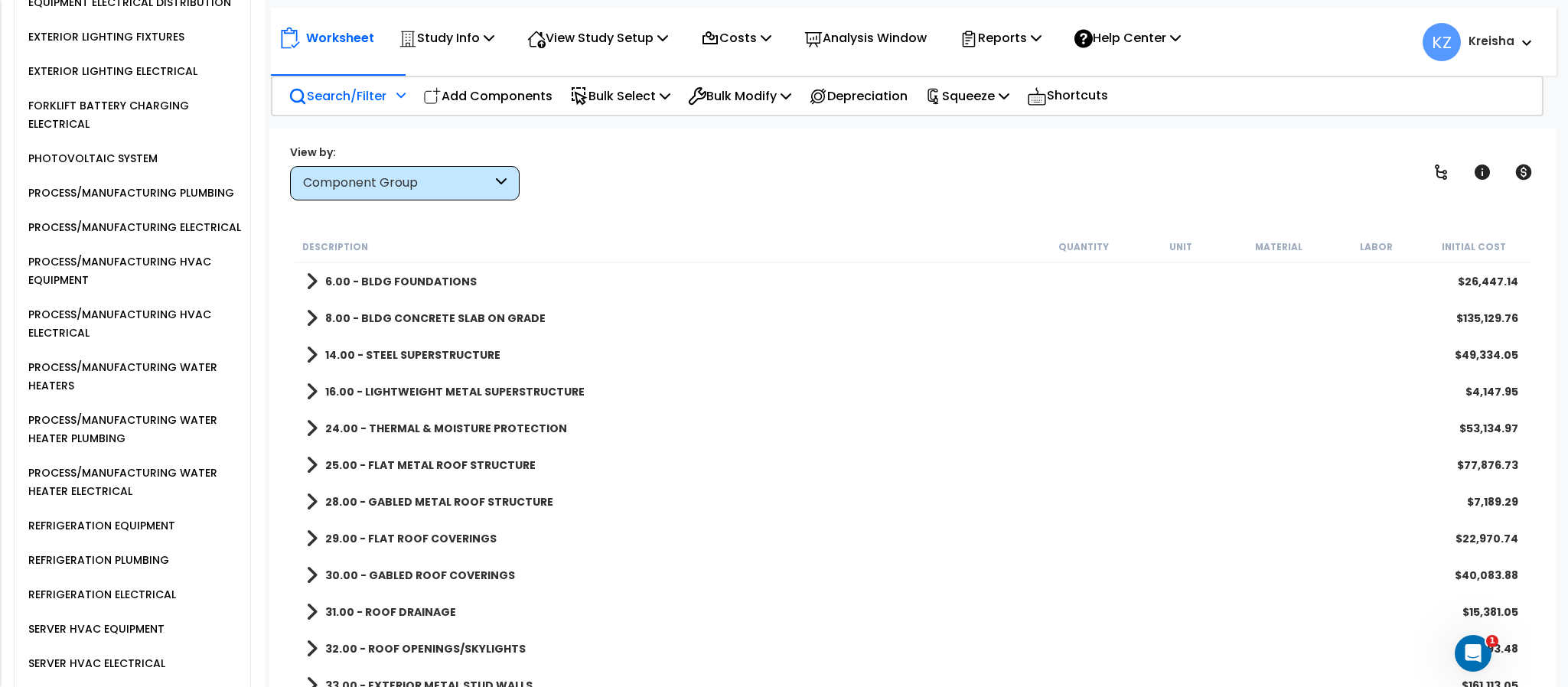
click at [356, 99] on p "Search/Filter" at bounding box center [337, 96] width 98 height 20
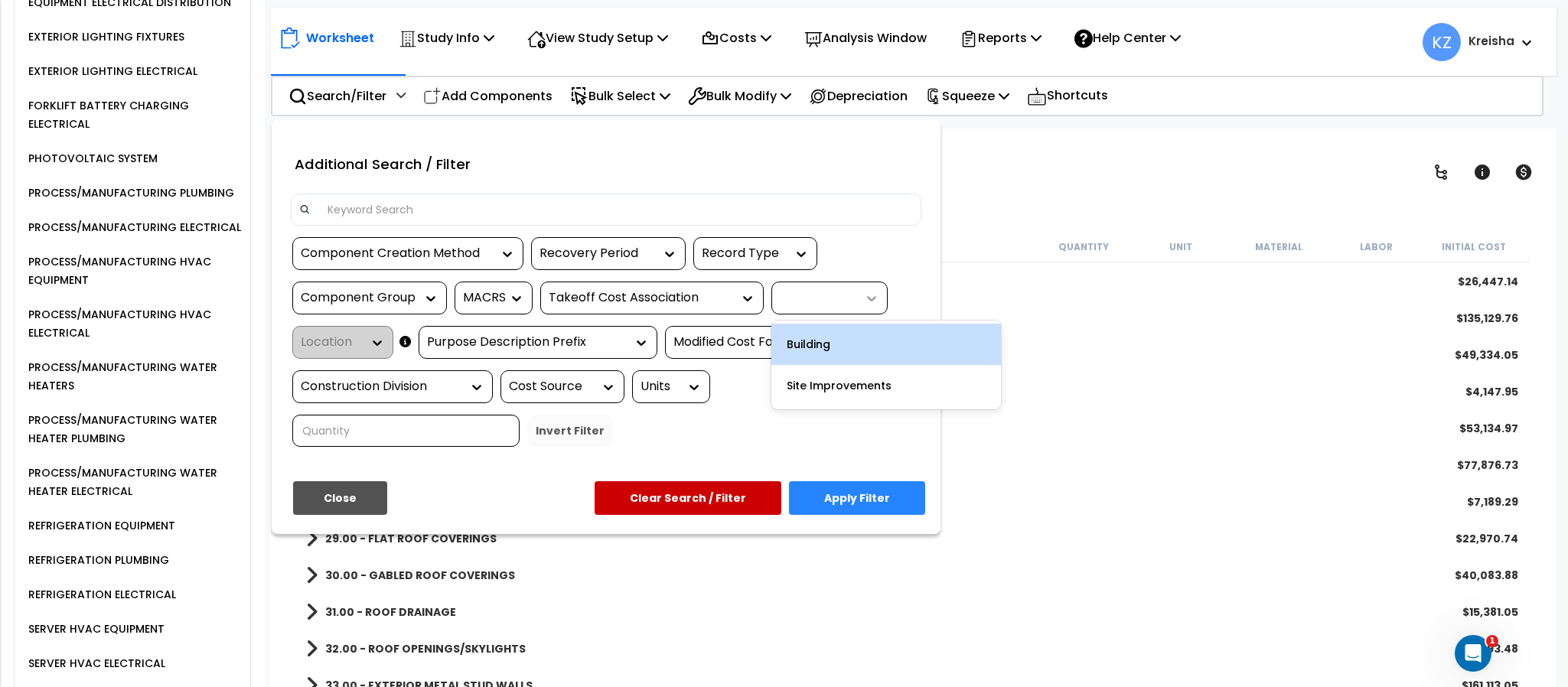
click at [858, 292] on div at bounding box center [868, 298] width 23 height 15
click at [818, 342] on div "Building" at bounding box center [886, 344] width 230 height 41
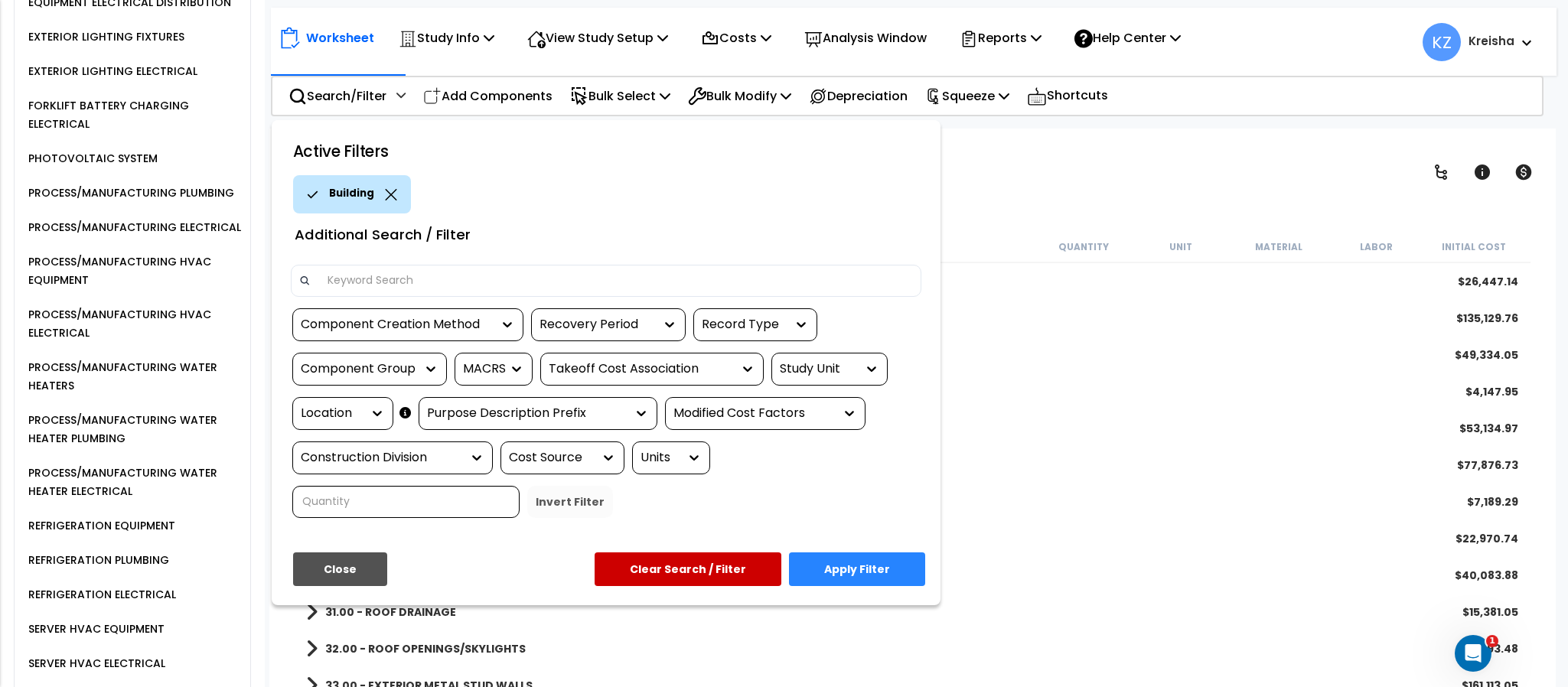
click at [364, 404] on div at bounding box center [374, 413] width 23 height 32
click at [359, 423] on div "Location" at bounding box center [343, 413] width 101 height 33
click at [363, 411] on div at bounding box center [374, 413] width 23 height 15
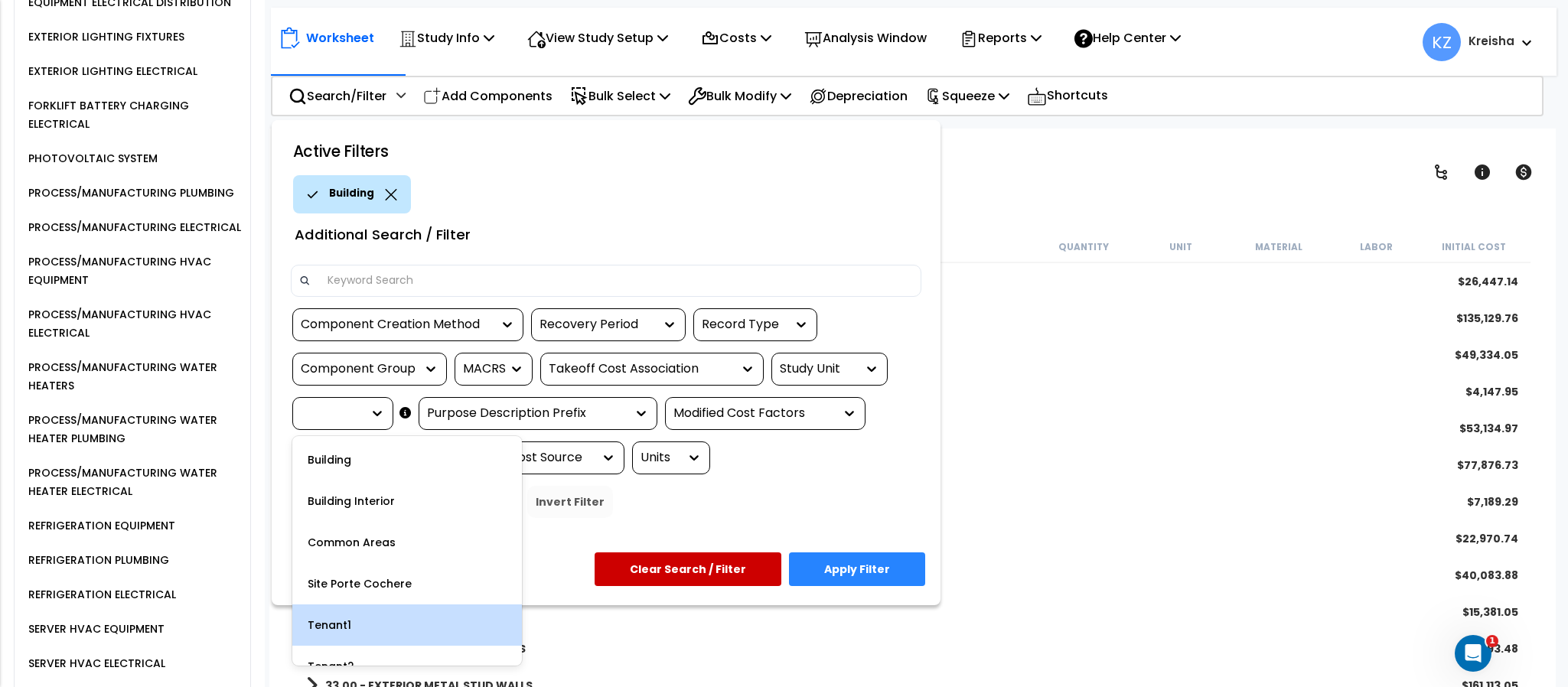
click at [343, 618] on div "Tenant1" at bounding box center [407, 625] width 230 height 41
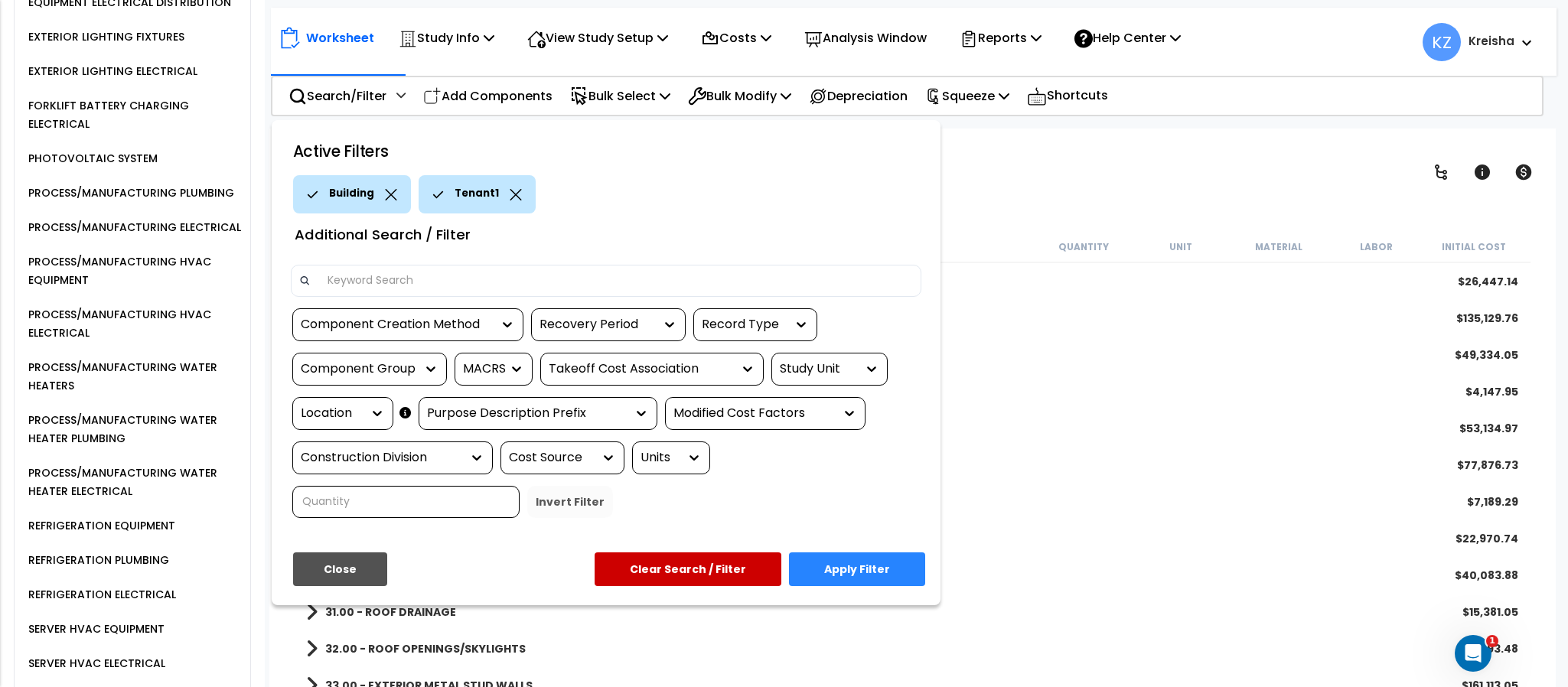
click at [830, 574] on button "Apply Filter" at bounding box center [857, 568] width 136 height 33
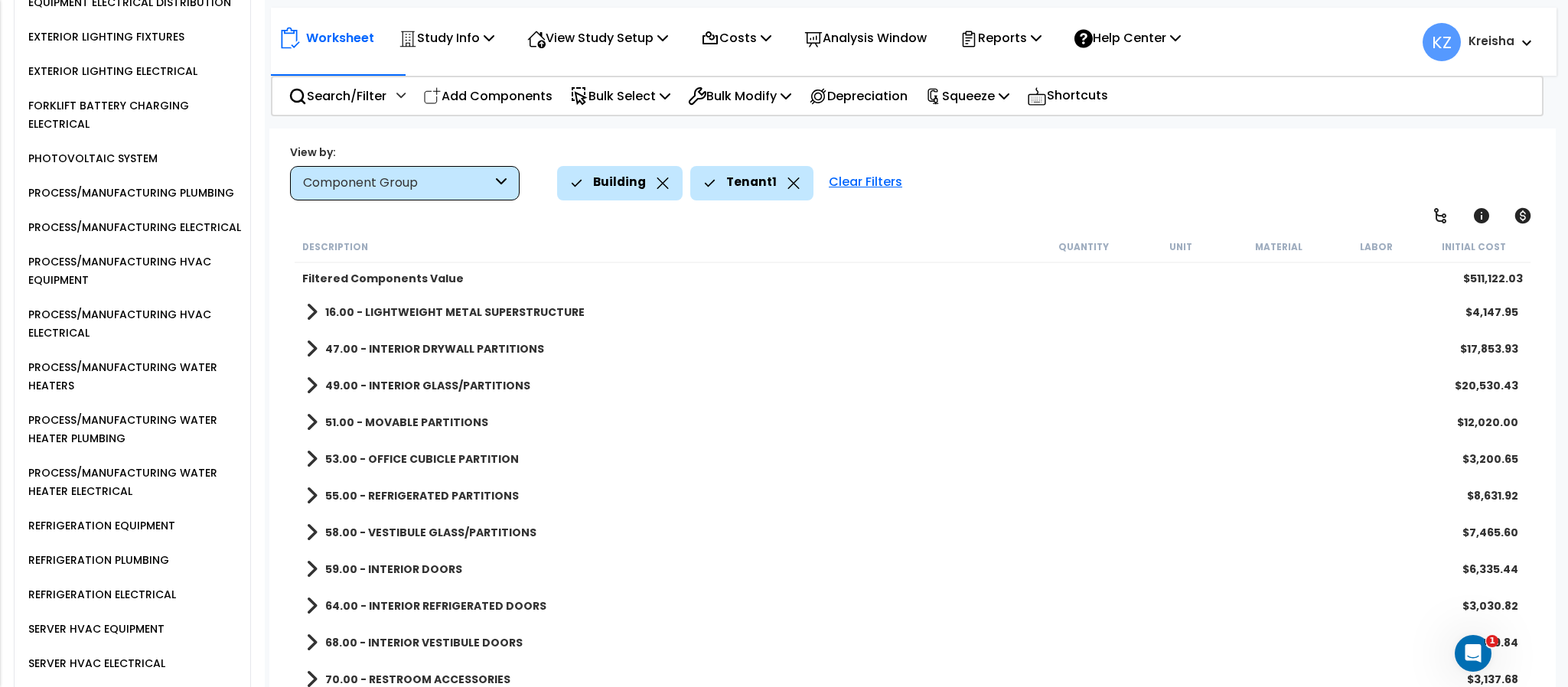
click at [1065, 163] on div "View by: Component Group High to Low - Component Cost" at bounding box center [913, 172] width 1255 height 57
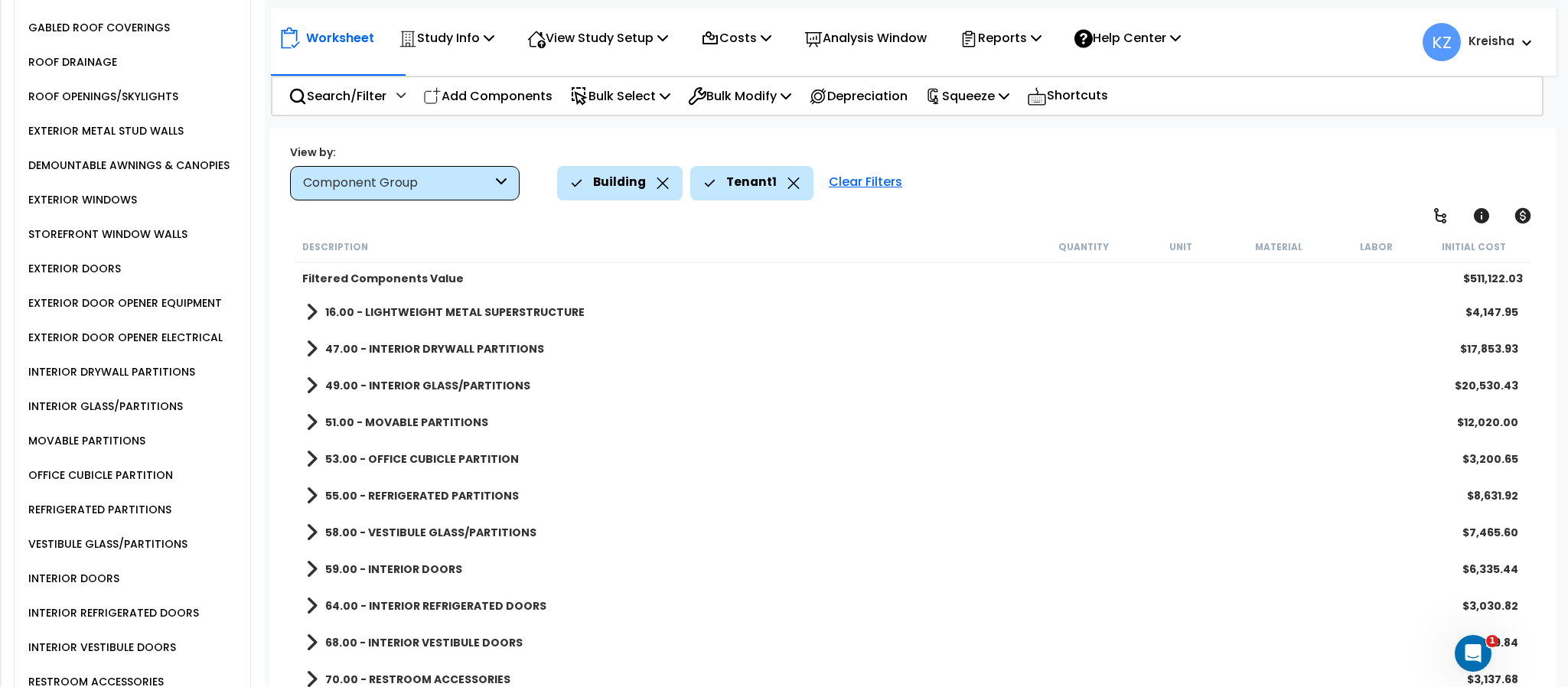
scroll to position [2459, 0]
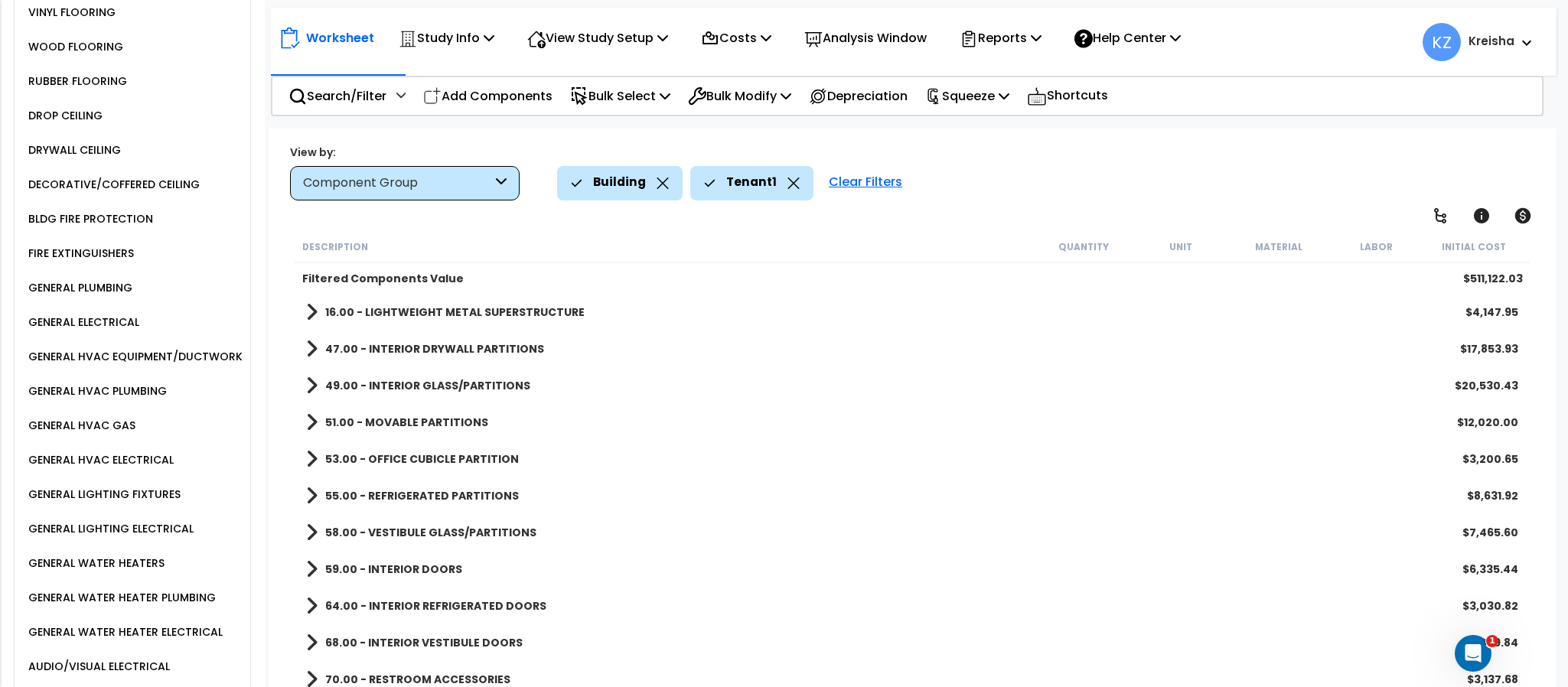
click at [113, 331] on div "GENERAL ELECTRICAL" at bounding box center [81, 322] width 114 height 19
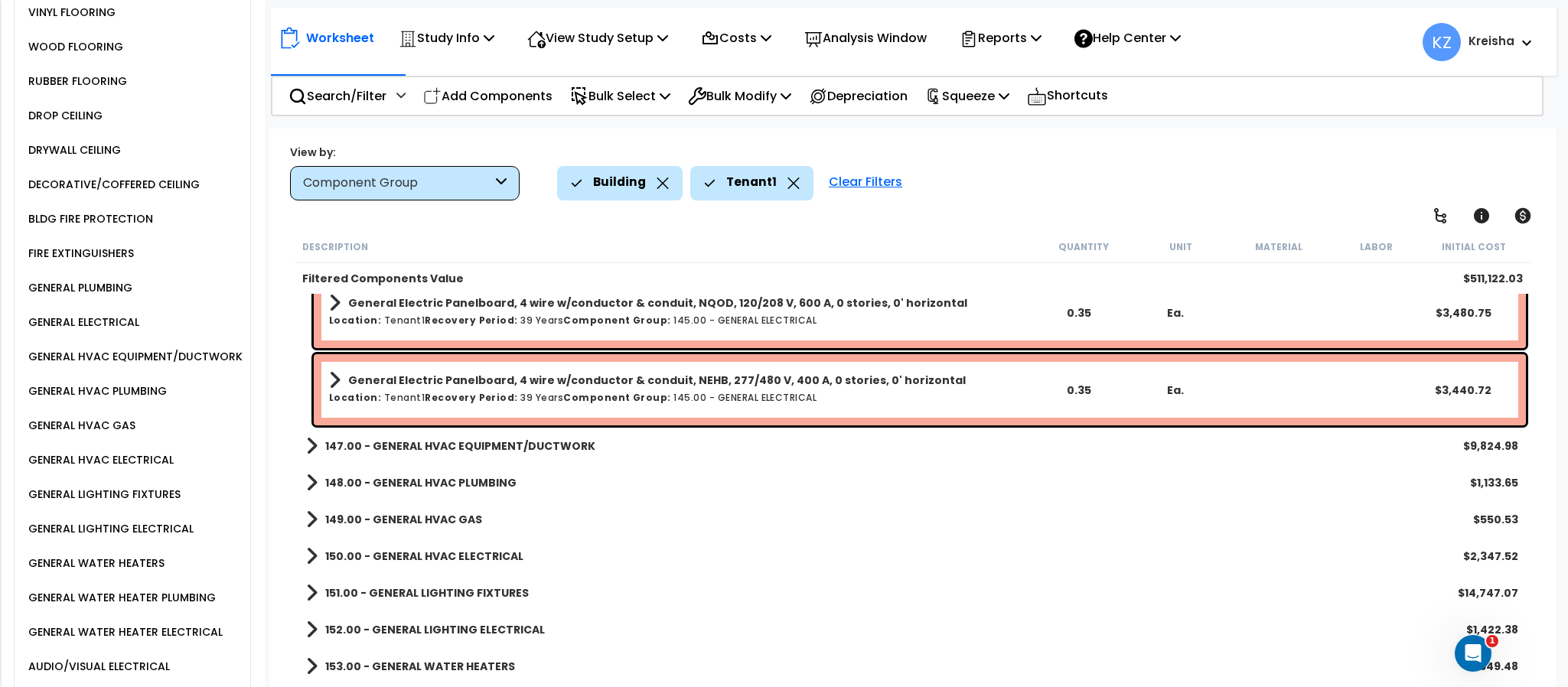
scroll to position [1989, 0]
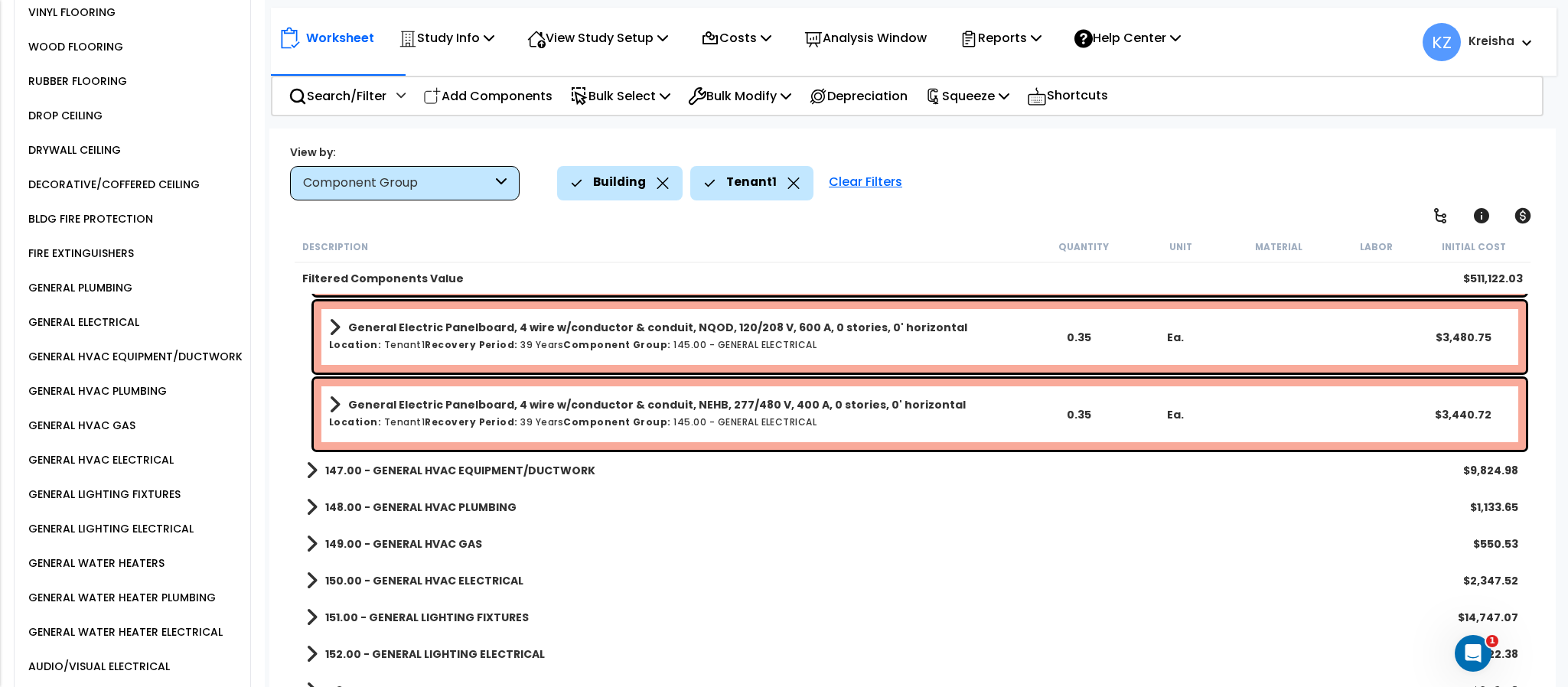
click at [475, 476] on b "147.00 - GENERAL HVAC EQUIPMENT/DUCTWORK" at bounding box center [460, 470] width 270 height 15
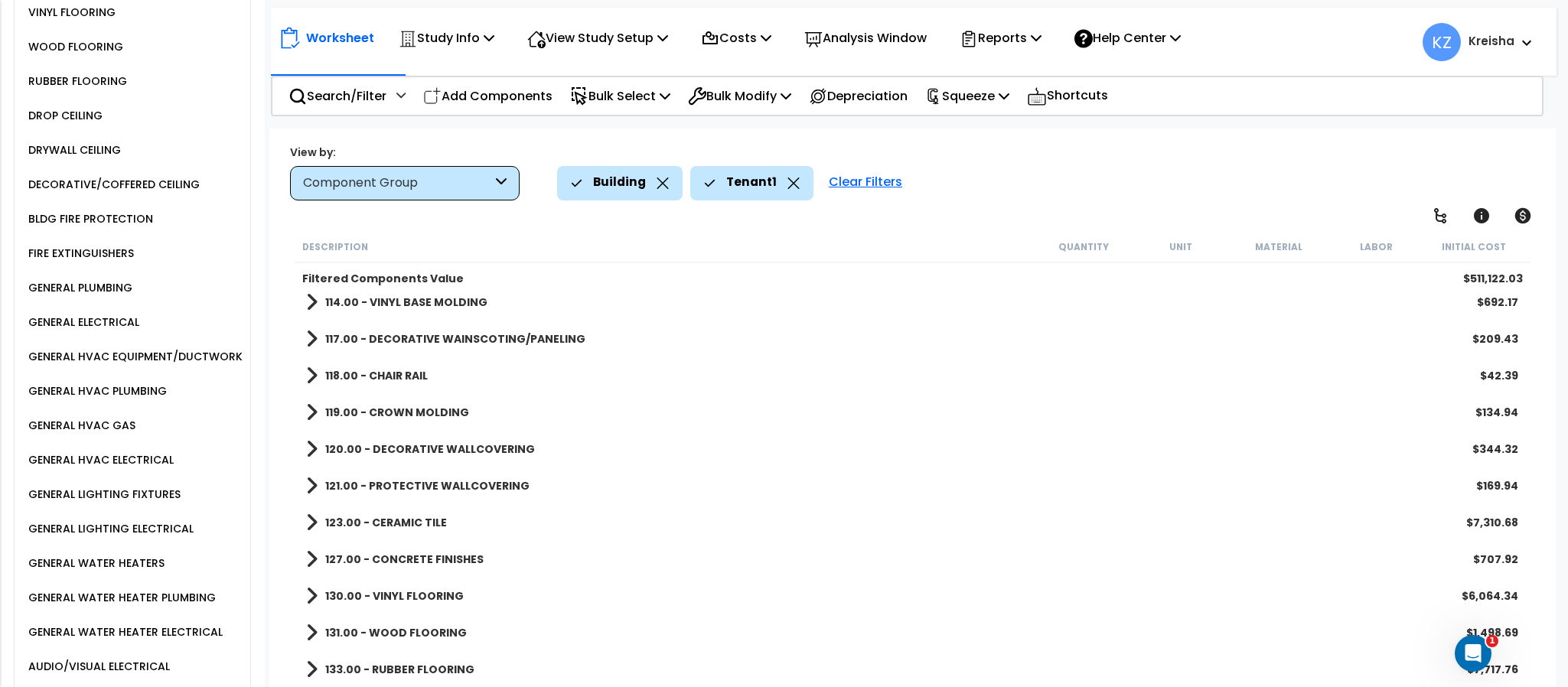
scroll to position [359, 0]
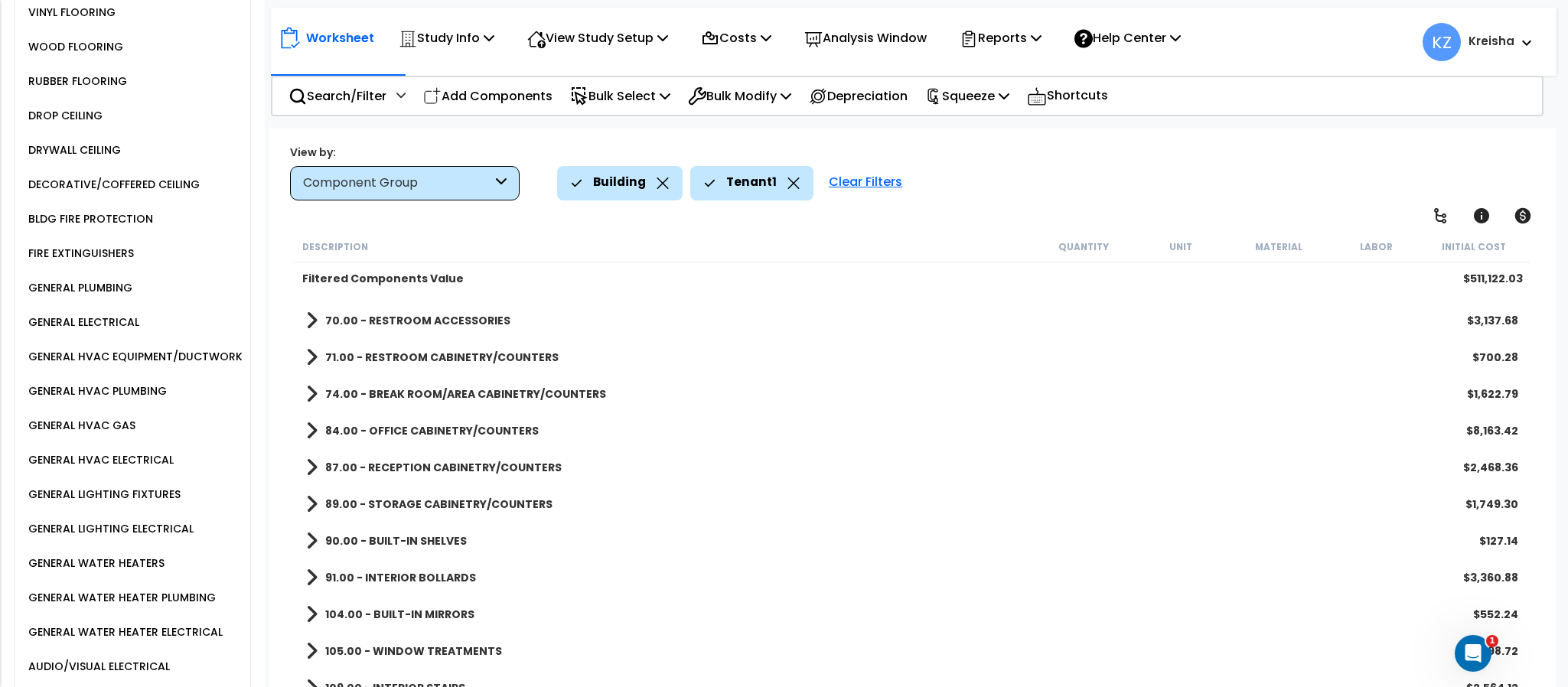
click at [836, 177] on div "Clear Filters" at bounding box center [865, 183] width 89 height 33
click at [356, 88] on p "Search/Filter" at bounding box center [337, 96] width 98 height 20
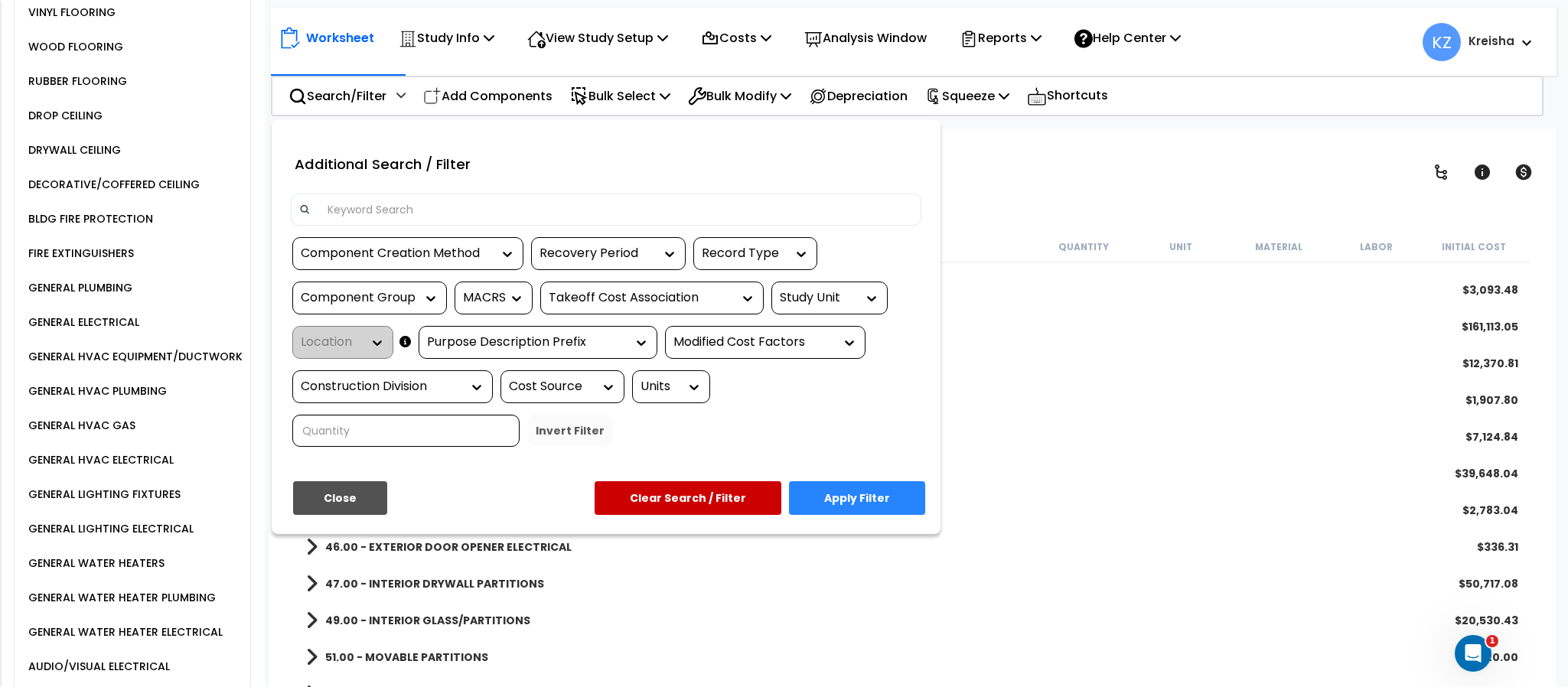
click at [827, 292] on div "Study Unit" at bounding box center [818, 298] width 76 height 18
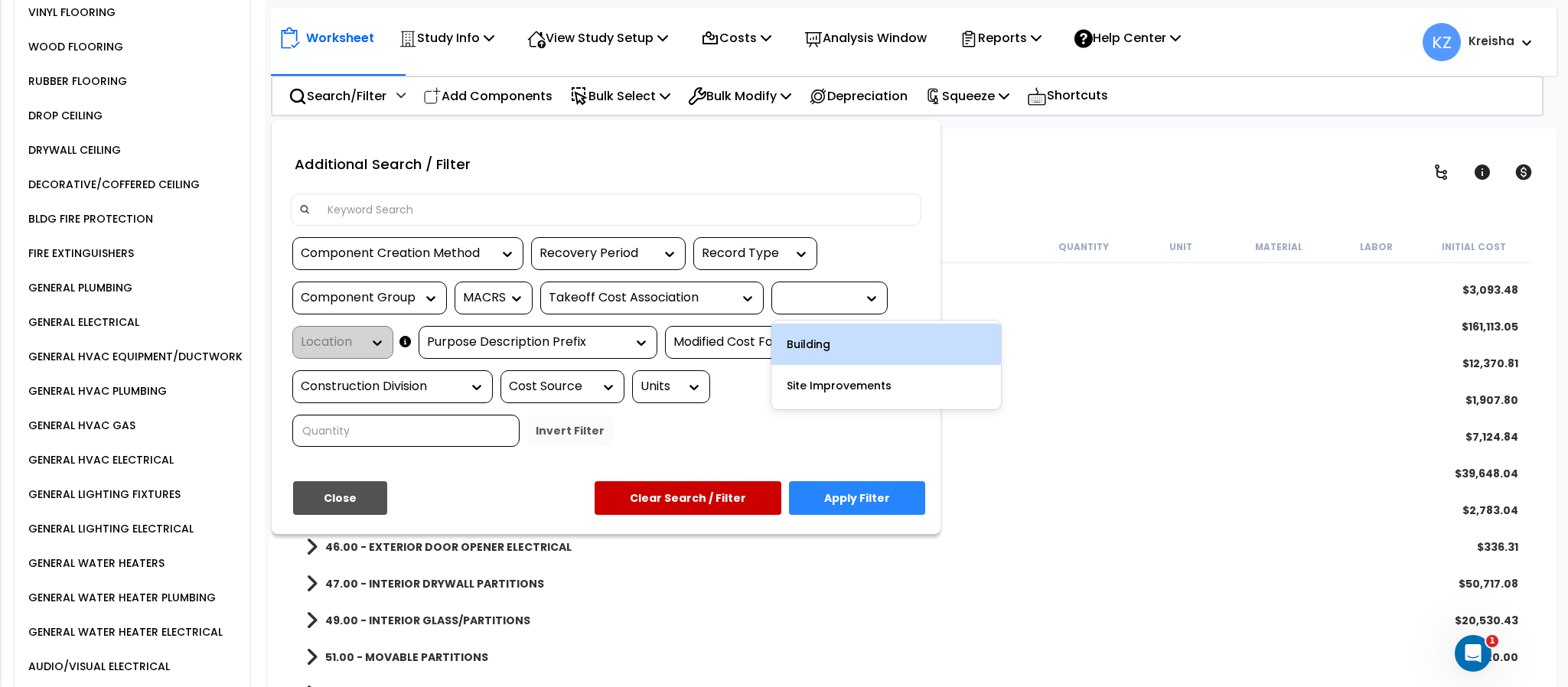
click at [818, 348] on div "Building" at bounding box center [886, 344] width 230 height 41
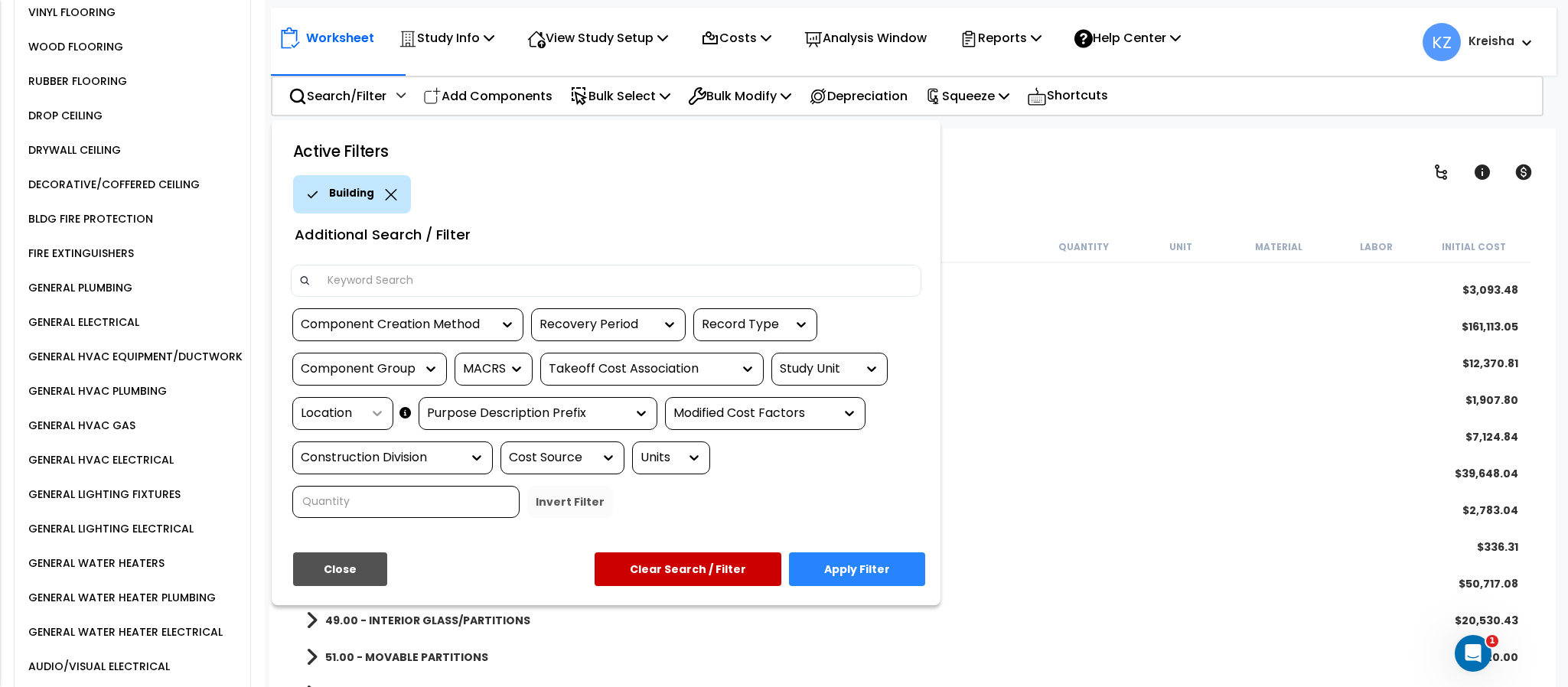
click at [372, 406] on icon at bounding box center [377, 413] width 15 height 15
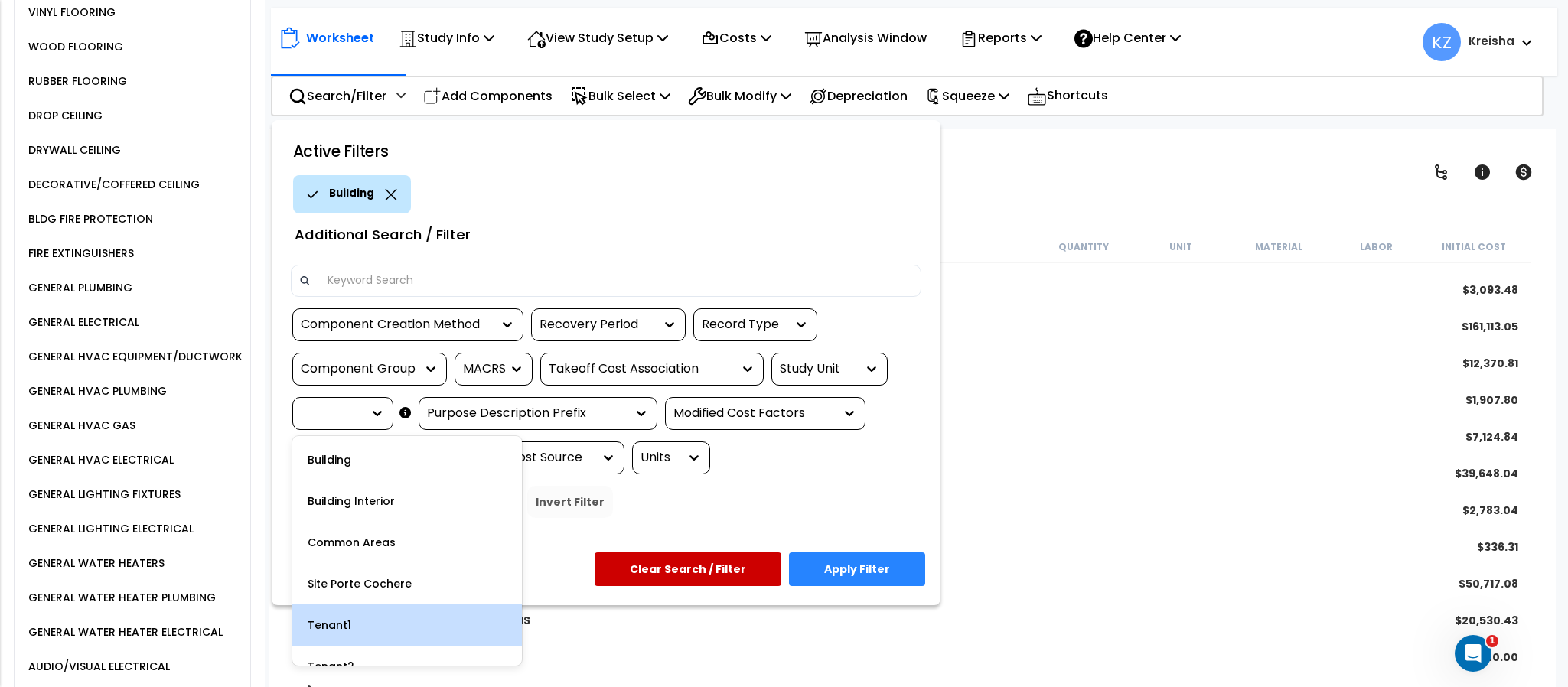
scroll to position [24, 0]
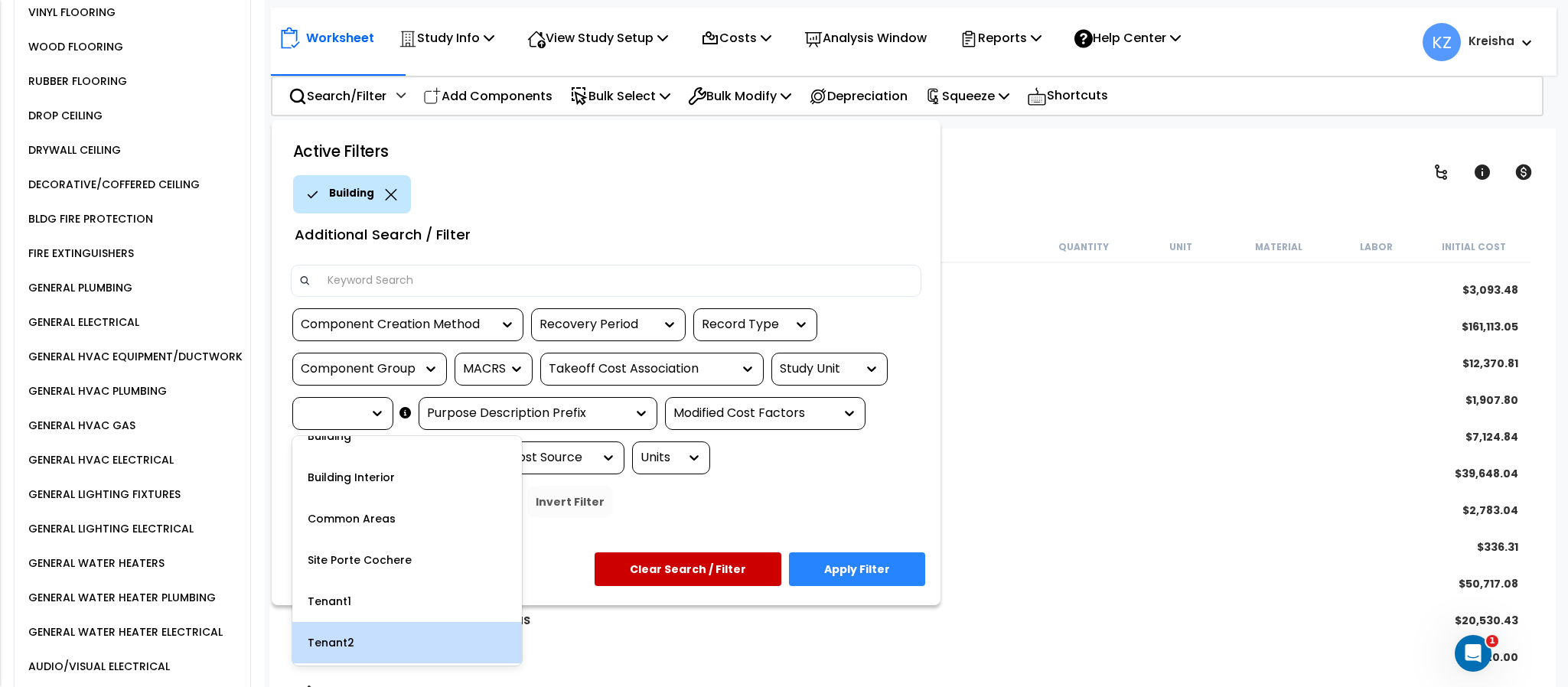
click at [361, 638] on div "Tenant2" at bounding box center [407, 642] width 230 height 41
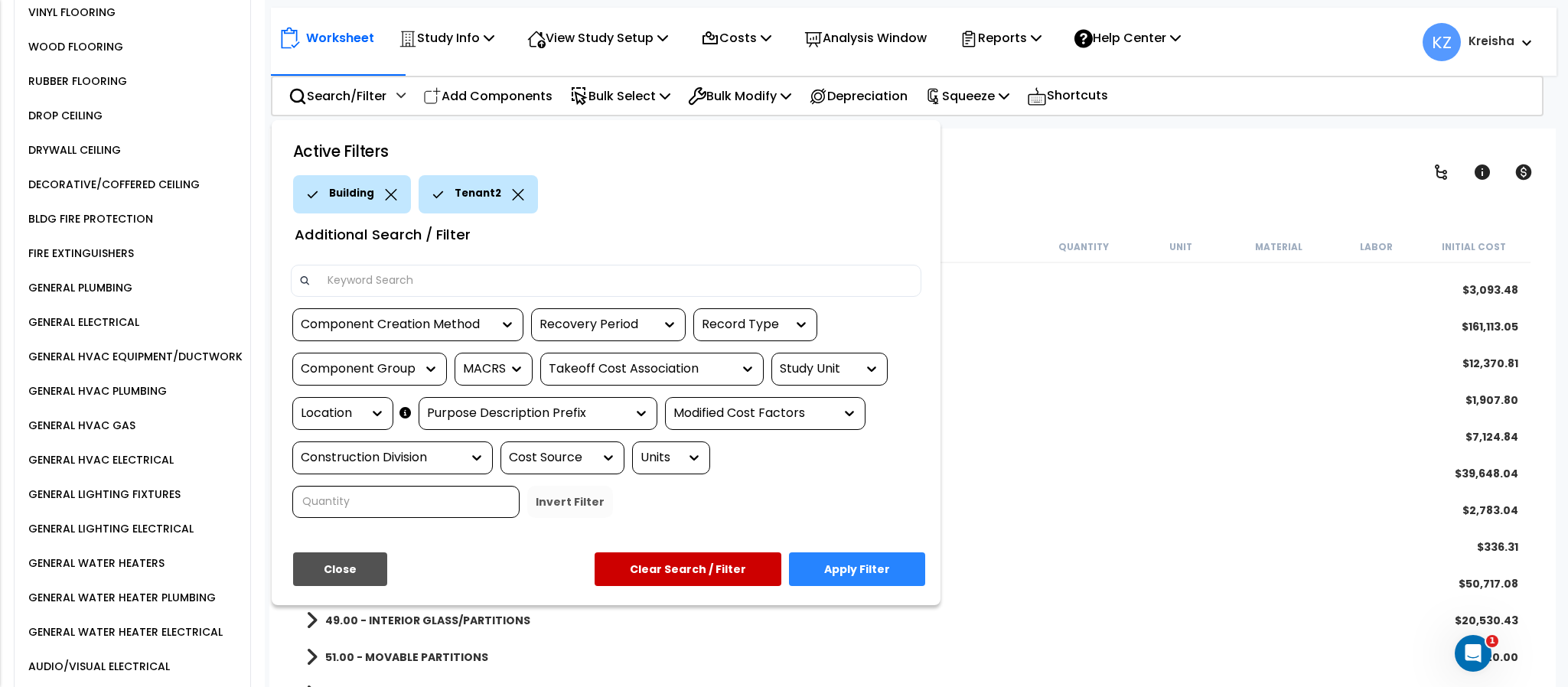
click at [831, 572] on button "Apply Filter" at bounding box center [857, 568] width 136 height 33
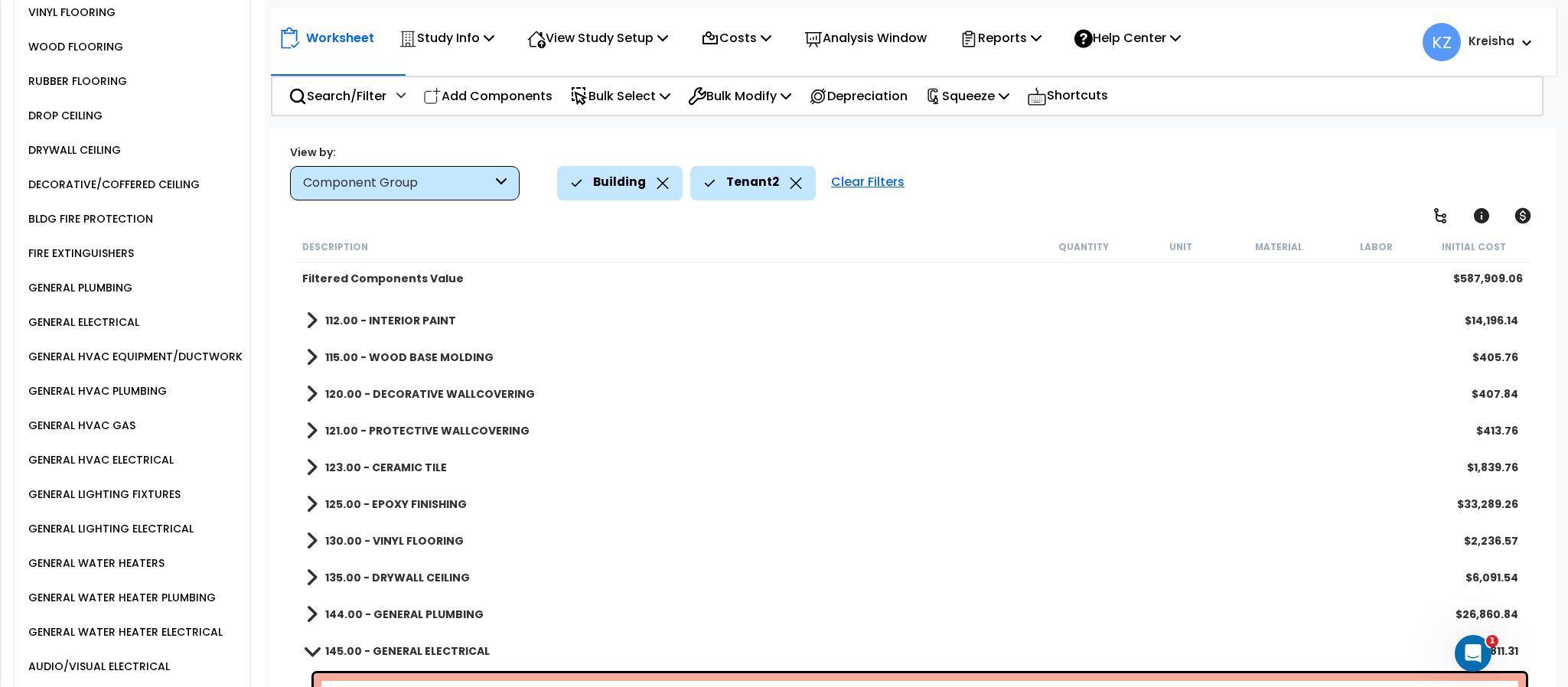
click at [1030, 156] on div "View by: Component Group High to Low - Component Cost" at bounding box center [913, 172] width 1255 height 57
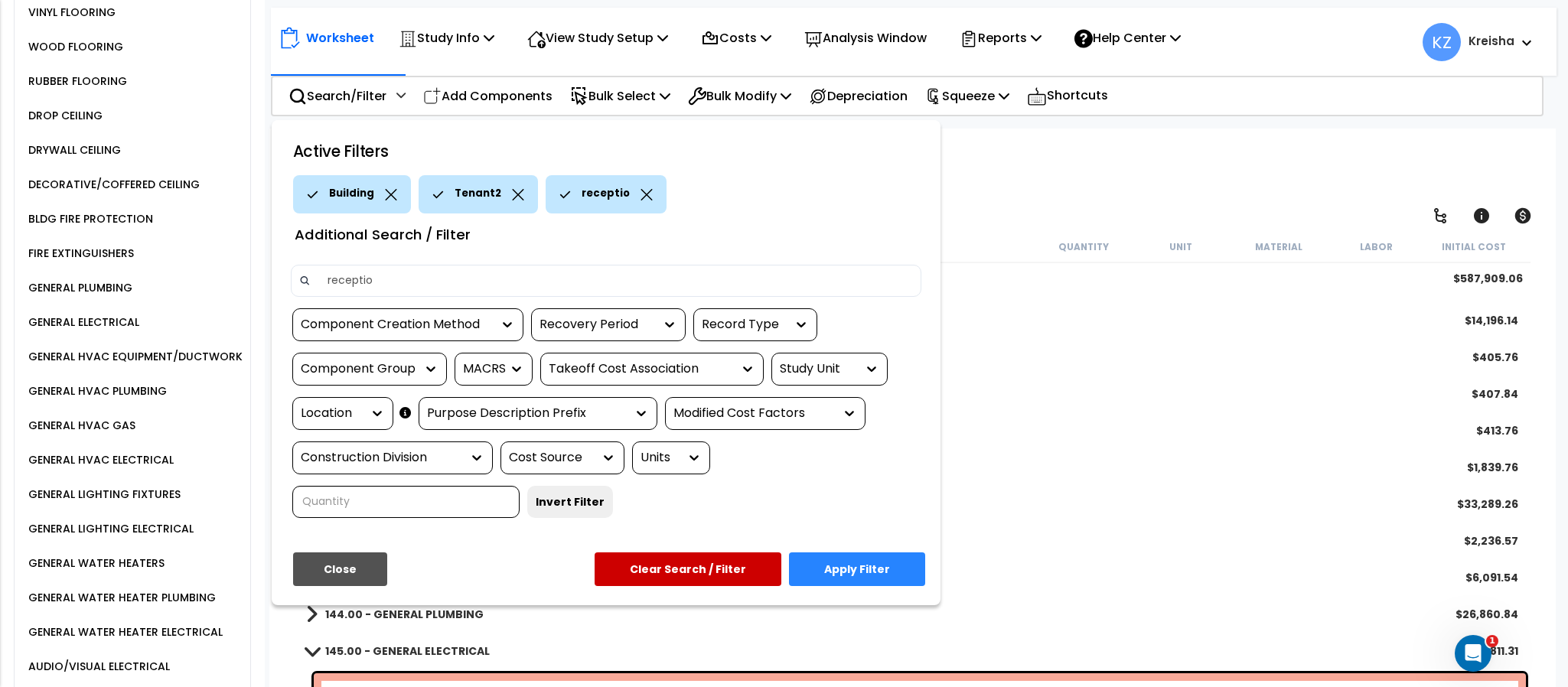
type input "reception"
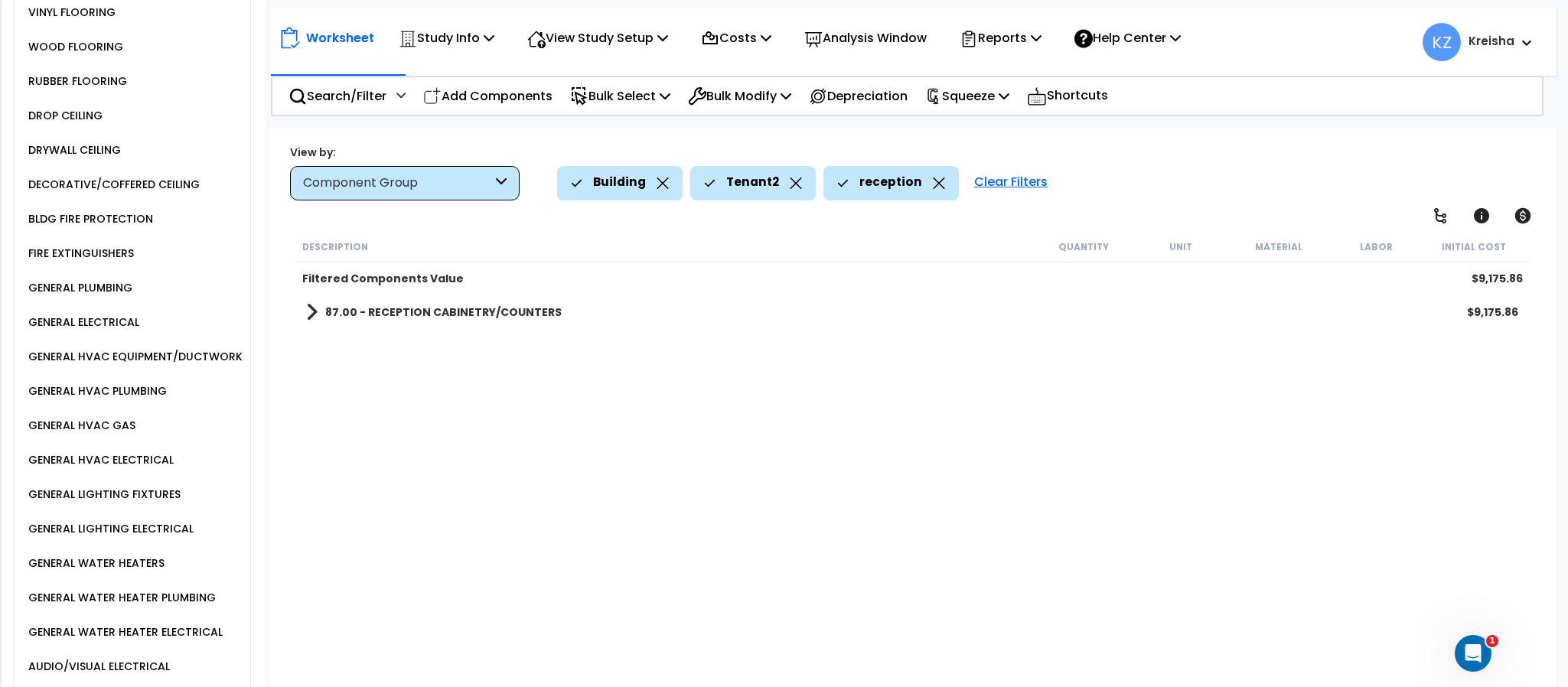
scroll to position [0, 0]
click at [492, 311] on b "87.00 - RECEPTION CABINETRY/COUNTERS" at bounding box center [443, 312] width 236 height 15
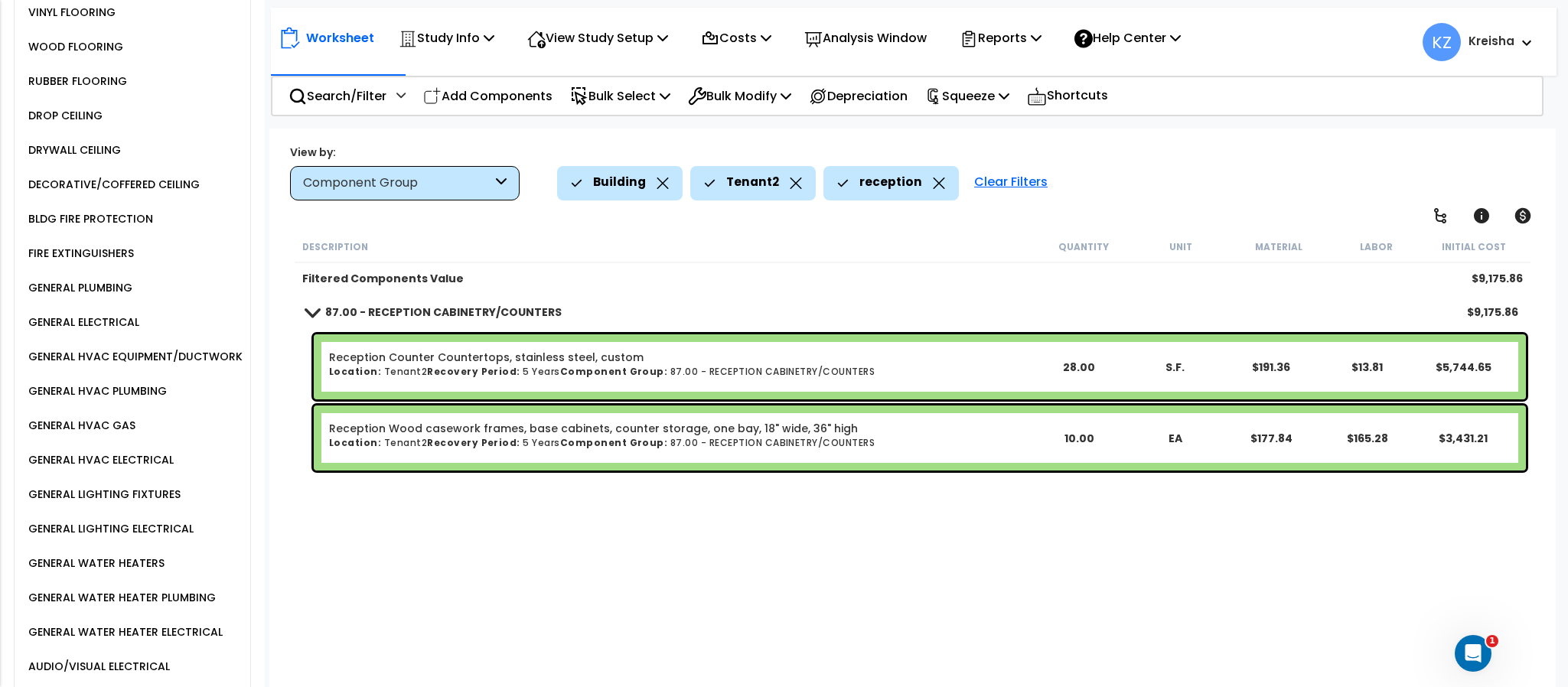
click at [933, 184] on icon at bounding box center [939, 184] width 12 height 11
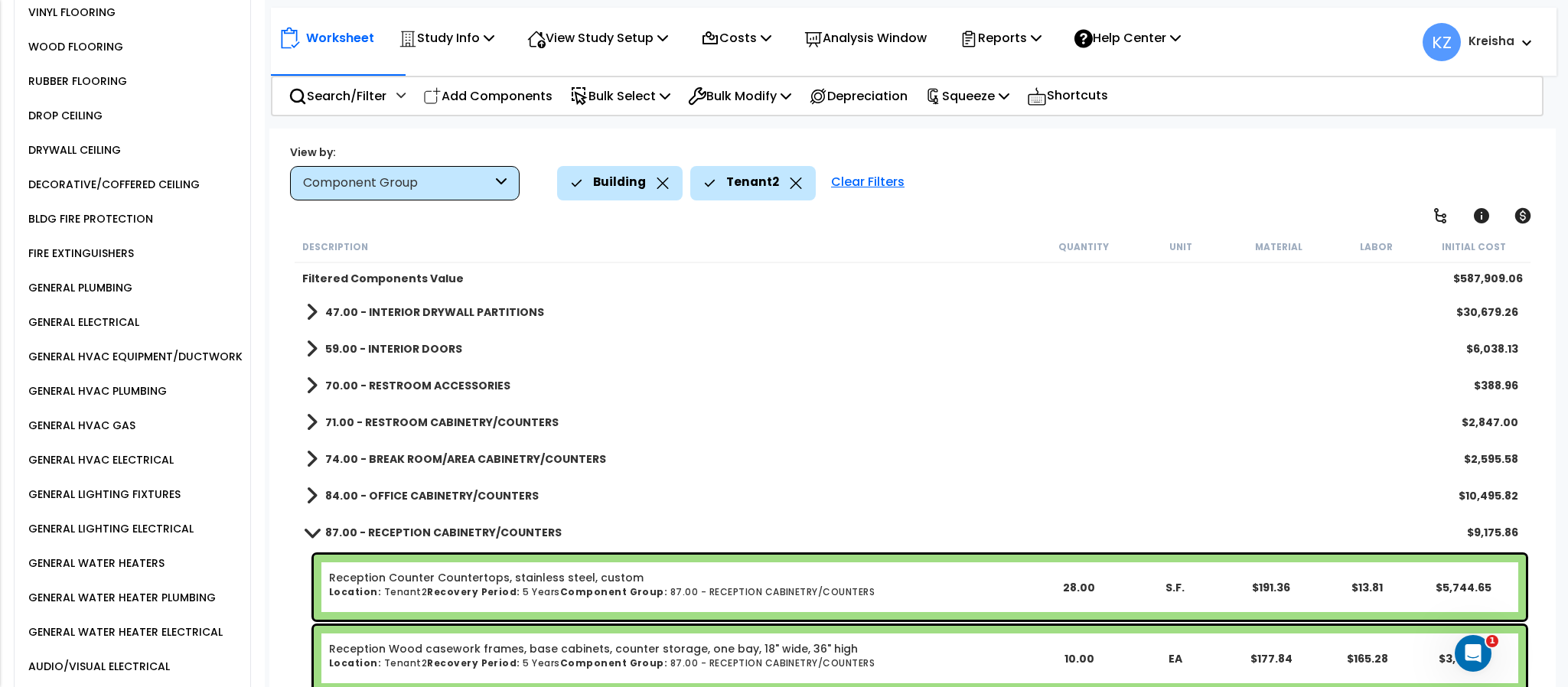
click at [944, 164] on div "View by: Component Group High to Low - Component Cost" at bounding box center [913, 172] width 1255 height 57
click at [106, 365] on div "GENERAL HVAC EQUIPMENT/DUCTWORK" at bounding box center [133, 356] width 218 height 19
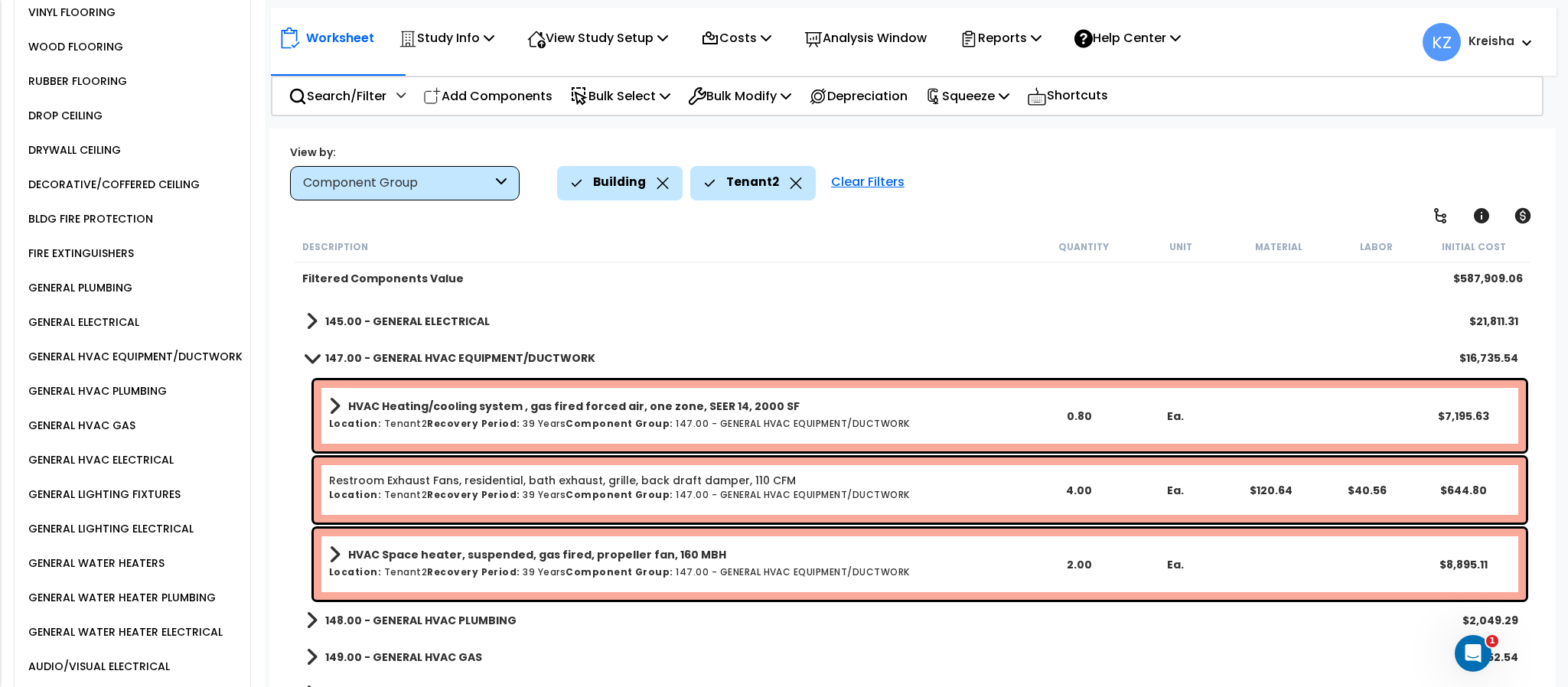
scroll to position [841, 0]
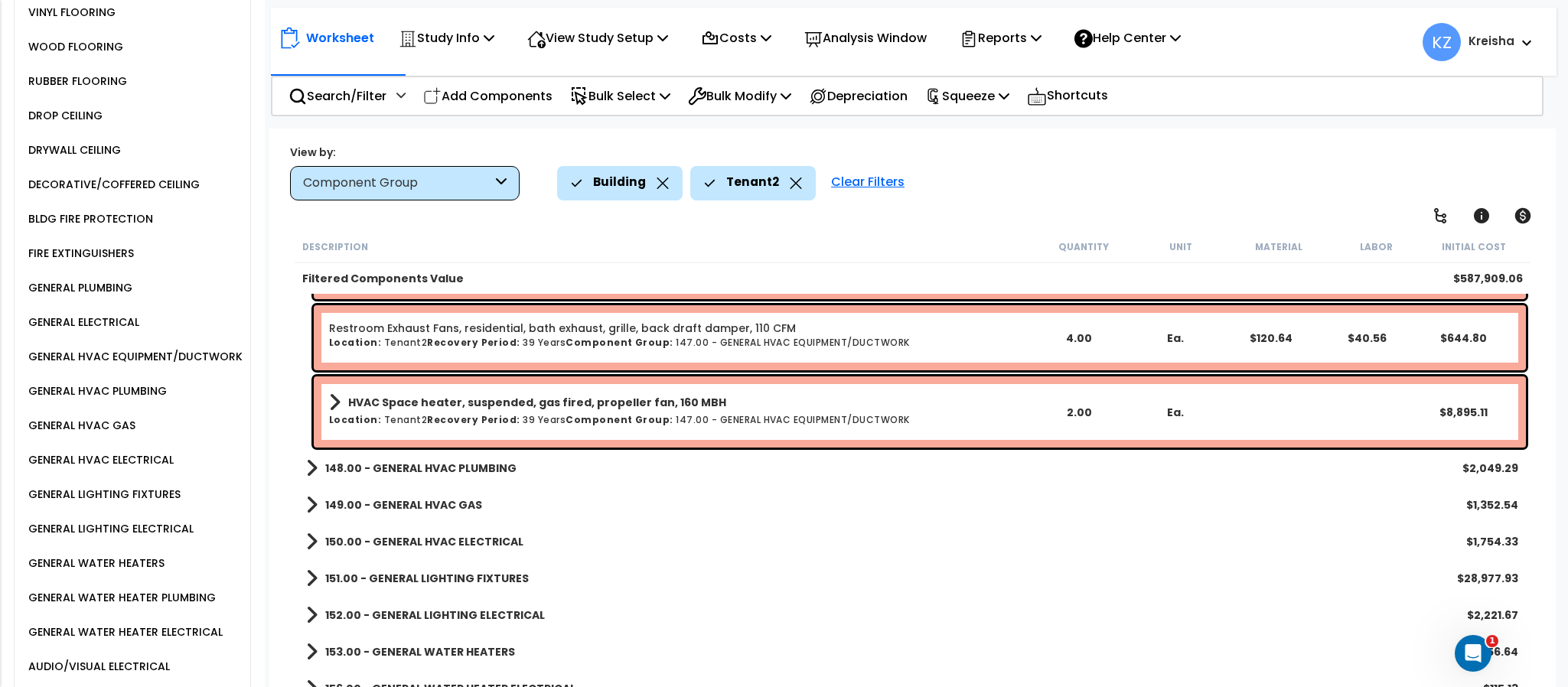
click at [477, 469] on b "148.00 - GENERAL HVAC PLUMBING" at bounding box center [421, 468] width 192 height 15
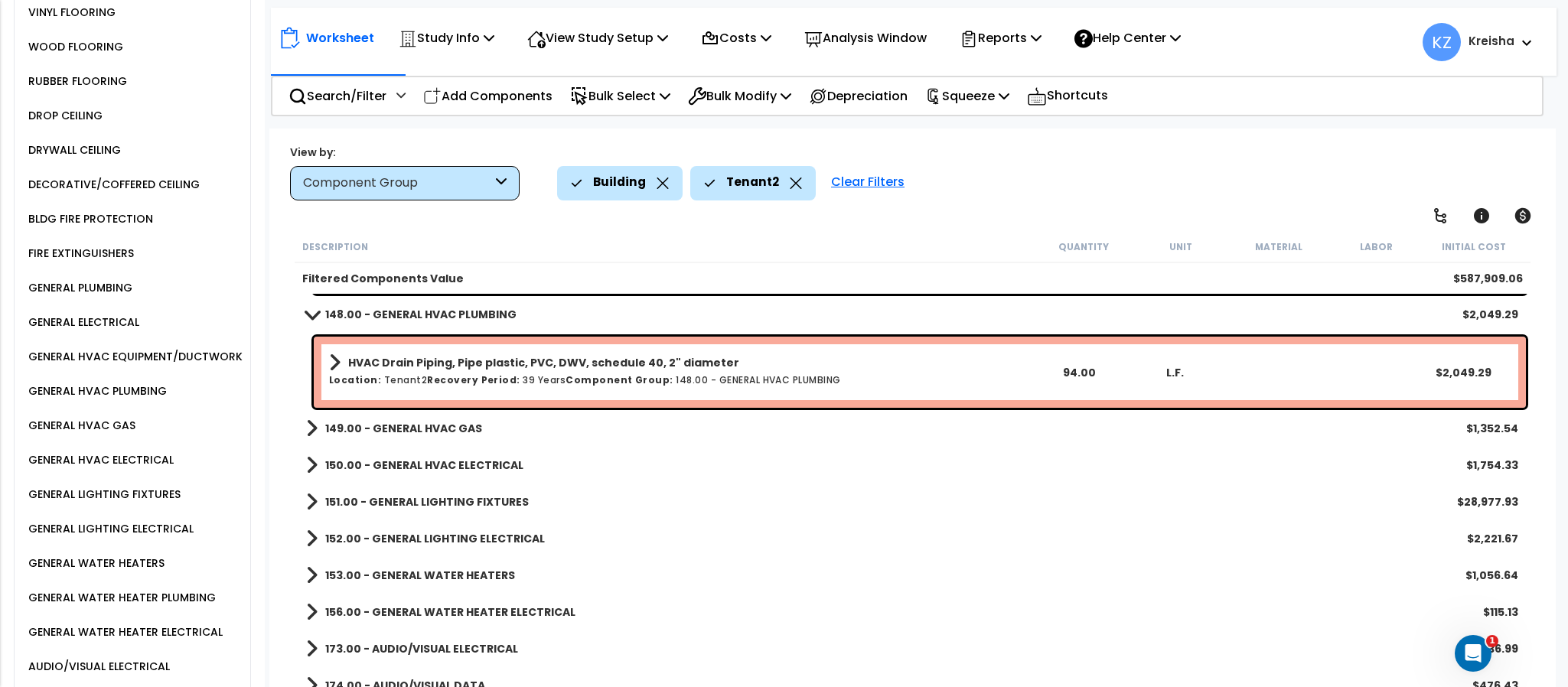
scroll to position [765, 0]
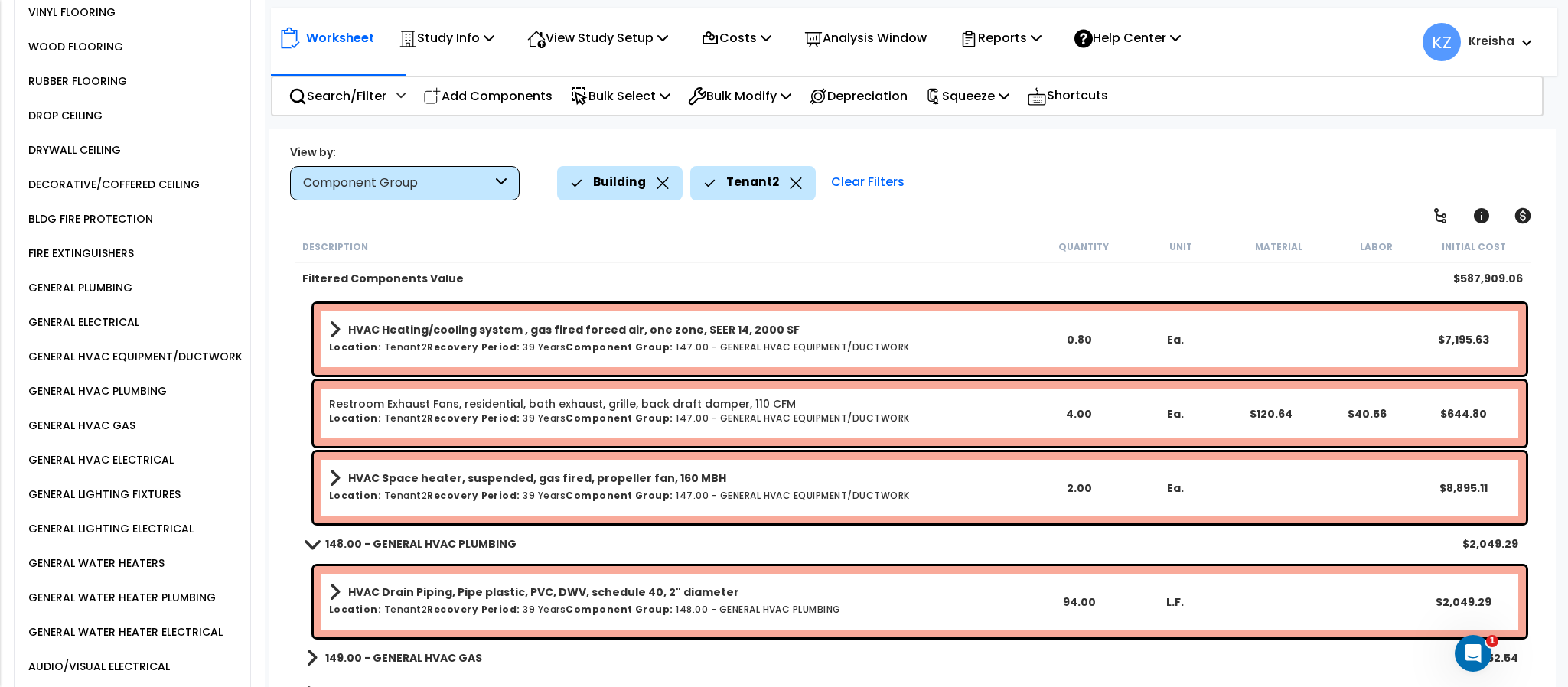
click at [991, 177] on div "Building Tenant2 Clear Filters" at bounding box center [1048, 183] width 983 height 33
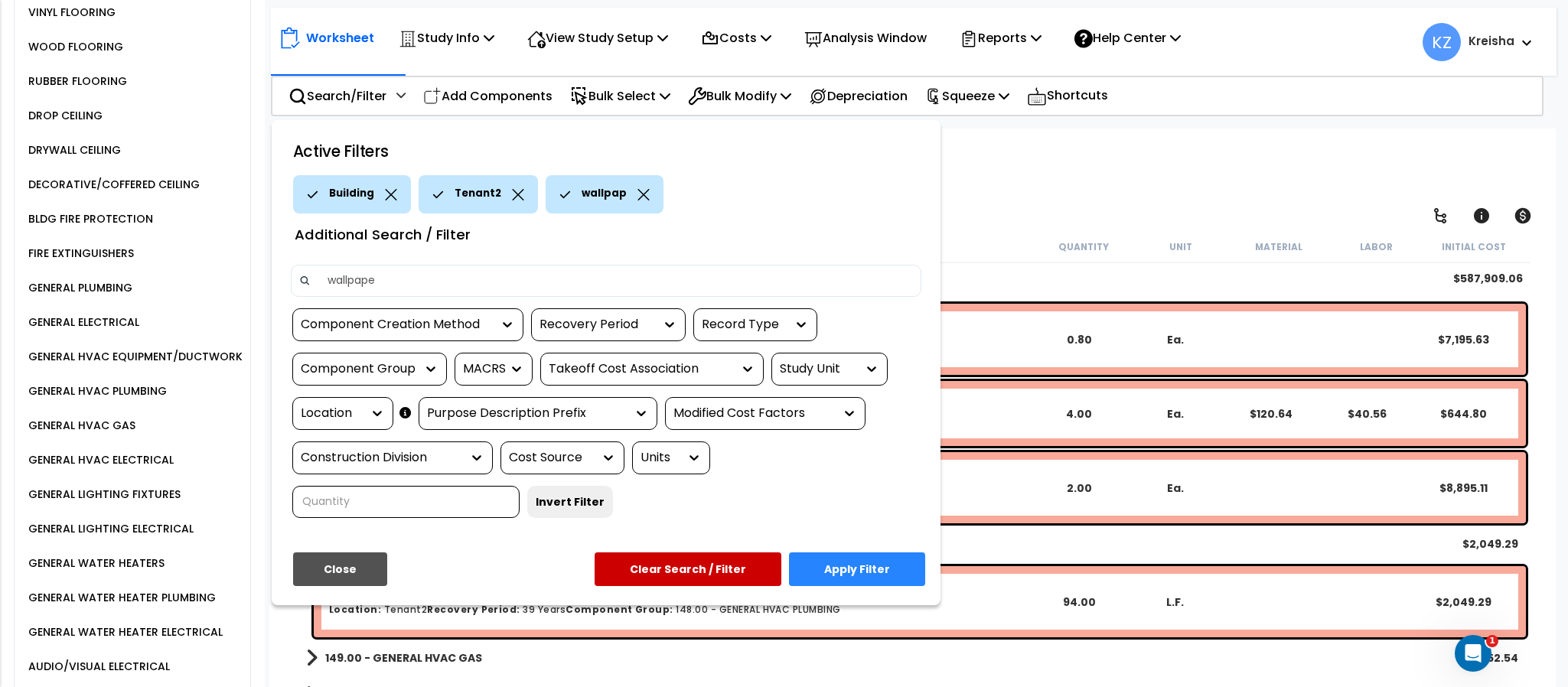
type input "wallpaper"
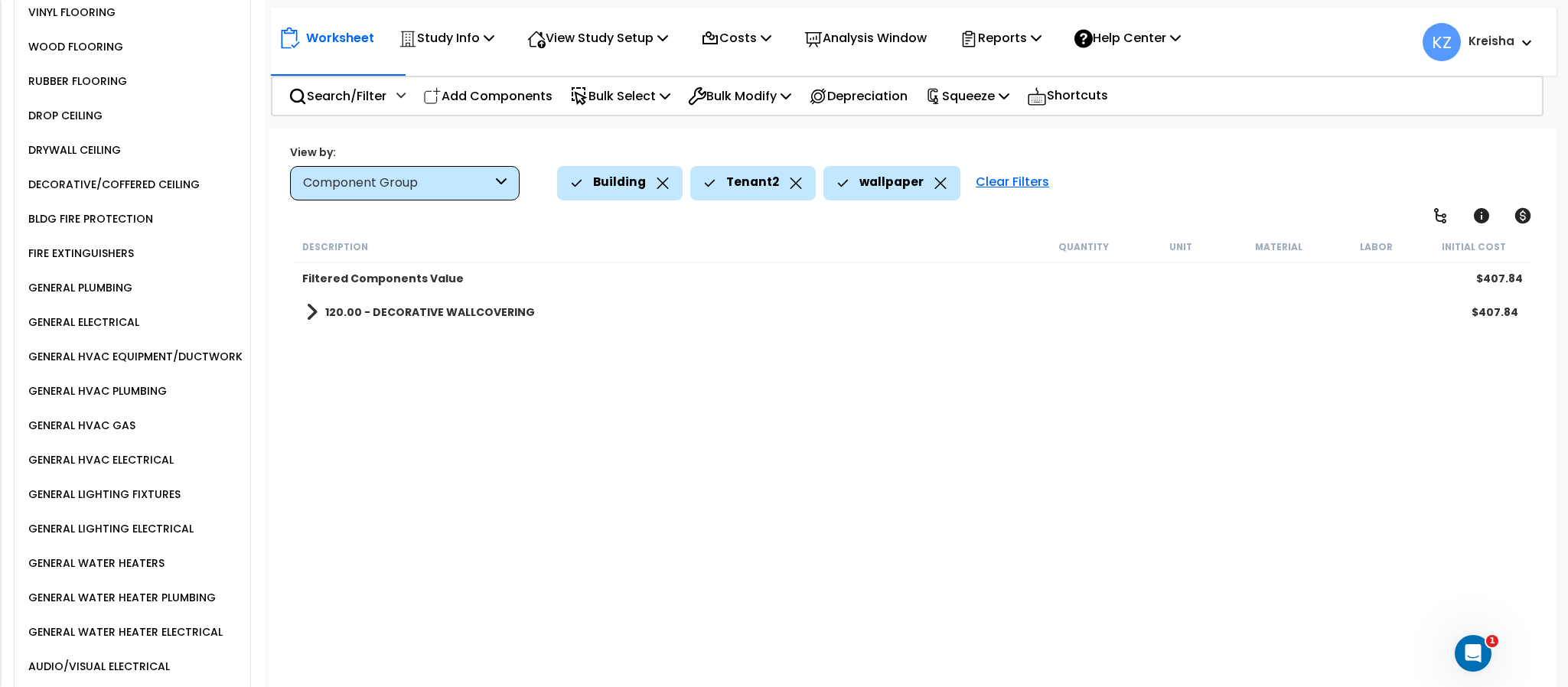
scroll to position [0, 0]
click at [469, 311] on b "120.00 - DECORATIVE WALLCOVERING" at bounding box center [430, 312] width 209 height 15
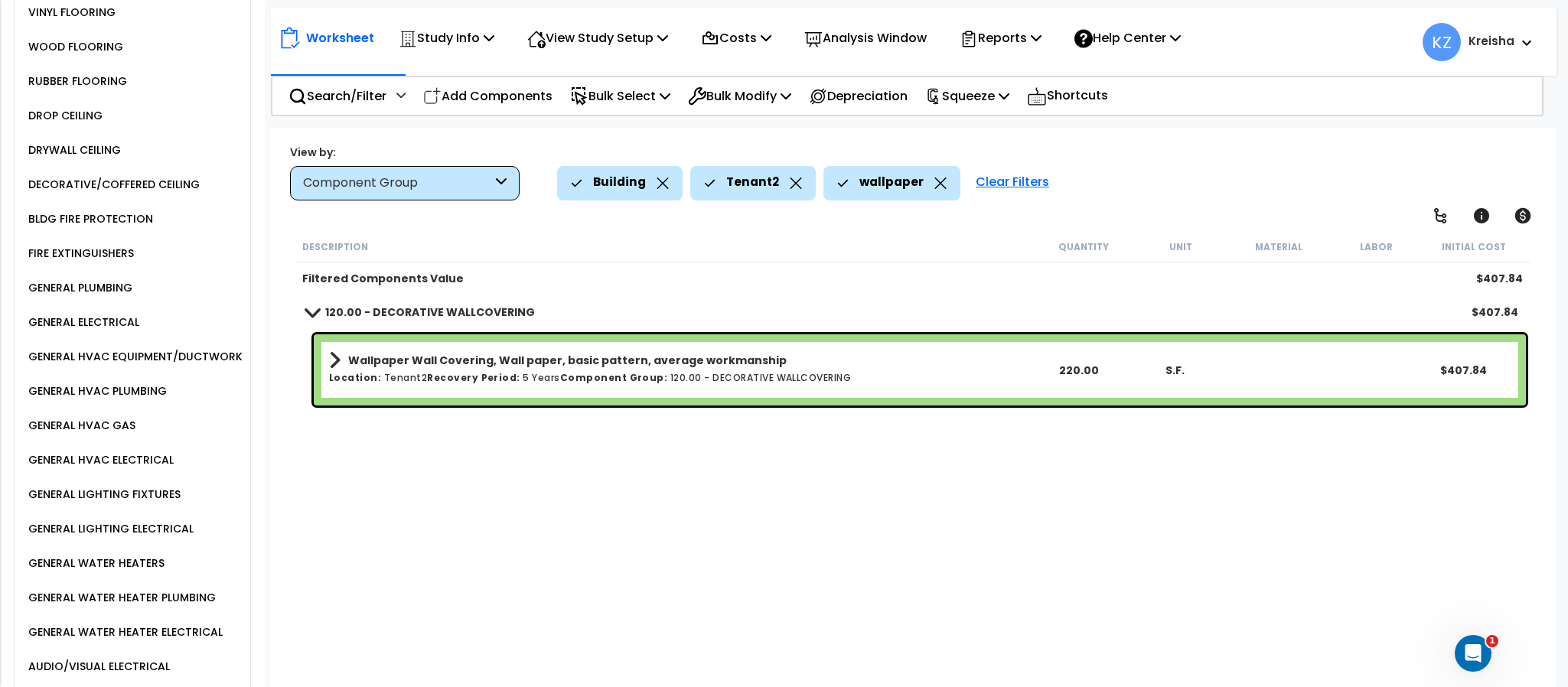
click at [497, 503] on div "Description Quantity Unit Material Labor Initial Cost Filtered Components Value…" at bounding box center [912, 461] width 1240 height 460
click at [497, 499] on div "Description Quantity Unit Material Labor Initial Cost Filtered Components Value…" at bounding box center [912, 461] width 1240 height 460
click at [499, 495] on div "Description Quantity Unit Material Labor Initial Cost Filtered Components Value…" at bounding box center [912, 461] width 1240 height 460
click at [1149, 188] on div "Building Tenant2 wallpaper Clear Filters" at bounding box center [1048, 183] width 983 height 33
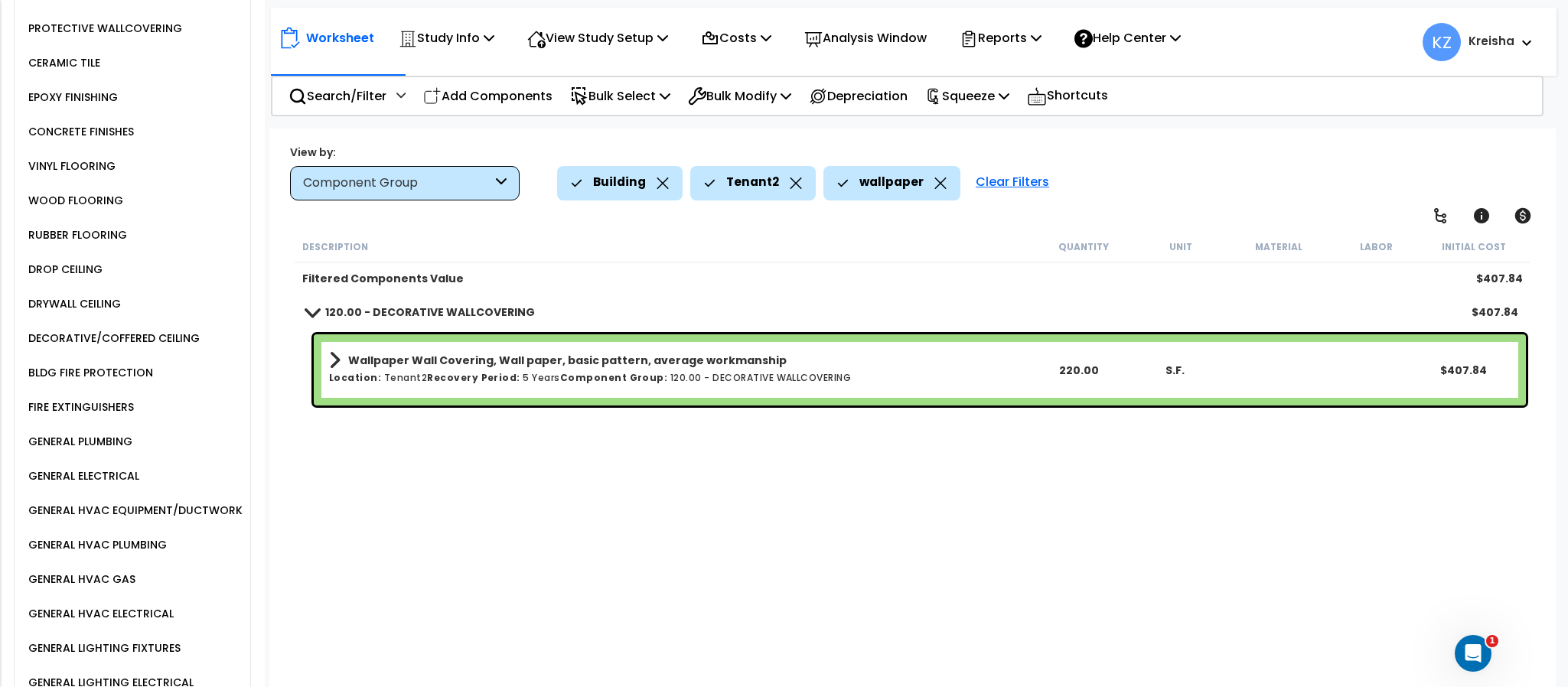
scroll to position [1798, 0]
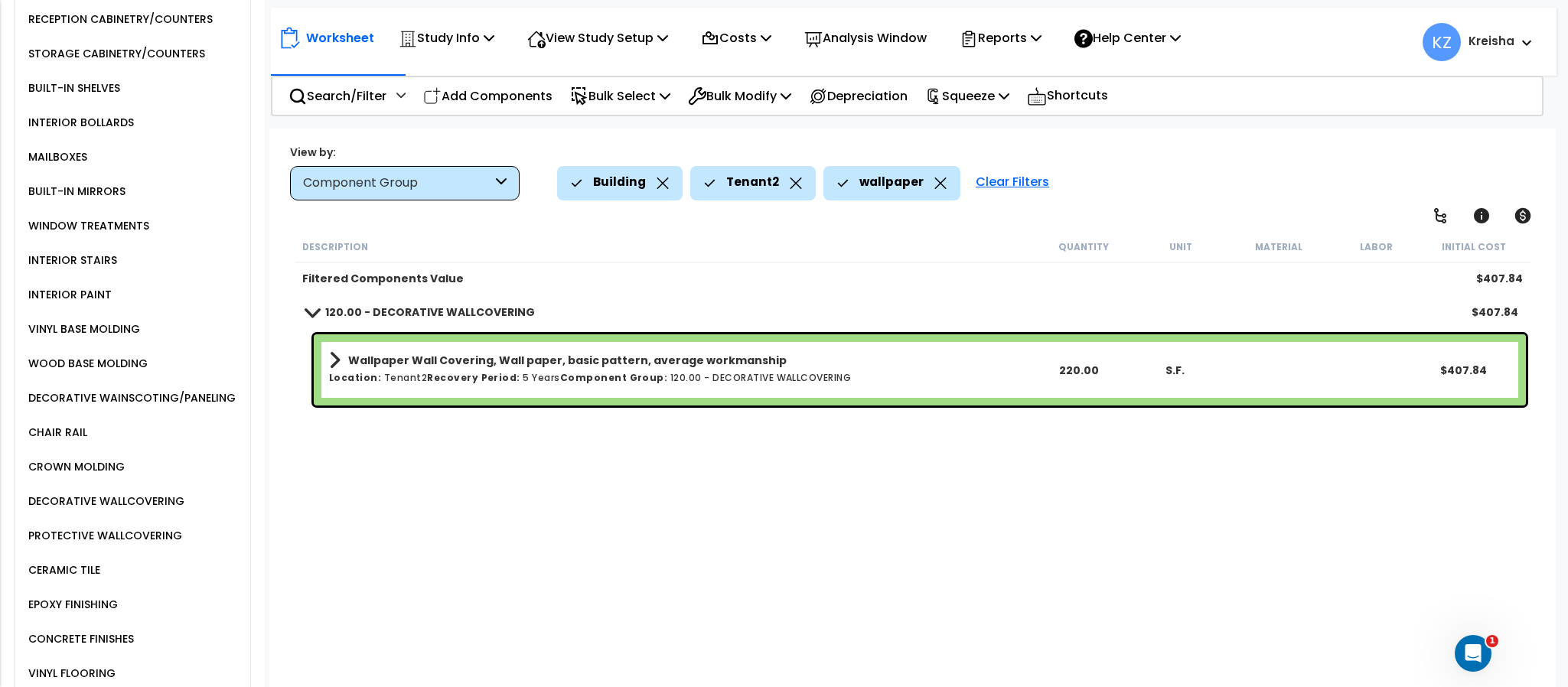
click at [37, 373] on div "WOOD BASE MOLDING" at bounding box center [86, 363] width 123 height 19
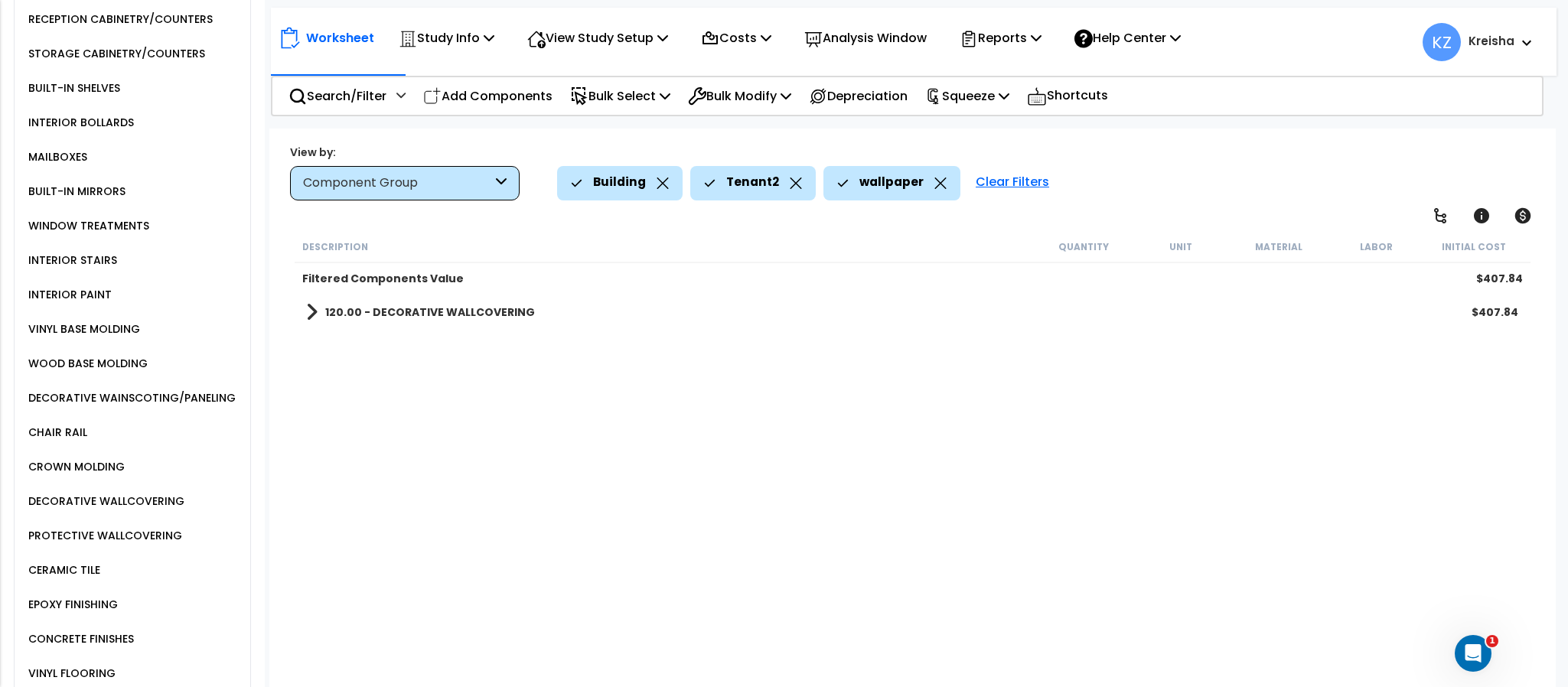
click at [383, 313] on b "120.00 - DECORATIVE WALLCOVERING" at bounding box center [430, 312] width 209 height 15
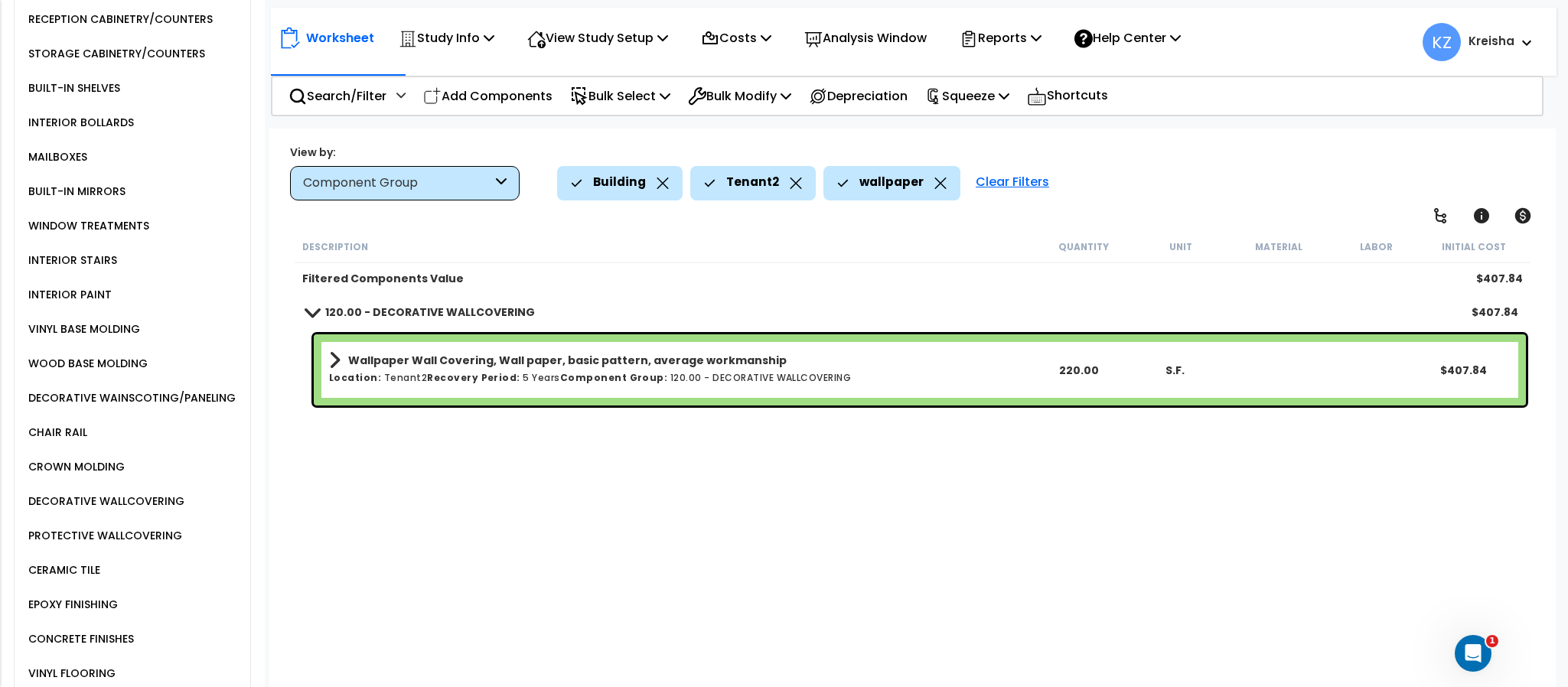
click at [935, 182] on icon at bounding box center [940, 184] width 12 height 11
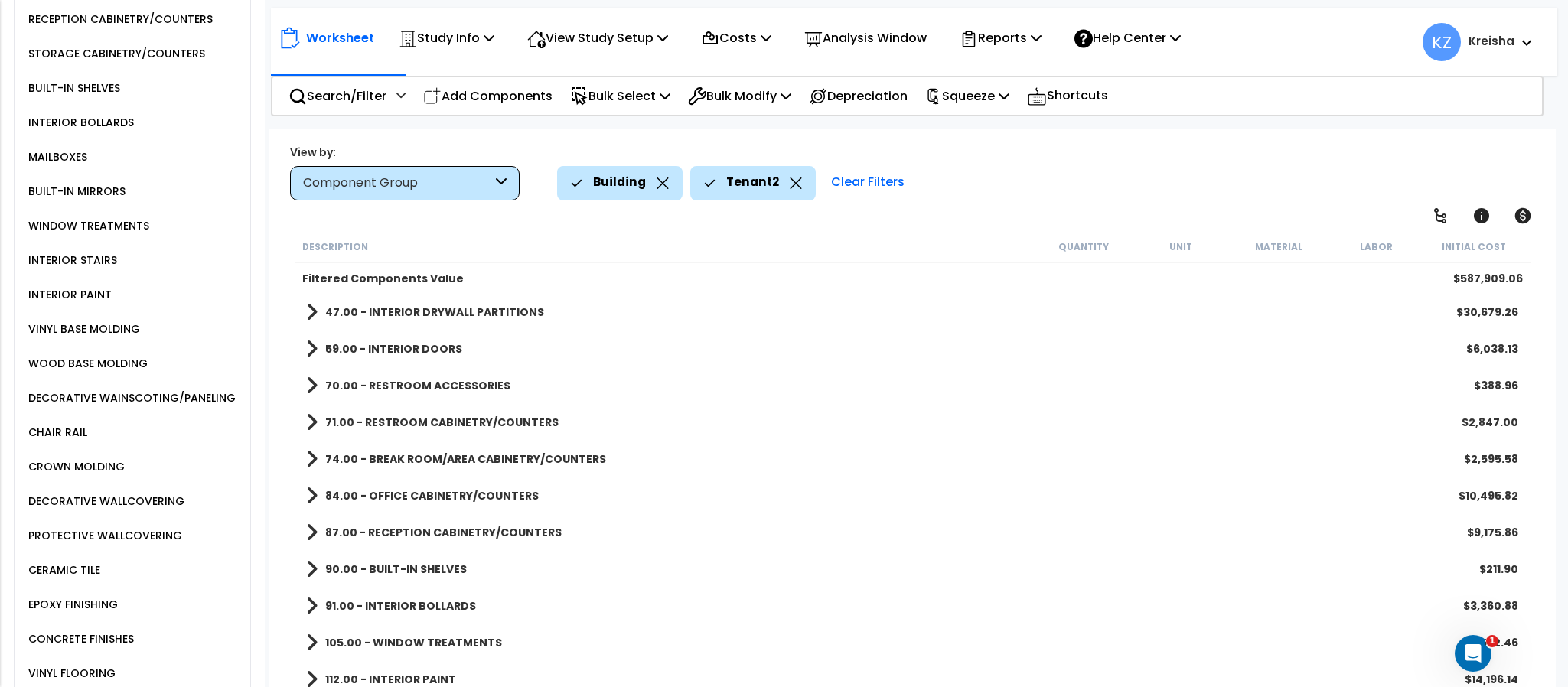
click at [123, 373] on div "WOOD BASE MOLDING" at bounding box center [86, 363] width 123 height 19
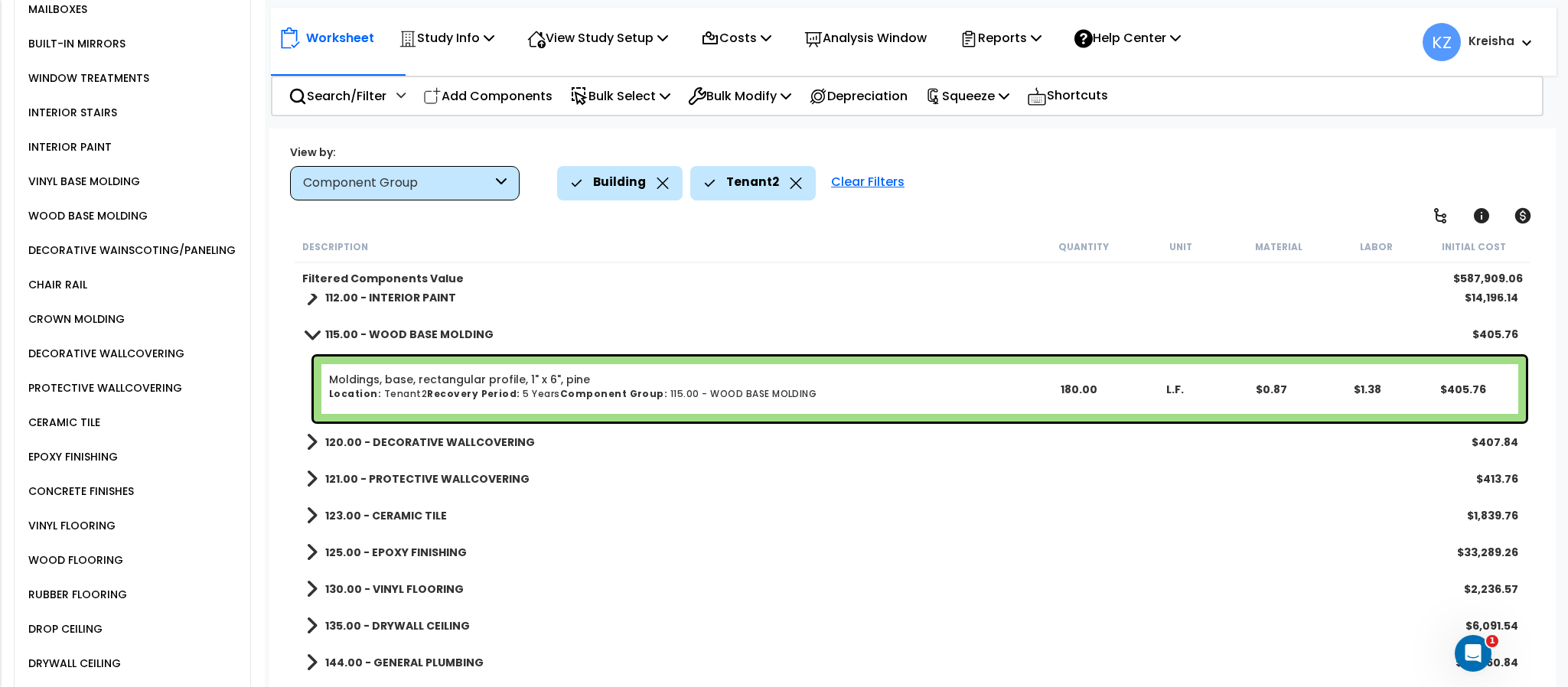
scroll to position [1951, 0]
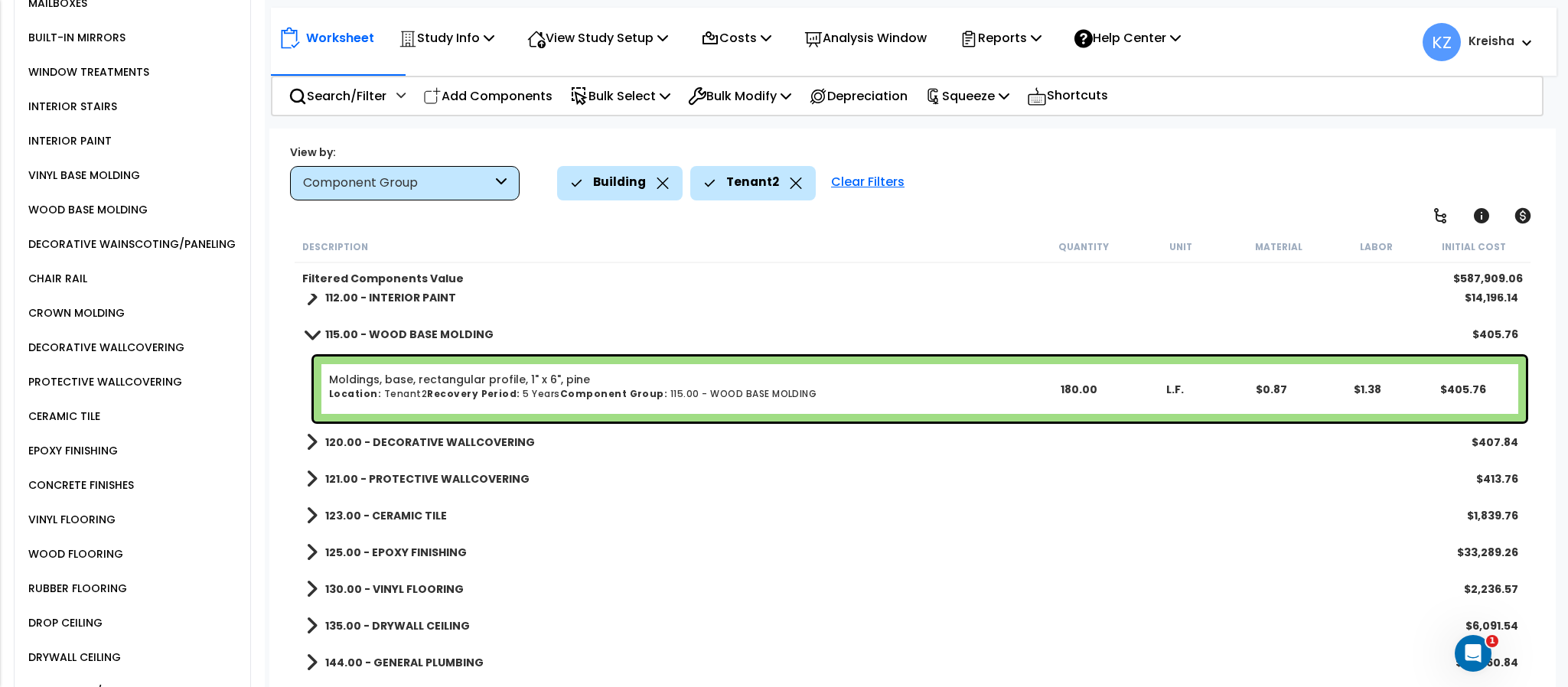
click at [79, 529] on div "VINYL FLOORING" at bounding box center [70, 520] width 91 height 19
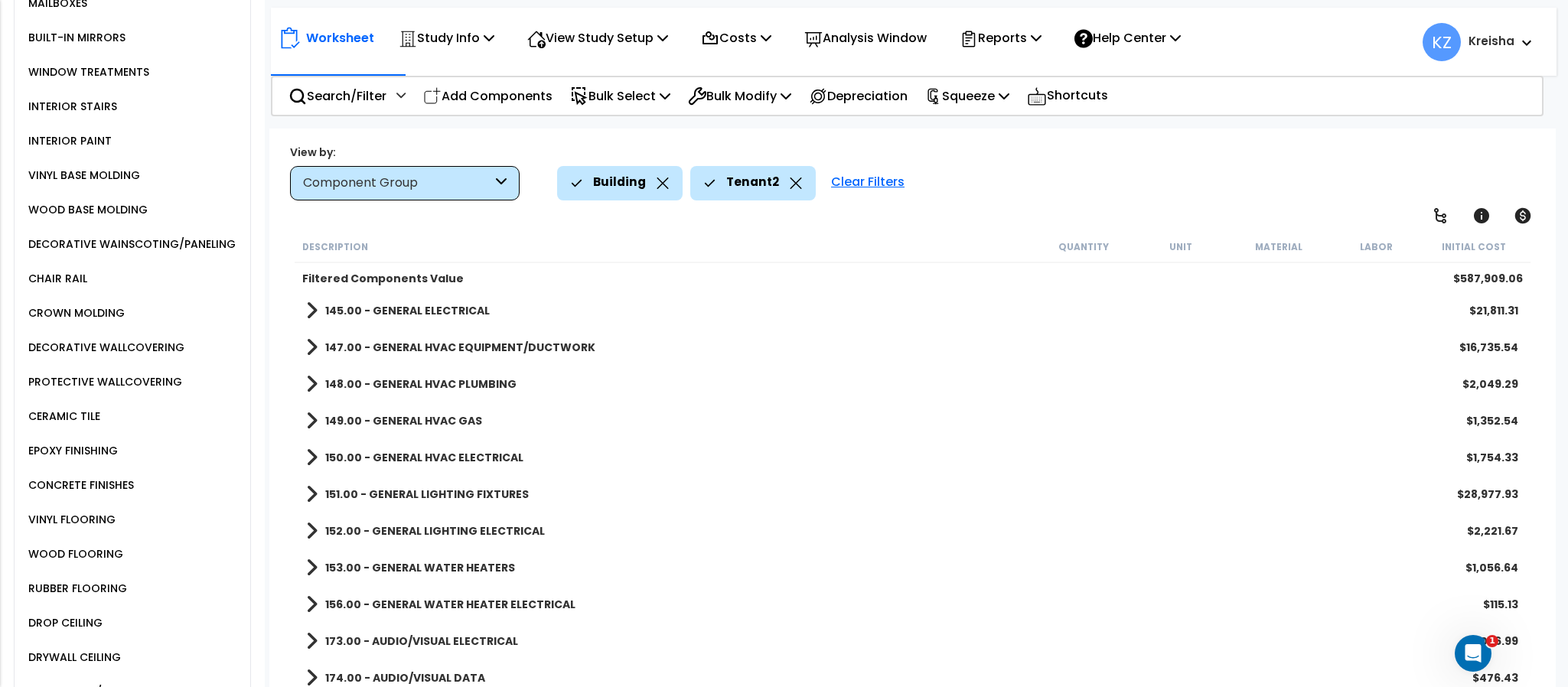
scroll to position [2634, 0]
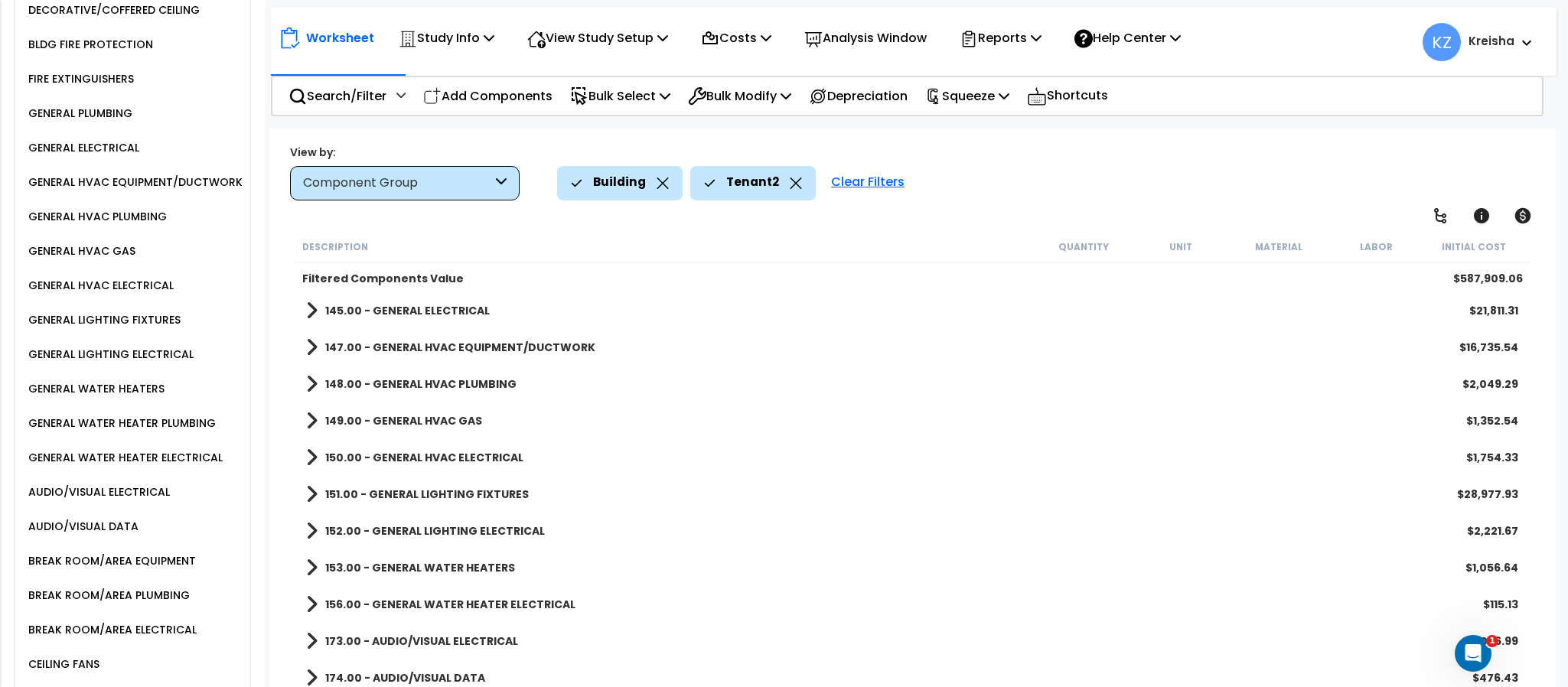
click at [432, 484] on link "151.00 - GENERAL LIGHTING FIXTURES" at bounding box center [417, 495] width 222 height 21
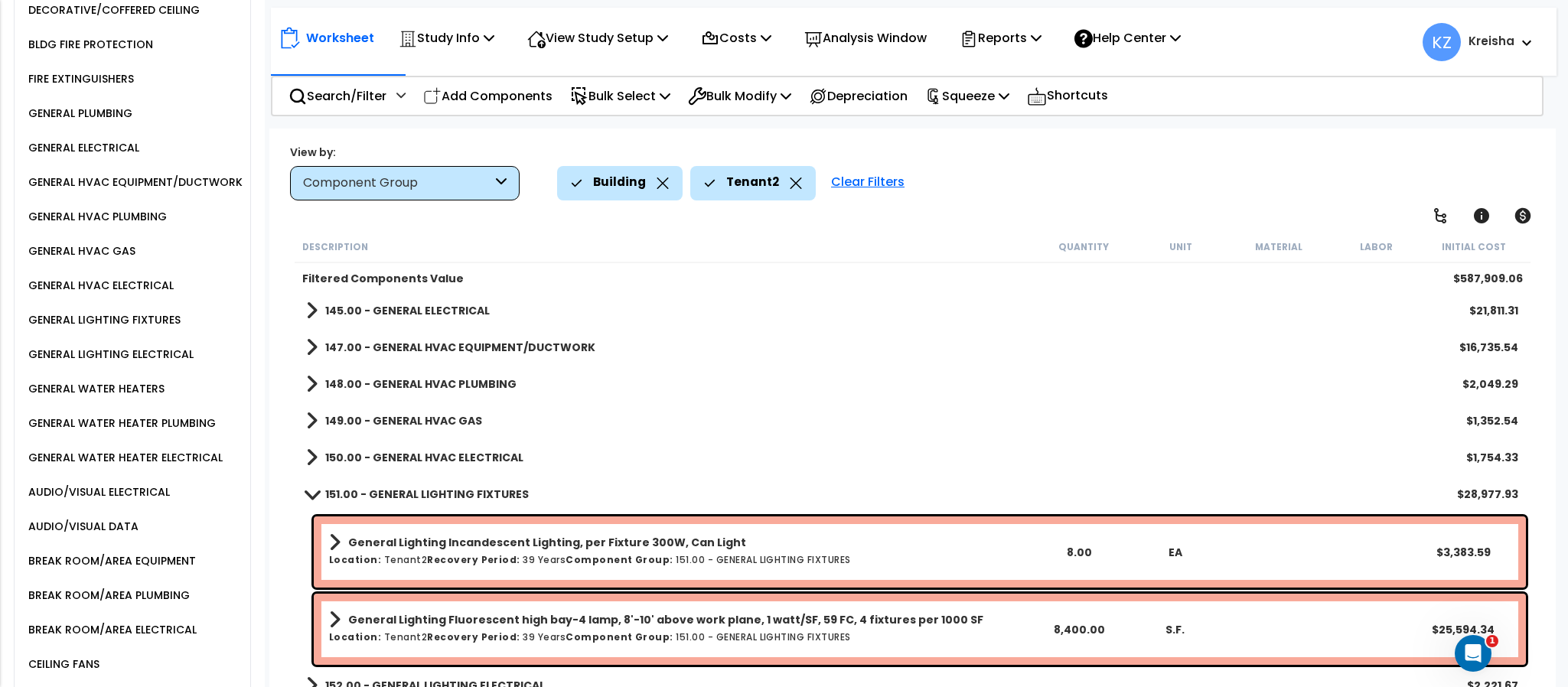
scroll to position [930, 0]
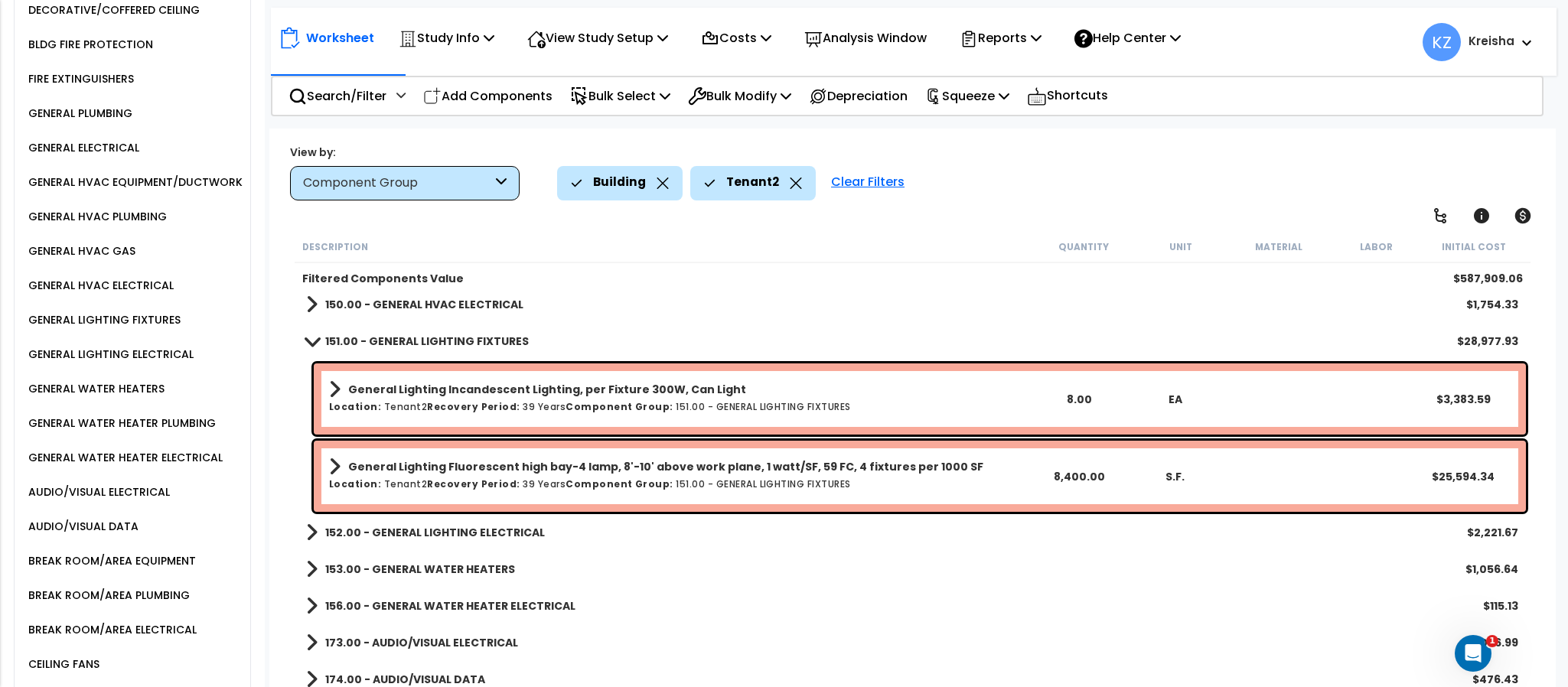
click at [430, 520] on div "152.00 - GENERAL LIGHTING ELECTRICAL $2,221.67" at bounding box center [913, 532] width 1228 height 37
click at [428, 536] on b "152.00 - GENERAL LIGHTING ELECTRICAL" at bounding box center [435, 533] width 219 height 15
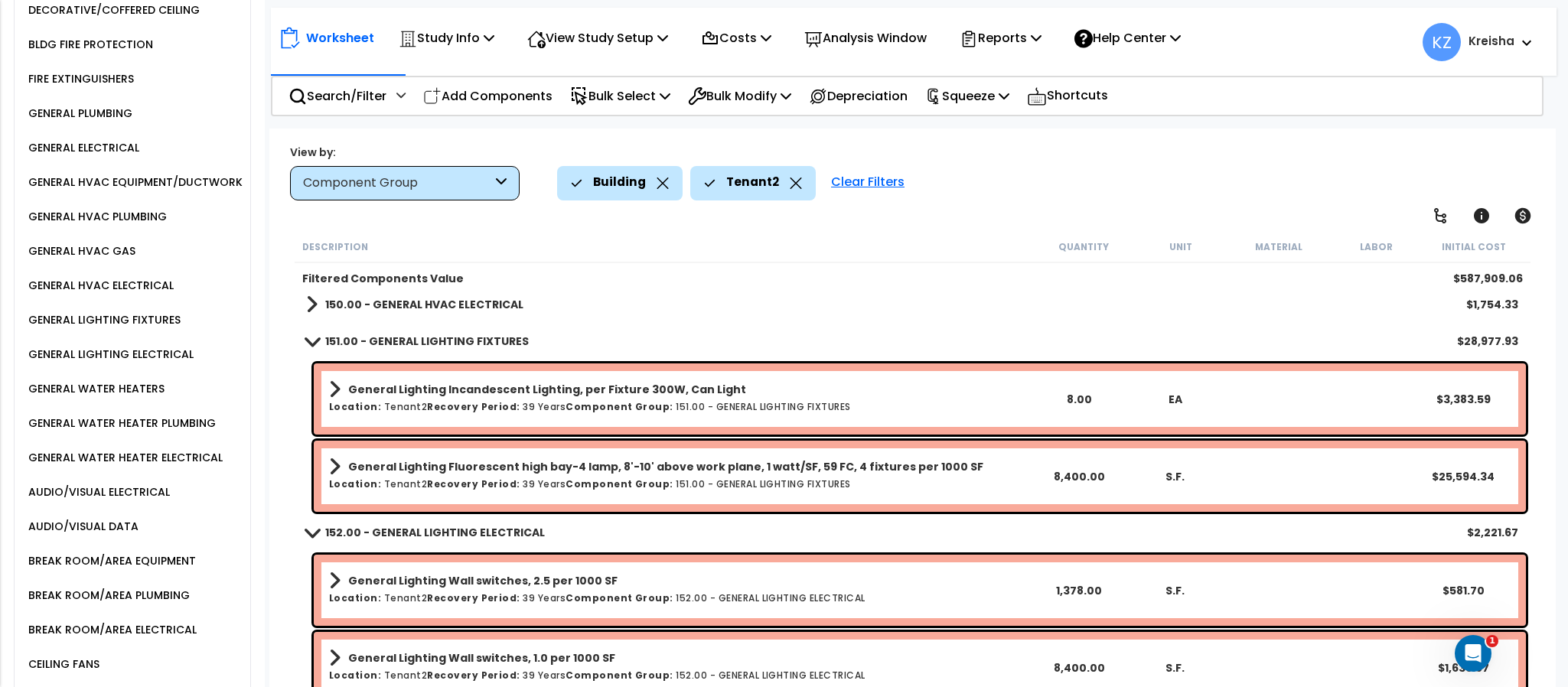
click at [1065, 171] on div "Building Tenant2 Clear Filters" at bounding box center [1048, 183] width 983 height 33
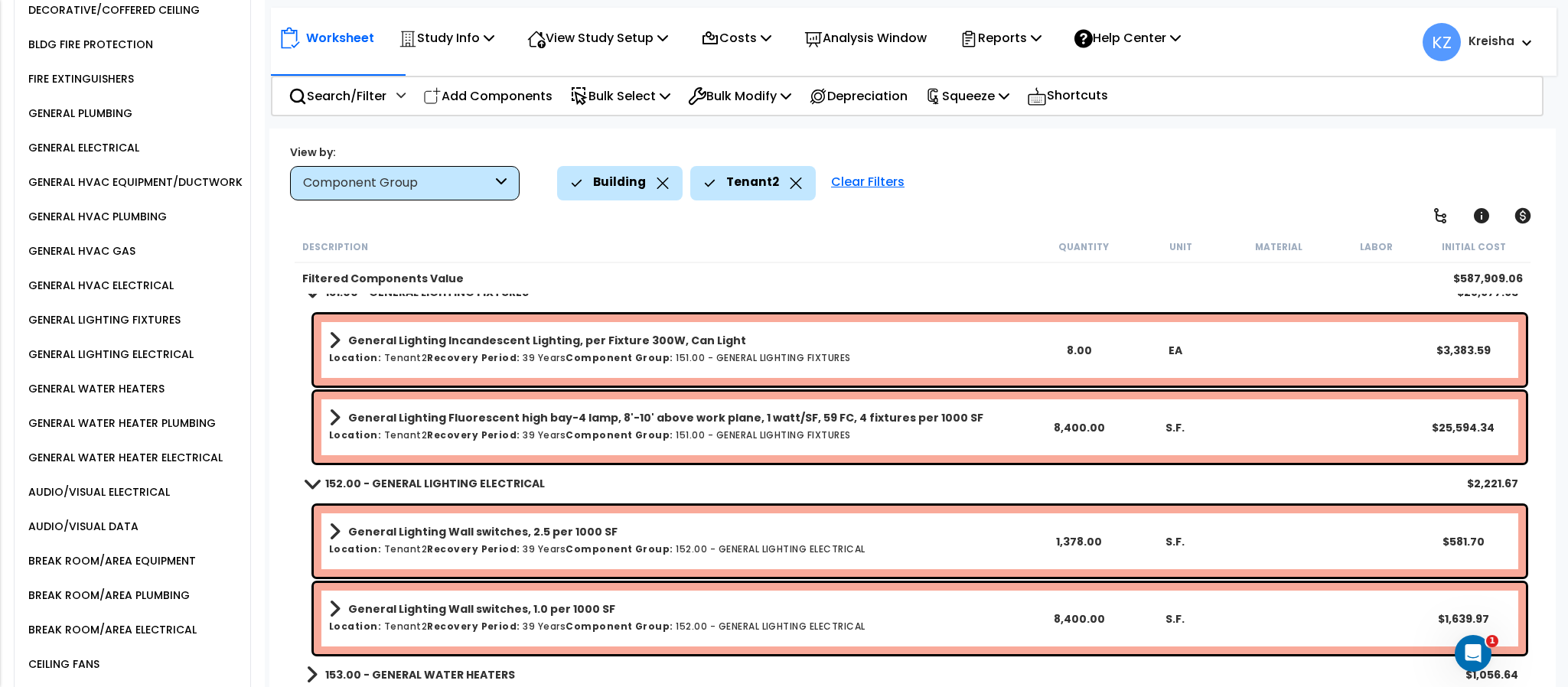
scroll to position [1006, 0]
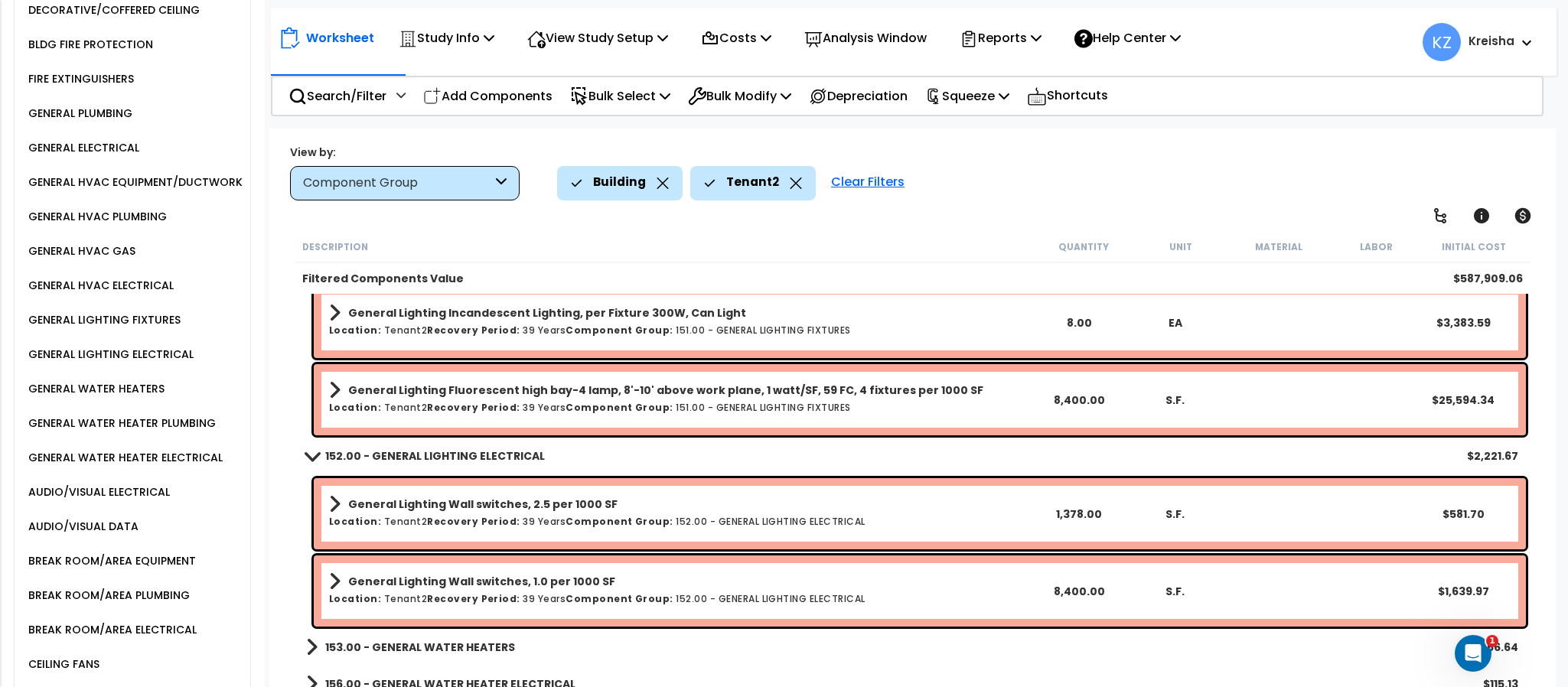
click at [983, 161] on div "View by: Component Group High to Low - Component Cost" at bounding box center [913, 172] width 1255 height 57
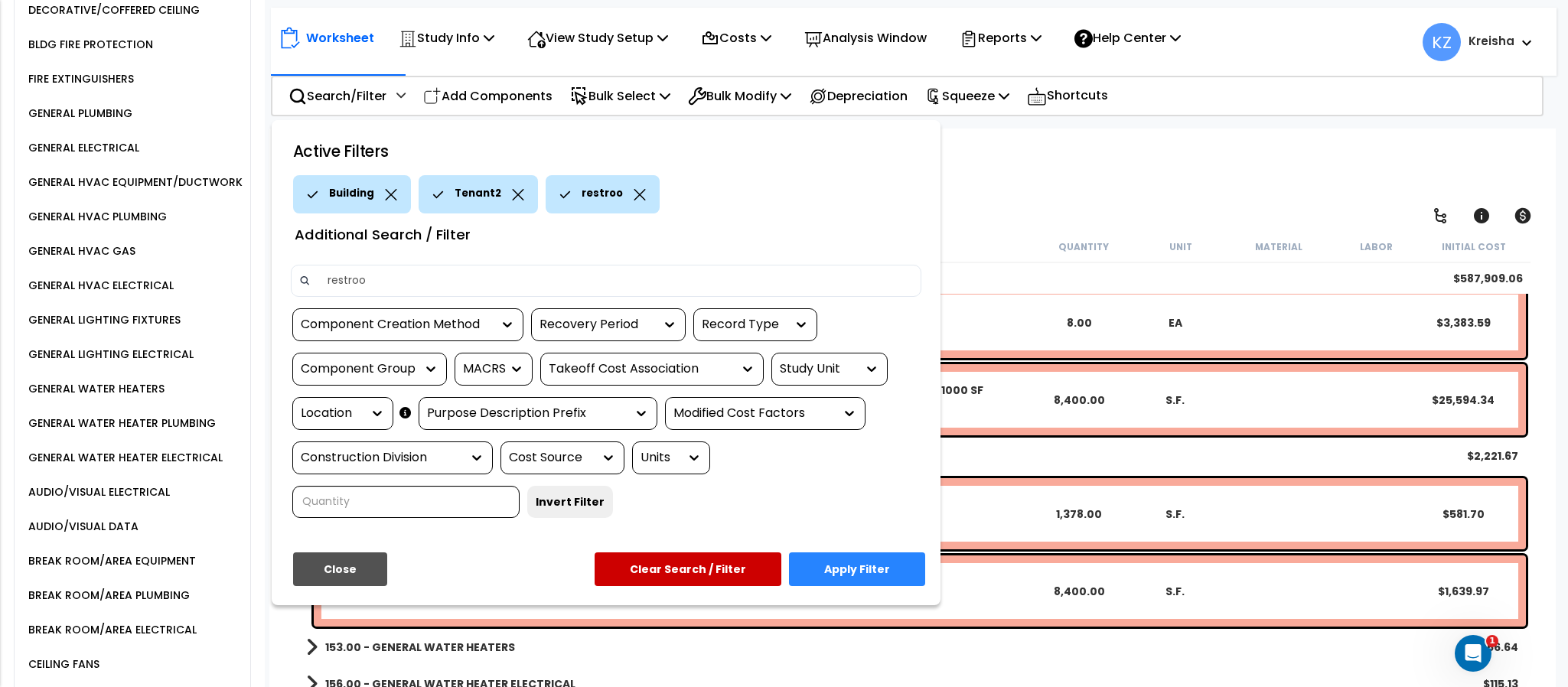
type input "restroom"
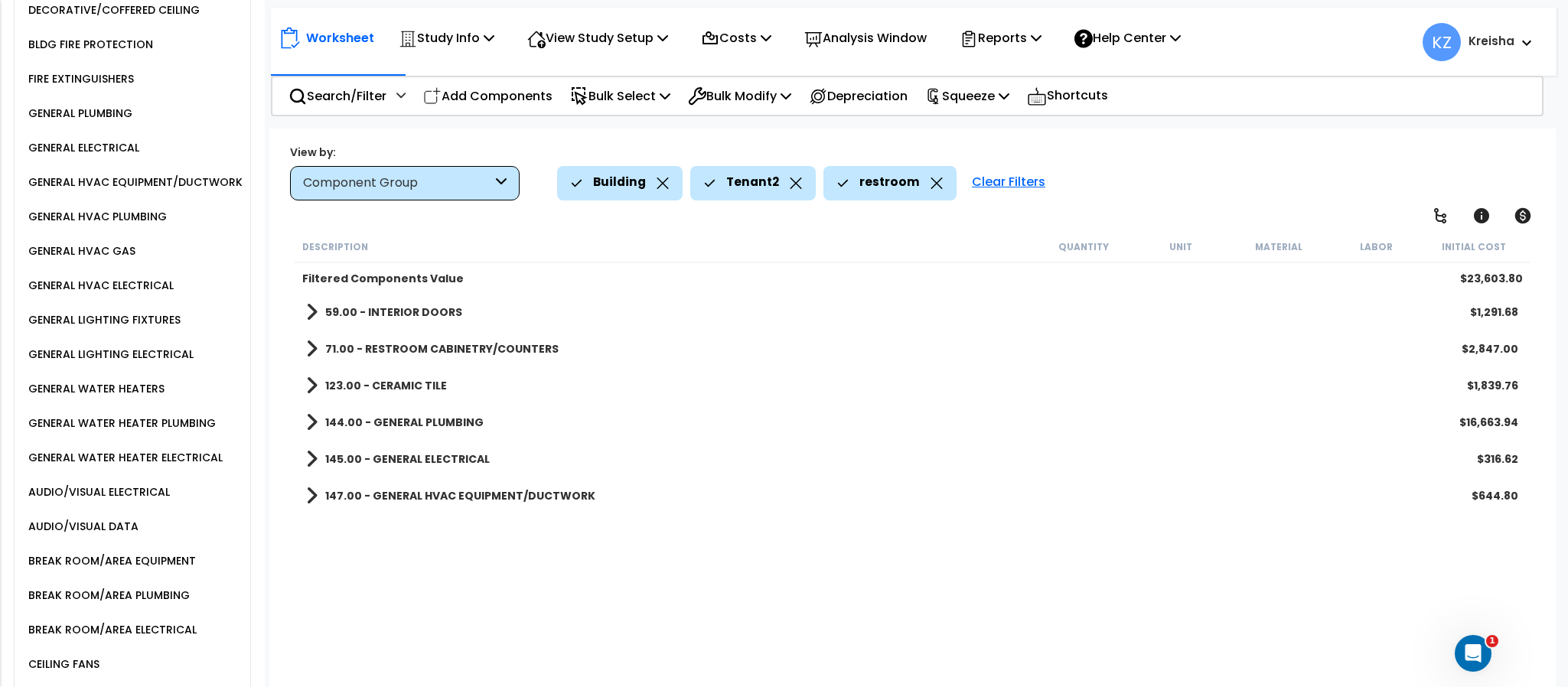
scroll to position [0, 0]
click at [1164, 178] on div "Building Tenant2 restroom Clear Filters" at bounding box center [1048, 183] width 983 height 33
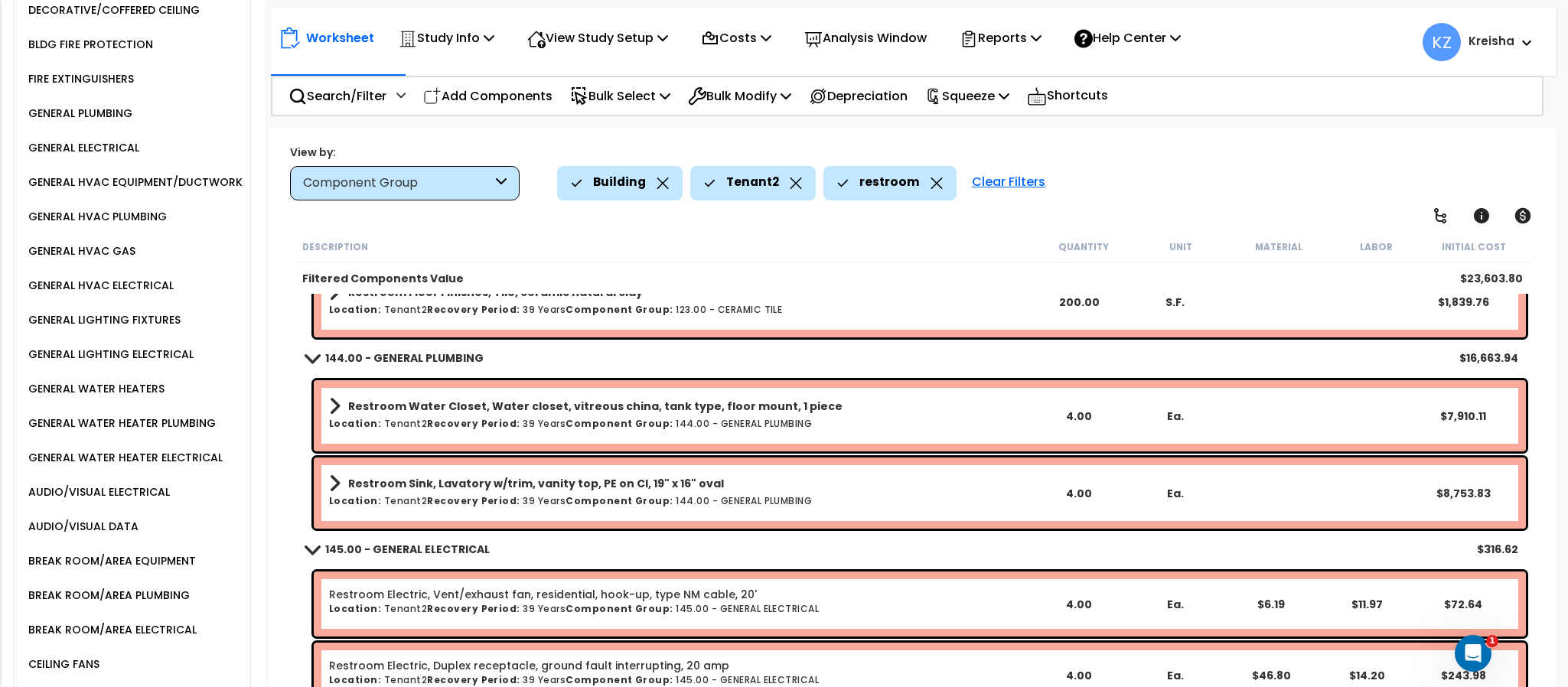
scroll to position [459, 0]
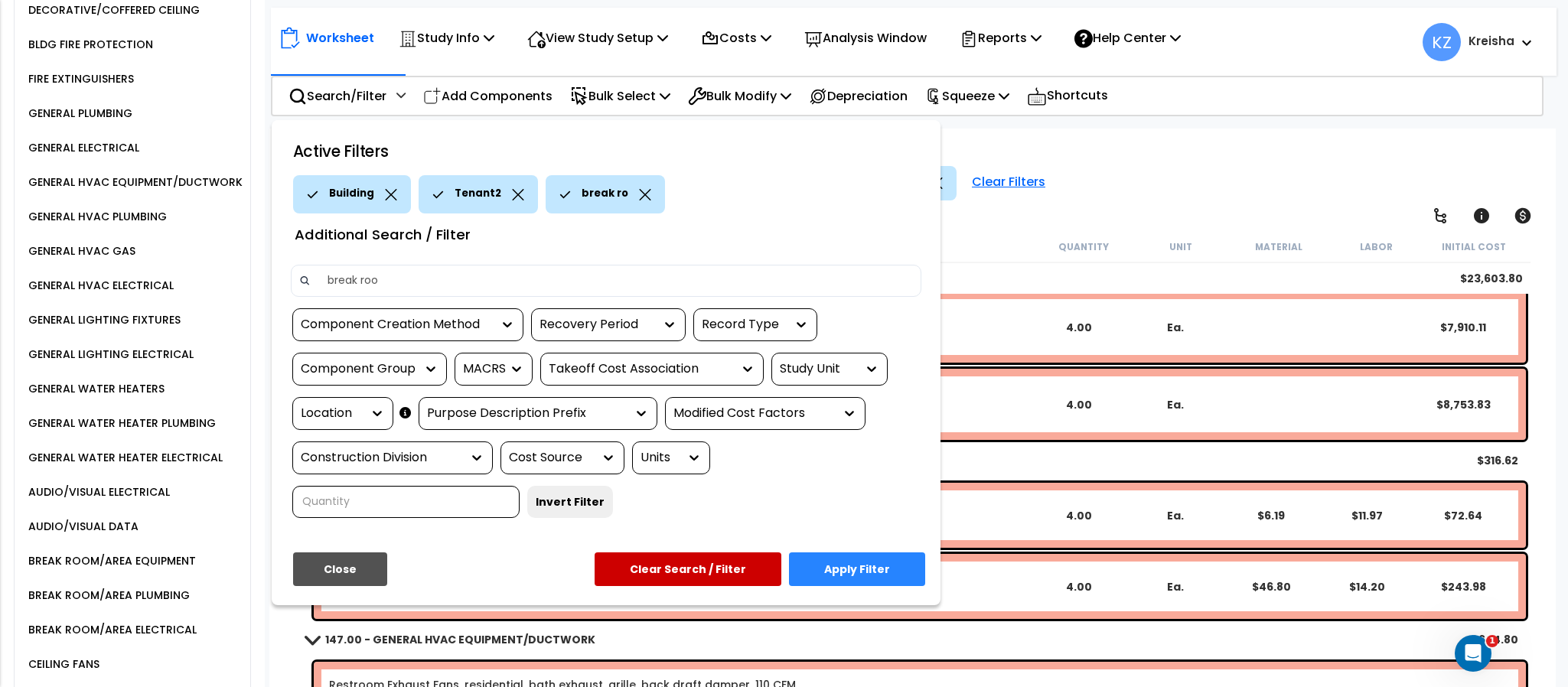
type input "break room"
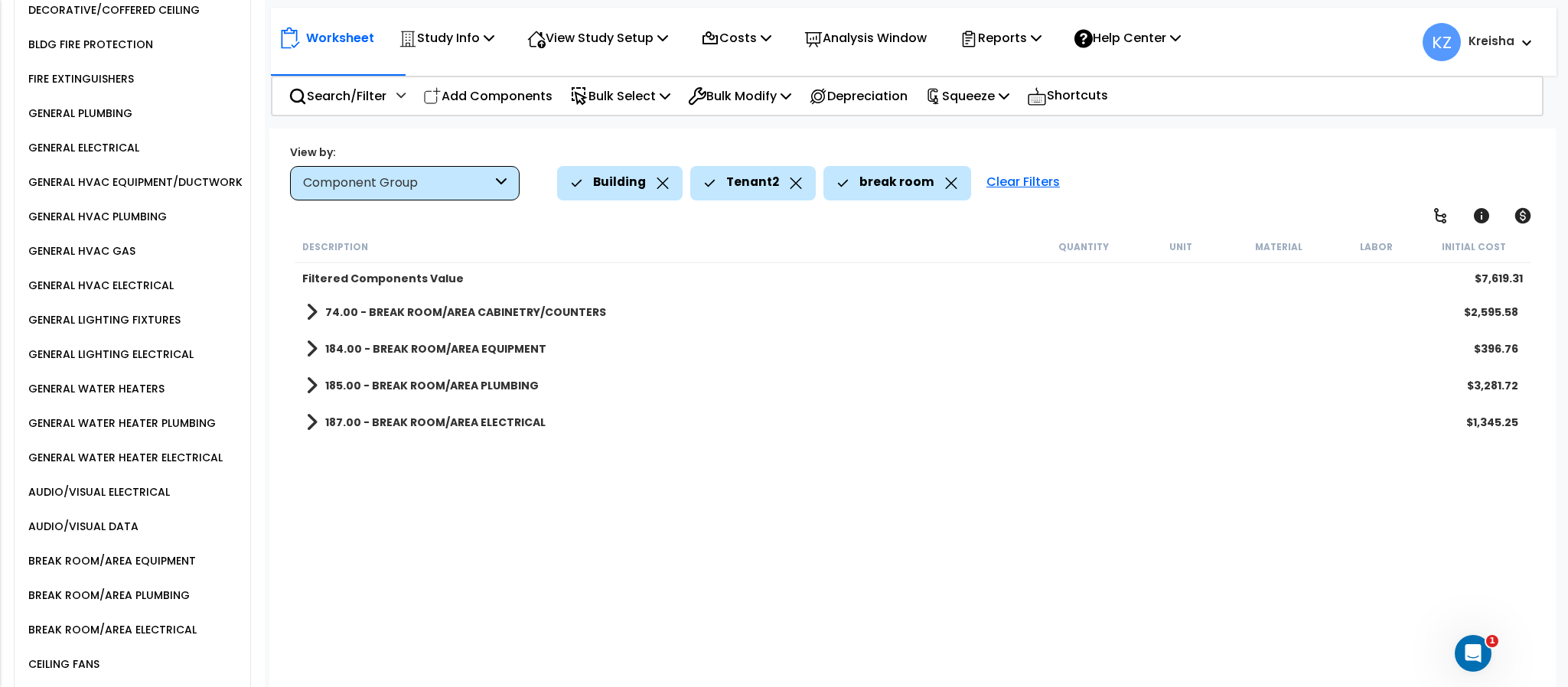
click at [395, 487] on div "Description Quantity Unit Material Labor Initial Cost Filtered Components Value…" at bounding box center [912, 461] width 1240 height 460
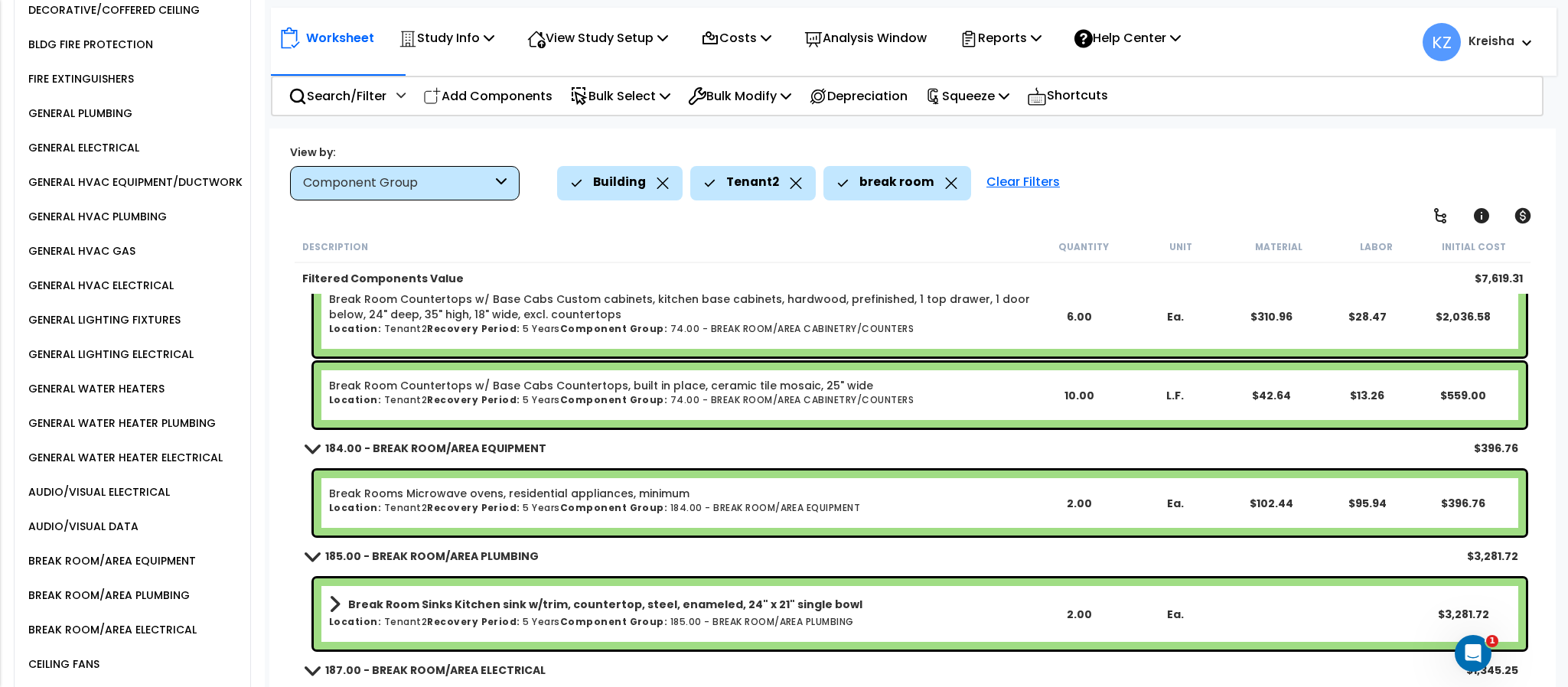
scroll to position [209, 0]
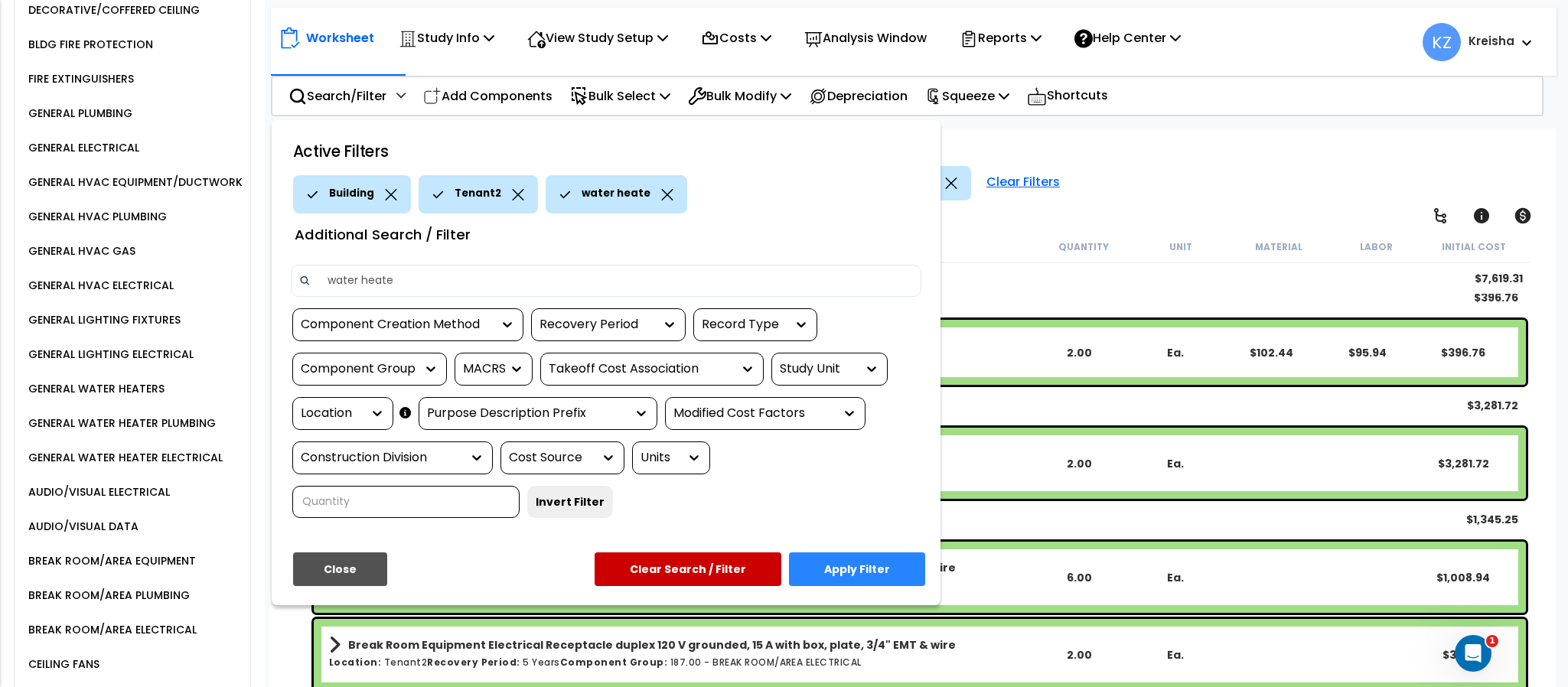
type input "water heater"
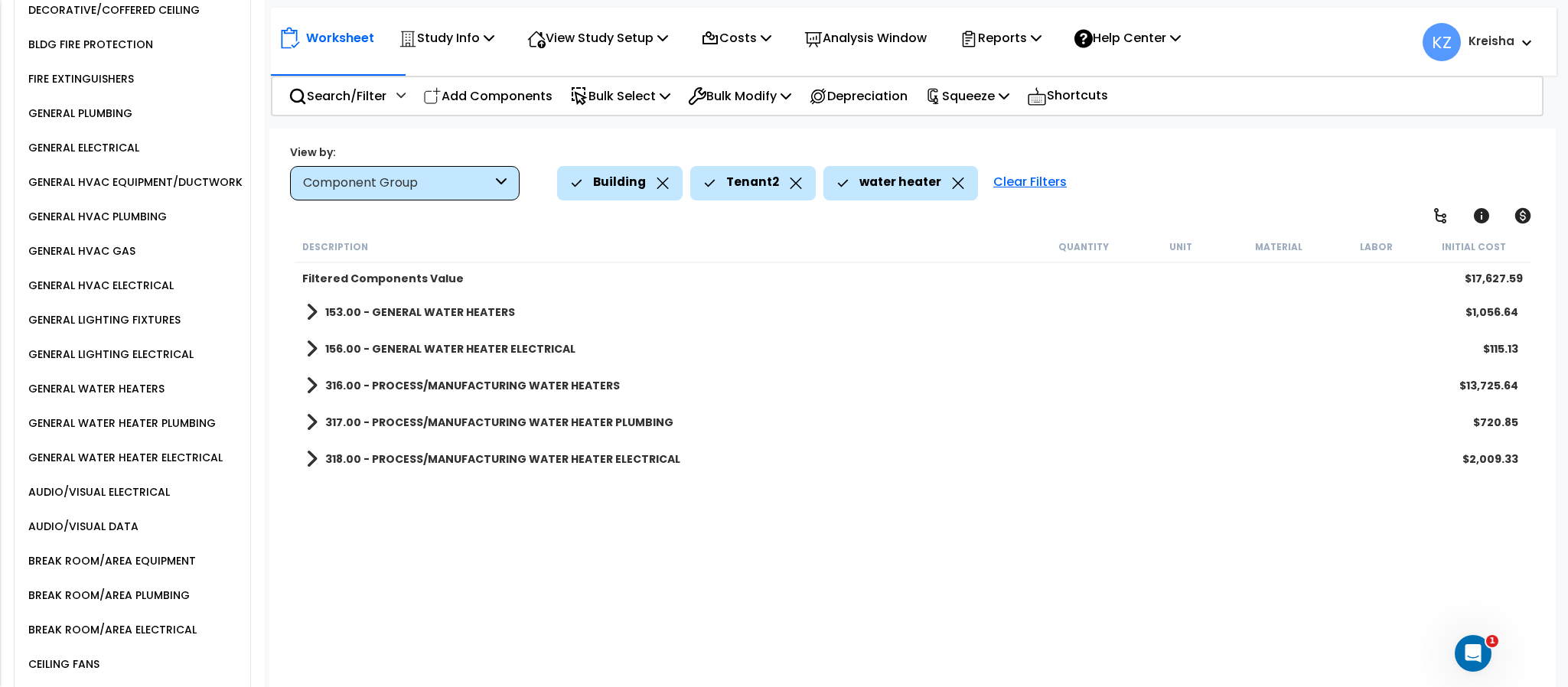
scroll to position [0, 0]
click at [1290, 140] on div "Worksheet Study Info Study Setup Add Property Unit Template study Clone study KZ" at bounding box center [912, 472] width 1285 height 687
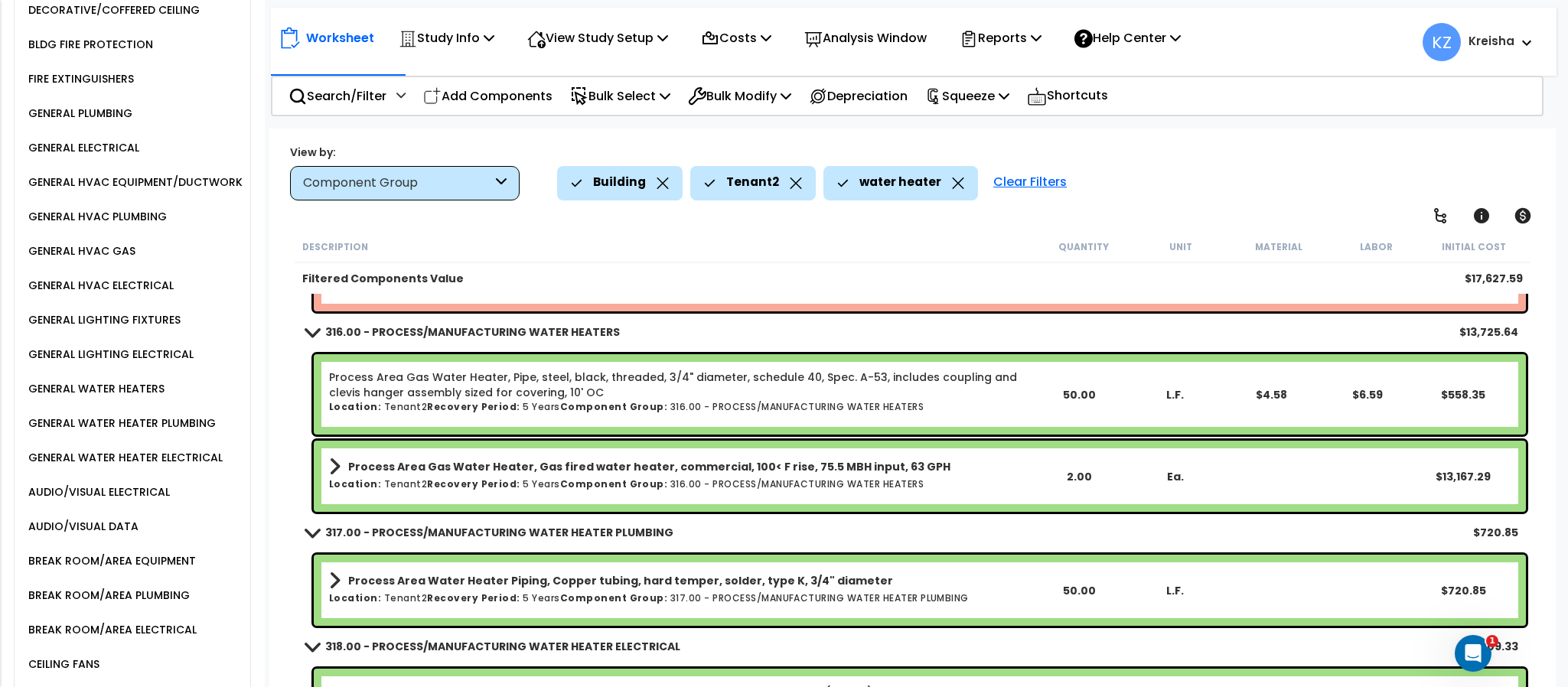
scroll to position [230, 0]
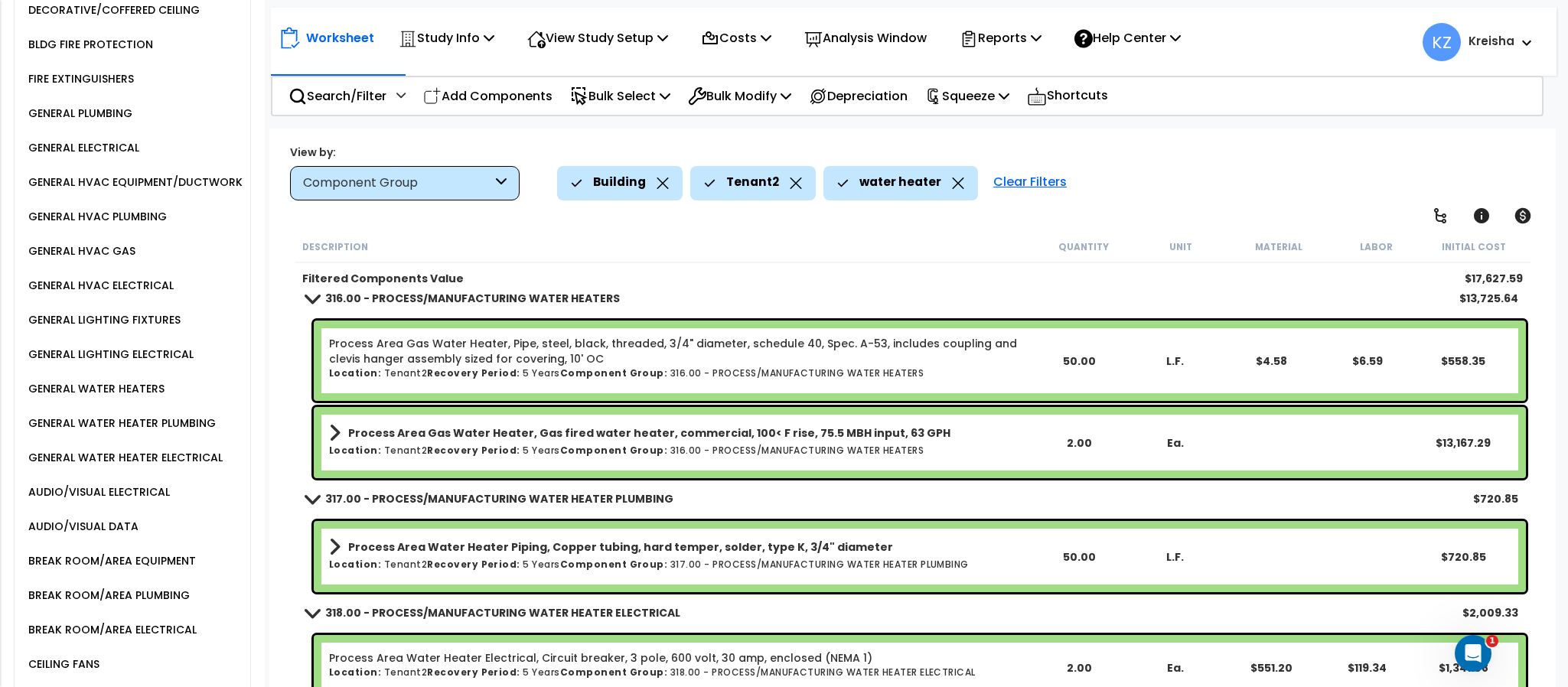
click at [1157, 178] on div "Building Tenant2 water heater Clear Filters" at bounding box center [1048, 183] width 983 height 33
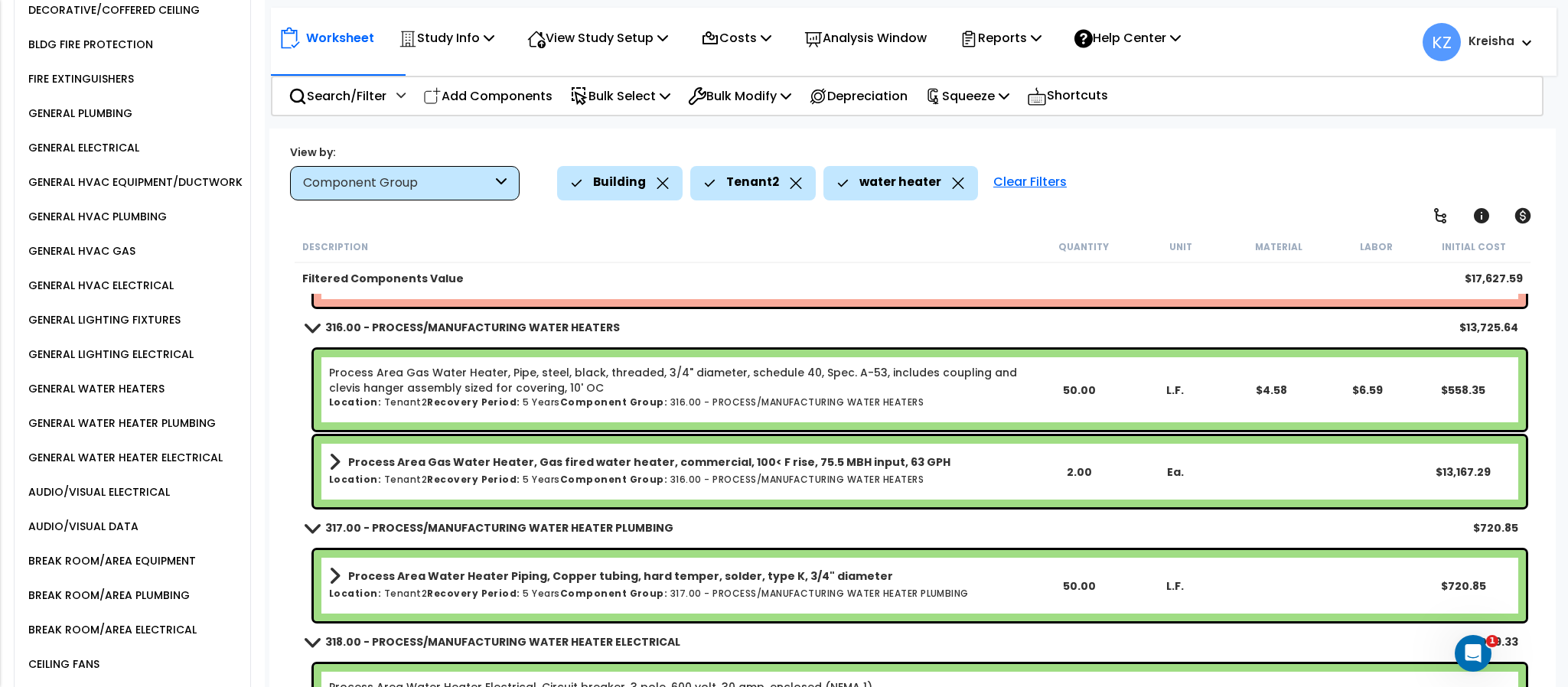
scroll to position [242, 0]
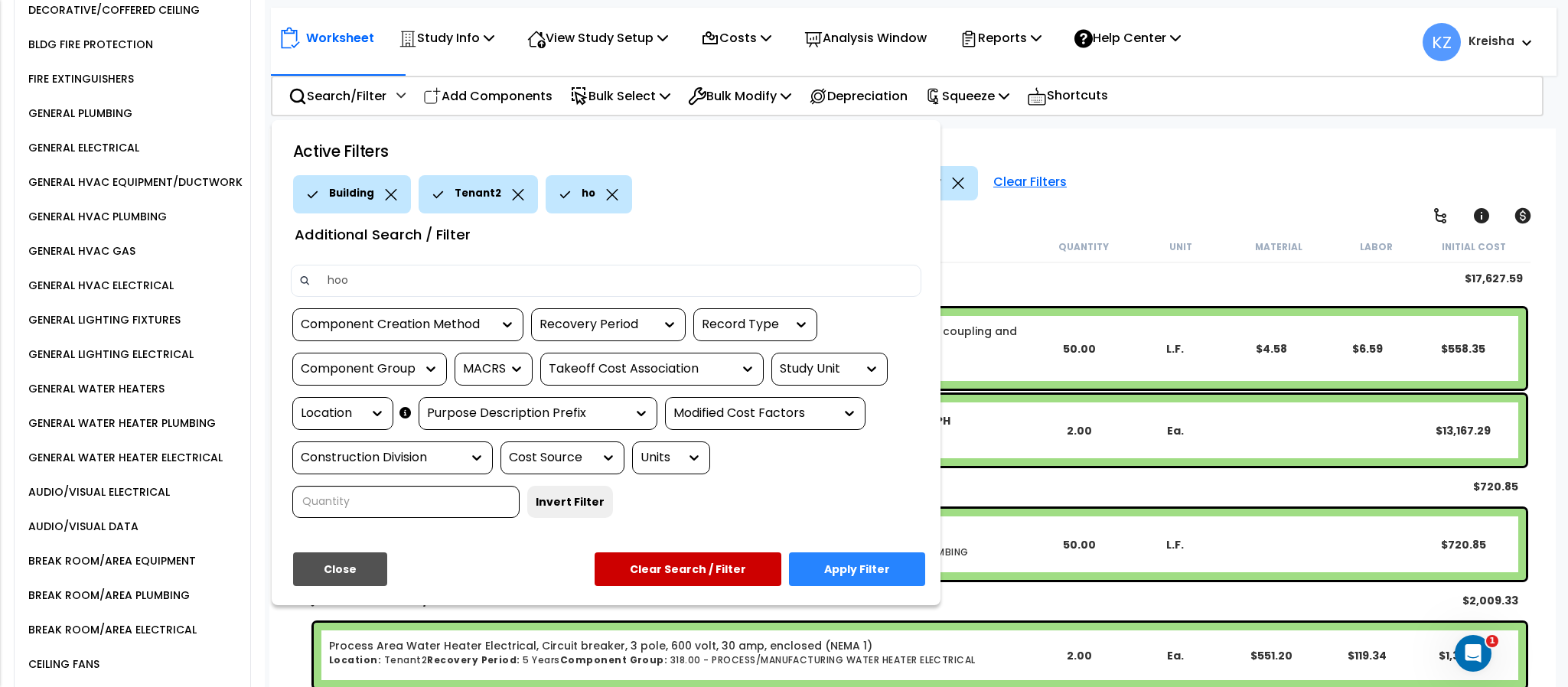
type input "hood"
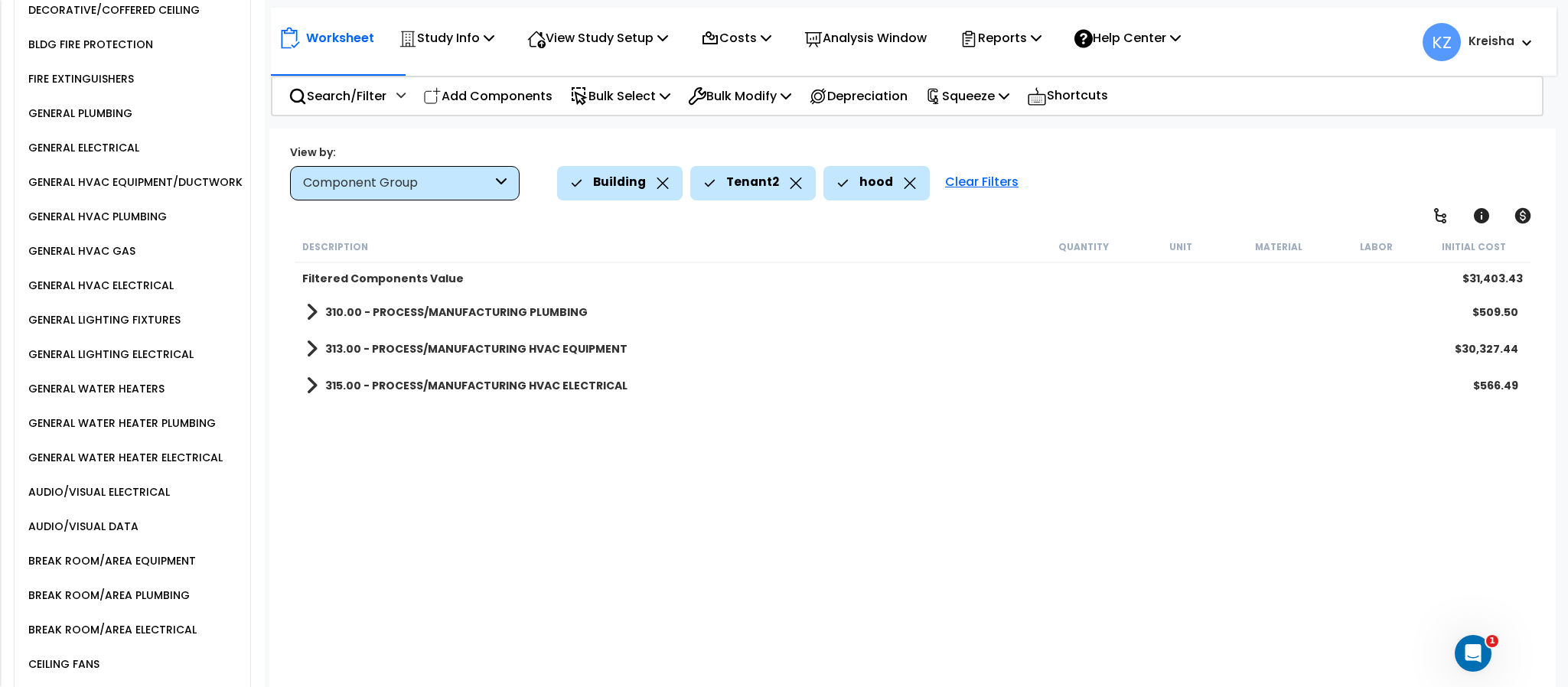
scroll to position [0, 0]
click at [448, 483] on div "Description Quantity Unit Material Labor Initial Cost Filtered Components Value…" at bounding box center [912, 461] width 1240 height 460
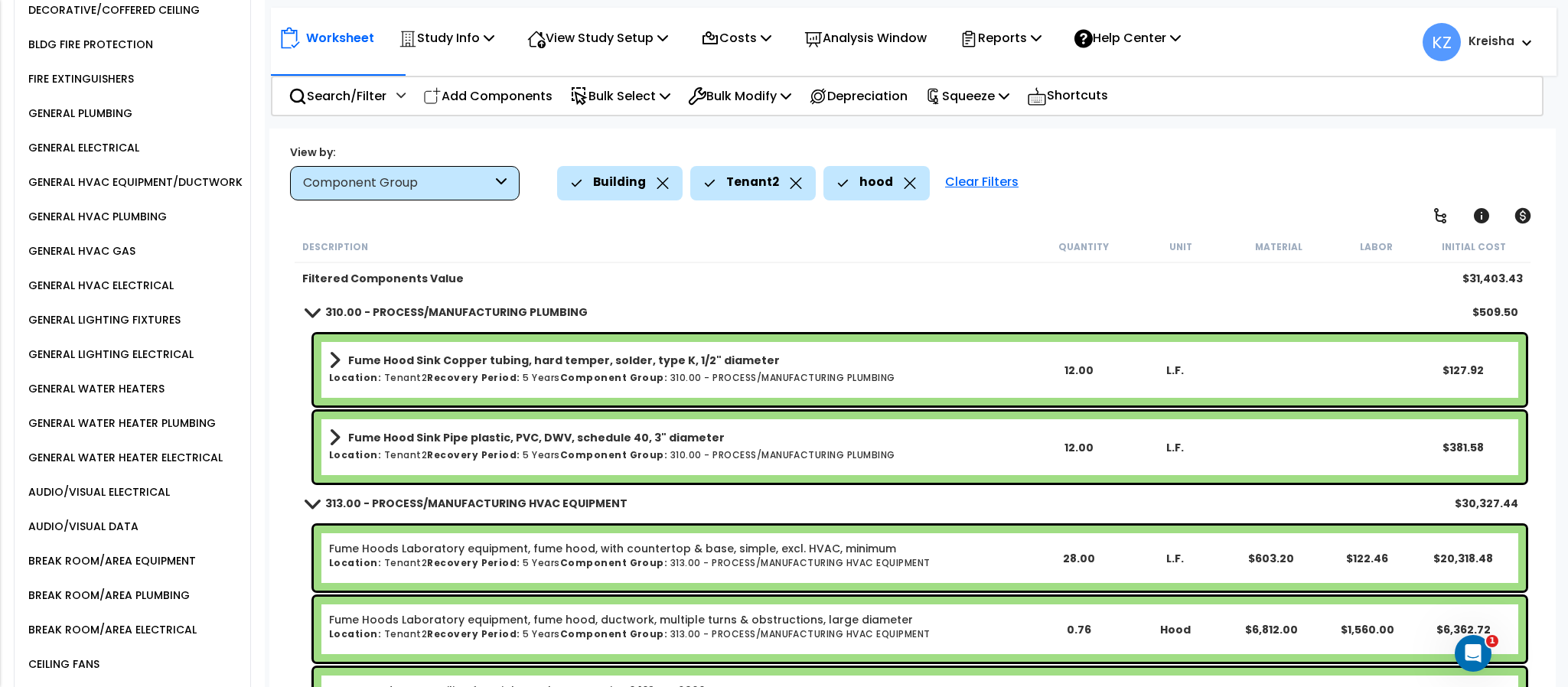
click at [1176, 179] on div "Building Tenant2 hood Clear Filters" at bounding box center [1048, 183] width 983 height 33
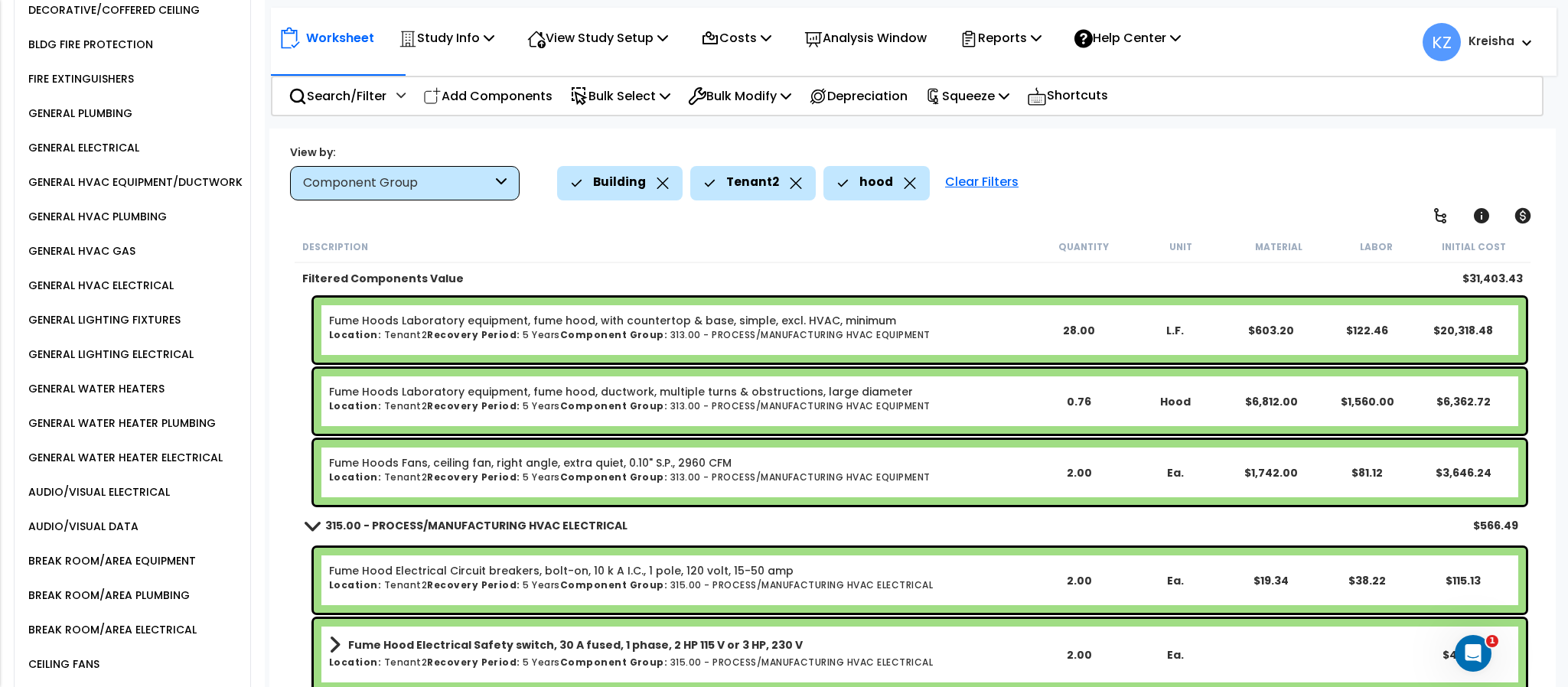
scroll to position [67, 0]
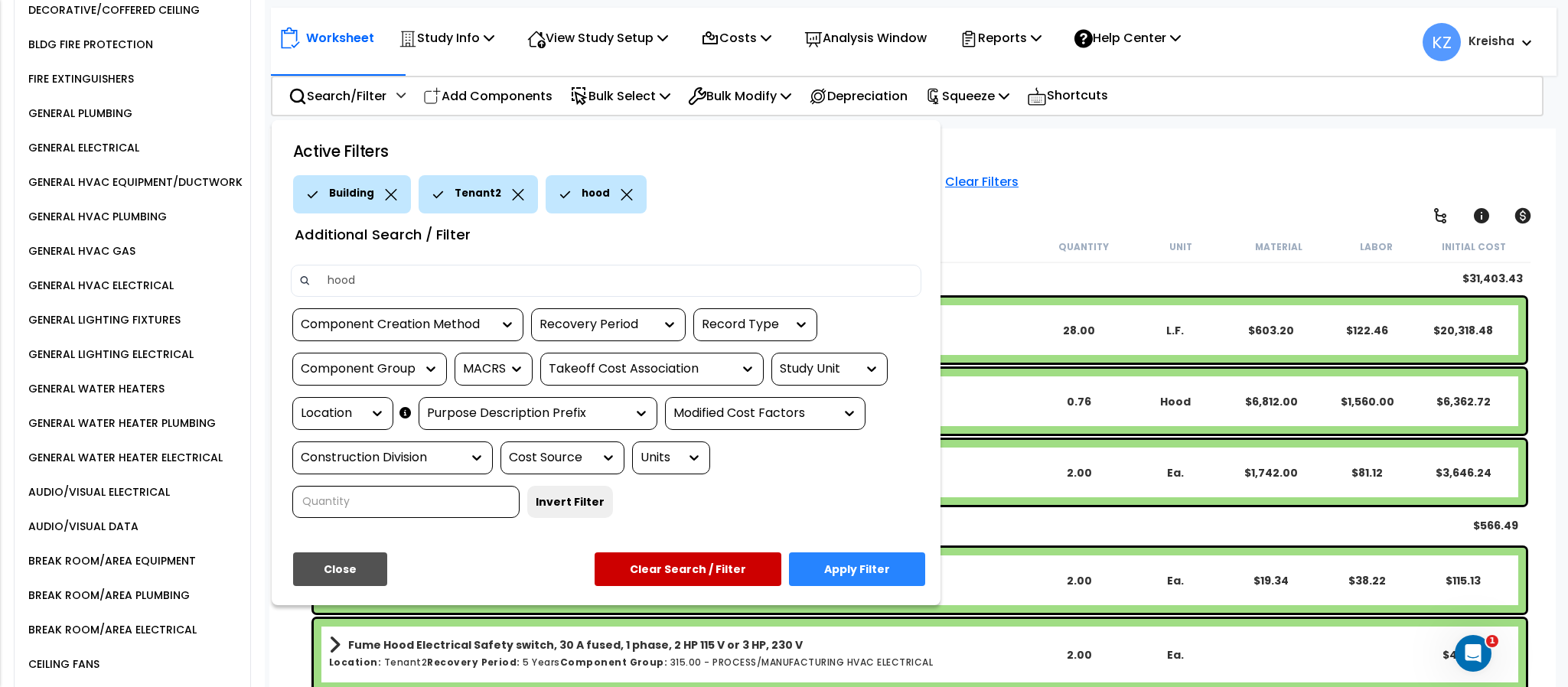
click at [1075, 164] on div at bounding box center [784, 344] width 1568 height 687
type input "wash"
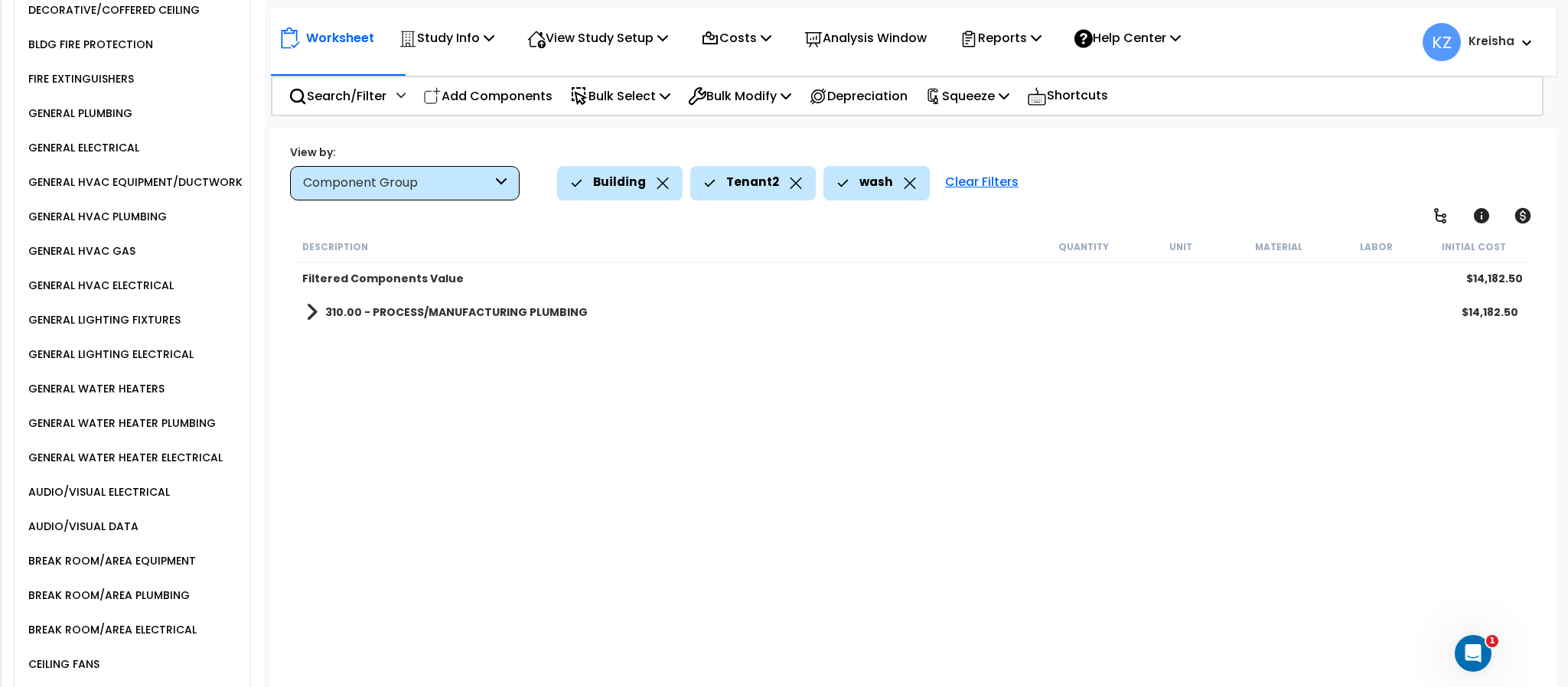
scroll to position [0, 0]
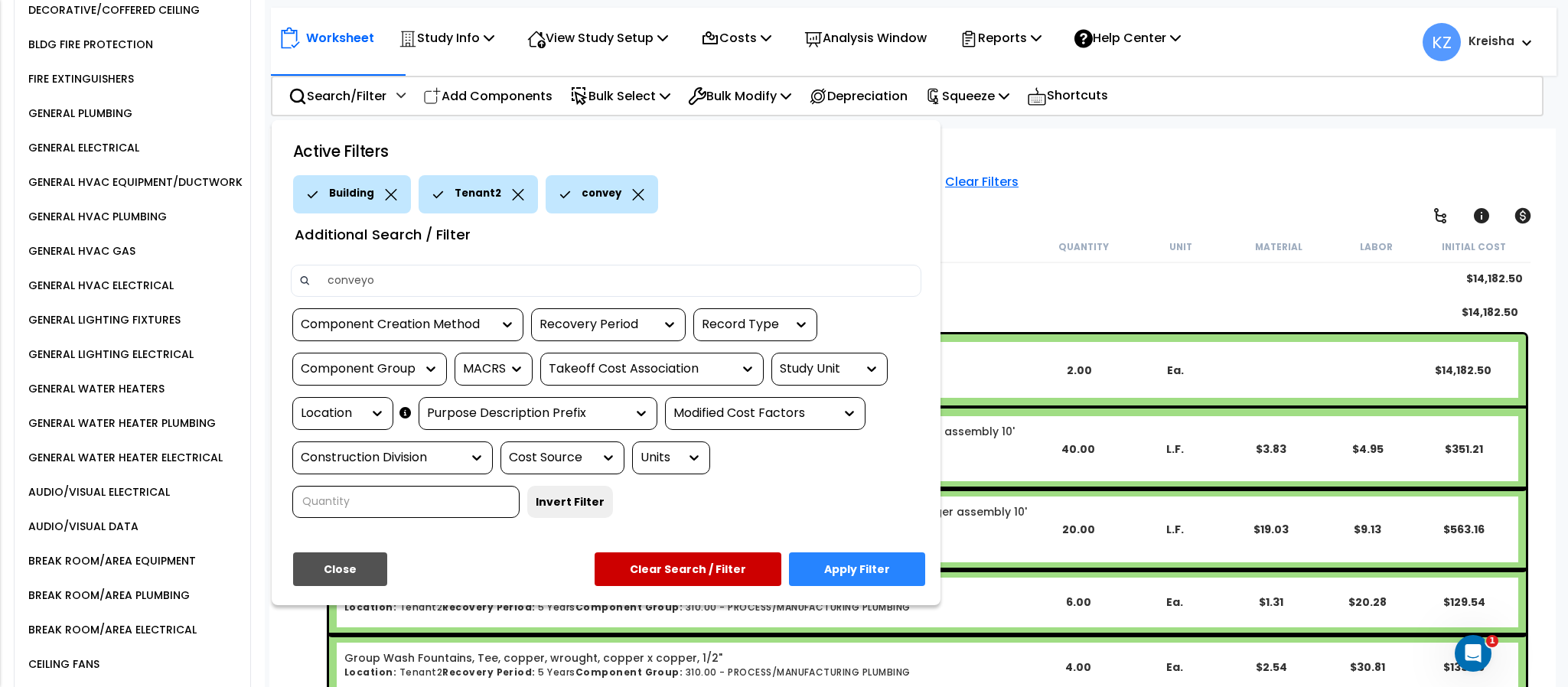
type input "conveyor"
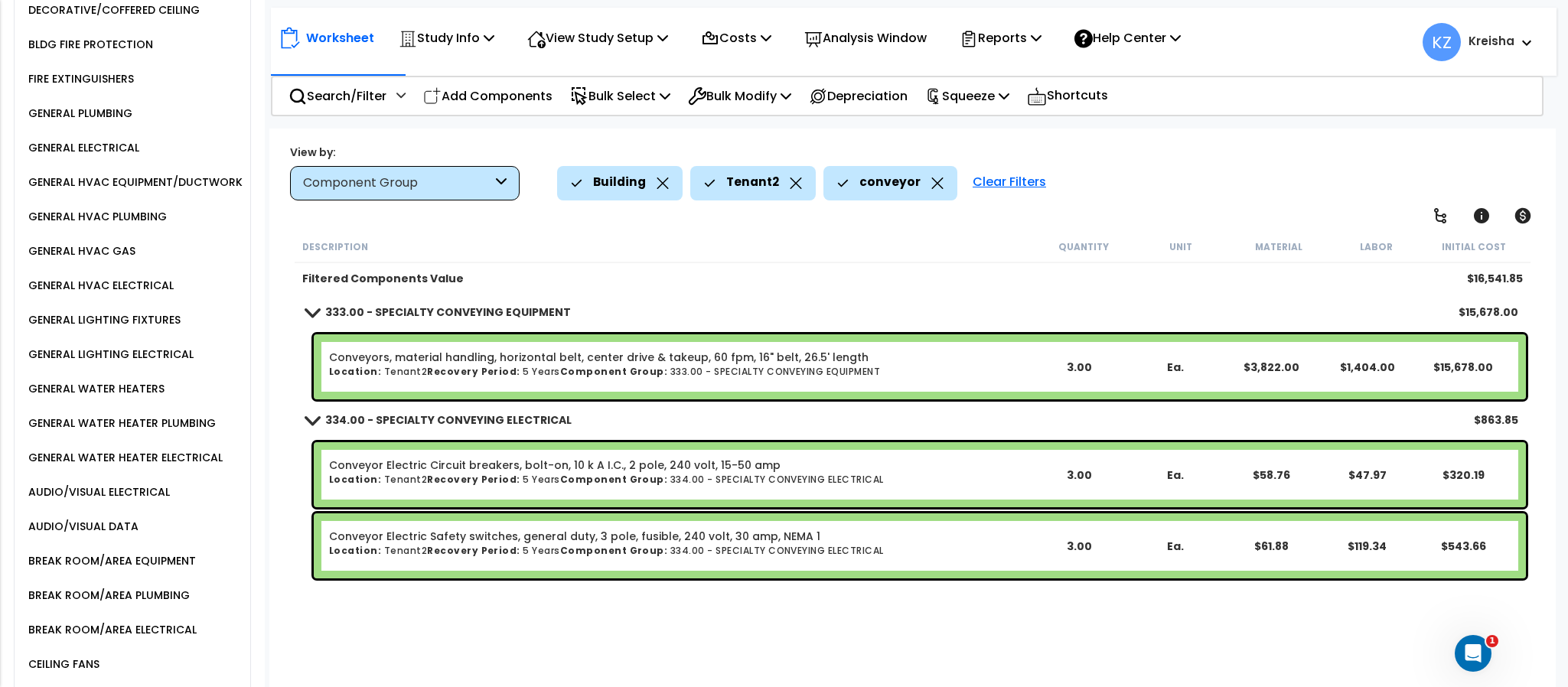
click at [931, 179] on icon at bounding box center [937, 184] width 12 height 11
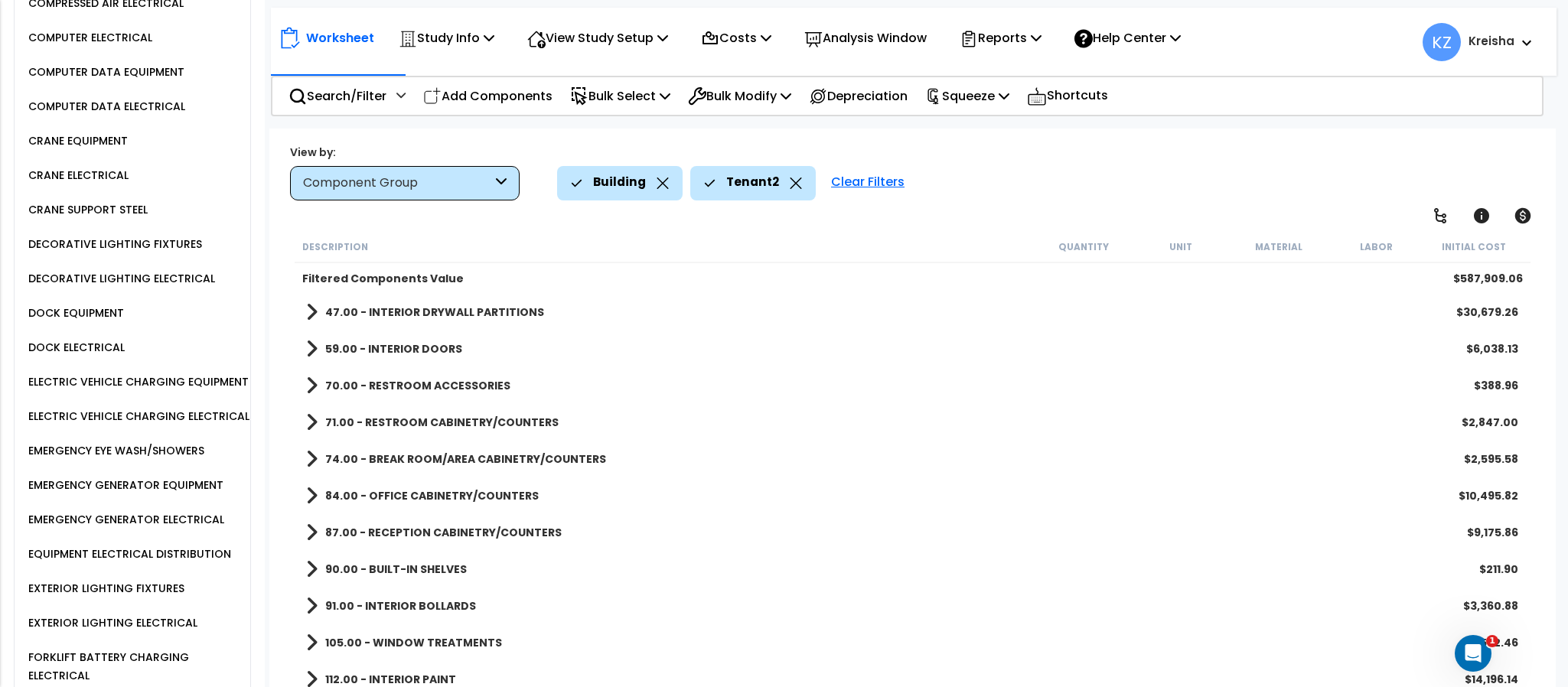
scroll to position [2076, 0]
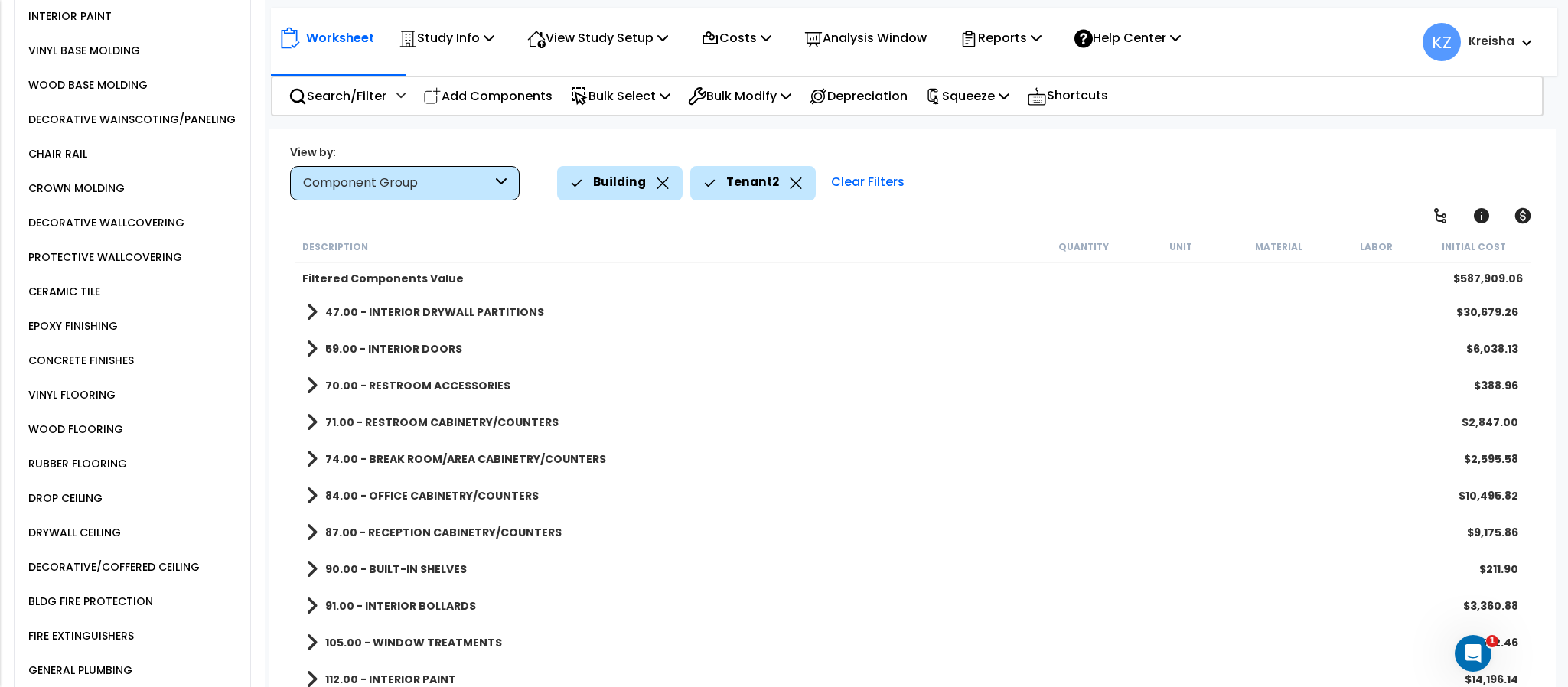
drag, startPoint x: 108, startPoint y: 339, endPoint x: 400, endPoint y: 425, distance: 304.4
click at [108, 335] on div "EPOXY FINISHING" at bounding box center [71, 326] width 93 height 19
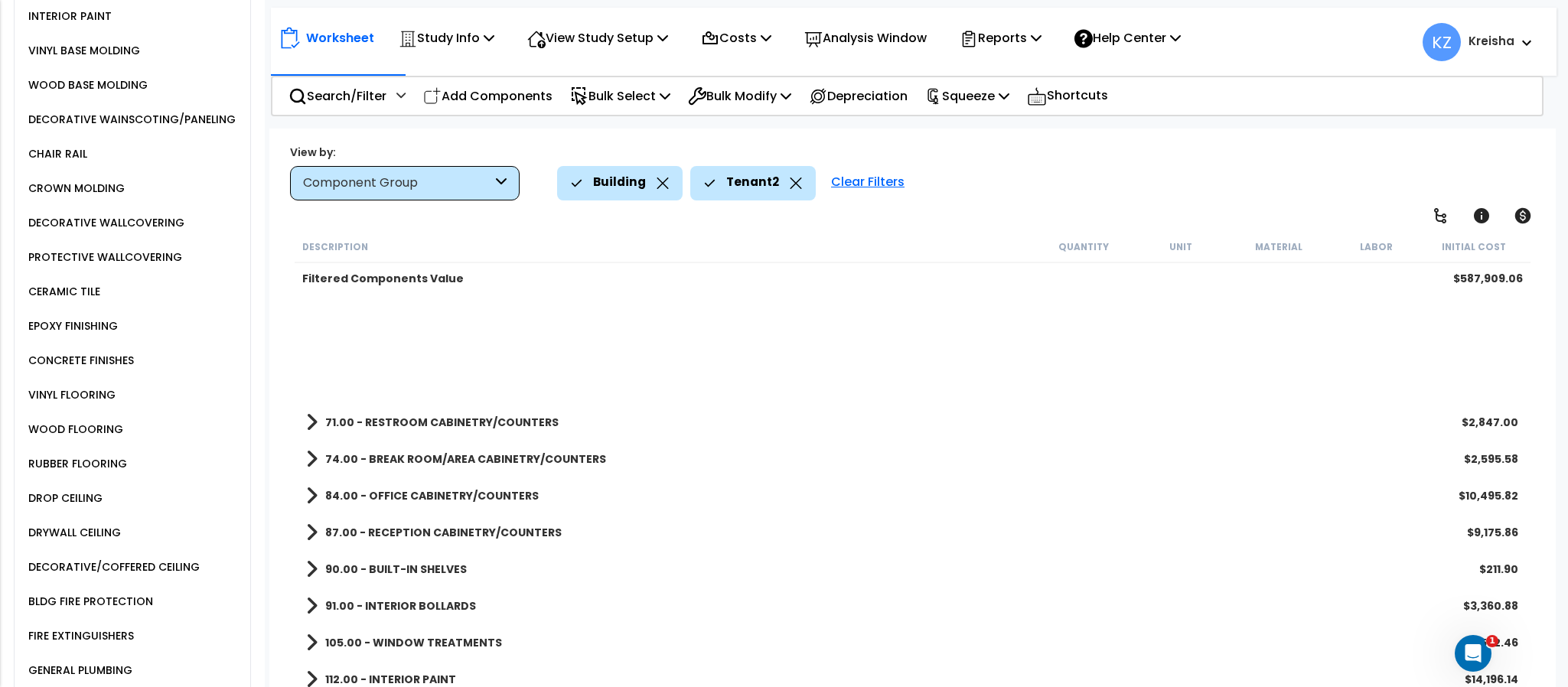
scroll to position [306, 0]
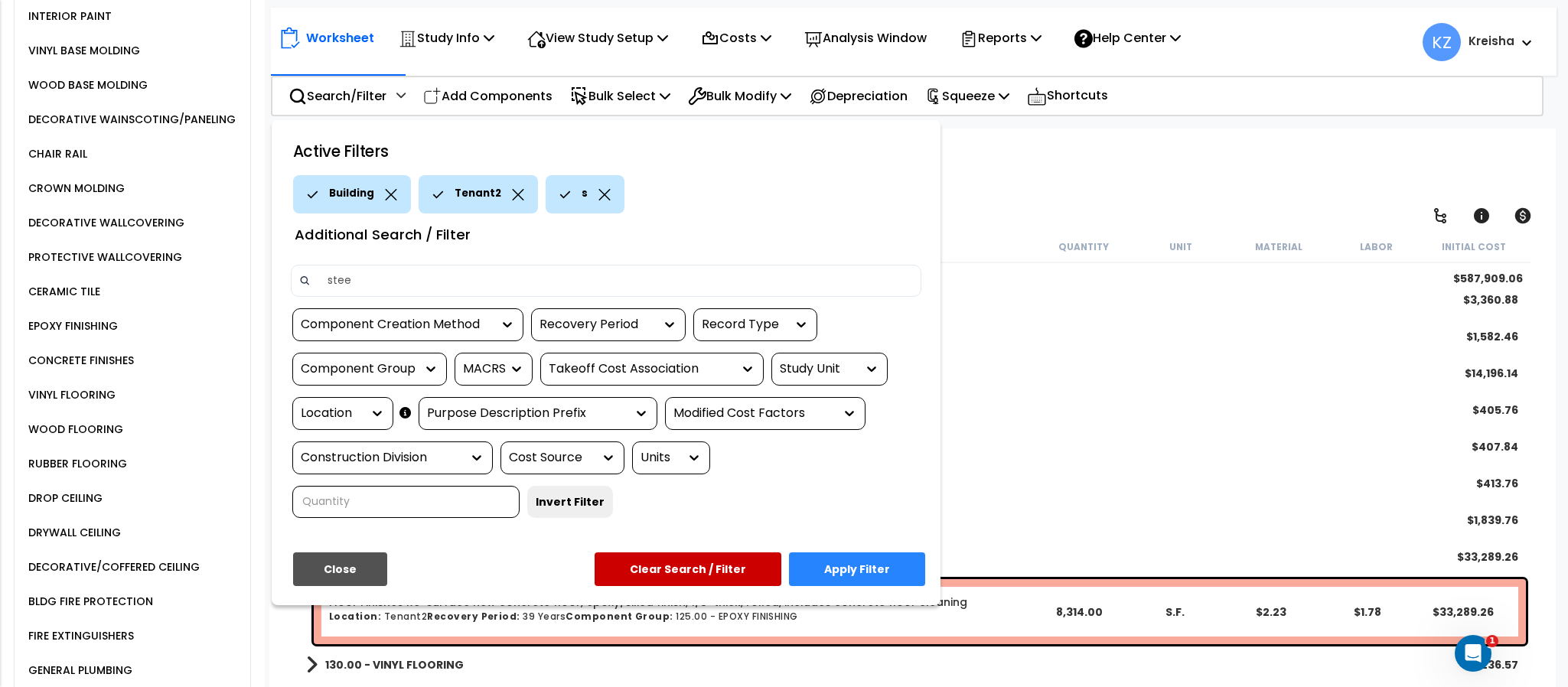
type input "steel"
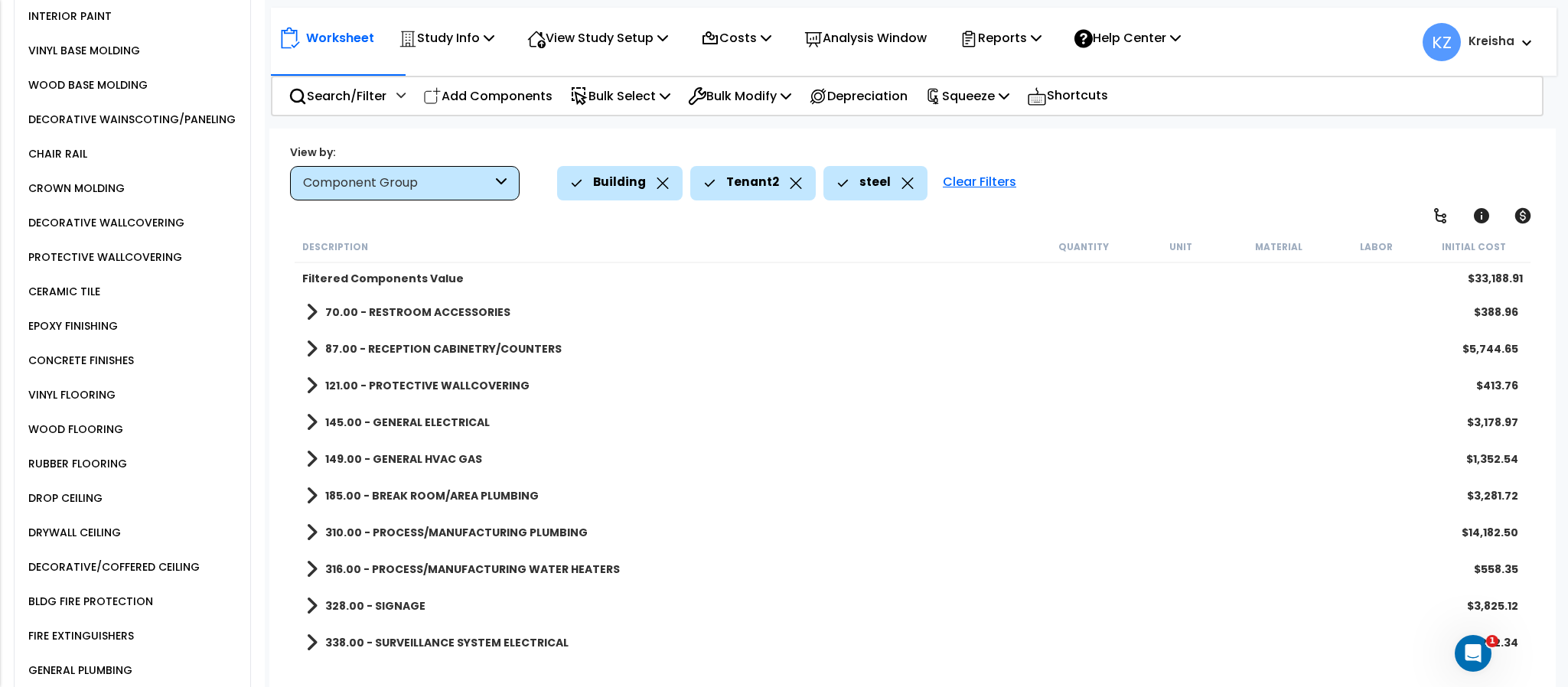
scroll to position [0, 0]
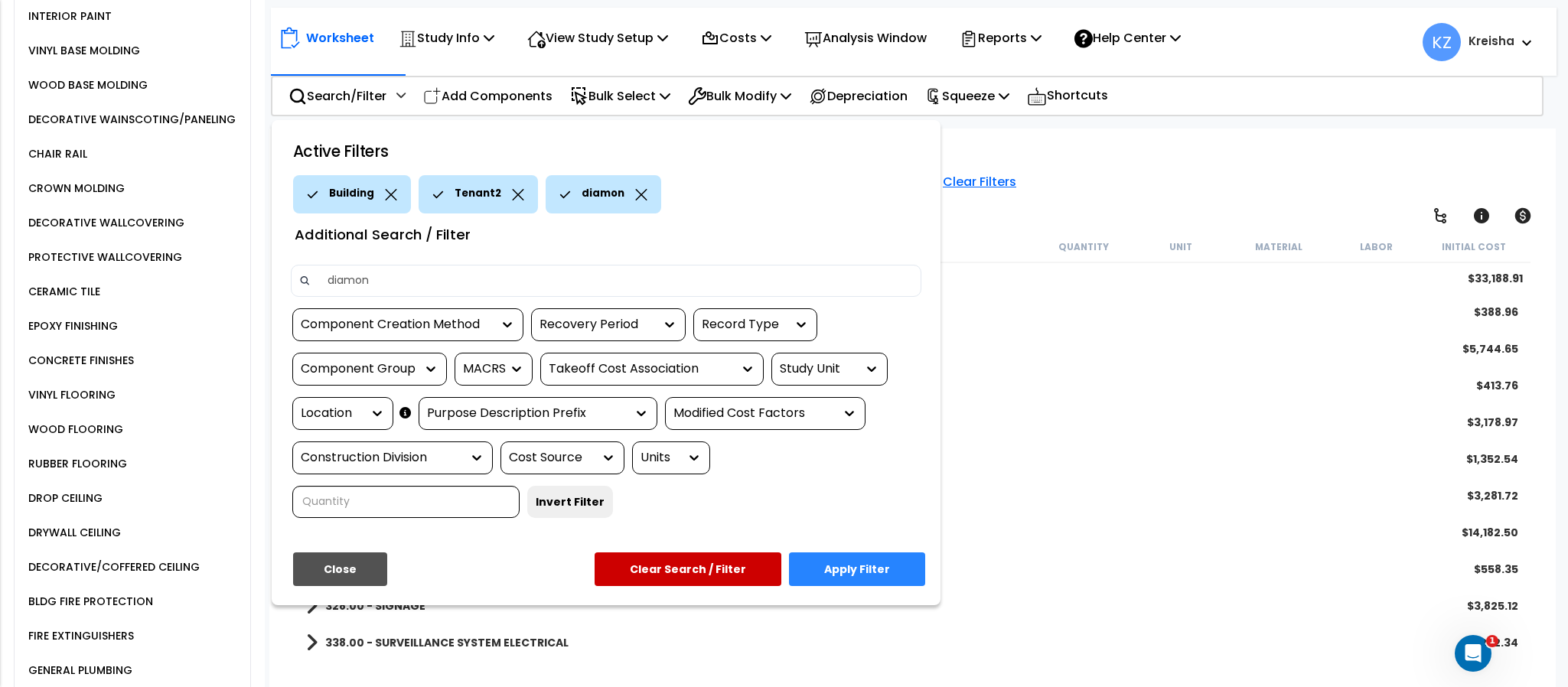
type input "diamond"
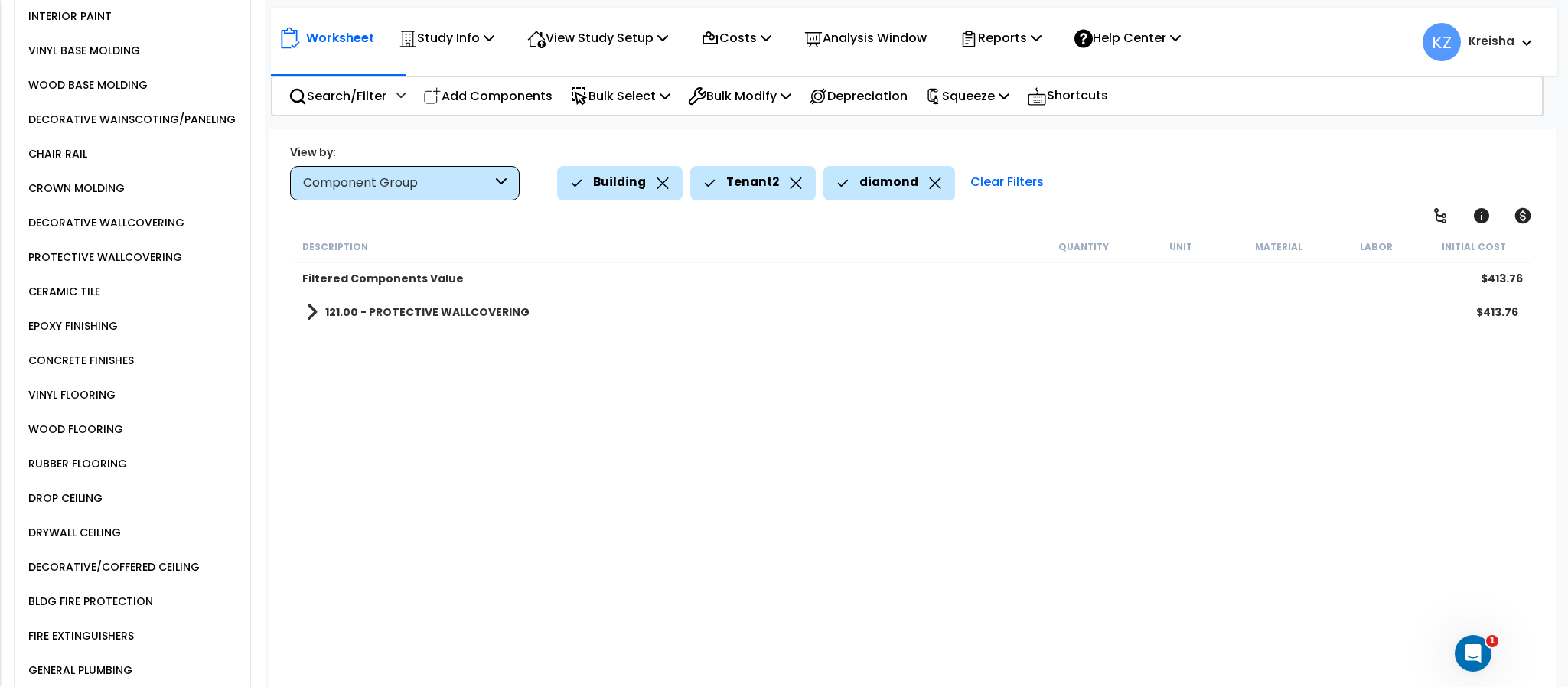
click at [515, 305] on b "121.00 - PROTECTIVE WALLCOVERING" at bounding box center [428, 312] width 205 height 15
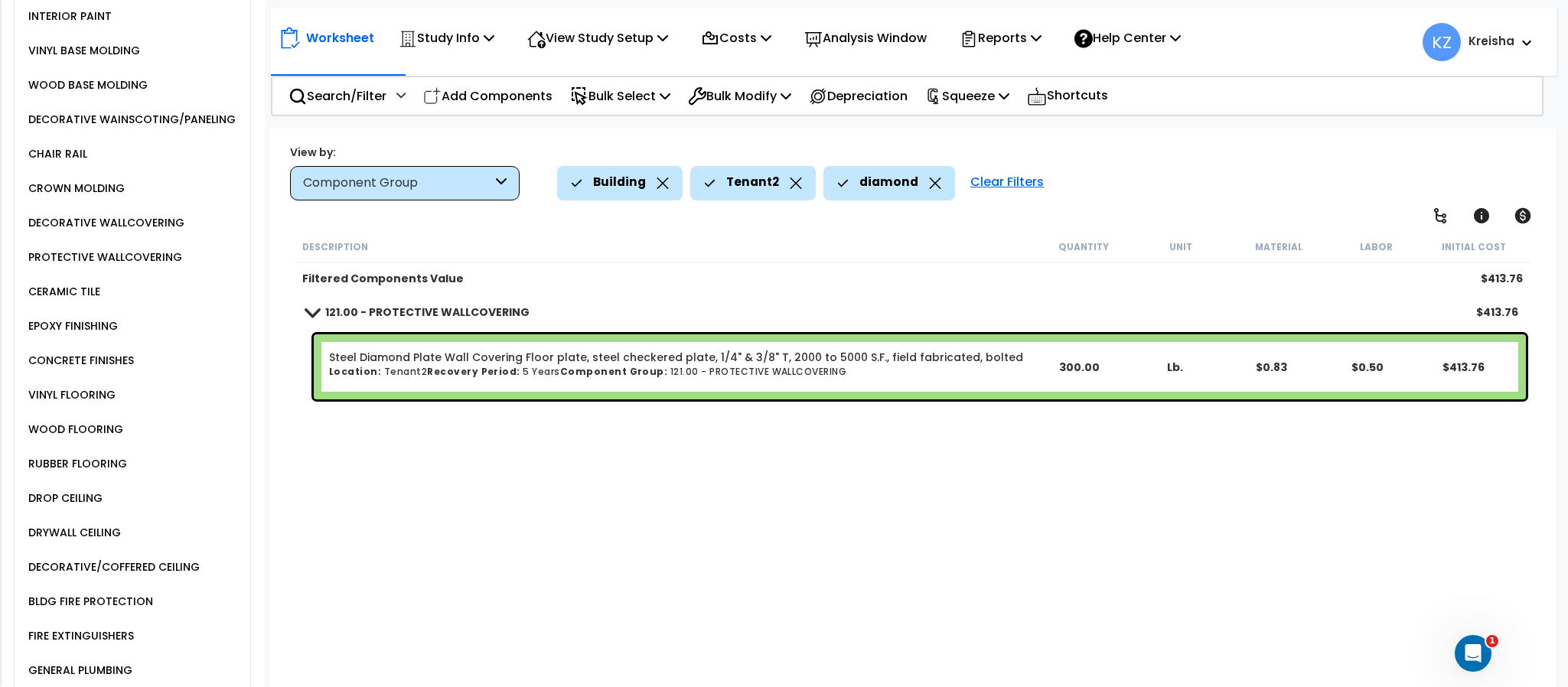
click at [519, 462] on div "Description Quantity Unit Material Labor Initial Cost Filtered Components Value…" at bounding box center [912, 461] width 1240 height 460
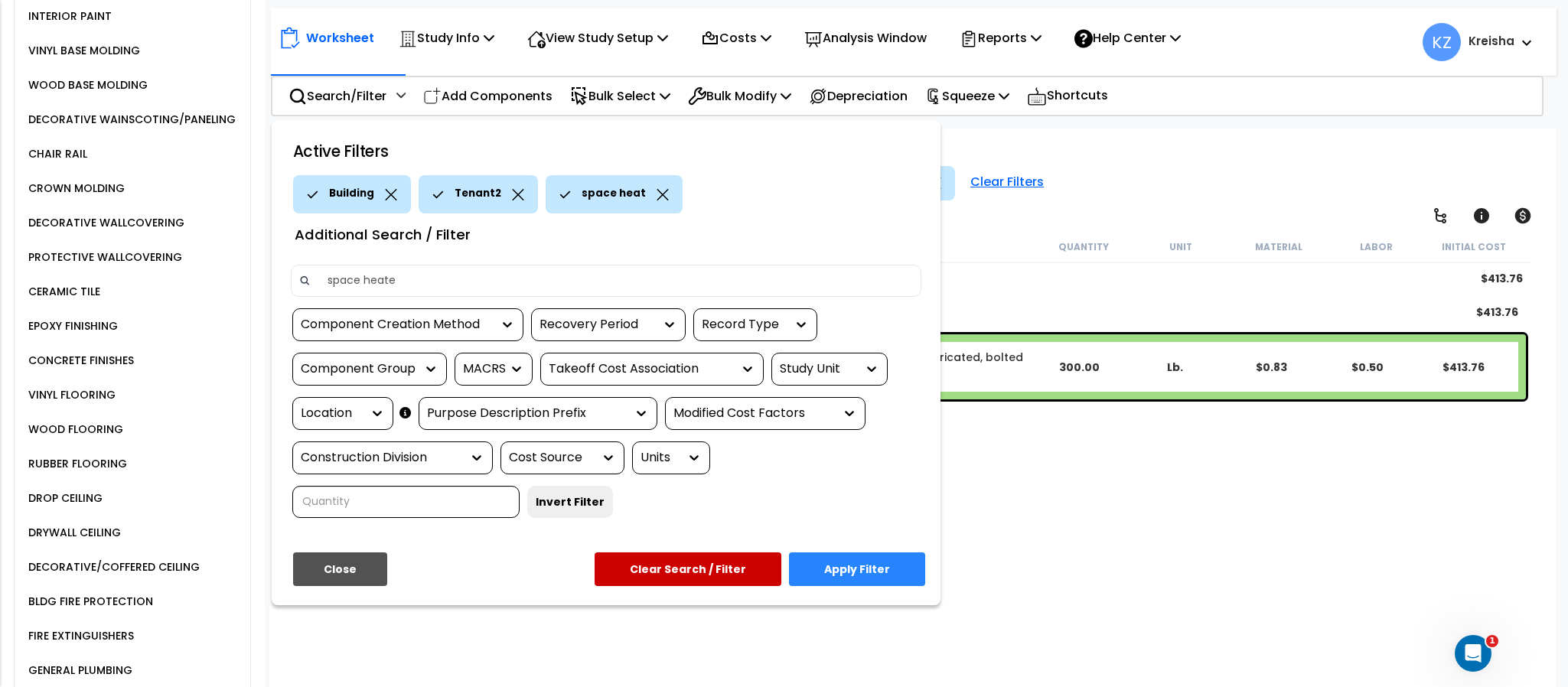
type input "space heater"
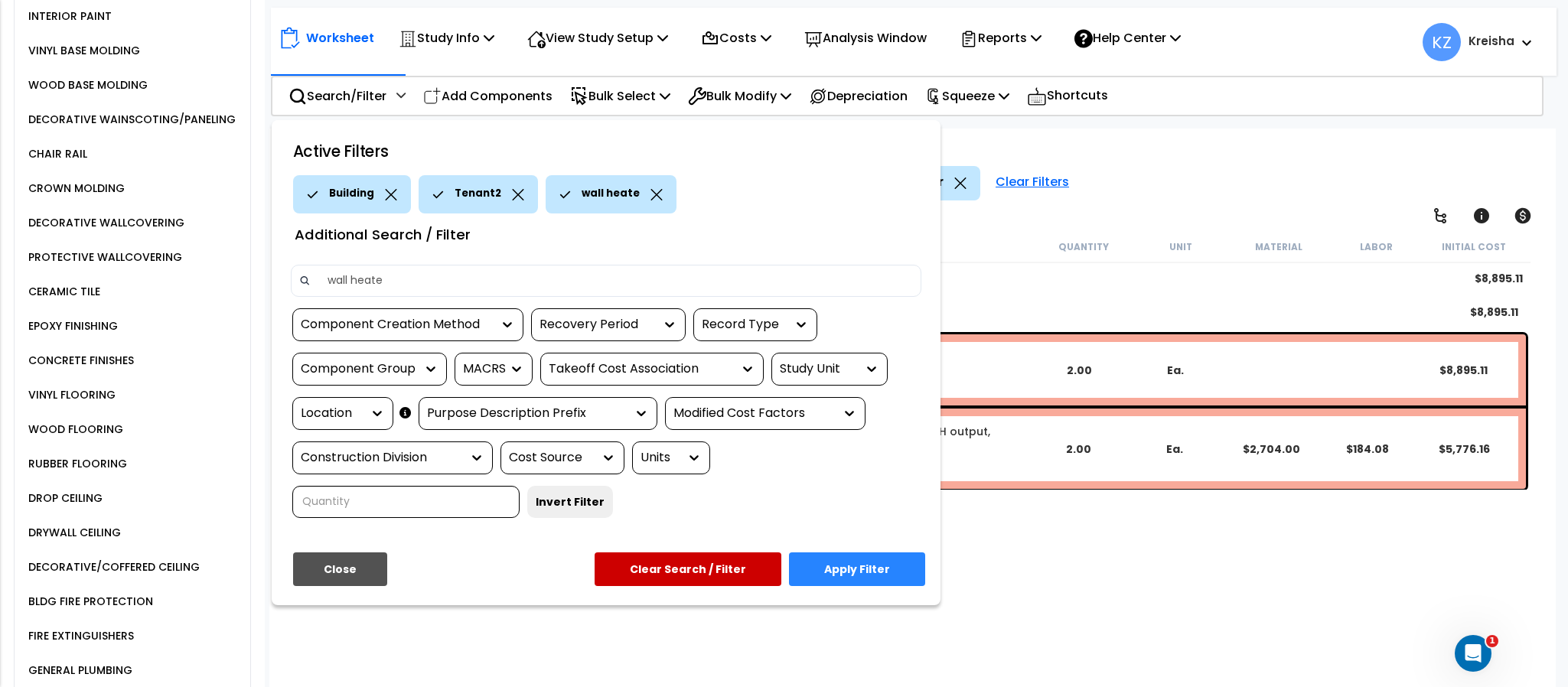
type input "wall heater"
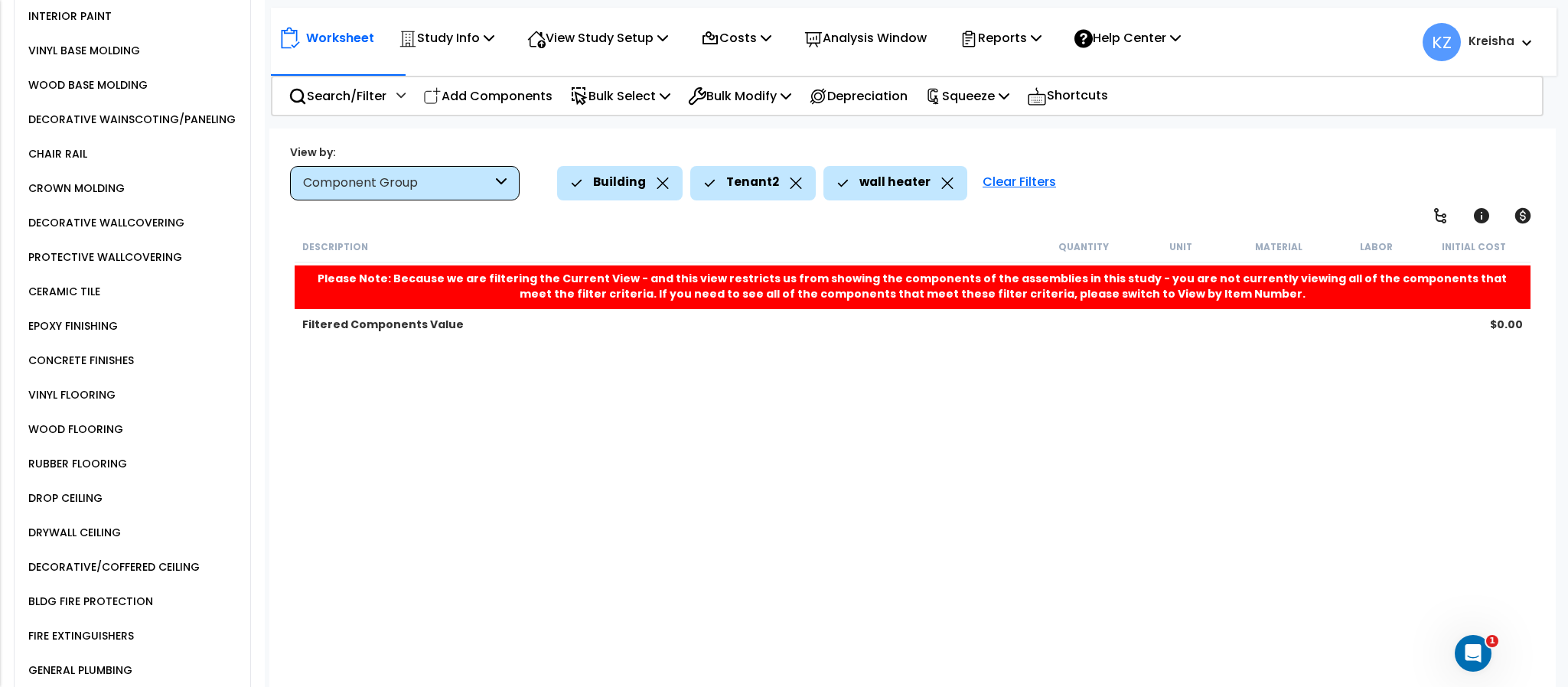
click at [519, 462] on div "Description Quantity Unit Material Labor Initial Cost Please Note: Because we a…" at bounding box center [912, 461] width 1240 height 460
click at [941, 184] on icon at bounding box center [947, 184] width 12 height 11
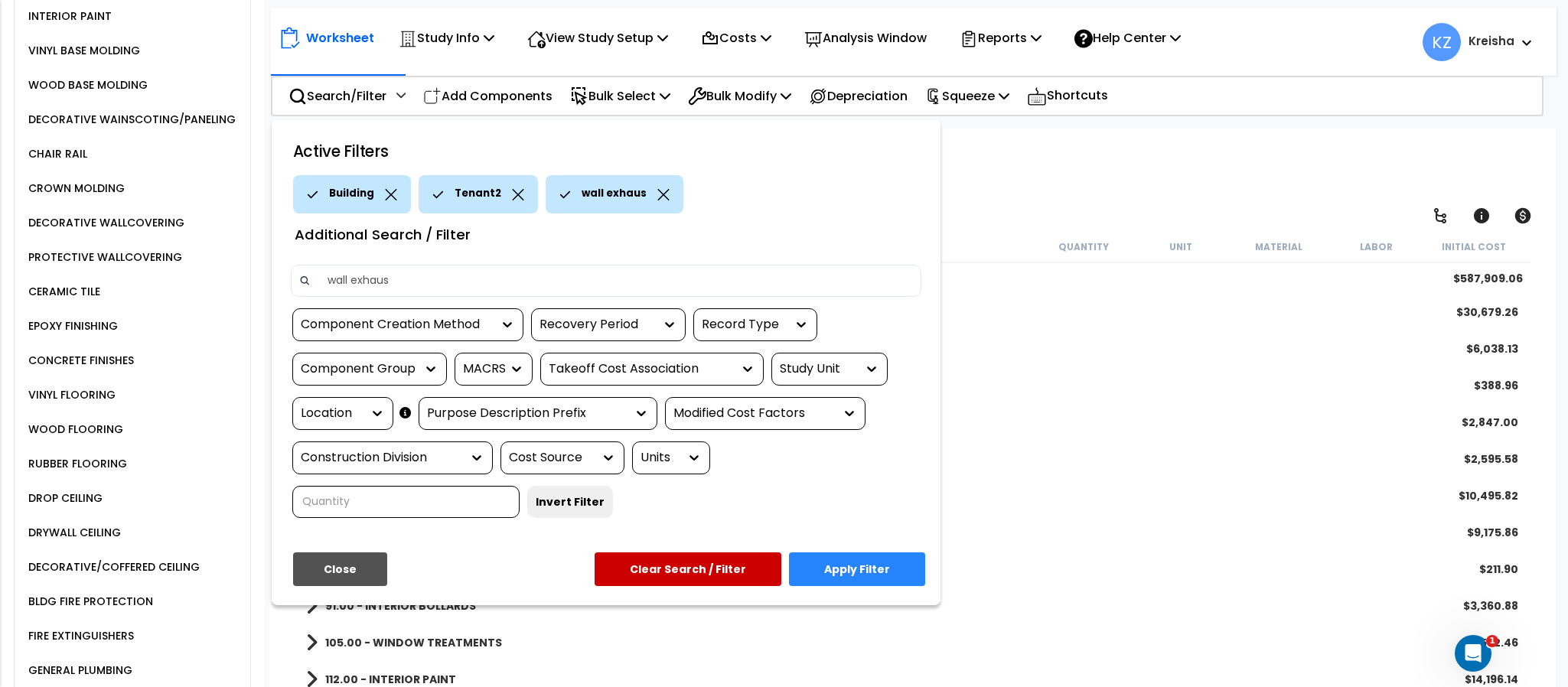
type input "wall exhaust"
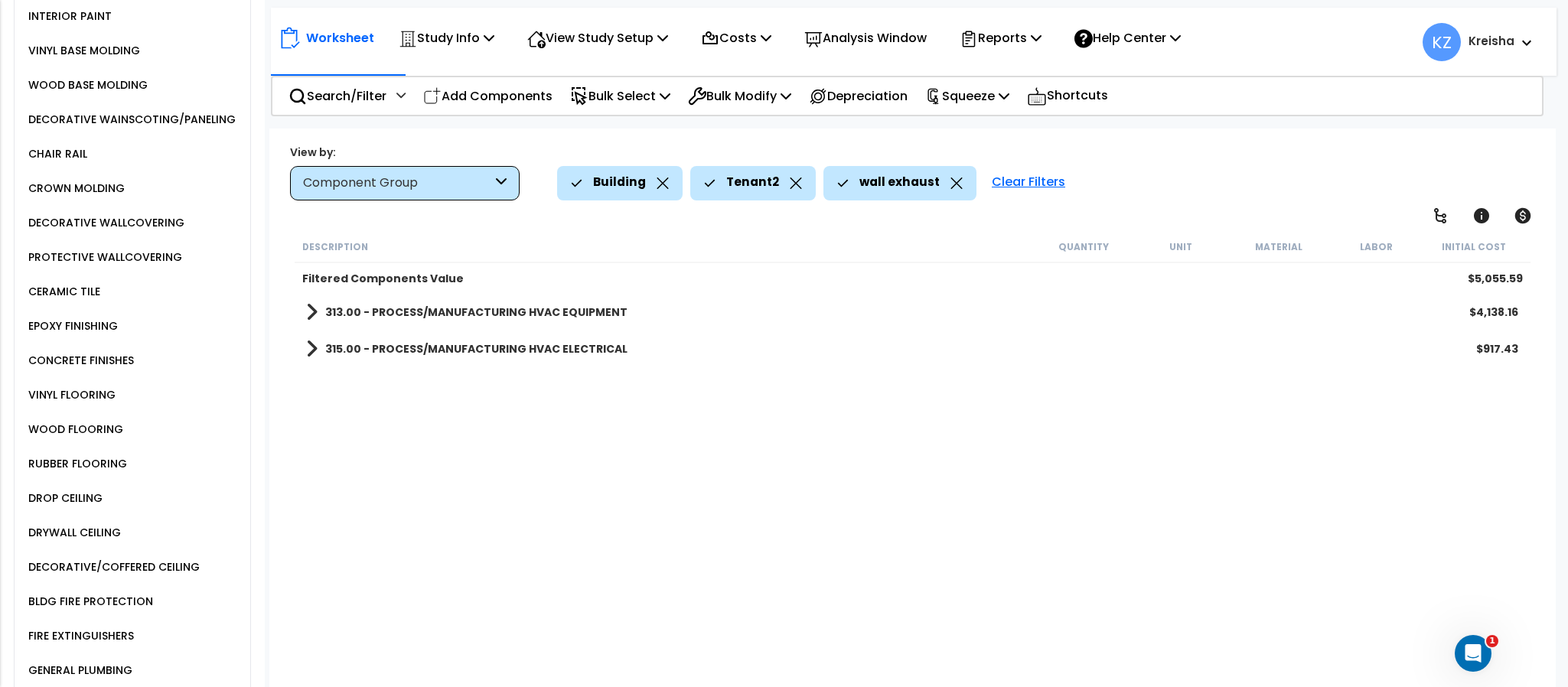
click at [880, 445] on div "Description Quantity Unit Material Labor Initial Cost Filtered Components Value…" at bounding box center [912, 461] width 1240 height 460
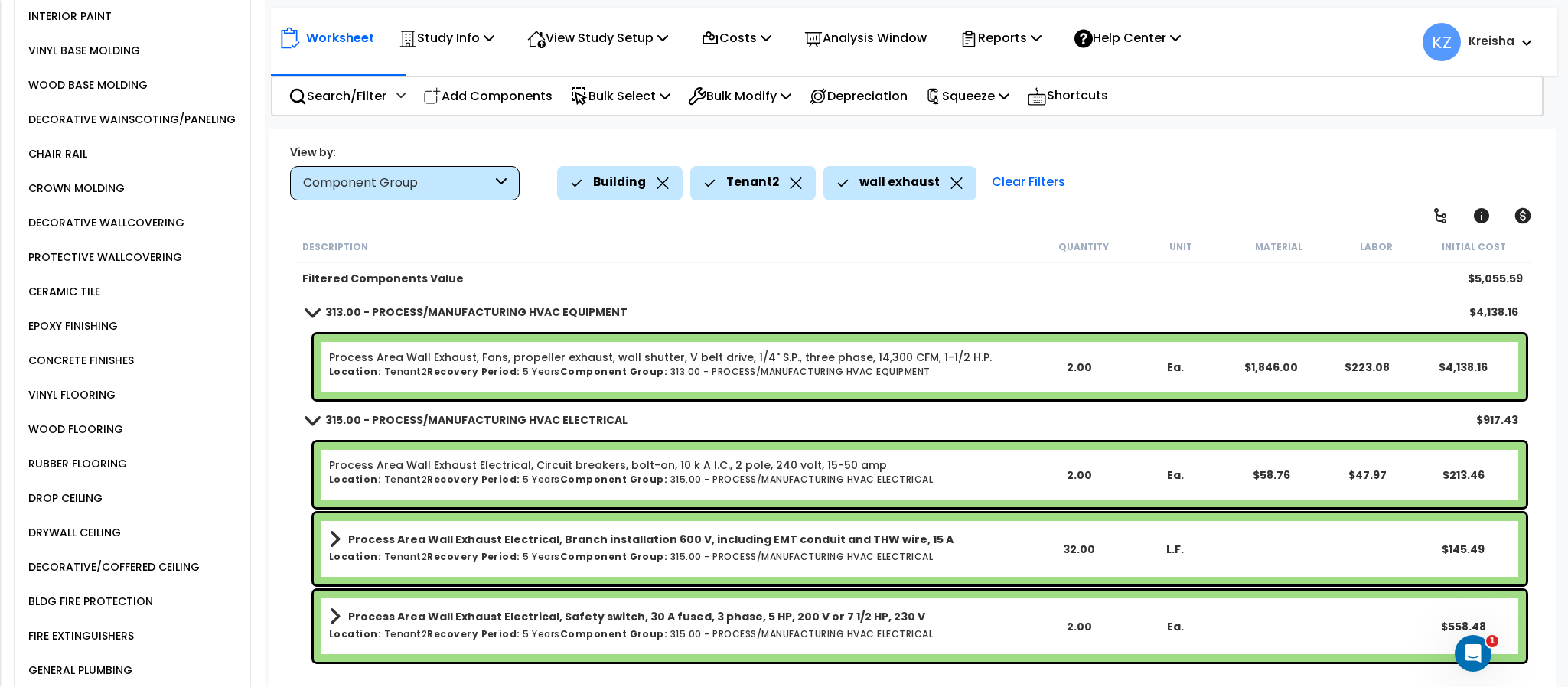
click at [791, 179] on icon at bounding box center [797, 184] width 11 height 11
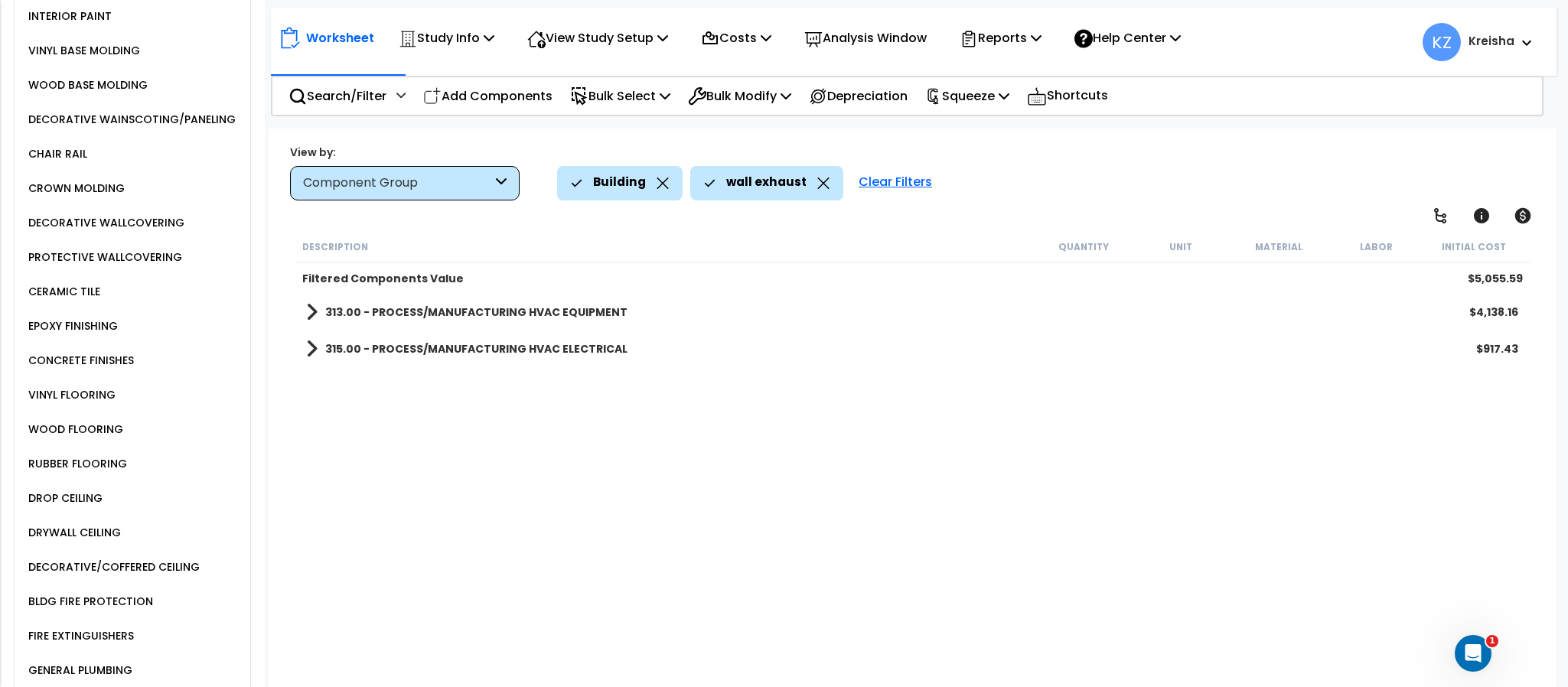
click at [818, 184] on icon at bounding box center [823, 184] width 12 height 11
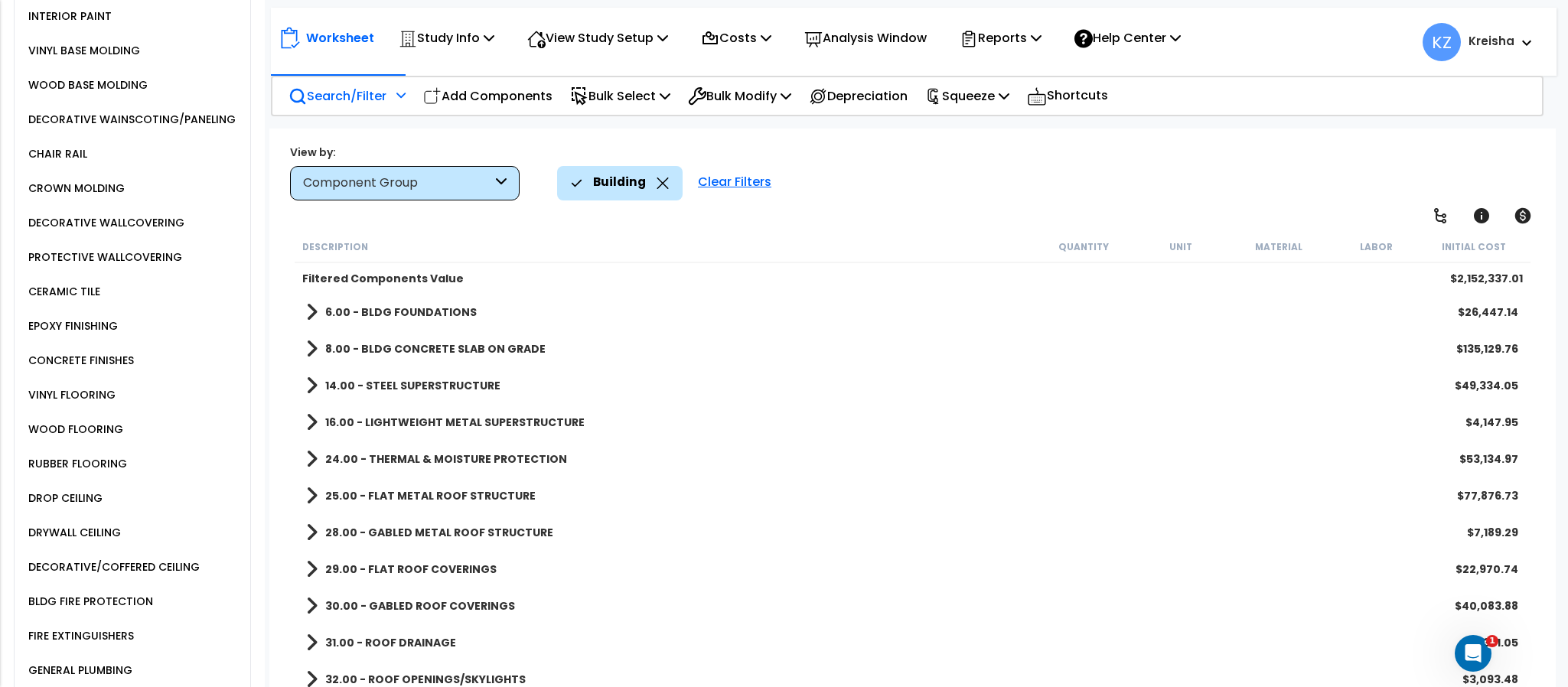
click at [331, 94] on p "Search/Filter" at bounding box center [337, 96] width 98 height 20
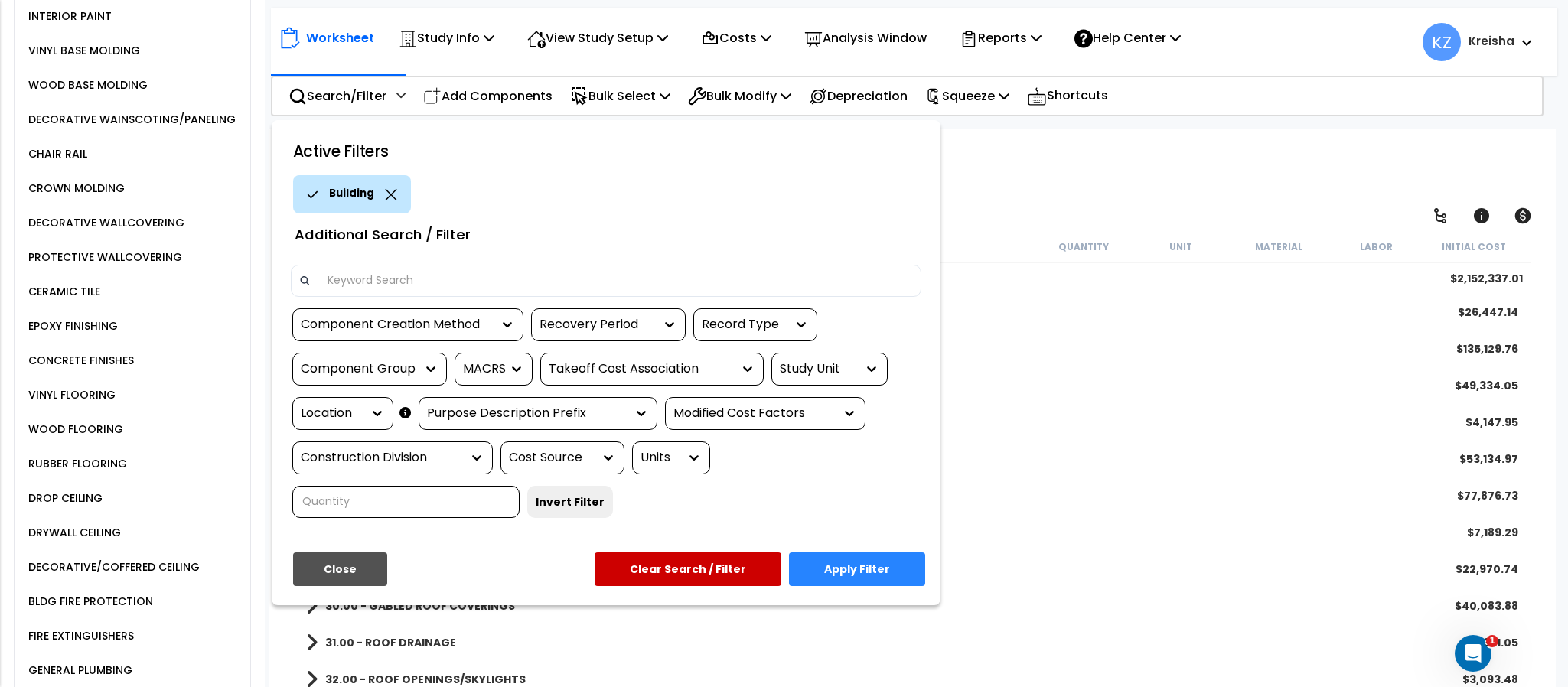
click at [857, 365] on div "Study Unit" at bounding box center [818, 369] width 76 height 18
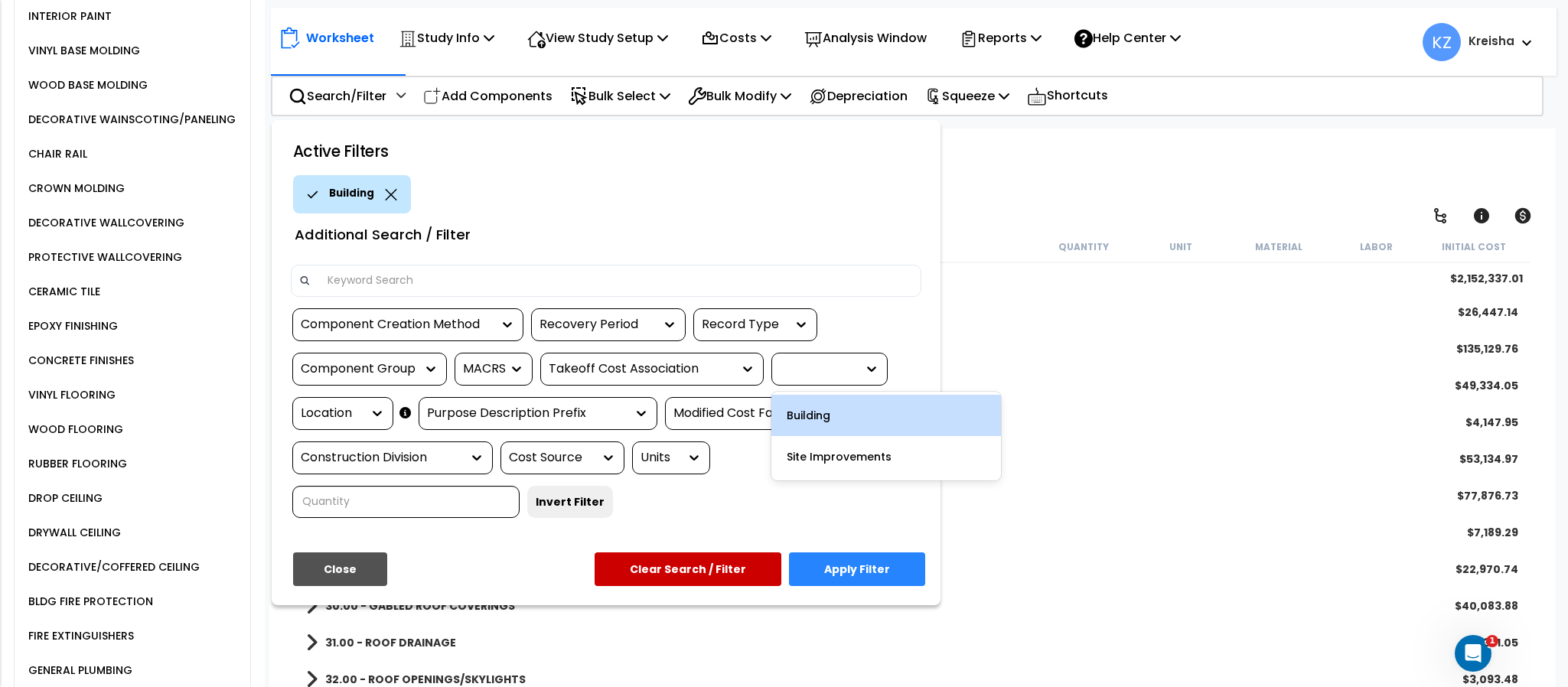
click at [813, 412] on div "Building" at bounding box center [886, 415] width 230 height 41
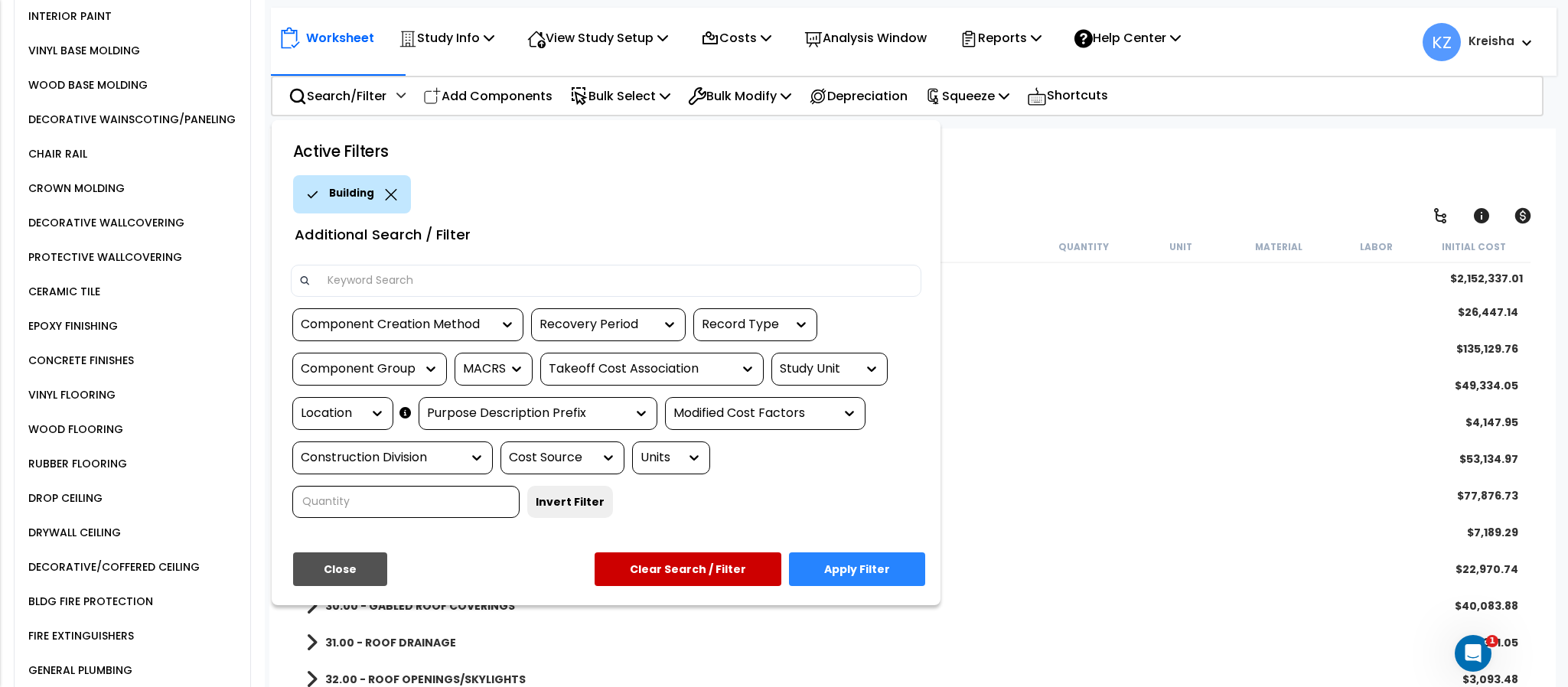
click at [350, 402] on div "Location" at bounding box center [343, 413] width 101 height 33
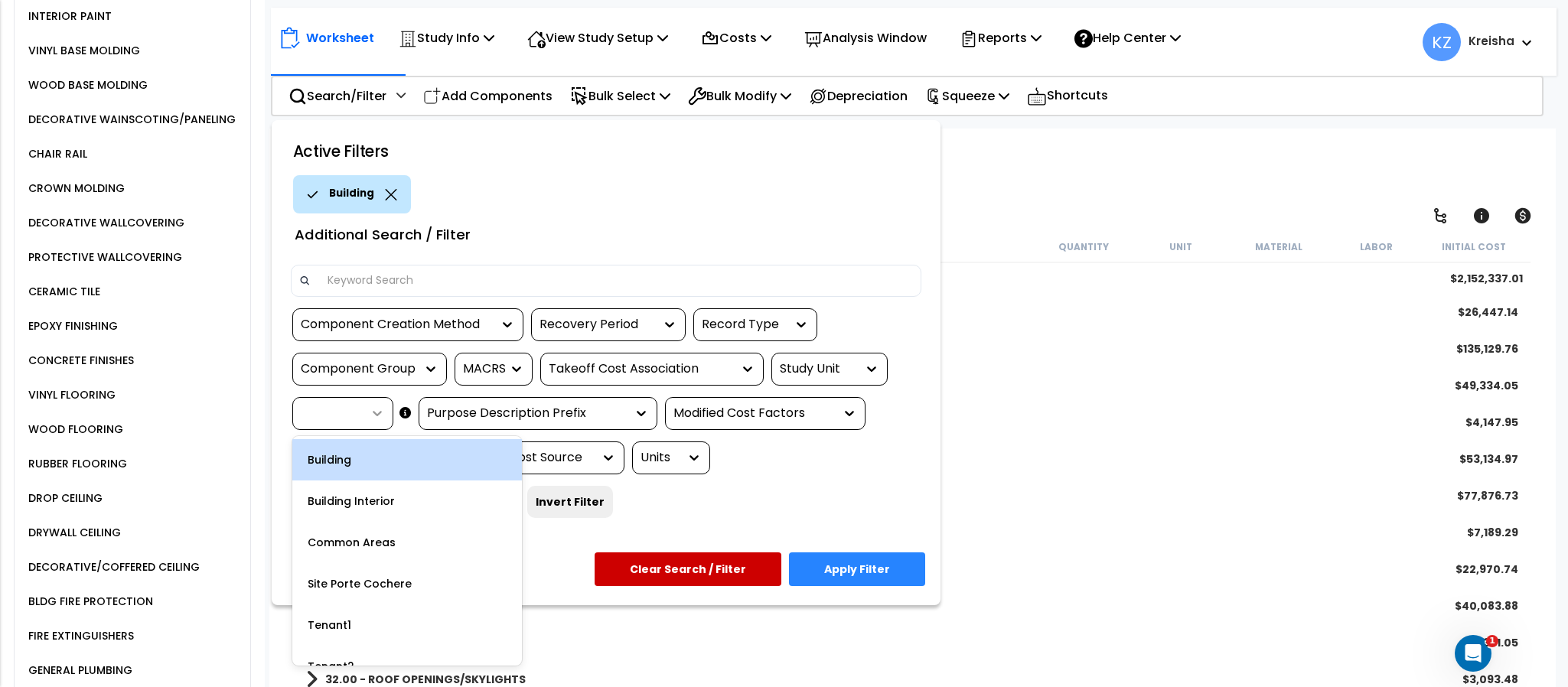
click at [365, 413] on div at bounding box center [374, 413] width 23 height 15
click at [364, 458] on div "Building" at bounding box center [407, 460] width 230 height 41
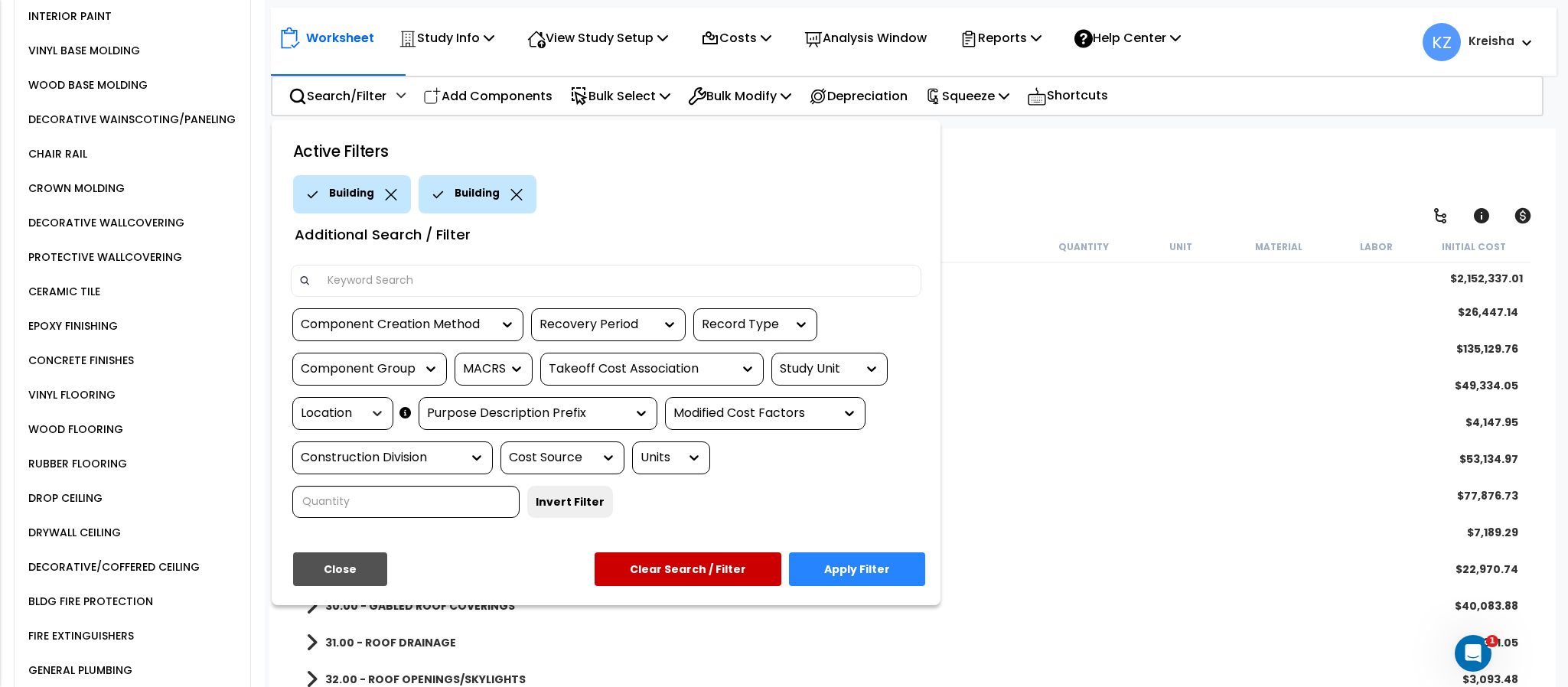
click at [364, 411] on div at bounding box center [374, 413] width 23 height 15
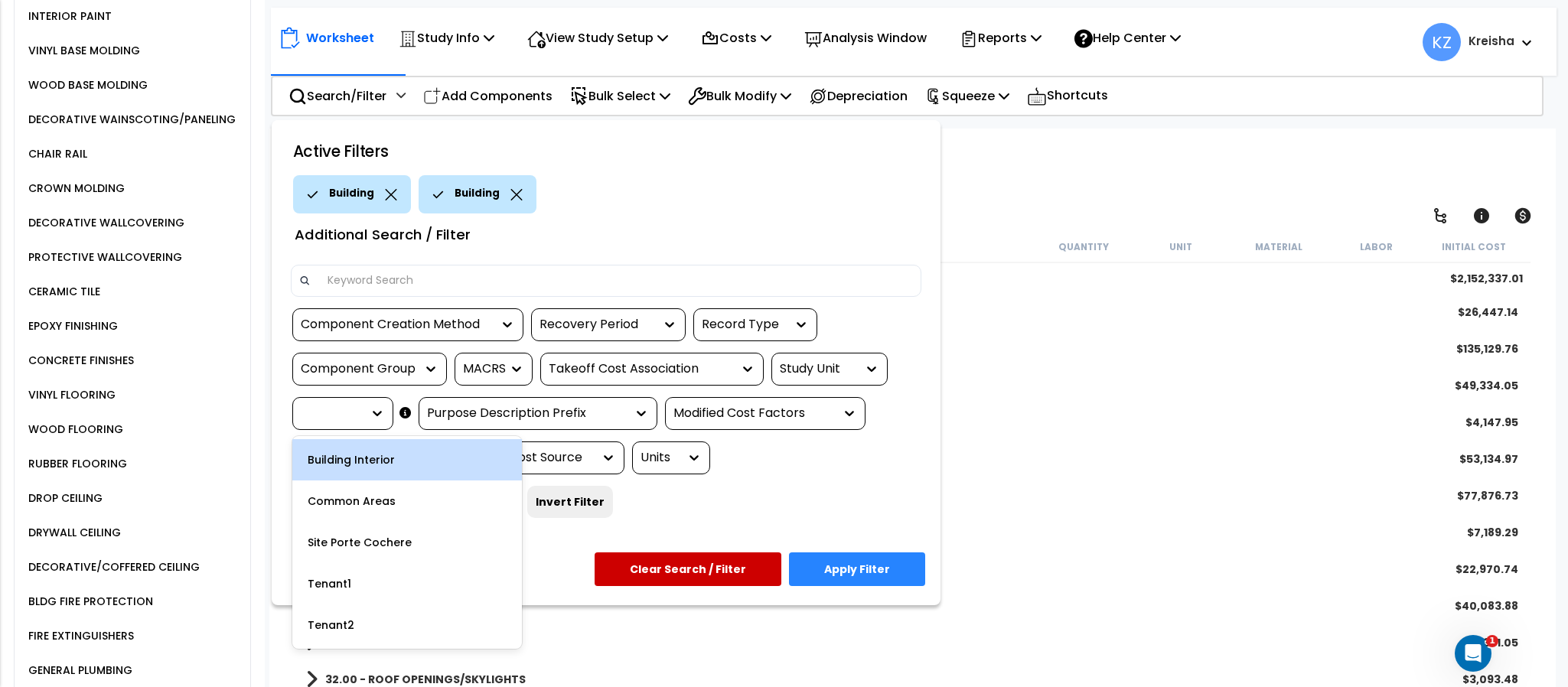
click at [391, 464] on div "Building Interior" at bounding box center [407, 460] width 230 height 41
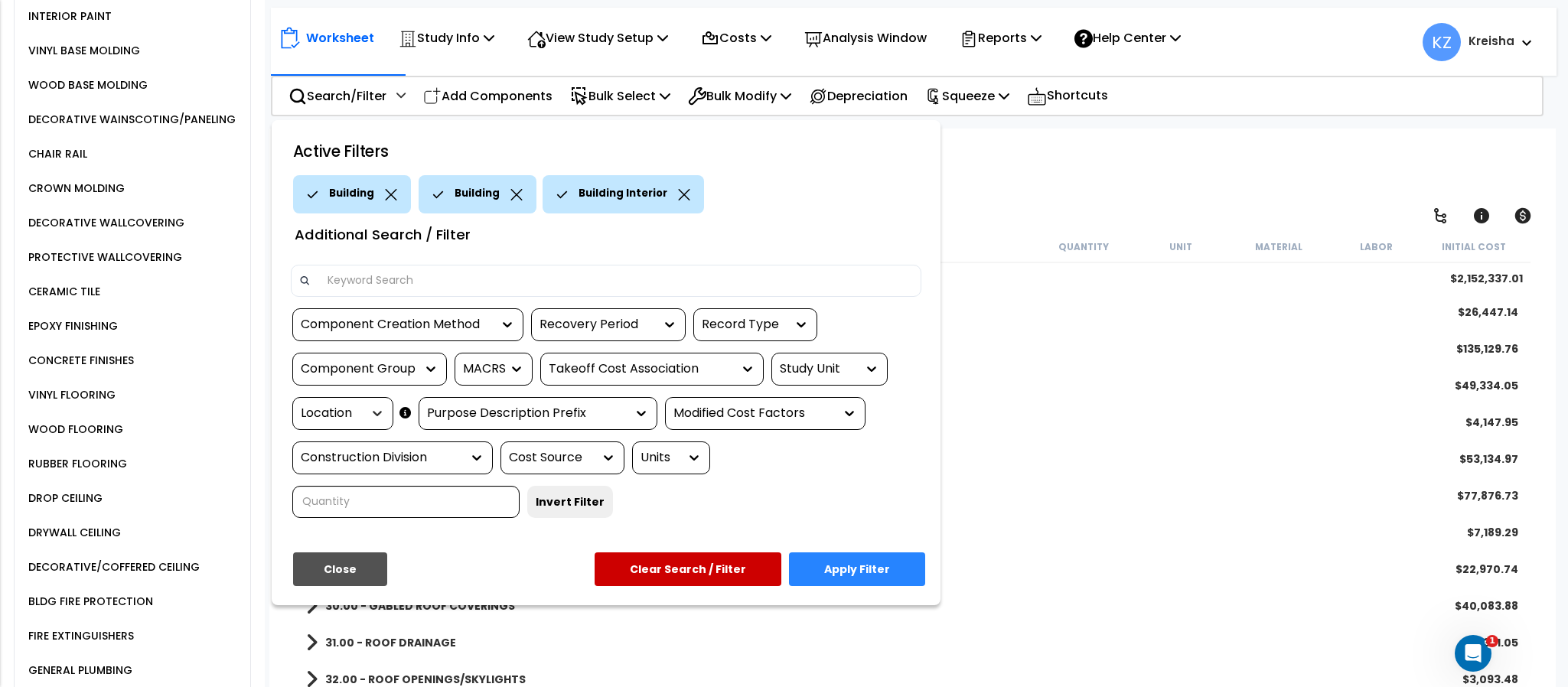
click at [362, 411] on div at bounding box center [374, 413] width 23 height 15
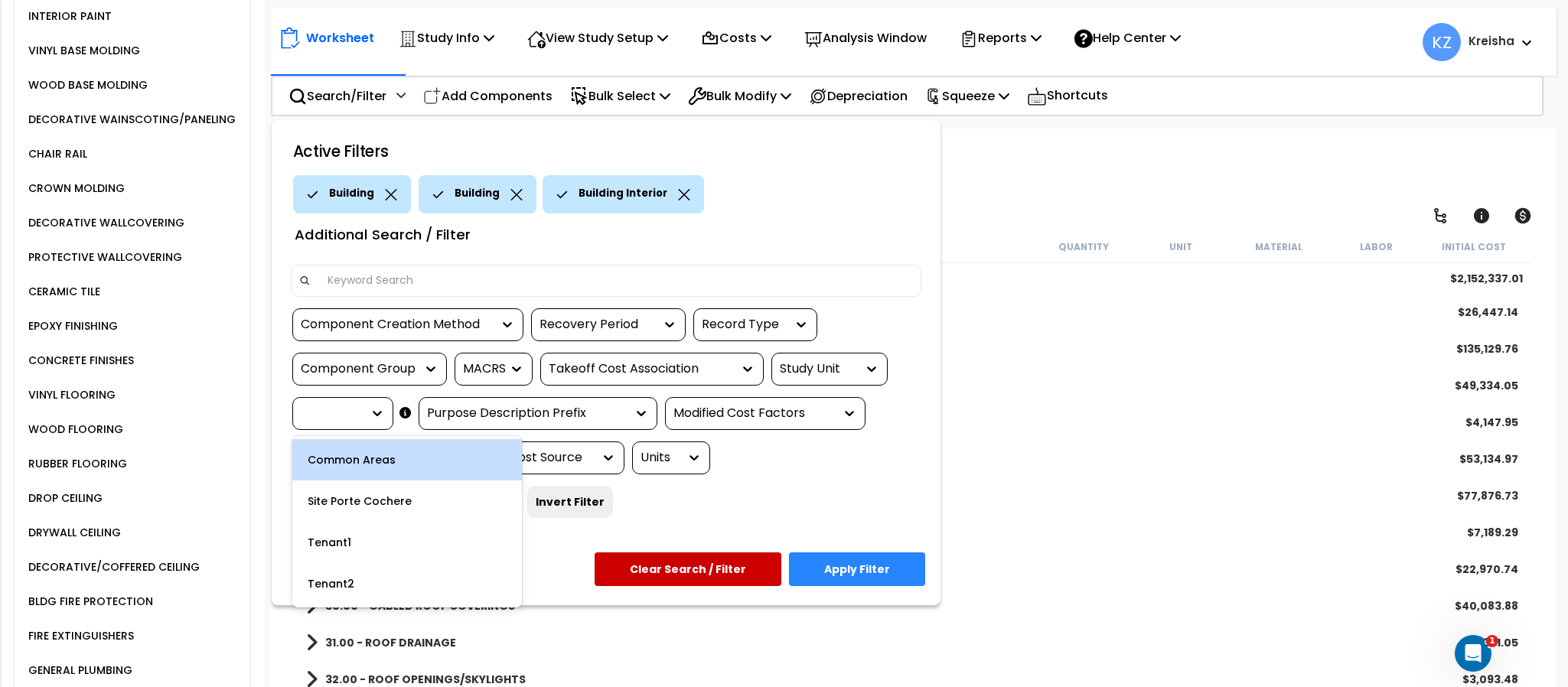
click at [356, 462] on div "Common Areas" at bounding box center [407, 460] width 230 height 41
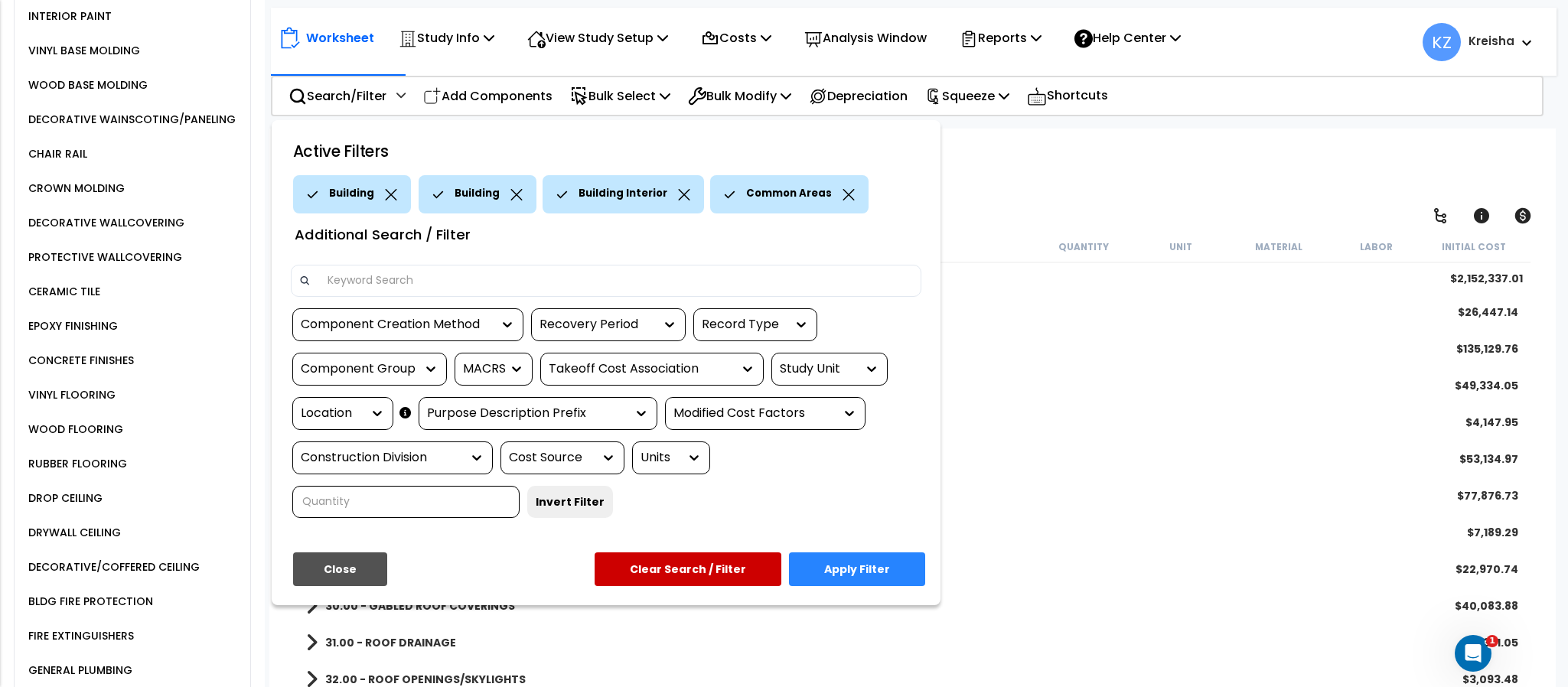
click at [844, 559] on button "Apply Filter" at bounding box center [857, 568] width 136 height 33
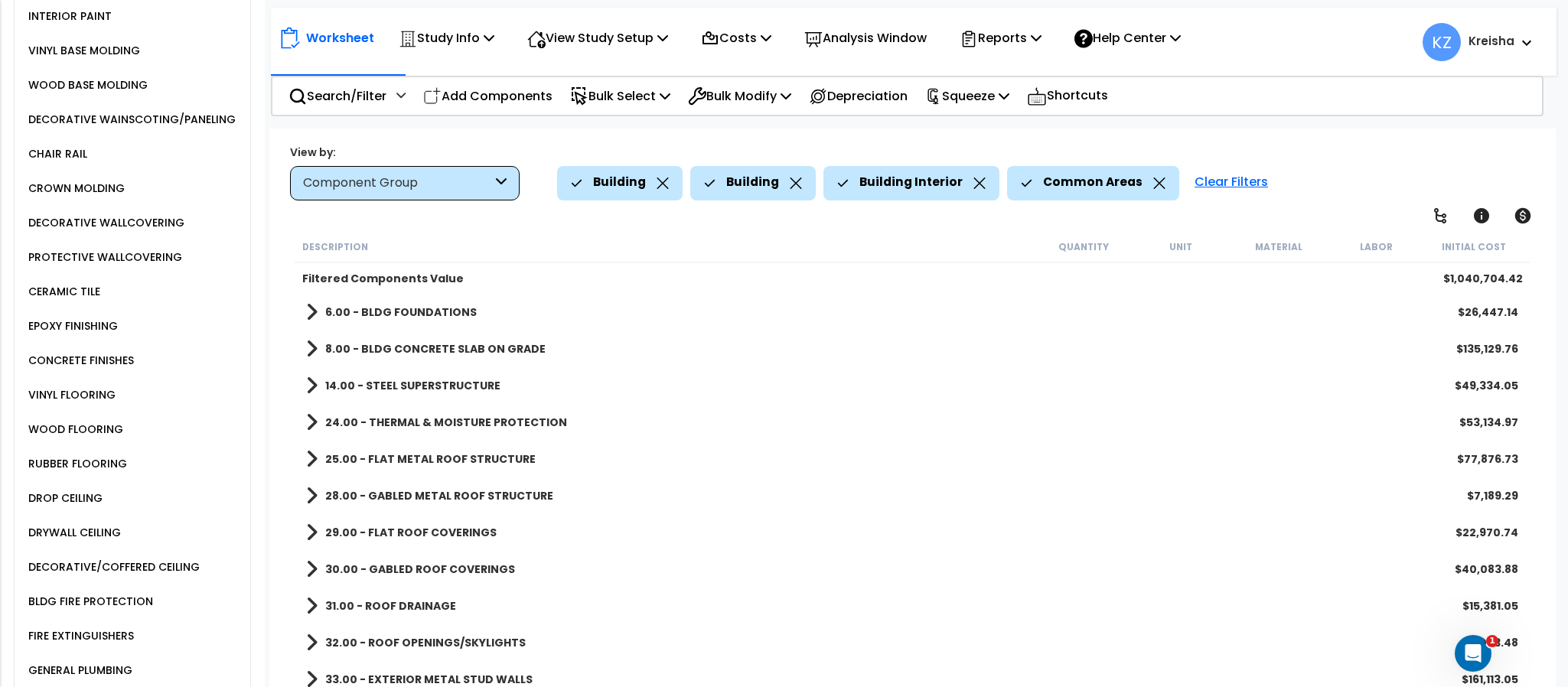
click at [1344, 171] on div "Building Building Building Interior Common Areas" at bounding box center [1048, 183] width 983 height 33
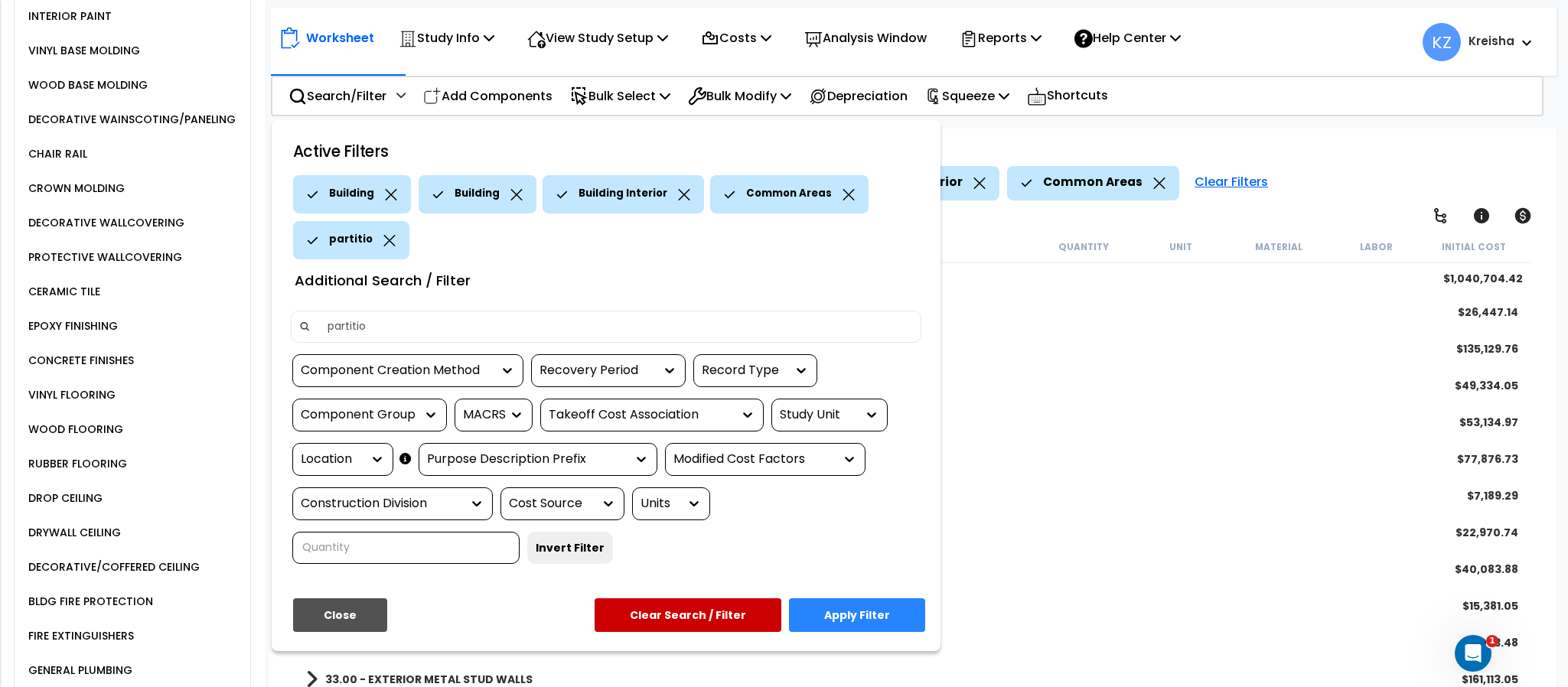
type input "partition"
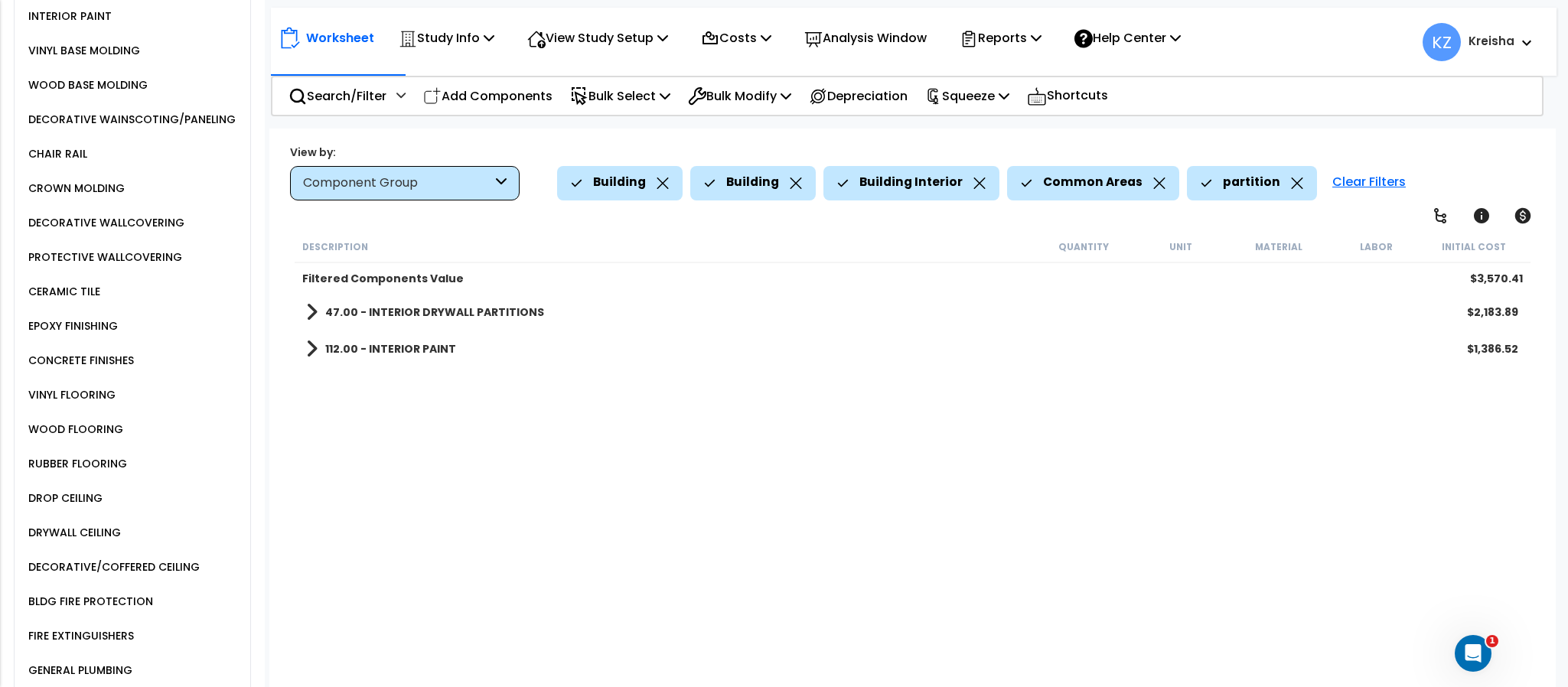
click at [437, 315] on b "47.00 - INTERIOR DRYWALL PARTITIONS" at bounding box center [435, 312] width 219 height 15
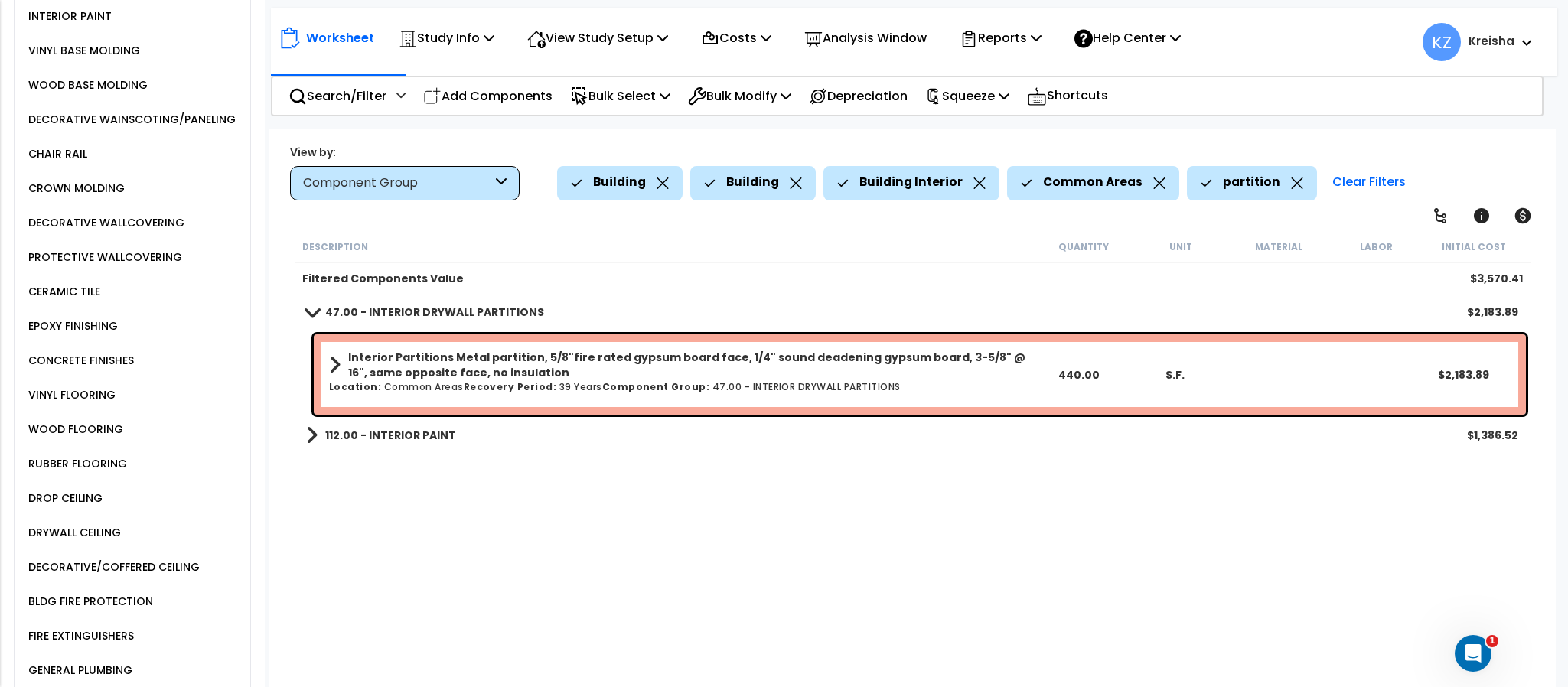
click at [423, 430] on b "112.00 - INTERIOR PAINT" at bounding box center [391, 435] width 131 height 15
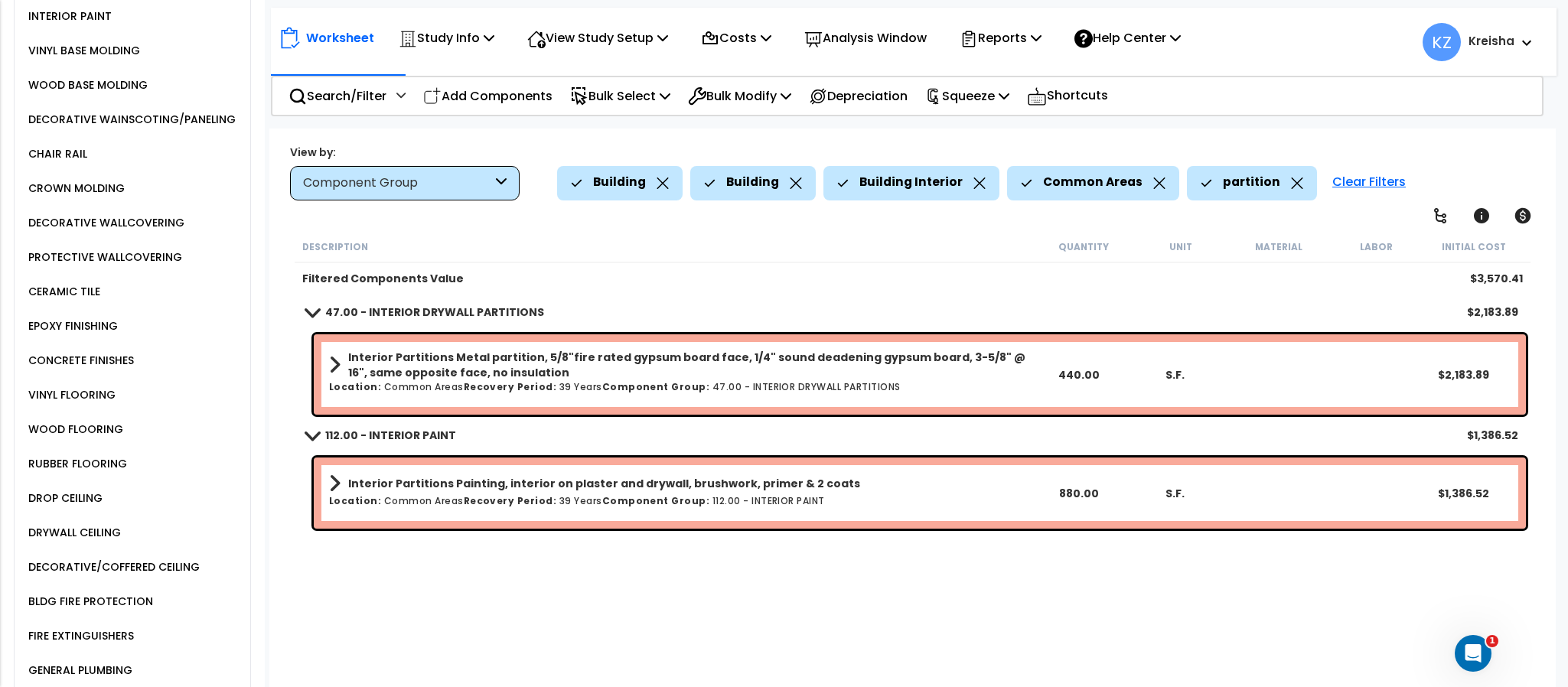
click at [447, 564] on div "Description Quantity Unit Material Labor Initial Cost Filtered Components Value…" at bounding box center [912, 461] width 1240 height 460
click at [1291, 184] on icon at bounding box center [1297, 184] width 12 height 11
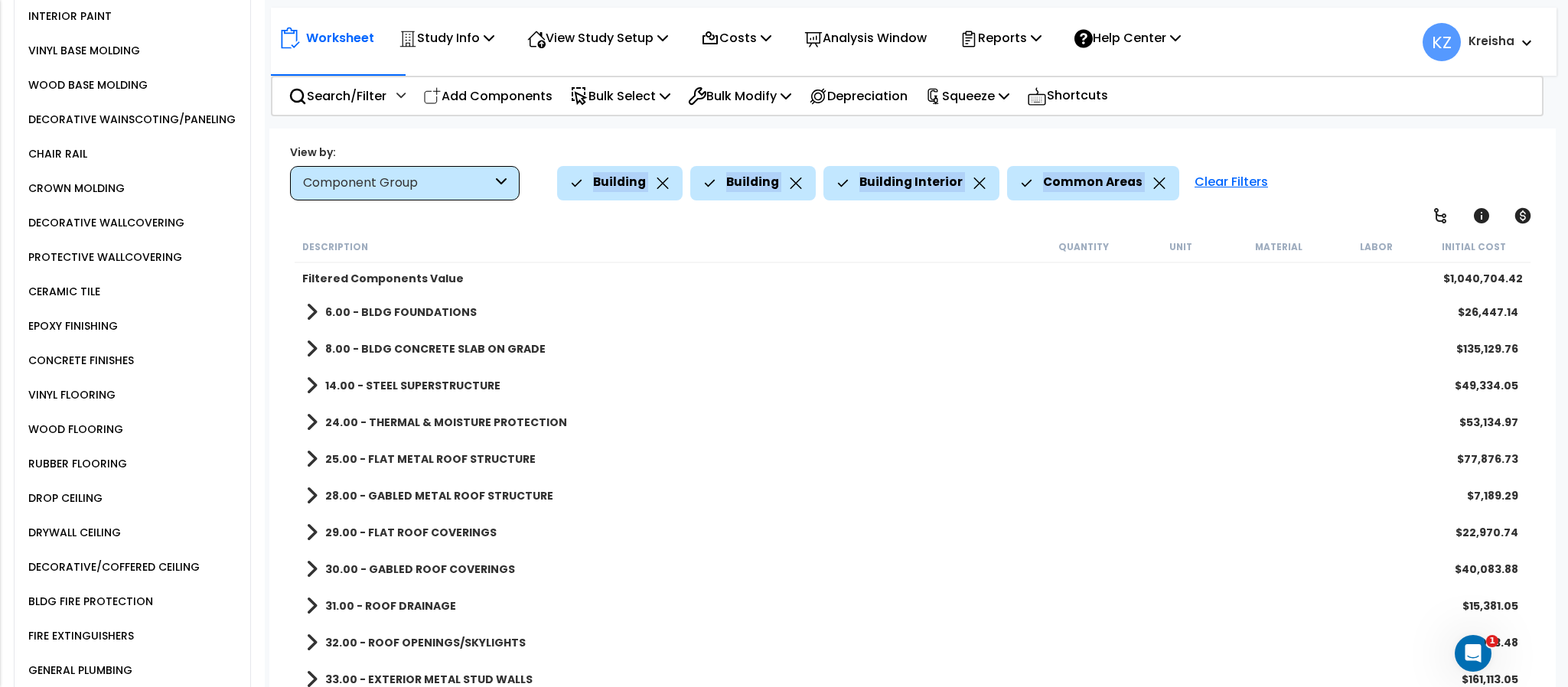
click at [1216, 134] on div "Worksheet Study Info Study Setup Add Property Unit Template study Clone study KZ" at bounding box center [912, 472] width 1285 height 687
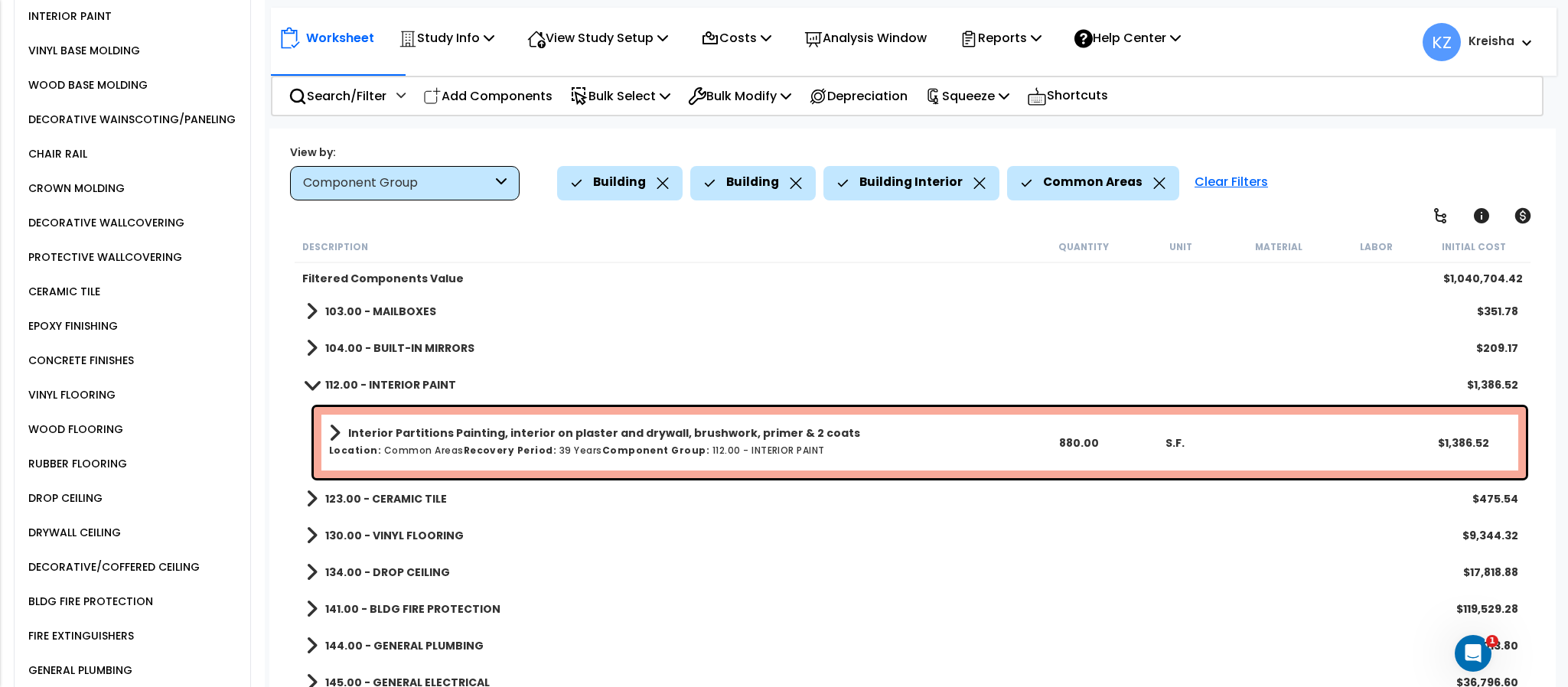
scroll to position [841, 0]
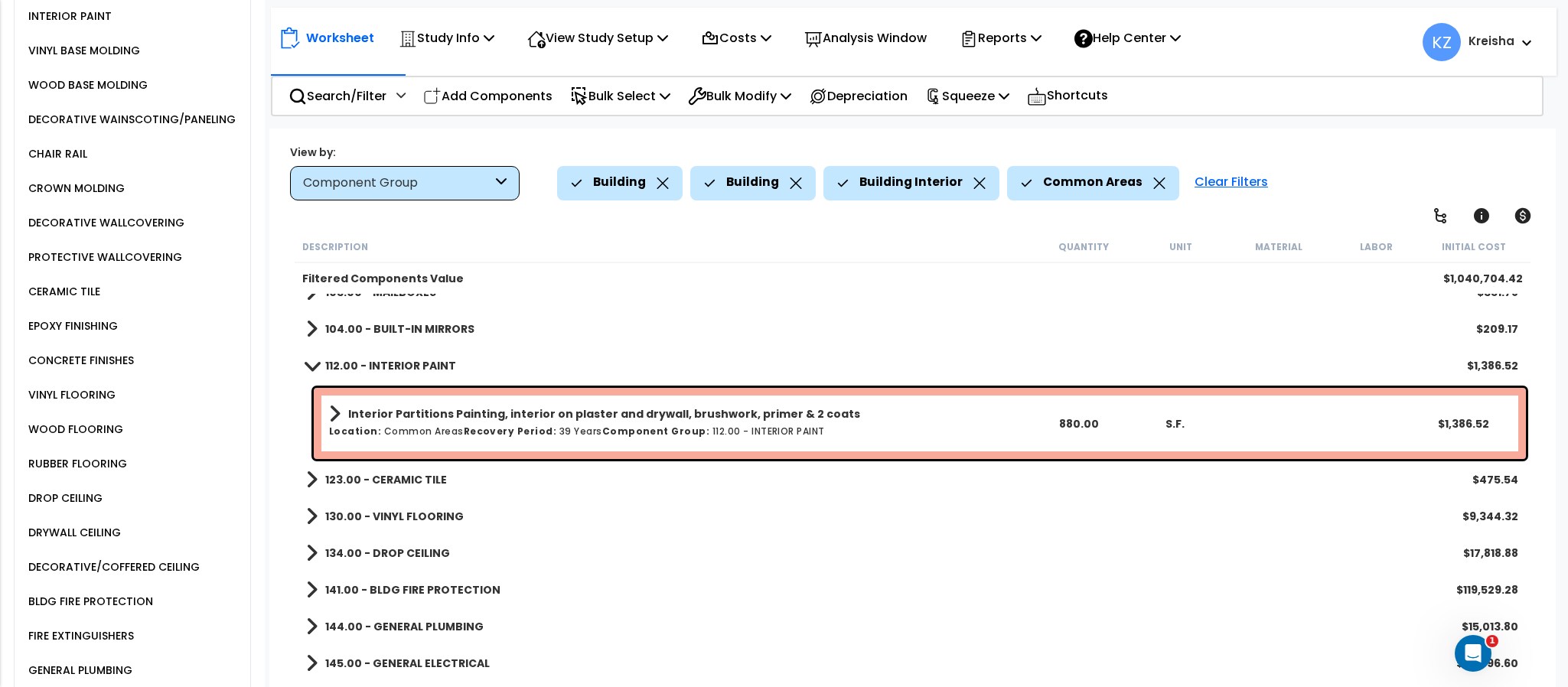
click at [1311, 157] on div "View by: Component Group High to Low - Component Cost" at bounding box center [913, 172] width 1255 height 57
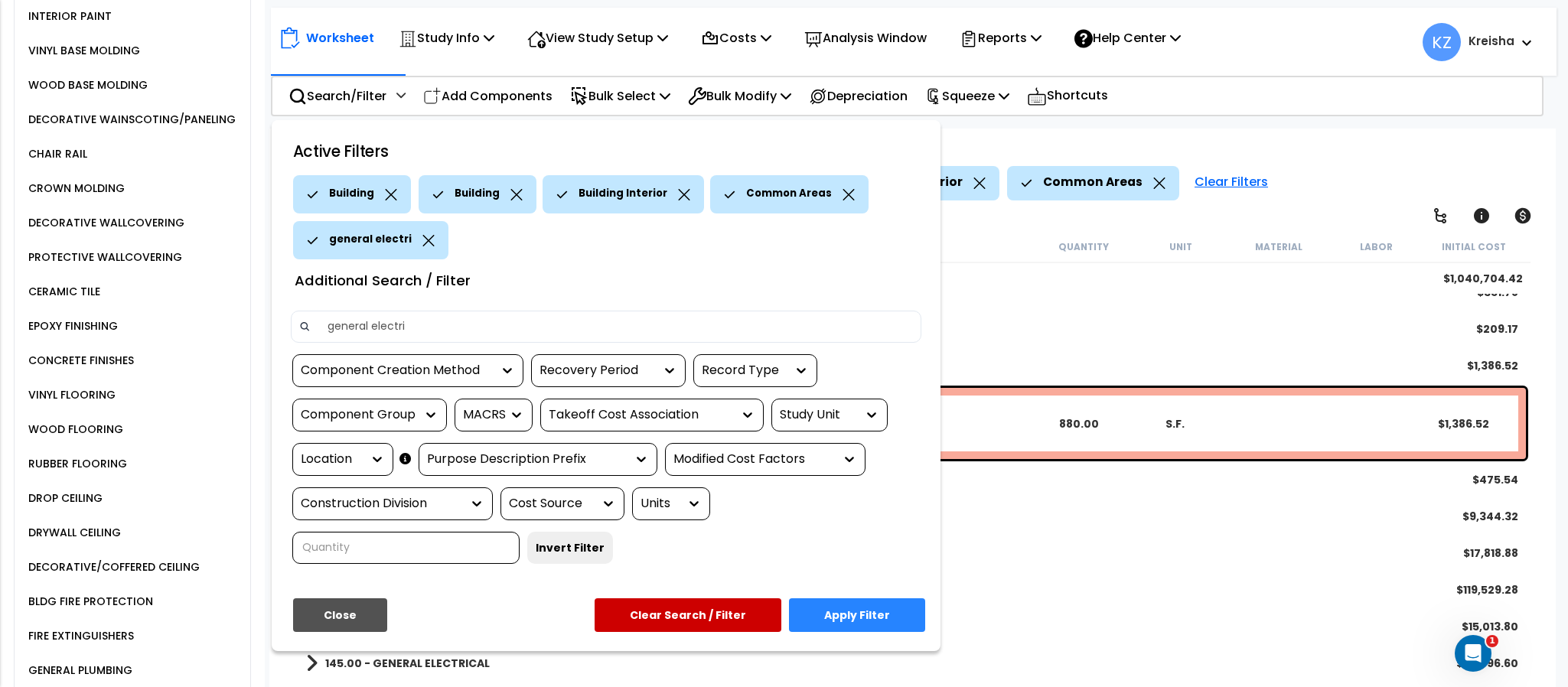
type input "general electric"
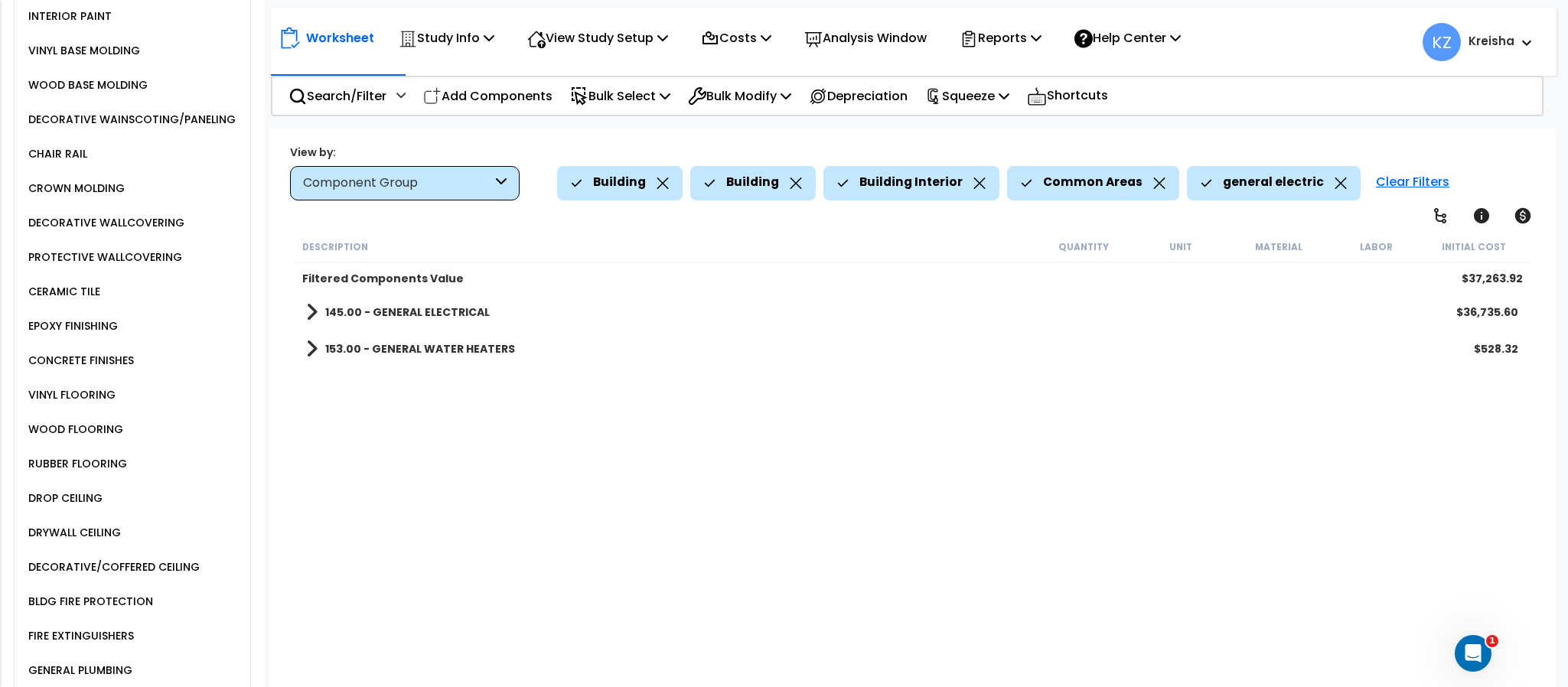
click at [1311, 184] on div "general electric" at bounding box center [1274, 183] width 146 height 33
click at [1335, 184] on icon at bounding box center [1341, 184] width 12 height 11
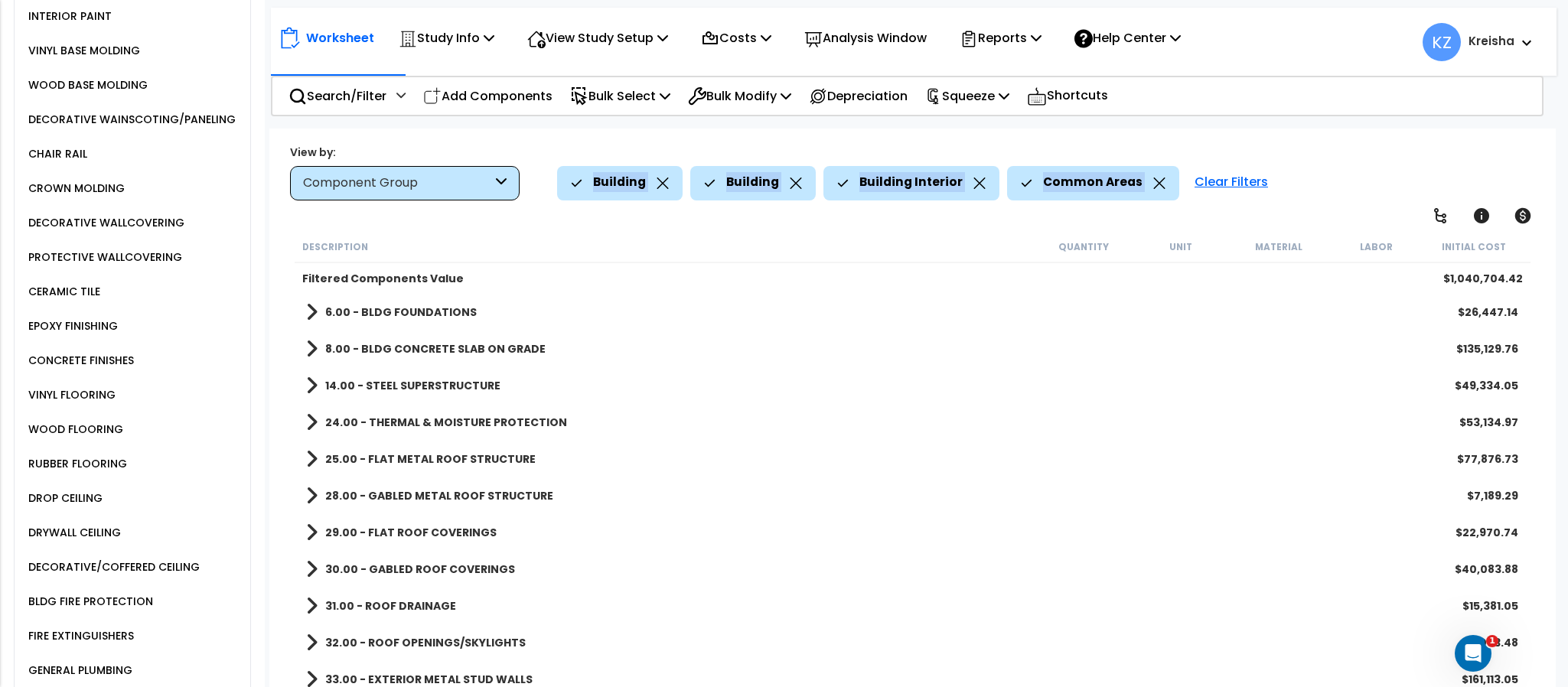
click at [1282, 144] on div "View by: Component Group High to Low - Component Cost" at bounding box center [913, 172] width 1255 height 57
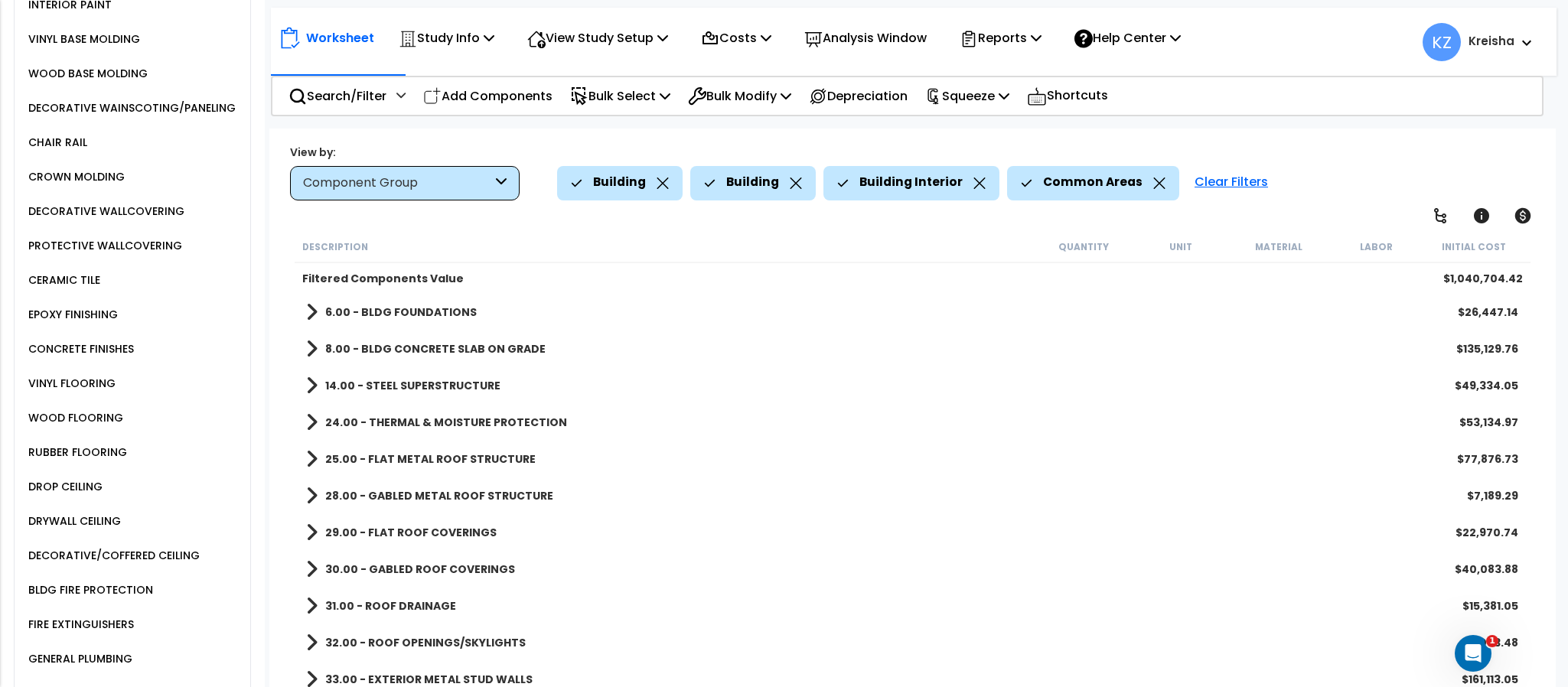
scroll to position [2459, 0]
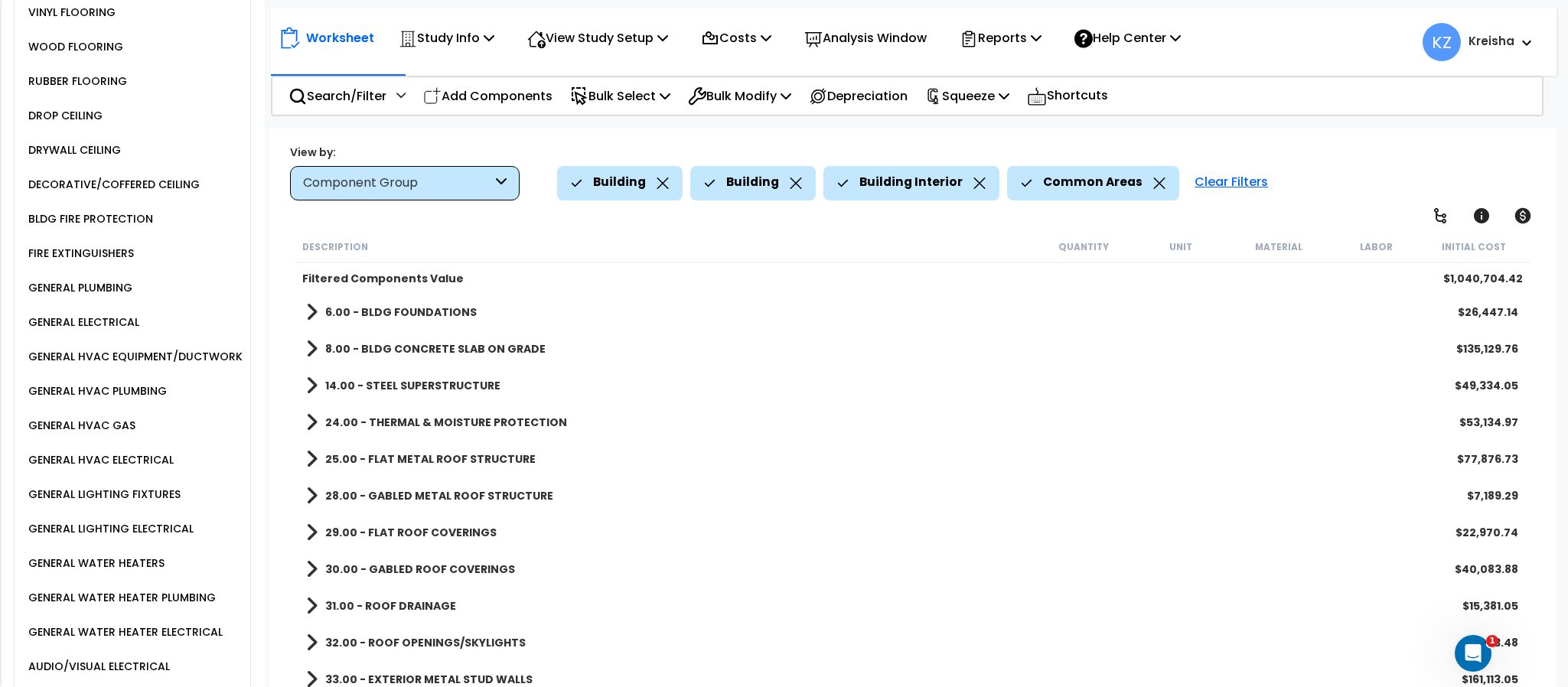
click at [113, 331] on div "GENERAL ELECTRICAL" at bounding box center [81, 322] width 114 height 19
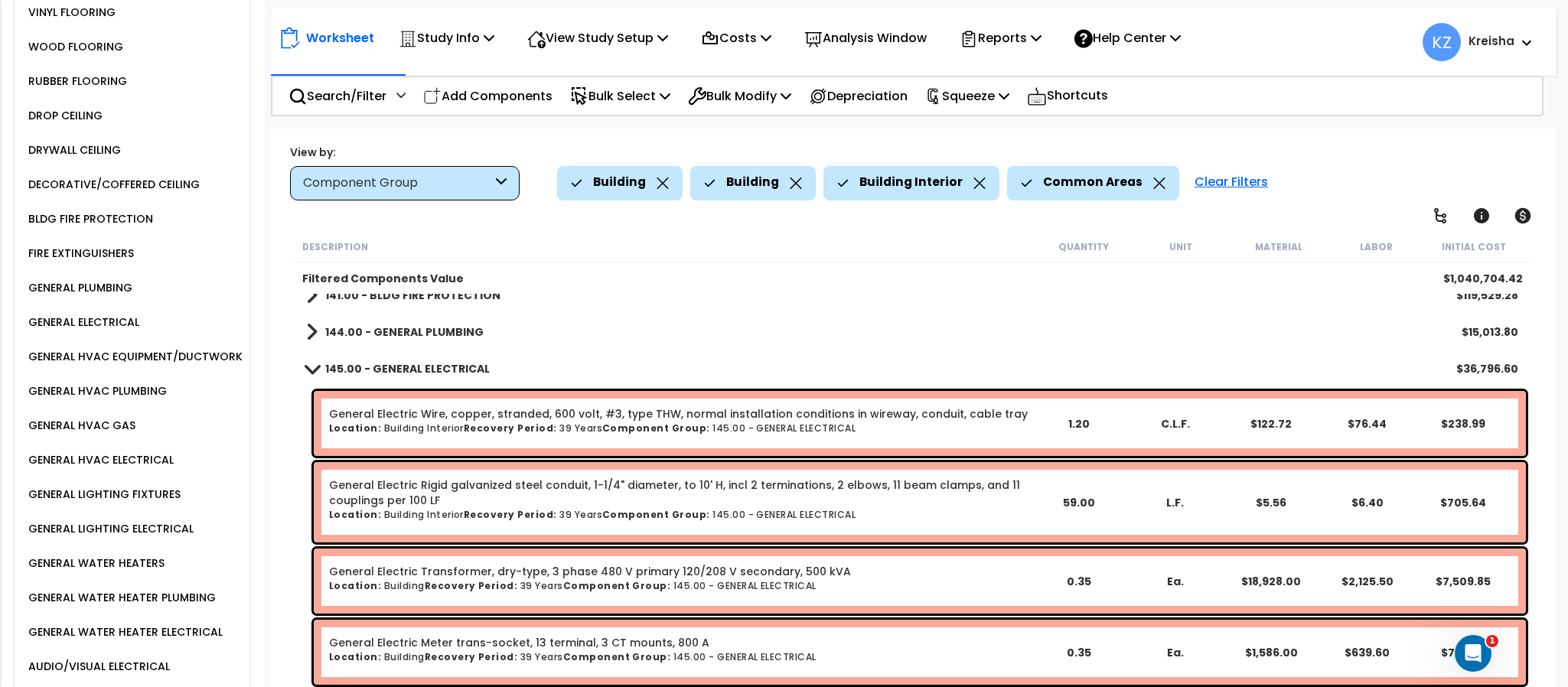
scroll to position [995, 0]
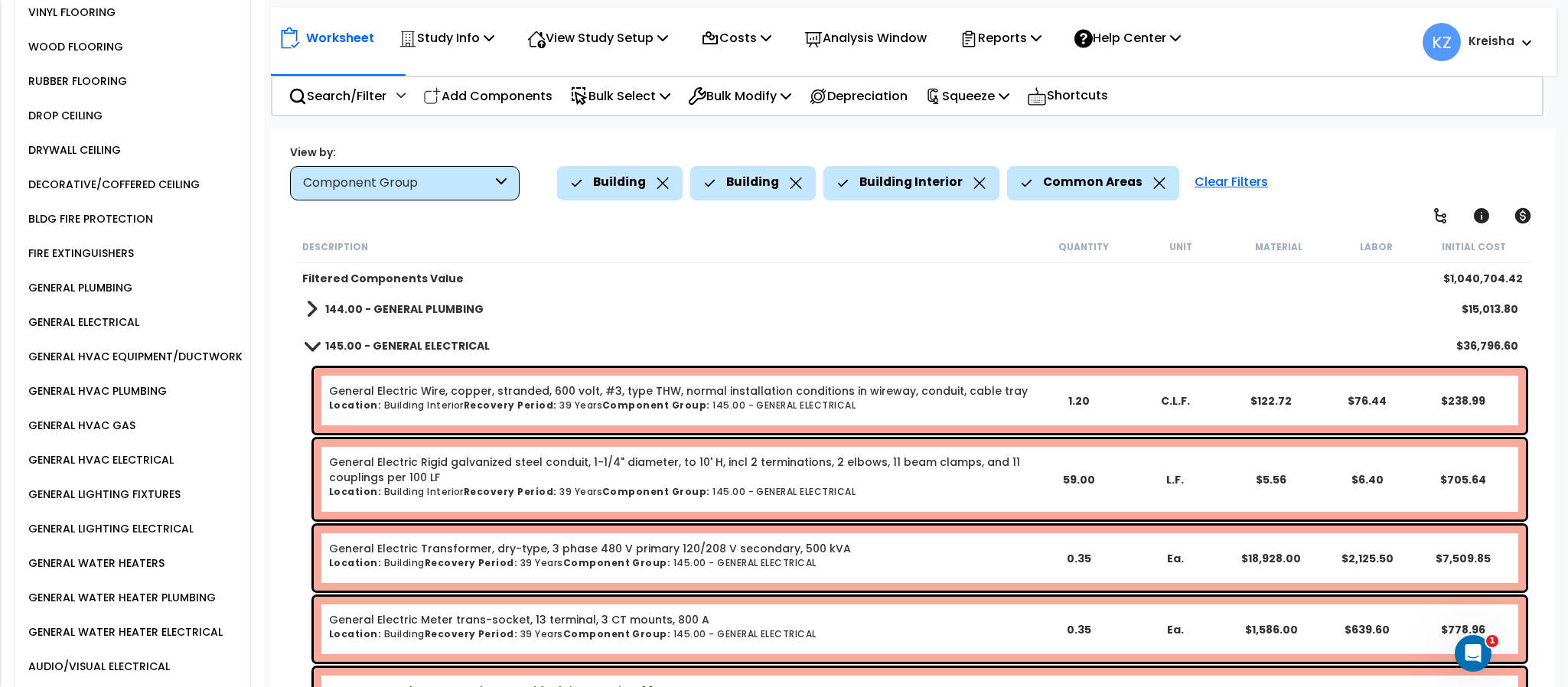
click at [575, 303] on div "144.00 - GENERAL PLUMBING $15,013.80" at bounding box center [913, 309] width 1228 height 37
click at [542, 258] on div "Description Quantity Unit Material Labor Initial Cost" at bounding box center [912, 248] width 1235 height 32
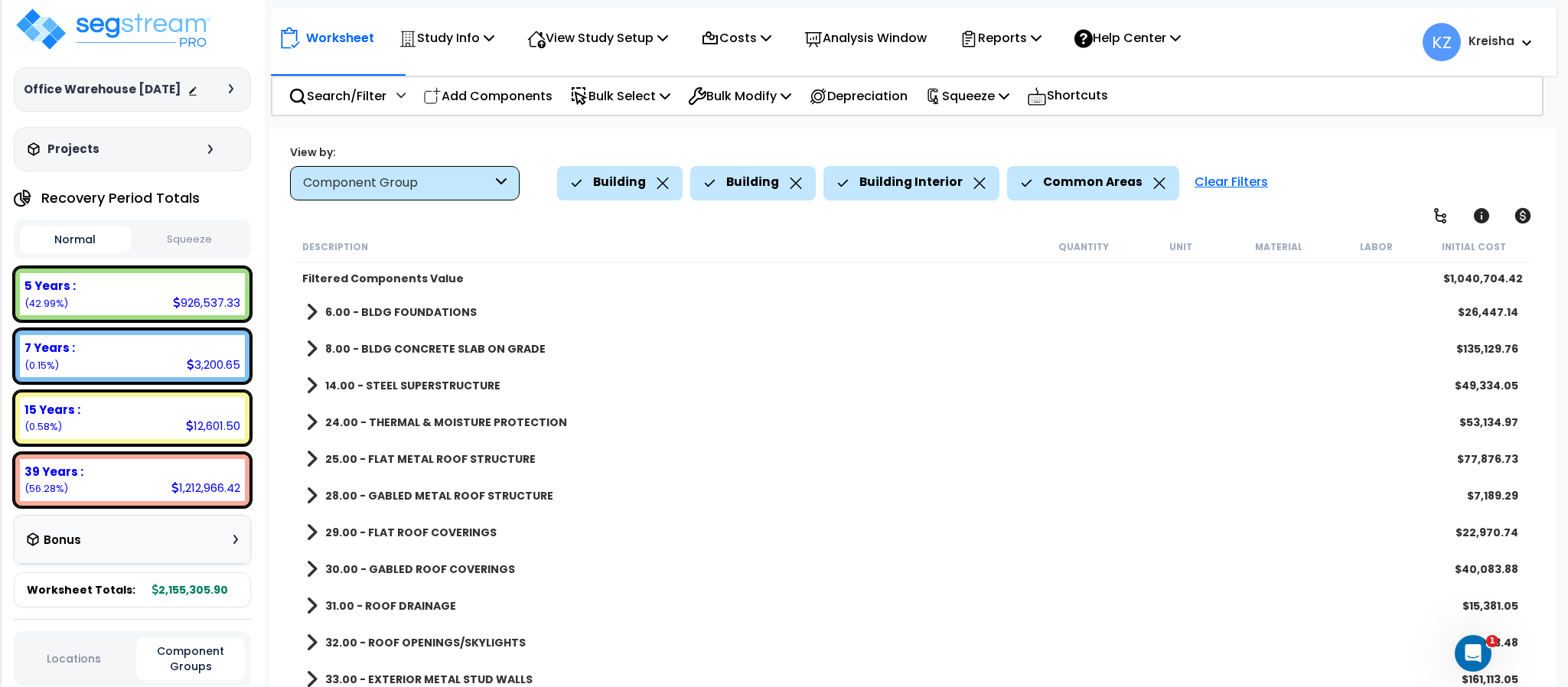
scroll to position [0, 0]
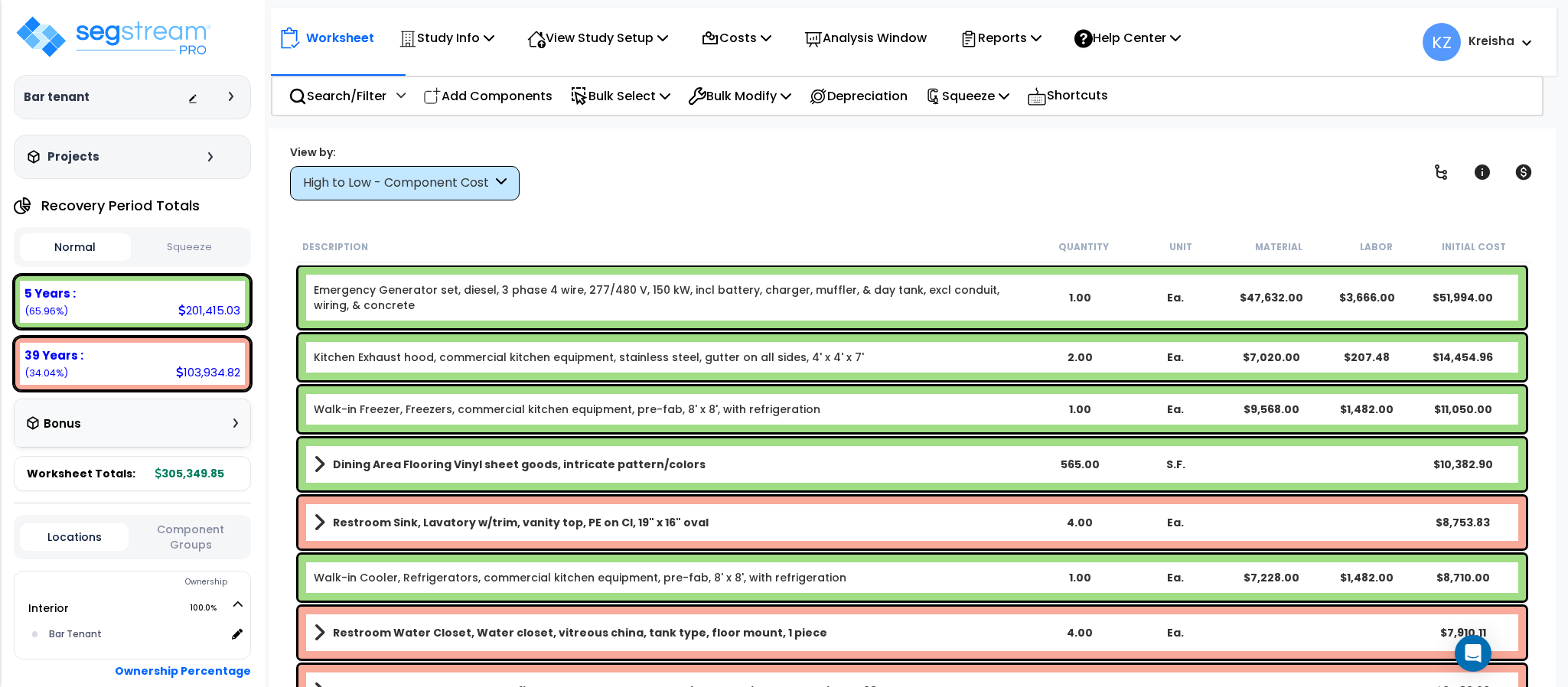
click at [499, 175] on icon at bounding box center [501, 184] width 11 height 18
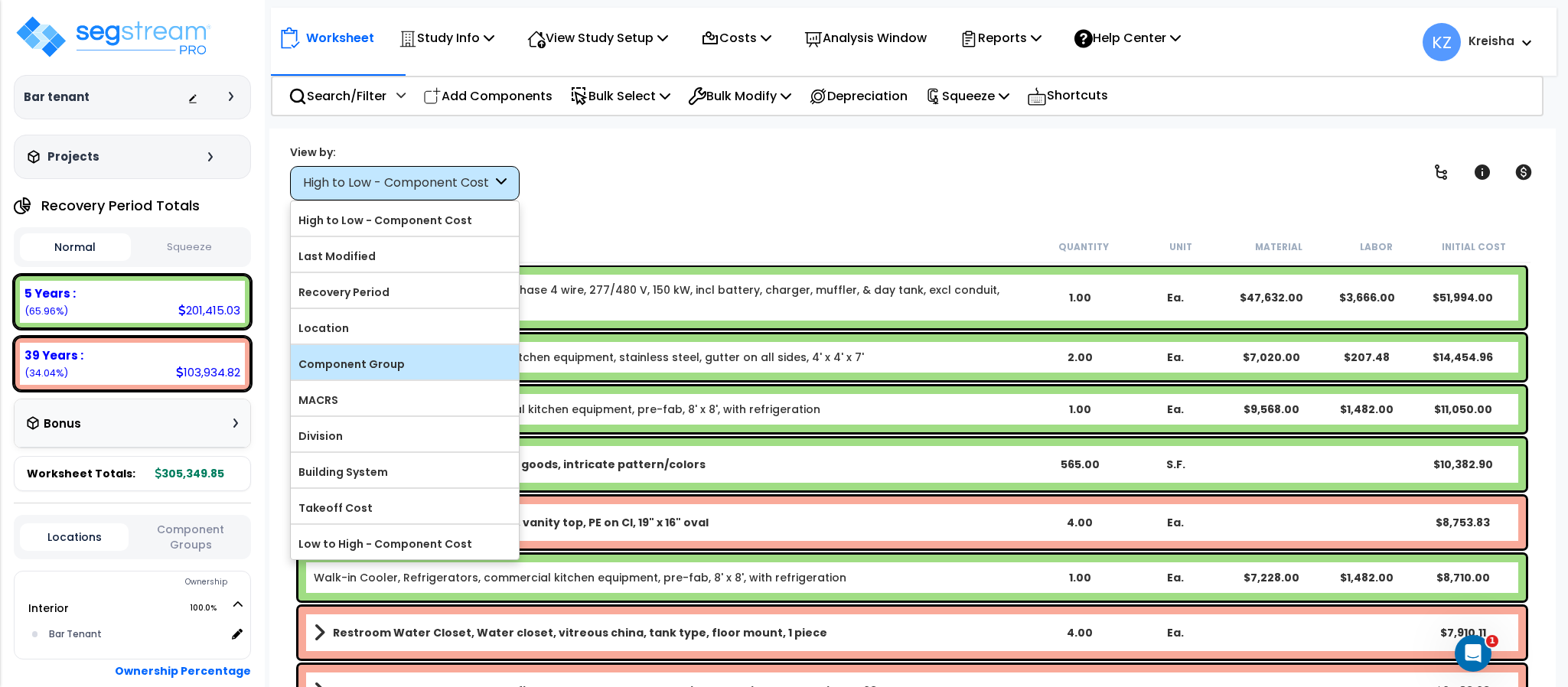
click at [352, 356] on label "Component Group" at bounding box center [404, 364] width 228 height 23
click at [407, 352] on div "Component Group" at bounding box center [404, 362] width 228 height 34
click at [367, 358] on label "Component Group" at bounding box center [404, 364] width 228 height 23
click at [0, 0] on input "Component Group" at bounding box center [0, 0] width 0 height 0
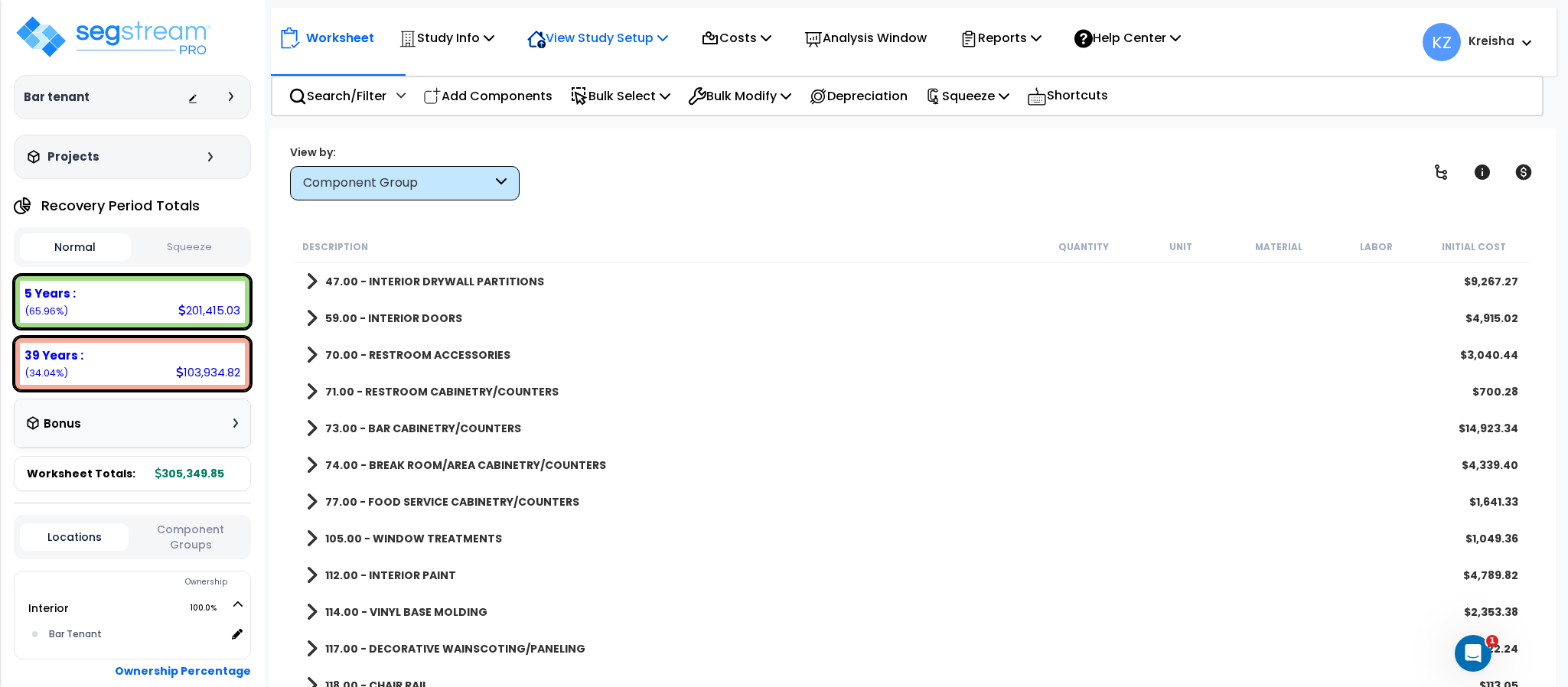
click at [603, 32] on p "View Study Setup" at bounding box center [597, 37] width 140 height 20
click at [572, 100] on link "View Questionnaire" at bounding box center [595, 105] width 152 height 31
click at [641, 177] on div "View by: Component Group High to Low - Component Cost" at bounding box center [913, 172] width 1255 height 57
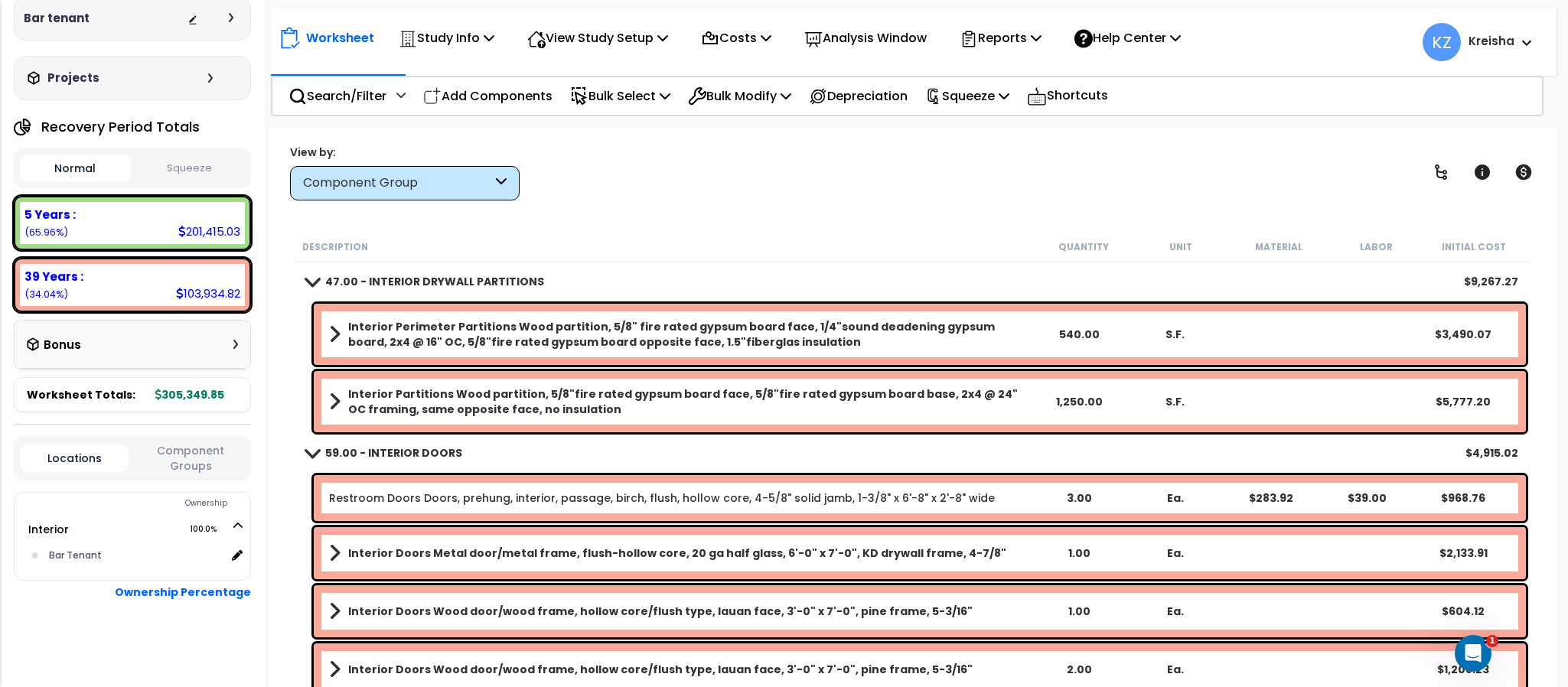
scroll to position [84, 0]
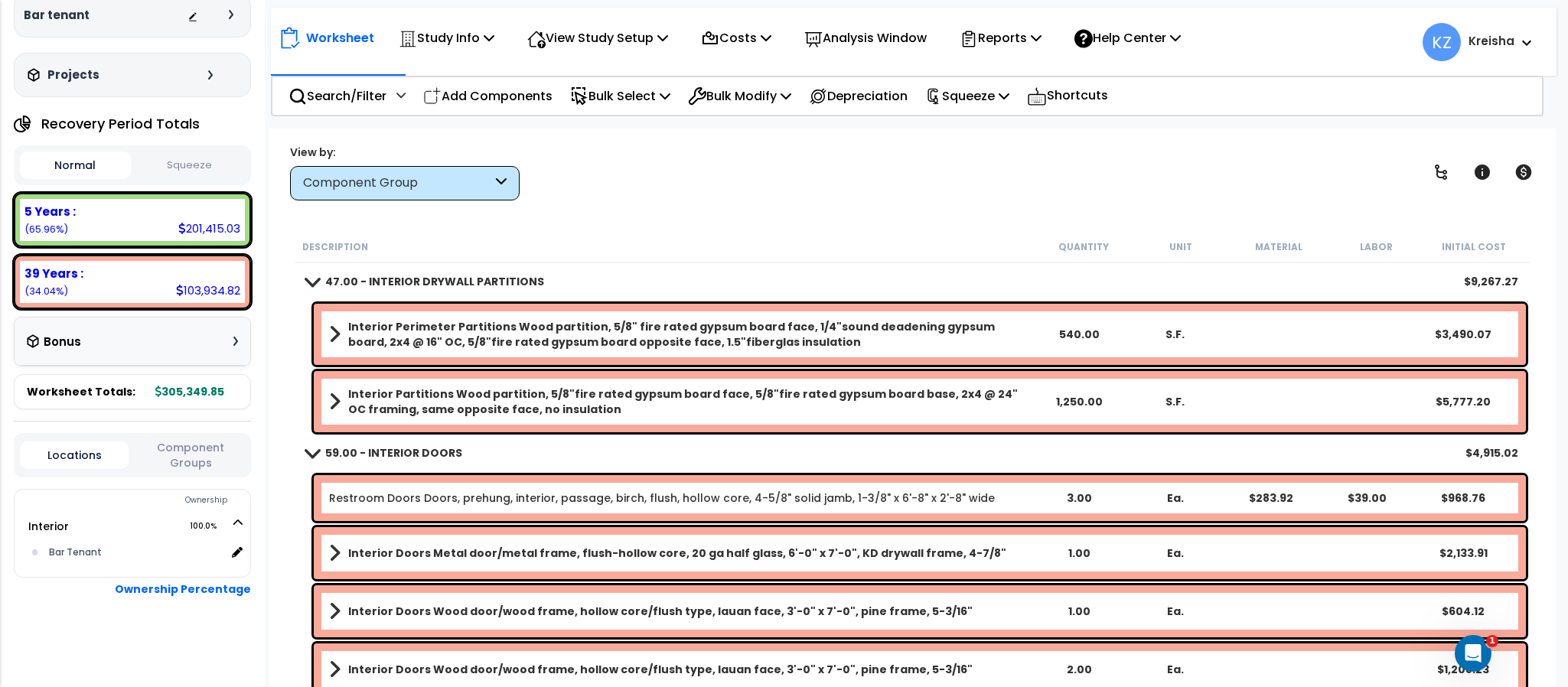
click at [167, 432] on b "Locations Component Groups Ownership Interior 100.0%" at bounding box center [132, 547] width 237 height 253
click at [173, 460] on button "Component Groups" at bounding box center [191, 456] width 109 height 32
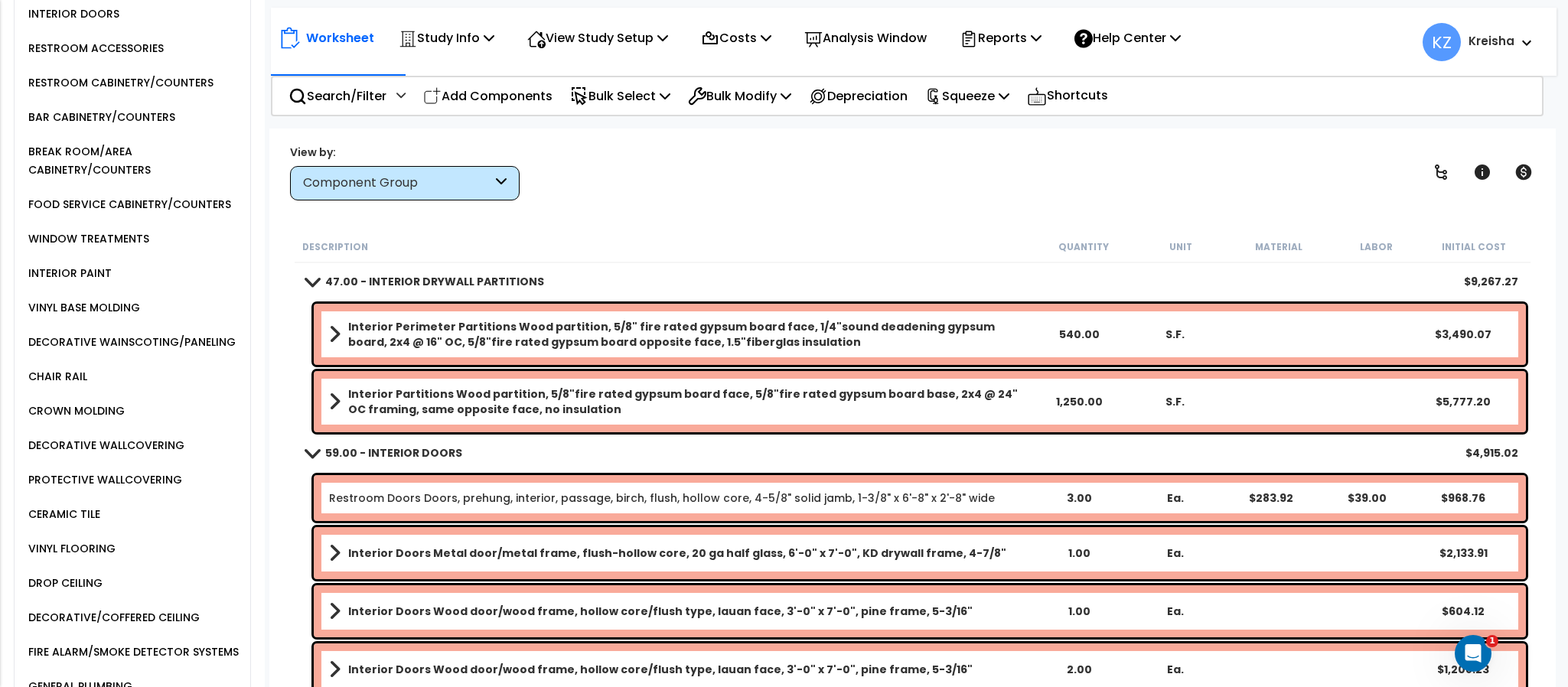
scroll to position [0, 0]
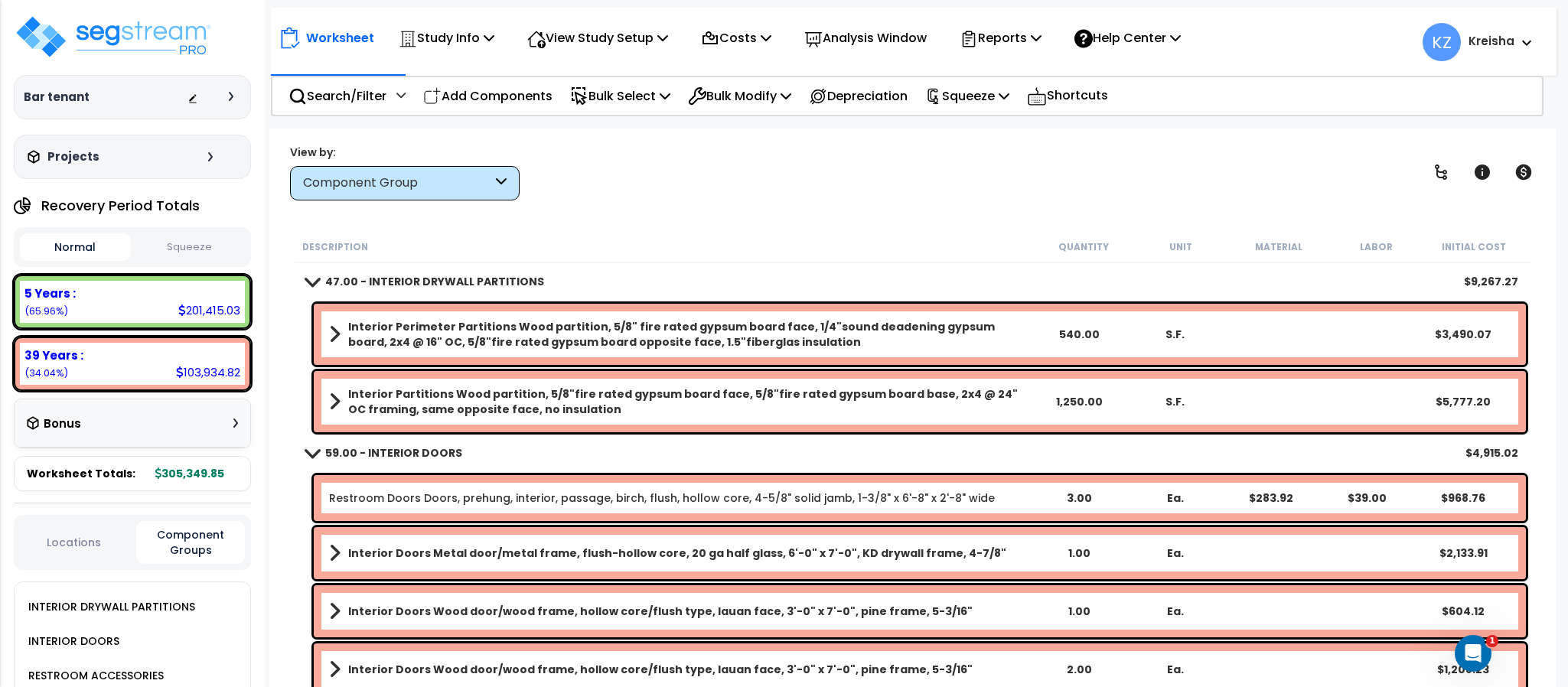
click at [707, 188] on div "View by: Component Group High to Low - Component Cost" at bounding box center [913, 172] width 1255 height 57
click at [730, 191] on div "View by: Component Group High to Low - Component Cost" at bounding box center [913, 172] width 1255 height 57
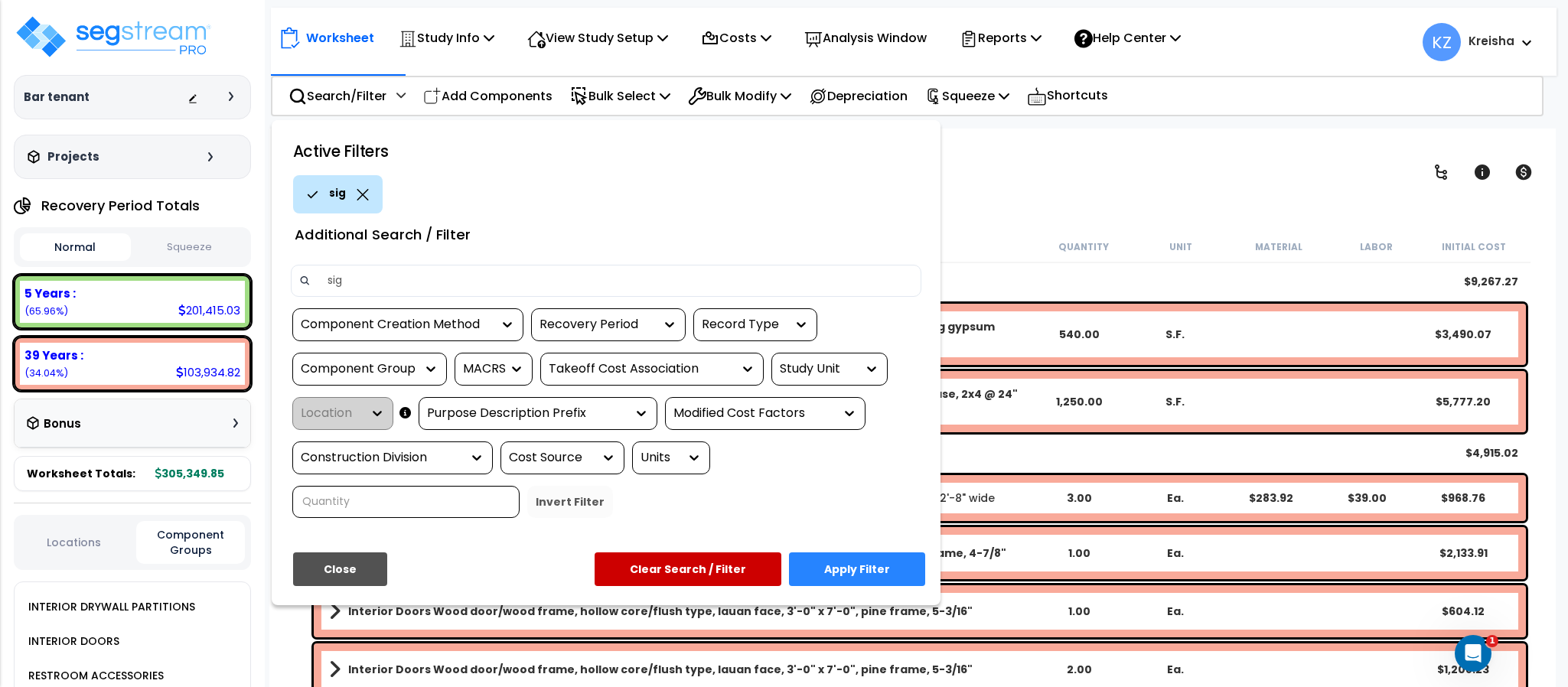
type input "sign"
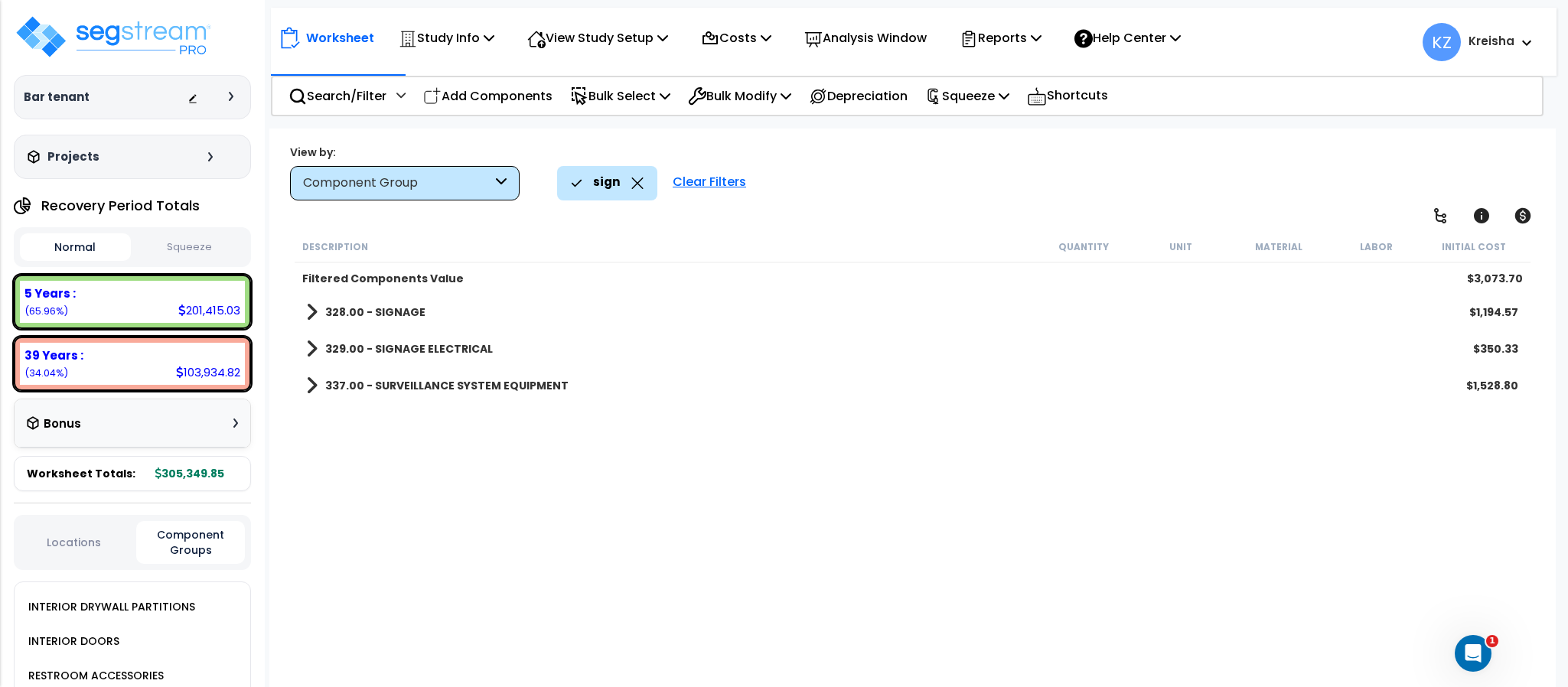
click at [391, 315] on b "328.00 - SIGNAGE" at bounding box center [375, 312] width 100 height 15
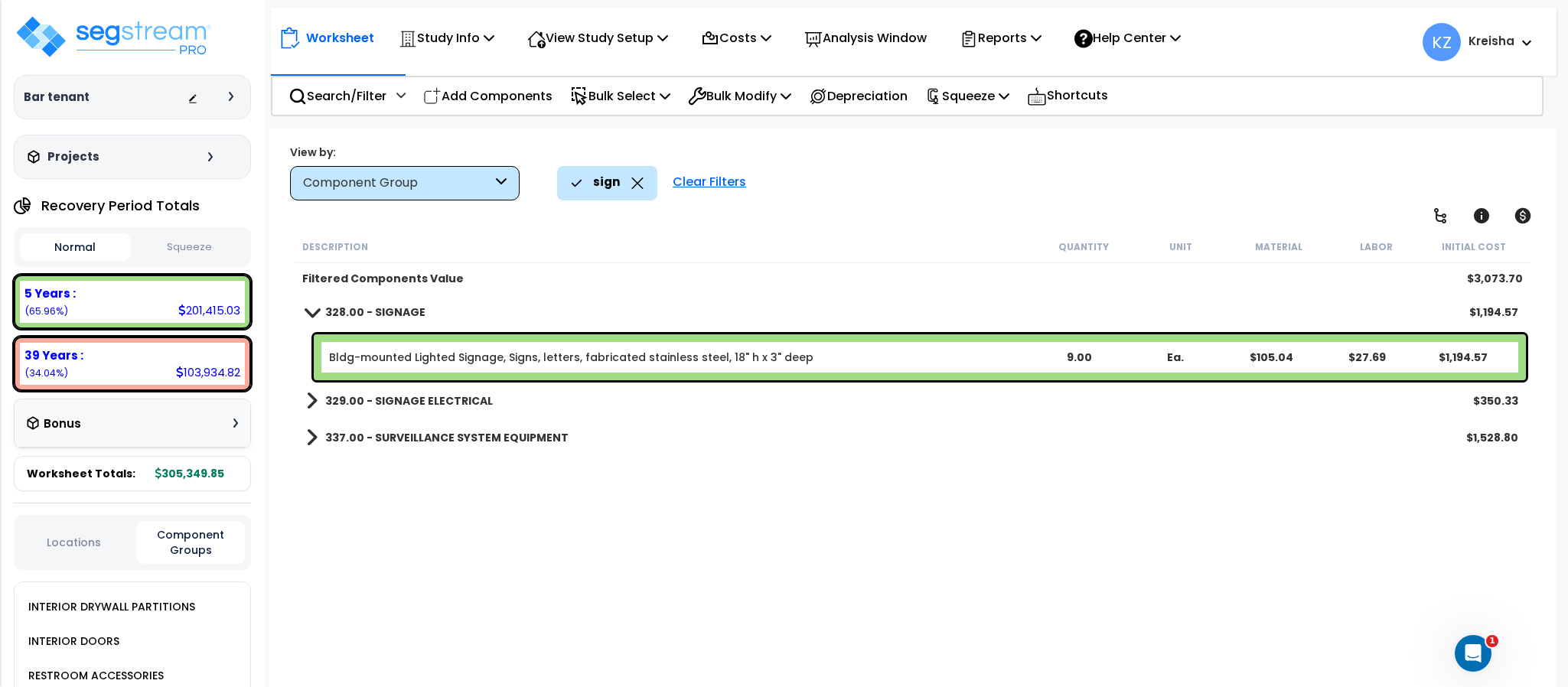
click at [408, 395] on b "329.00 - SIGNAGE ELECTRICAL" at bounding box center [409, 400] width 167 height 15
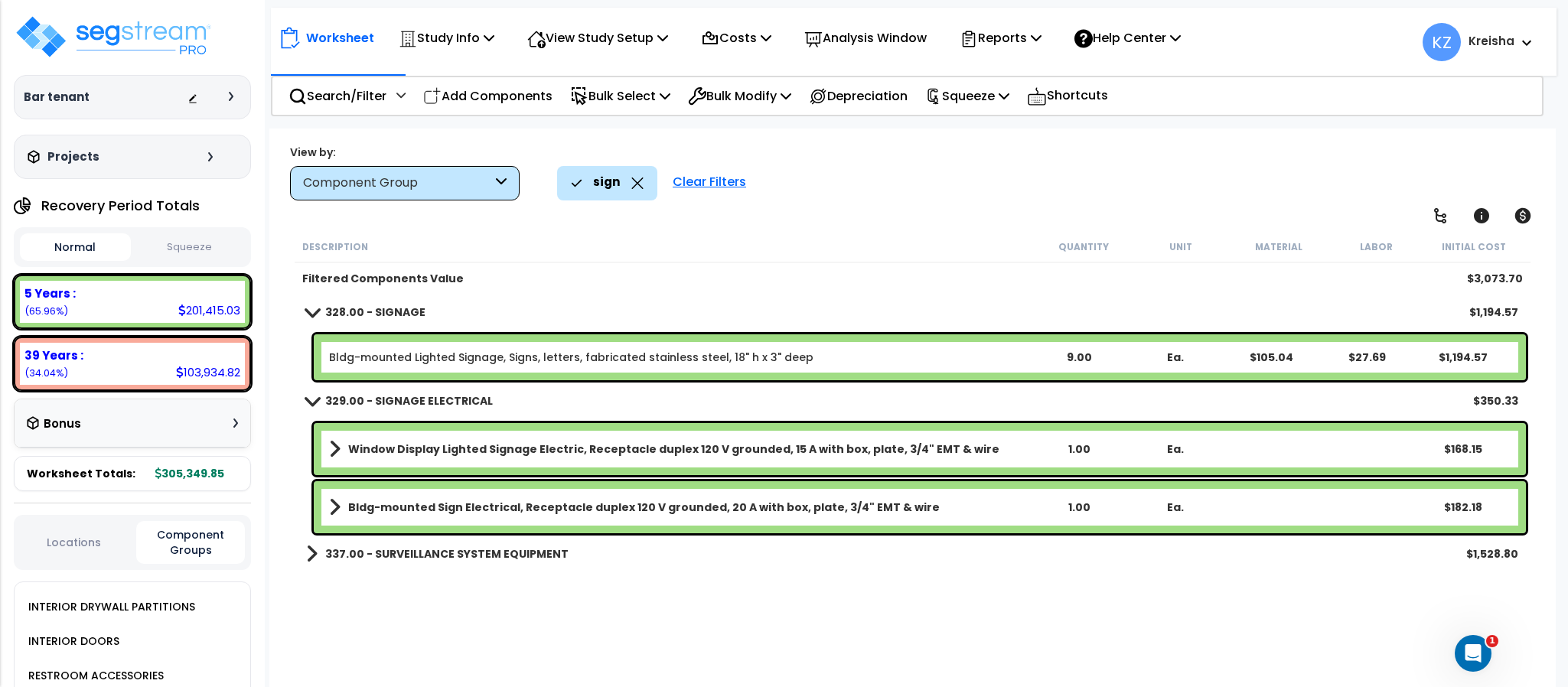
click at [423, 559] on b "337.00 - SURVEILLANCE SYSTEM EQUIPMENT" at bounding box center [447, 554] width 244 height 15
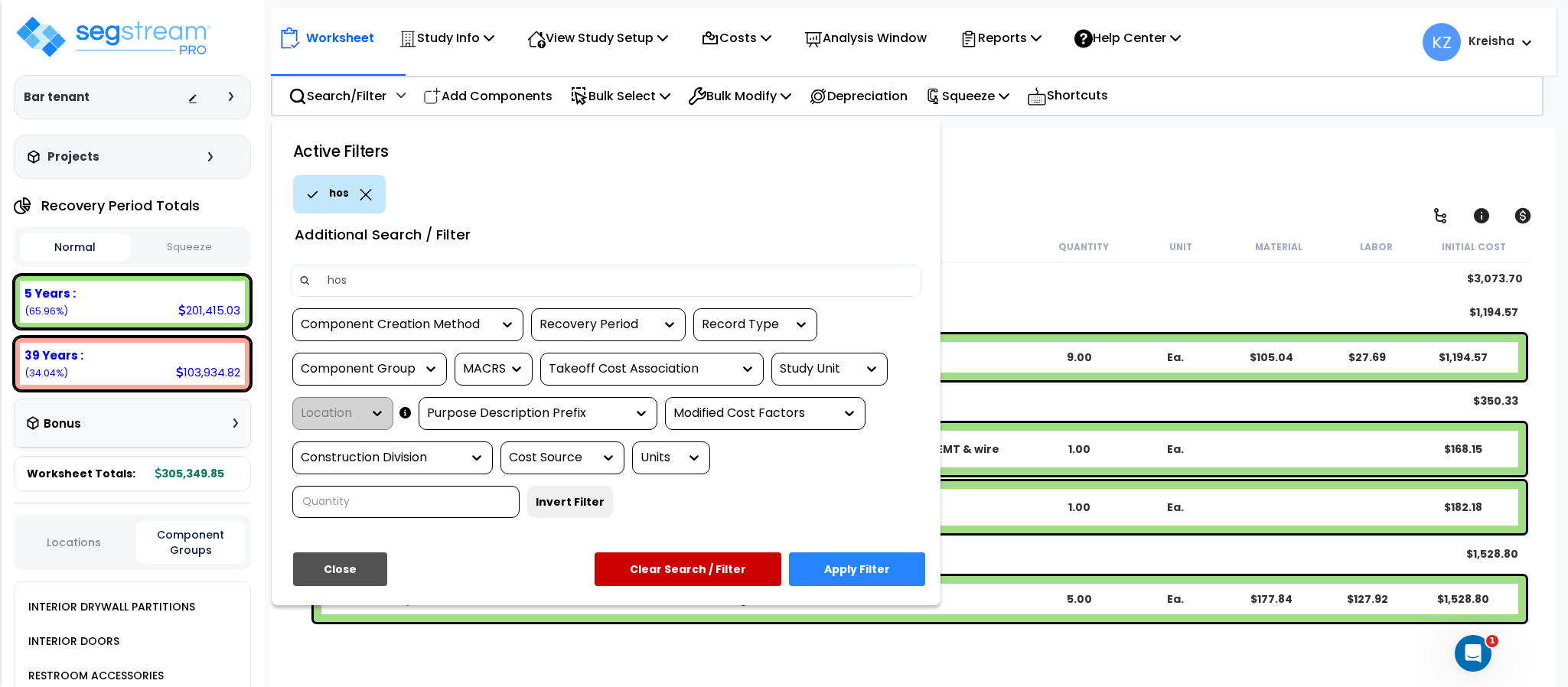
type input "host"
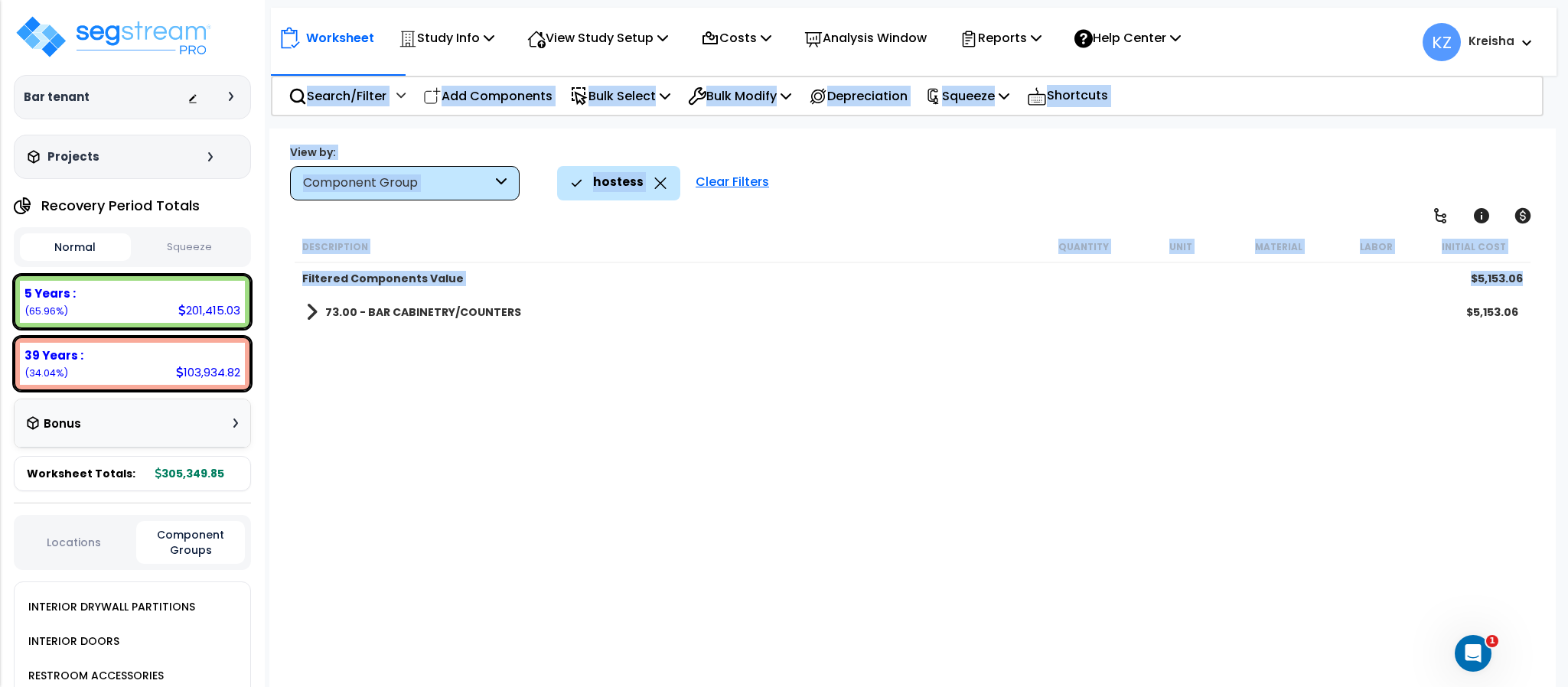
click at [515, 391] on div "Description Quantity Unit Material Labor Initial Cost Filtered Components Value…" at bounding box center [912, 461] width 1240 height 460
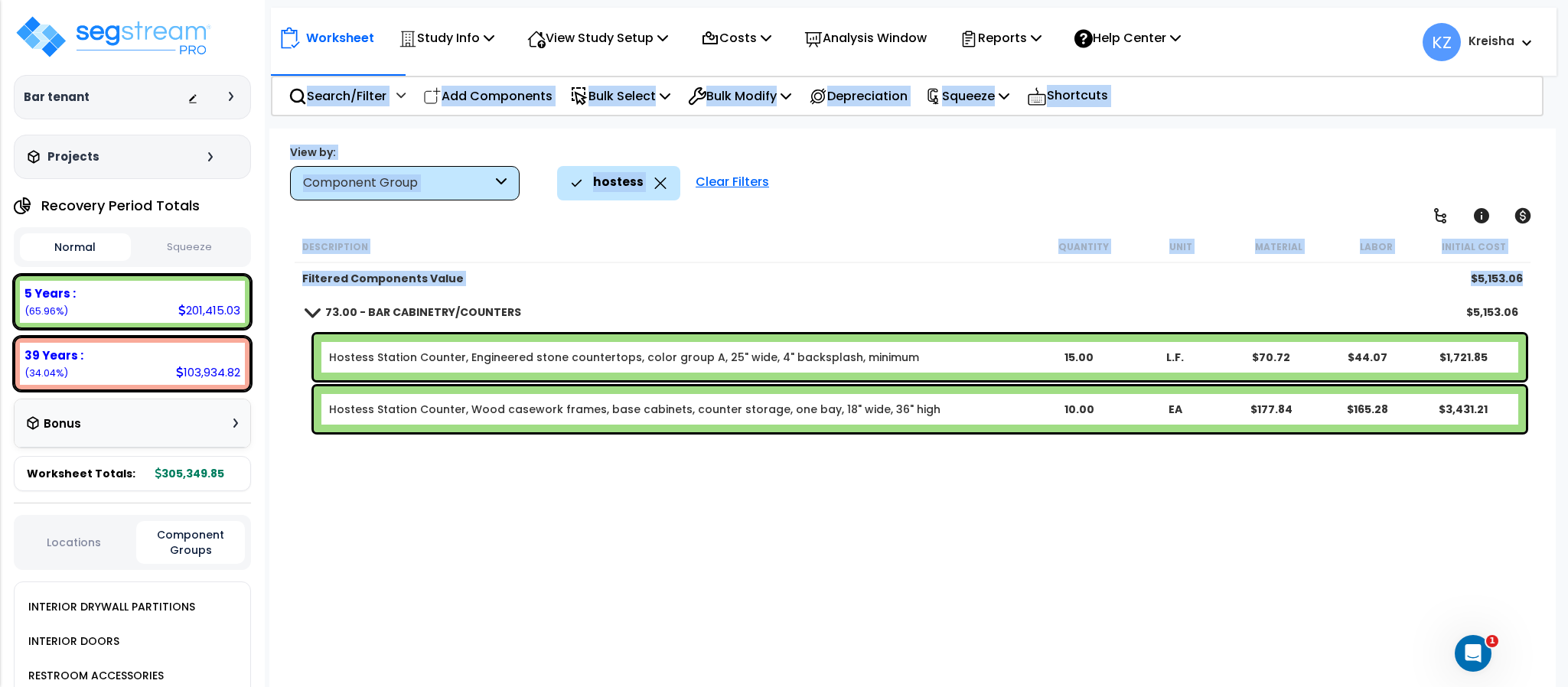
click at [514, 477] on div "Description Quantity Unit Material Labor Initial Cost Filtered Components Value…" at bounding box center [912, 461] width 1240 height 460
click at [514, 490] on div "Description Quantity Unit Material Labor Initial Cost Filtered Components Value…" at bounding box center [912, 461] width 1240 height 460
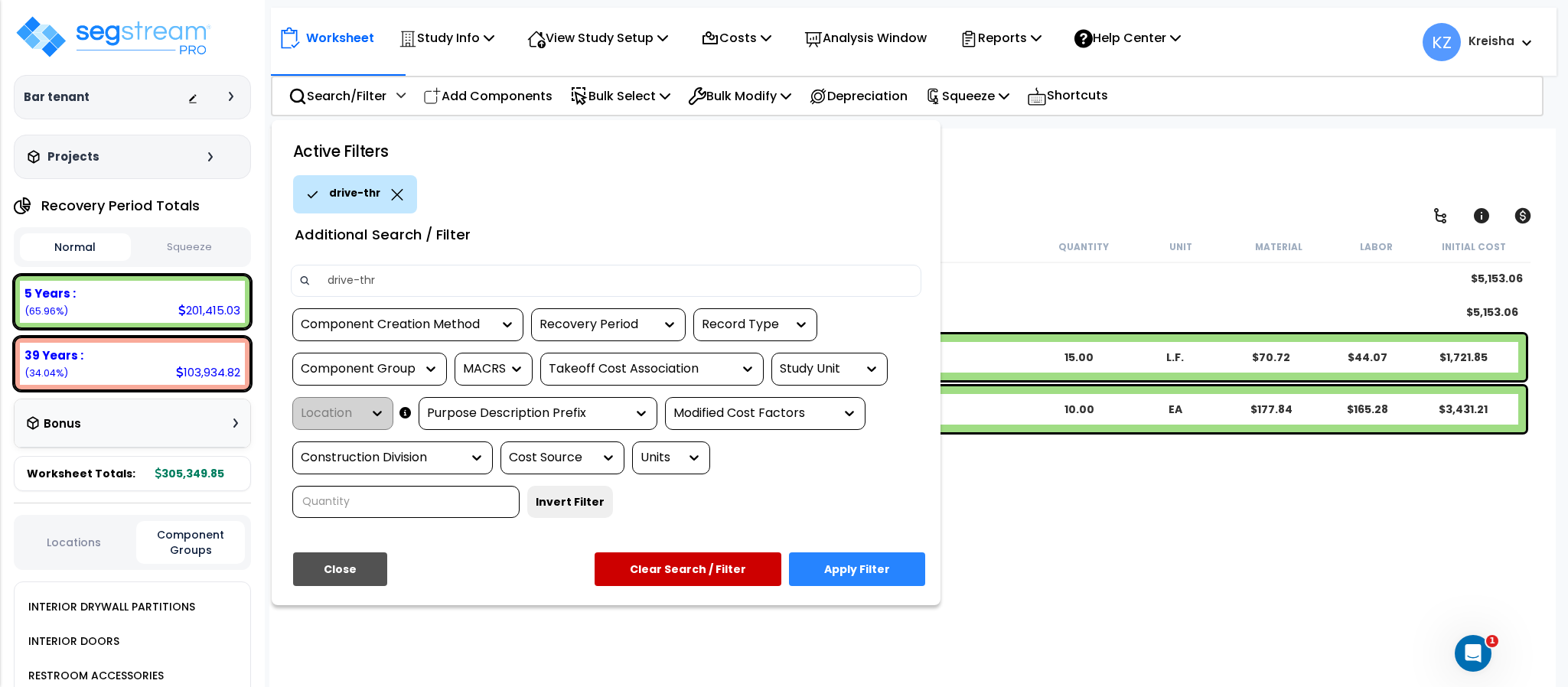
type input "drive-thru"
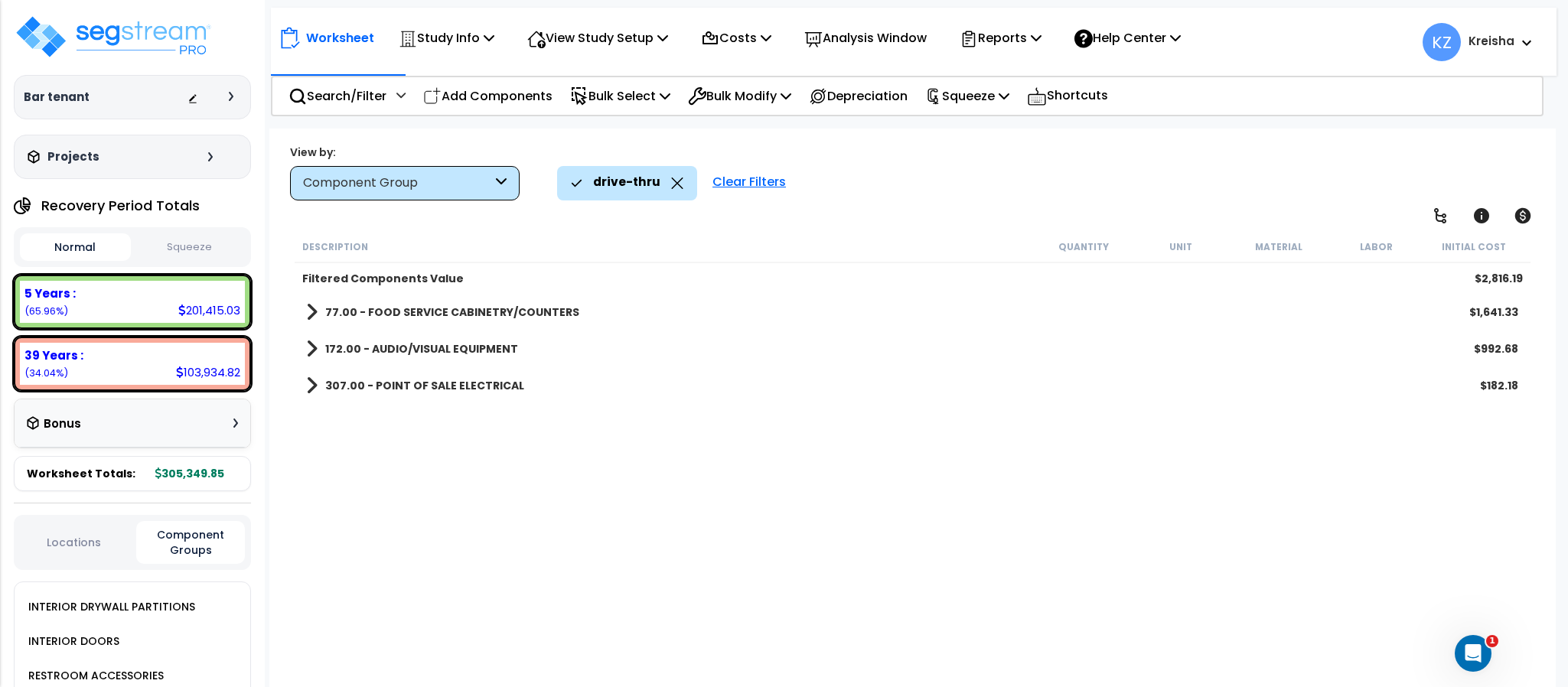
click at [464, 406] on div "Description Quantity Unit Material Labor Initial Cost Filtered Components Value…" at bounding box center [912, 461] width 1240 height 460
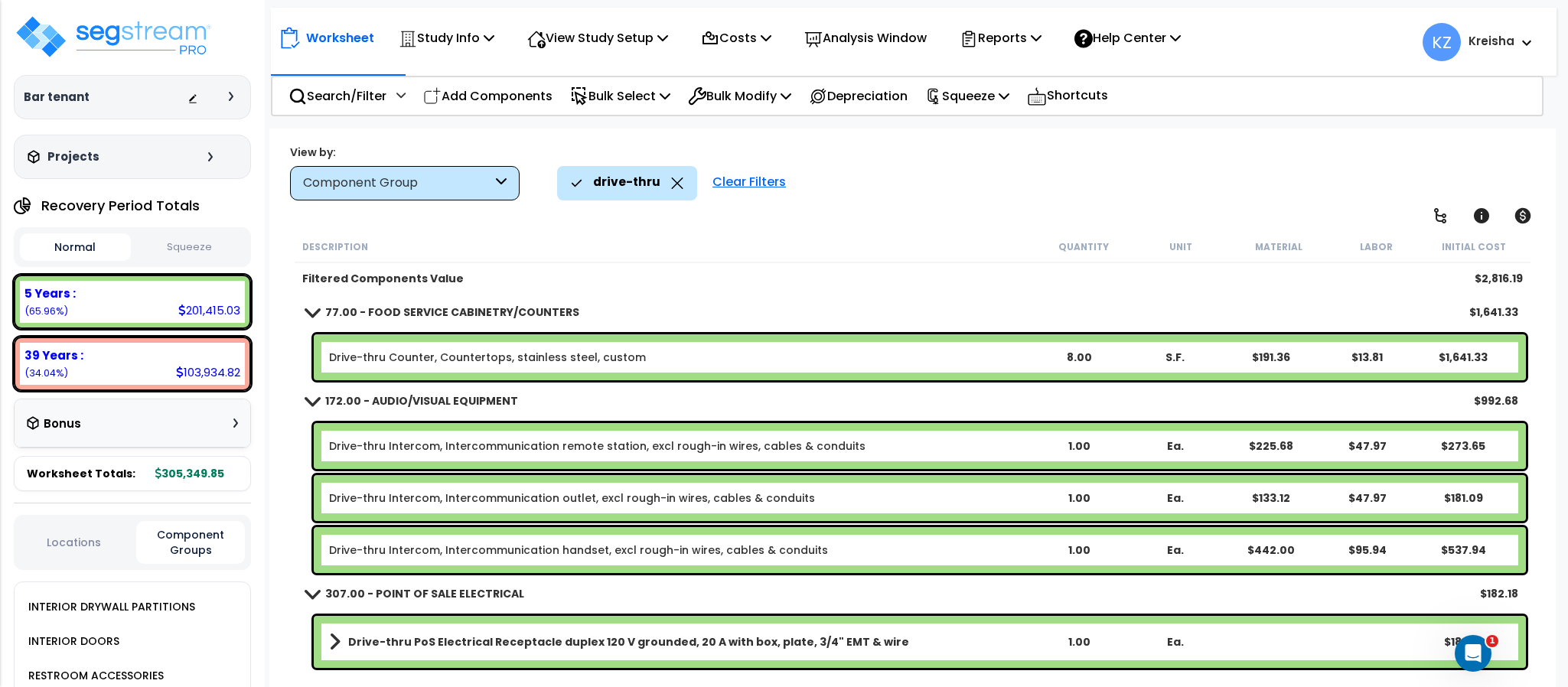
scroll to position [67, 0]
click at [728, 178] on div "Clear Filters" at bounding box center [749, 183] width 89 height 33
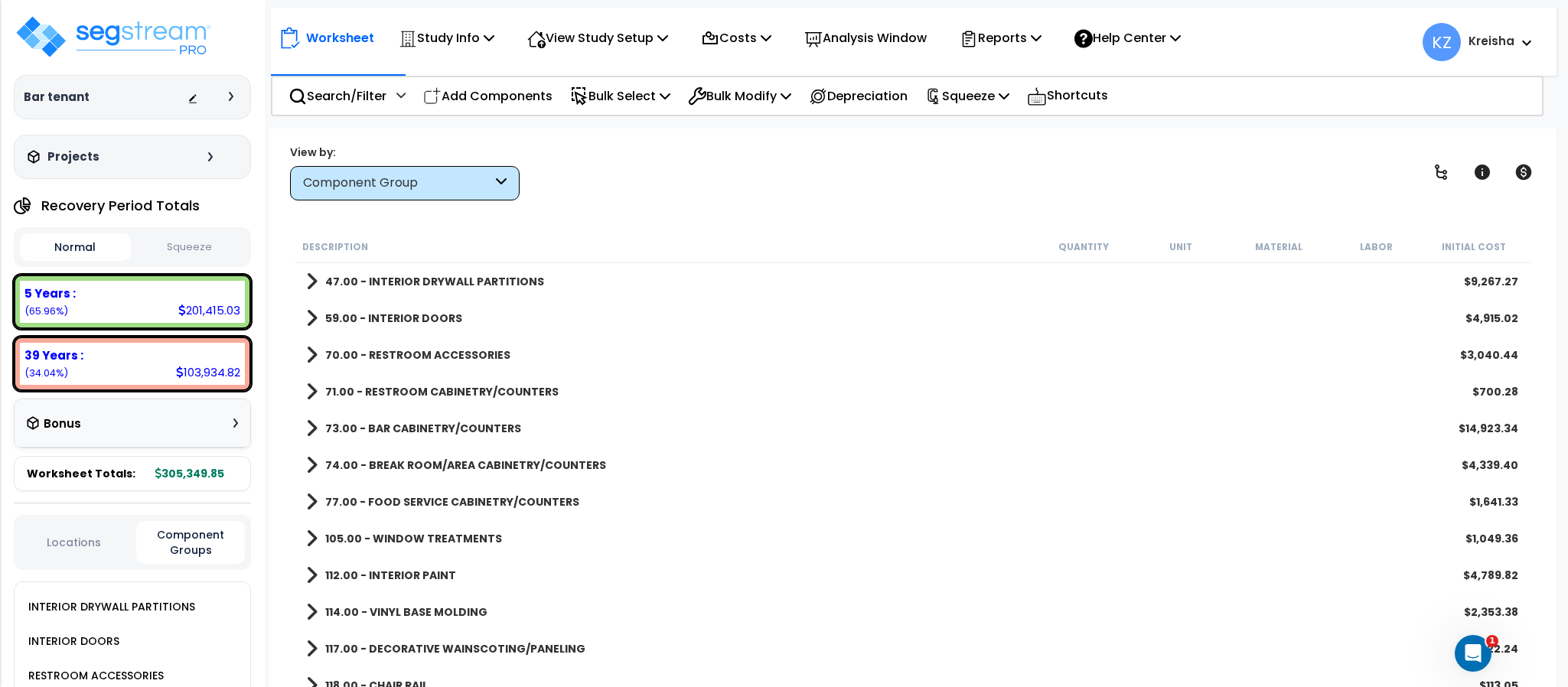
scroll to position [2232, 0]
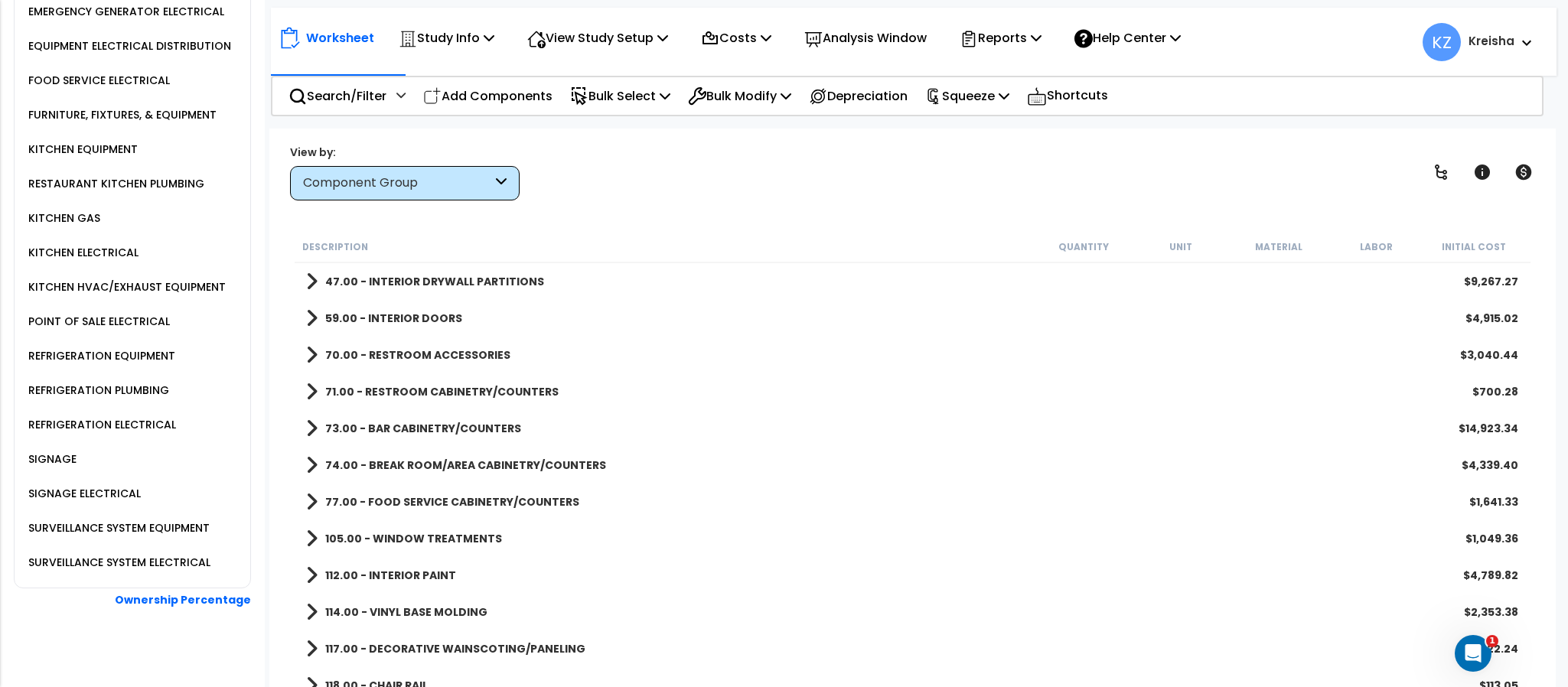
click at [134, 331] on div "POINT OF SALE ELECTRICAL" at bounding box center [97, 322] width 145 height 19
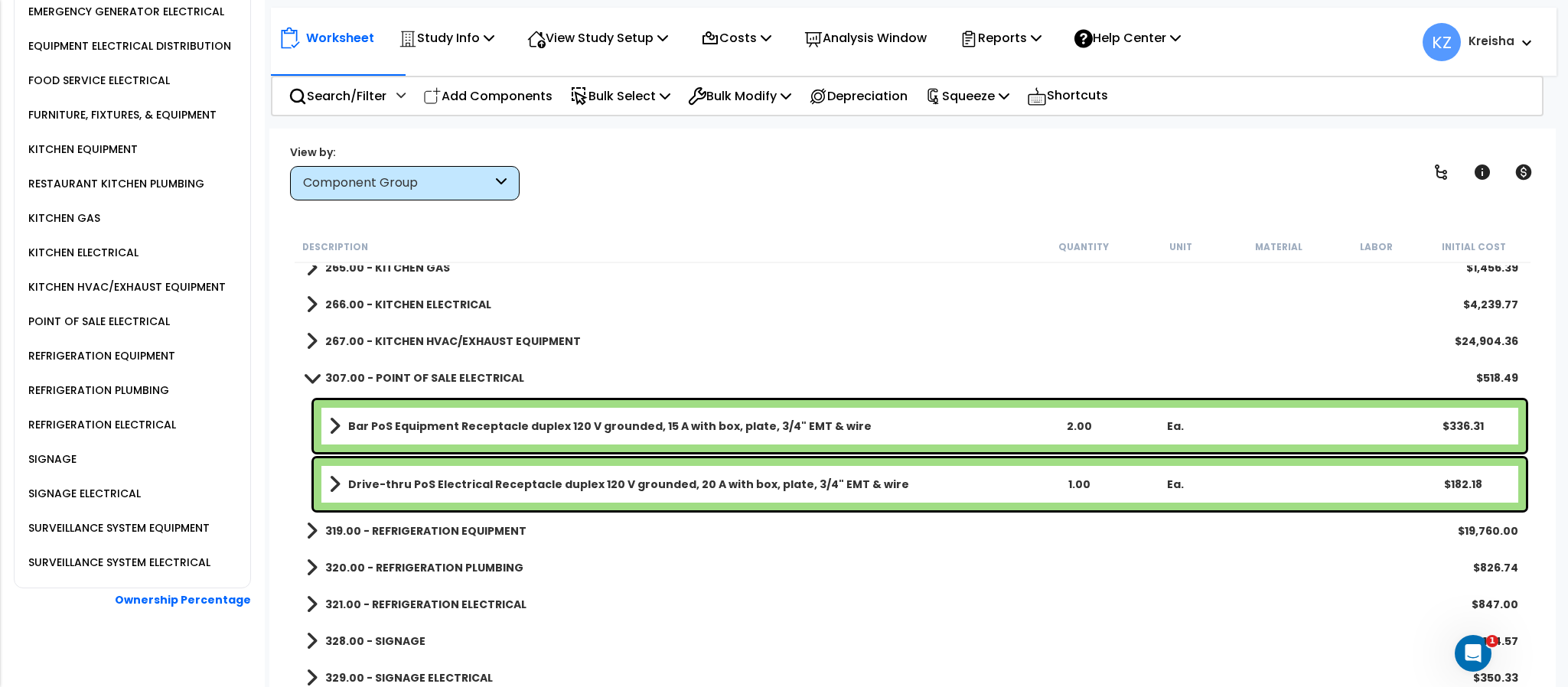
scroll to position [875, 0]
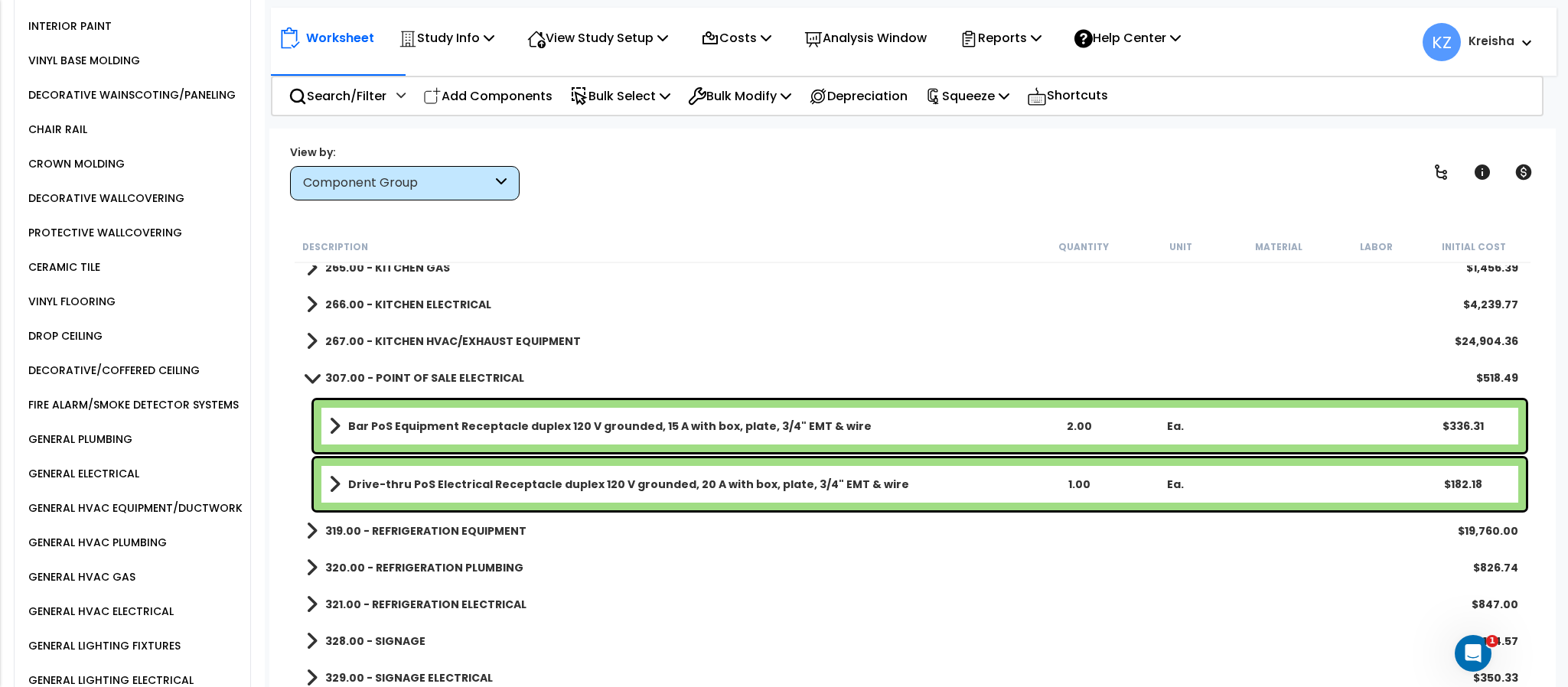
click at [100, 345] on div "DROP CEILING" at bounding box center [63, 335] width 78 height 19
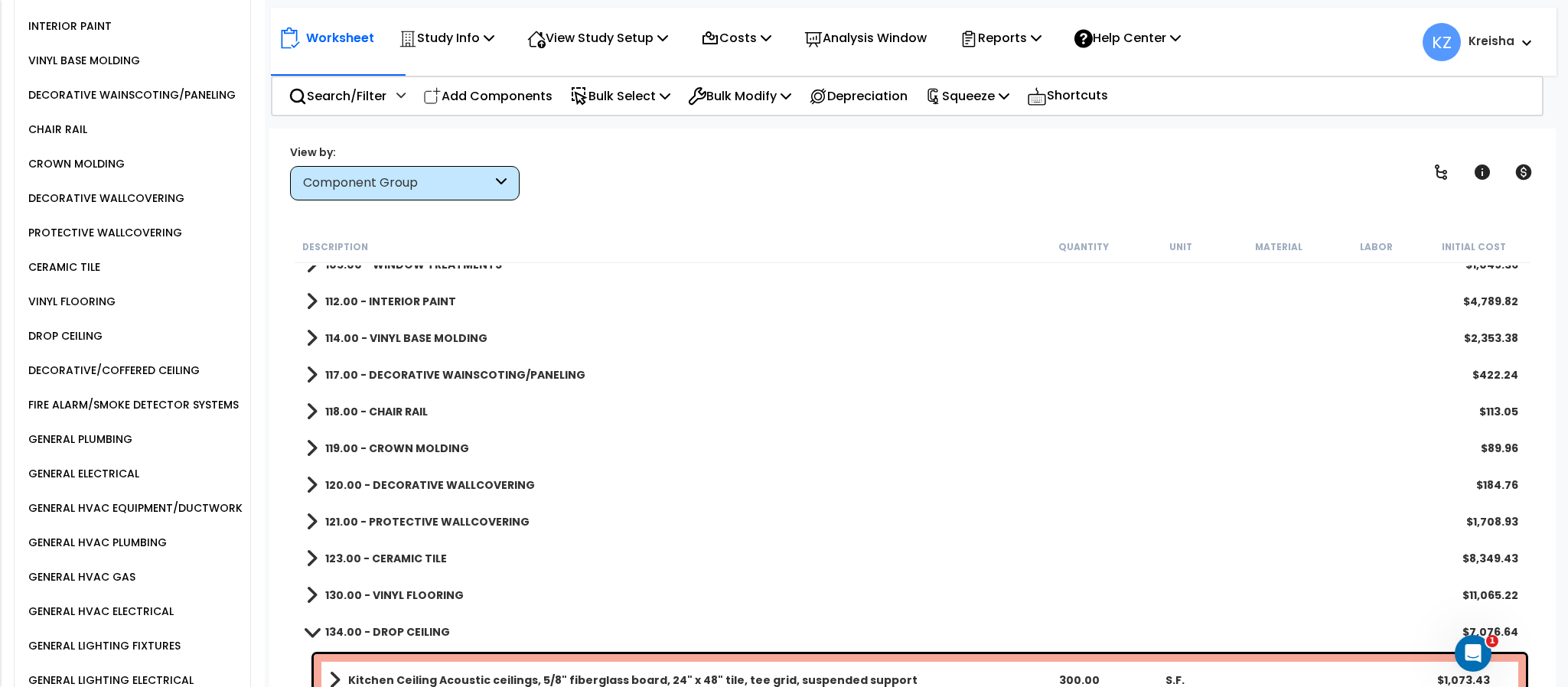
scroll to position [430, 0]
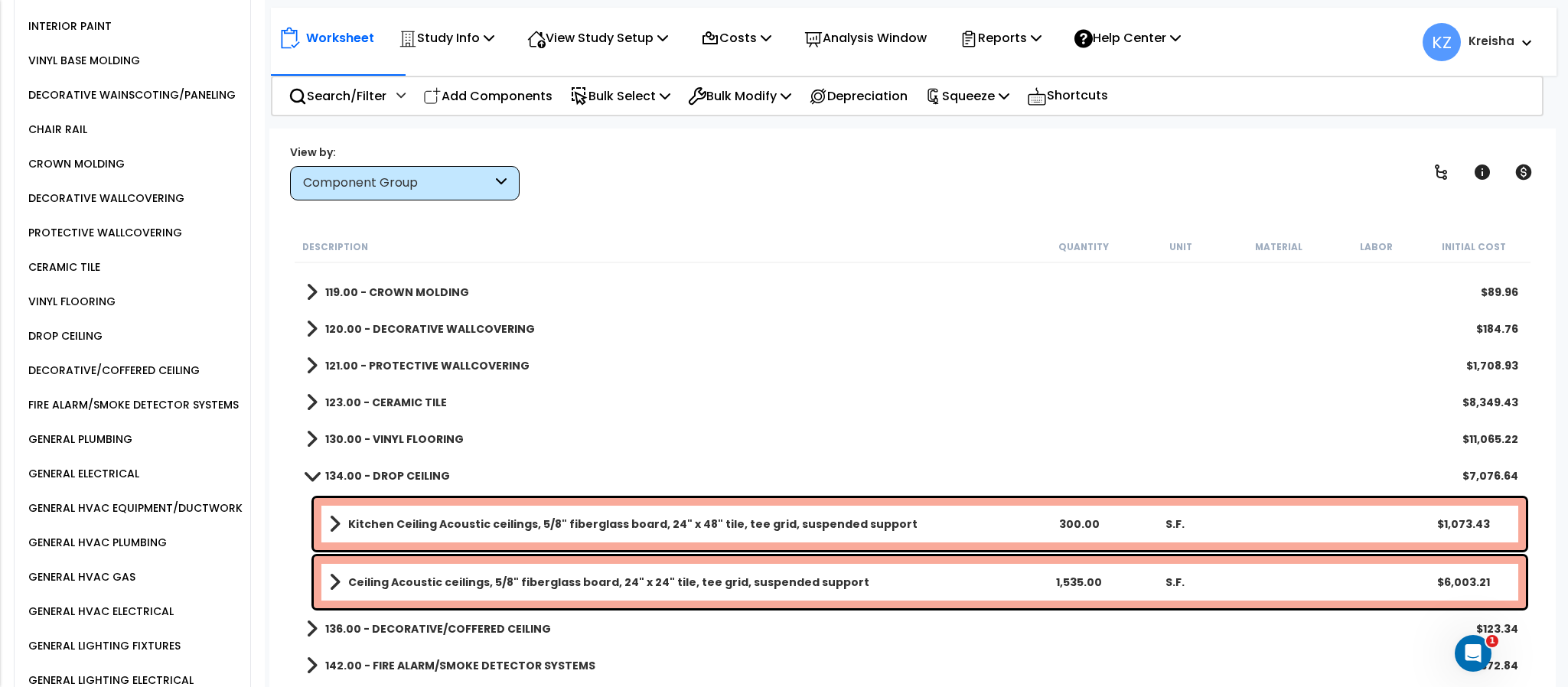
click at [63, 370] on div "DECORATIVE/COFFERED CEILING" at bounding box center [112, 370] width 175 height 19
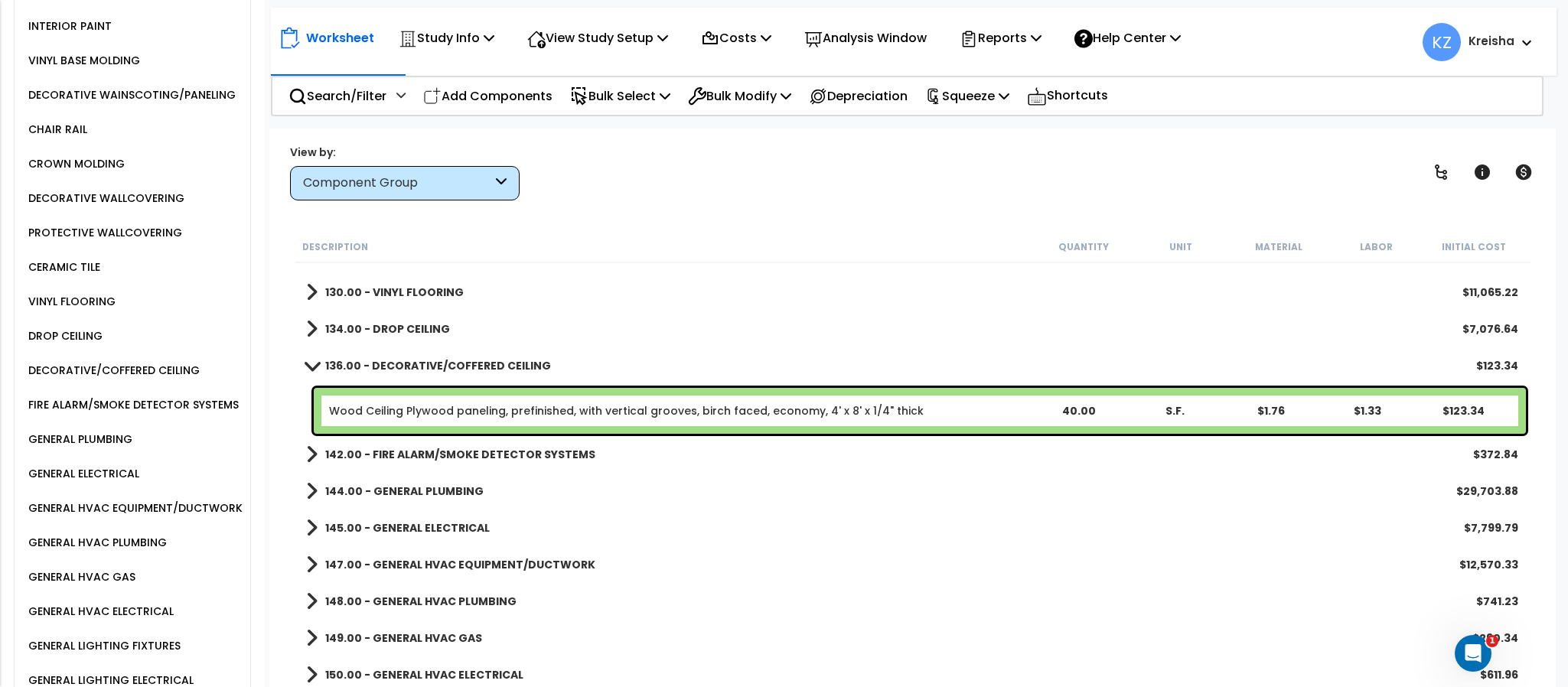
scroll to position [583, 0]
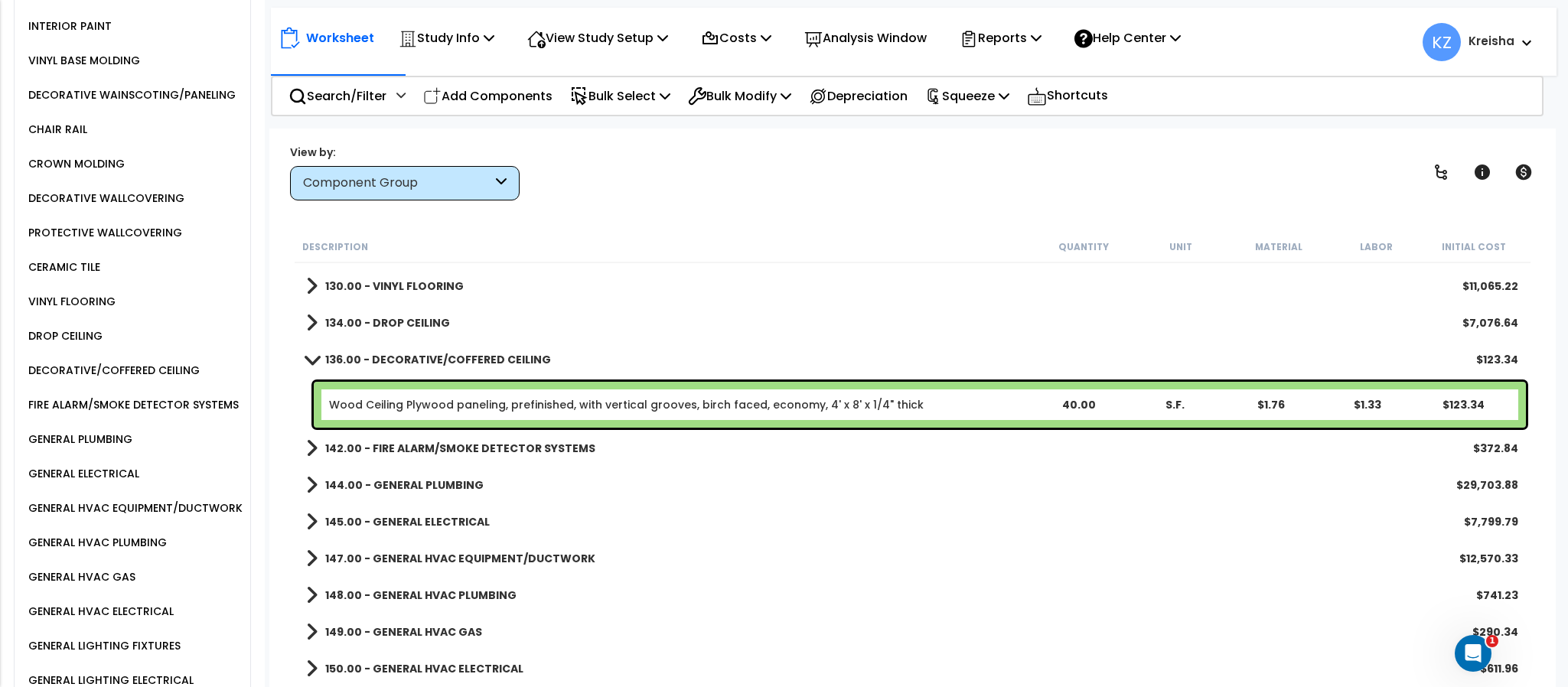
click at [93, 65] on div "VINYL BASE MOLDING" at bounding box center [82, 60] width 115 height 19
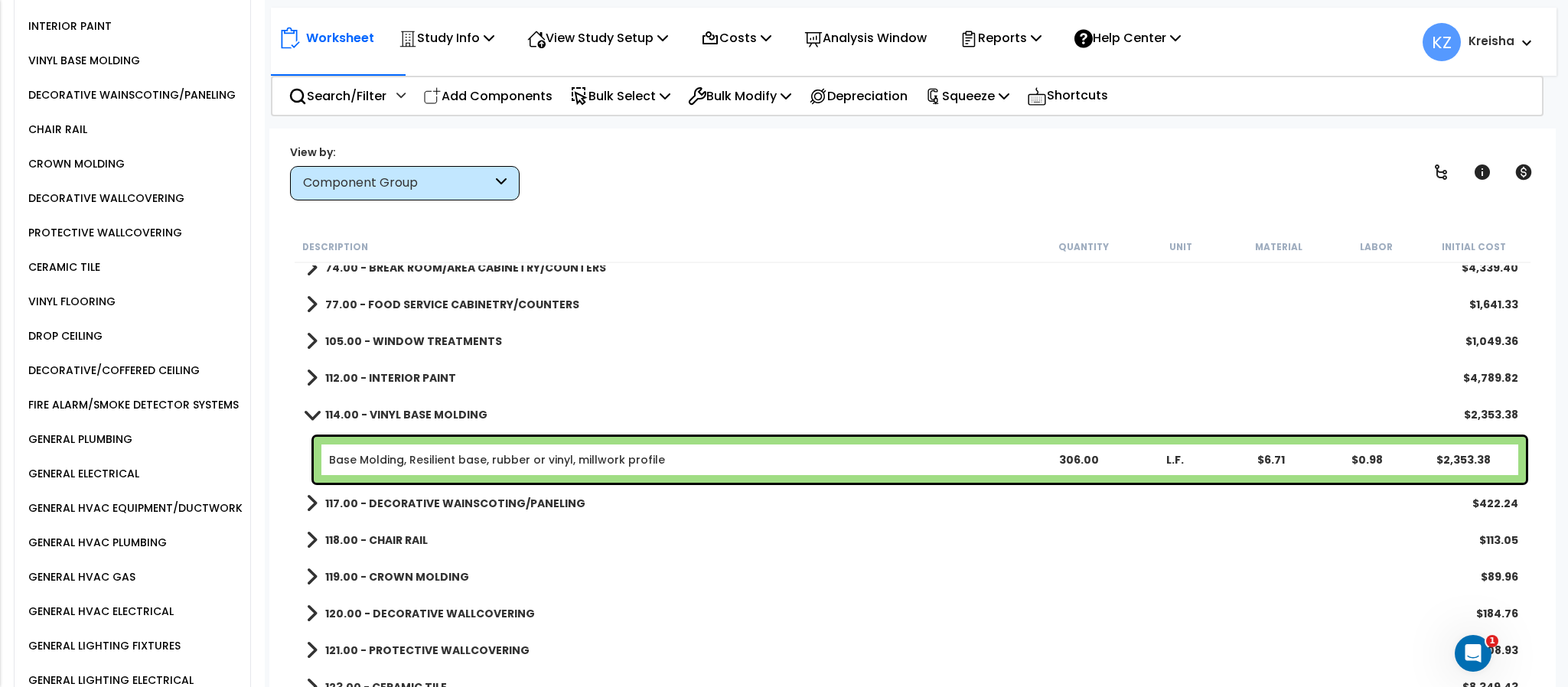
scroll to position [201, 0]
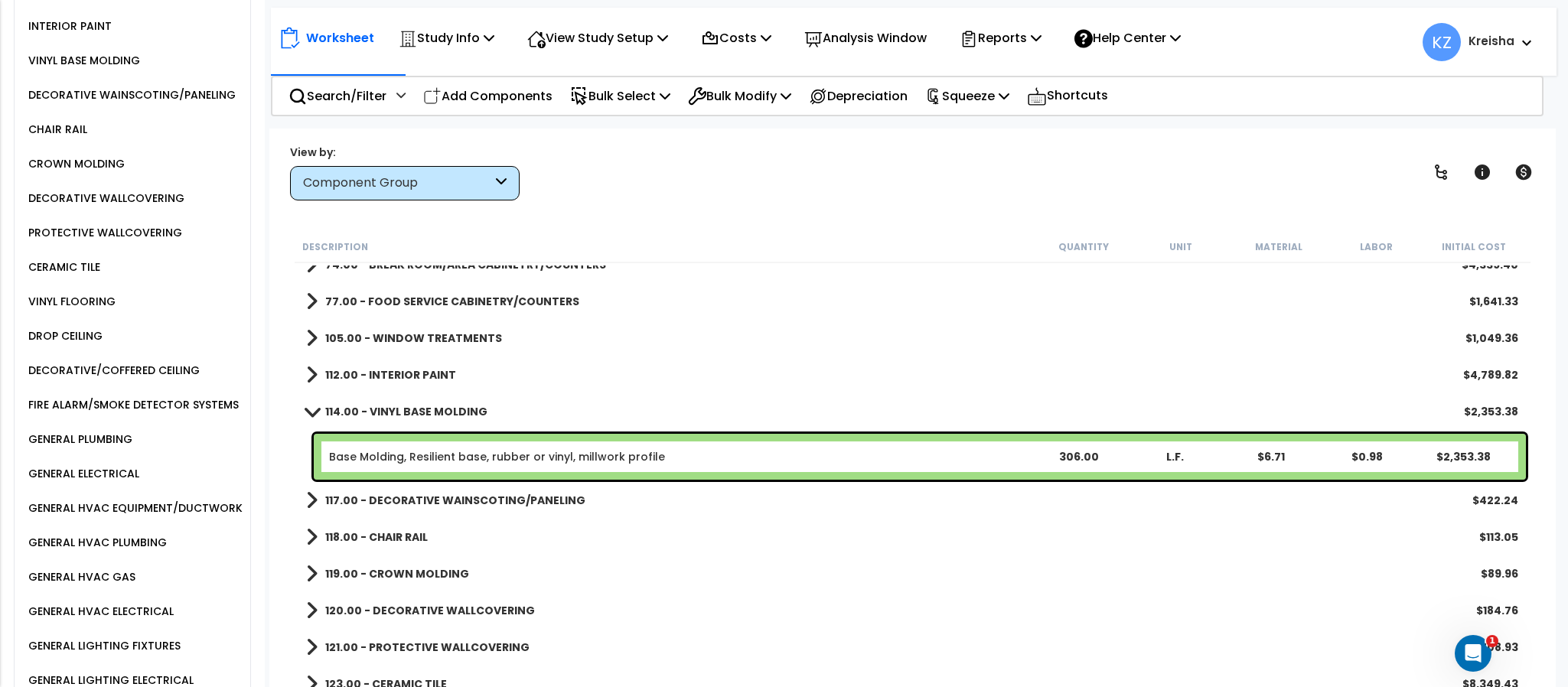
click at [412, 545] on link "118.00 - CHAIR RAIL" at bounding box center [367, 537] width 122 height 21
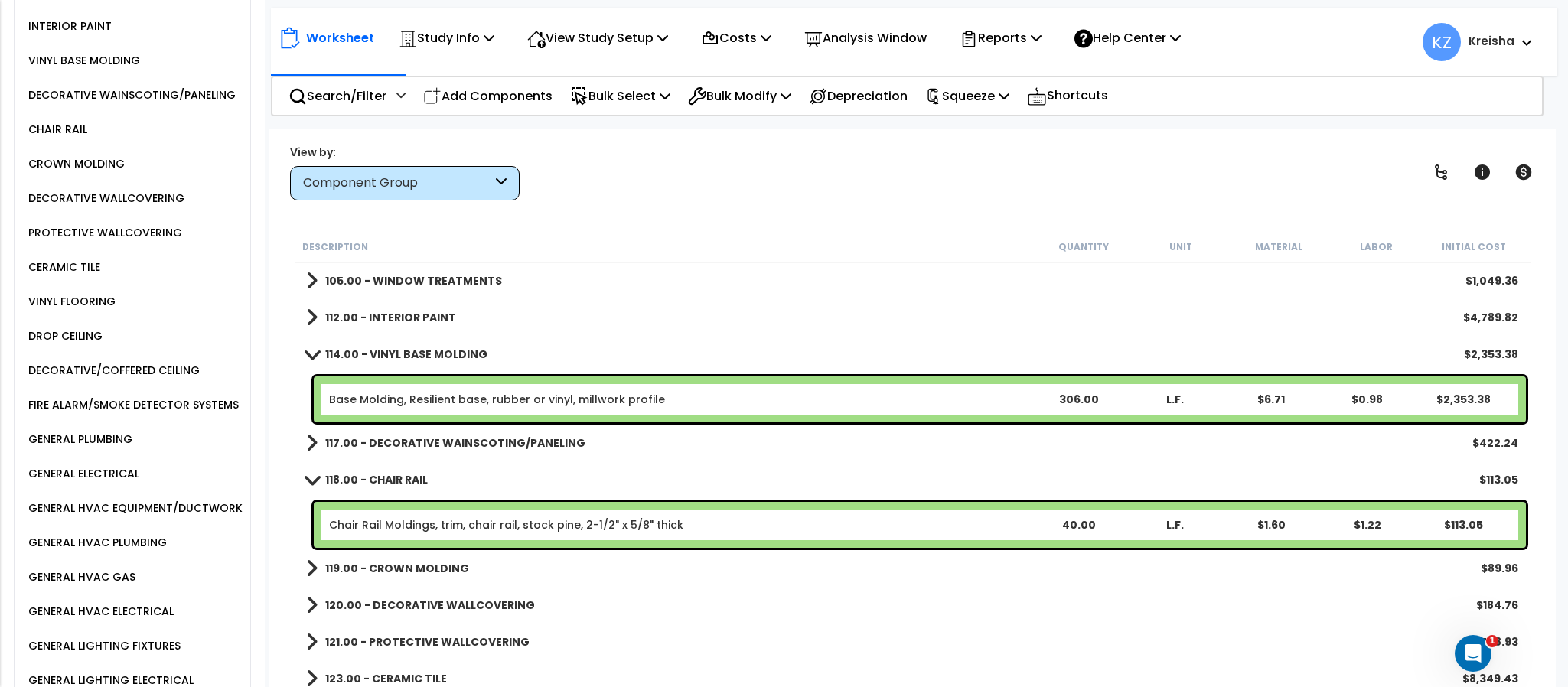
scroll to position [353, 0]
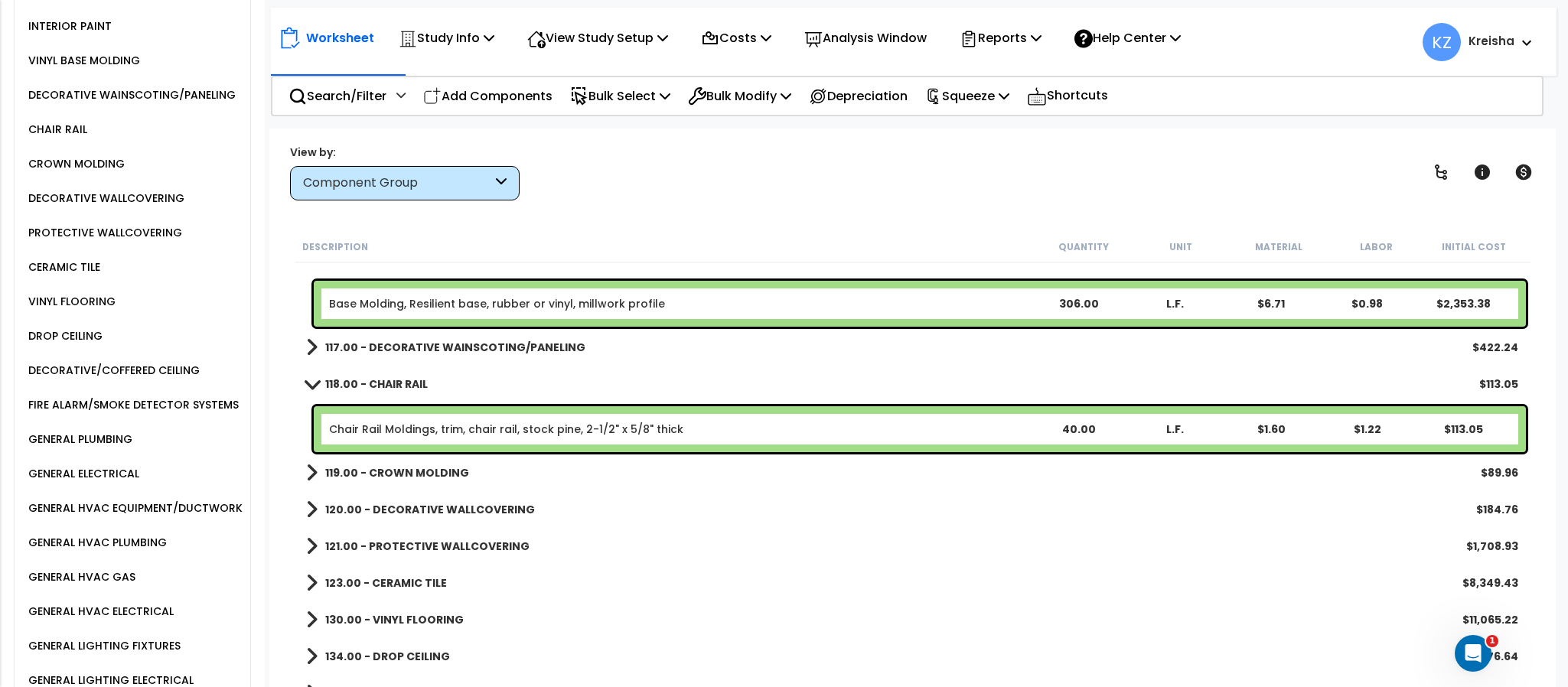
click at [438, 469] on b "119.00 - CROWN MOLDING" at bounding box center [397, 473] width 144 height 15
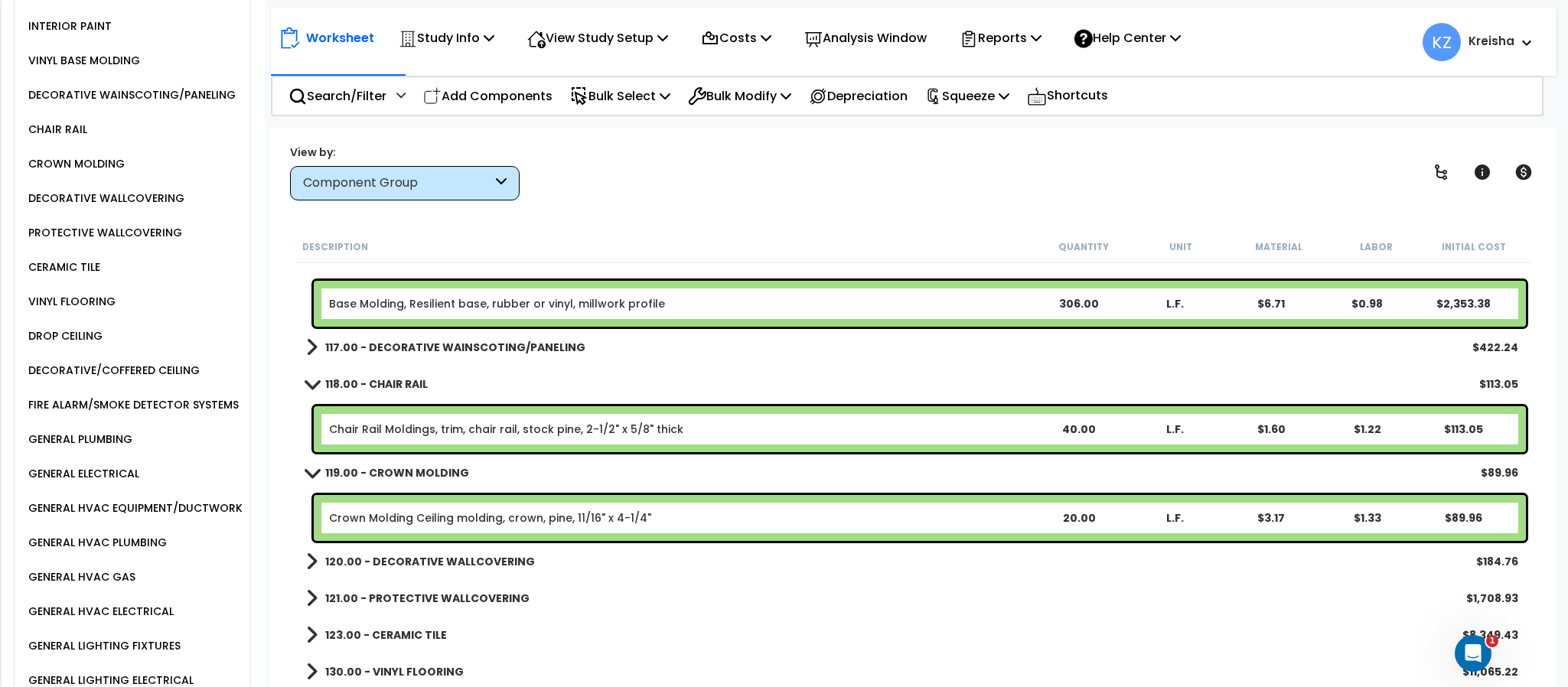
click at [114, 203] on div "DECORATIVE WALLCOVERING" at bounding box center [104, 198] width 160 height 19
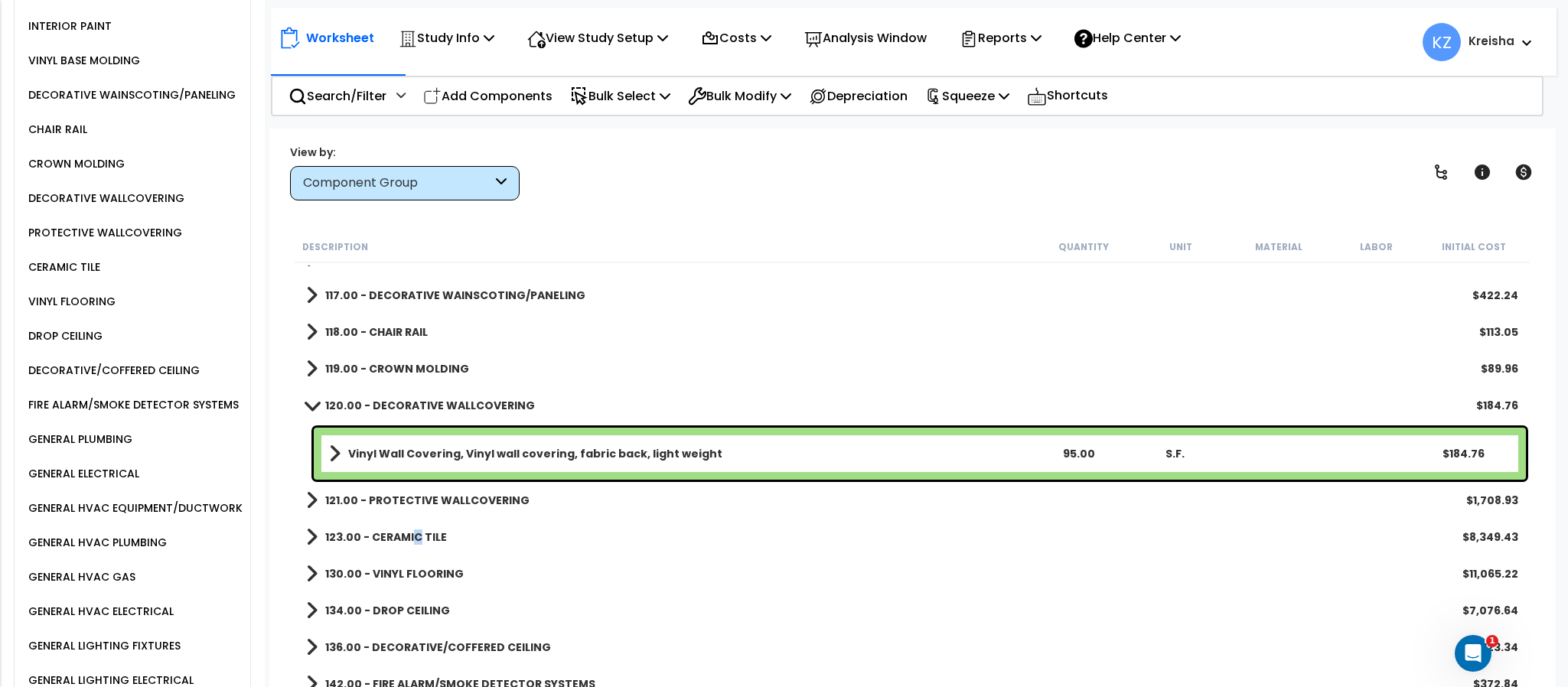
click at [416, 540] on b "123.00 - CERAMIC TILE" at bounding box center [387, 537] width 122 height 15
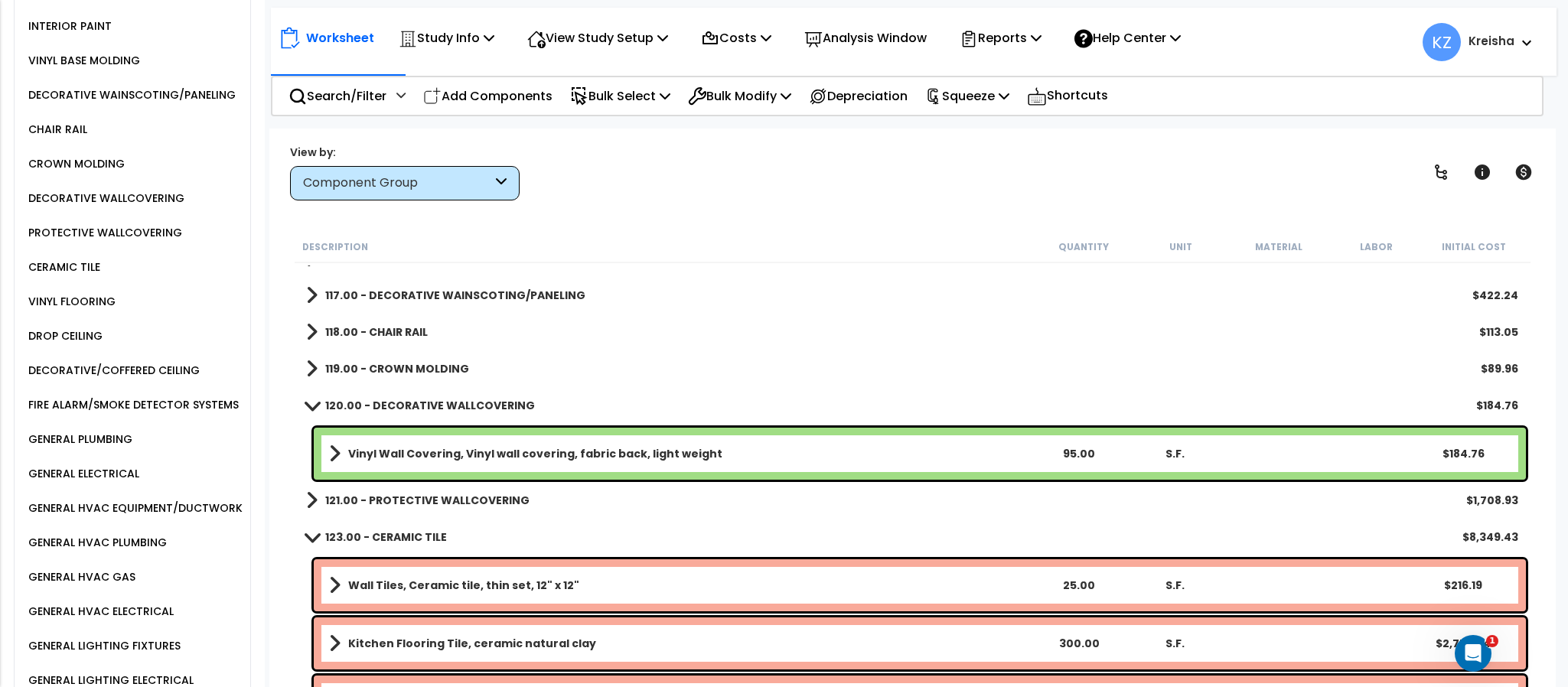
click at [434, 499] on b "121.00 - PROTECTIVE WALLCOVERING" at bounding box center [428, 500] width 205 height 15
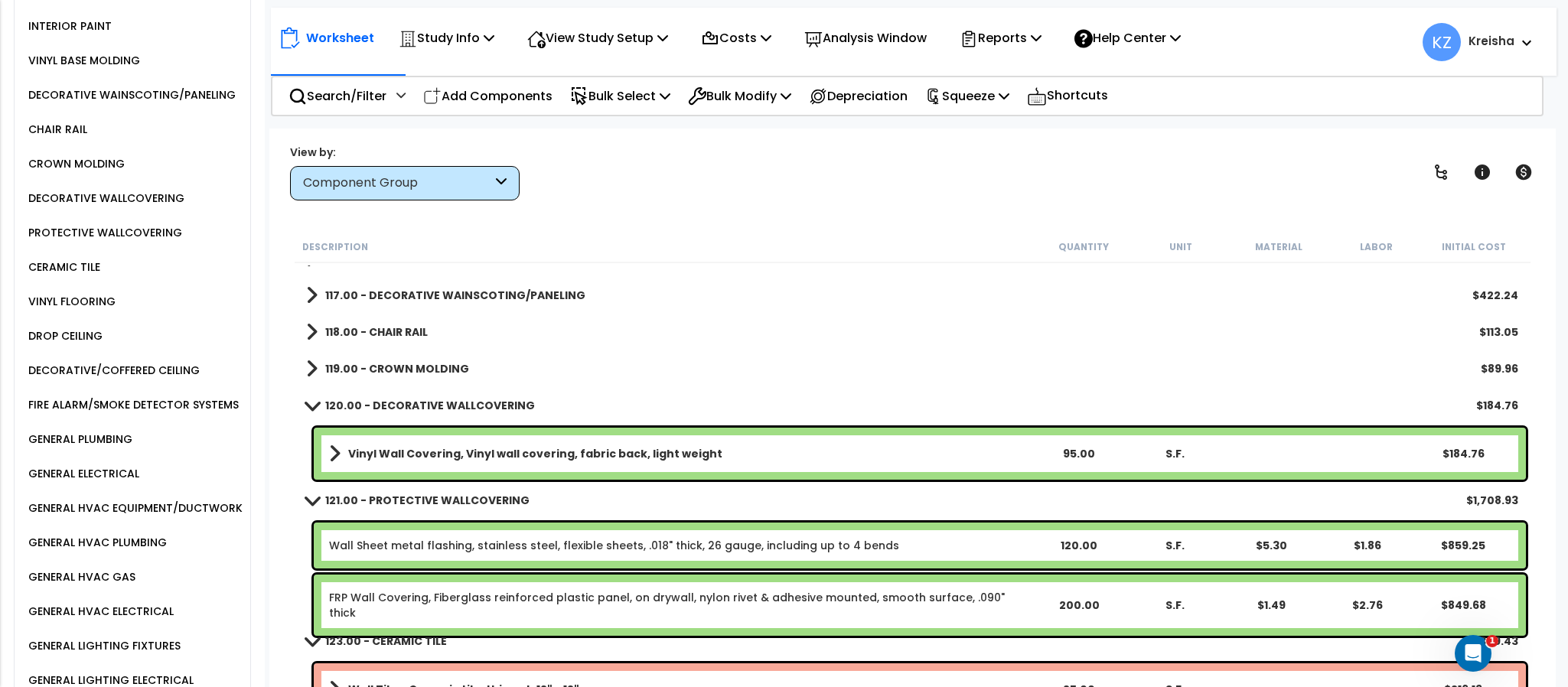
click at [455, 287] on b "117.00 - DECORATIVE WAINSCOTING/PANELING" at bounding box center [456, 295] width 260 height 15
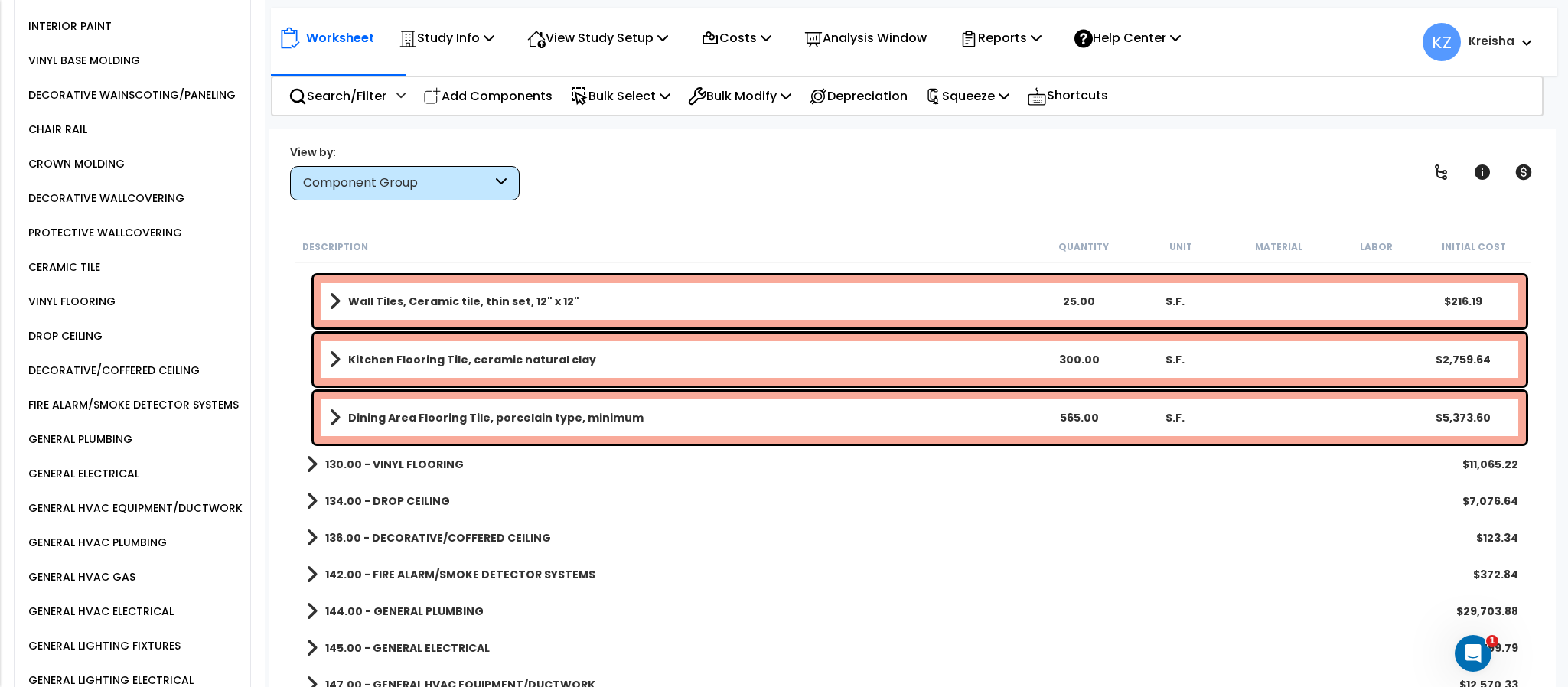
scroll to position [813, 0]
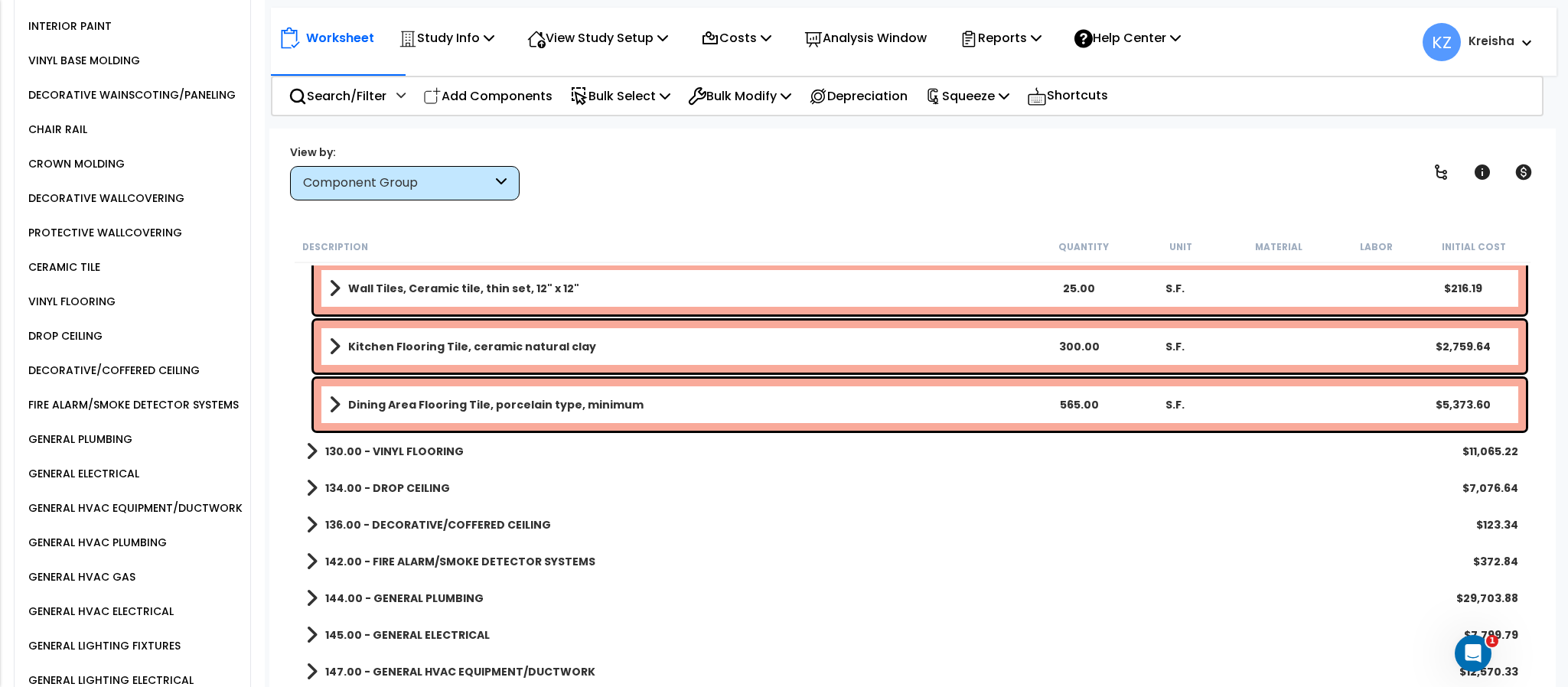
click at [414, 446] on b "130.00 - VINYL FLOORING" at bounding box center [395, 452] width 139 height 15
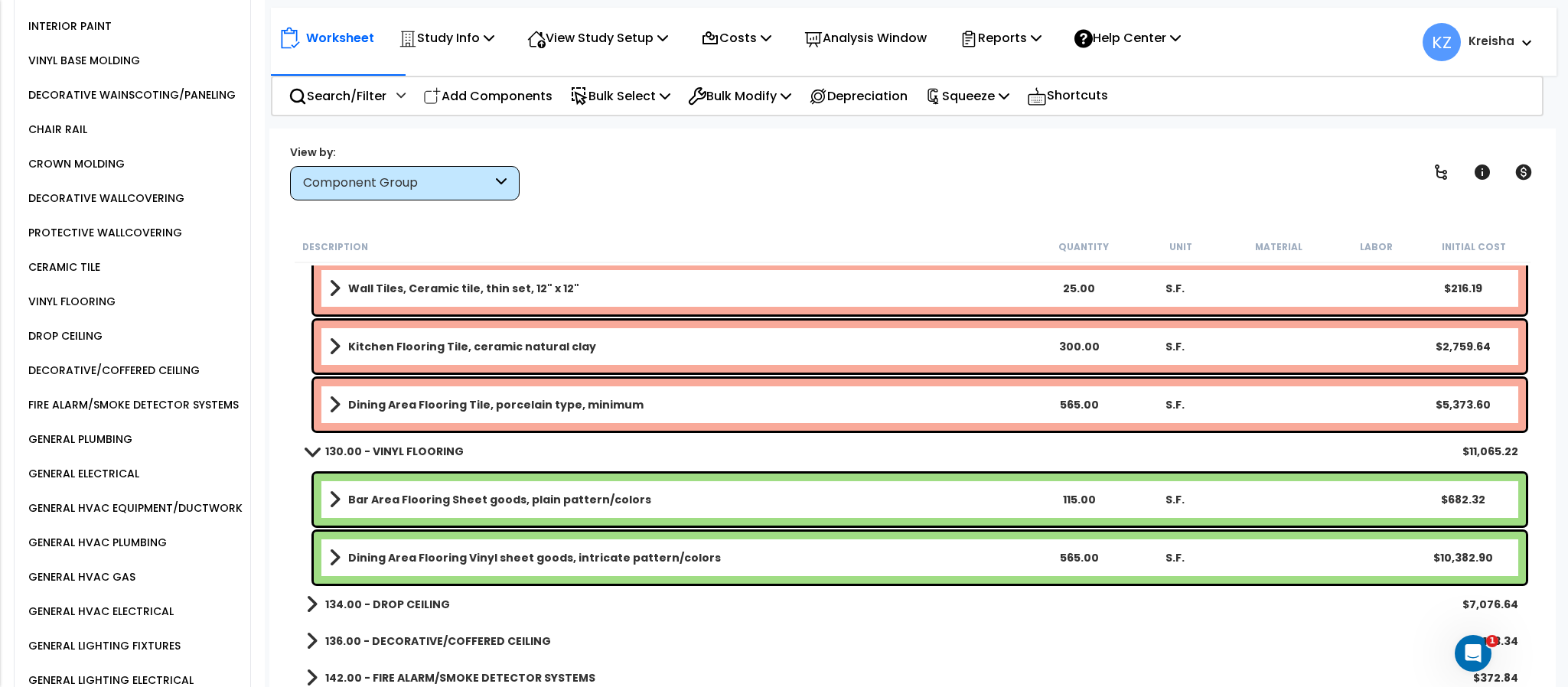
scroll to position [659, 0]
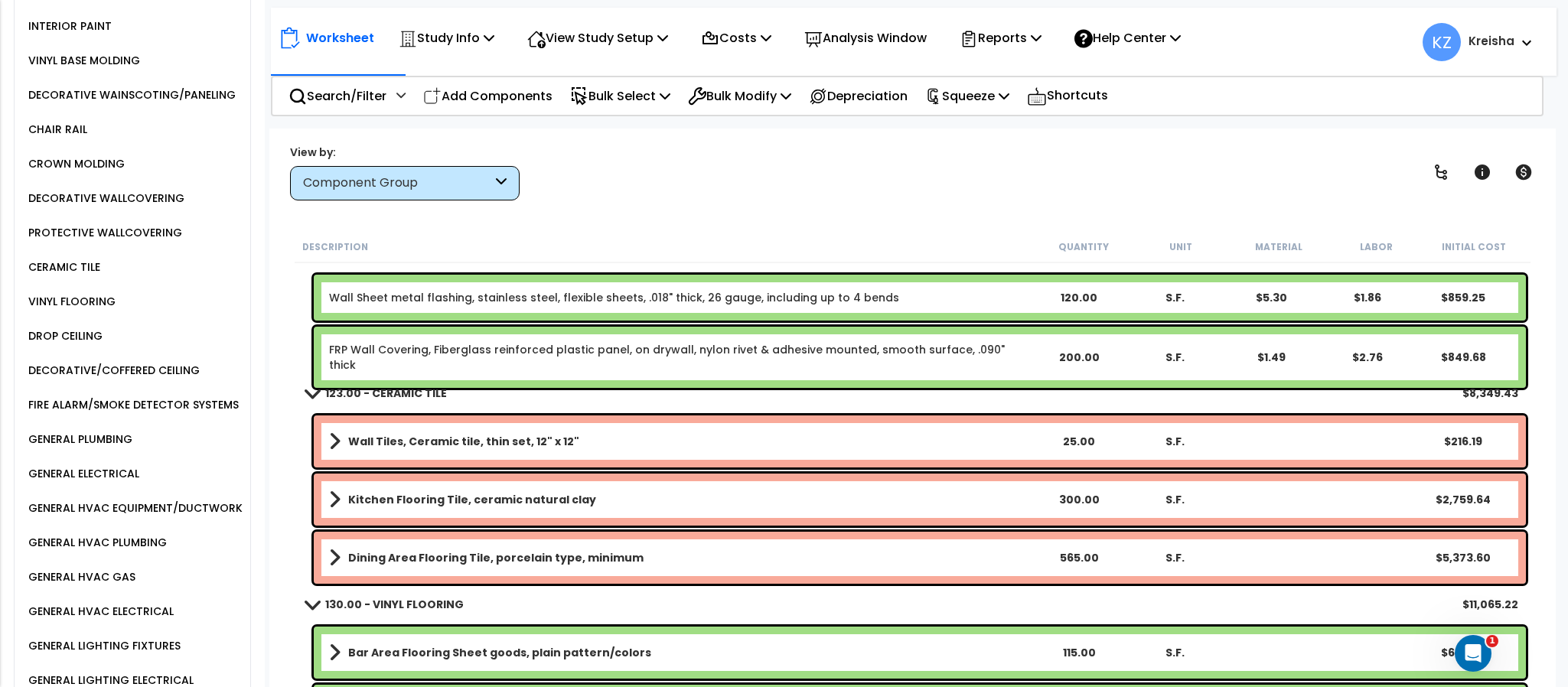
click at [609, 161] on div "View by: Component Group High to Low - Component Cost" at bounding box center [913, 172] width 1255 height 57
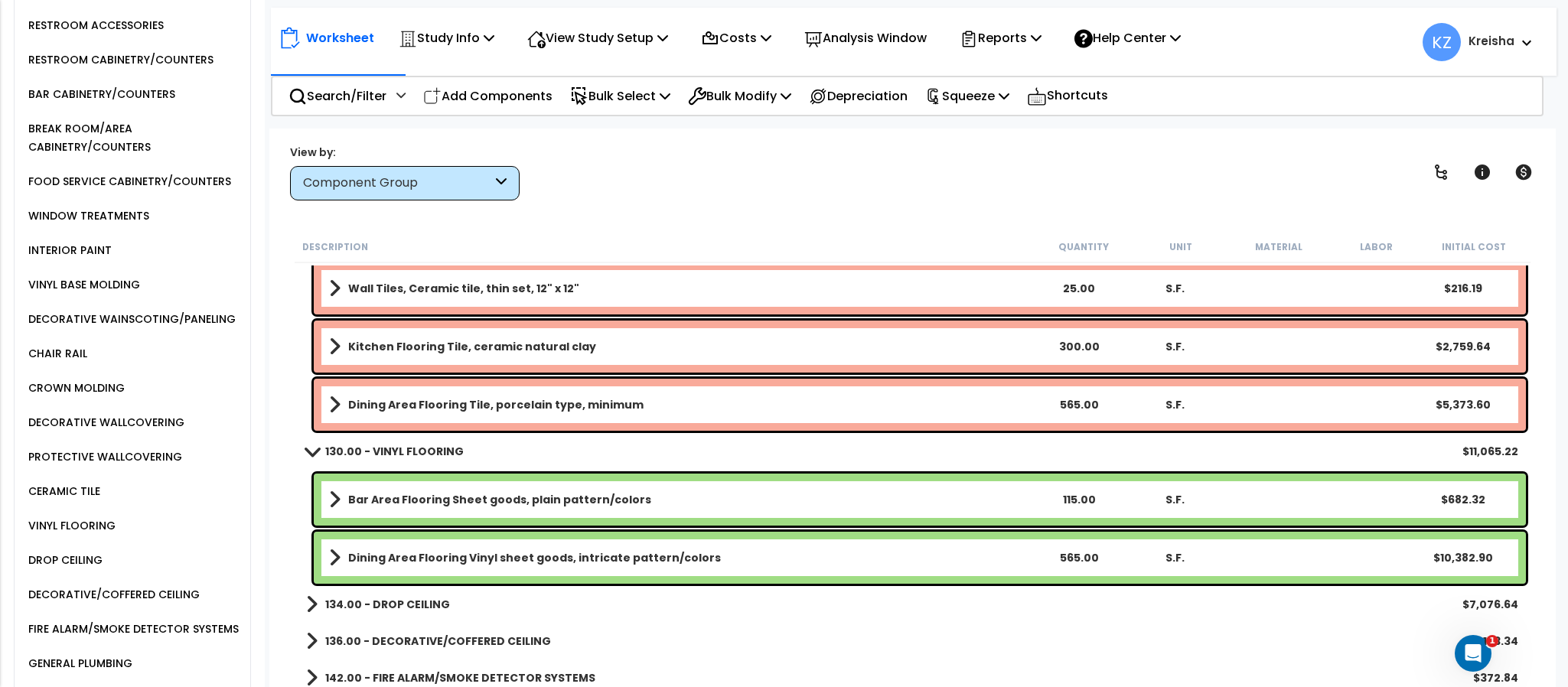
scroll to position [645, 0]
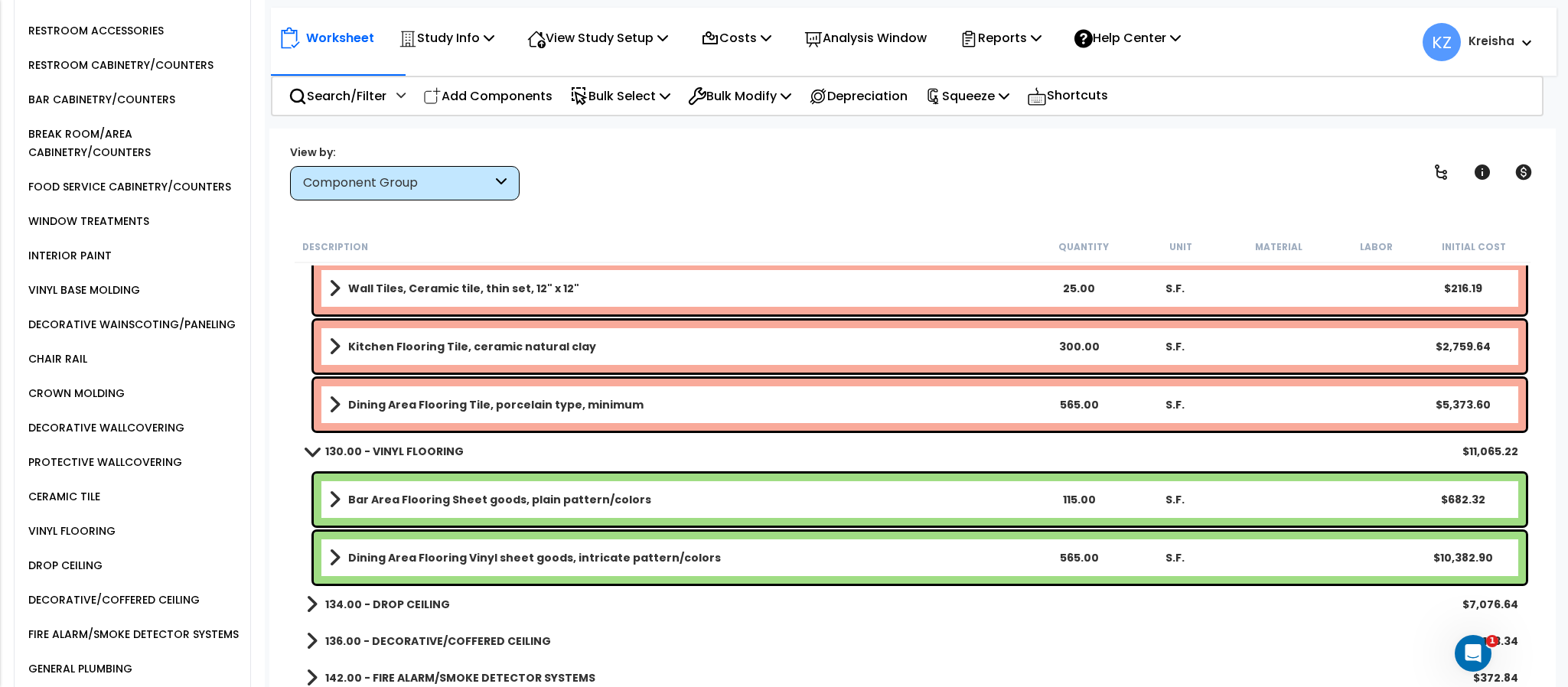
click at [113, 214] on div "WINDOW TREATMENTS" at bounding box center [137, 222] width 226 height 34
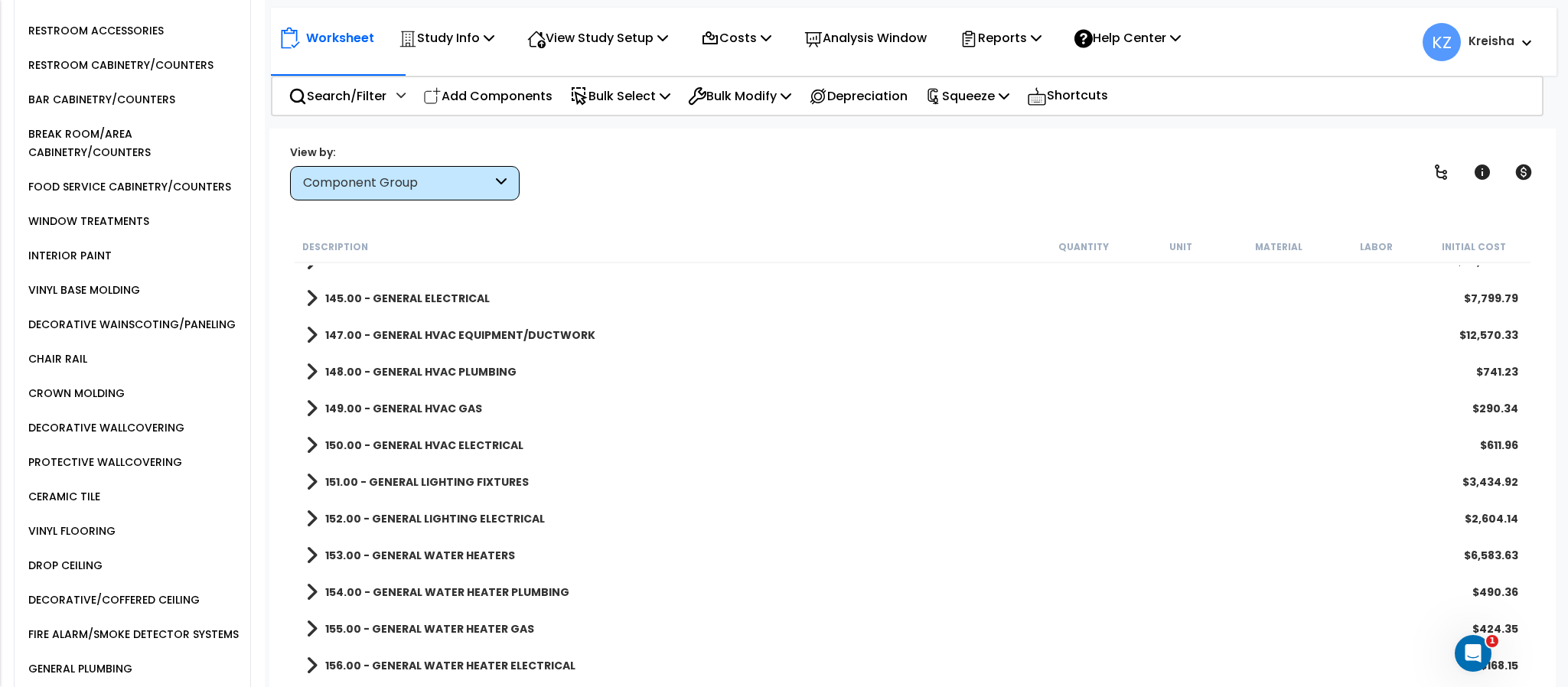
click at [113, 227] on div "WINDOW TREATMENTS" at bounding box center [87, 221] width 125 height 19
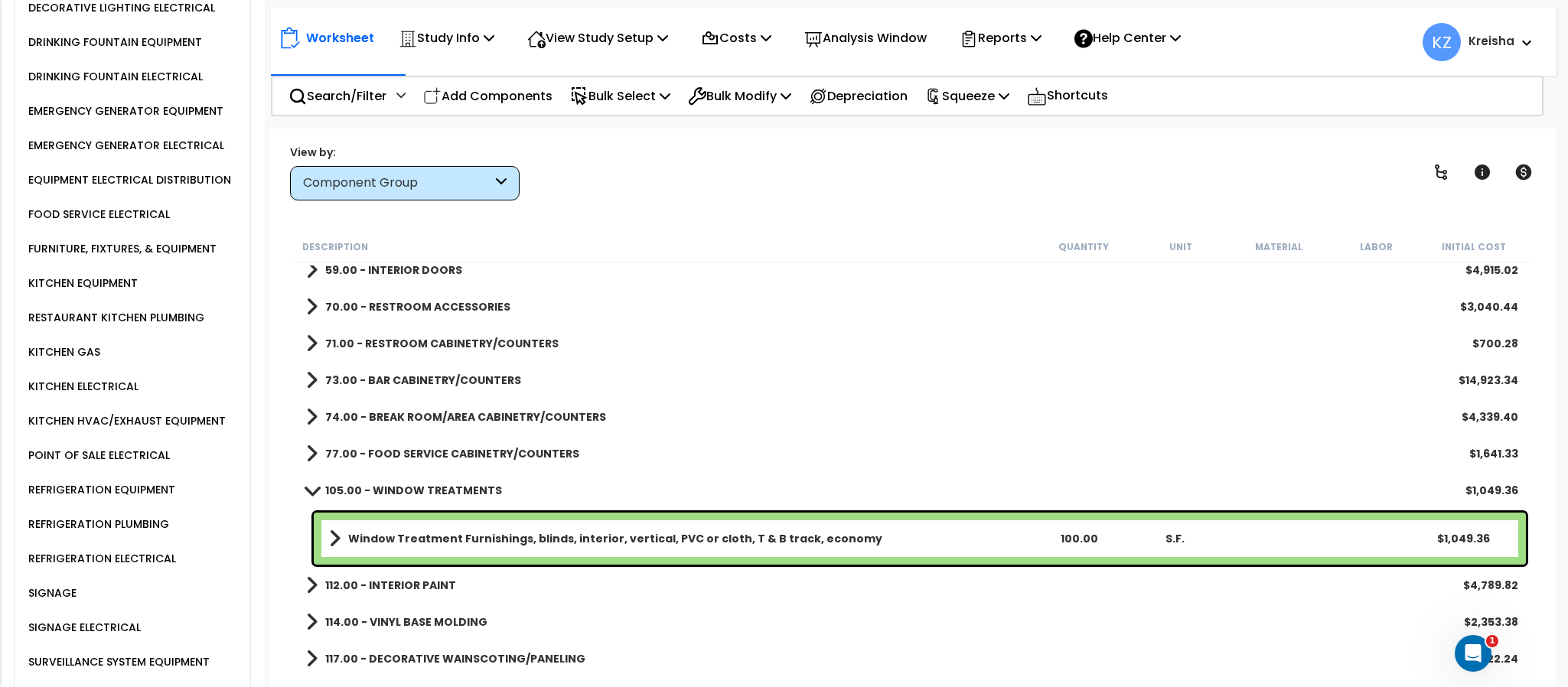
scroll to position [2099, 0]
click at [140, 253] on div "FURNITURE, FIXTURES, & EQUIPMENT" at bounding box center [137, 248] width 226 height 34
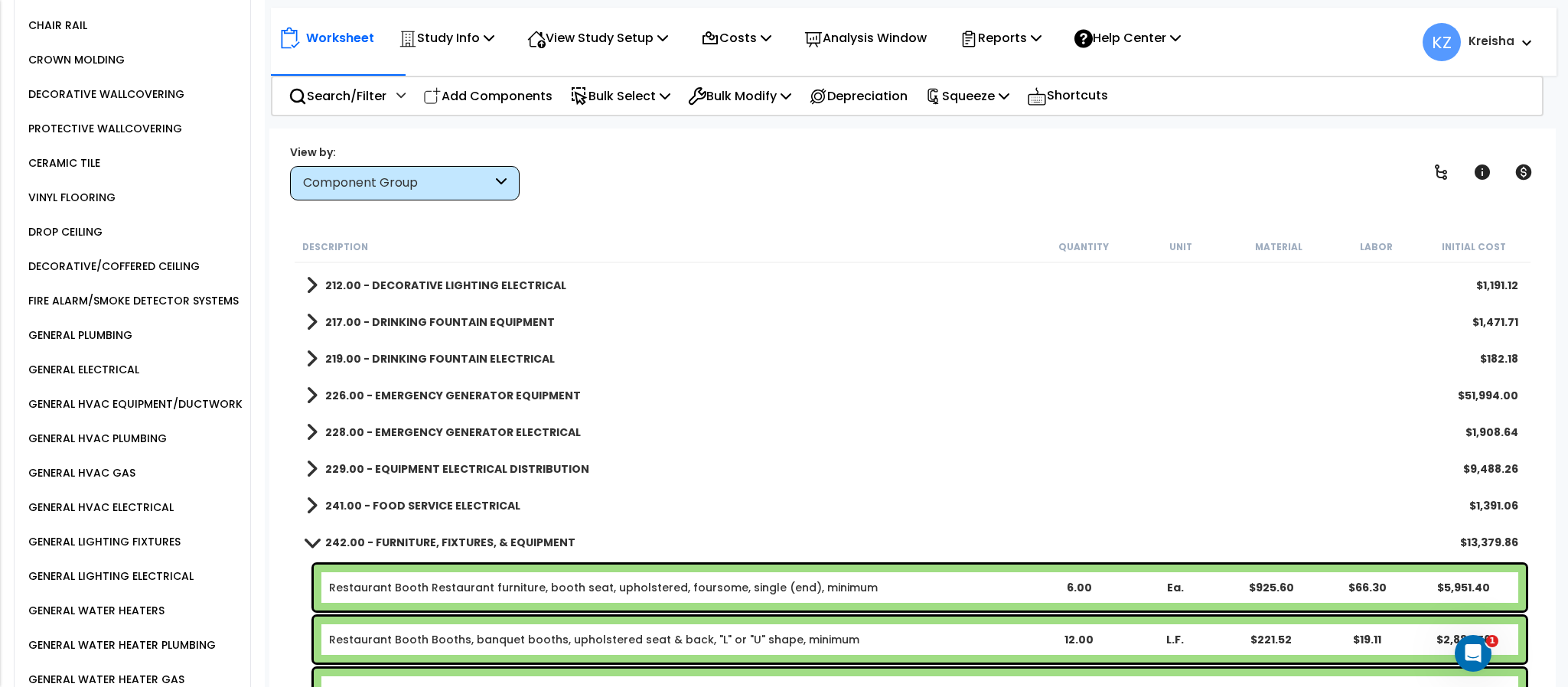
scroll to position [1571, 0]
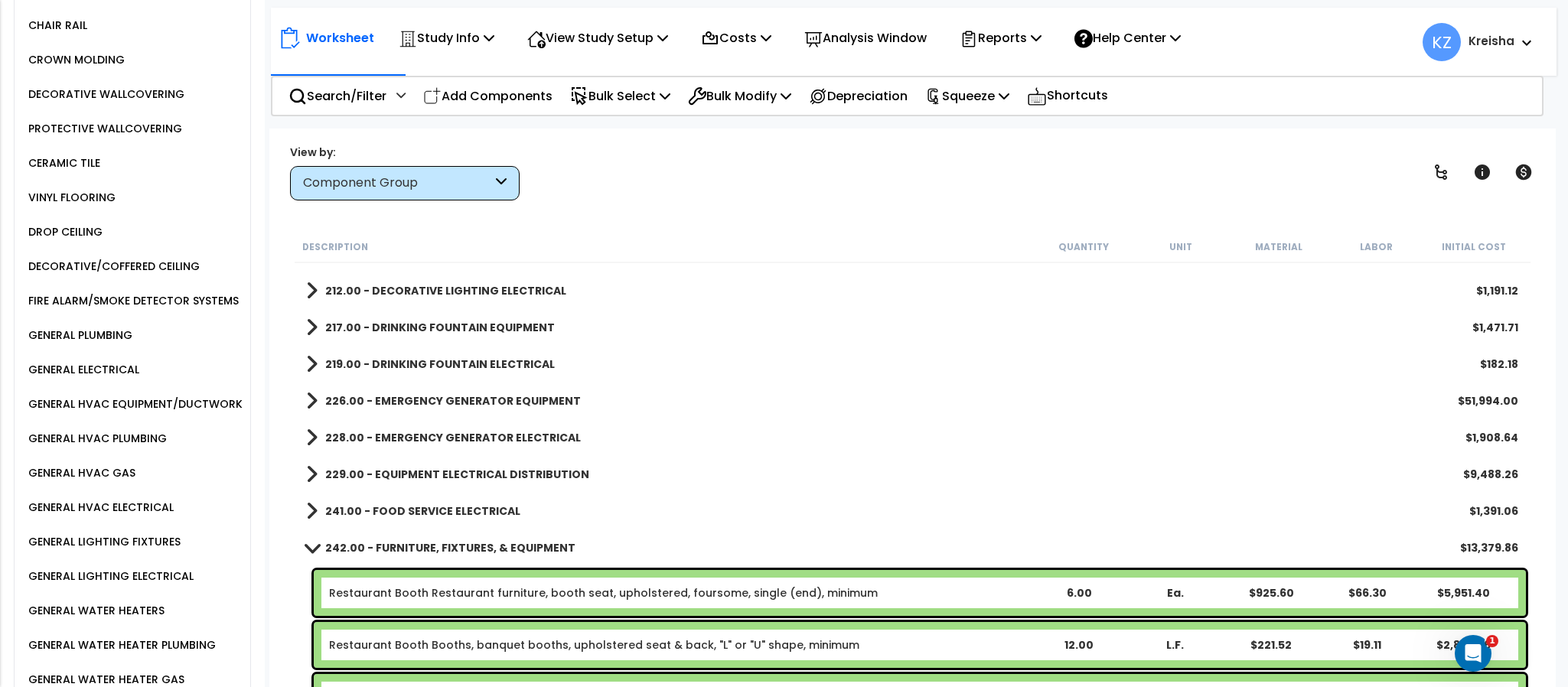
click at [111, 542] on div "GENERAL LIGHTING FIXTURES" at bounding box center [137, 542] width 226 height 34
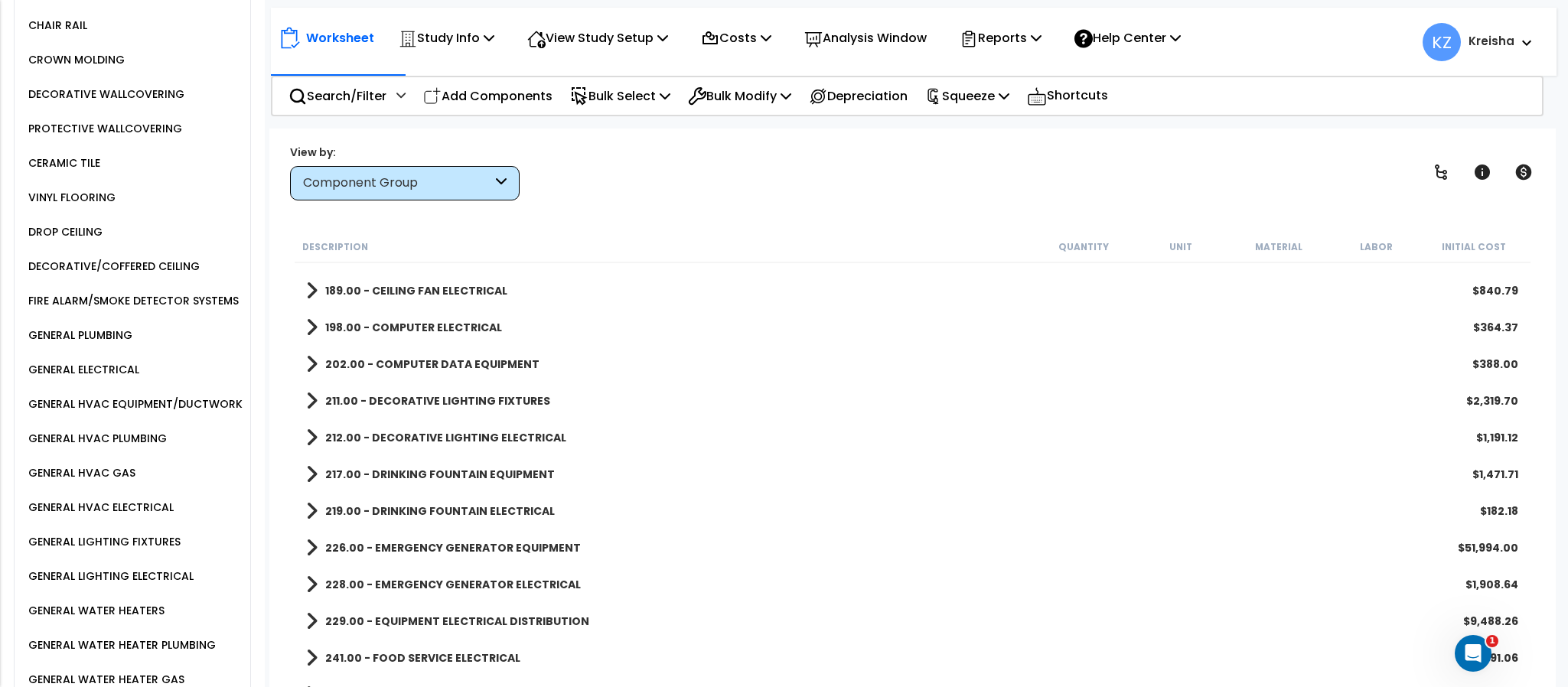
click at [111, 551] on div "GENERAL LIGHTING FIXTURES" at bounding box center [102, 542] width 156 height 19
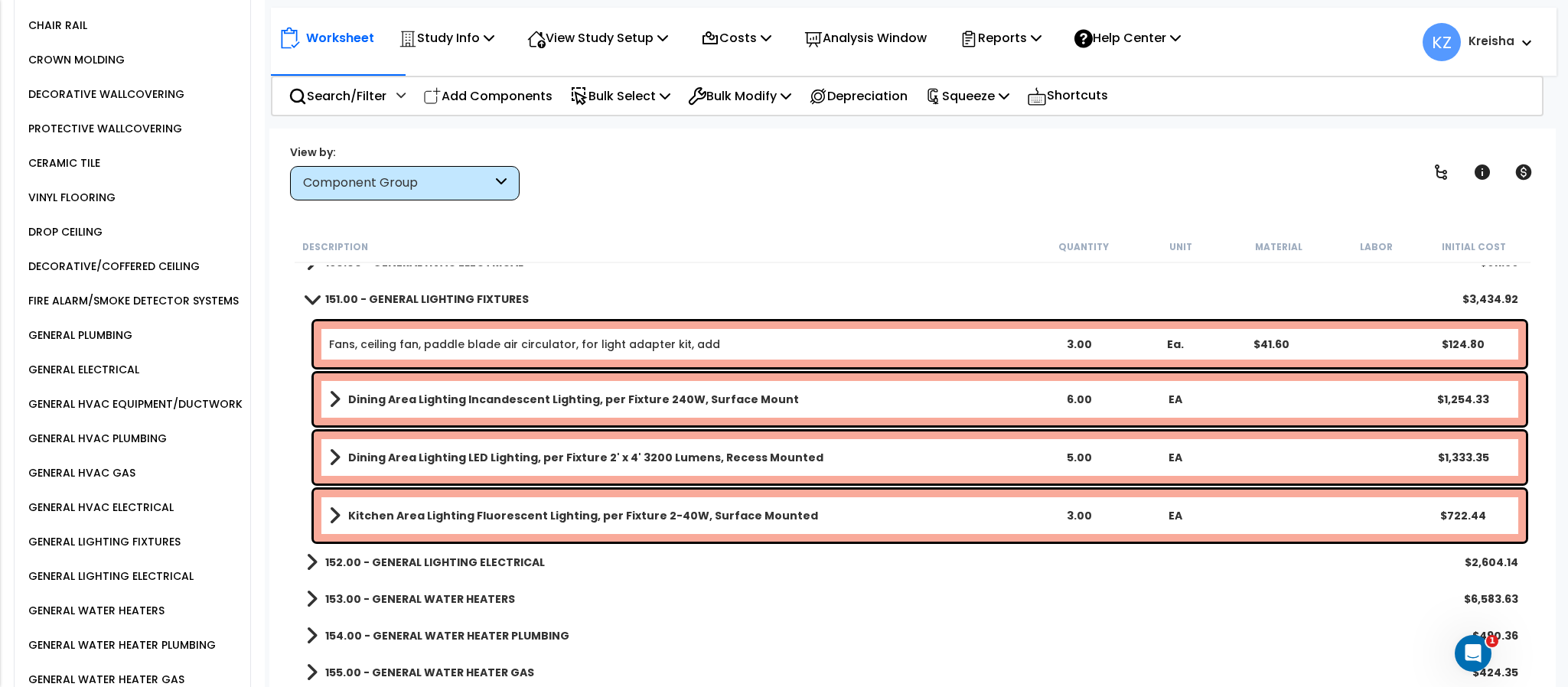
scroll to position [921, 0]
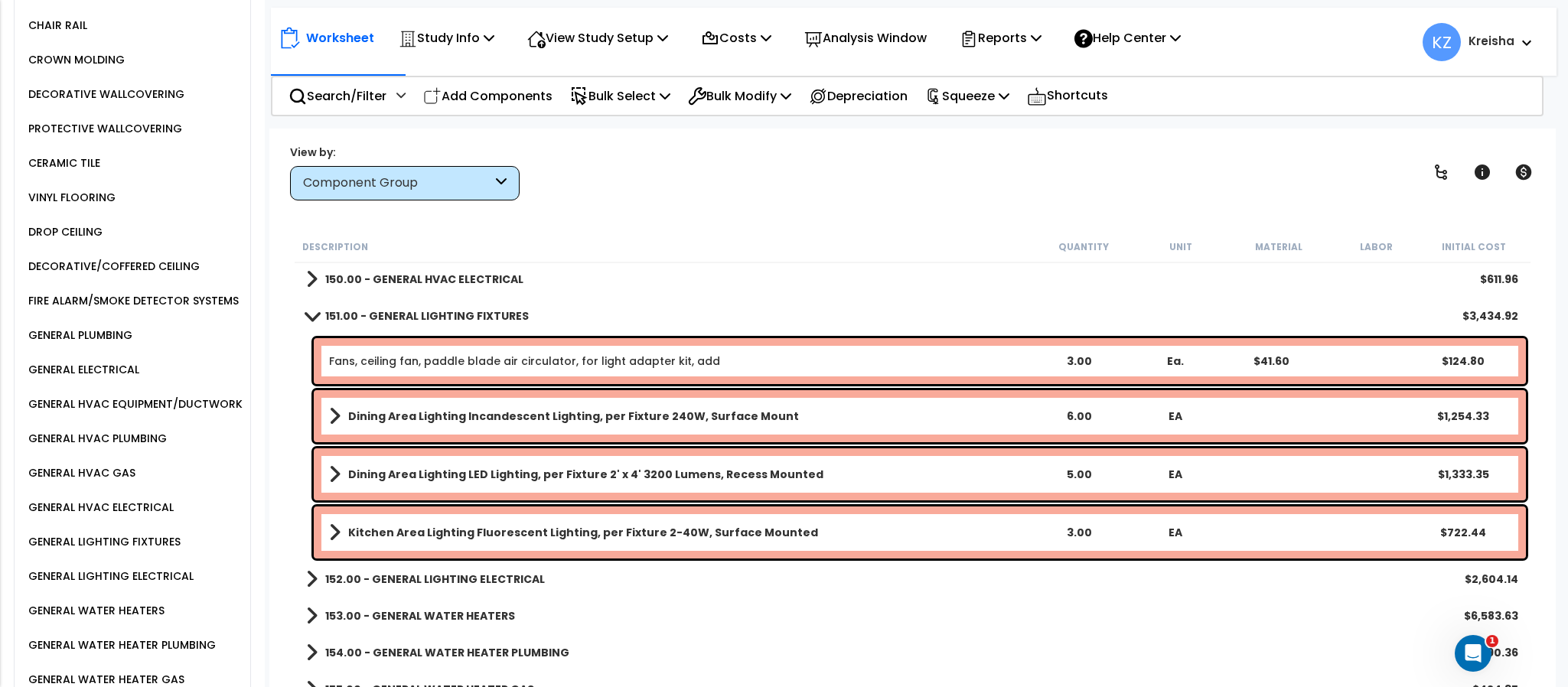
click at [636, 182] on div "View by: Component Group High to Low - Component Cost" at bounding box center [913, 172] width 1255 height 57
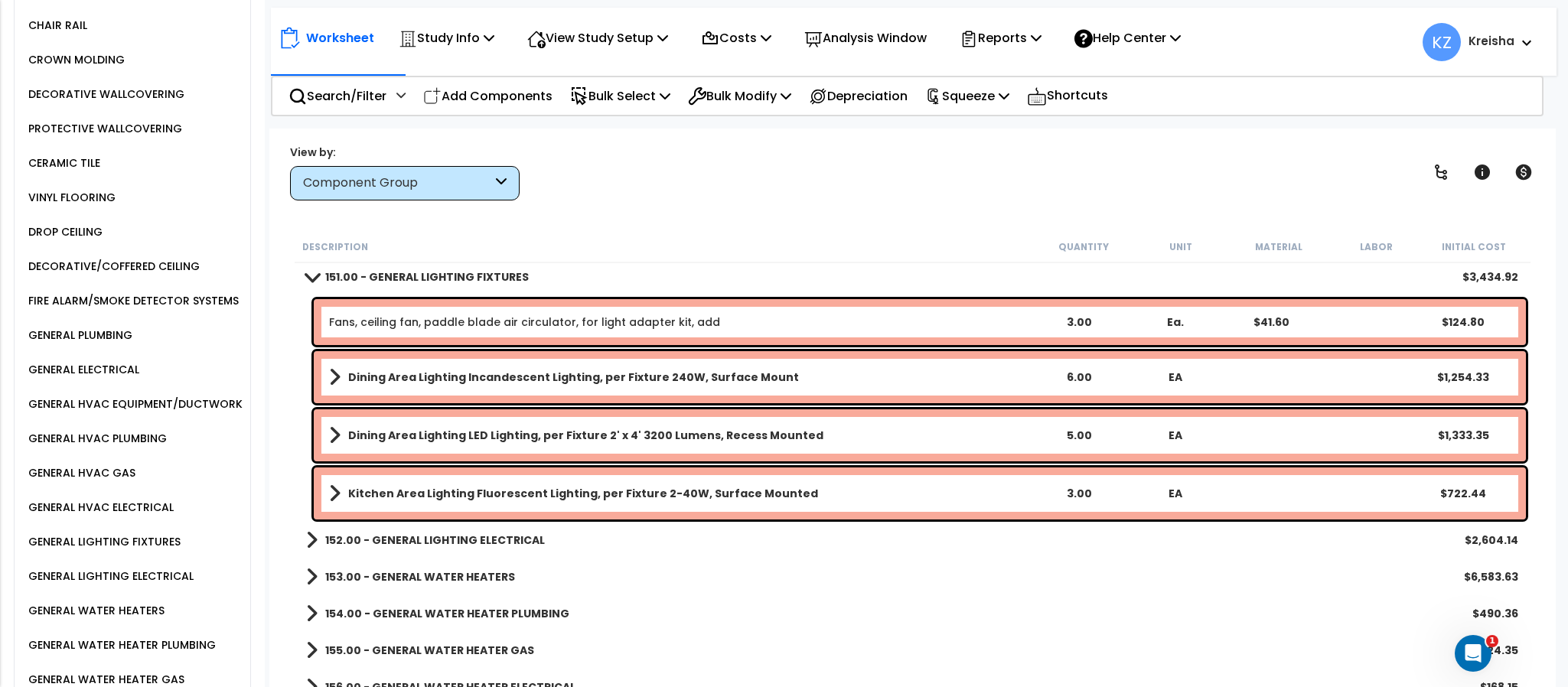
scroll to position [997, 0]
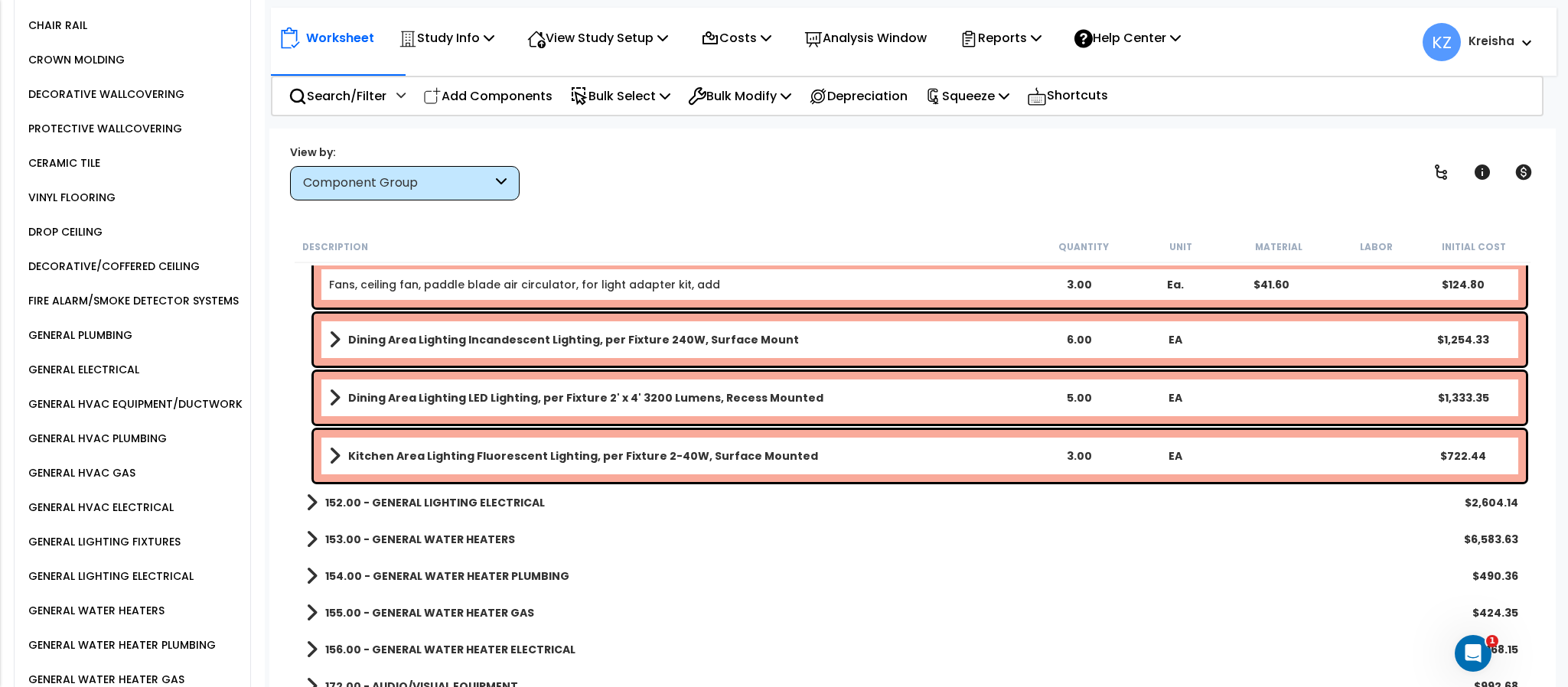
click at [453, 501] on b "152.00 - GENERAL LIGHTING ELECTRICAL" at bounding box center [435, 503] width 219 height 15
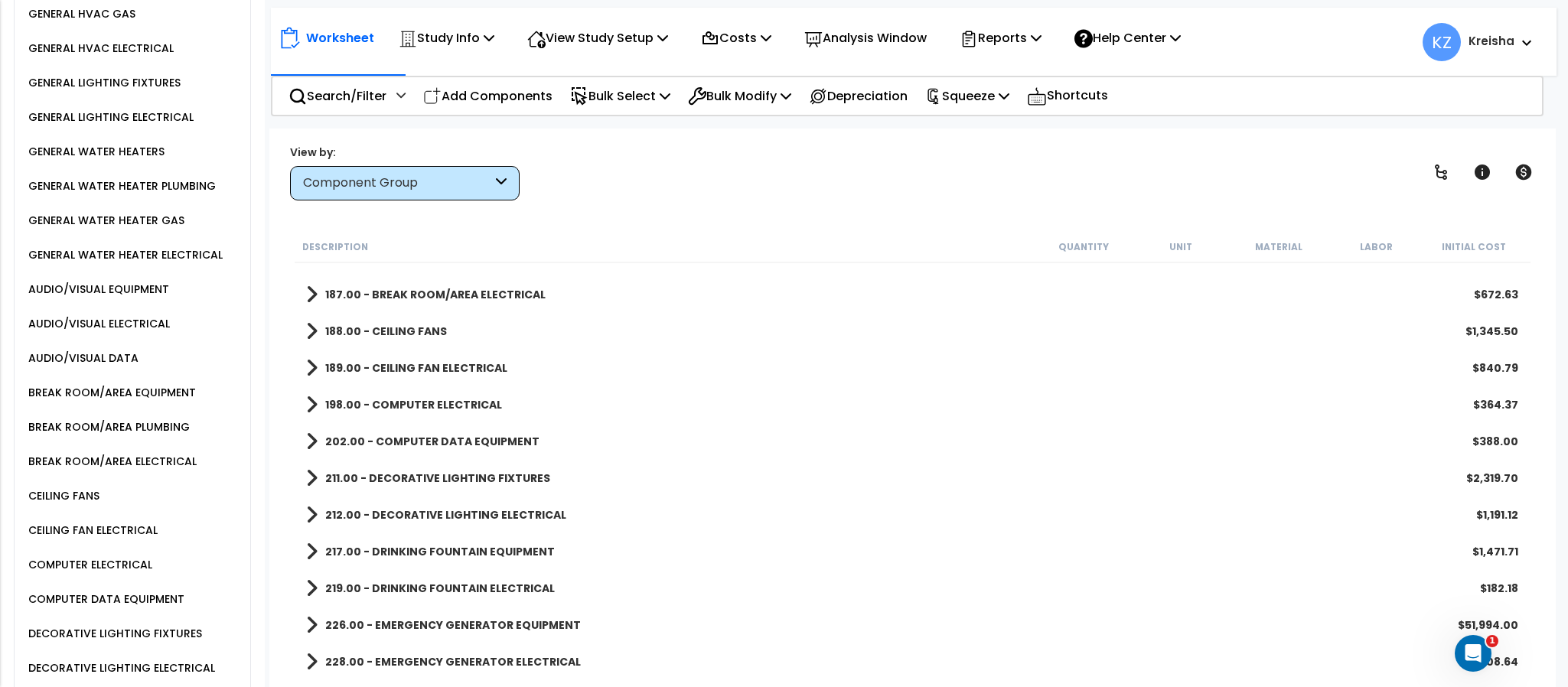
scroll to position [631, 0]
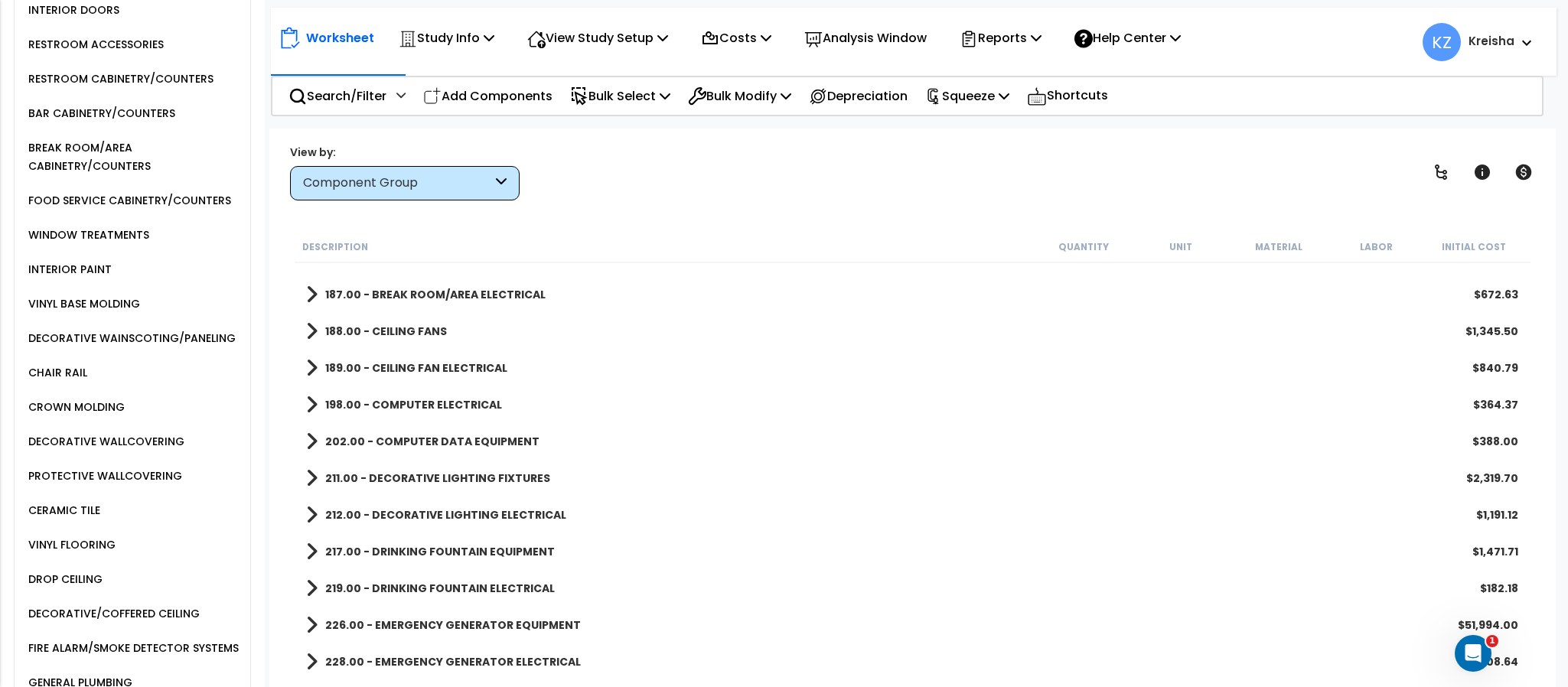
click at [425, 473] on b "211.00 - DECORATIVE LIGHTING FIXTURES" at bounding box center [438, 478] width 225 height 15
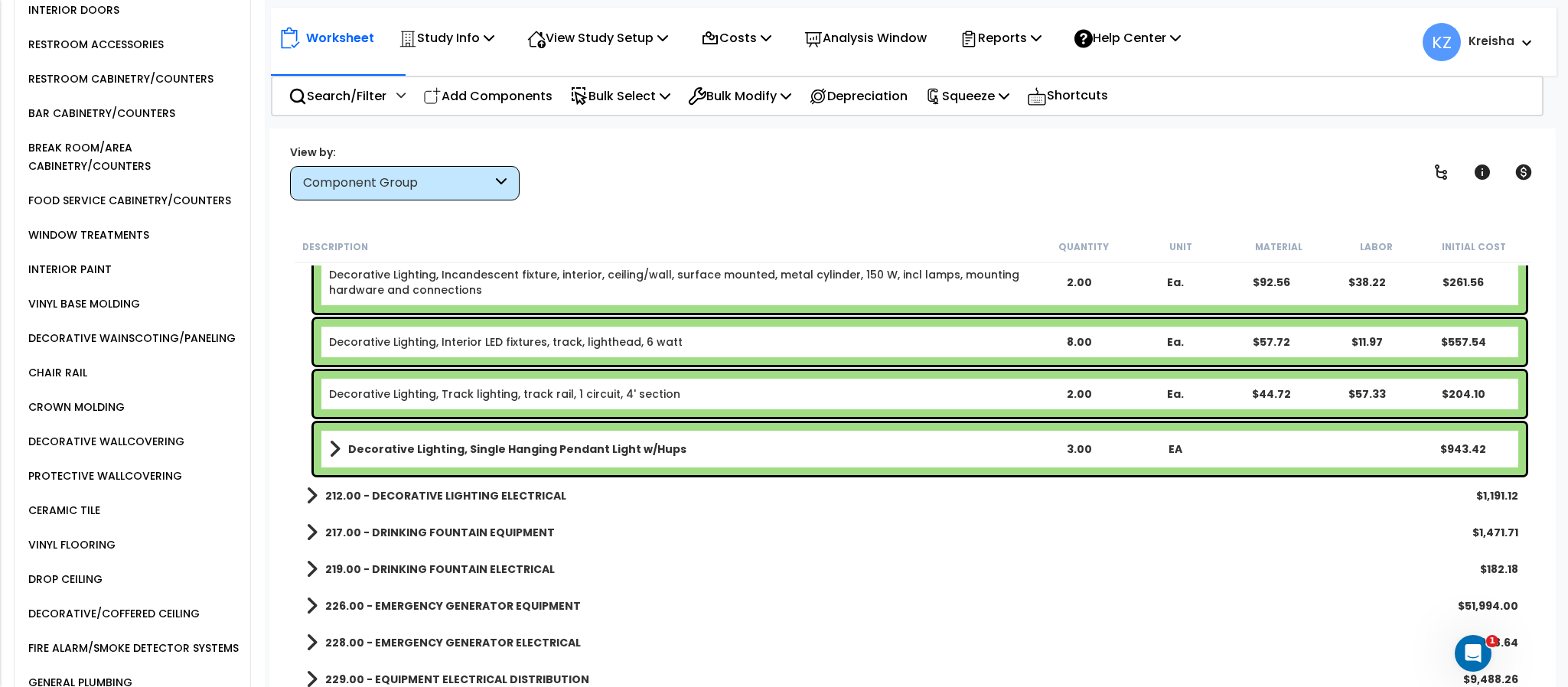
scroll to position [1936, 0]
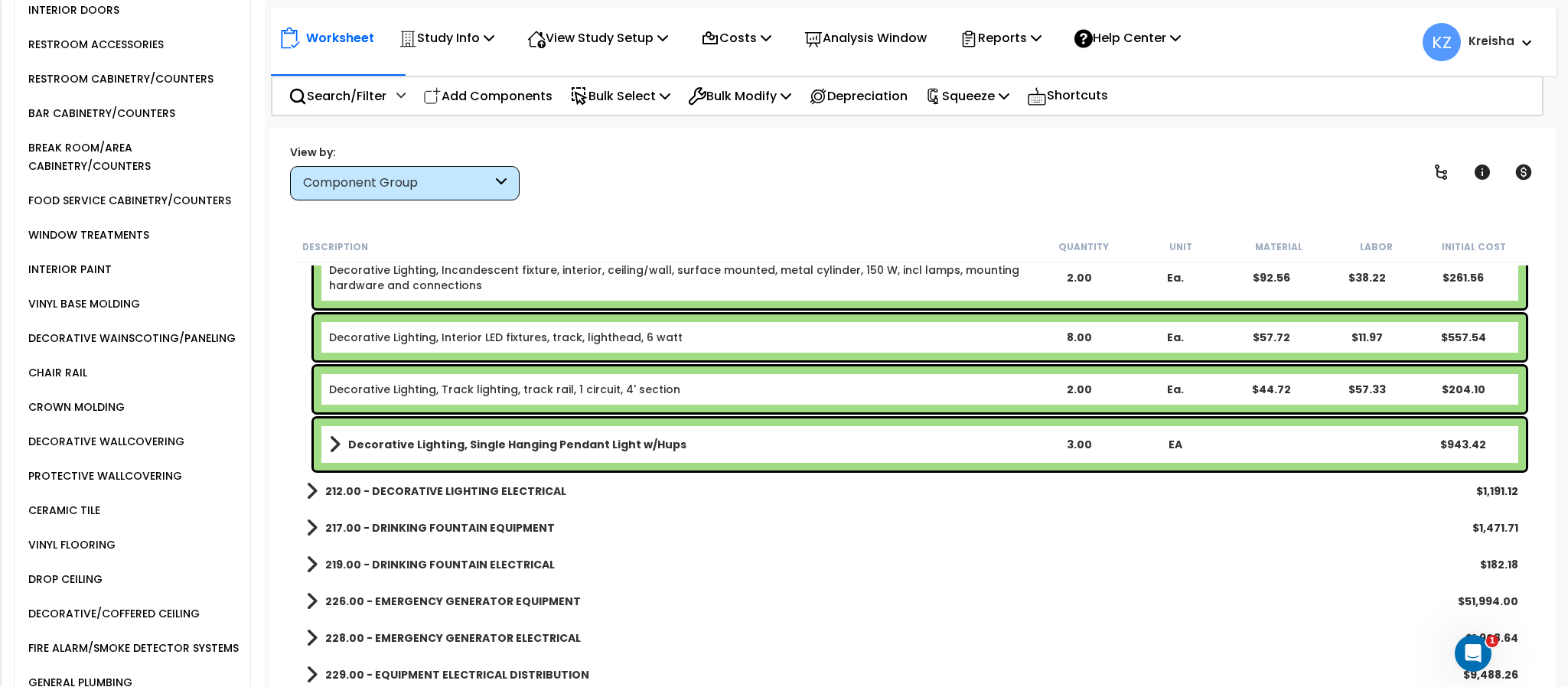
click at [461, 492] on b "212.00 - DECORATIVE LIGHTING ELECTRICAL" at bounding box center [446, 491] width 241 height 15
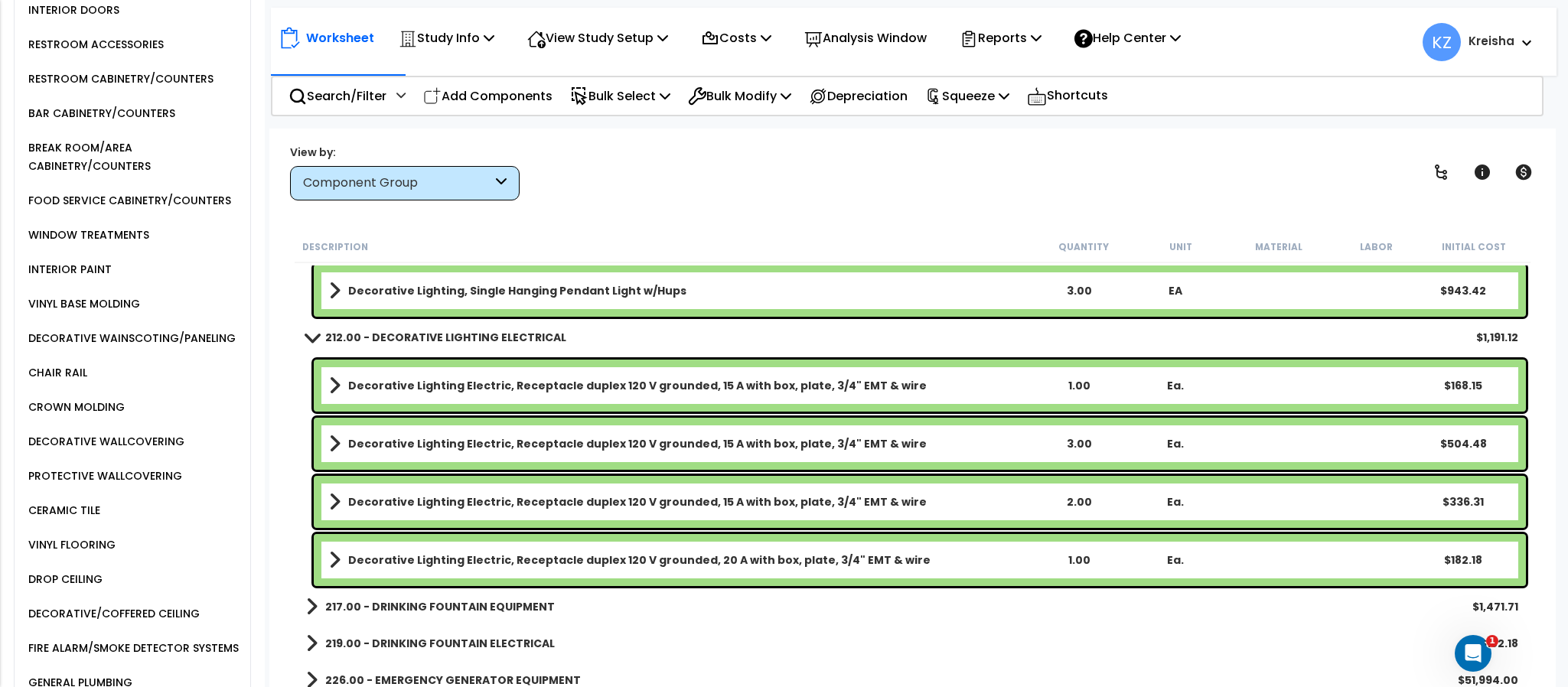
scroll to position [1605, 0]
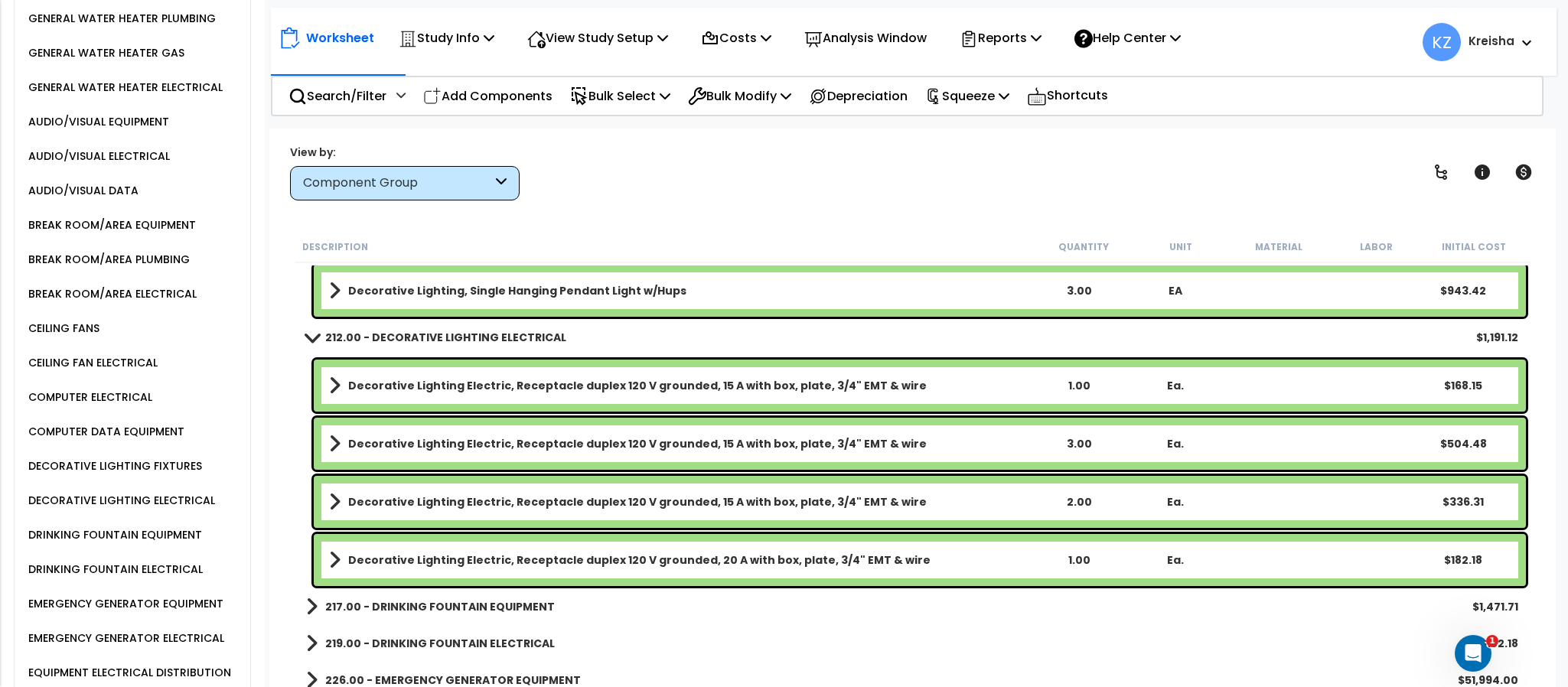
click at [89, 338] on div "CEILING FANS" at bounding box center [62, 328] width 75 height 19
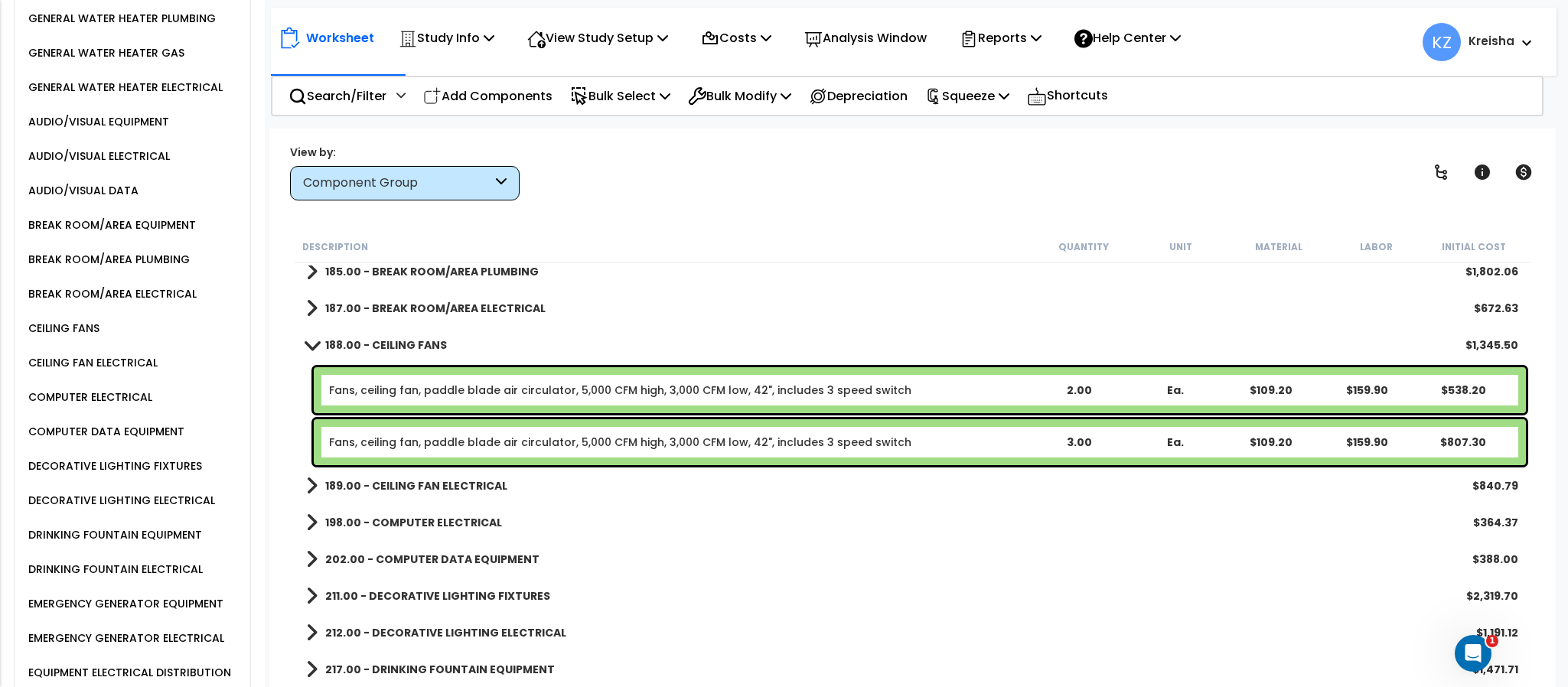
scroll to position [1324, 0]
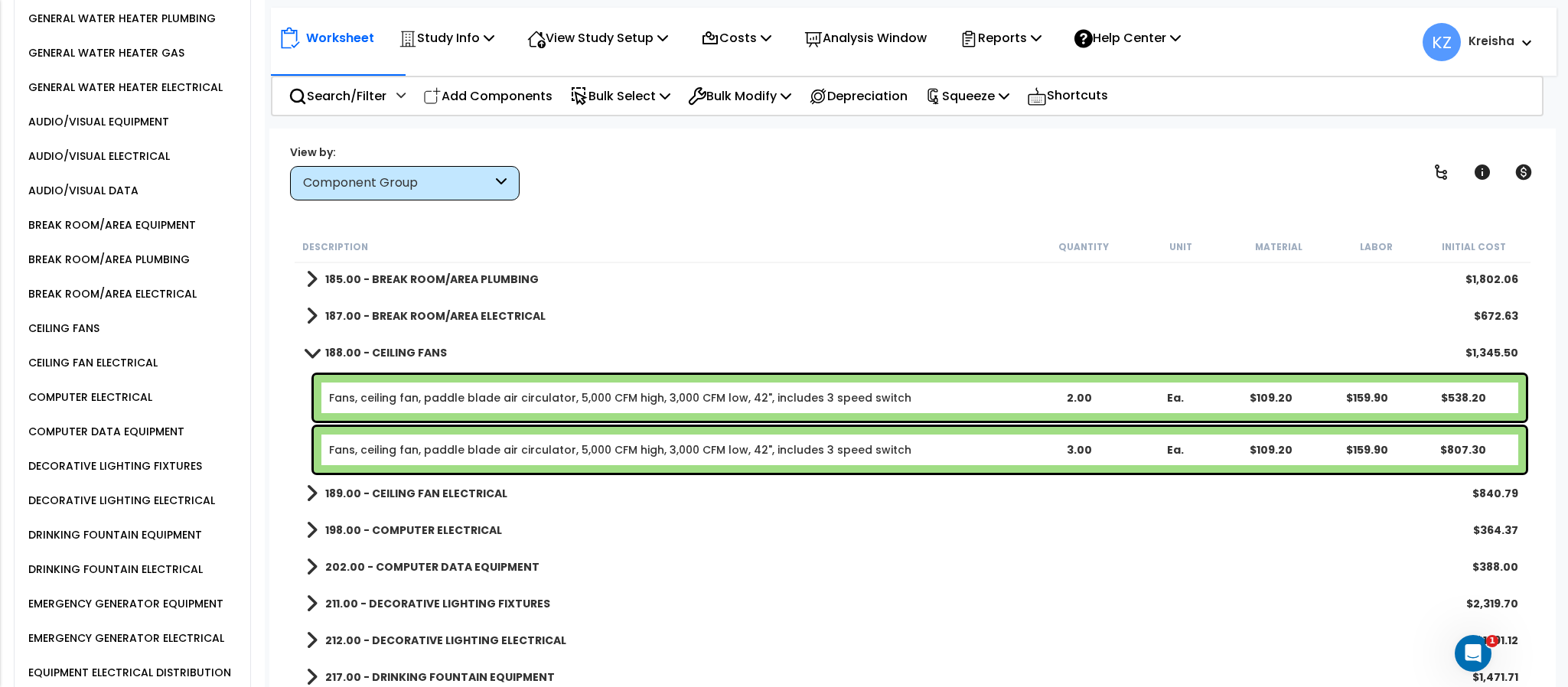
click at [418, 490] on b "189.00 - CEILING FAN ELECTRICAL" at bounding box center [417, 493] width 182 height 15
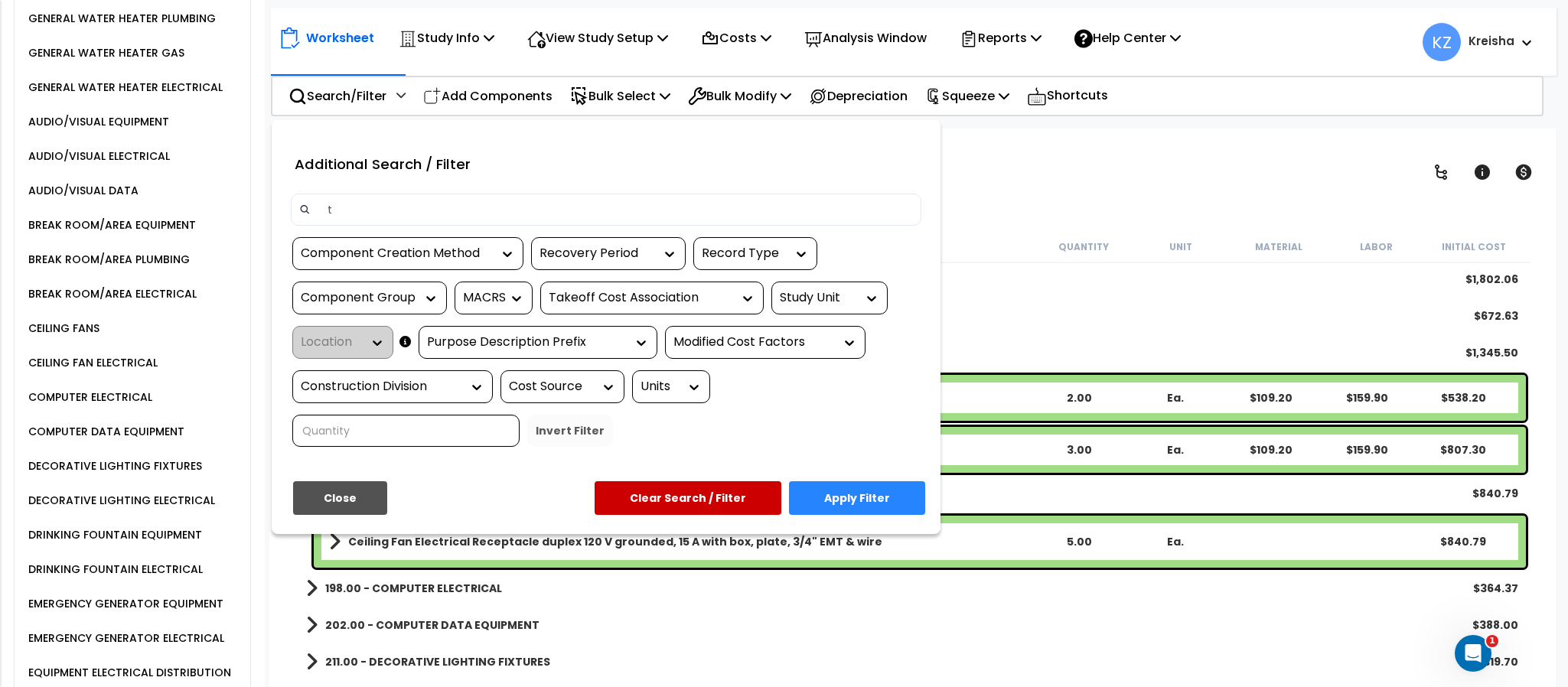
type input "tv"
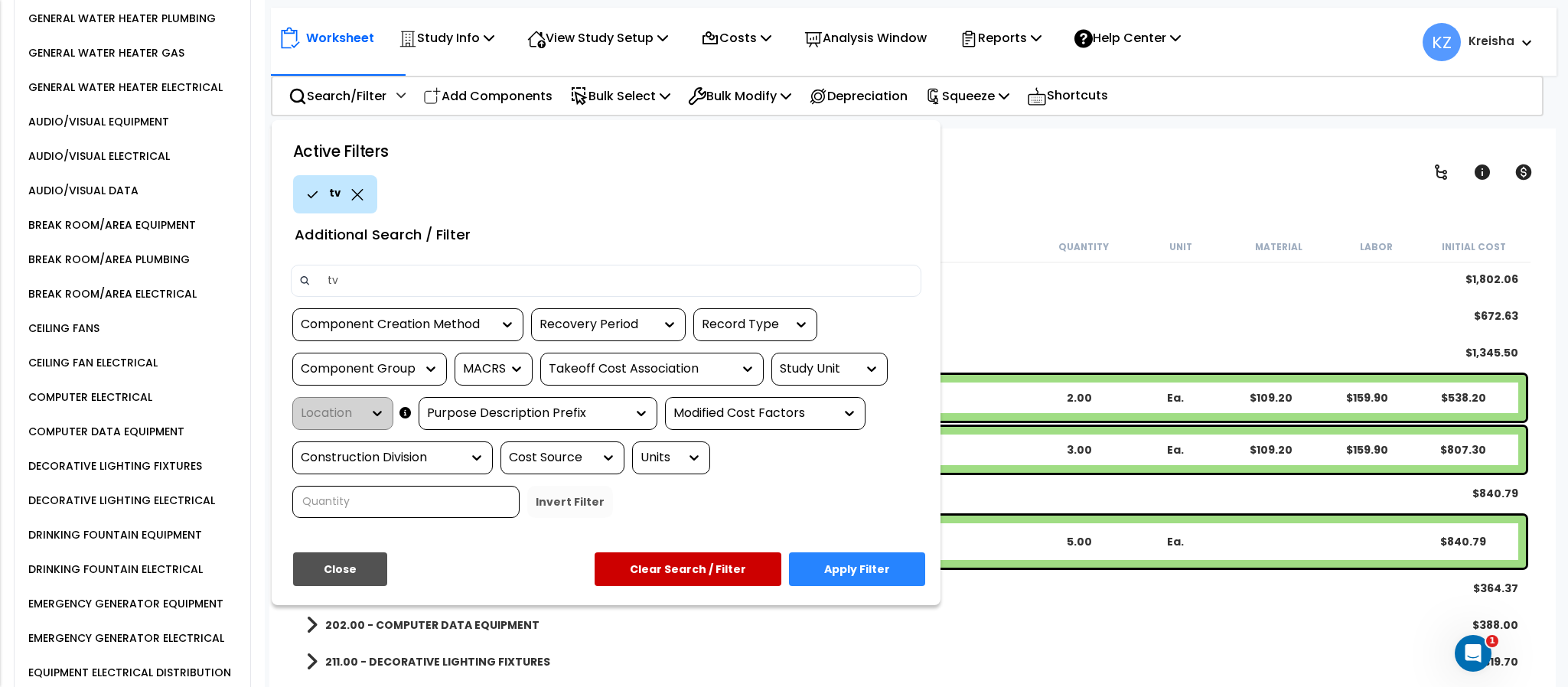
scroll to position [0, 0]
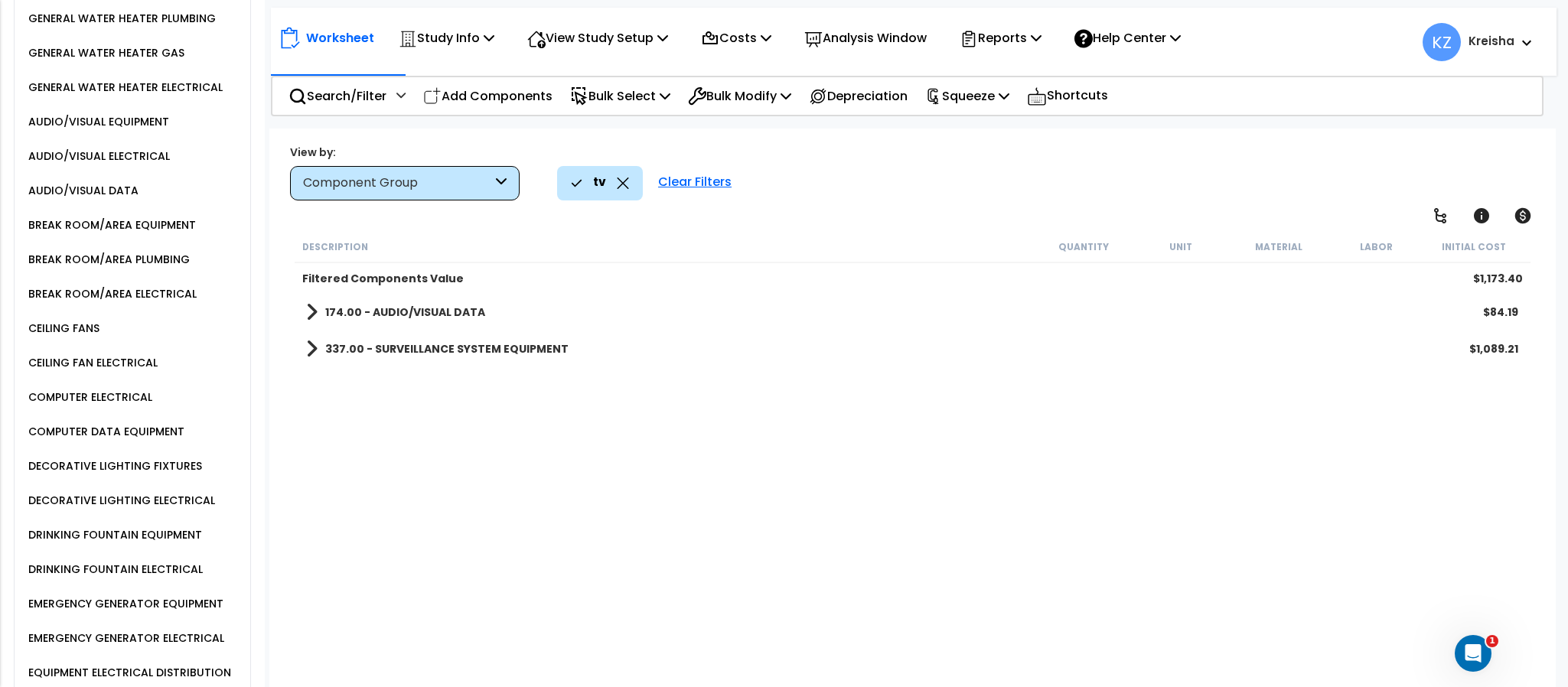
click at [418, 487] on div "Description Quantity Unit Material Labor Initial Cost Filtered Components Value…" at bounding box center [912, 461] width 1240 height 460
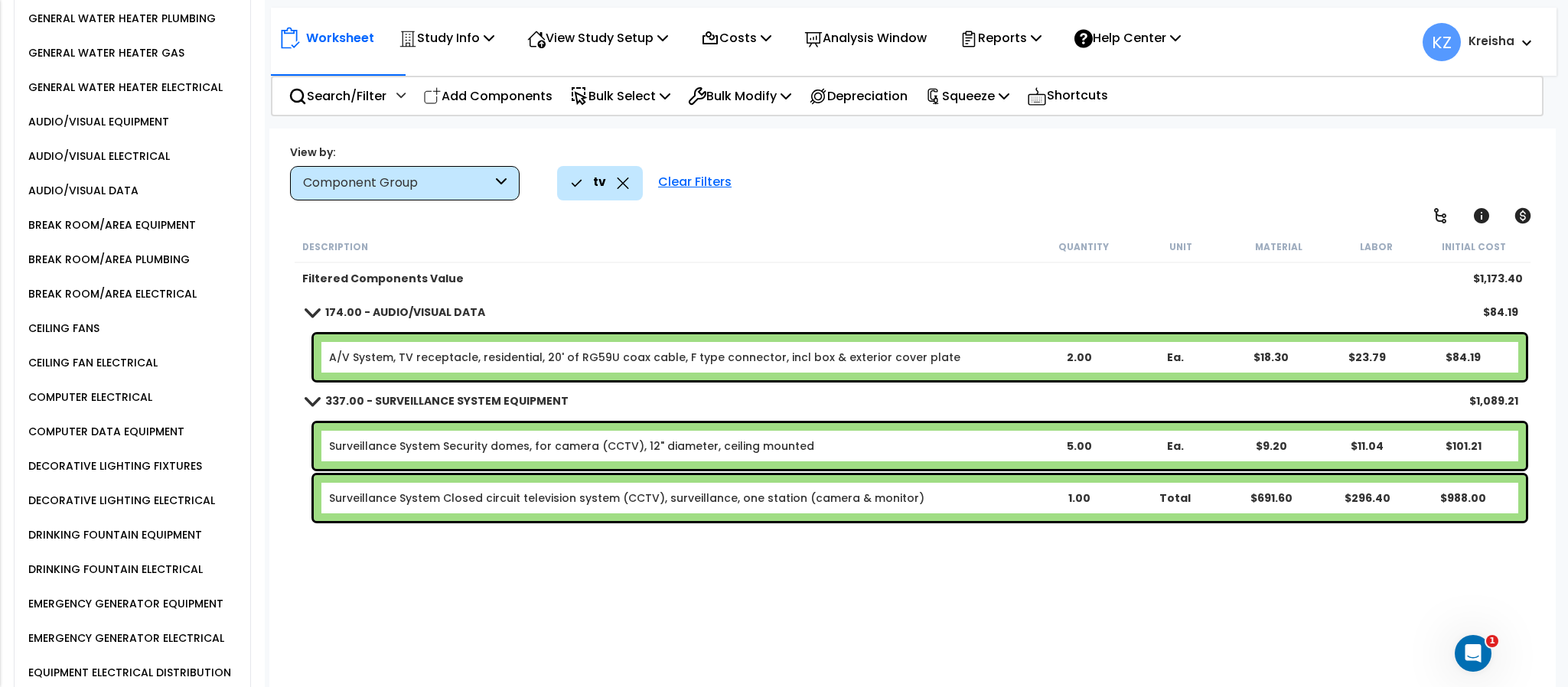
click at [676, 179] on div "Clear Filters" at bounding box center [694, 183] width 89 height 33
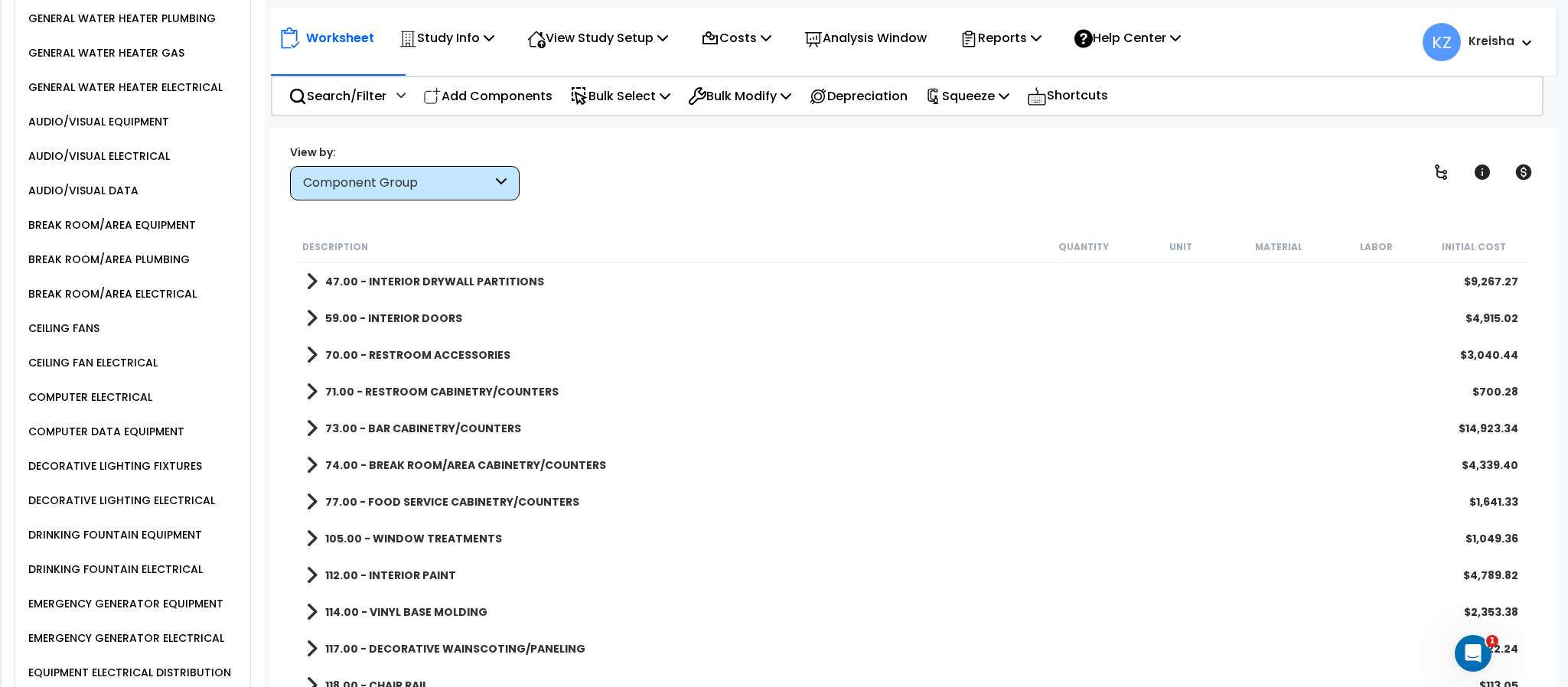
click at [791, 173] on div "View by: Component Group High to Low - Component Cost" at bounding box center [913, 172] width 1255 height 57
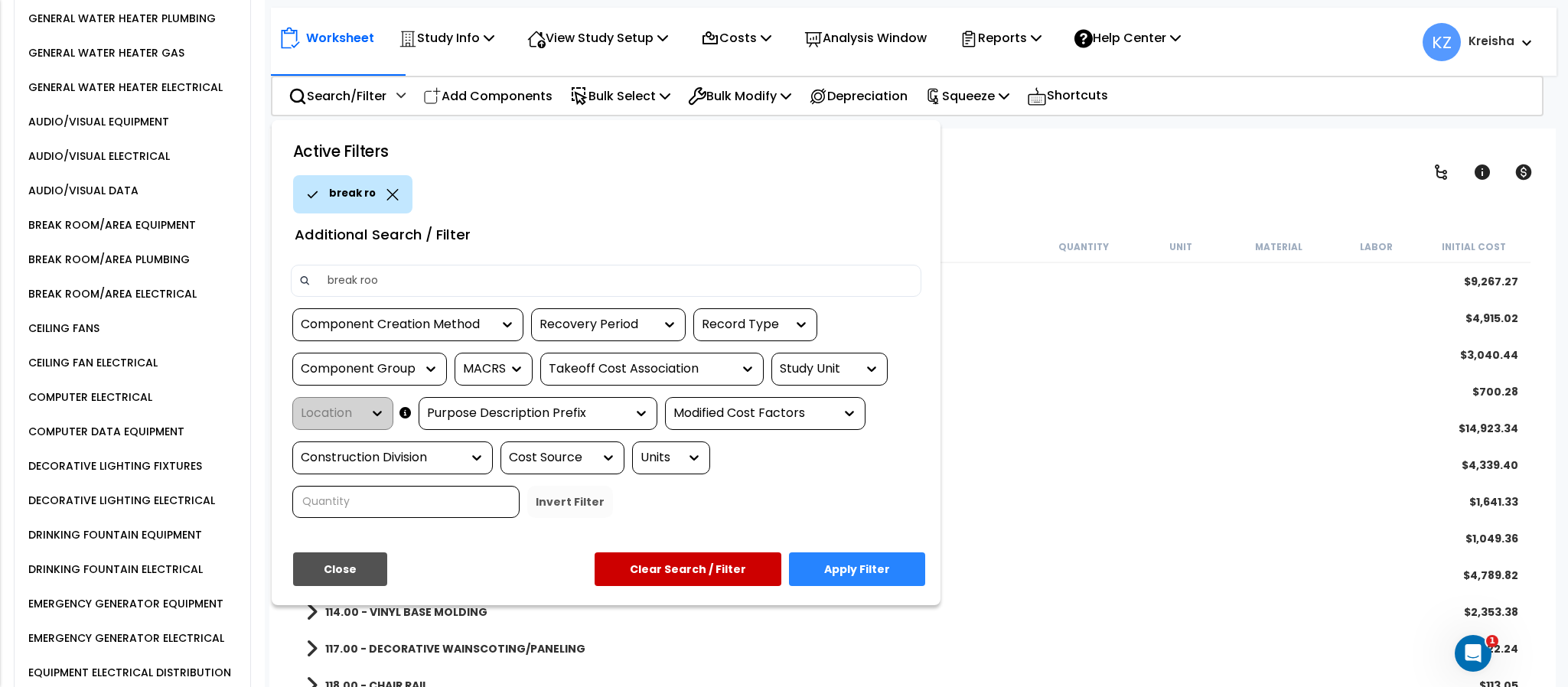
type input "break room"
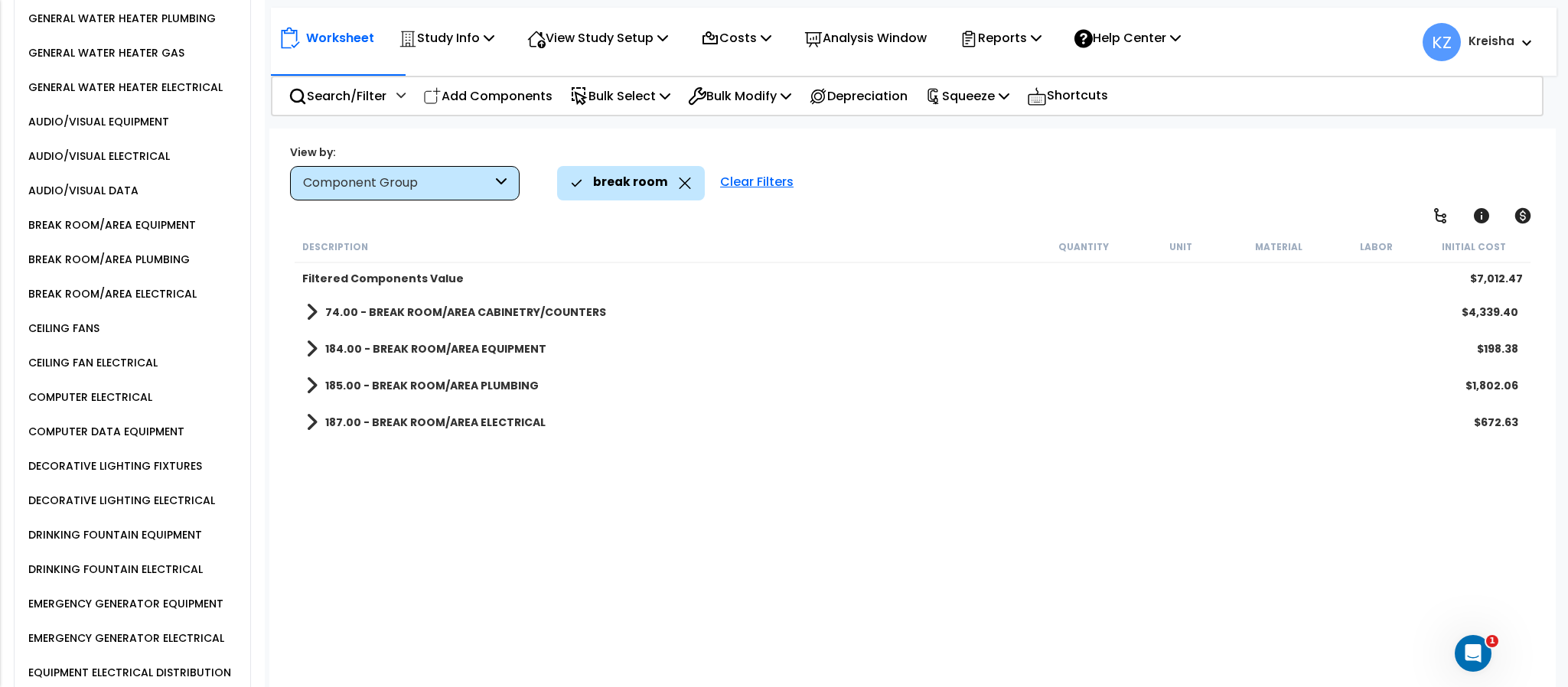
click at [406, 500] on div "Description Quantity Unit Material Labor Initial Cost Filtered Components Value…" at bounding box center [912, 461] width 1240 height 460
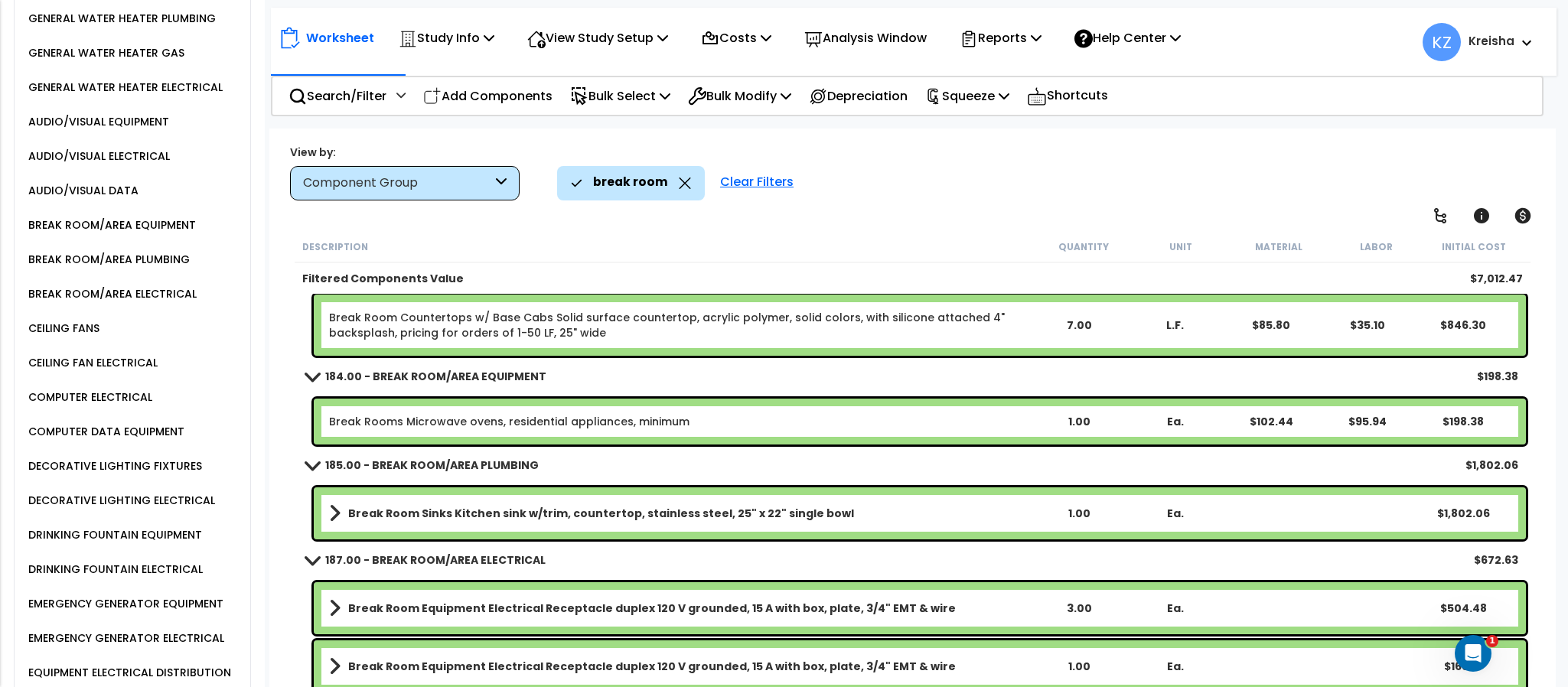
scroll to position [162, 0]
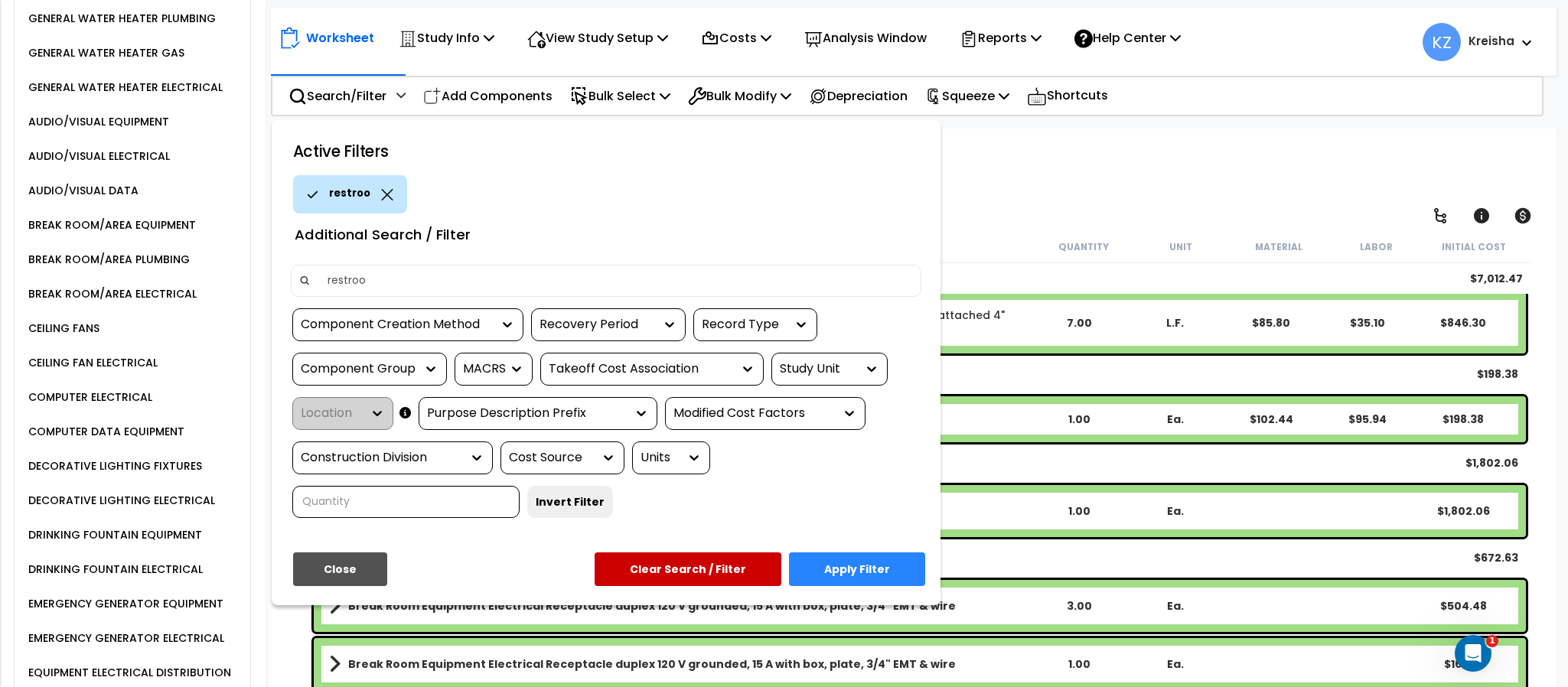
type input "restroom"
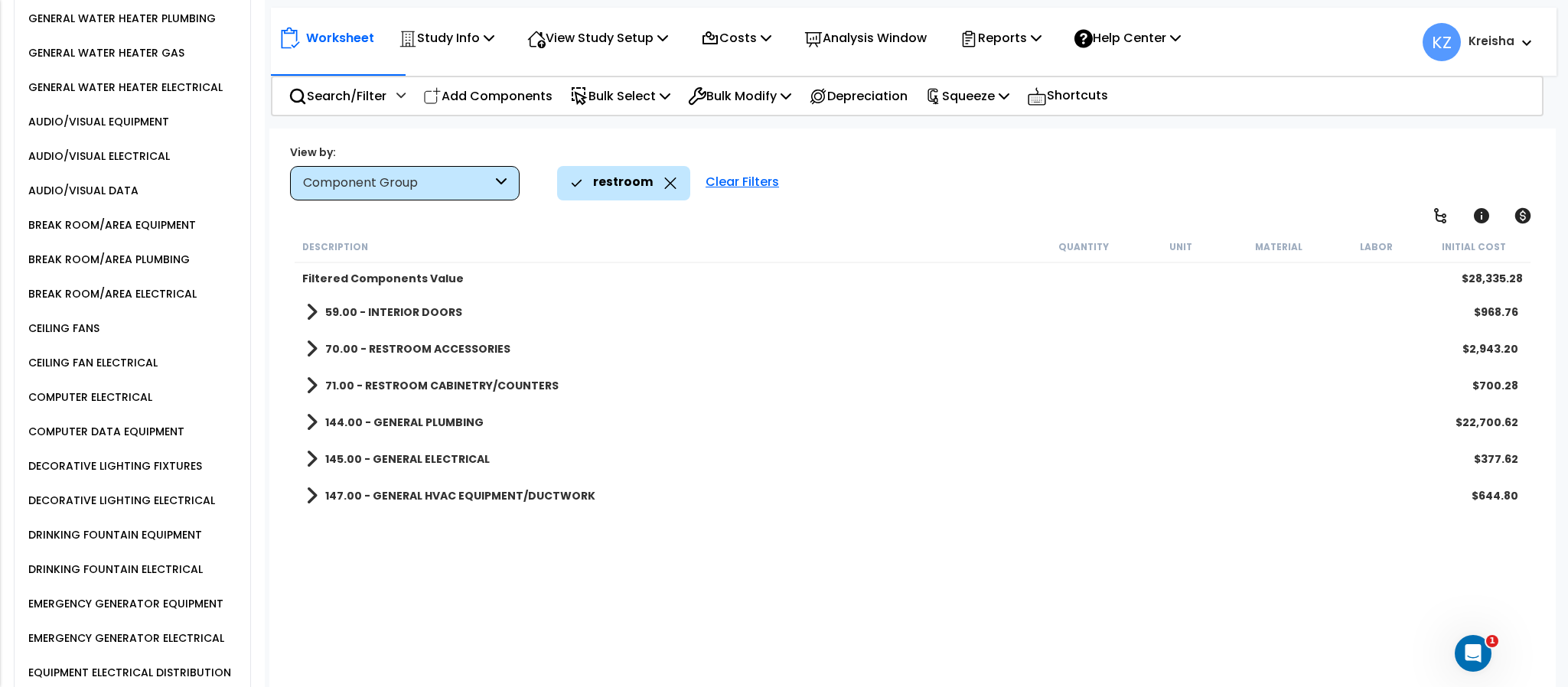
scroll to position [0, 0]
click at [882, 184] on div "restroom Clear Filters" at bounding box center [1048, 183] width 983 height 33
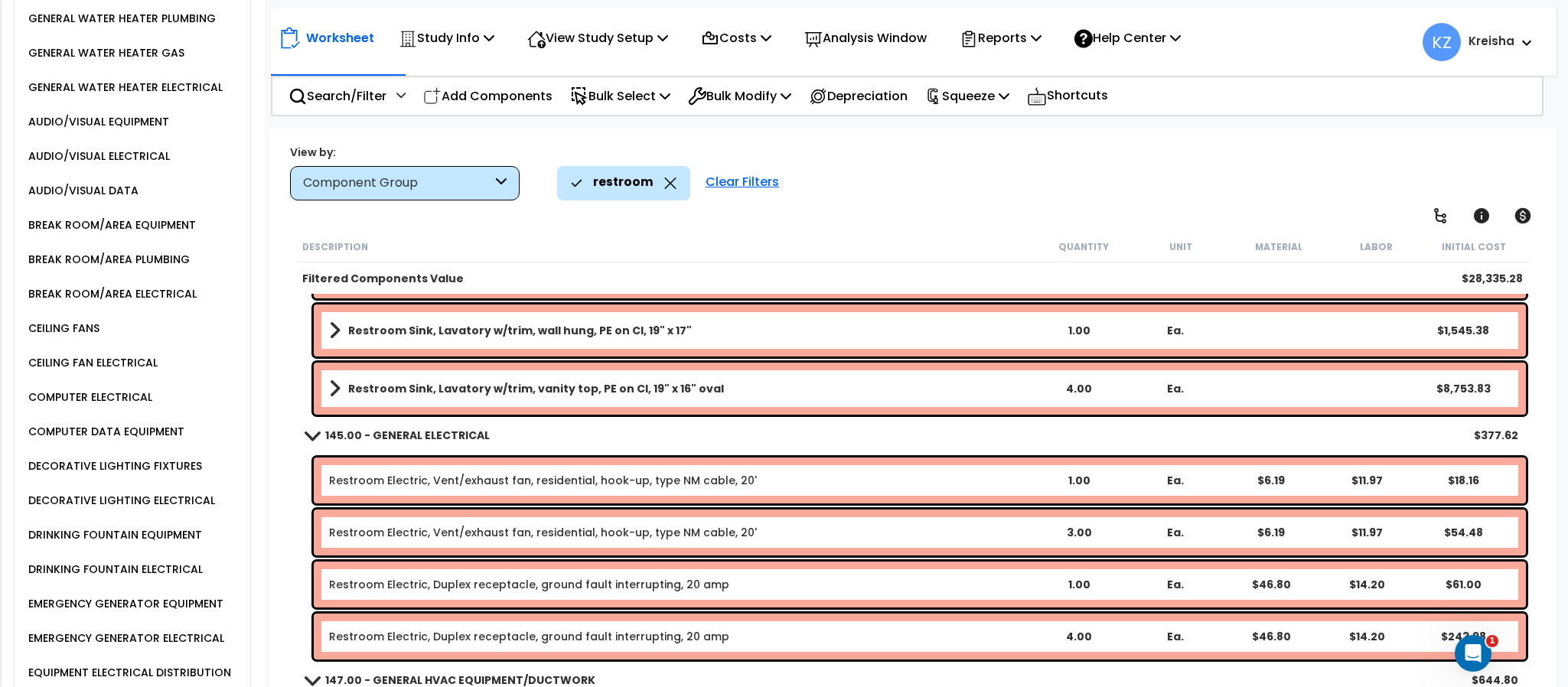
scroll to position [645, 0]
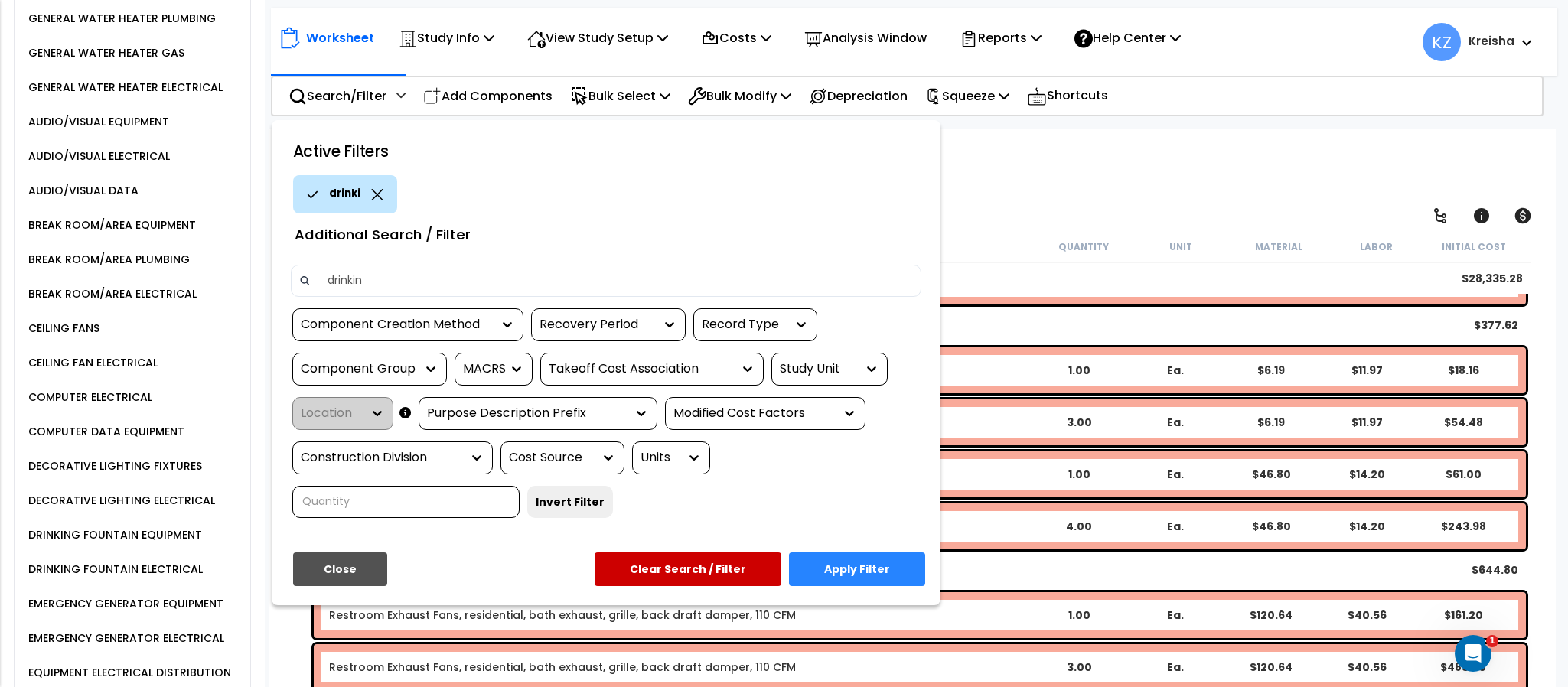
type input "drinking"
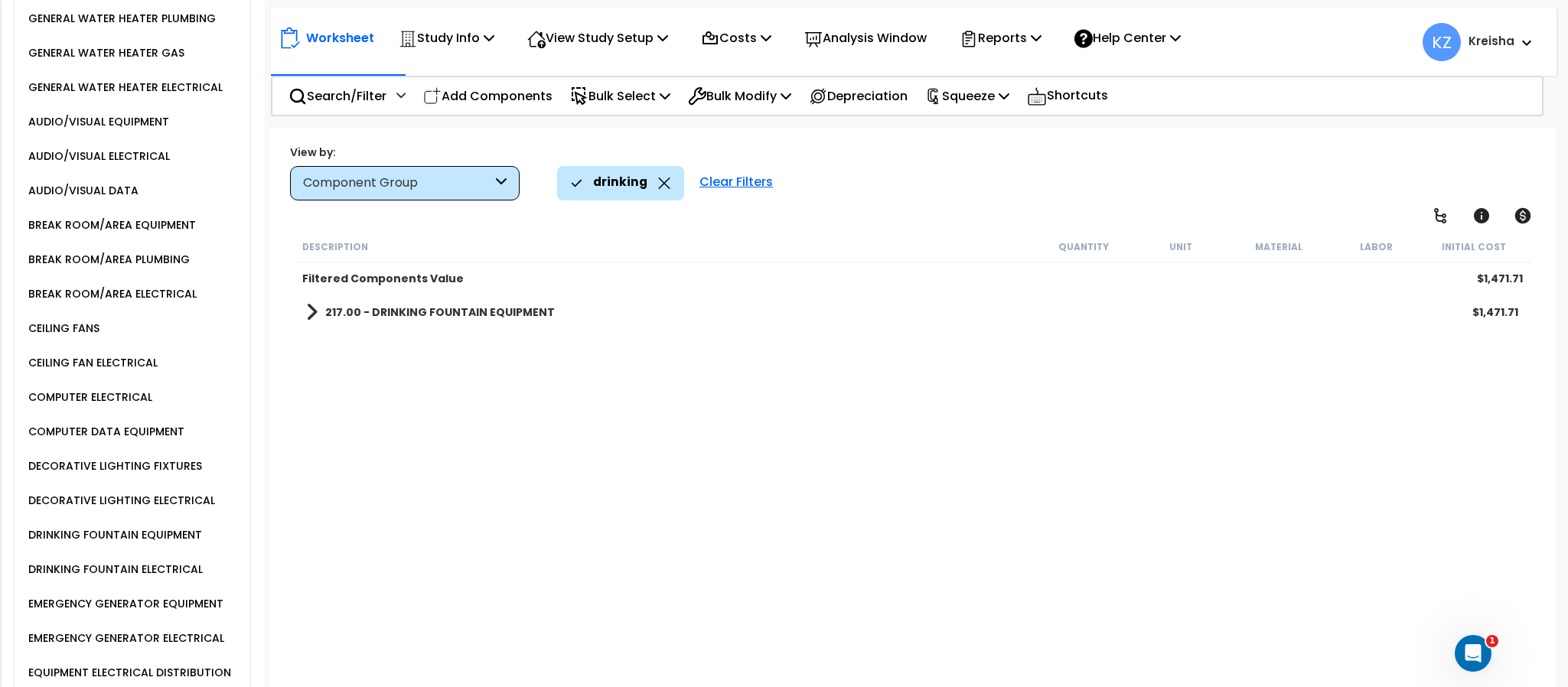
scroll to position [0, 0]
click at [473, 443] on div "Description Quantity Unit Material Labor Initial Cost Filtered Components Value…" at bounding box center [912, 461] width 1240 height 460
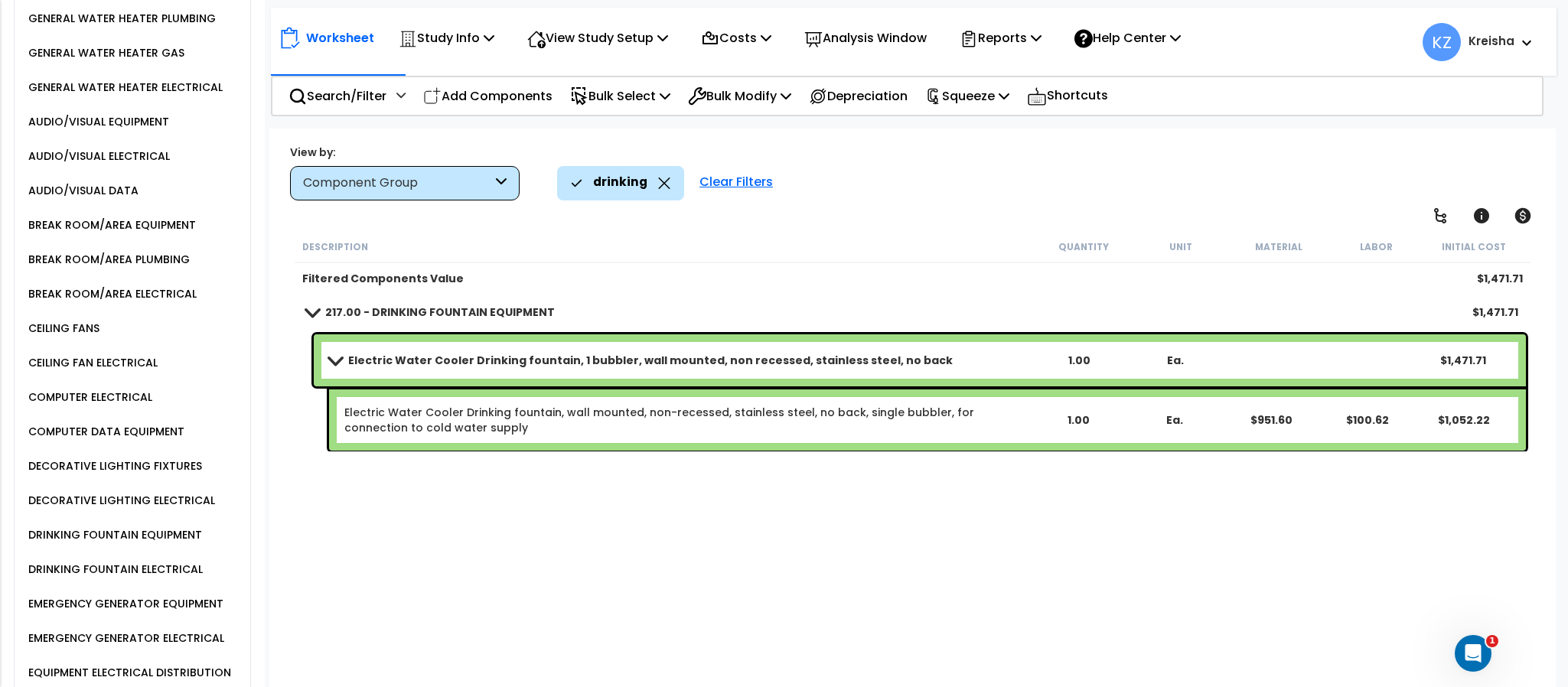
click at [728, 181] on div "Clear Filters" at bounding box center [736, 183] width 89 height 33
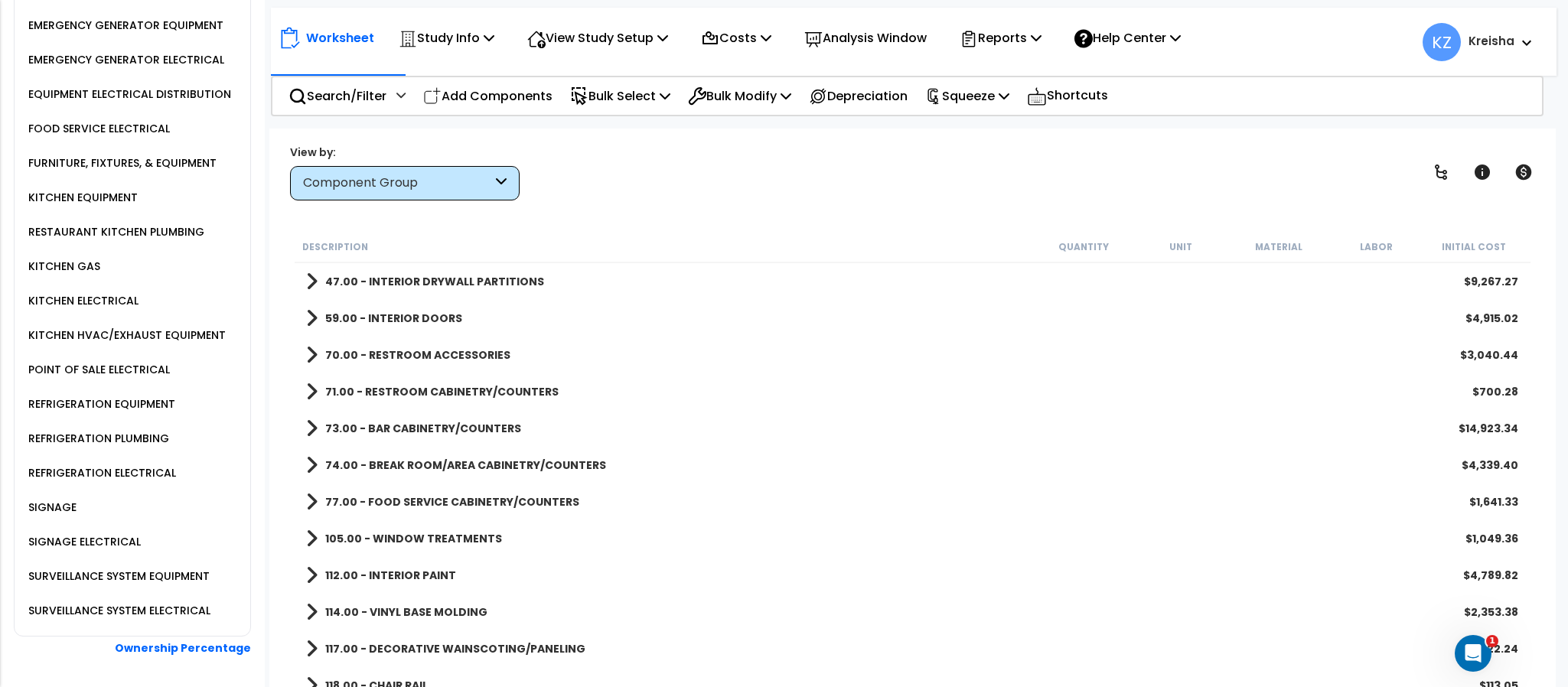
scroll to position [2268, 0]
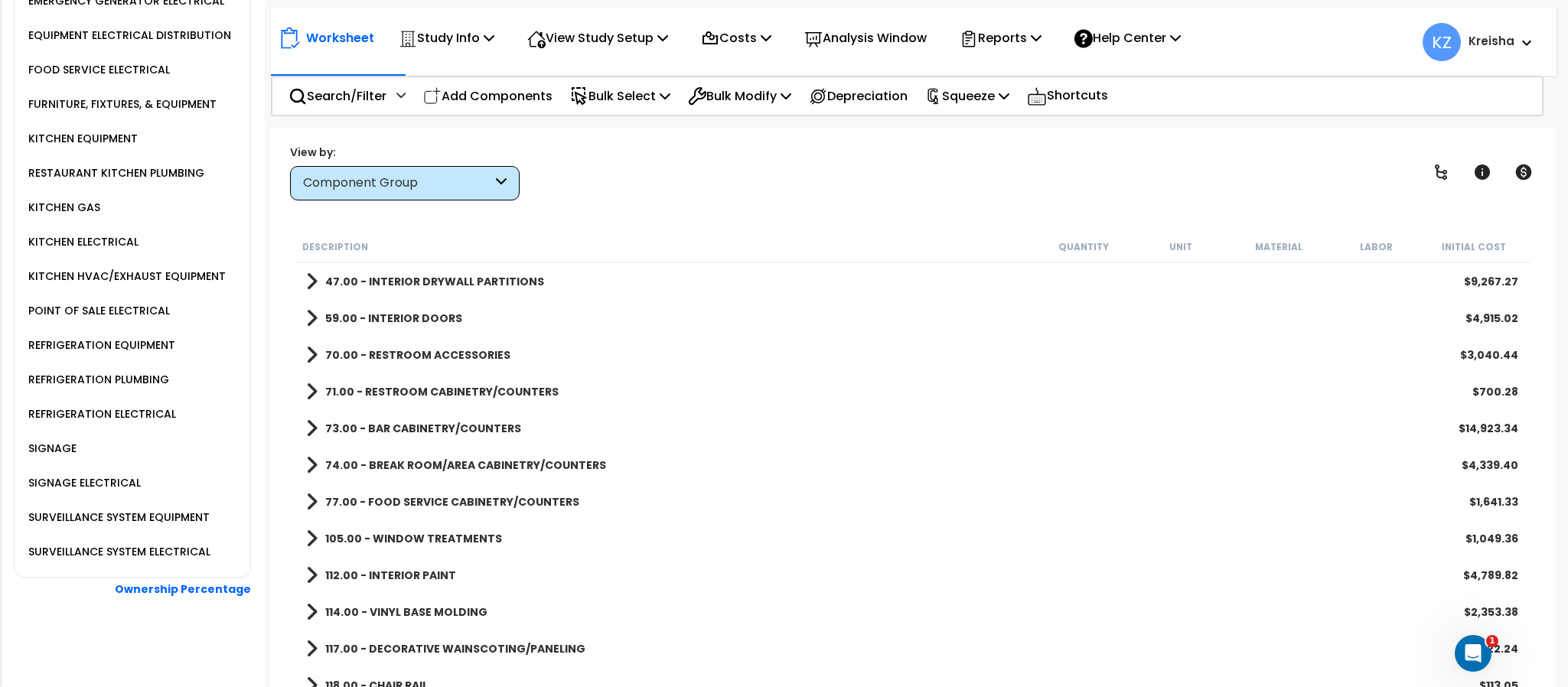
click at [106, 511] on div "SURVEILLANCE SYSTEM EQUIPMENT" at bounding box center [117, 517] width 185 height 19
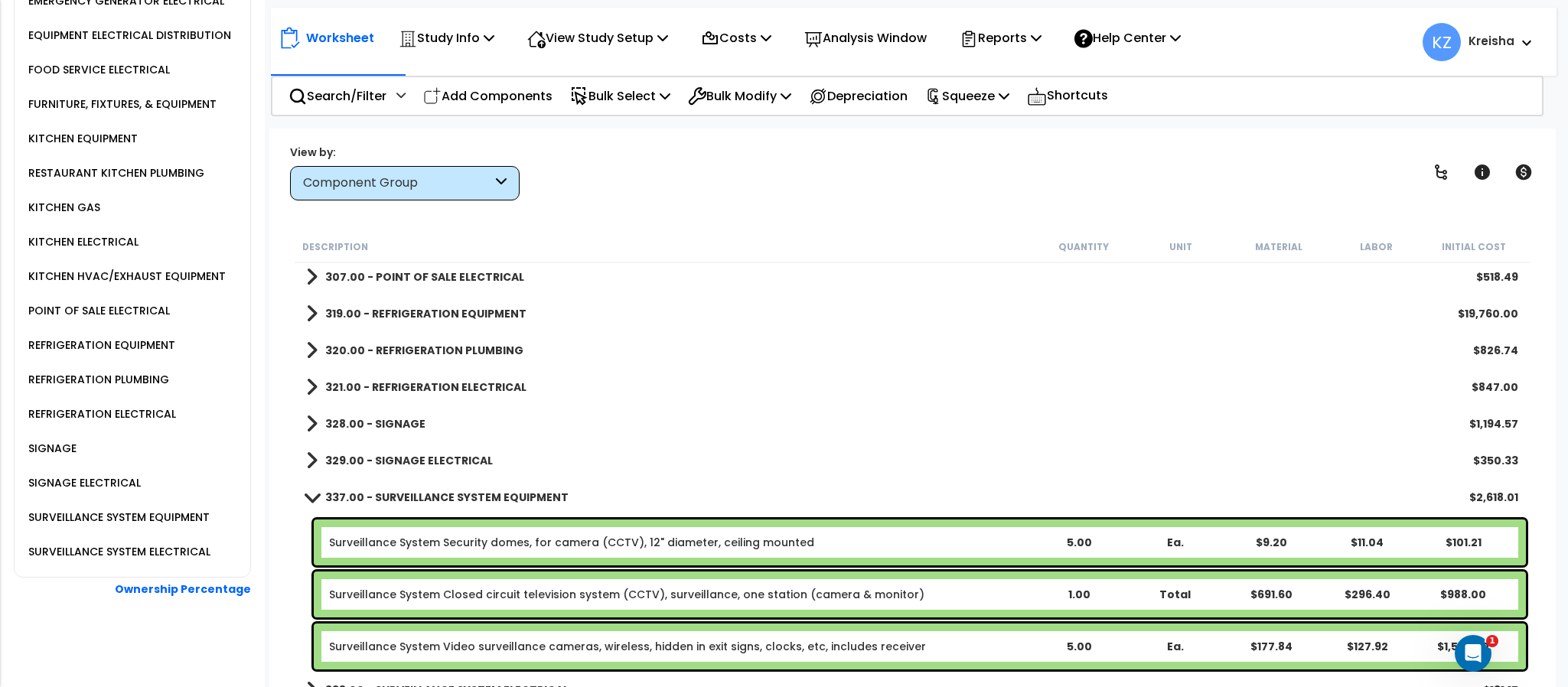
scroll to position [2078, 0]
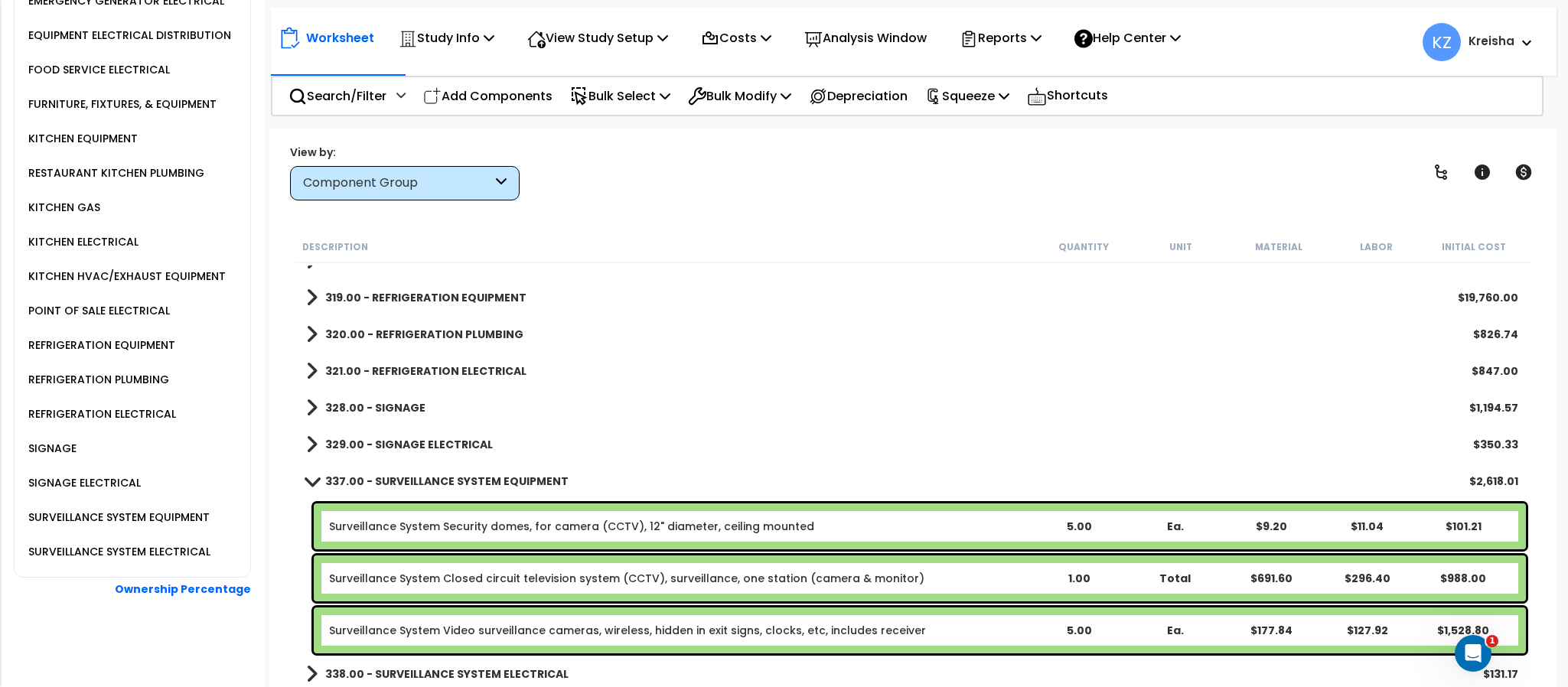
click at [481, 685] on link "338.00 - SURVEILLANCE SYSTEM ELECTRICAL" at bounding box center [437, 674] width 262 height 21
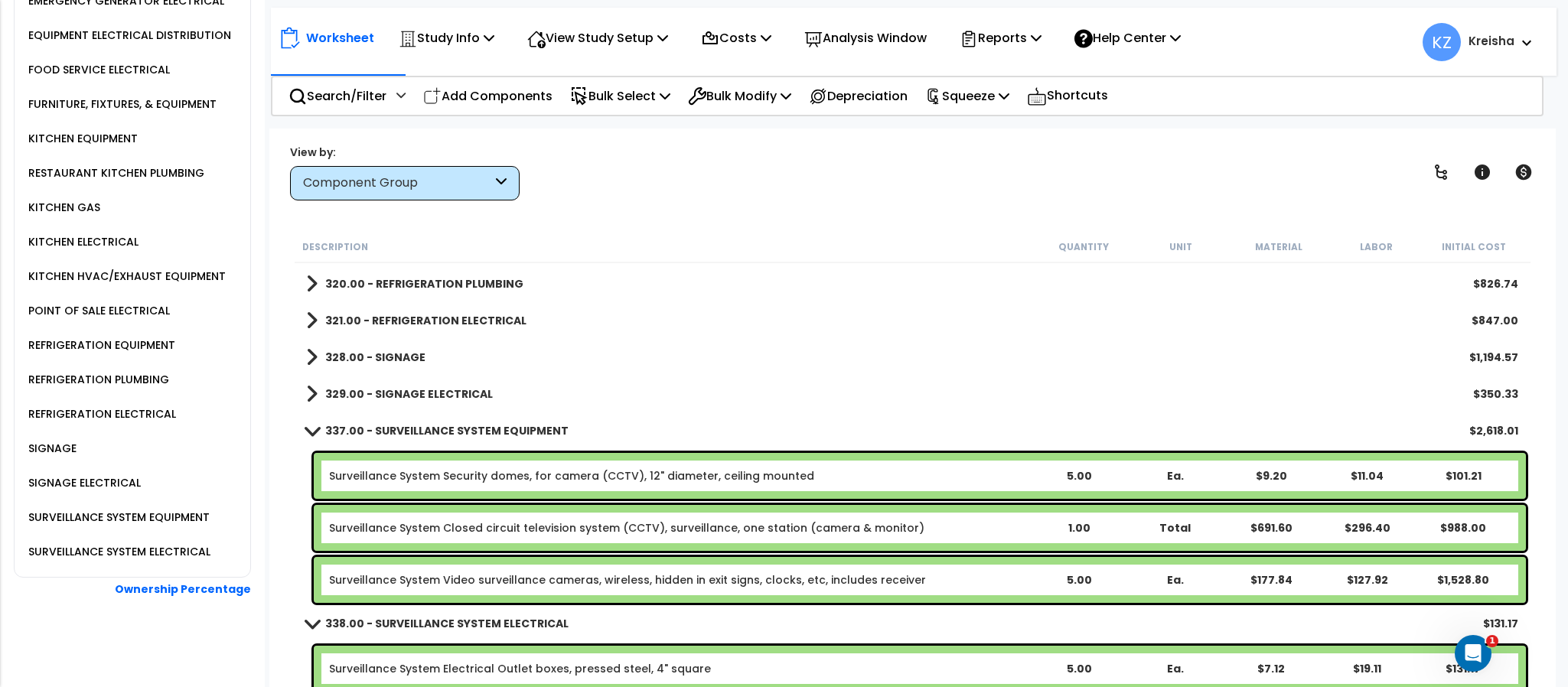
scroll to position [2129, 0]
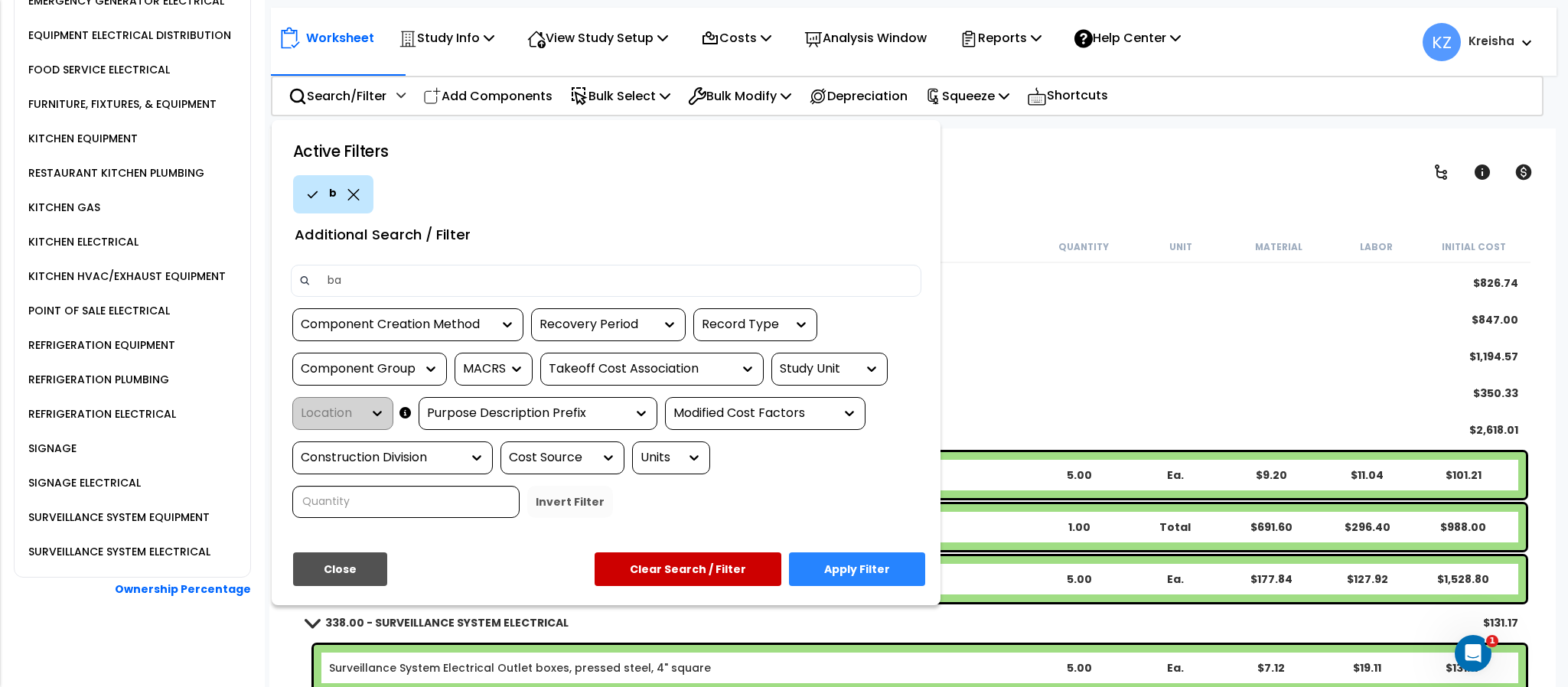
type input "bar"
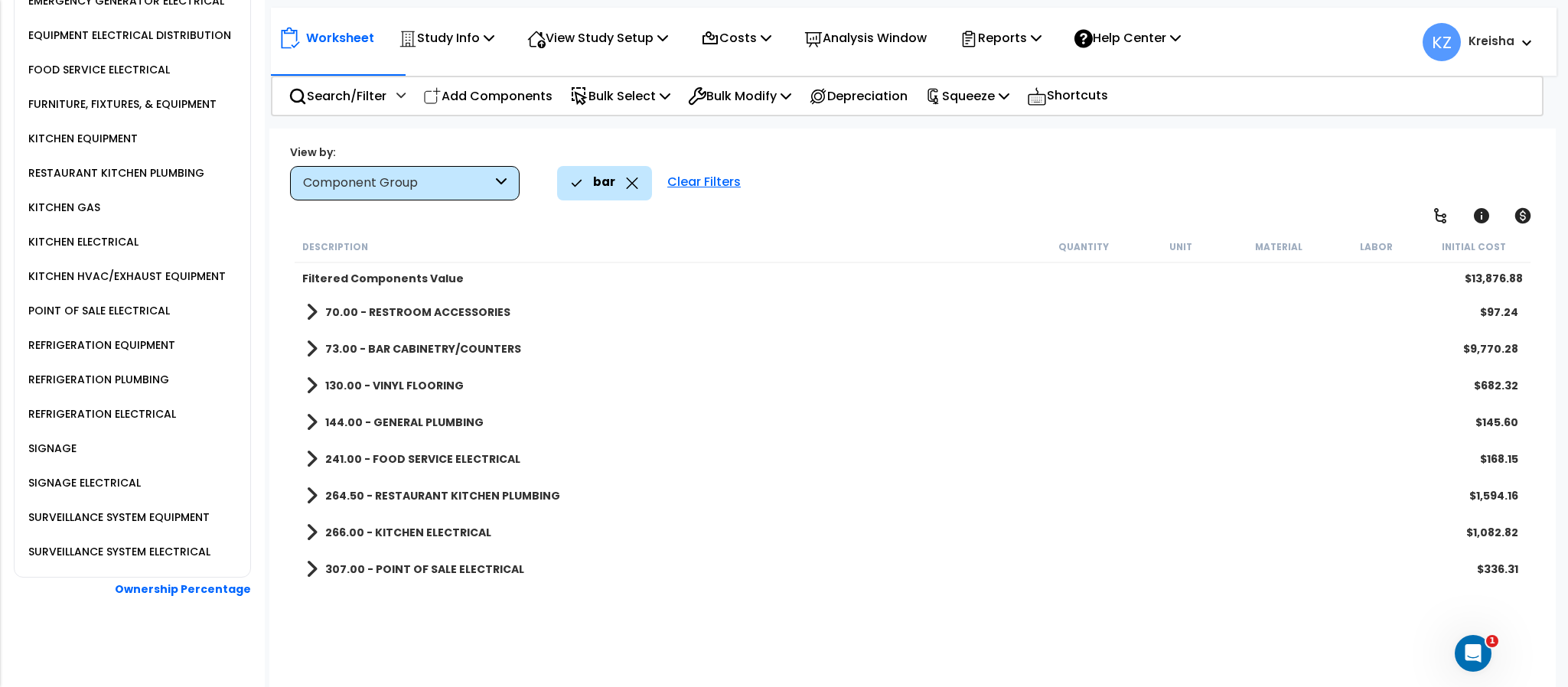
scroll to position [0, 0]
click at [986, 170] on div "bar Clear Filters" at bounding box center [1048, 183] width 983 height 33
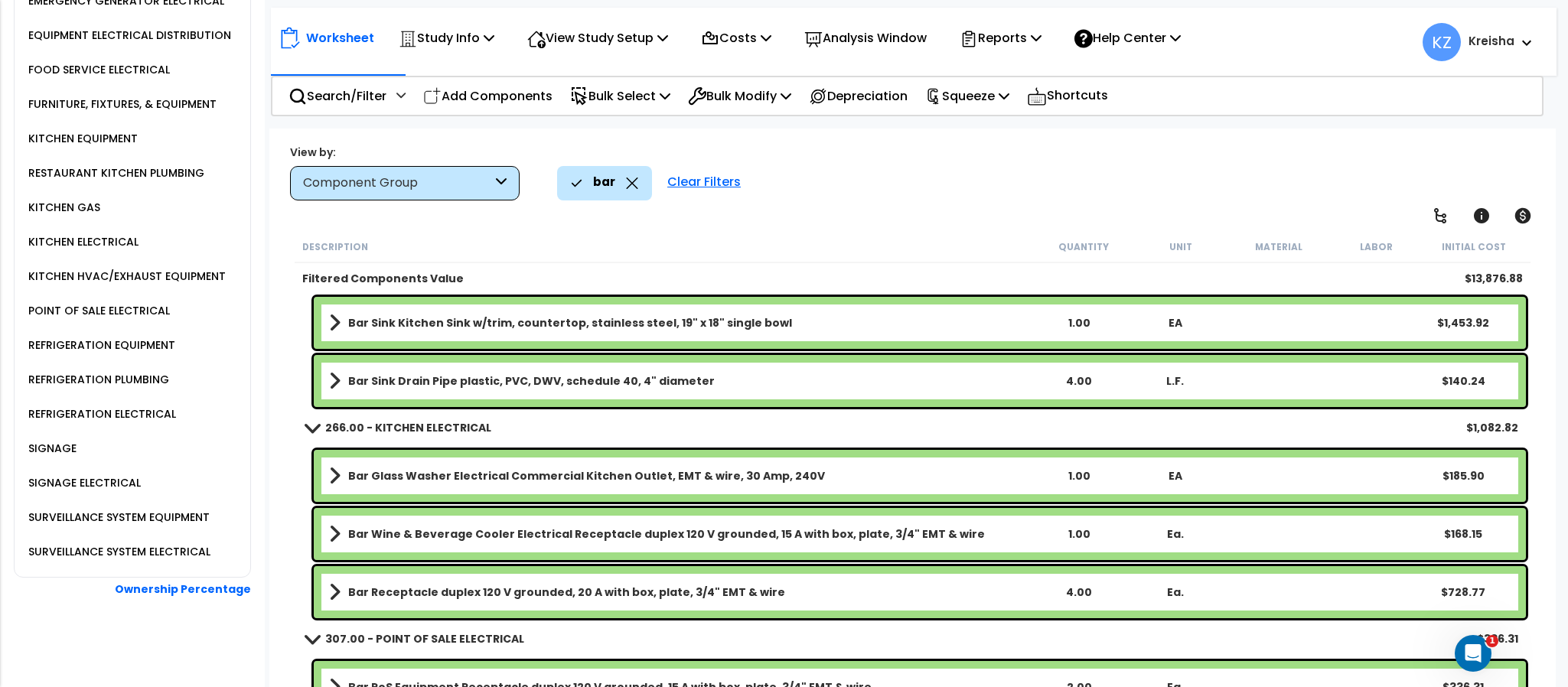
scroll to position [685, 0]
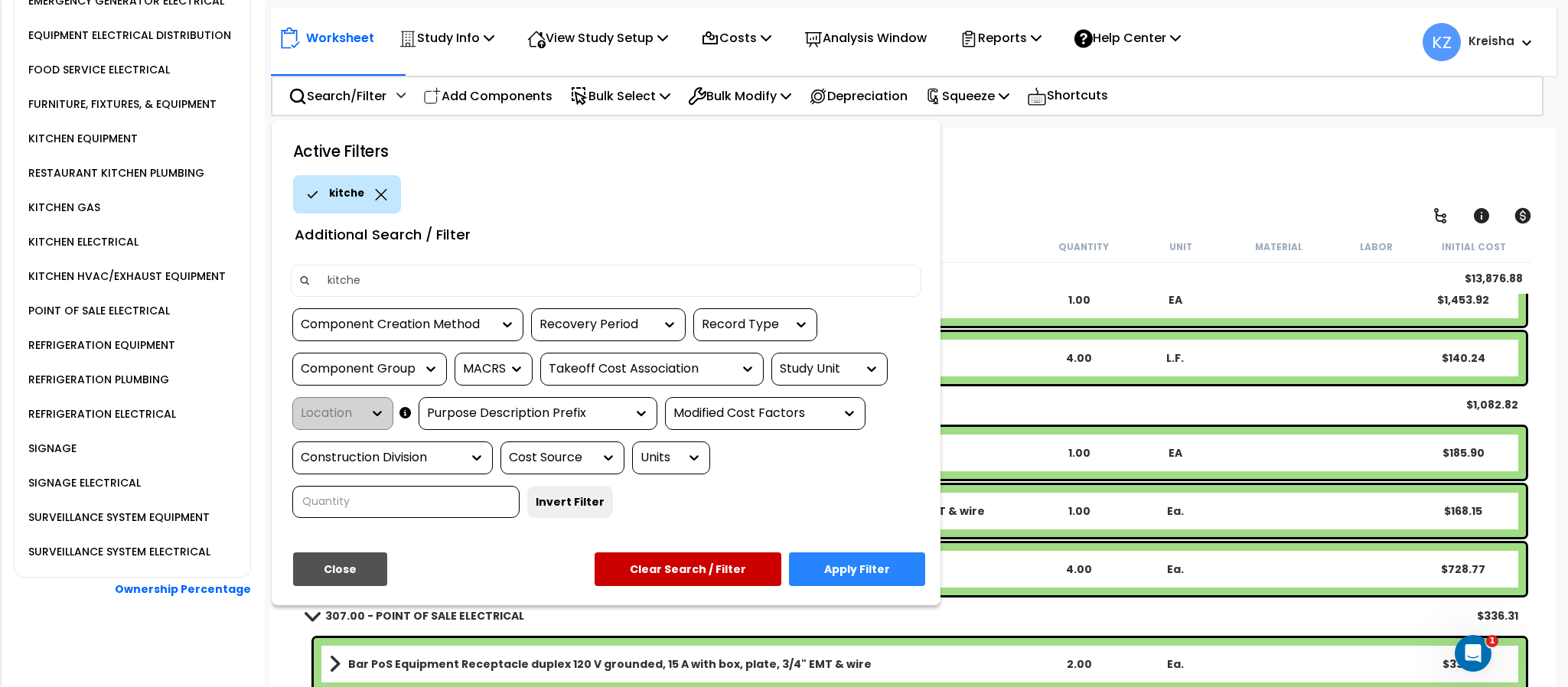
type input "kitchen"
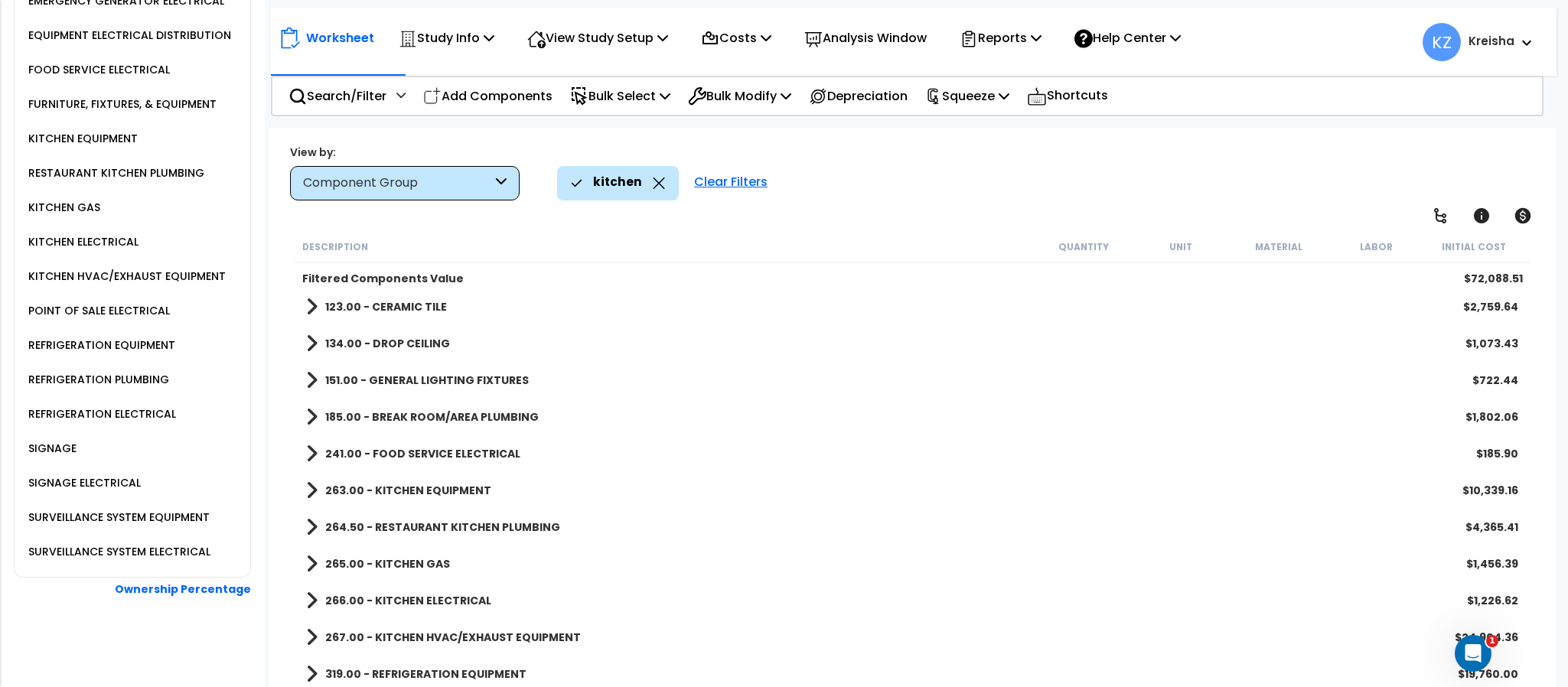
click at [961, 175] on div "kitchen Clear Filters" at bounding box center [1048, 183] width 983 height 33
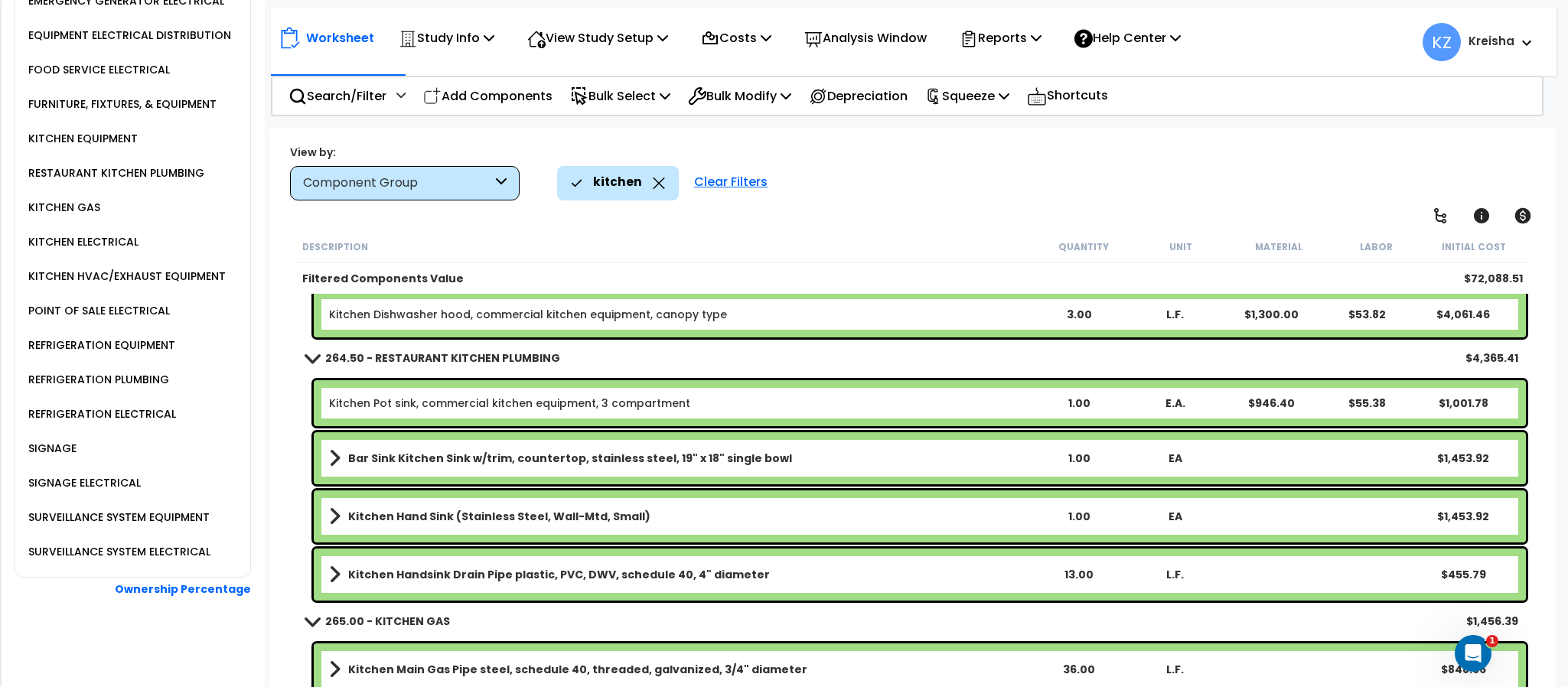
scroll to position [726, 0]
click at [965, 188] on div "kitchen Clear Filters" at bounding box center [1048, 183] width 983 height 33
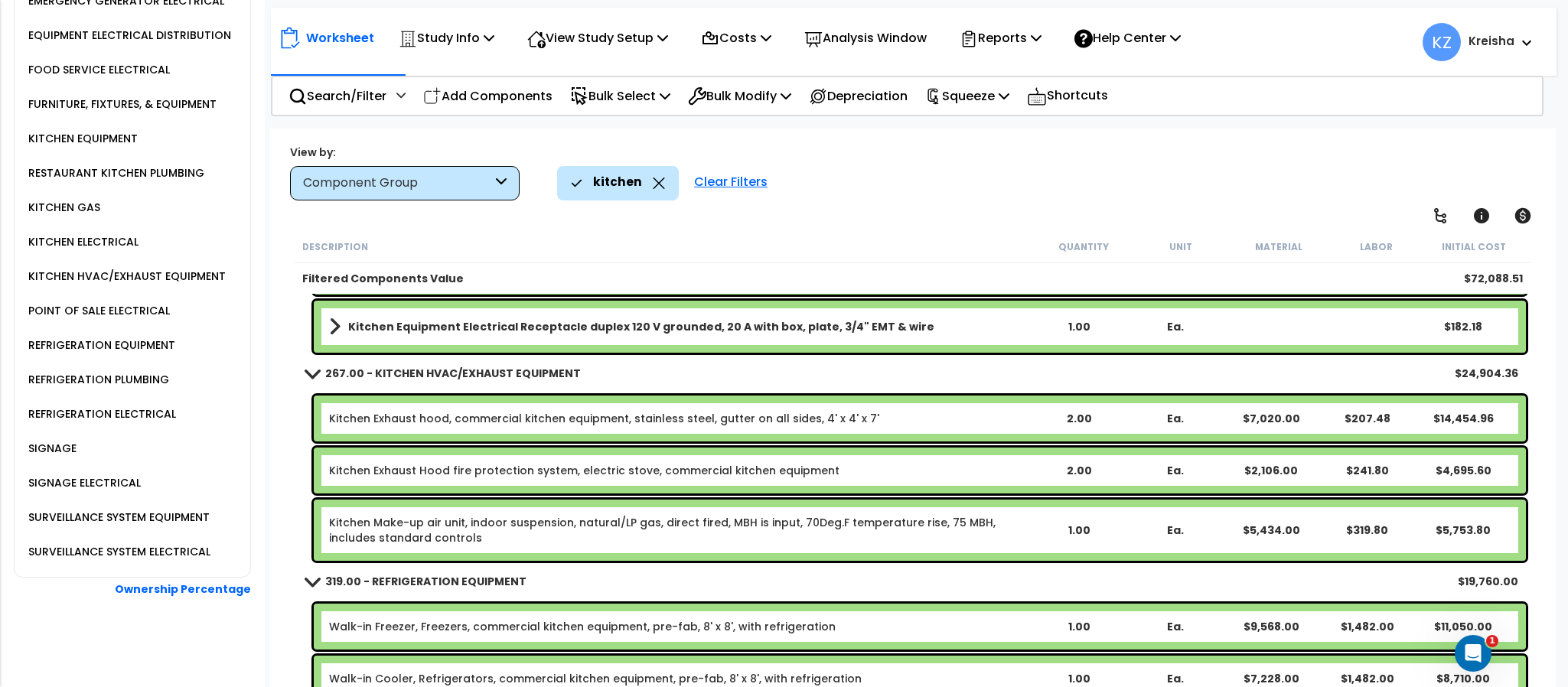
scroll to position [1407, 0]
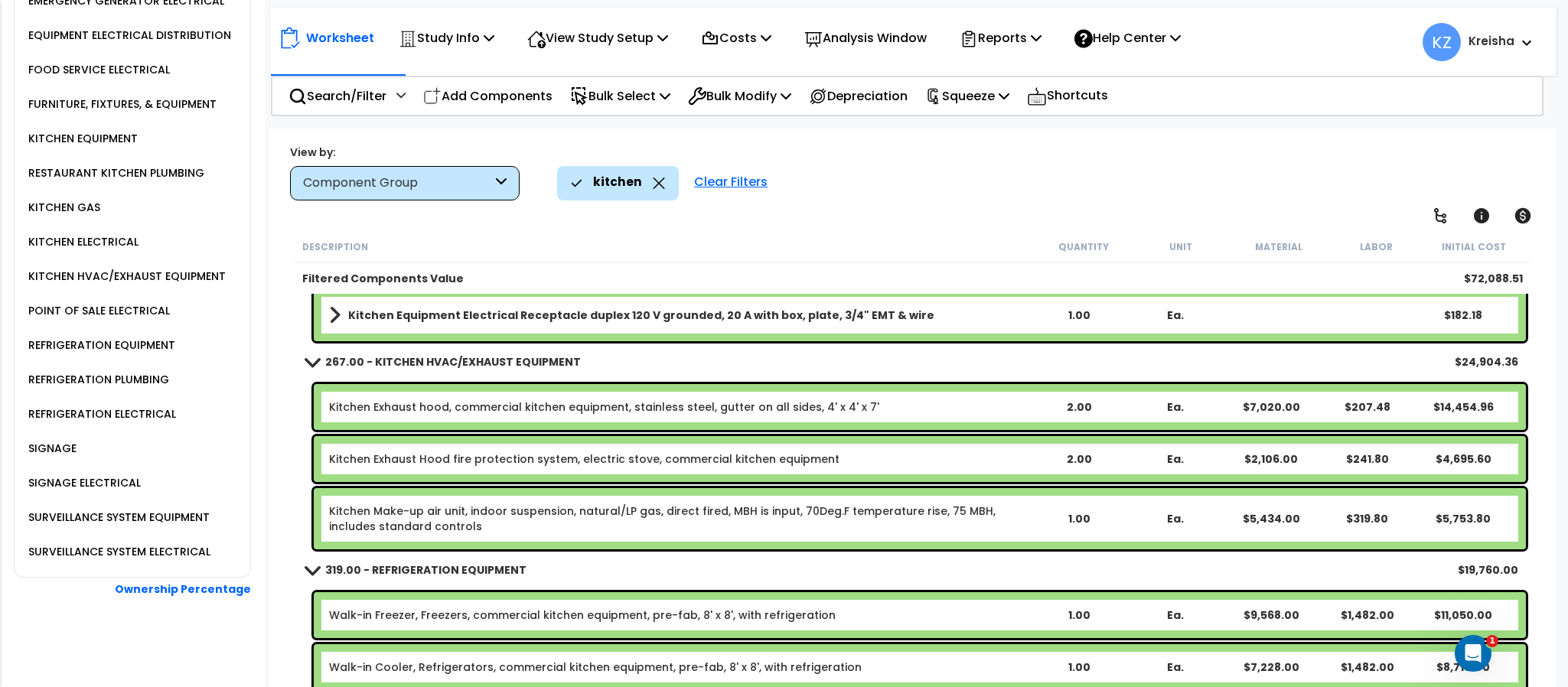
click at [939, 175] on div "kitchen Clear Filters" at bounding box center [1048, 183] width 983 height 33
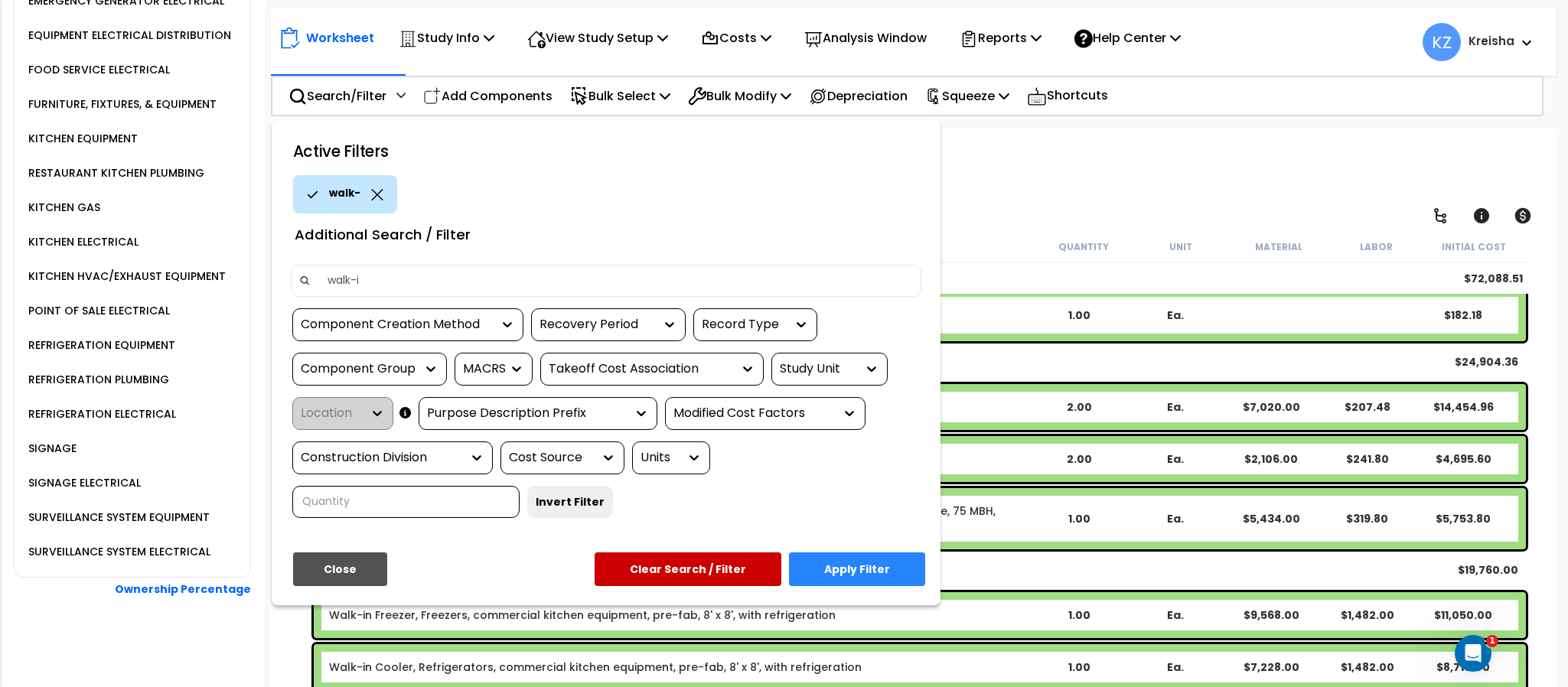
type input "walk-in"
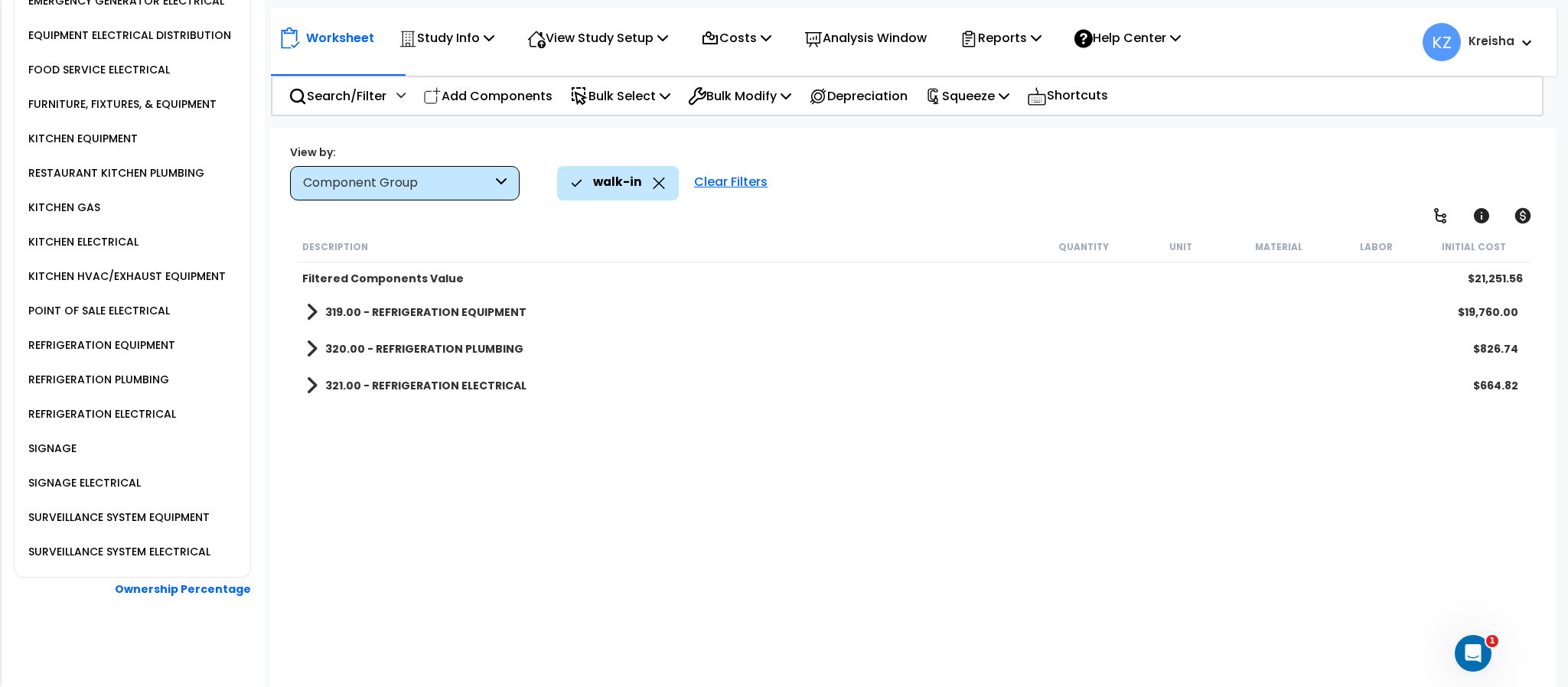
scroll to position [0, 0]
click at [464, 489] on div "Description Quantity Unit Material Labor Initial Cost Filtered Components Value…" at bounding box center [912, 461] width 1240 height 460
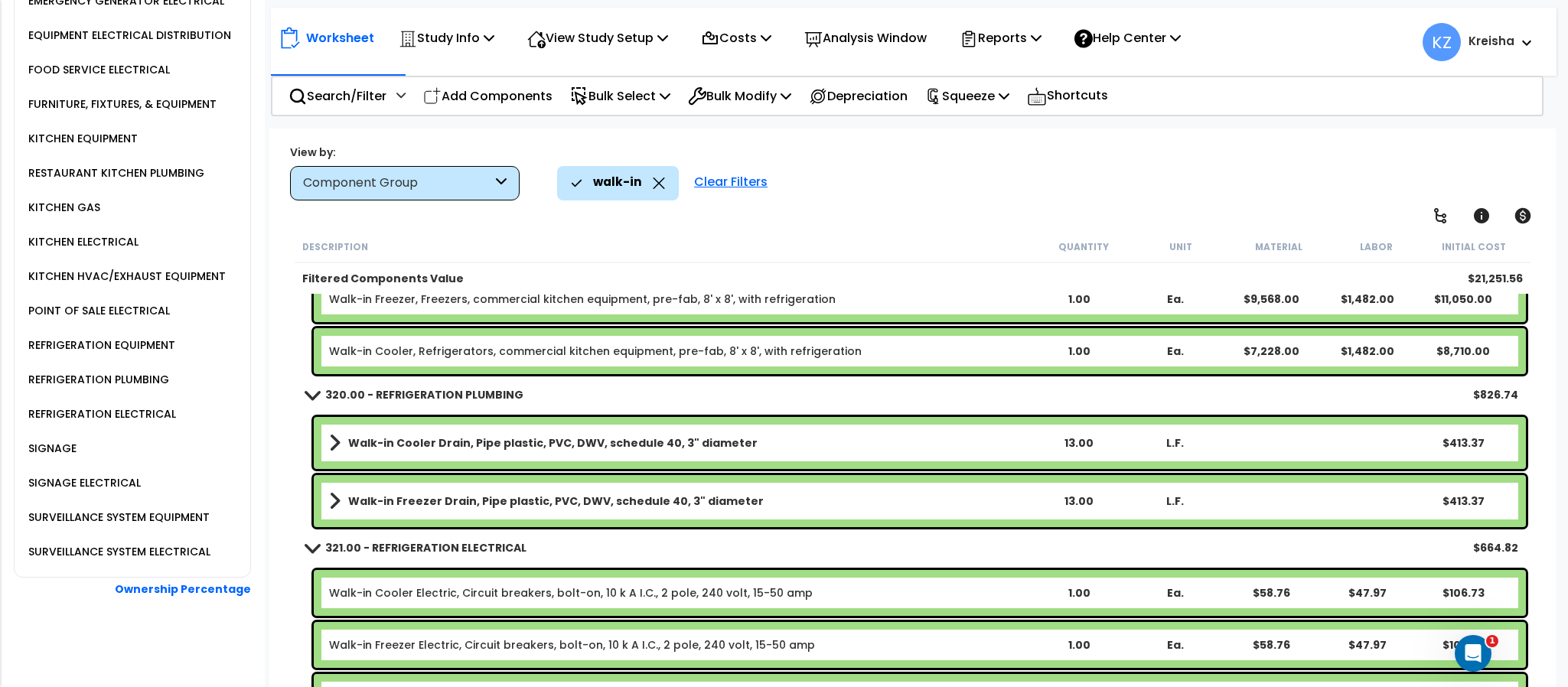
scroll to position [153, 0]
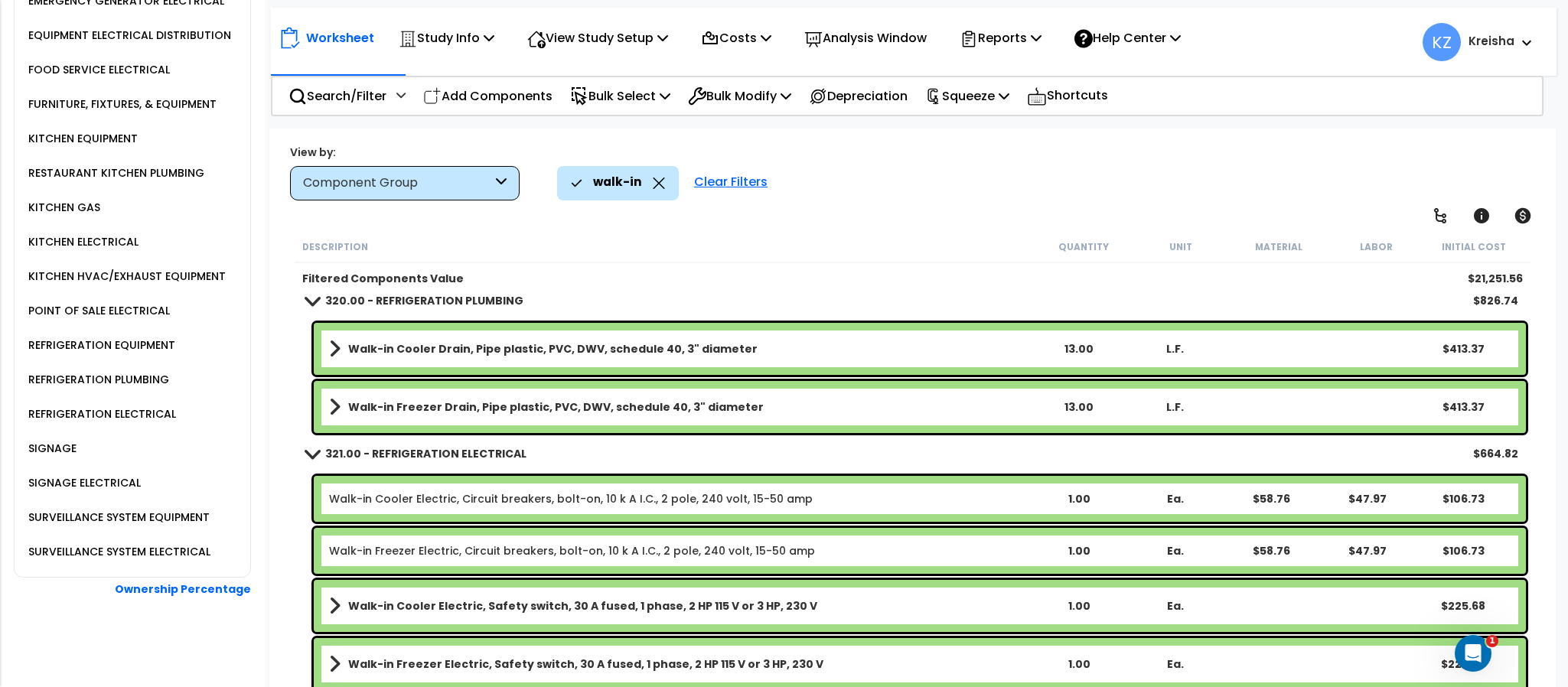
click at [749, 179] on div "Clear Filters" at bounding box center [730, 183] width 89 height 33
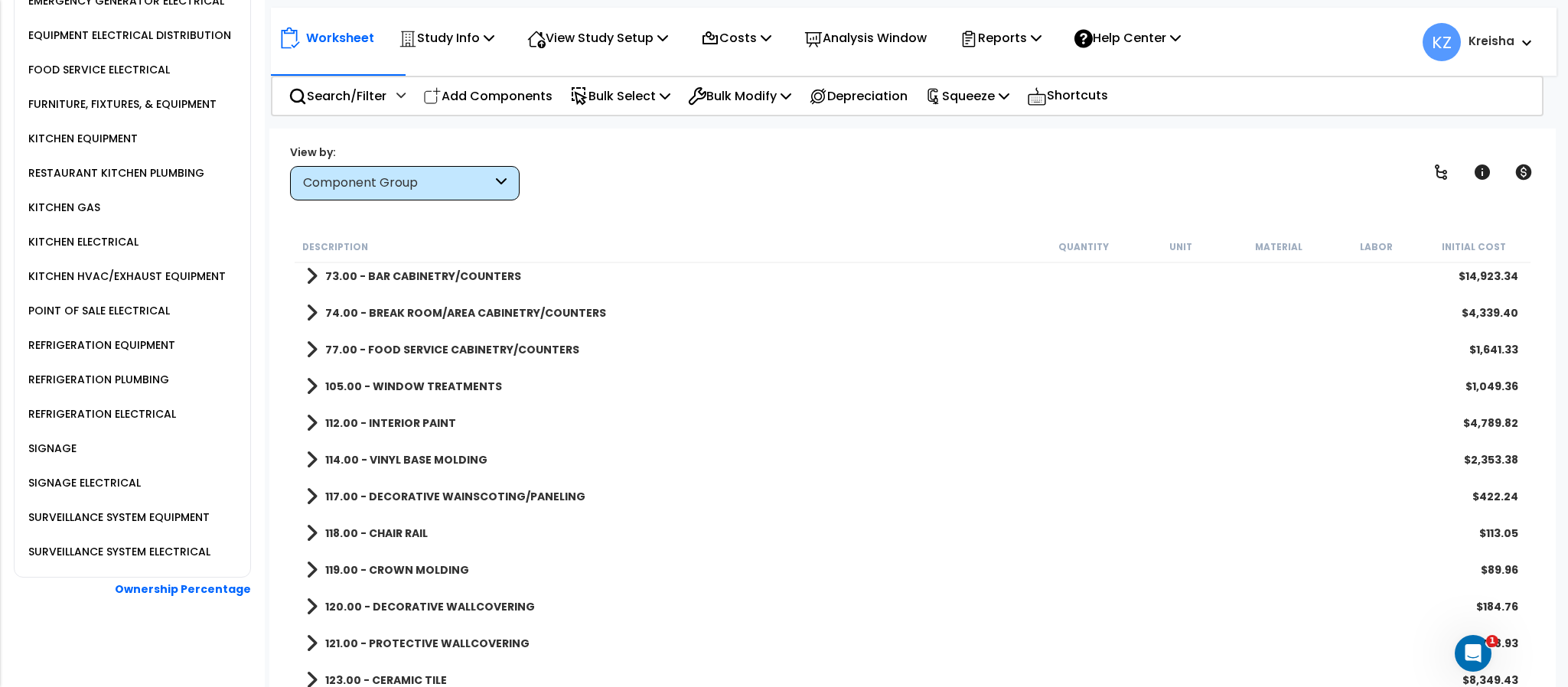
click at [97, 345] on div "REFRIGERATION EQUIPMENT" at bounding box center [100, 345] width 151 height 19
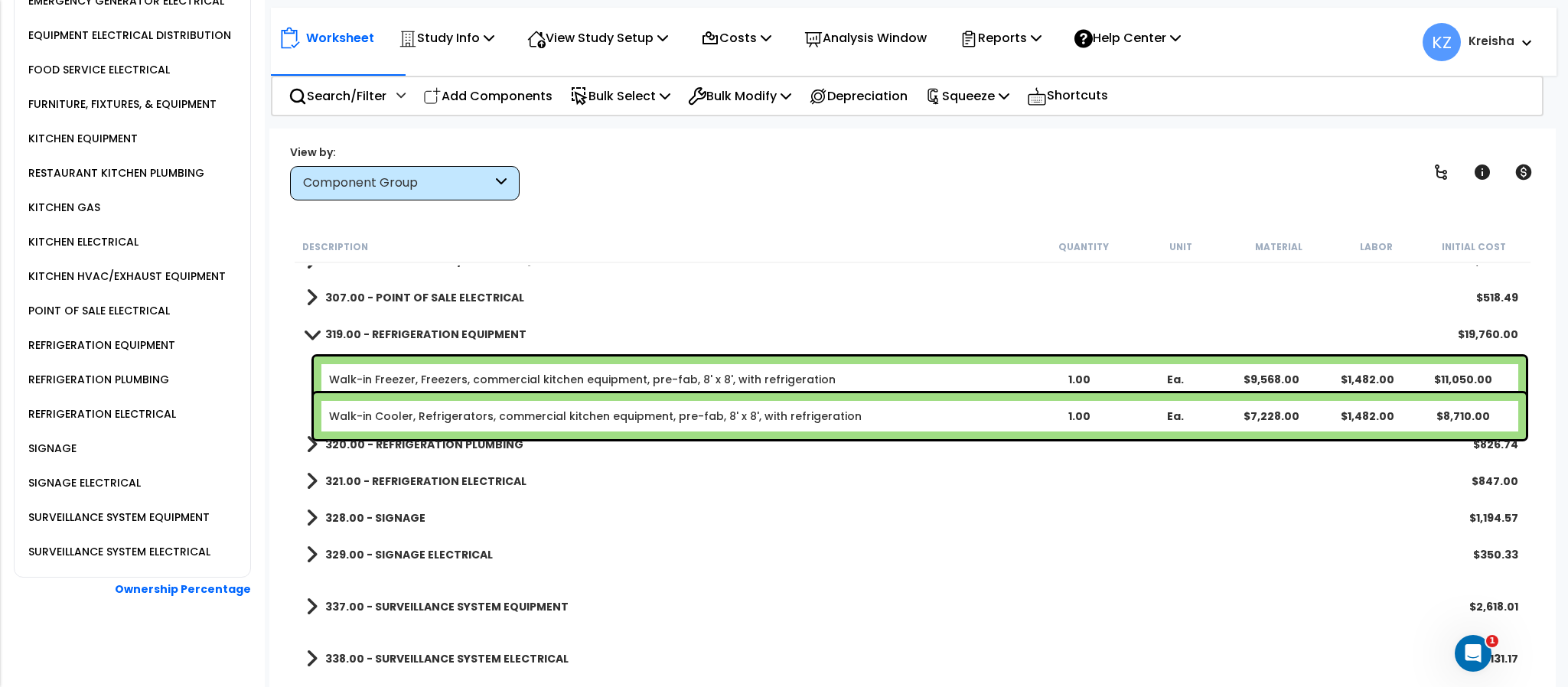
scroll to position [2026, 0]
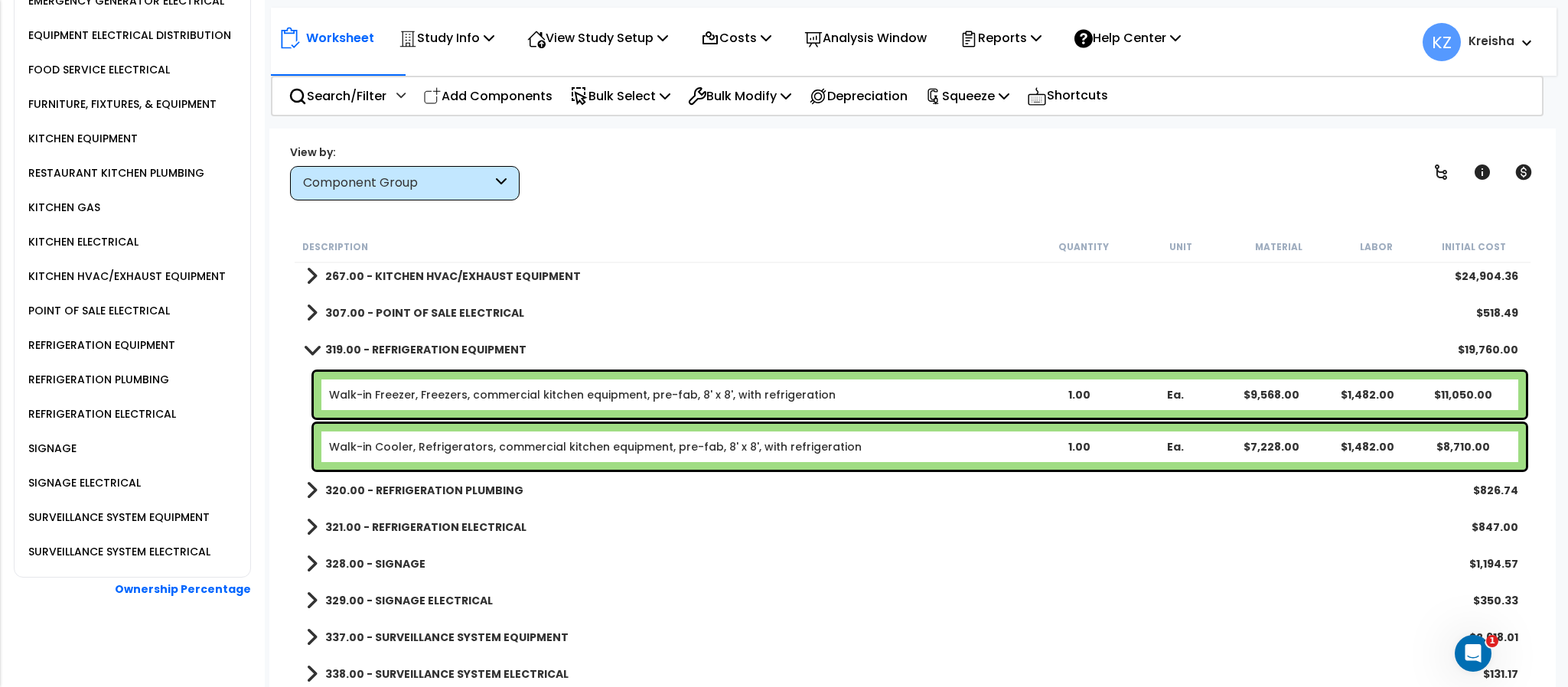
drag, startPoint x: 473, startPoint y: 477, endPoint x: 698, endPoint y: 154, distance: 393.6
click at [698, 153] on div "View by: Component Group High to Low - Component Cost" at bounding box center [913, 172] width 1255 height 57
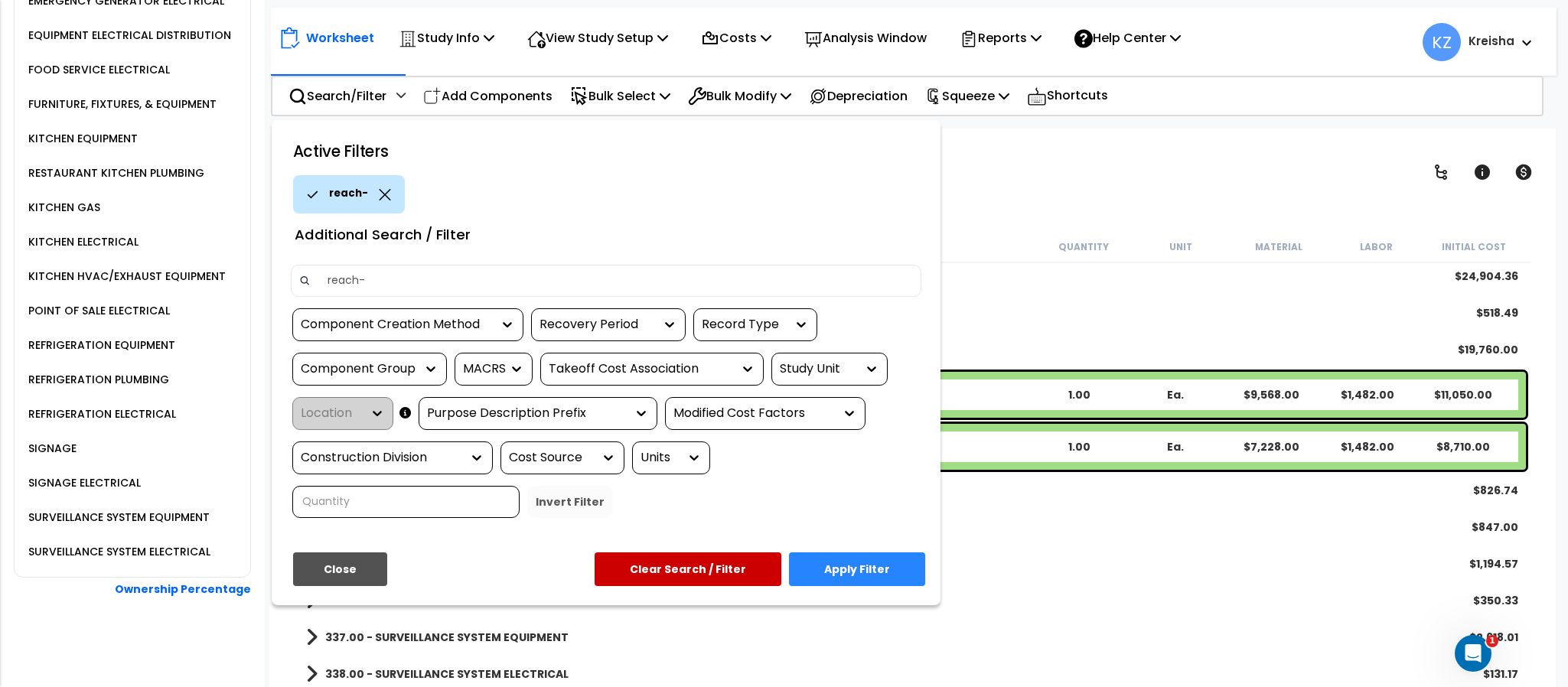
type input "reach-i"
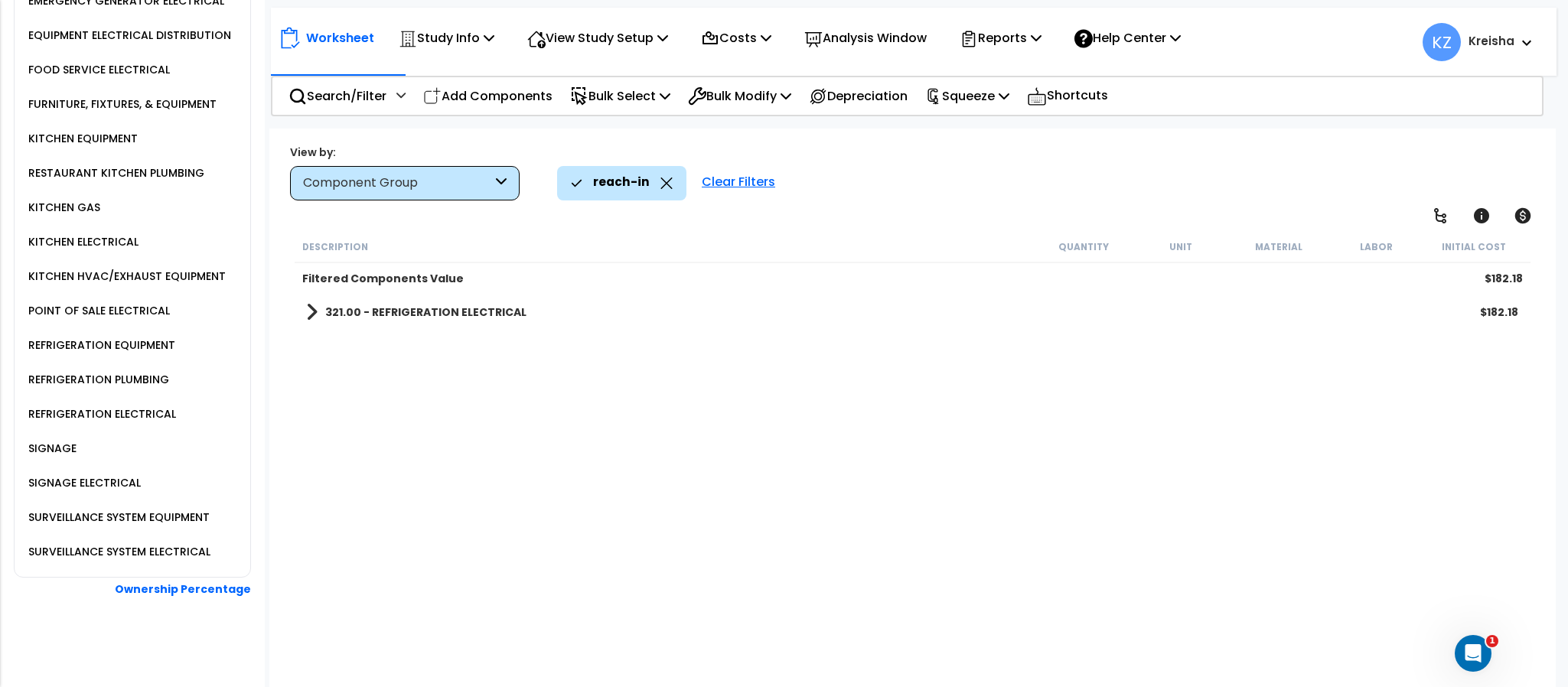
scroll to position [0, 0]
click at [462, 319] on b "321.00 - REFRIGERATION ELECTRICAL" at bounding box center [426, 312] width 201 height 15
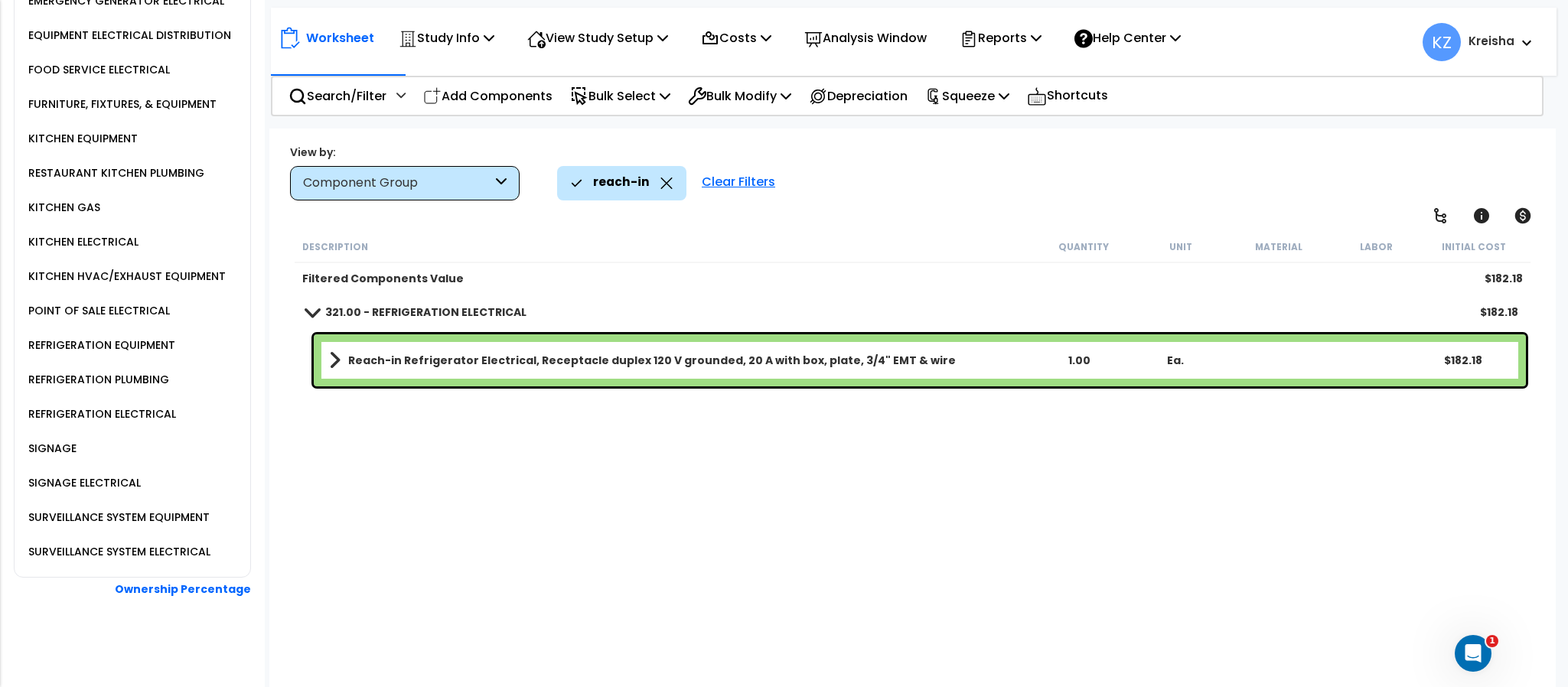
click at [464, 308] on b "321.00 - REFRIGERATION ELECTRICAL" at bounding box center [426, 312] width 201 height 15
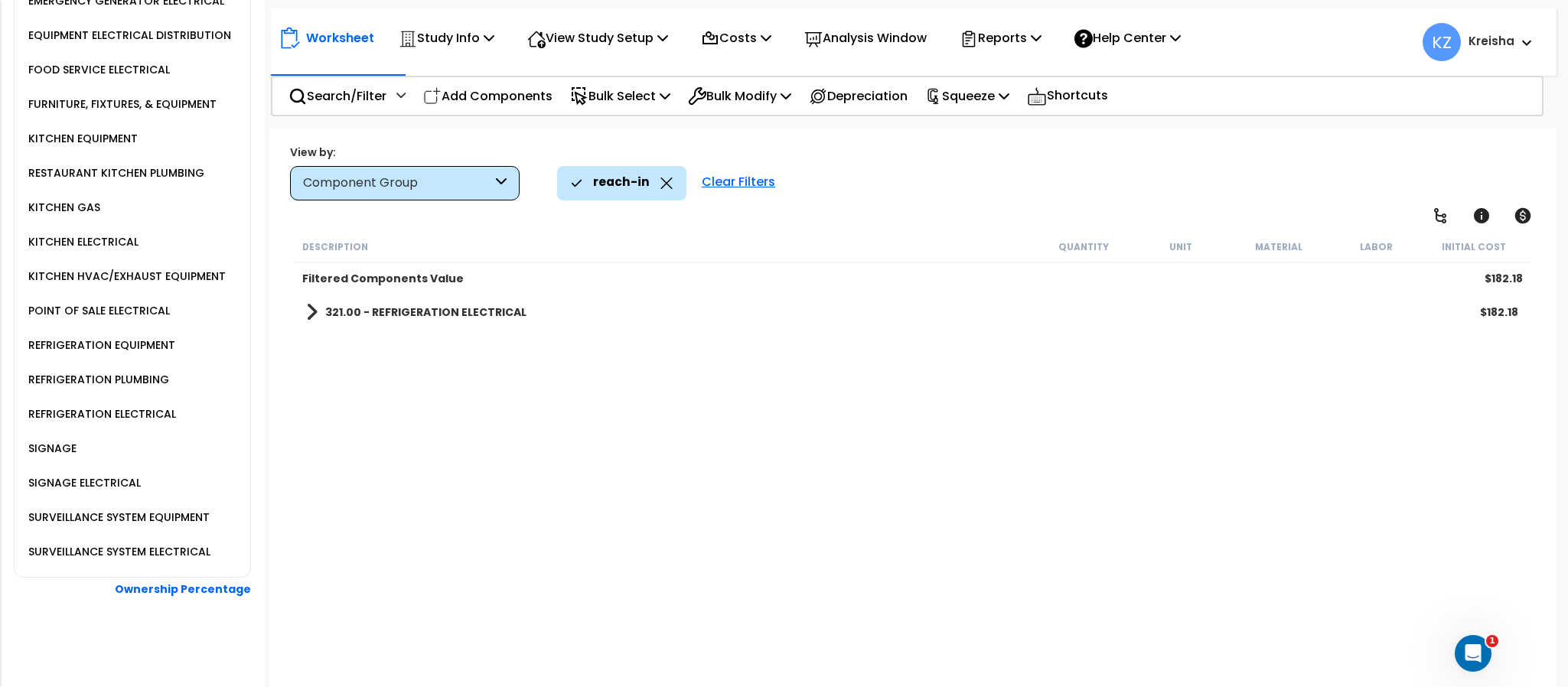
click at [464, 308] on b "321.00 - REFRIGERATION ELECTRICAL" at bounding box center [426, 312] width 201 height 15
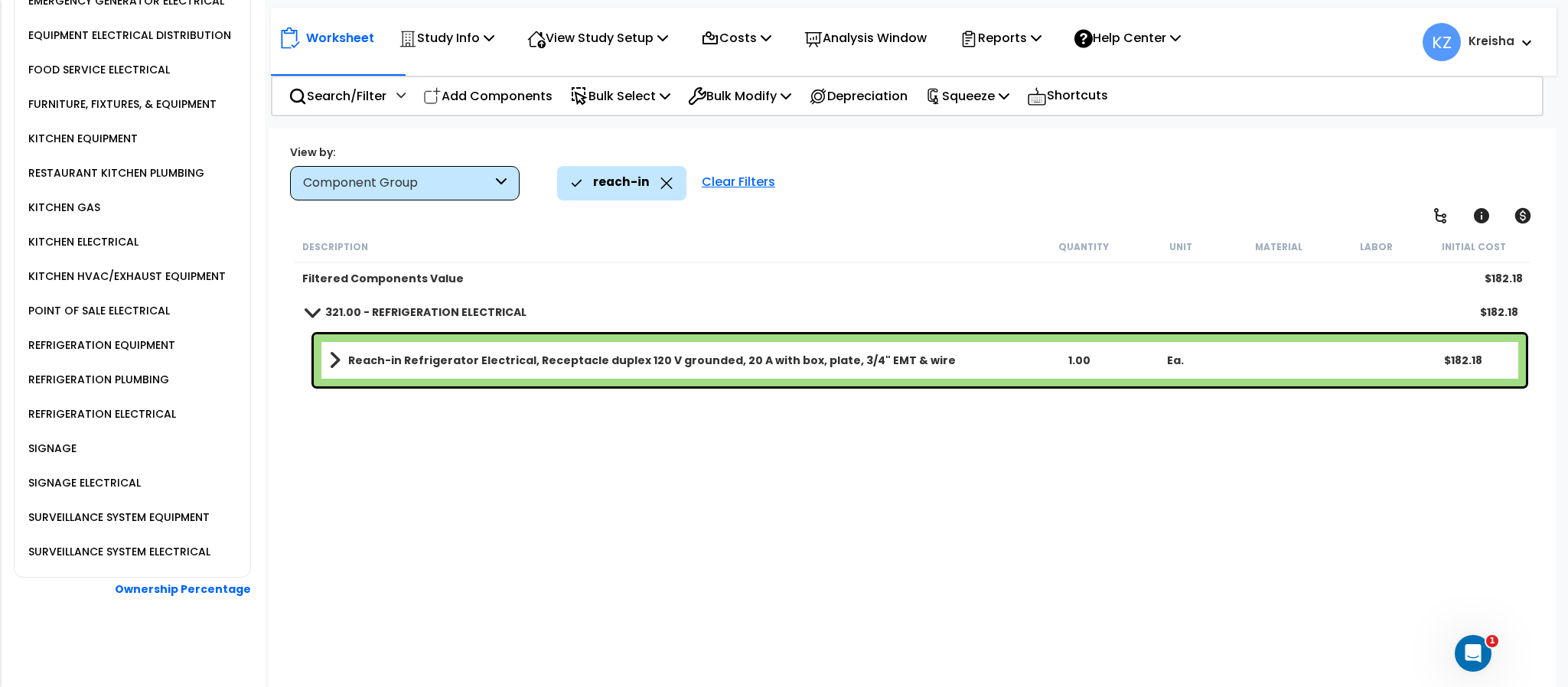
click at [478, 460] on div "Description Quantity Unit Material Labor Initial Cost Filtered Components Value…" at bounding box center [912, 461] width 1240 height 460
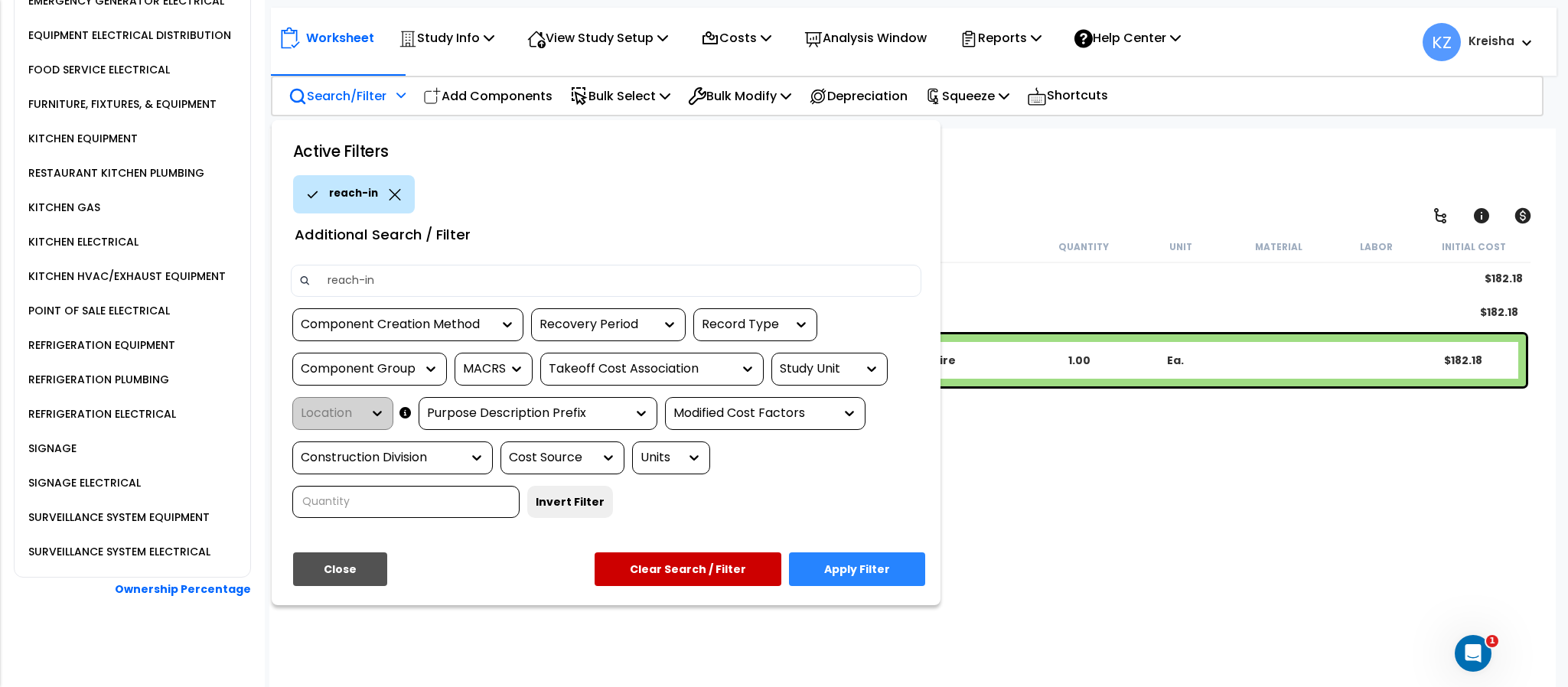
click at [485, 506] on div "Component Creation Method Recovery Period Record Type Component Group MACRS Tak…" at bounding box center [606, 419] width 654 height 221
type input "makeup"
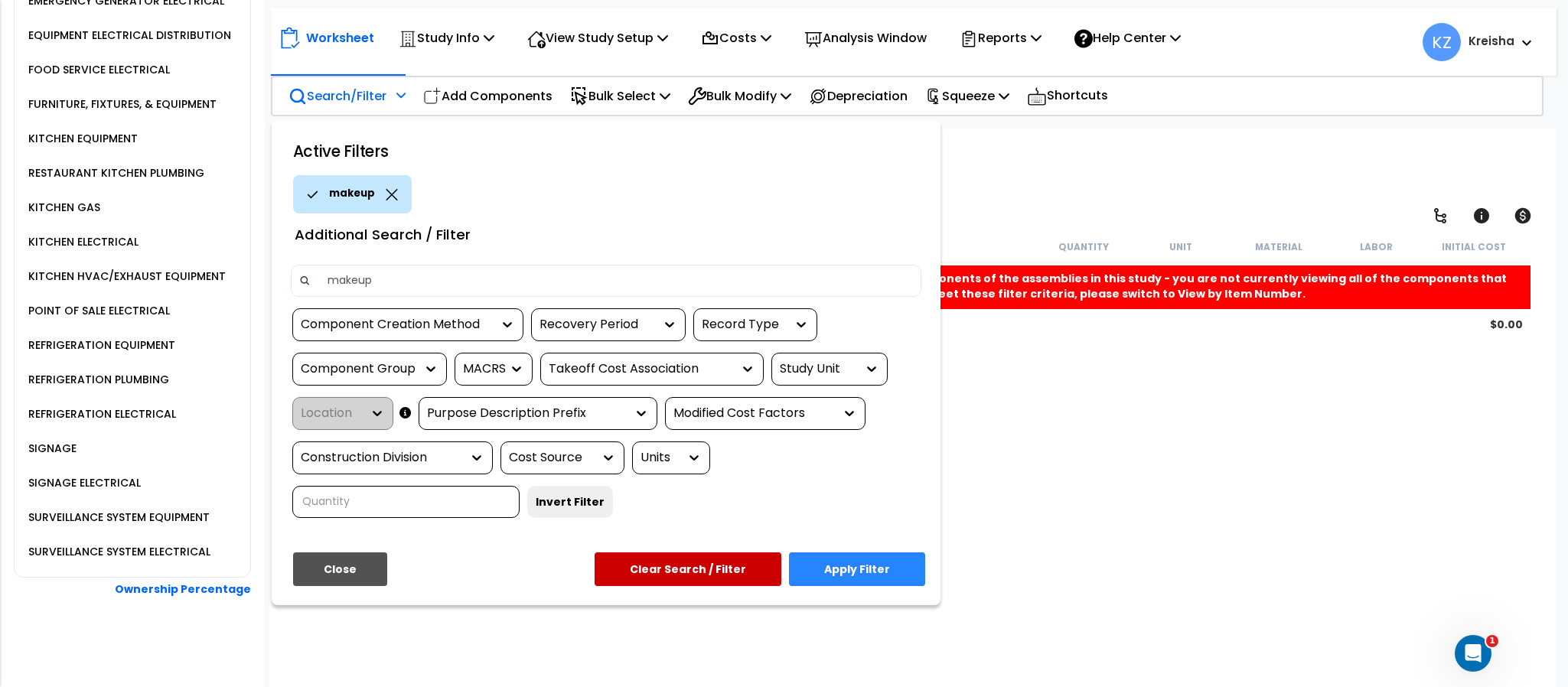
type input "make-up"
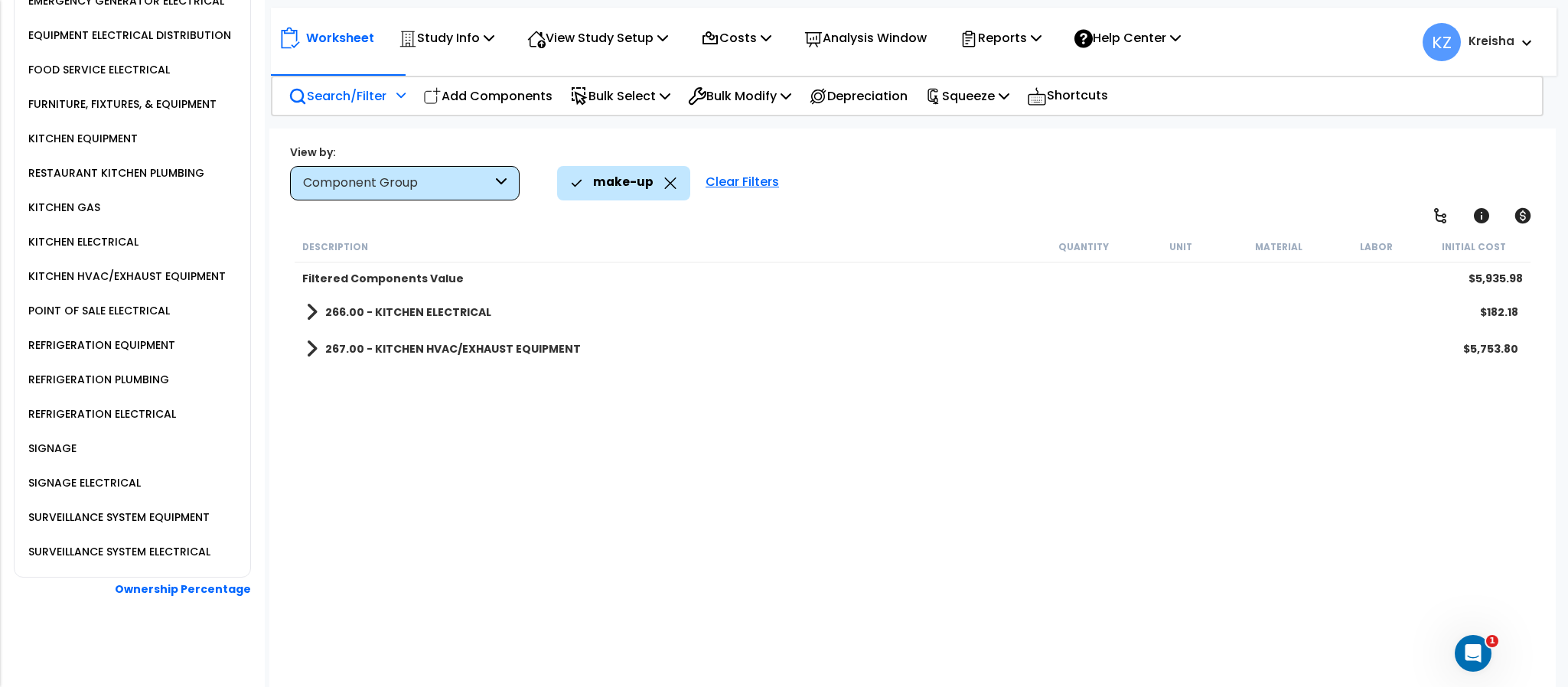
click at [603, 384] on div "Description Quantity Unit Material Labor Initial Cost Filtered Components Value…" at bounding box center [912, 461] width 1240 height 460
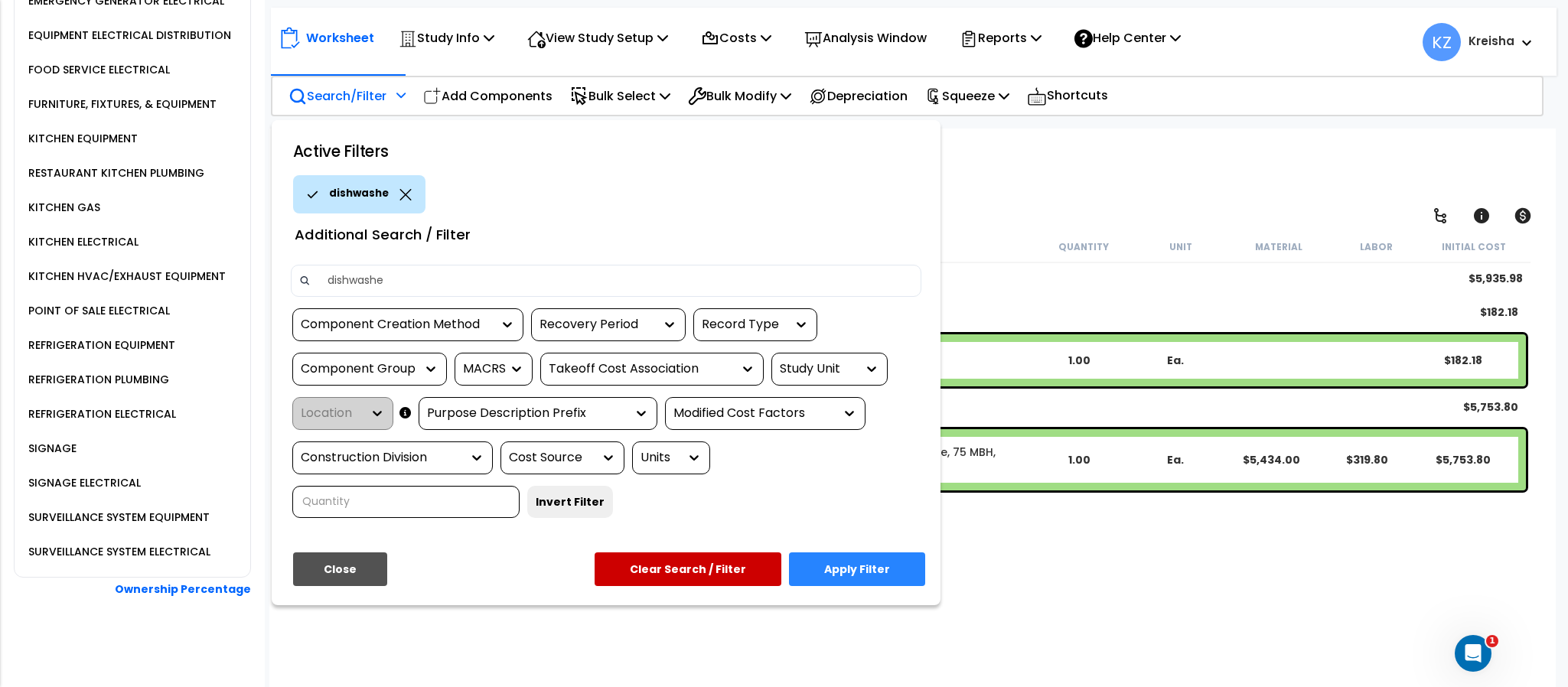
type input "dishwasher"
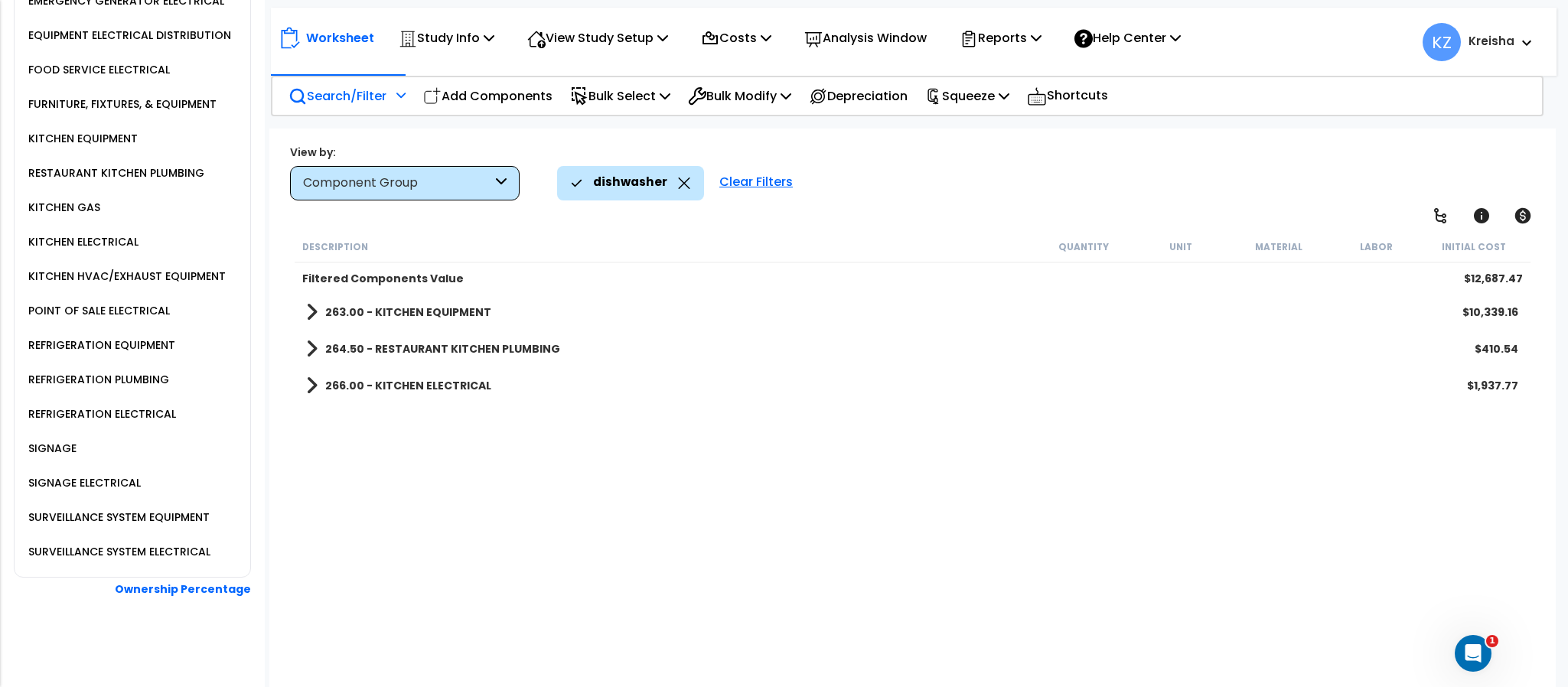
click at [460, 499] on div "Description Quantity Unit Material Labor Initial Cost Filtered Components Value…" at bounding box center [912, 461] width 1240 height 460
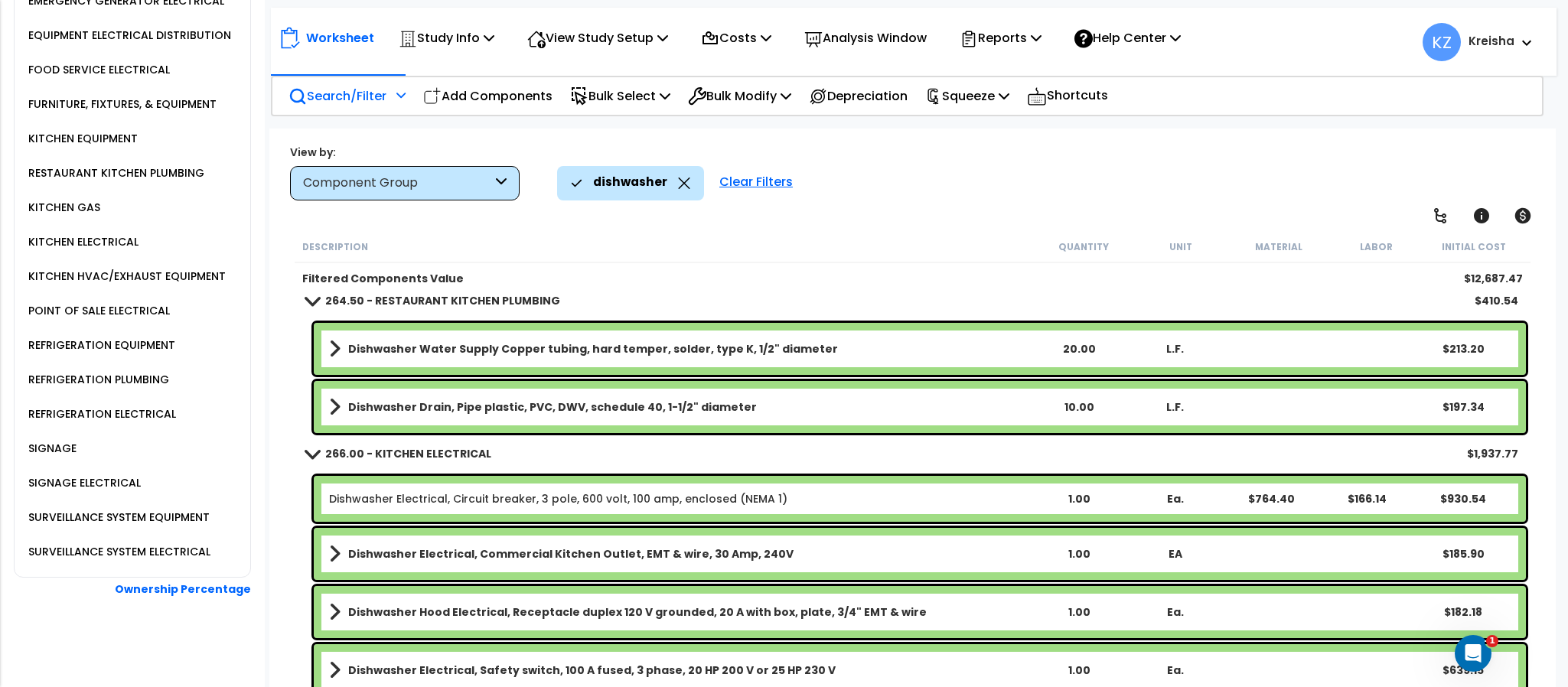
scroll to position [158, 0]
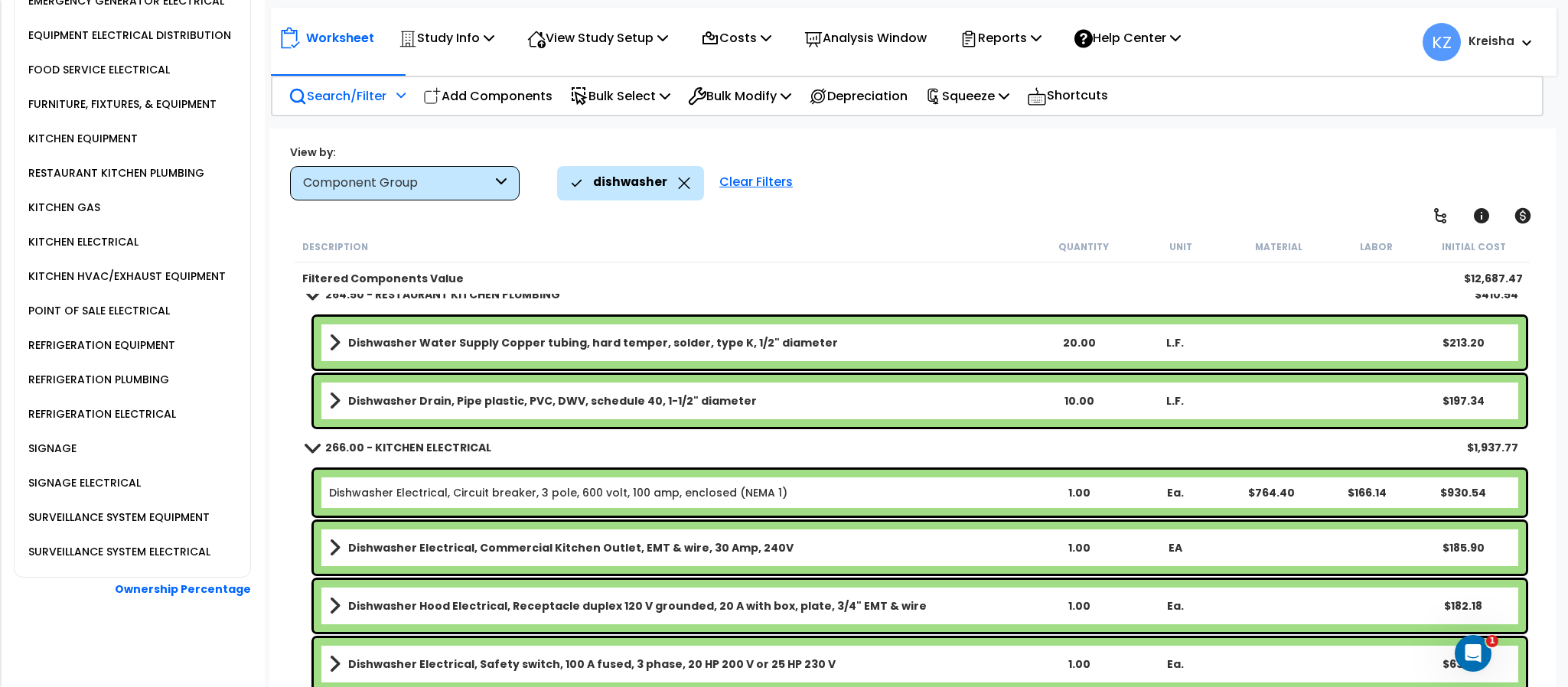
click at [771, 173] on div "Clear Filters" at bounding box center [755, 183] width 89 height 33
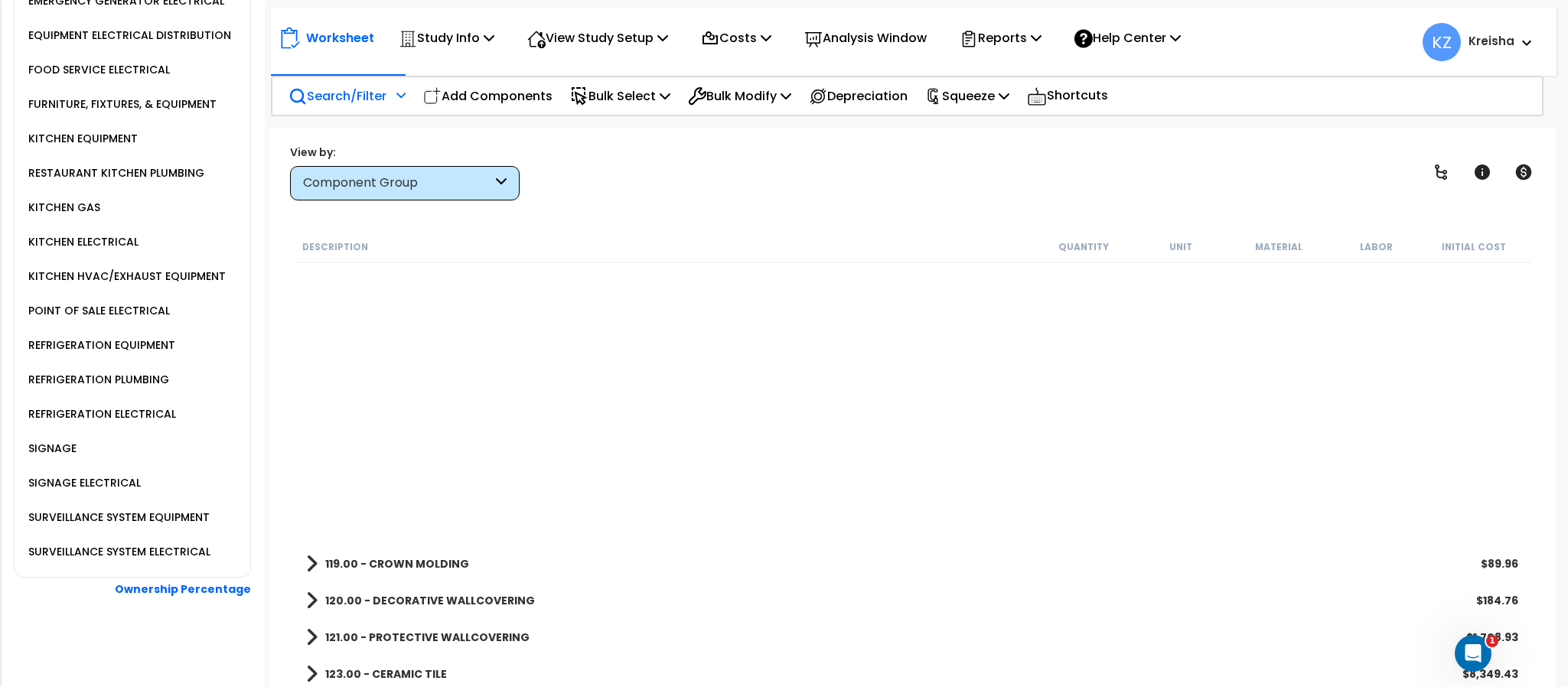
scroll to position [648, 0]
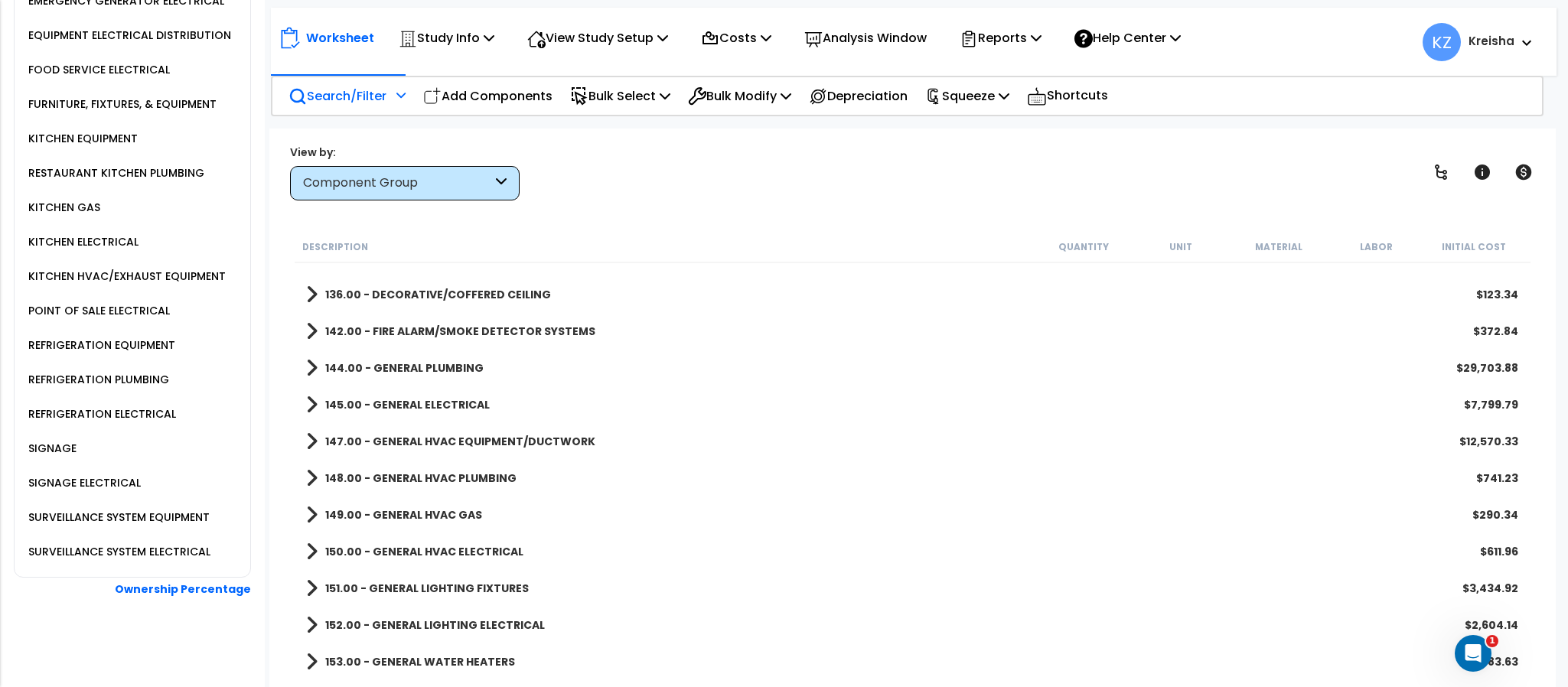
click at [122, 267] on div "KITCHEN HVAC/EXHAUST EQUIPMENT" at bounding box center [125, 276] width 201 height 19
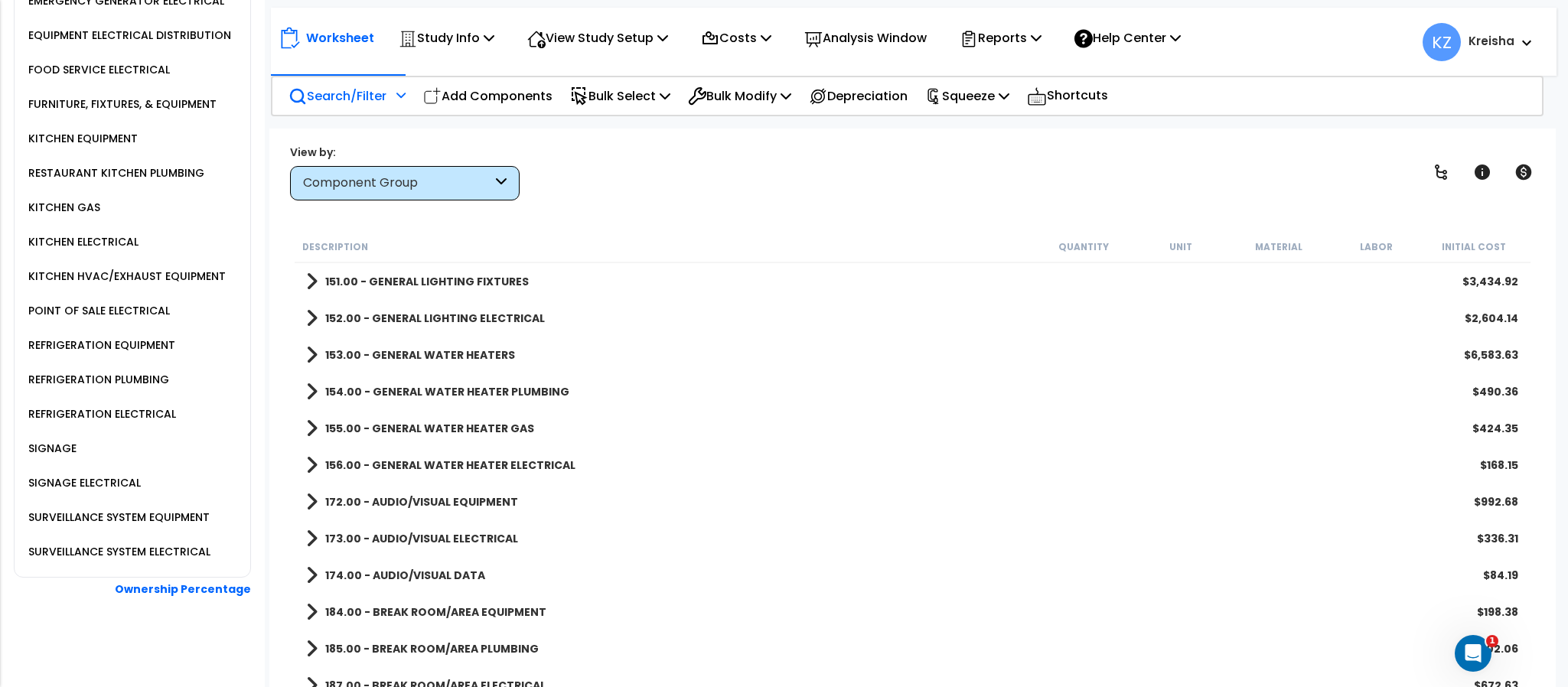
scroll to position [611, 0]
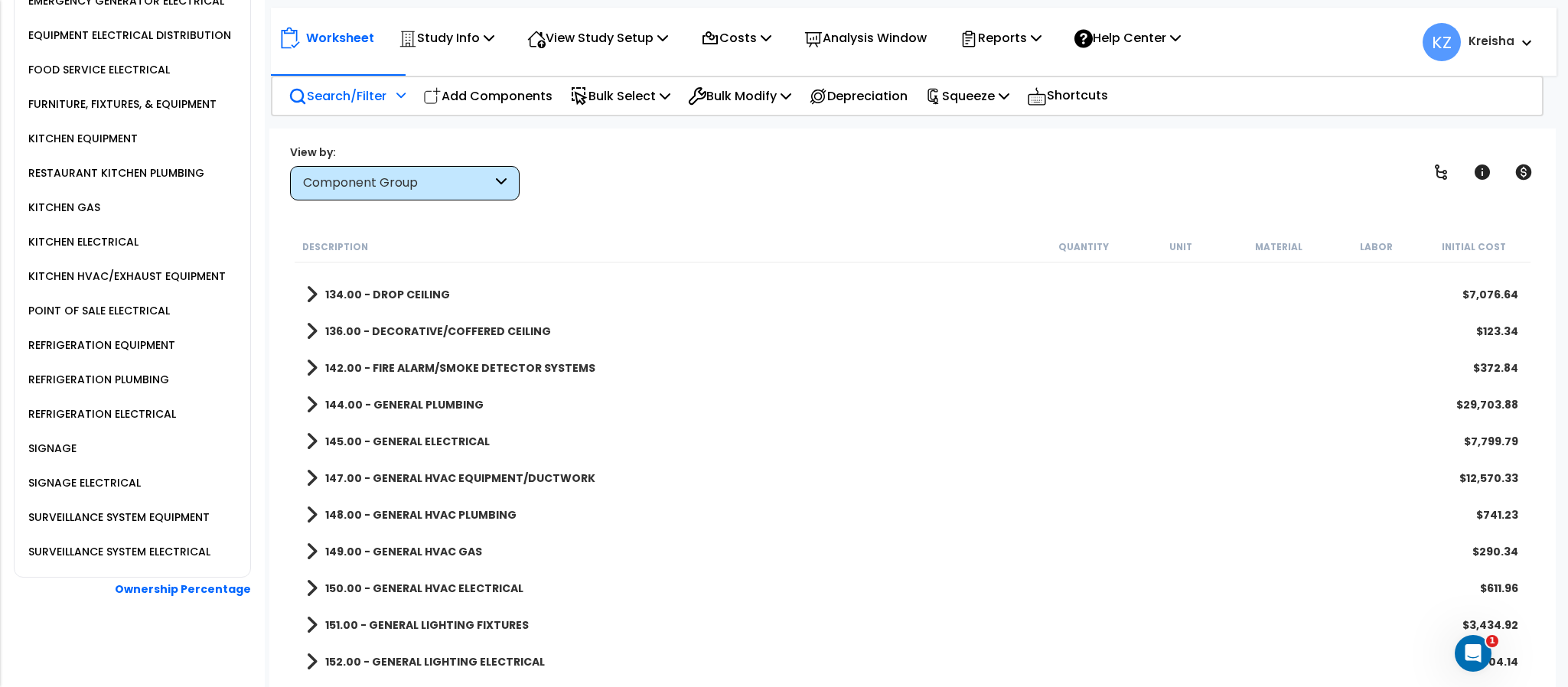
click at [407, 480] on b "147.00 - GENERAL HVAC EQUIPMENT/DUCTWORK" at bounding box center [460, 478] width 270 height 15
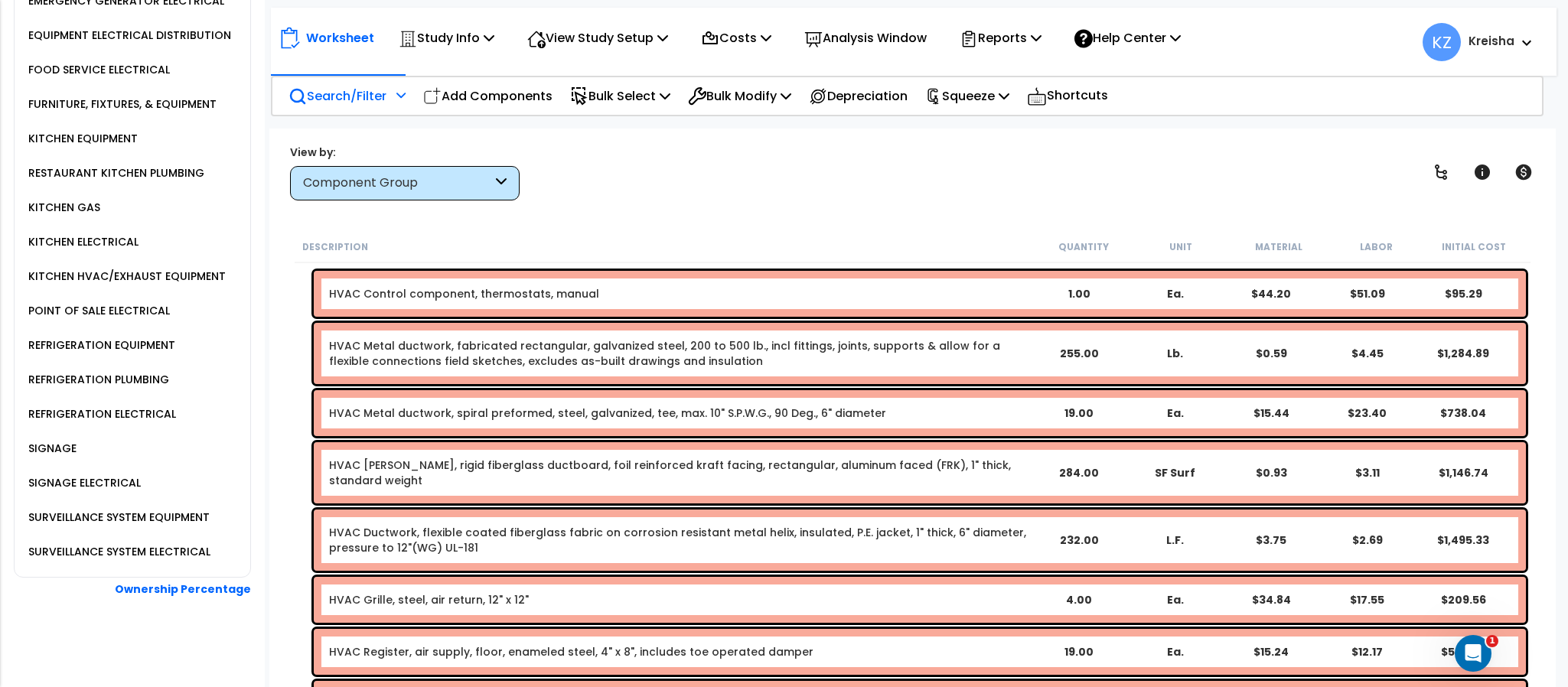
scroll to position [764, 0]
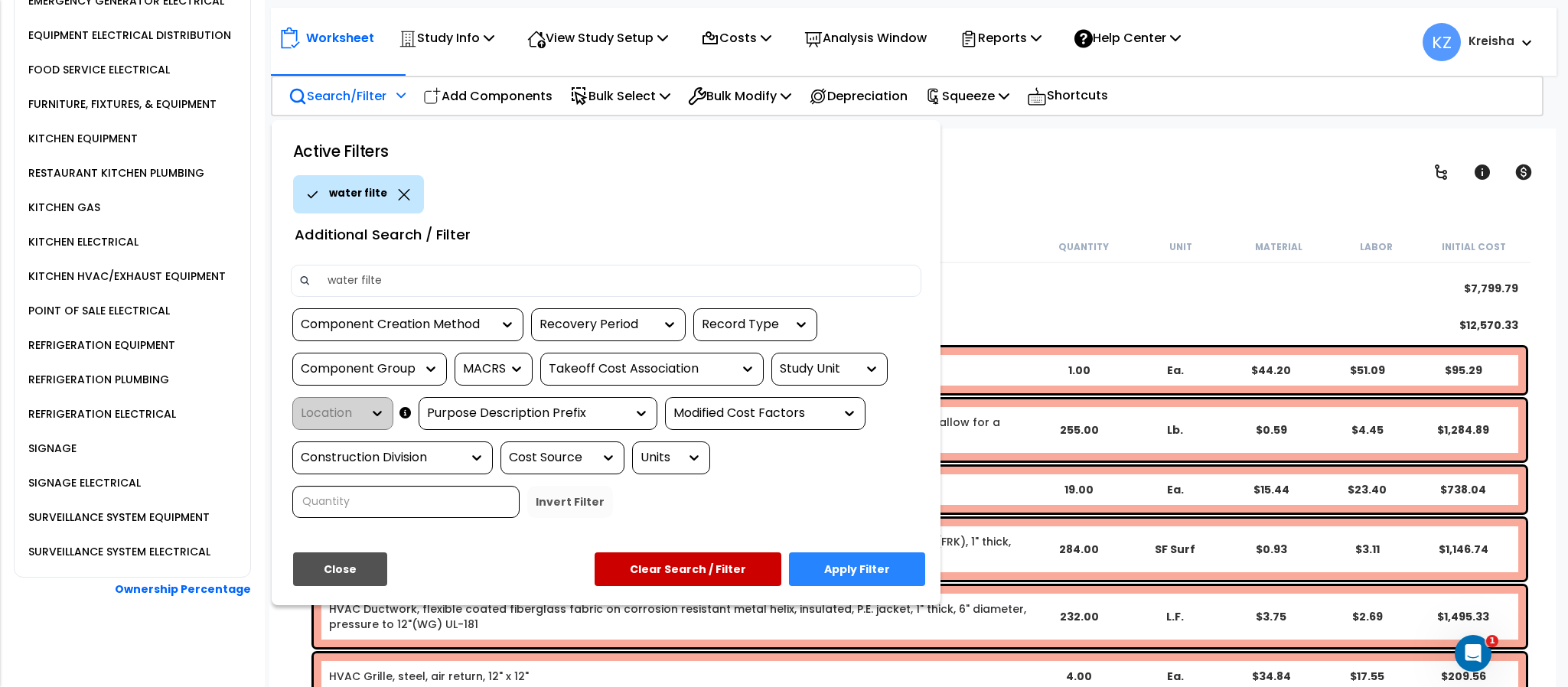
type input "water filter"
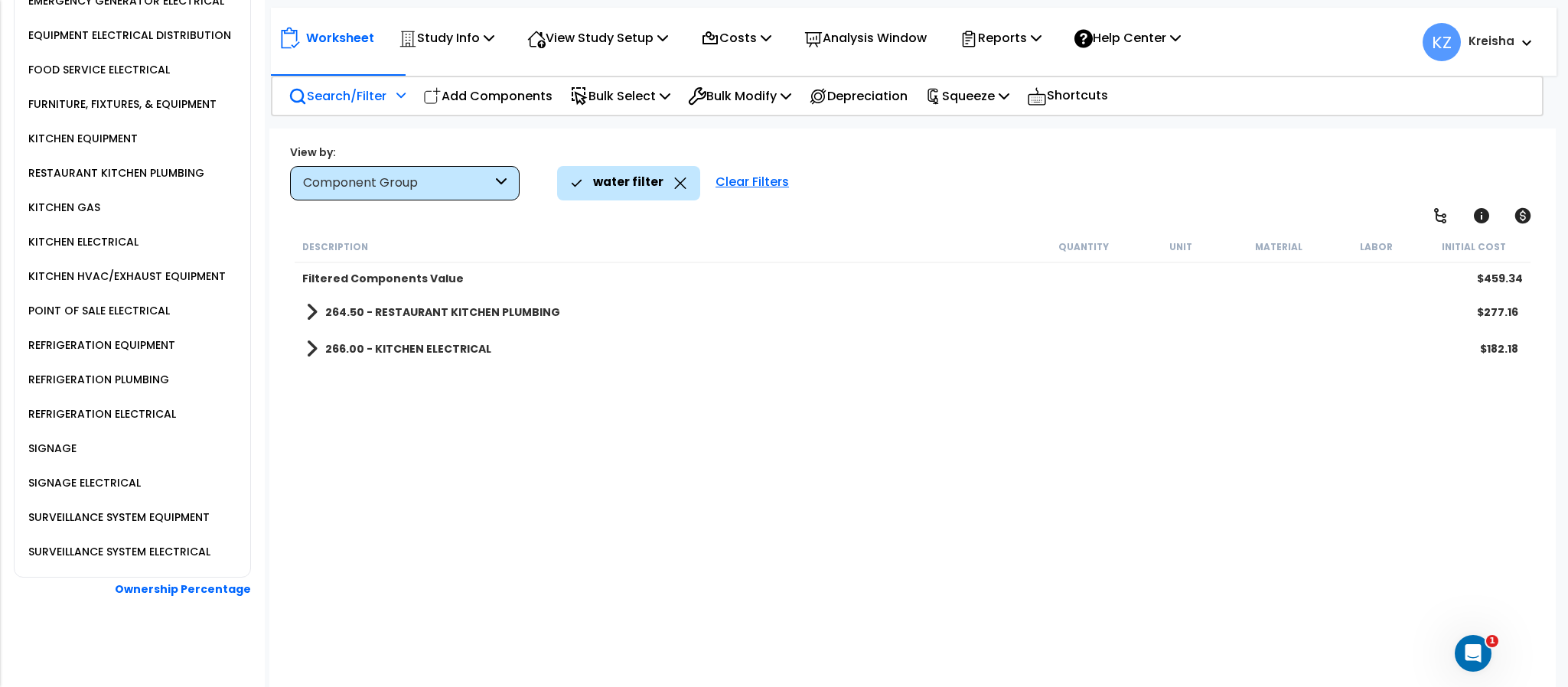
scroll to position [0, 0]
click at [428, 473] on div "Description Quantity Unit Material Labor Initial Cost Filtered Components Value…" at bounding box center [912, 461] width 1240 height 460
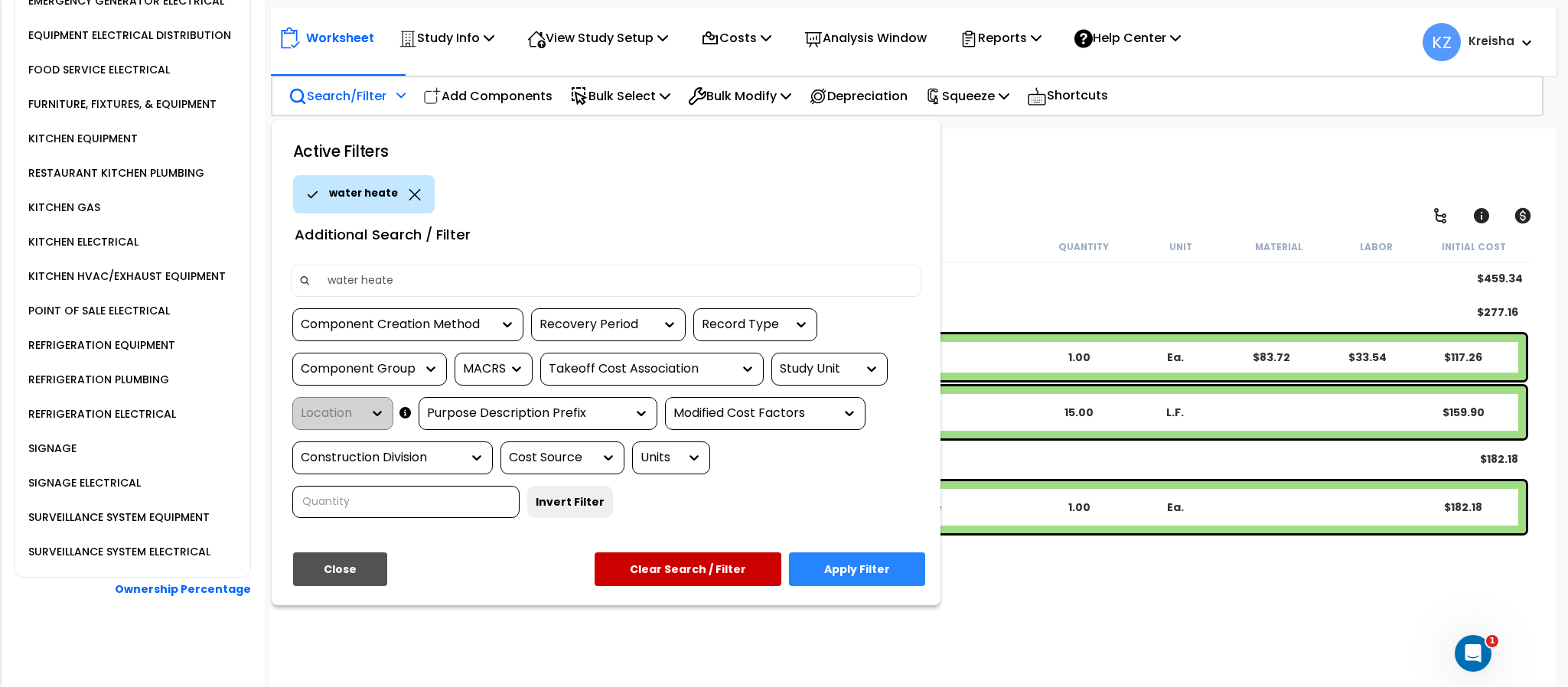
type input "water heater"
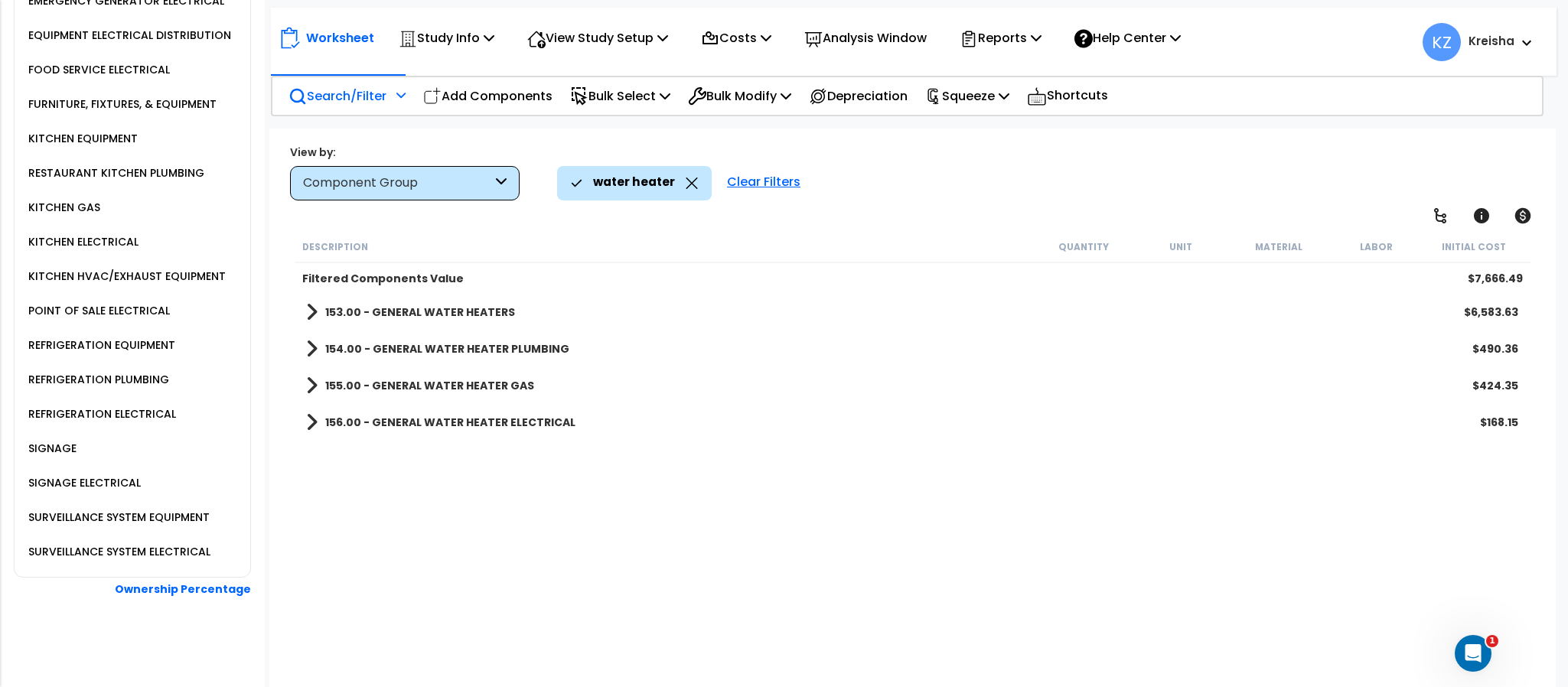
click at [438, 542] on div "Description Quantity Unit Material Labor Initial Cost Filtered Components Value…" at bounding box center [912, 461] width 1240 height 460
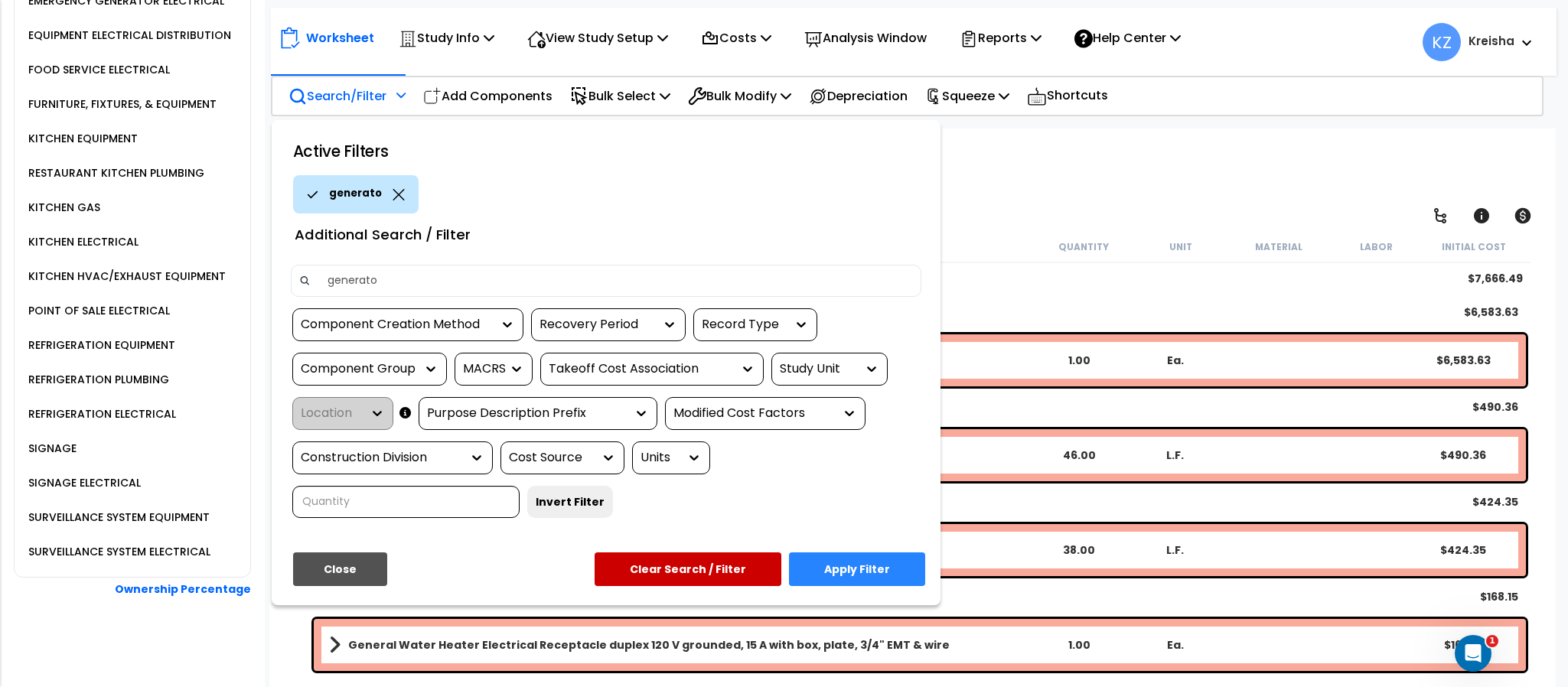
type input "generator"
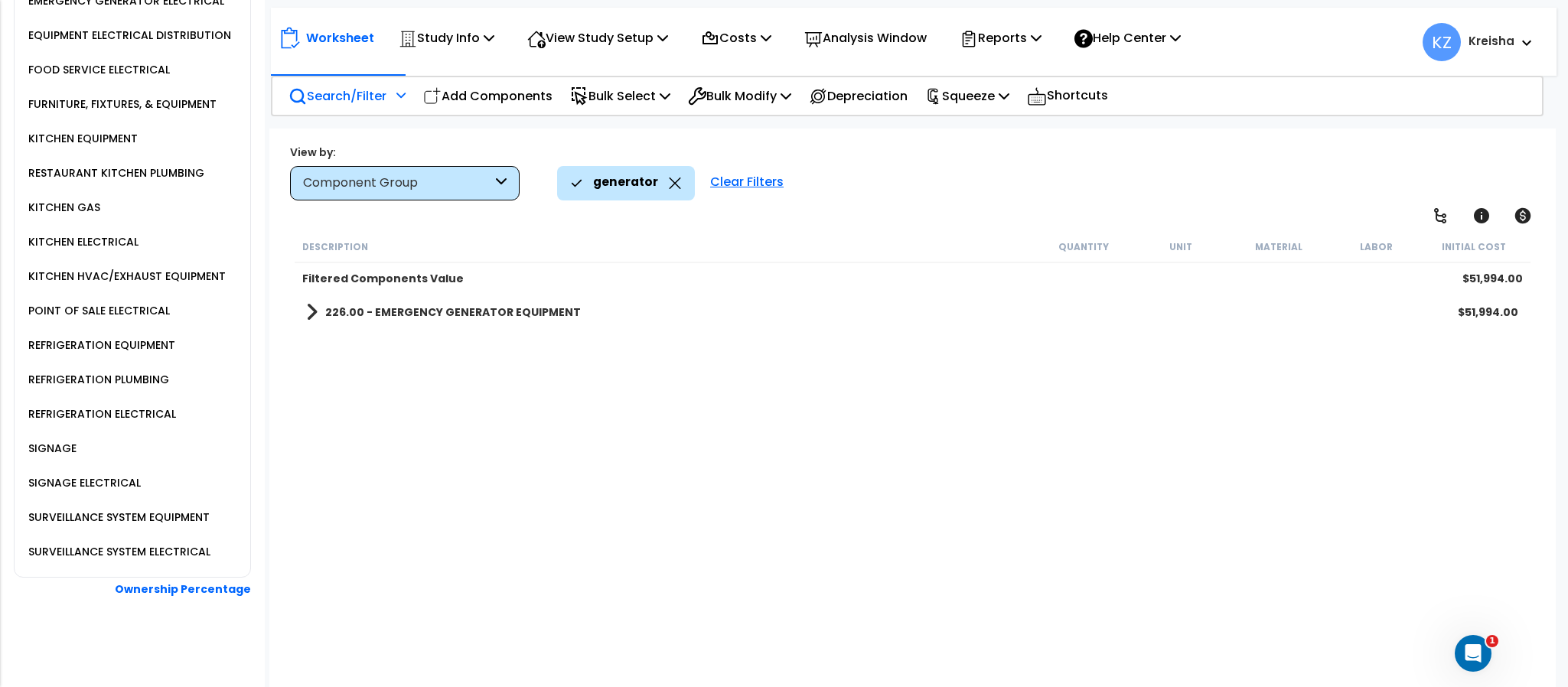
click at [485, 478] on div "Description Quantity Unit Material Labor Initial Cost Filtered Components Value…" at bounding box center [912, 461] width 1240 height 460
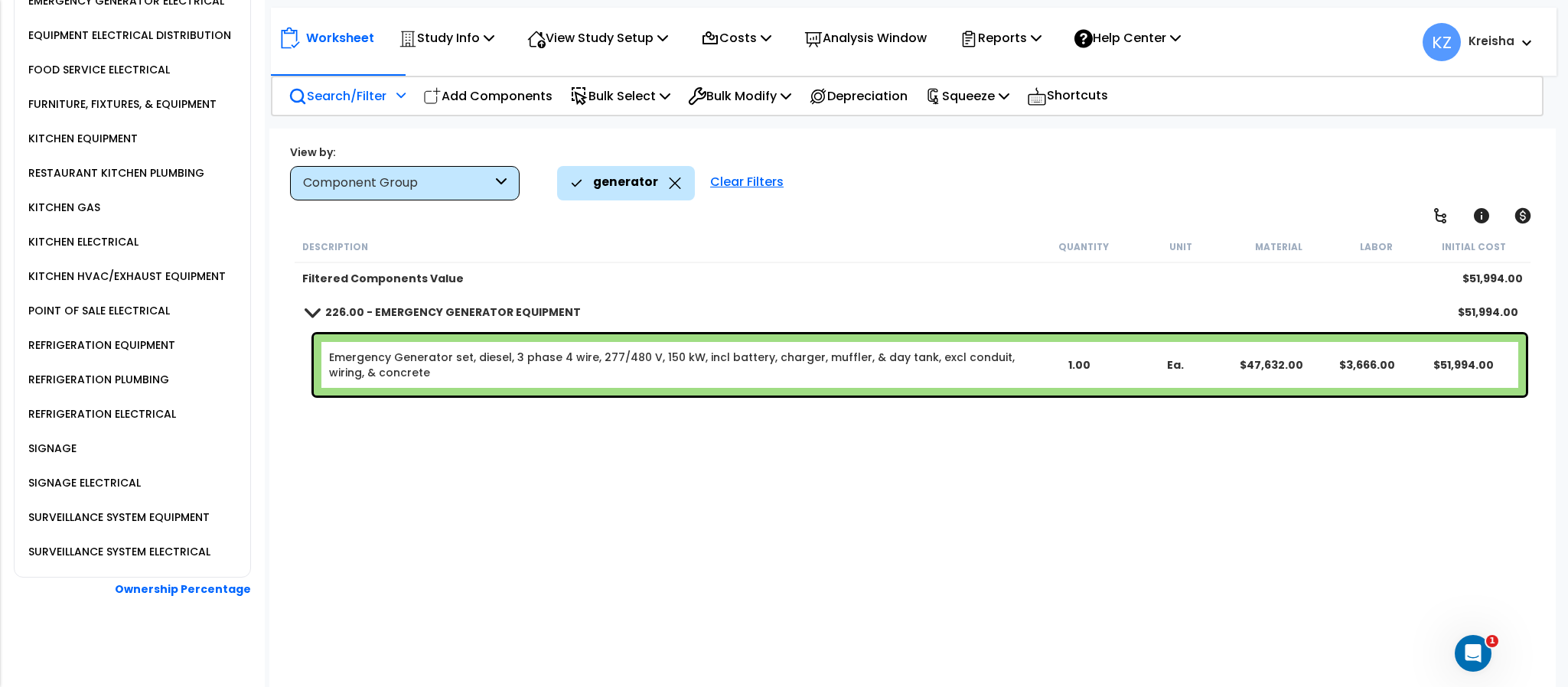
click at [489, 482] on div "Description Quantity Unit Material Labor Initial Cost Filtered Components Value…" at bounding box center [912, 461] width 1240 height 460
click at [765, 186] on div "Clear Filters" at bounding box center [746, 183] width 89 height 33
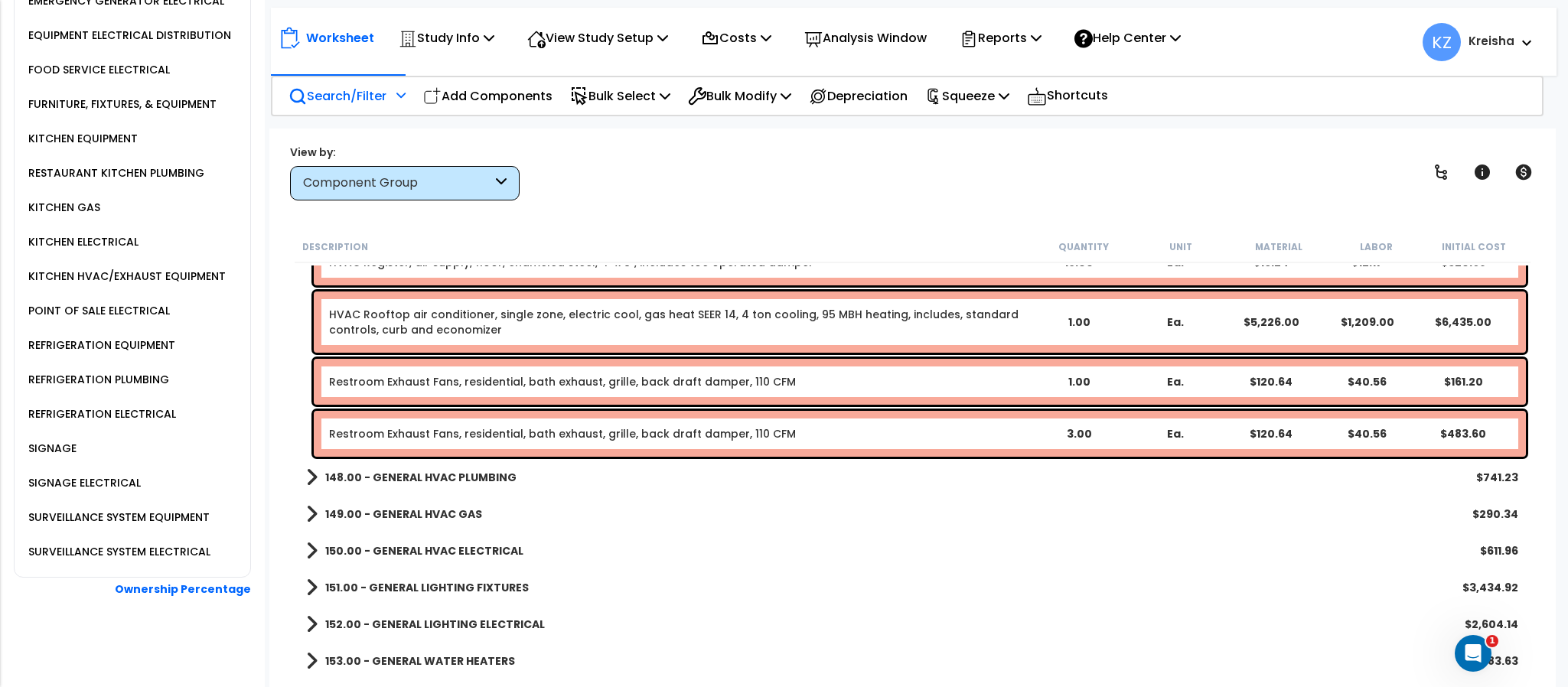
scroll to position [979, 0]
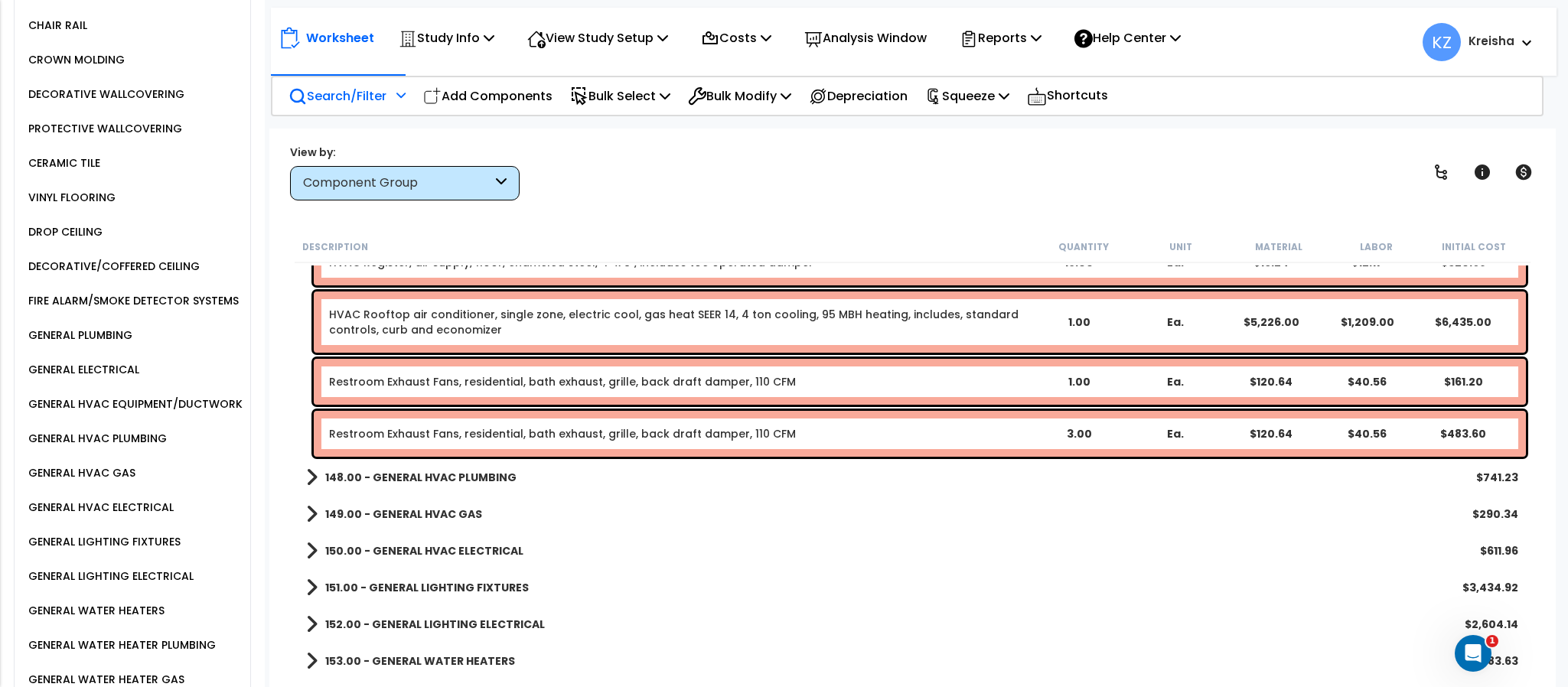
click at [95, 378] on div "GENERAL ELECTRICAL" at bounding box center [81, 369] width 114 height 19
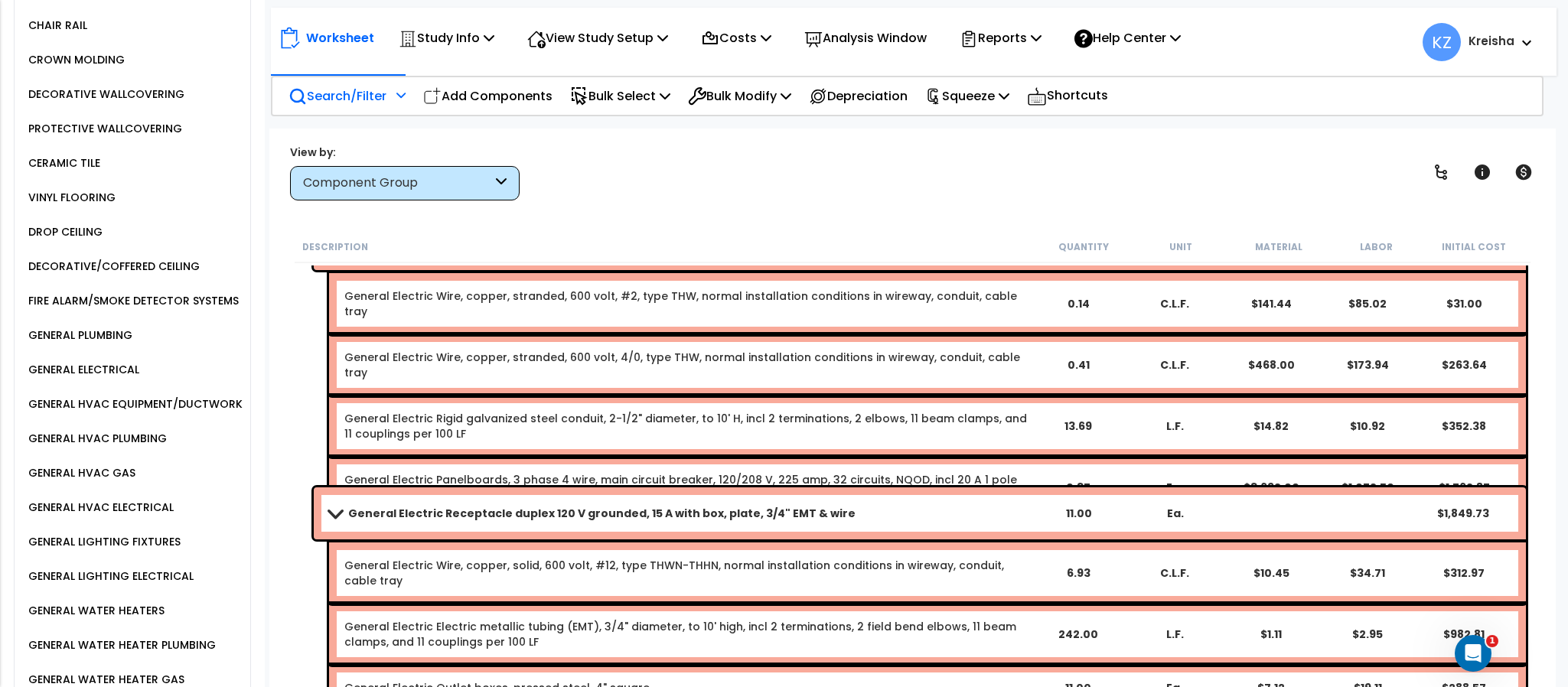
click at [631, 149] on div "View by: Component Group High to Low - Component Cost" at bounding box center [913, 172] width 1255 height 57
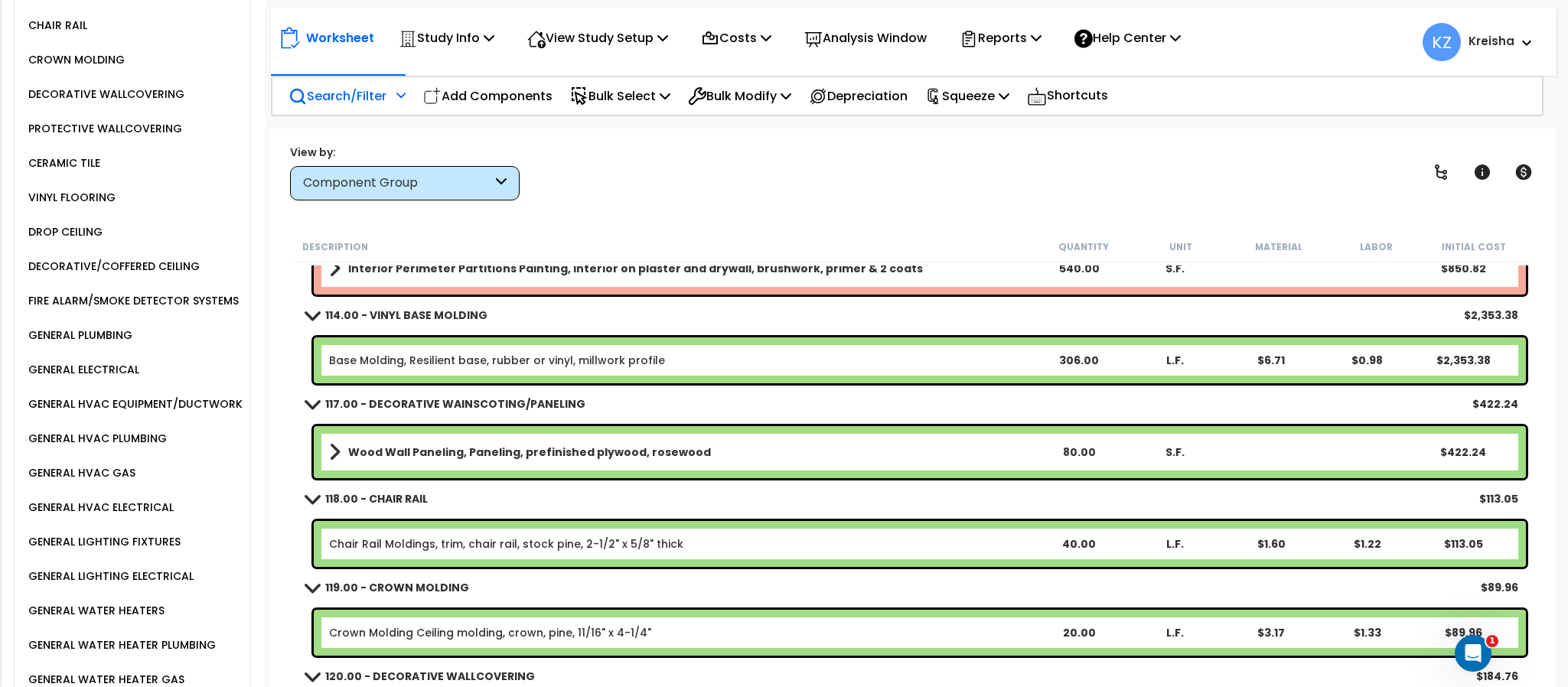
click at [109, 374] on div "GENERAL ELECTRICAL" at bounding box center [81, 369] width 114 height 19
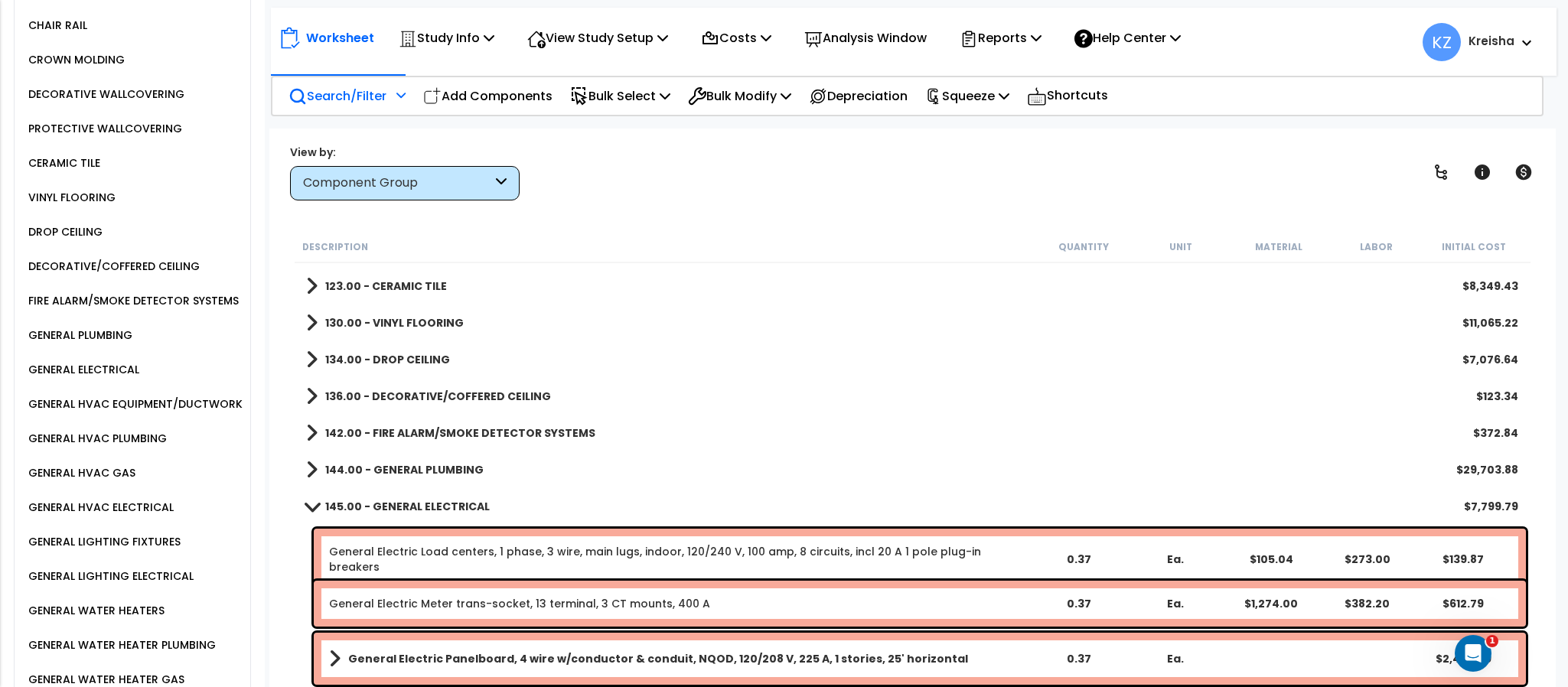
scroll to position [542, 0]
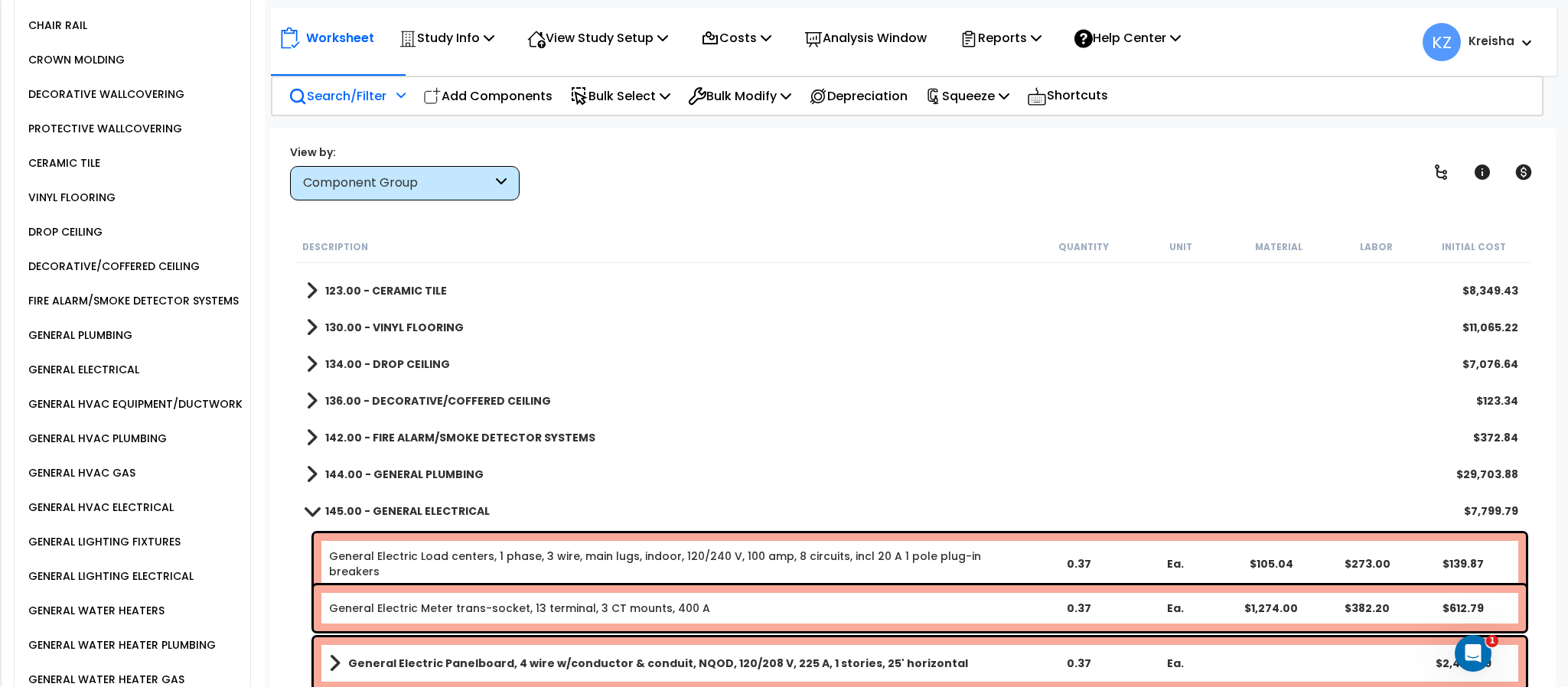
click at [455, 480] on b "144.00 - GENERAL PLUMBING" at bounding box center [404, 474] width 158 height 15
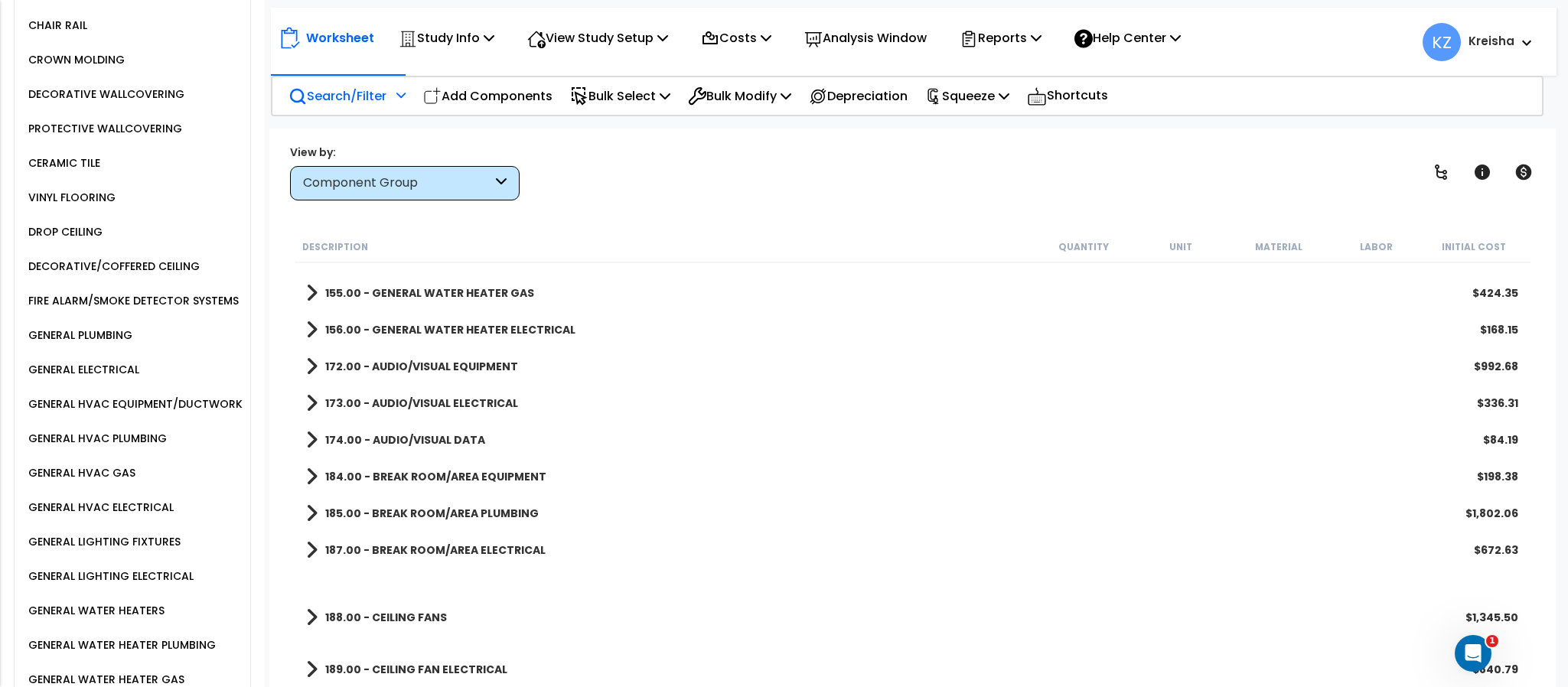
scroll to position [2379, 0]
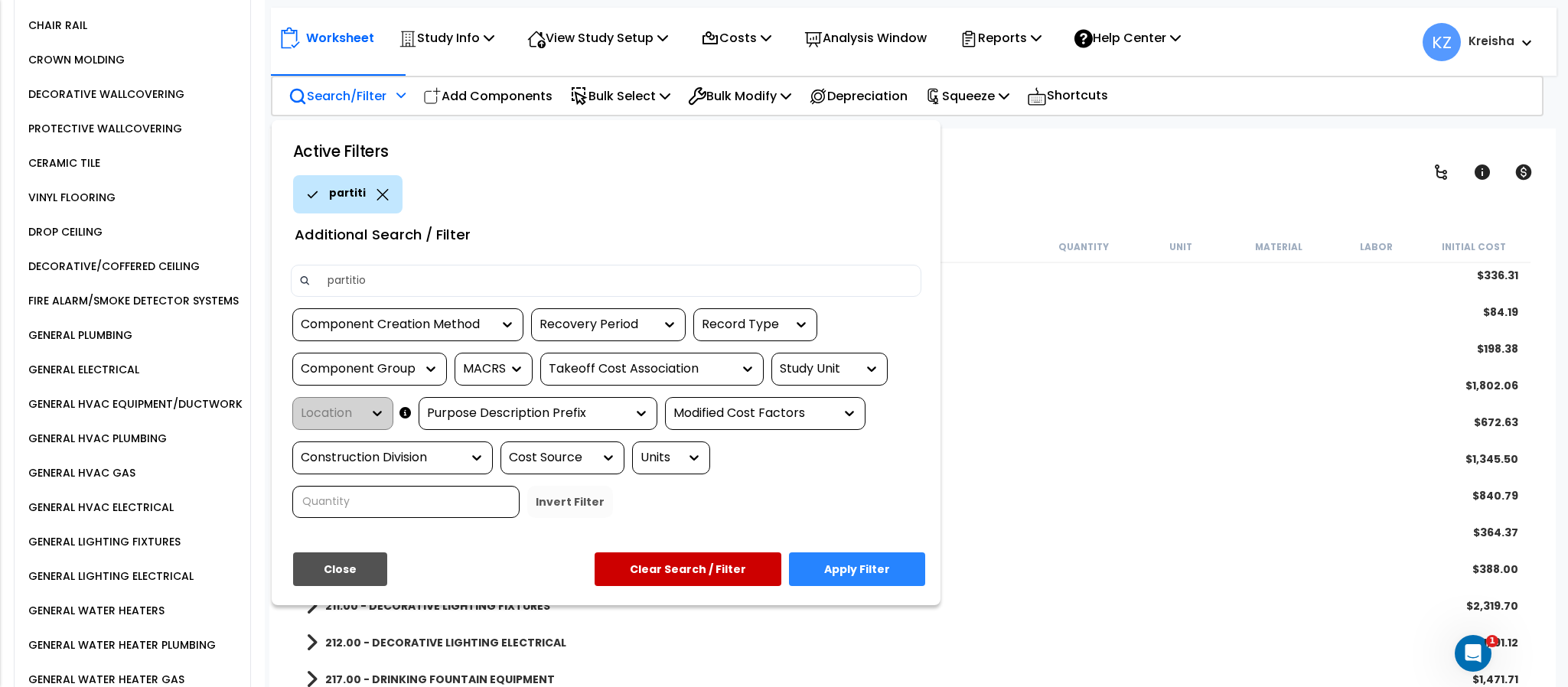
type input "partition"
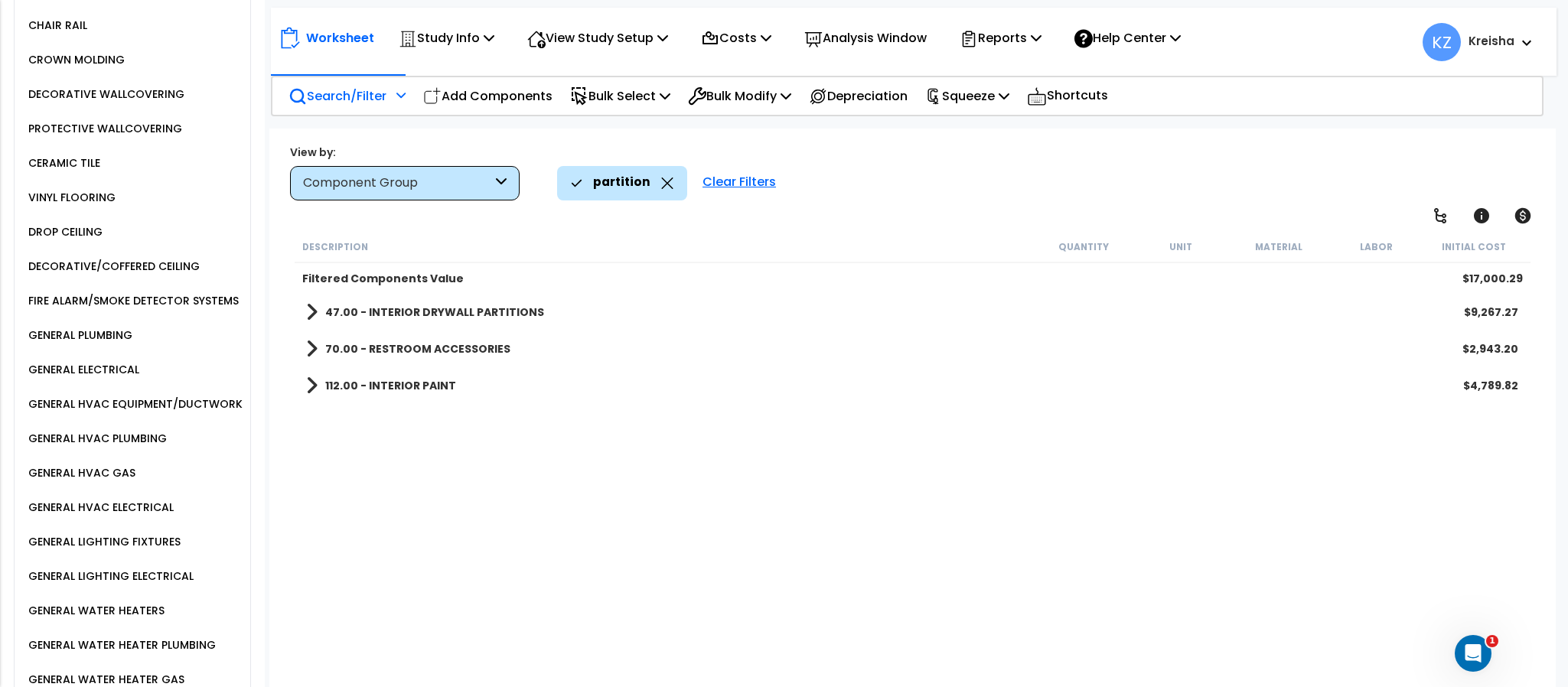
click at [446, 471] on div "Description Quantity Unit Material Labor Initial Cost Filtered Components Value…" at bounding box center [912, 461] width 1240 height 460
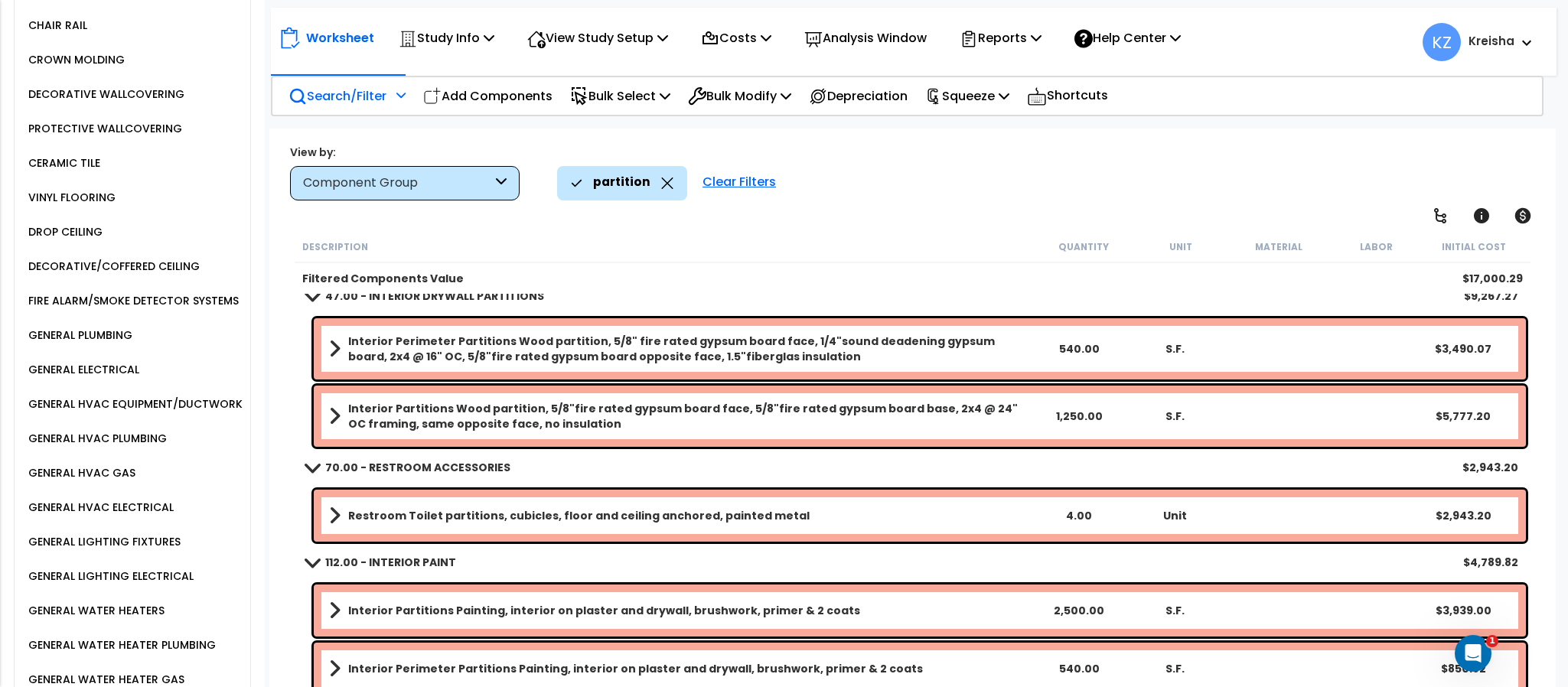
scroll to position [20, 0]
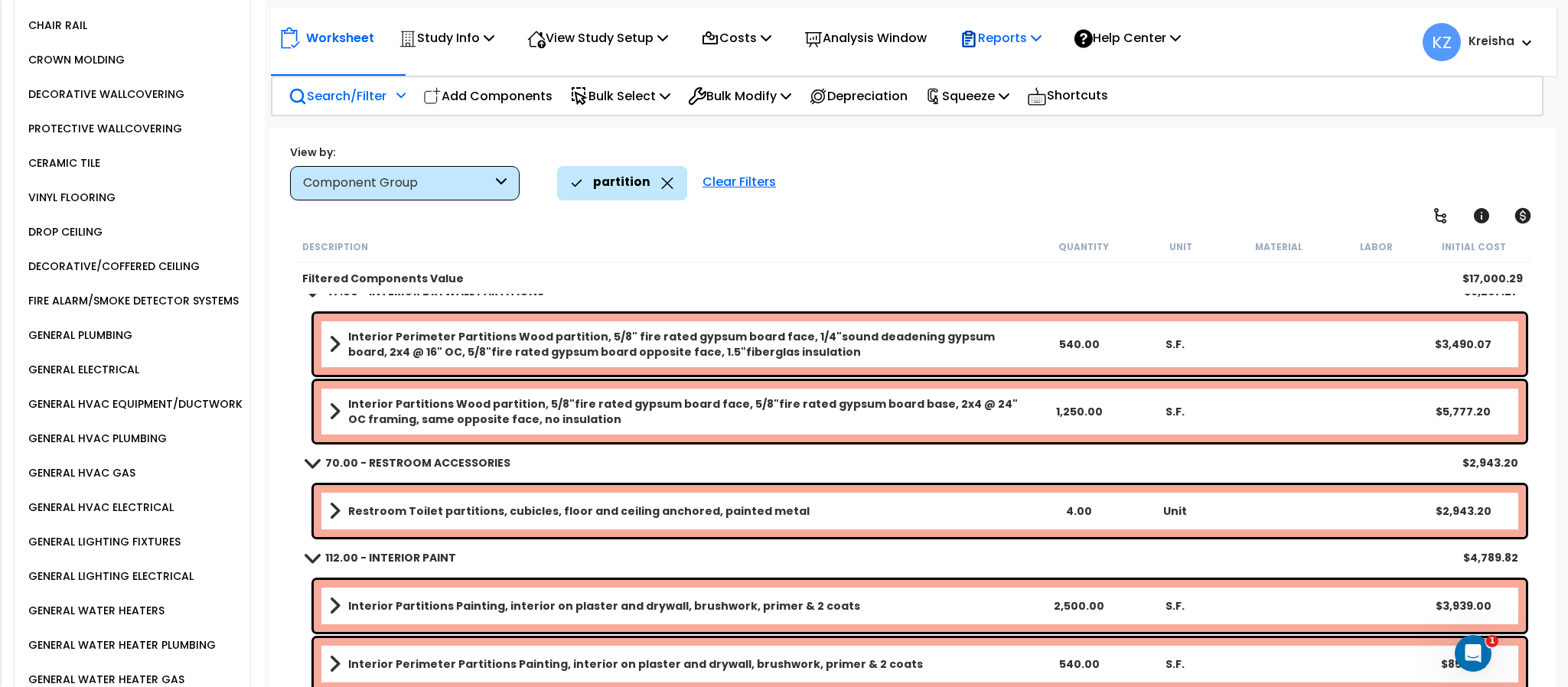
click at [1031, 51] on div "Reports" at bounding box center [1000, 38] width 82 height 36
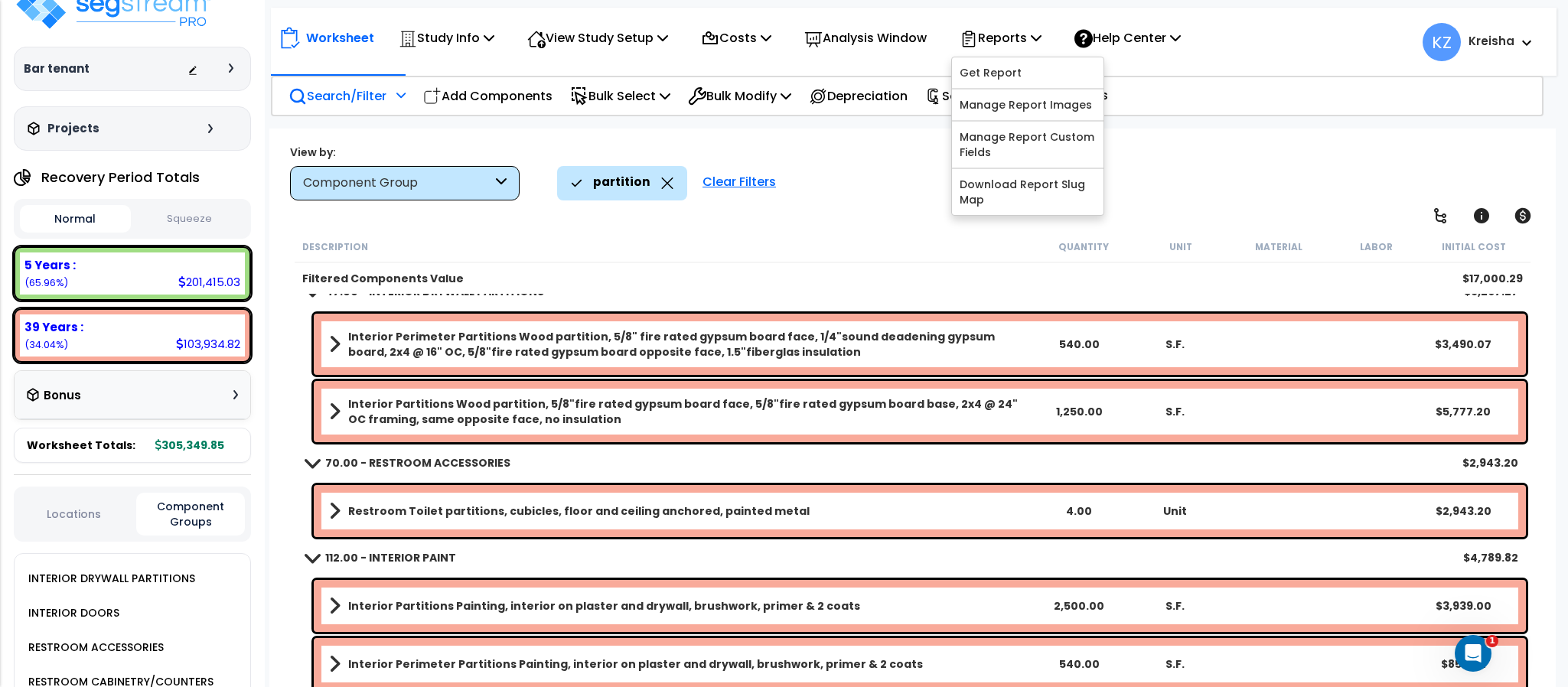
scroll to position [0, 0]
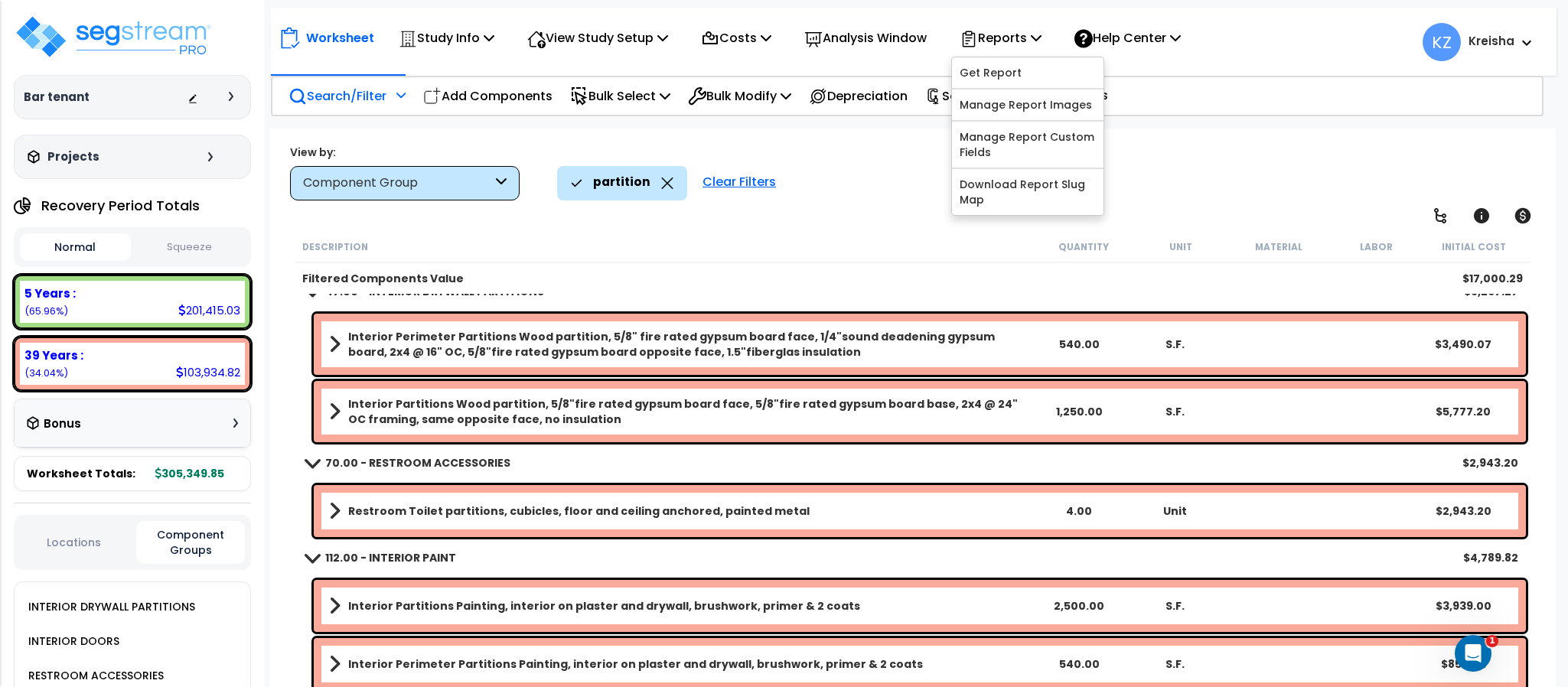
click at [760, 181] on div "Clear Filters" at bounding box center [739, 183] width 89 height 33
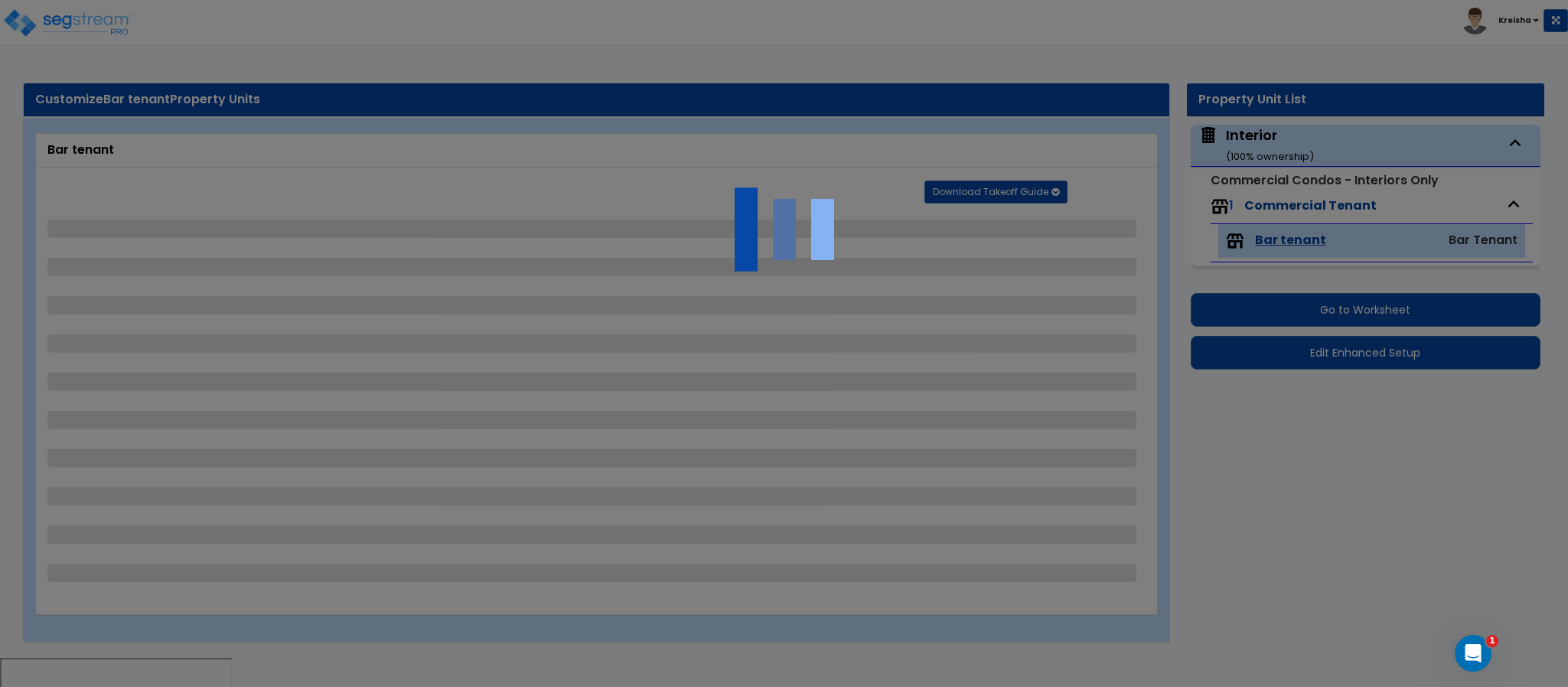
select select "4"
select select "8"
select select "1"
select select "3"
select select "2"
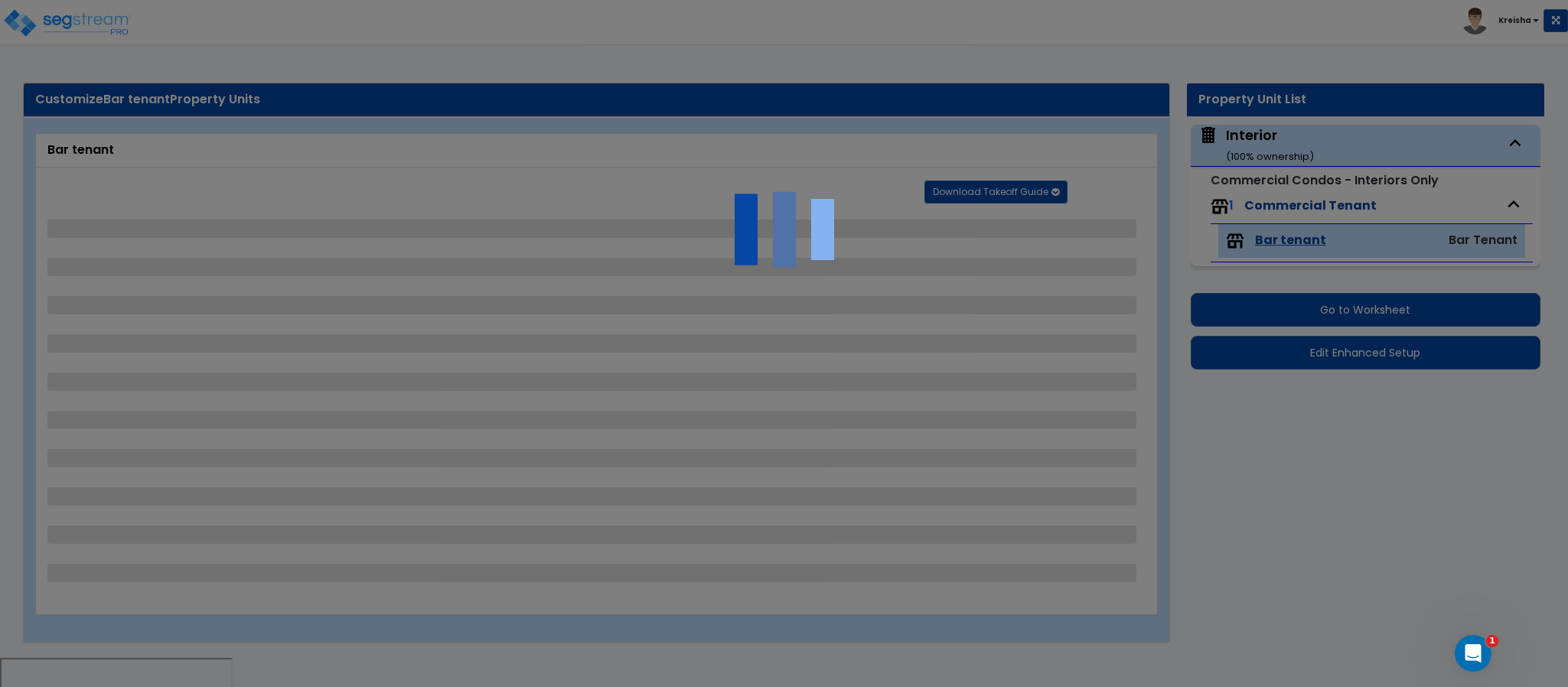
select select "1"
select select "4"
select select "2"
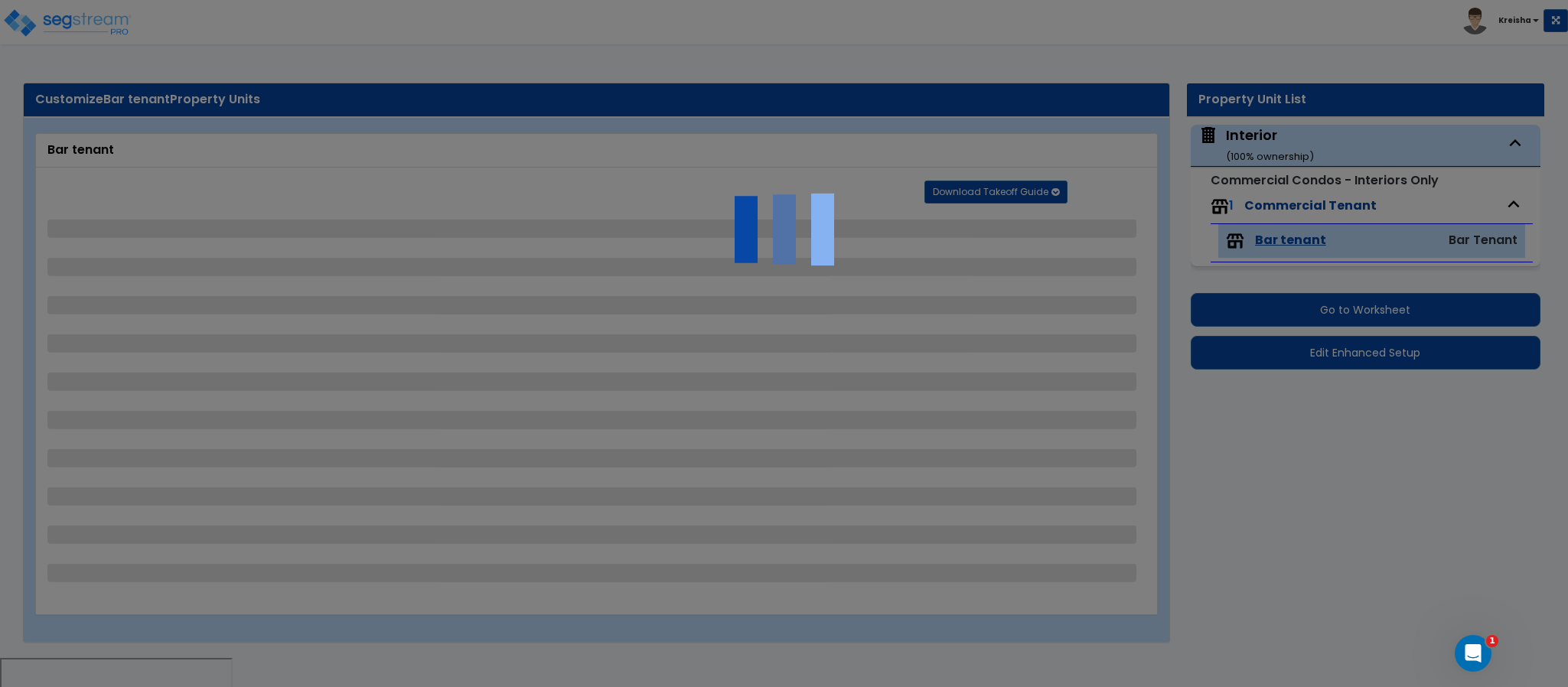
select select "6"
select select "1"
select select "3"
select select "1"
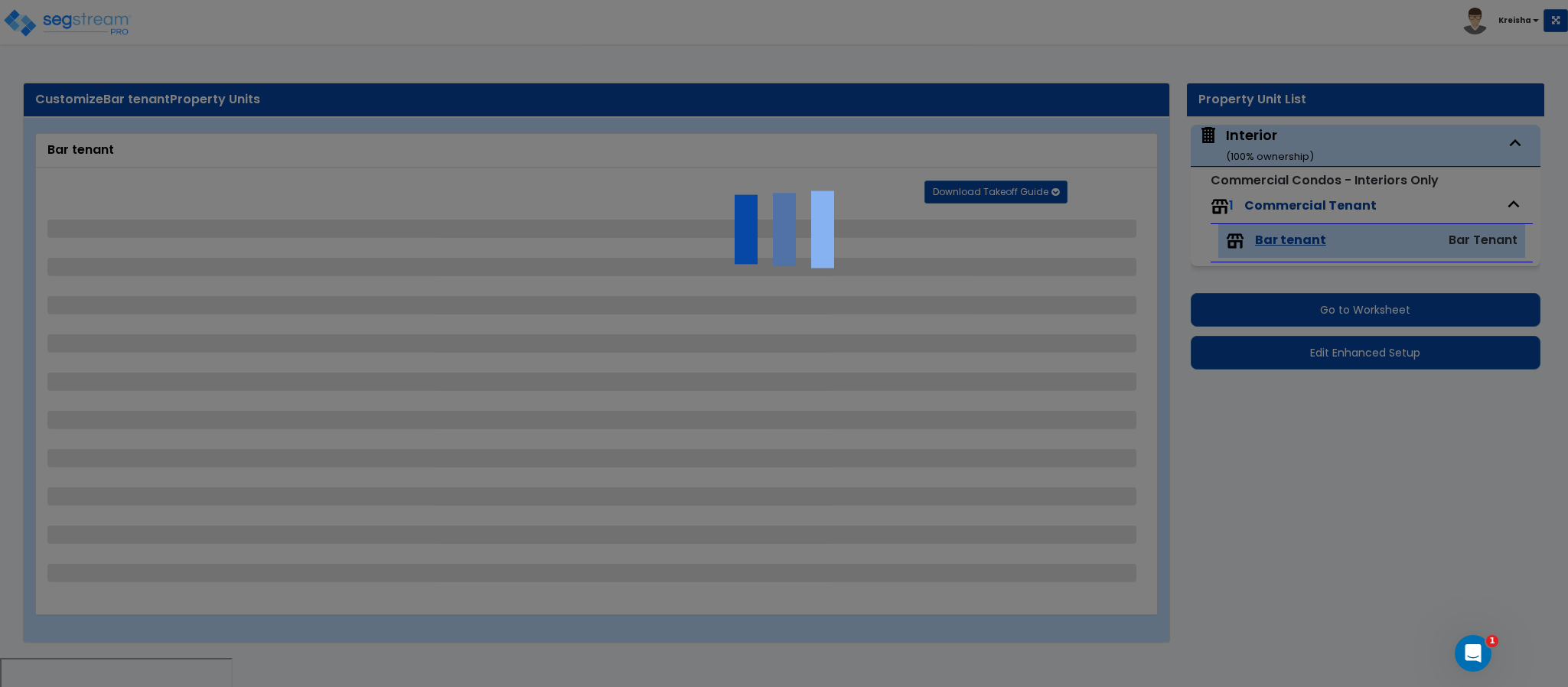
select select "3"
select select "4"
select select "2"
select select "6"
select select "2"
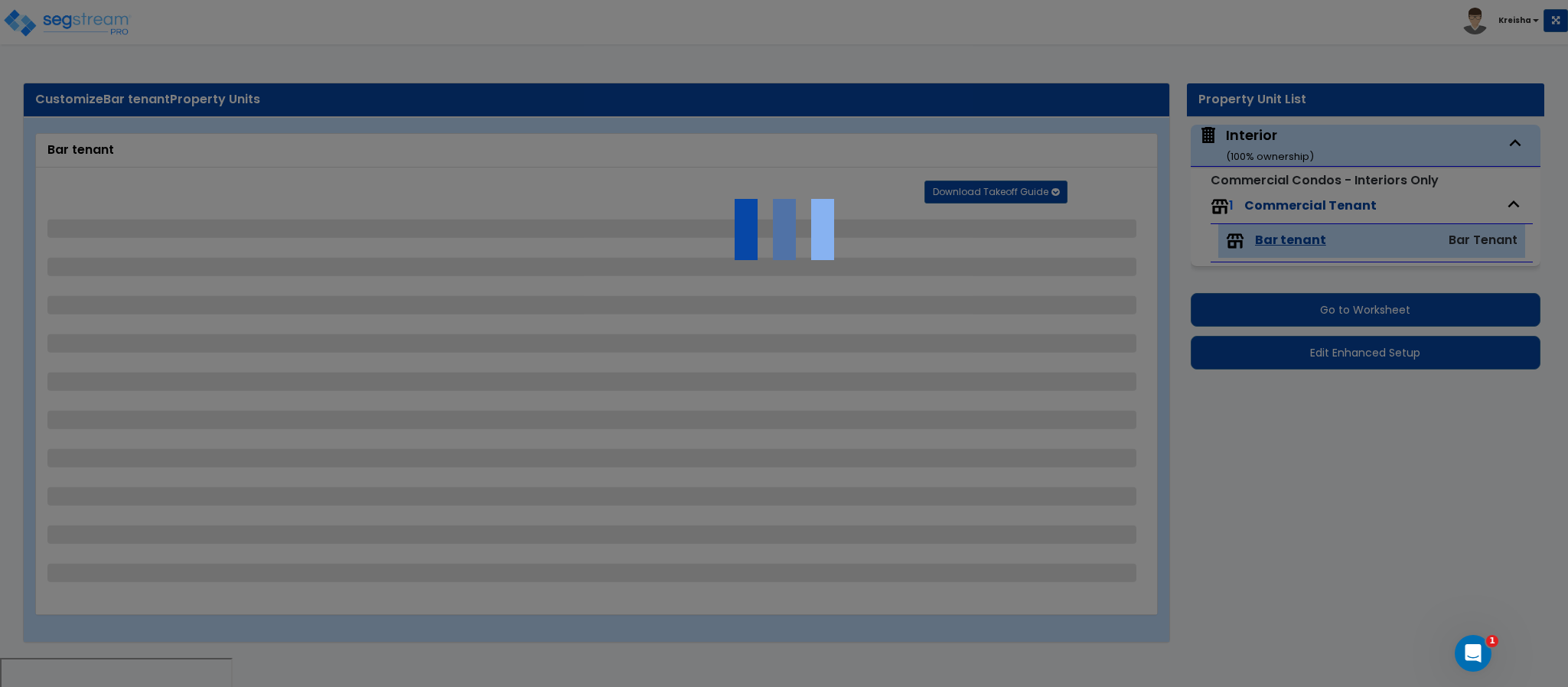
select select "2"
select select "1"
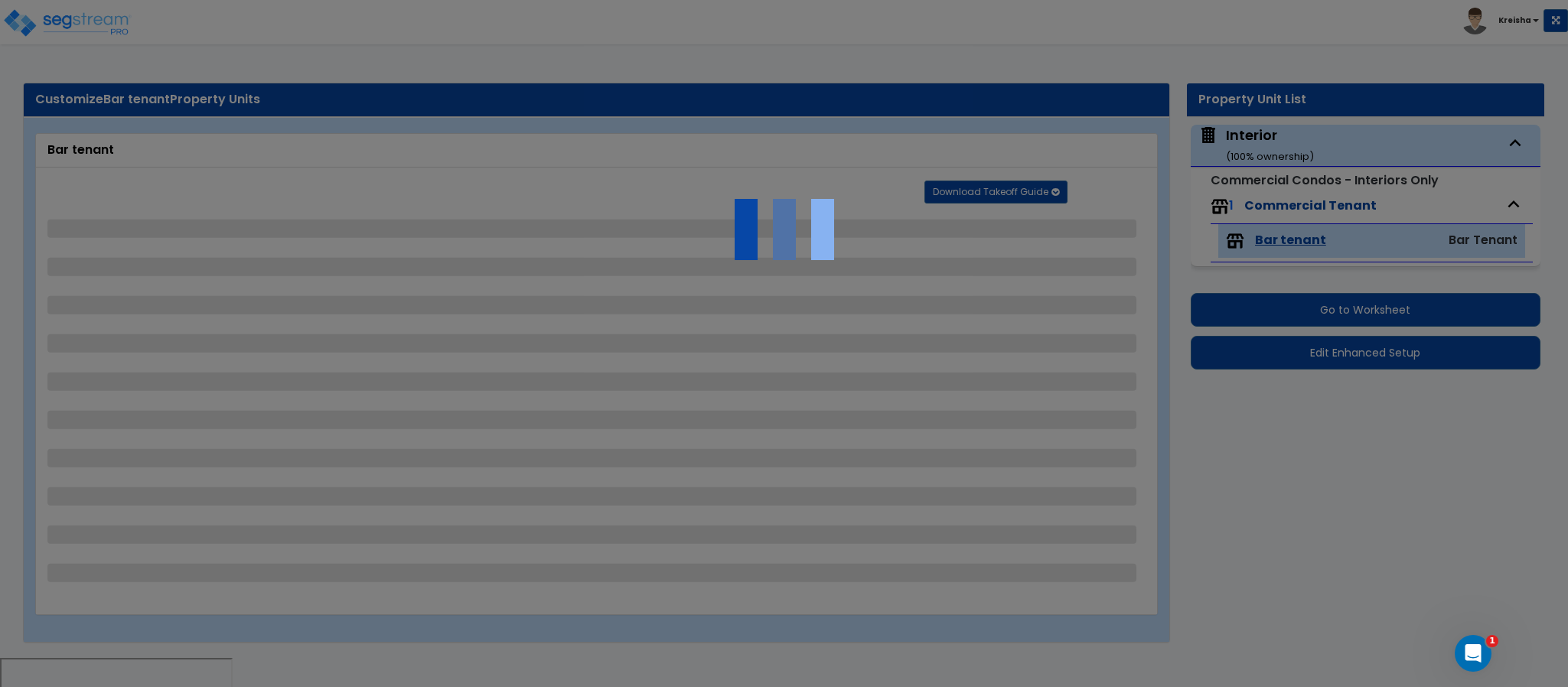
select select "3"
select select "1"
select select "5"
select select "4"
select select "1"
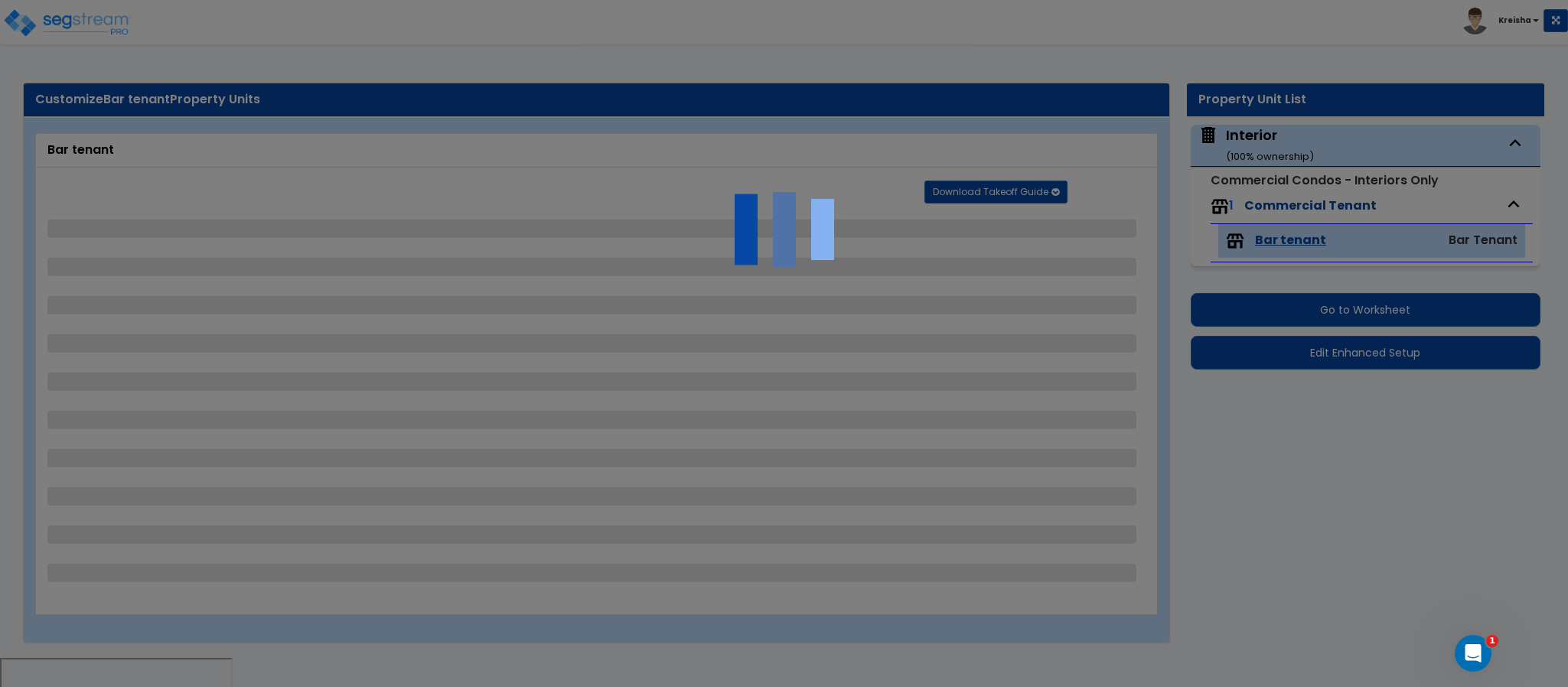
select select "3"
select select "1"
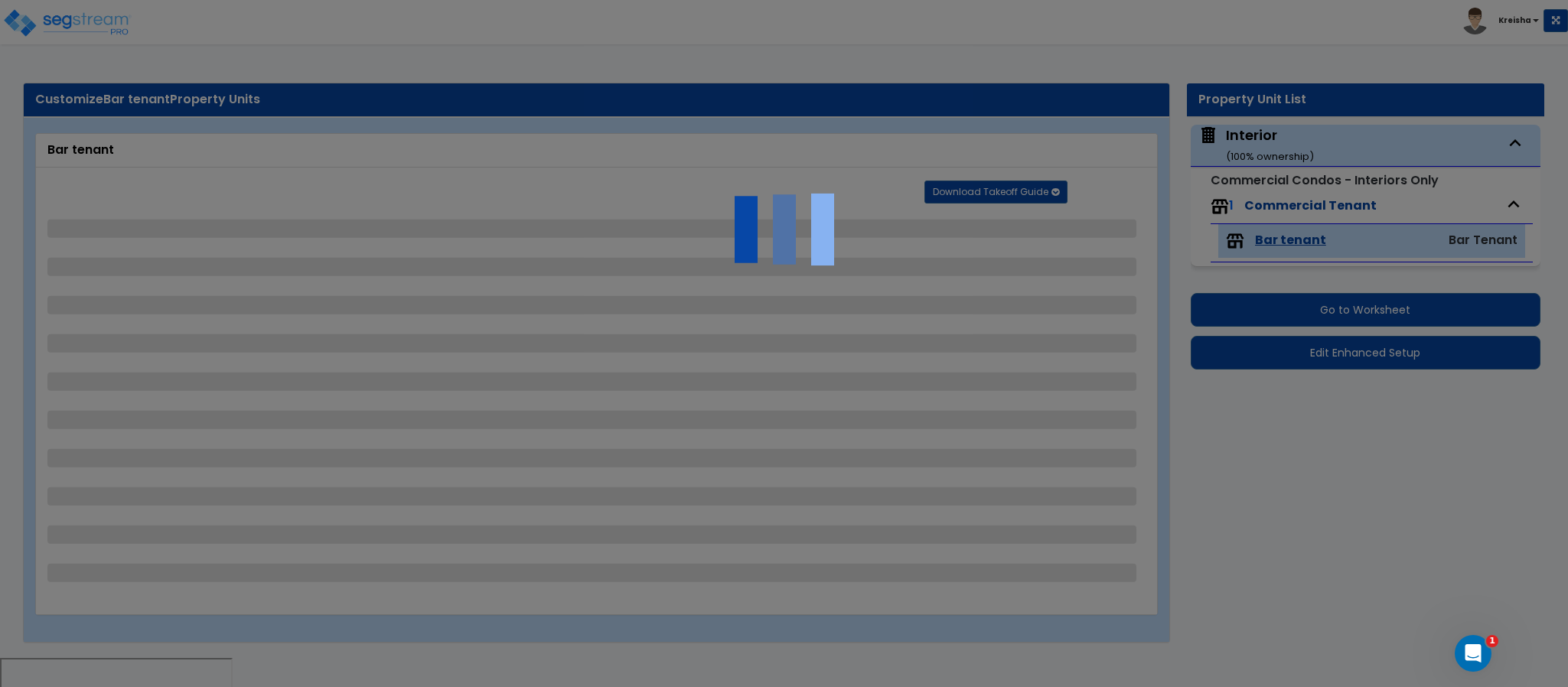
select select "1"
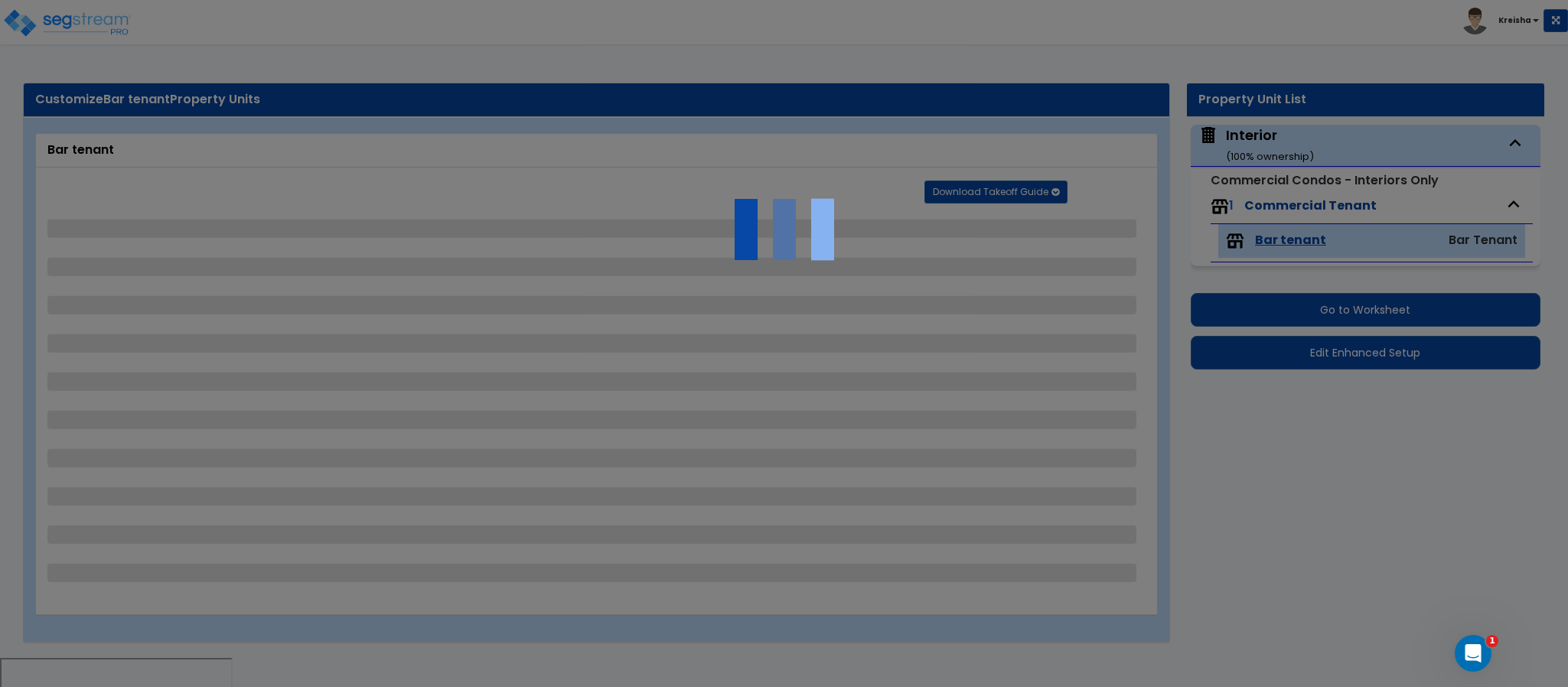
select select "2"
select select "1"
select select "2"
select select "1"
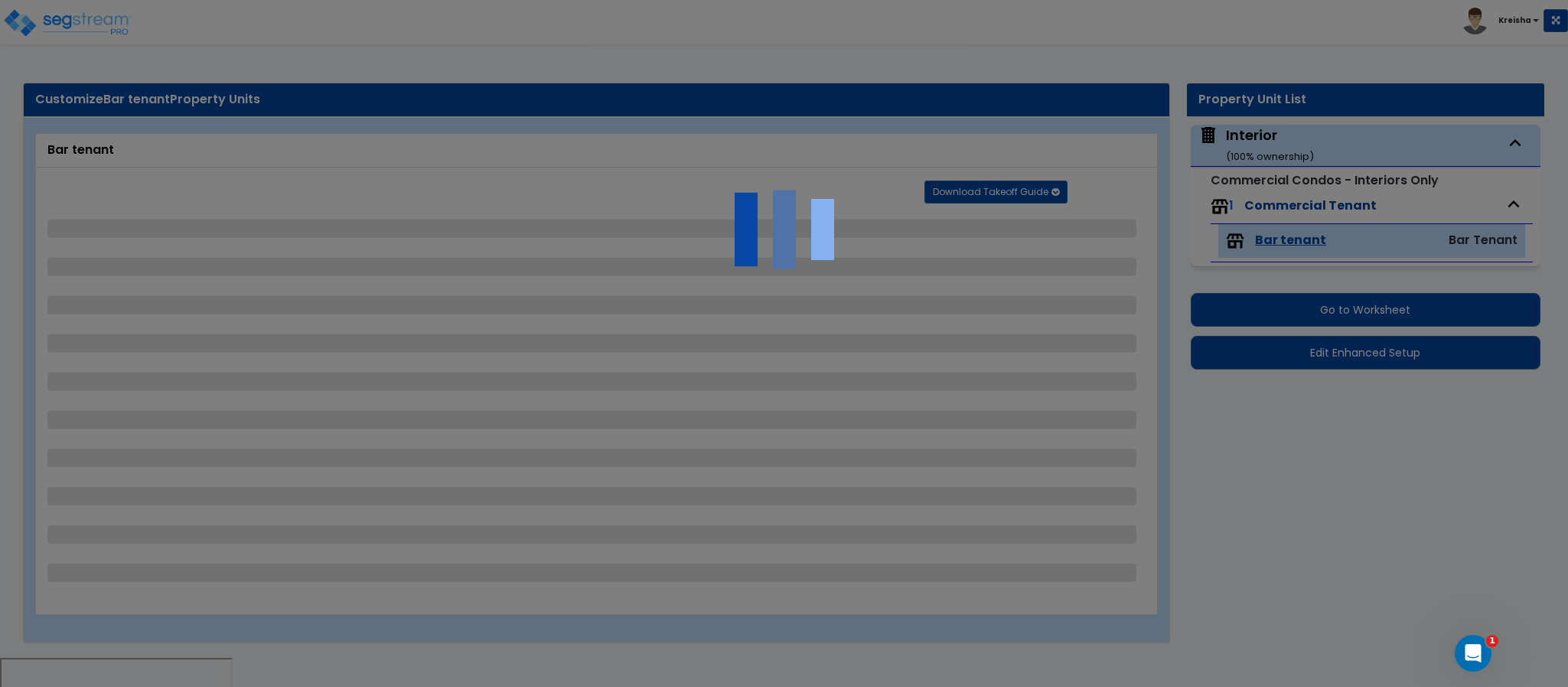
select select "6"
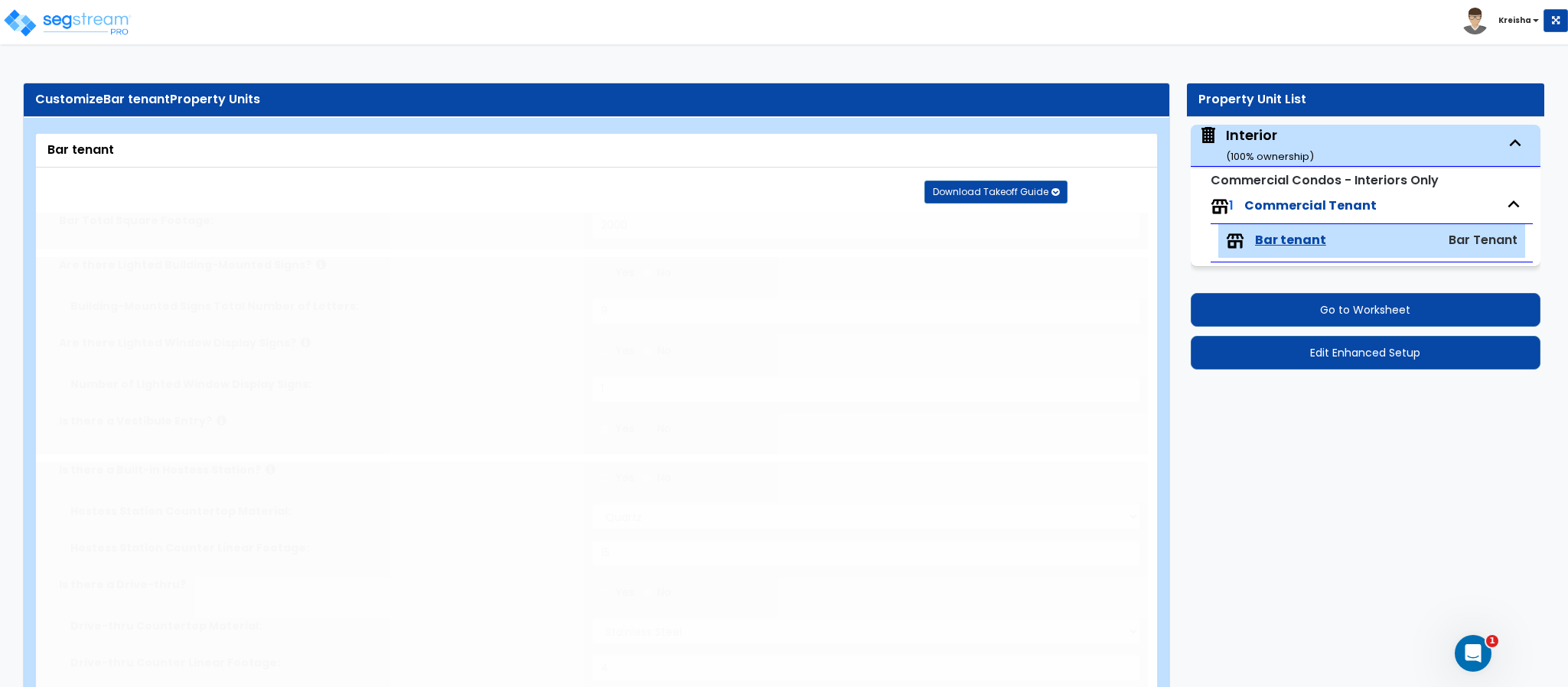
radio input "true"
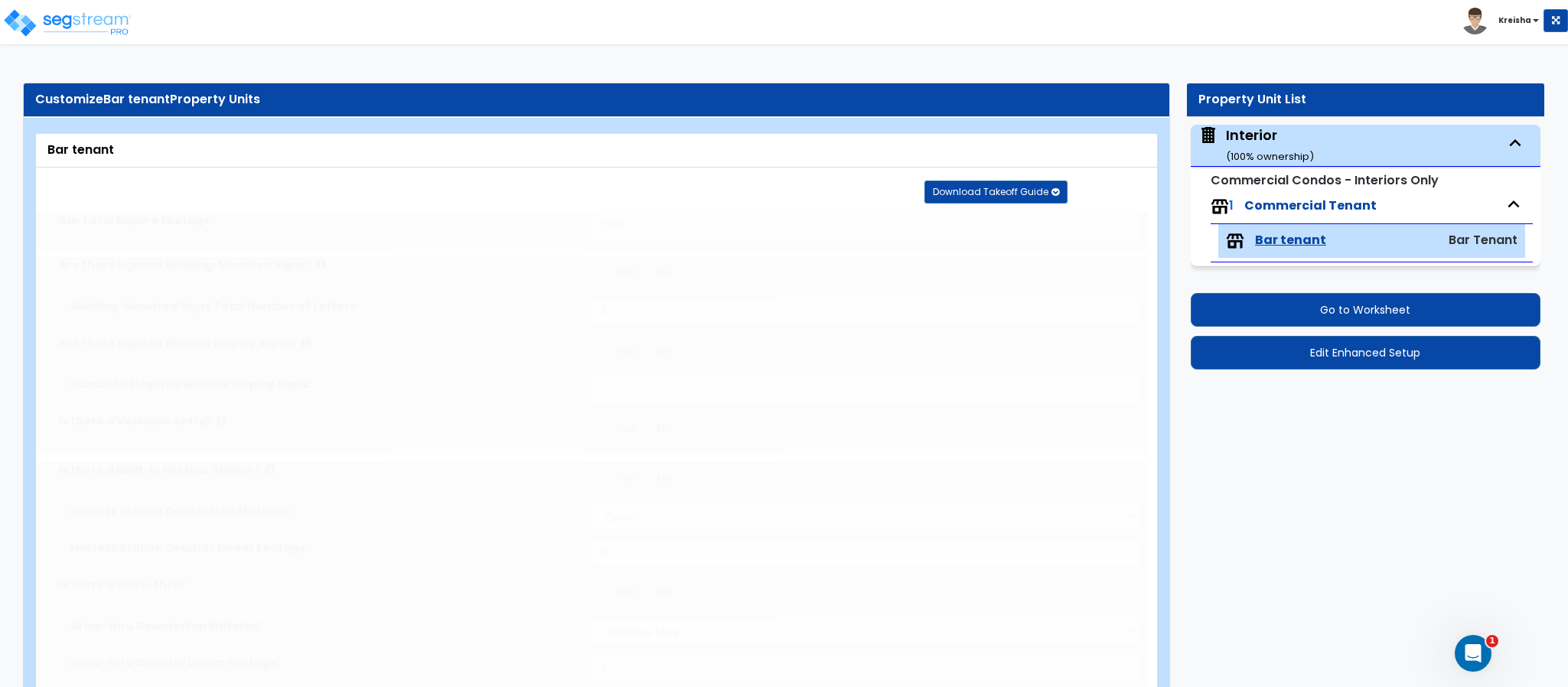
radio input "true"
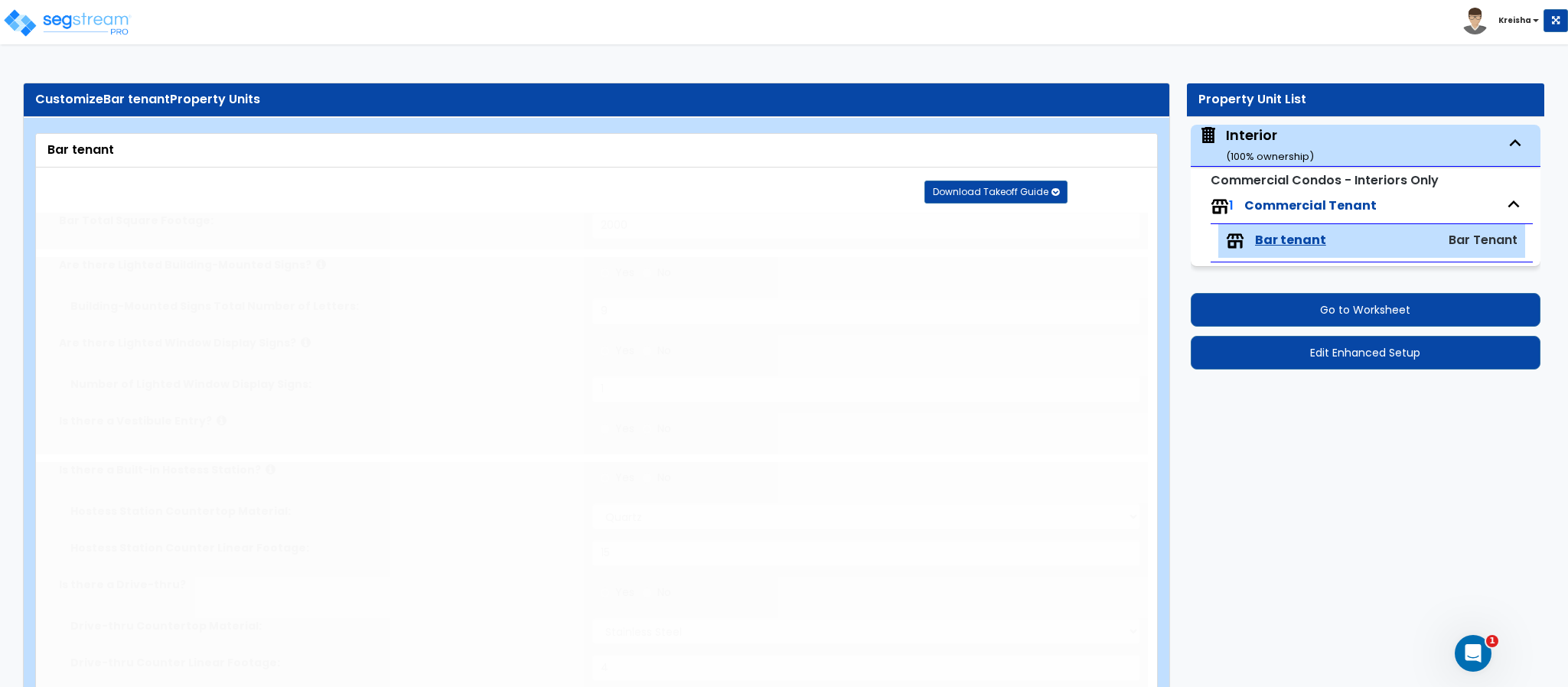
radio input "true"
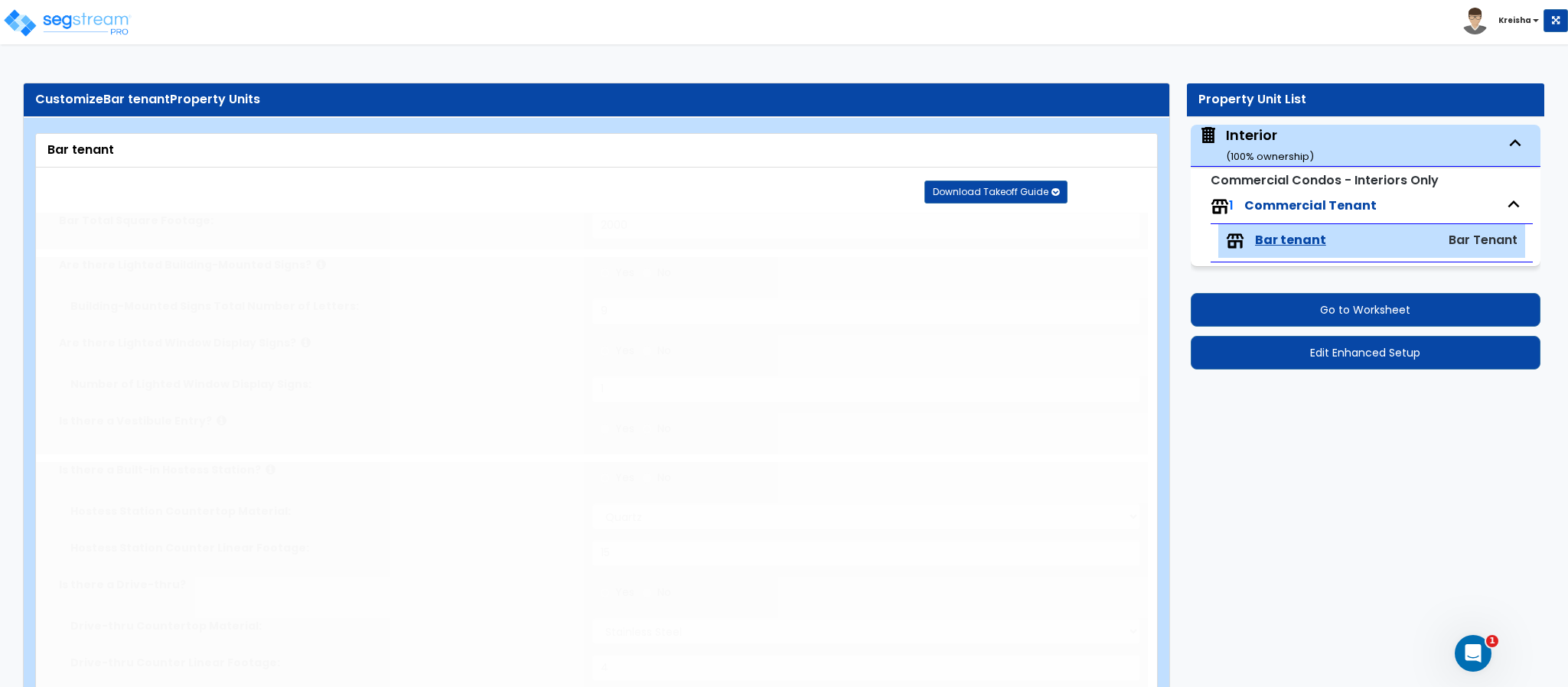
radio input "true"
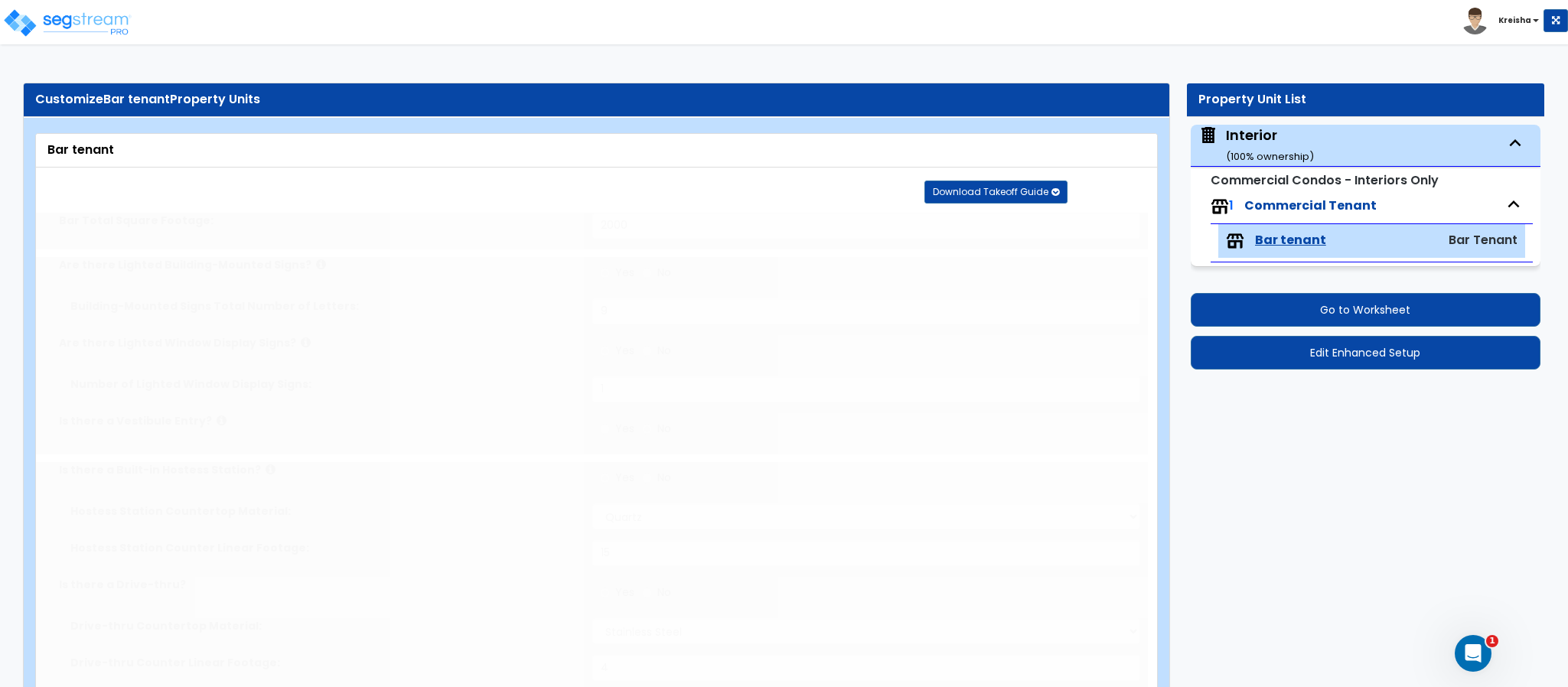
radio input "true"
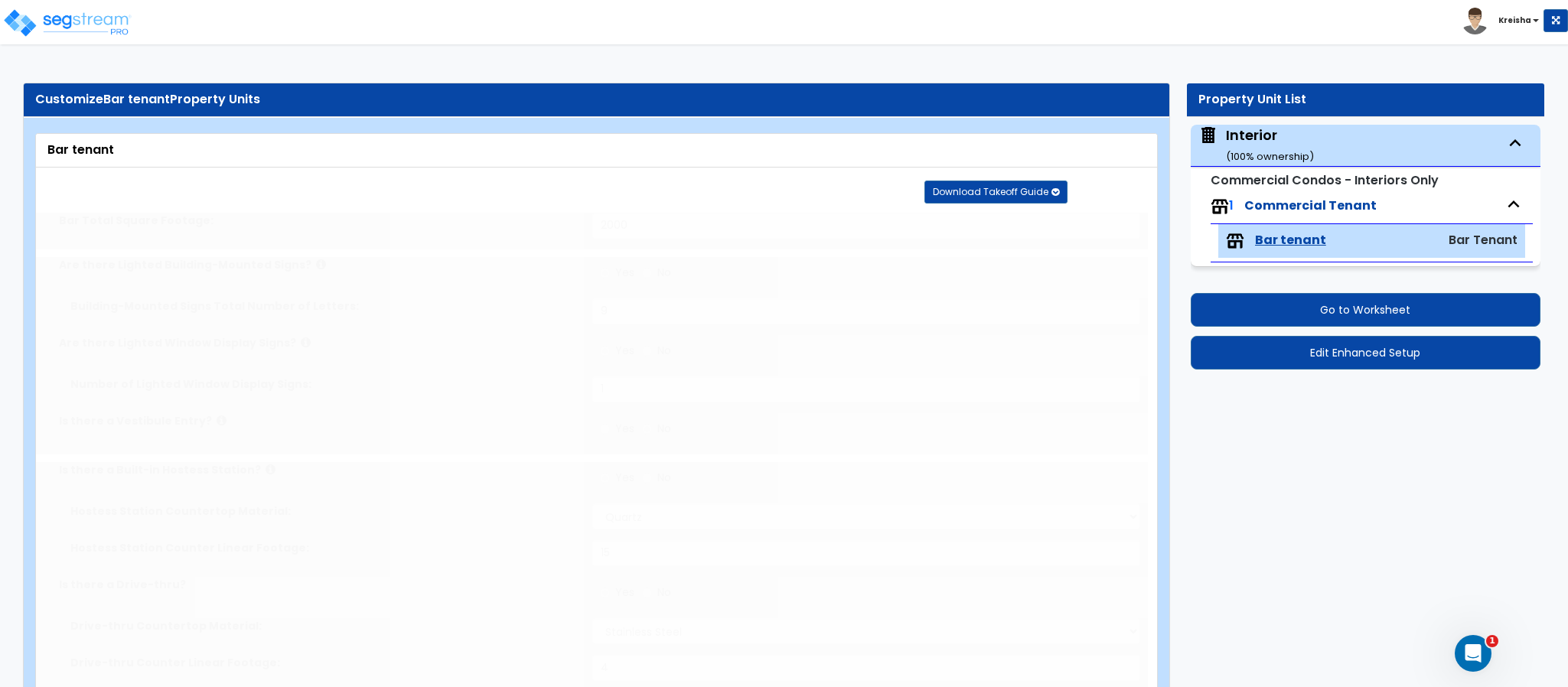
radio input "true"
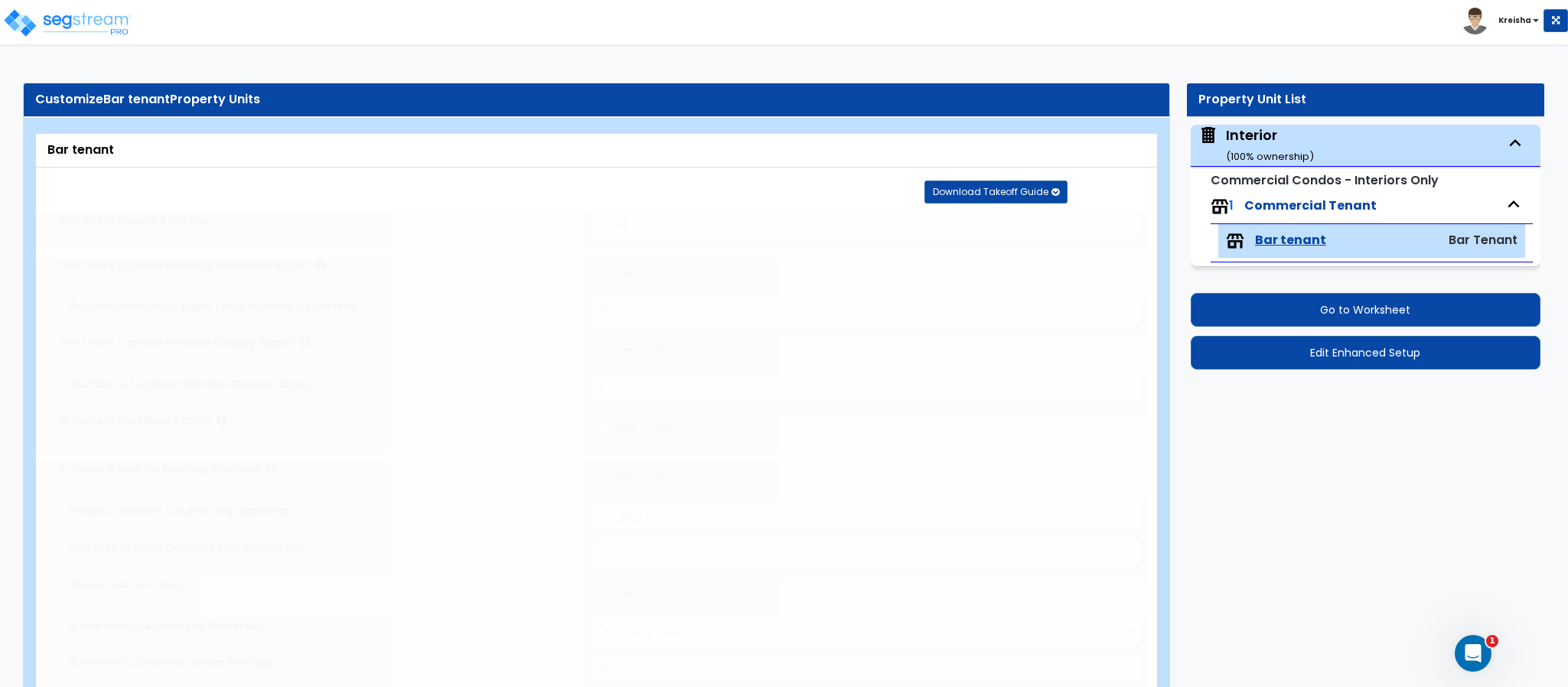
radio input "true"
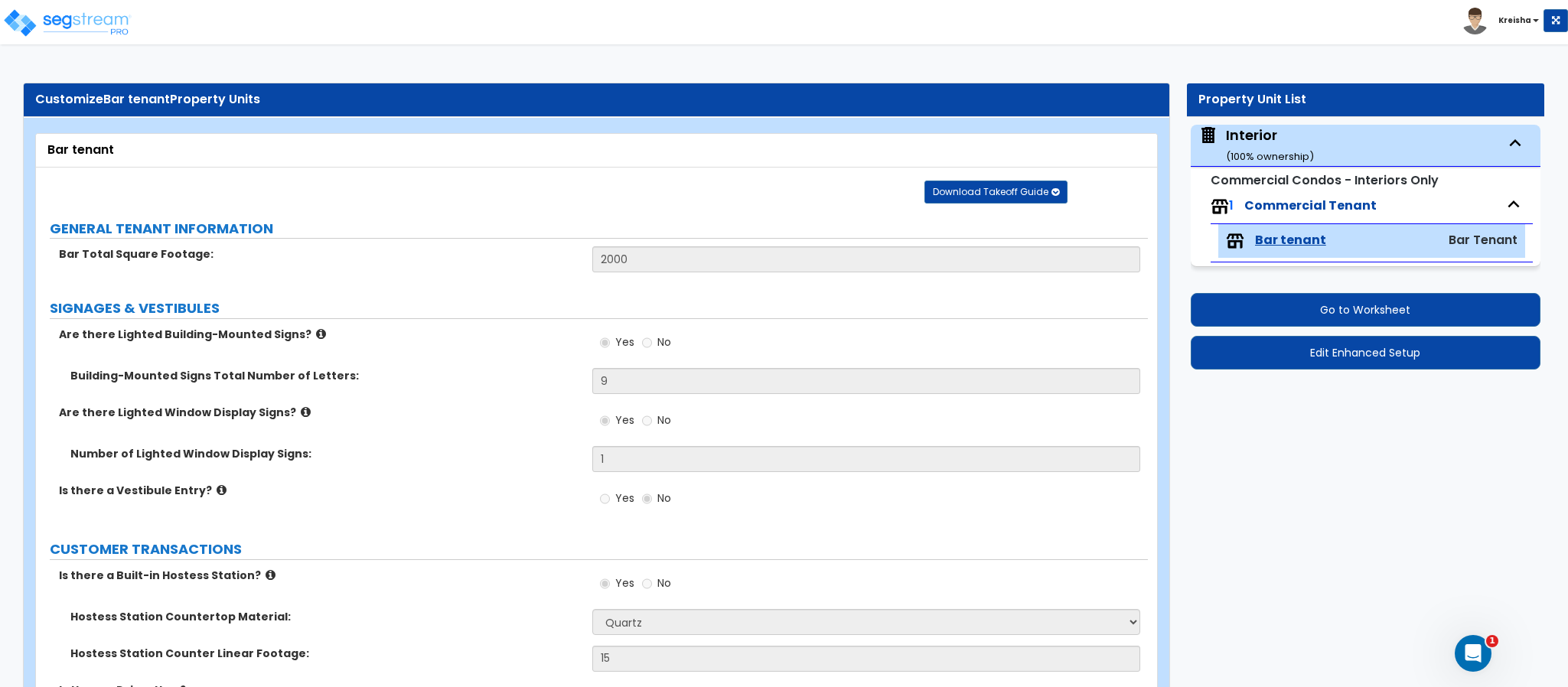
radio input "true"
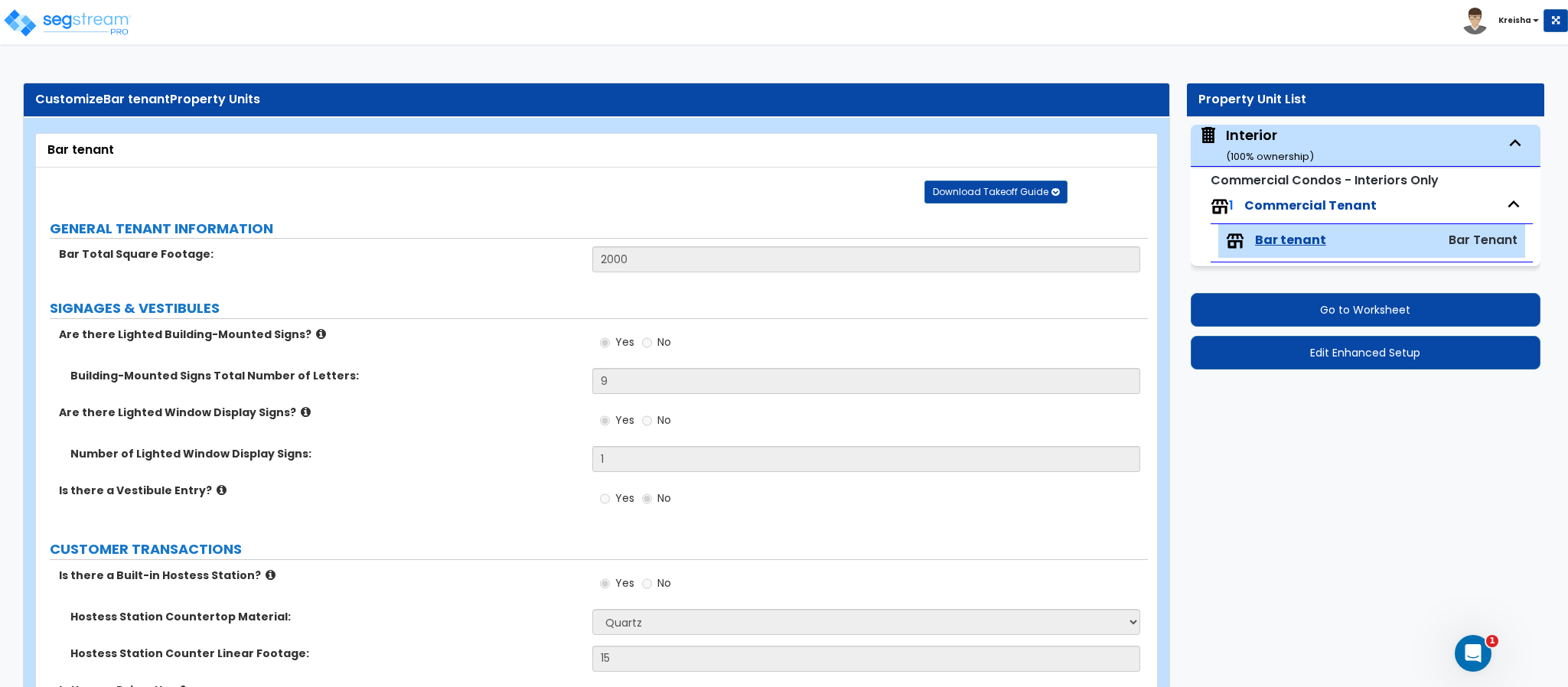
radio input "true"
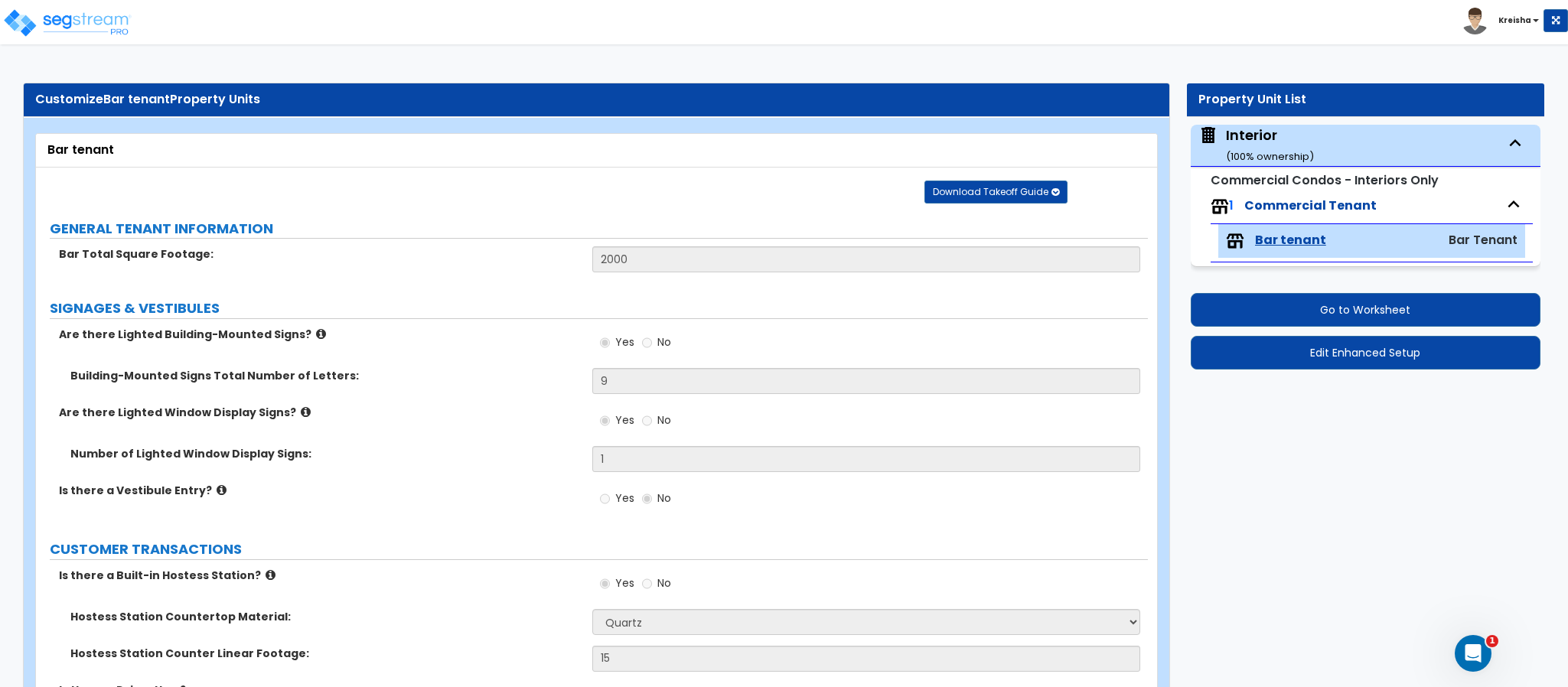
radio input "true"
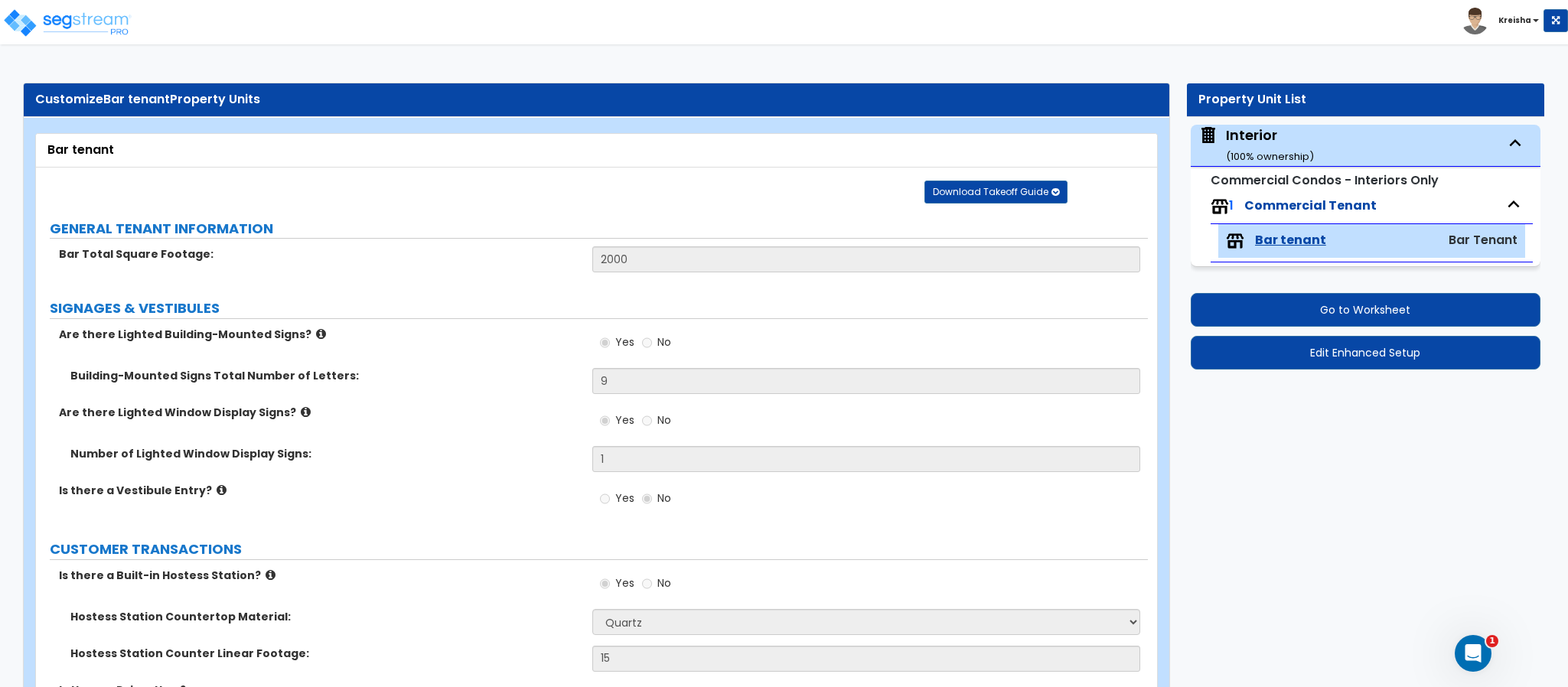
radio input "true"
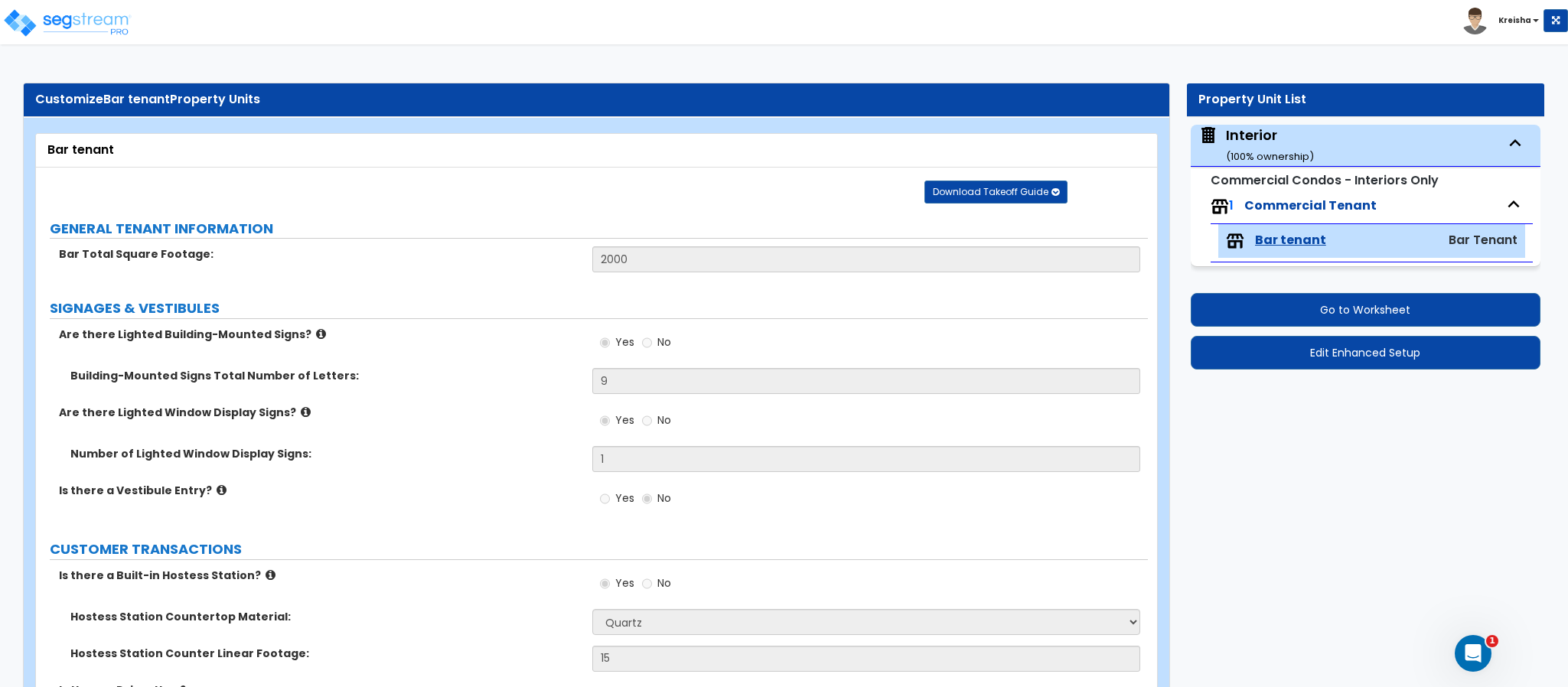
radio input "true"
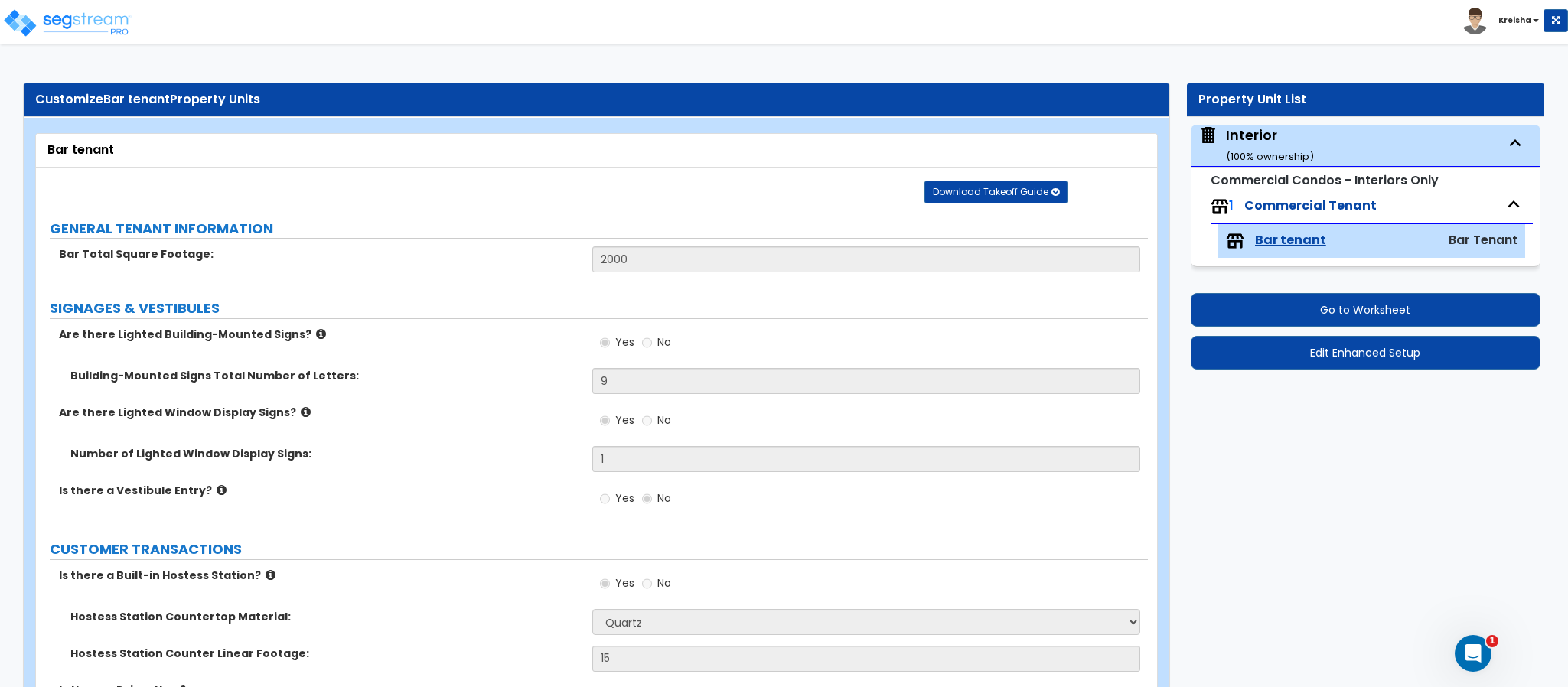
radio input "true"
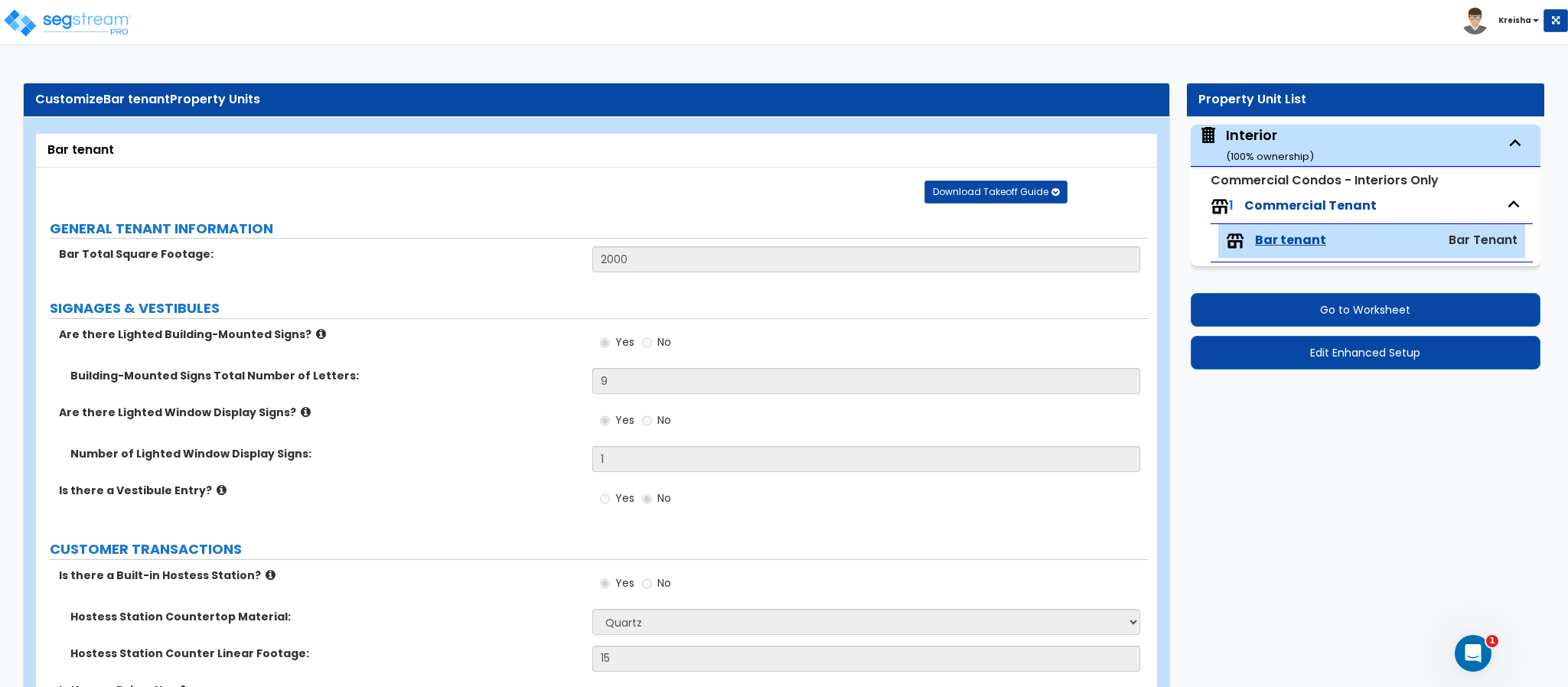
radio input "true"
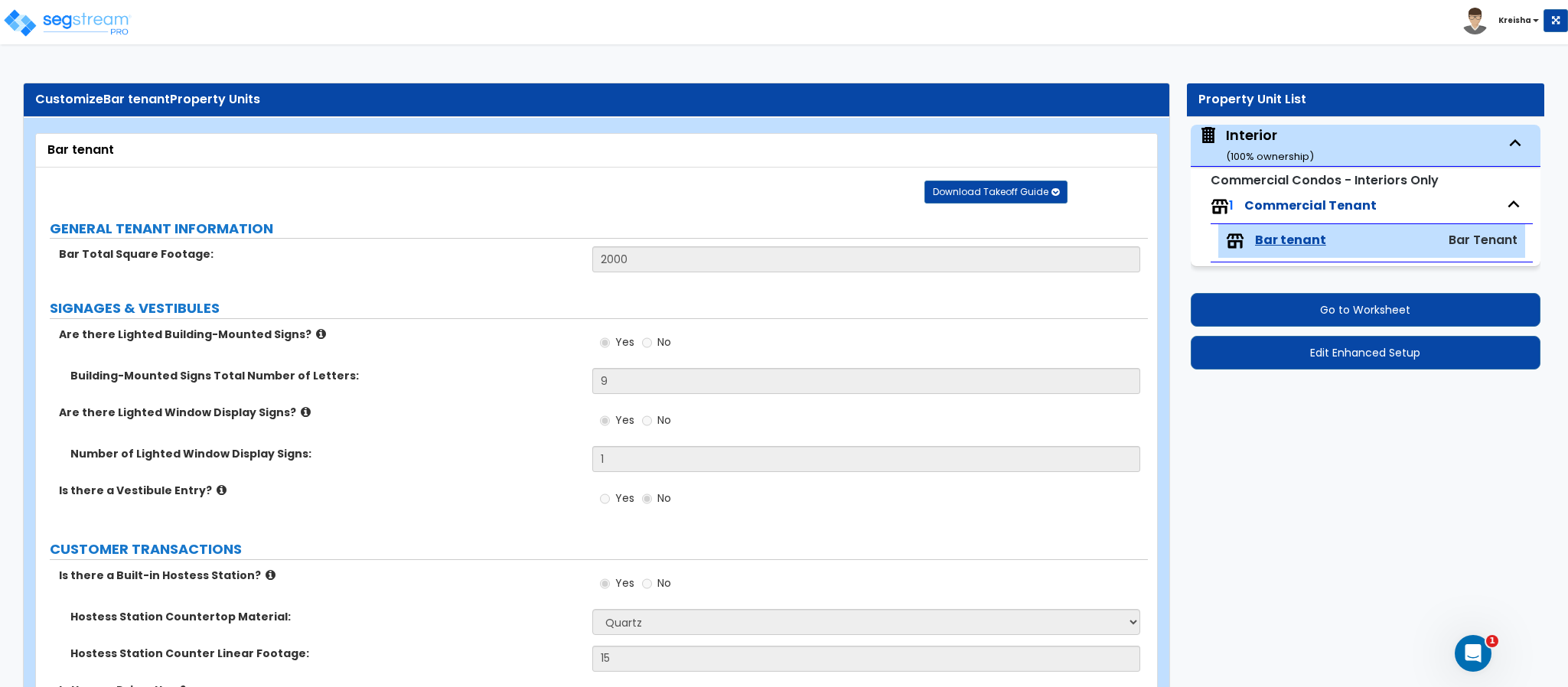
radio input "true"
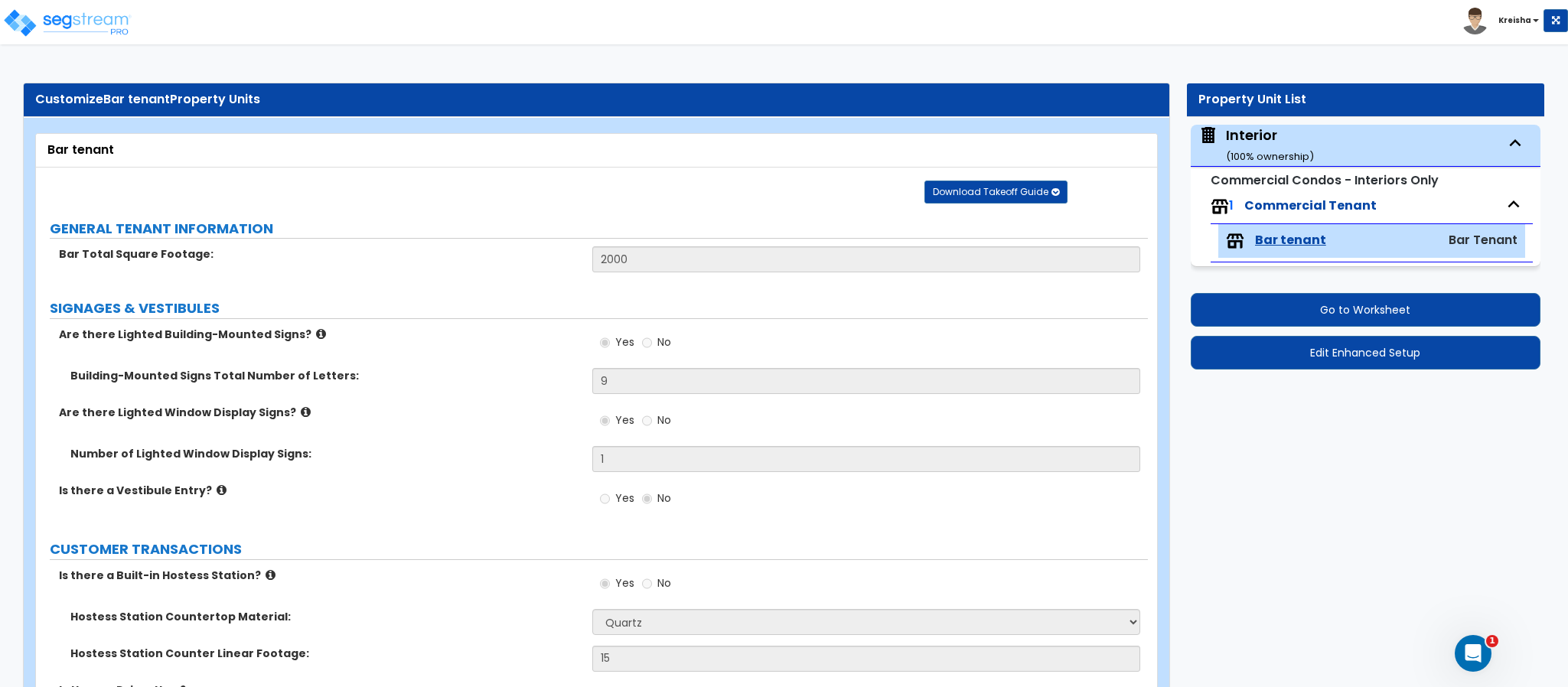
radio input "true"
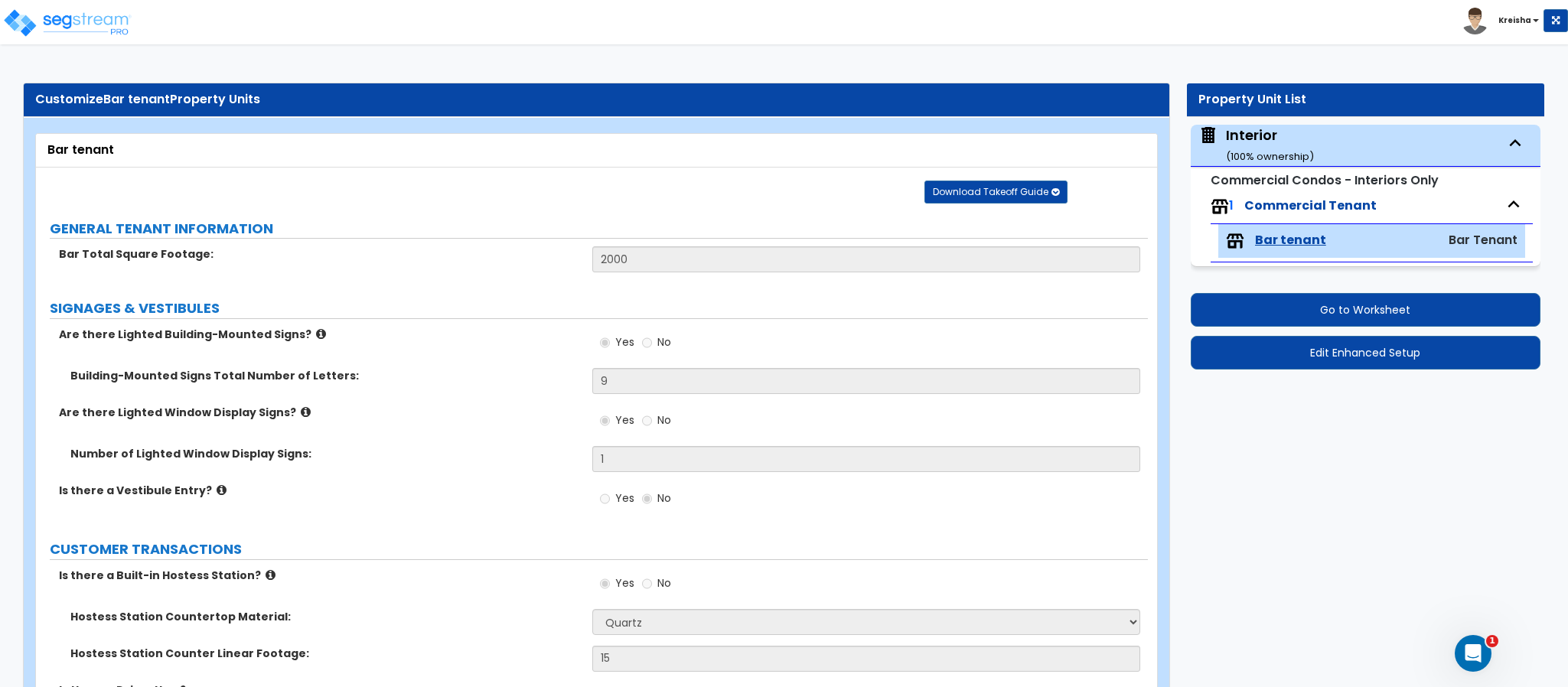
radio input "true"
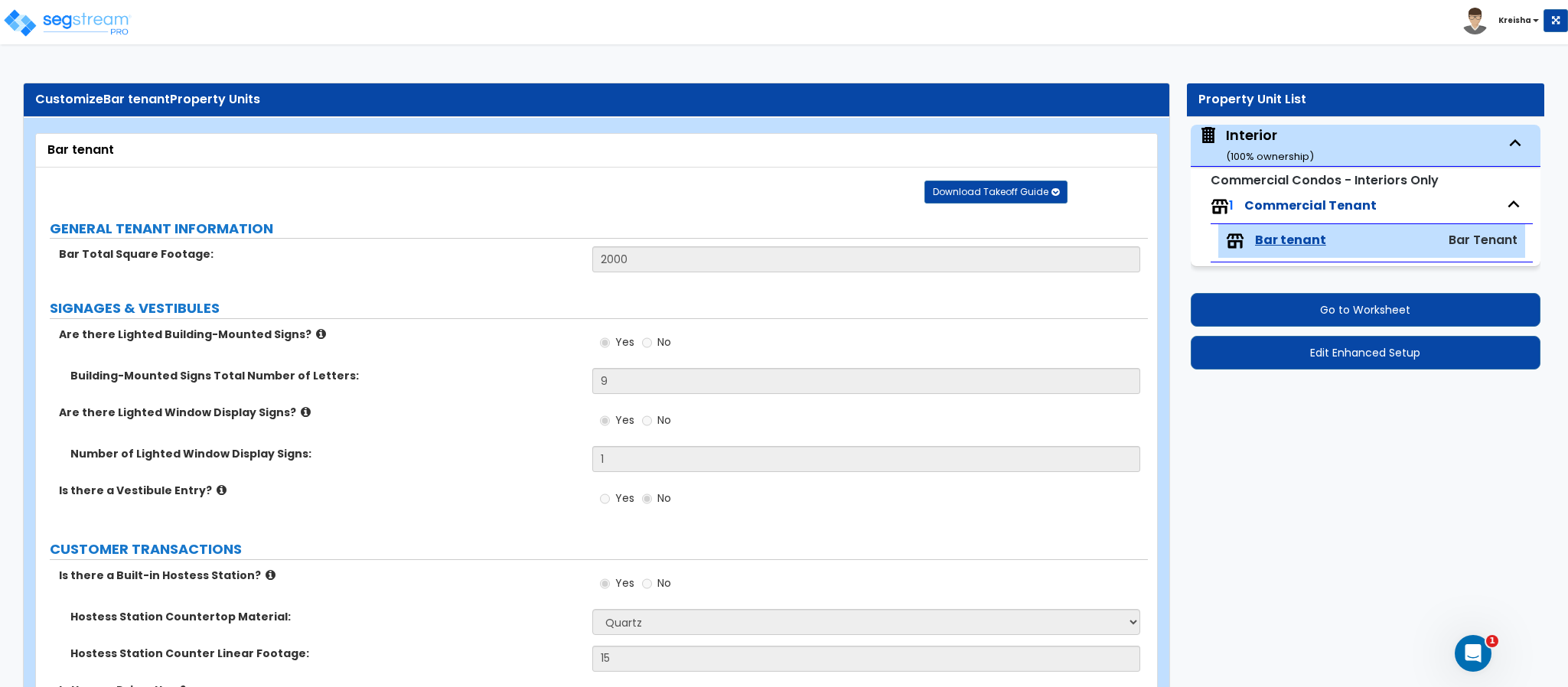
radio input "true"
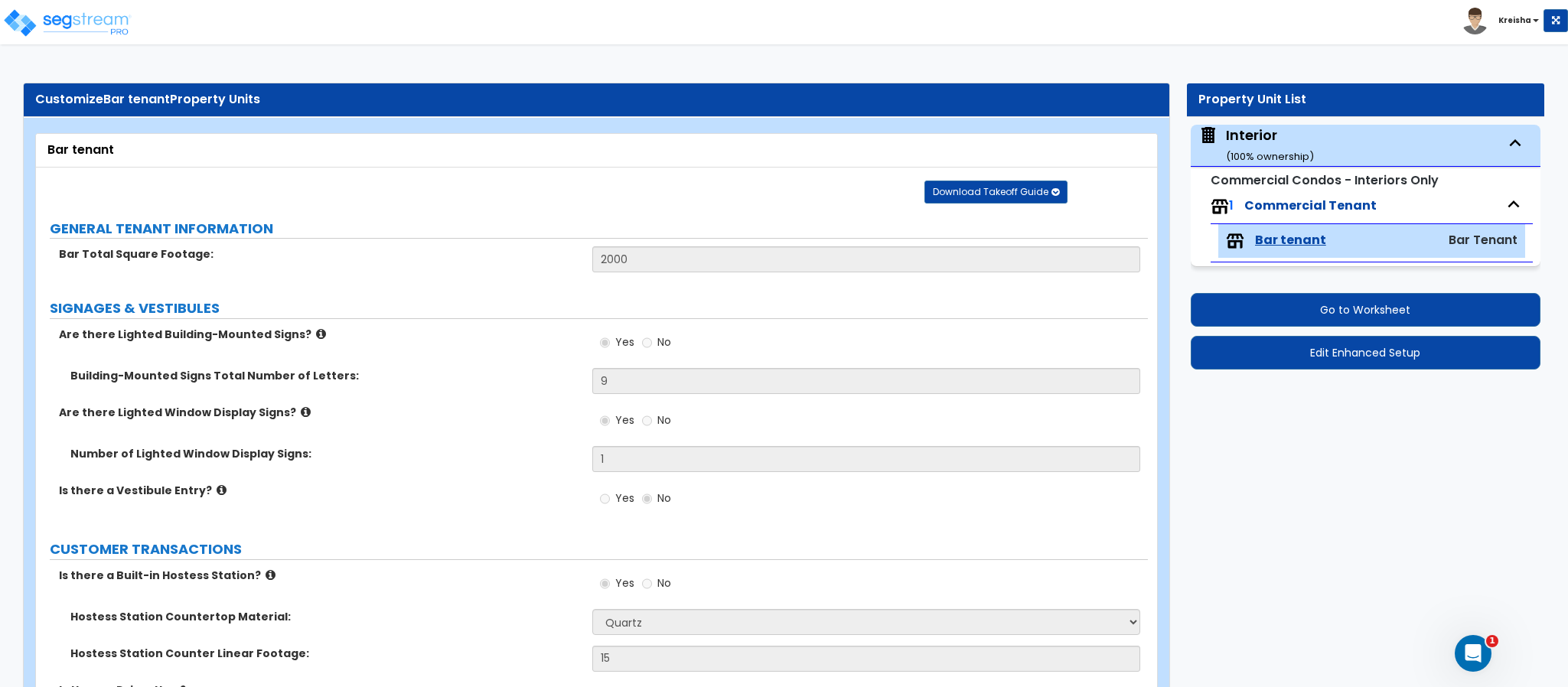
radio input "true"
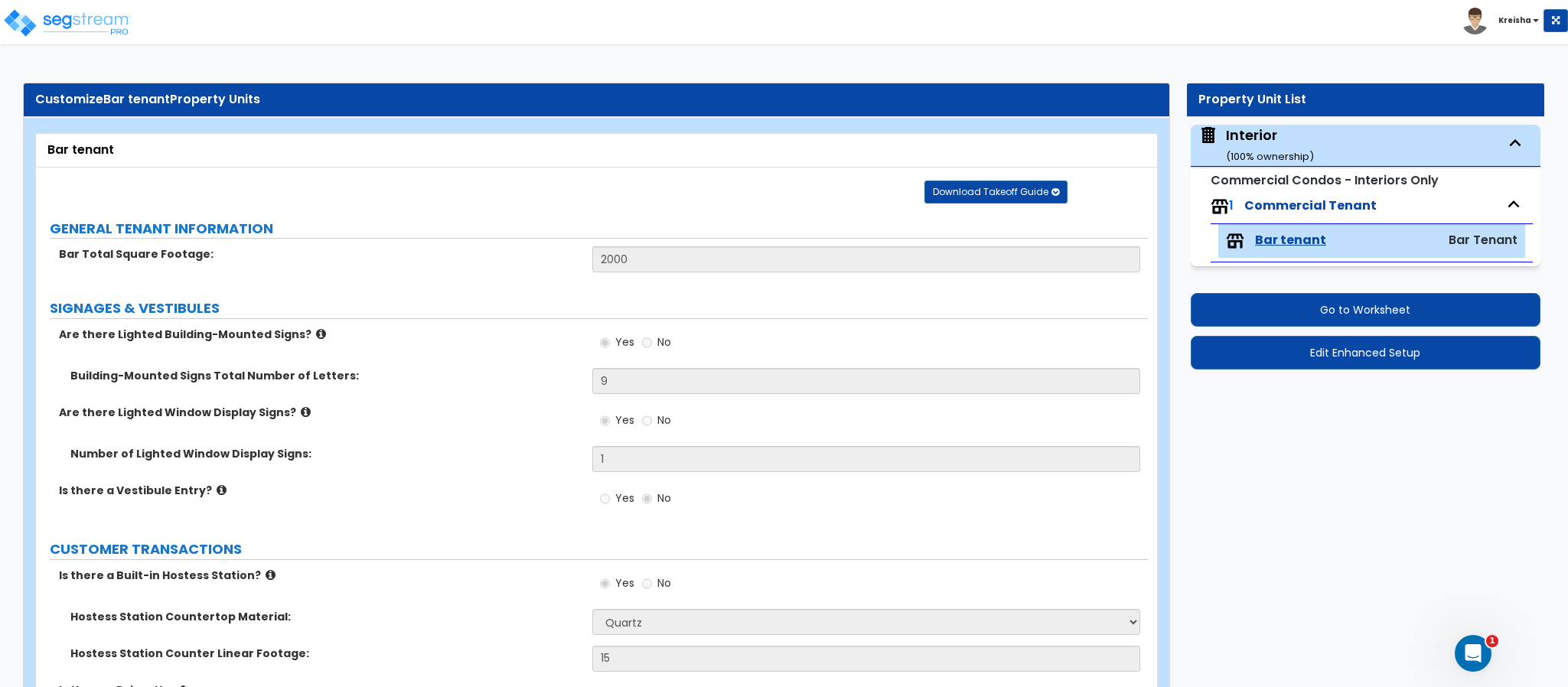
radio input "true"
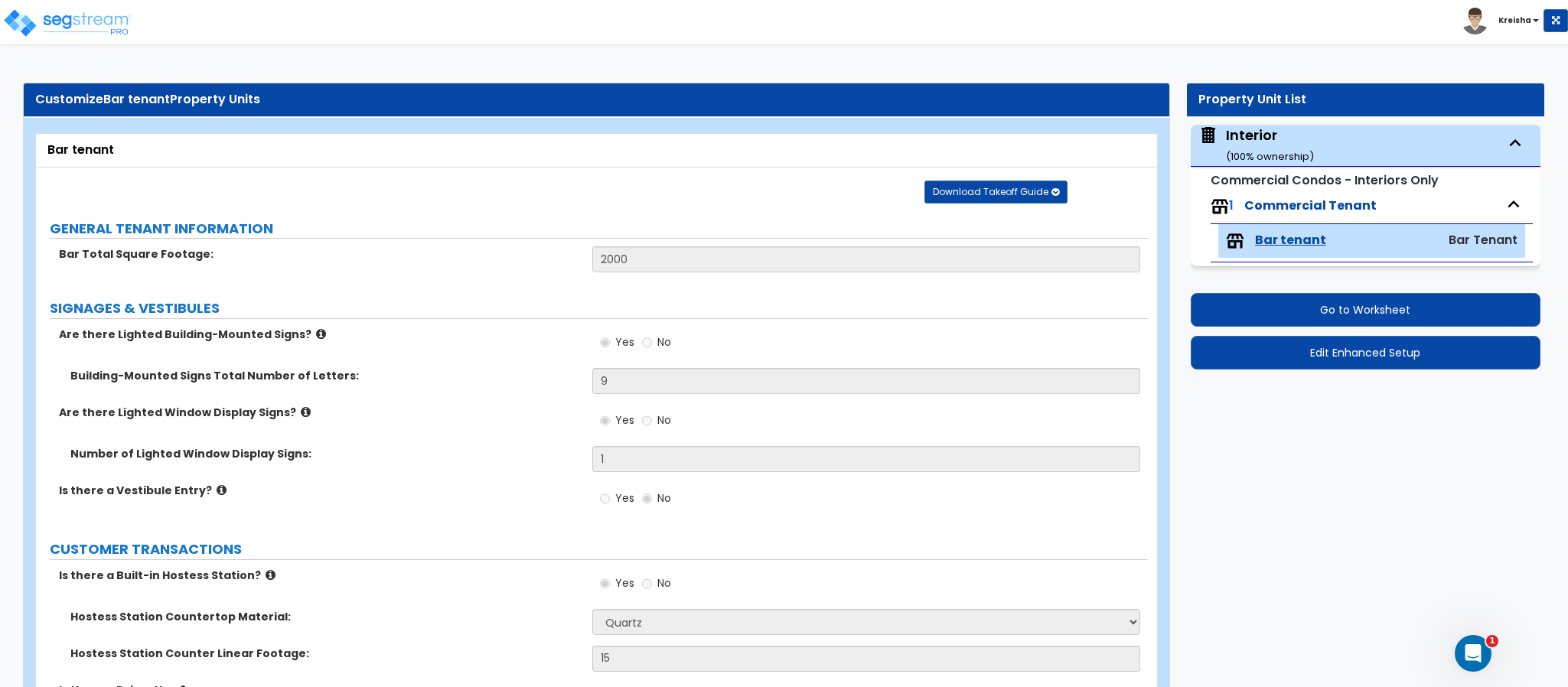
radio input "true"
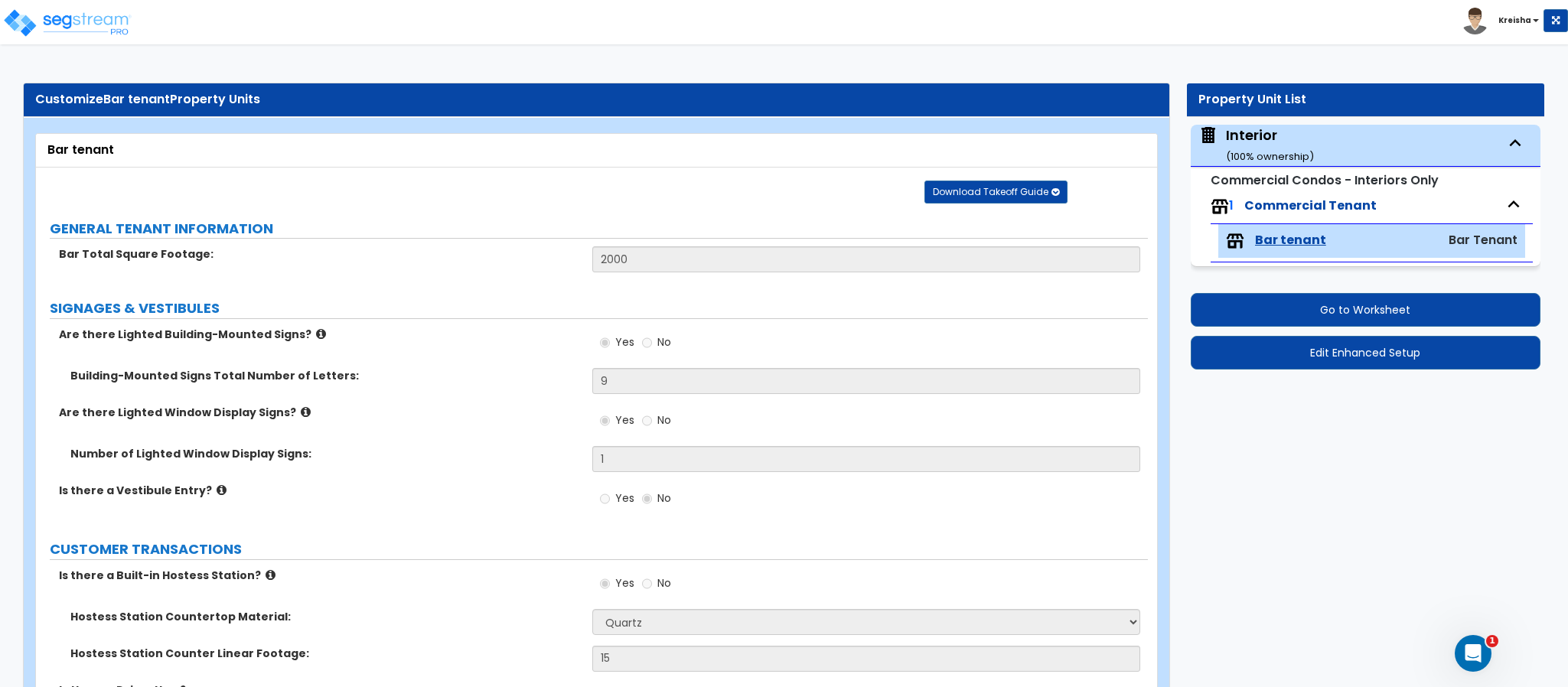
radio input "true"
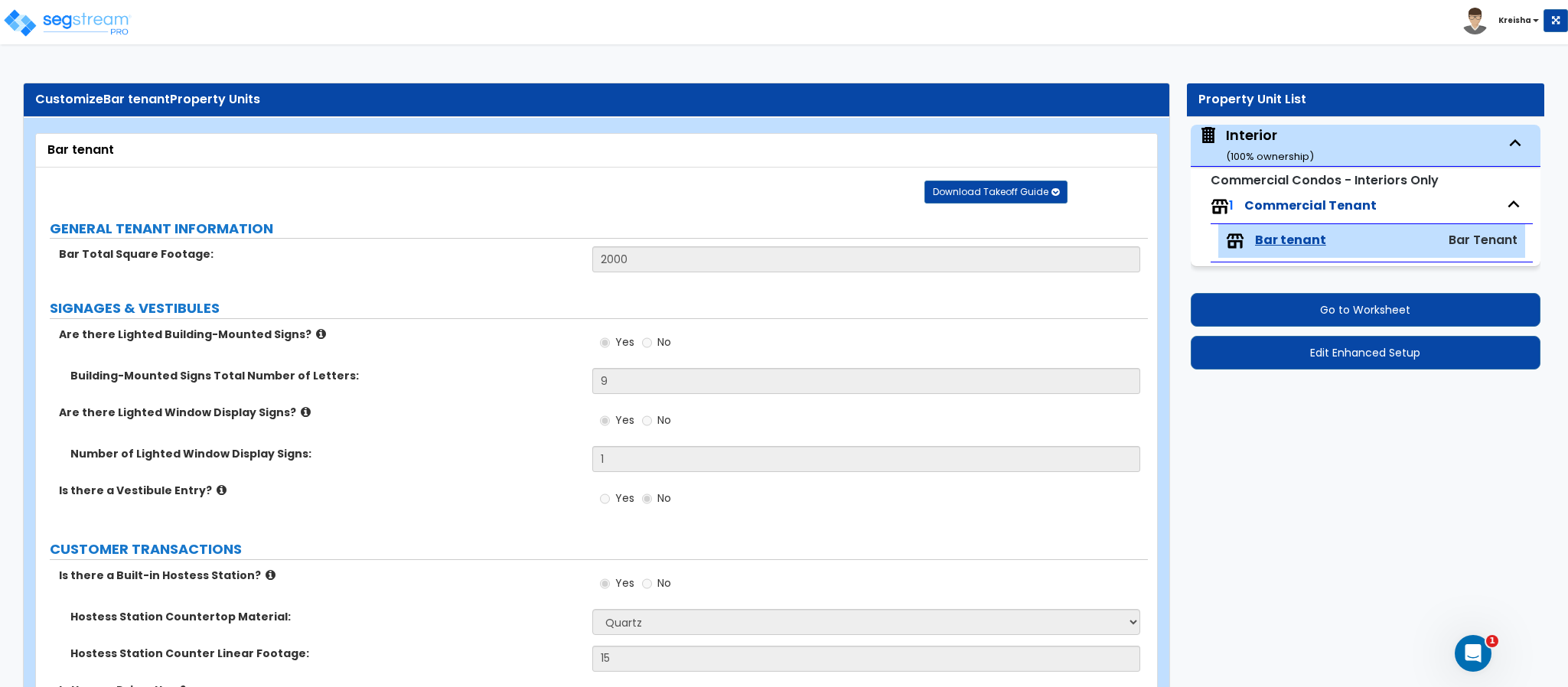
radio input "true"
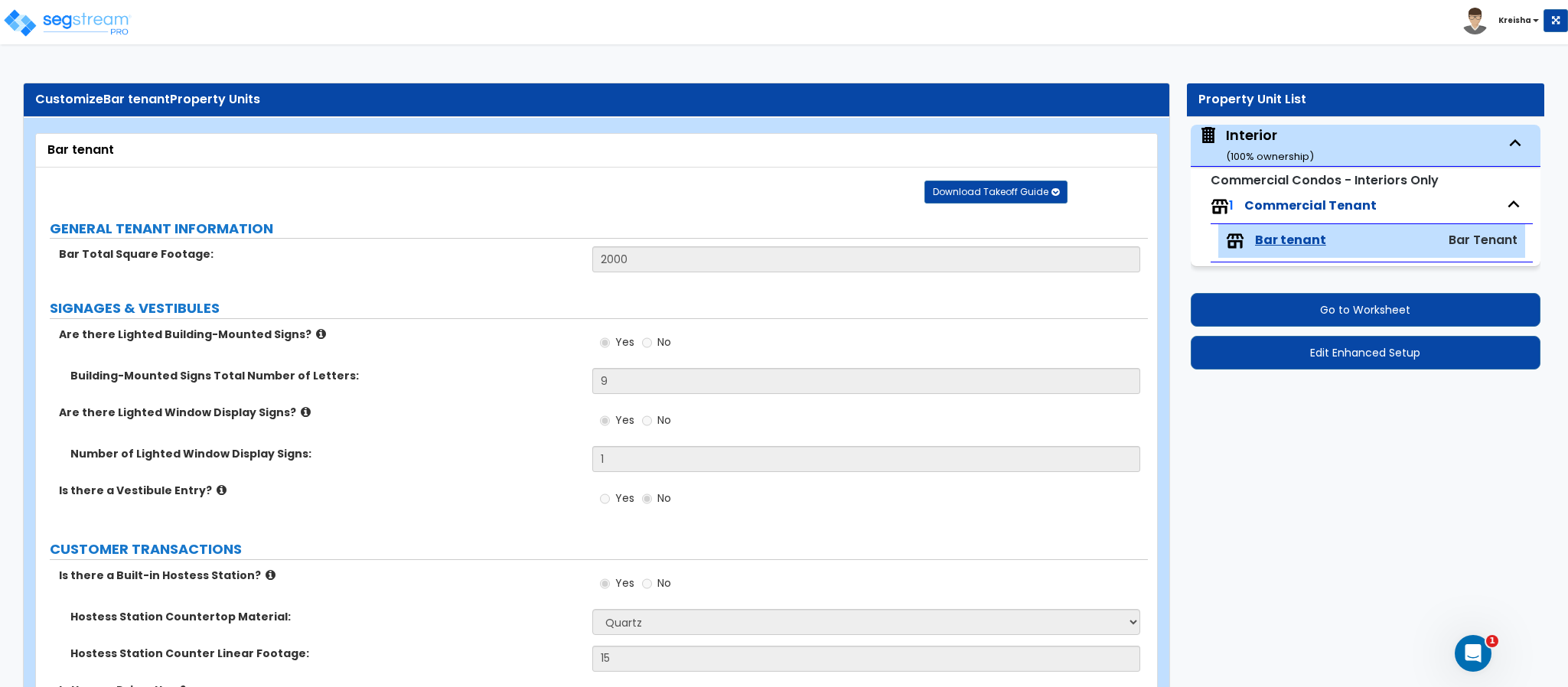
radio input "true"
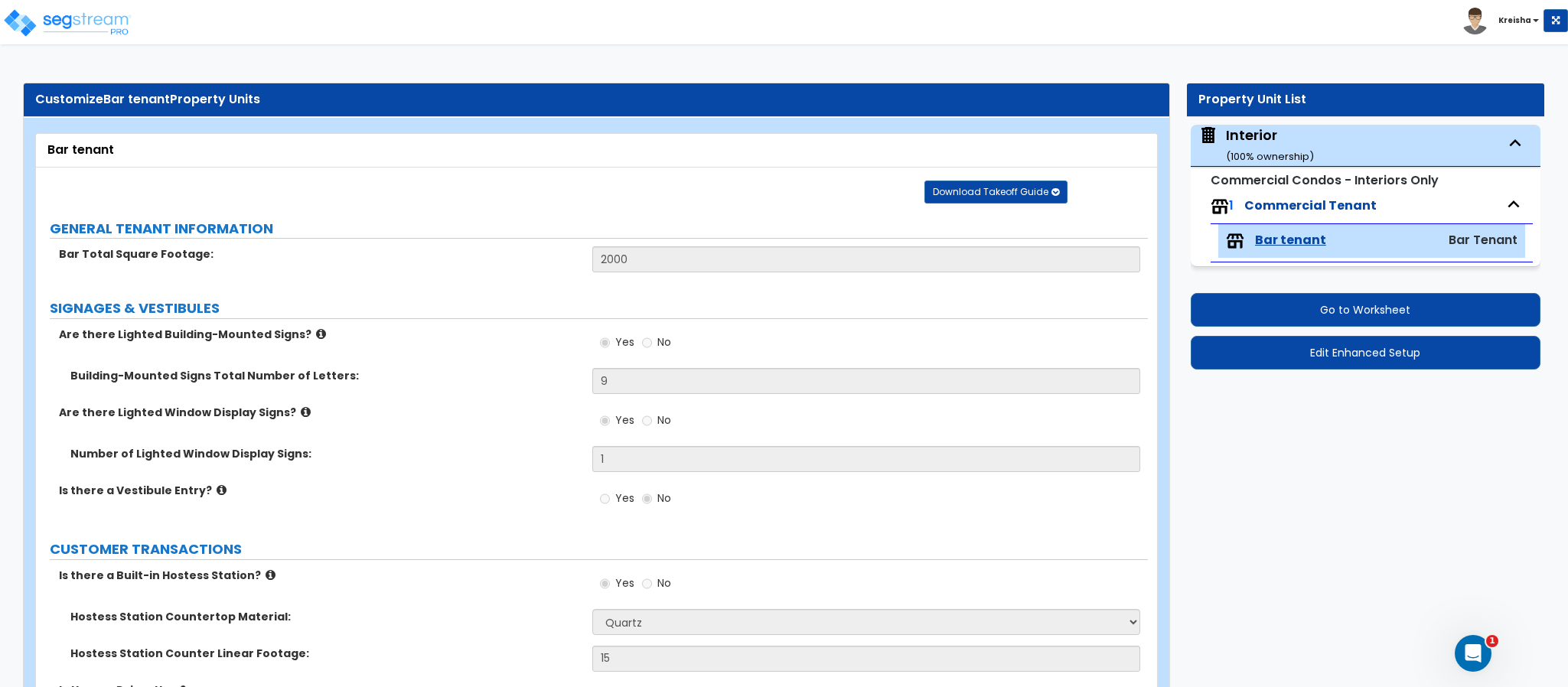
radio input "true"
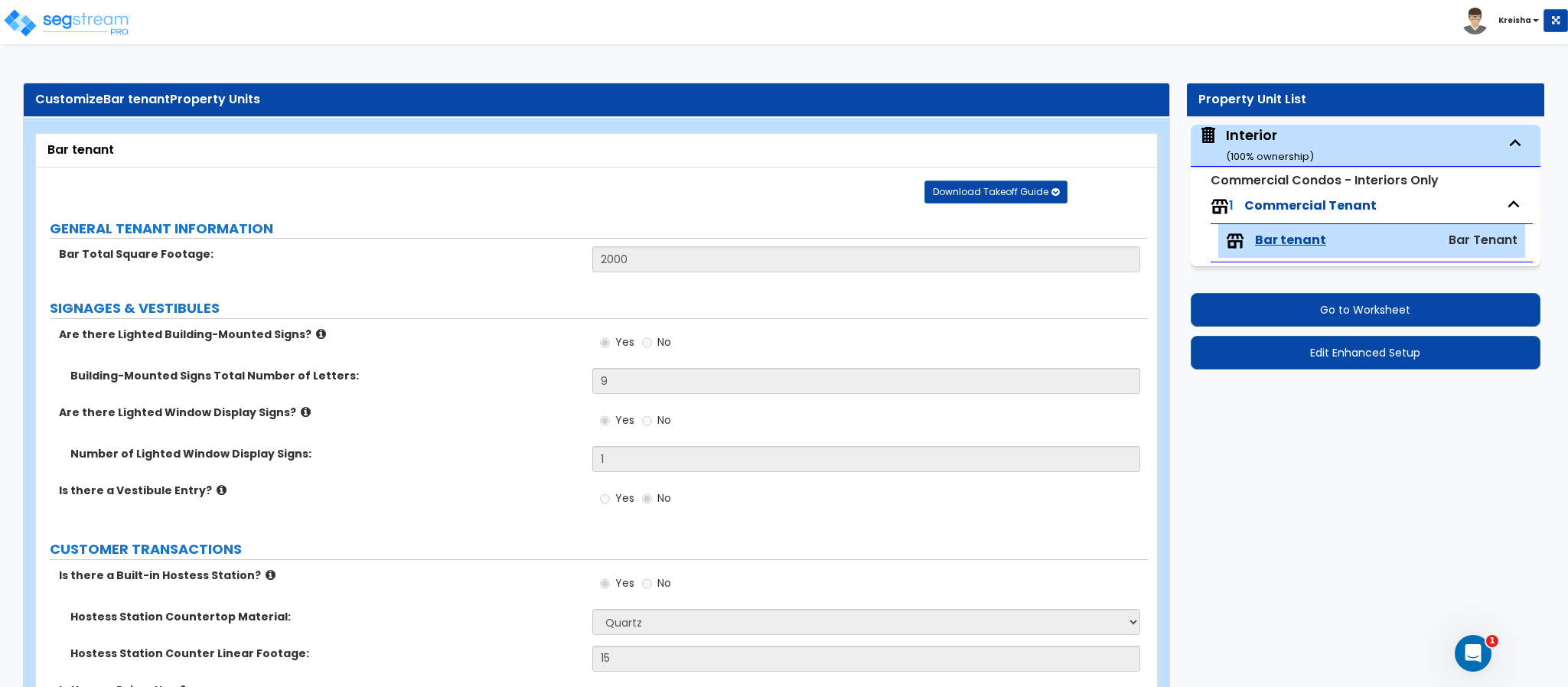
radio input "true"
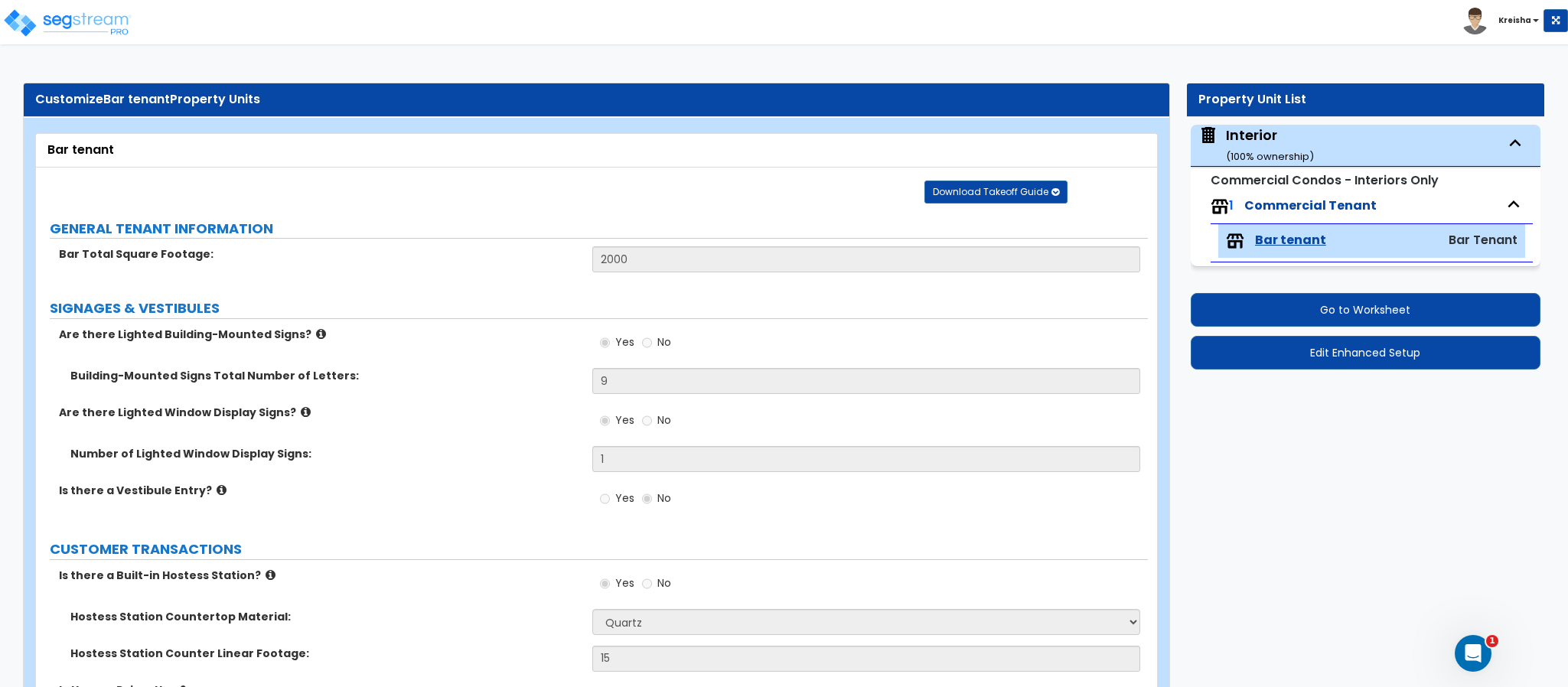
radio input "true"
click at [417, 283] on div "Bar Total Square Footage: 2000" at bounding box center [591, 264] width 1112 height 37
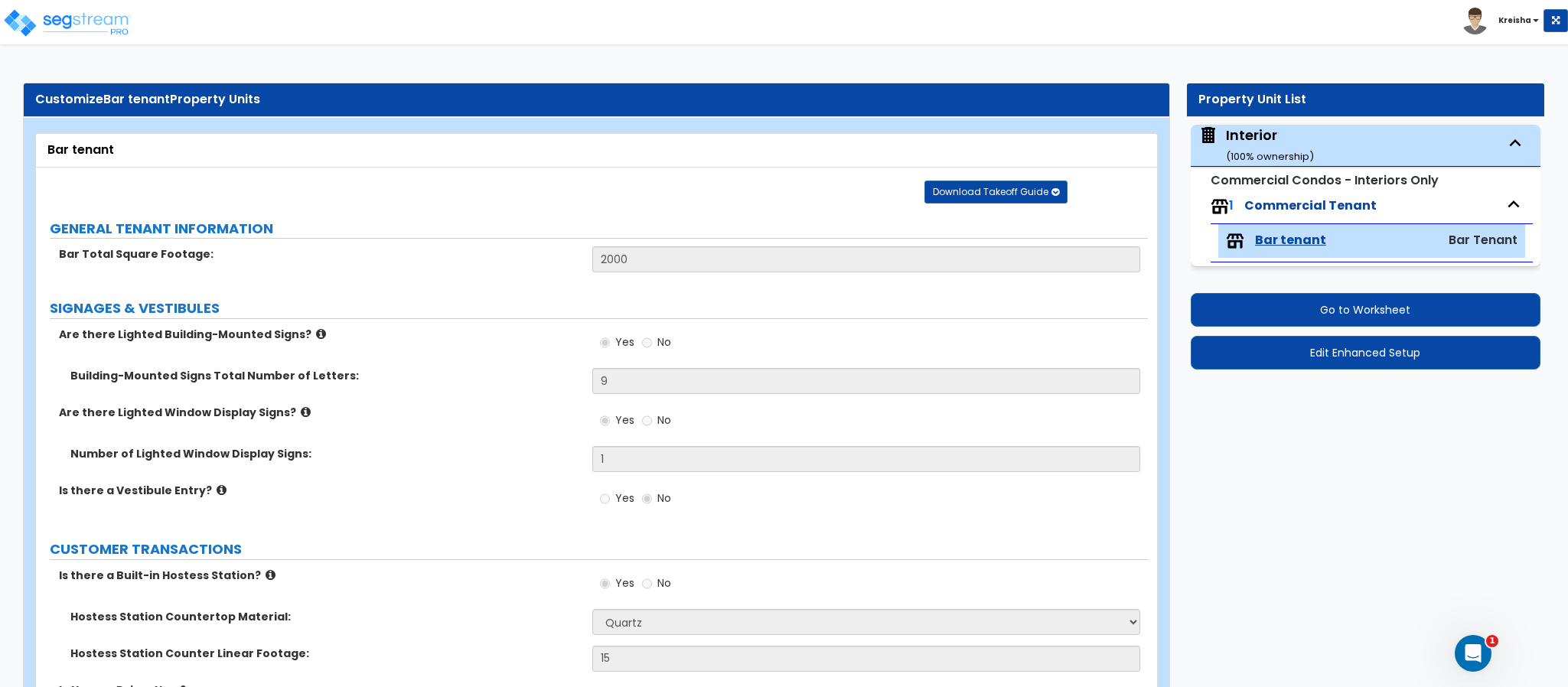
scroll to position [230, 0]
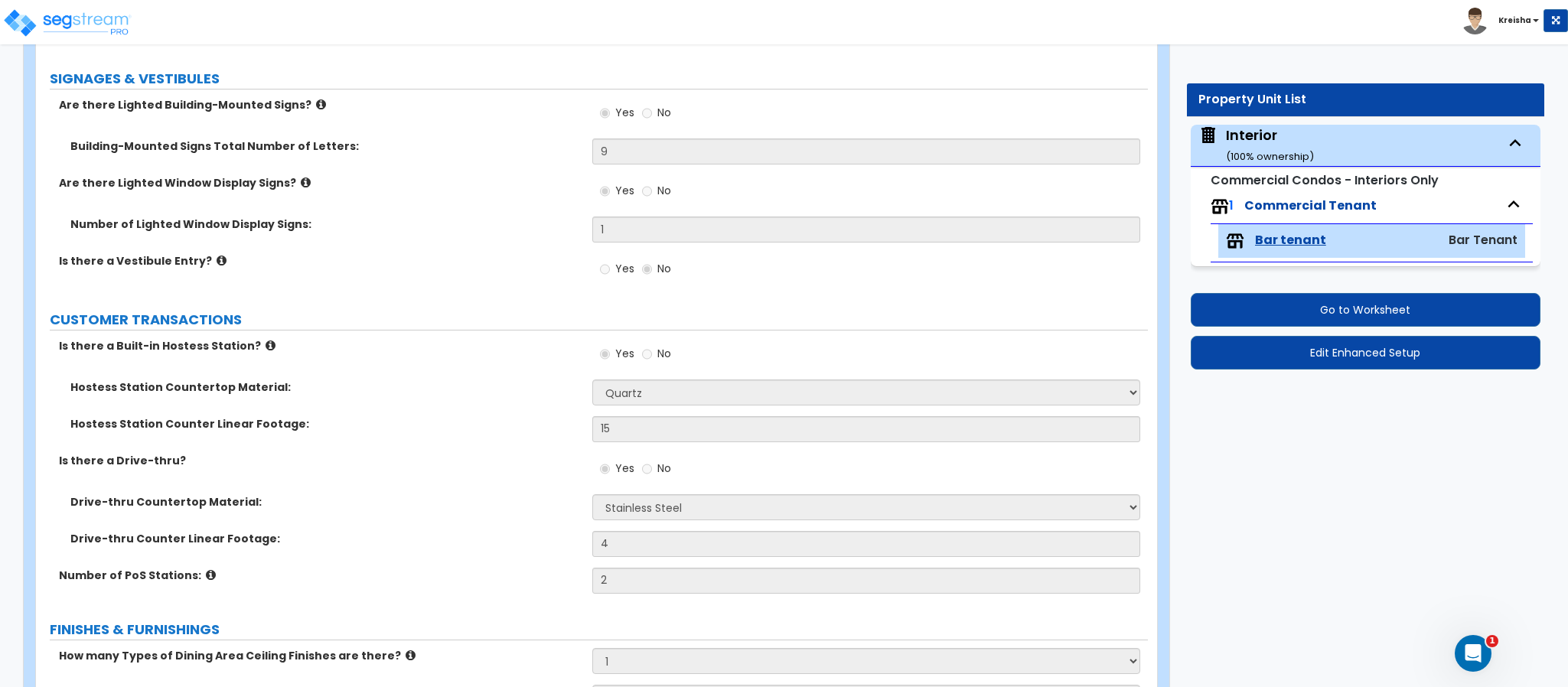
click at [515, 391] on label "Hostess Station Countertop Material:" at bounding box center [326, 387] width 511 height 15
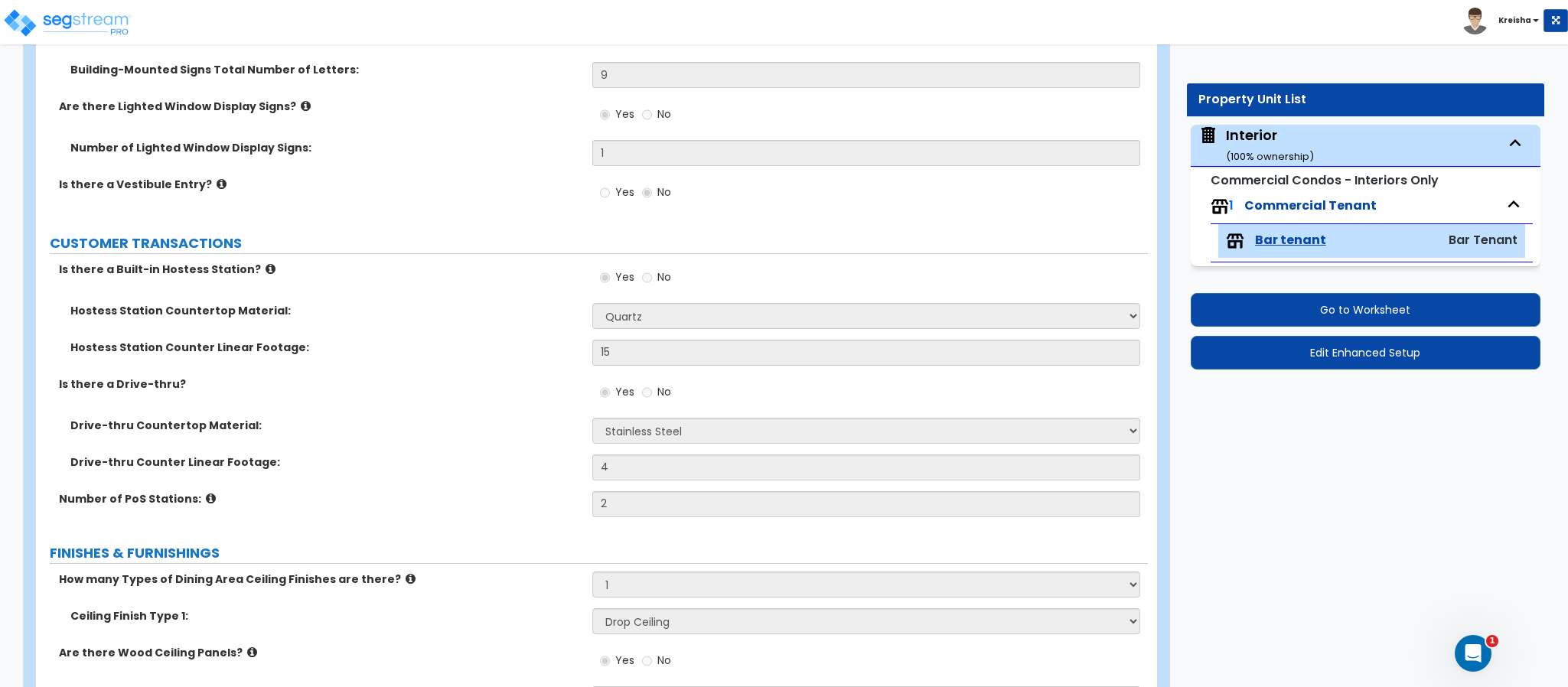
click at [461, 448] on div "Drive-thru Countertop Material: None Plastic Laminate Solid Surface Stone Quart…" at bounding box center [591, 436] width 1112 height 37
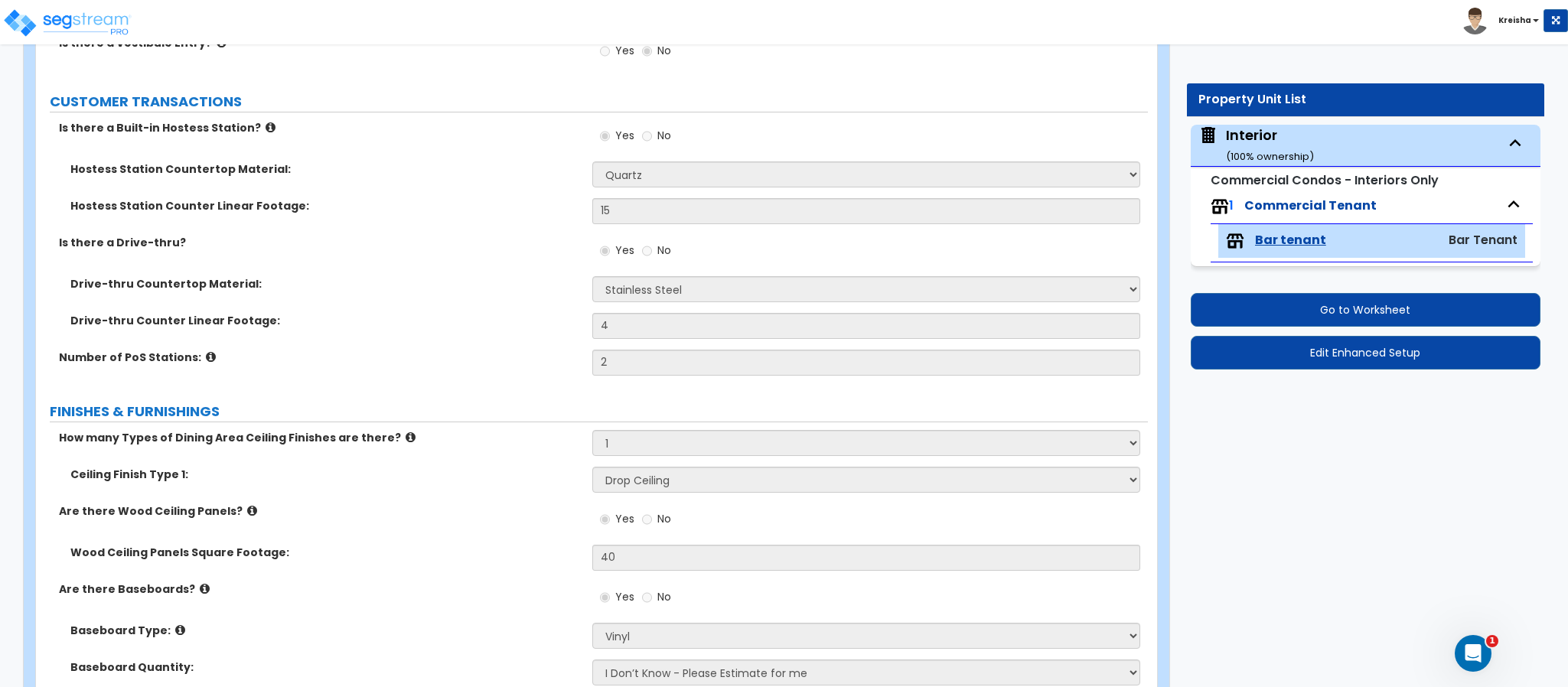
scroll to position [459, 0]
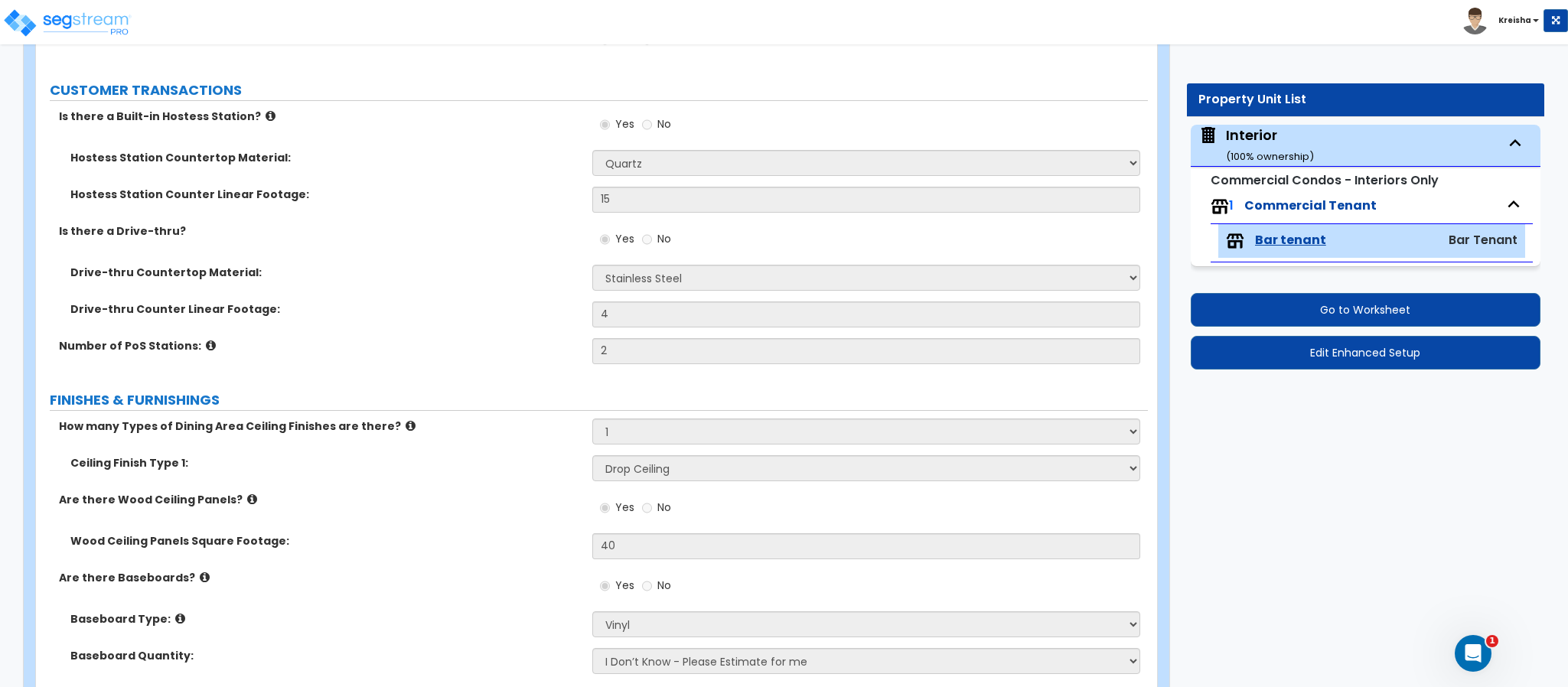
click at [350, 368] on div "Number of PoS Stations: 2" at bounding box center [591, 356] width 1112 height 37
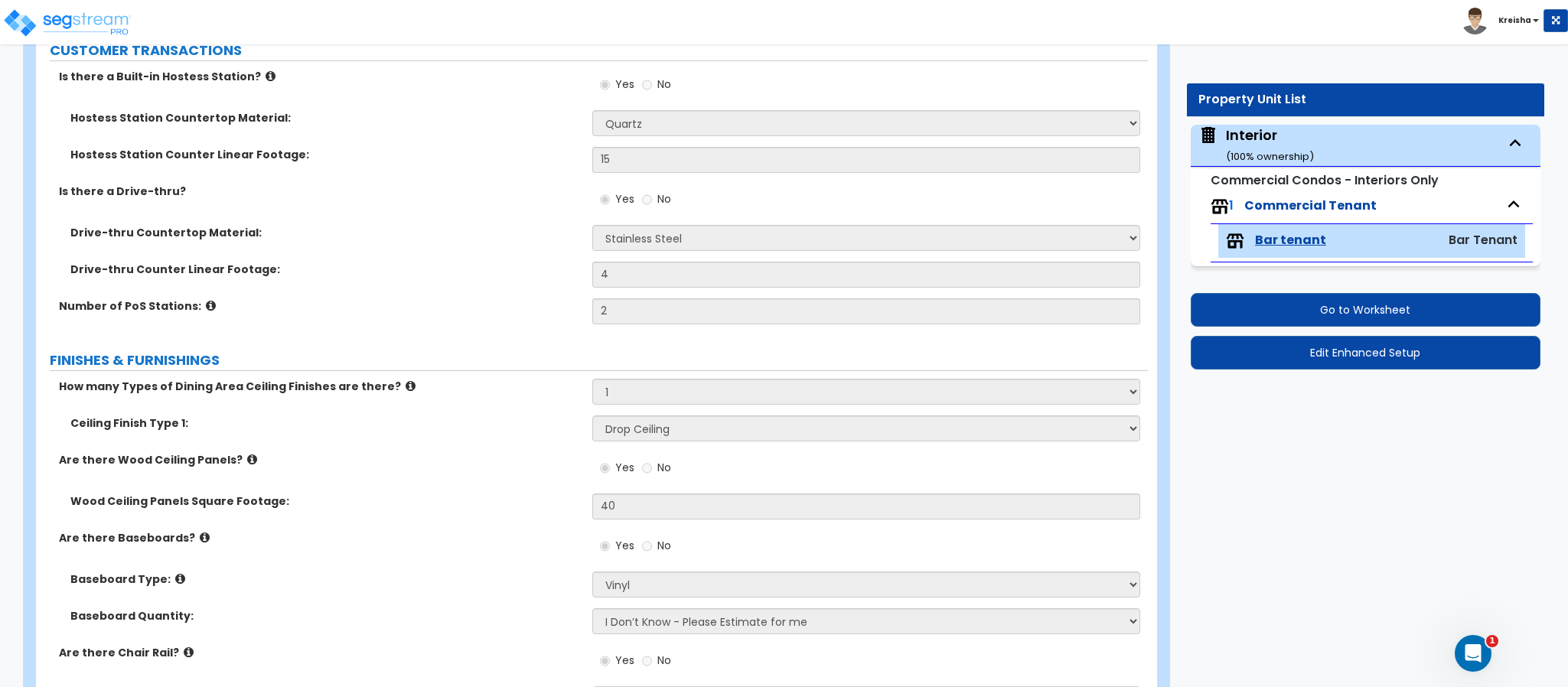
scroll to position [536, 0]
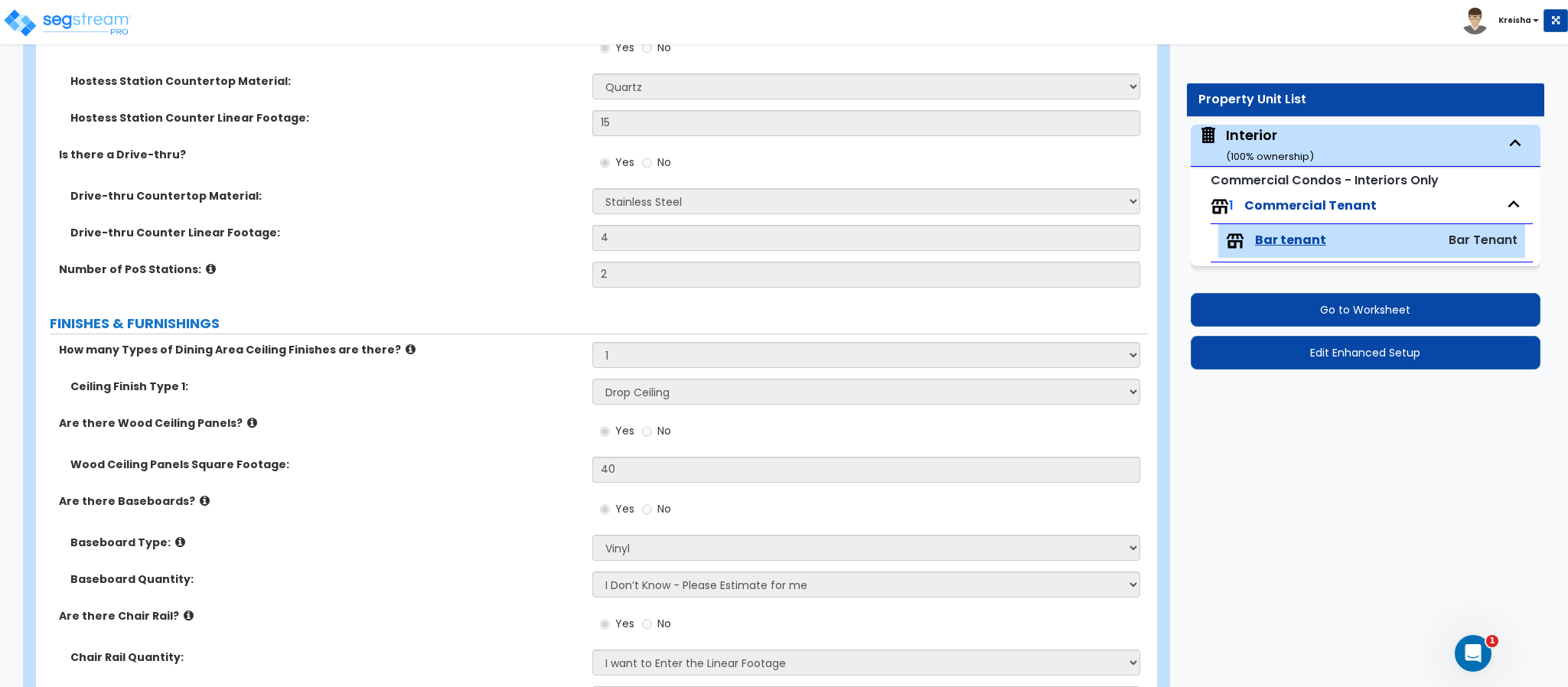
click at [395, 422] on label "Are there Wood Ceiling Panels?" at bounding box center [320, 423] width 522 height 15
click at [425, 444] on div "Are there Wood Ceiling Panels? Yes No" at bounding box center [591, 436] width 1112 height 41
click at [477, 453] on div "Are there Wood Ceiling Panels? Yes No" at bounding box center [591, 436] width 1112 height 41
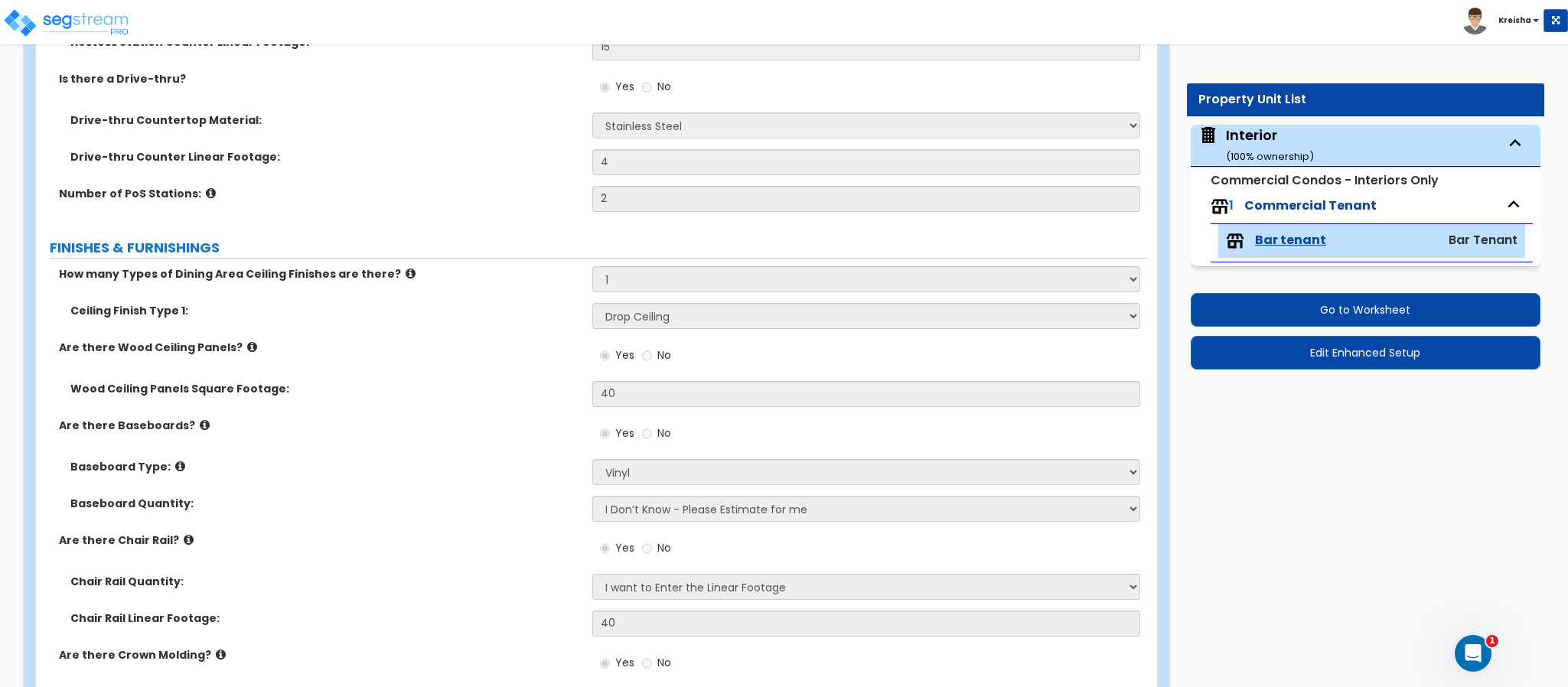
click at [528, 458] on div "Are there Baseboards? Yes No" at bounding box center [591, 439] width 1112 height 41
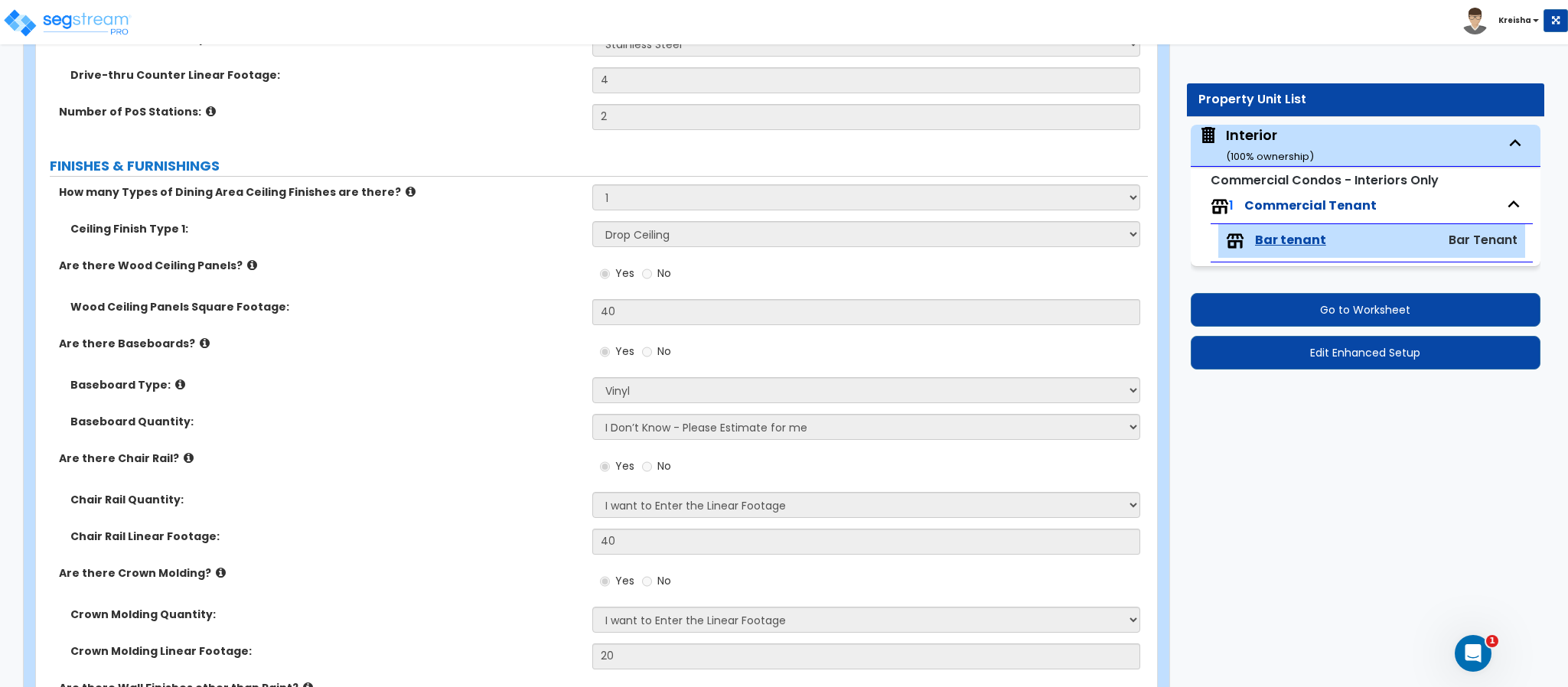
scroll to position [765, 0]
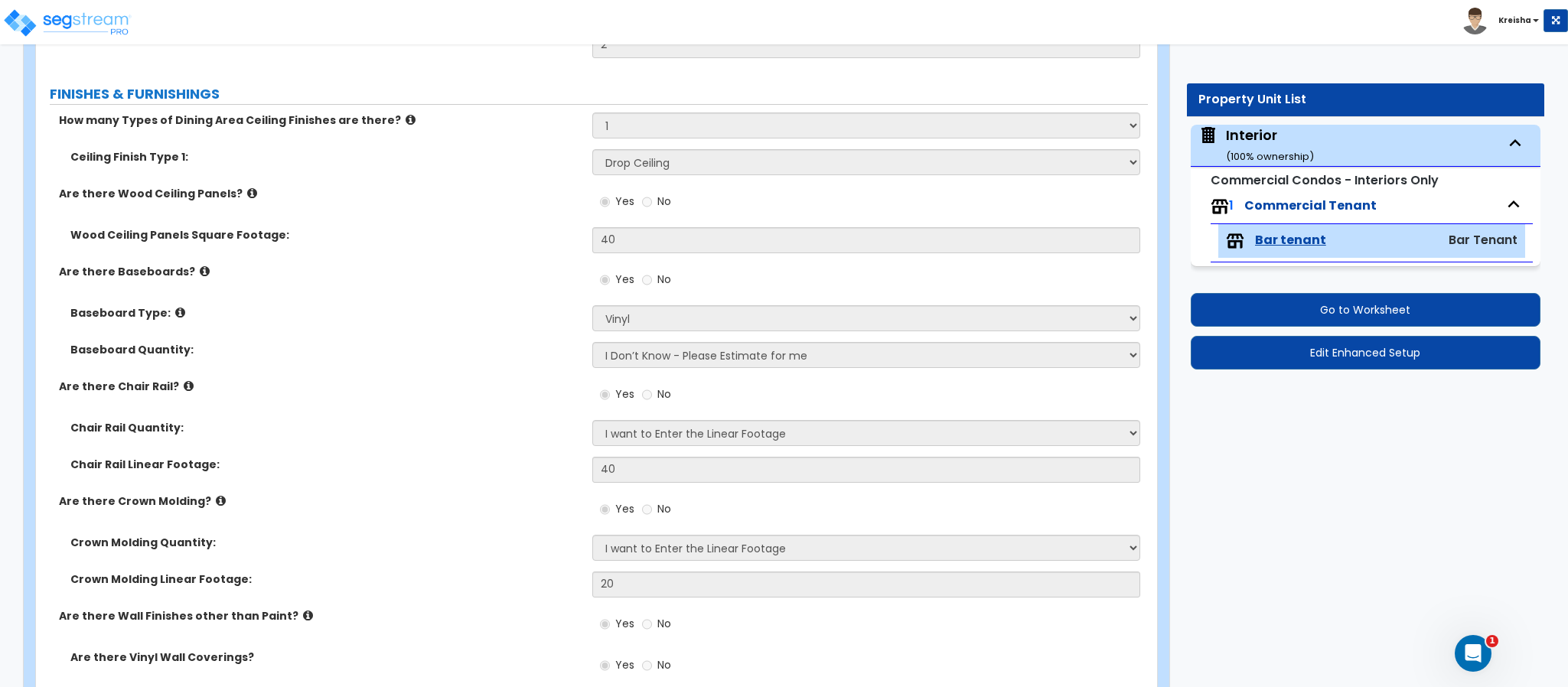
click at [436, 472] on label "Chair Rail Linear Footage:" at bounding box center [326, 464] width 511 height 15
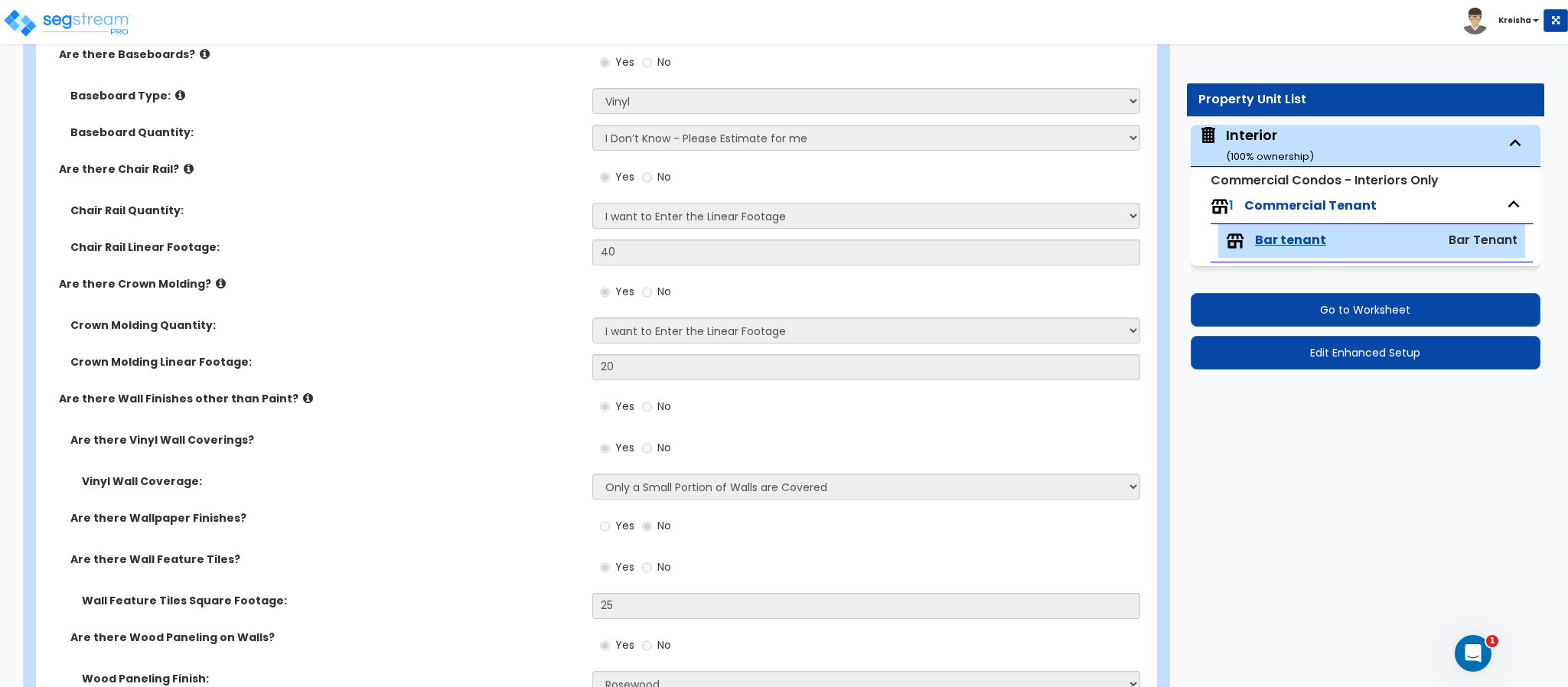
scroll to position [995, 0]
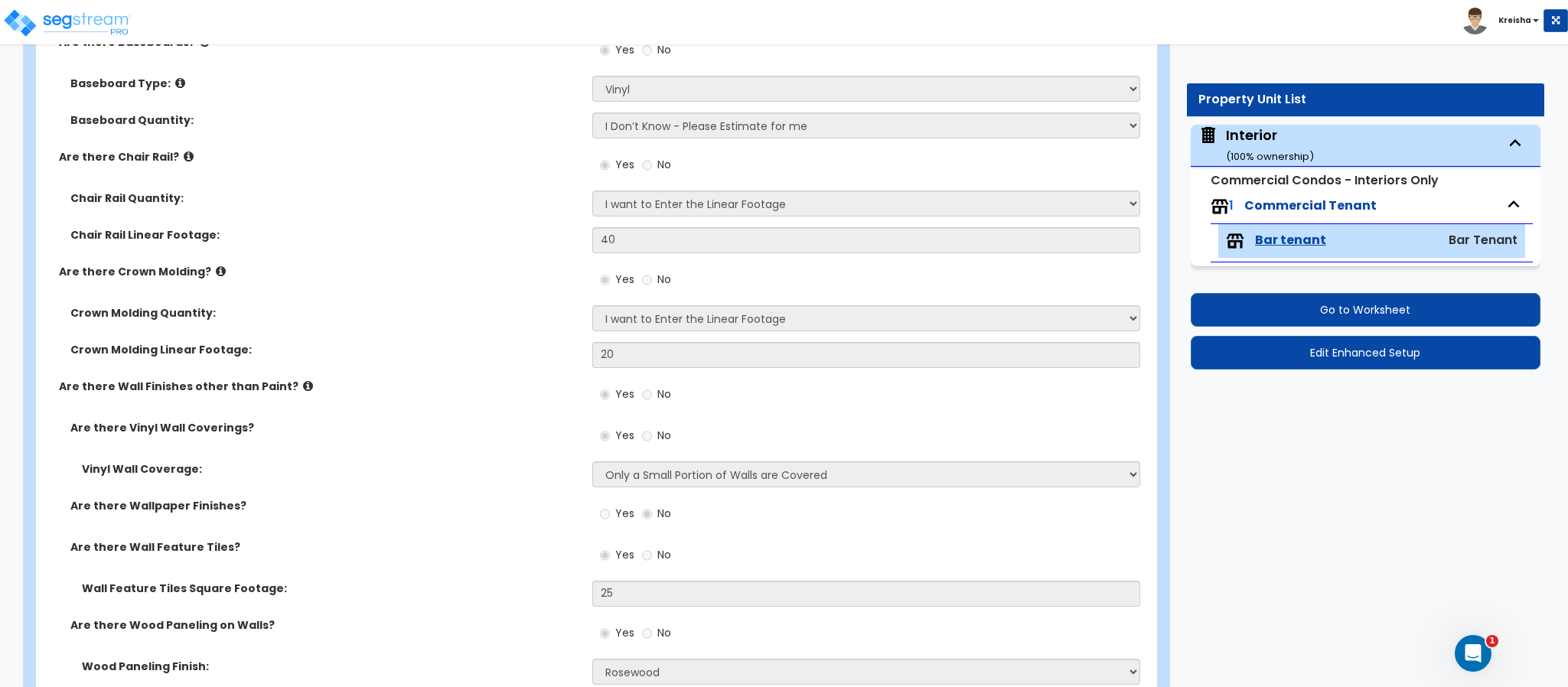
click at [480, 443] on div "Are there Vinyl Wall Coverings? Yes No" at bounding box center [591, 440] width 1112 height 41
click at [310, 411] on div "Are there Wall Finishes other than Paint? Yes No" at bounding box center [591, 399] width 1112 height 41
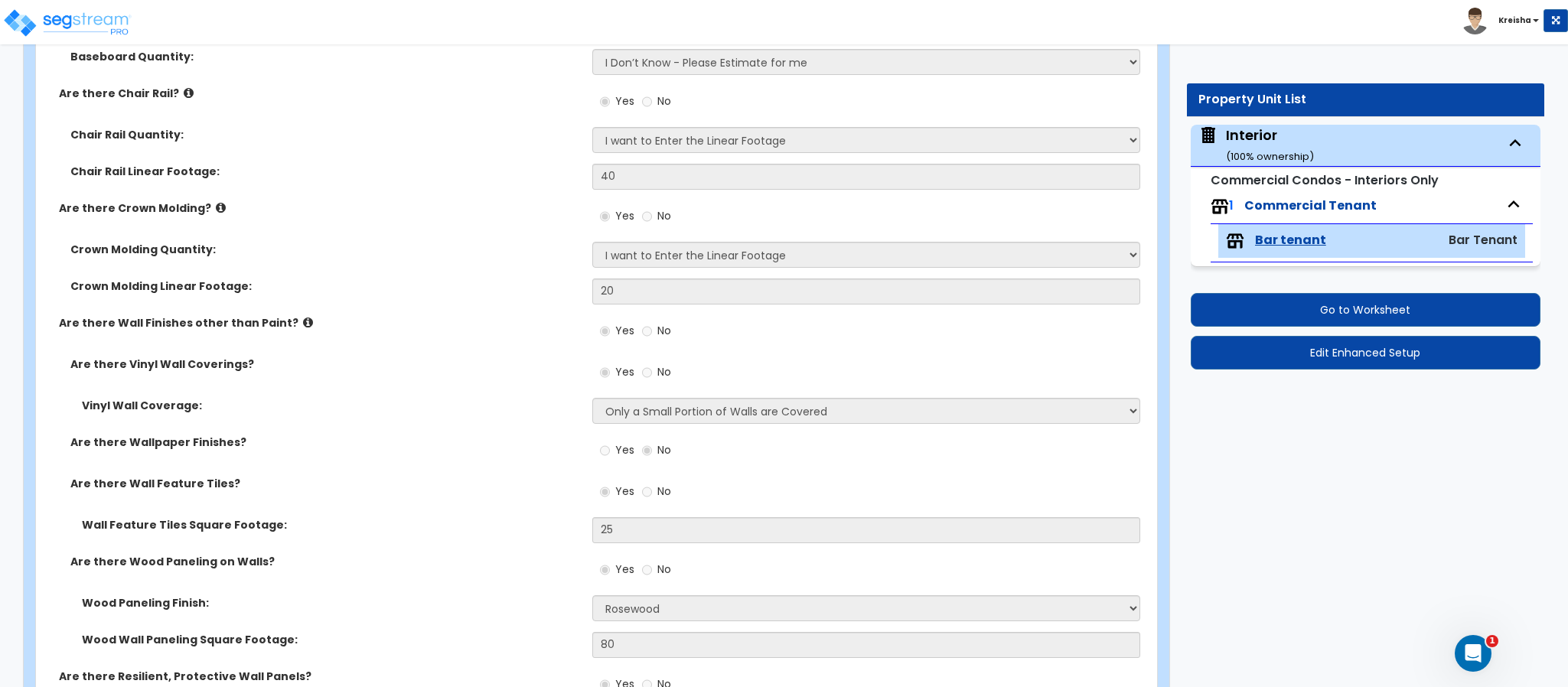
scroll to position [1148, 0]
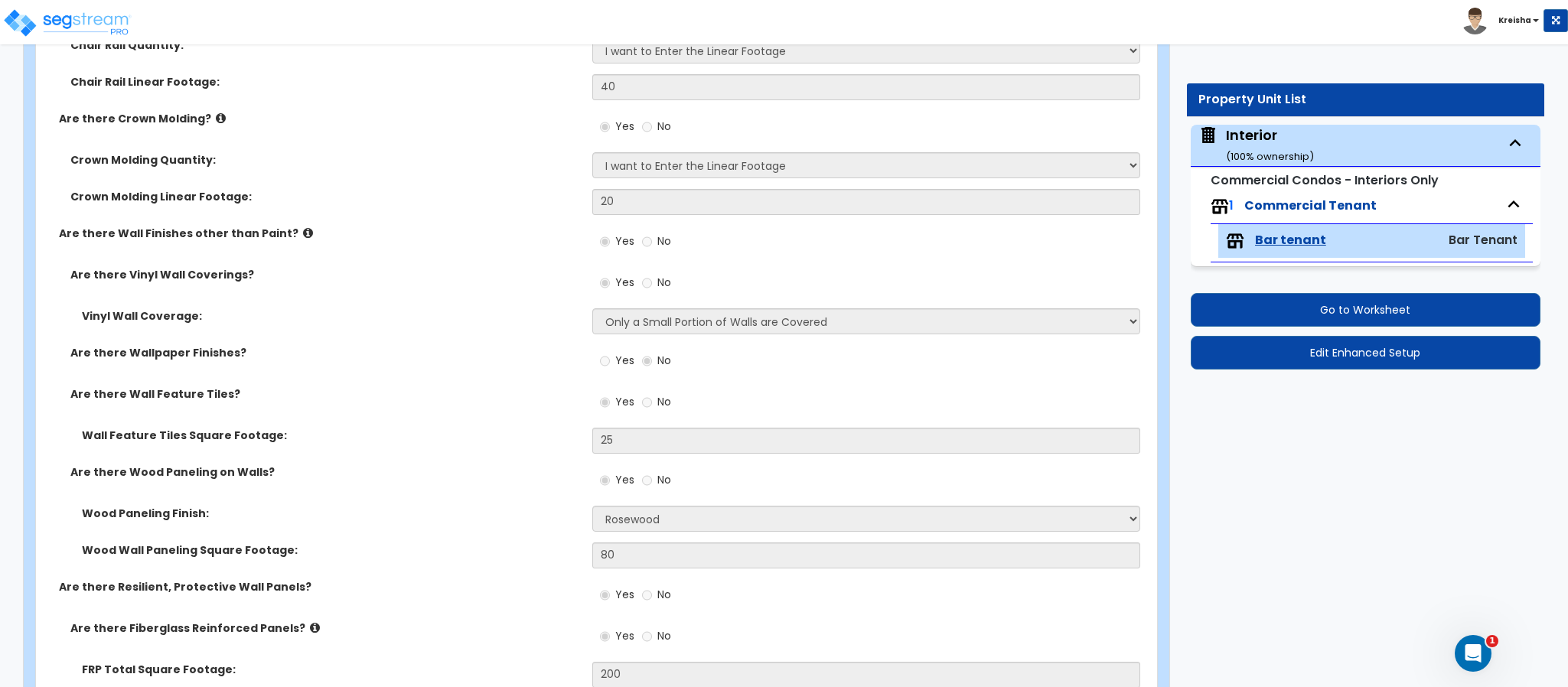
click at [432, 446] on div "Wall Feature Tiles Square Footage: 25" at bounding box center [591, 446] width 1112 height 37
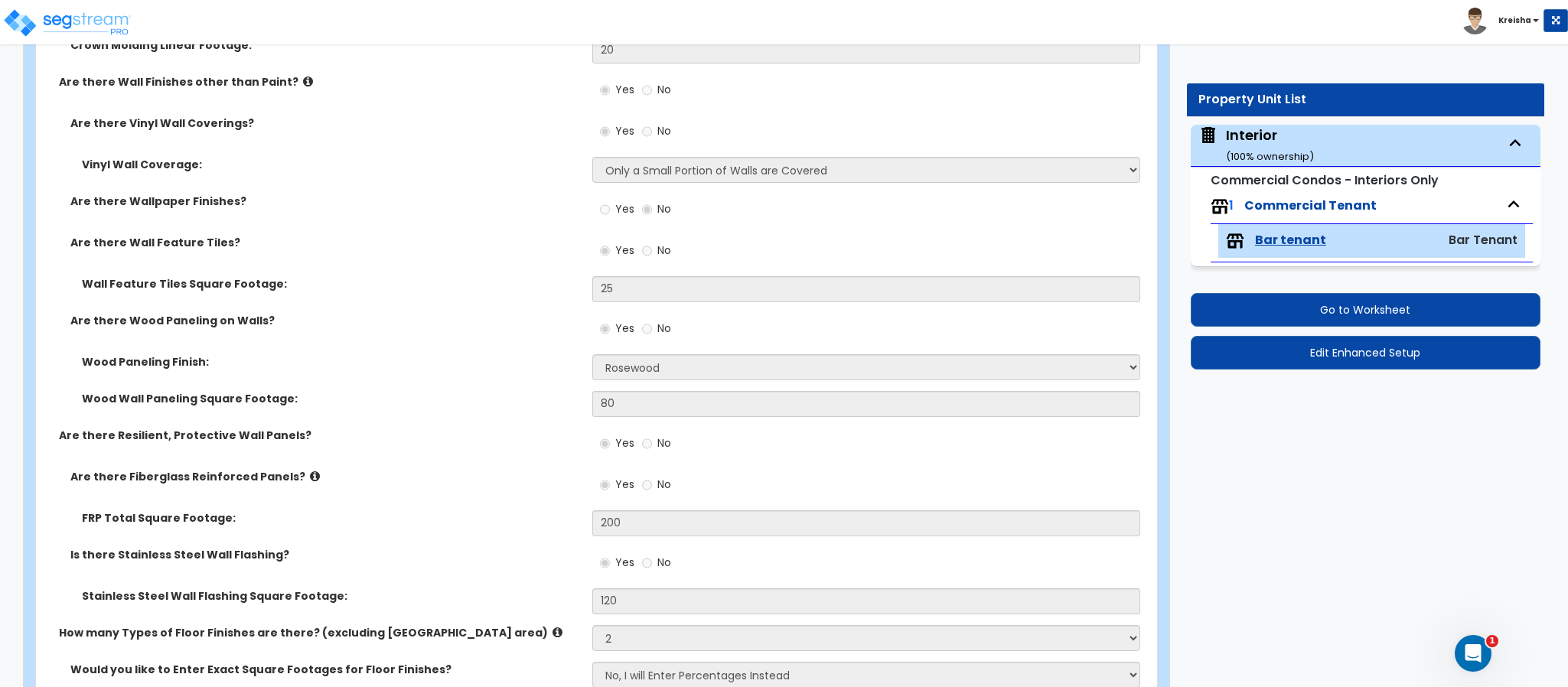
scroll to position [1300, 0]
click at [487, 339] on div "Are there Wood Paneling on Walls? Yes No" at bounding box center [591, 333] width 1112 height 41
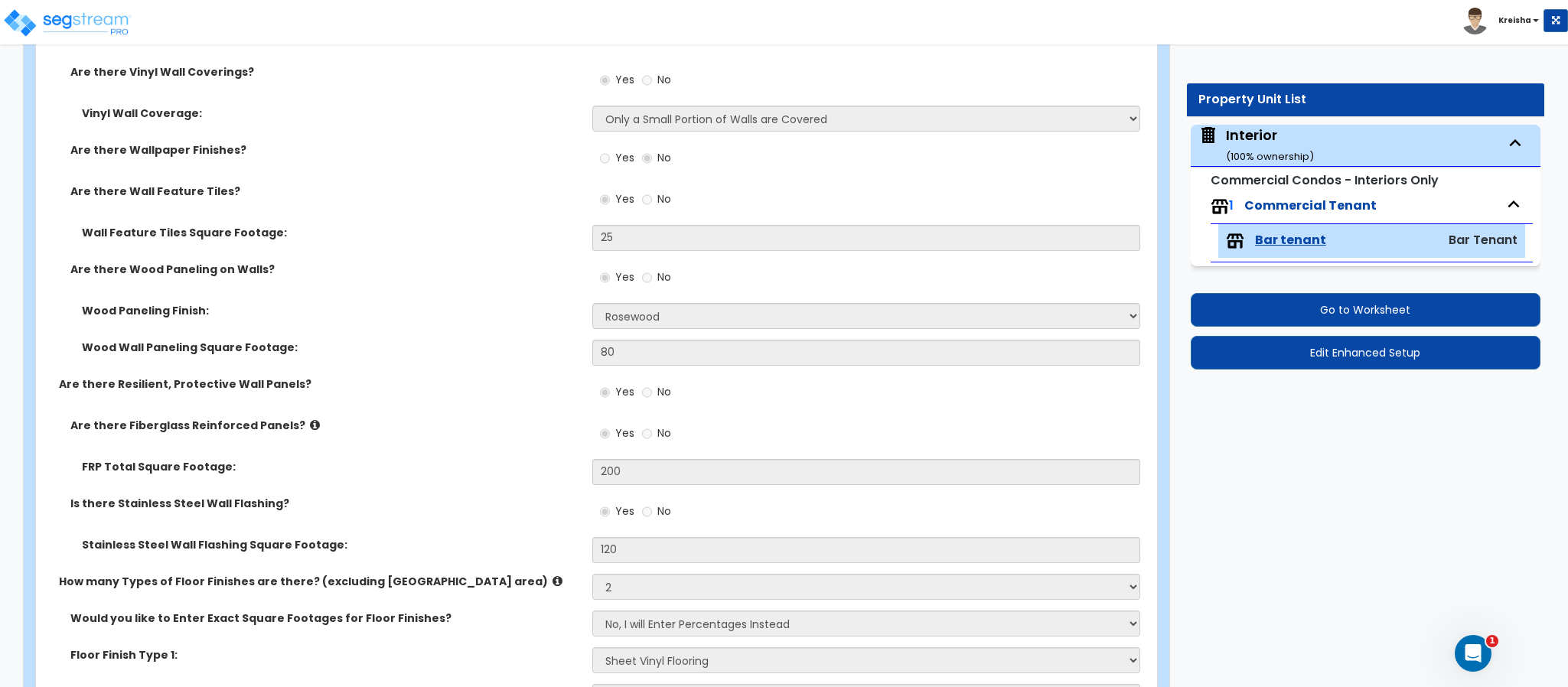
scroll to position [1377, 0]
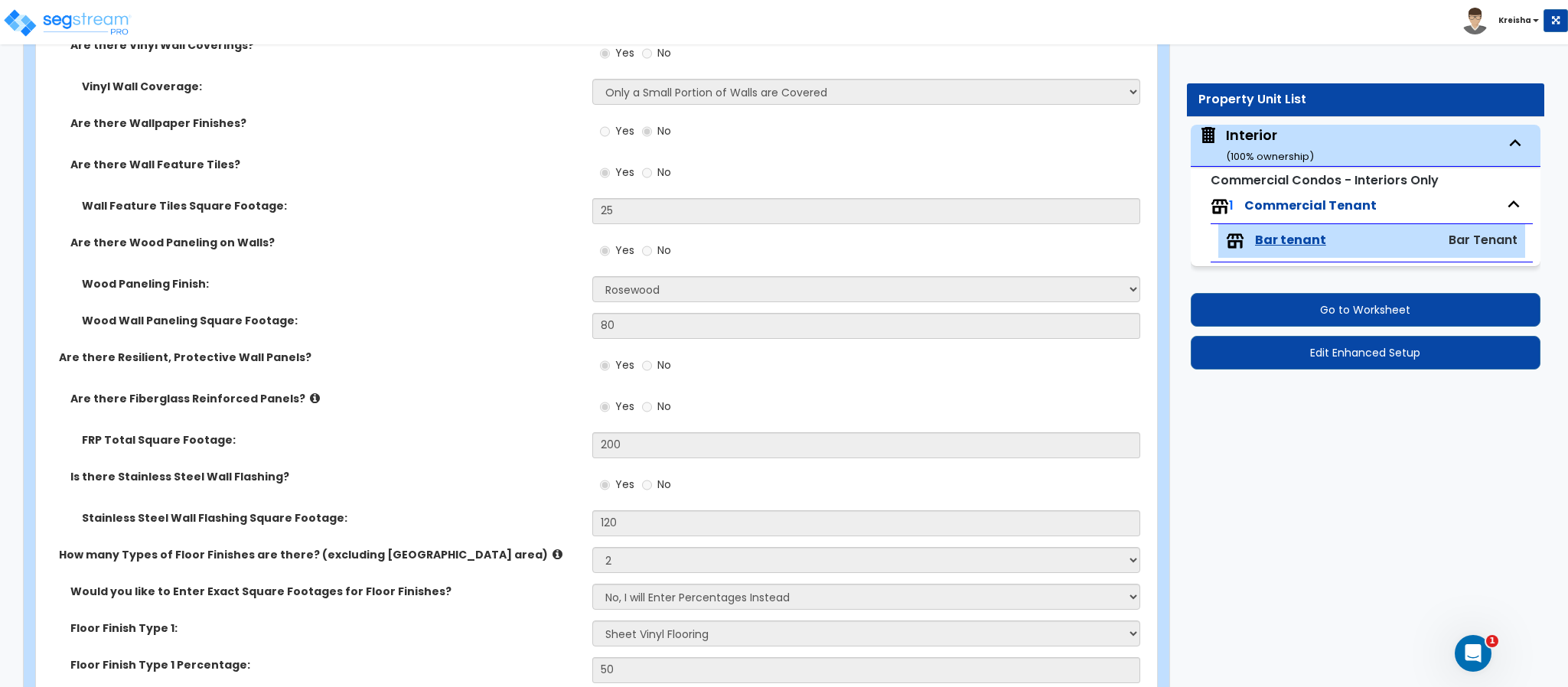
click at [395, 450] on div "FRP Total Square Footage: 200" at bounding box center [591, 450] width 1112 height 37
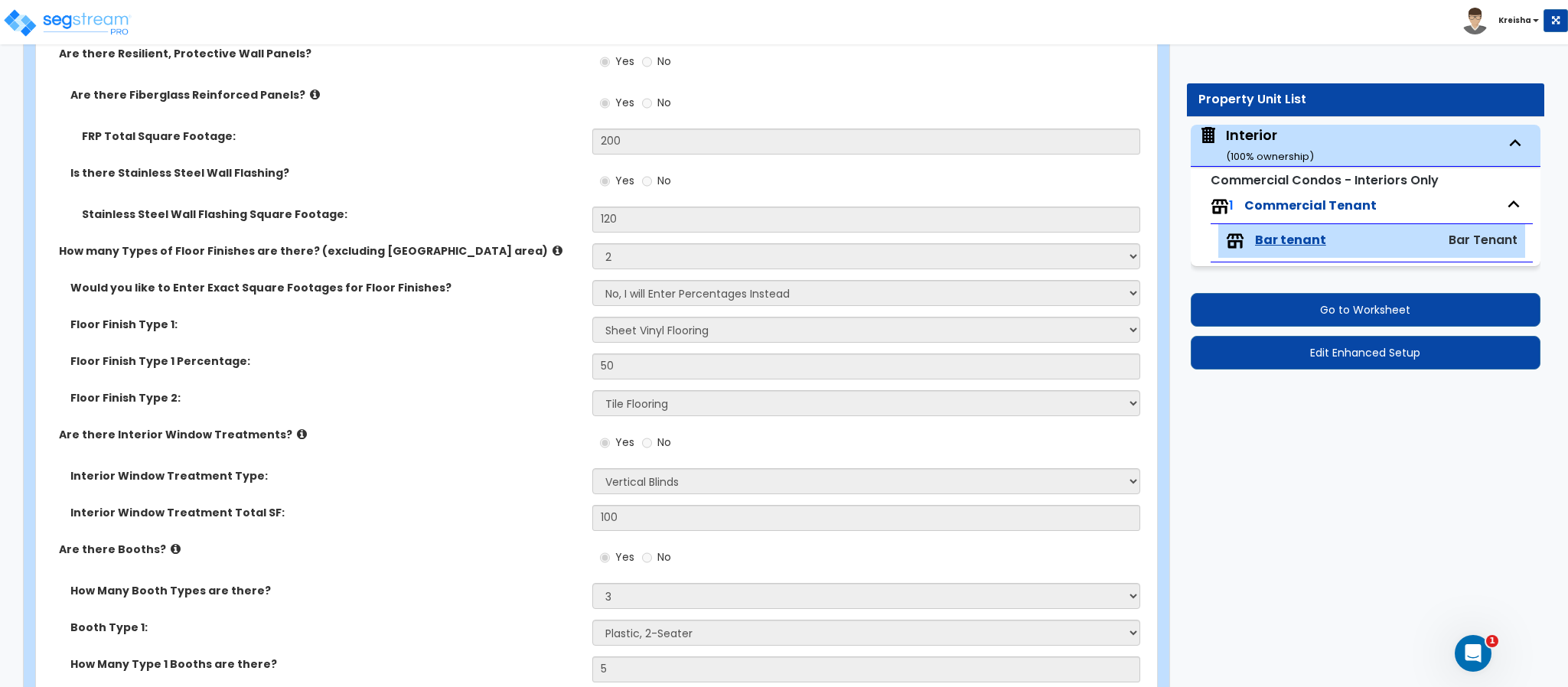
scroll to position [1683, 0]
click at [471, 457] on div "Are there Interior Window Treatments? Yes No" at bounding box center [591, 445] width 1112 height 41
click at [473, 455] on div "Are there Interior Window Treatments? Yes No" at bounding box center [591, 445] width 1112 height 41
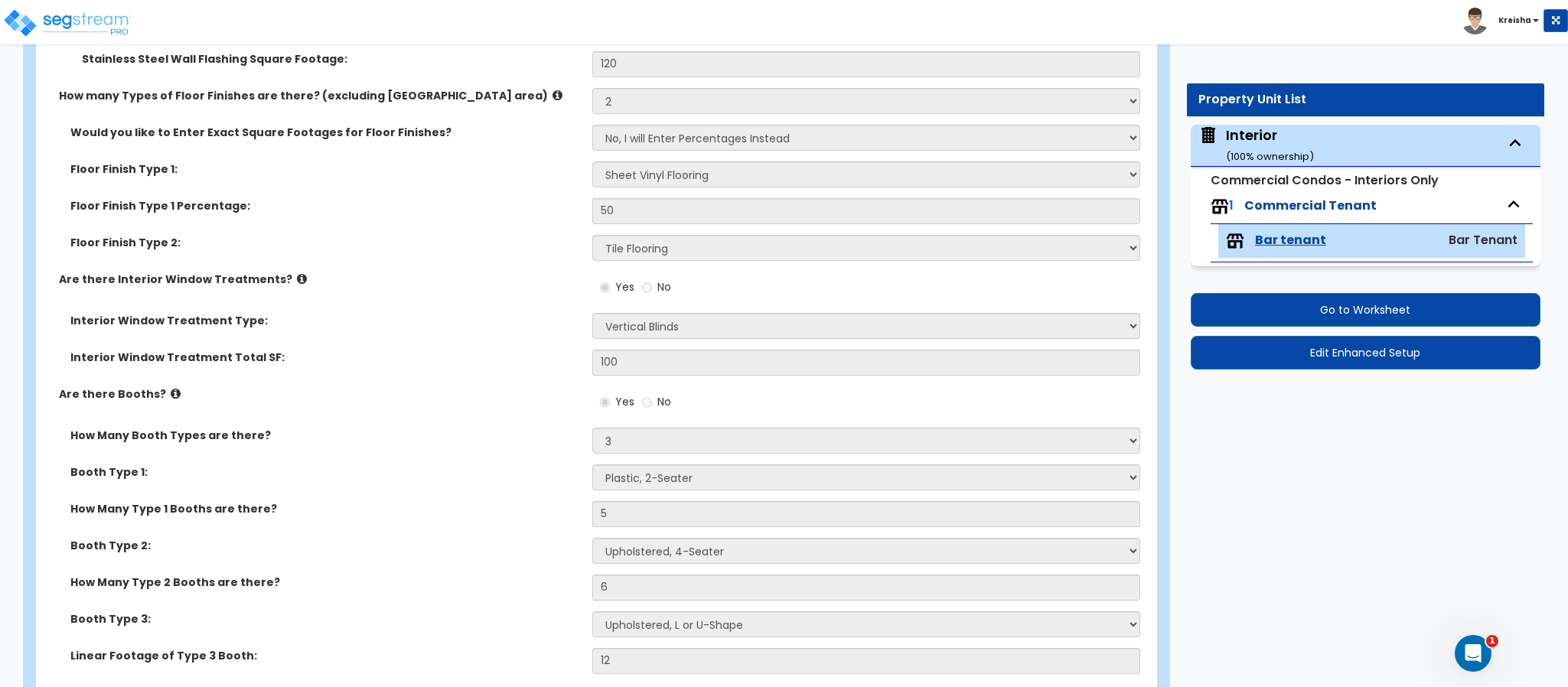
click at [331, 473] on label "Booth Type 1:" at bounding box center [326, 472] width 511 height 15
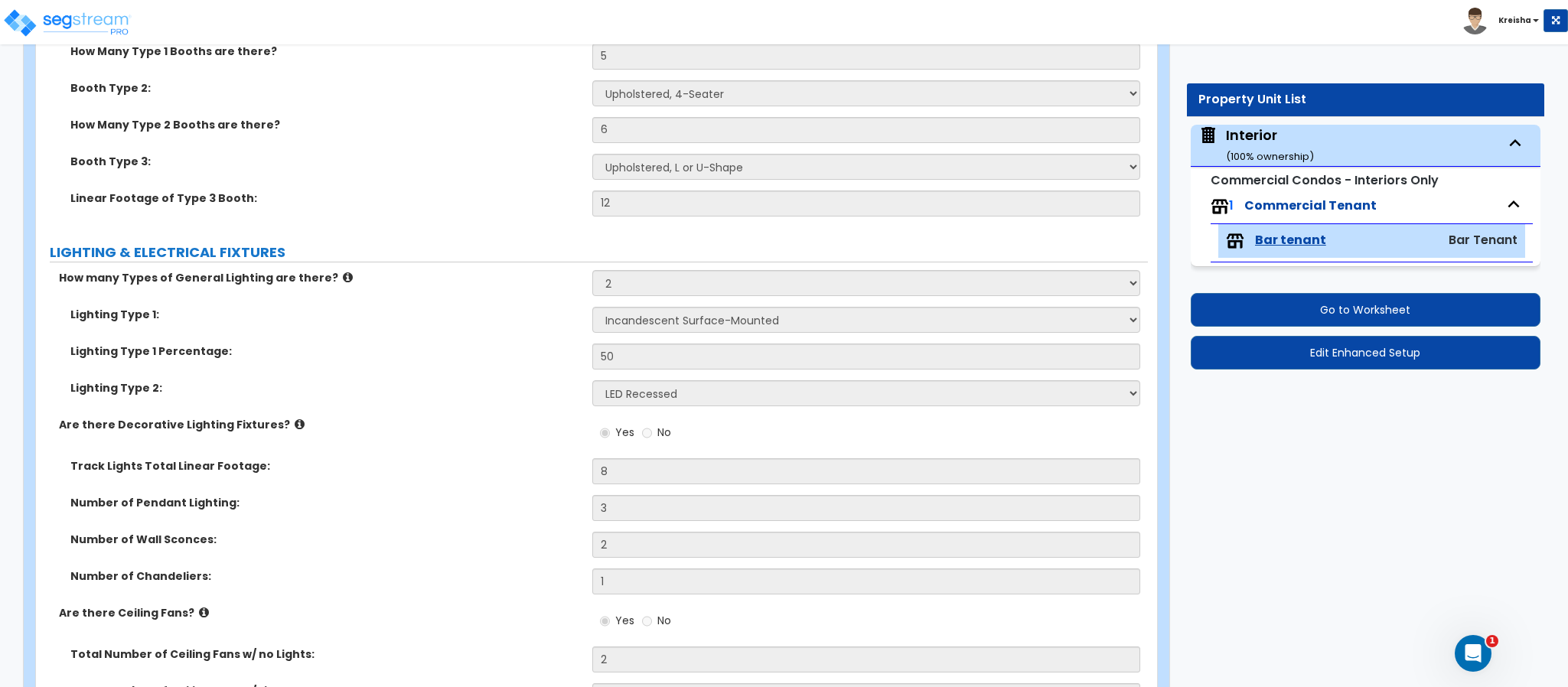
scroll to position [2296, 0]
click at [533, 500] on label "Number of Pendant Lighting:" at bounding box center [326, 501] width 511 height 15
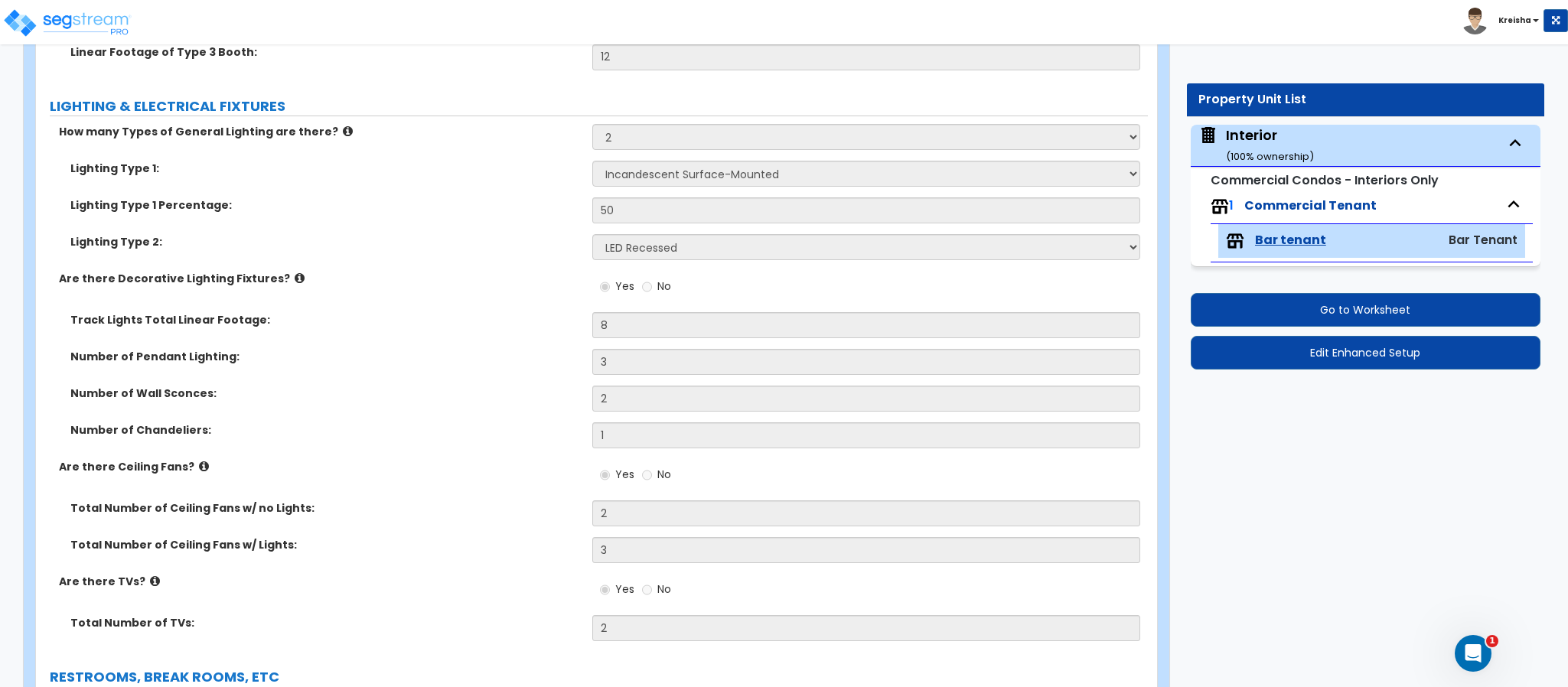
scroll to position [2448, 0]
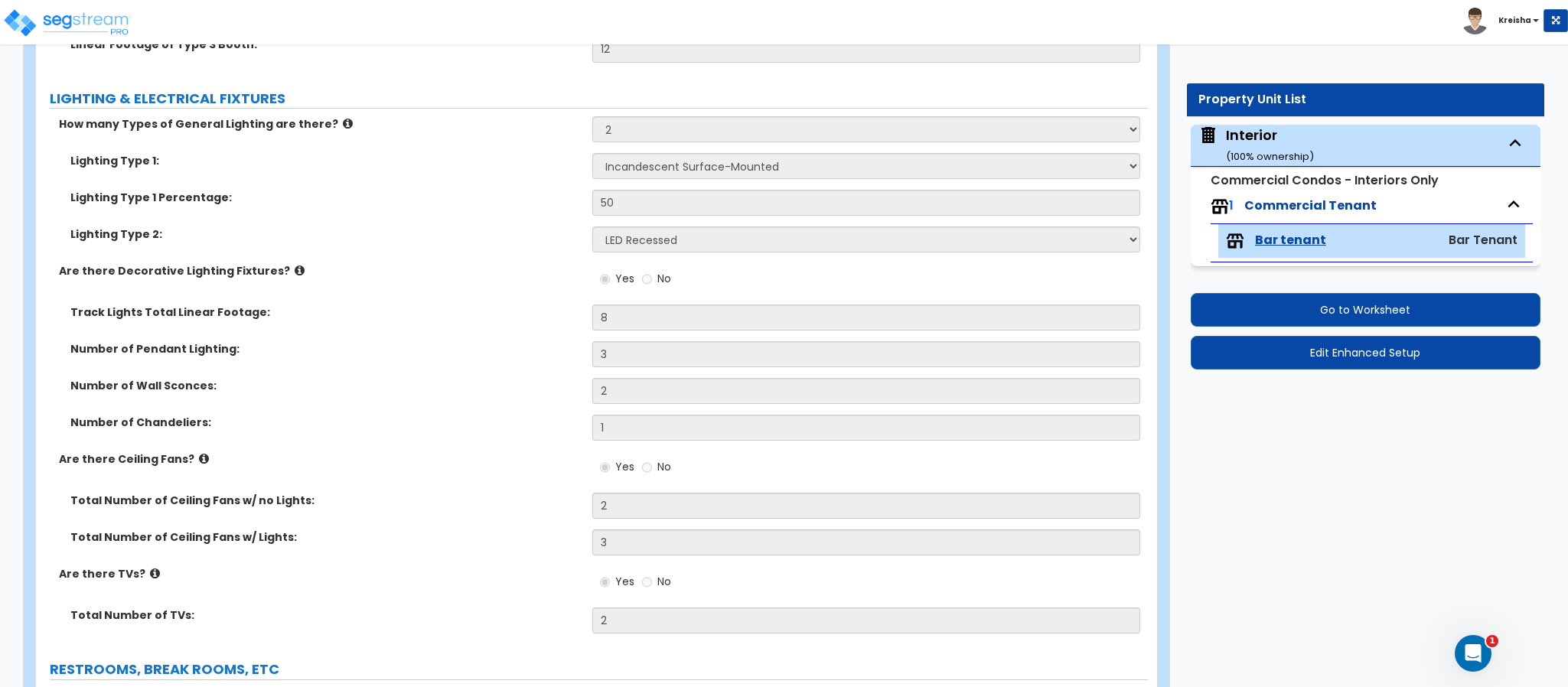
click at [461, 492] on div "Are there Ceiling Fans? Yes No" at bounding box center [591, 472] width 1112 height 41
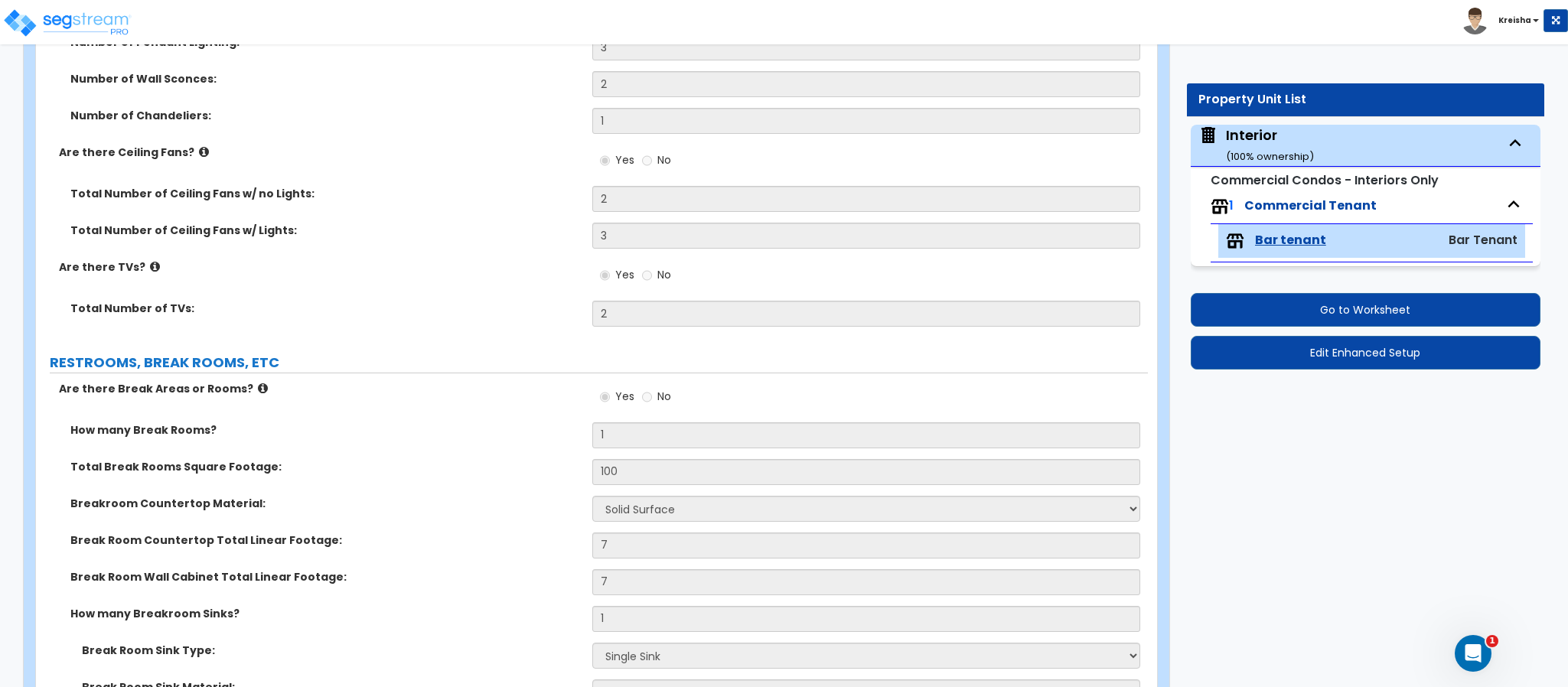
click at [369, 436] on label "How many Break Rooms?" at bounding box center [326, 430] width 511 height 15
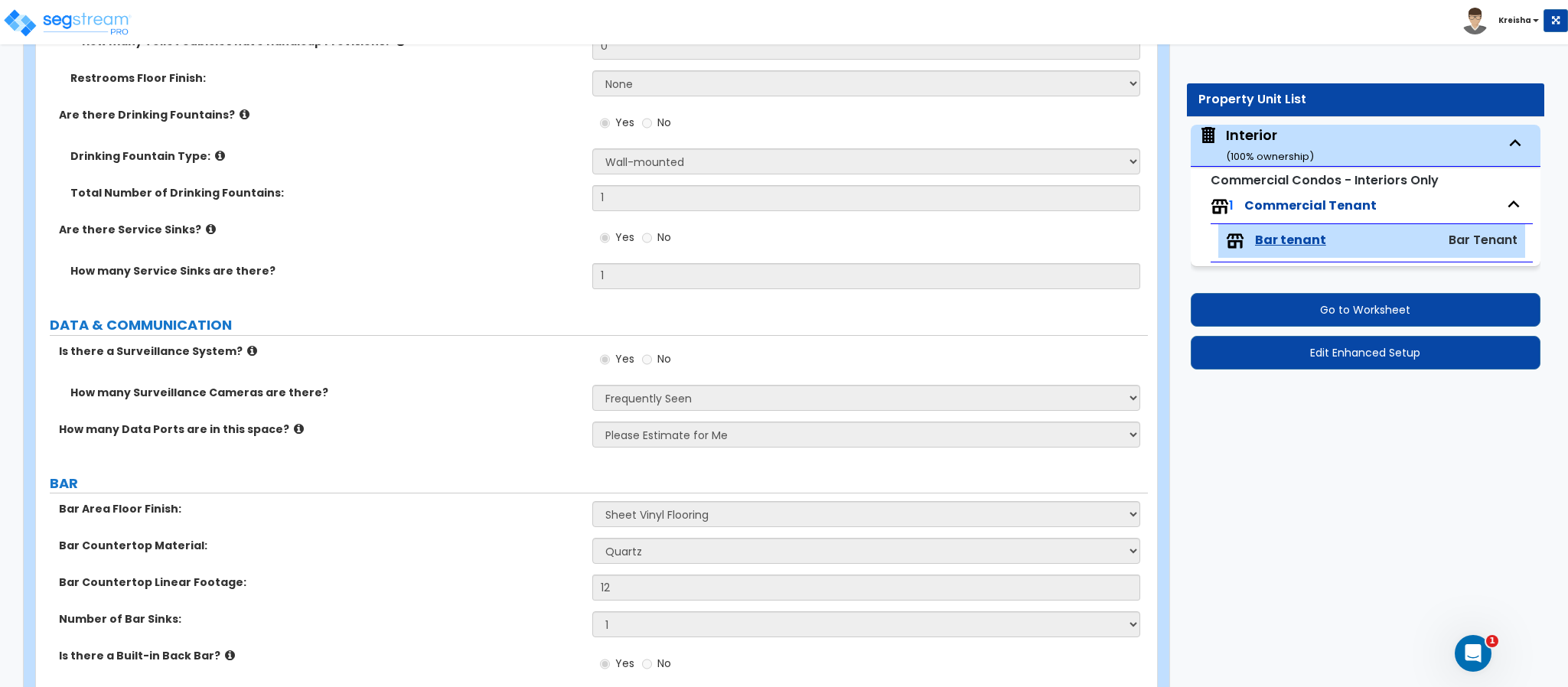
scroll to position [4209, 0]
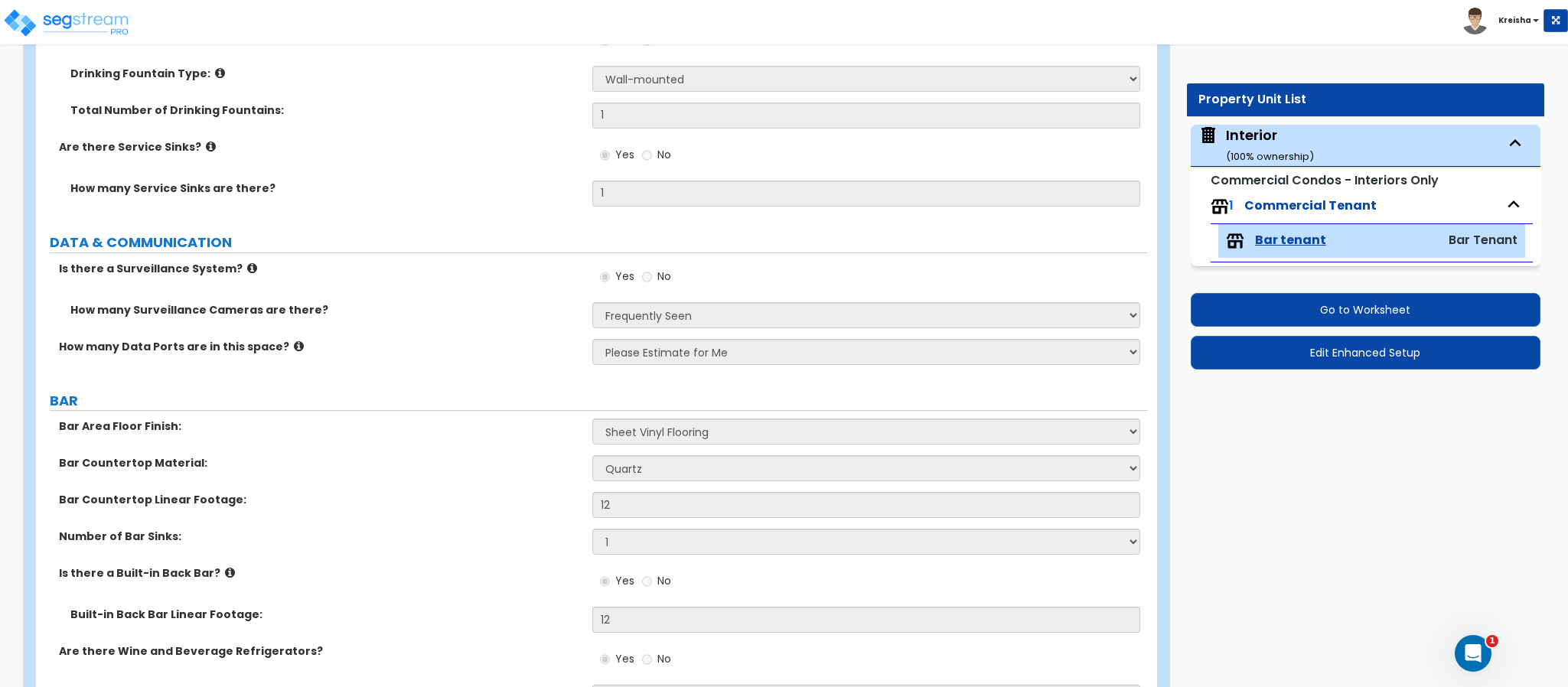
click at [495, 478] on div "Bar Countertop Material: None Plastic Laminate Solid Surface Stone Quartz Marbl…" at bounding box center [591, 473] width 1112 height 37
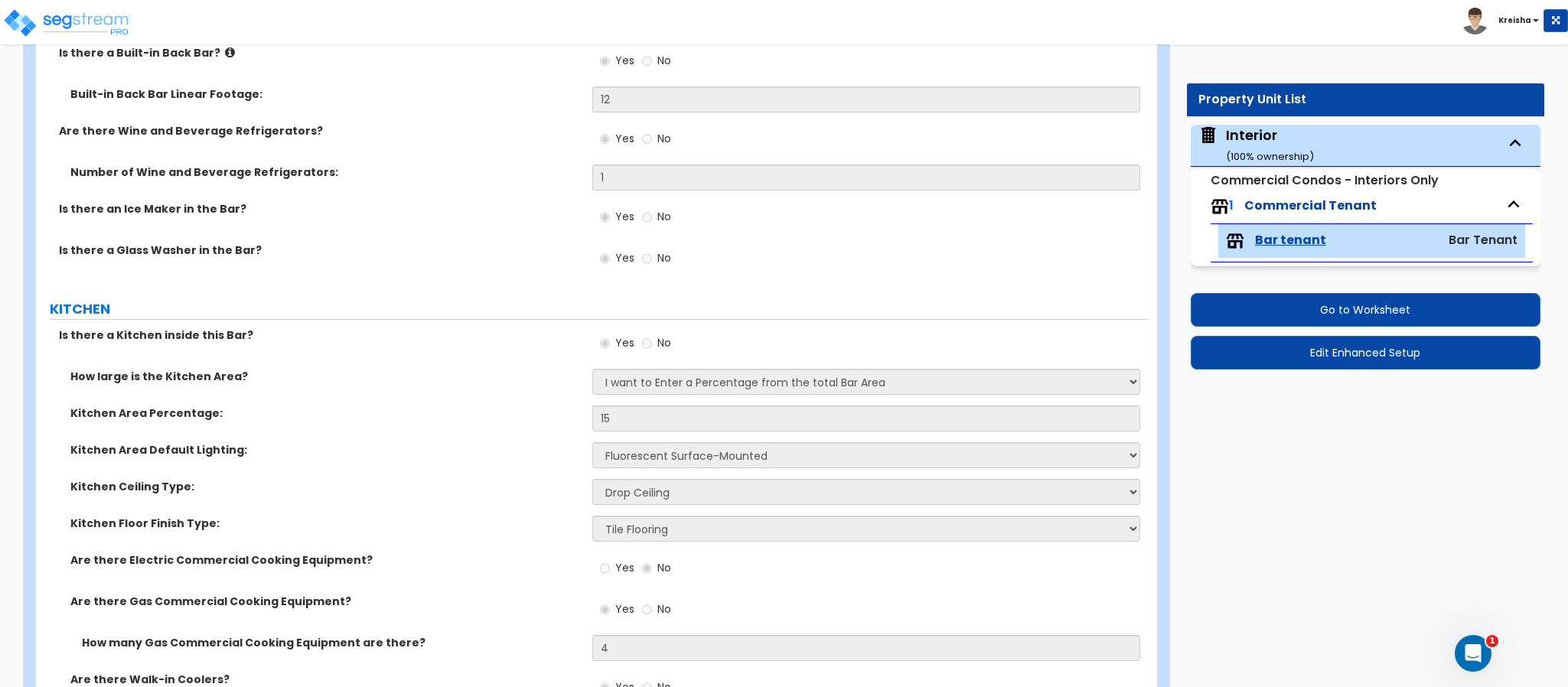
scroll to position [4932, 0]
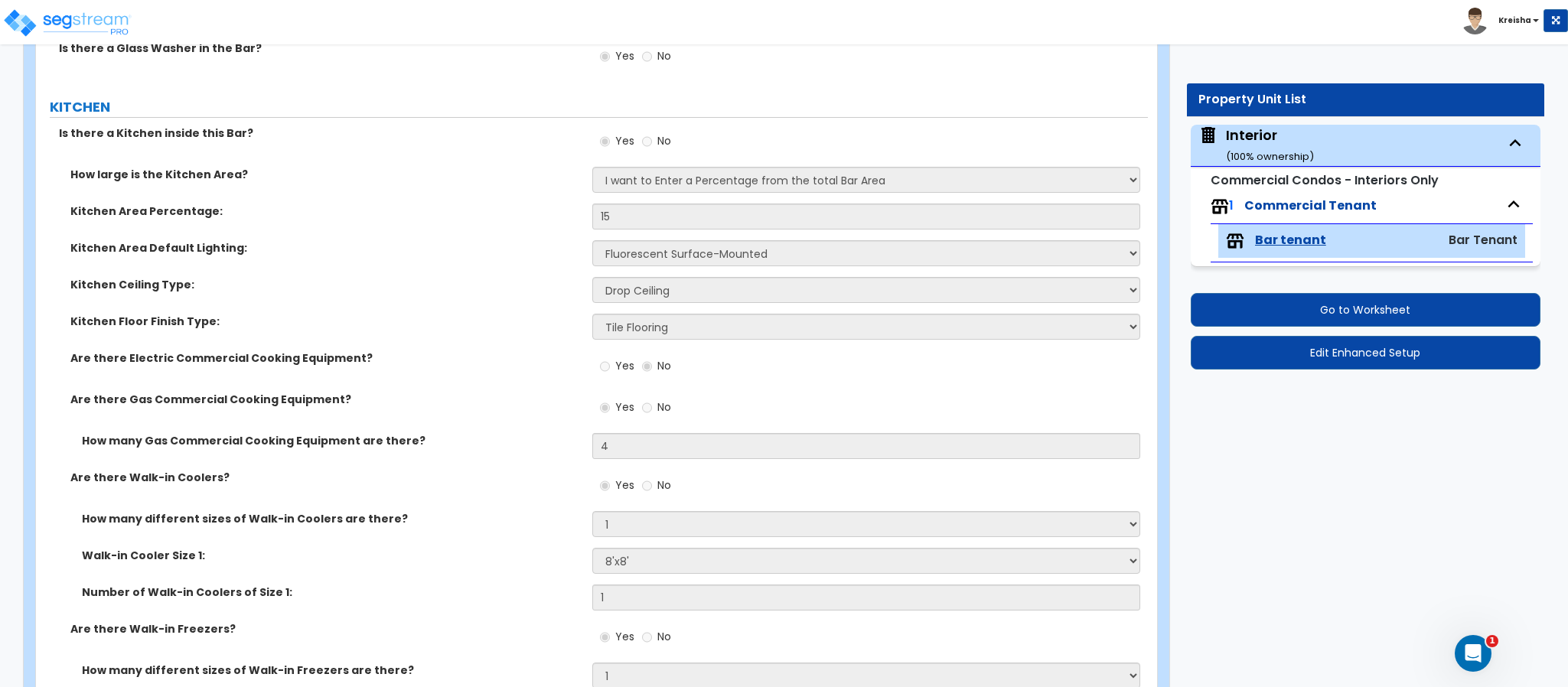
click at [425, 324] on label "Kitchen Floor Finish Type:" at bounding box center [326, 321] width 511 height 15
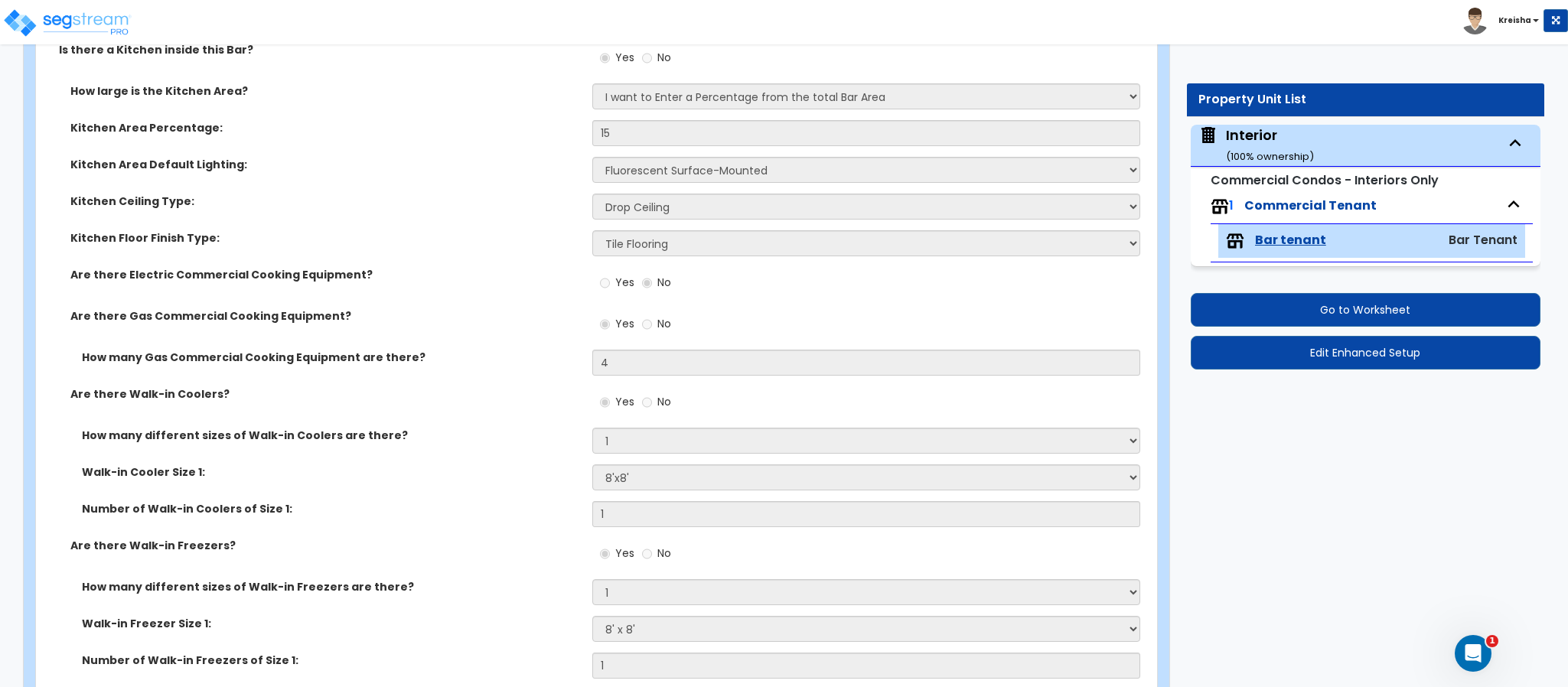
scroll to position [5084, 0]
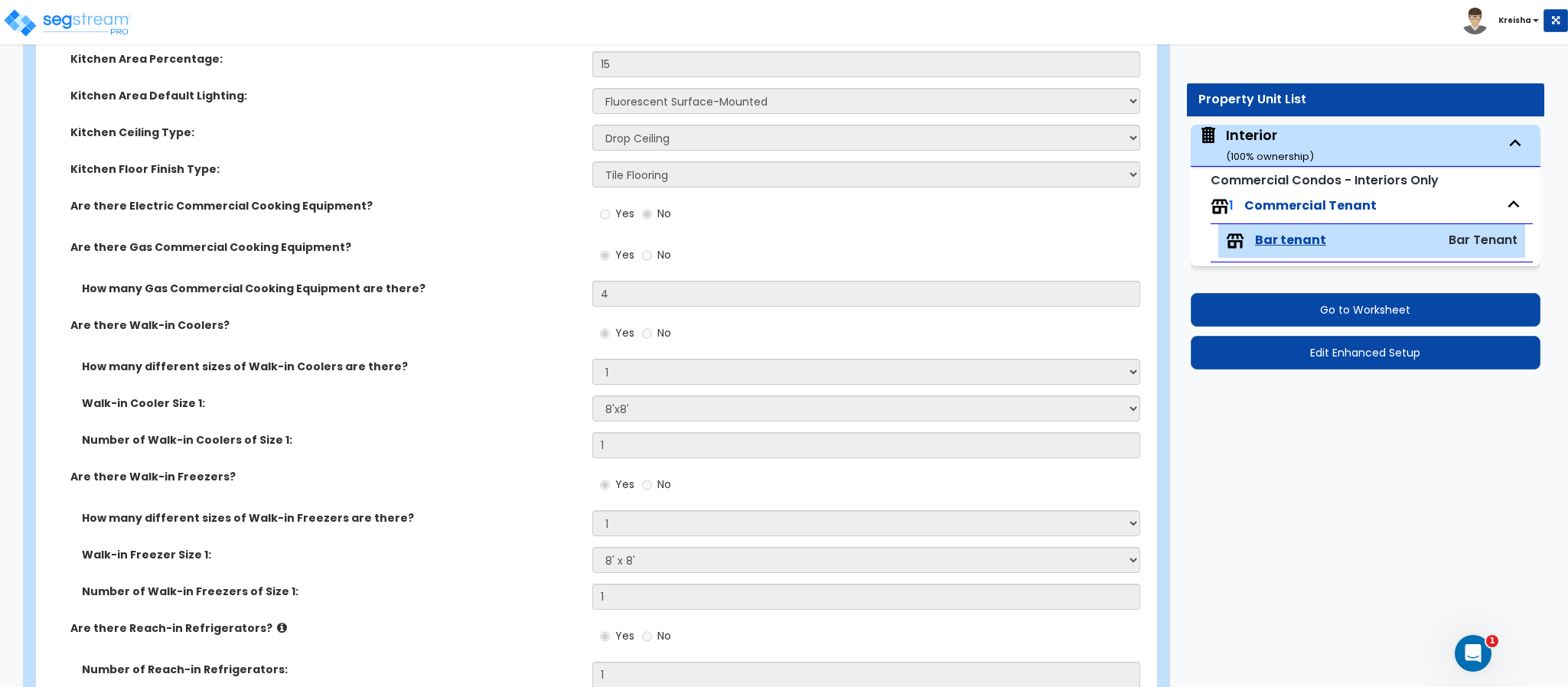
click at [538, 480] on label "Are there Walk-in Freezers?" at bounding box center [326, 477] width 511 height 15
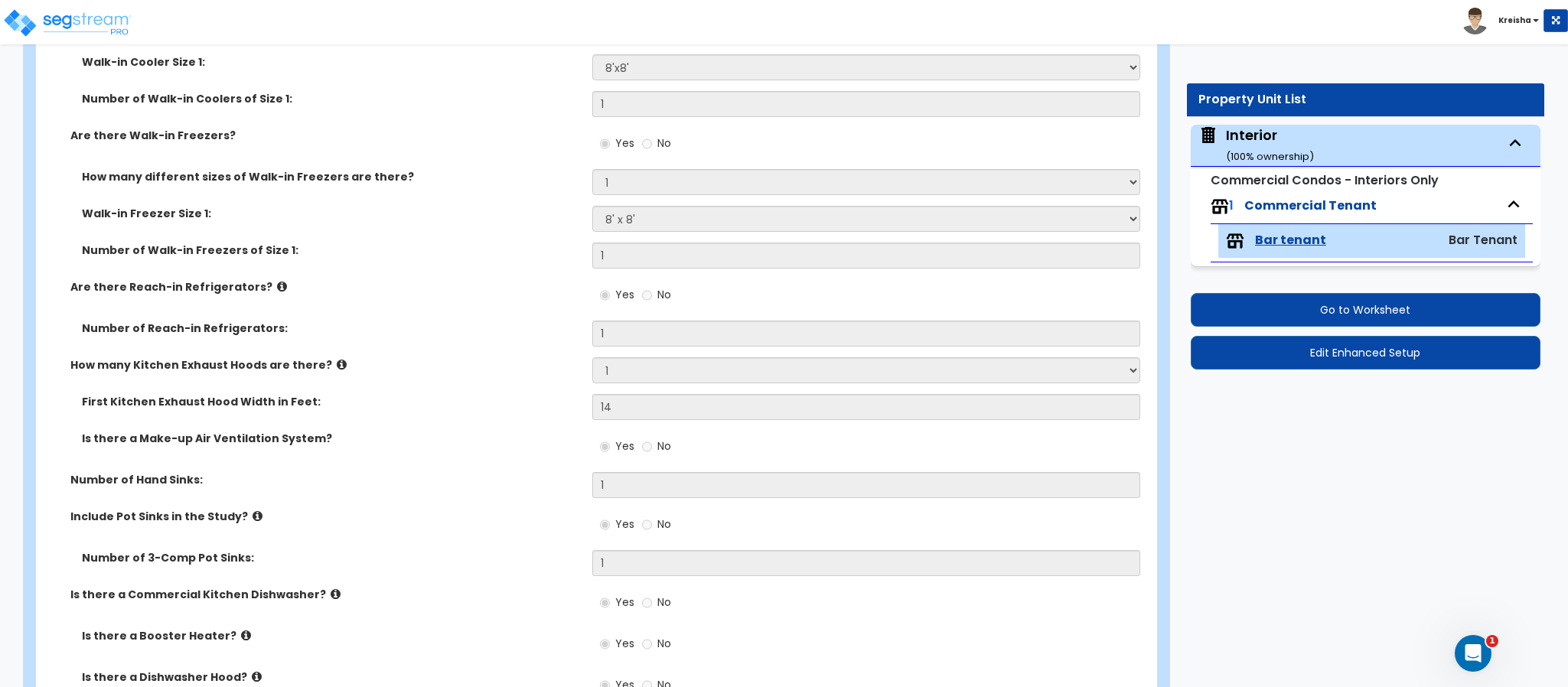
scroll to position [5468, 0]
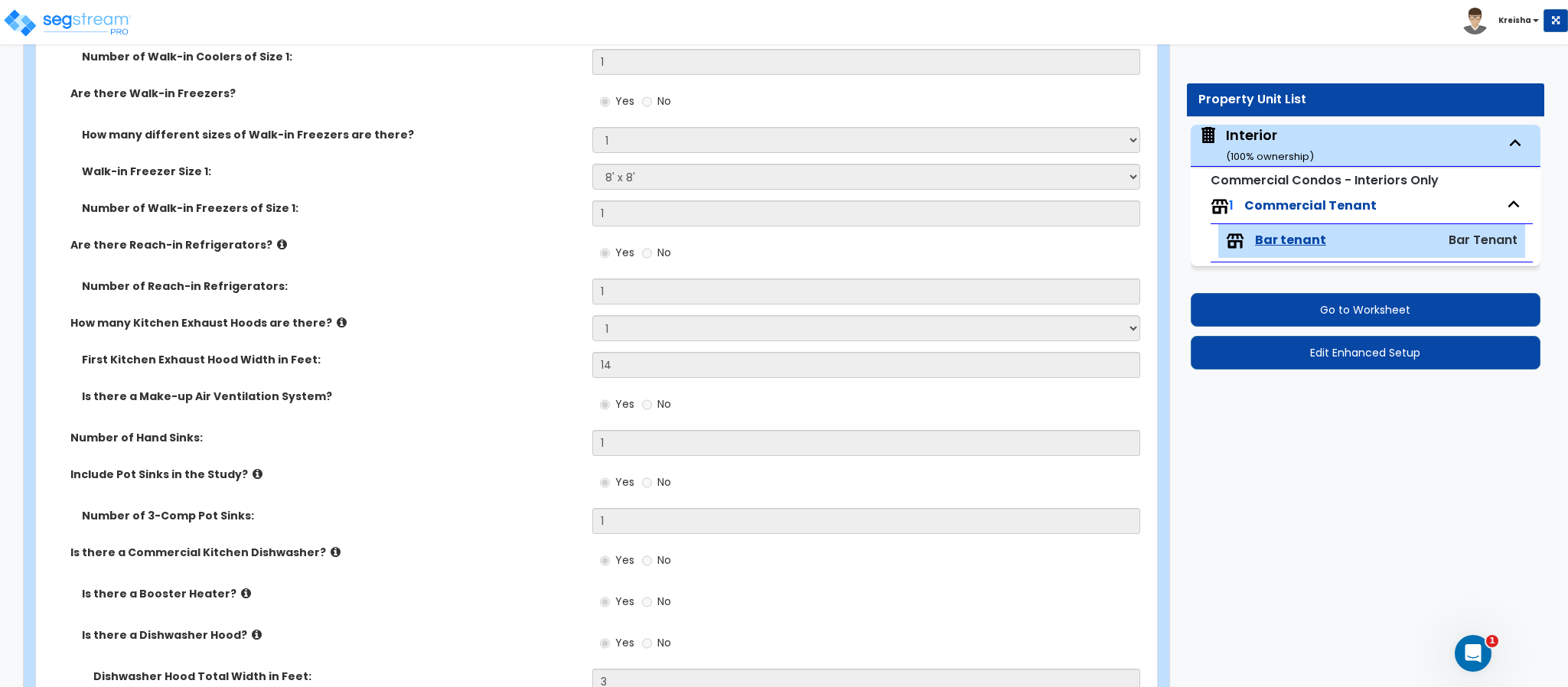
click at [473, 476] on label "Include Pot Sinks in the Study?" at bounding box center [326, 474] width 511 height 15
click at [406, 447] on div "Number of Hand Sinks: 1" at bounding box center [591, 448] width 1112 height 37
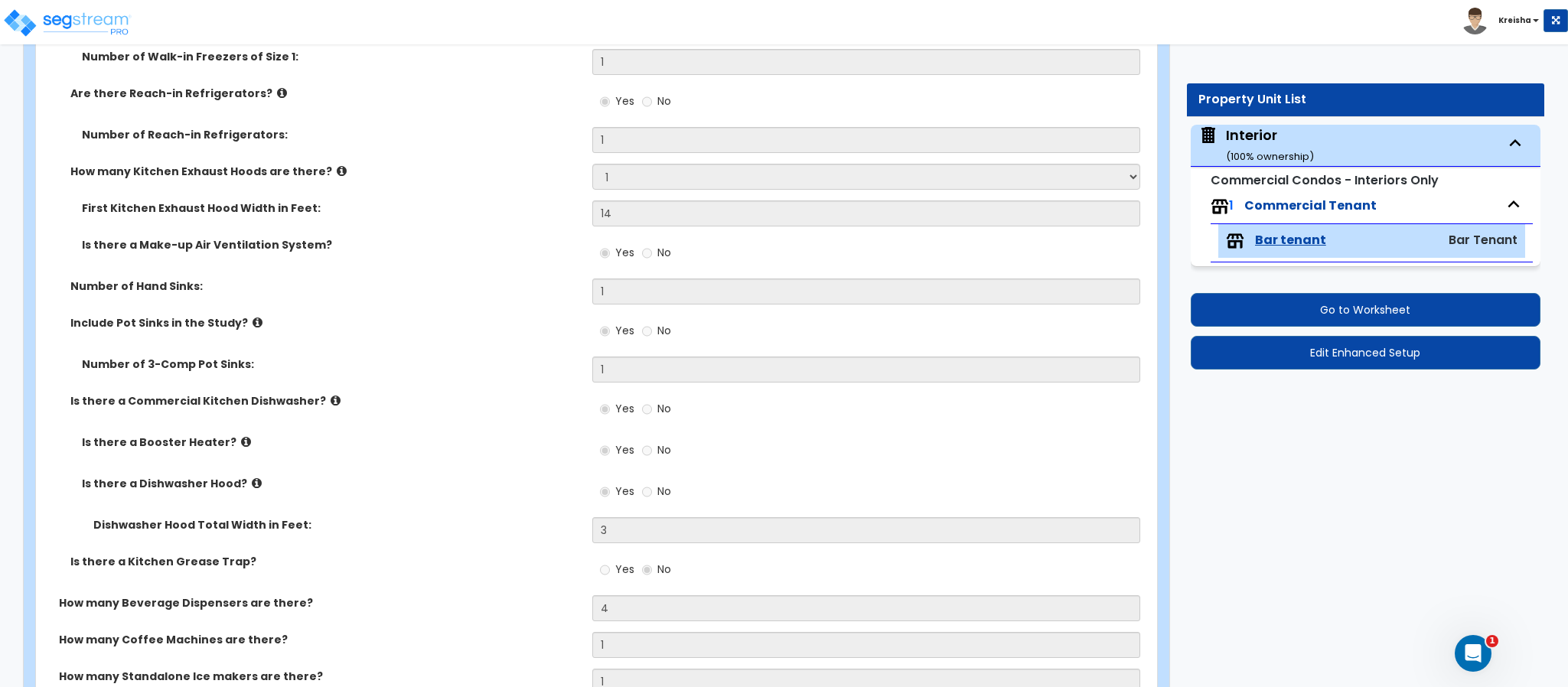
scroll to position [5620, 0]
click at [423, 460] on div "Is there a Booster Heater? Yes No" at bounding box center [591, 453] width 1112 height 41
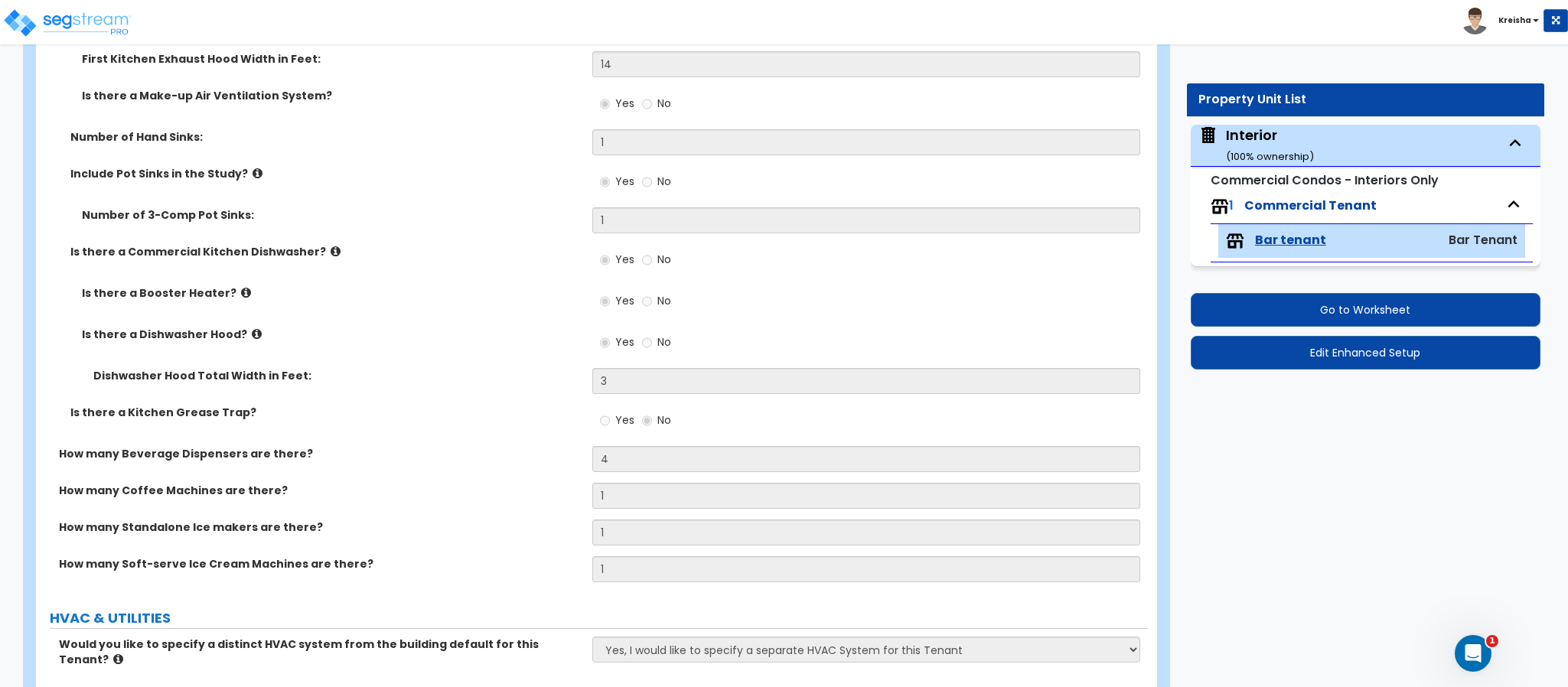
scroll to position [5773, 0]
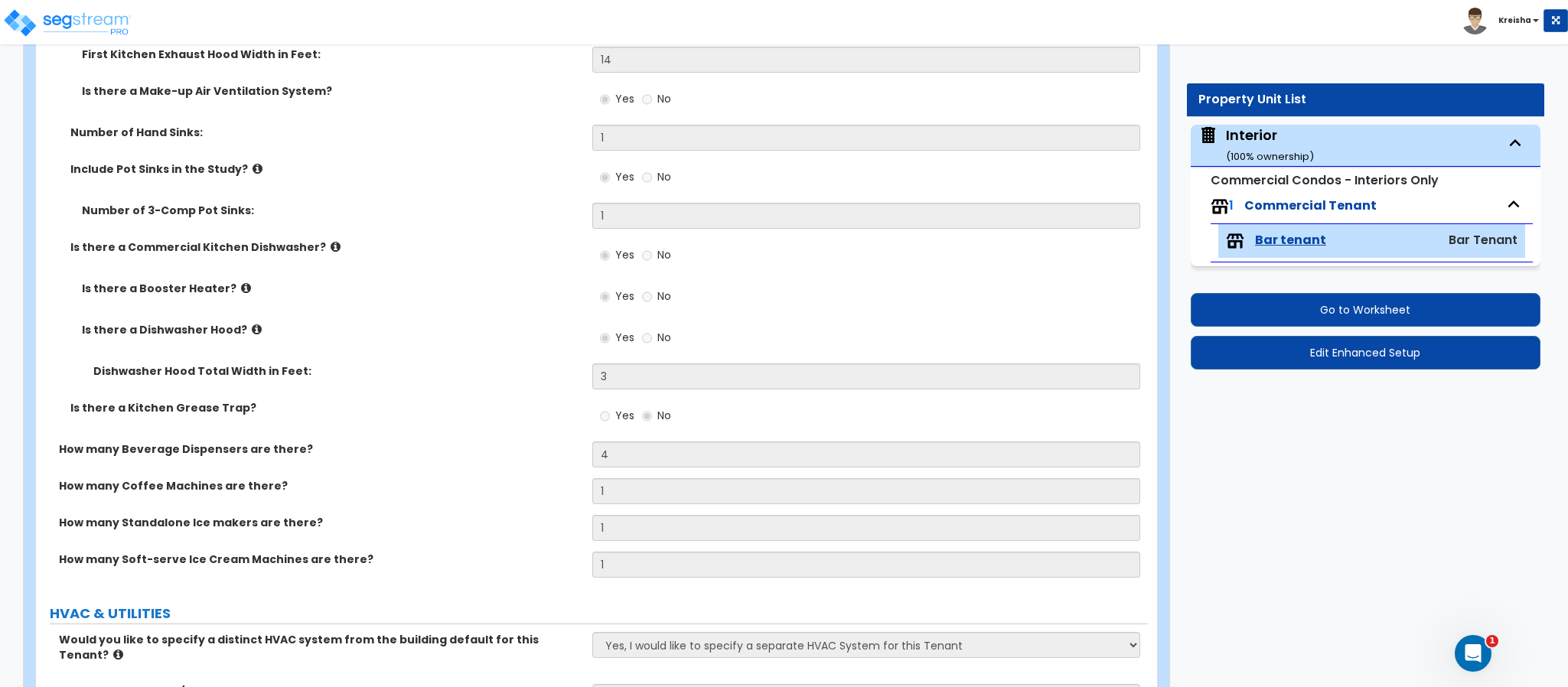
click at [499, 453] on label "How many Beverage Dispensers are there?" at bounding box center [320, 449] width 522 height 15
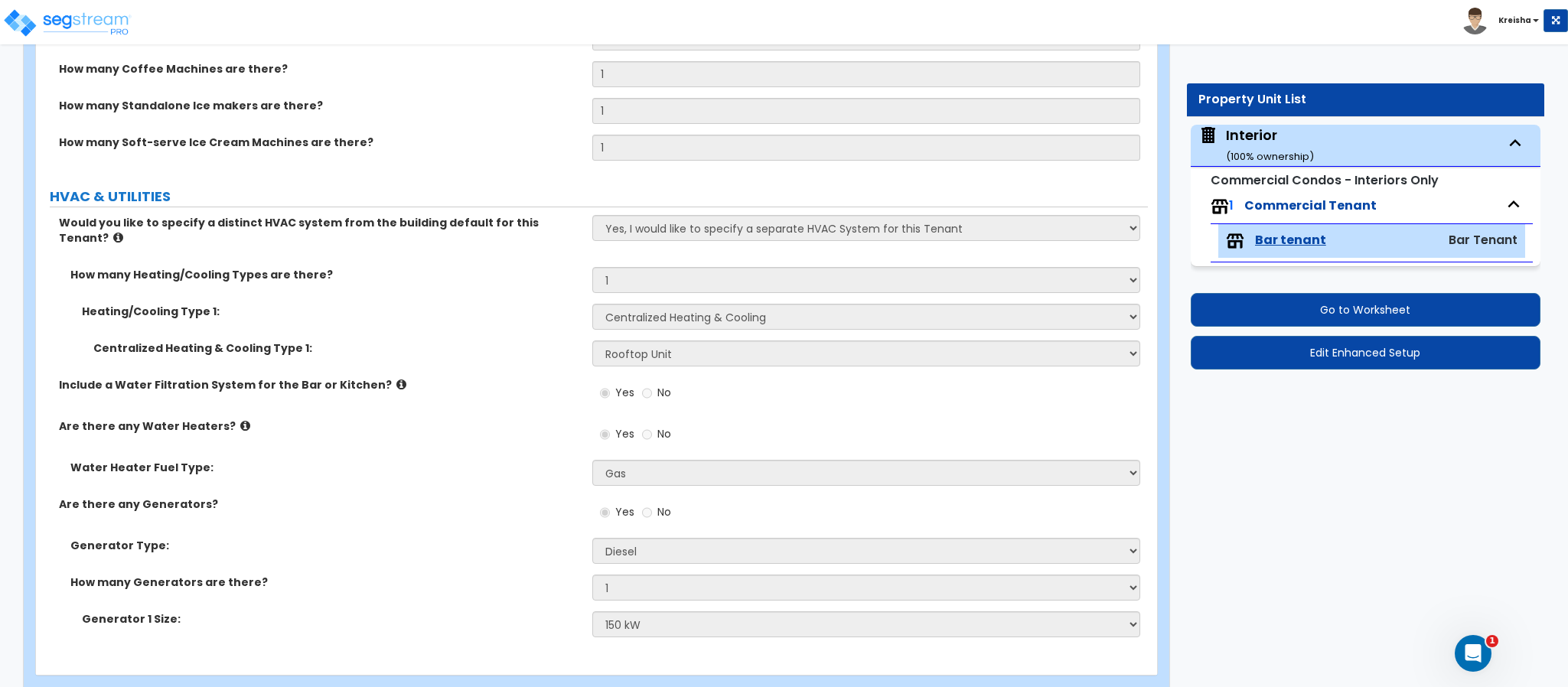
scroll to position [6207, 0]
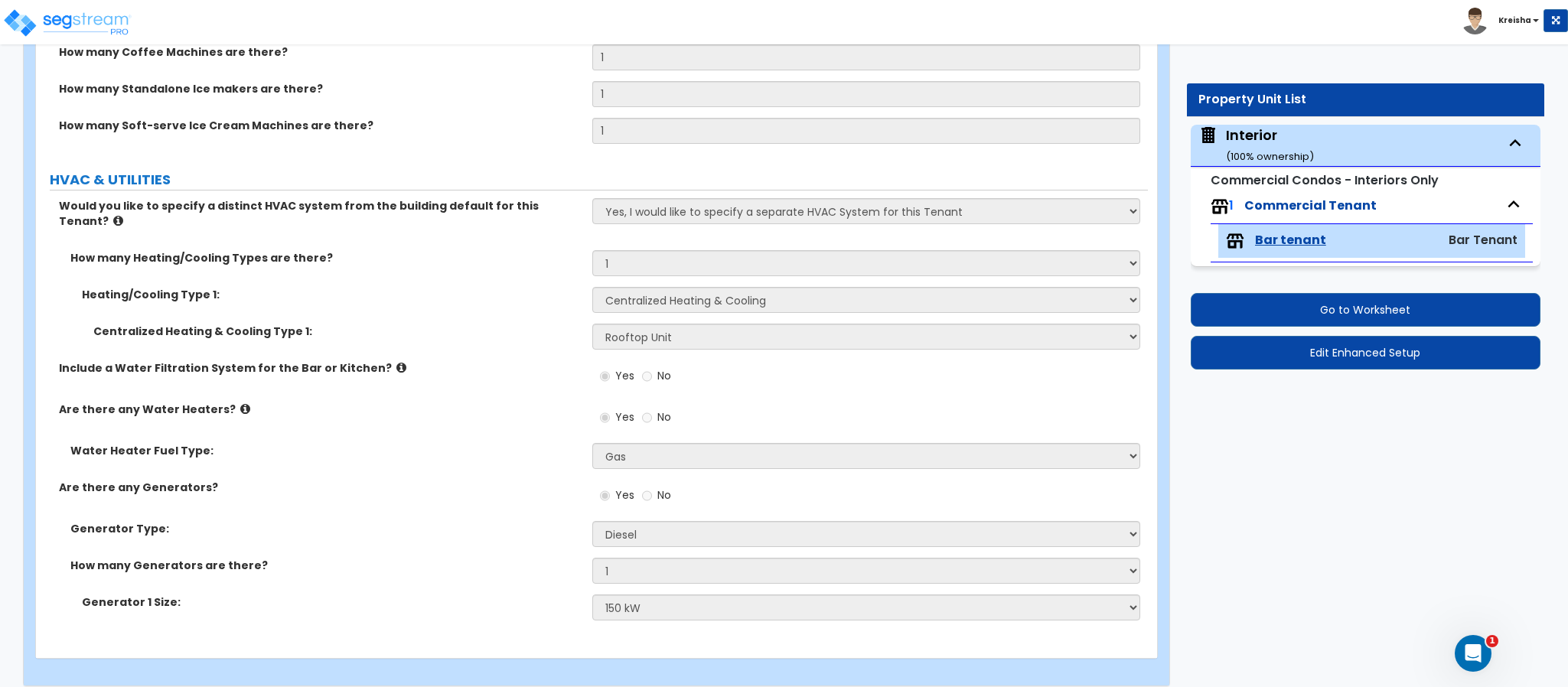
click at [407, 480] on label "Are there any Generators?" at bounding box center [320, 487] width 522 height 15
click at [438, 480] on label "Are there any Generators?" at bounding box center [320, 487] width 522 height 15
click at [500, 491] on div "Are there any Generators? Yes No" at bounding box center [591, 500] width 1112 height 41
click at [489, 480] on label "Are there any Generators?" at bounding box center [320, 487] width 522 height 15
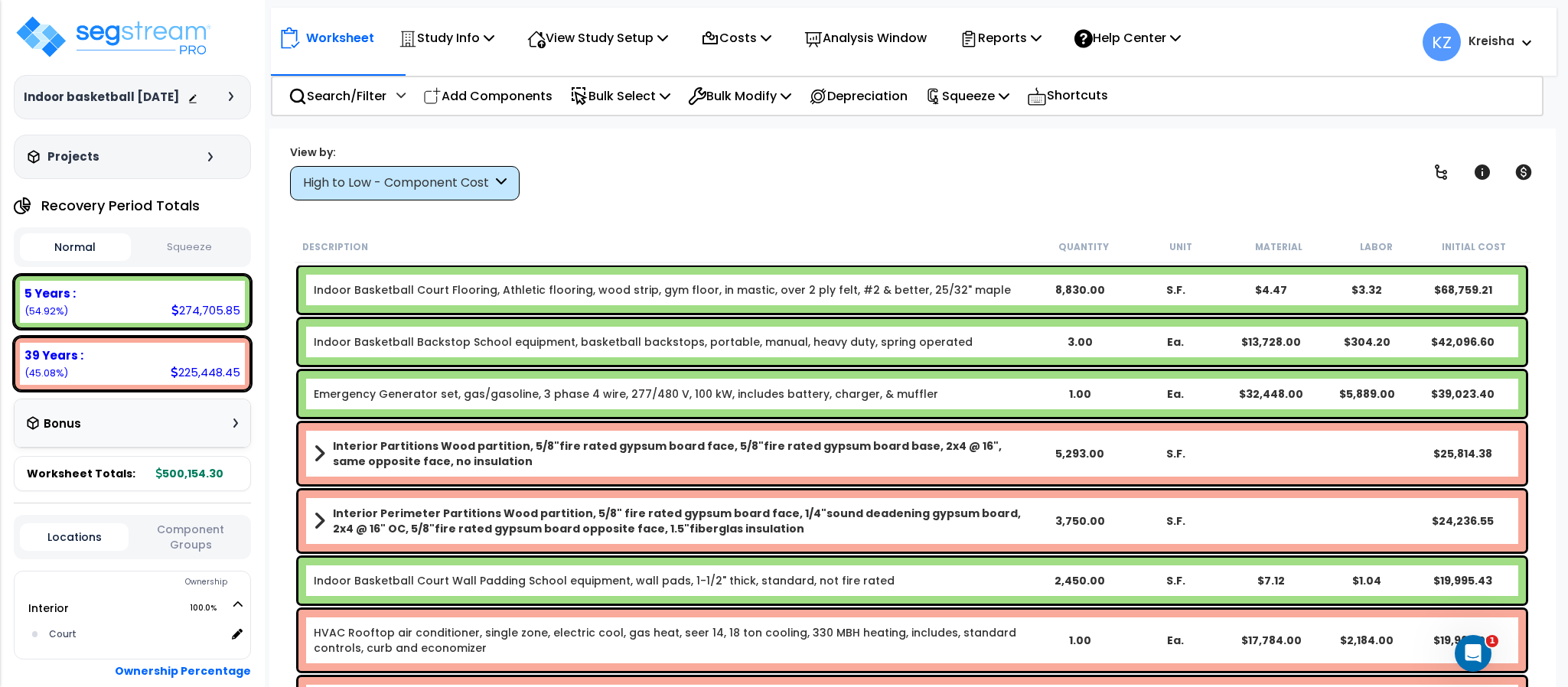
click at [634, 179] on div "View by: High to Low - Component Cost High to Low - Component Cost" at bounding box center [913, 172] width 1255 height 57
click at [623, 34] on p "View Study Setup" at bounding box center [597, 37] width 140 height 20
click at [616, 104] on link "View Questionnaire" at bounding box center [595, 105] width 152 height 31
click at [447, 184] on div "High to Low - Component Cost" at bounding box center [397, 184] width 189 height 18
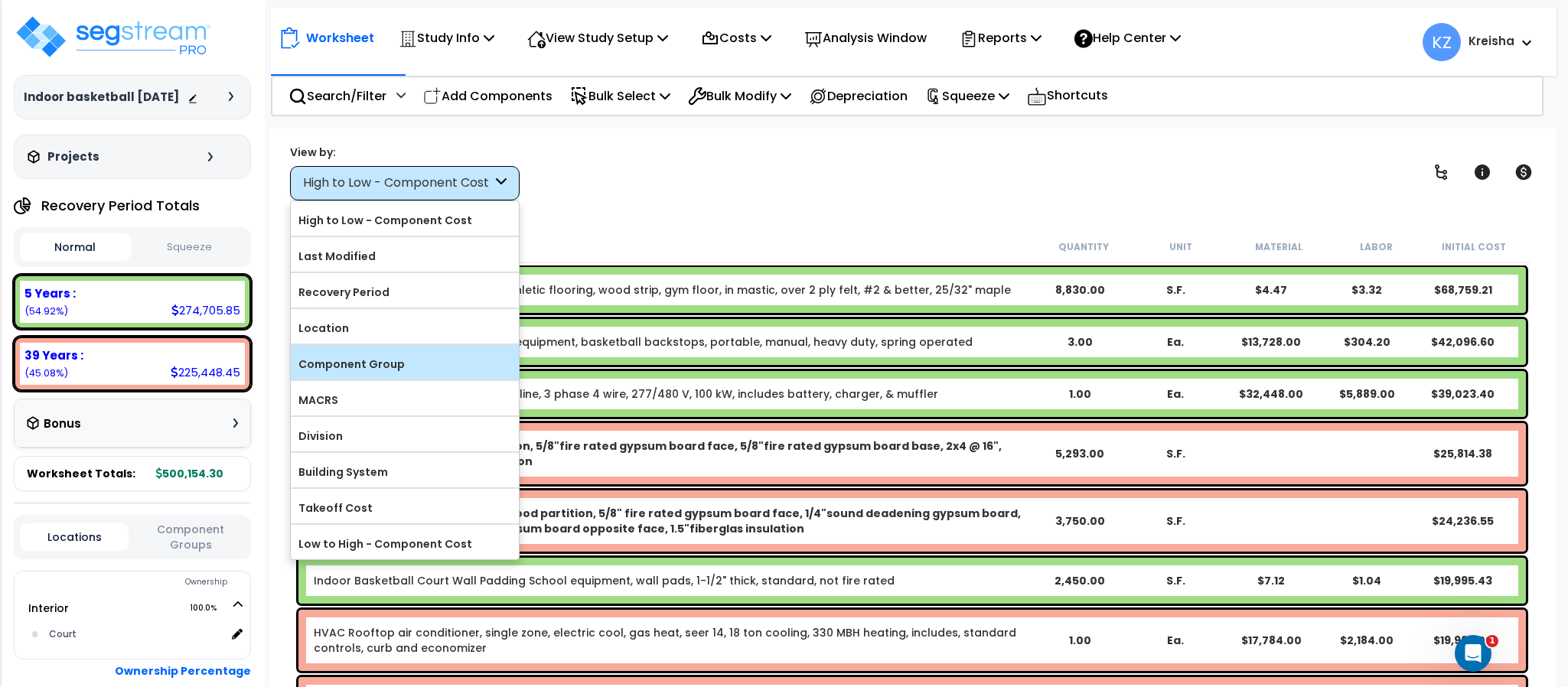
click at [403, 367] on label "Component Group" at bounding box center [404, 364] width 228 height 23
click at [0, 0] on input "Component Group" at bounding box center [0, 0] width 0 height 0
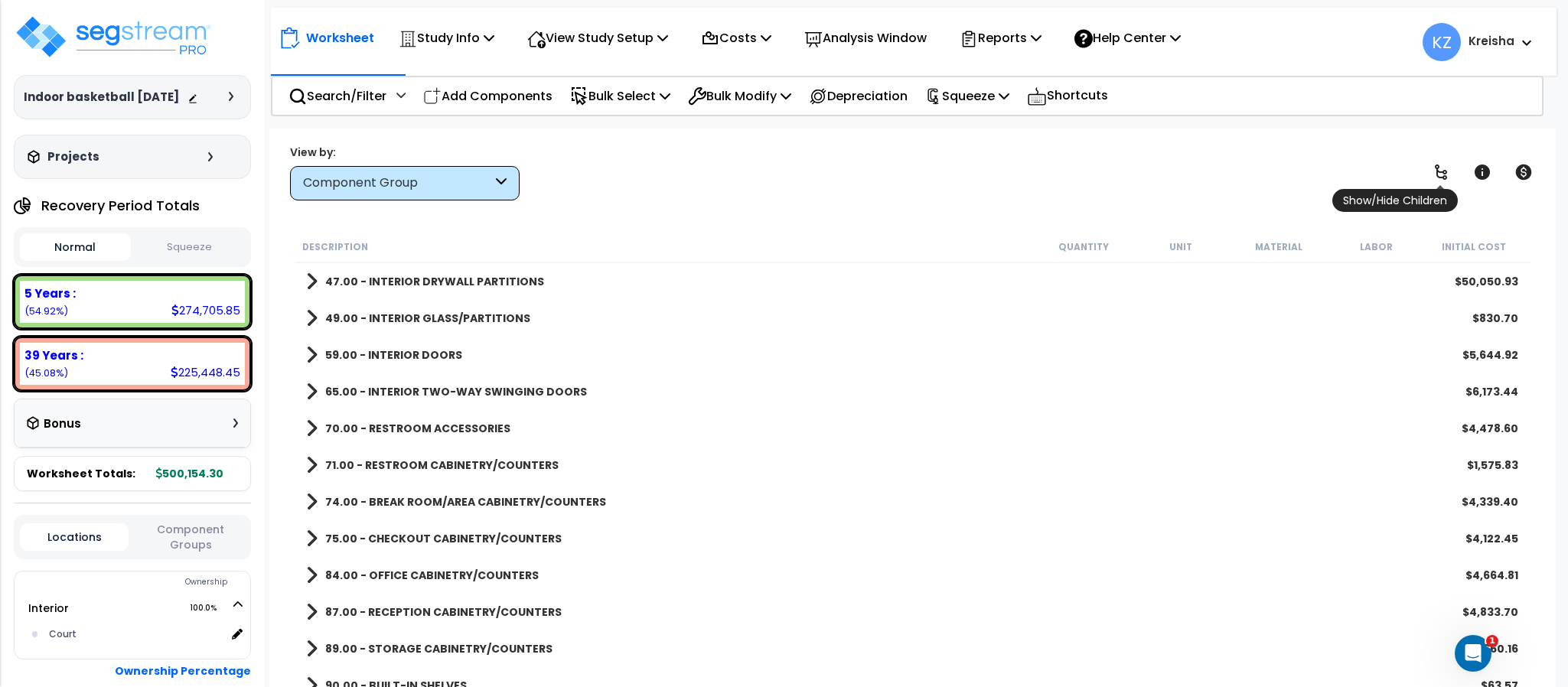
drag, startPoint x: 1367, startPoint y: 192, endPoint x: 1456, endPoint y: 162, distance: 93.9
click at [1456, 162] on div "View by: Component Group High to Low - Component Cost" at bounding box center [913, 172] width 1255 height 57
click at [1451, 167] on link at bounding box center [1441, 171] width 33 height 33
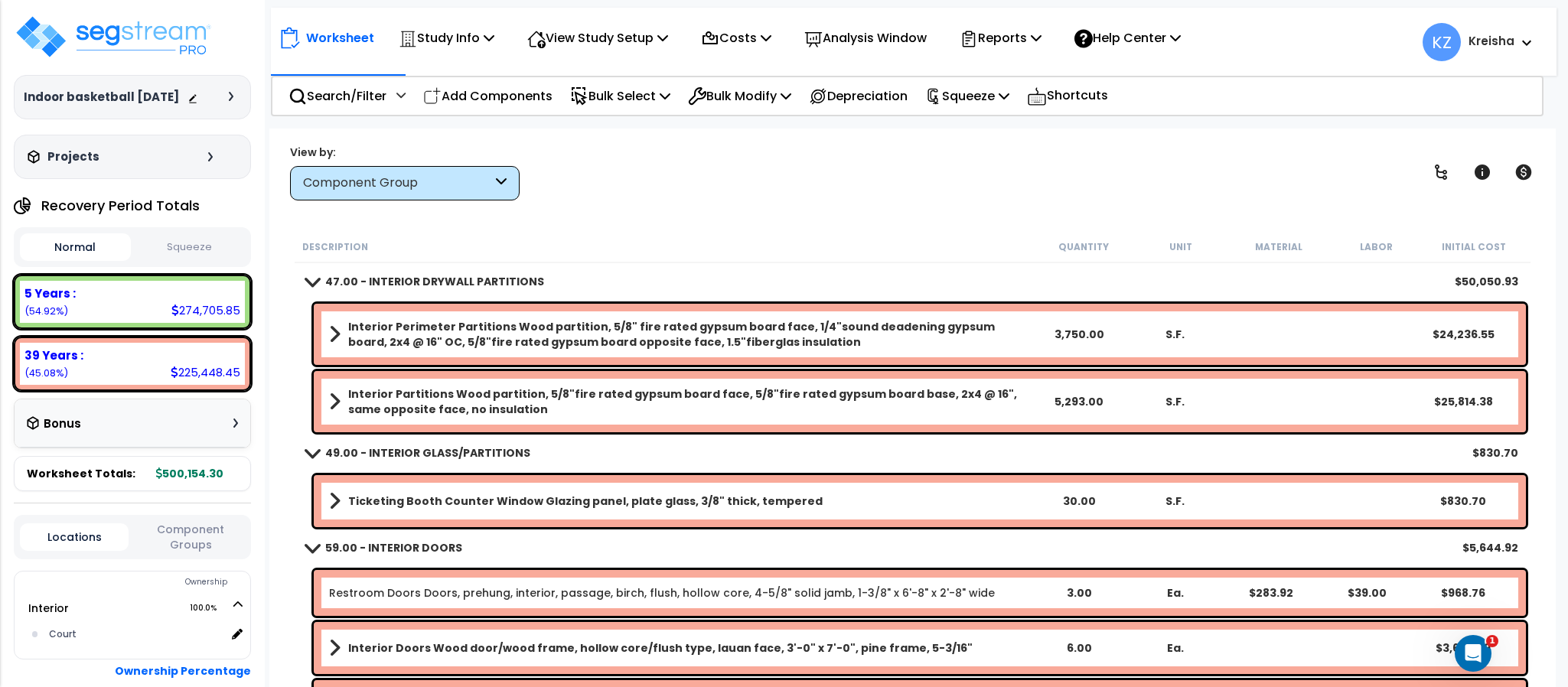
click at [1255, 159] on div "View by: Component Group High to Low - Component Cost" at bounding box center [913, 172] width 1255 height 57
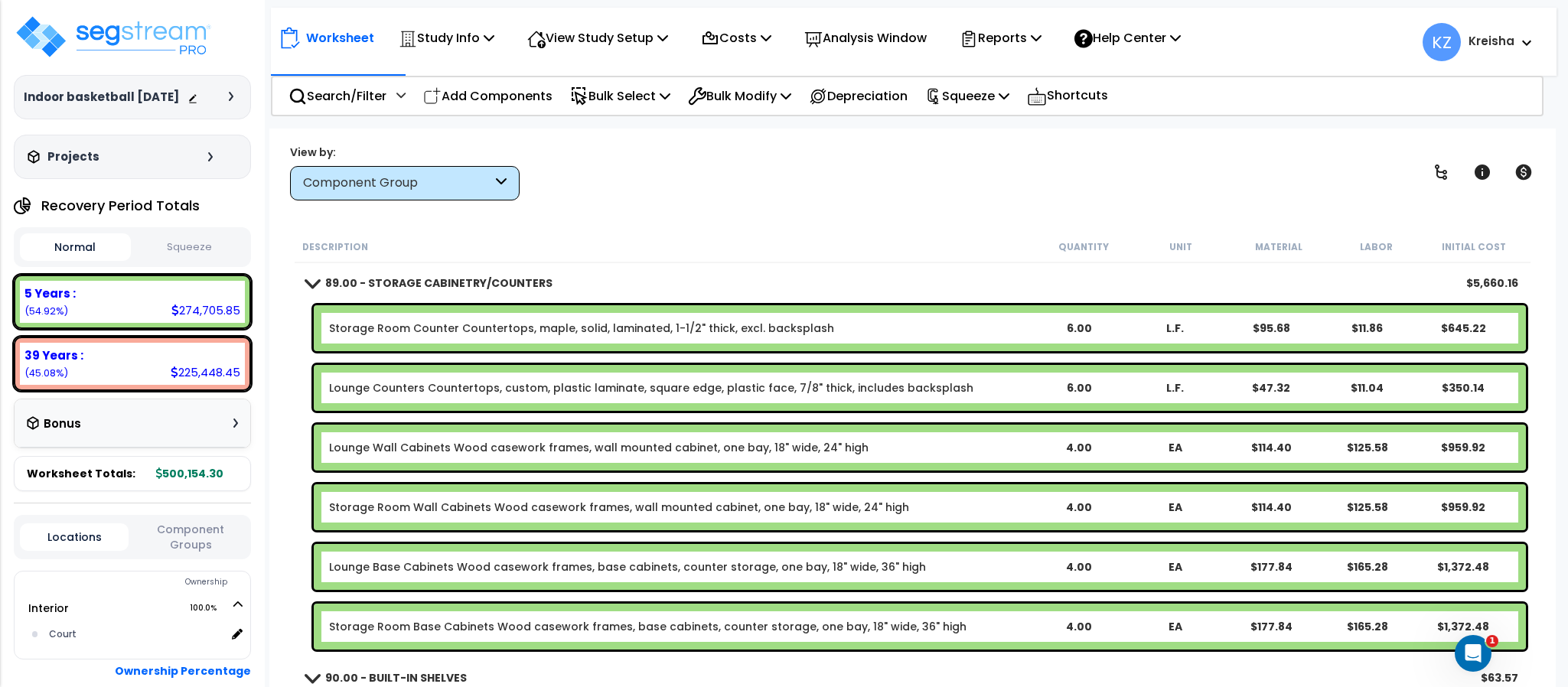
scroll to position [1926, 0]
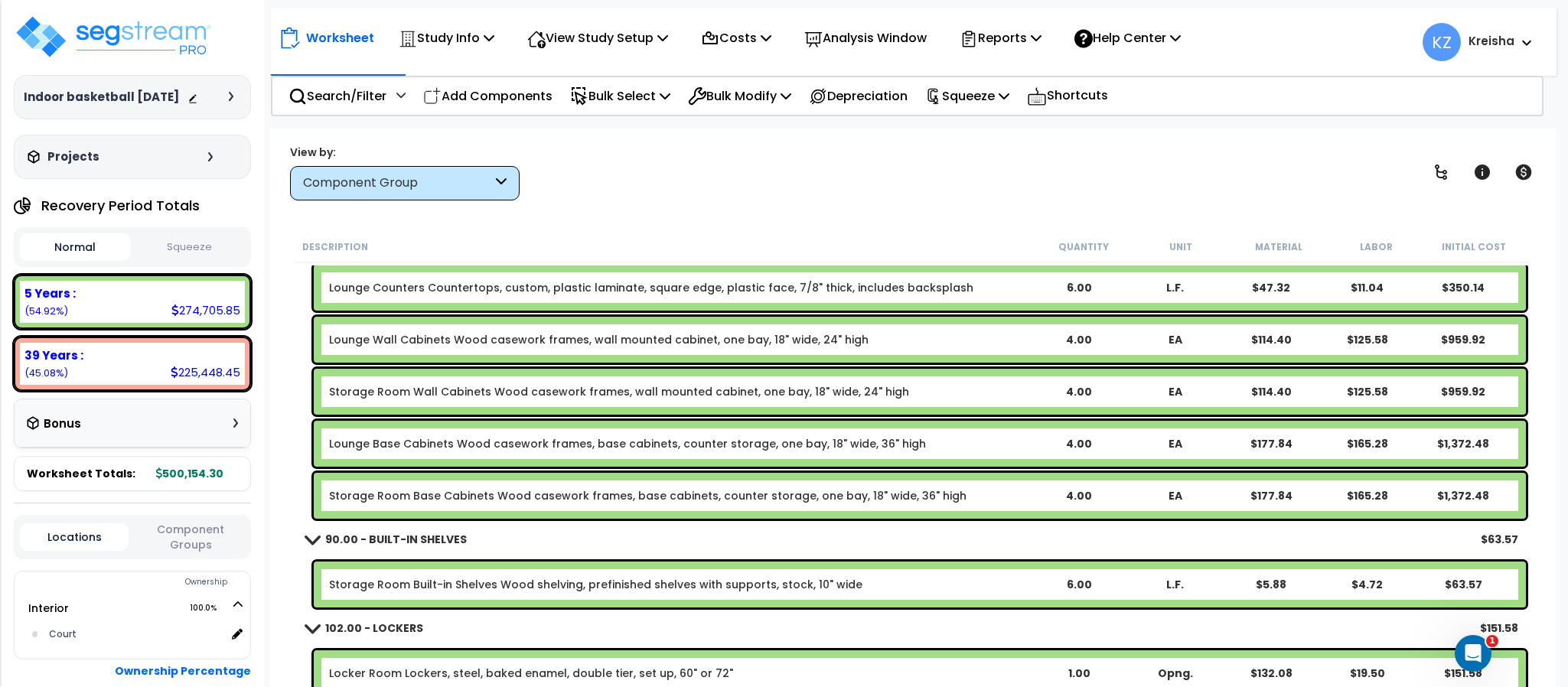
click at [1272, 182] on div "View by: Component Group High to Low - Component Cost" at bounding box center [913, 172] width 1255 height 57
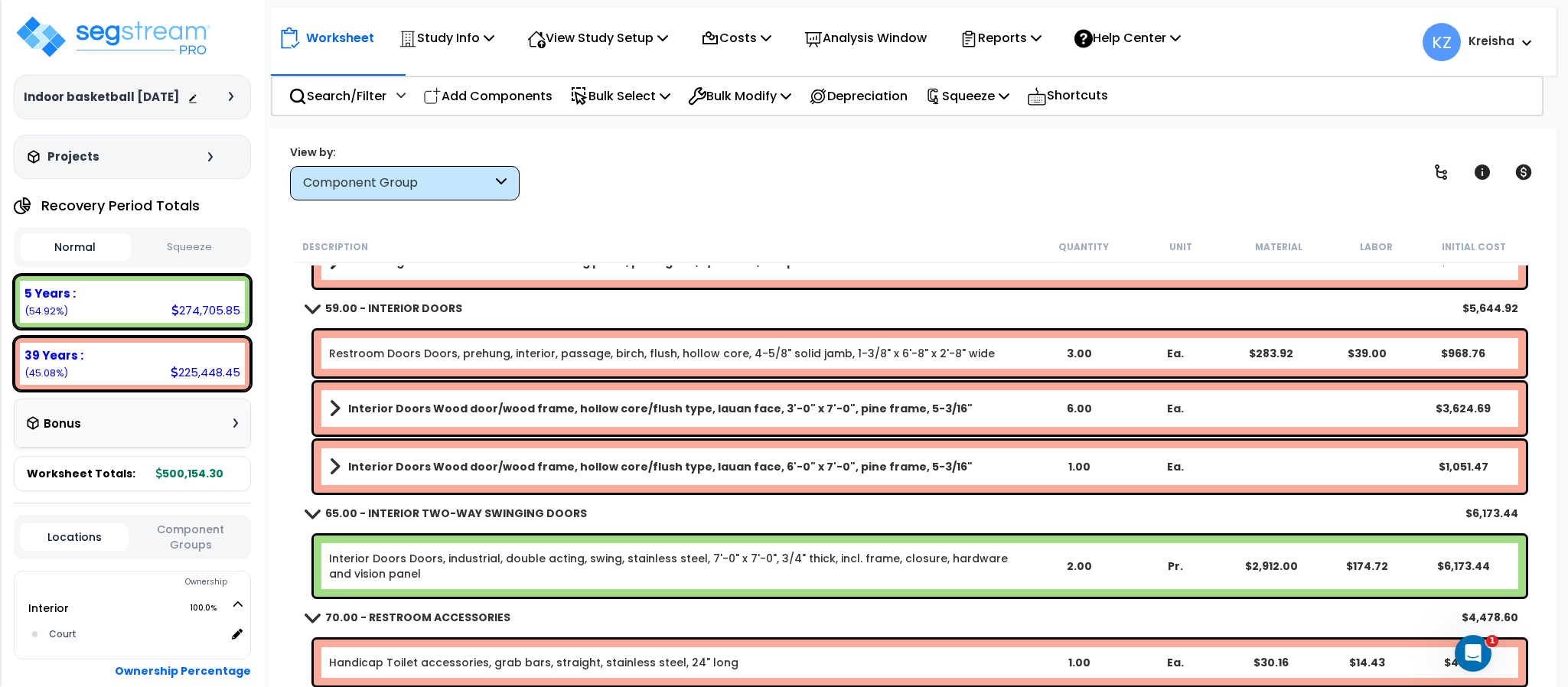
scroll to position [0, 0]
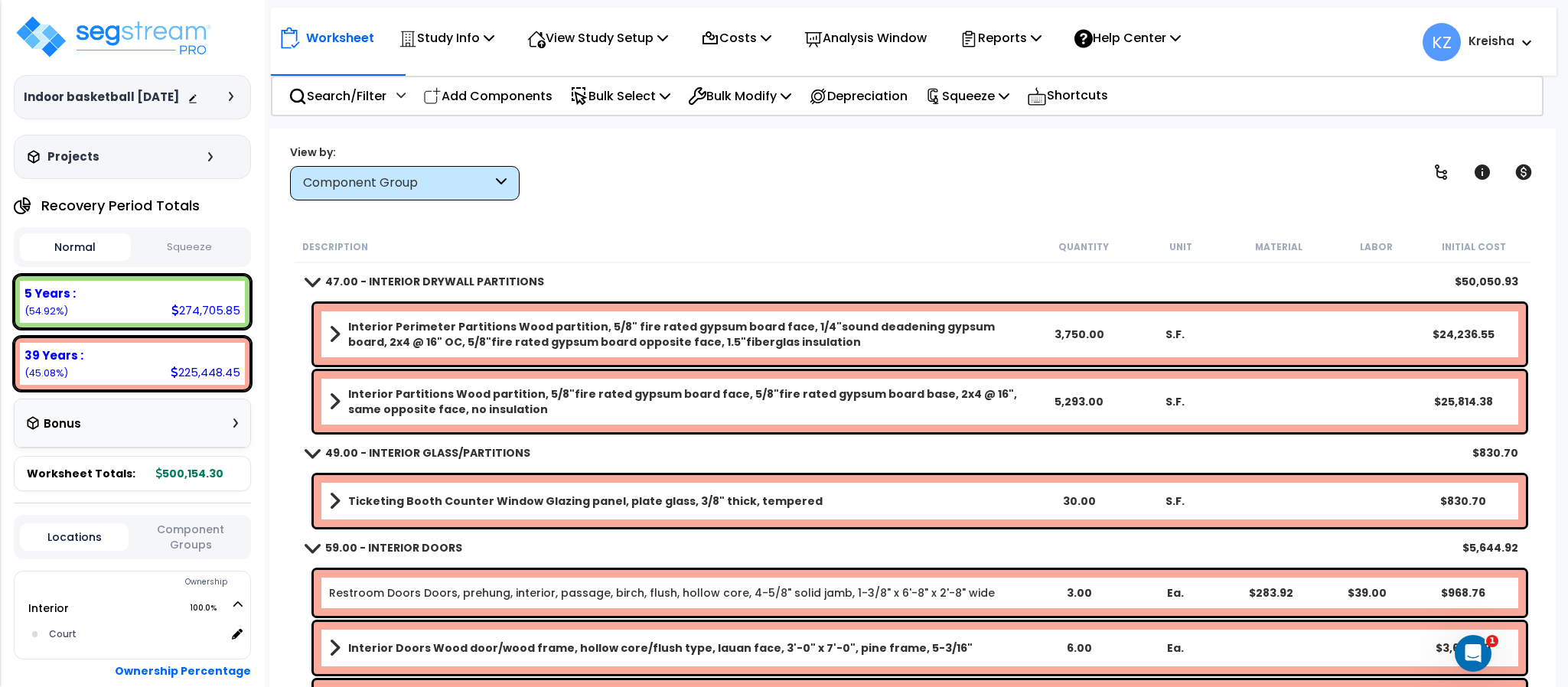
click at [1216, 170] on div "View by: Component Group High to Low - Component Cost" at bounding box center [913, 172] width 1255 height 57
click at [1270, 46] on div "Worksheet Study Info Study Setup Add Property Unit Template study Clone study KZ" at bounding box center [914, 34] width 1285 height 54
click at [1296, 203] on div "Worksheet Study Info Study Setup Add Property Unit Template study Clone study KZ" at bounding box center [912, 472] width 1285 height 687
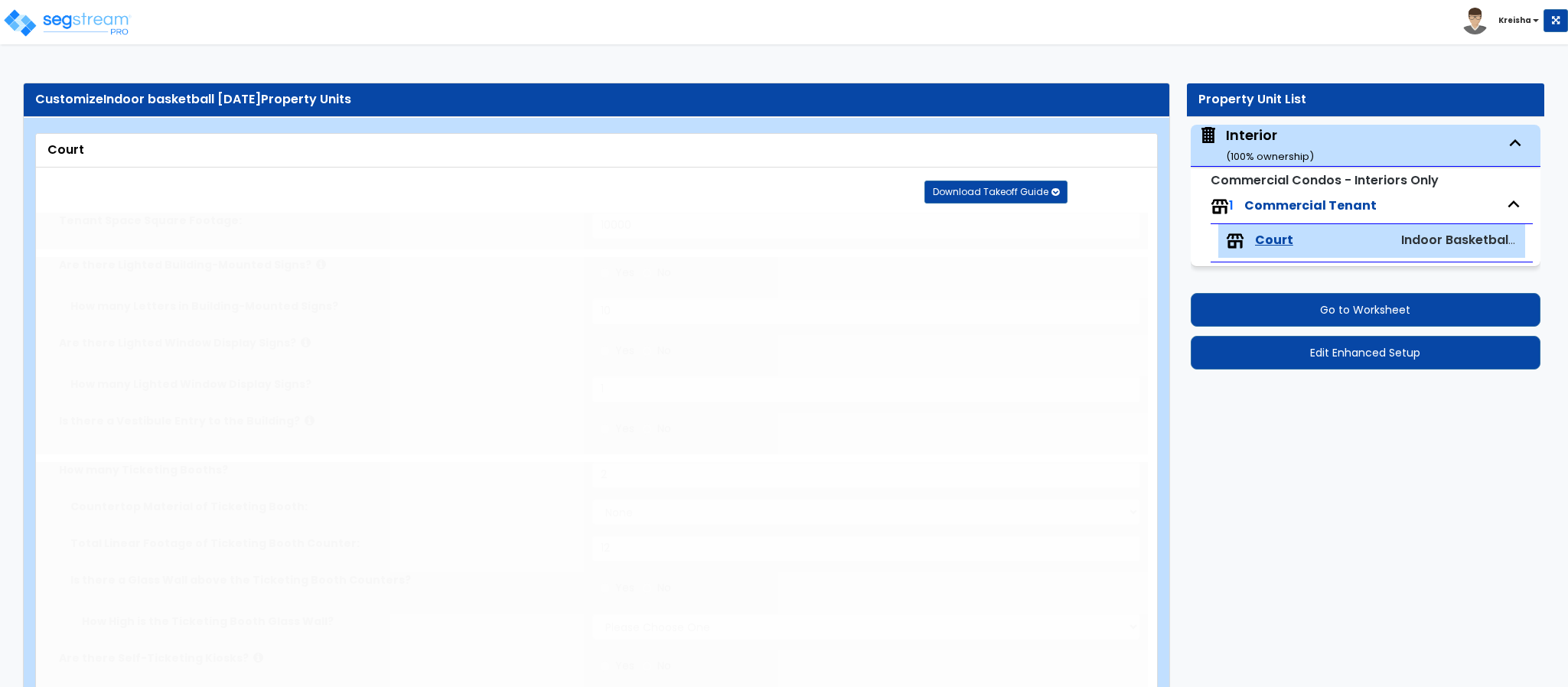
type input "10000"
radio input "true"
type input "10"
radio input "true"
type input "1"
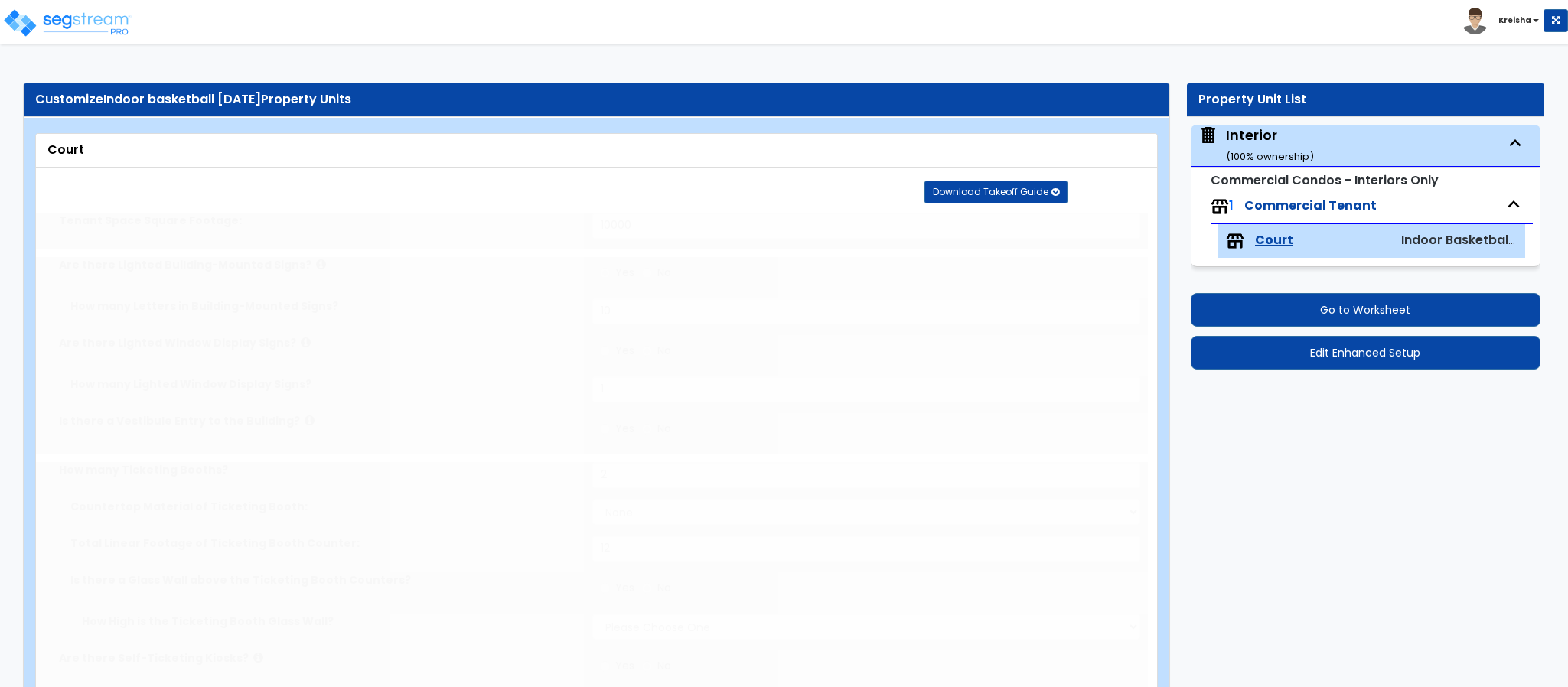
type input "2"
select select "4"
type input "12"
radio input "true"
select select "2"
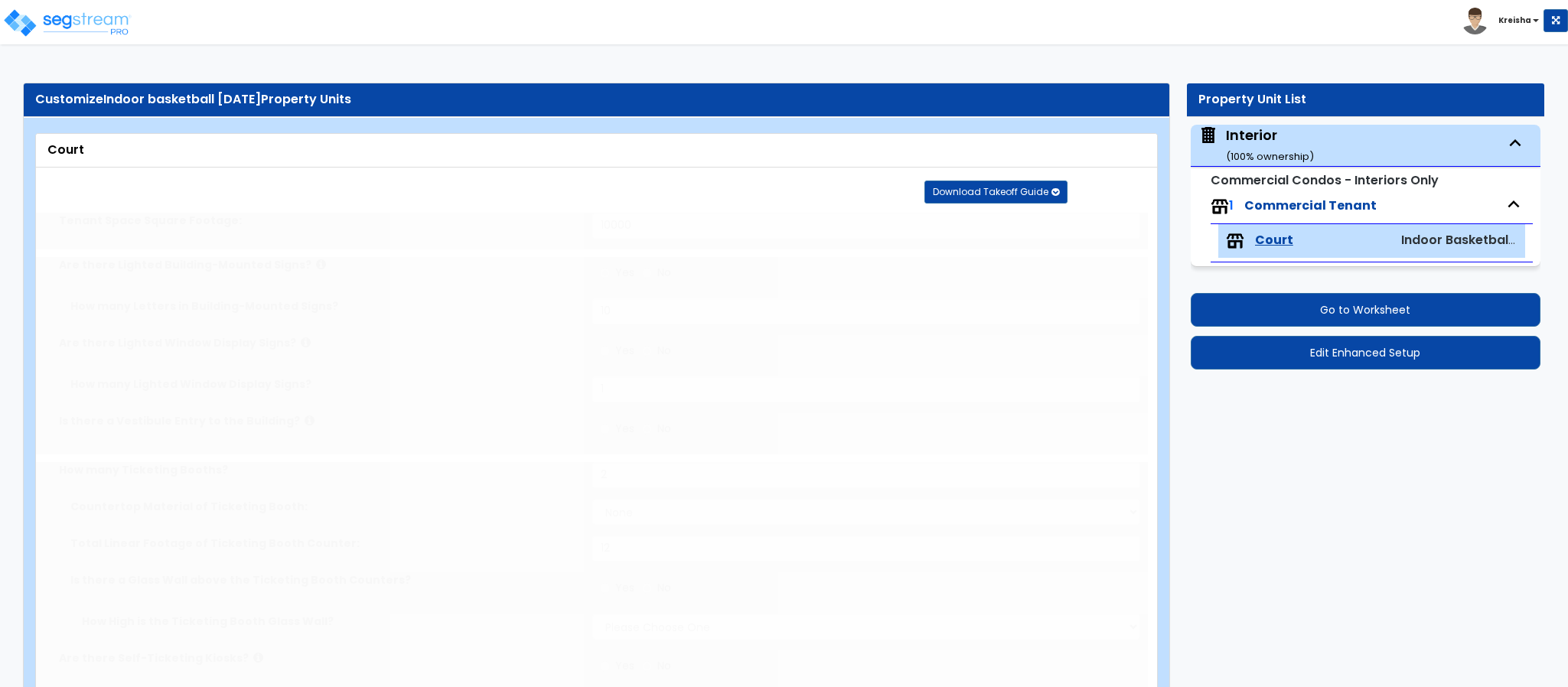
radio input "true"
type input "1"
radio input "true"
type input "140"
radio input "true"
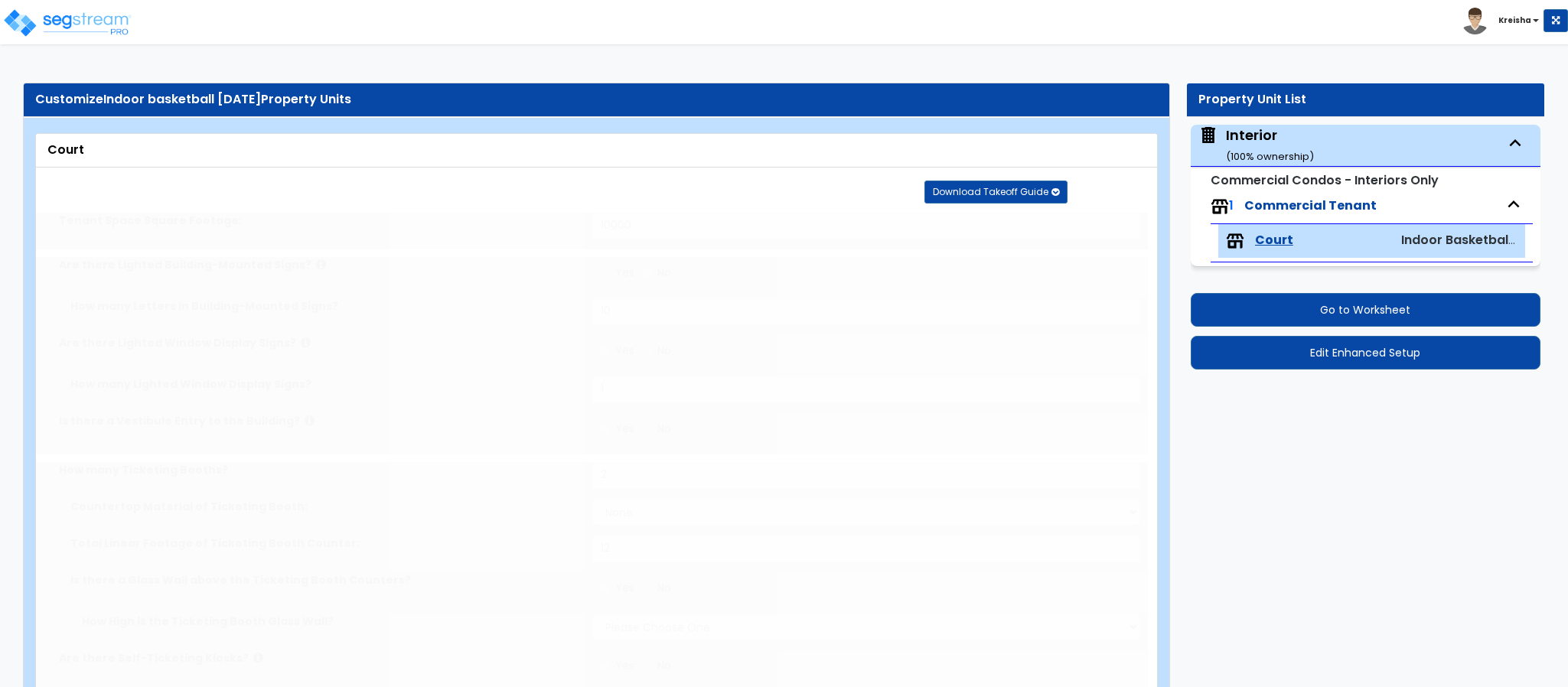
select select "7"
type input "6"
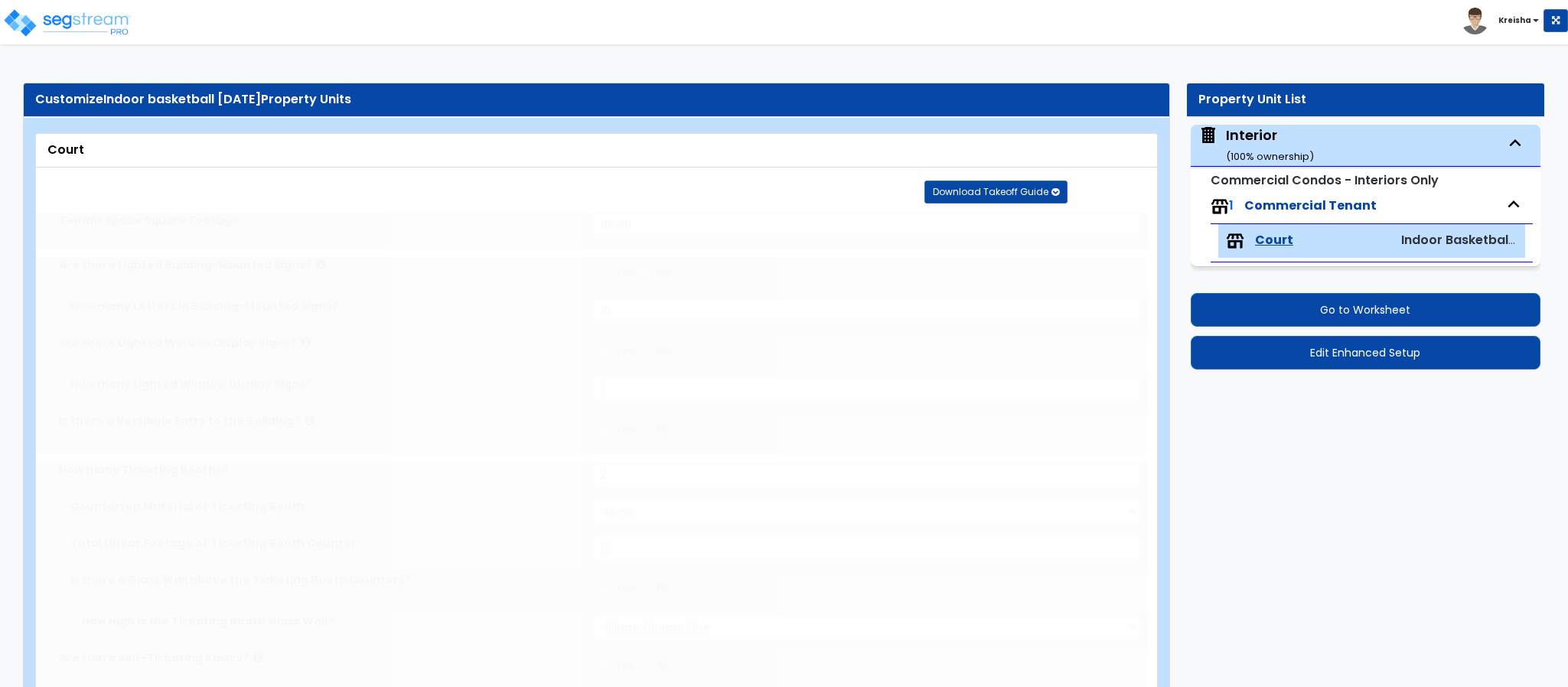
radio input "true"
type input "90"
select select "1"
type input "6"
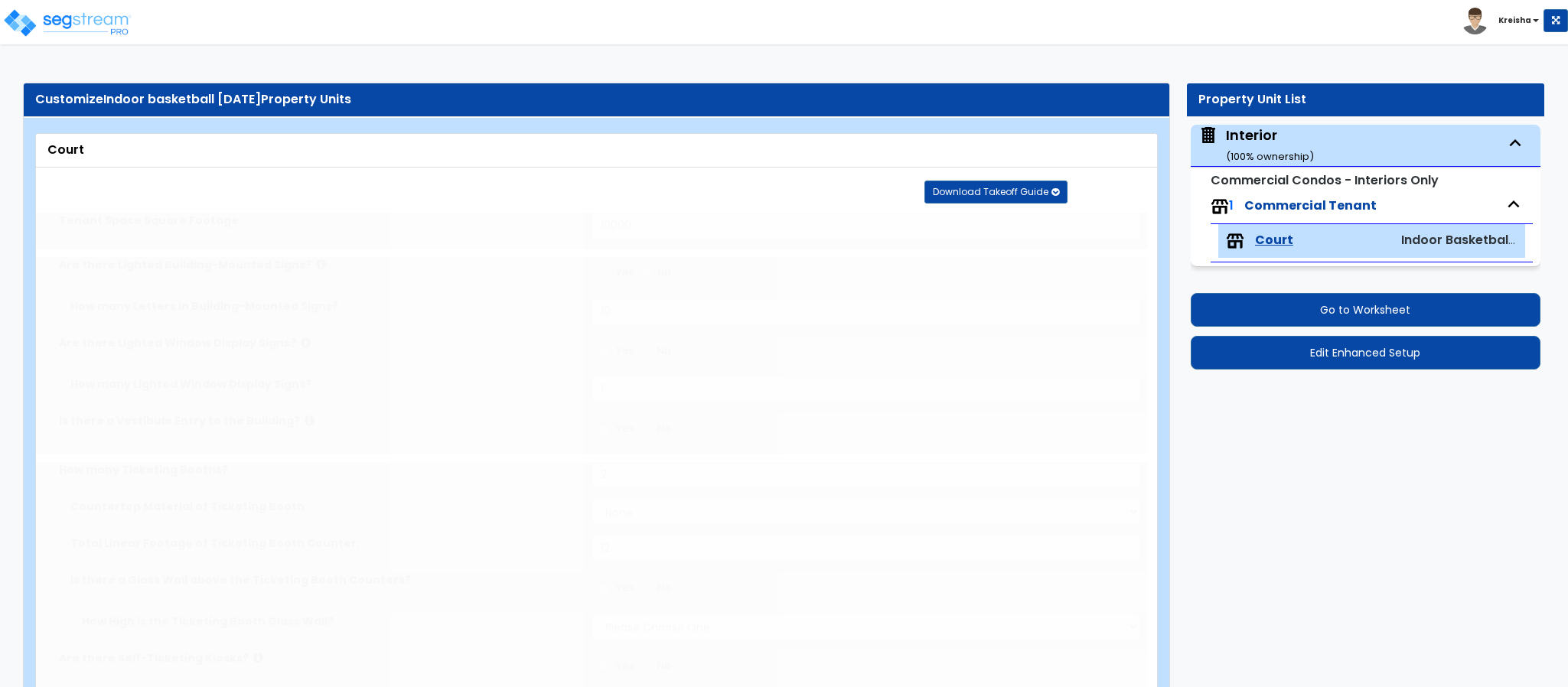
radio input "true"
type input "2"
radio input "true"
select select "1"
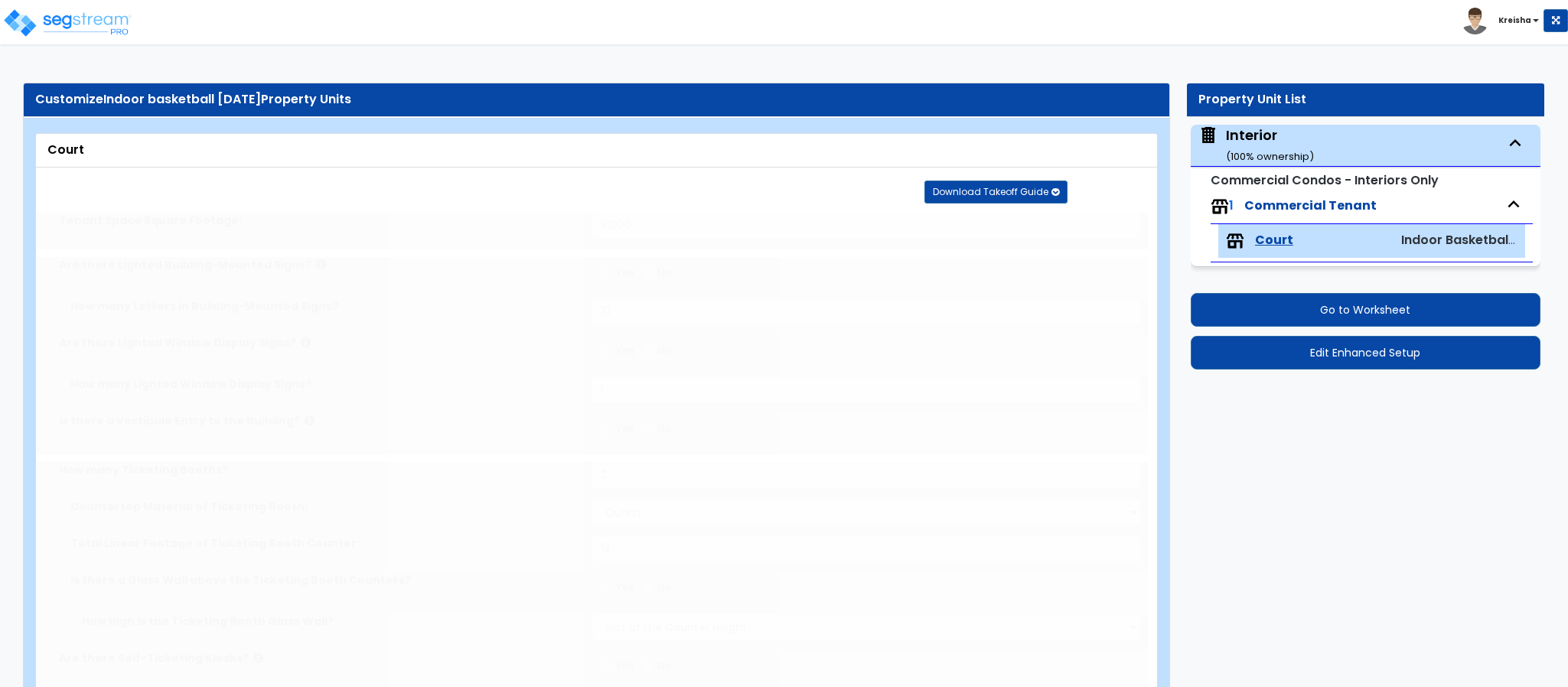
select select "4"
type input "12"
type input "1"
type input "25"
select select "2"
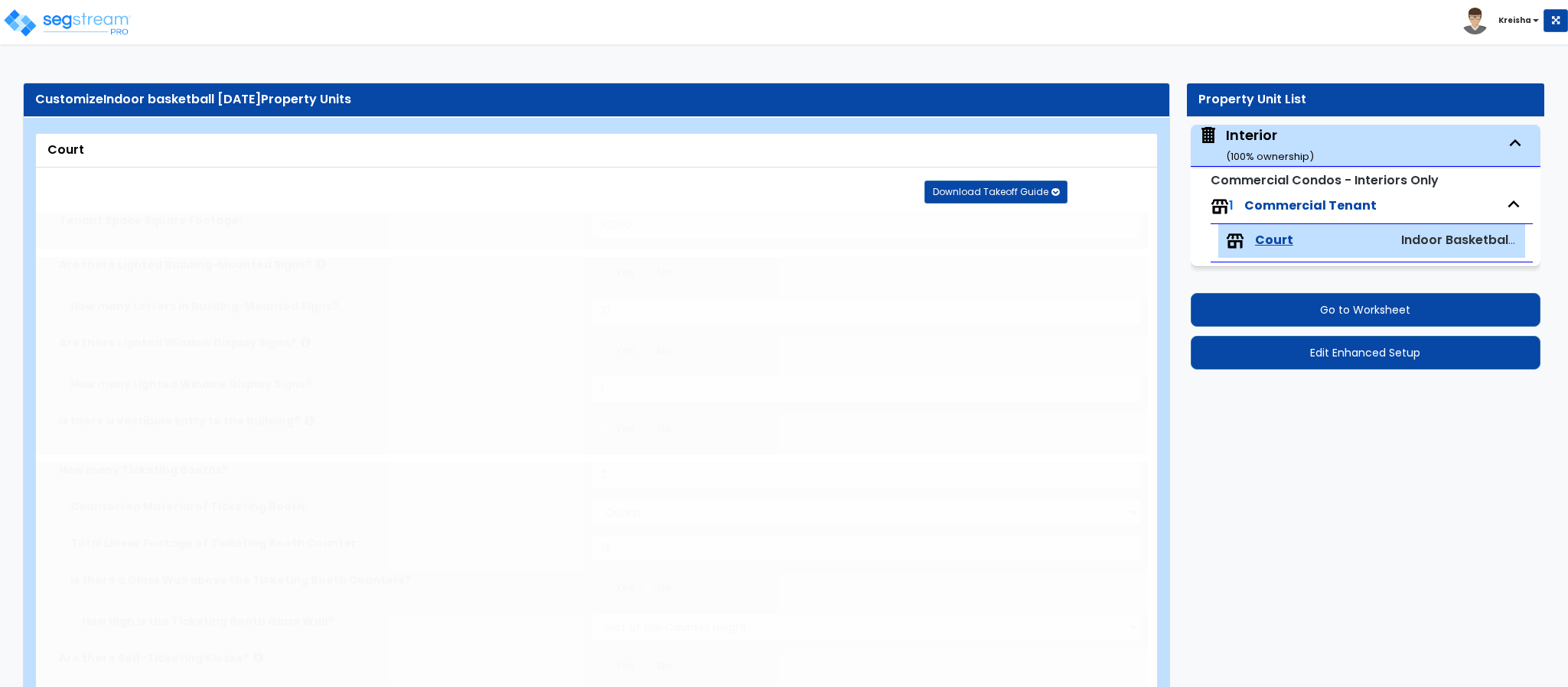
select select "2"
radio input "true"
select select "1"
select select "3"
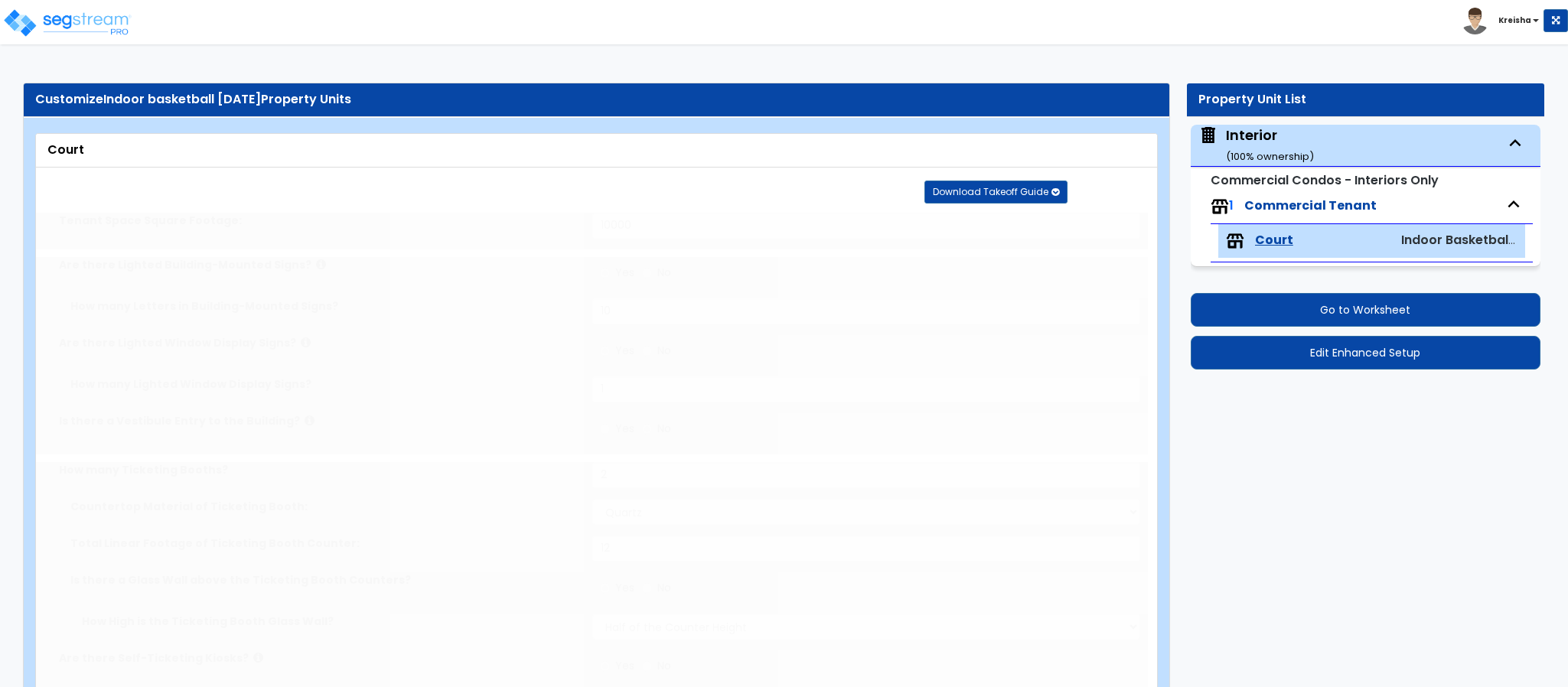
type input "3"
select select "2"
radio input "true"
select select "2"
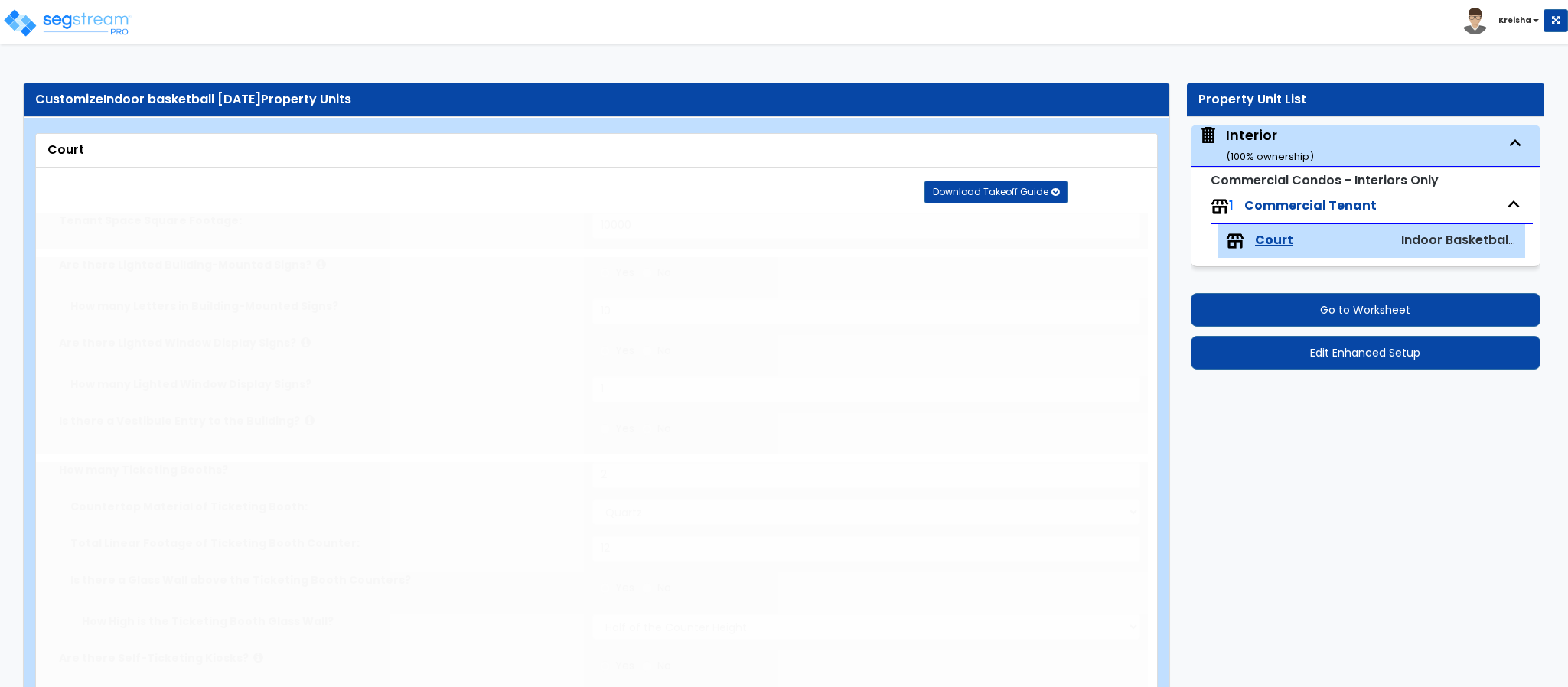
type input "50"
radio input "true"
select select "1"
radio input "true"
select select "2"
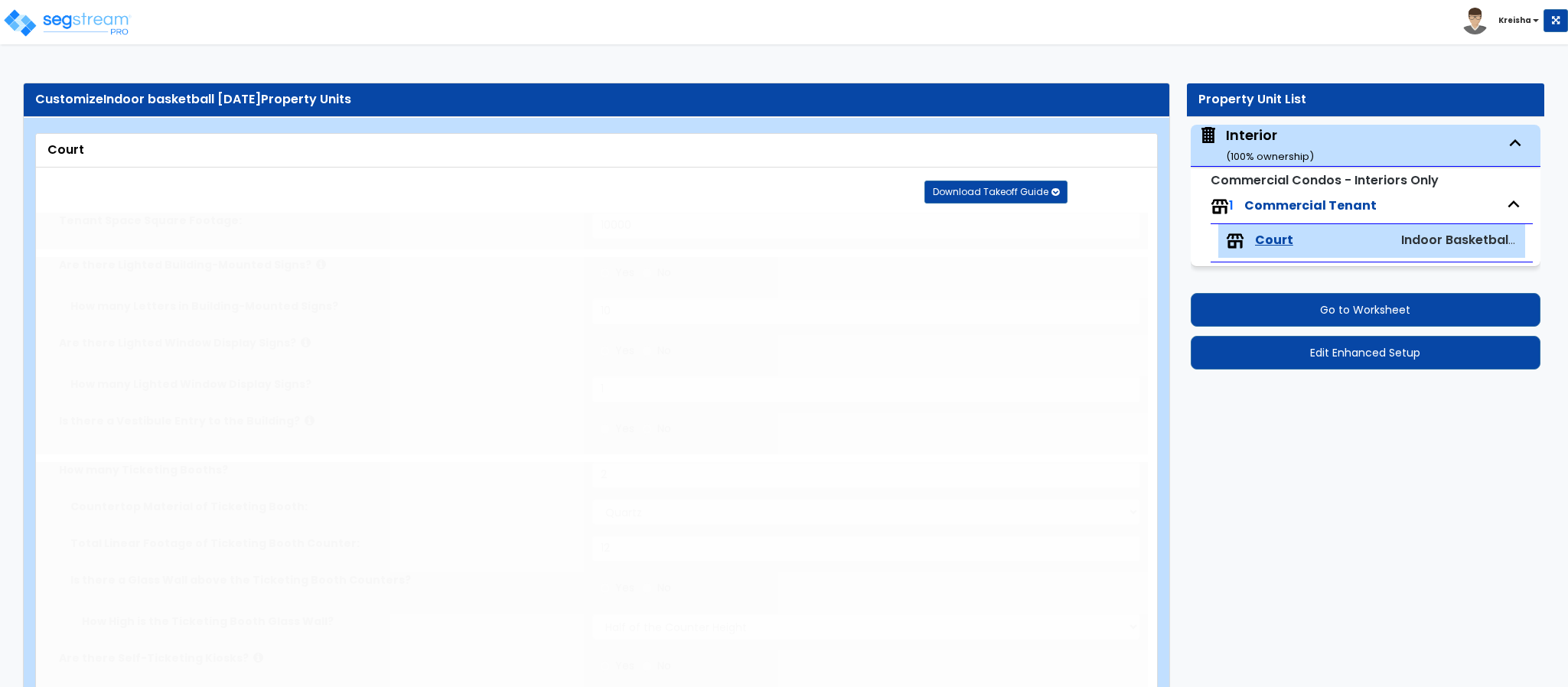
type input "40"
radio input "true"
type input "2"
radio input "true"
type input "2"
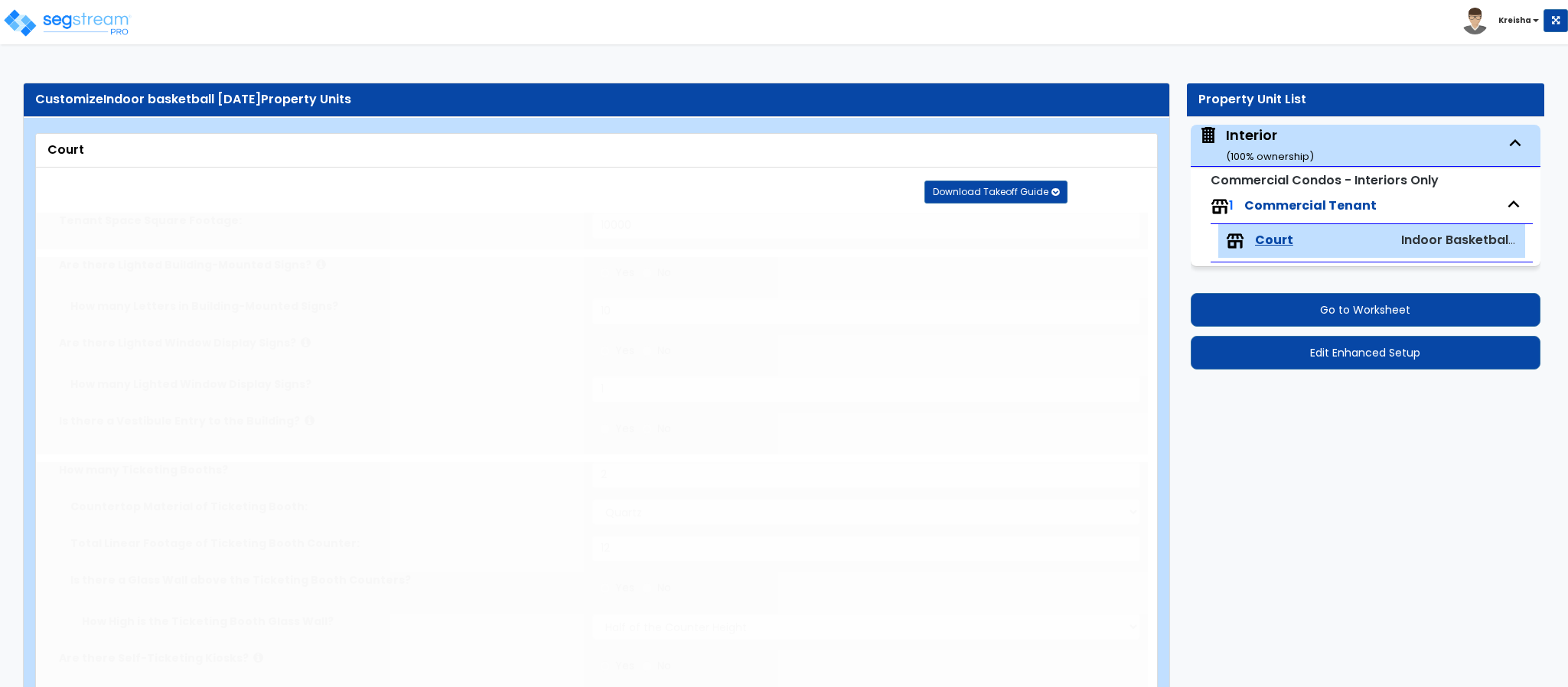
radio input "true"
type input "40"
select select "2"
type input "90"
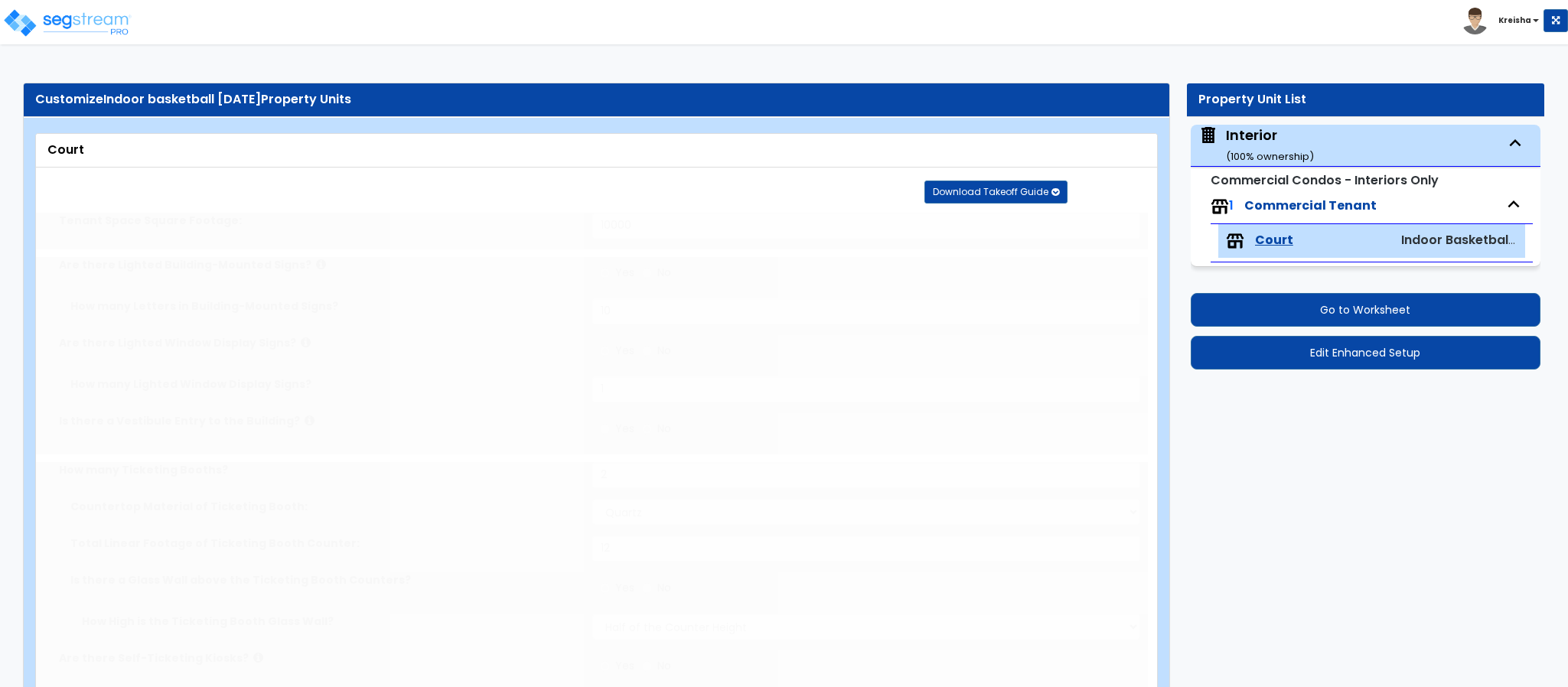
select select "1"
radio input "true"
select select "2"
select select "1"
type input "90"
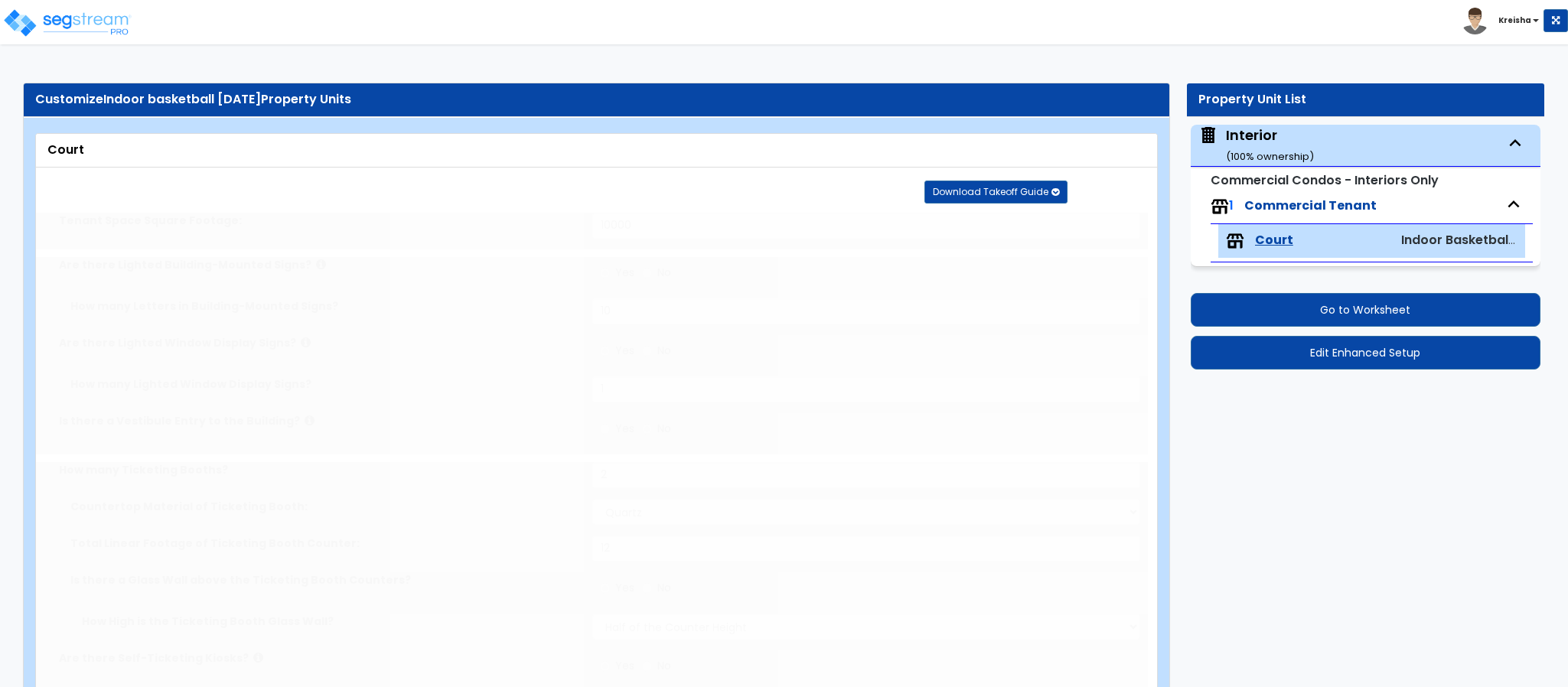
radio input "true"
select select "2"
radio input "true"
select select "2"
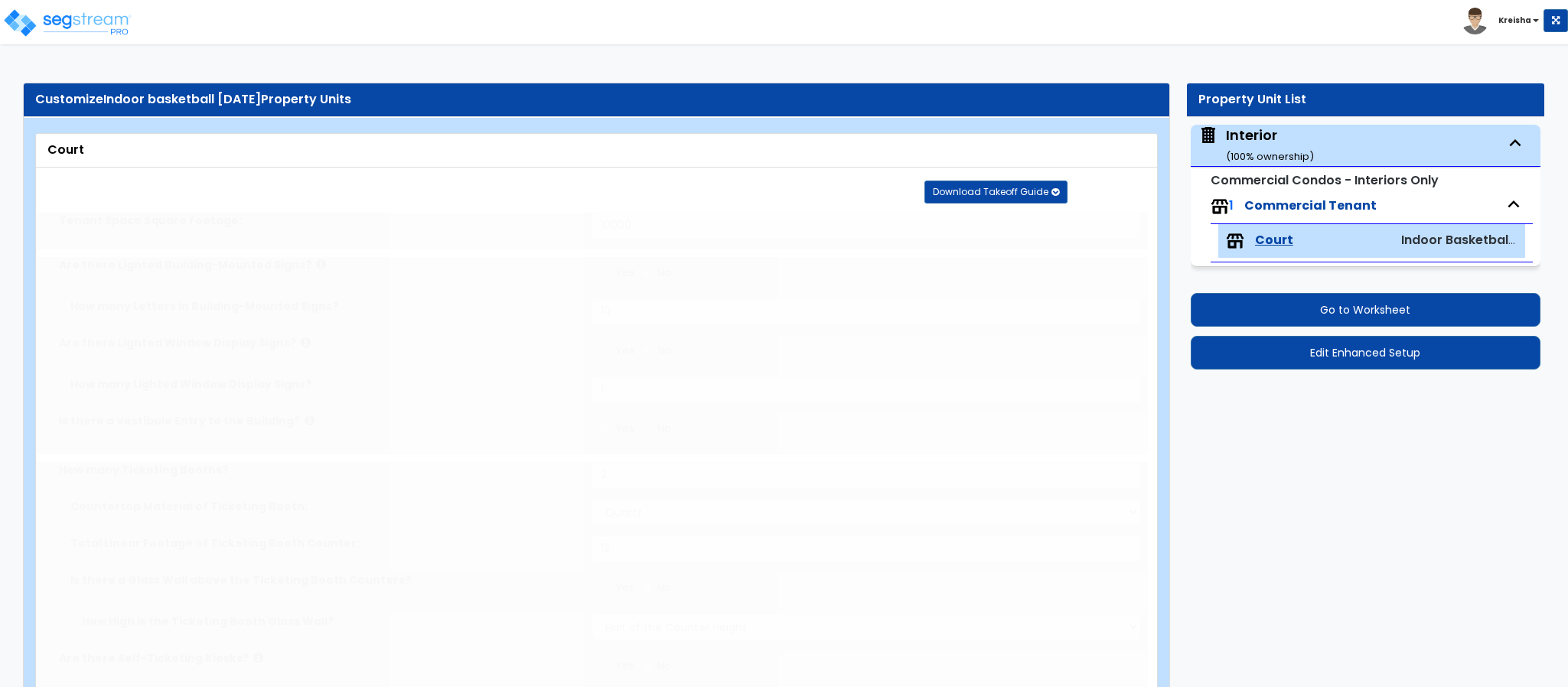
type input "100"
select select "1"
select select "3"
select select "1"
select select "2"
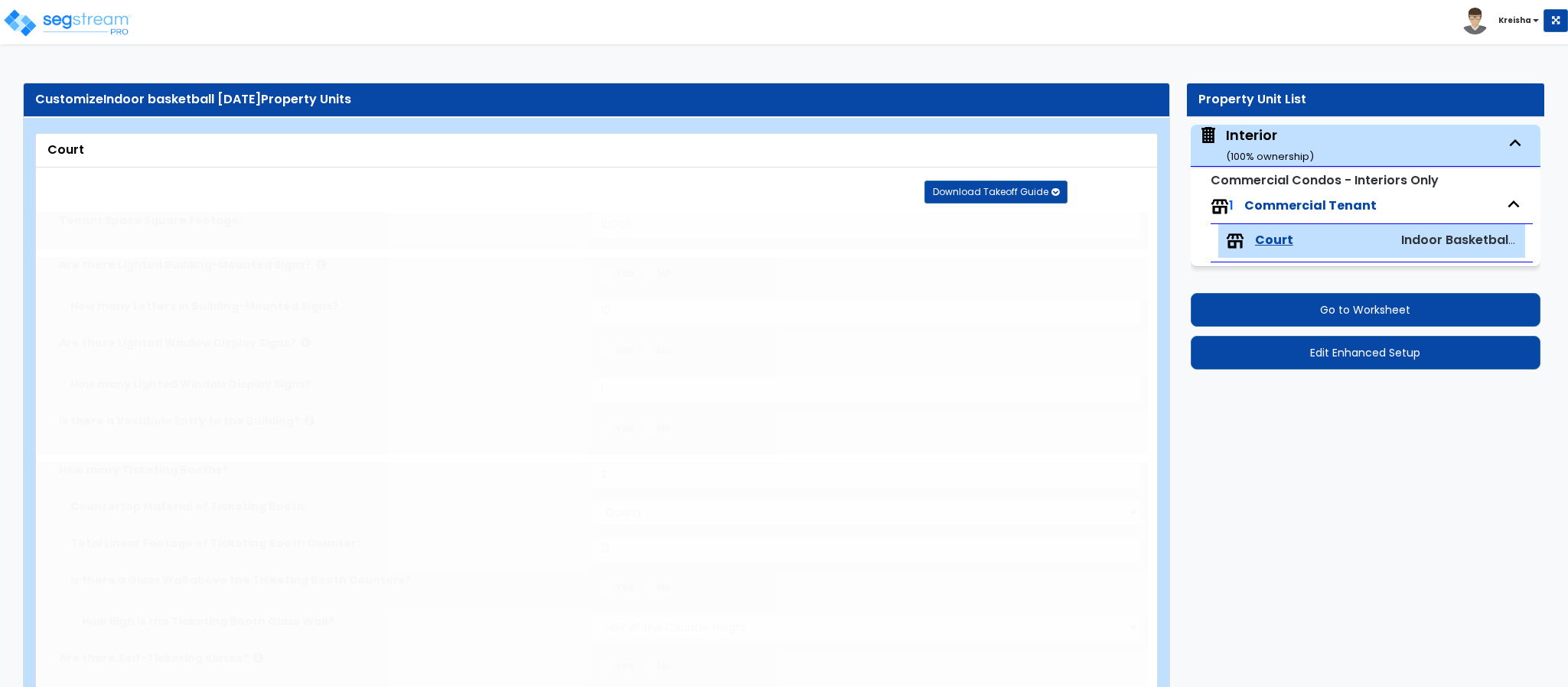
radio input "true"
type input "40"
type input "3"
type input "2"
type input "1"
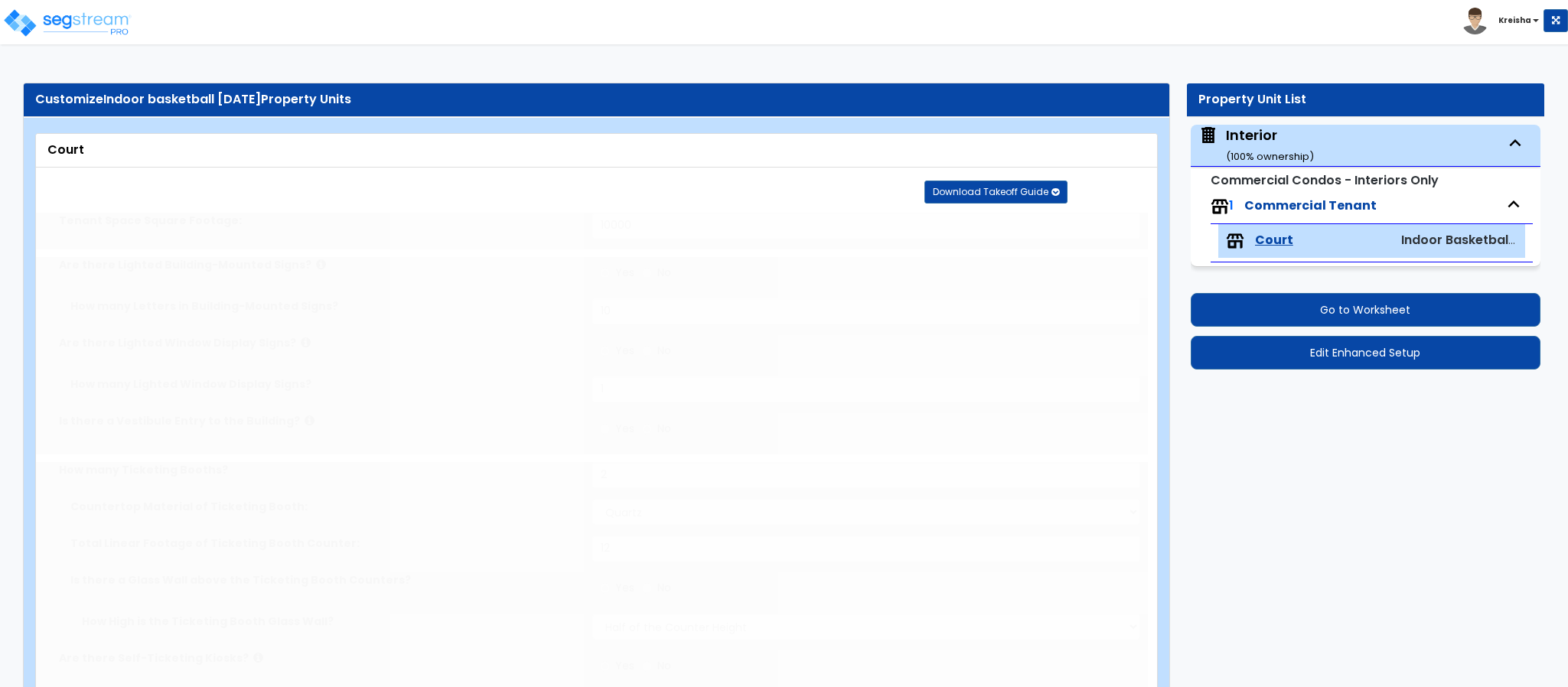
radio input "true"
type input "2"
radio input "true"
type input "1"
radio input "true"
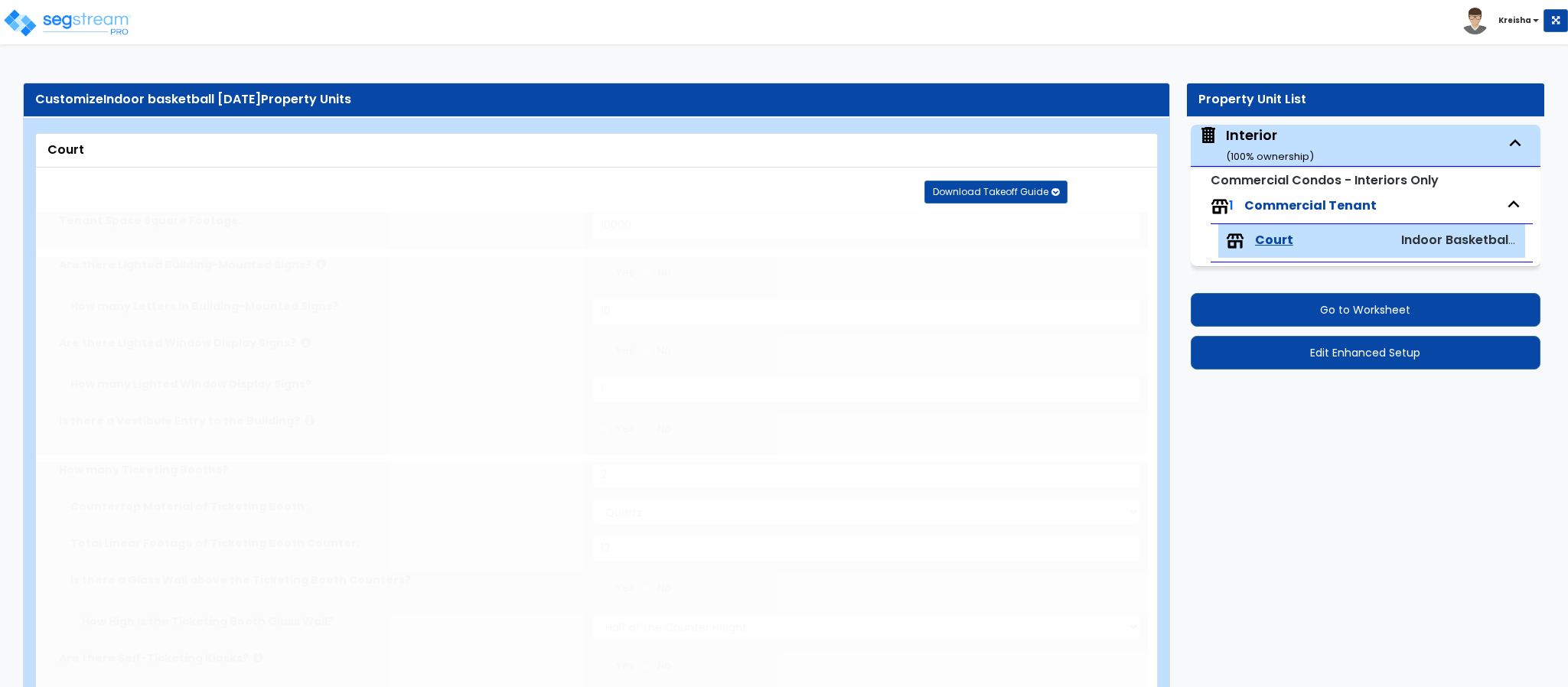
radio input "true"
type input "60"
radio input "true"
type input "25"
radio input "true"
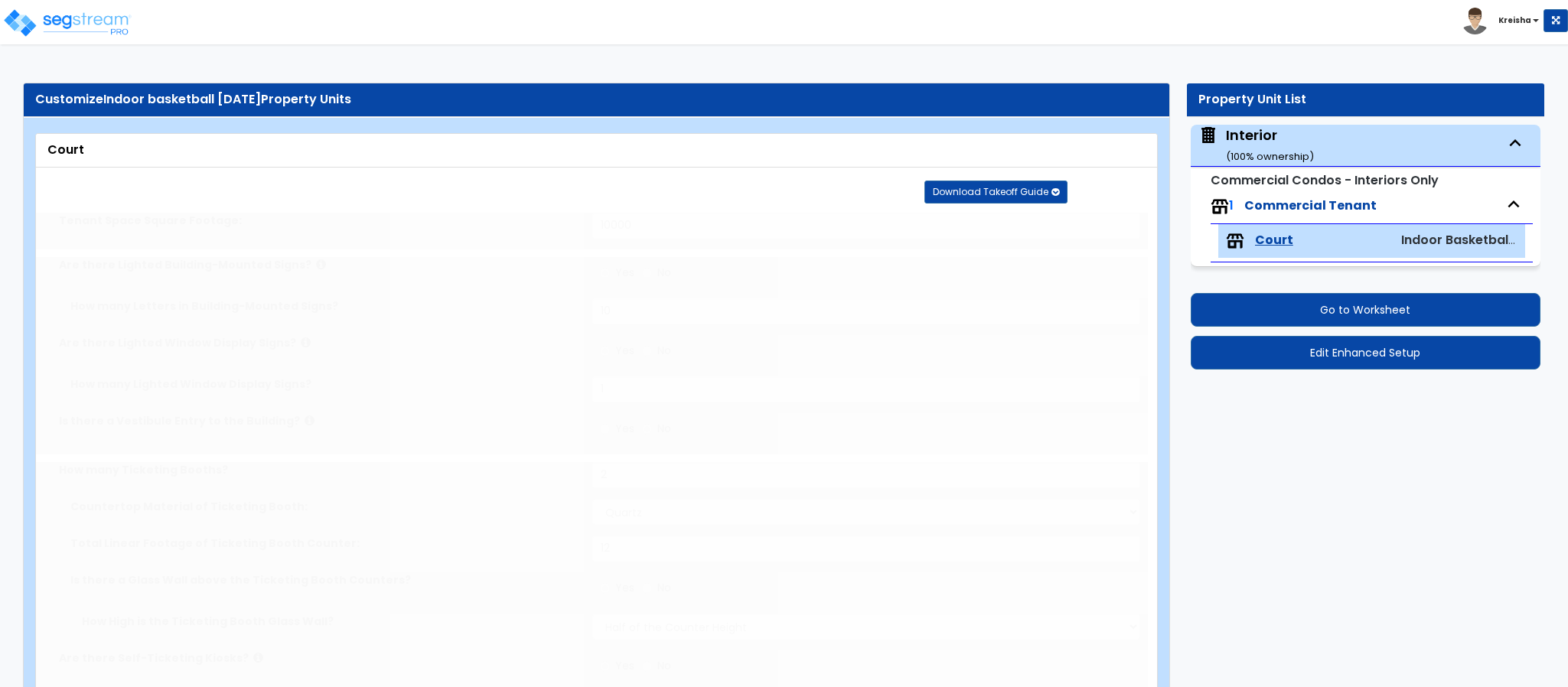
type input "40"
radio input "true"
select select "2"
type input "2"
radio input "true"
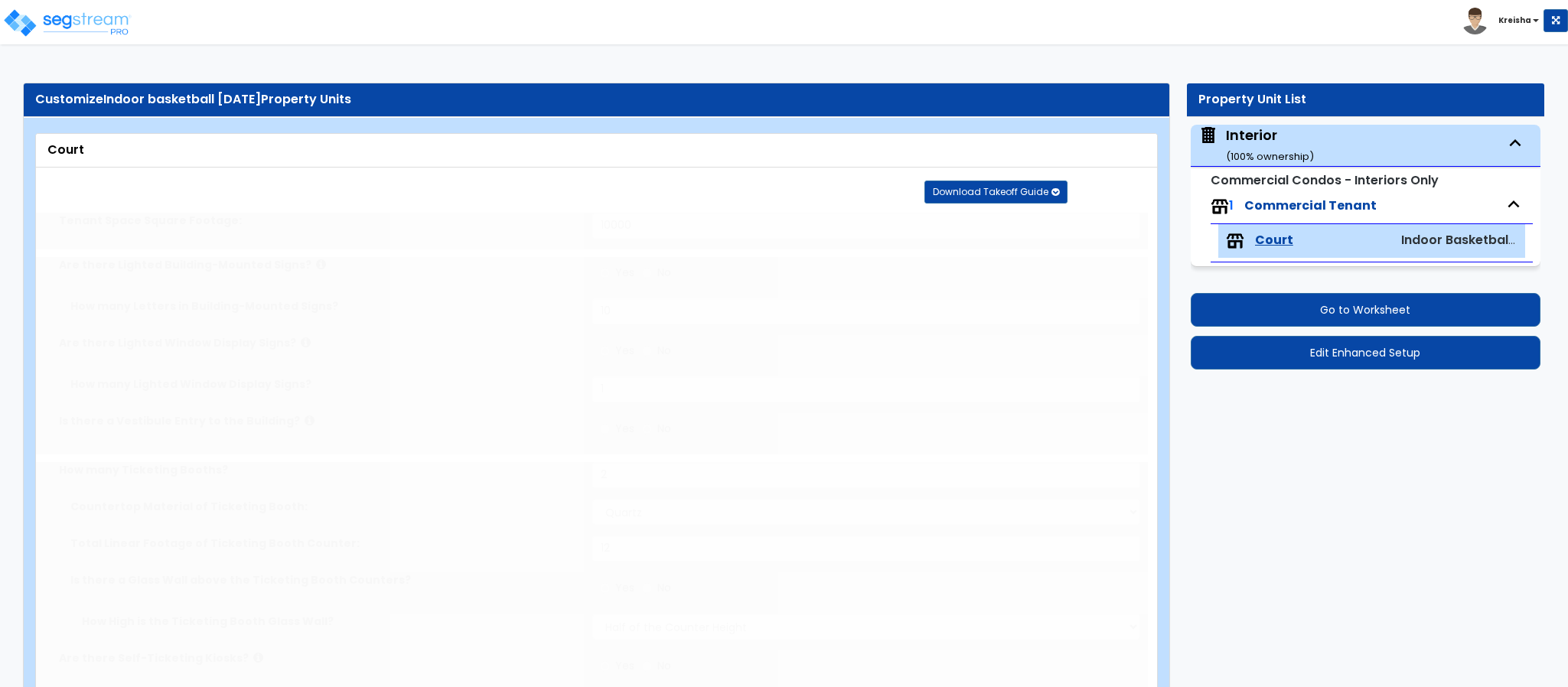
type input "4"
radio input "true"
type input "150"
type input "1"
type input "12"
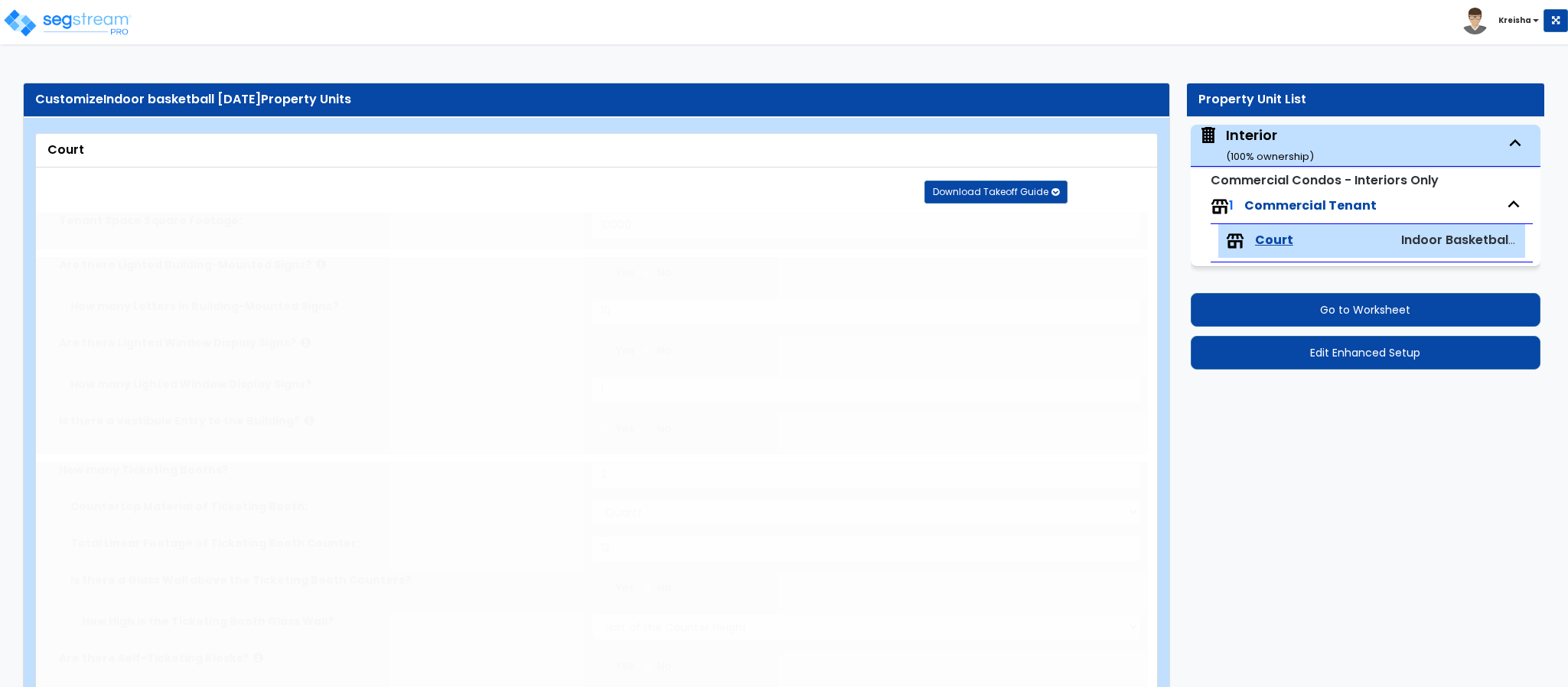
type input "12"
radio input "true"
type input "1"
type input "140"
select select "2"
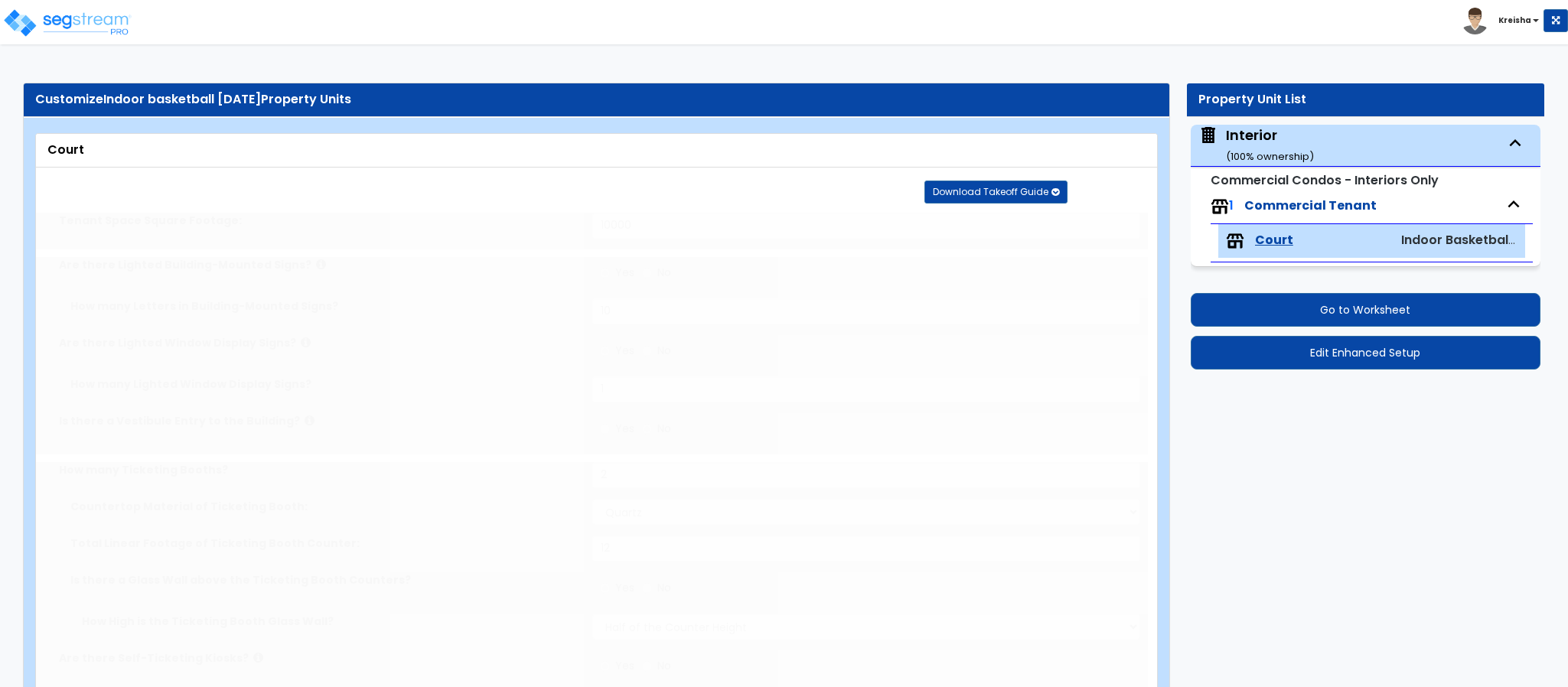
type input "7"
type input "1"
select select "1"
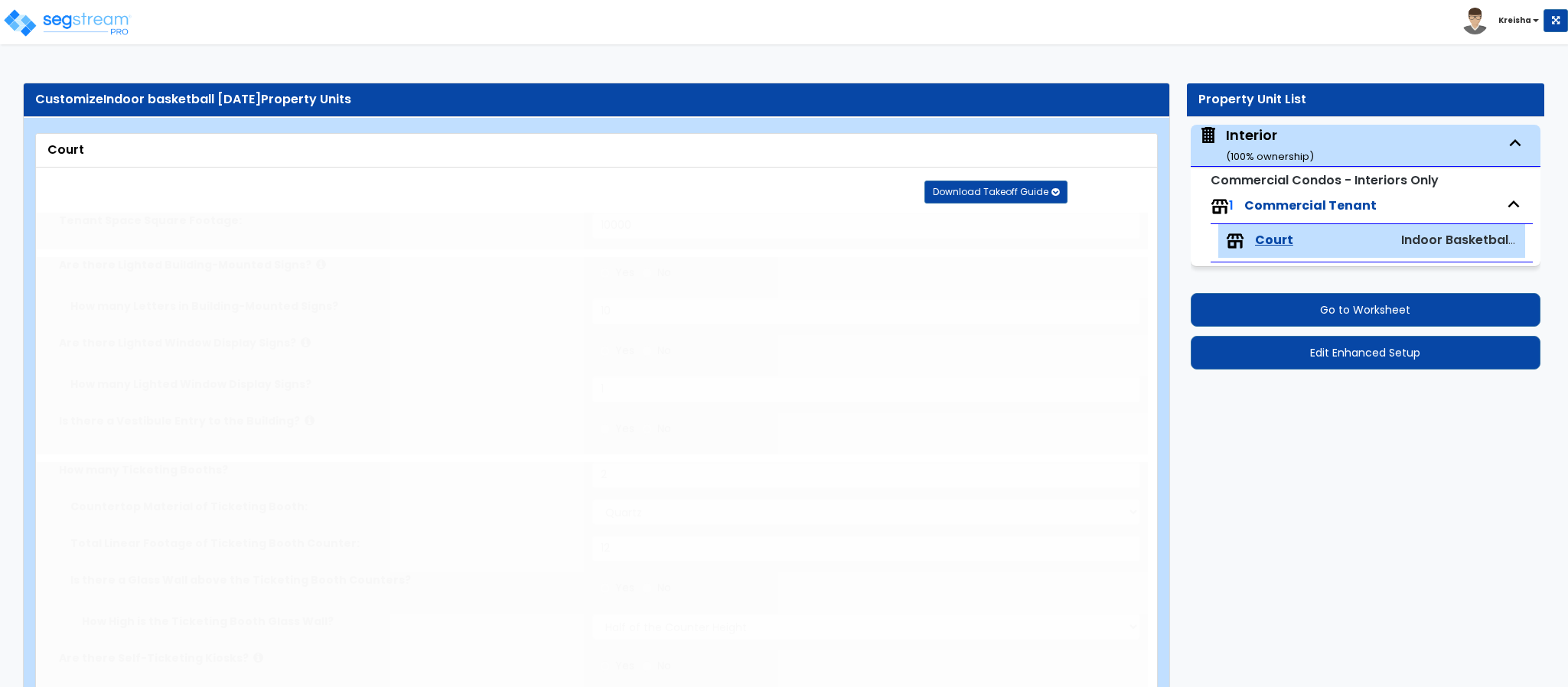
type input "1"
radio input "true"
type input "1"
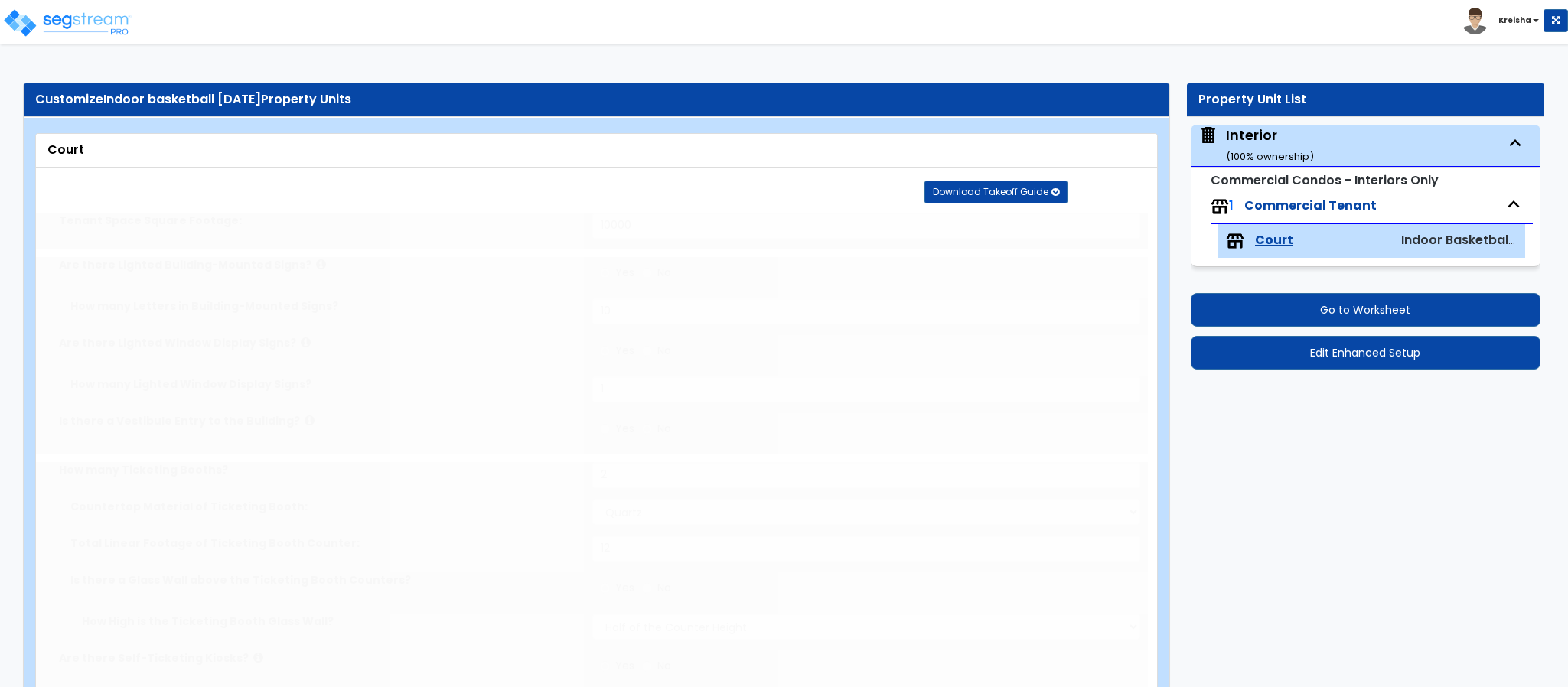
select select "2"
select select "3"
radio input "true"
type input "1"
radio input "true"
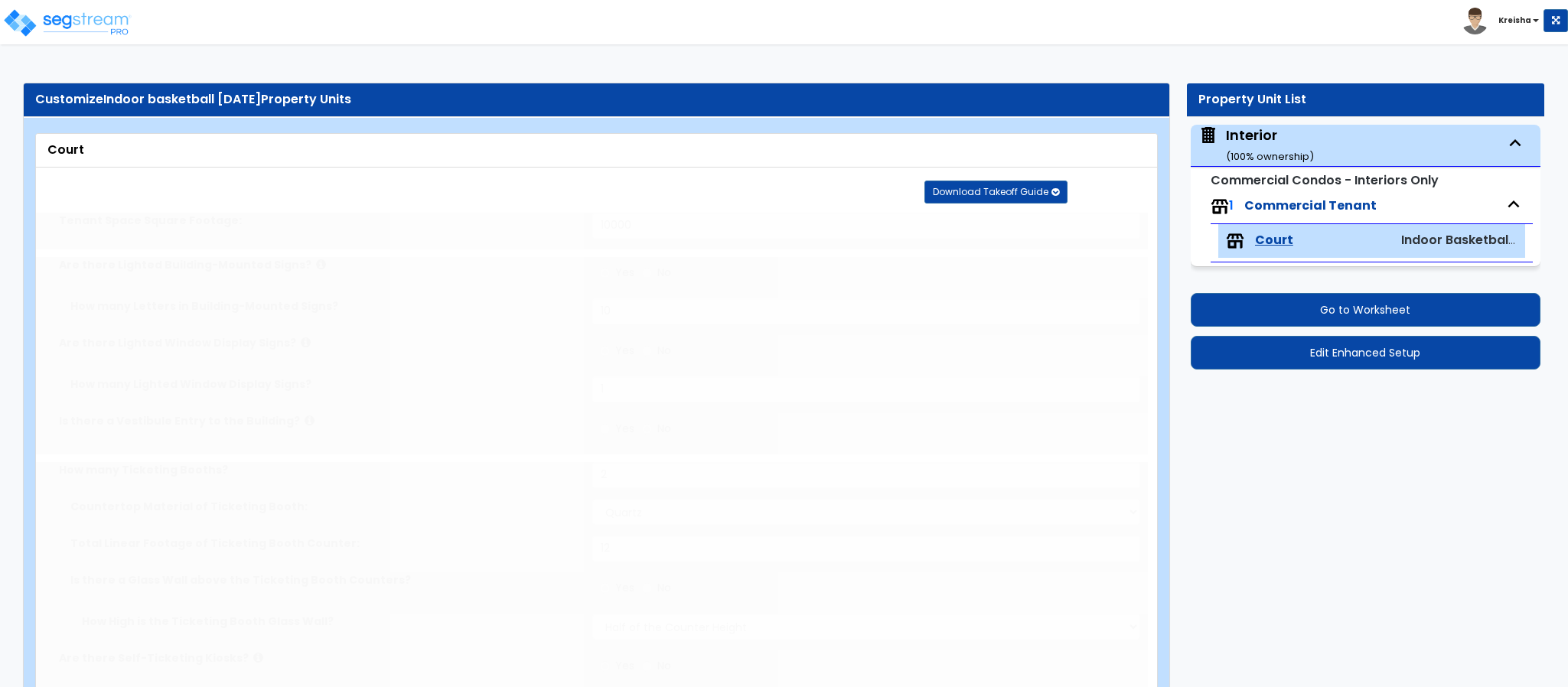
type input "2"
type input "4"
type input "2"
radio input "true"
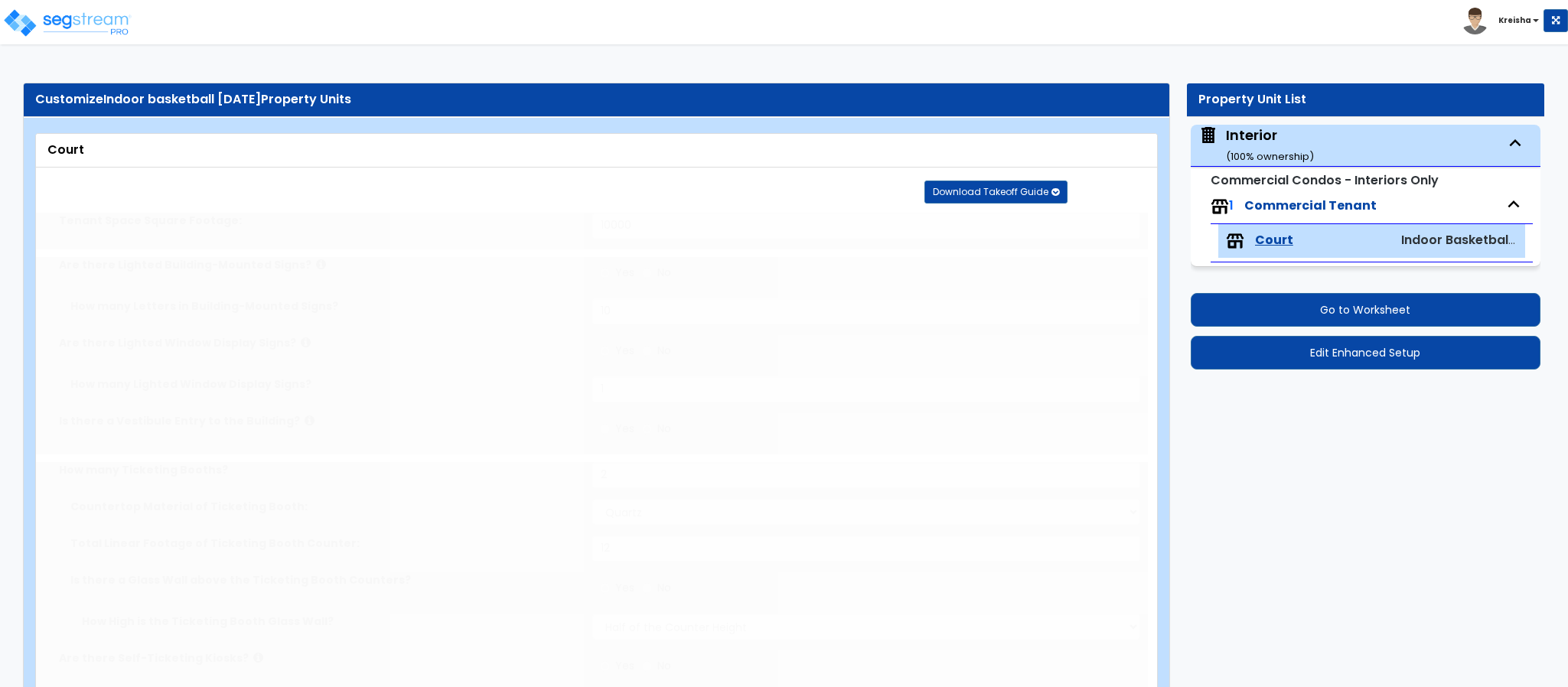
type input "80"
select select "1"
radio input "true"
type input "1"
radio input "true"
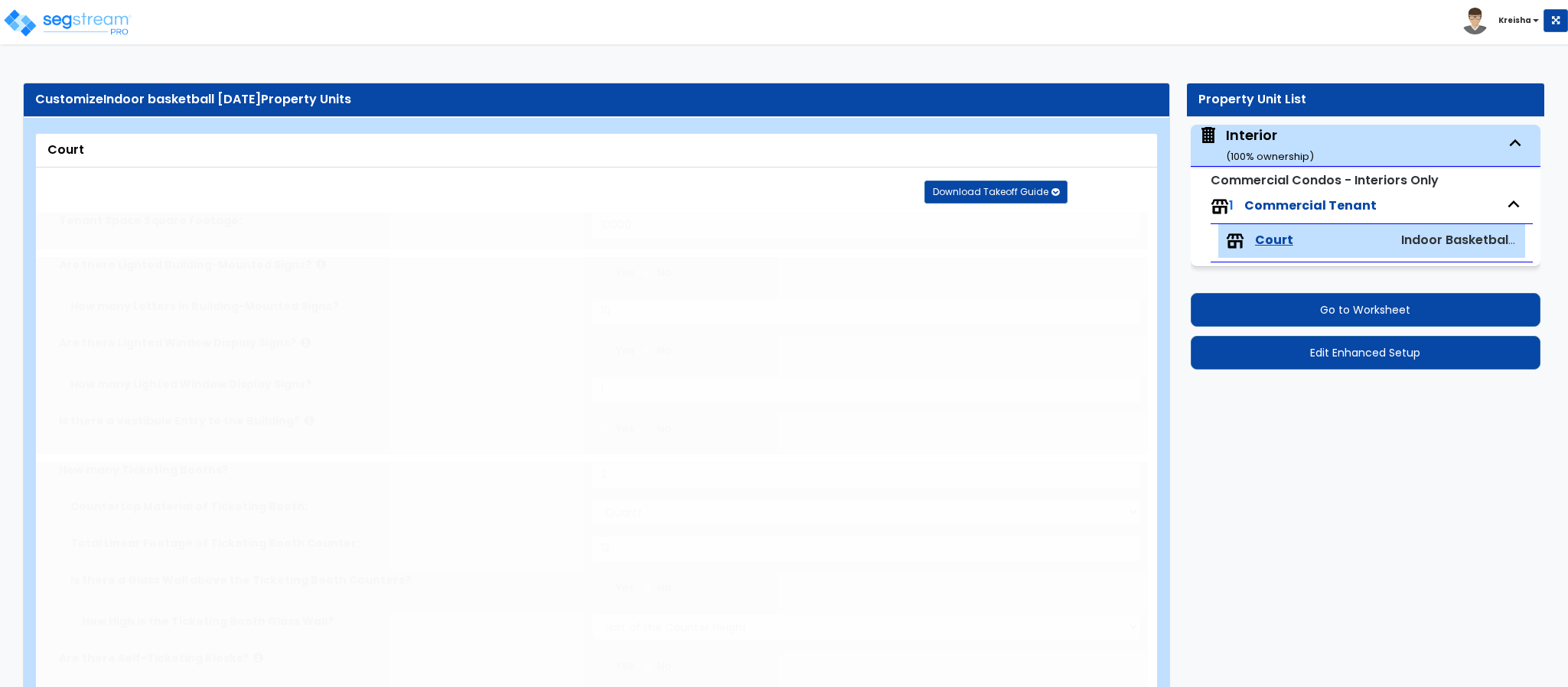
type input "80"
type input "2"
radio input "true"
type input "1"
type input "180"
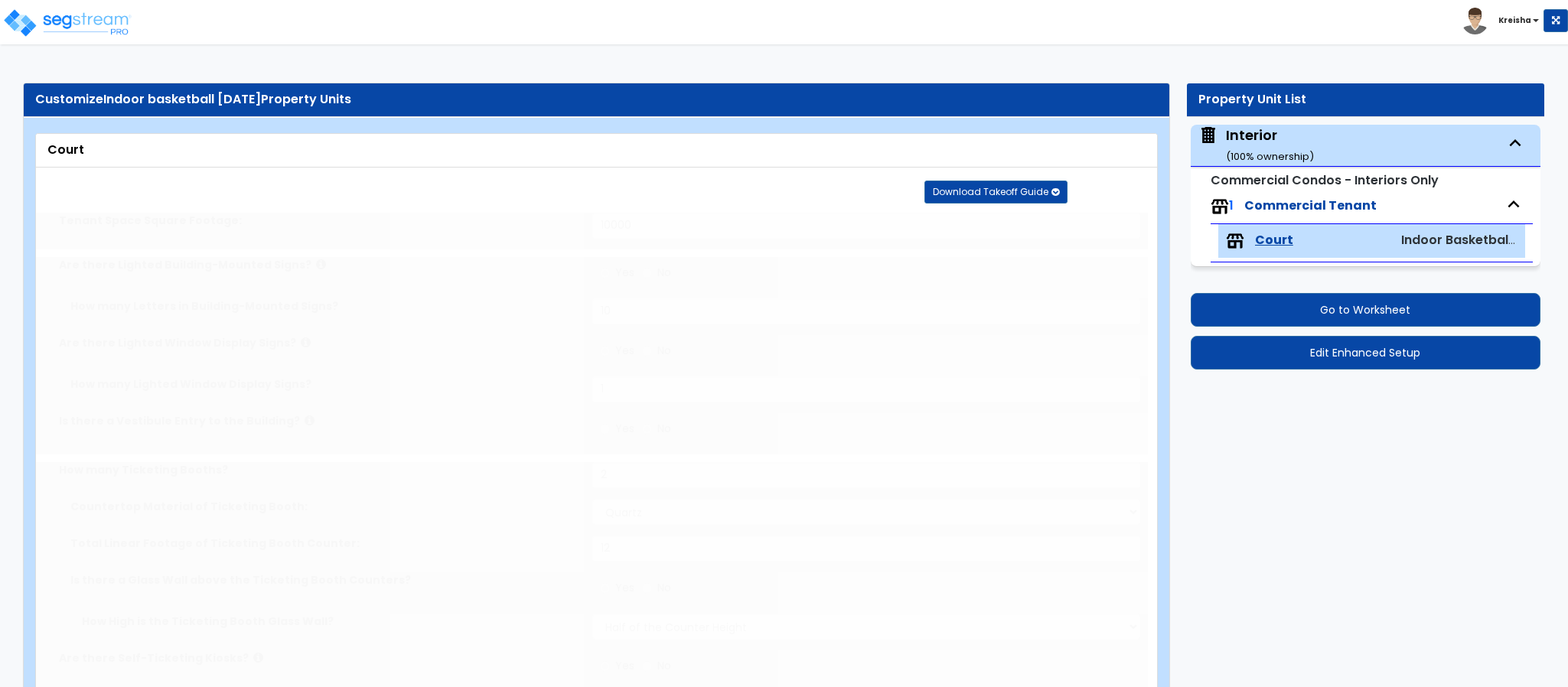
select select "1"
radio input "true"
type input "3"
radio input "true"
type input "1"
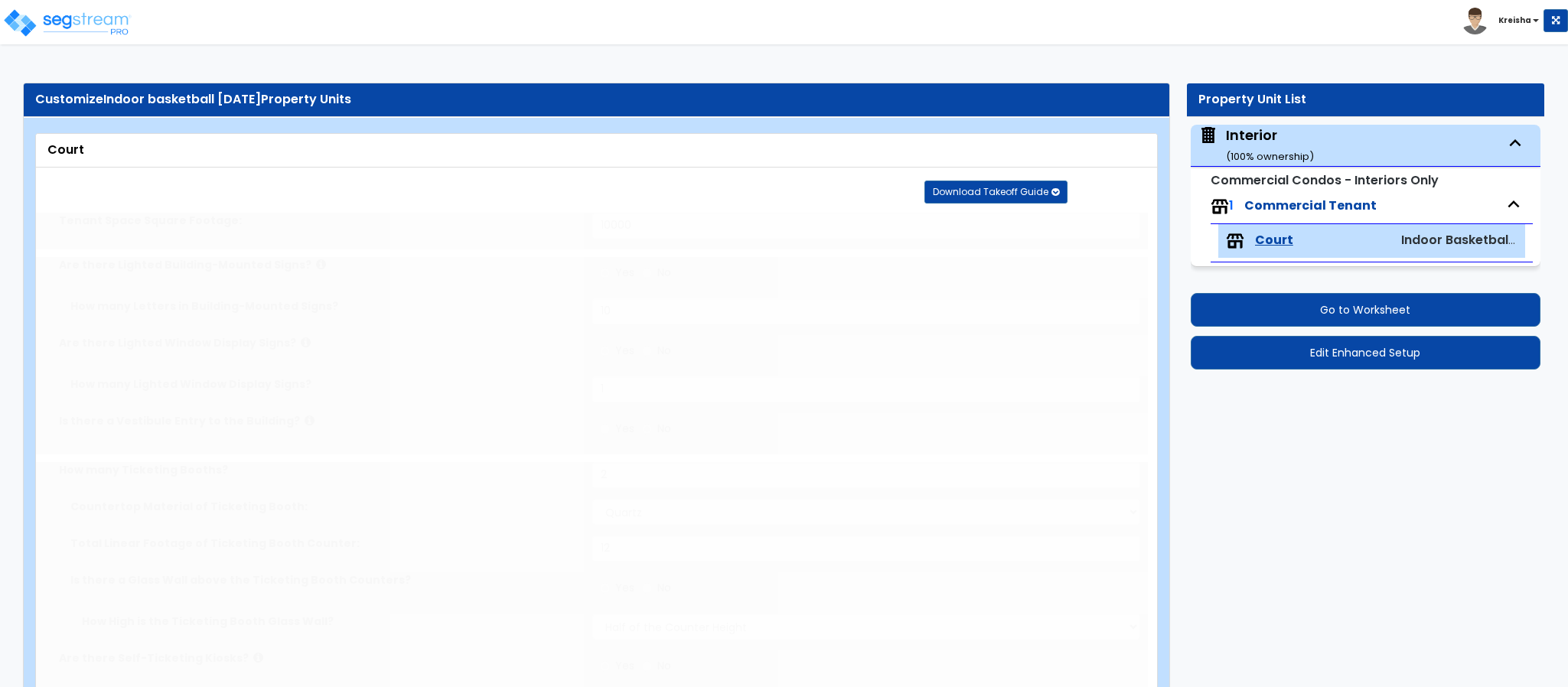
type input "1"
radio input "true"
select select "1"
type input "2"
radio input "true"
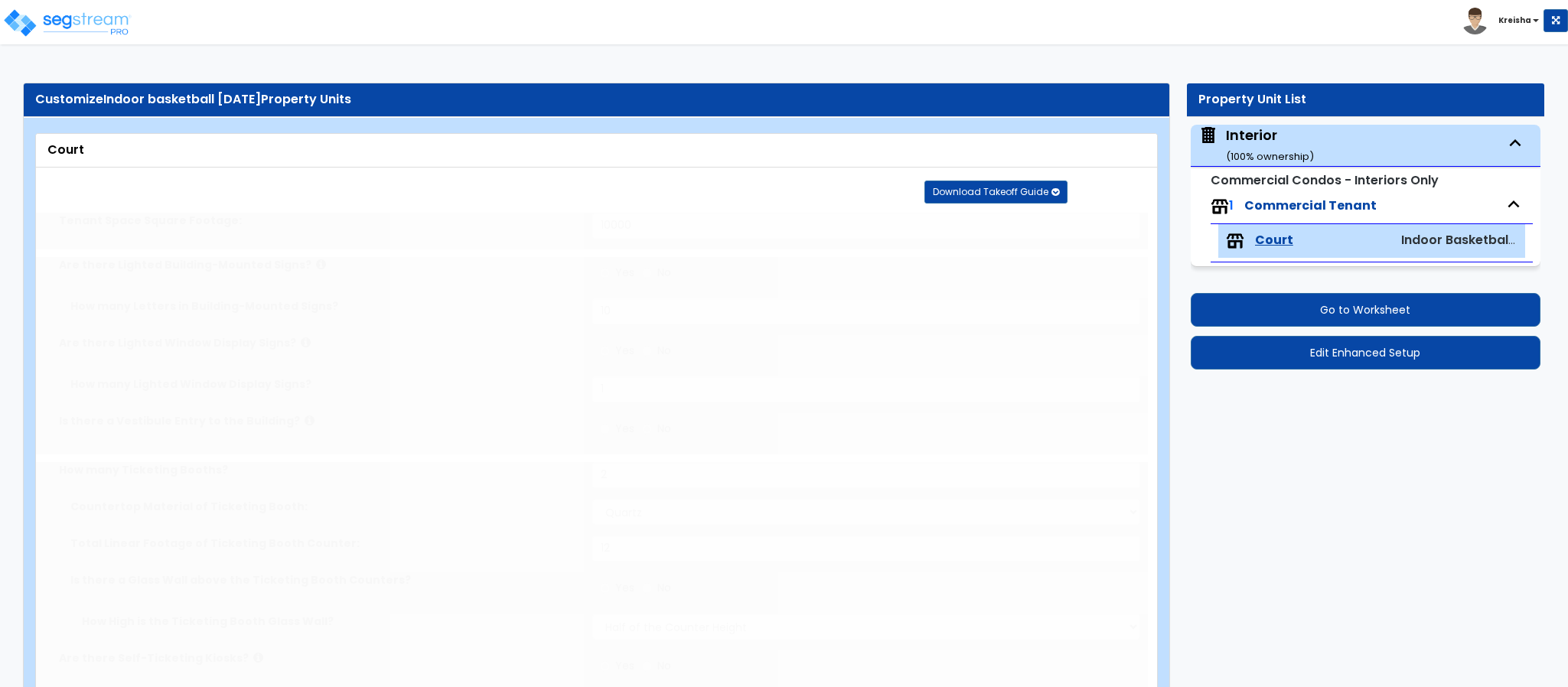
select select "1"
type input "80"
radio input "true"
select select "7"
type input "6"
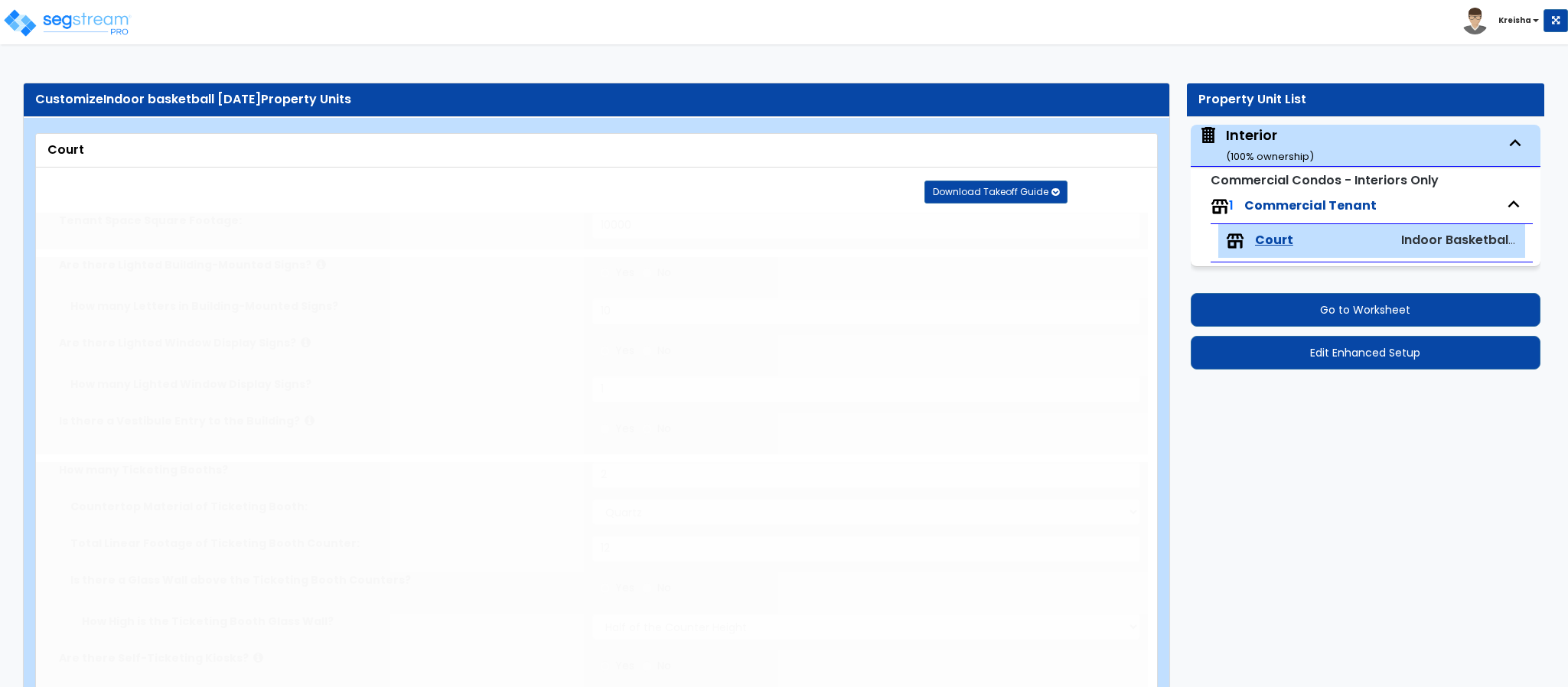
type input "6"
radio input "true"
type input "6"
radio input "true"
select select "1"
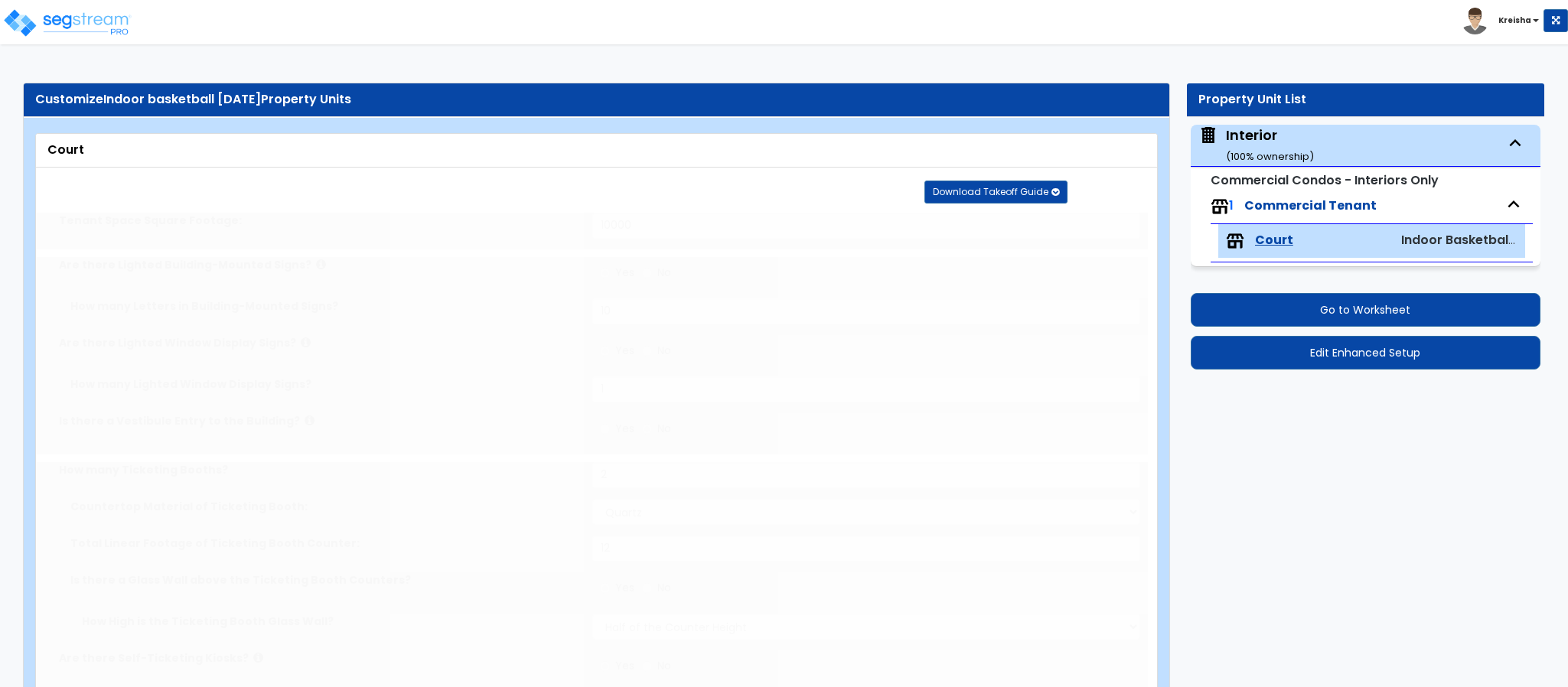
select select "1"
radio input "true"
select select "2"
select select "1"
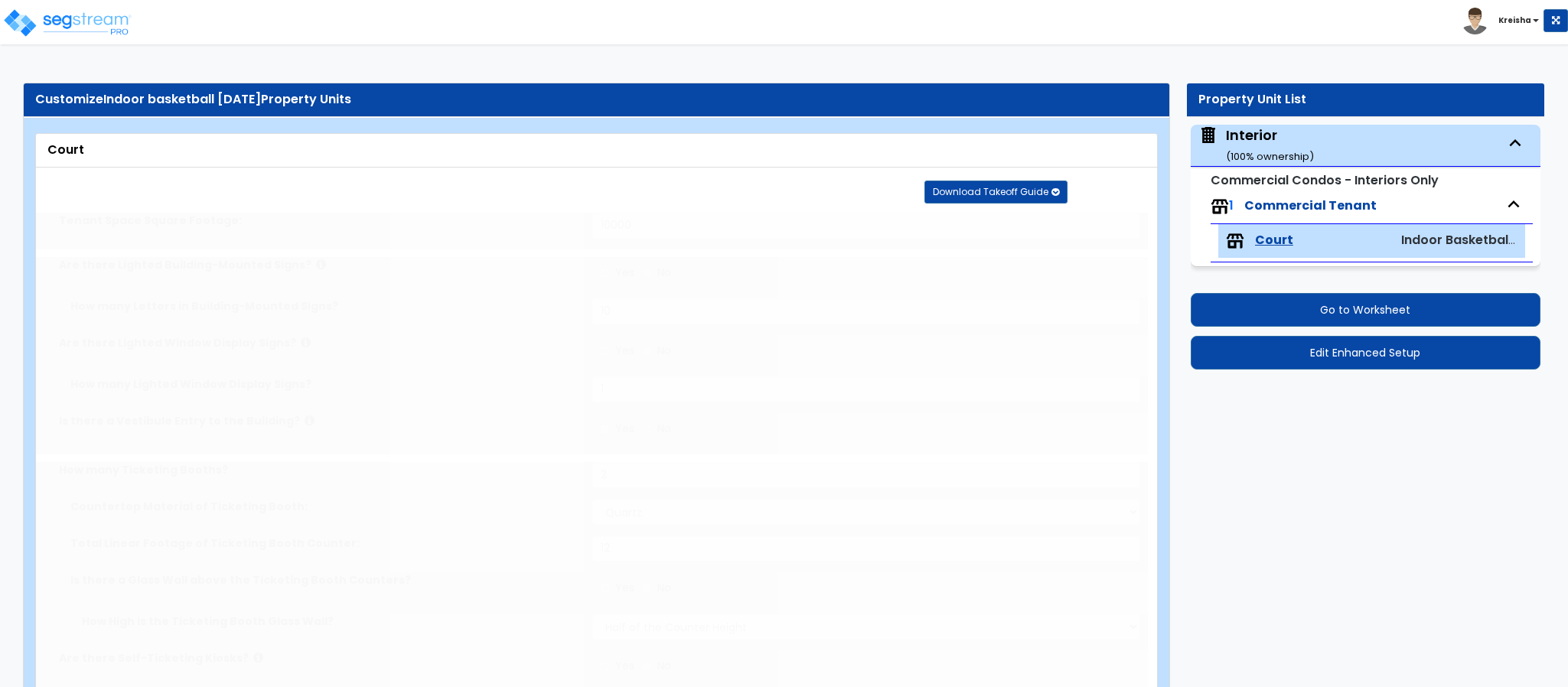
select select "1"
select select "2"
select select "1"
radio input "true"
select select "1"
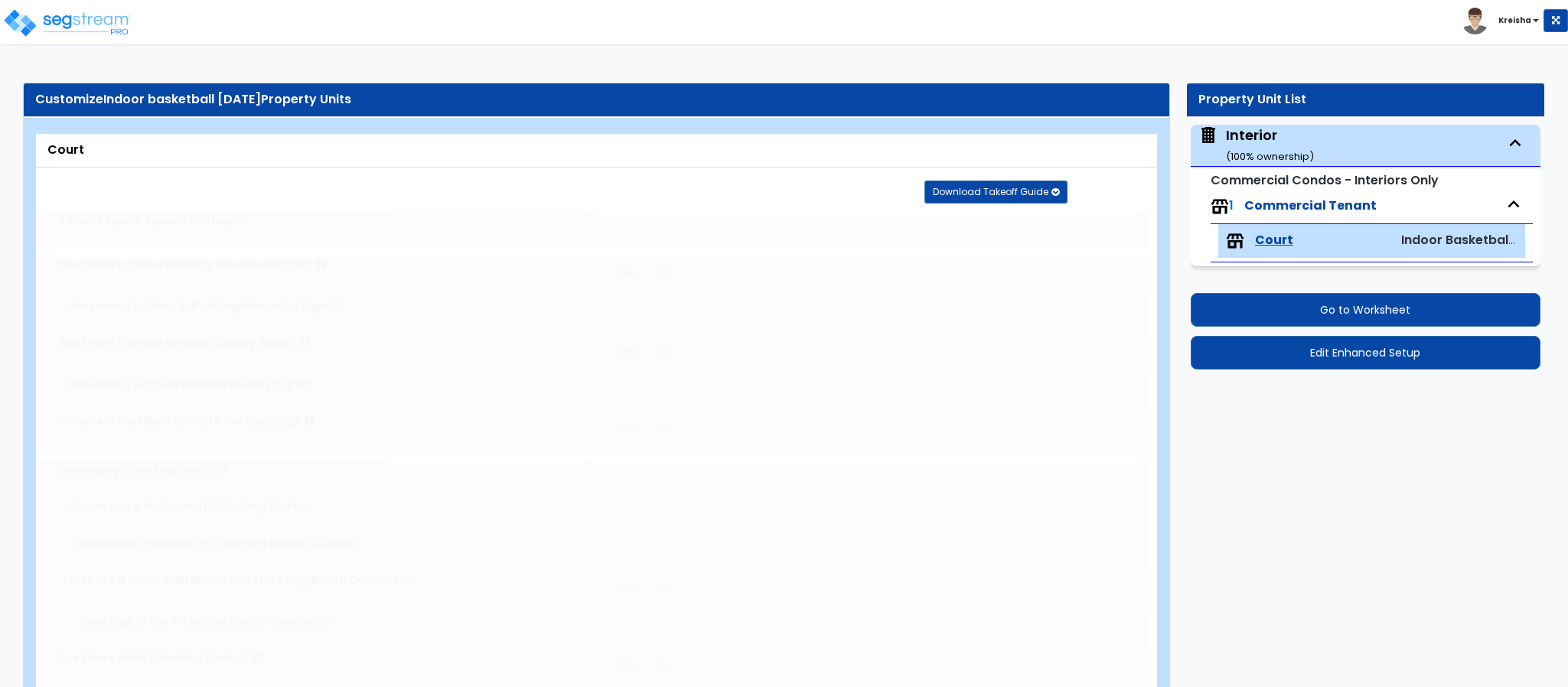
select select "1"
select select "4"
